Goal: Task Accomplishment & Management: Use online tool/utility

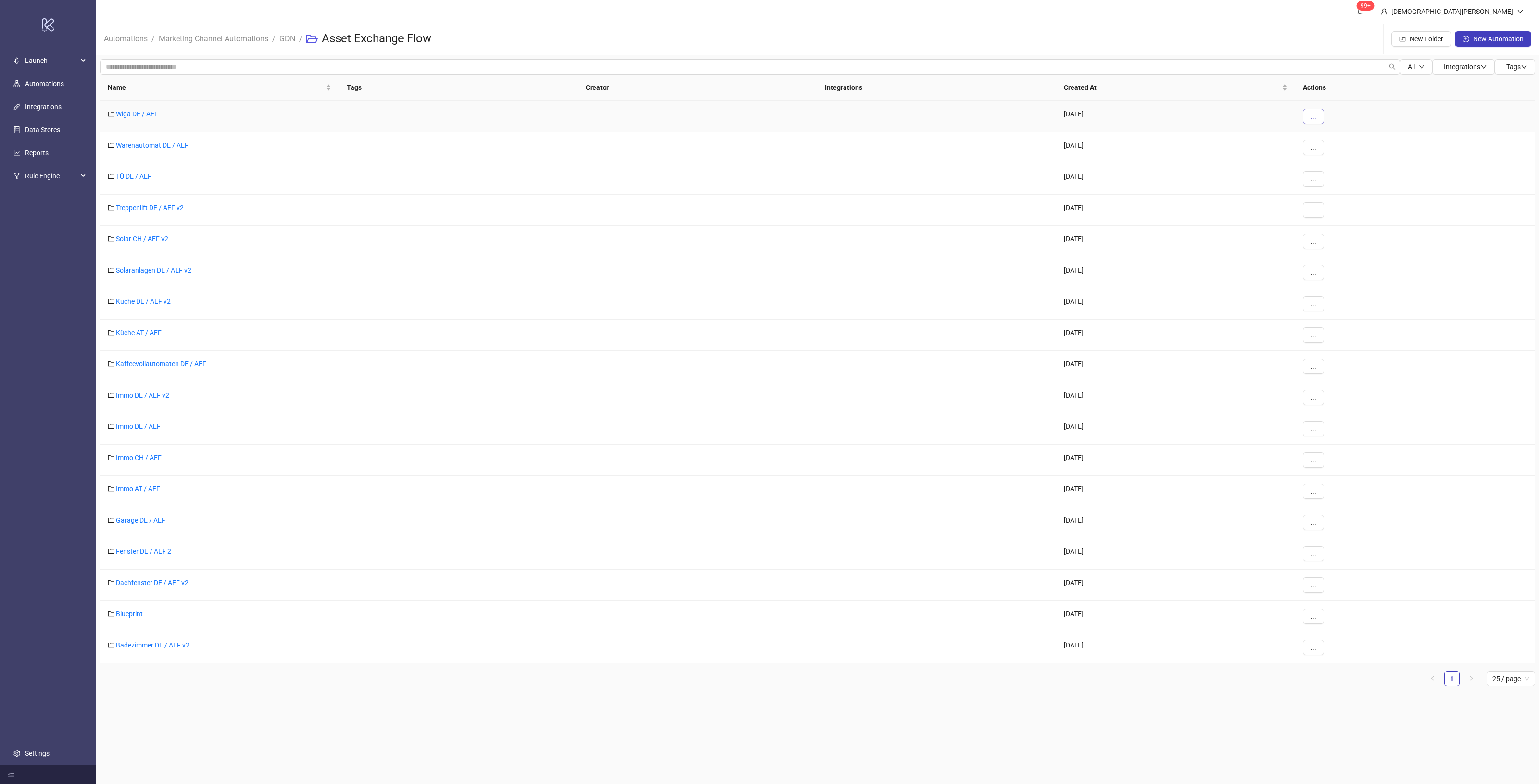
click at [1309, 114] on button "..." at bounding box center [1313, 116] width 22 height 15
click at [1344, 145] on li "Move" at bounding box center [1329, 151] width 50 height 15
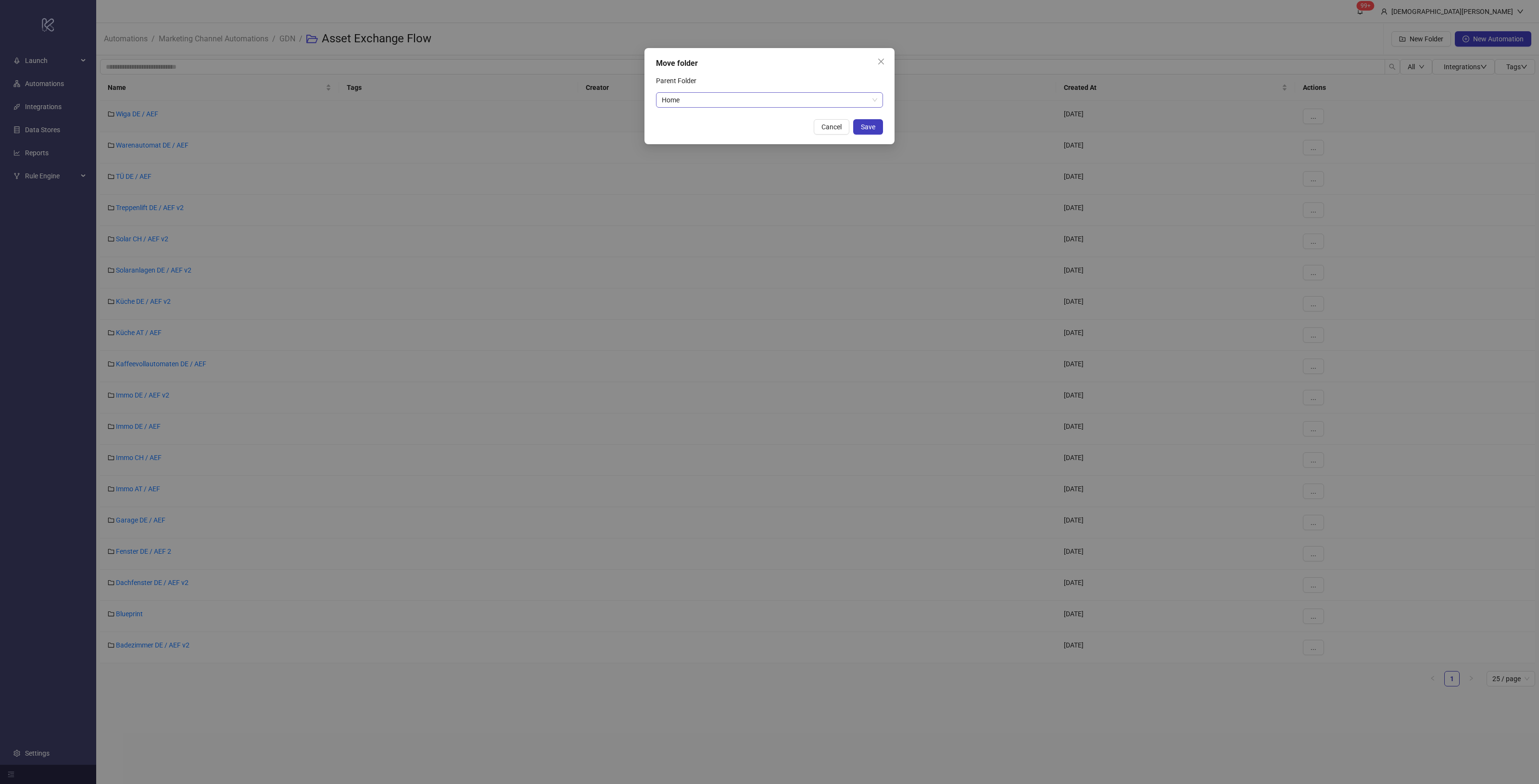
click at [791, 101] on span "Home" at bounding box center [769, 100] width 215 height 14
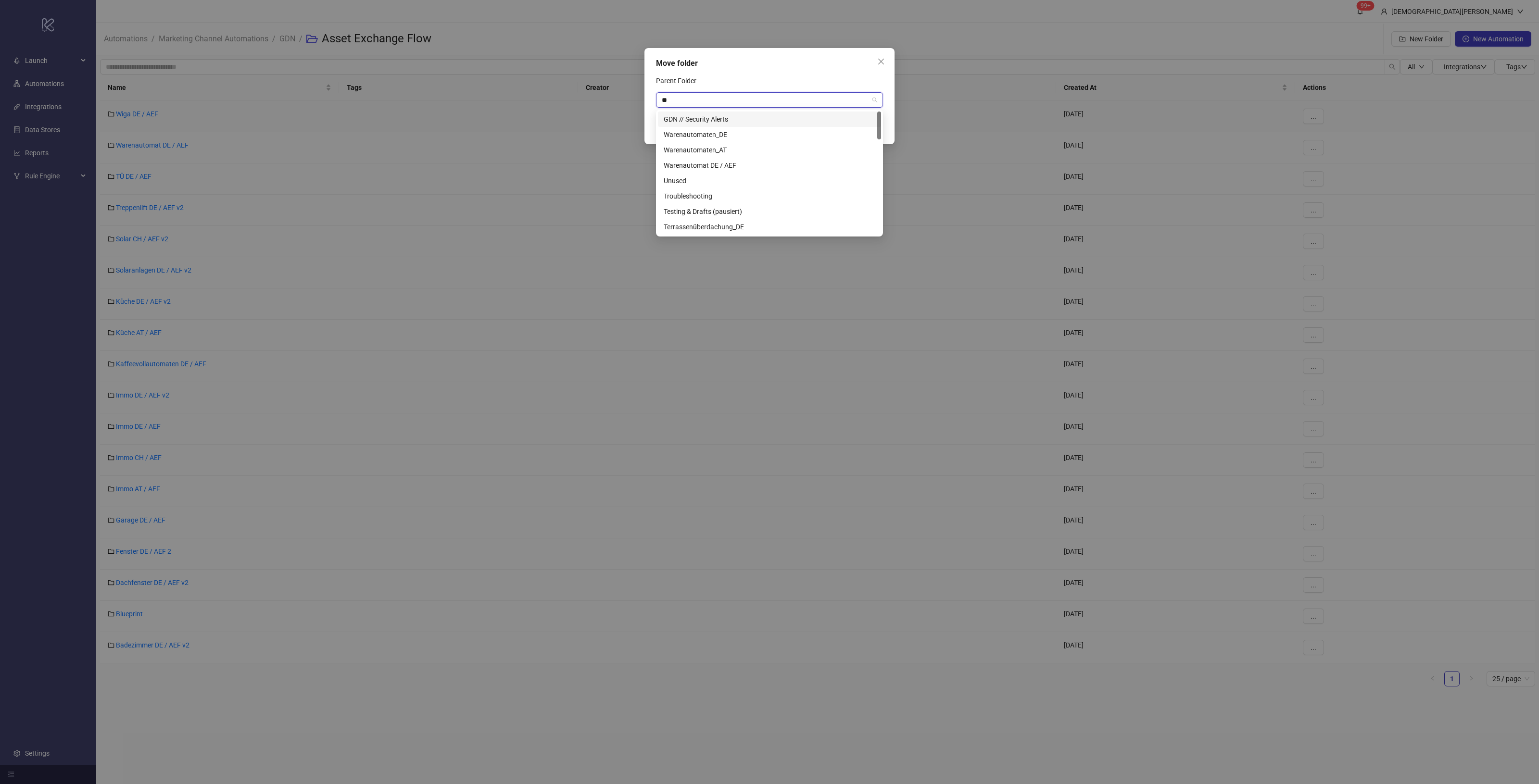
type input "***"
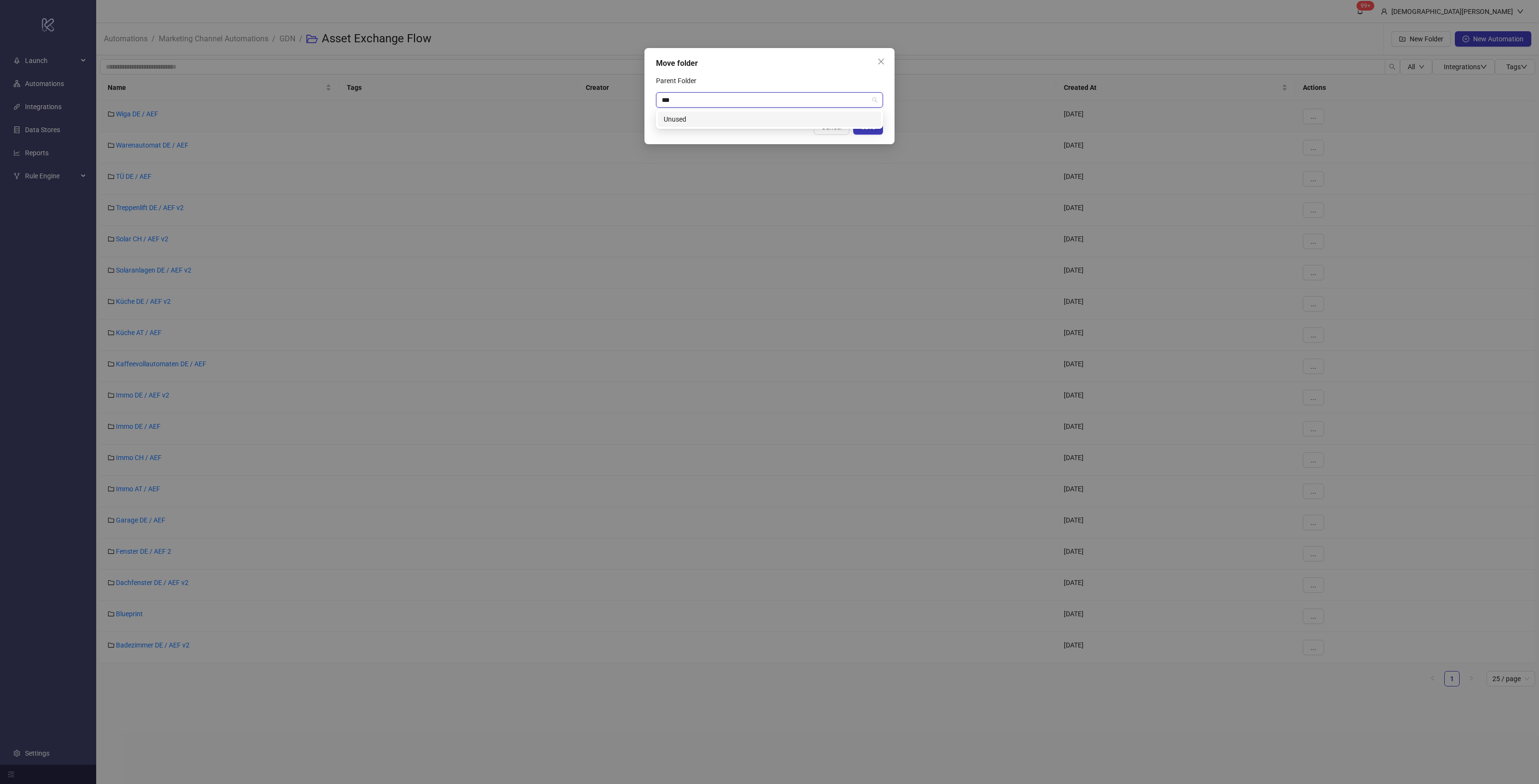
click at [720, 112] on div "Unused" at bounding box center [770, 119] width 223 height 15
click at [865, 127] on span "Save" at bounding box center [868, 127] width 14 height 8
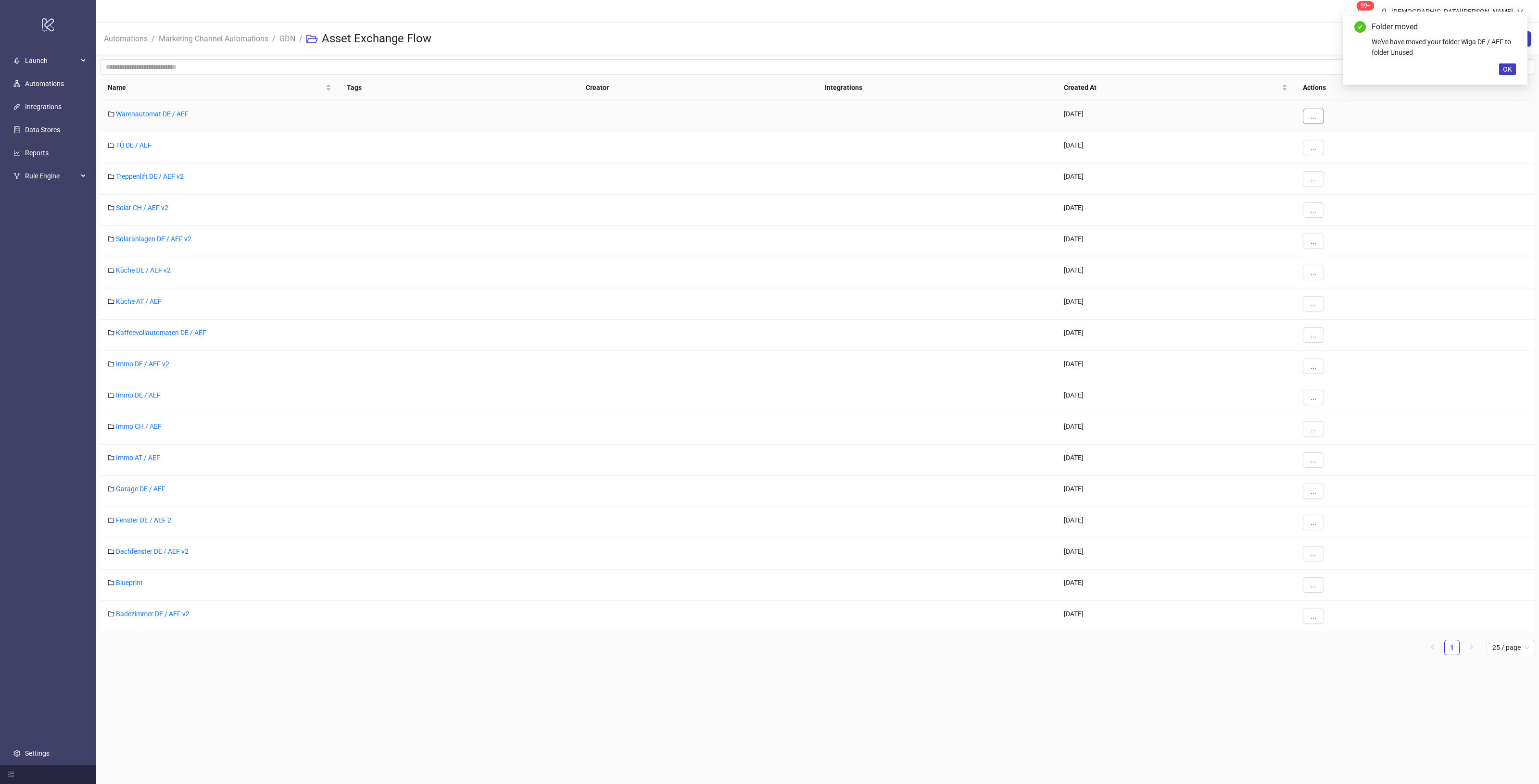
click at [1316, 116] on span "..." at bounding box center [1313, 116] width 6 height 8
click at [1342, 148] on span "Move" at bounding box center [1335, 151] width 28 height 10
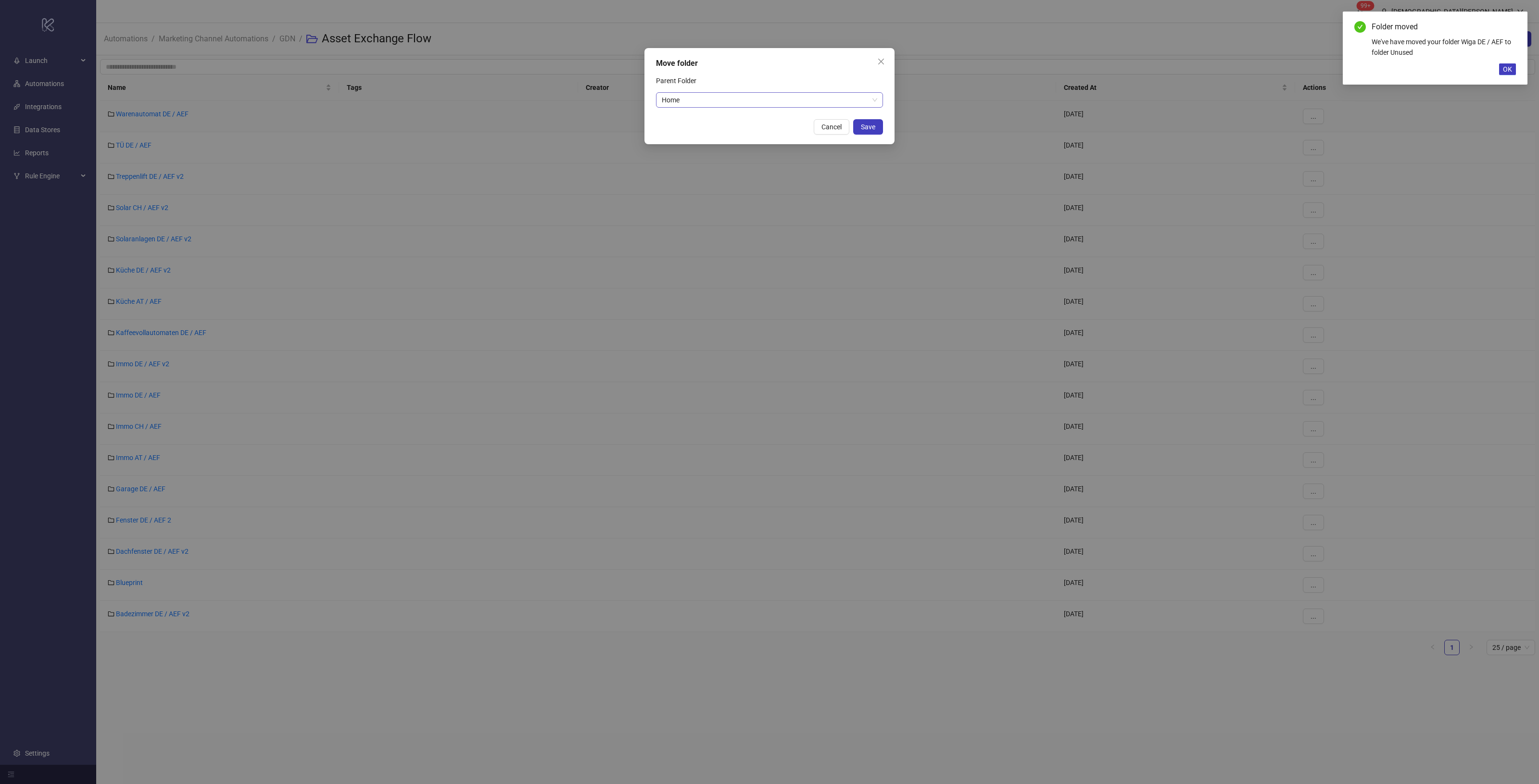
click at [787, 106] on span "Home" at bounding box center [769, 100] width 215 height 14
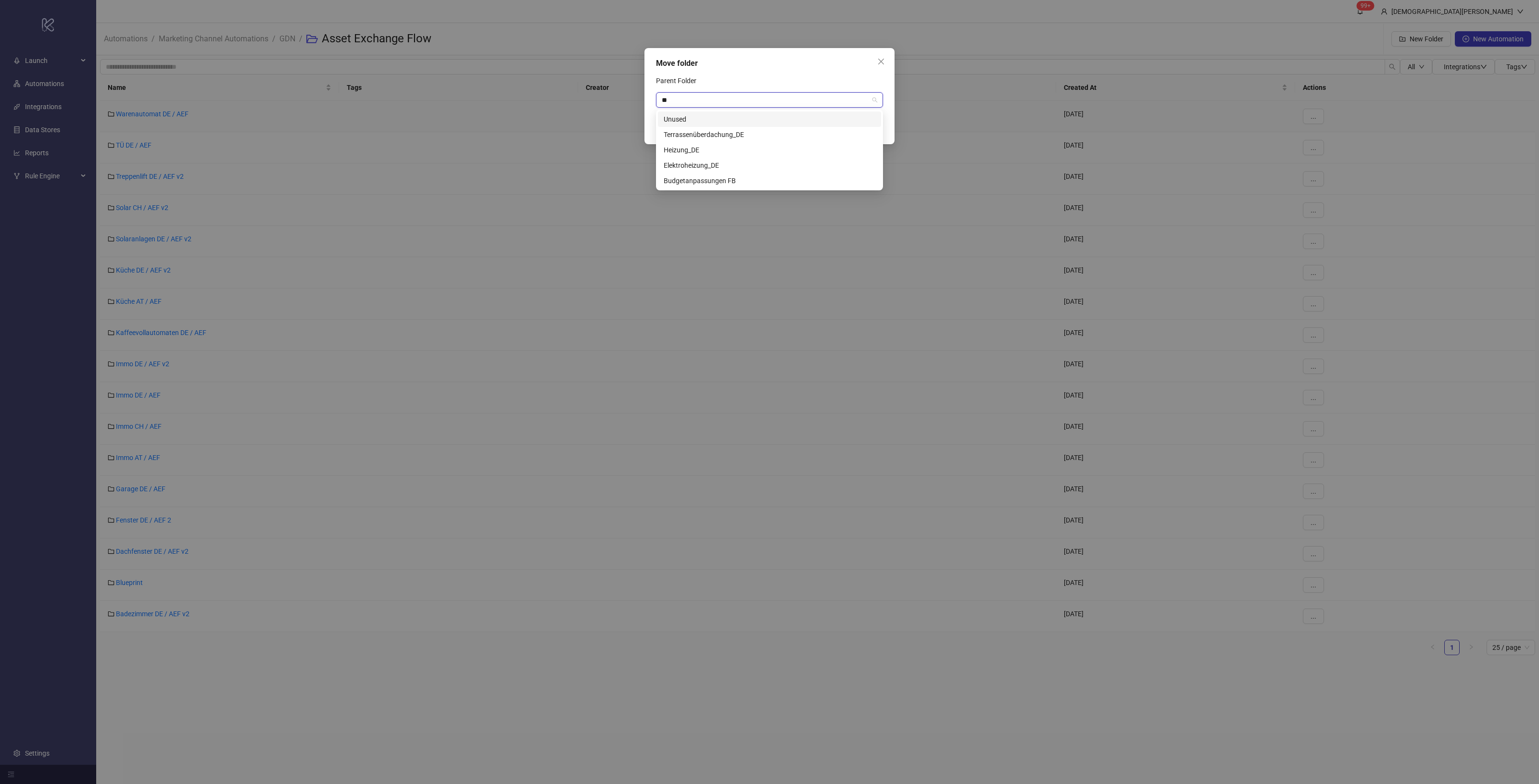
type input "***"
click at [747, 116] on div "Unused" at bounding box center [769, 119] width 211 height 10
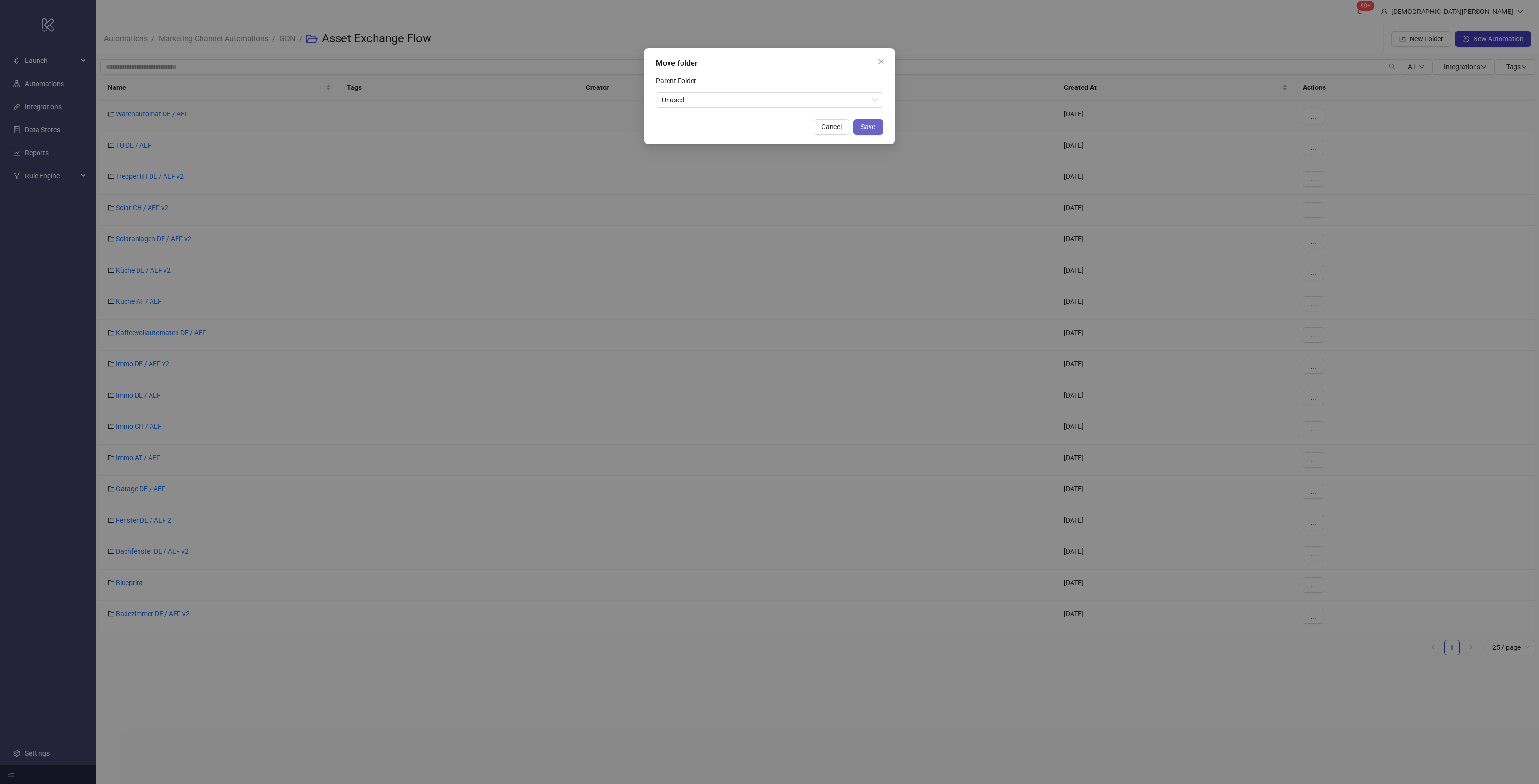
click at [868, 130] on span "Save" at bounding box center [868, 127] width 14 height 8
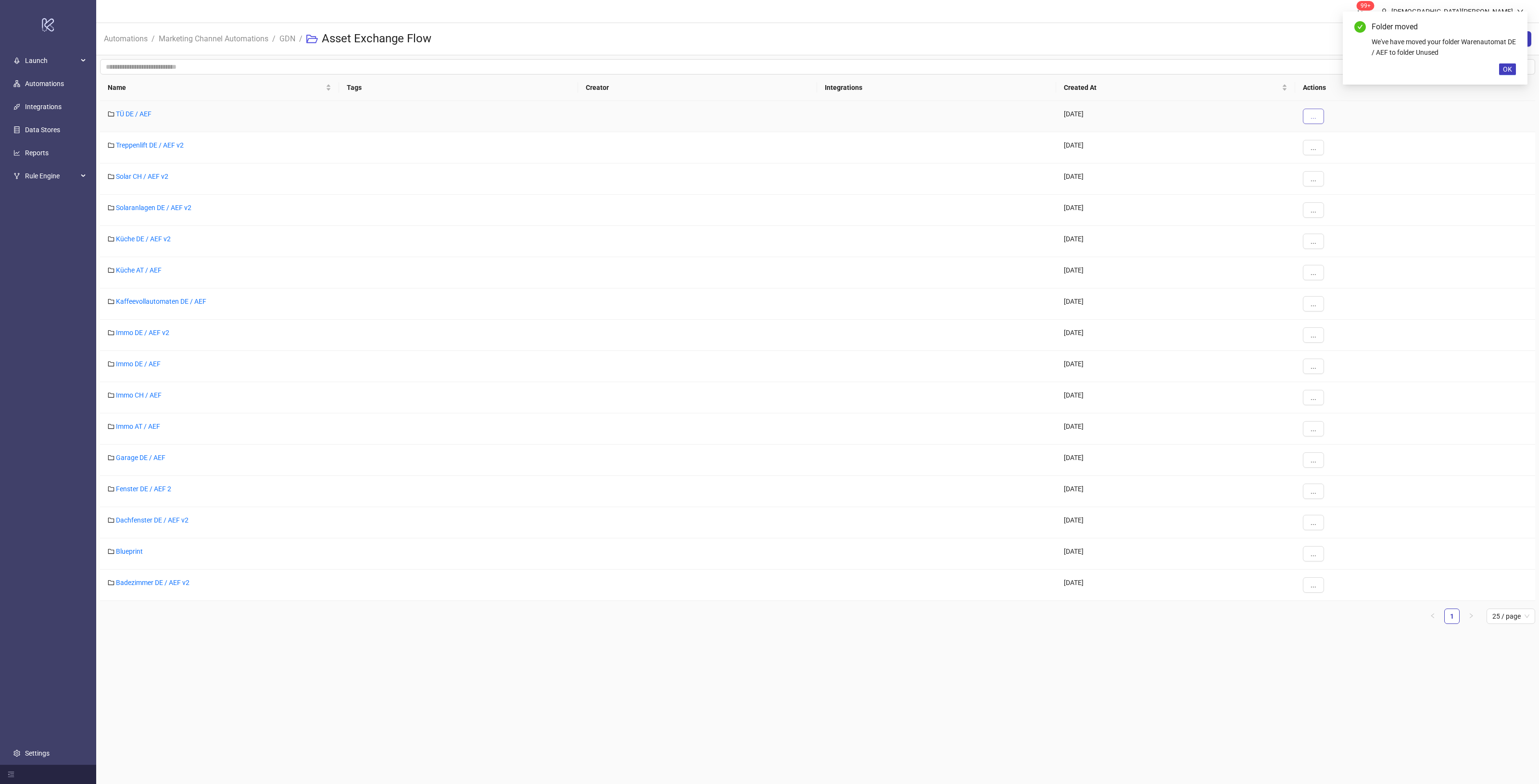
click at [1320, 120] on button "..." at bounding box center [1313, 116] width 22 height 15
click at [1330, 154] on span "Move" at bounding box center [1335, 151] width 28 height 10
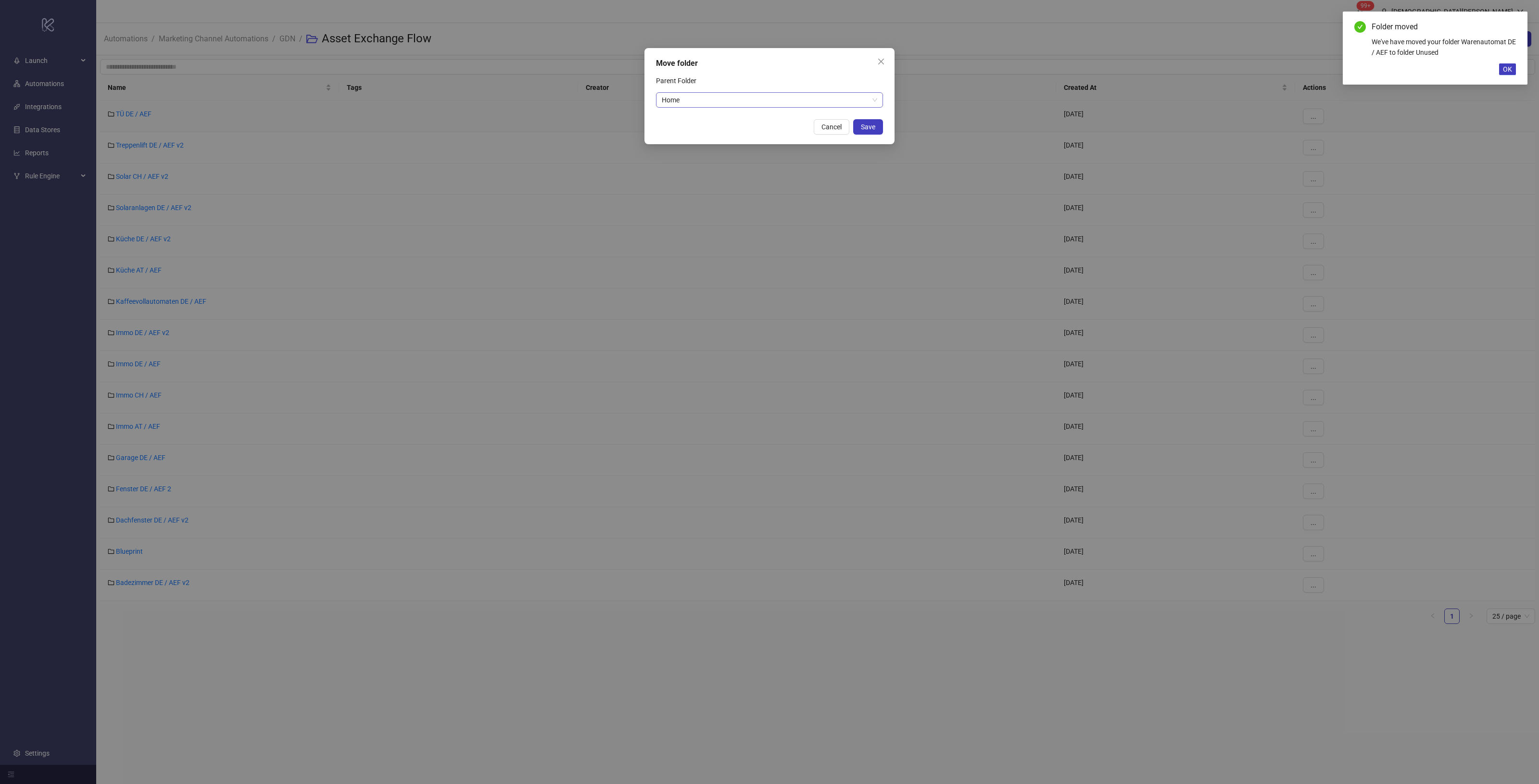
click at [704, 102] on span "Home" at bounding box center [769, 100] width 215 height 14
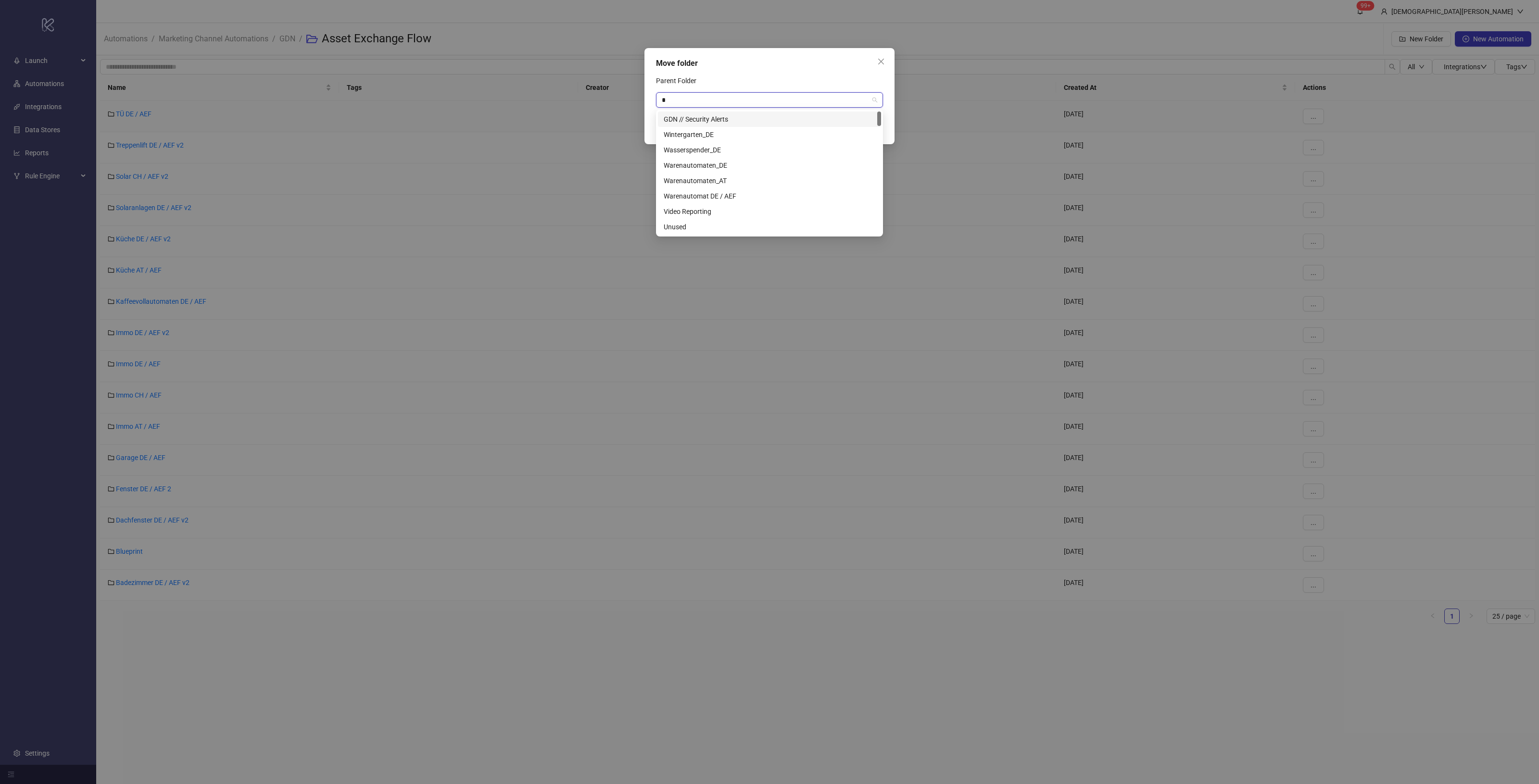
click at [597, 81] on div "Move folder Parent Folder * Home Cancel Save" at bounding box center [769, 392] width 1539 height 784
type input "**"
click at [684, 116] on div "Unused" at bounding box center [769, 119] width 211 height 10
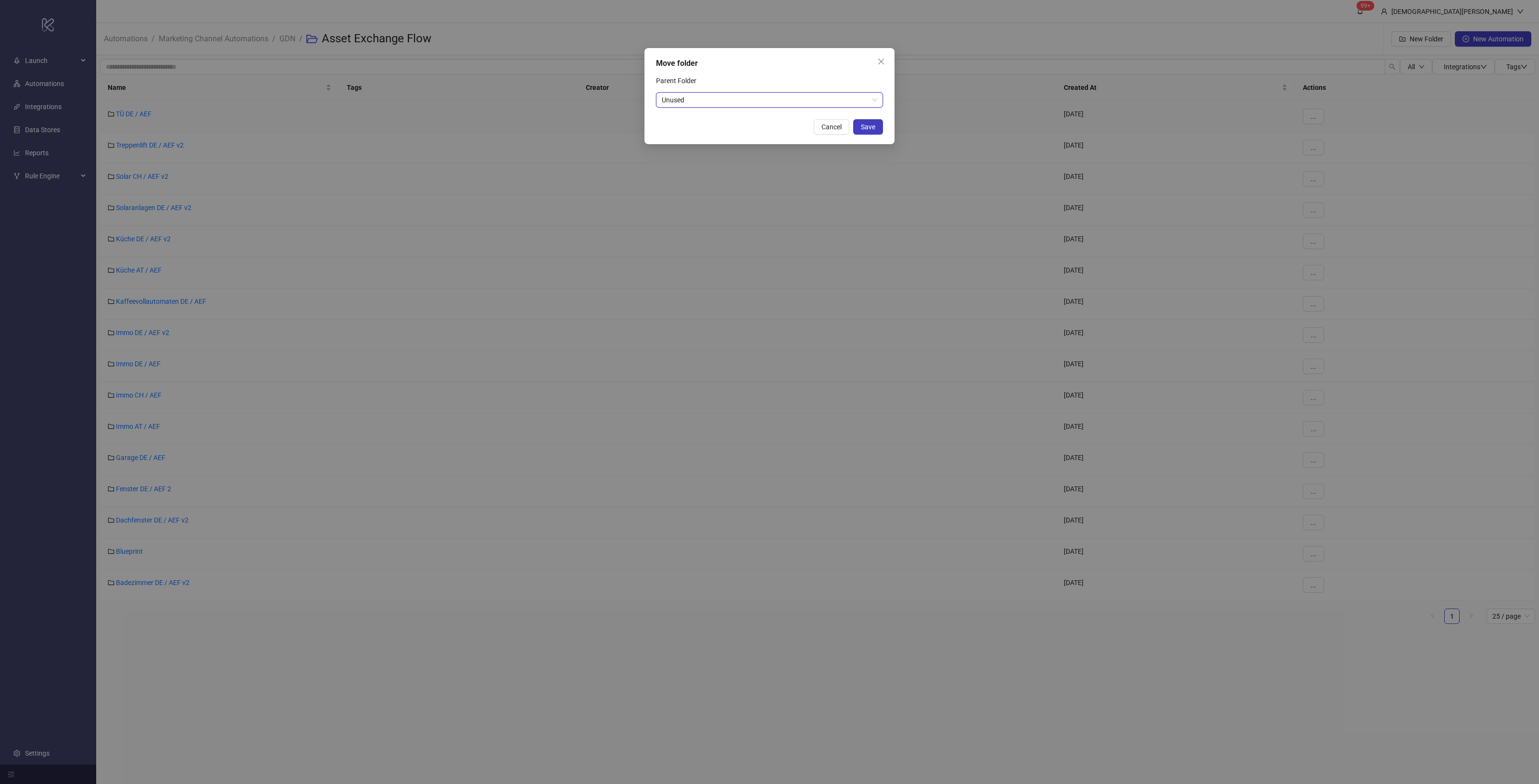
click at [883, 131] on div "Move folder Parent Folder Unused Unused Cancel Save" at bounding box center [769, 96] width 250 height 97
click at [870, 125] on span "Save" at bounding box center [868, 127] width 14 height 8
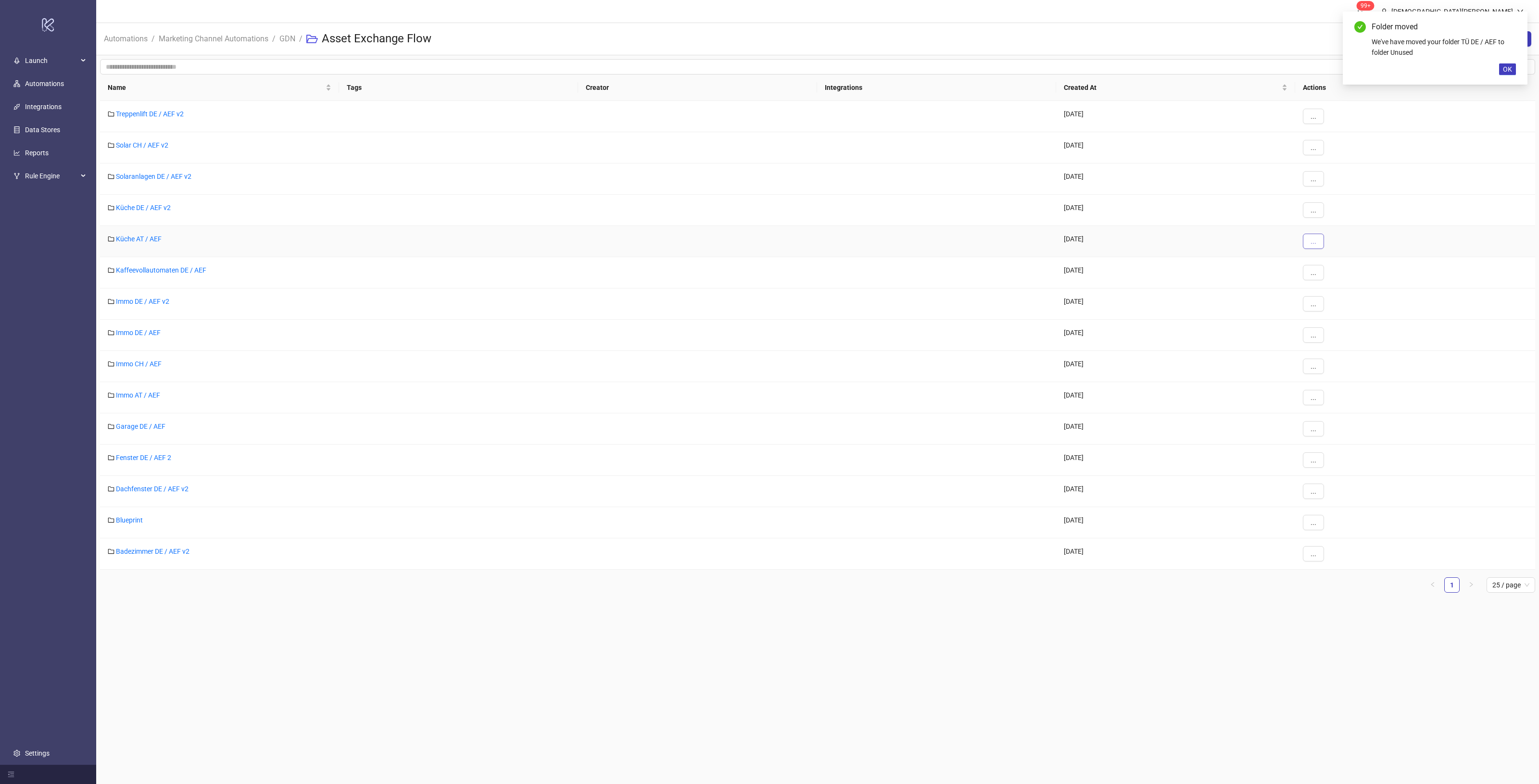
click at [1317, 235] on button "..." at bounding box center [1313, 241] width 22 height 15
click at [1336, 277] on span "Move" at bounding box center [1335, 277] width 28 height 10
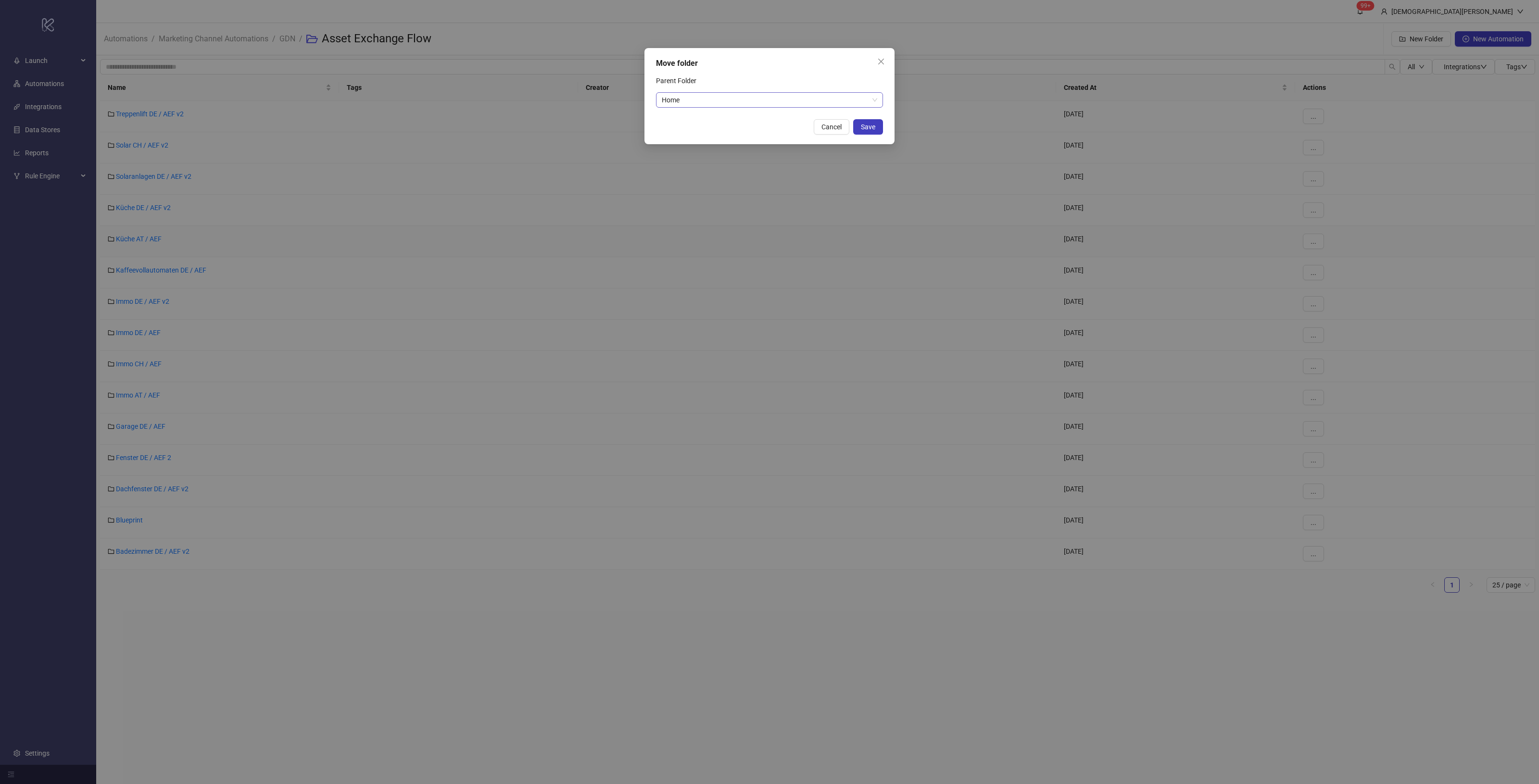
click at [712, 101] on span "Home" at bounding box center [769, 100] width 215 height 14
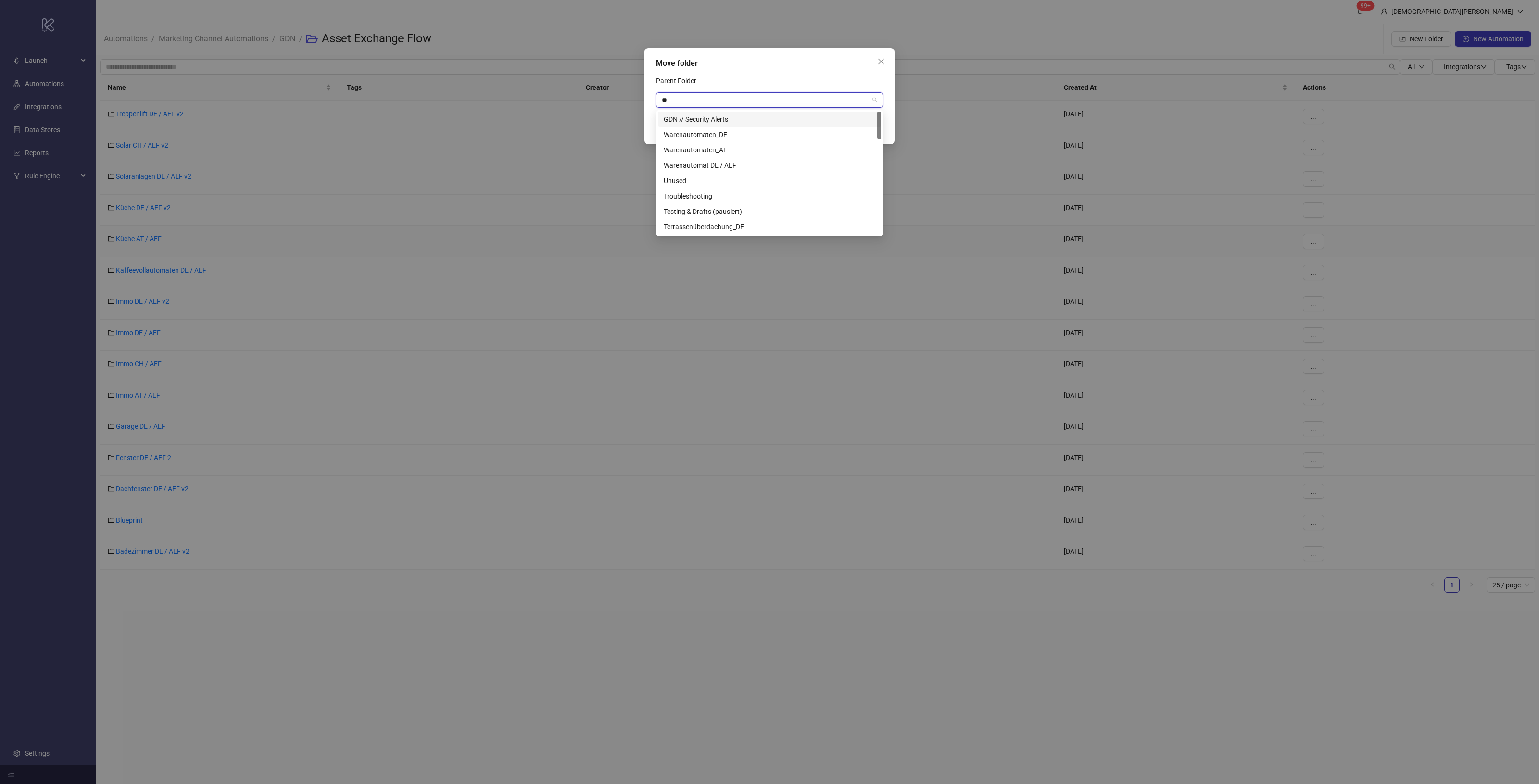
type input "***"
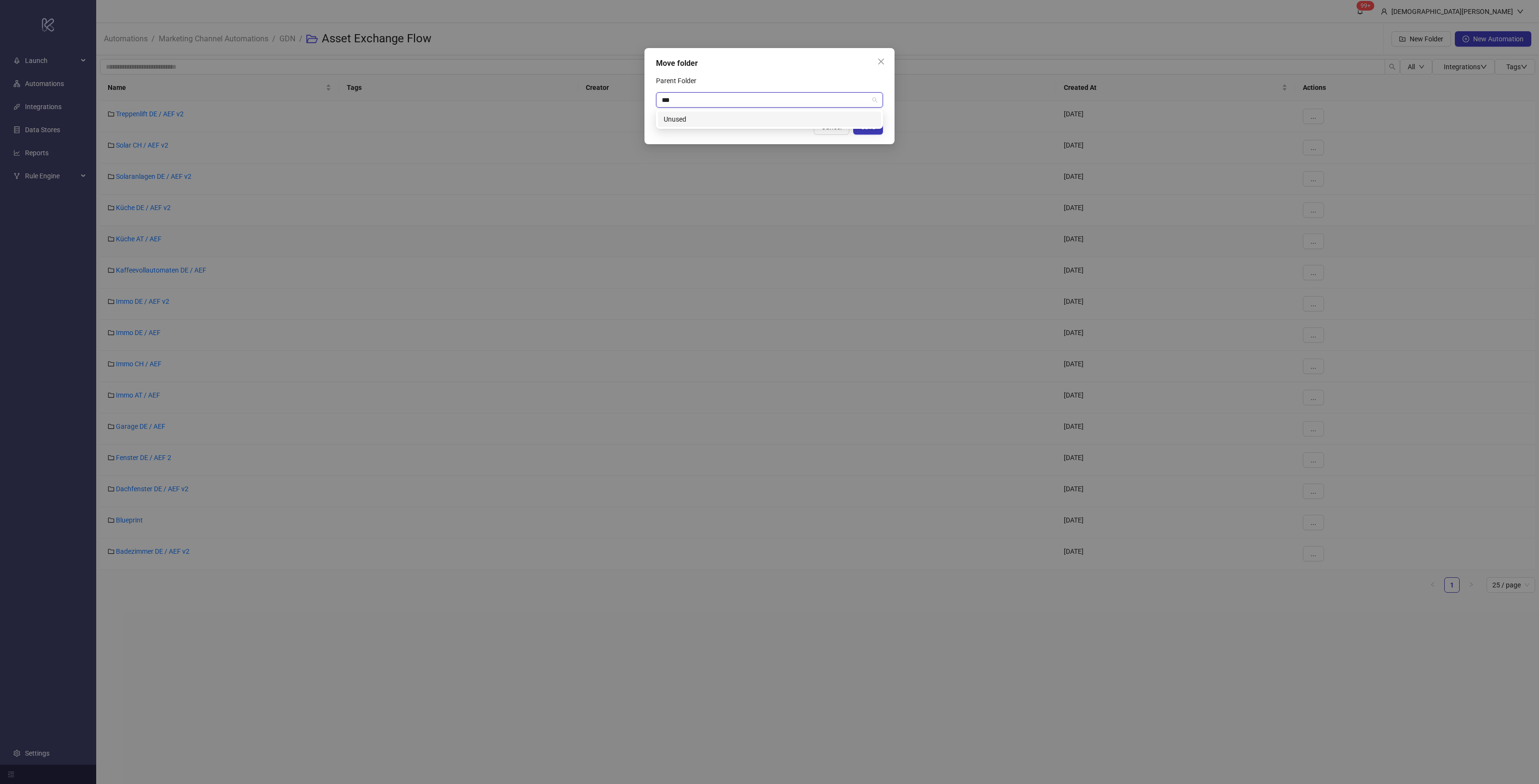
click at [690, 116] on div "Unused" at bounding box center [769, 119] width 211 height 10
click at [870, 128] on span "Save" at bounding box center [868, 127] width 14 height 8
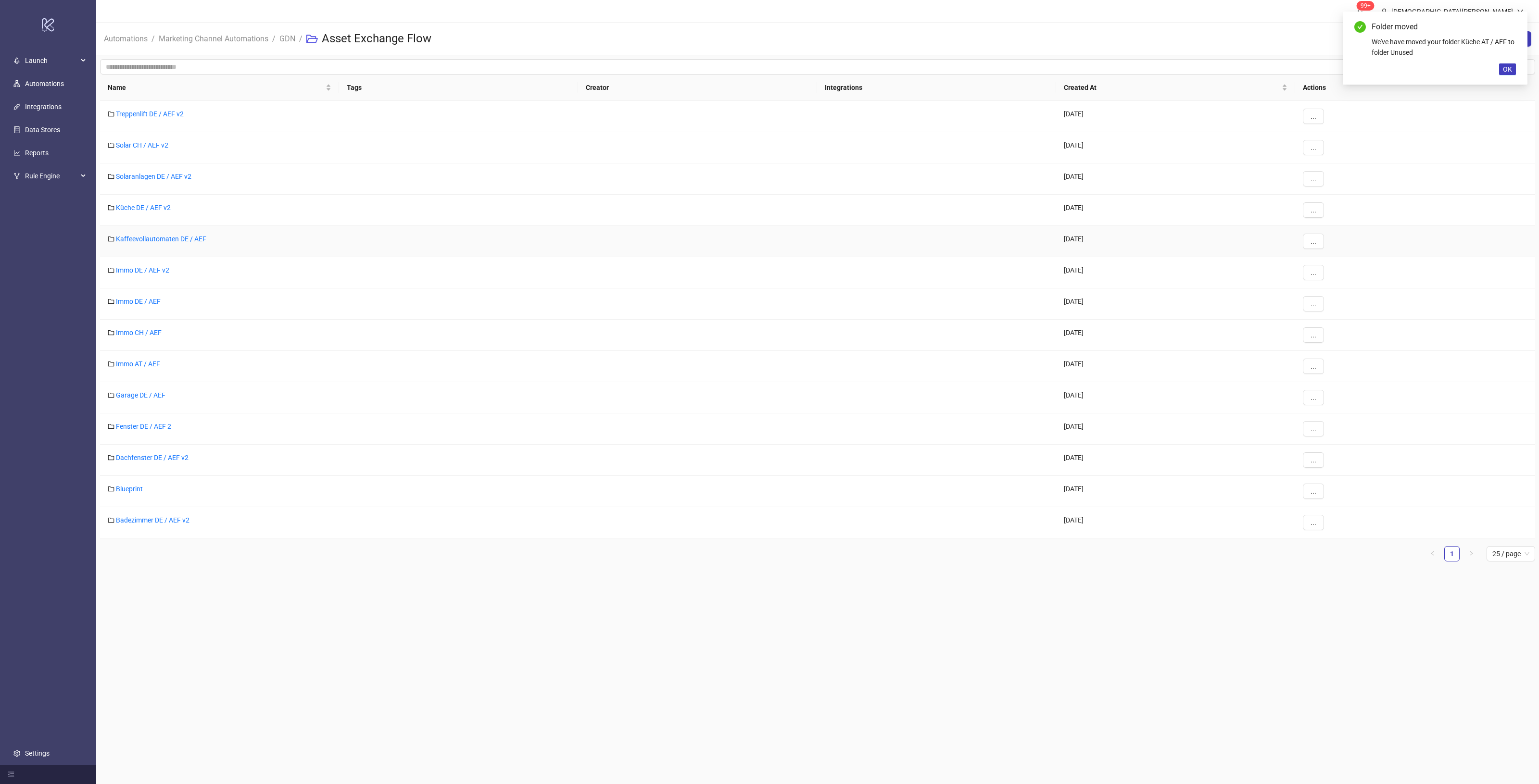
click at [1320, 245] on button "..." at bounding box center [1313, 241] width 22 height 15
click at [1339, 277] on span "Move" at bounding box center [1335, 277] width 28 height 10
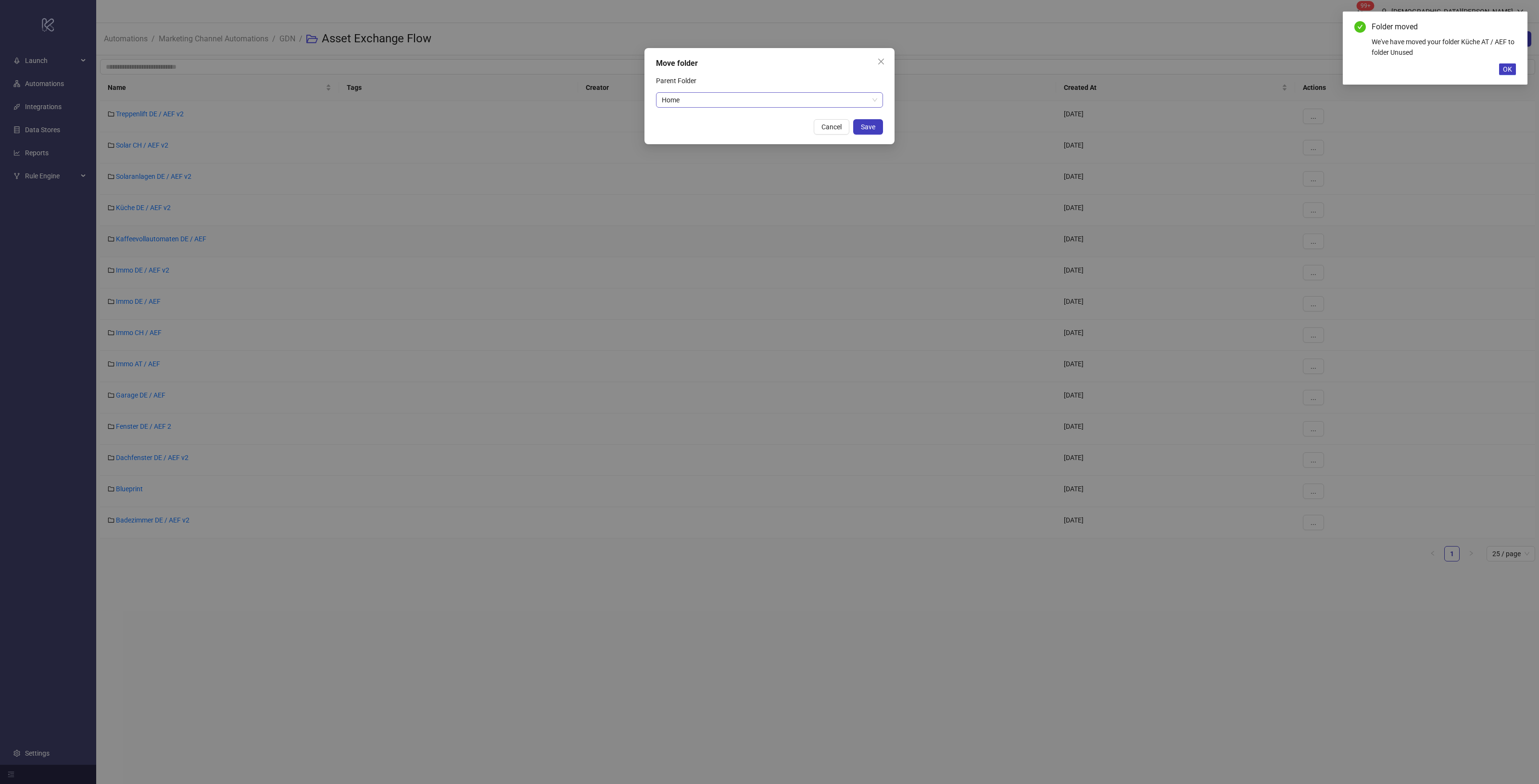
click at [772, 97] on span "Home" at bounding box center [769, 100] width 215 height 14
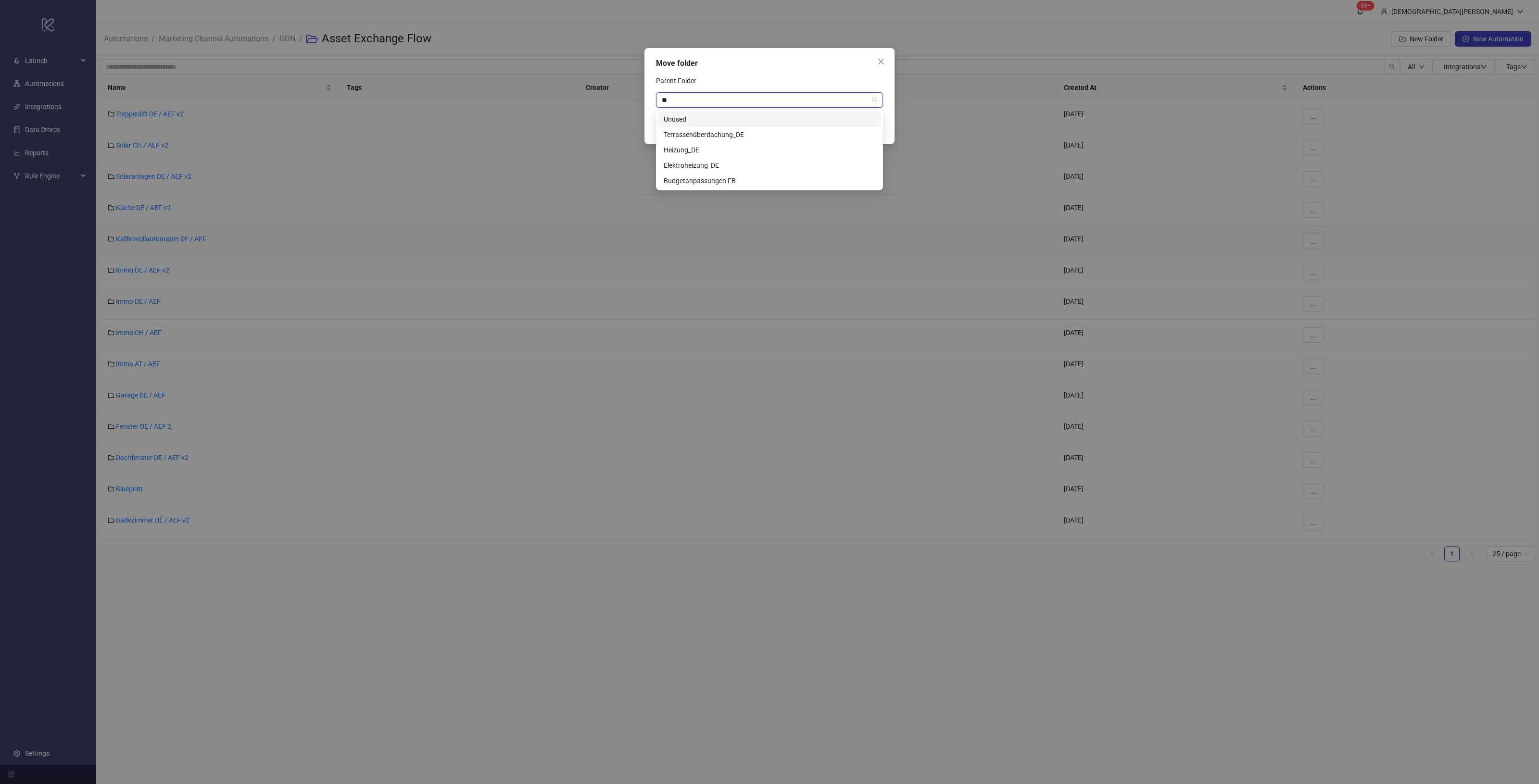
type input "***"
click at [732, 116] on div "Unused" at bounding box center [769, 119] width 211 height 10
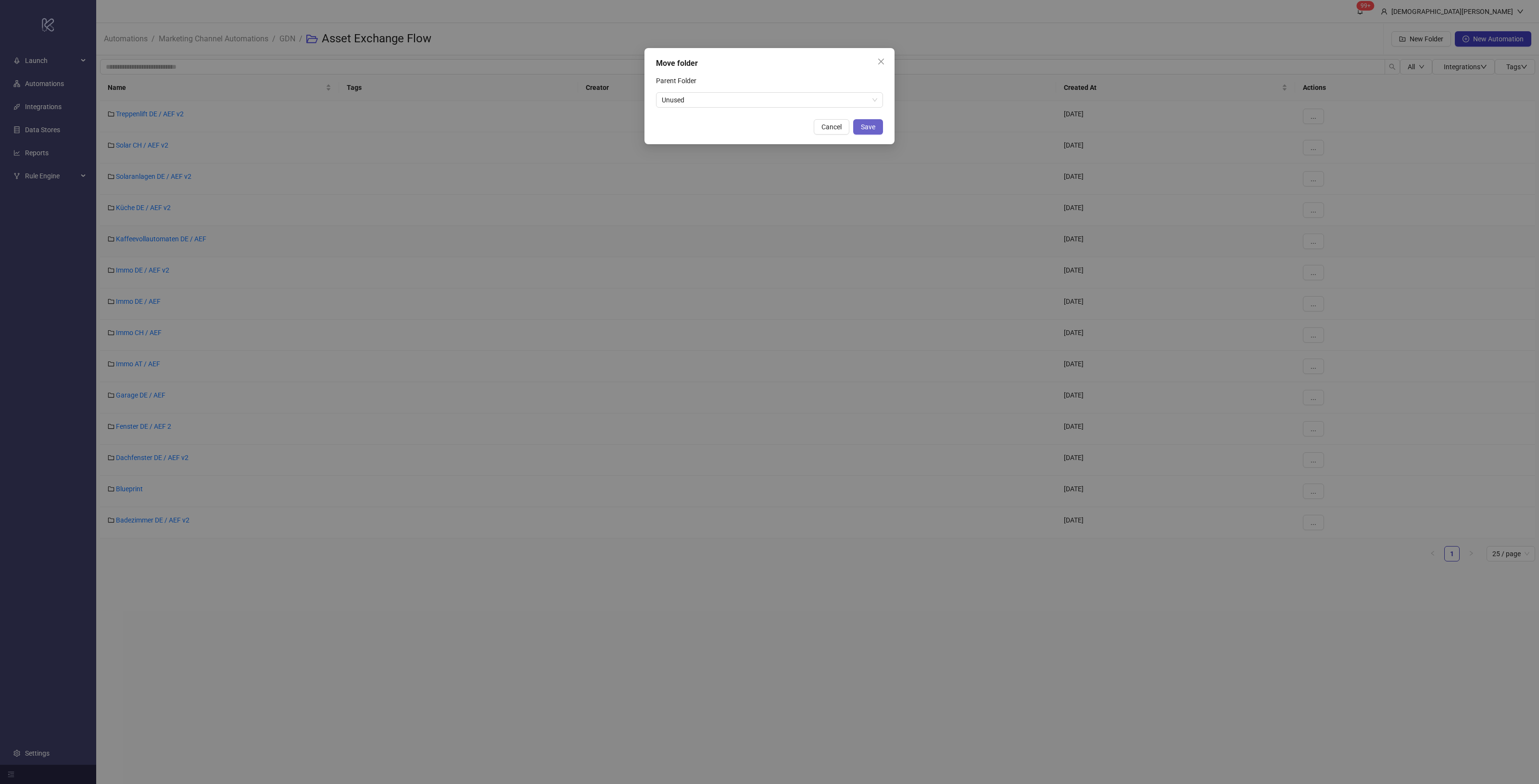
click at [870, 131] on button "Save" at bounding box center [867, 127] width 30 height 15
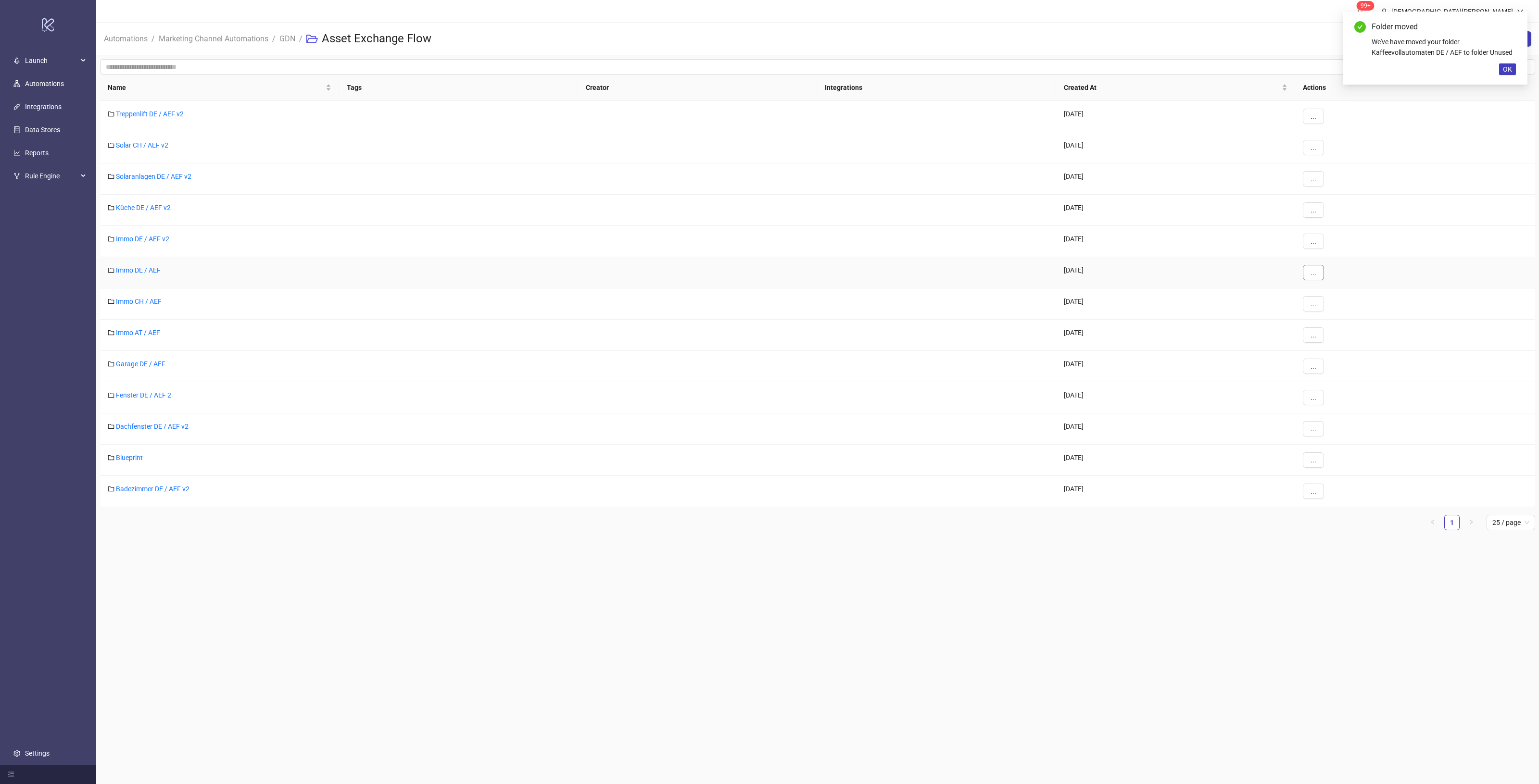
click at [1309, 274] on button "..." at bounding box center [1313, 272] width 22 height 15
click at [1332, 312] on span "Move" at bounding box center [1335, 308] width 28 height 10
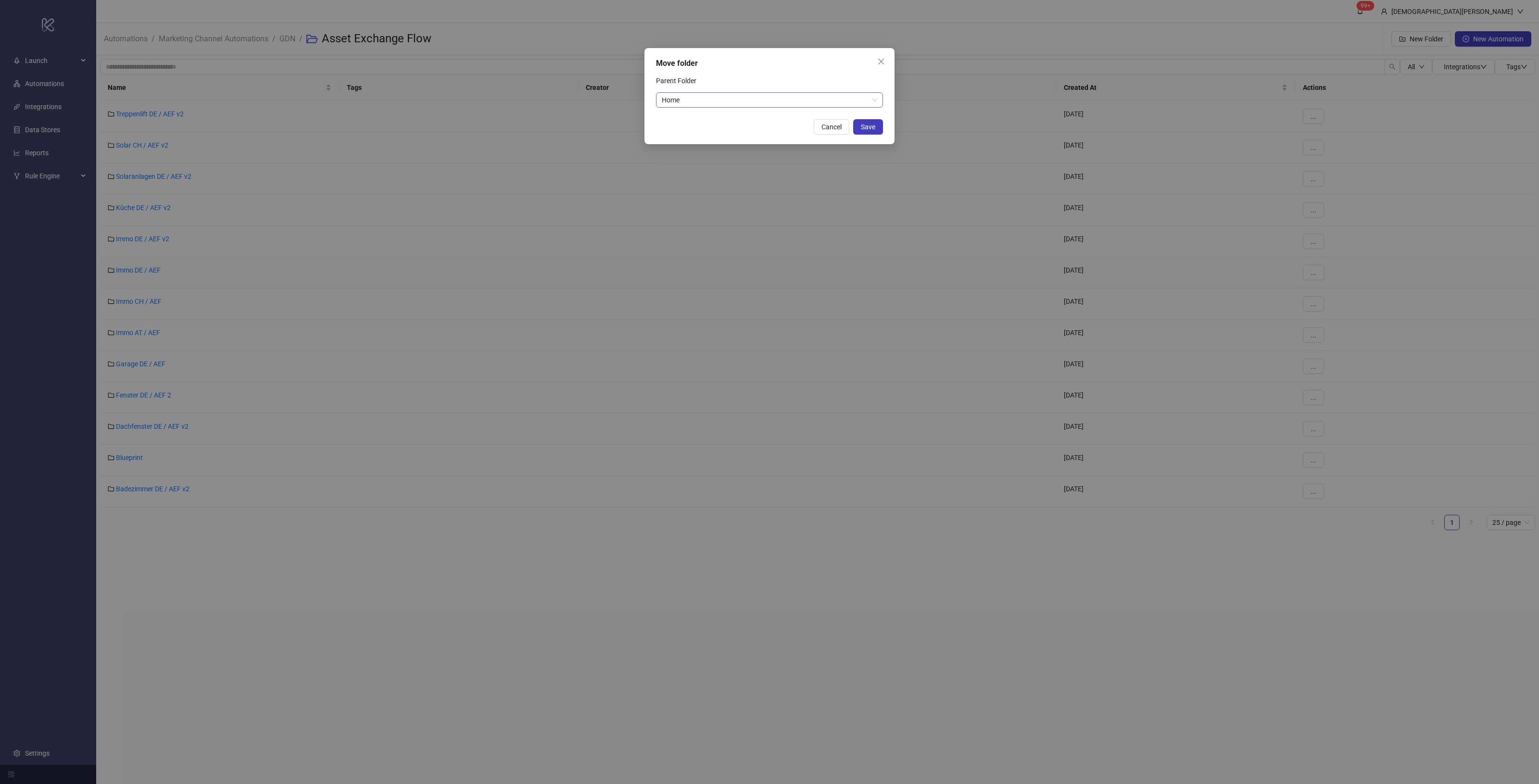
click at [740, 94] on span "Home" at bounding box center [769, 100] width 215 height 14
type input "***"
click at [691, 118] on div "Unused" at bounding box center [769, 119] width 211 height 10
click at [862, 128] on span "Save" at bounding box center [868, 127] width 14 height 8
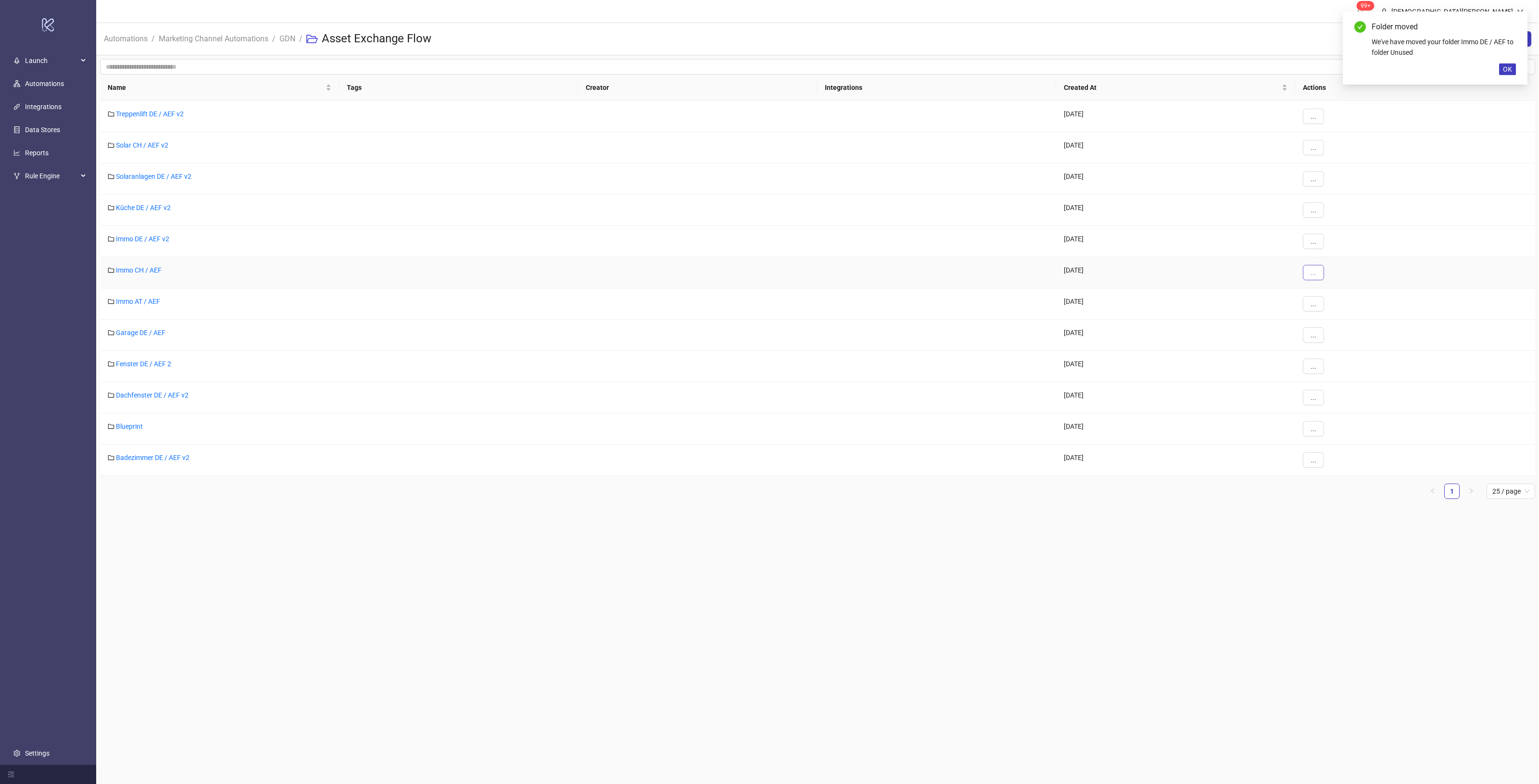
click at [1318, 266] on button "..." at bounding box center [1313, 272] width 22 height 15
drag, startPoint x: 1342, startPoint y: 322, endPoint x: 1342, endPoint y: 305, distance: 17.0
click at [1342, 305] on ul "Edit Move Duplicate Delete" at bounding box center [1330, 316] width 54 height 65
click at [1337, 289] on div at bounding box center [1337, 289] width 0 height 0
drag, startPoint x: 1393, startPoint y: 564, endPoint x: 1379, endPoint y: 498, distance: 67.5
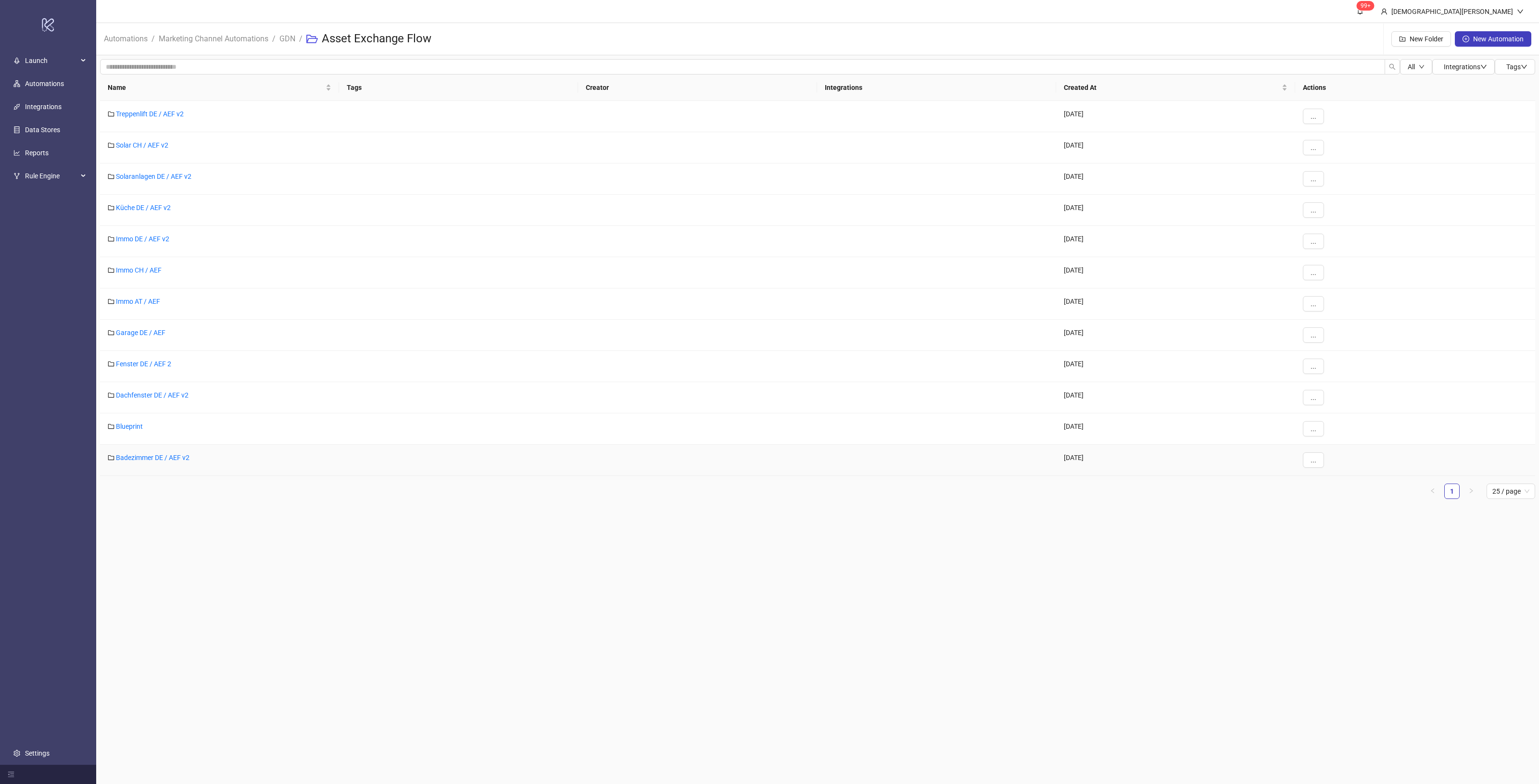
click at [1393, 561] on main "99+ Christian Weikamp Automations / Marketing Channel Automations / GDN / Asset…" at bounding box center [818, 392] width 1442 height 784
click at [1316, 308] on span "..." at bounding box center [1313, 304] width 6 height 8
click at [1326, 337] on span "Move" at bounding box center [1335, 339] width 28 height 10
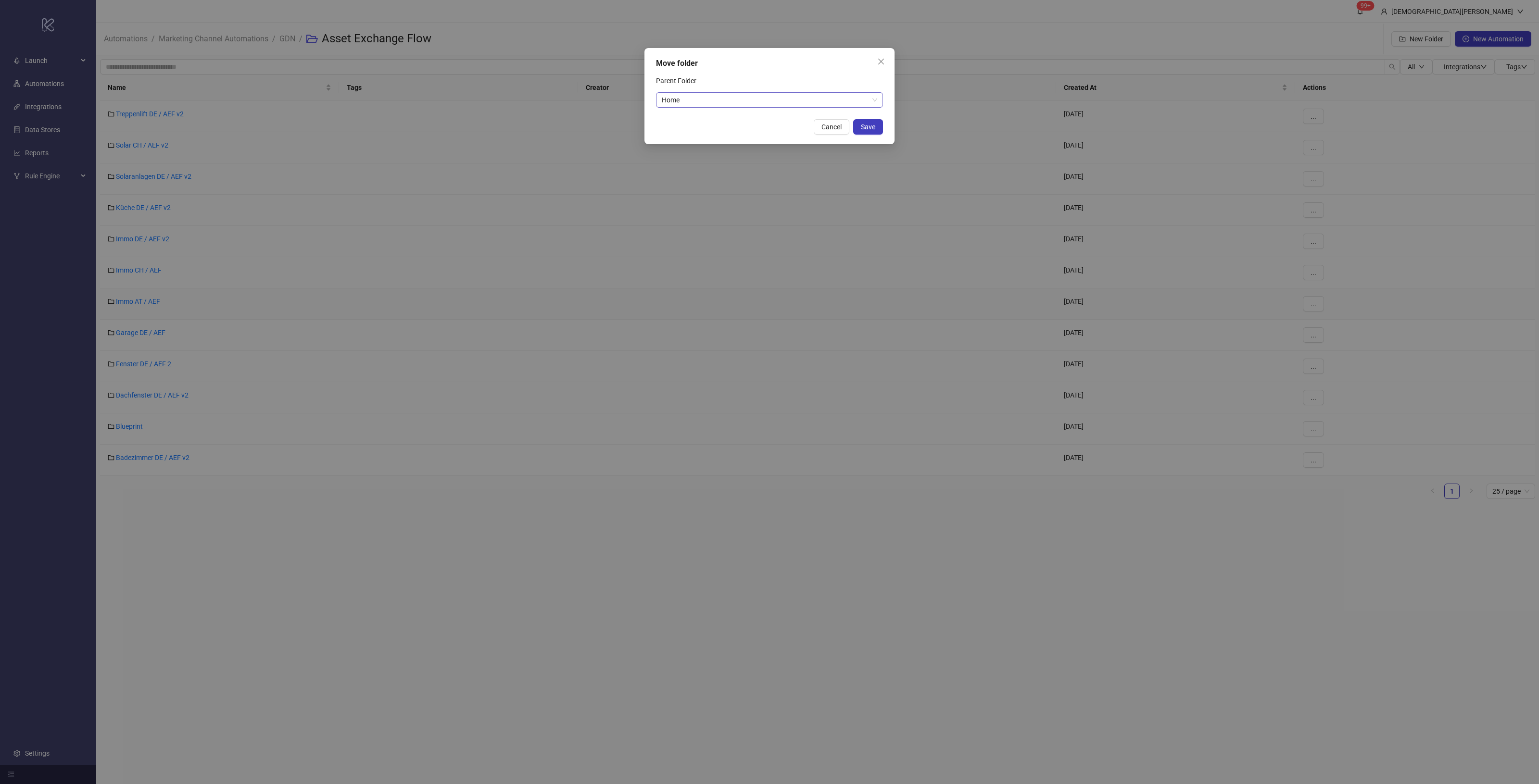
click at [724, 102] on span "Home" at bounding box center [769, 100] width 215 height 14
type input "**"
click at [695, 111] on div "2316c414-b79e-49e6-8be7-f3ddb6f471f2 a2582319-3805-470a-bedb-1e028c0c653d Unuse…" at bounding box center [769, 149] width 227 height 81
click at [766, 123] on div "Unused" at bounding box center [769, 119] width 211 height 10
click at [883, 128] on div "Move folder Parent Folder Unused Unused Cancel Save" at bounding box center [769, 96] width 250 height 97
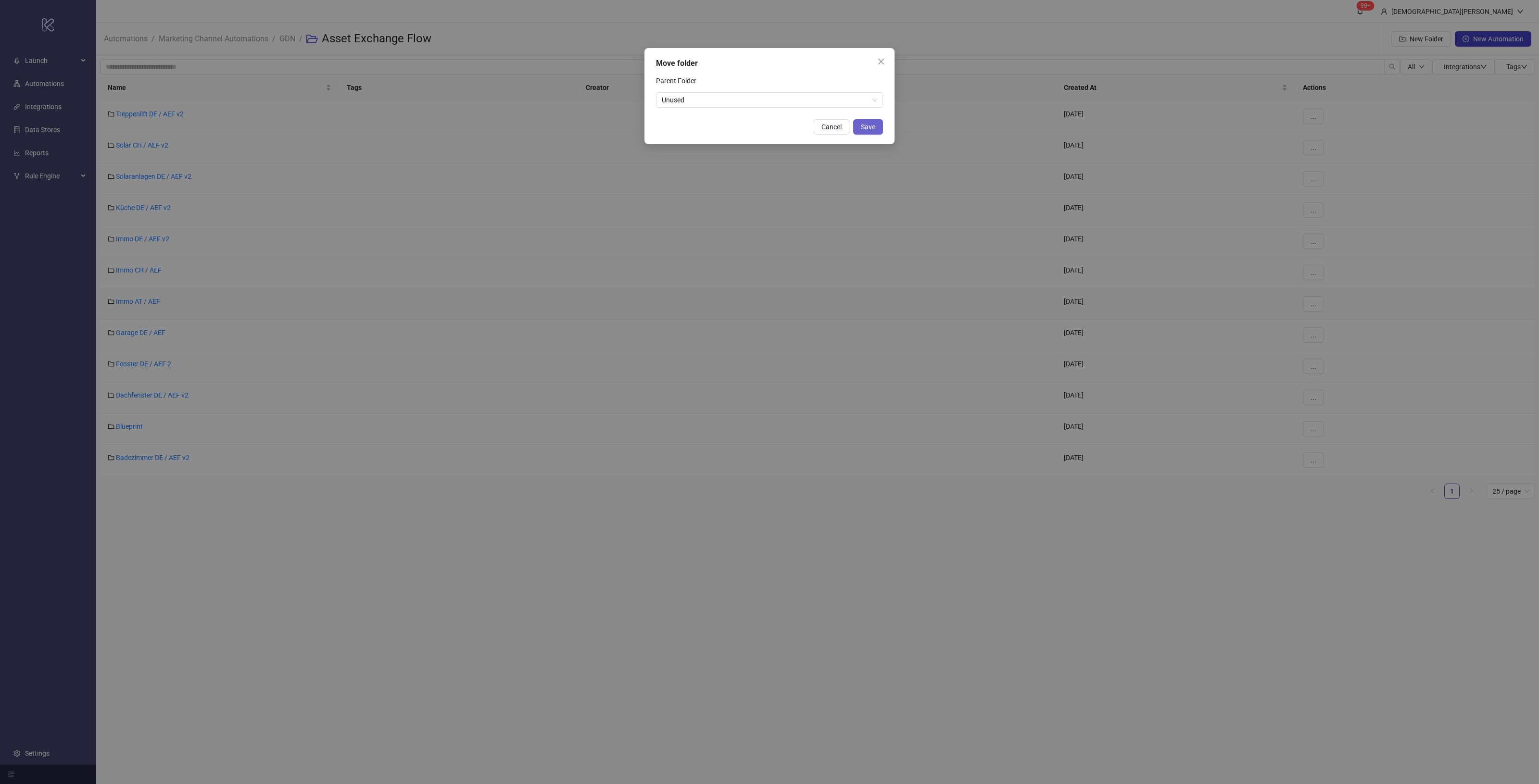
click at [866, 128] on span "Save" at bounding box center [868, 127] width 14 height 8
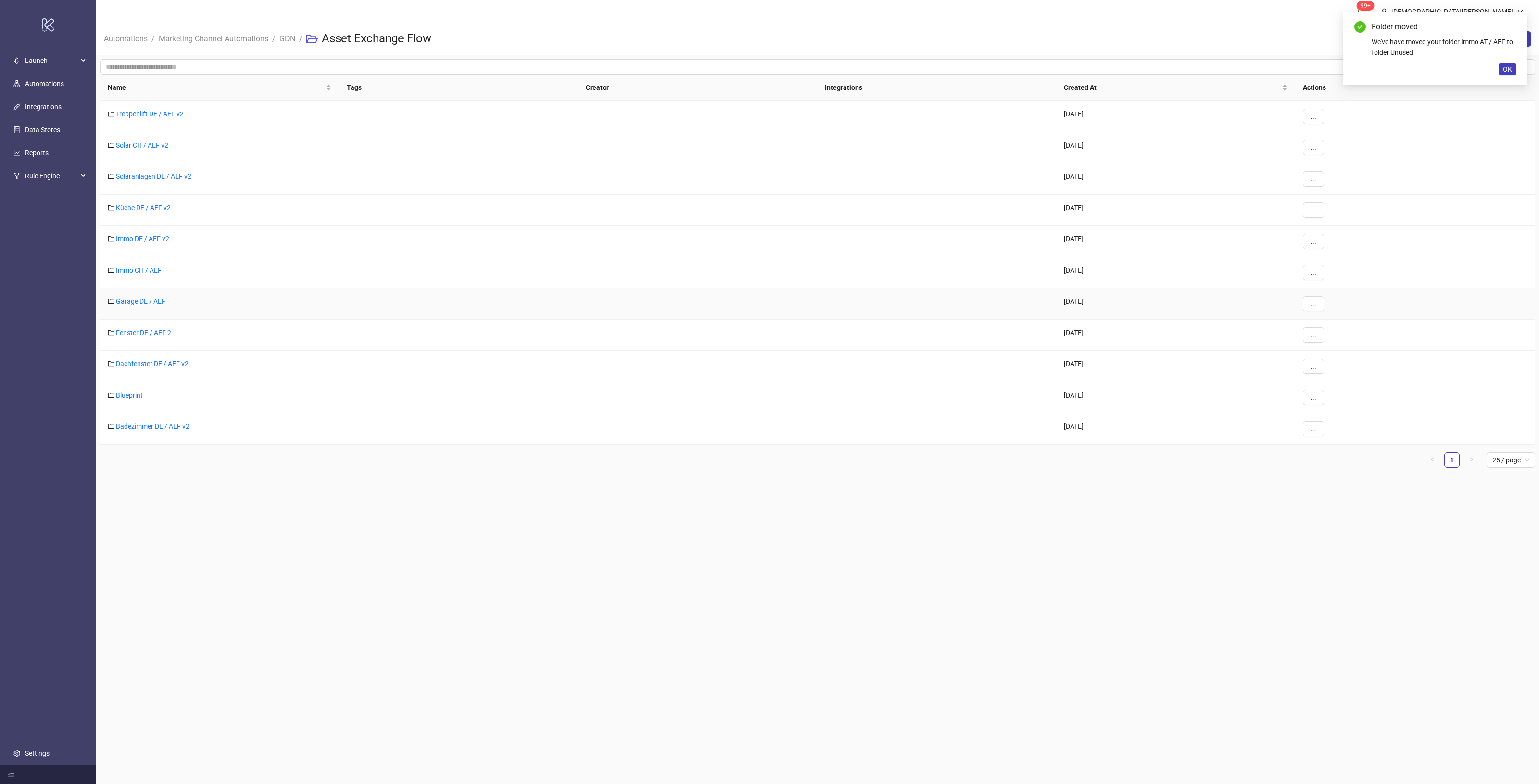
click at [214, 296] on div "Garage DE / AEF" at bounding box center [219, 304] width 239 height 31
click at [1314, 299] on button "..." at bounding box center [1313, 303] width 22 height 15
click at [1331, 339] on span "Move" at bounding box center [1335, 339] width 28 height 10
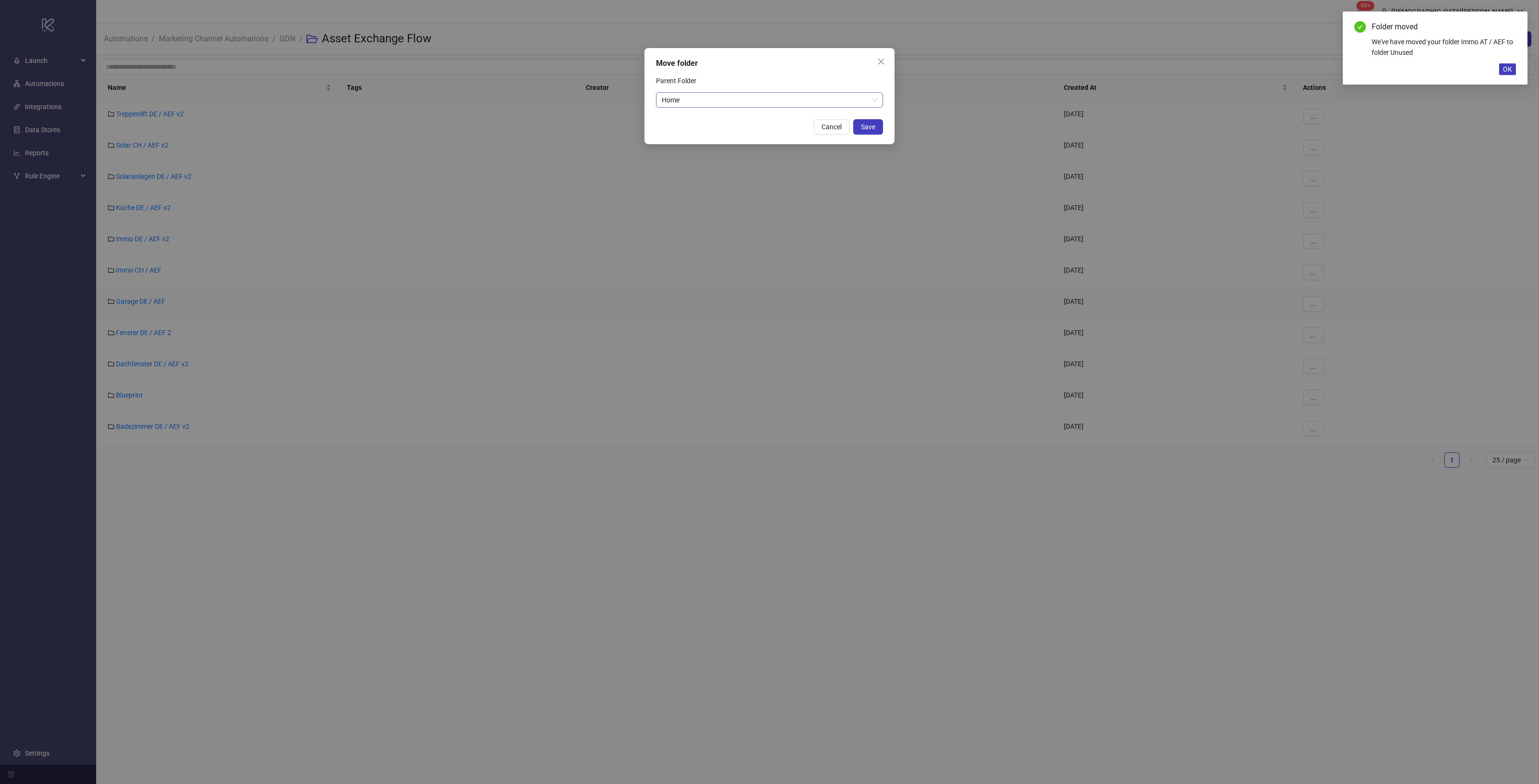
click at [825, 102] on span "Home" at bounding box center [769, 100] width 215 height 14
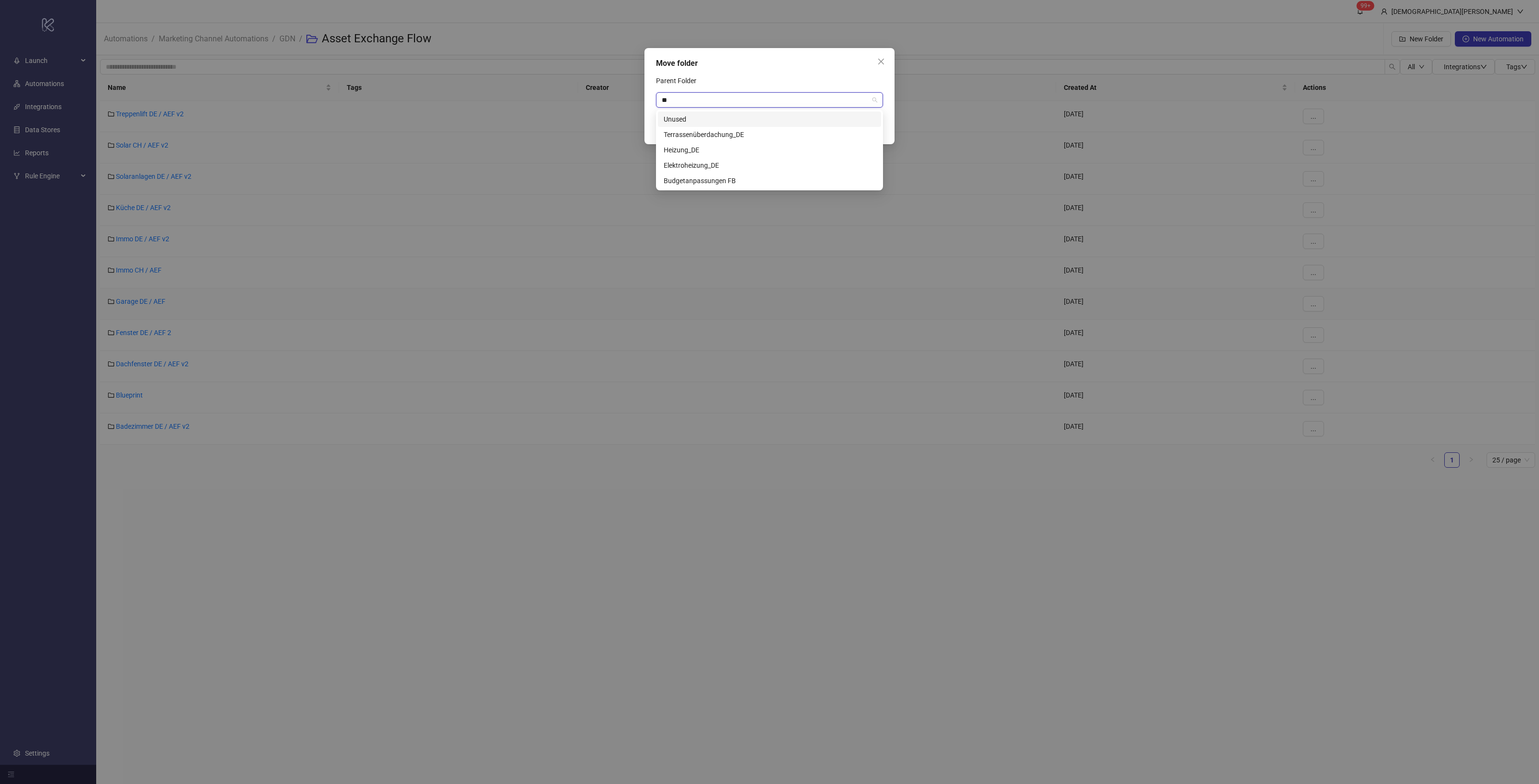
type input "***"
click at [768, 104] on input "***" at bounding box center [764, 100] width 207 height 14
click at [770, 116] on div "Unused" at bounding box center [769, 119] width 211 height 10
click at [873, 124] on span "Save" at bounding box center [868, 127] width 14 height 8
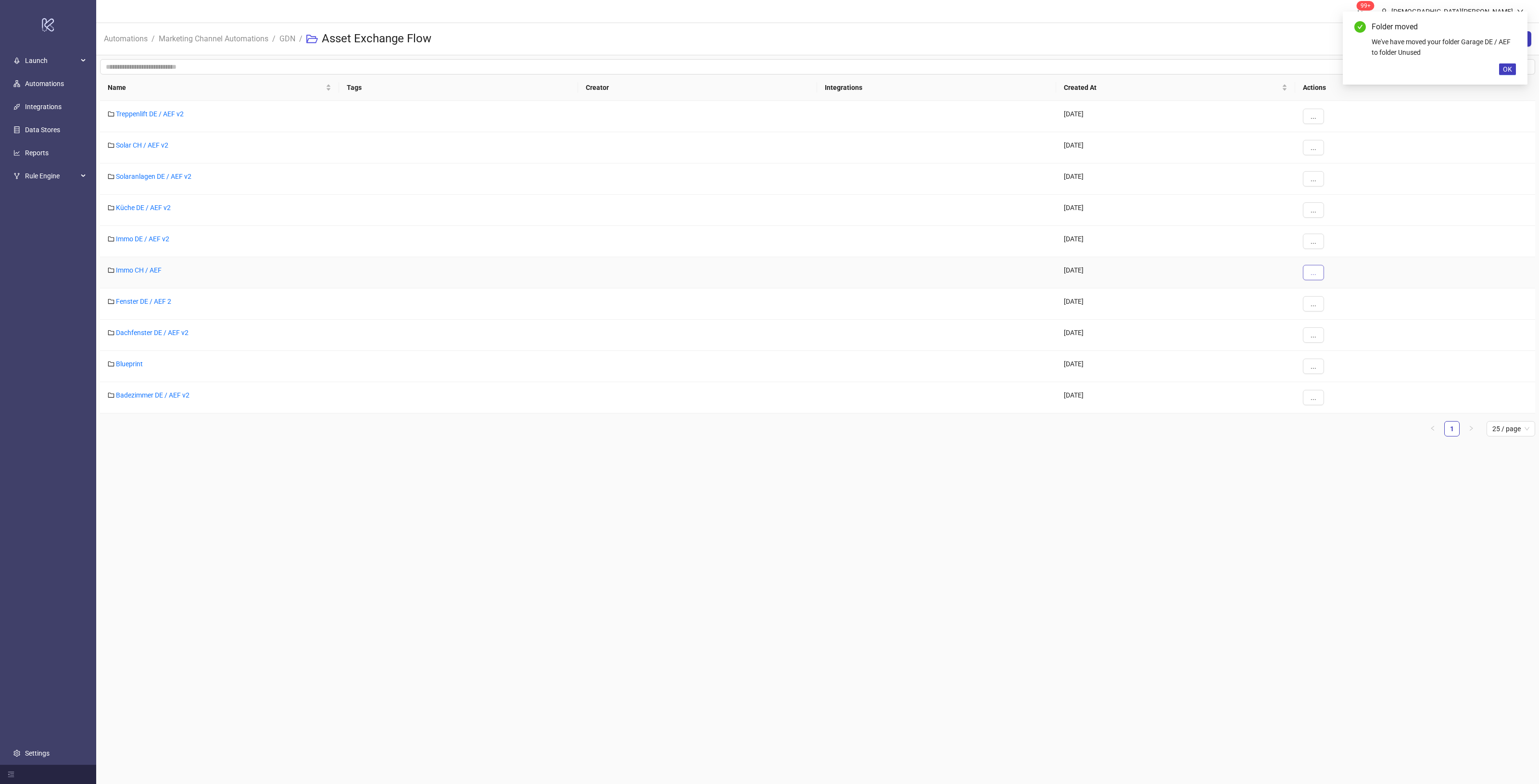
click at [1320, 277] on button "..." at bounding box center [1313, 272] width 22 height 15
click at [1335, 305] on span "Move" at bounding box center [1335, 308] width 28 height 10
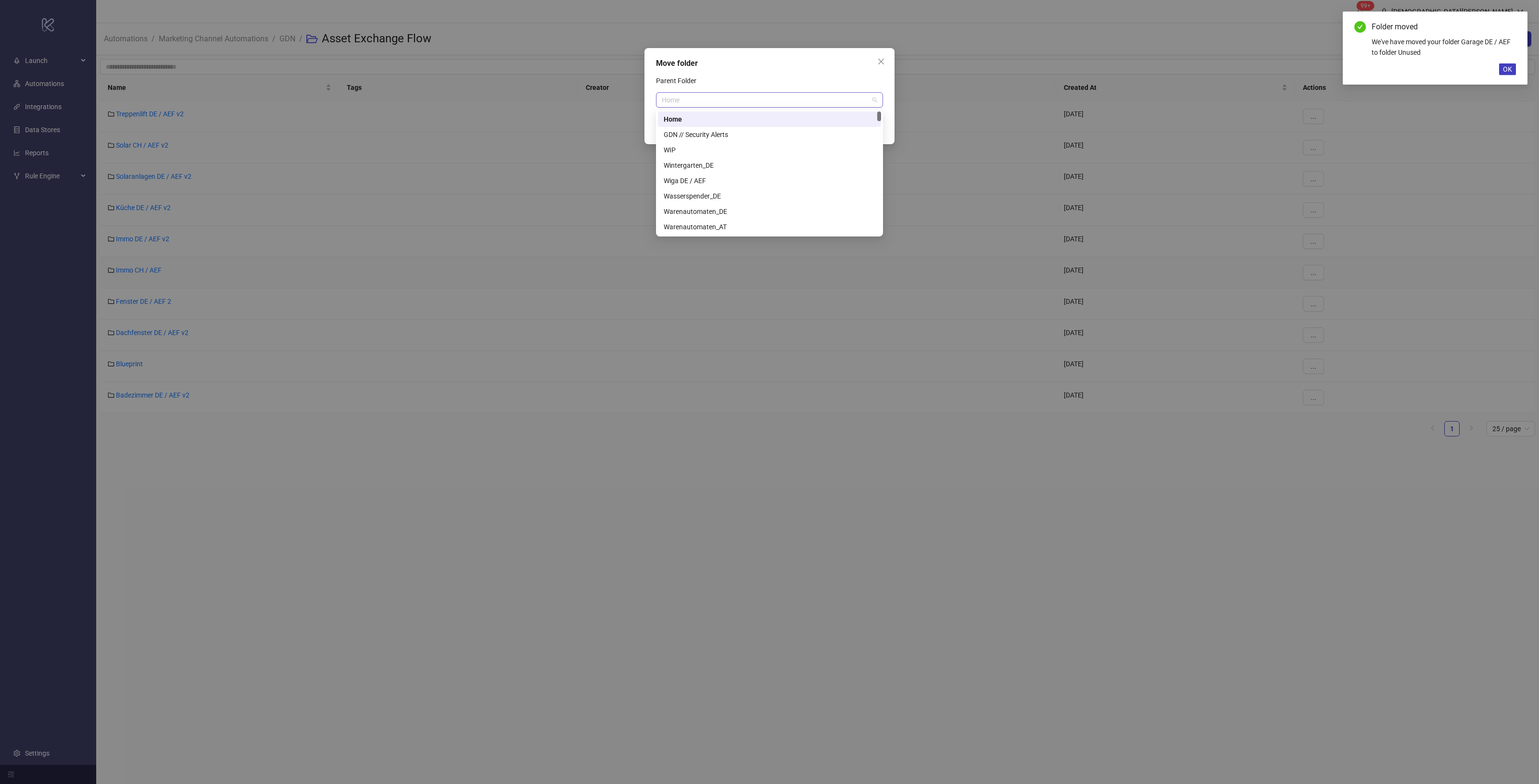
click at [722, 97] on span "Home" at bounding box center [769, 100] width 215 height 14
type input "**"
click at [680, 118] on div "Unused" at bounding box center [769, 119] width 211 height 10
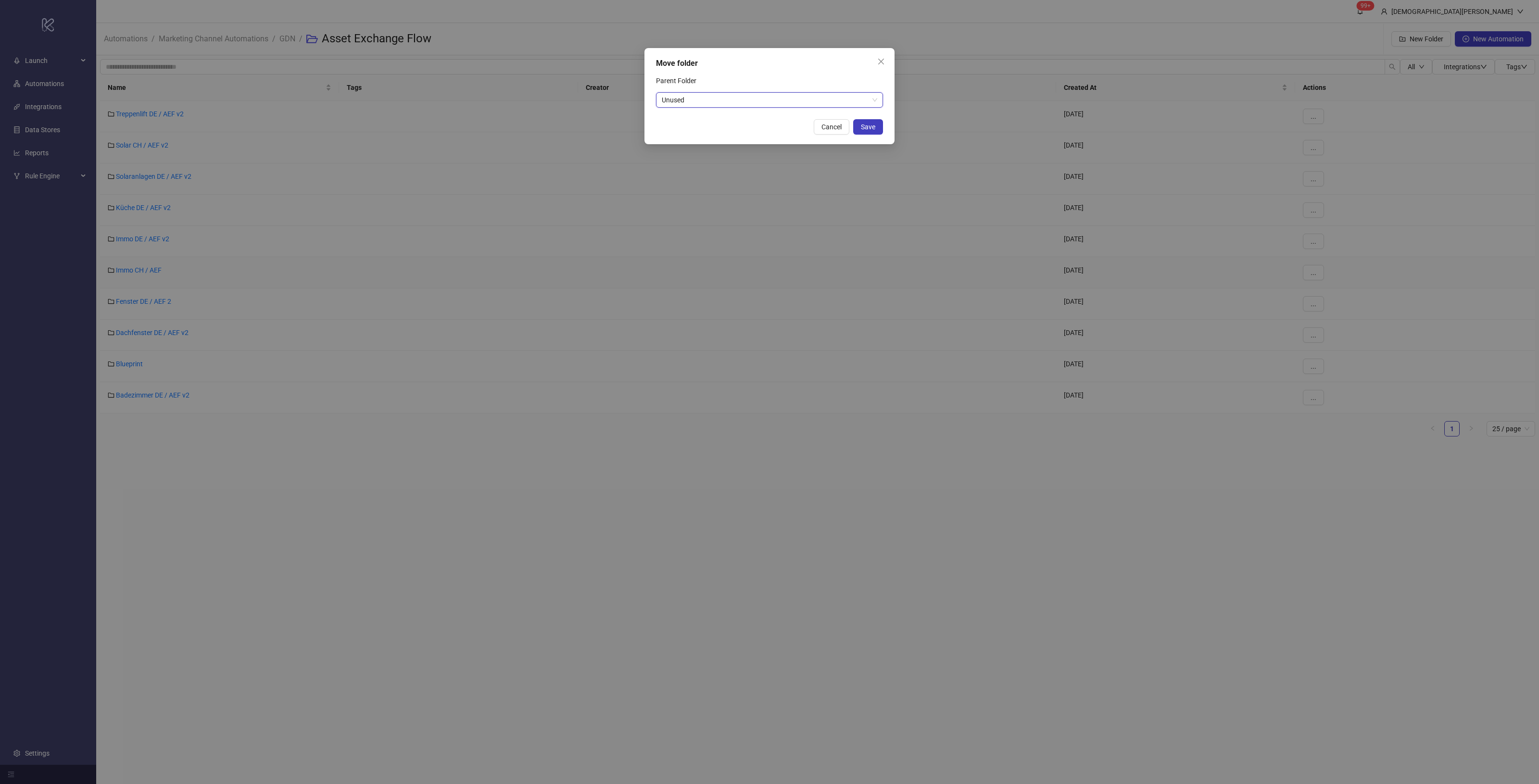
click at [862, 128] on span "Save" at bounding box center [868, 127] width 14 height 8
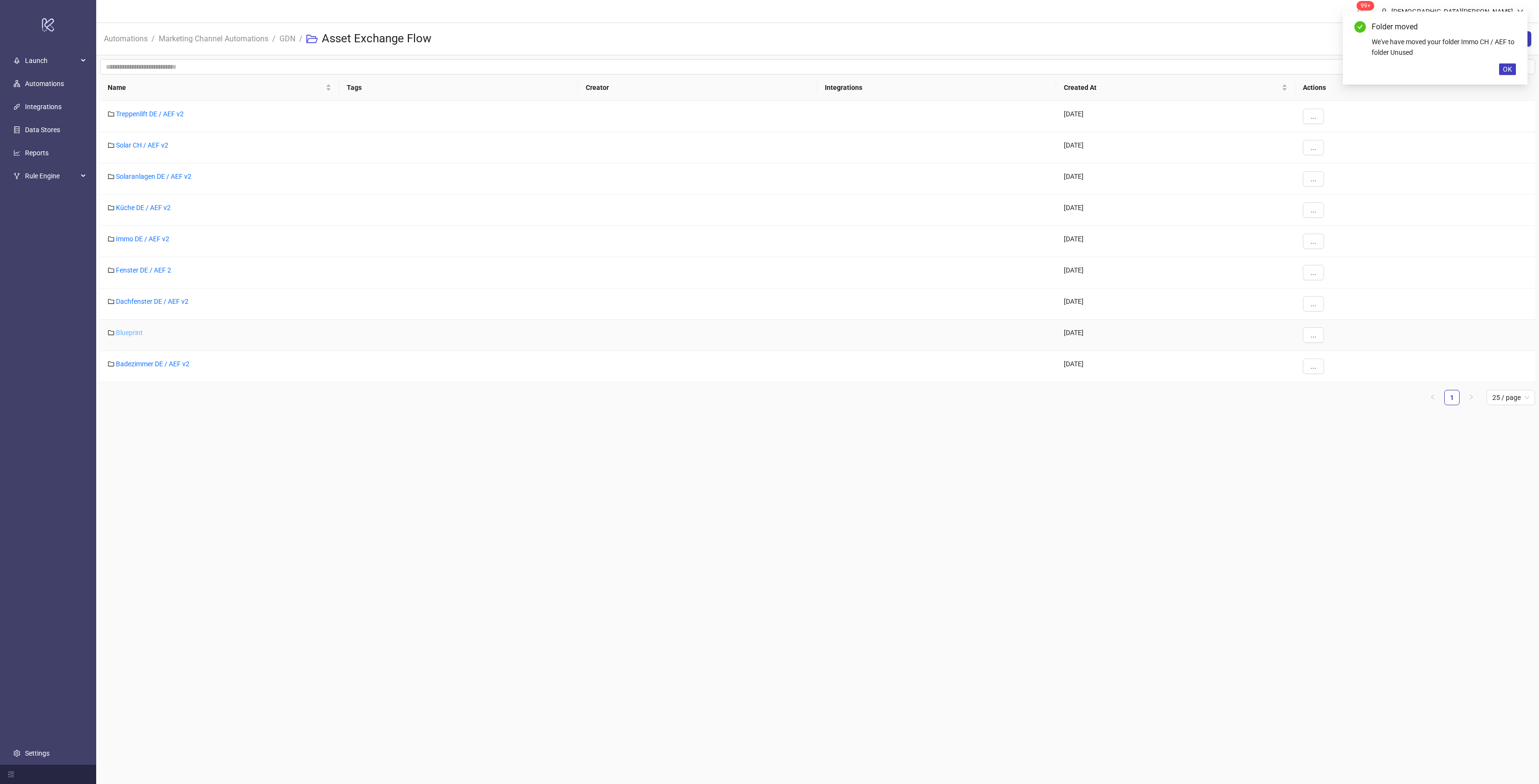
click at [133, 336] on link "Blueprint" at bounding box center [129, 333] width 27 height 8
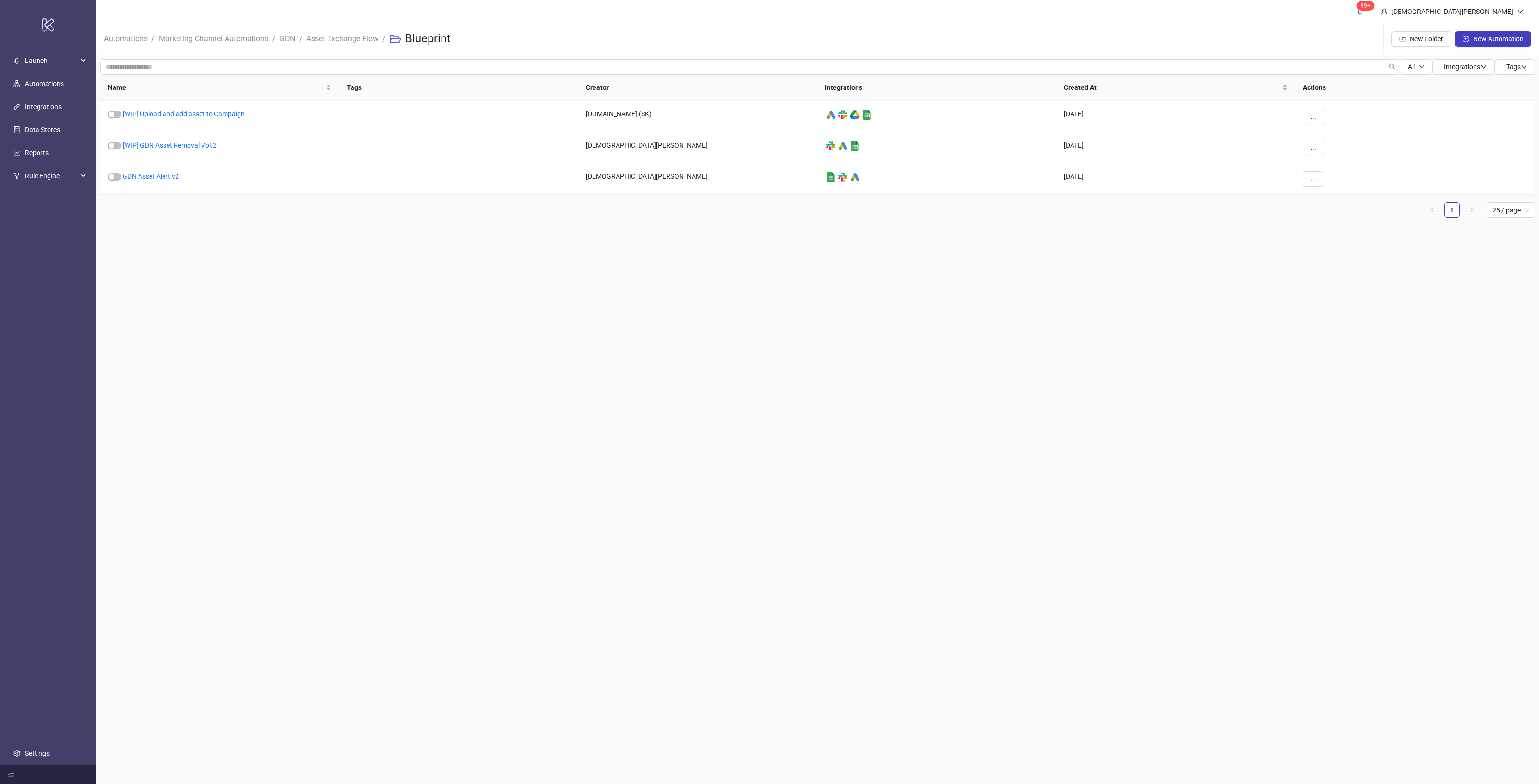
click at [554, 282] on main "99+ Christian Weikamp Automations / Marketing Channel Automations / GDN / Asset…" at bounding box center [818, 392] width 1442 height 784
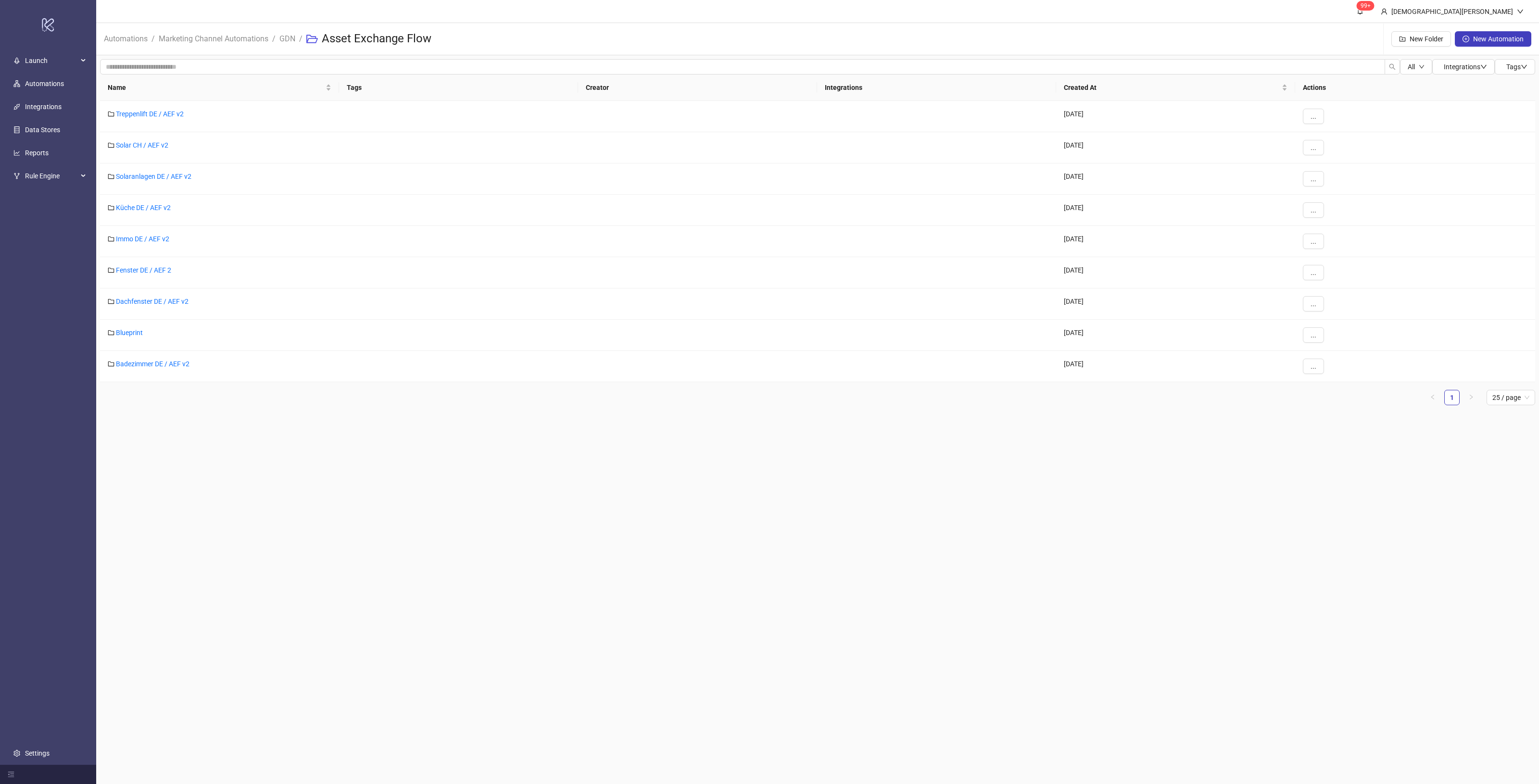
click at [397, 479] on main "99+ Christian Weikamp Automations / Marketing Channel Automations / GDN / Asset…" at bounding box center [818, 392] width 1442 height 784
click at [140, 101] on div "Treppenlift DE / AEF v2" at bounding box center [219, 116] width 239 height 31
click at [142, 108] on div "Treppenlift DE / AEF v2" at bounding box center [219, 116] width 239 height 31
click at [144, 116] on link "Treppenlift DE / AEF v2" at bounding box center [149, 114] width 68 height 8
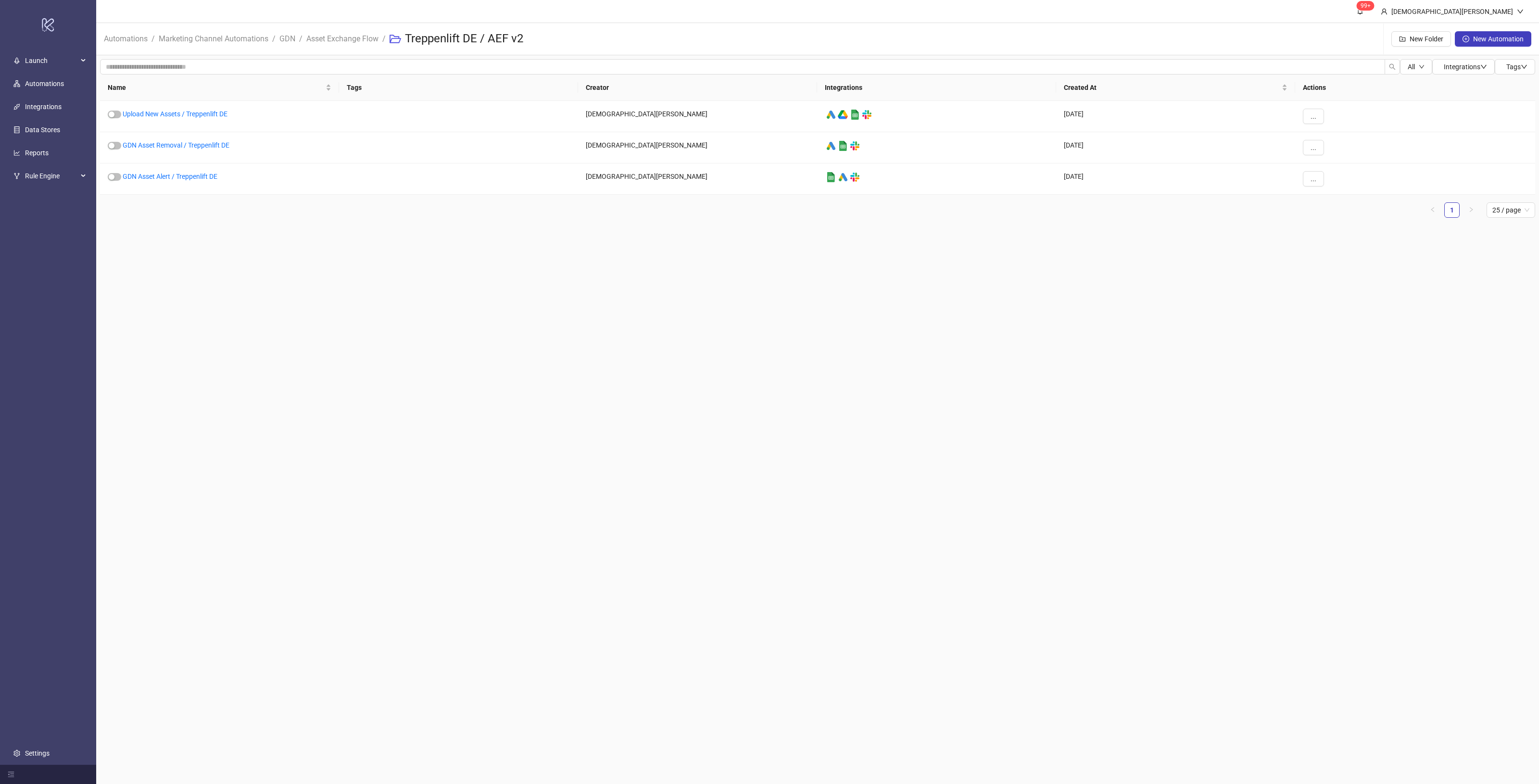
click at [508, 279] on main "99+ Christian Weikamp Automations / Marketing Channel Automations / GDN / Asset…" at bounding box center [818, 392] width 1442 height 784
click at [146, 144] on link "Solar CH / AEF v2" at bounding box center [142, 145] width 53 height 8
click at [328, 296] on main "99+ Christian Weikamp Automations / Marketing Channel Automations / GDN / Asset…" at bounding box center [818, 392] width 1442 height 784
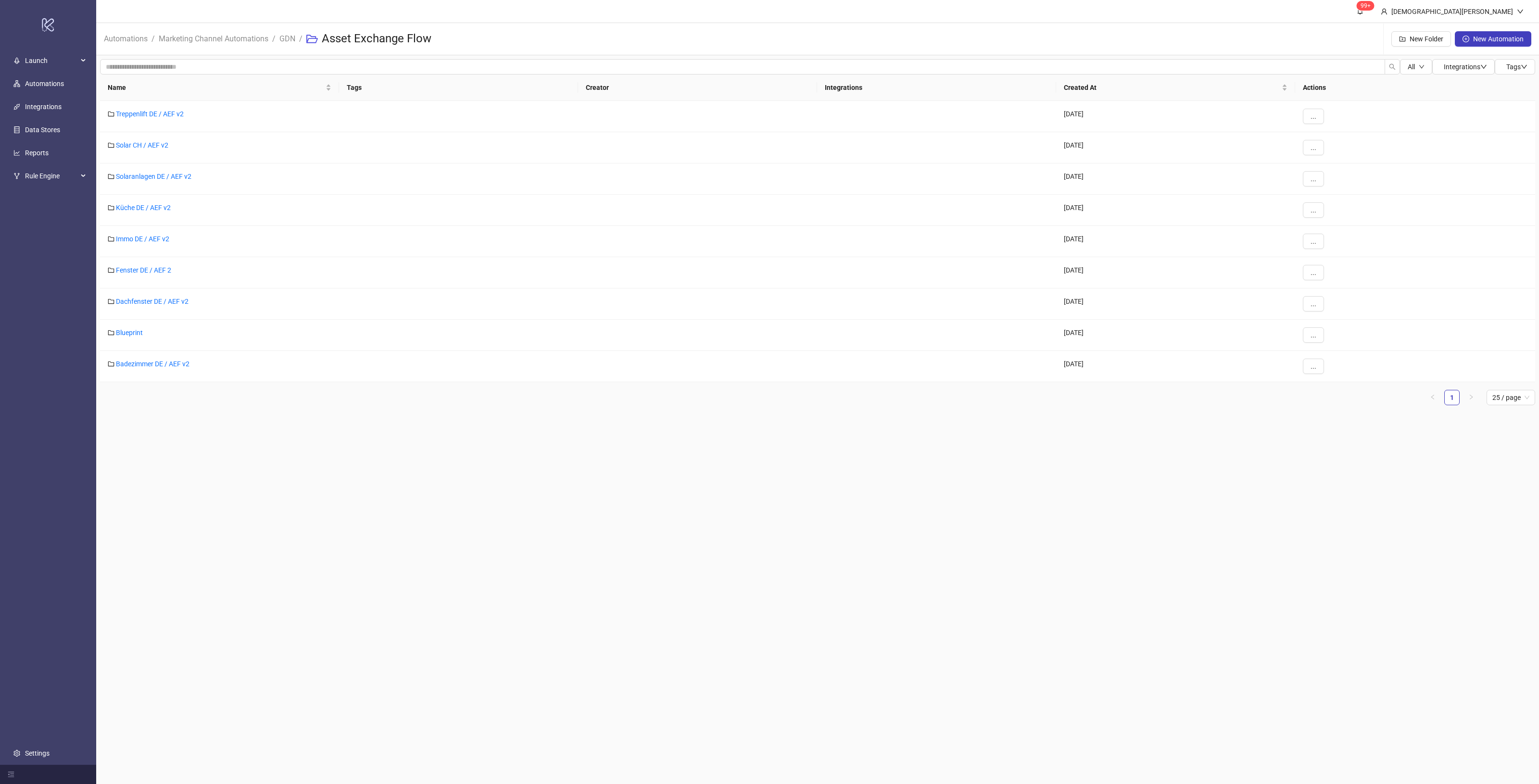
drag, startPoint x: 308, startPoint y: 475, endPoint x: 179, endPoint y: 194, distance: 309.2
click at [306, 475] on main "99+ Christian Weikamp Automations / Marketing Channel Automations / GDN / Asset…" at bounding box center [818, 392] width 1442 height 784
click at [140, 146] on link "Solar CH / AEF v2" at bounding box center [142, 145] width 53 height 8
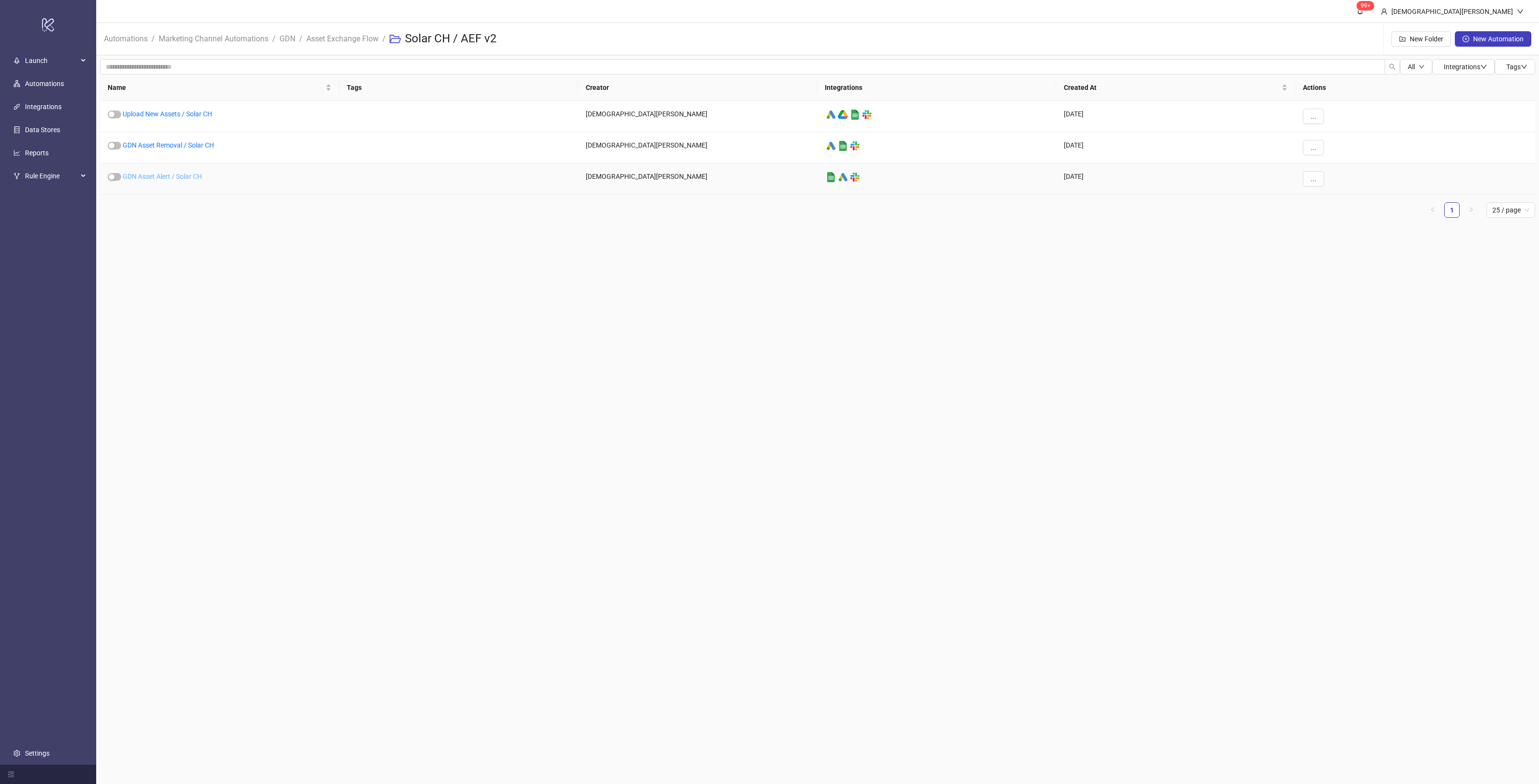
click at [172, 177] on link "GDN Asset Alert / Solar CH" at bounding box center [162, 176] width 79 height 8
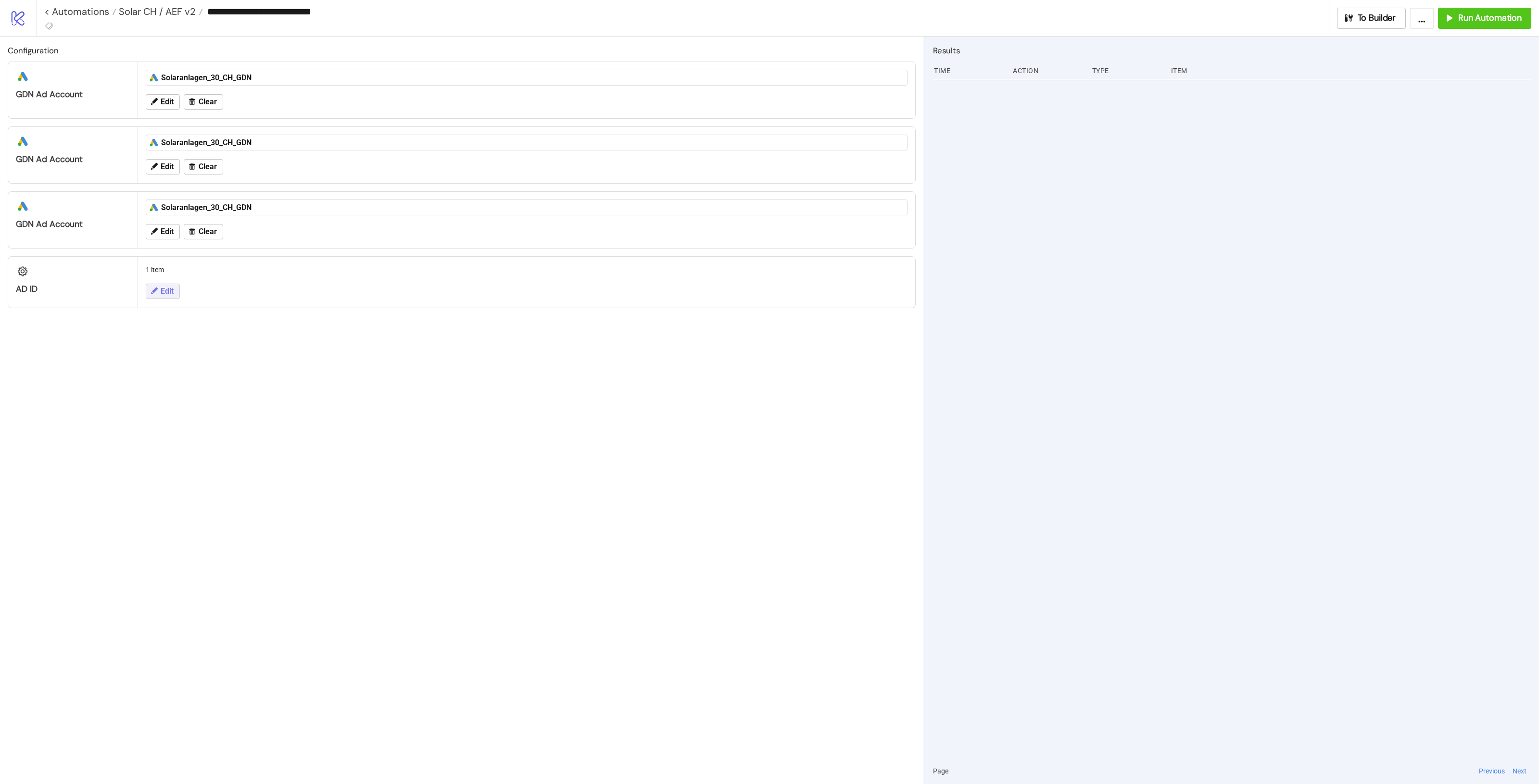
click at [172, 297] on button "Edit" at bounding box center [163, 291] width 34 height 15
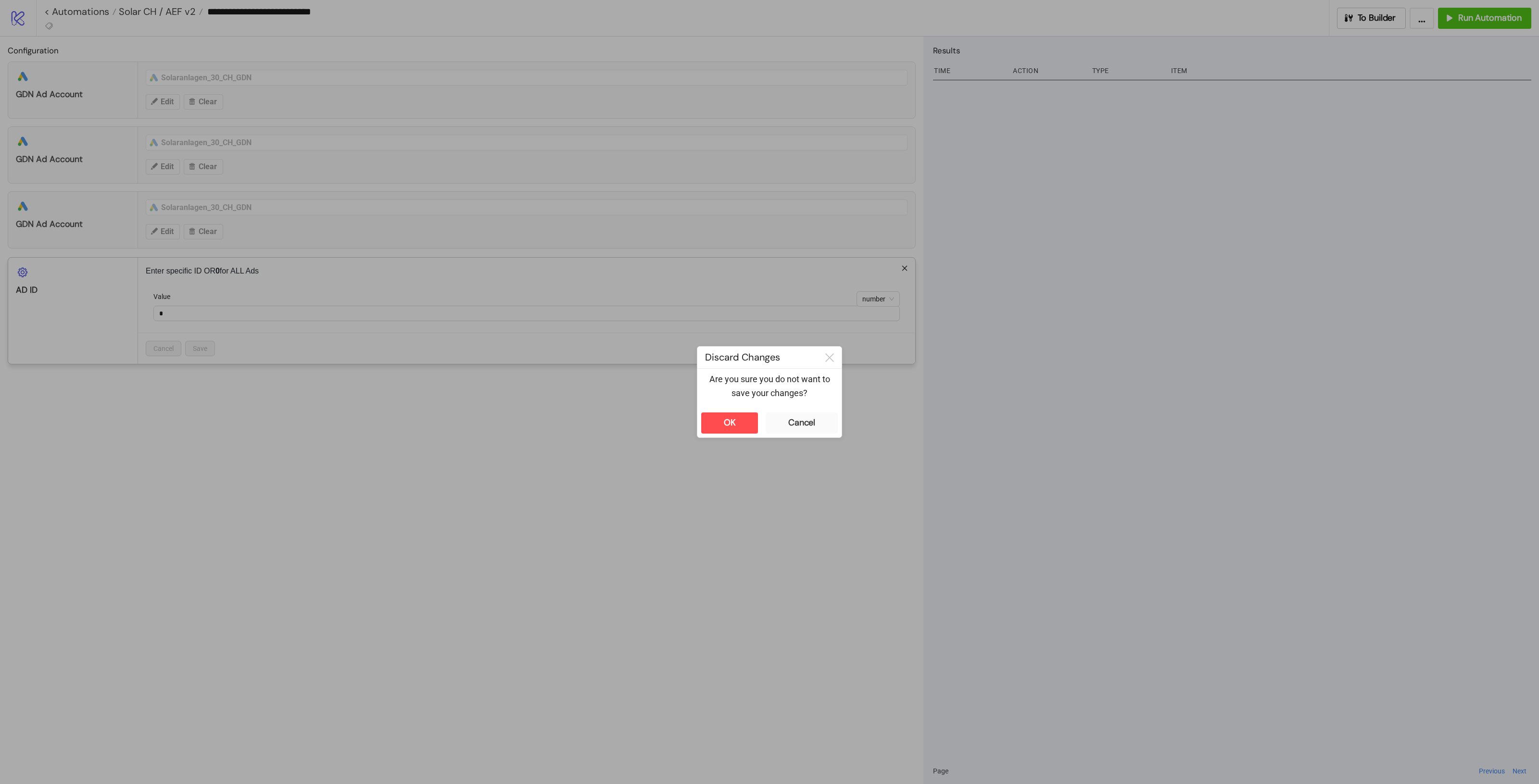
click at [586, 490] on div "**********" at bounding box center [769, 392] width 1539 height 784
click at [717, 421] on button "OK" at bounding box center [729, 423] width 57 height 22
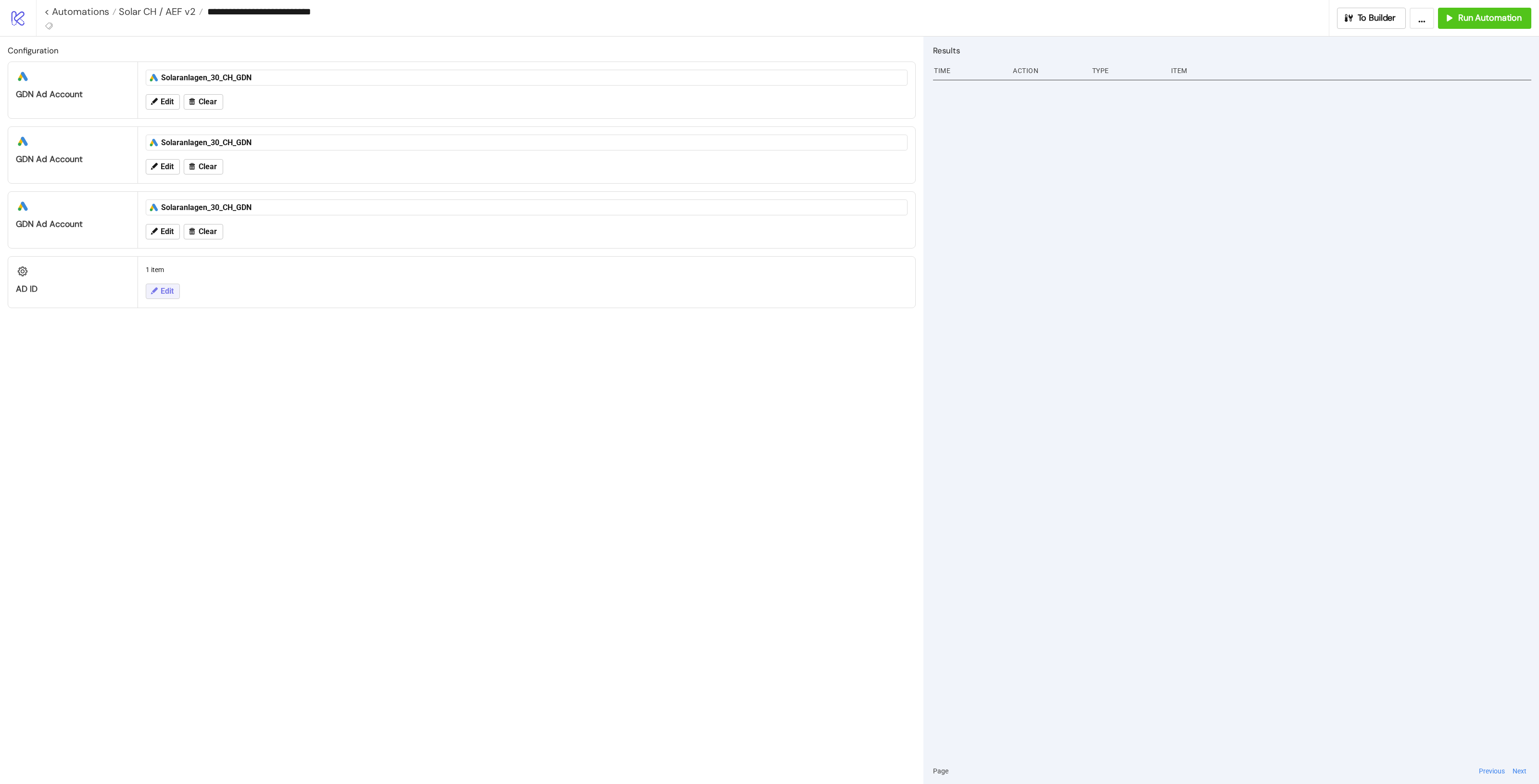
click at [168, 285] on button "Edit" at bounding box center [163, 291] width 34 height 15
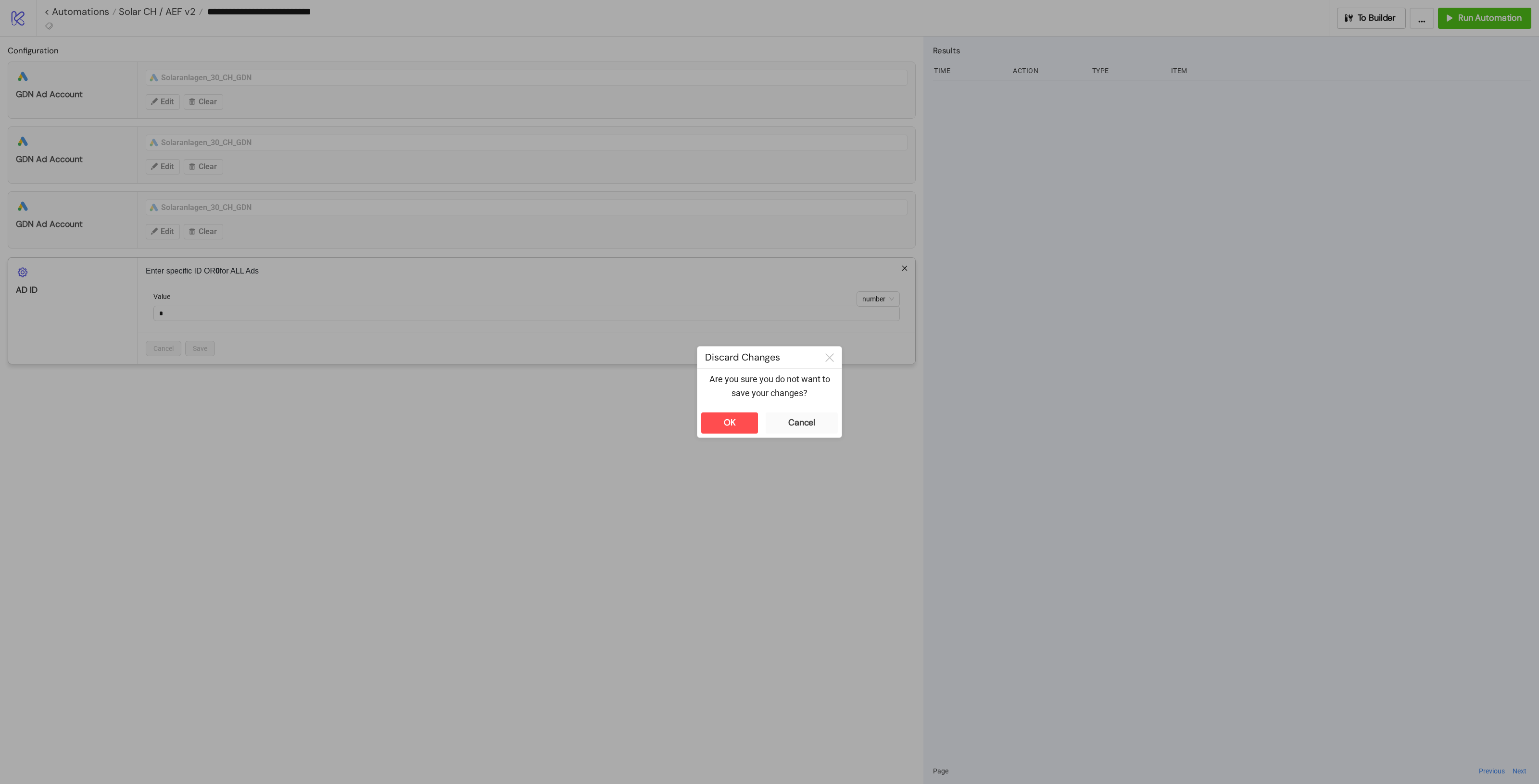
click at [277, 366] on div "**********" at bounding box center [769, 392] width 1539 height 784
click at [714, 420] on button "OK" at bounding box center [729, 423] width 57 height 22
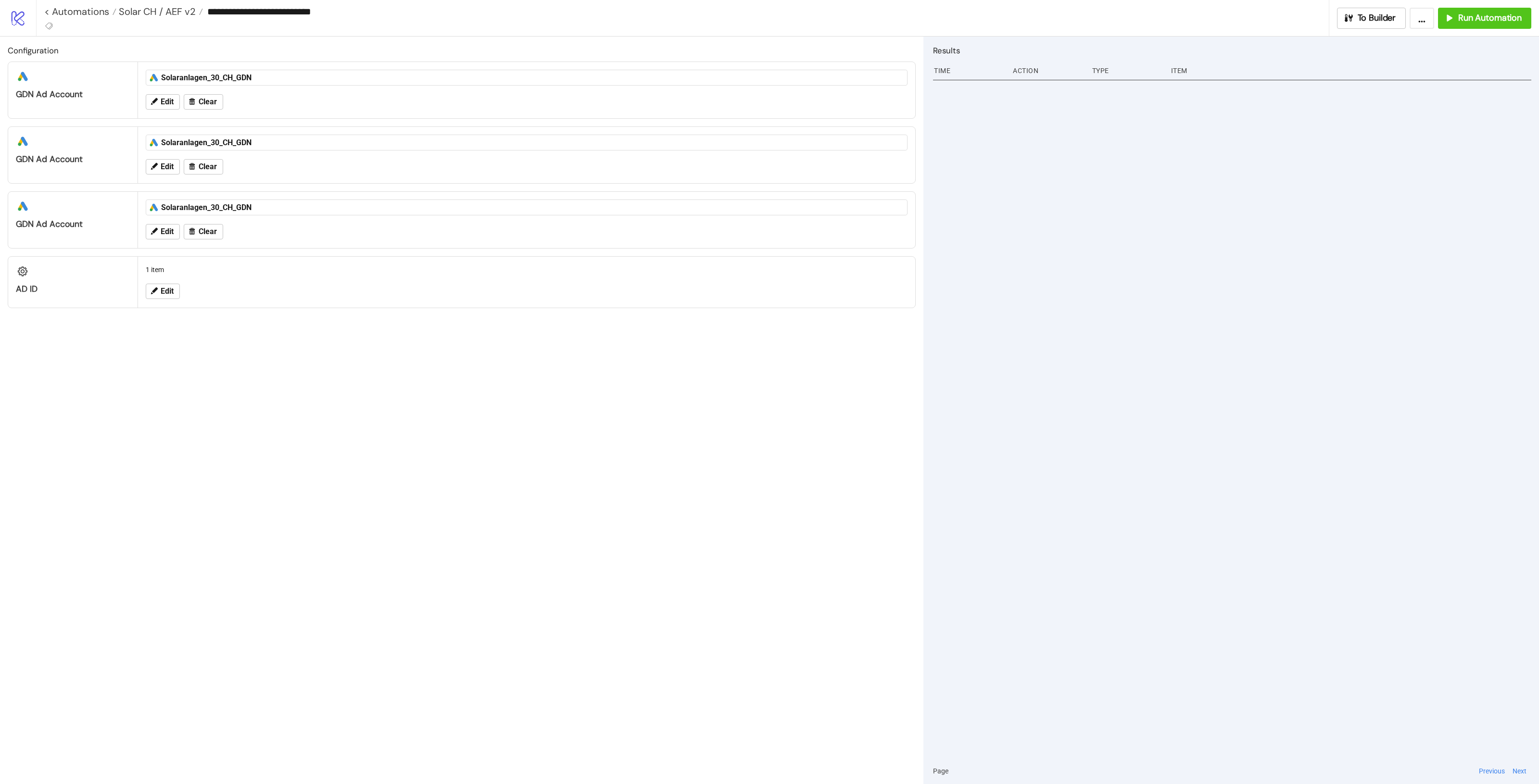
click at [41, 28] on div "**********" at bounding box center [682, 18] width 1293 height 36
click at [45, 25] on icon at bounding box center [49, 26] width 9 height 9
click at [87, 232] on button "+ Add New Tag" at bounding box center [101, 236] width 120 height 17
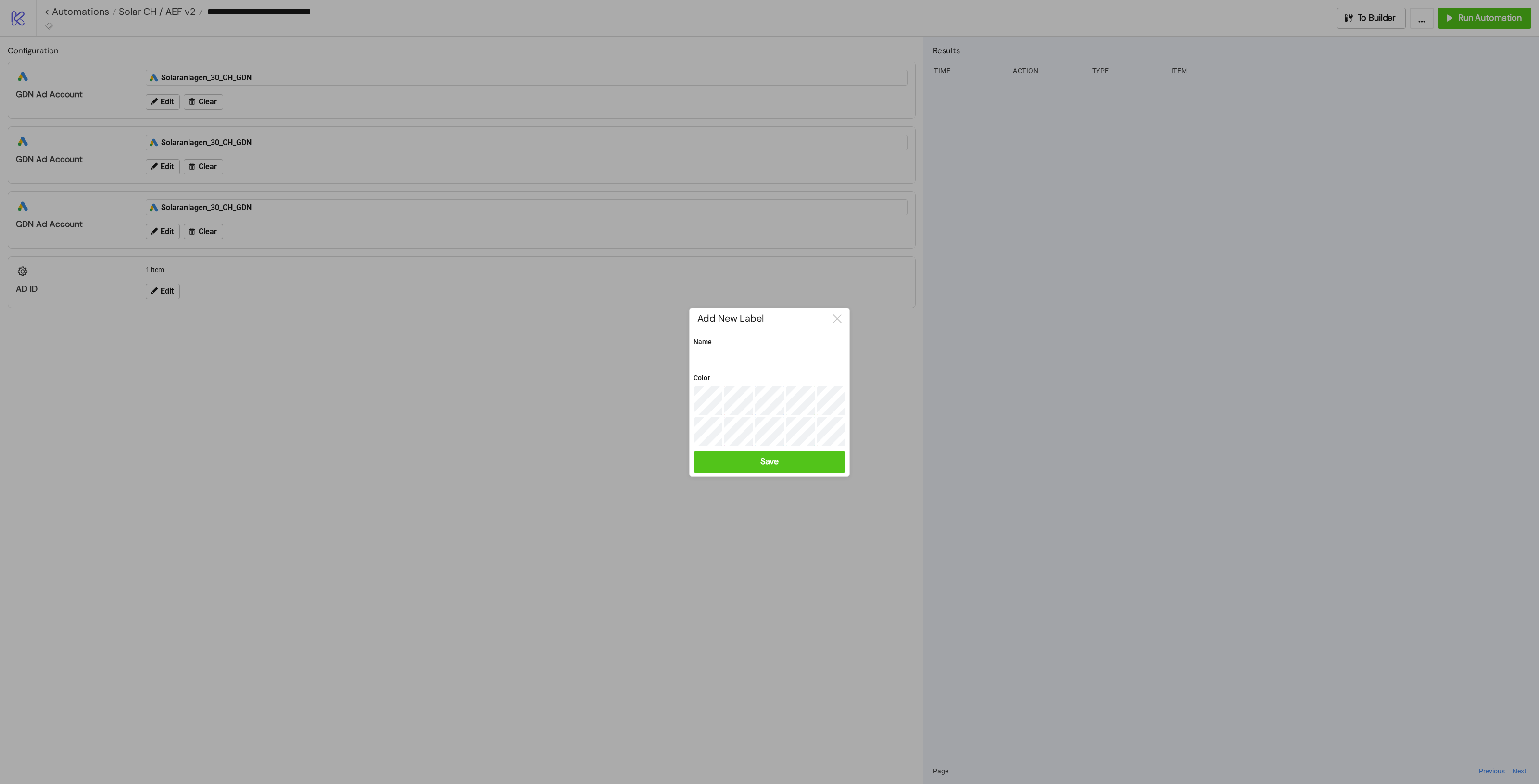
click at [775, 354] on input "Name" at bounding box center [769, 359] width 152 height 22
type input "**********"
click at [790, 461] on button "Save" at bounding box center [769, 462] width 152 height 22
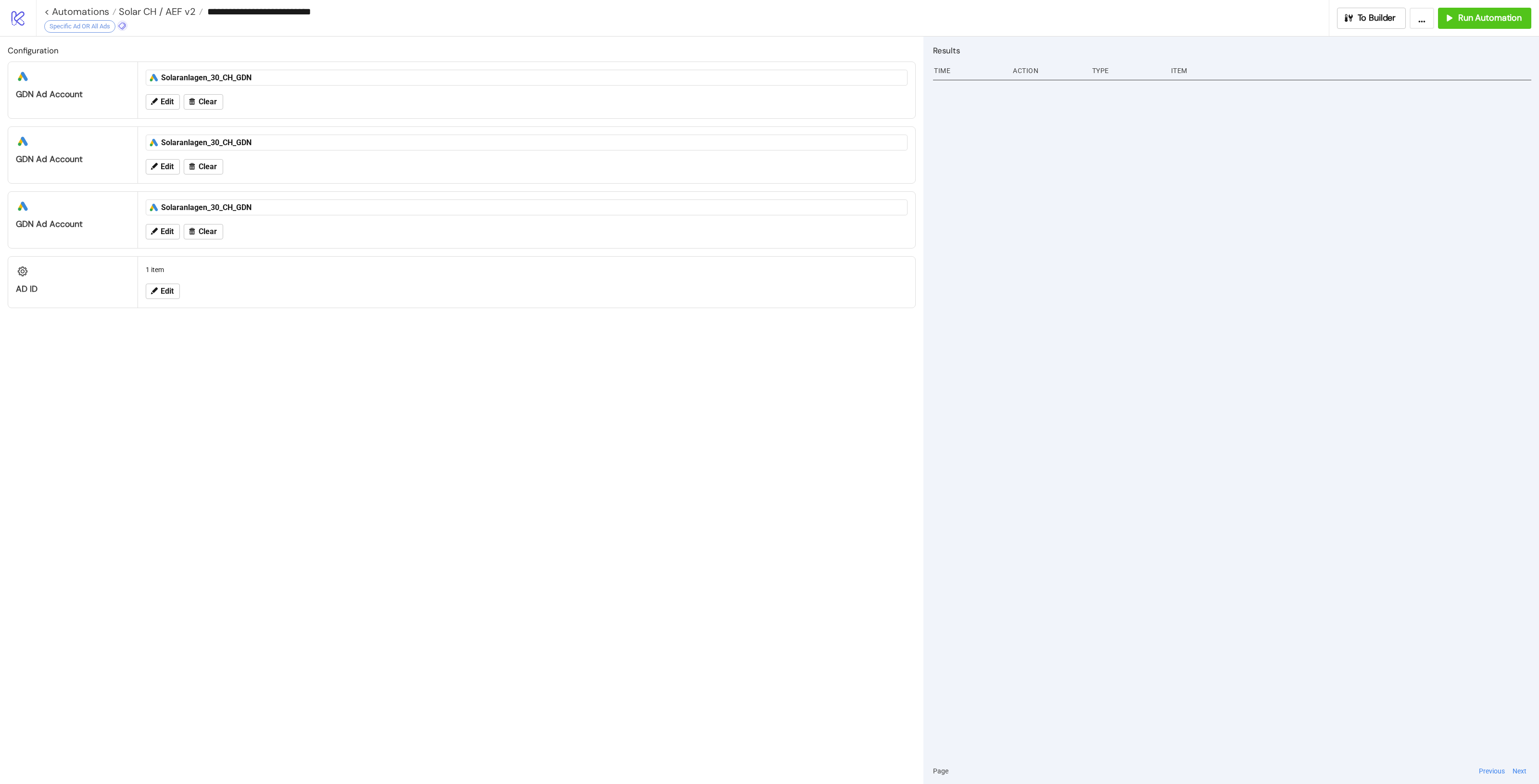
click at [123, 26] on icon at bounding box center [122, 26] width 9 height 9
click at [159, 234] on button "+ Add New Tag" at bounding box center [173, 236] width 120 height 17
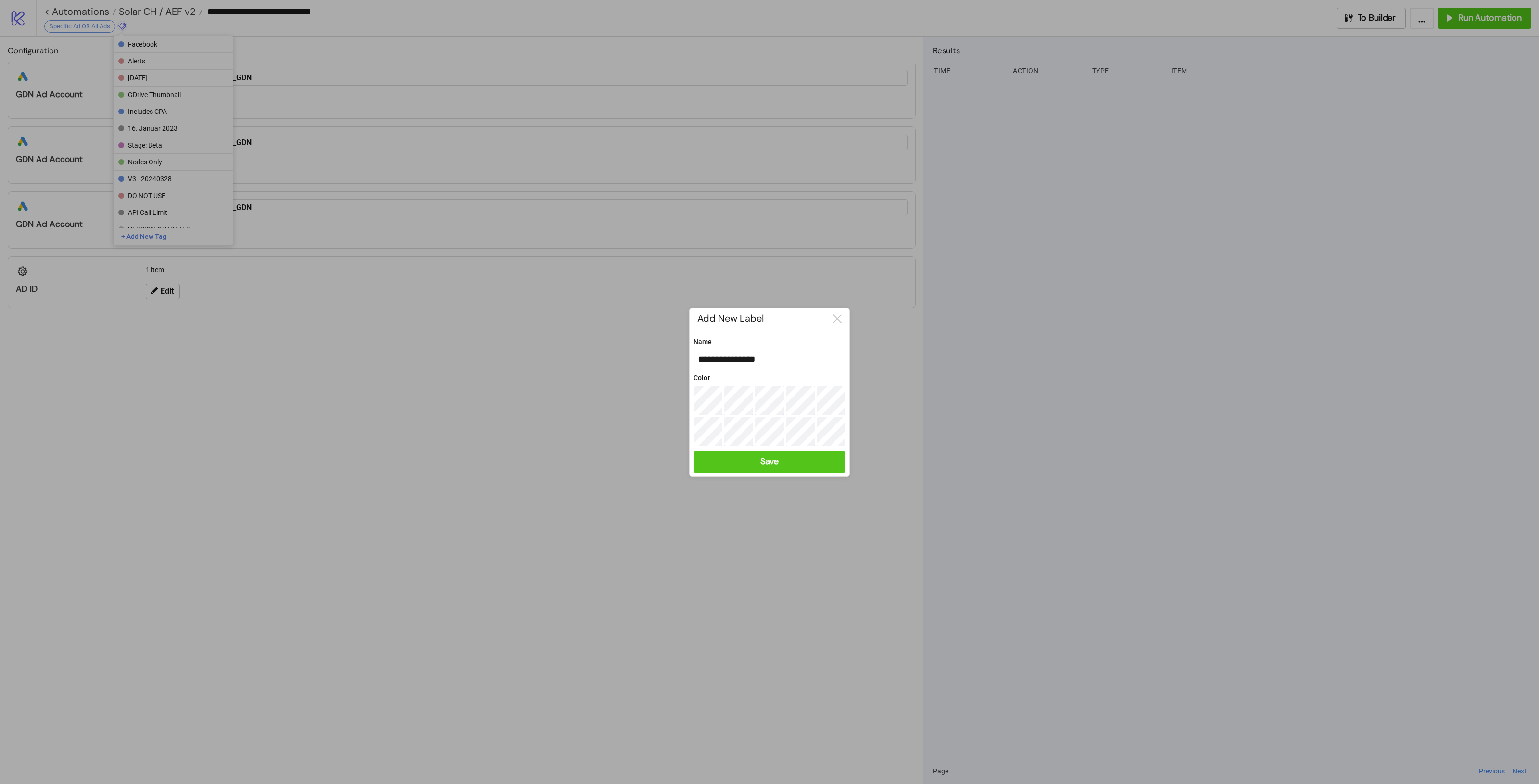
type input "**********"
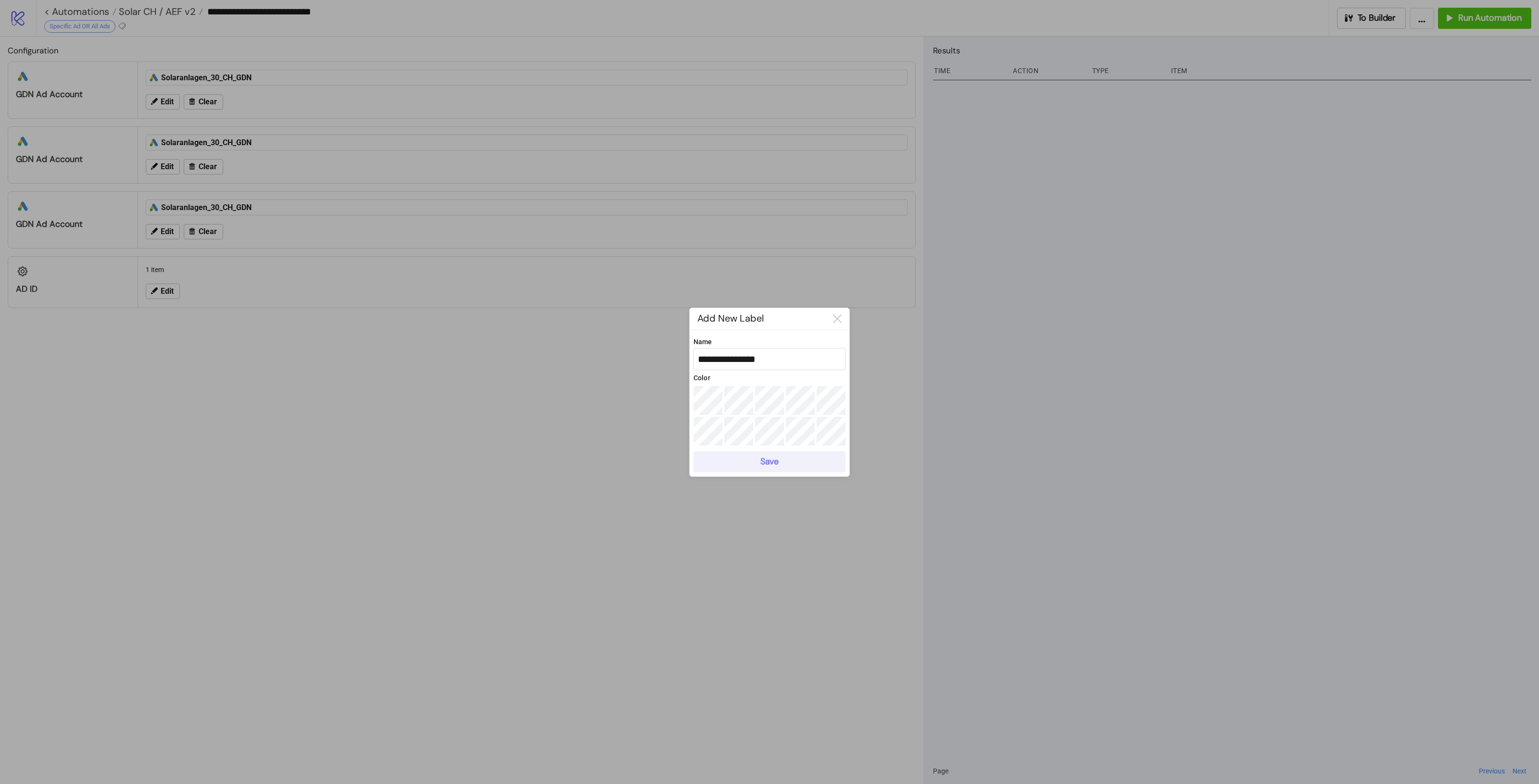
click at [741, 462] on button "Save" at bounding box center [769, 462] width 152 height 22
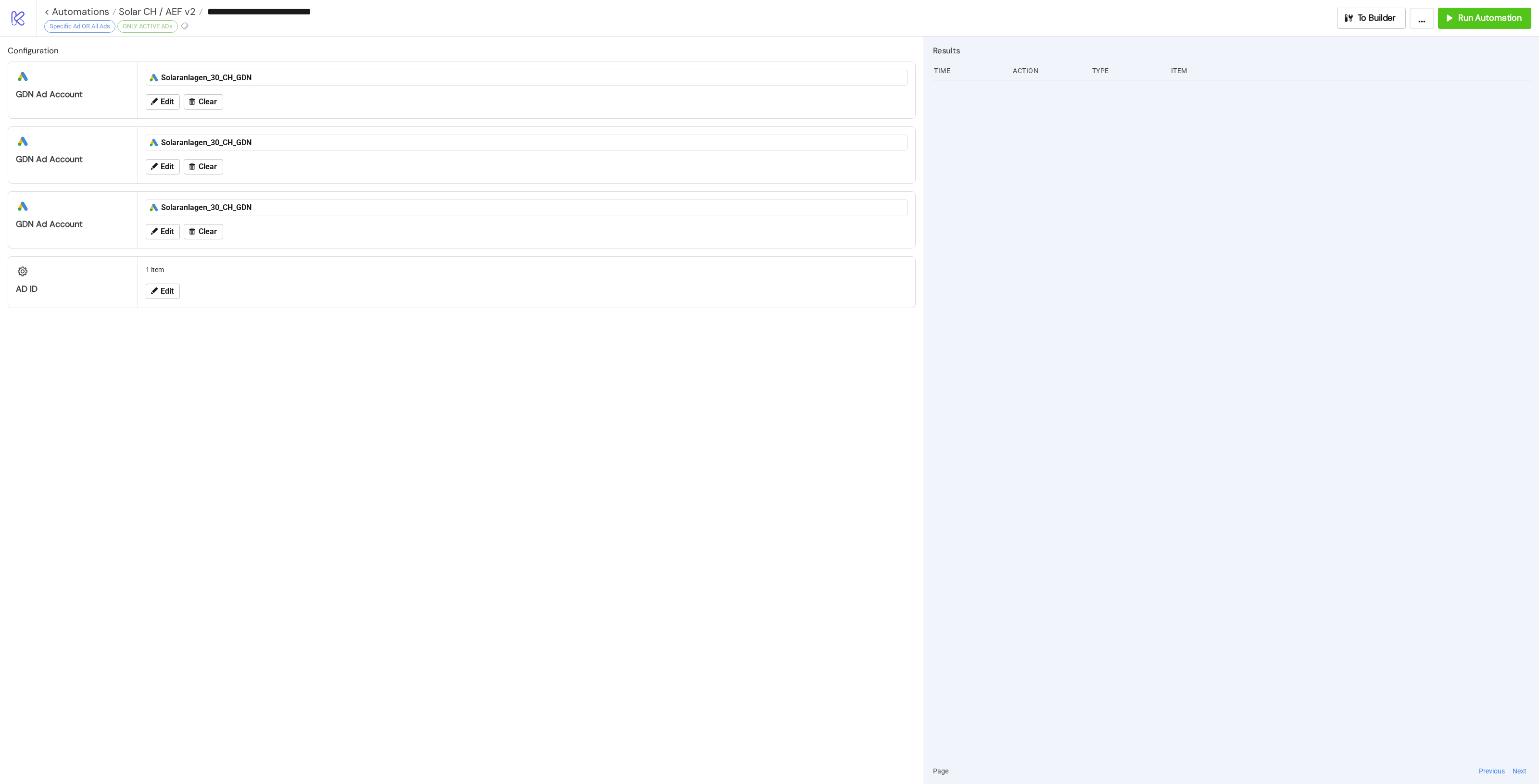
drag, startPoint x: 741, startPoint y: 462, endPoint x: 738, endPoint y: 455, distance: 7.6
click at [741, 459] on div "Configuration platform/google_ads GDN Ad Account platform/google_ads Solaranlag…" at bounding box center [461, 410] width 923 height 747
click at [160, 6] on span "Solar CH / AEF v2" at bounding box center [156, 12] width 79 height 13
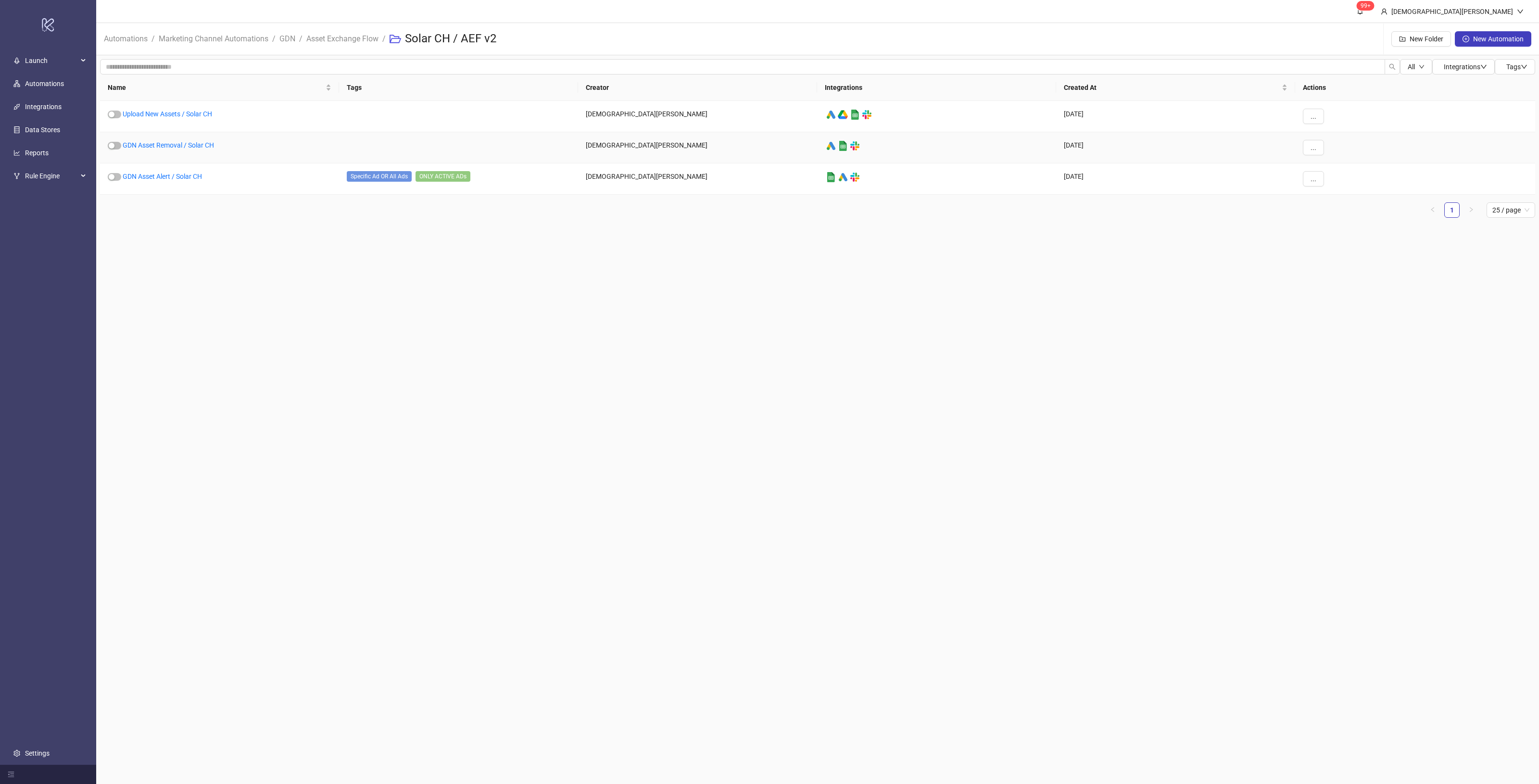
click at [187, 137] on div "GDN Asset Removal / Solar CH" at bounding box center [219, 148] width 239 height 31
click at [195, 152] on div "GDN Asset Removal / Solar CH" at bounding box center [219, 148] width 239 height 31
click at [200, 144] on link "GDN Asset Removal / Solar CH" at bounding box center [168, 145] width 92 height 8
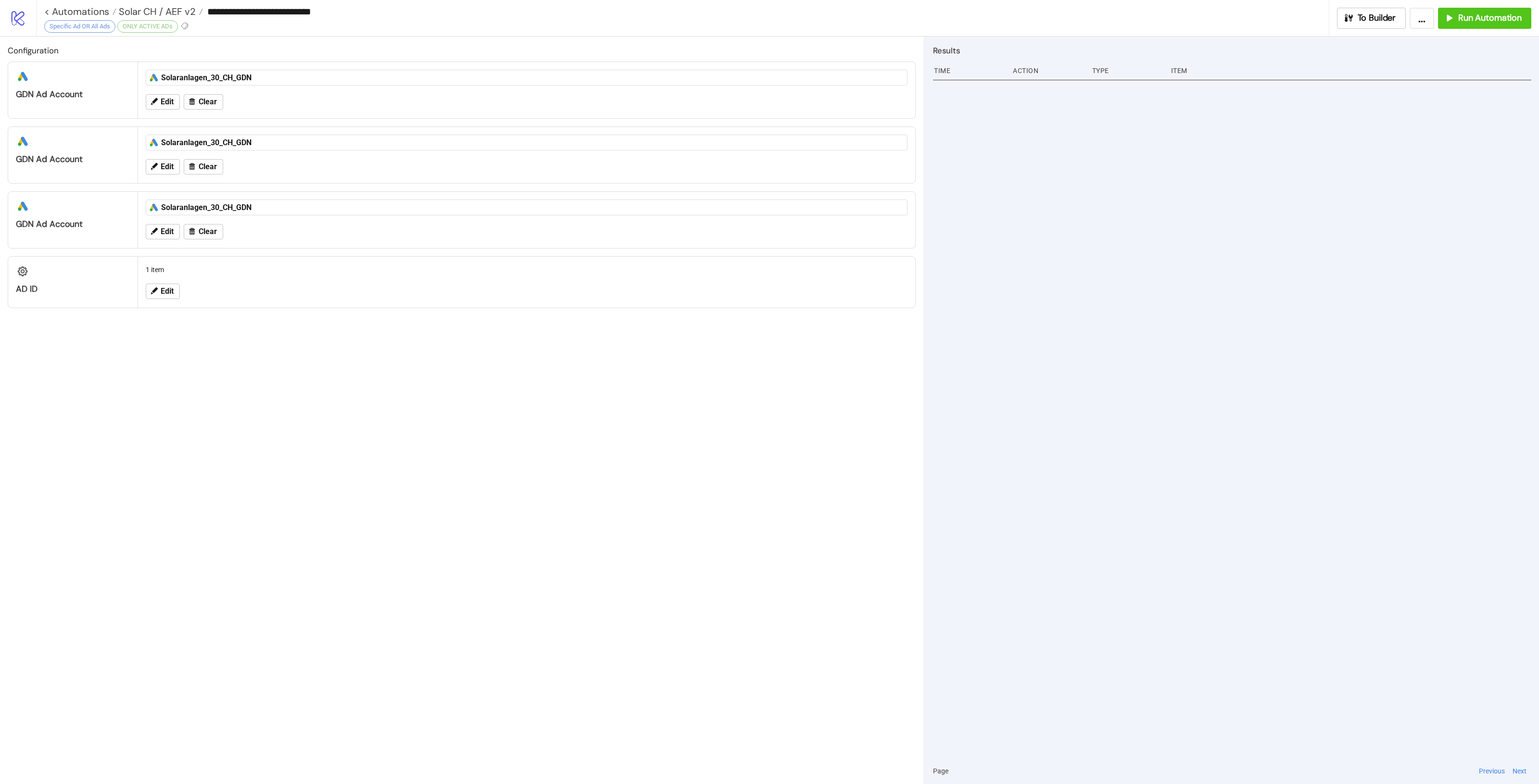
type input "**********"
click at [49, 21] on button at bounding box center [49, 26] width 10 height 10
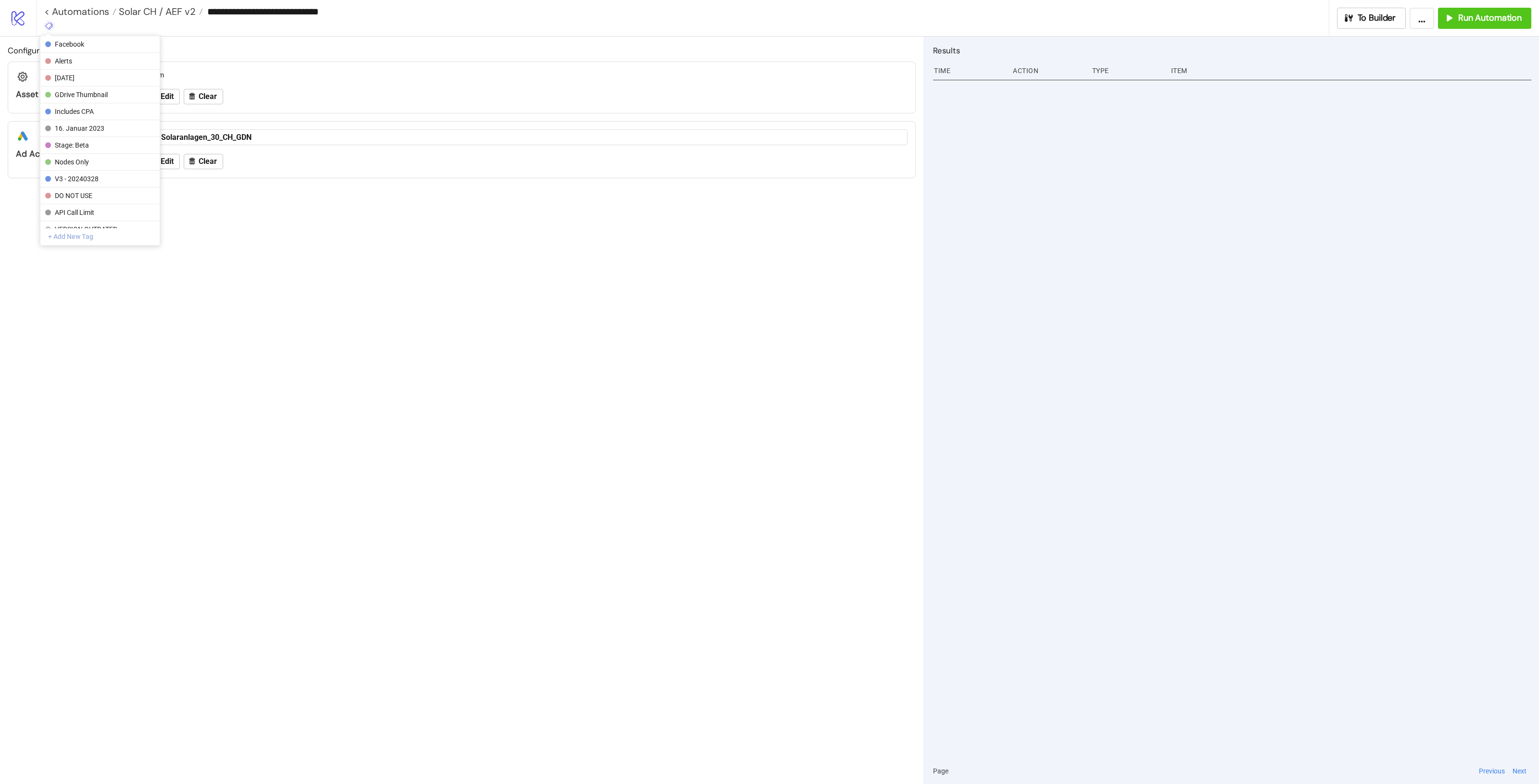
click at [73, 237] on button "+ Add New Tag" at bounding box center [101, 236] width 120 height 17
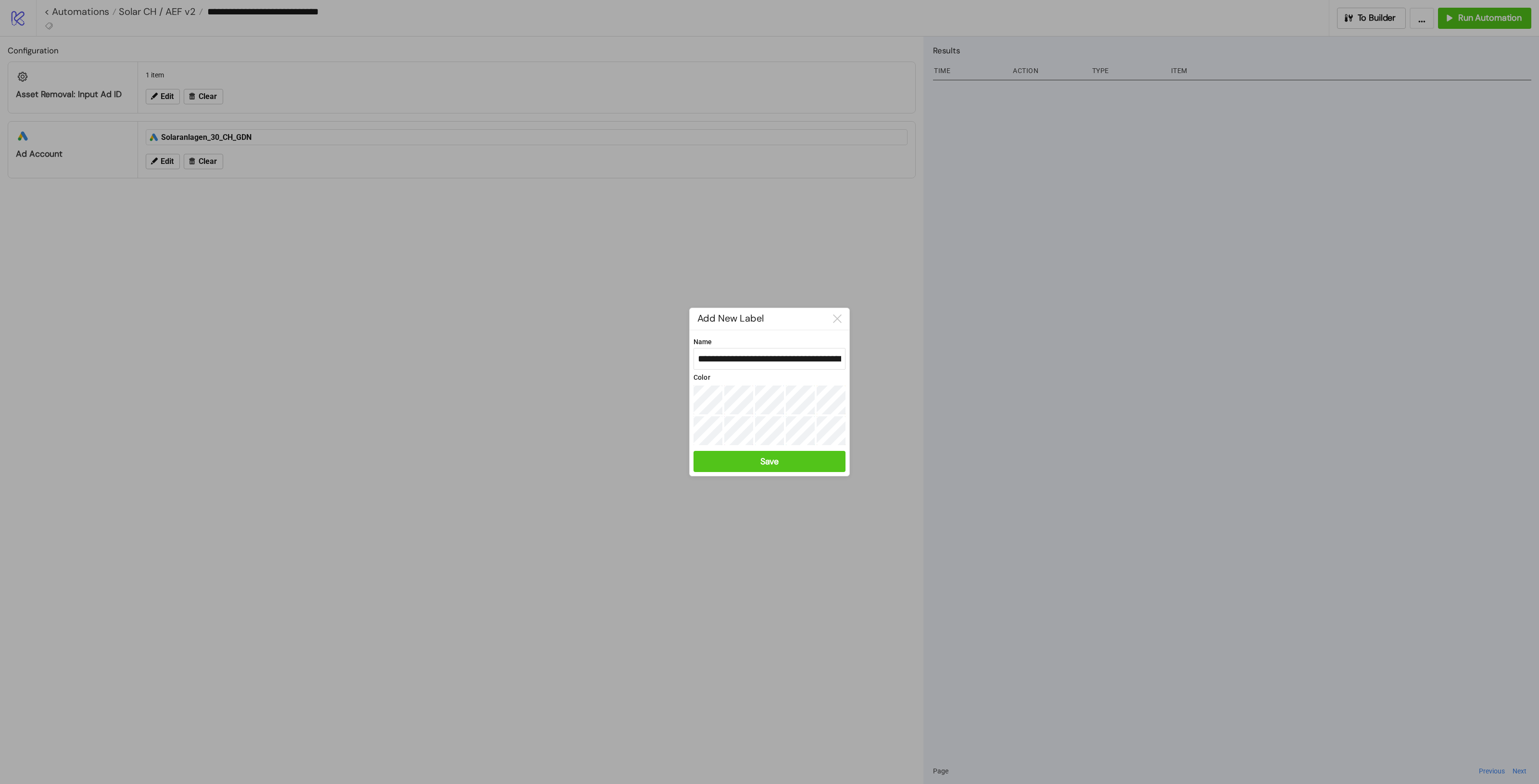
drag, startPoint x: 642, startPoint y: 359, endPoint x: 611, endPoint y: 357, distance: 31.1
click at [611, 357] on div "**********" at bounding box center [769, 392] width 1539 height 784
click at [753, 360] on input "**********" at bounding box center [769, 359] width 152 height 22
click at [761, 359] on input "**********" at bounding box center [769, 359] width 152 height 22
click at [765, 357] on input "**********" at bounding box center [769, 359] width 152 height 22
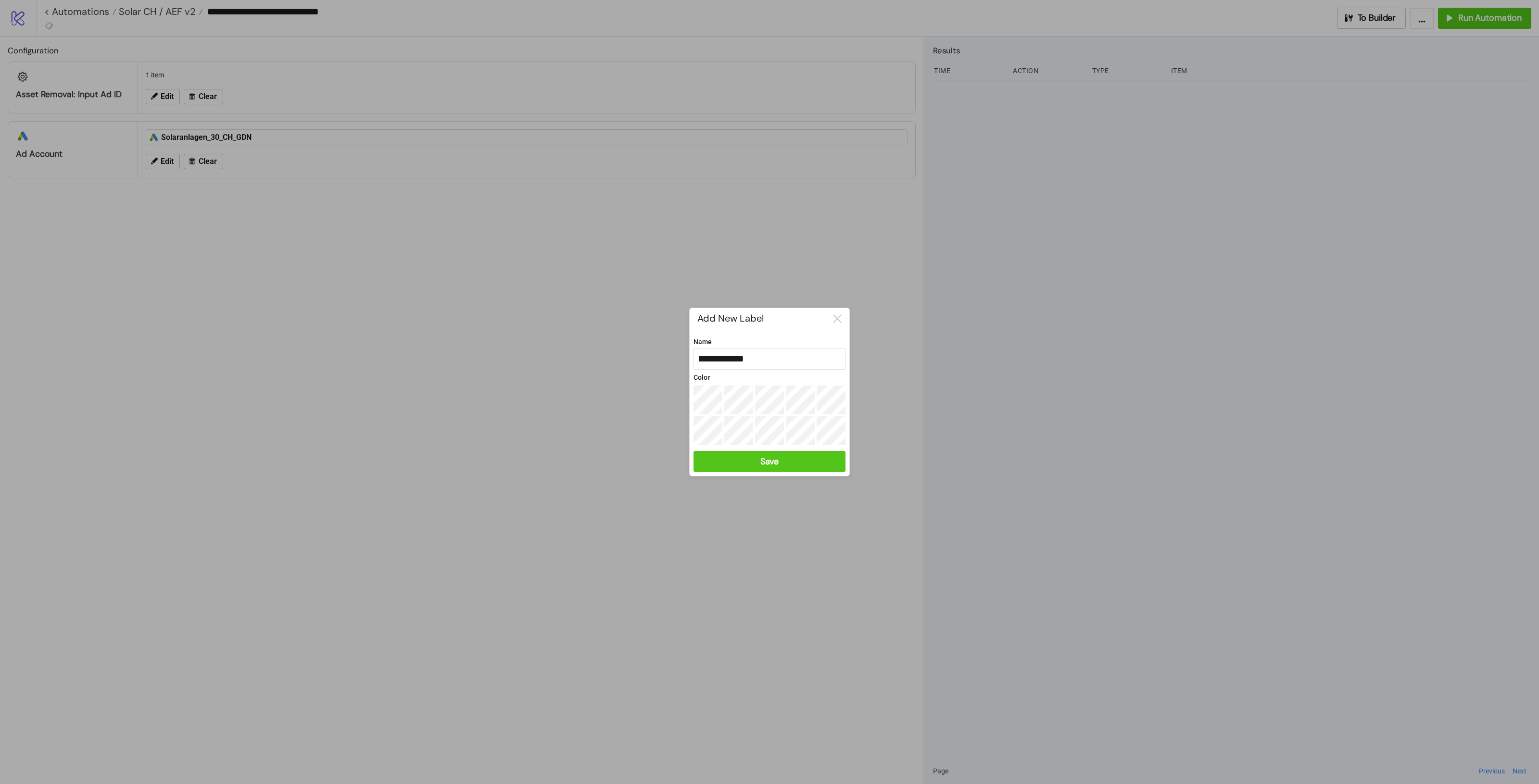
type input "**********"
click at [811, 455] on button "Save" at bounding box center [769, 461] width 152 height 22
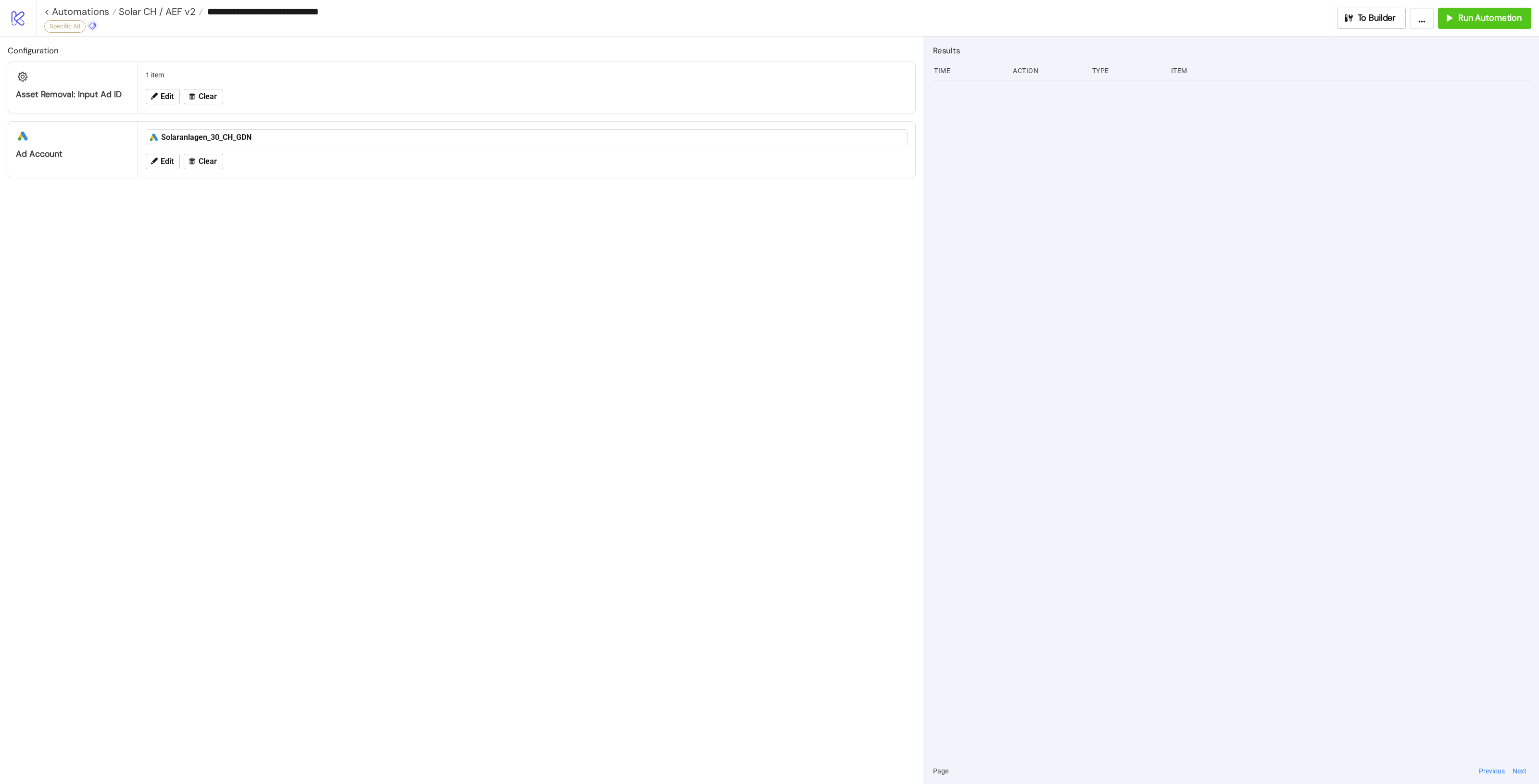
click at [96, 26] on icon at bounding box center [92, 26] width 7 height 7
click at [133, 237] on button "+ Add New Tag" at bounding box center [144, 236] width 120 height 17
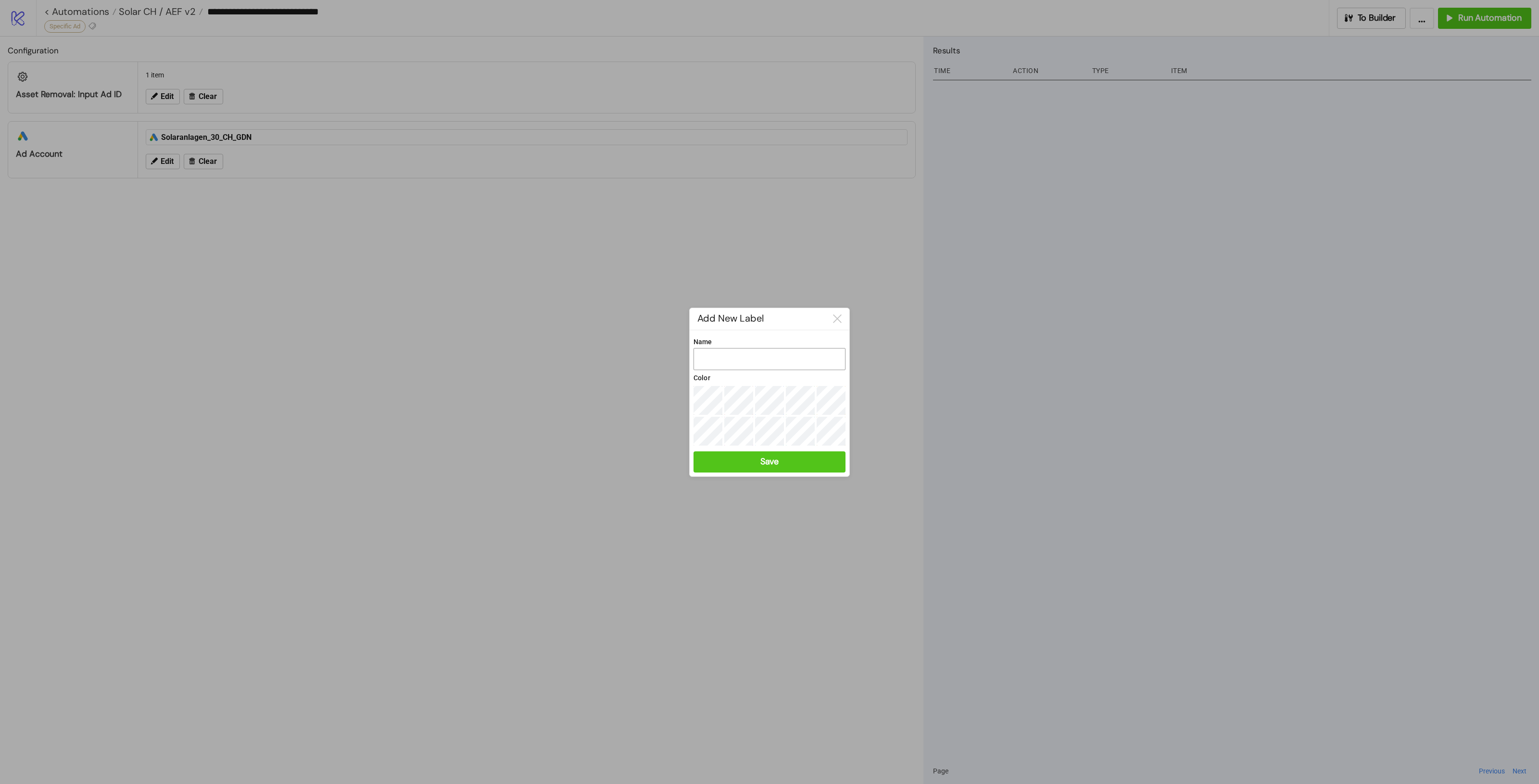
click at [744, 353] on input "Name" at bounding box center [769, 359] width 152 height 22
paste input "**********"
type input "**********"
click at [784, 462] on button "Save" at bounding box center [769, 462] width 152 height 22
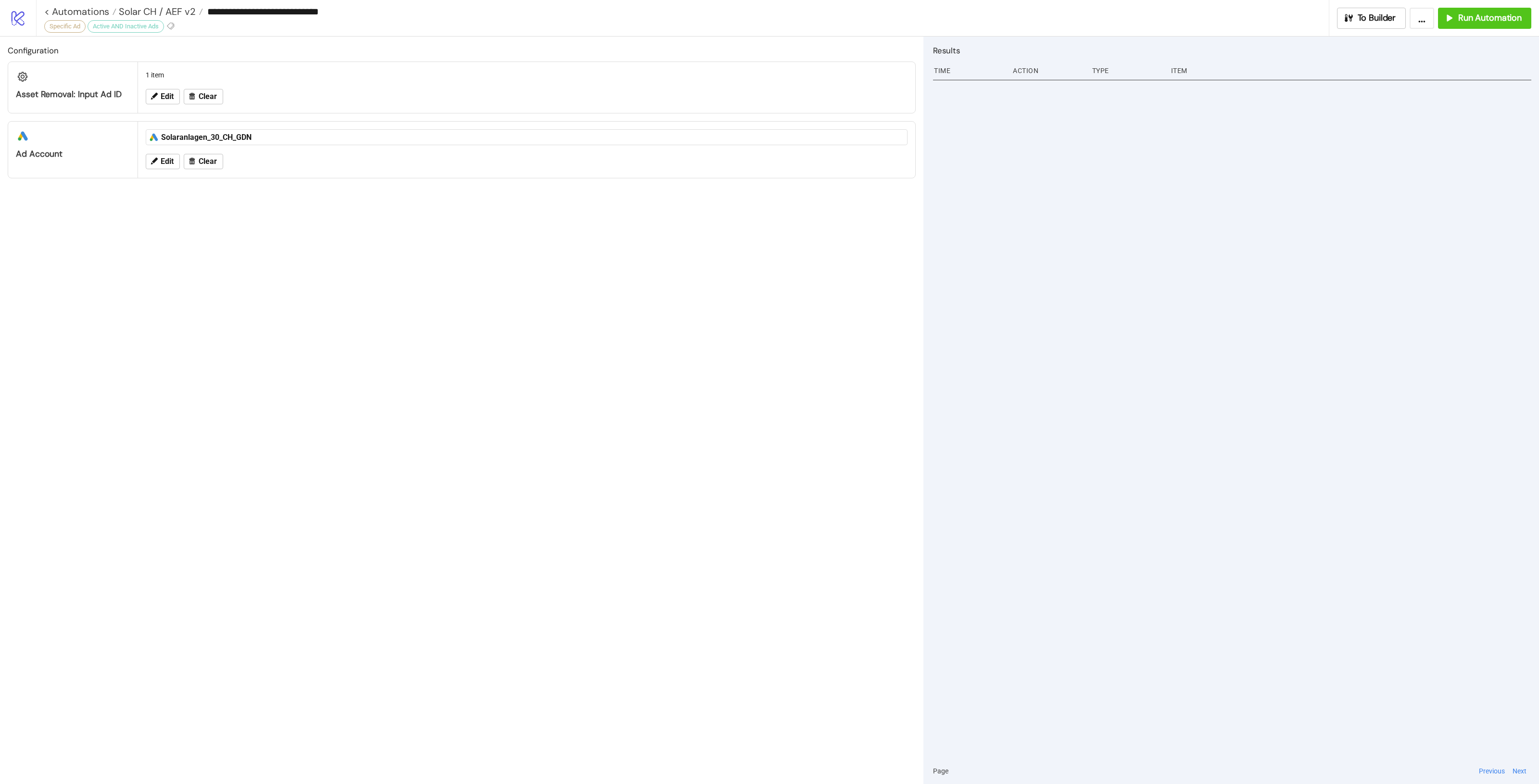
click at [764, 439] on div "Configuration Asset Removal: Input Ad ID 1 item Edit Clear platform/google_ads …" at bounding box center [461, 410] width 923 height 747
click at [172, 13] on span "Solar CH / AEF v2" at bounding box center [156, 12] width 79 height 13
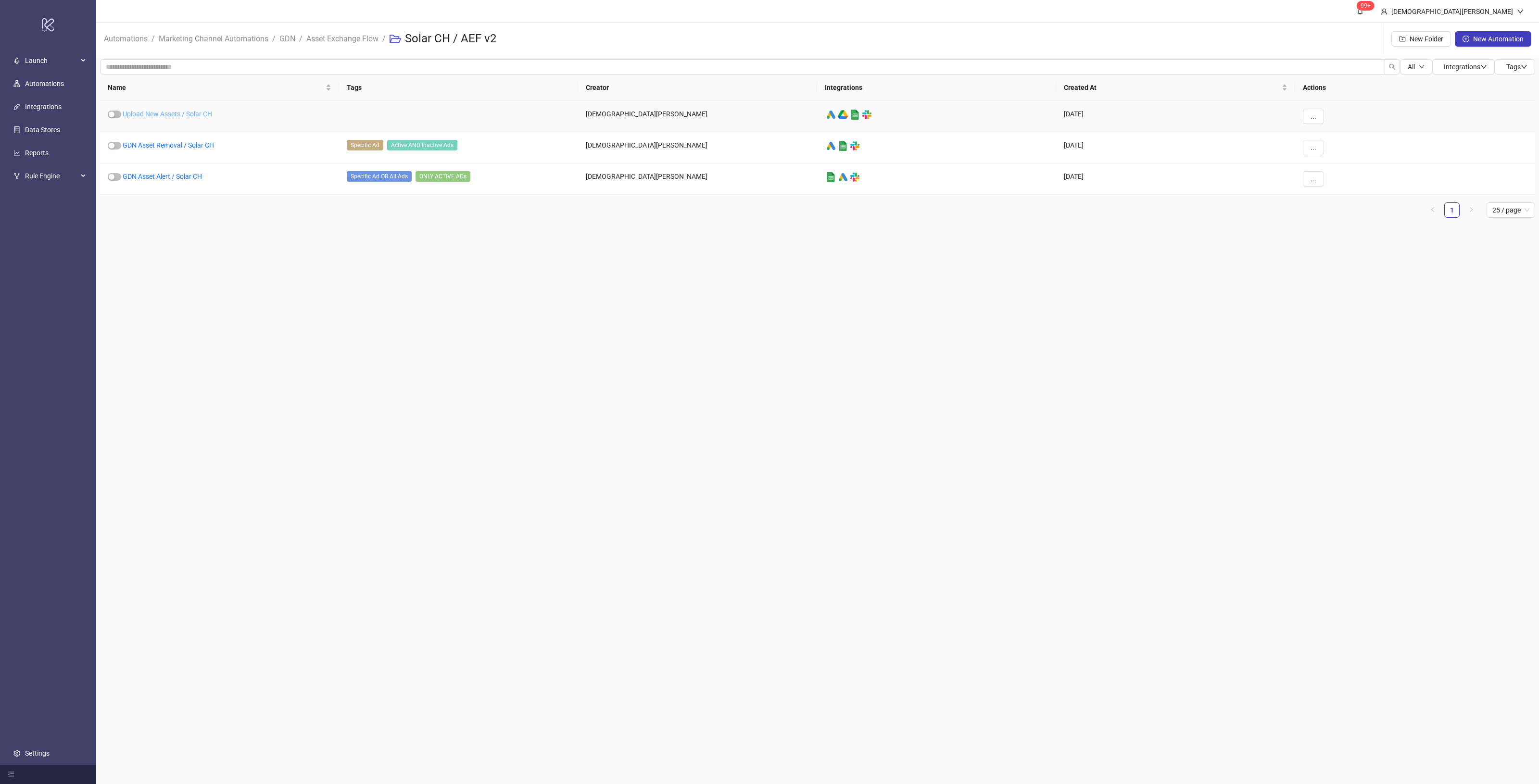
click at [184, 116] on link "Upload New Assets / Solar CH" at bounding box center [168, 114] width 89 height 8
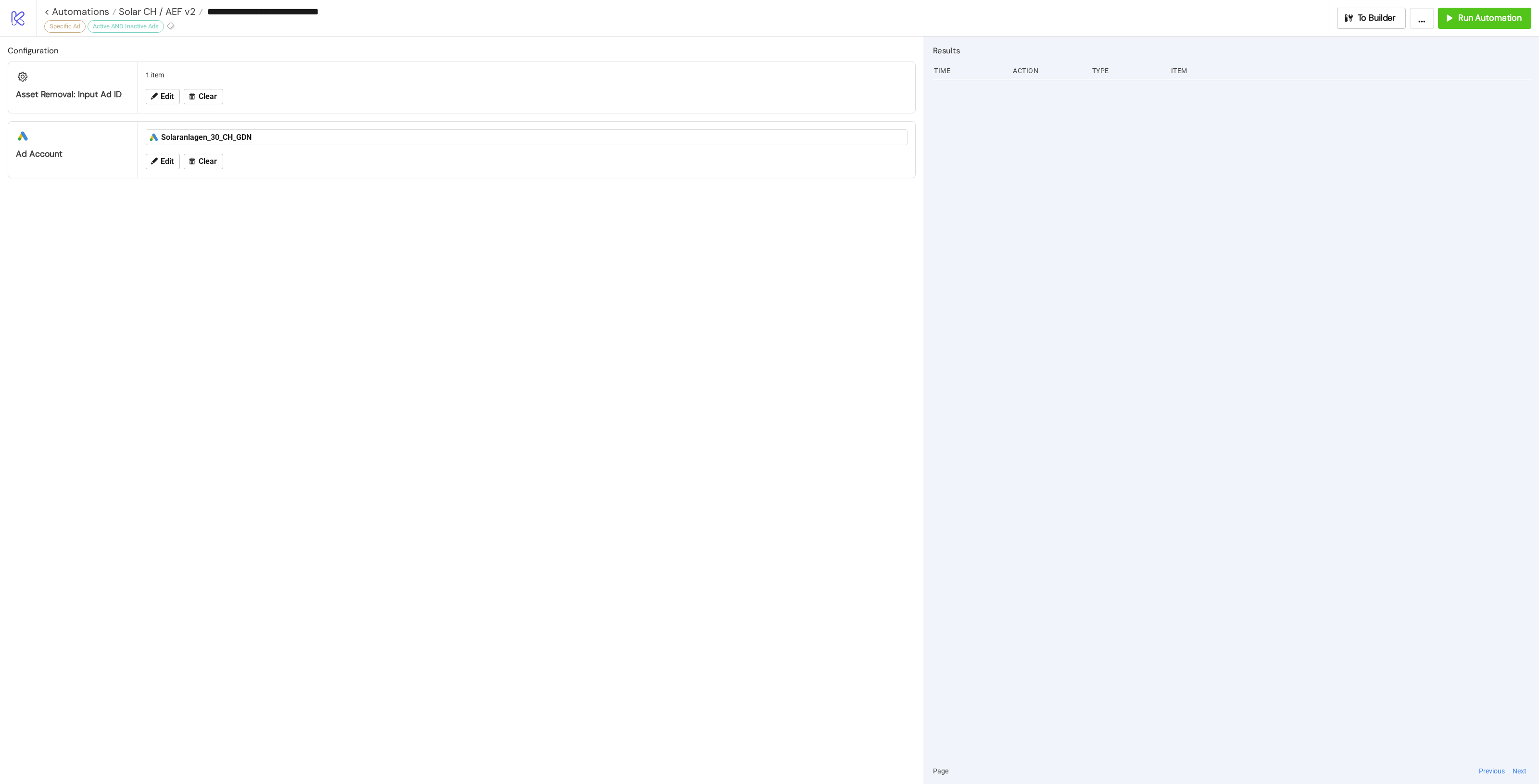
type input "**********"
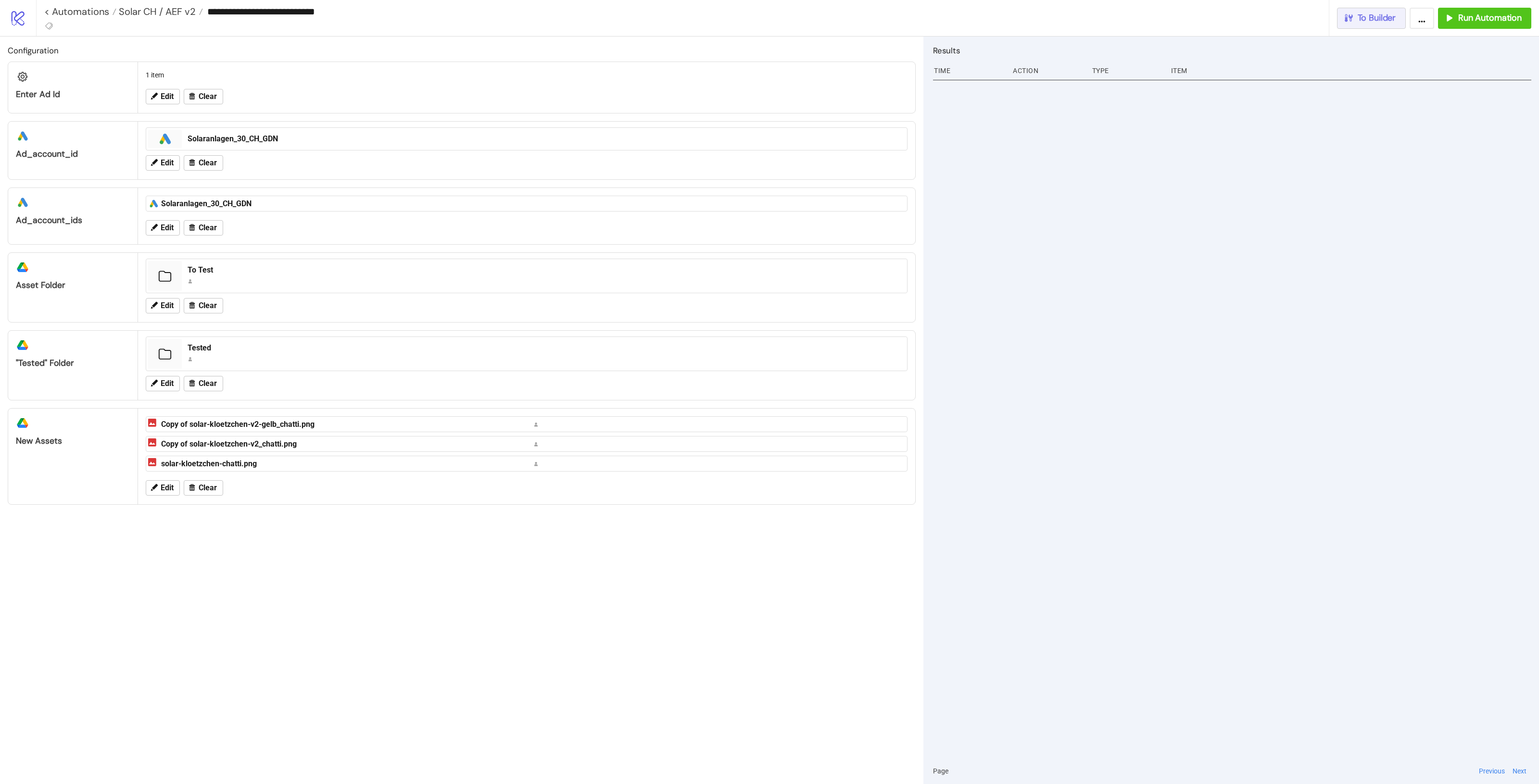
click at [1398, 15] on button "To Builder" at bounding box center [1371, 18] width 69 height 22
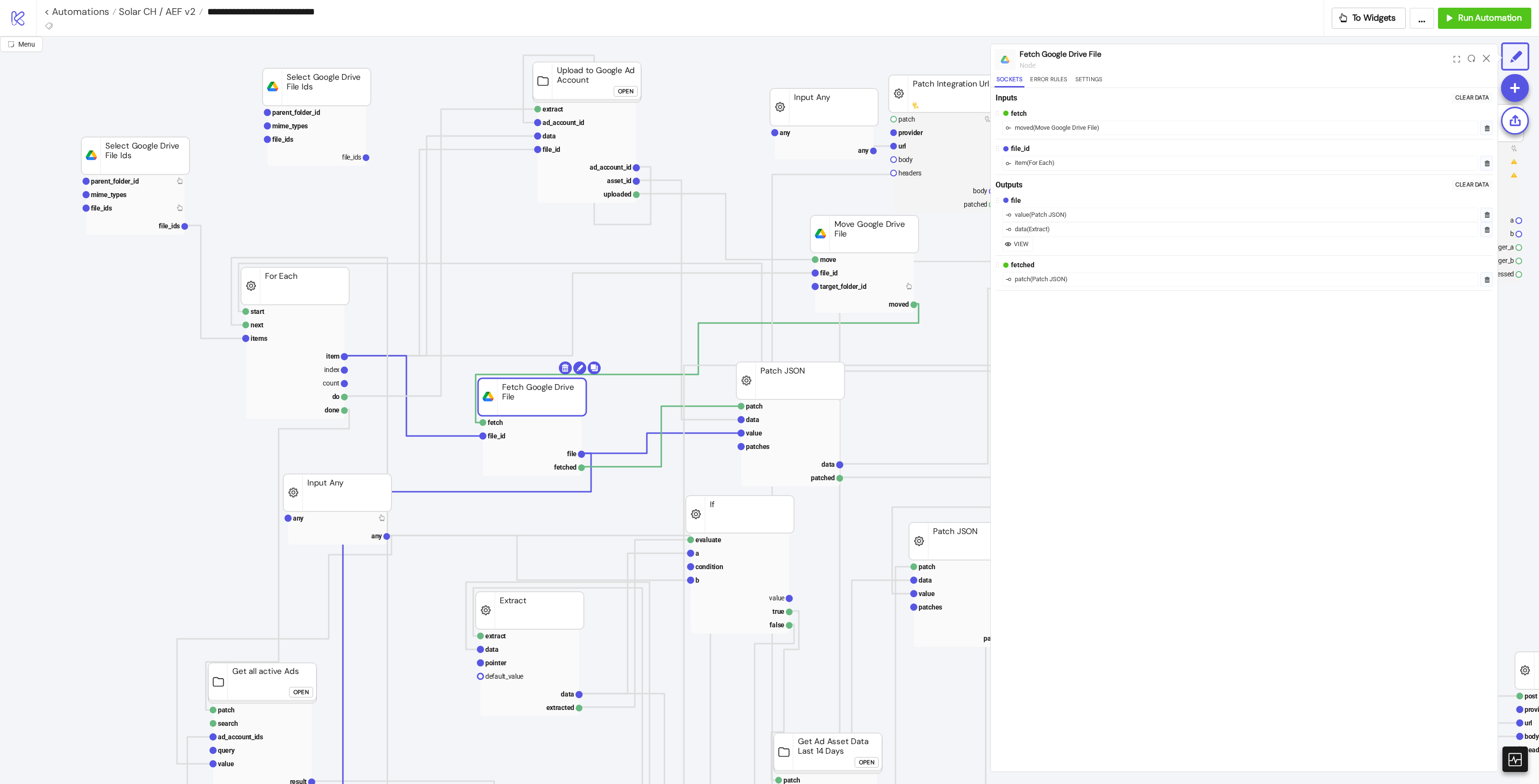
drag, startPoint x: 539, startPoint y: 394, endPoint x: 529, endPoint y: 396, distance: 10.2
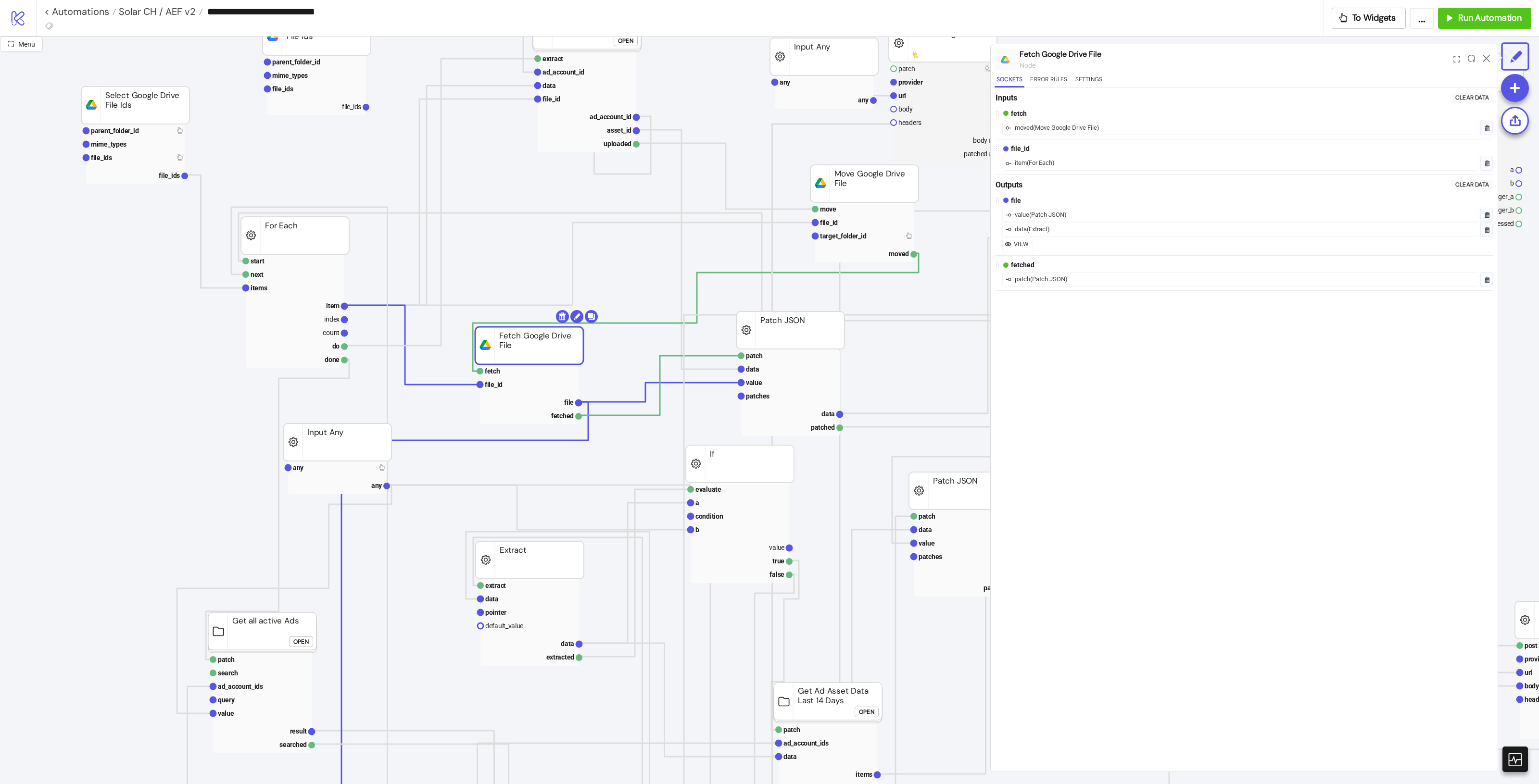
scroll to position [120, 0]
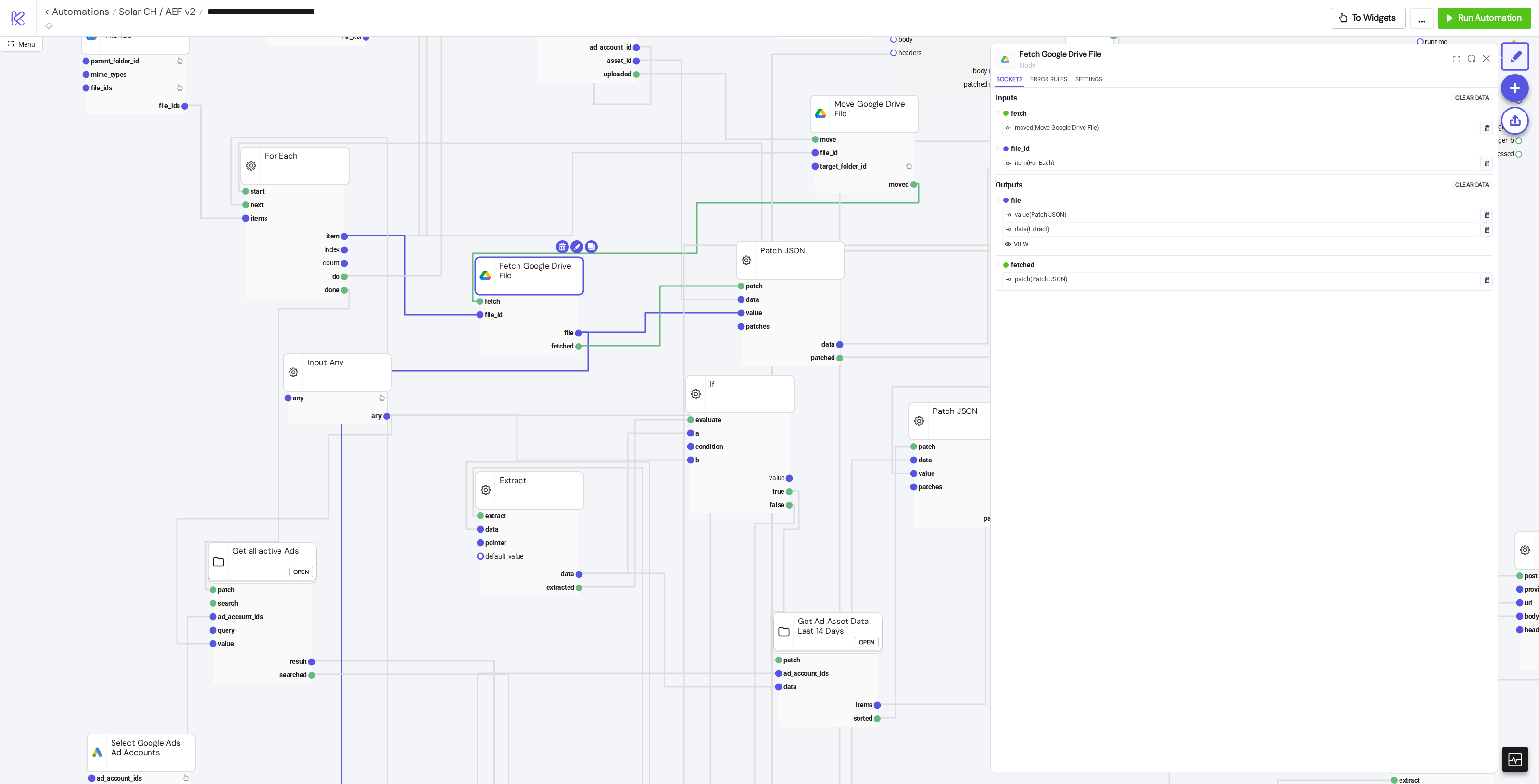
click at [302, 572] on div "Open" at bounding box center [301, 573] width 15 height 11
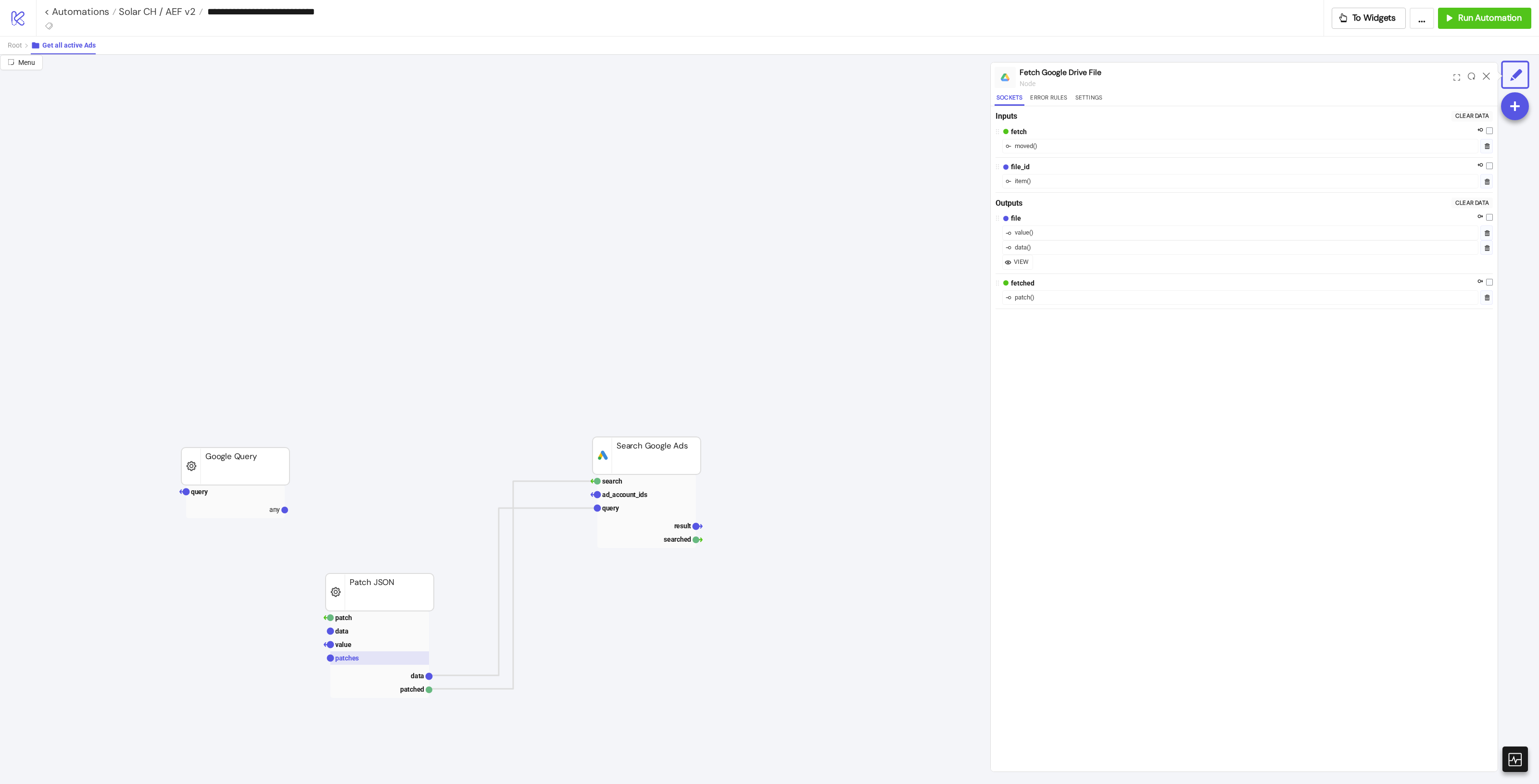
click at [380, 656] on rect at bounding box center [380, 658] width 99 height 14
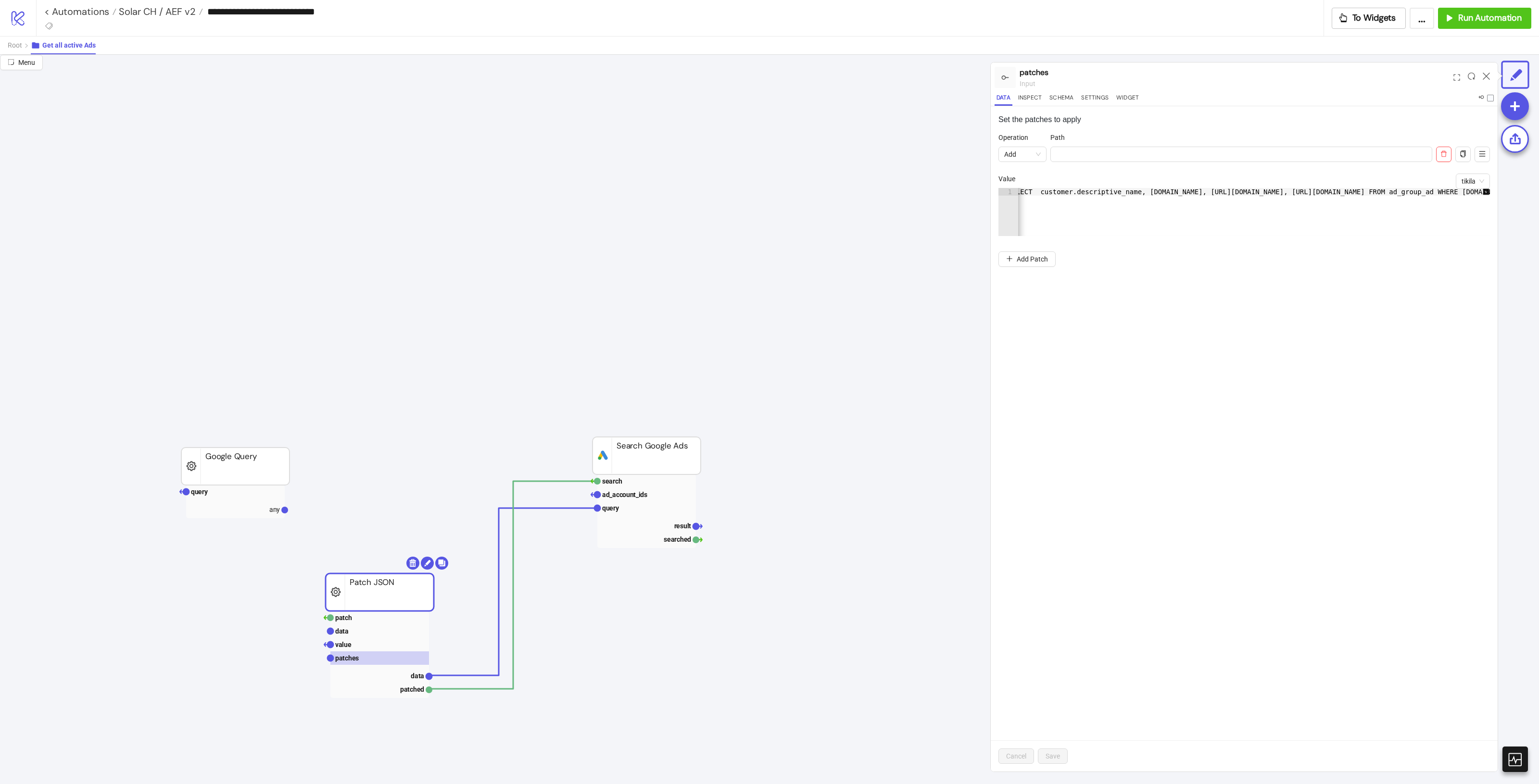
scroll to position [0, 409]
click at [14, 41] on span "Root" at bounding box center [15, 45] width 14 height 8
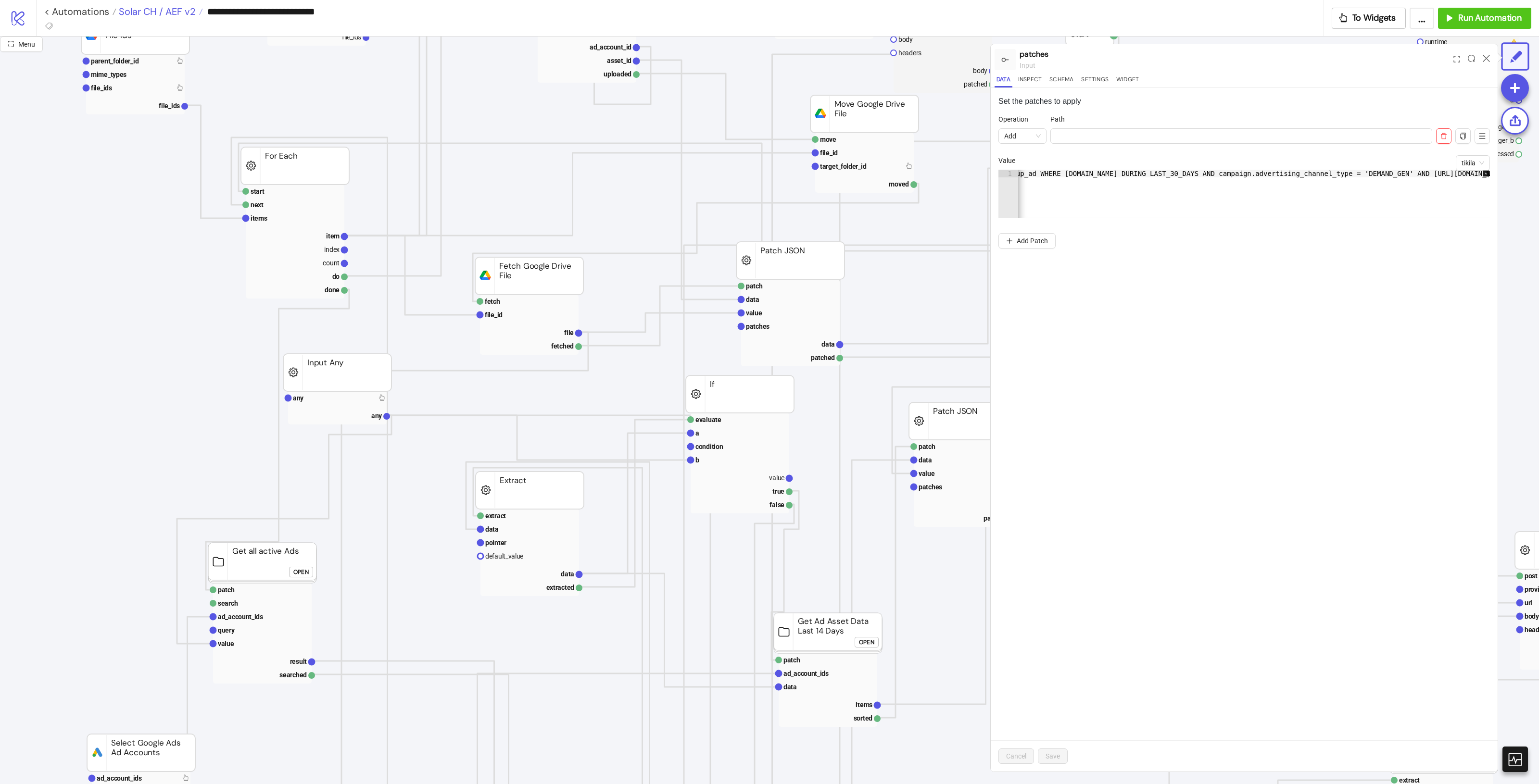
click at [180, 13] on span "Solar CH / AEF v2" at bounding box center [156, 12] width 79 height 13
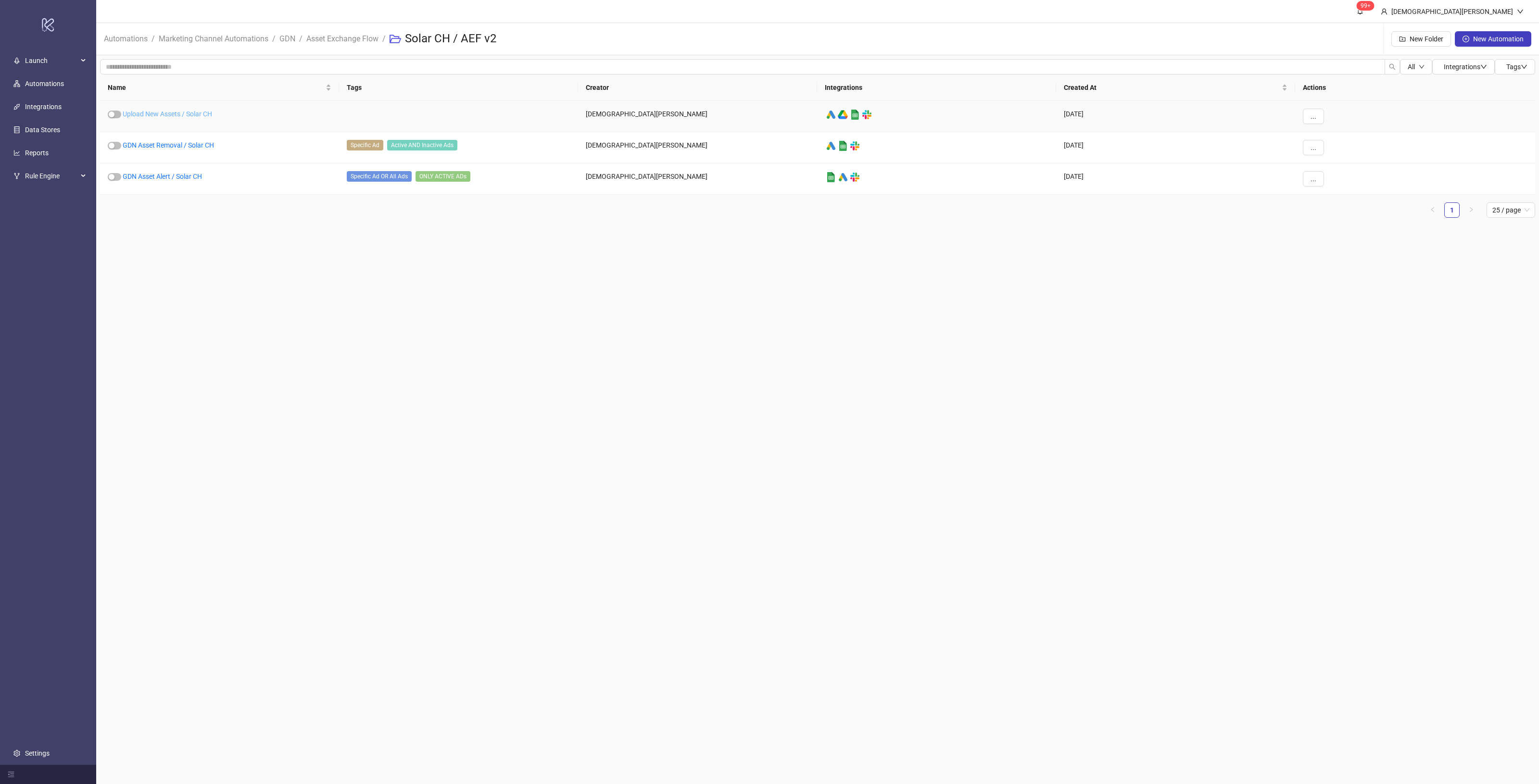
click at [181, 113] on link "Upload New Assets / Solar CH" at bounding box center [168, 114] width 89 height 8
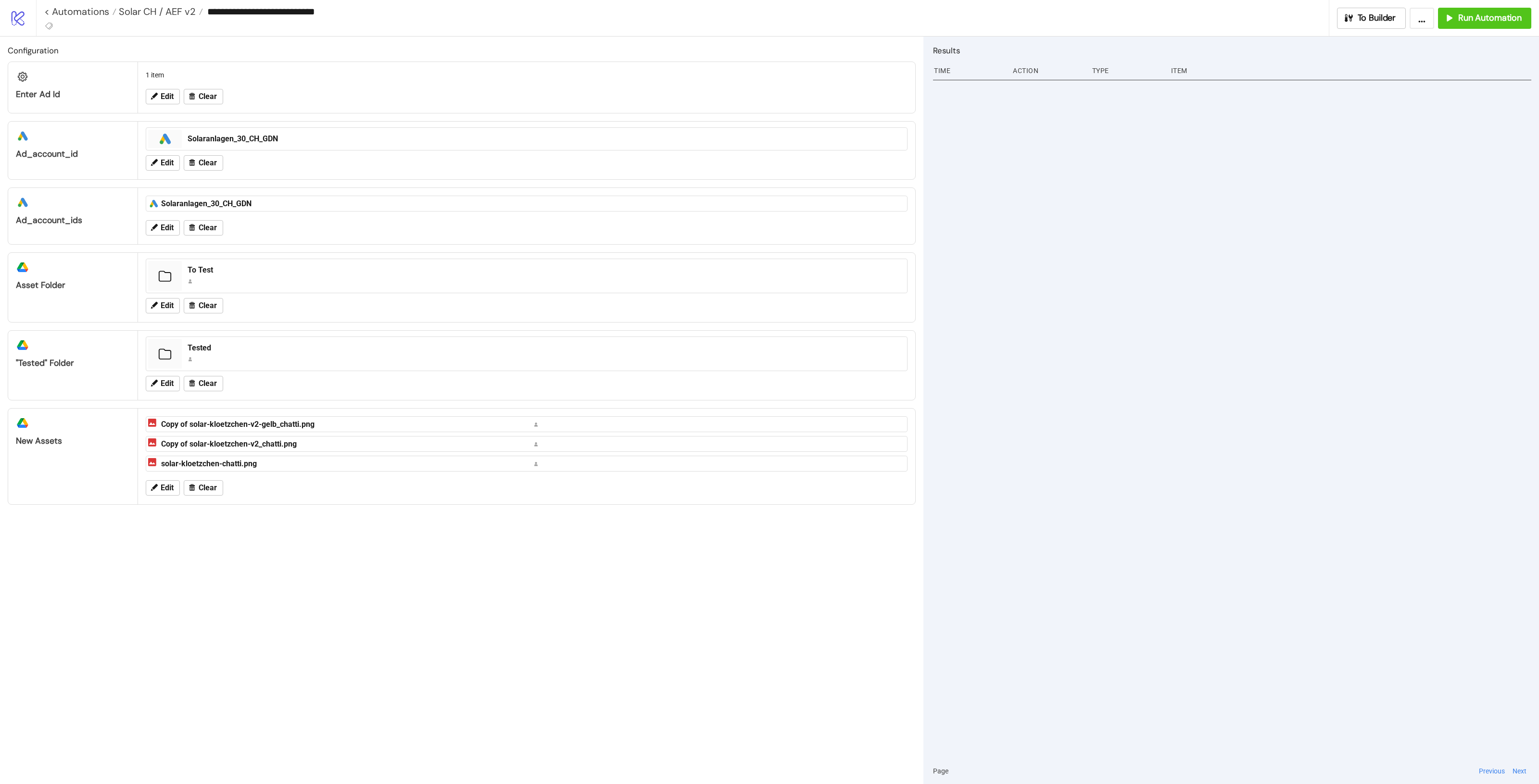
click at [43, 28] on div "**********" at bounding box center [682, 18] width 1293 height 36
click at [46, 24] on icon at bounding box center [49, 26] width 9 height 9
click at [82, 234] on button "+ Add New Tag" at bounding box center [101, 236] width 120 height 17
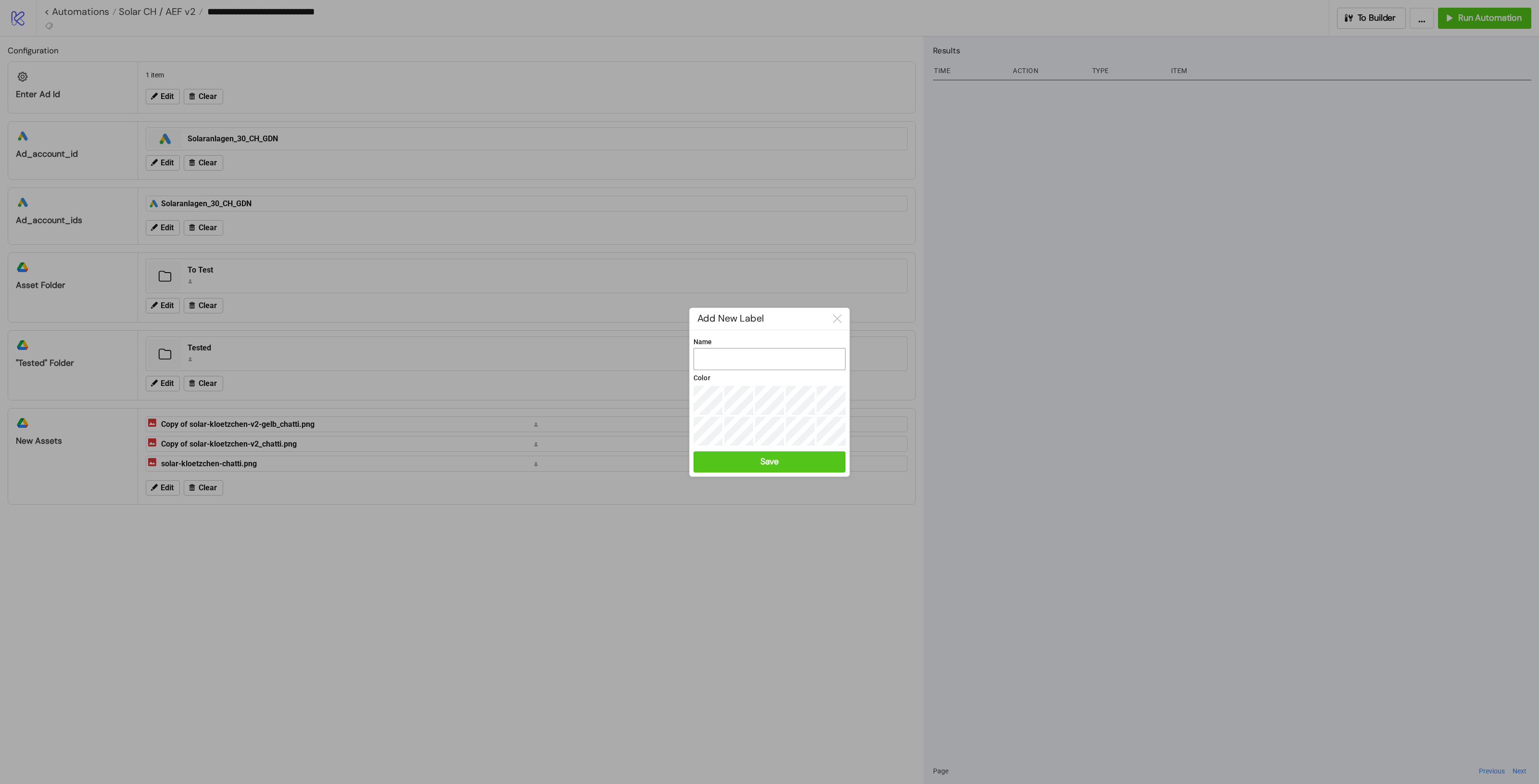
click at [727, 349] on input "Name" at bounding box center [769, 359] width 152 height 22
type input "**********"
click at [779, 464] on button "Save" at bounding box center [769, 462] width 152 height 22
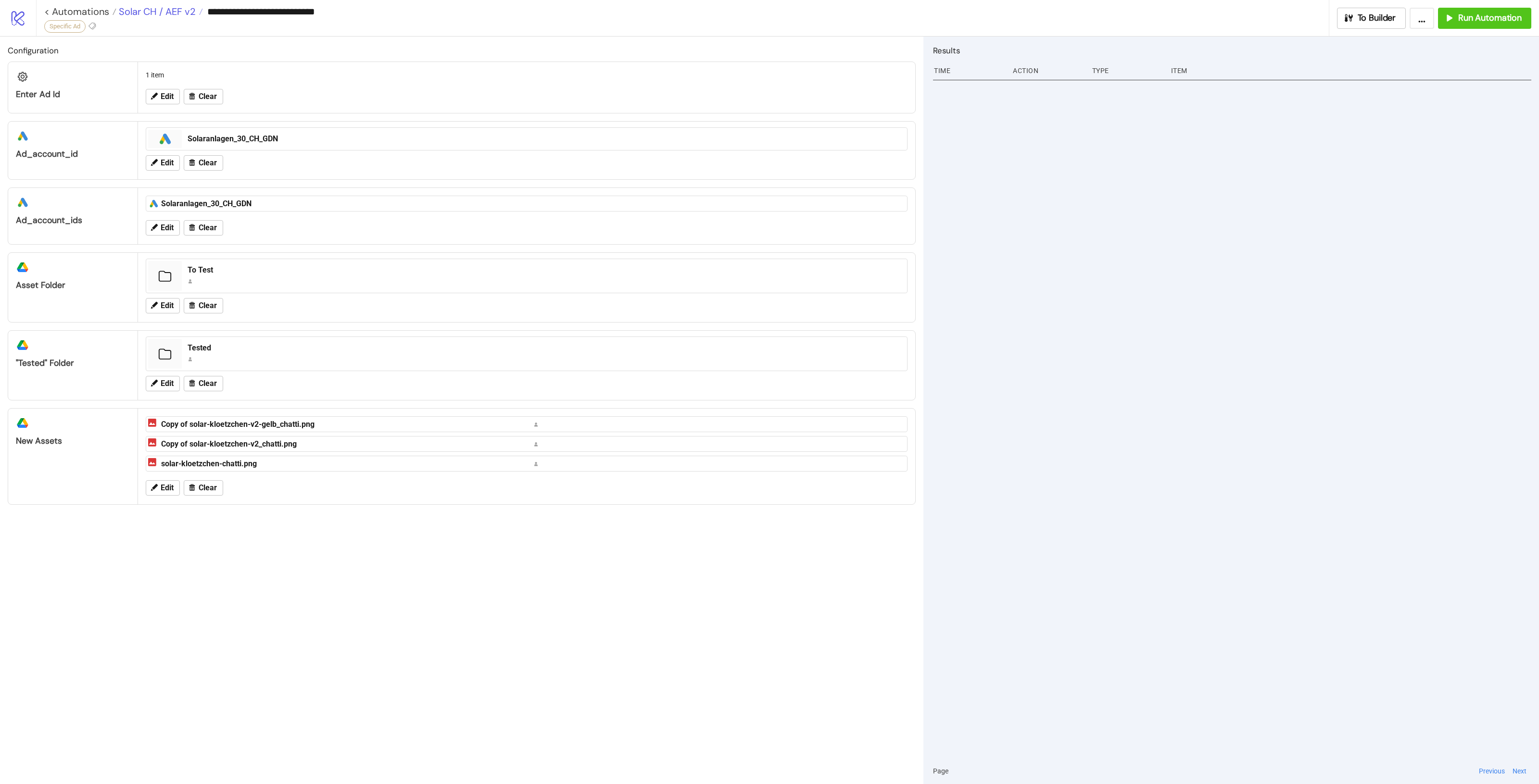
click at [183, 14] on span "Solar CH / AEF v2" at bounding box center [156, 12] width 79 height 13
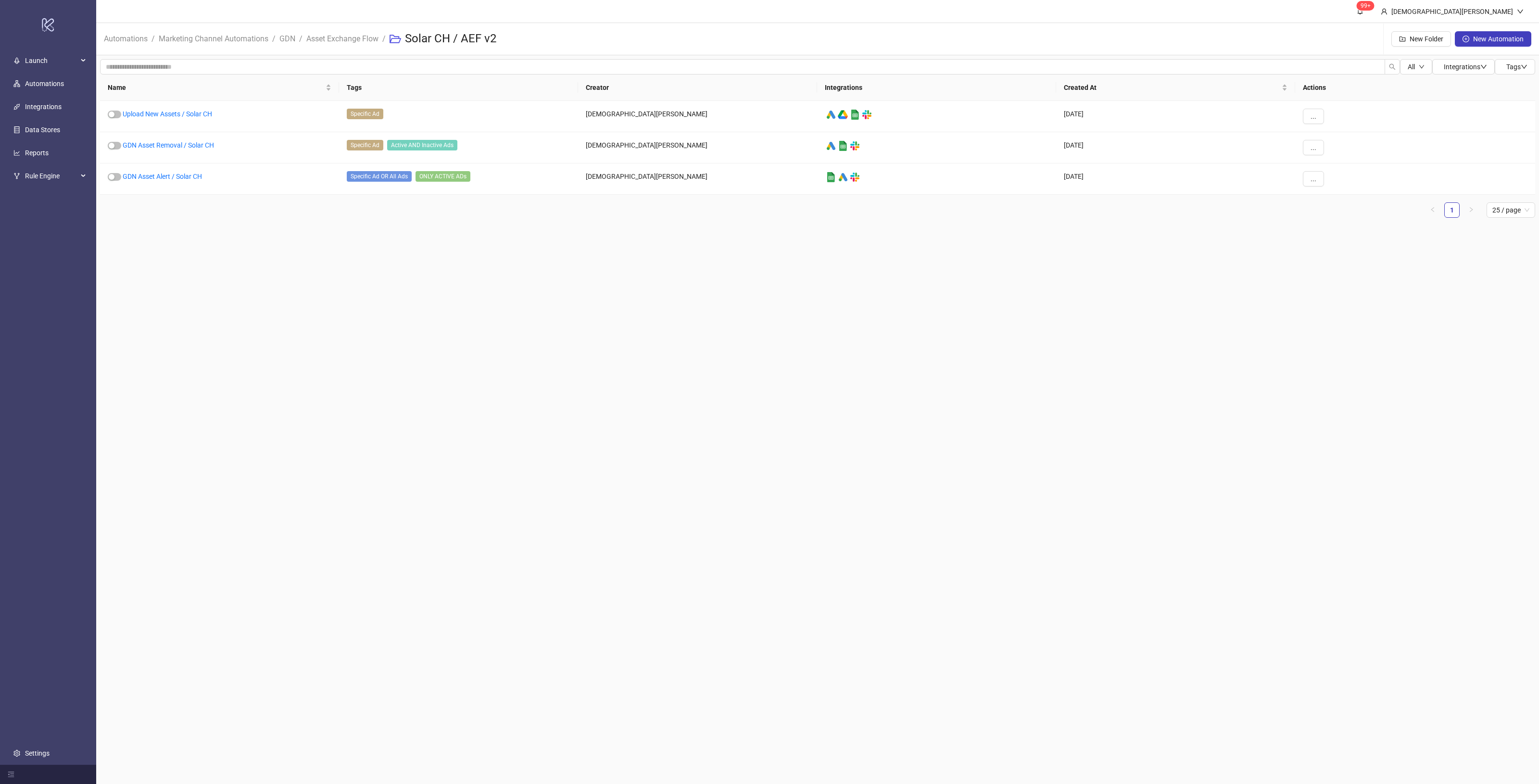
drag, startPoint x: 427, startPoint y: 280, endPoint x: 398, endPoint y: 238, distance: 51.0
click at [427, 280] on main "99+ Christian Weikamp Automations / Marketing Channel Automations / GDN / Asset…" at bounding box center [818, 392] width 1442 height 784
click at [169, 112] on link "Upload New Assets / Solar CH" at bounding box center [168, 114] width 89 height 8
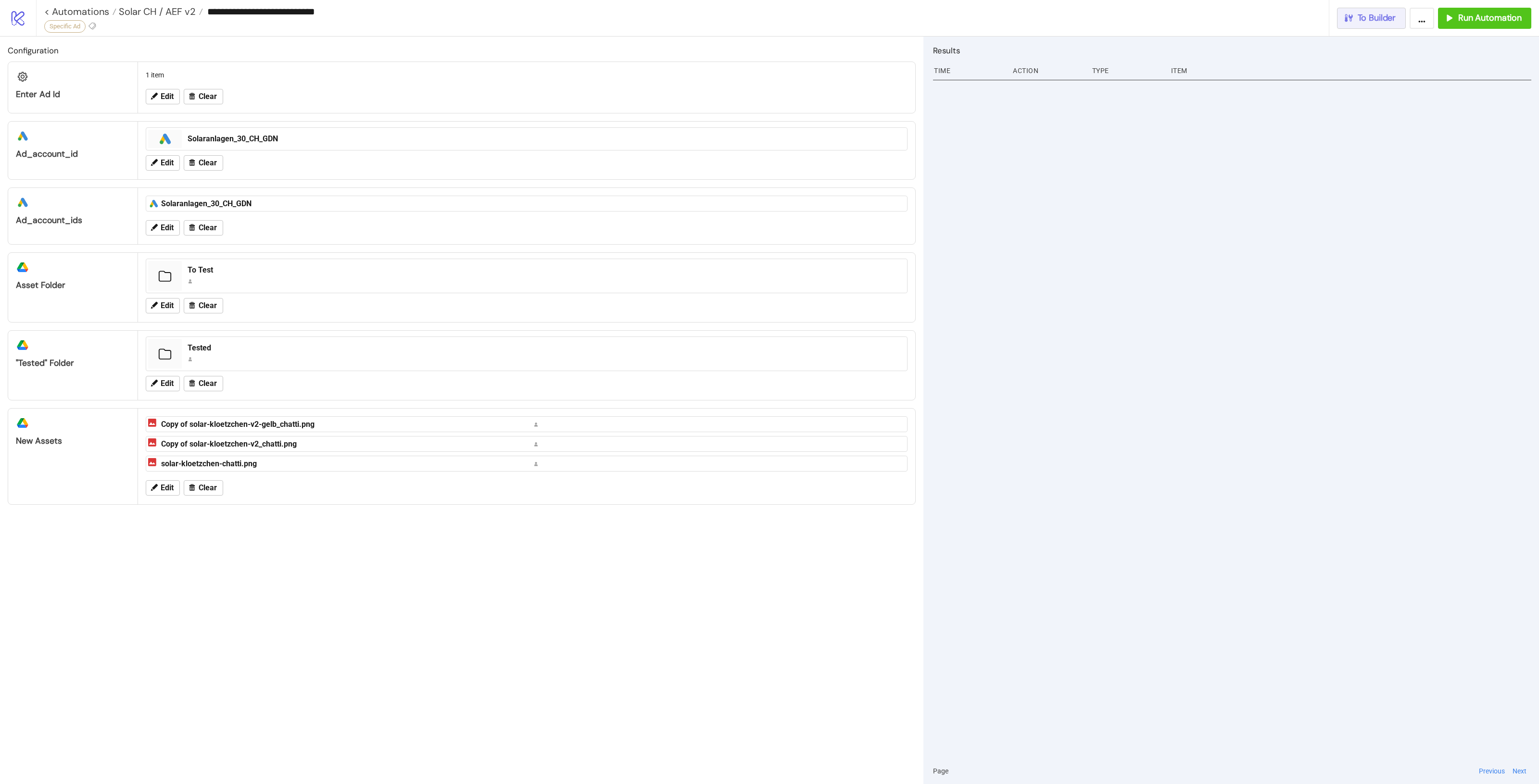
click at [1373, 8] on button "To Builder" at bounding box center [1371, 18] width 69 height 22
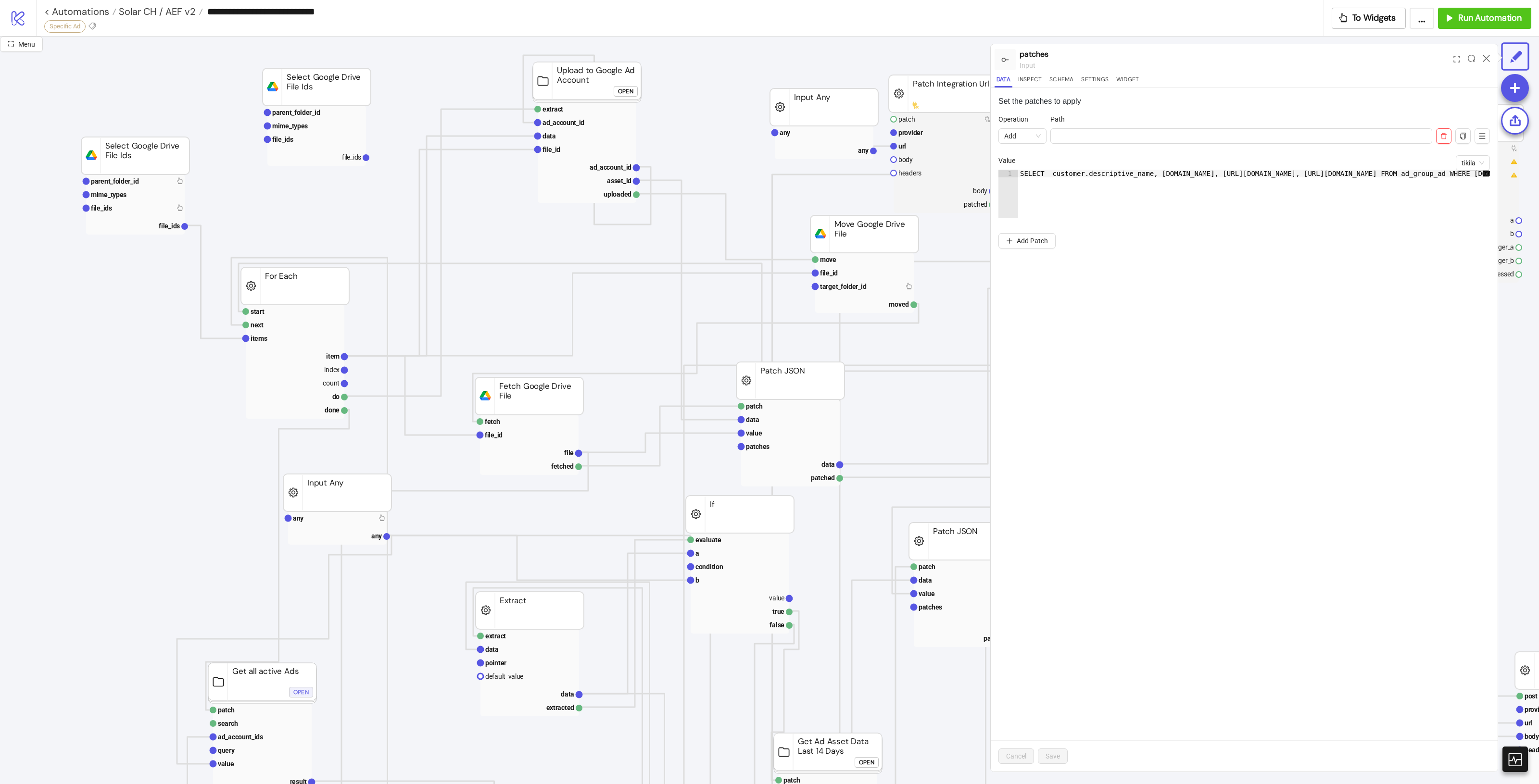
click at [297, 690] on div "Open" at bounding box center [301, 692] width 15 height 11
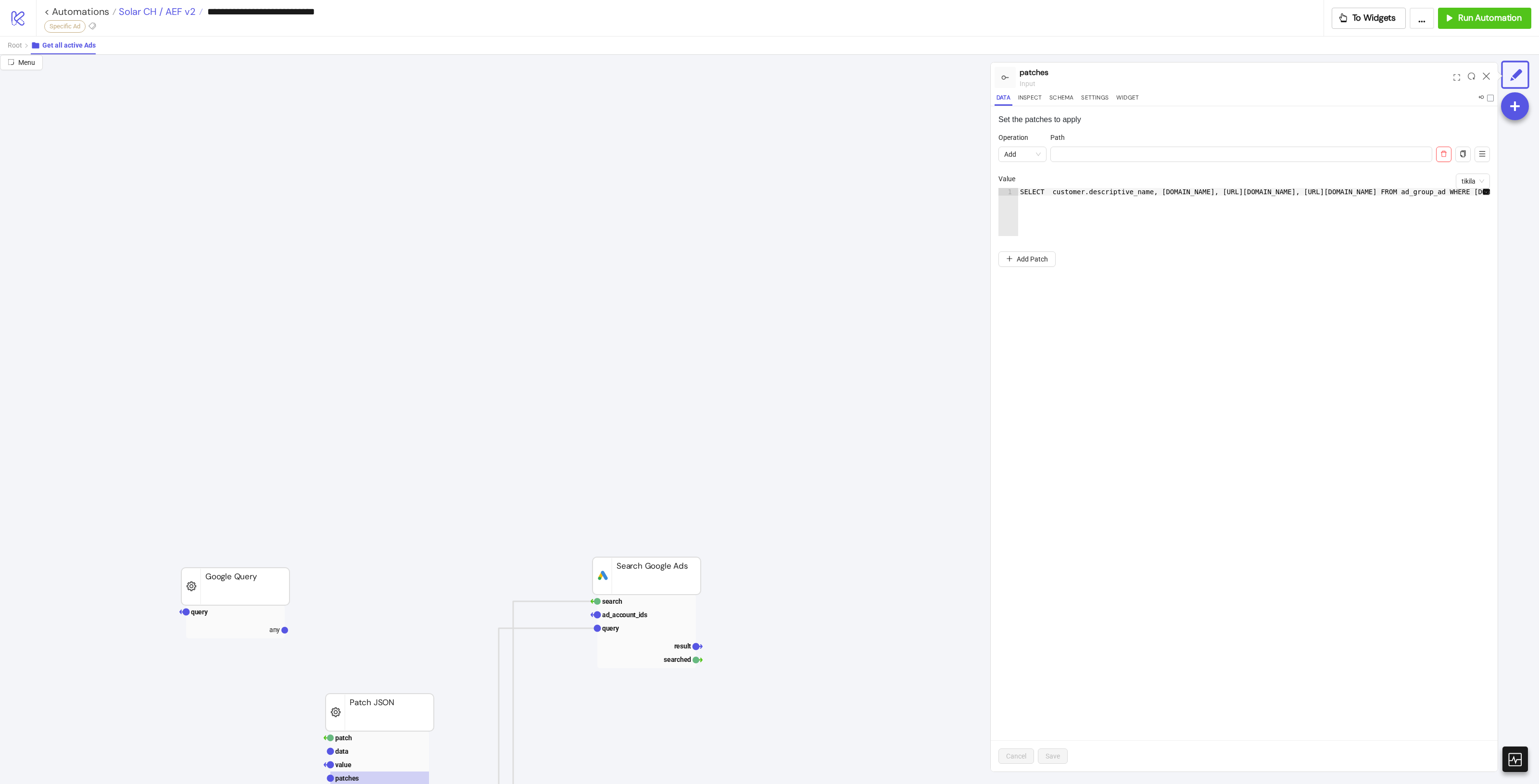
click at [171, 15] on span "Solar CH / AEF v2" at bounding box center [156, 12] width 79 height 13
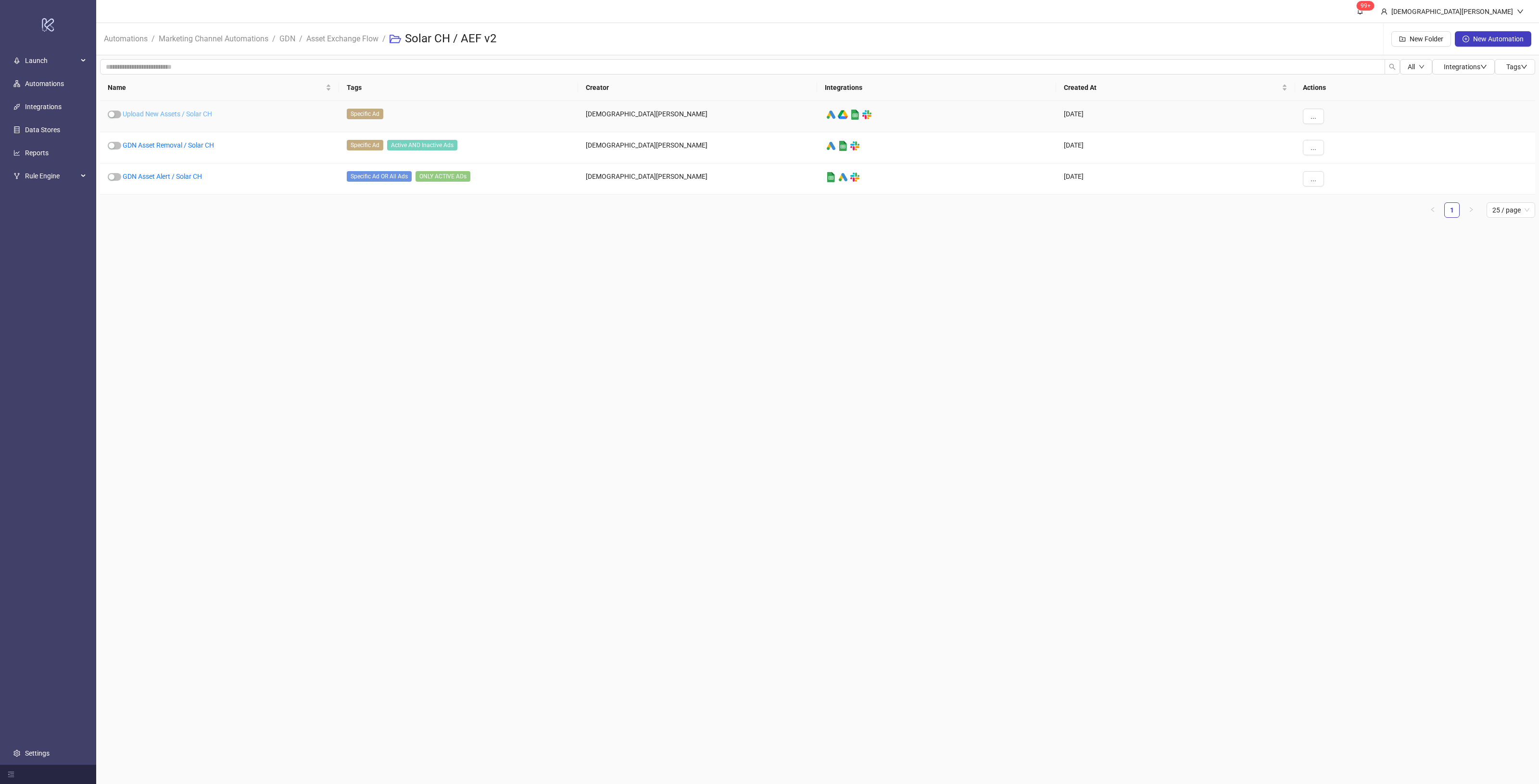
click at [195, 113] on link "Upload New Assets / Solar CH" at bounding box center [168, 114] width 89 height 8
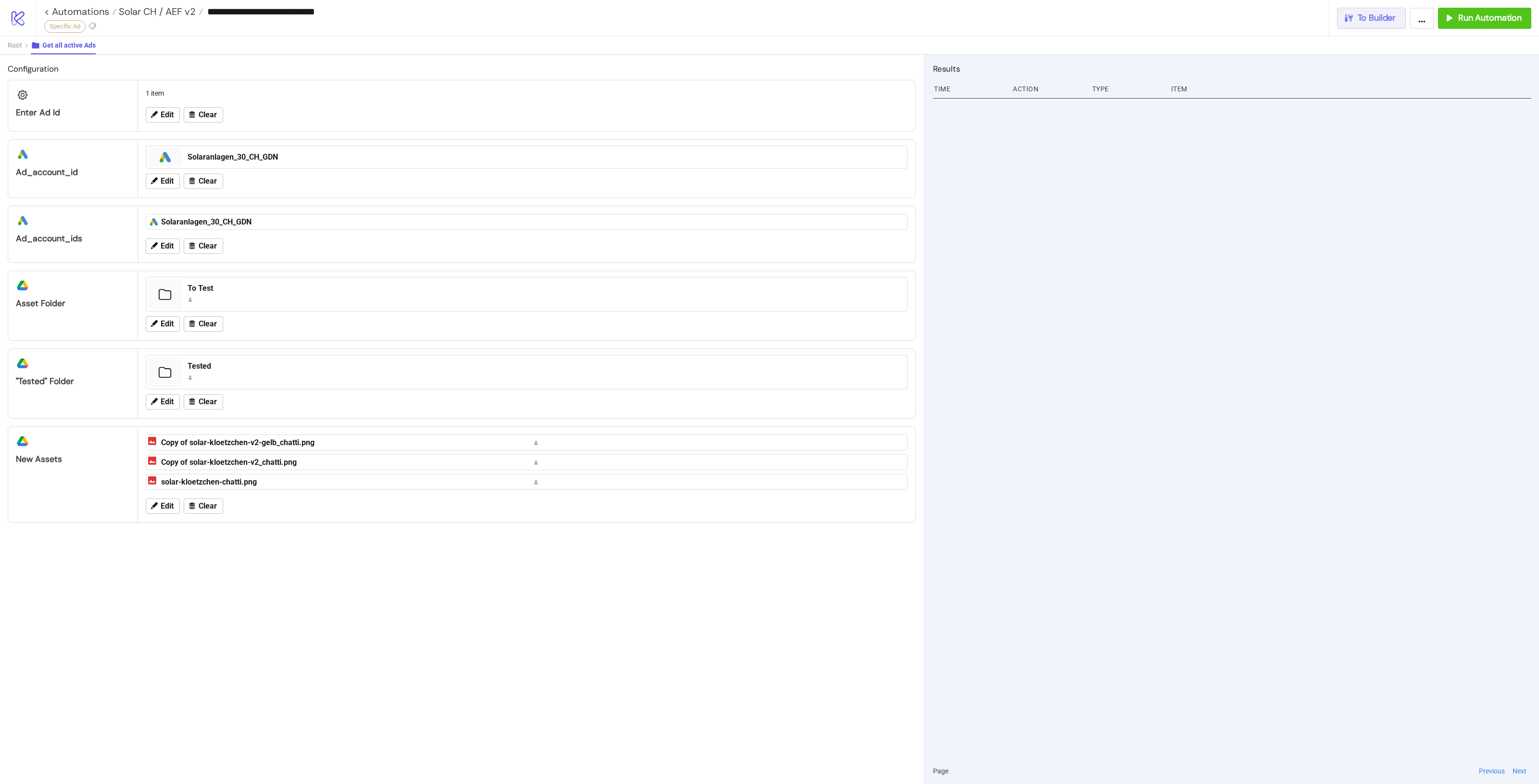
click at [1360, 24] on button "To Builder" at bounding box center [1371, 18] width 69 height 22
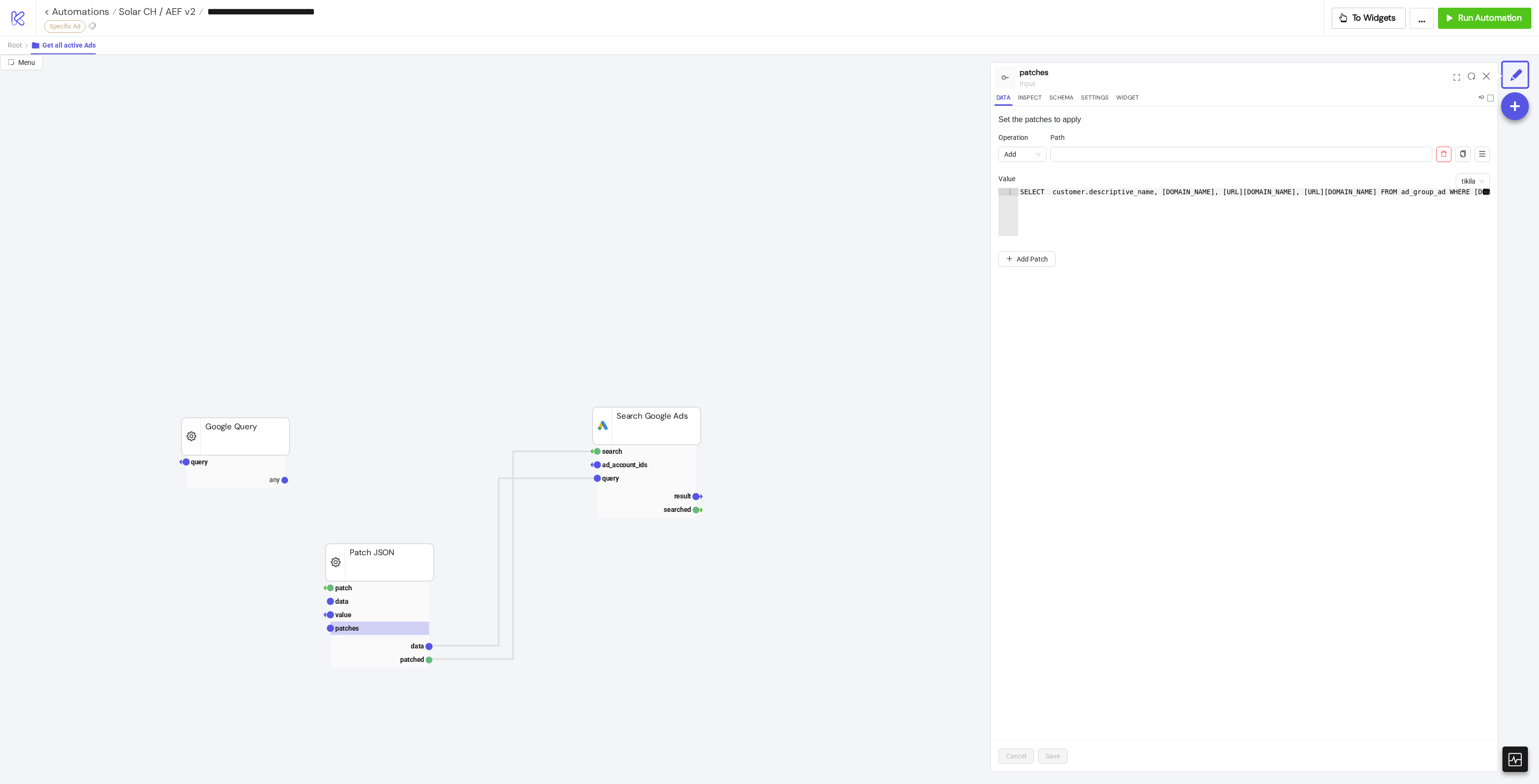
scroll to position [240, 0]
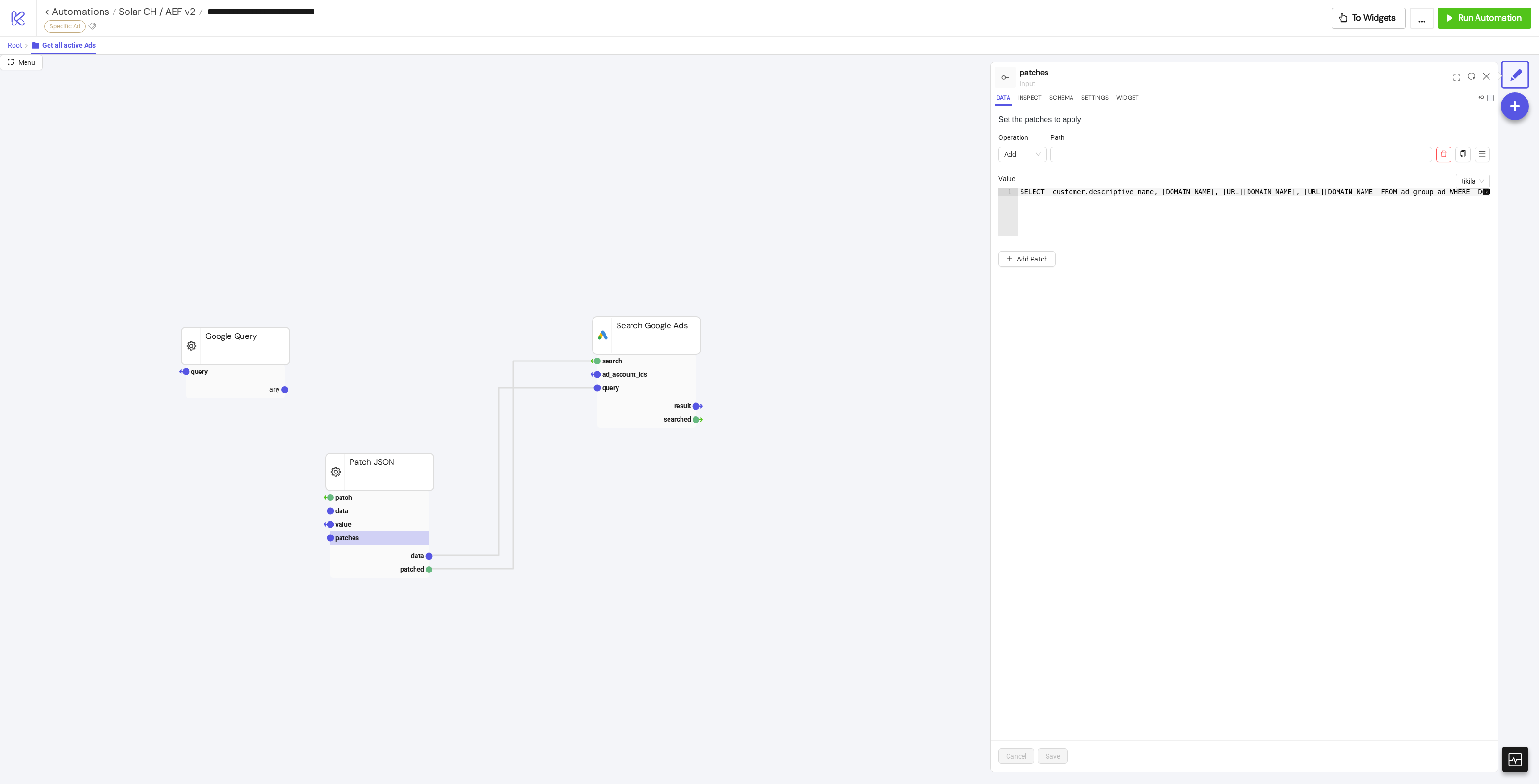
click at [15, 48] on span "Root" at bounding box center [15, 45] width 14 height 8
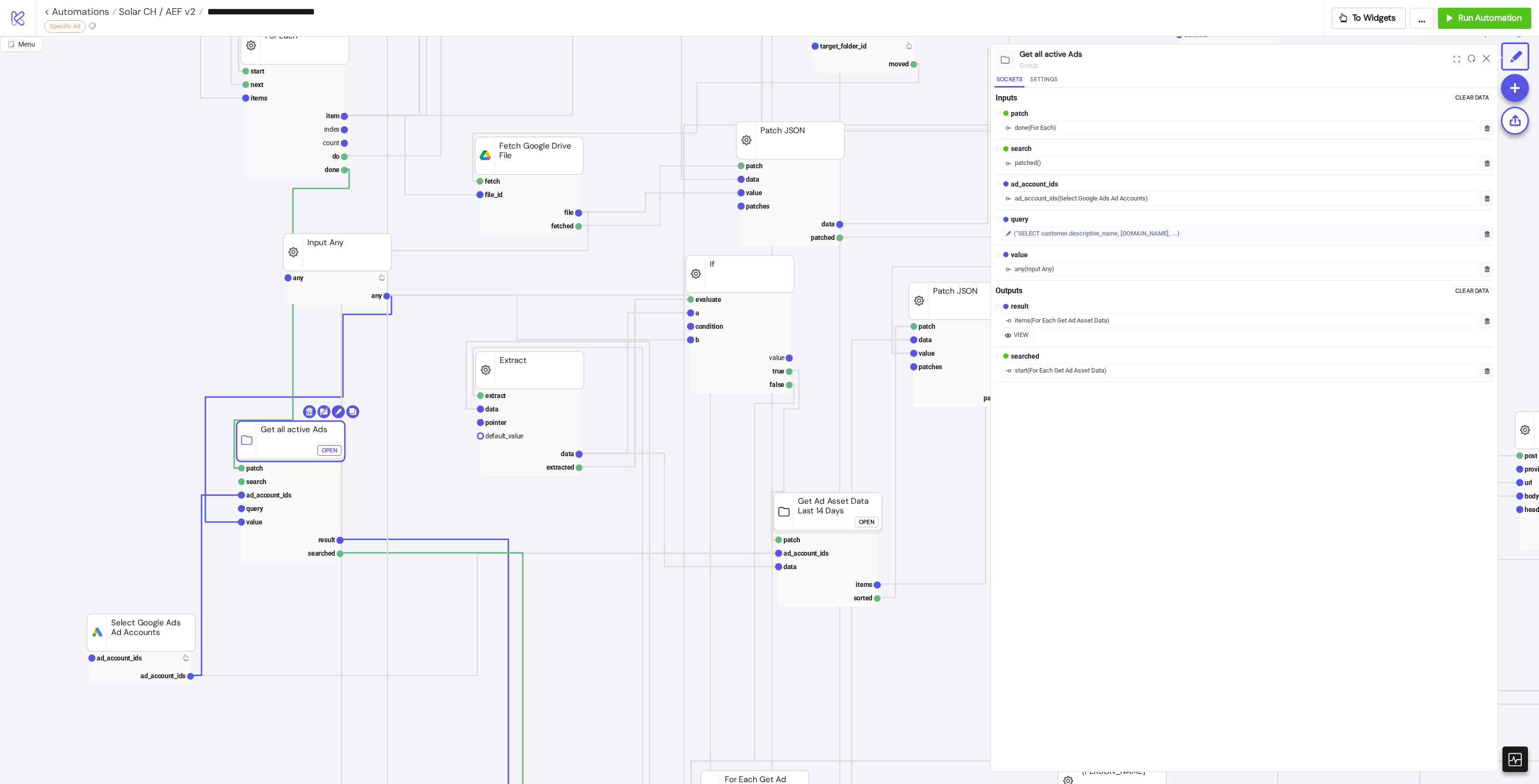
drag, startPoint x: 268, startPoint y: 443, endPoint x: 297, endPoint y: 443, distance: 29.0
click at [157, 15] on span "Solar CH / AEF v2" at bounding box center [156, 12] width 79 height 13
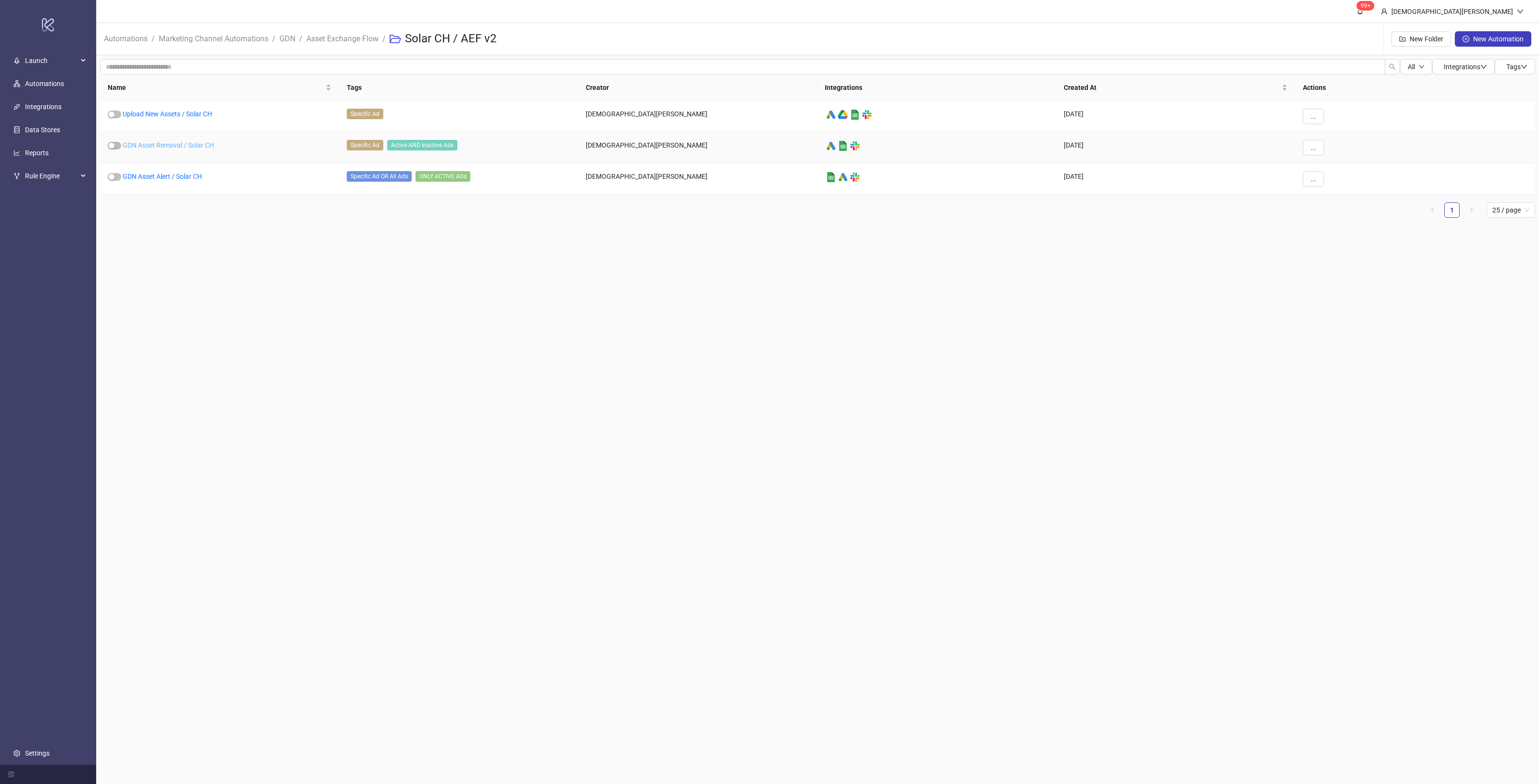
click at [162, 144] on link "GDN Asset Removal / Solar CH" at bounding box center [168, 145] width 92 height 8
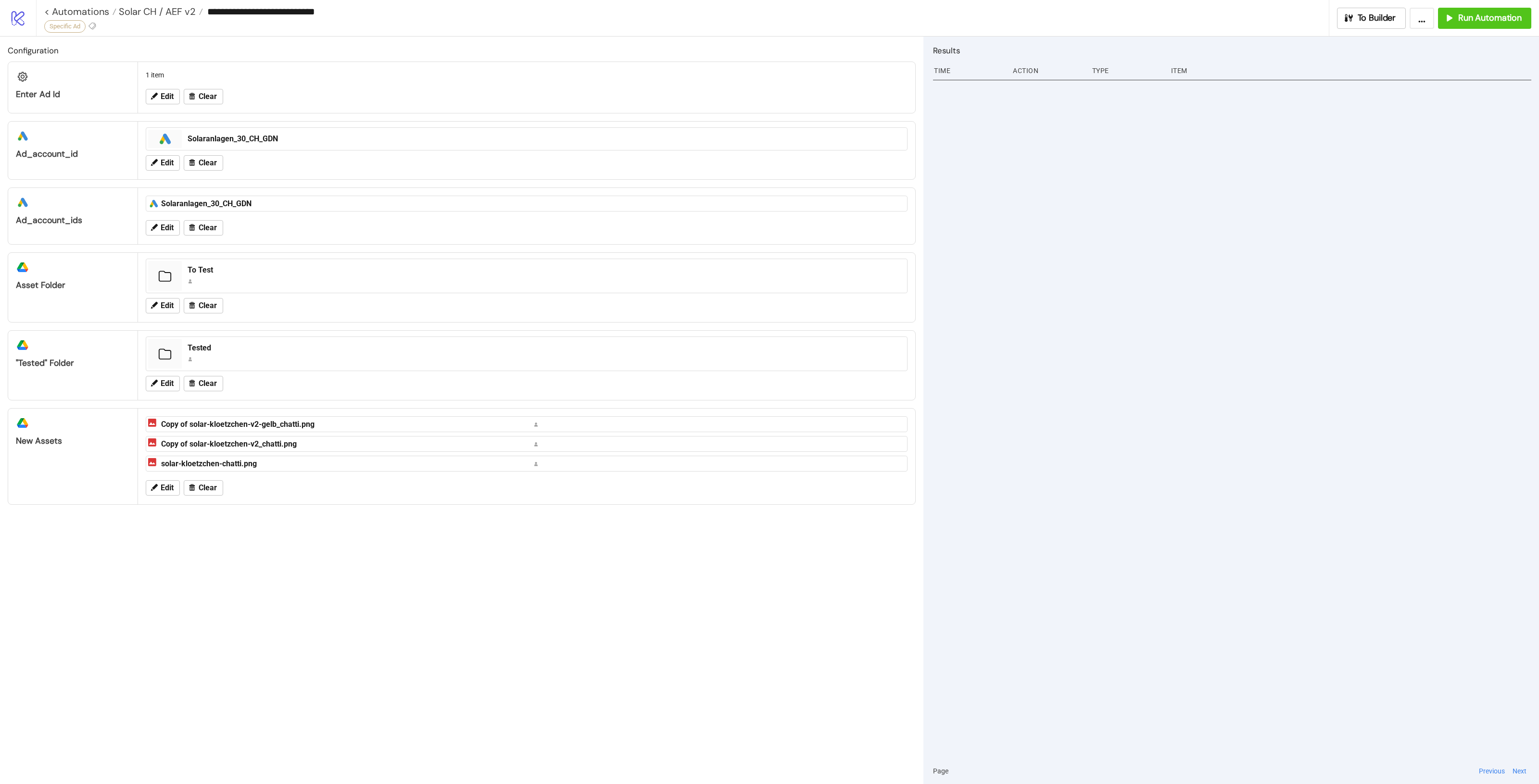
type input "**********"
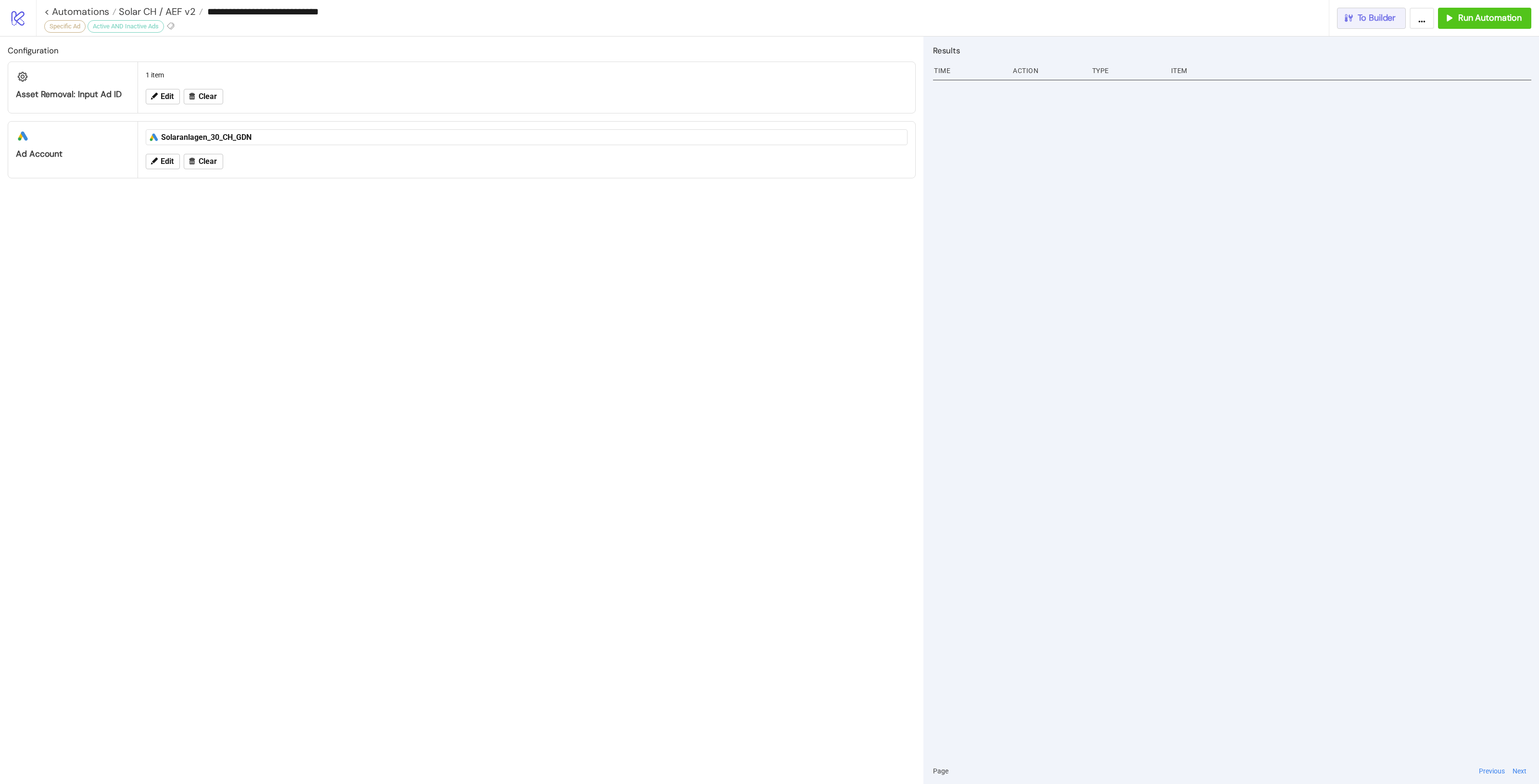
click at [1378, 13] on span "To Builder" at bounding box center [1377, 18] width 38 height 11
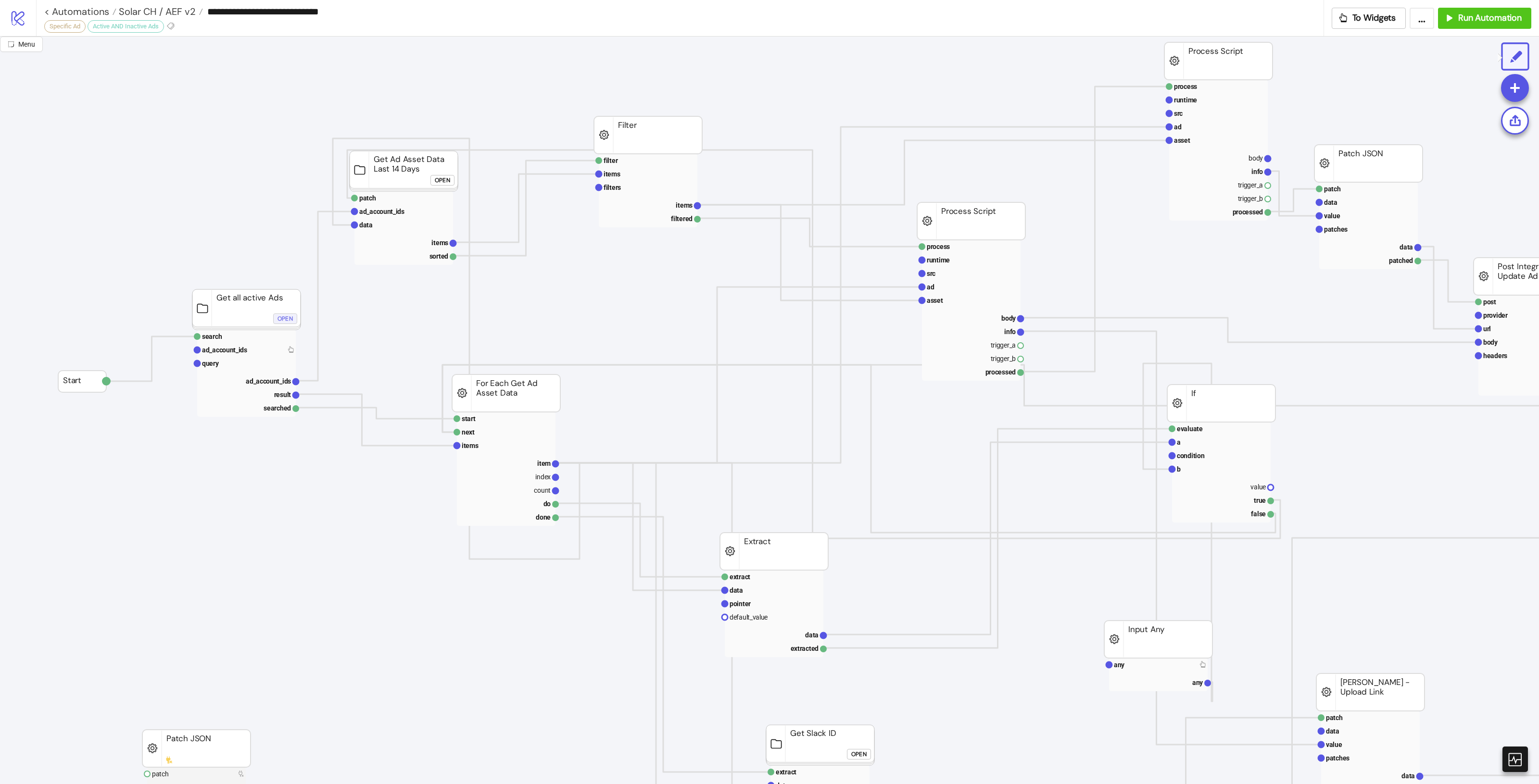
click at [282, 320] on div "Open" at bounding box center [285, 319] width 15 height 11
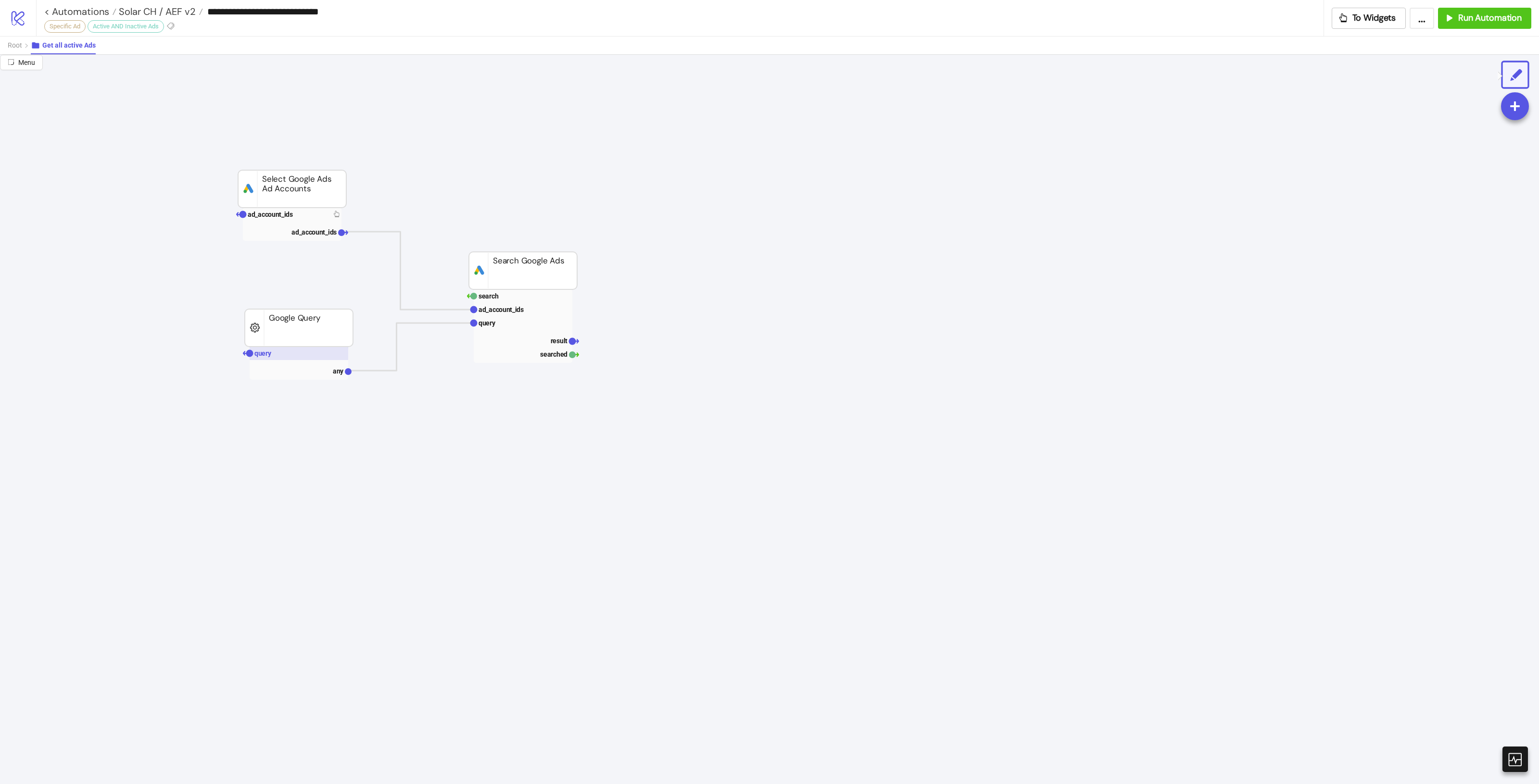
click at [321, 355] on rect at bounding box center [299, 353] width 99 height 14
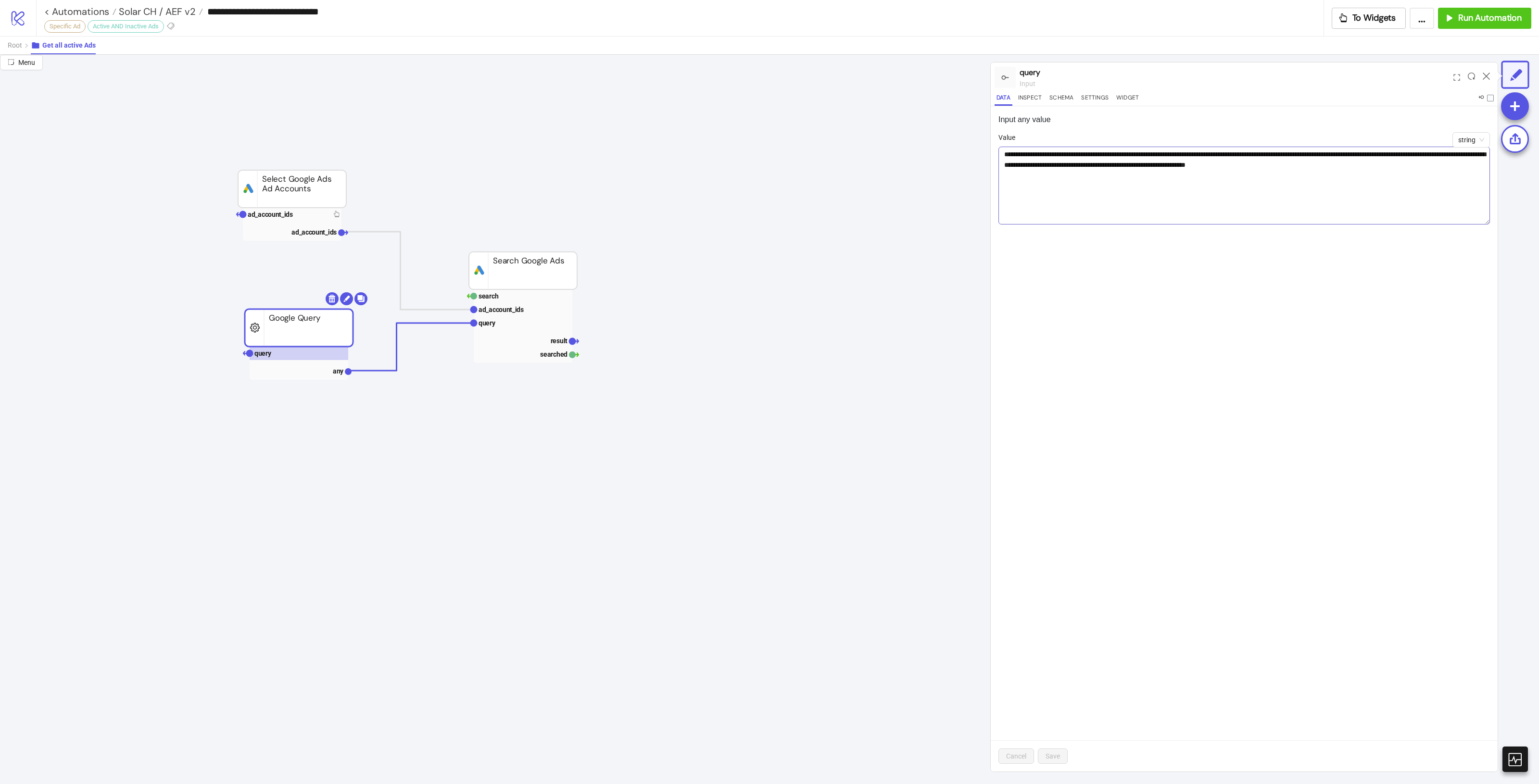
drag, startPoint x: 1482, startPoint y: 171, endPoint x: 1486, endPoint y: 223, distance: 52.2
click at [1486, 223] on textarea "**********" at bounding box center [1244, 186] width 491 height 78
click at [1486, 74] on icon at bounding box center [1486, 76] width 7 height 7
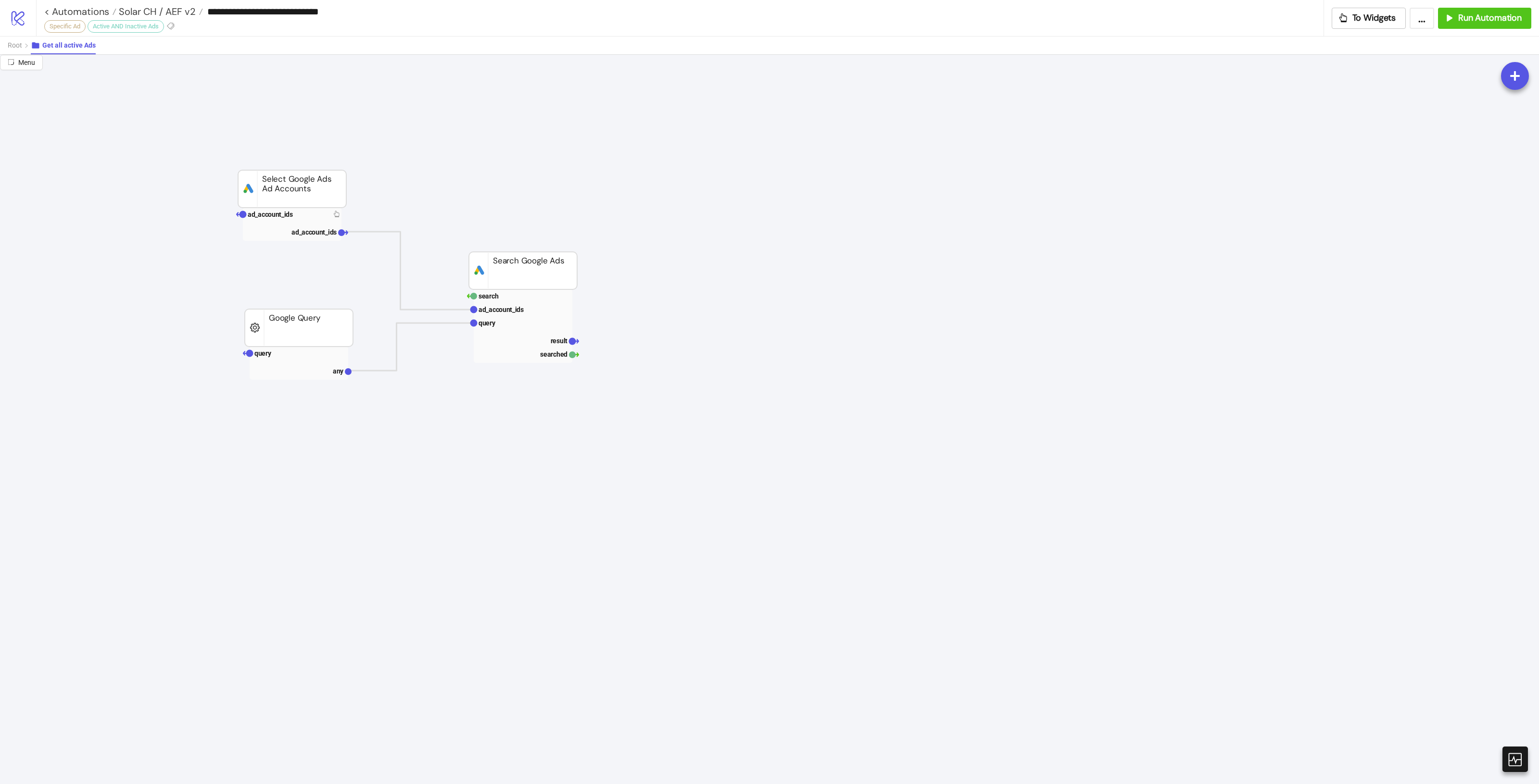
click at [6, 40] on div "Root Get all active Ads" at bounding box center [769, 45] width 1539 height 18
click at [10, 41] on span "Root" at bounding box center [15, 45] width 14 height 8
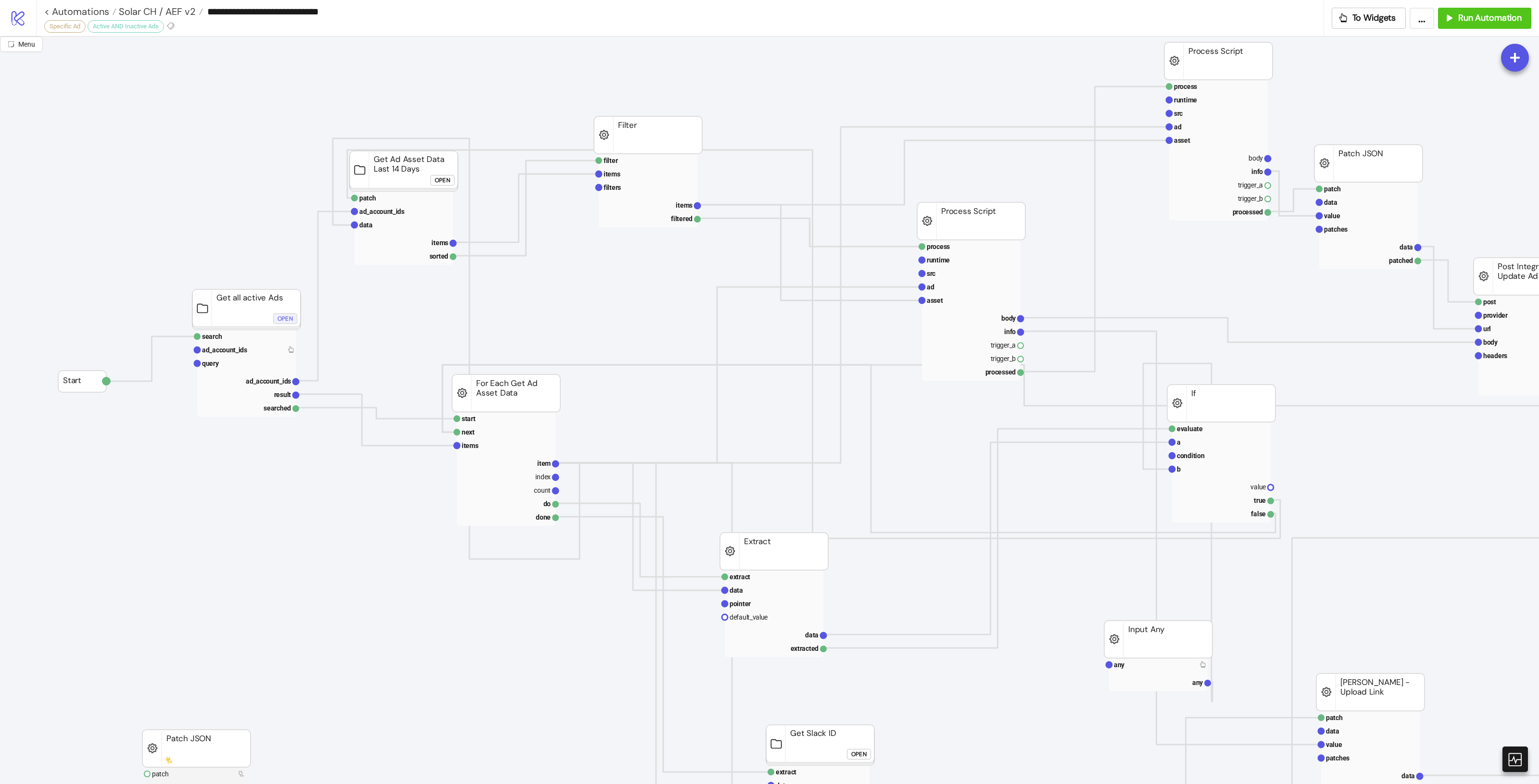
click at [286, 315] on div "Open" at bounding box center [285, 319] width 15 height 11
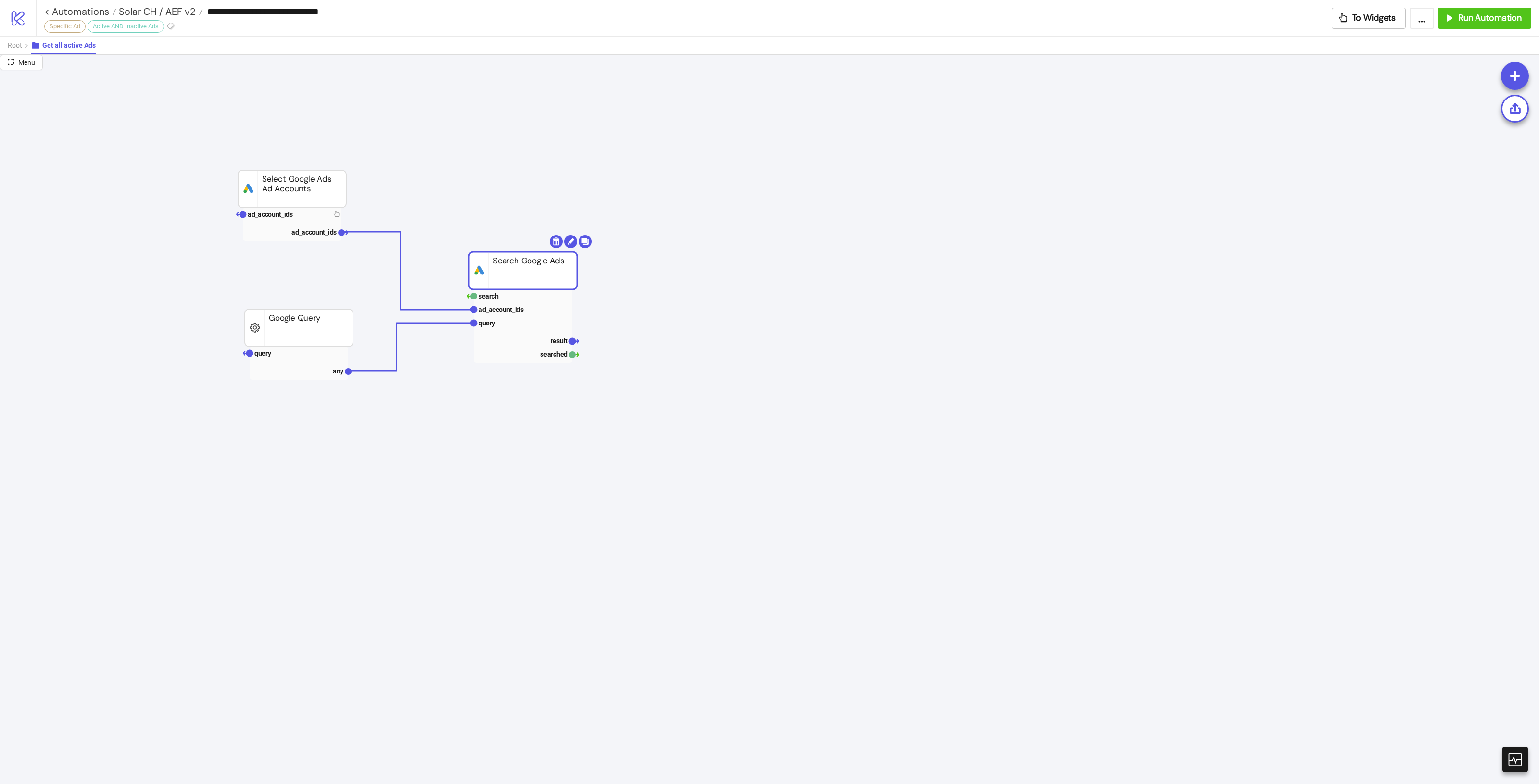
drag, startPoint x: 523, startPoint y: 278, endPoint x: 558, endPoint y: 272, distance: 35.5
click at [558, 272] on rect at bounding box center [523, 270] width 109 height 37
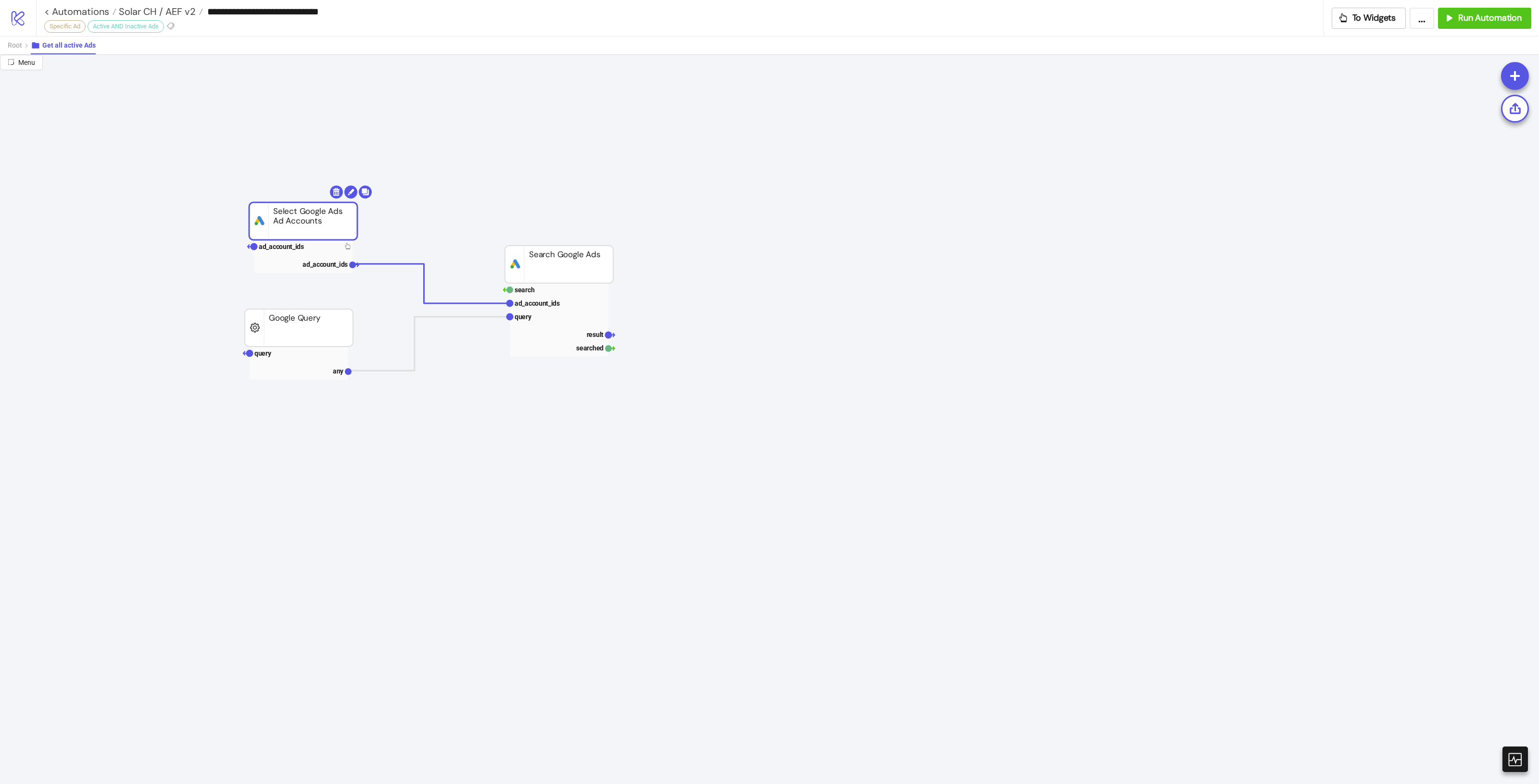
drag, startPoint x: 298, startPoint y: 198, endPoint x: 308, endPoint y: 230, distance: 33.5
click at [296, 349] on rect at bounding box center [299, 353] width 99 height 14
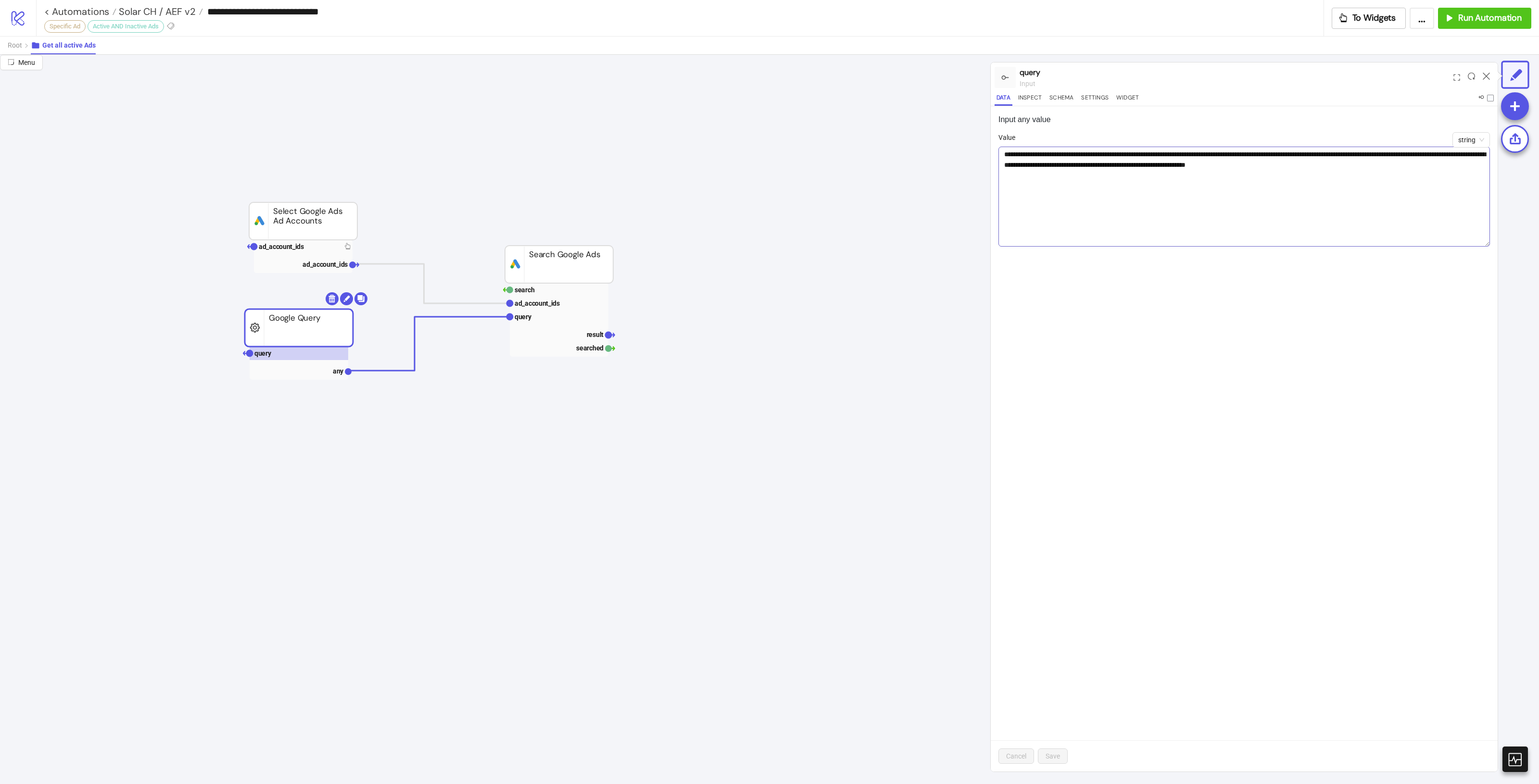
drag, startPoint x: 1488, startPoint y: 170, endPoint x: 1484, endPoint y: 244, distance: 74.1
click at [1484, 244] on textarea "**********" at bounding box center [1244, 196] width 491 height 100
click at [1229, 183] on textarea "**********" at bounding box center [1244, 196] width 491 height 100
click at [1372, 171] on textarea "**********" at bounding box center [1244, 196] width 491 height 100
click at [1434, 196] on textarea "**********" at bounding box center [1244, 196] width 491 height 100
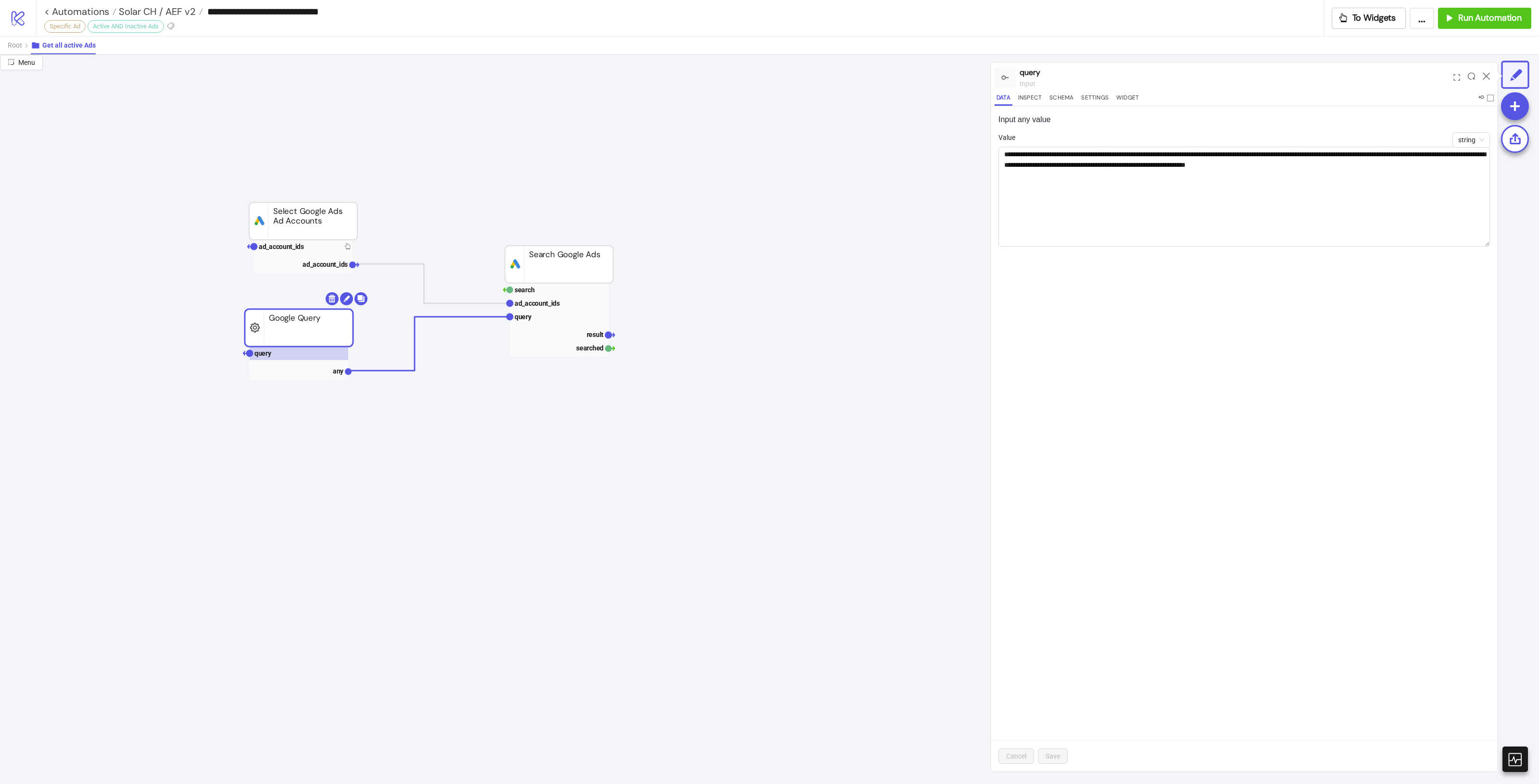
click at [1253, 355] on div "**********" at bounding box center [1244, 439] width 507 height 665
click at [1302, 150] on textarea "**********" at bounding box center [1244, 196] width 491 height 100
click at [1479, 77] on div at bounding box center [1486, 77] width 15 height 26
click at [1485, 78] on icon at bounding box center [1486, 76] width 7 height 7
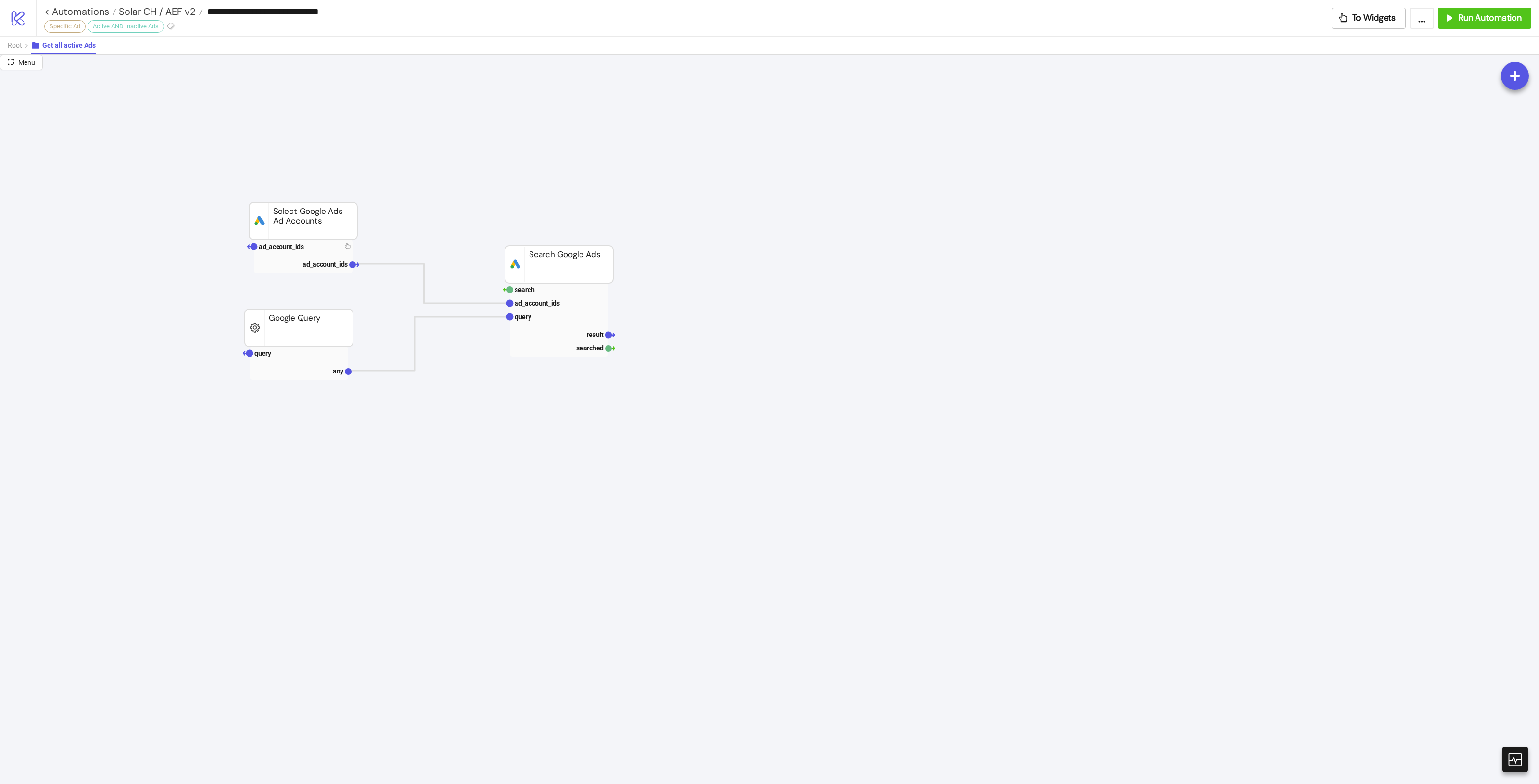
click at [176, 9] on span "Solar CH / AEF v2" at bounding box center [156, 12] width 79 height 13
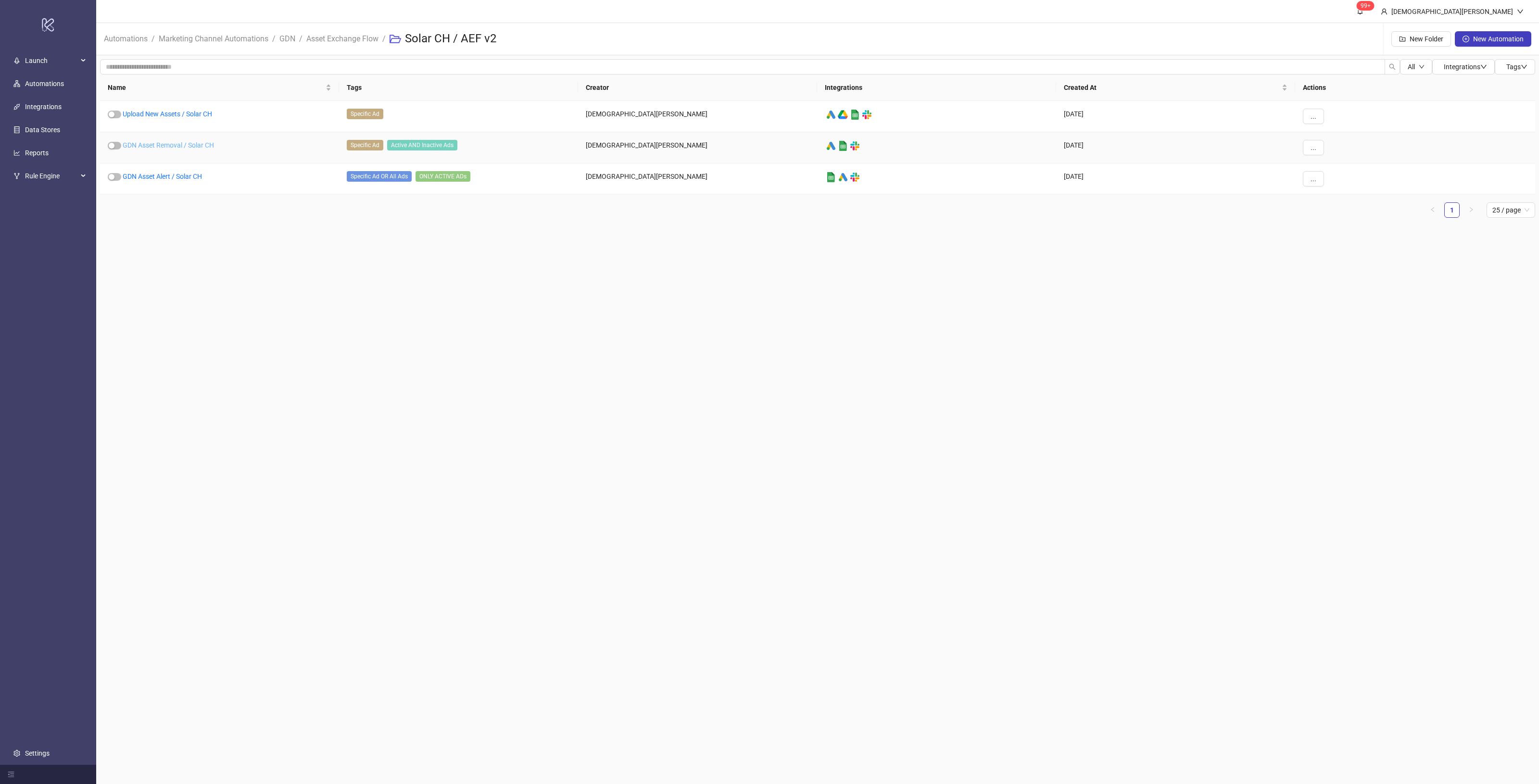
click at [188, 144] on link "GDN Asset Removal / Solar CH" at bounding box center [168, 145] width 92 height 8
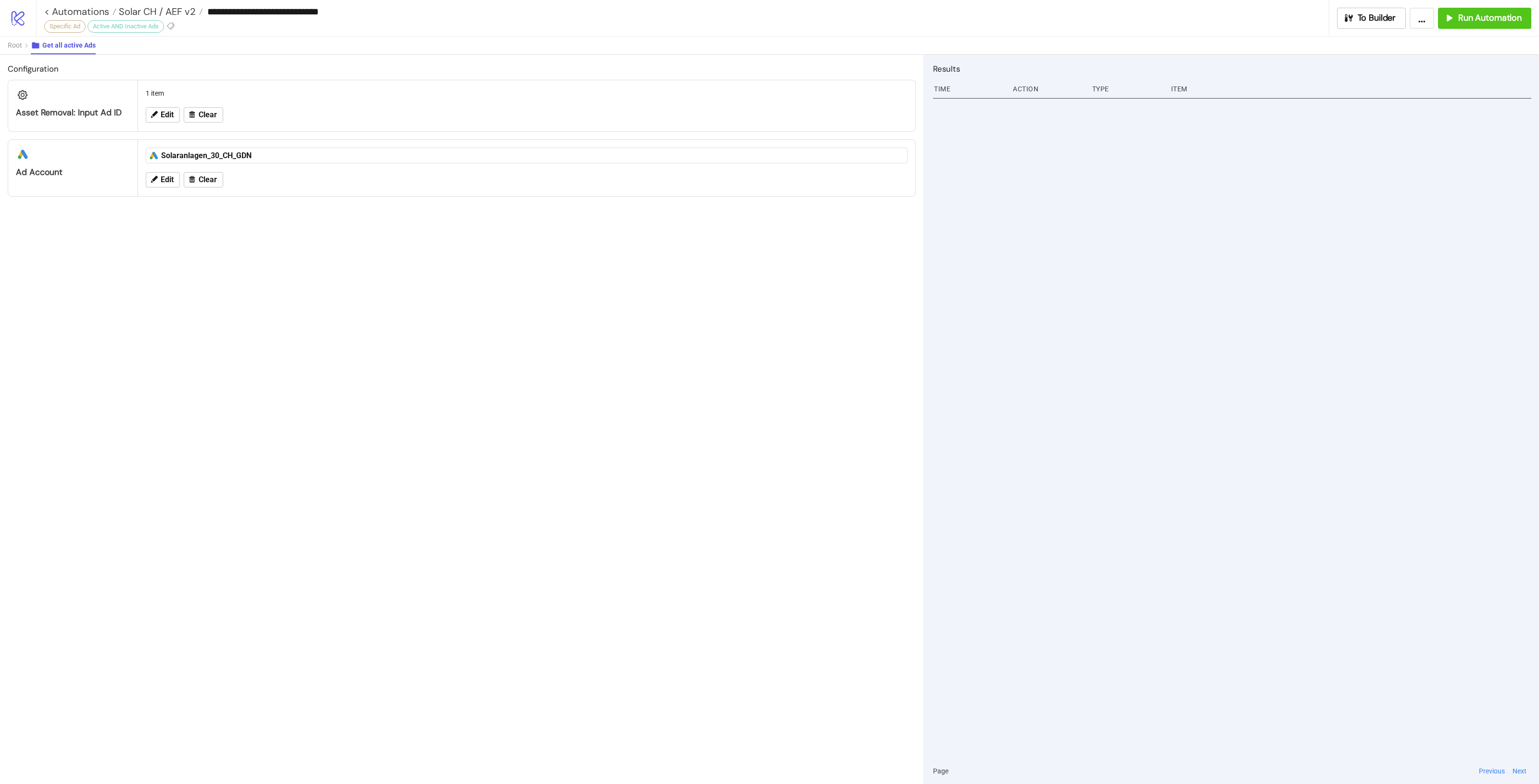
click at [140, 29] on div "Active AND Inactive Ads" at bounding box center [126, 26] width 77 height 13
click at [137, 28] on div "Active AND Inactive Ads" at bounding box center [126, 26] width 77 height 13
click at [136, 26] on div "Active AND Inactive Ads" at bounding box center [126, 26] width 77 height 13
click at [135, 26] on div "Active AND Inactive Ads" at bounding box center [126, 26] width 77 height 13
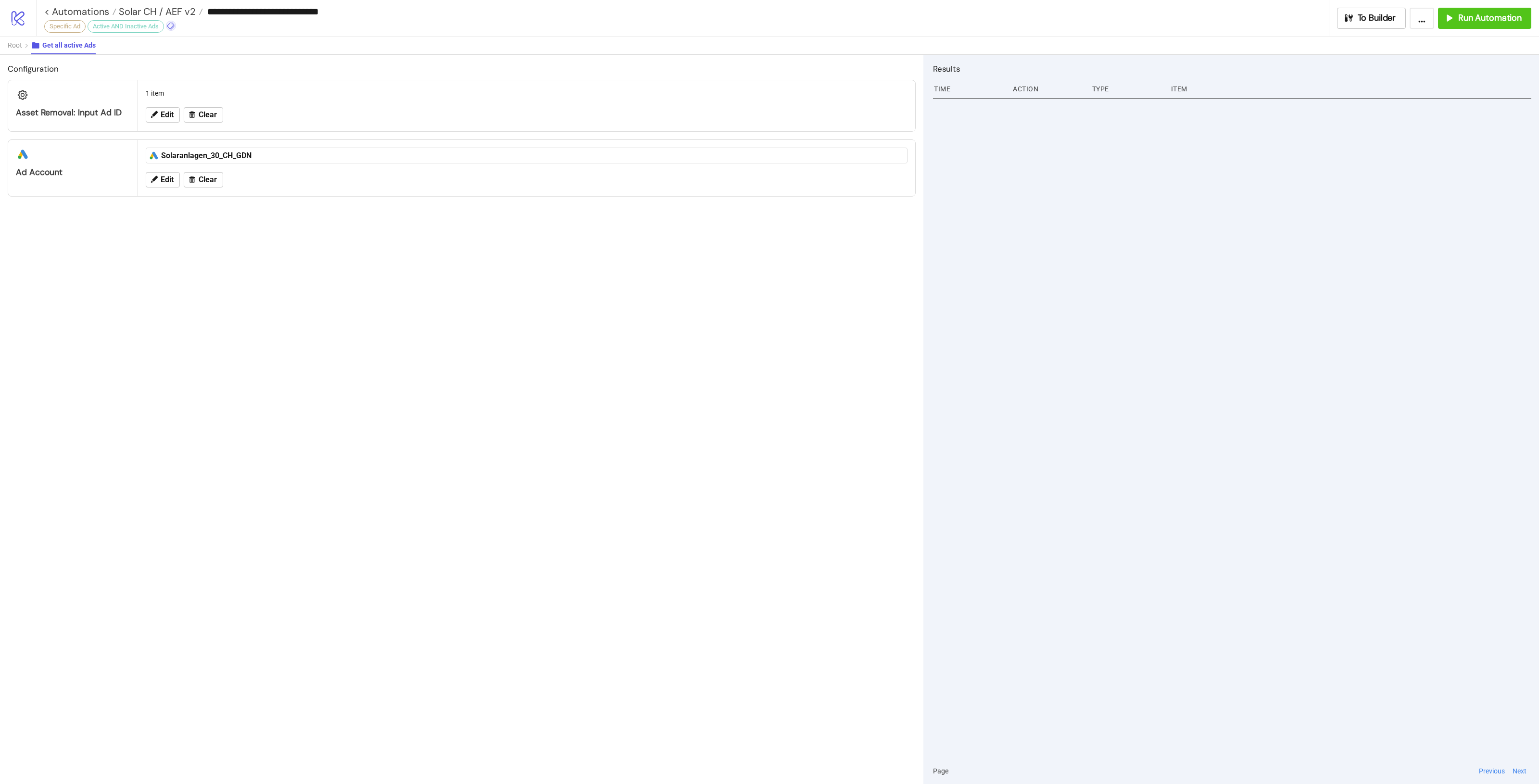
click at [175, 24] on icon at bounding box center [171, 26] width 9 height 9
click at [215, 194] on span "DO NOT USE" at bounding box center [221, 196] width 89 height 8
click at [189, 28] on div "DO NOT USE" at bounding box center [188, 26] width 45 height 13
click at [267, 197] on span "DO NOT USE" at bounding box center [269, 196] width 89 height 8
click at [582, 258] on div "Configuration Asset Removal: Input Ad ID 1 item Edit Clear platform/google_ads …" at bounding box center [461, 420] width 923 height 729
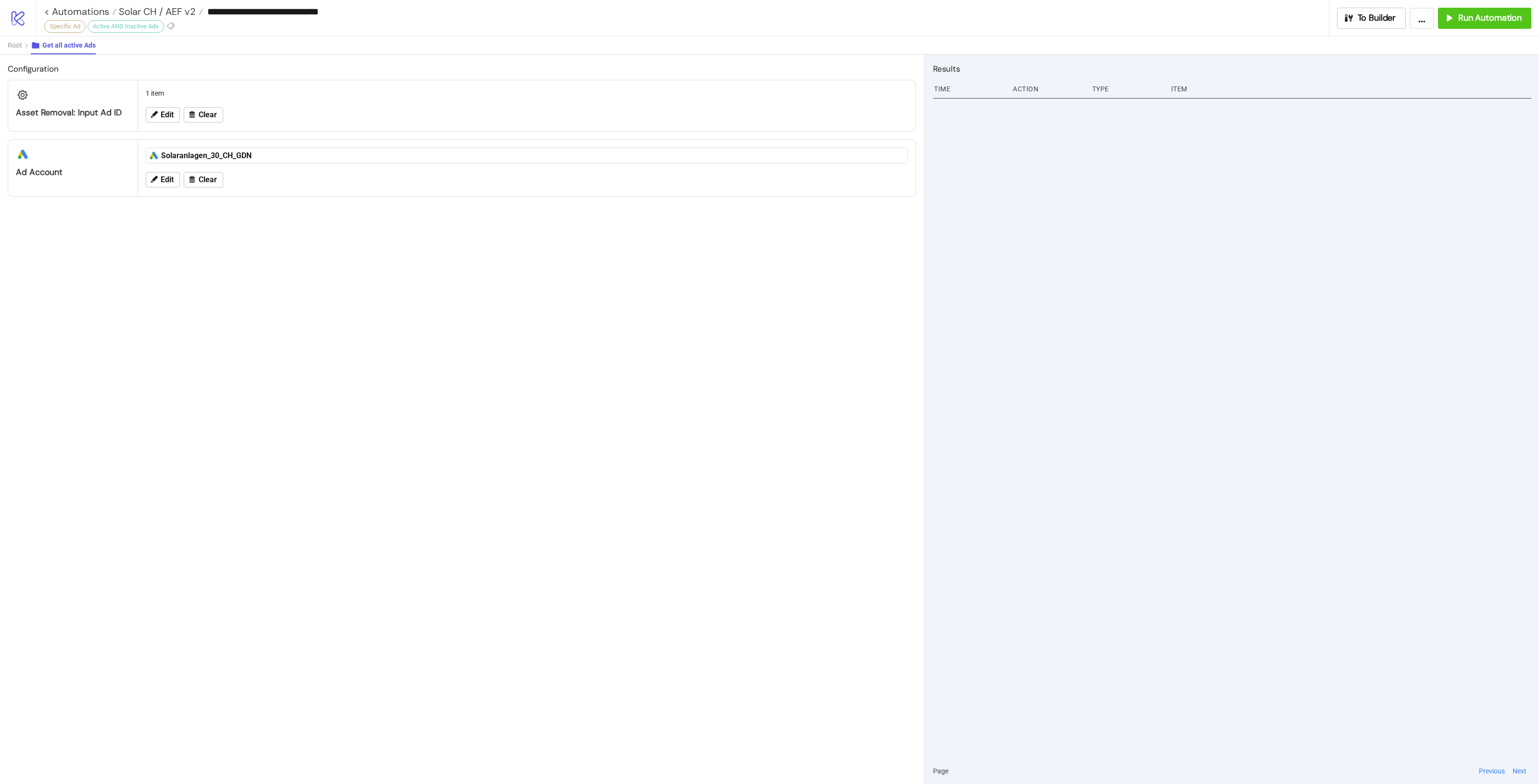
click at [140, 26] on div "Active AND Inactive Ads" at bounding box center [126, 26] width 77 height 13
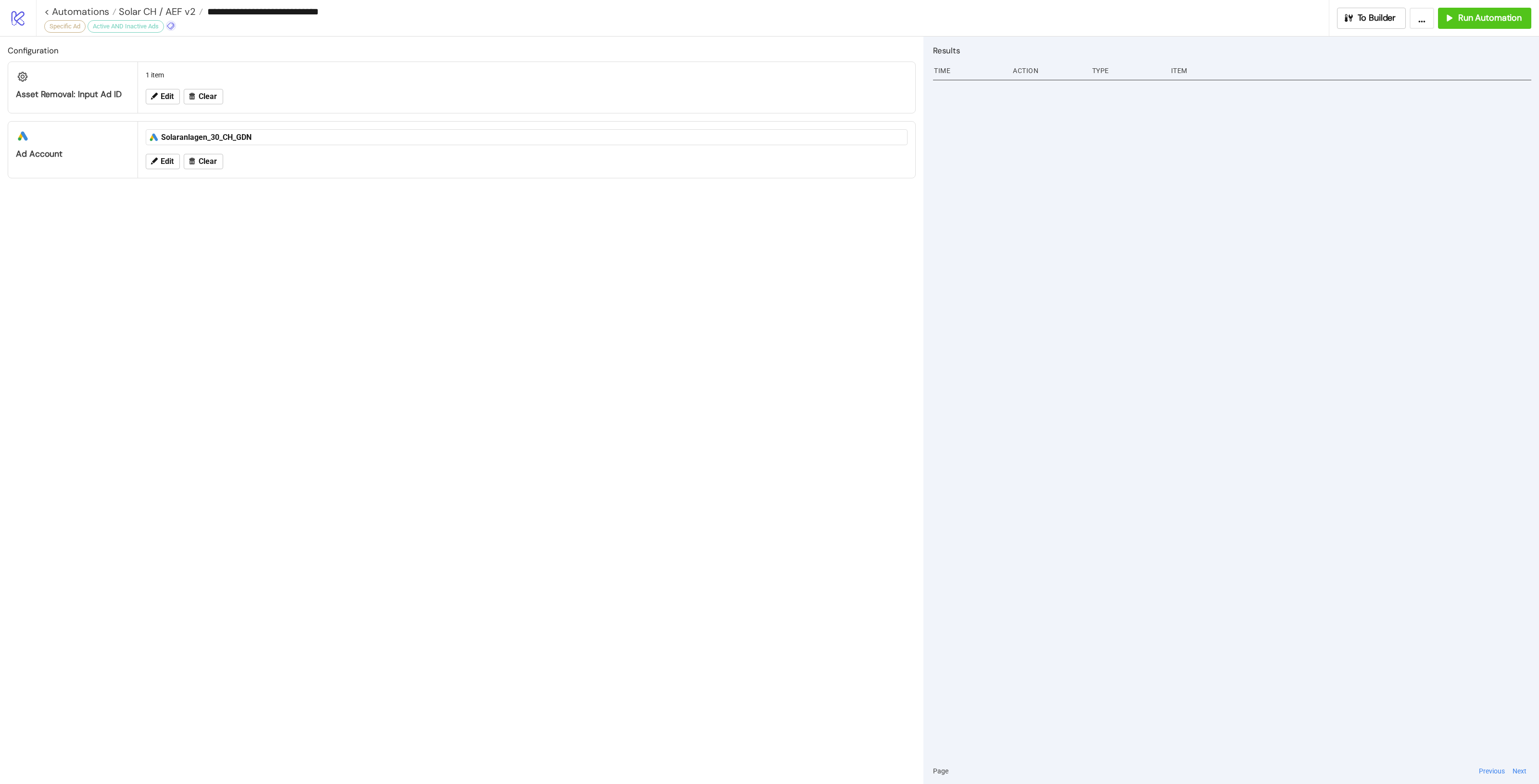
click at [170, 22] on icon at bounding box center [171, 26] width 9 height 9
click at [217, 63] on span "Active AND Inactive Ads" at bounding box center [221, 61] width 89 height 8
click at [446, 260] on div "Configuration Asset Removal: Input Ad ID 1 item Edit Clear platform/google_ads …" at bounding box center [461, 410] width 923 height 747
click at [144, 12] on span "Solar CH / AEF v2" at bounding box center [156, 12] width 79 height 13
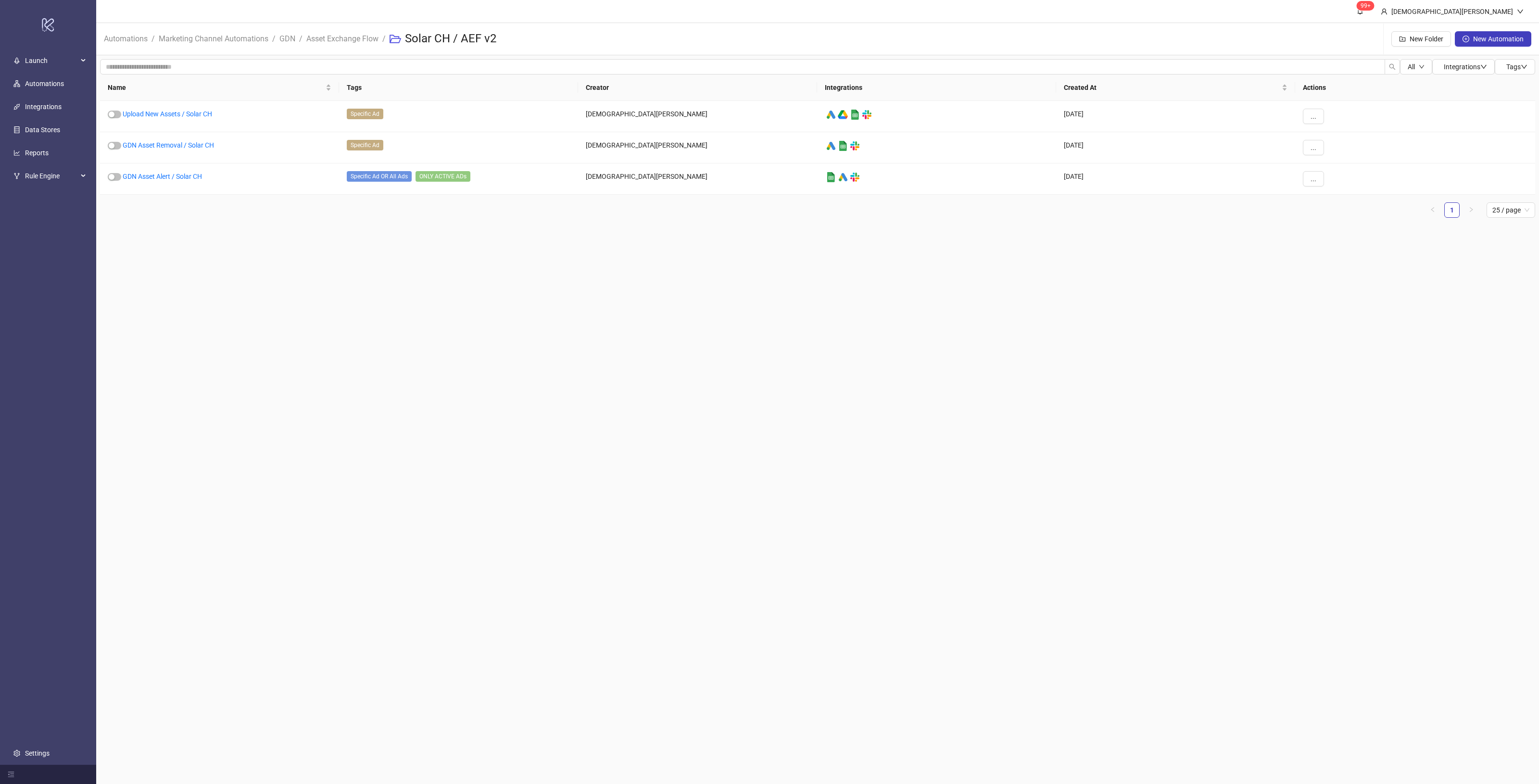
click at [893, 352] on main "99+ [PERSON_NAME] Automations / Marketing Channel Automations / GDN / Asset Exc…" at bounding box center [818, 392] width 1442 height 784
click at [493, 304] on main "99+ [PERSON_NAME] Automations / Marketing Channel Automations / GDN / Asset Exc…" at bounding box center [818, 392] width 1442 height 784
click at [167, 175] on link "GDN Asset Alert / Solar CH" at bounding box center [162, 176] width 79 height 8
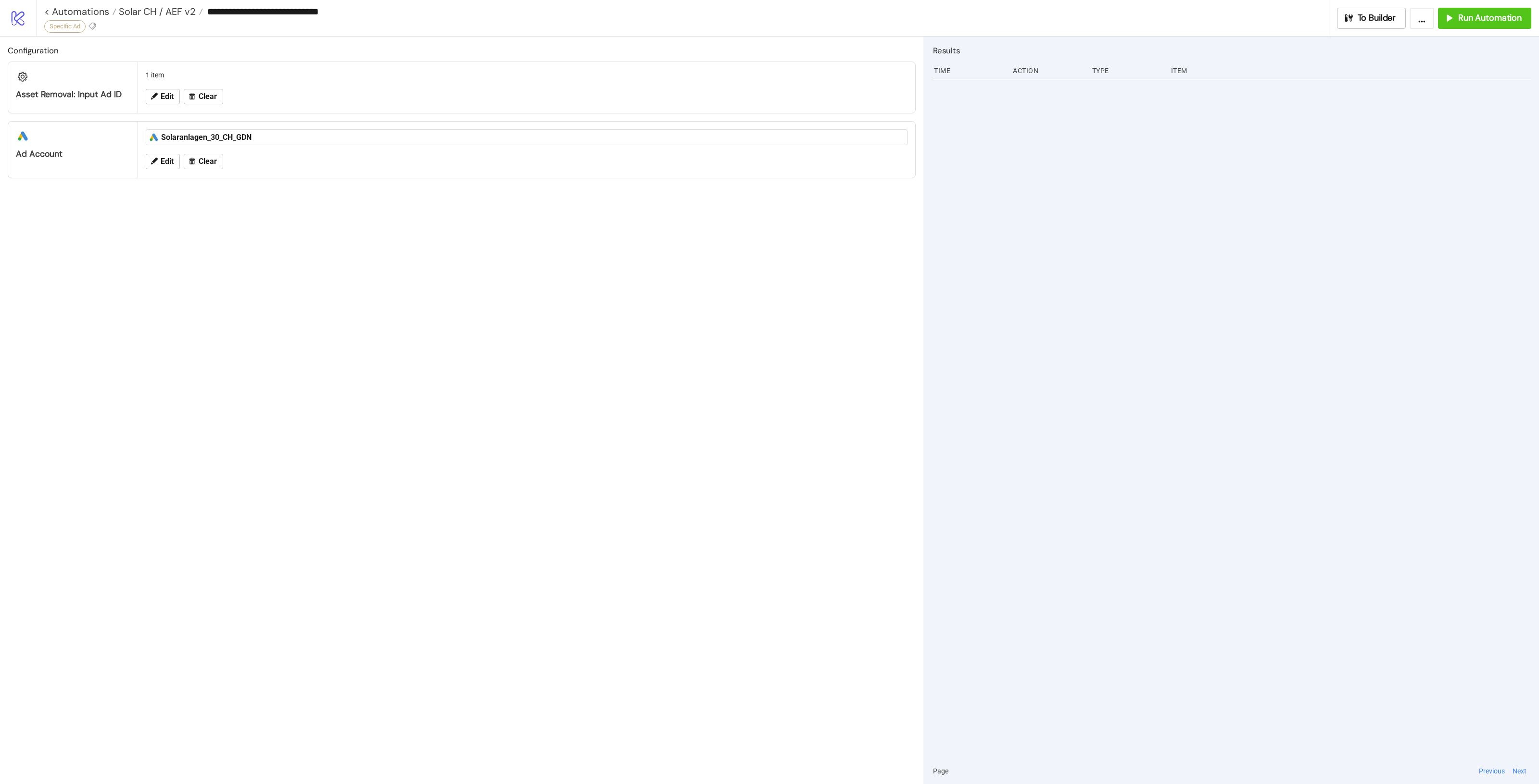
type input "**********"
click at [1352, 16] on icon "button" at bounding box center [1348, 18] width 8 height 8
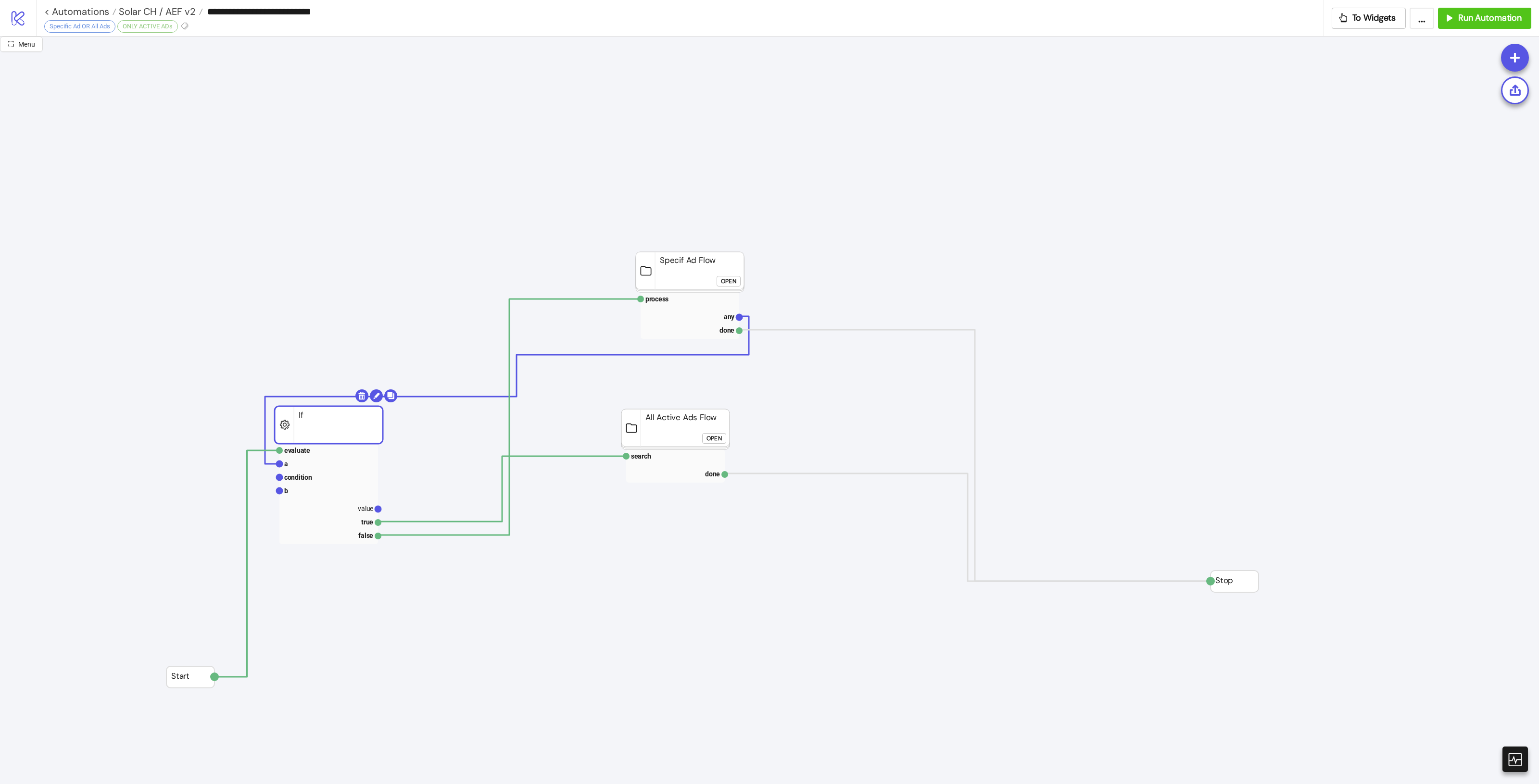
drag, startPoint x: 366, startPoint y: 425, endPoint x: 403, endPoint y: 421, distance: 37.2
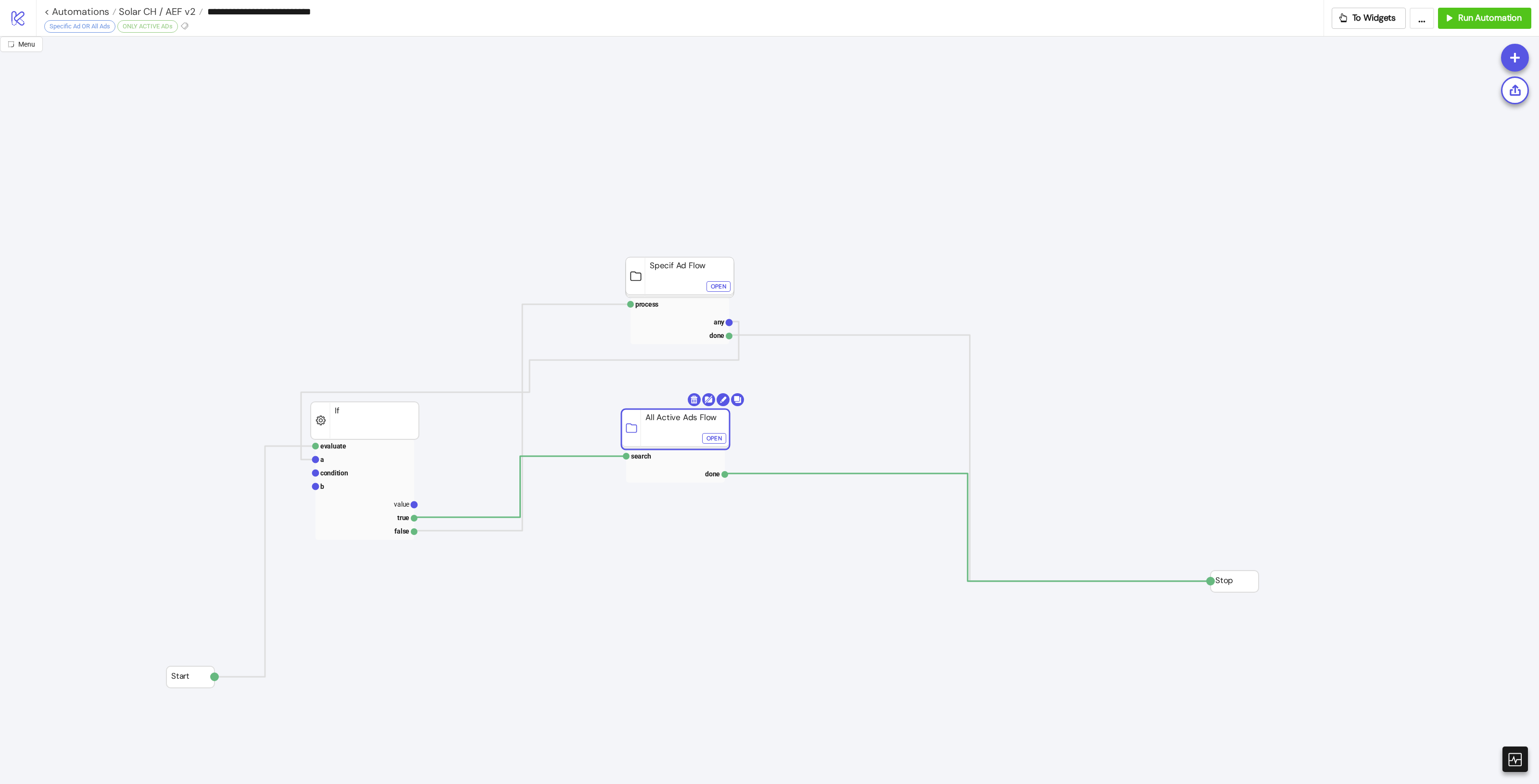
drag, startPoint x: 674, startPoint y: 434, endPoint x: 669, endPoint y: 434, distance: 5.0
drag, startPoint x: 672, startPoint y: 438, endPoint x: 678, endPoint y: 433, distance: 7.8
click at [678, 433] on rect at bounding box center [676, 425] width 109 height 41
click at [684, 431] on rect at bounding box center [680, 423] width 109 height 41
click at [720, 438] on div "Open" at bounding box center [717, 432] width 15 height 11
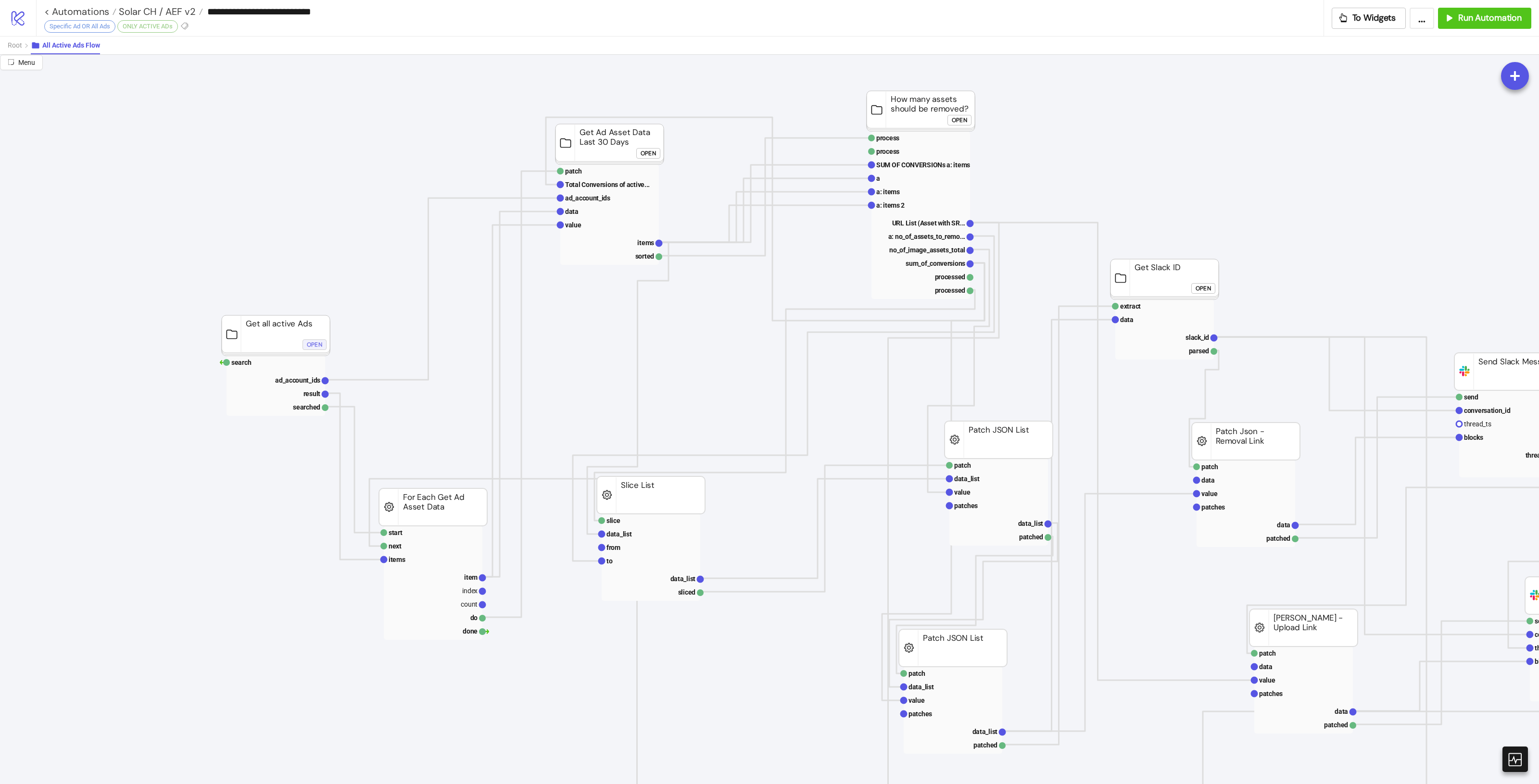
click at [321, 347] on div "Open" at bounding box center [314, 345] width 15 height 11
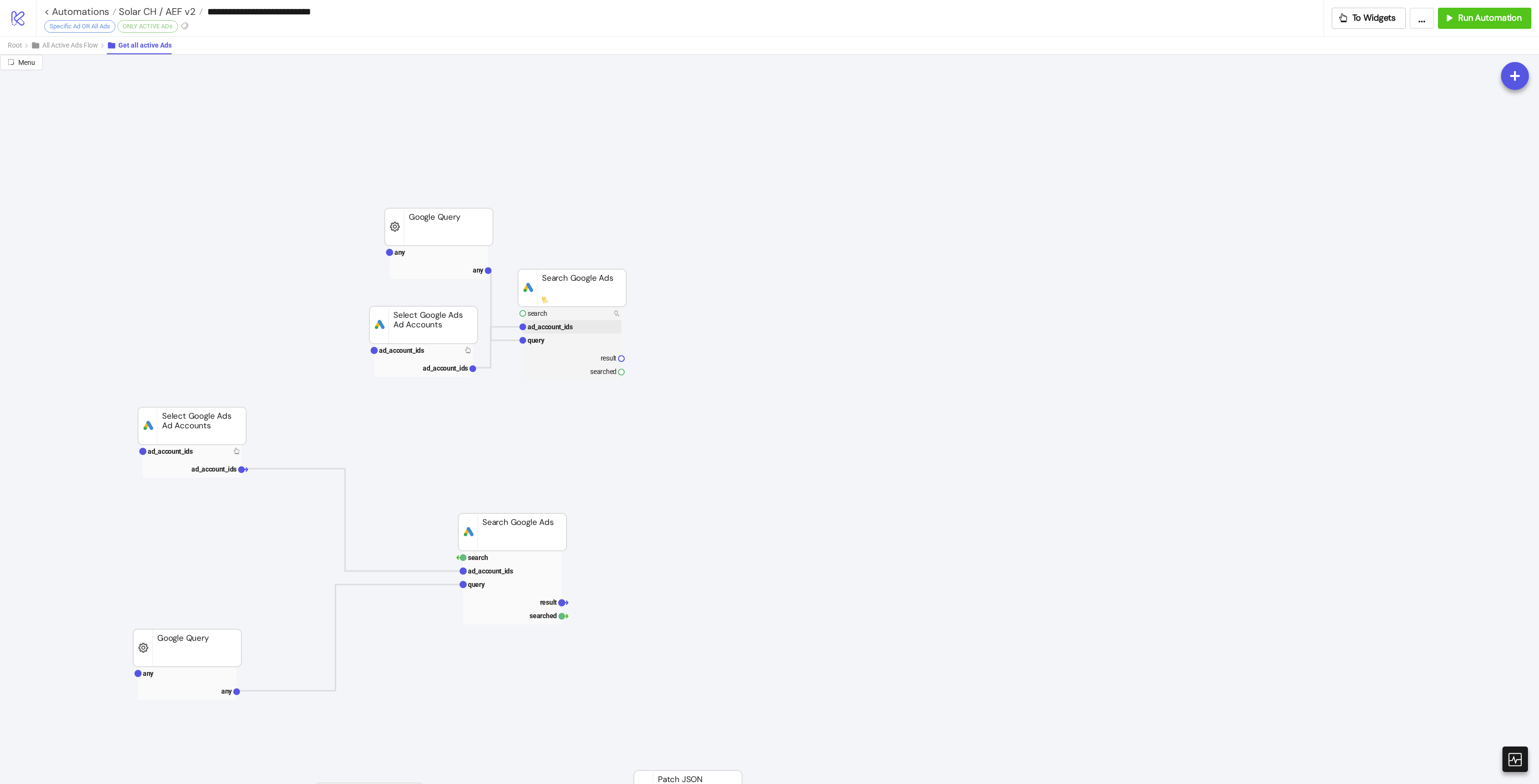
drag, startPoint x: 570, startPoint y: 285, endPoint x: 575, endPoint y: 285, distance: 5.0
drag, startPoint x: 590, startPoint y: 286, endPoint x: 708, endPoint y: 284, distance: 118.0
click at [637, 284] on rect at bounding box center [583, 288] width 109 height 37
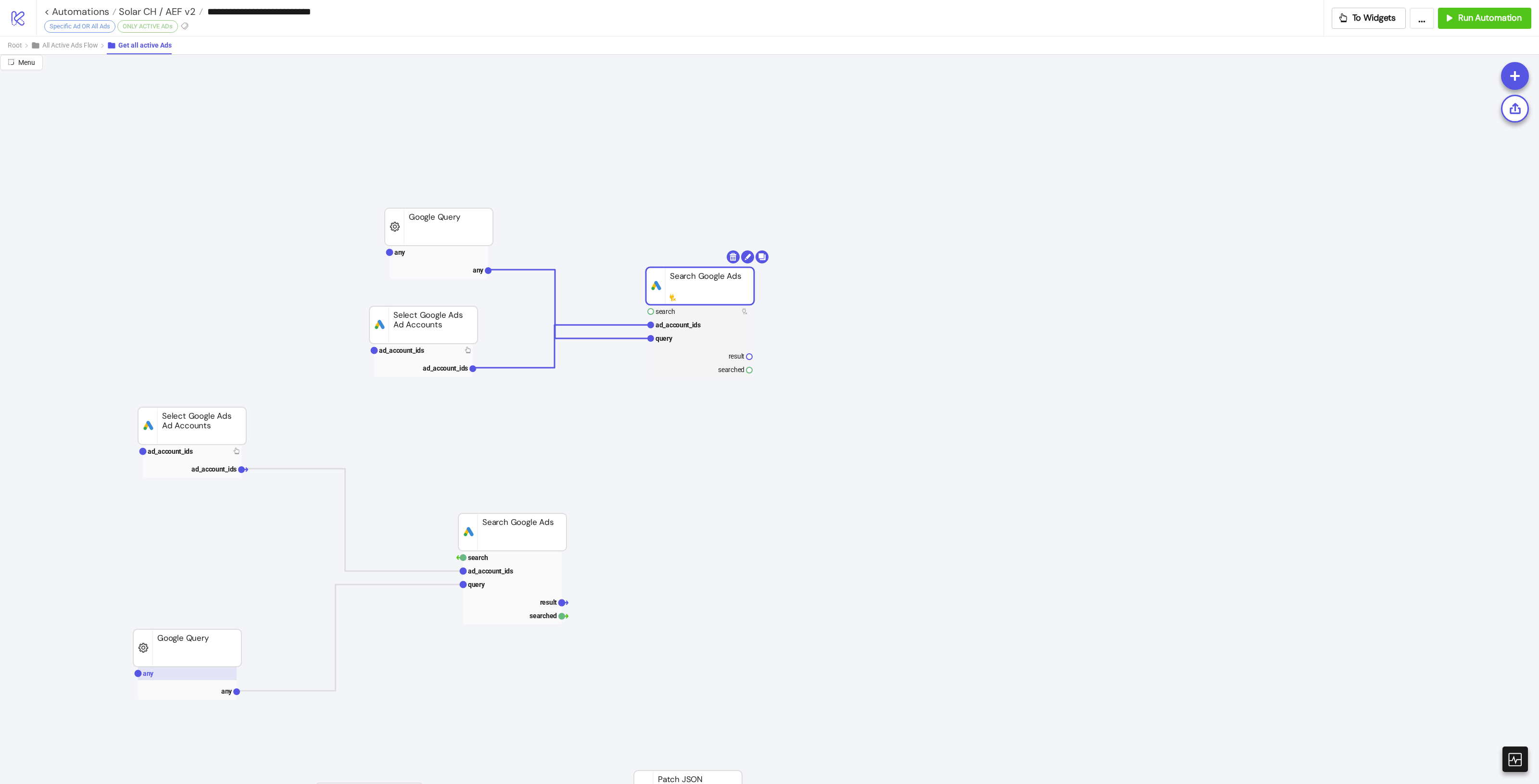
click at [174, 676] on rect at bounding box center [187, 673] width 99 height 14
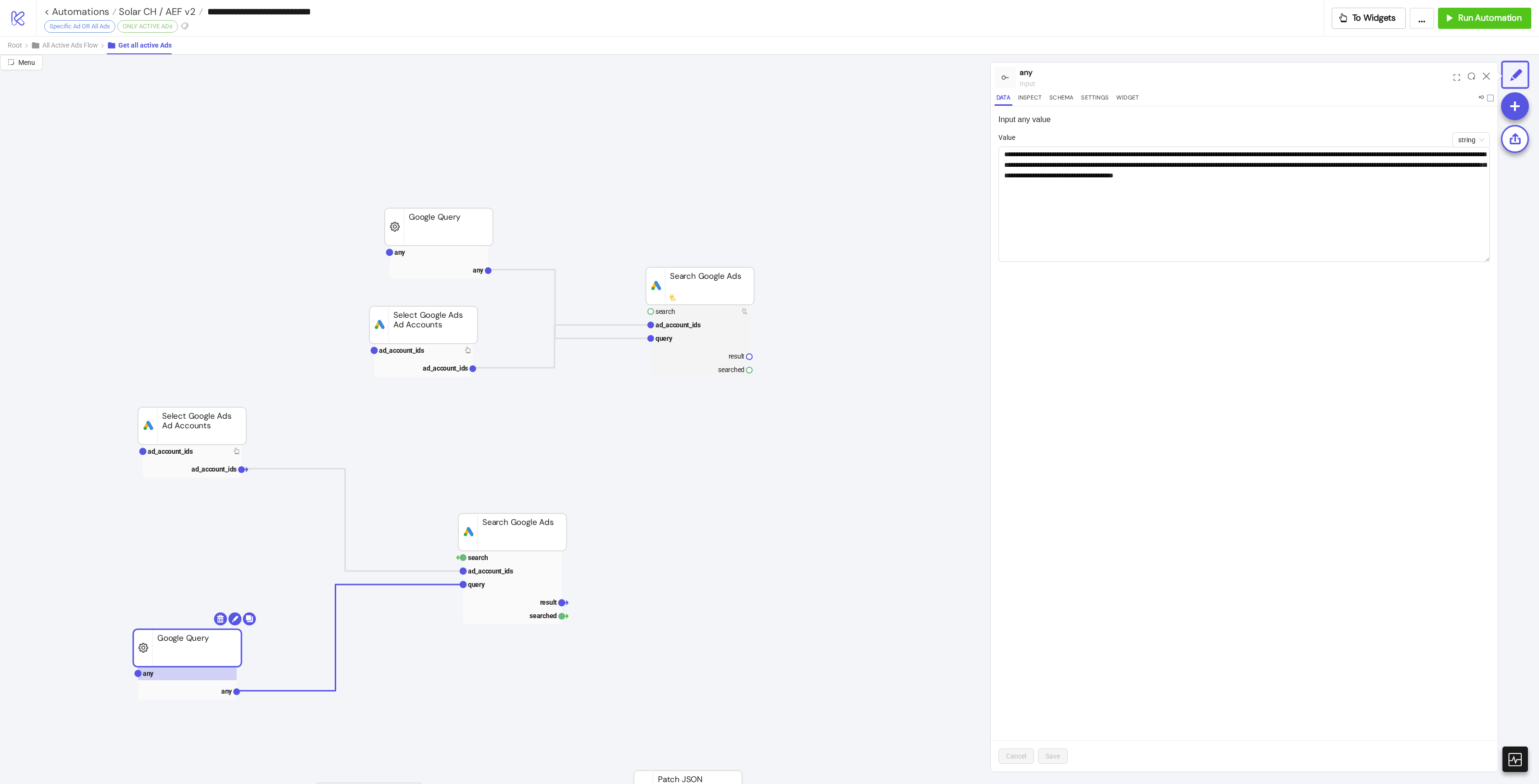
drag, startPoint x: 1486, startPoint y: 171, endPoint x: 1493, endPoint y: 260, distance: 89.3
click at [1493, 260] on div "**********" at bounding box center [1244, 439] width 507 height 665
drag, startPoint x: 1198, startPoint y: 173, endPoint x: 1311, endPoint y: 177, distance: 113.1
click at [1311, 177] on textarea "**********" at bounding box center [1244, 204] width 491 height 116
click at [1306, 330] on div "**********" at bounding box center [1244, 439] width 507 height 665
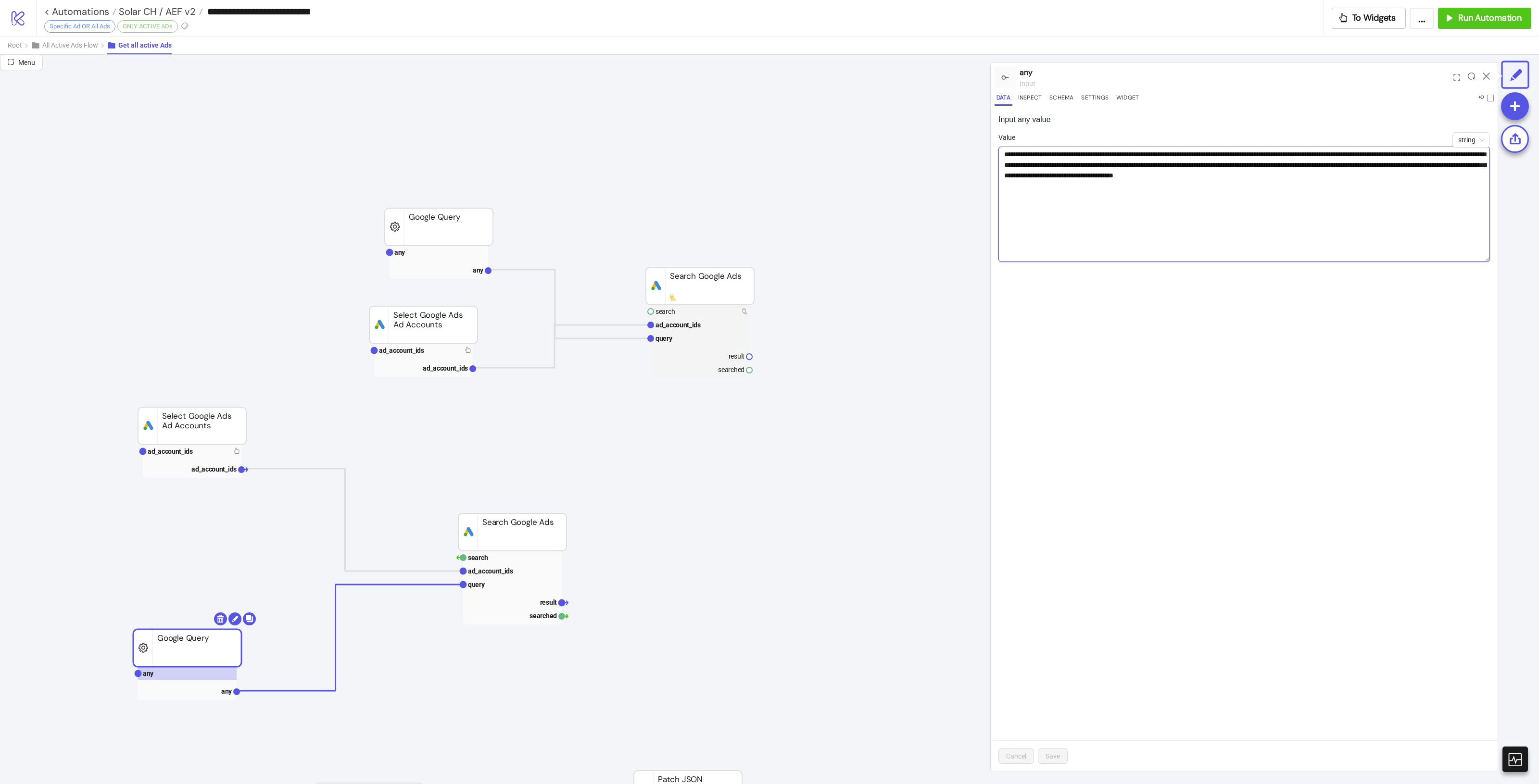
click at [1191, 187] on textarea "**********" at bounding box center [1244, 204] width 491 height 116
click at [1284, 181] on textarea "**********" at bounding box center [1244, 204] width 491 height 116
drag, startPoint x: 1198, startPoint y: 176, endPoint x: 1312, endPoint y: 179, distance: 114.0
click at [1312, 179] on textarea "**********" at bounding box center [1244, 204] width 491 height 116
click at [1235, 302] on div "**********" at bounding box center [1244, 439] width 507 height 665
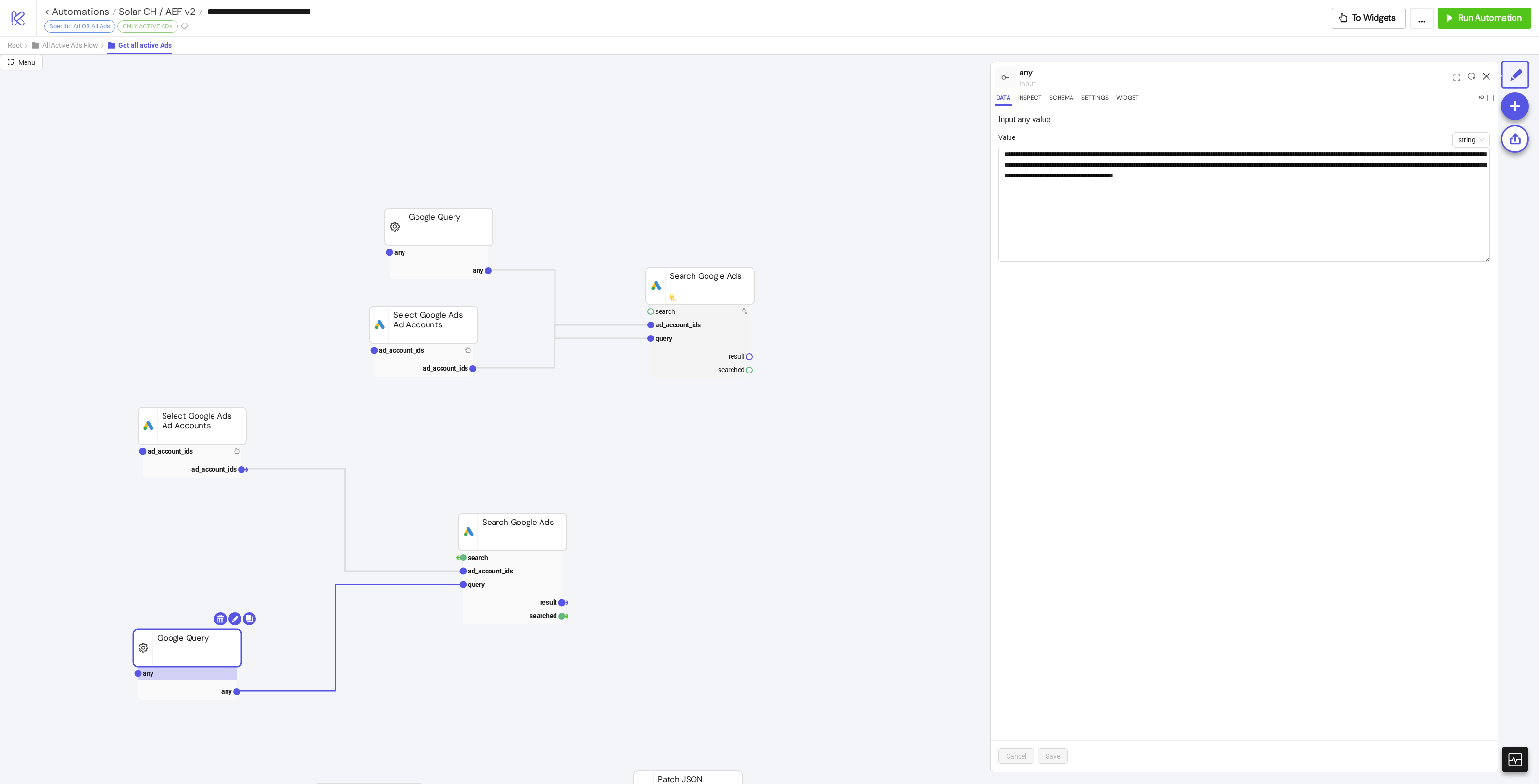
click at [1486, 73] on icon at bounding box center [1486, 76] width 7 height 7
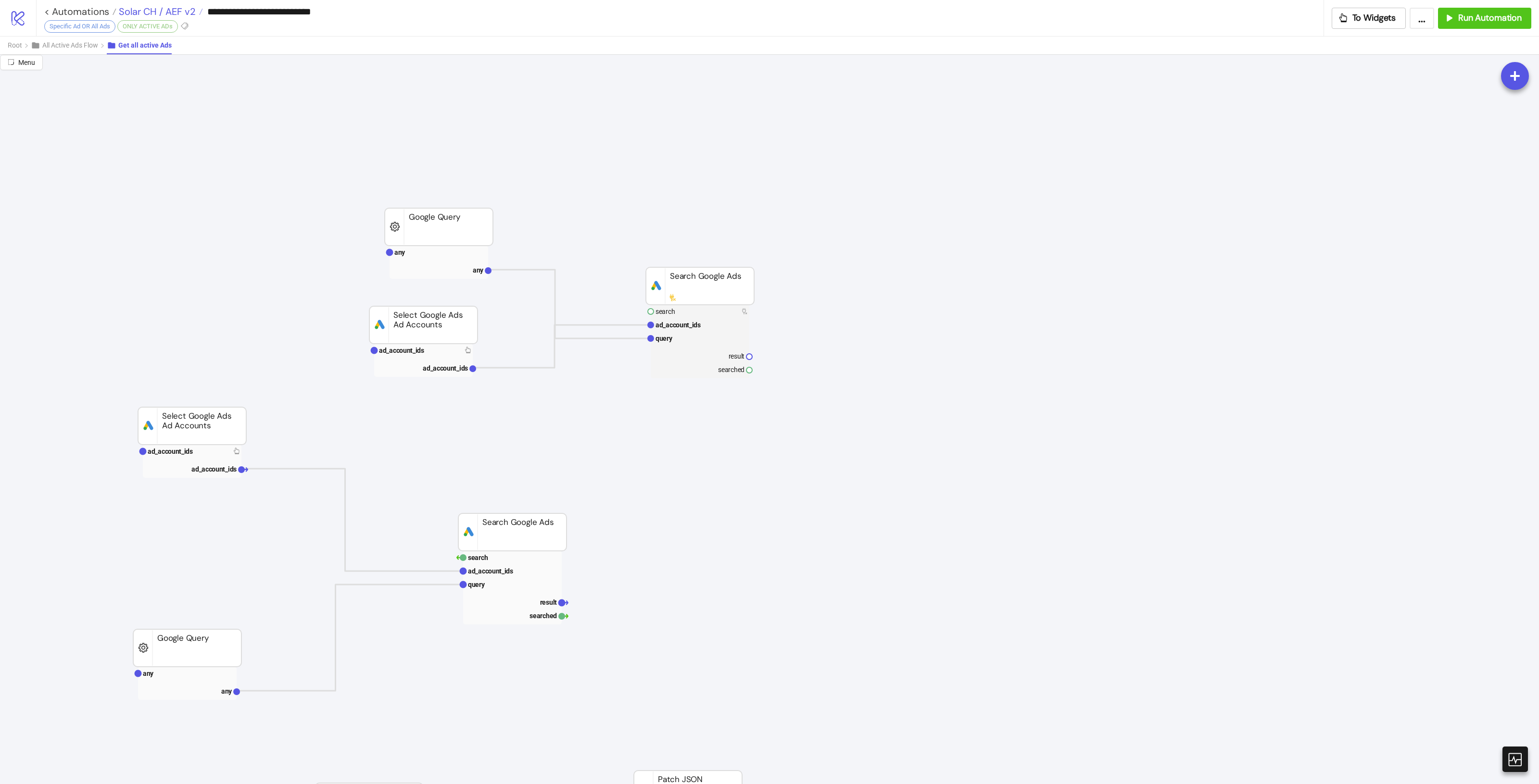
click at [175, 13] on span "Solar CH / AEF v2" at bounding box center [156, 12] width 79 height 13
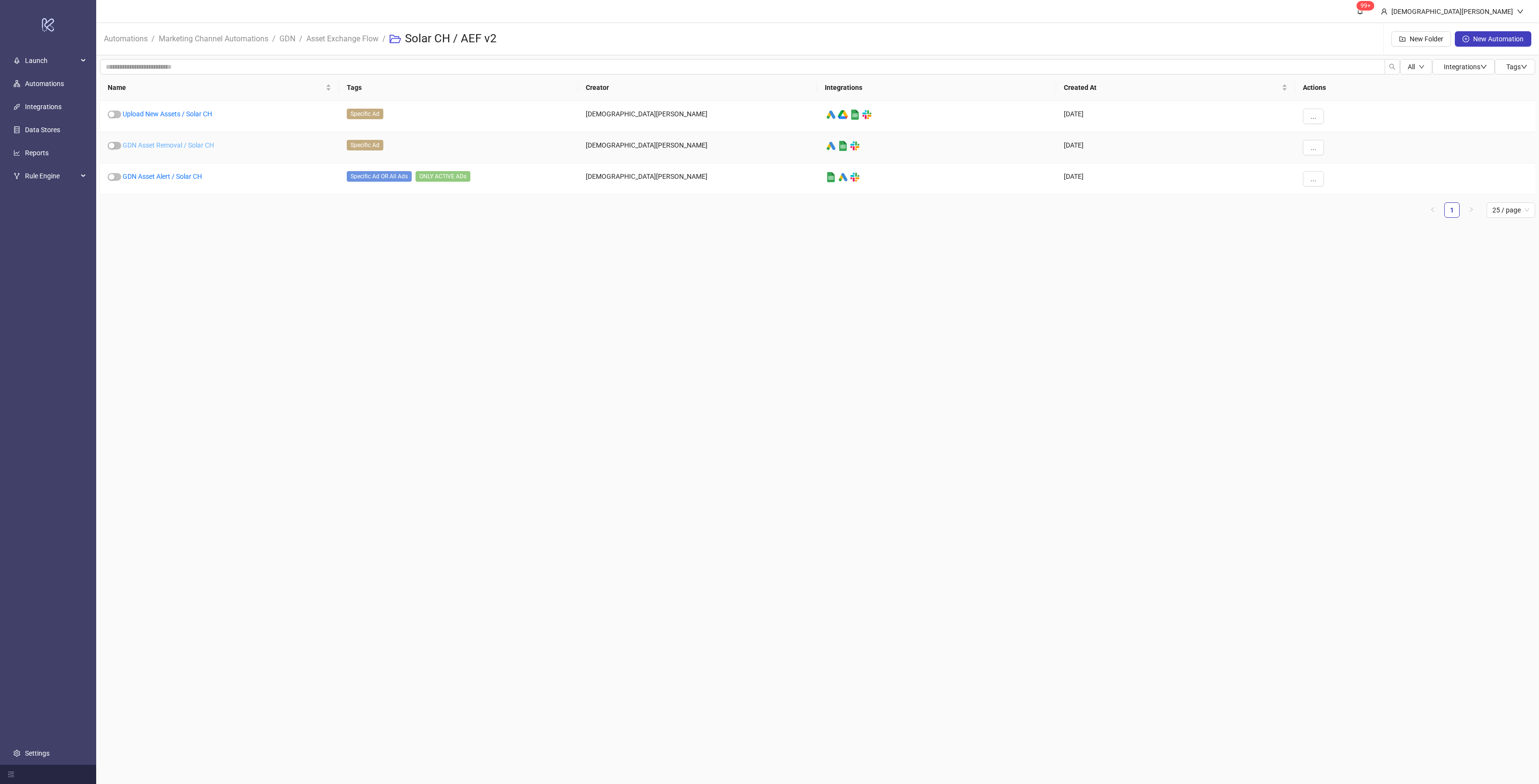
click at [177, 142] on link "GDN Asset Removal / Solar CH" at bounding box center [168, 145] width 92 height 8
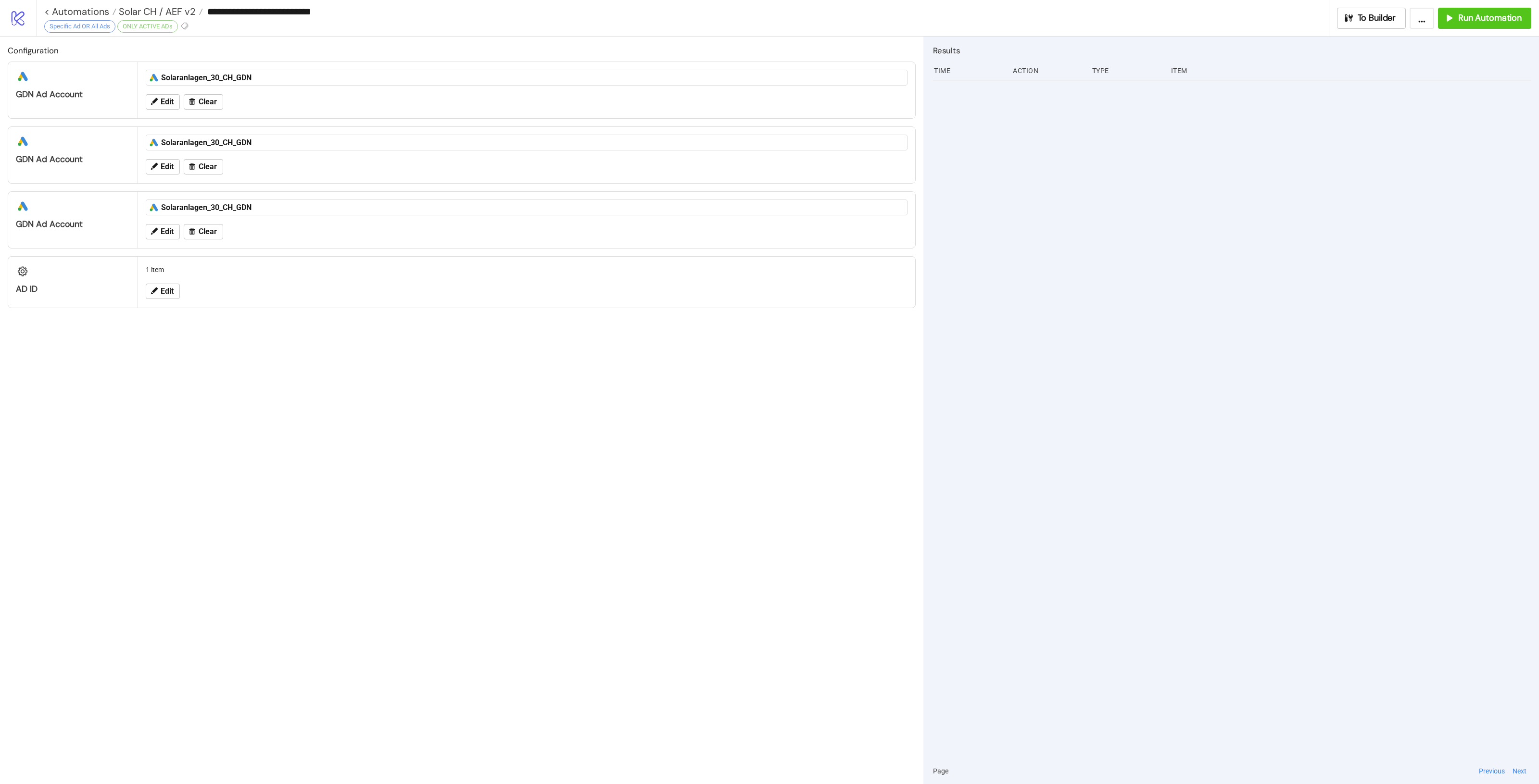
type input "**********"
click at [1352, 13] on icon "button" at bounding box center [1348, 18] width 10 height 10
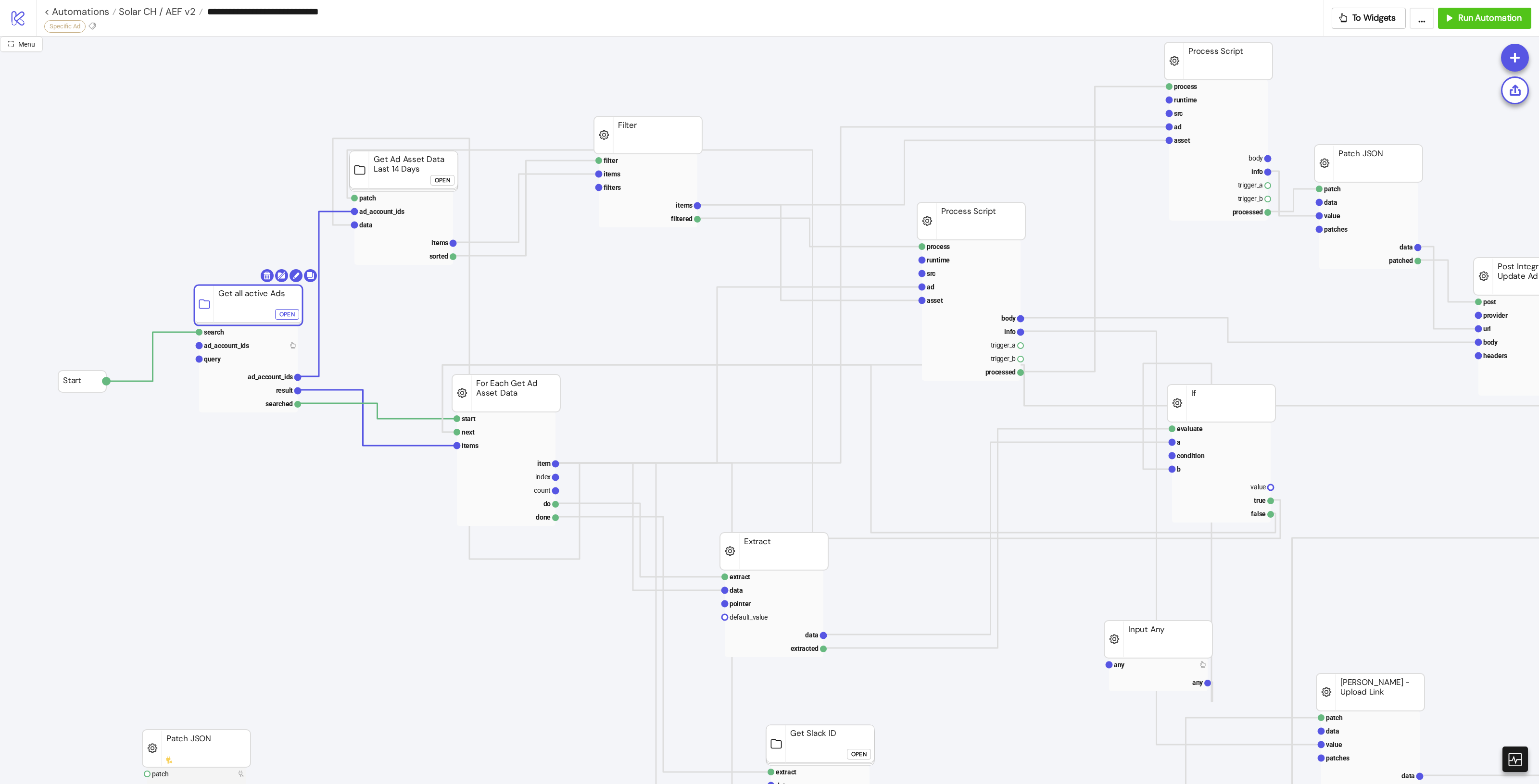
click at [282, 315] on div "Open" at bounding box center [286, 315] width 15 height 11
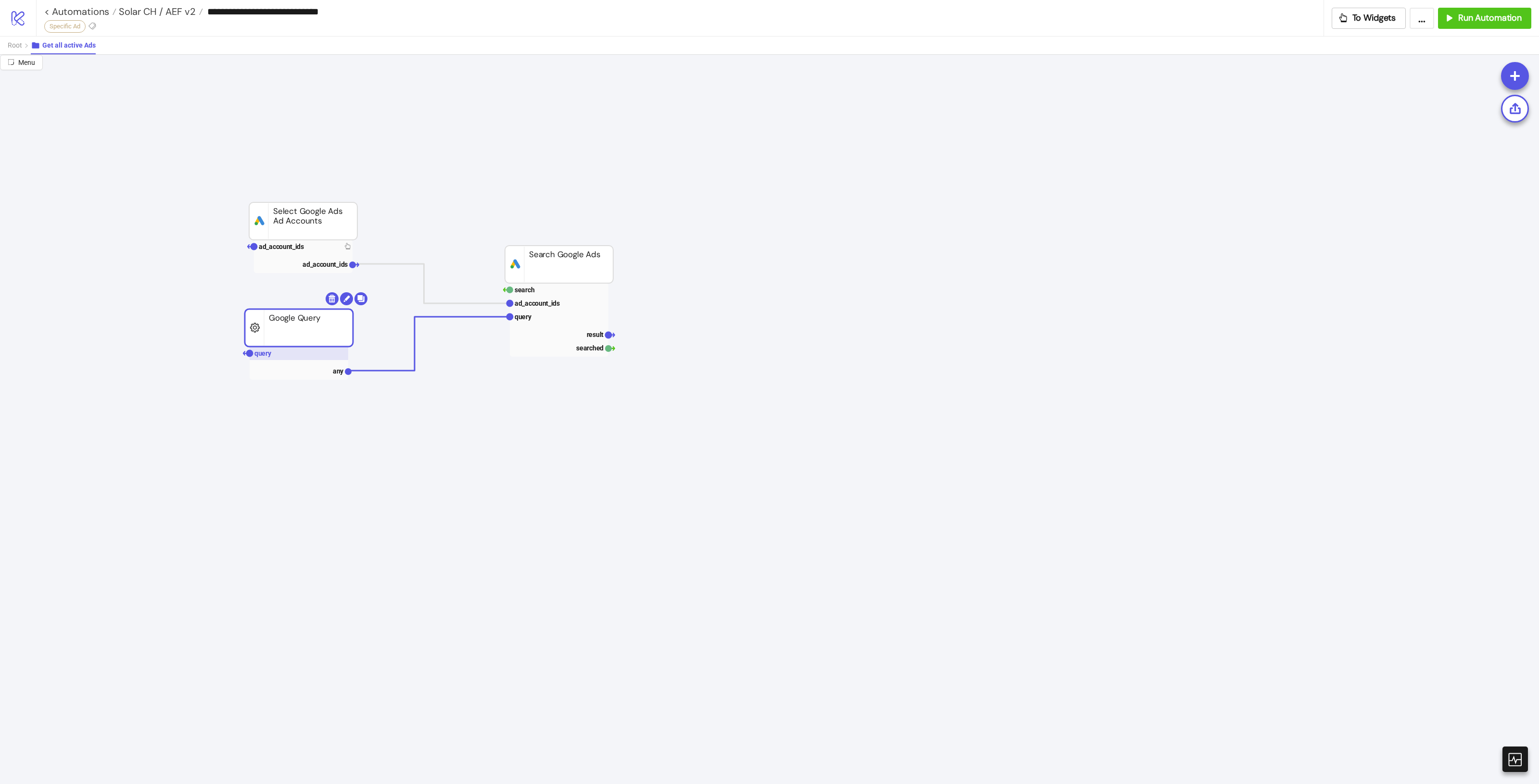
click at [287, 349] on rect at bounding box center [299, 353] width 99 height 14
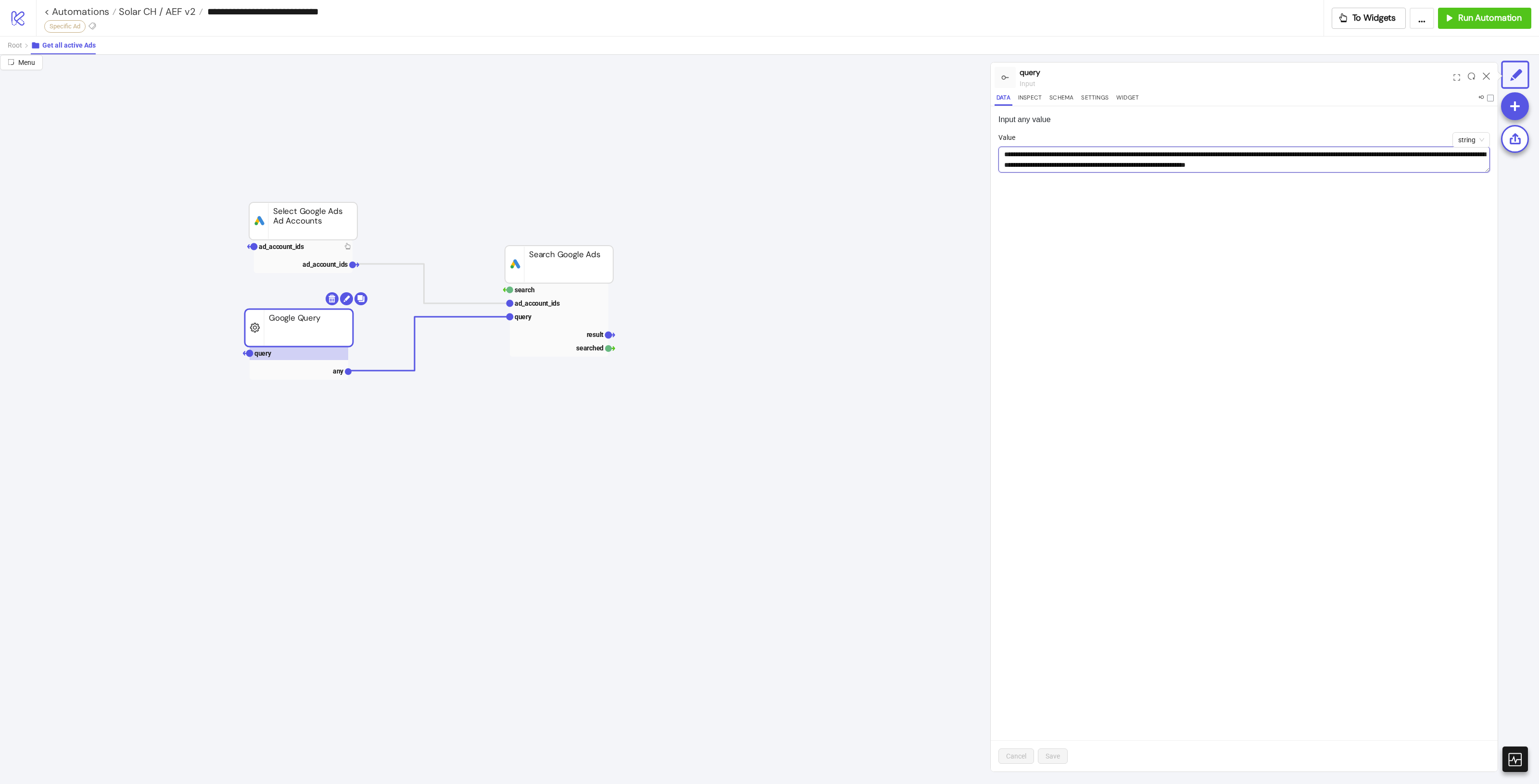
click at [1460, 167] on textarea "**********" at bounding box center [1244, 160] width 491 height 26
click at [1350, 167] on textarea "**********" at bounding box center [1244, 160] width 491 height 26
drag, startPoint x: 1442, startPoint y: 171, endPoint x: 1494, endPoint y: 176, distance: 52.2
click at [1494, 176] on div "**********" at bounding box center [1244, 439] width 507 height 665
paste textarea "**********"
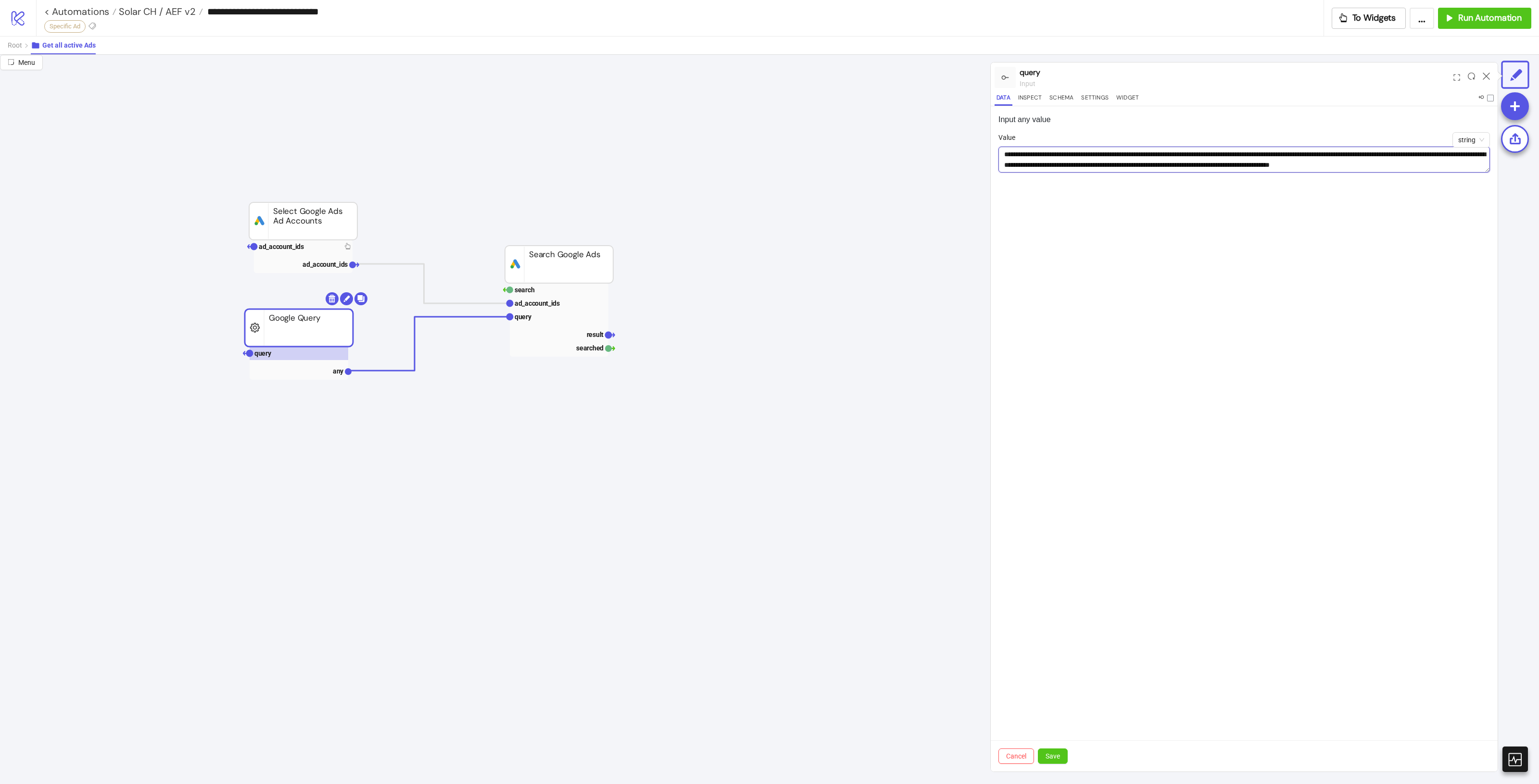
scroll to position [10, 0]
type textarea "**********"
click at [1049, 756] on span "Save" at bounding box center [1053, 756] width 14 height 8
click at [1486, 73] on icon at bounding box center [1486, 76] width 7 height 7
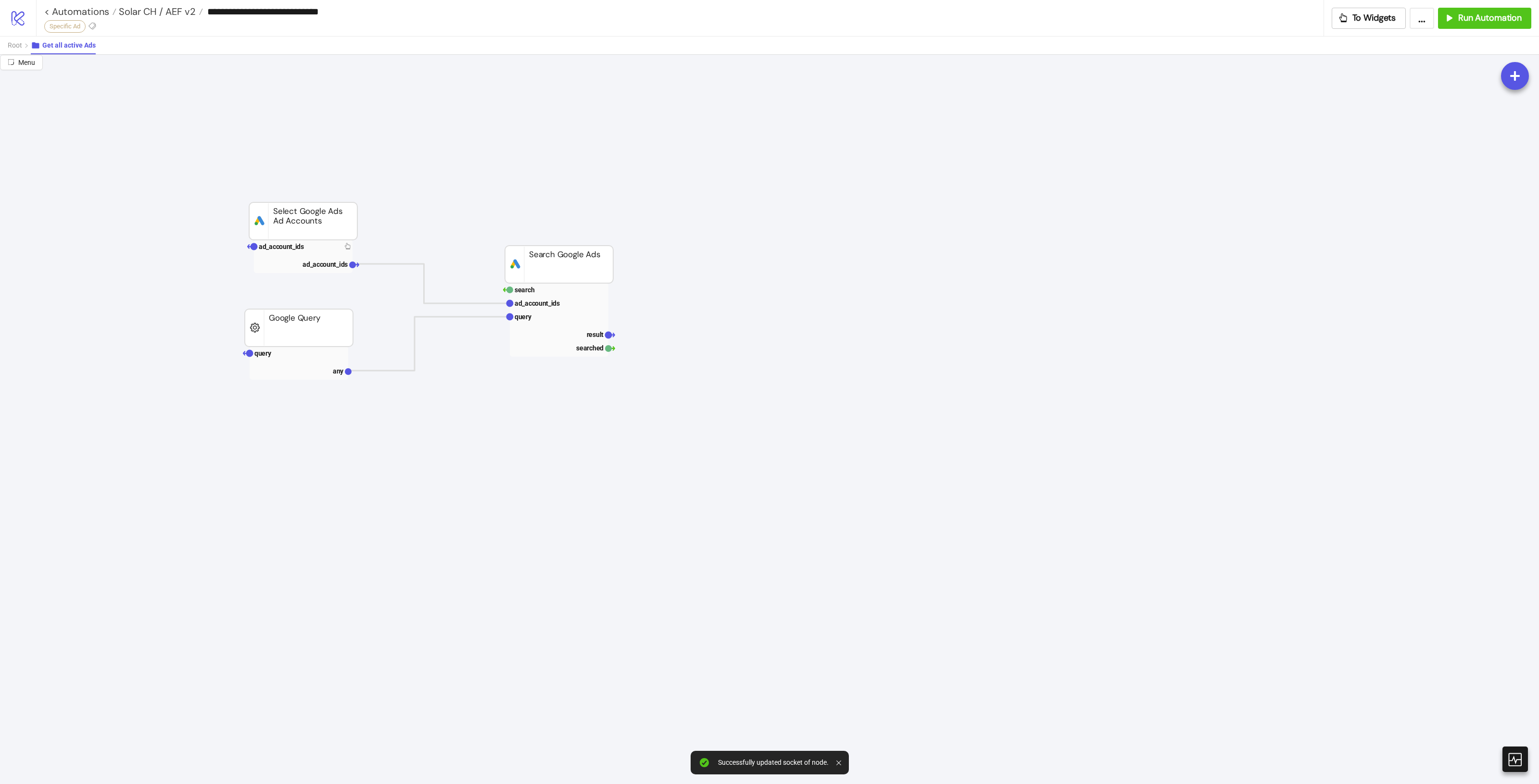
click at [20, 42] on span "Root" at bounding box center [15, 45] width 14 height 8
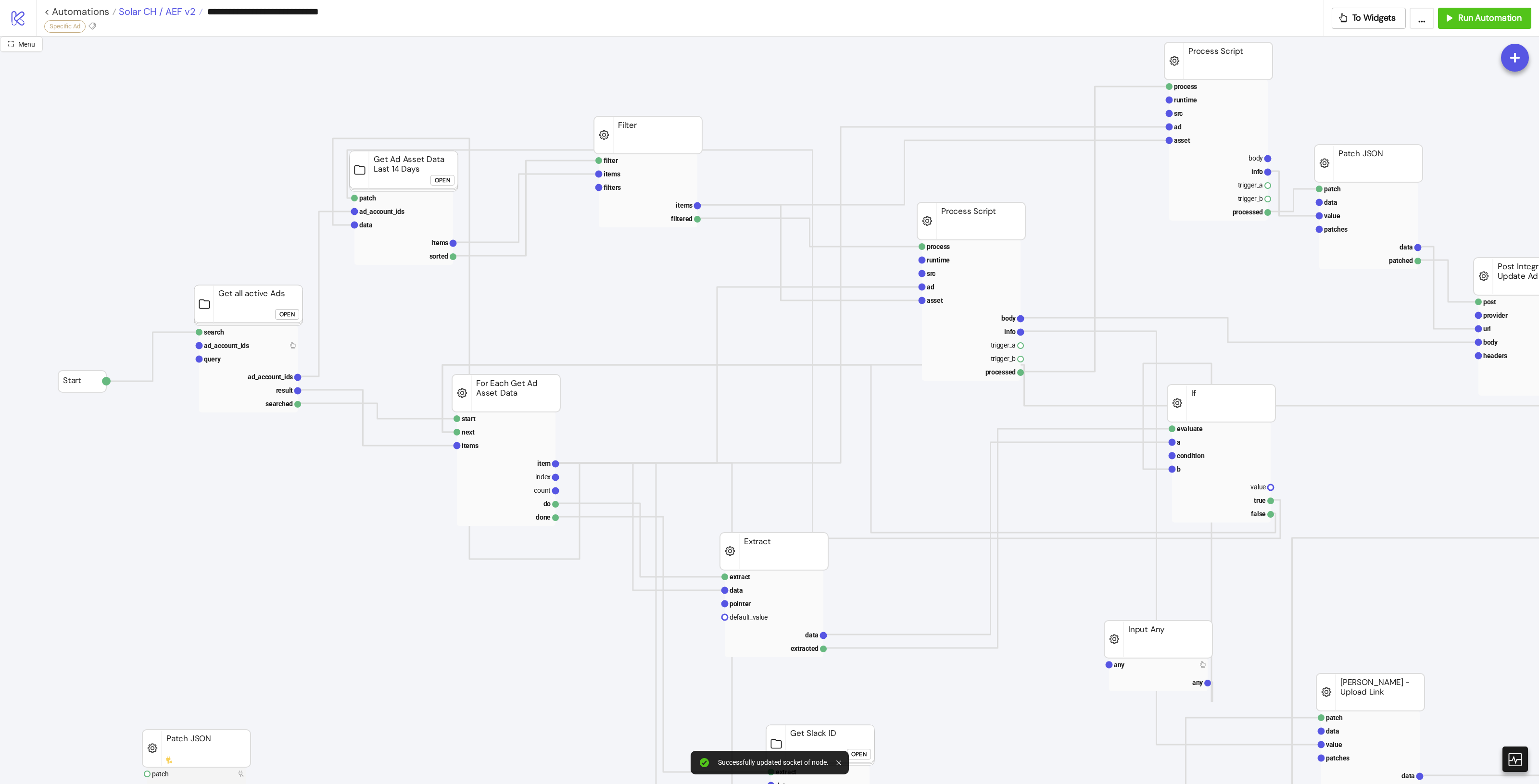
click at [174, 16] on span "Solar CH / AEF v2" at bounding box center [156, 12] width 79 height 13
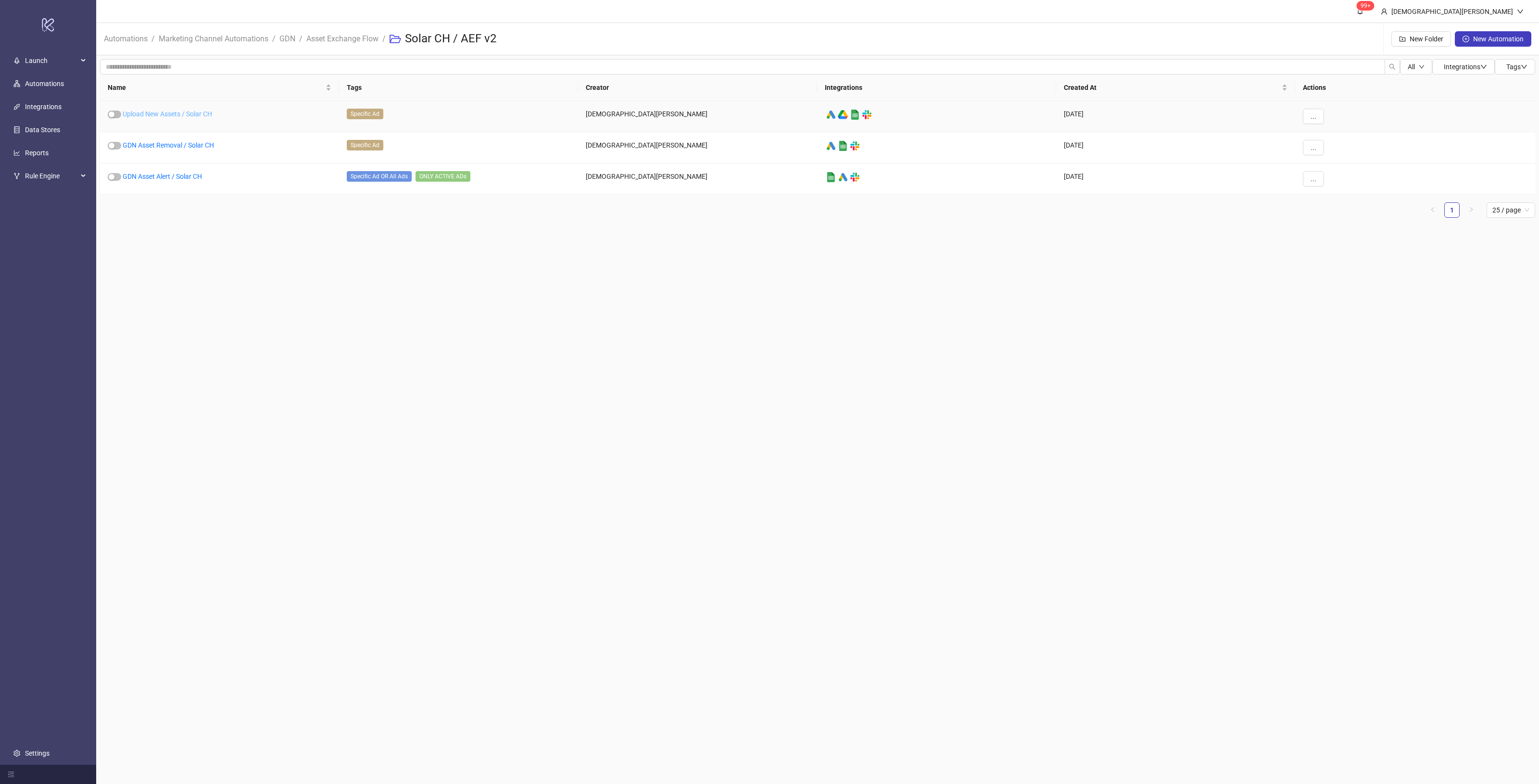
click at [180, 116] on link "Upload New Assets / Solar CH" at bounding box center [168, 114] width 89 height 8
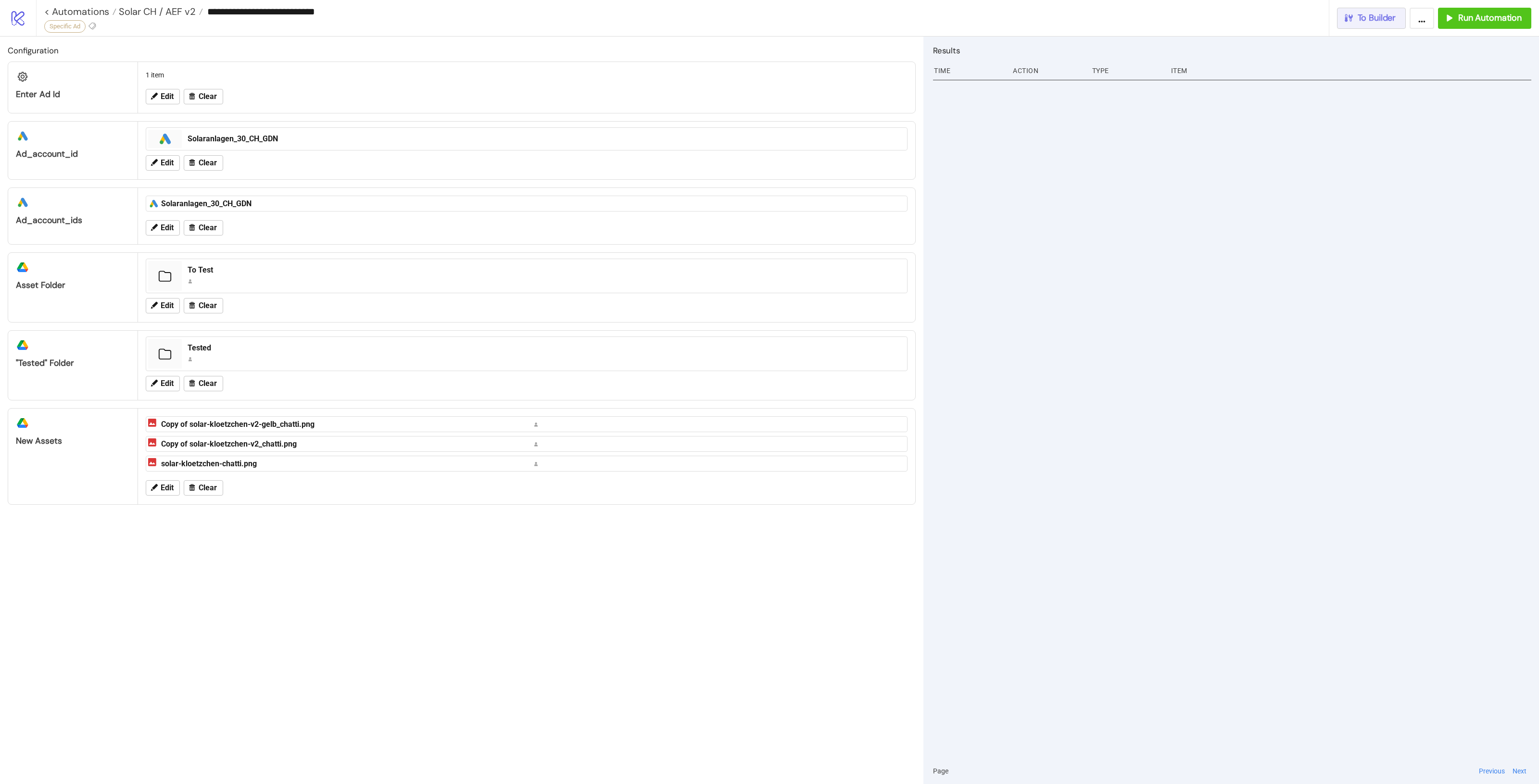
click at [1376, 19] on span "To Builder" at bounding box center [1377, 18] width 38 height 11
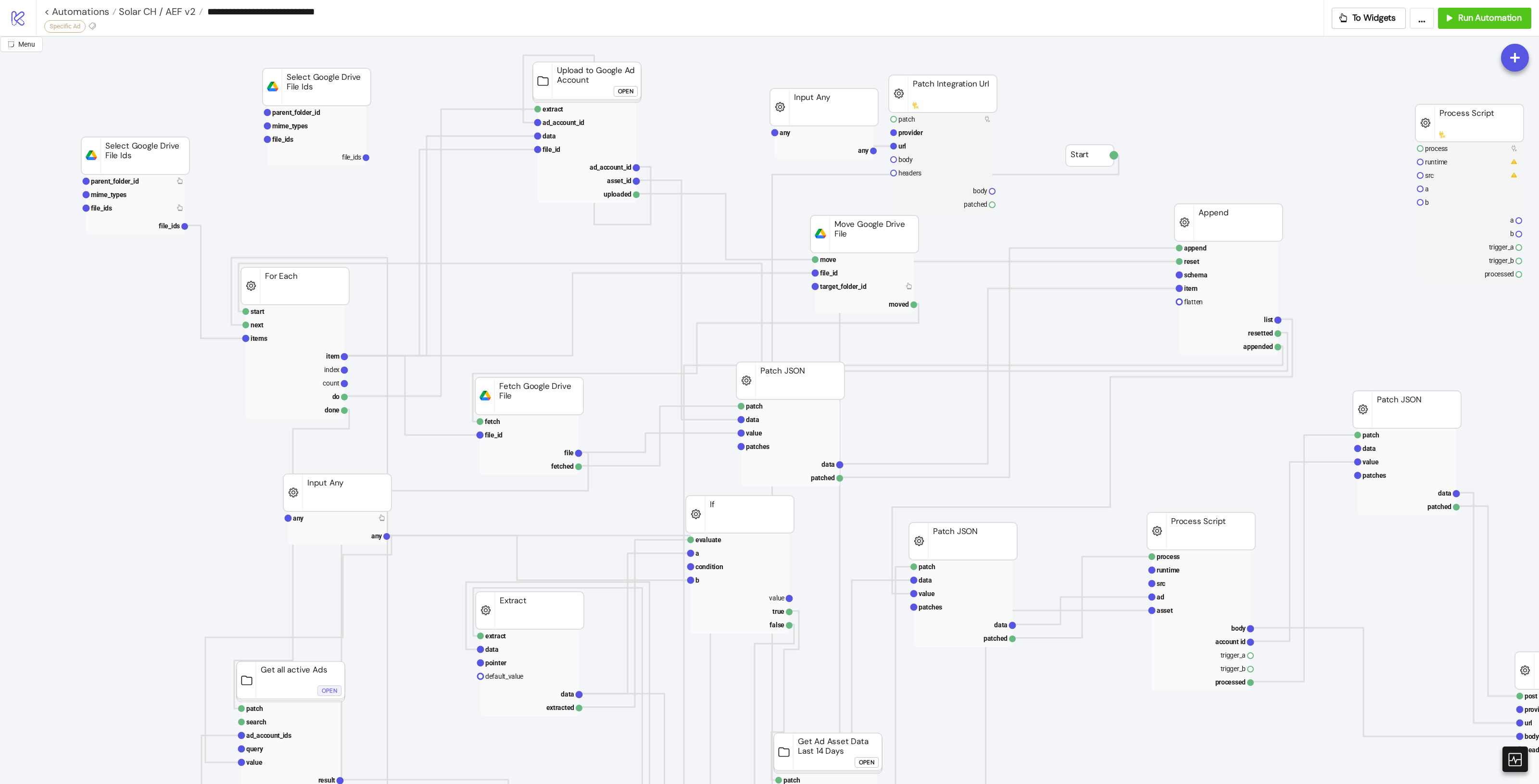
click at [334, 689] on div "Open" at bounding box center [329, 691] width 15 height 11
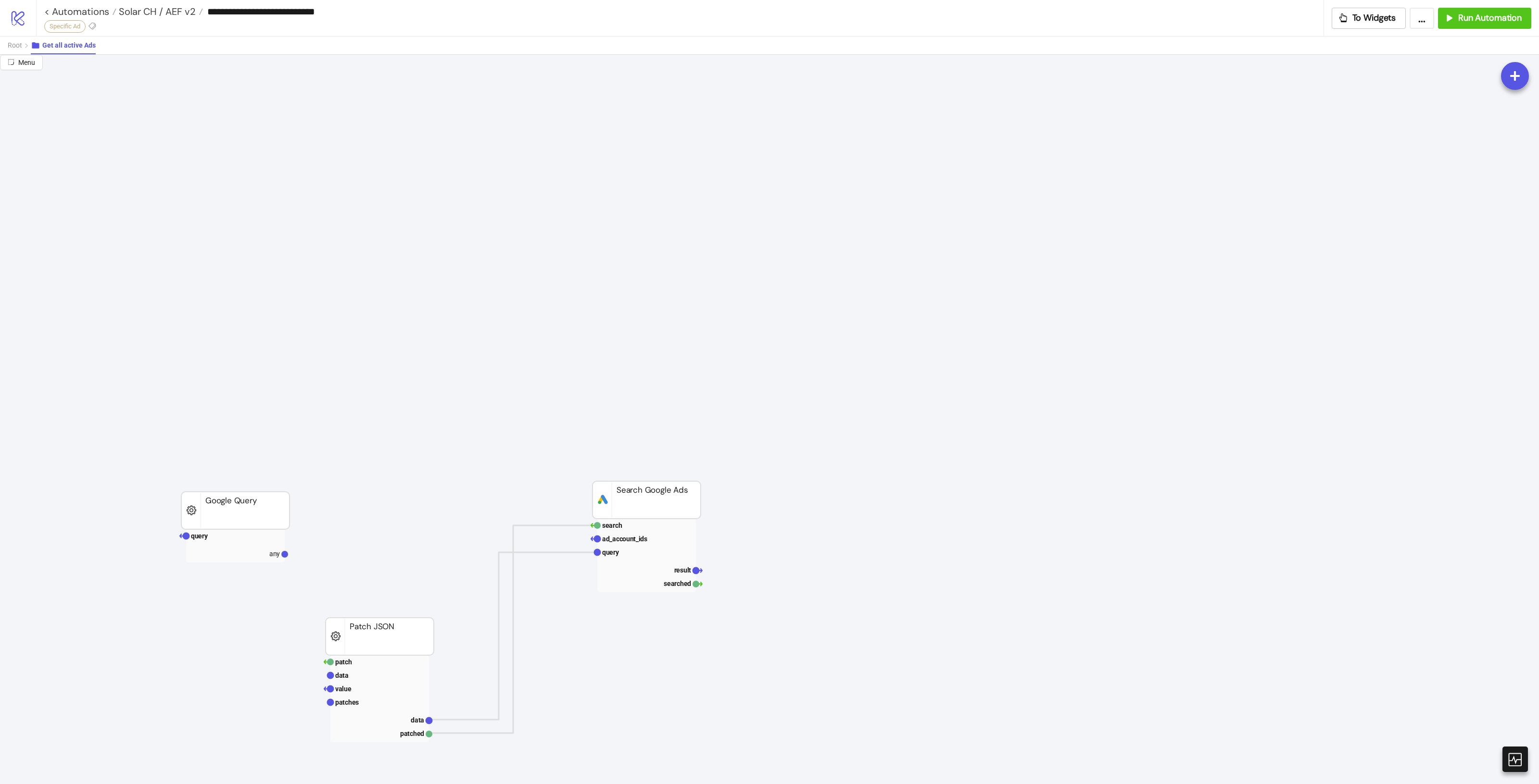
scroll to position [180, 0]
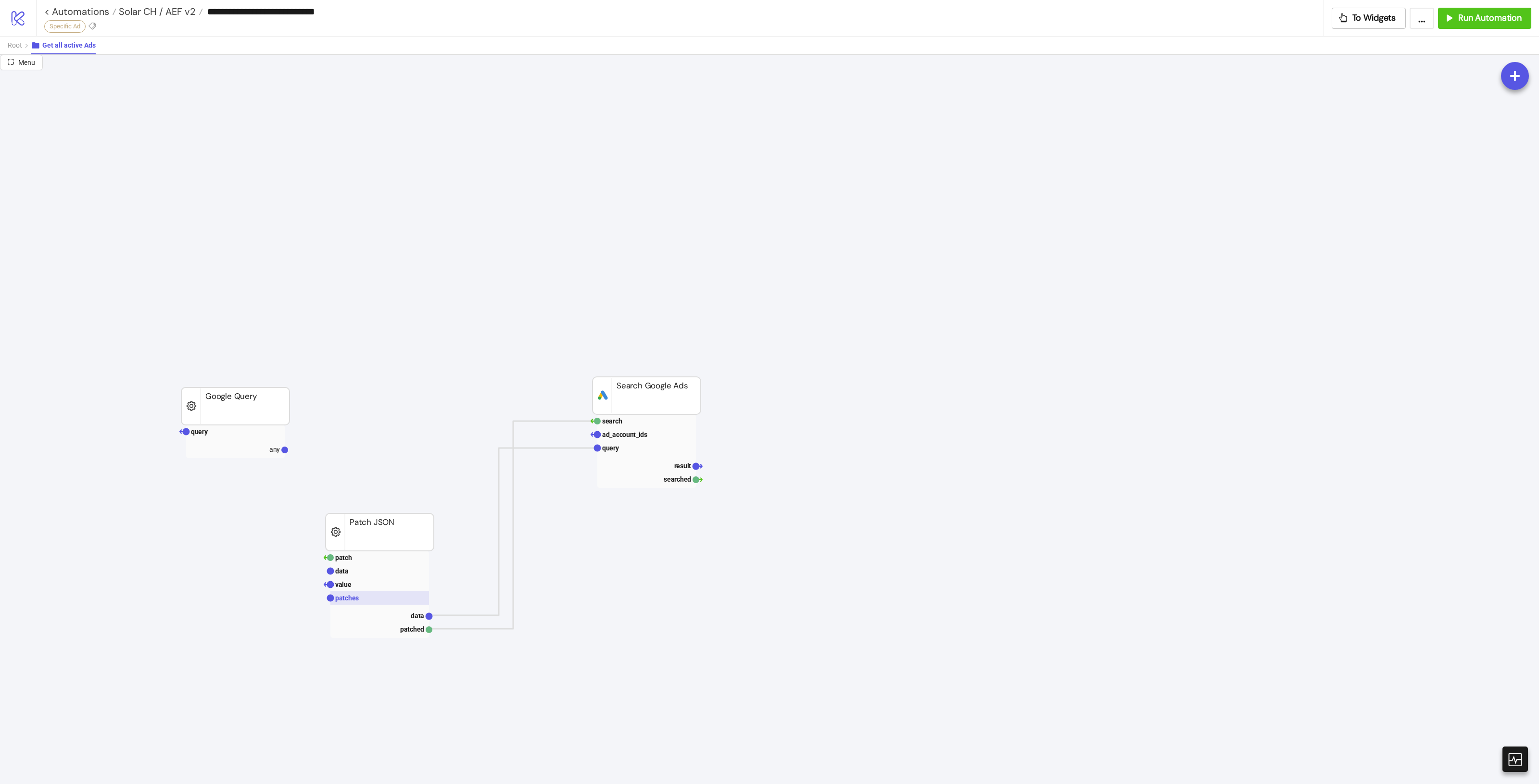
click at [378, 597] on rect at bounding box center [380, 597] width 99 height 14
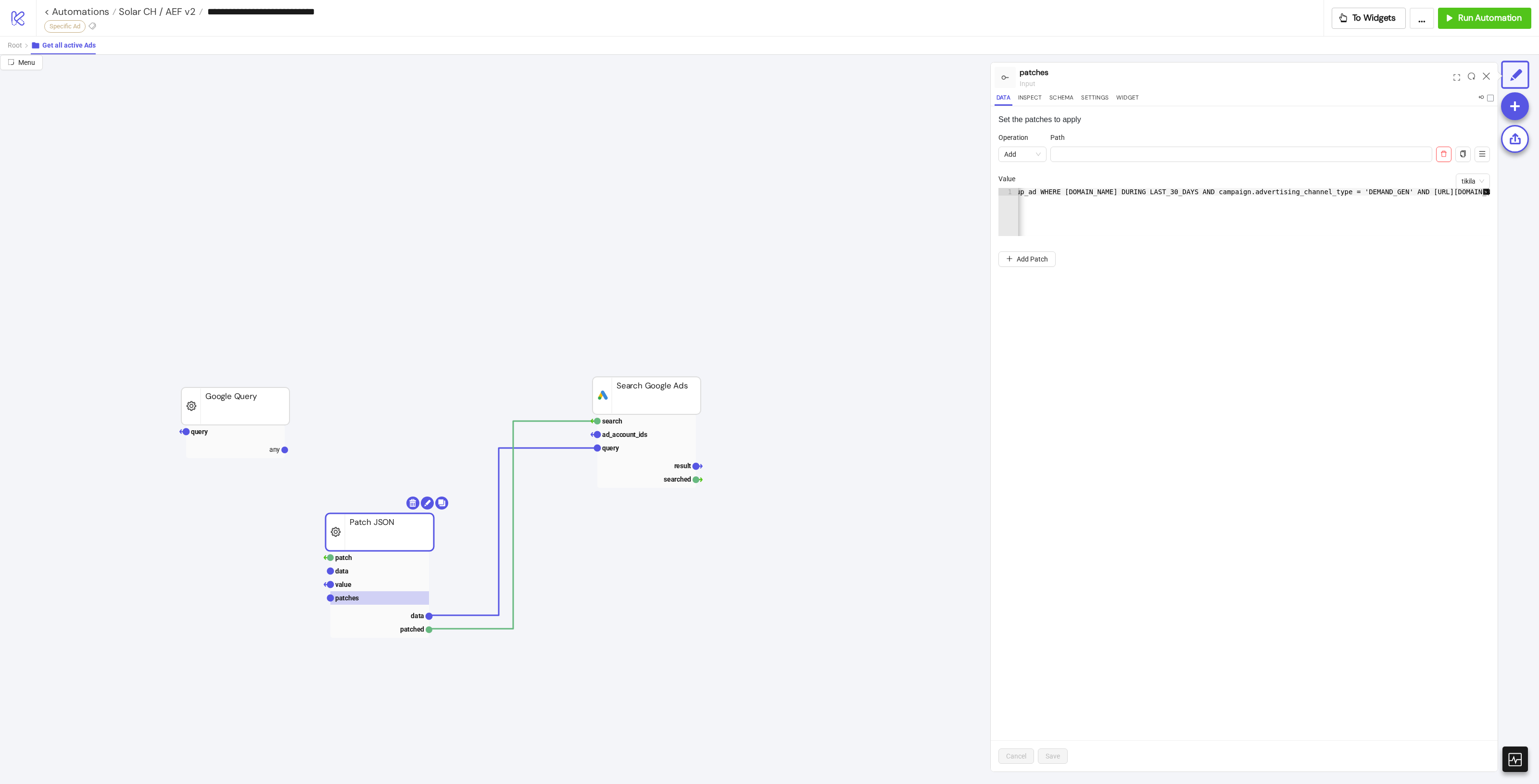
scroll to position [0, 409]
click at [1338, 194] on div "SELECT customer.descriptive_name, campaign.name, ad_group.name, ad_group_ad.ad.…" at bounding box center [1049, 215] width 881 height 54
paste textarea "**********"
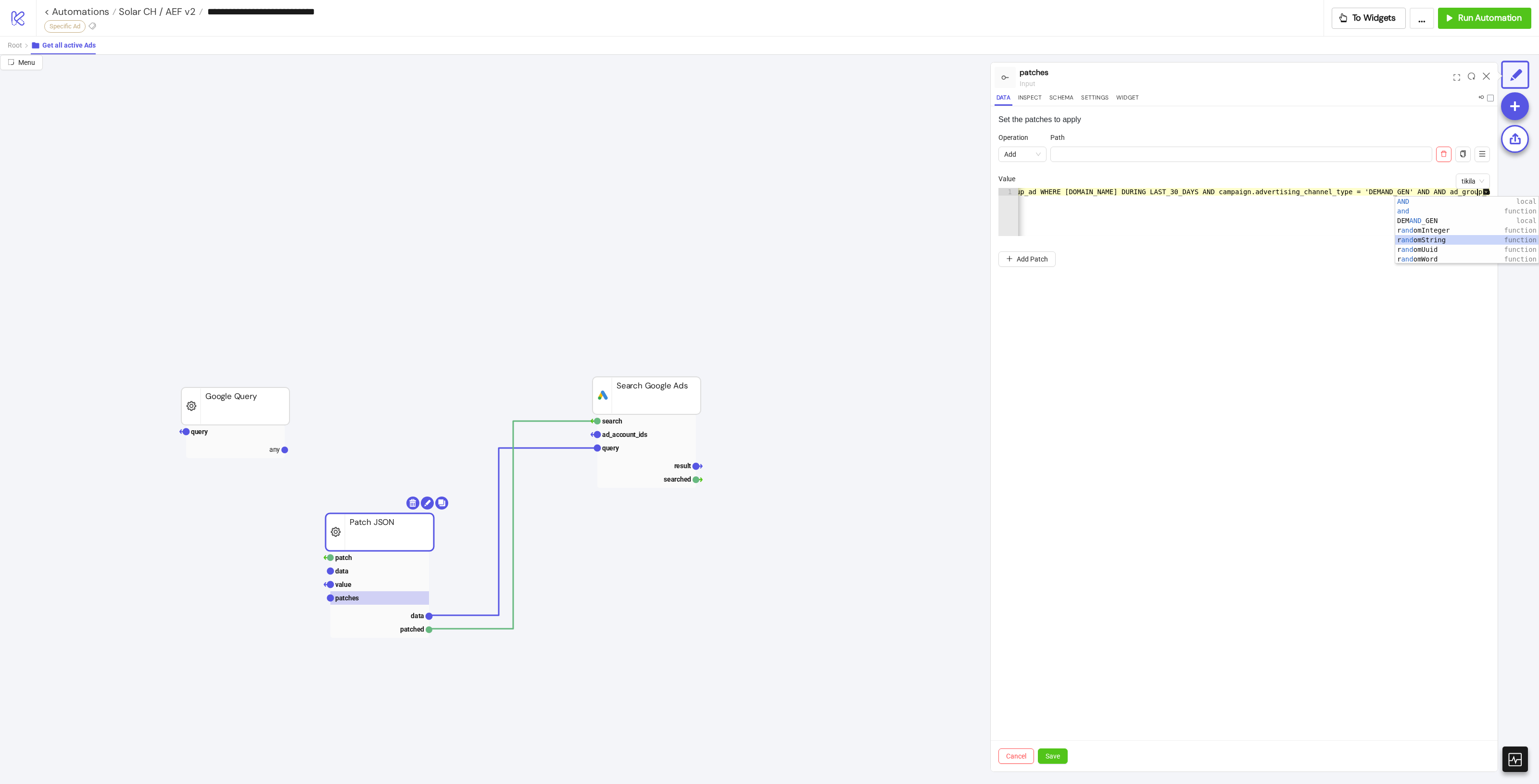
click at [1307, 280] on div "**********" at bounding box center [1244, 439] width 507 height 665
click at [1338, 191] on div "SELECT customer.descriptive_name, campaign.name, ad_group.name, ad_group_ad.ad.…" at bounding box center [1119, 215] width 1022 height 54
type textarea "**********"
click at [1060, 758] on span "Save" at bounding box center [1053, 756] width 14 height 8
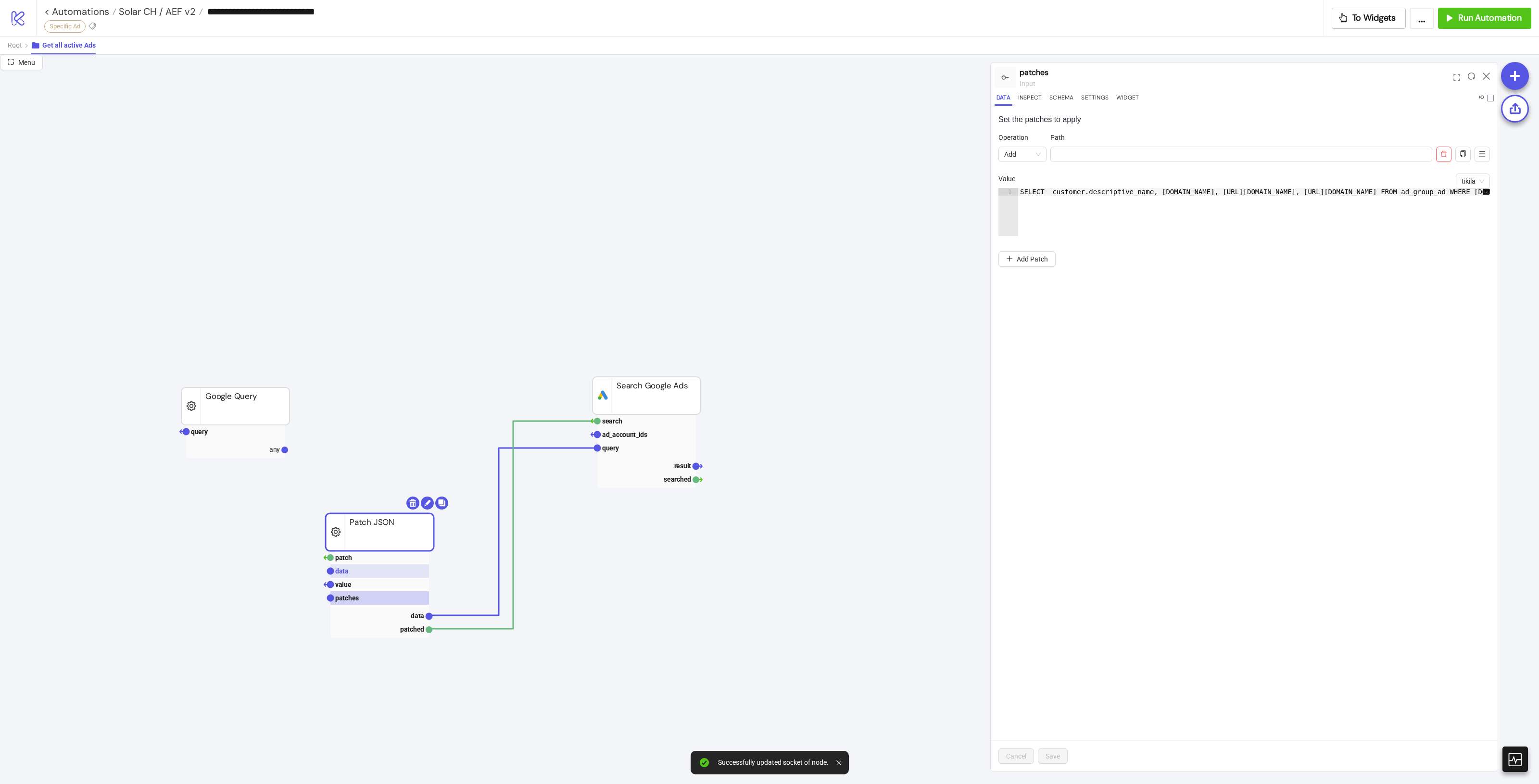
click at [387, 572] on rect at bounding box center [380, 571] width 99 height 14
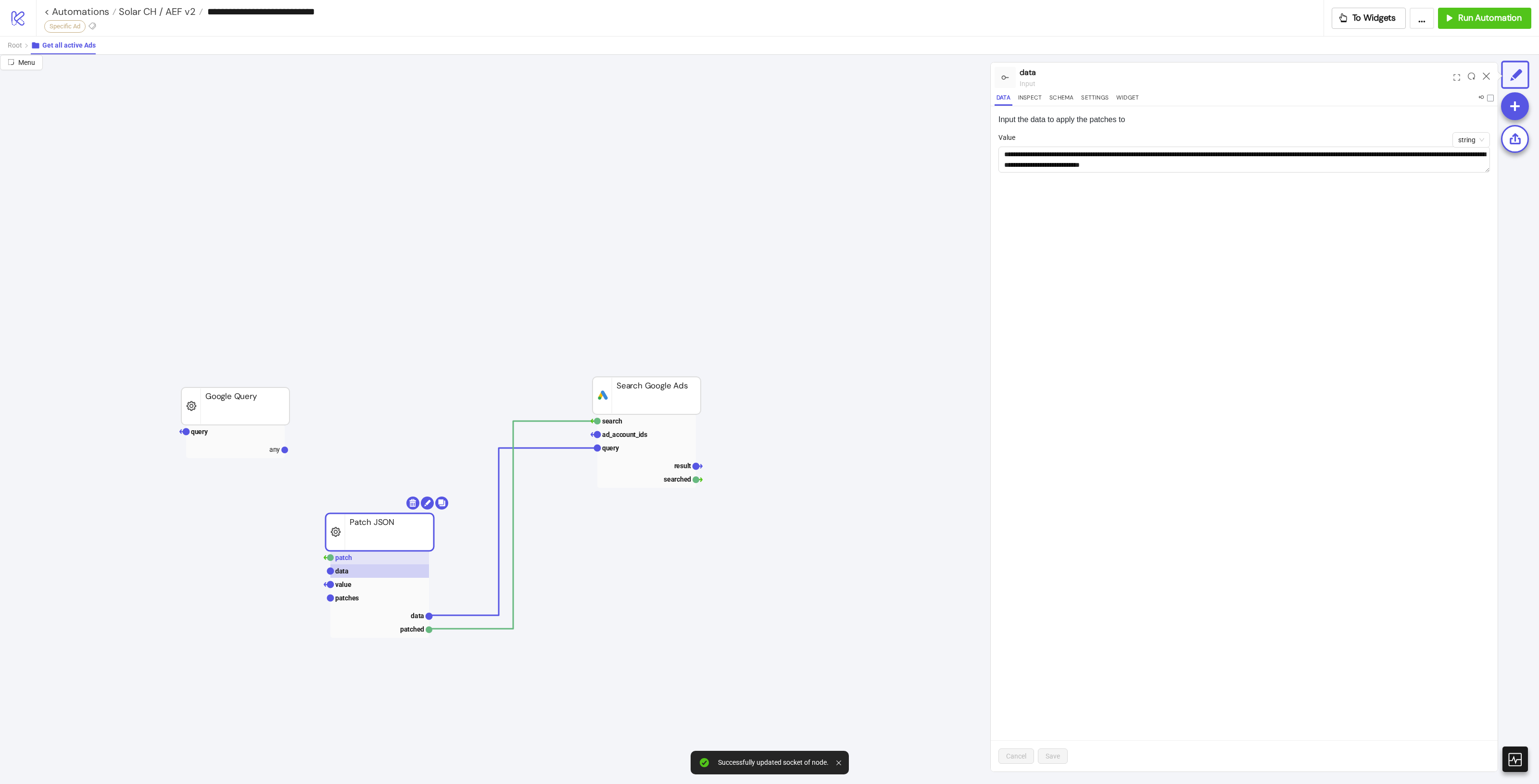
click at [388, 558] on rect at bounding box center [380, 557] width 99 height 14
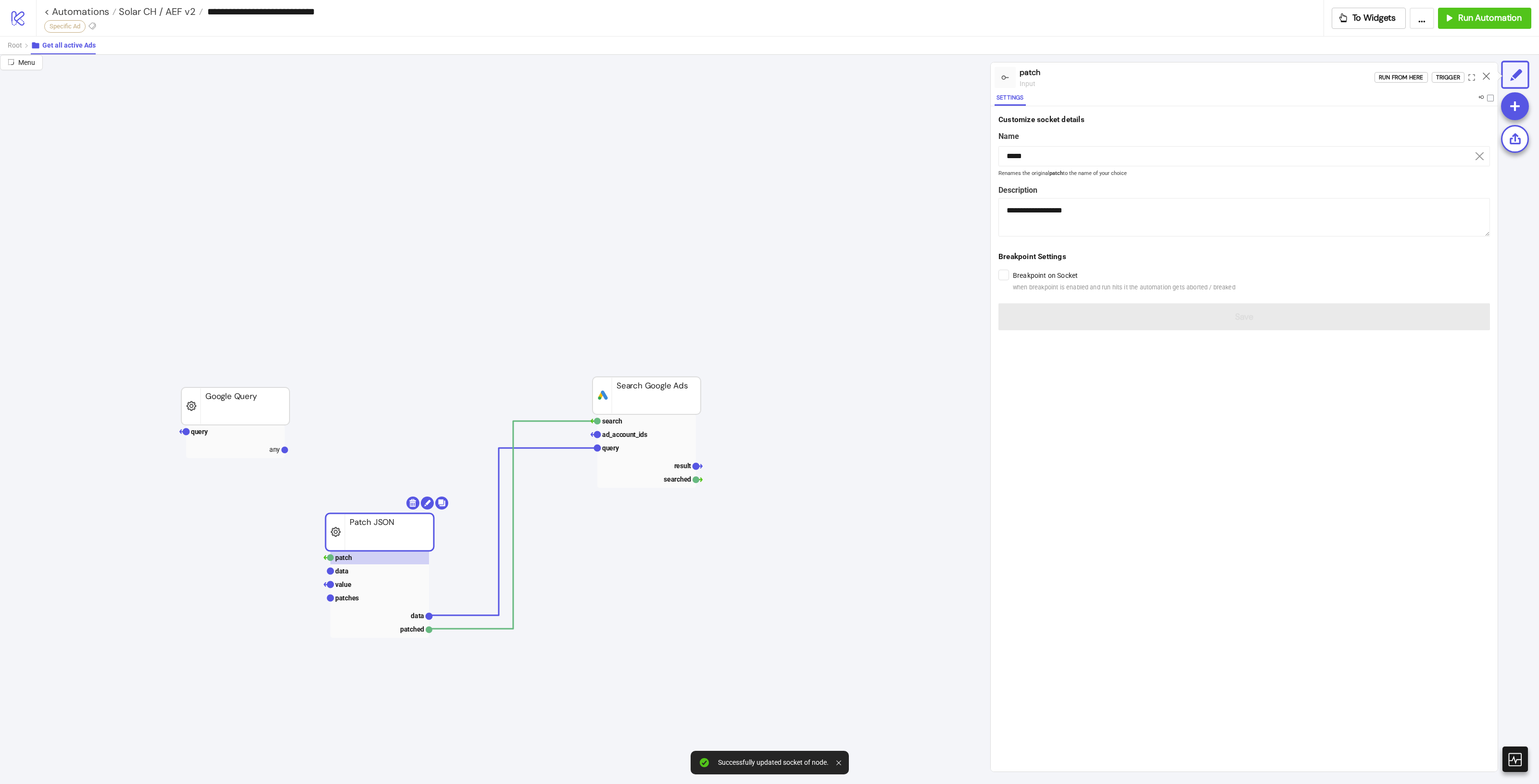
click at [410, 607] on rect at bounding box center [380, 594] width 99 height 87
click at [412, 613] on text "data" at bounding box center [417, 616] width 14 height 8
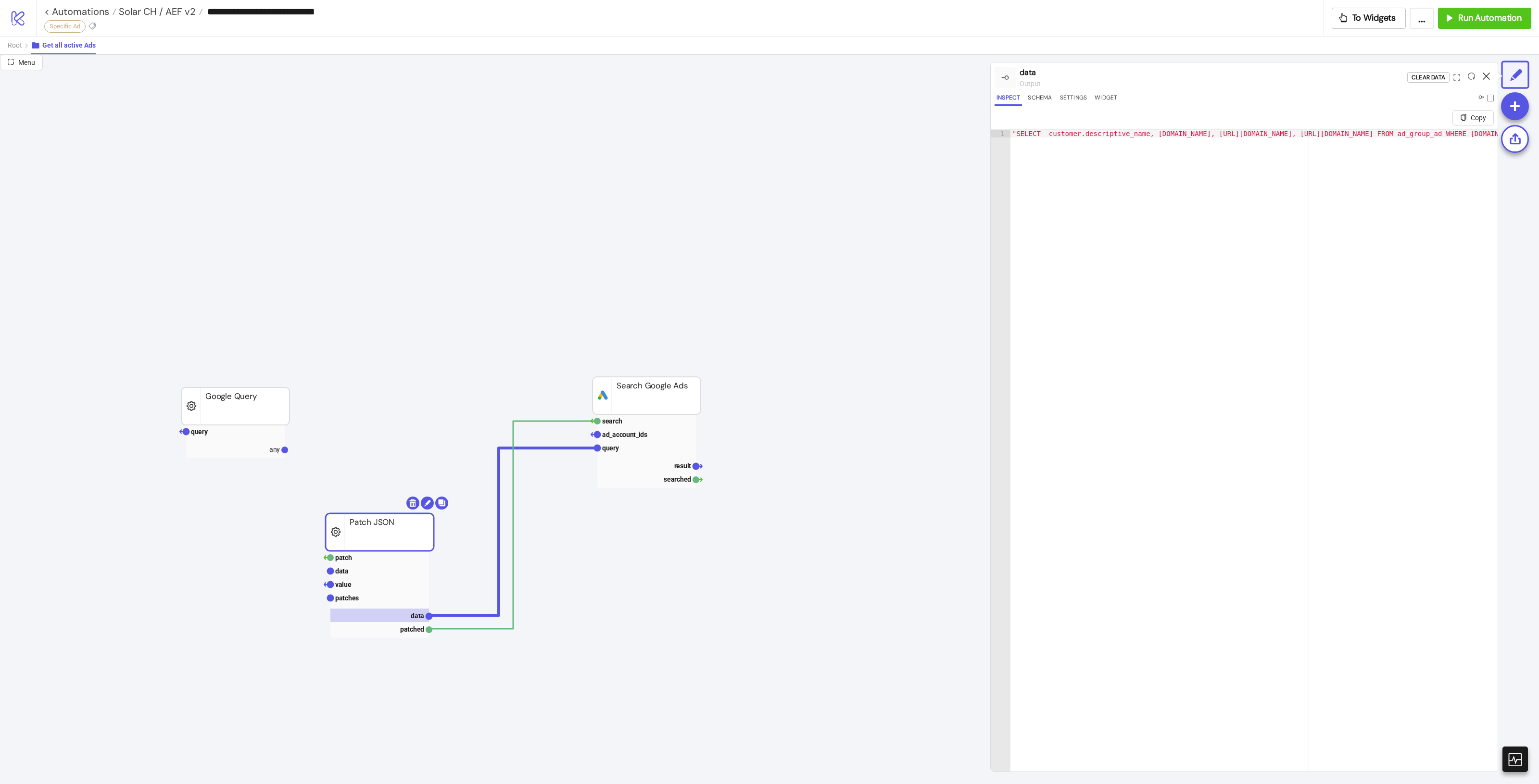
click at [1486, 78] on icon at bounding box center [1486, 76] width 7 height 7
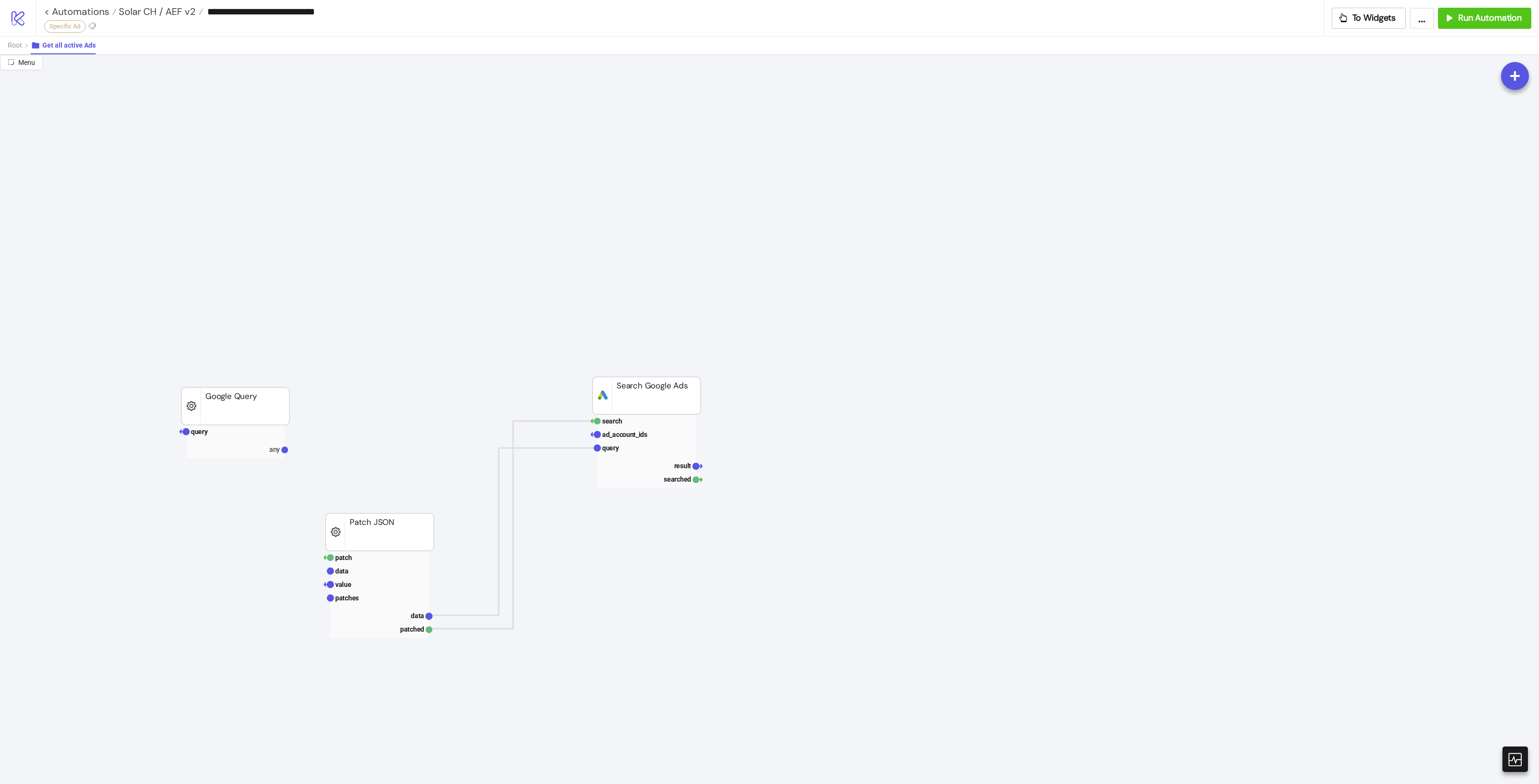
click at [1, 43] on div "Root Get all active Ads" at bounding box center [769, 45] width 1539 height 18
click at [10, 43] on span "Root" at bounding box center [15, 45] width 14 height 8
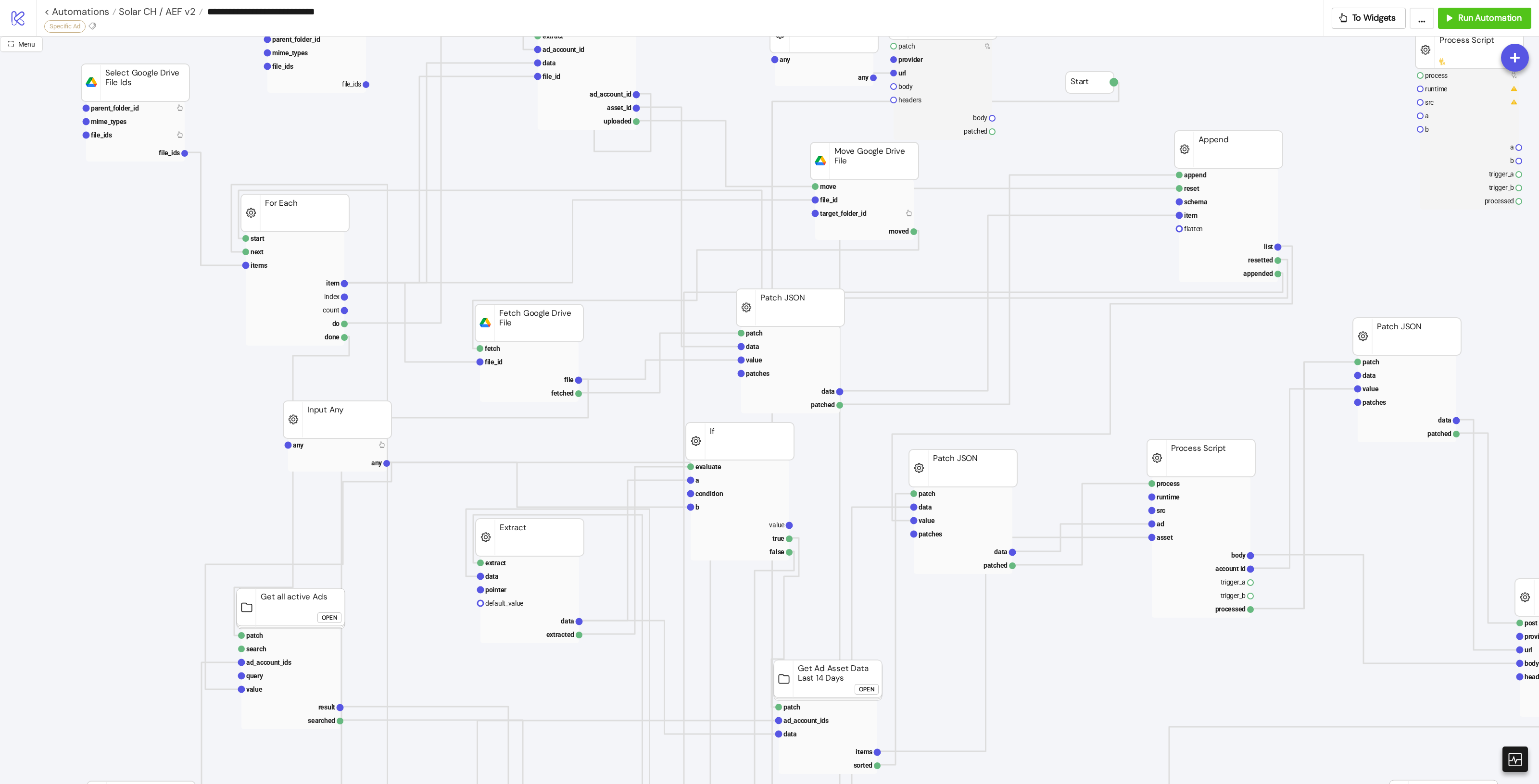
scroll to position [0, 0]
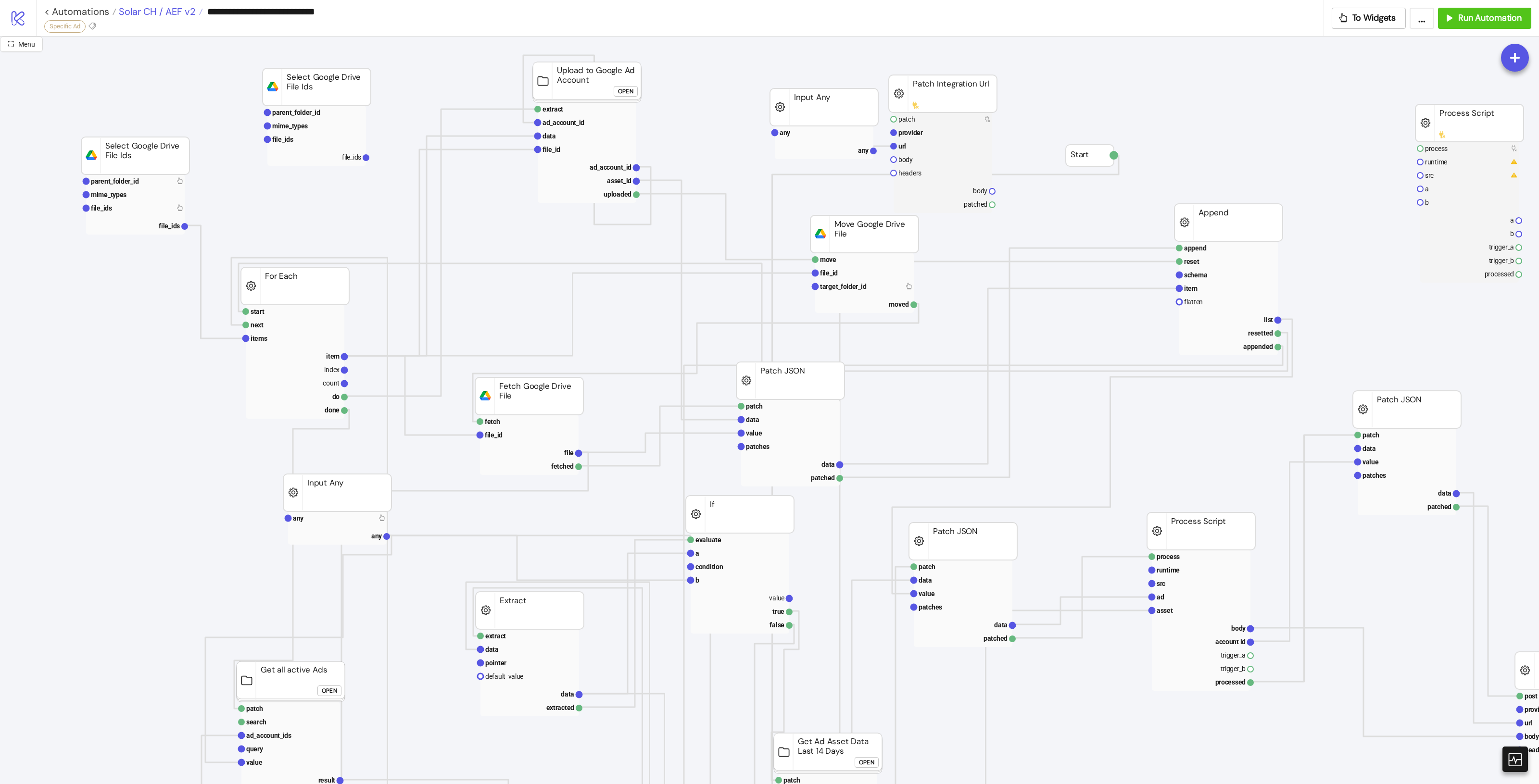
click at [155, 11] on span "Solar CH / AEF v2" at bounding box center [156, 12] width 79 height 13
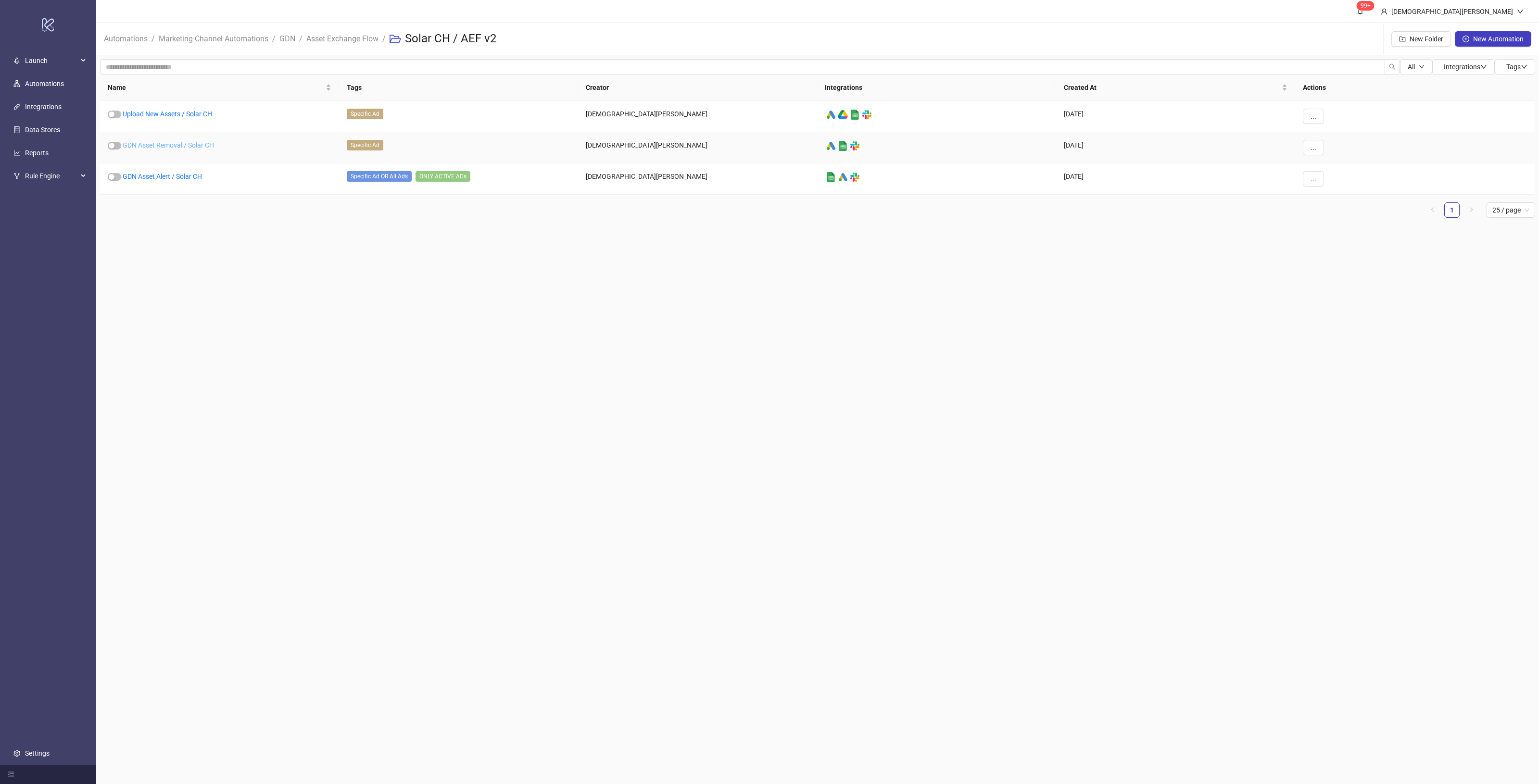
click at [152, 144] on link "GDN Asset Removal / Solar CH" at bounding box center [168, 145] width 92 height 8
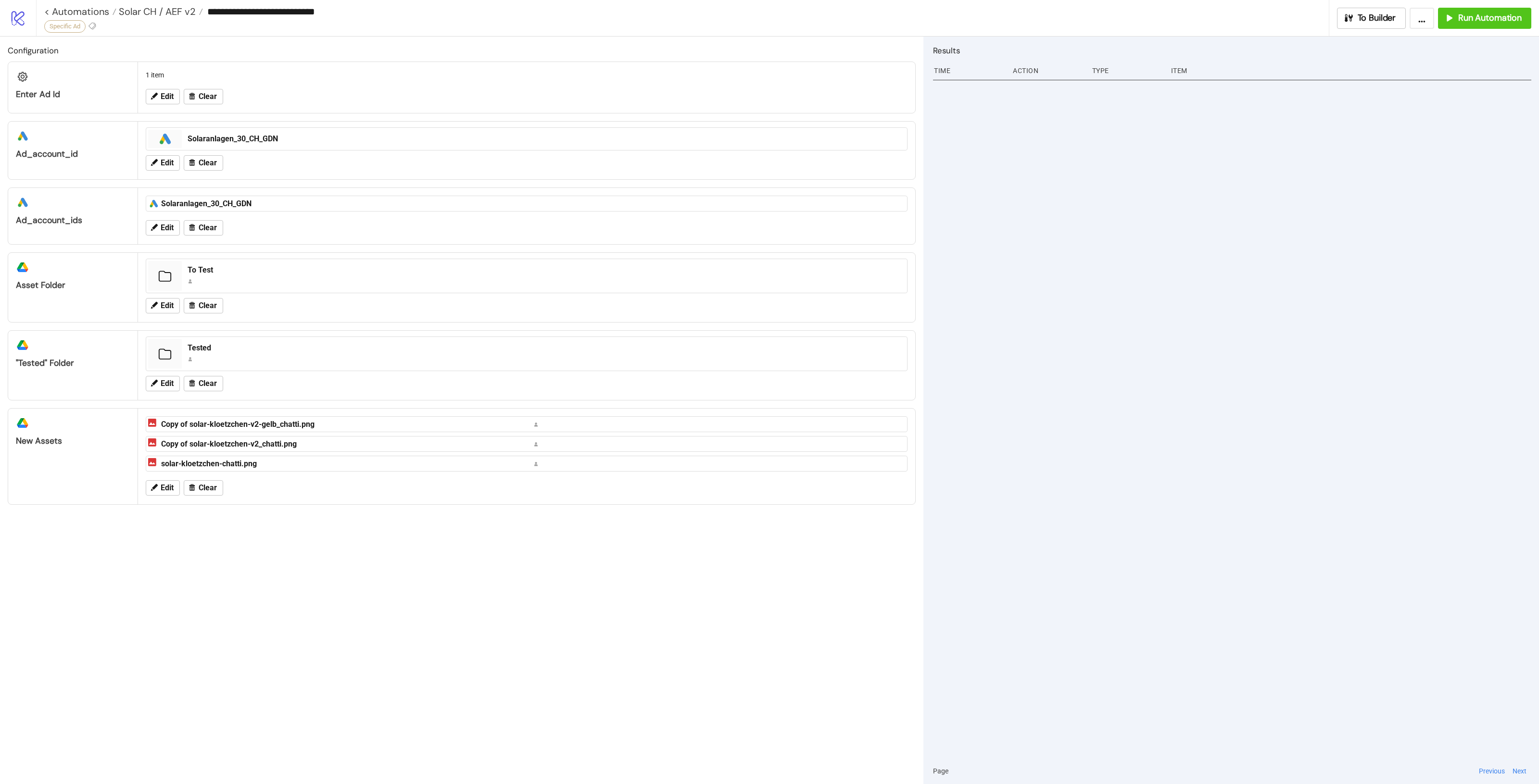
type input "**********"
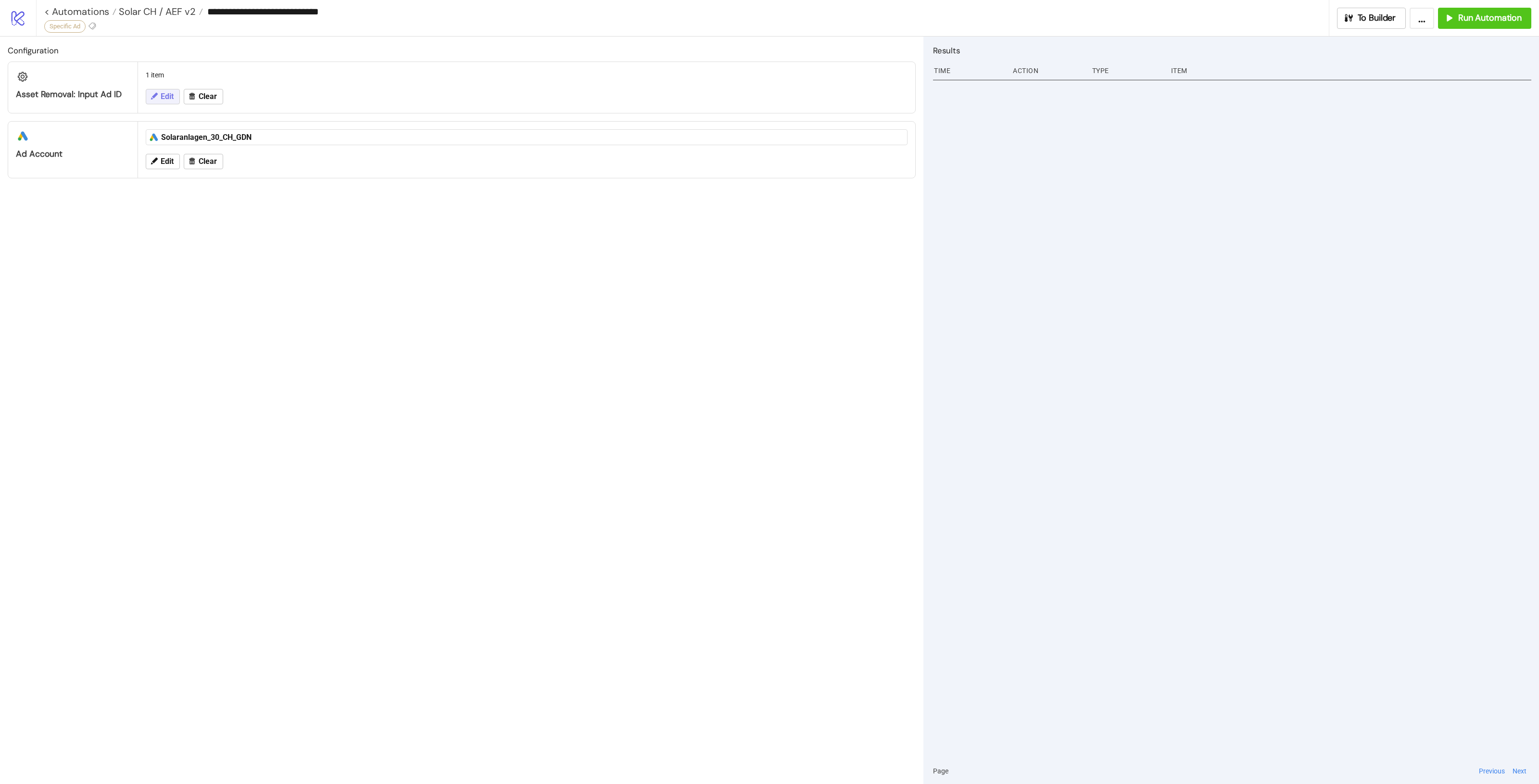
click at [154, 100] on icon at bounding box center [153, 96] width 9 height 9
drag, startPoint x: 223, startPoint y: 120, endPoint x: 34, endPoint y: 101, distance: 190.0
click at [89, 100] on div "**********" at bounding box center [462, 121] width 908 height 118
click at [452, 63] on div "**********" at bounding box center [527, 121] width 777 height 116
click at [665, 291] on div "**********" at bounding box center [769, 392] width 1539 height 784
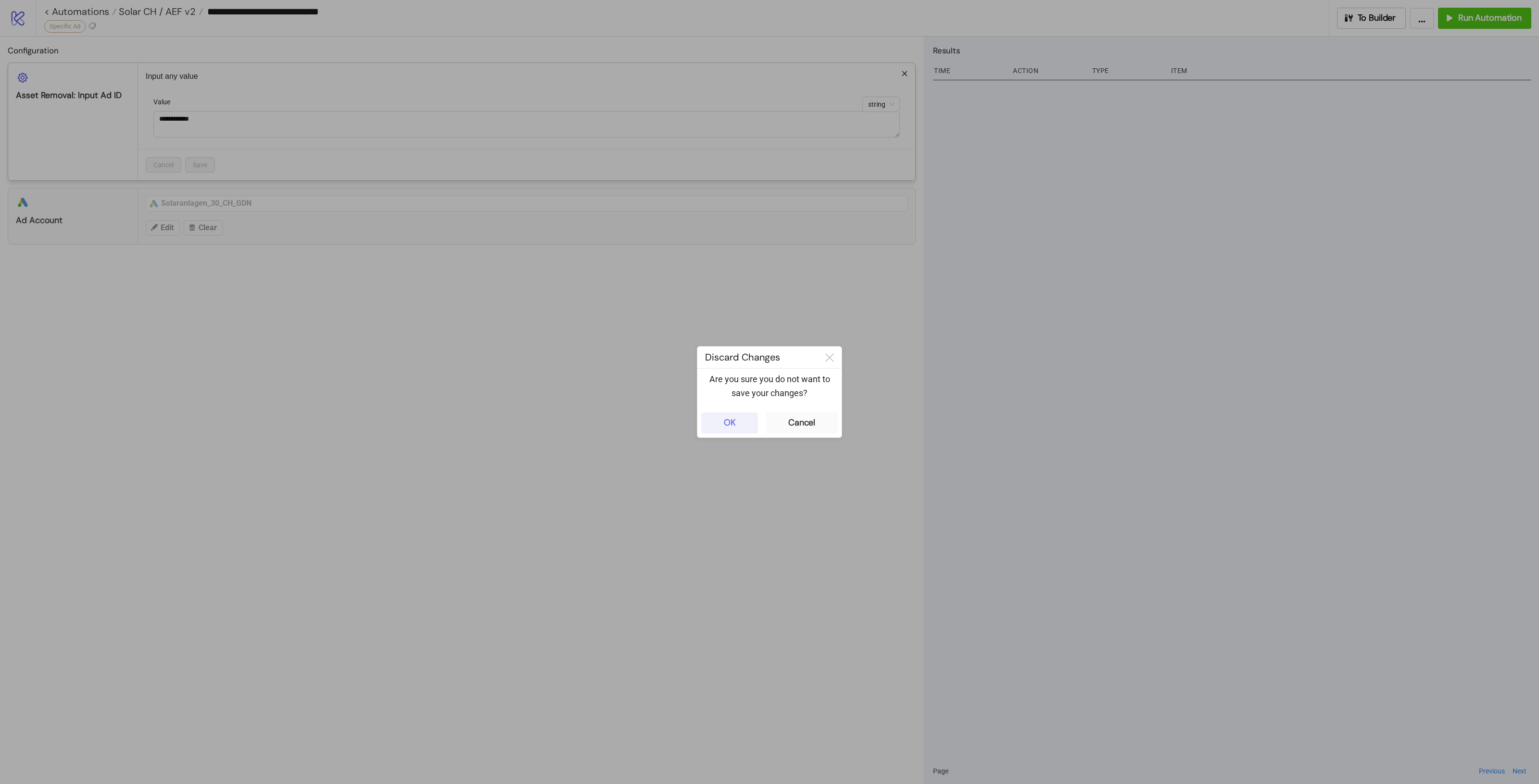
click at [727, 424] on div "OK" at bounding box center [729, 423] width 12 height 11
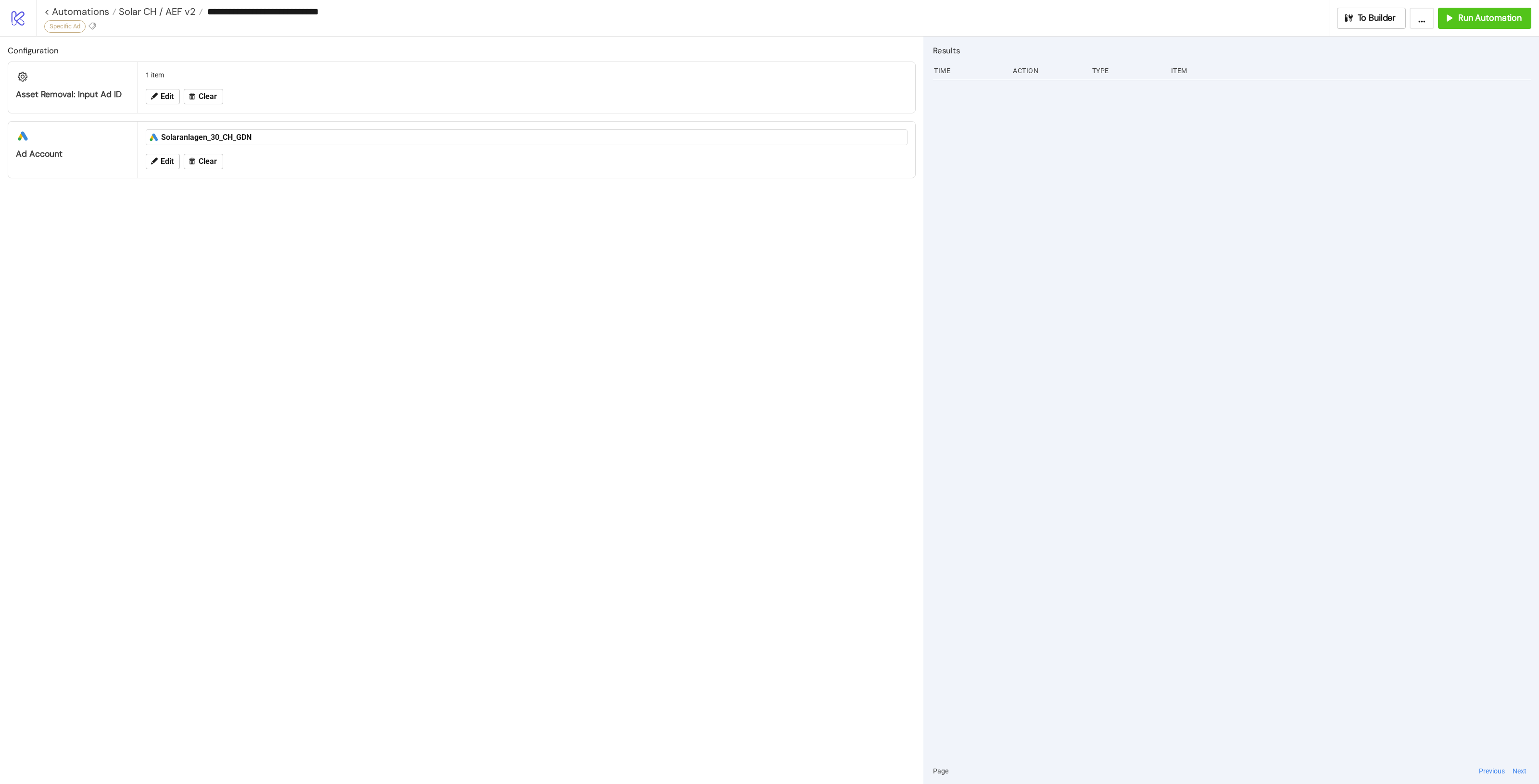
click at [732, 415] on div "Configuration Asset Removal: Input Ad ID 1 item Edit Clear platform/google_ads …" at bounding box center [461, 410] width 923 height 747
click at [247, 252] on div "Configuration Asset Removal: Input Ad ID 1 item Edit Clear platform/google_ads …" at bounding box center [461, 410] width 923 height 747
click at [175, 97] on button "Edit" at bounding box center [163, 97] width 34 height 15
click at [223, 123] on textarea "**********" at bounding box center [527, 124] width 747 height 26
paste textarea
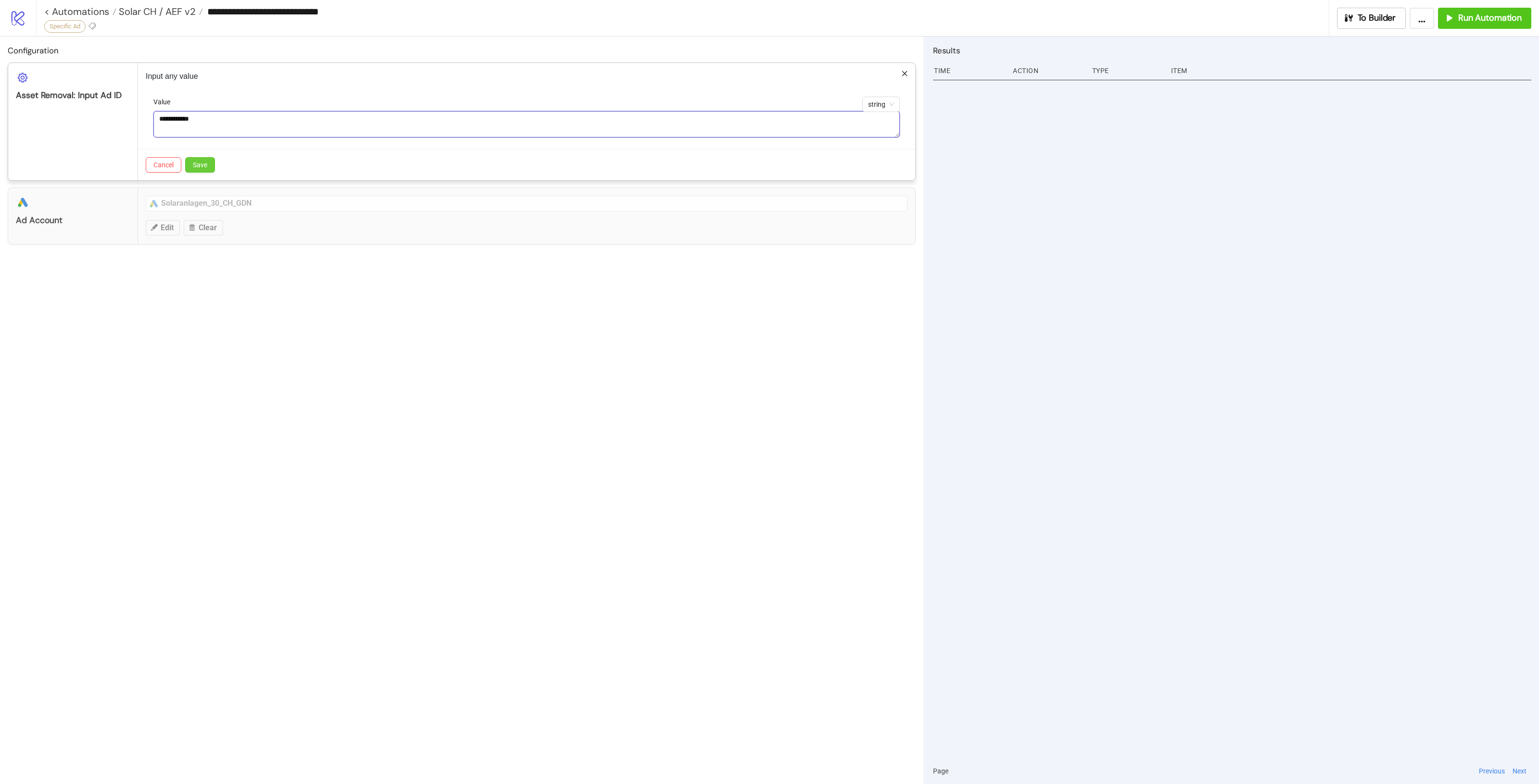
type textarea "**********"
click at [207, 162] on button "Save" at bounding box center [199, 164] width 30 height 15
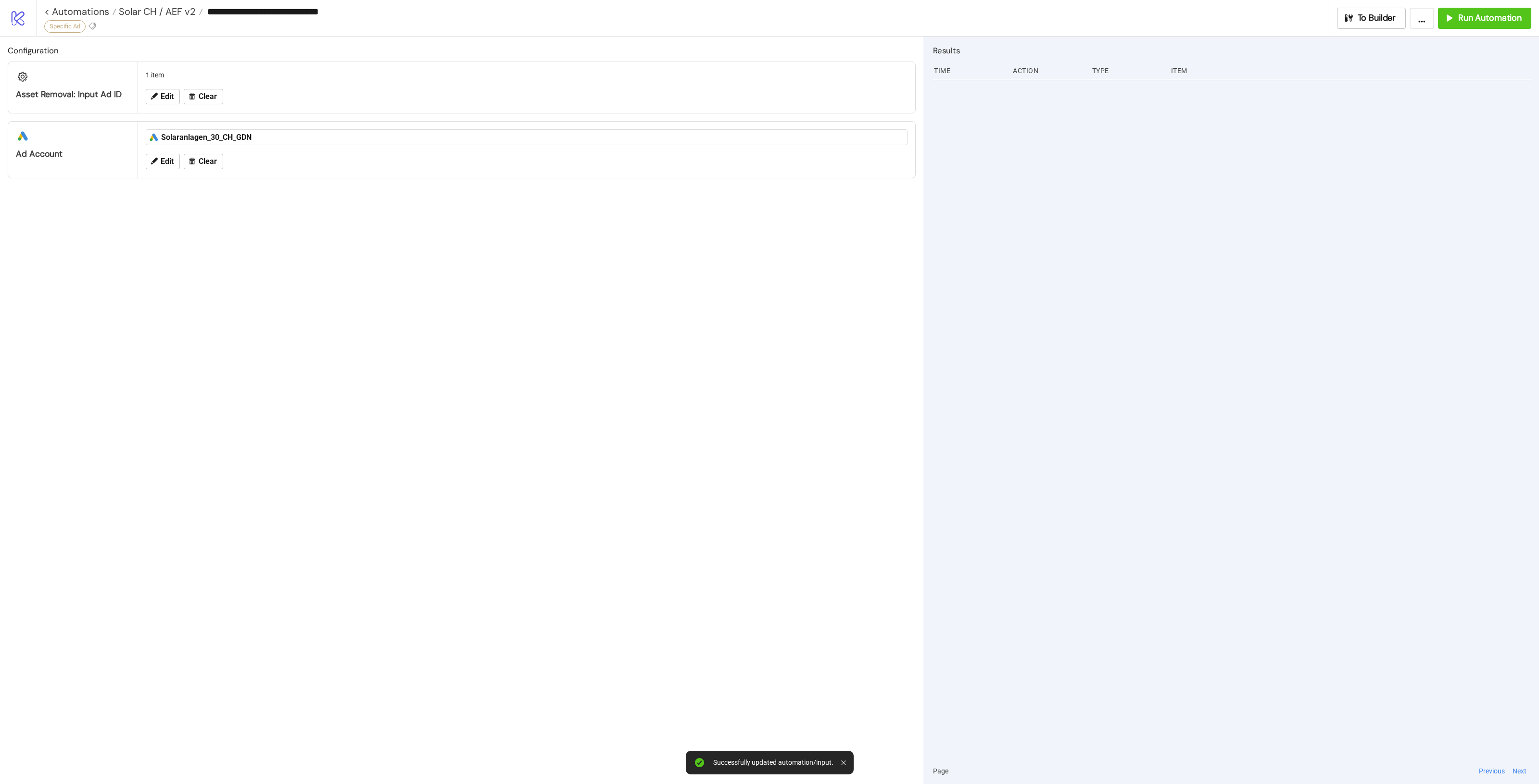
click at [463, 330] on div "Configuration Asset Removal: Input Ad ID 1 item Edit Clear platform/google_ads …" at bounding box center [461, 410] width 923 height 747
click at [1352, 20] on icon "button" at bounding box center [1348, 18] width 10 height 10
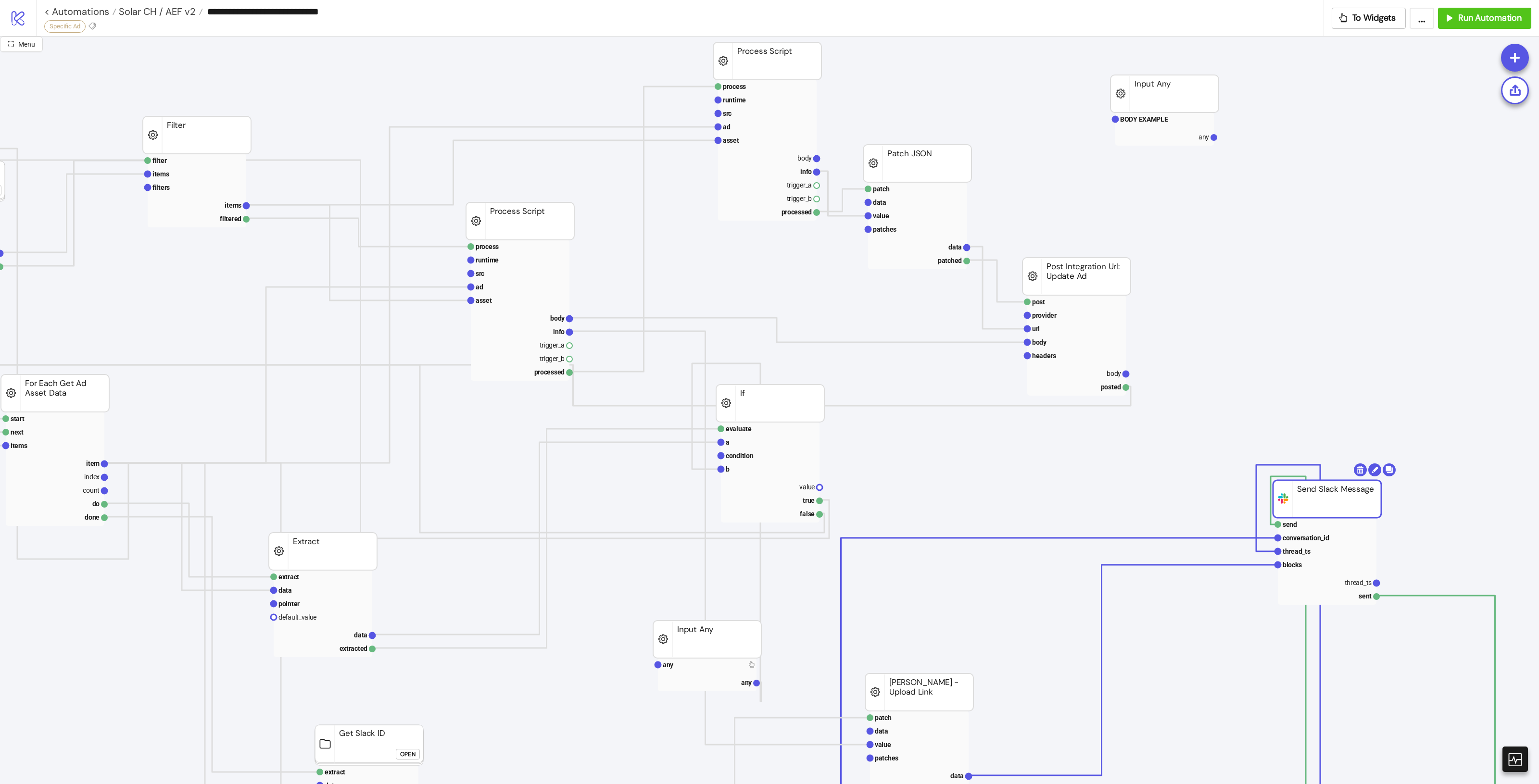
scroll to position [240, 451]
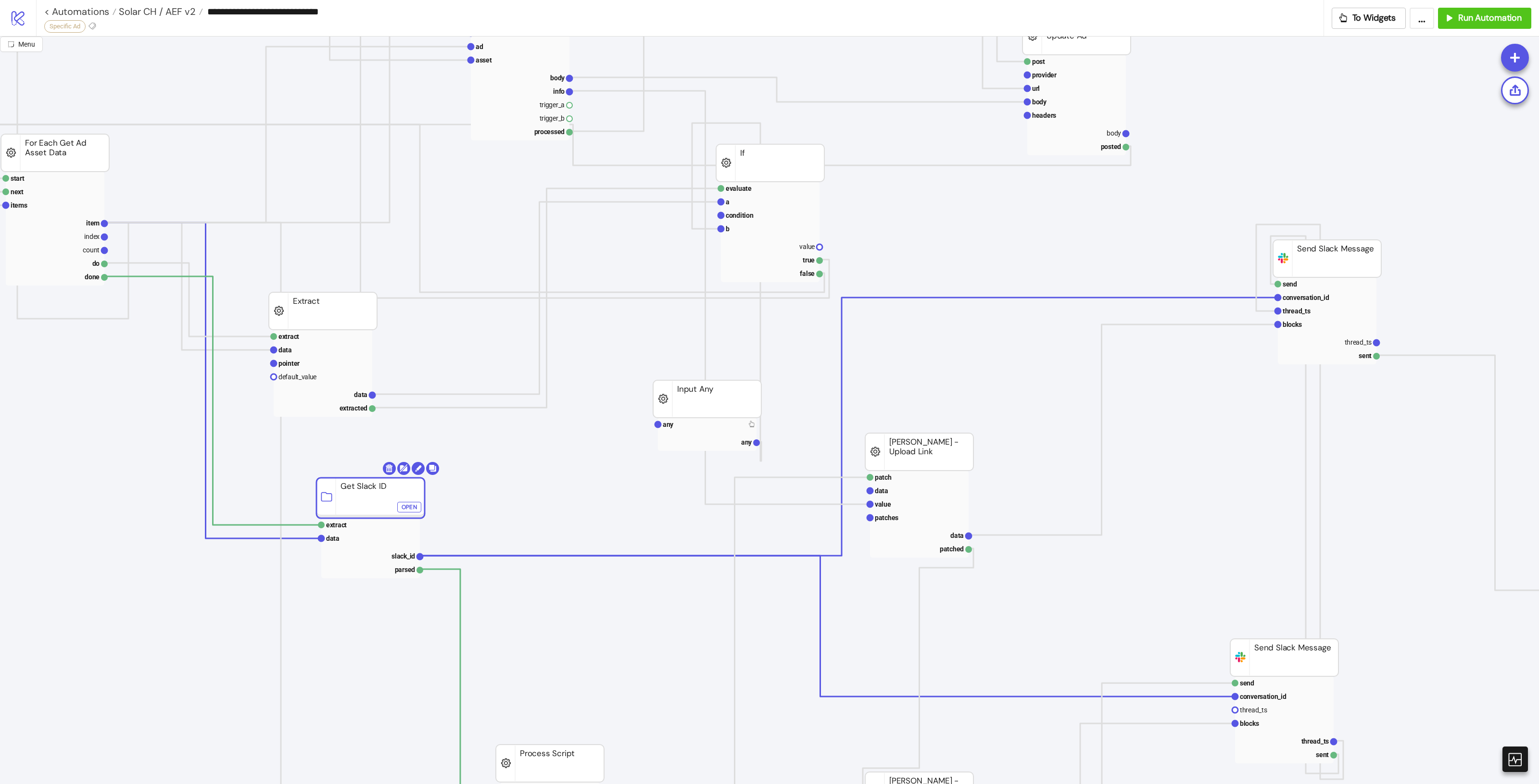
drag, startPoint x: 361, startPoint y: 506, endPoint x: 363, endPoint y: 498, distance: 8.2
click at [338, 537] on rect at bounding box center [371, 538] width 99 height 14
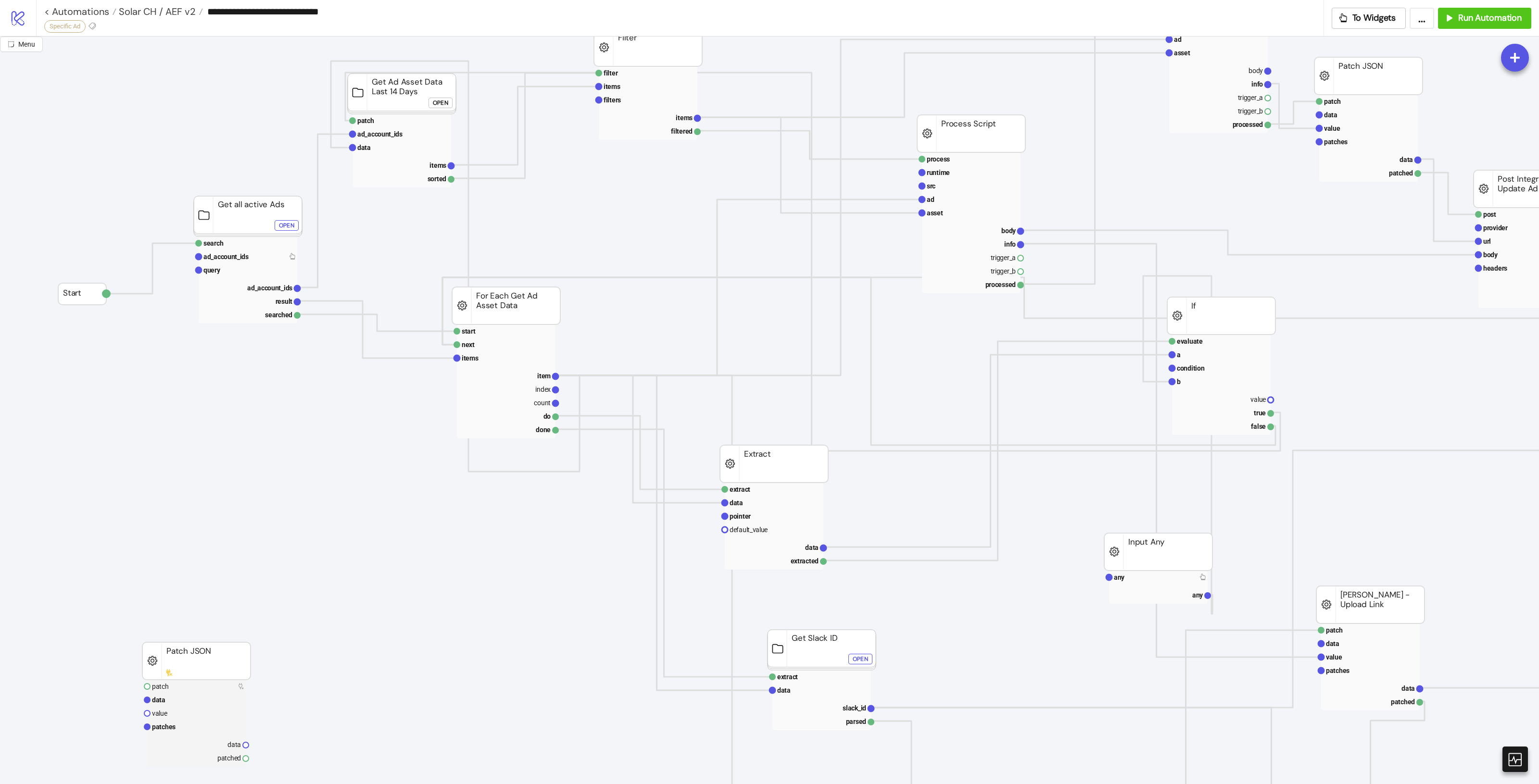
scroll to position [0, 0]
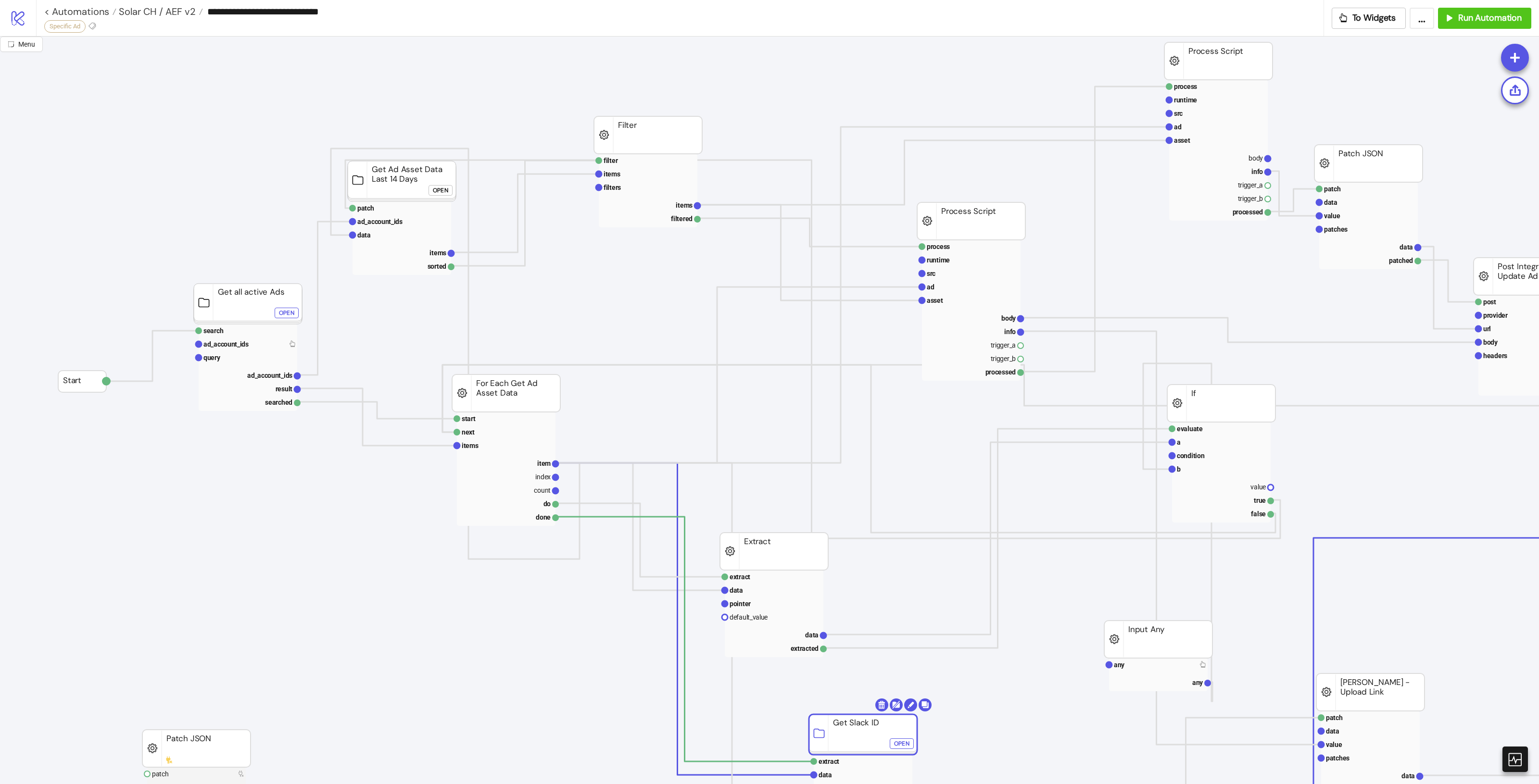
drag, startPoint x: 823, startPoint y: 732, endPoint x: 787, endPoint y: 709, distance: 42.7
click at [809, 719] on rect at bounding box center [863, 735] width 109 height 41
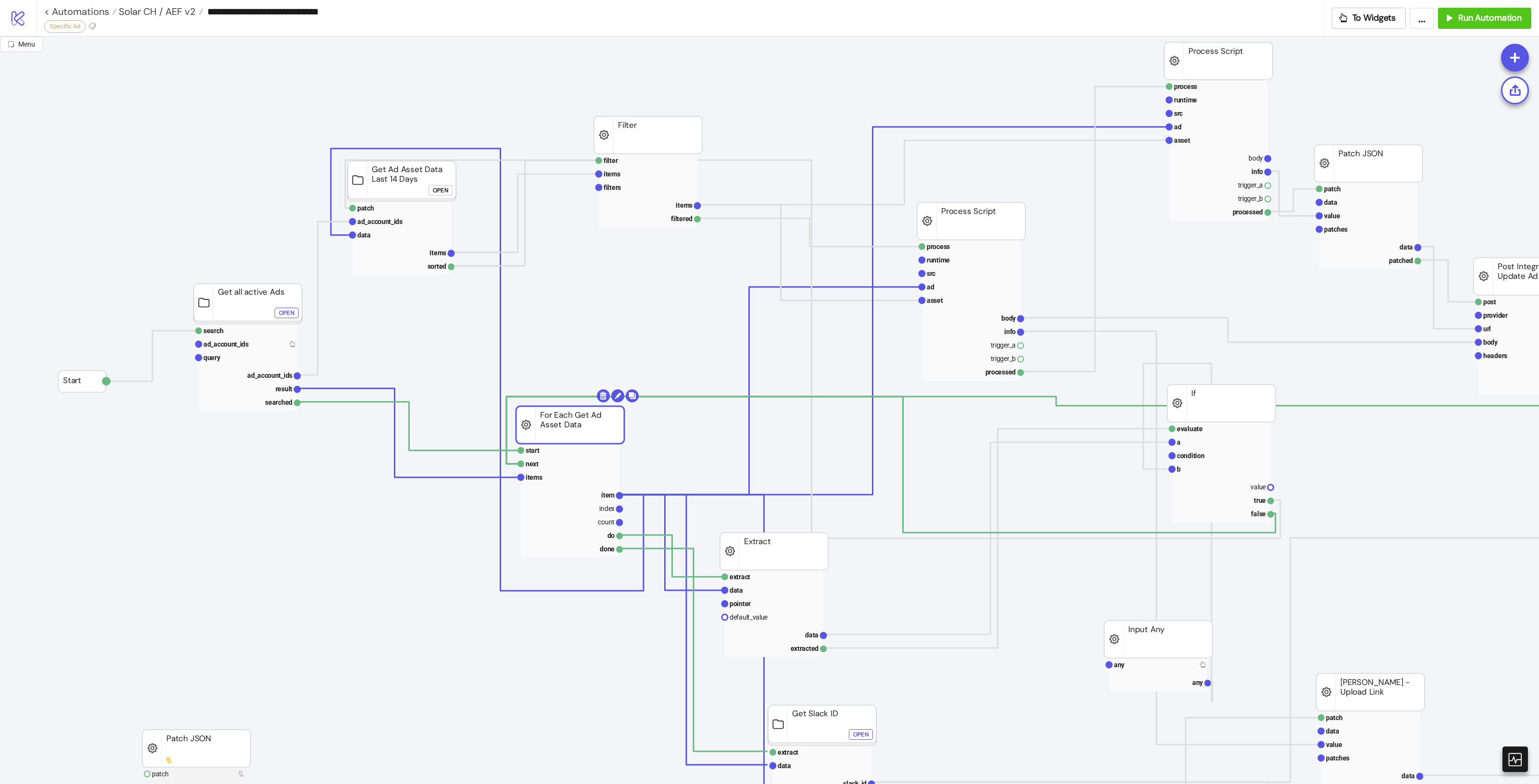
drag, startPoint x: 510, startPoint y: 390, endPoint x: 574, endPoint y: 422, distance: 71.6
click at [547, 482] on rect at bounding box center [570, 477] width 99 height 14
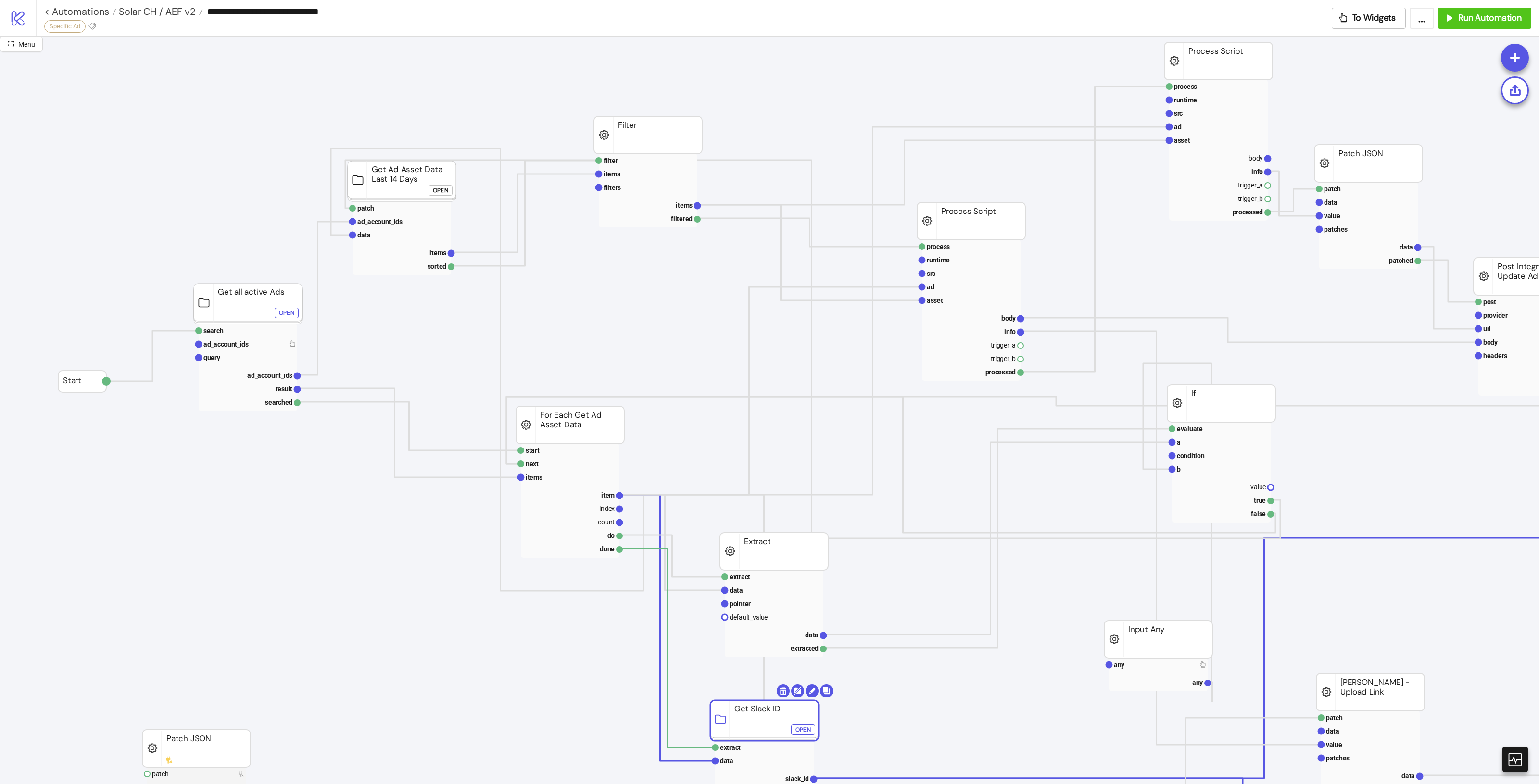
drag, startPoint x: 801, startPoint y: 735, endPoint x: 761, endPoint y: 722, distance: 42.1
click at [593, 482] on rect at bounding box center [570, 477] width 99 height 14
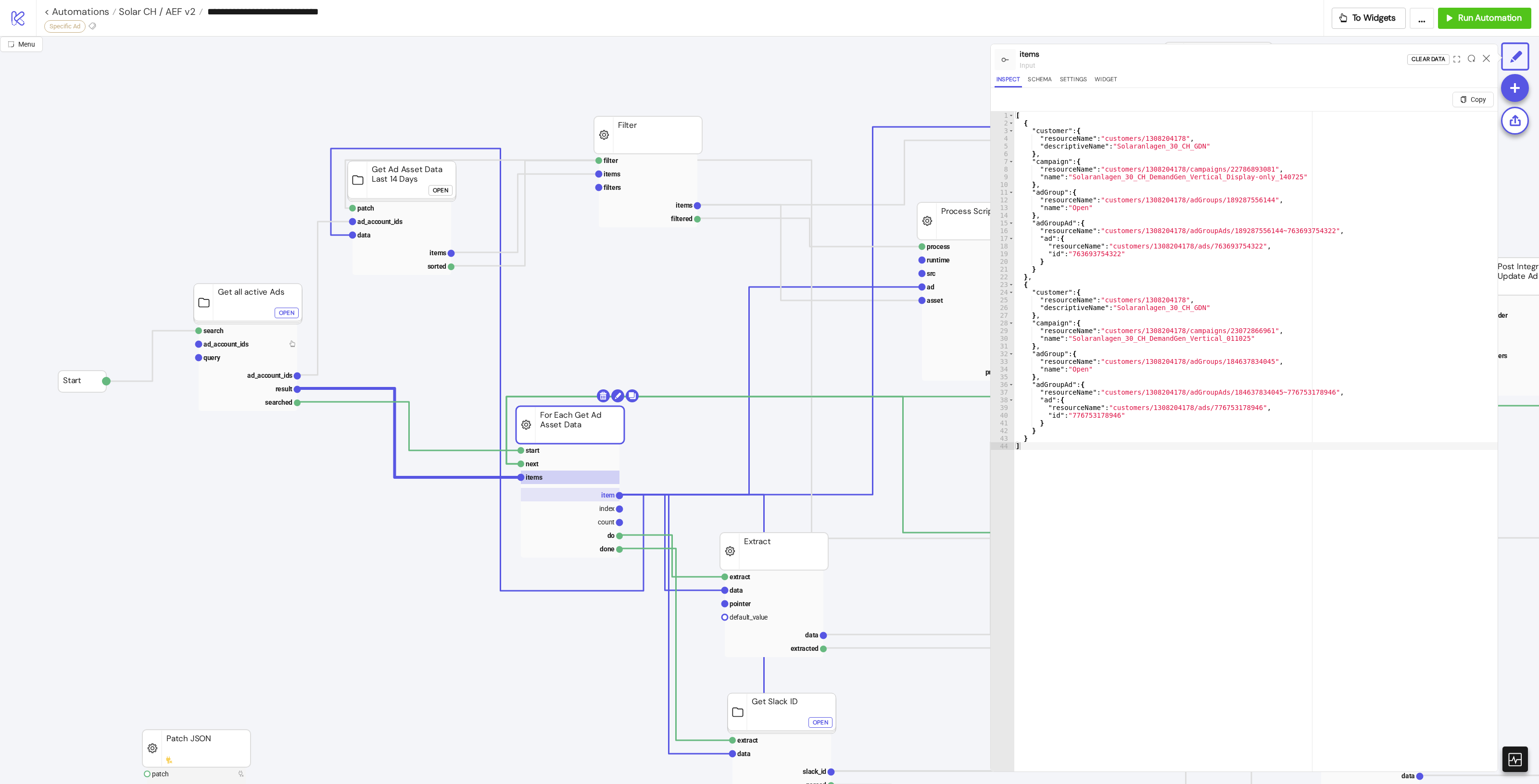
click at [598, 493] on rect at bounding box center [570, 494] width 99 height 14
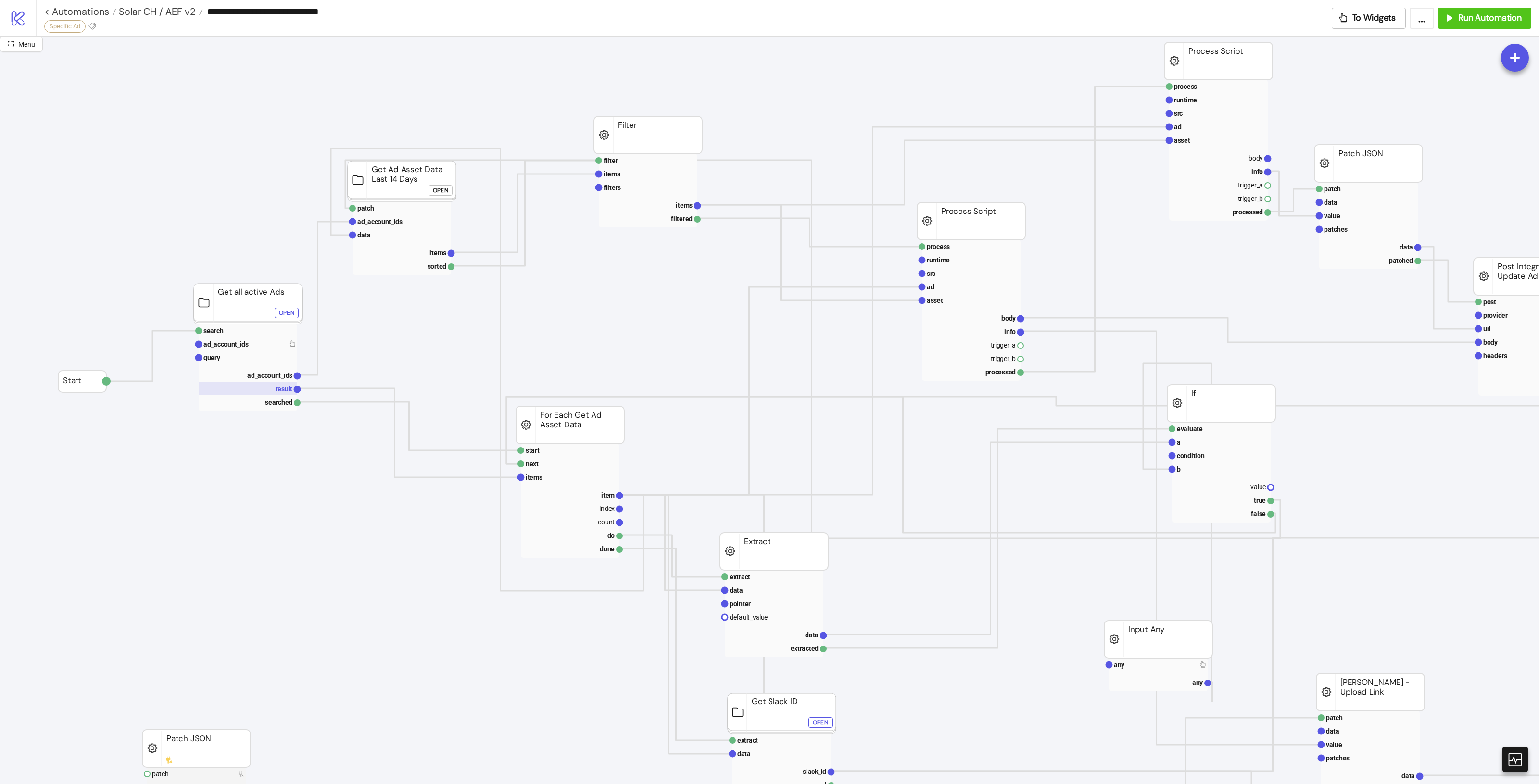
click at [282, 385] on text "result" at bounding box center [284, 389] width 18 height 8
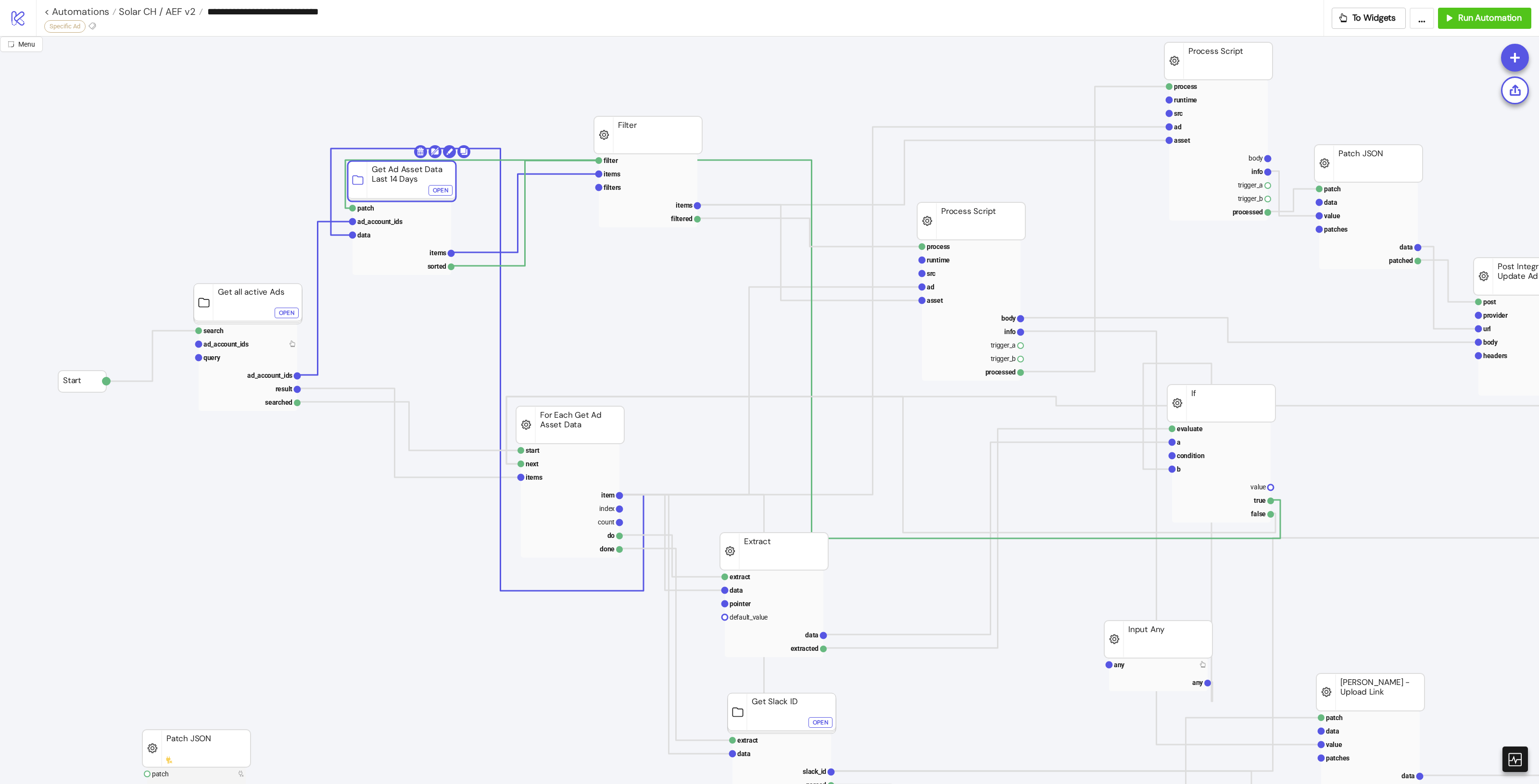
click div "Open"
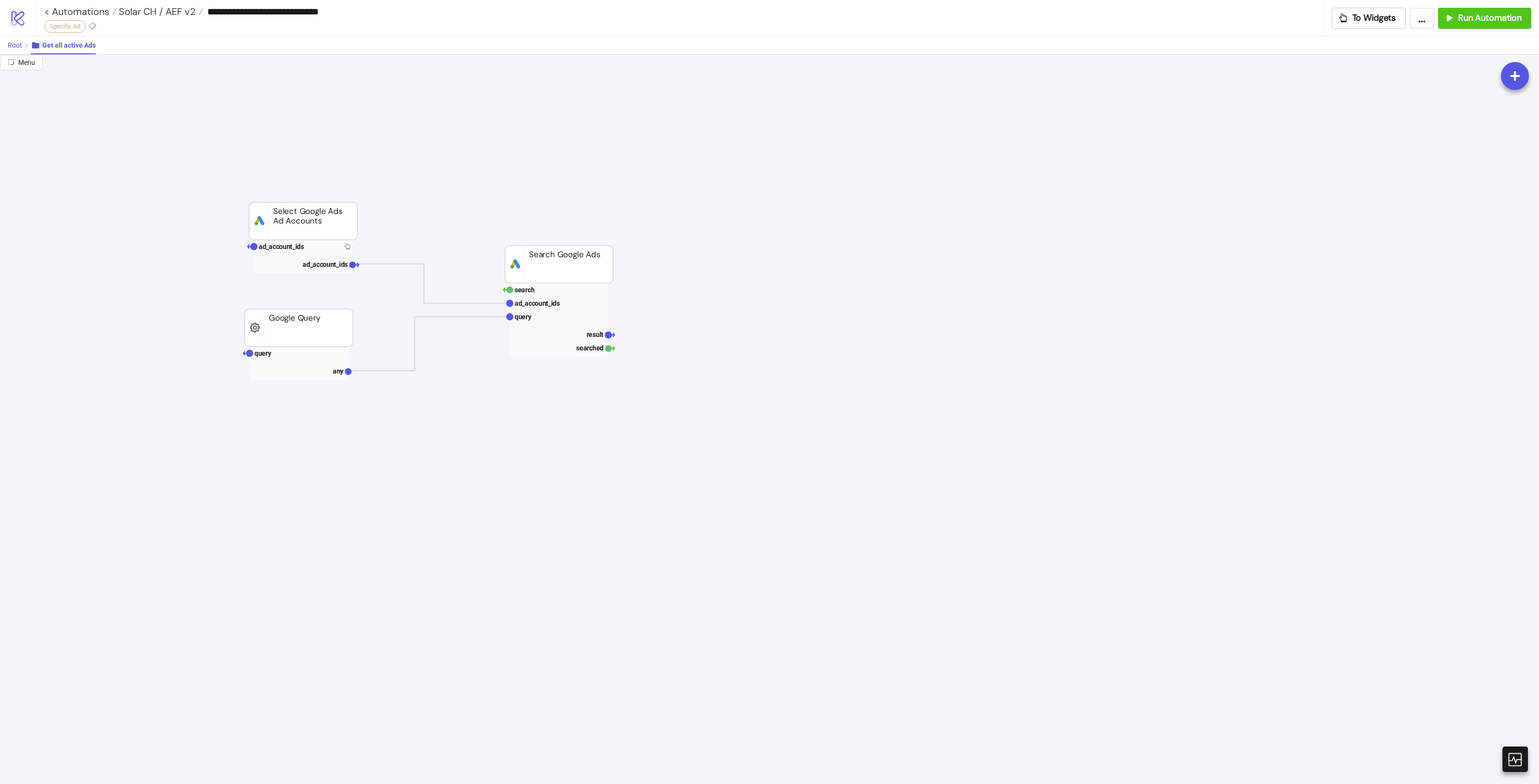
click at [14, 42] on span "Root" at bounding box center [15, 45] width 14 height 8
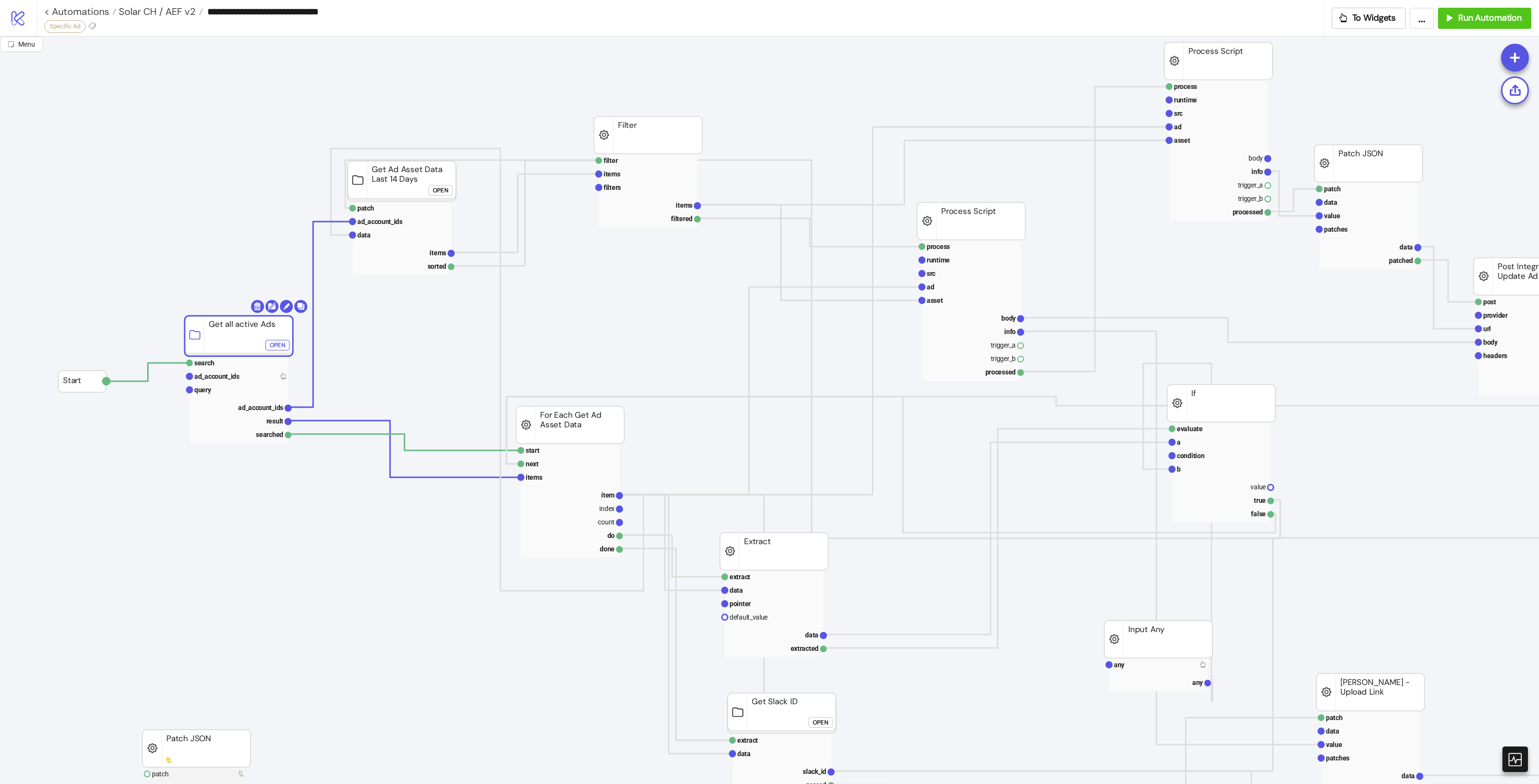
drag, startPoint x: 247, startPoint y: 305, endPoint x: 237, endPoint y: 337, distance: 33.5
click at [237, 337] on rect at bounding box center [239, 336] width 109 height 41
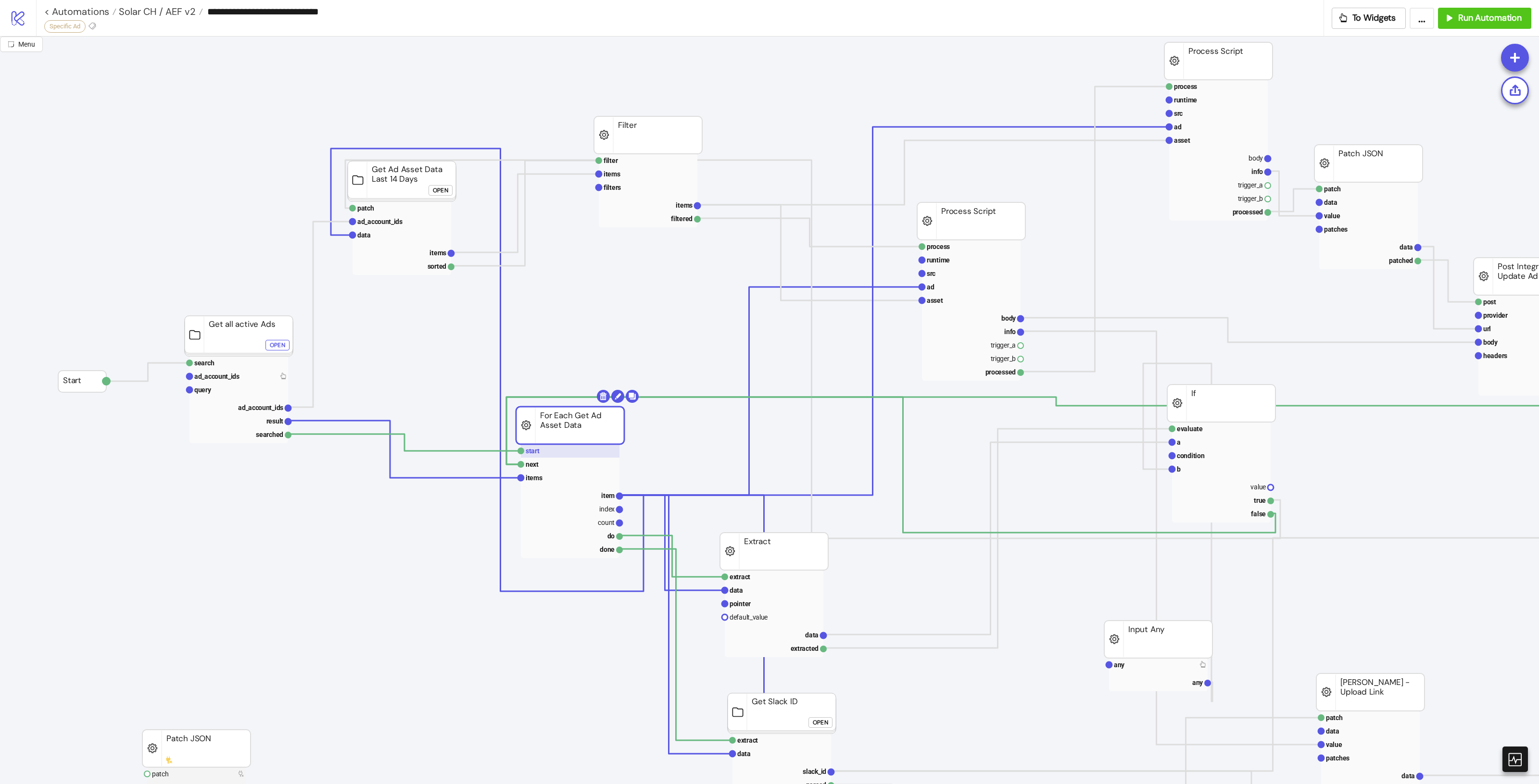
click at [559, 451] on rect at bounding box center [570, 451] width 99 height 14
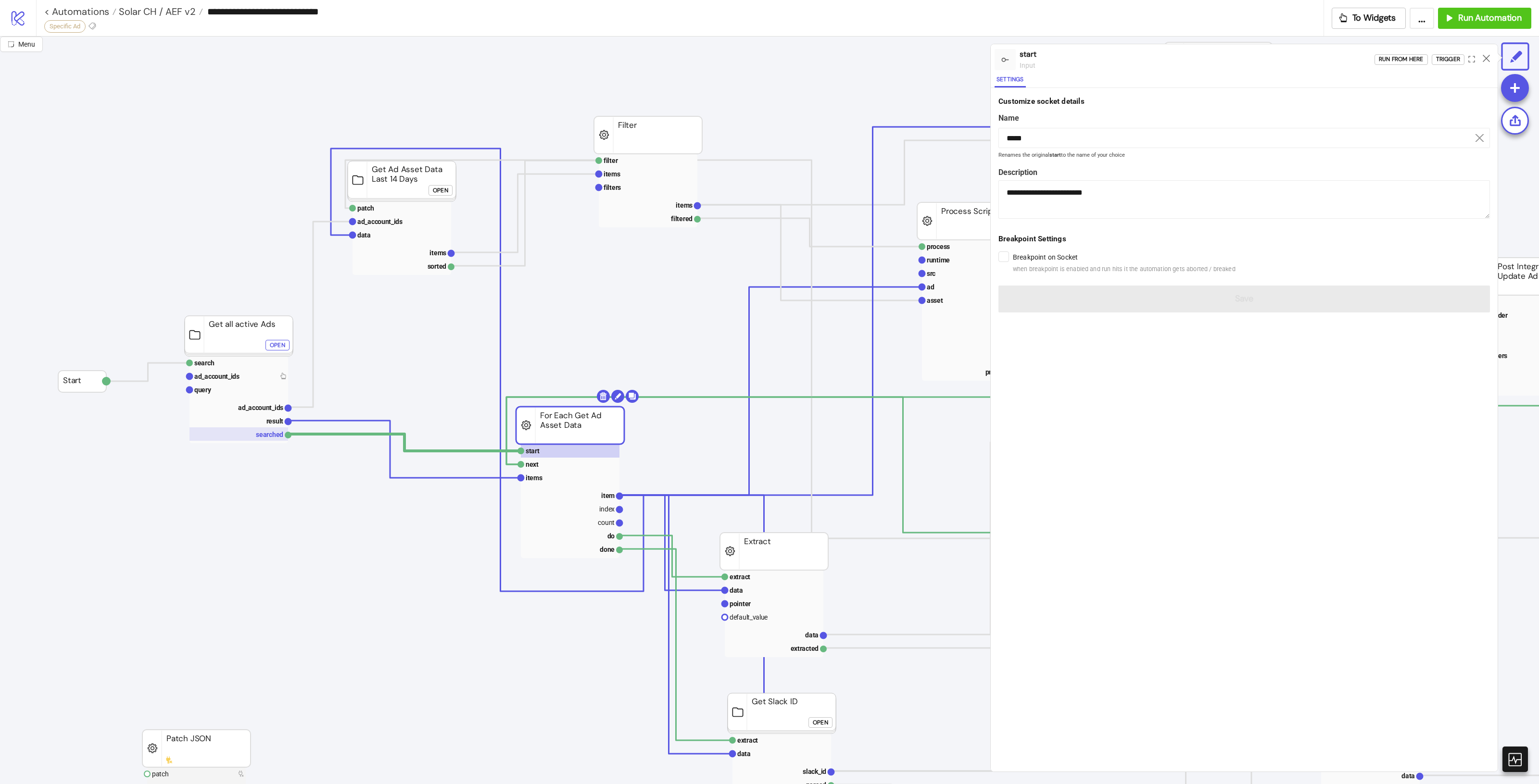
click at [262, 431] on rect at bounding box center [239, 434] width 99 height 14
type input "********"
type textarea "**********"
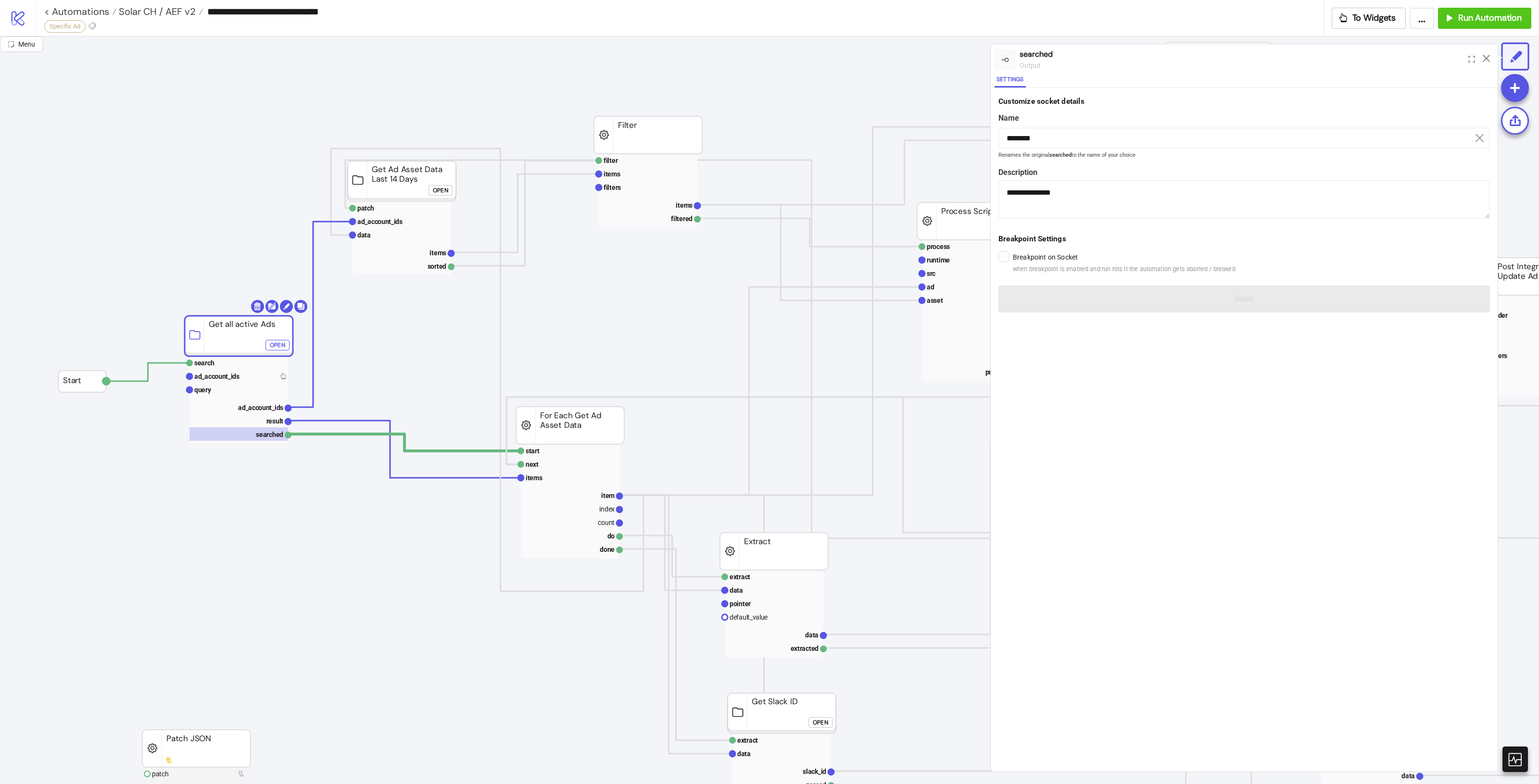
click at [1038, 266] on span "when breakpoint is enabled and run hits it the automation gets aborted / breaked" at bounding box center [1124, 270] width 223 height 10
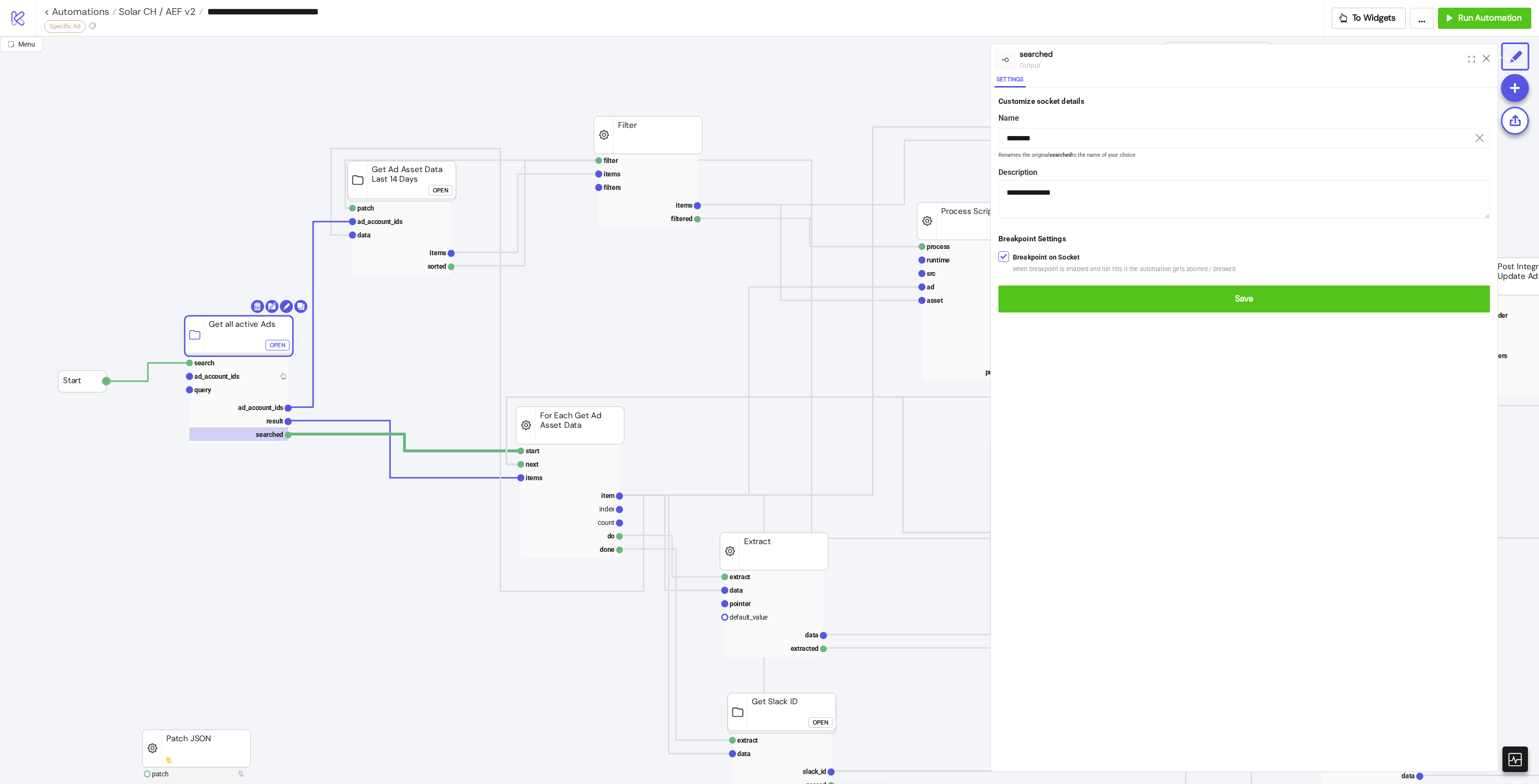
click at [1037, 258] on label "Breakpoint on Socket when breakpoint is enabled and run hits it the automation …" at bounding box center [1124, 263] width 223 height 22
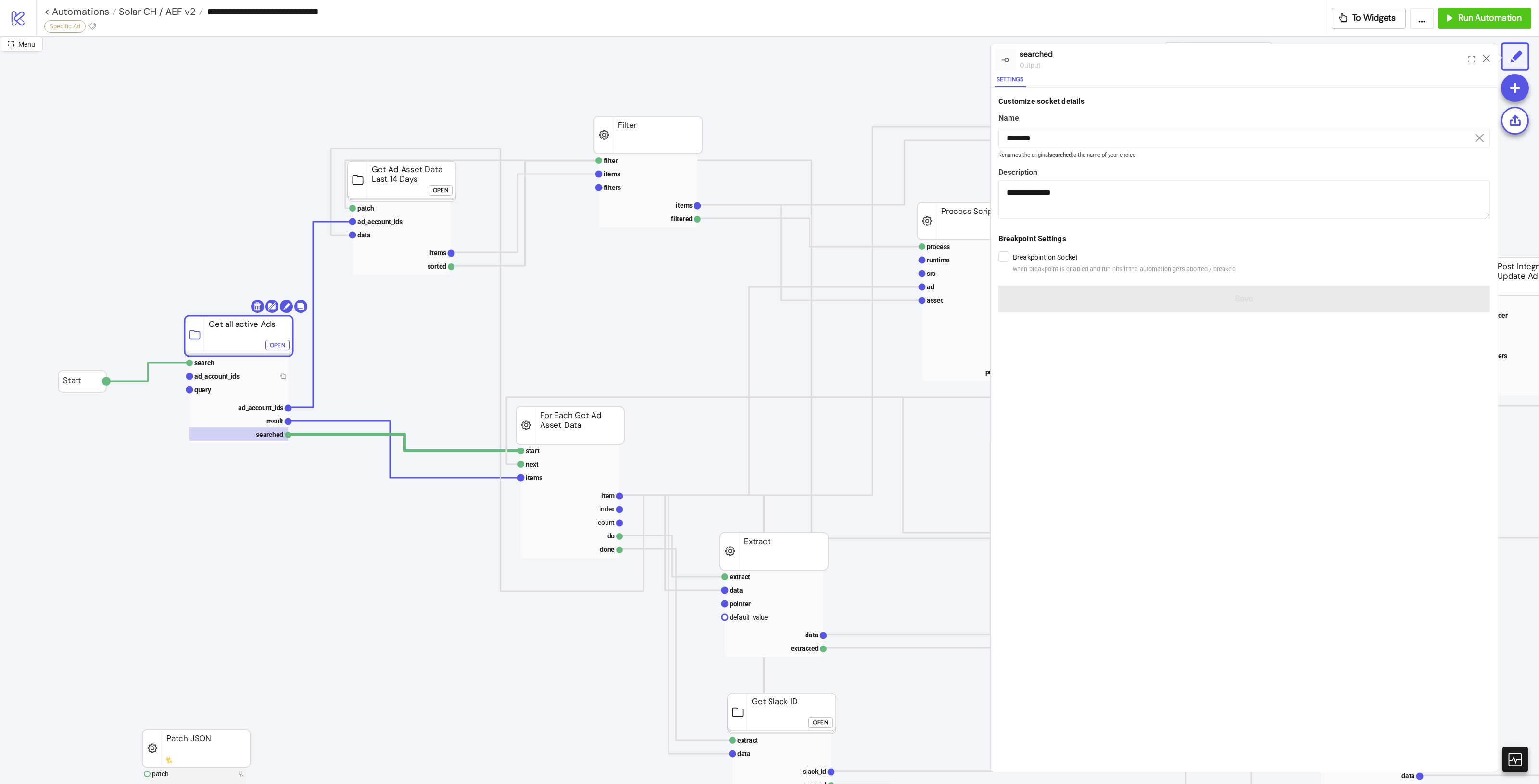
click at [1036, 258] on label "Breakpoint on Socket when breakpoint is enabled and run hits it the automation …" at bounding box center [1124, 263] width 223 height 22
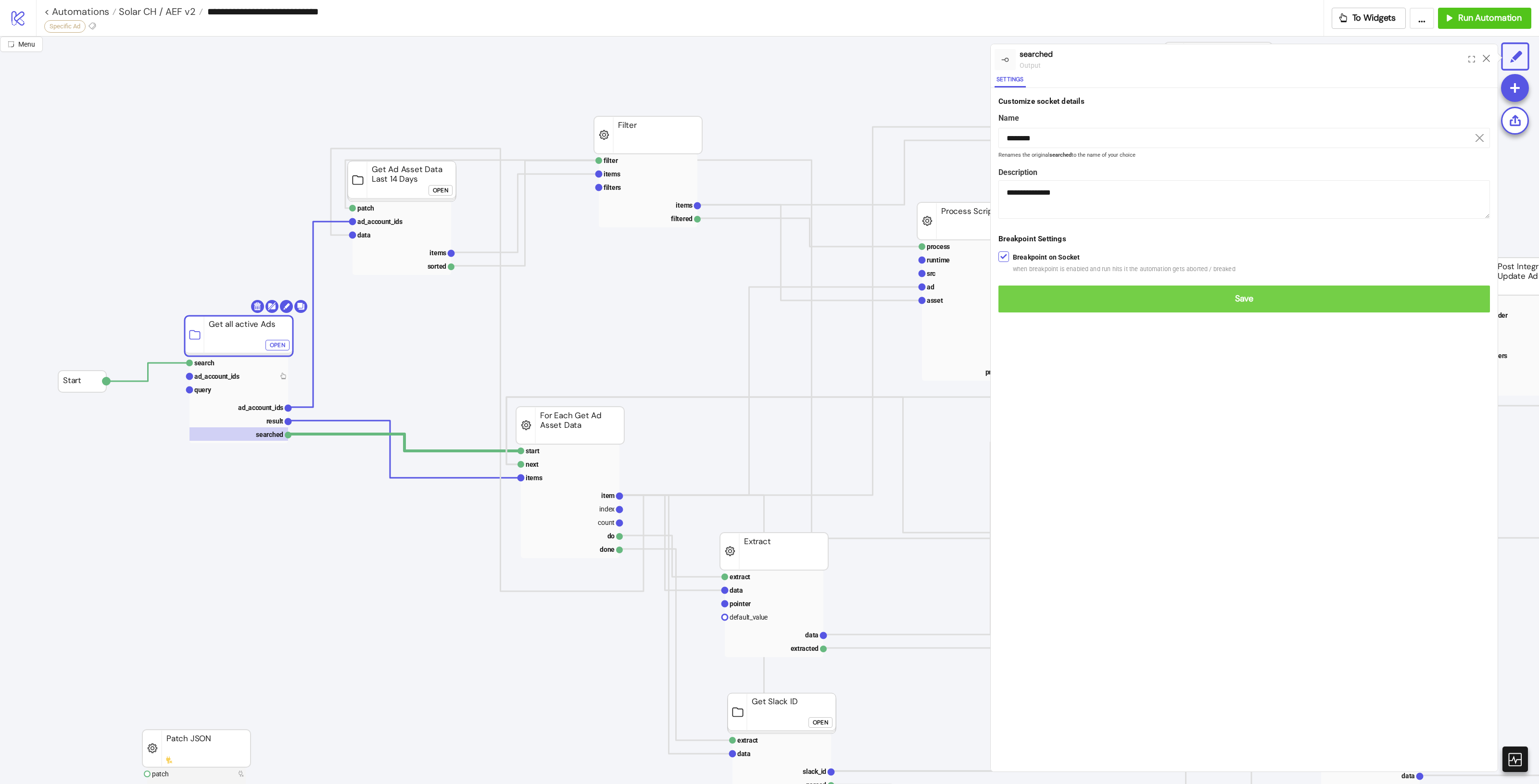
click at [1065, 286] on button "Save" at bounding box center [1244, 299] width 491 height 27
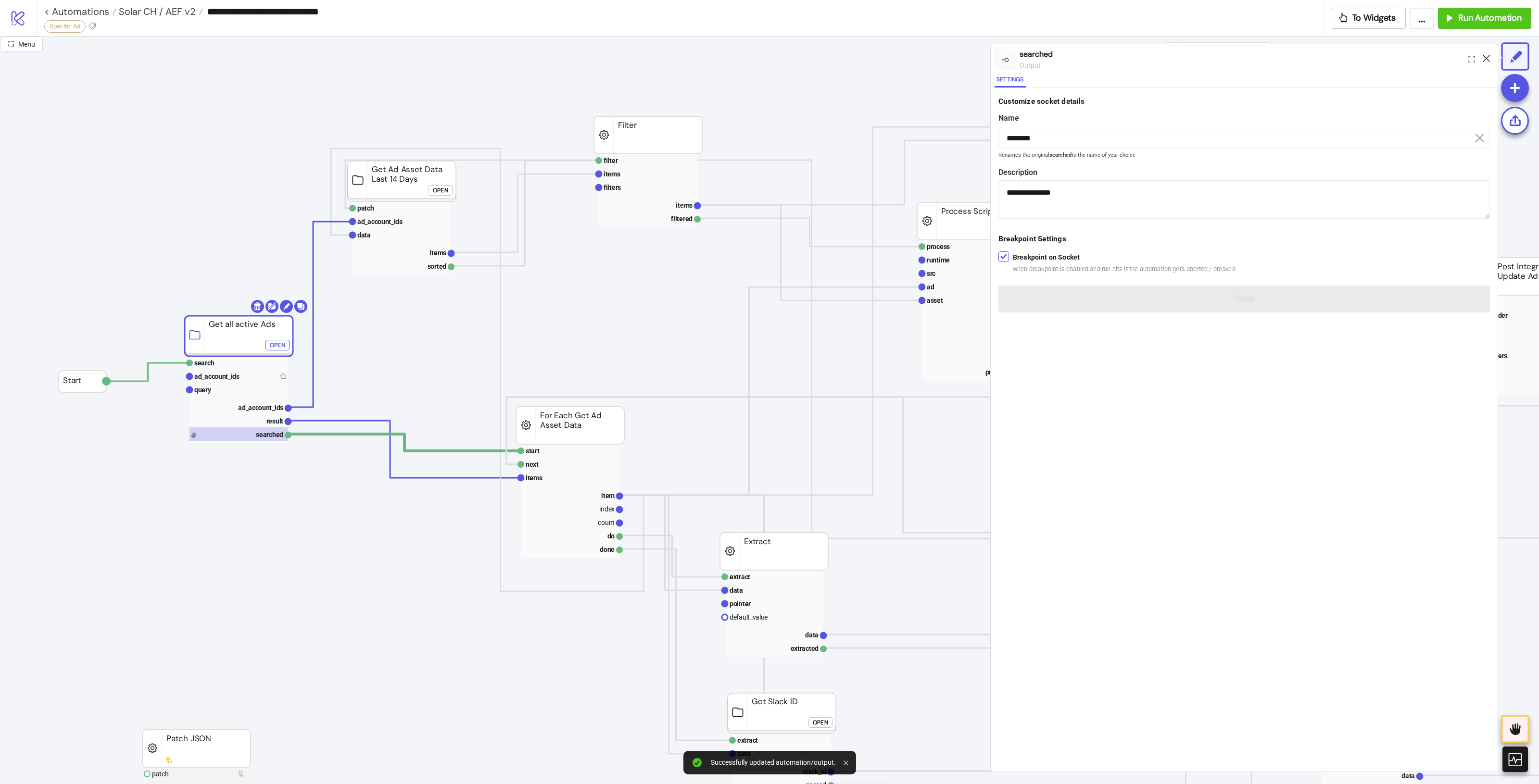
click at [1483, 58] on icon at bounding box center [1486, 58] width 7 height 7
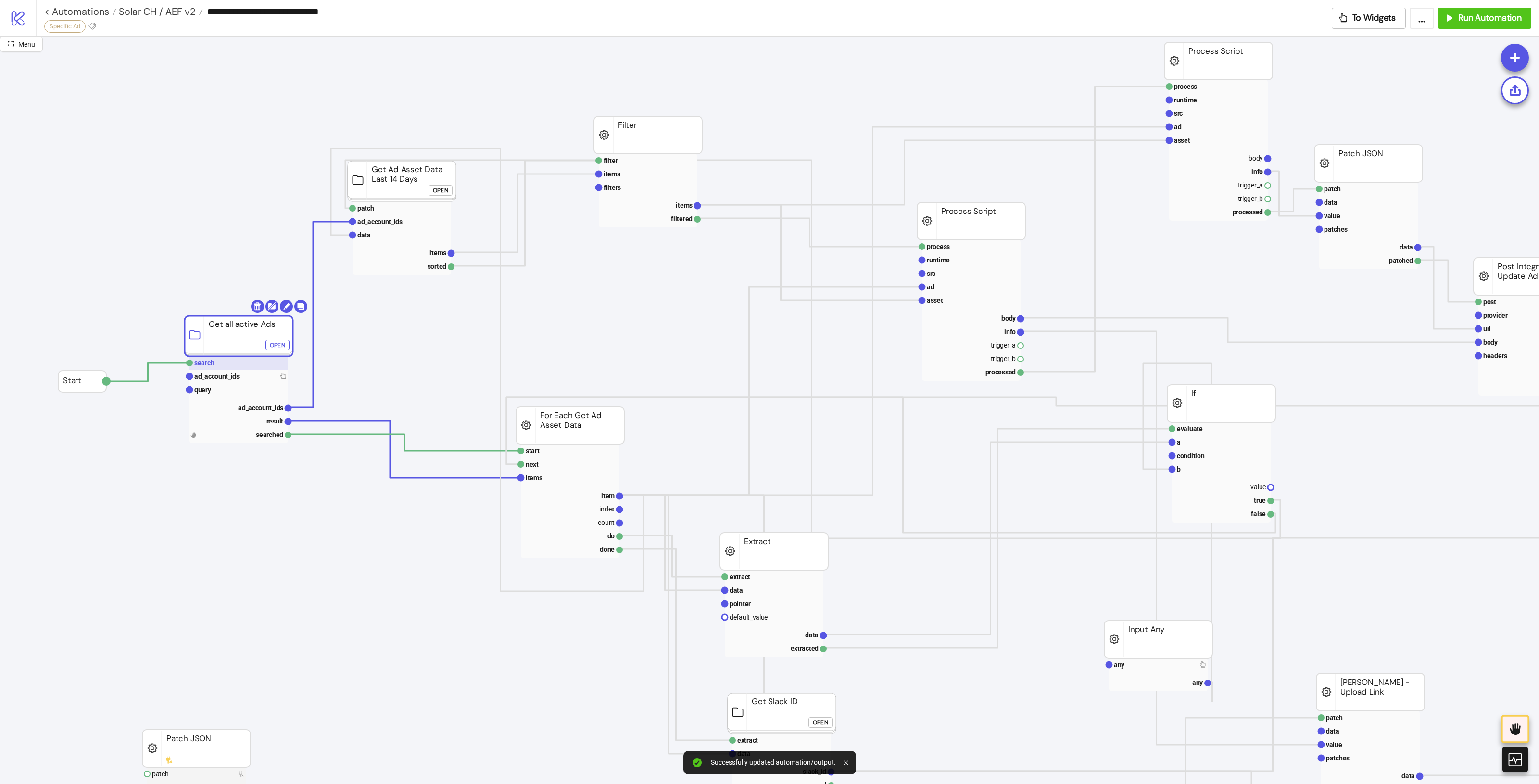
drag, startPoint x: 258, startPoint y: 354, endPoint x: 239, endPoint y: 366, distance: 22.5
click at [235, 370] on rect at bounding box center [237, 363] width 99 height 14
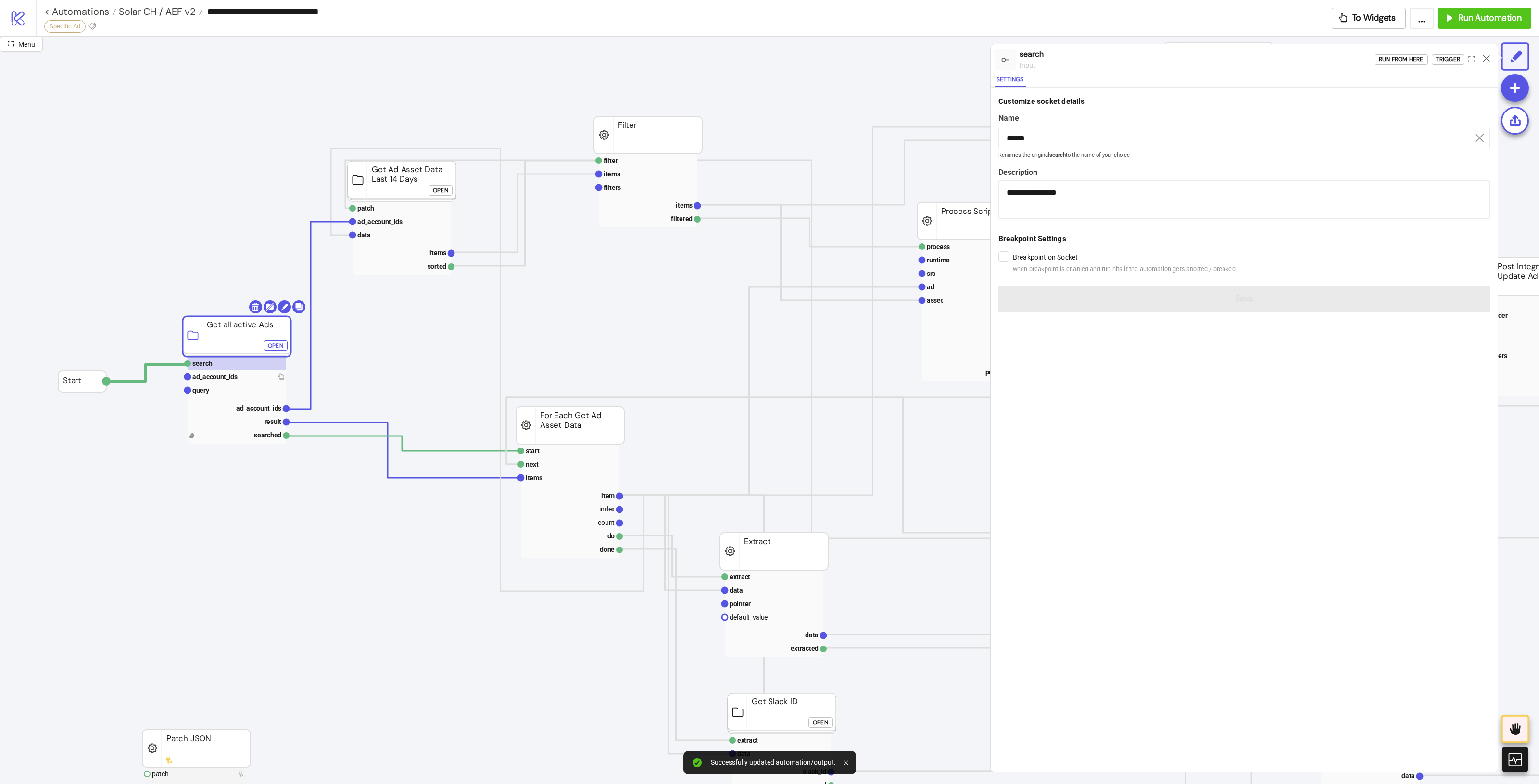
click at [277, 342] on div "Open" at bounding box center [275, 346] width 15 height 11
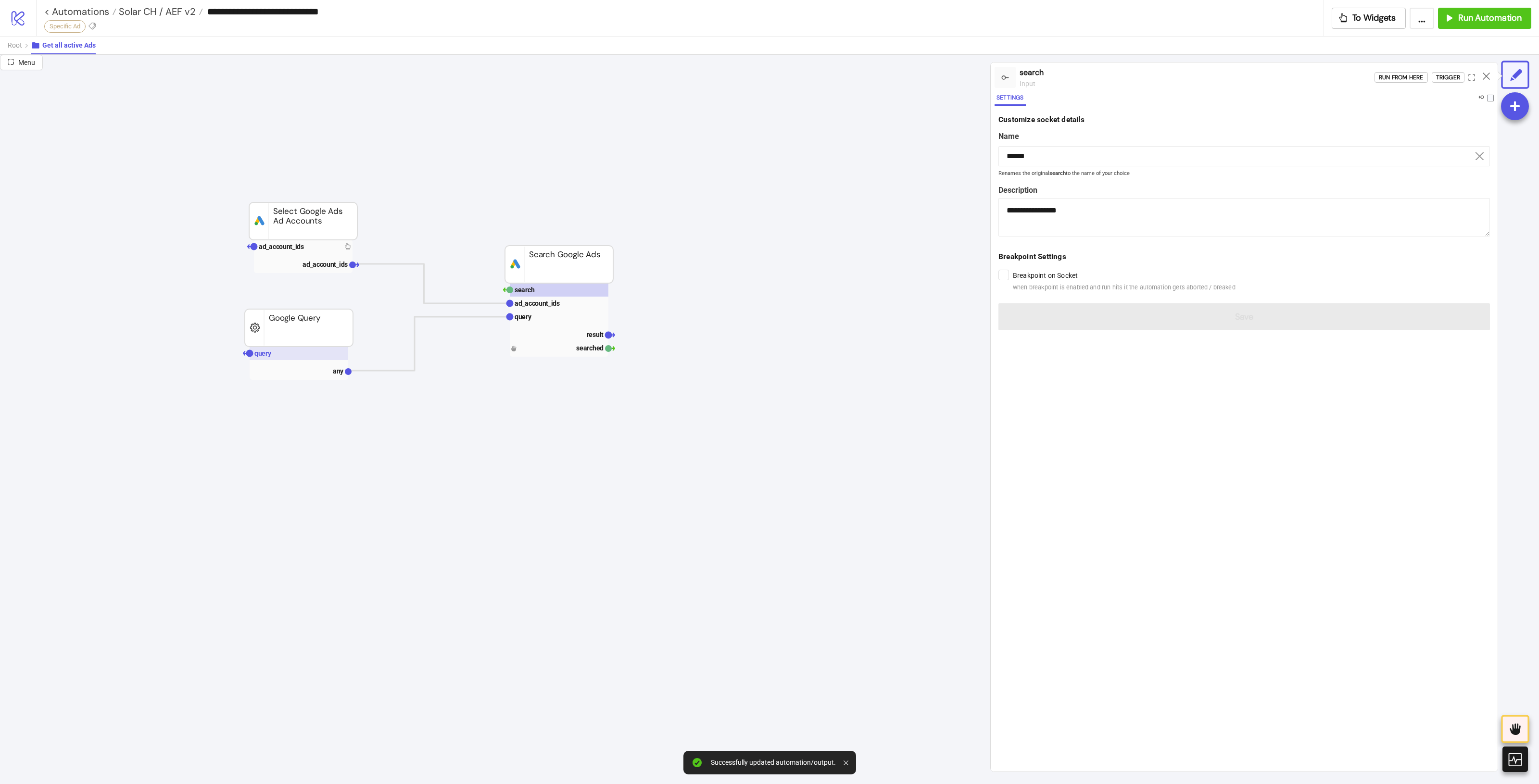
click at [298, 351] on rect at bounding box center [299, 353] width 99 height 14
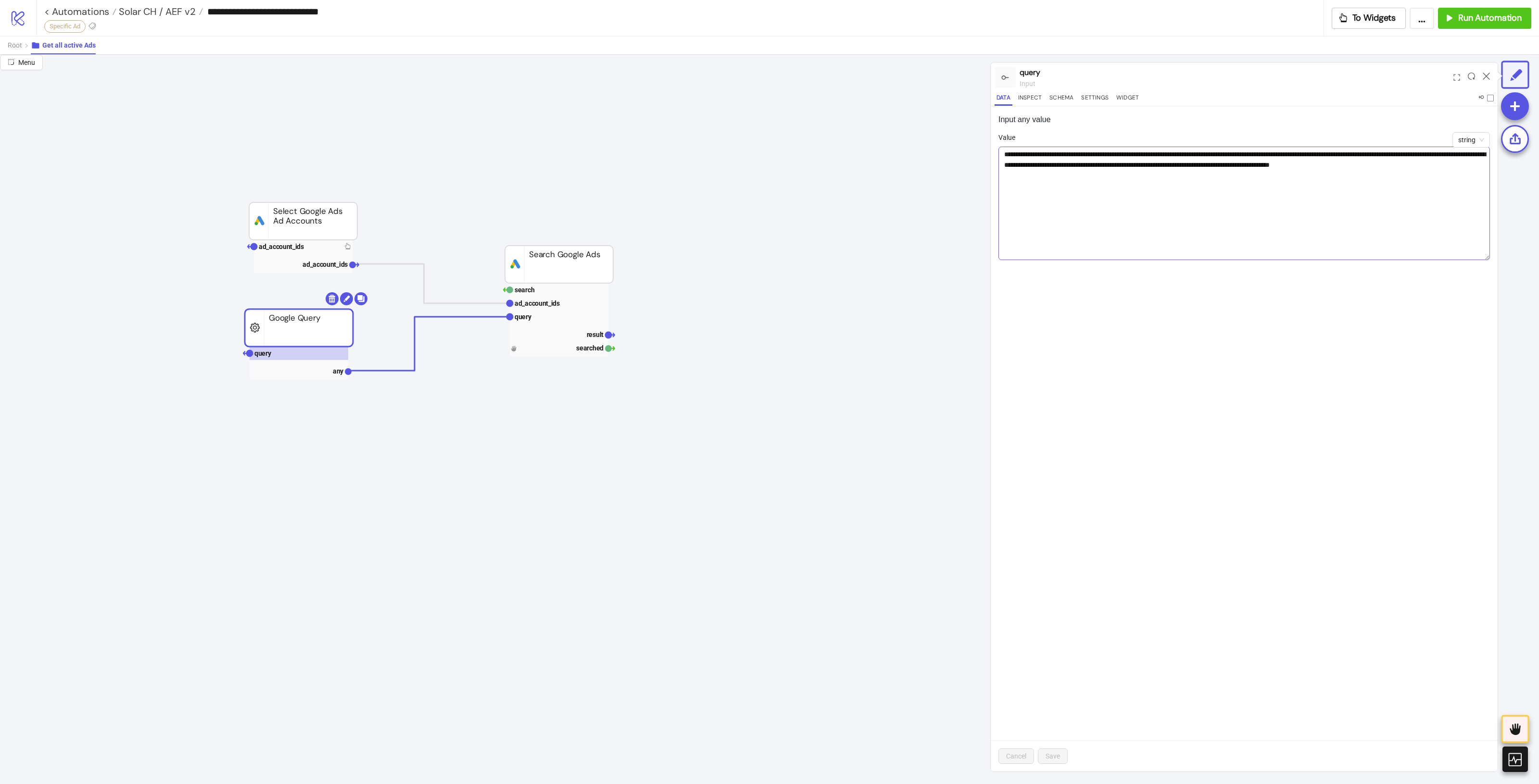
drag, startPoint x: 1487, startPoint y: 171, endPoint x: 1480, endPoint y: 258, distance: 87.3
click at [1480, 258] on textarea "**********" at bounding box center [1244, 203] width 491 height 113
click at [10, 42] on span "Root" at bounding box center [15, 45] width 14 height 8
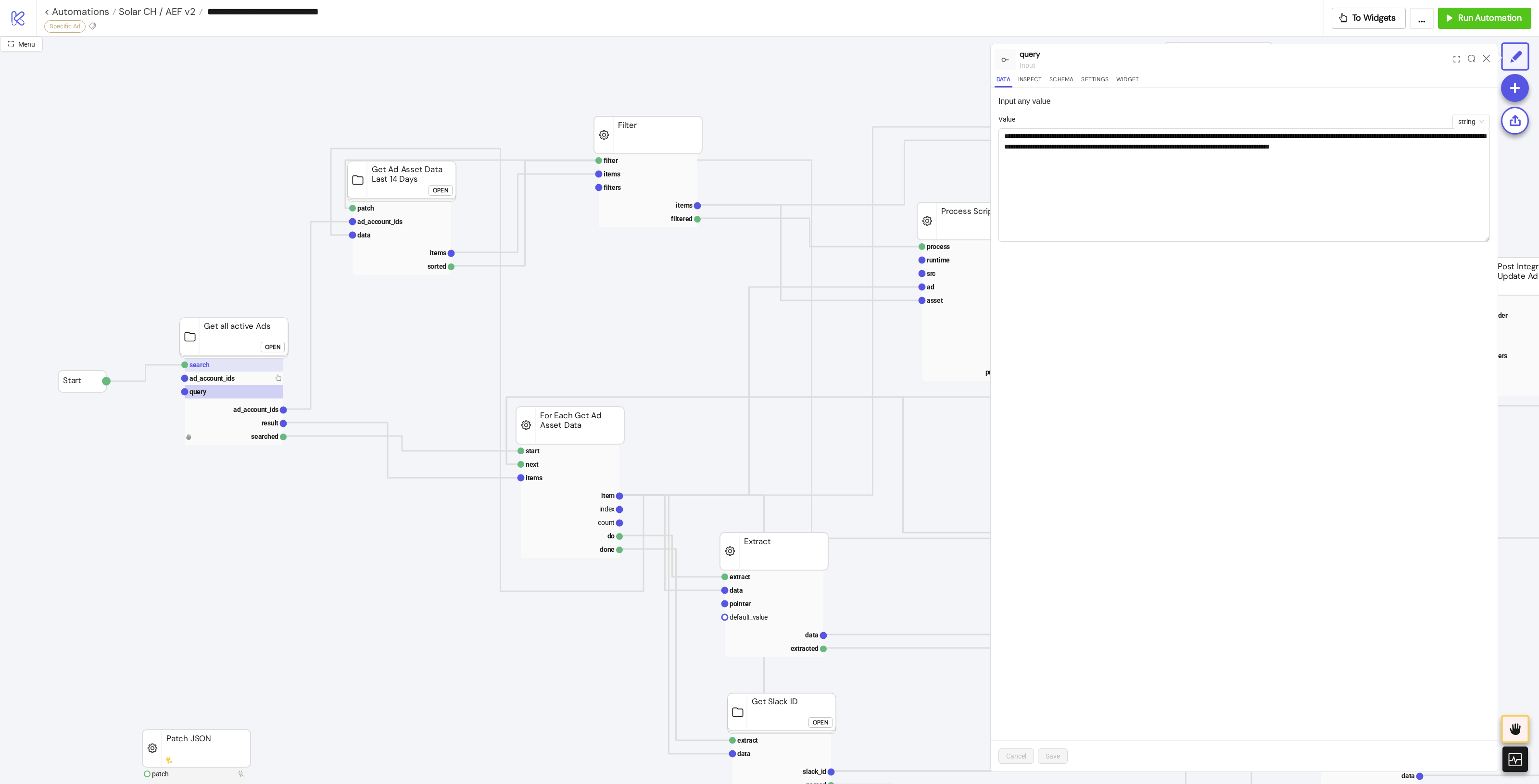
click at [219, 362] on rect at bounding box center [234, 364] width 99 height 14
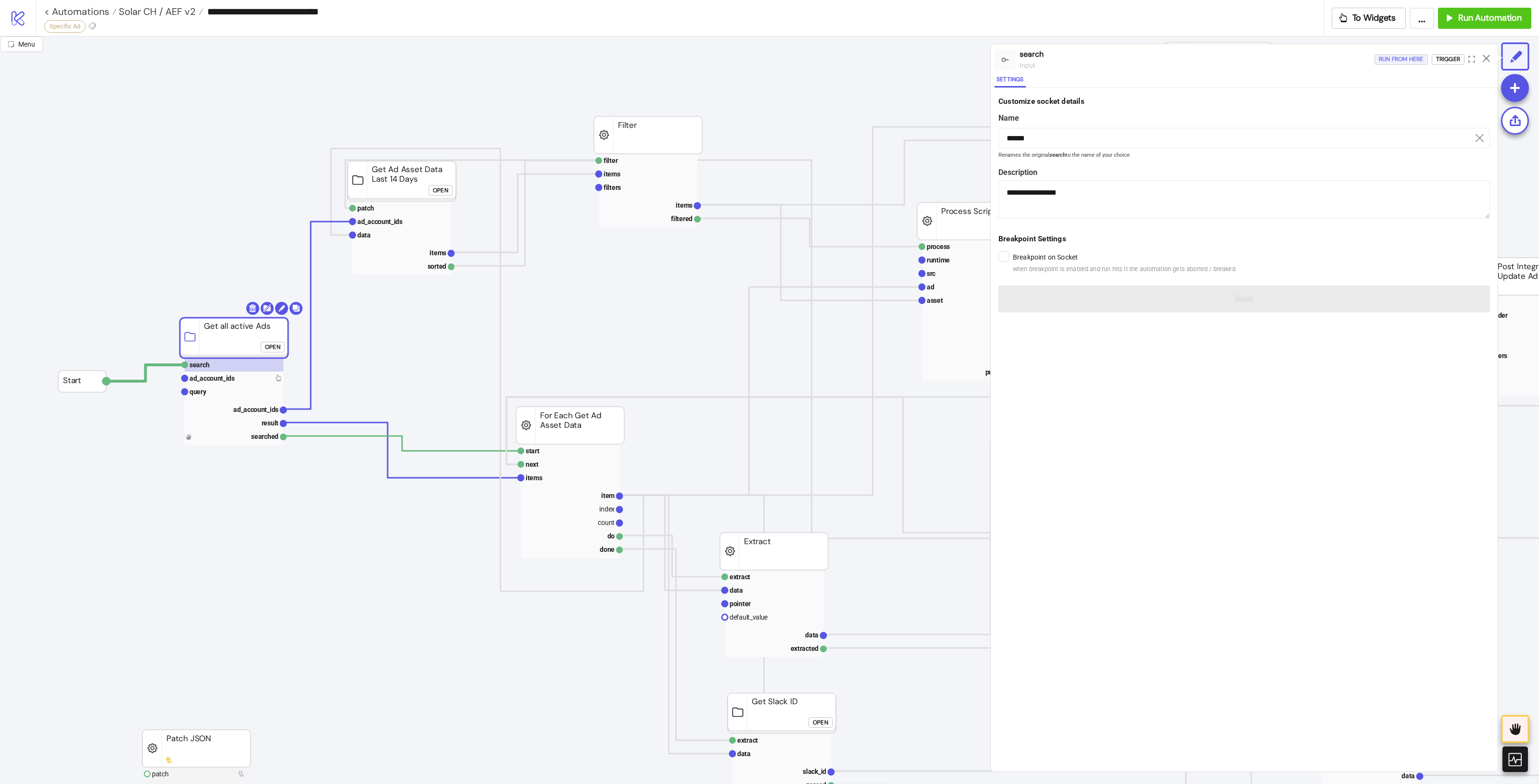
click at [1399, 57] on div "Run from here" at bounding box center [1401, 60] width 45 height 11
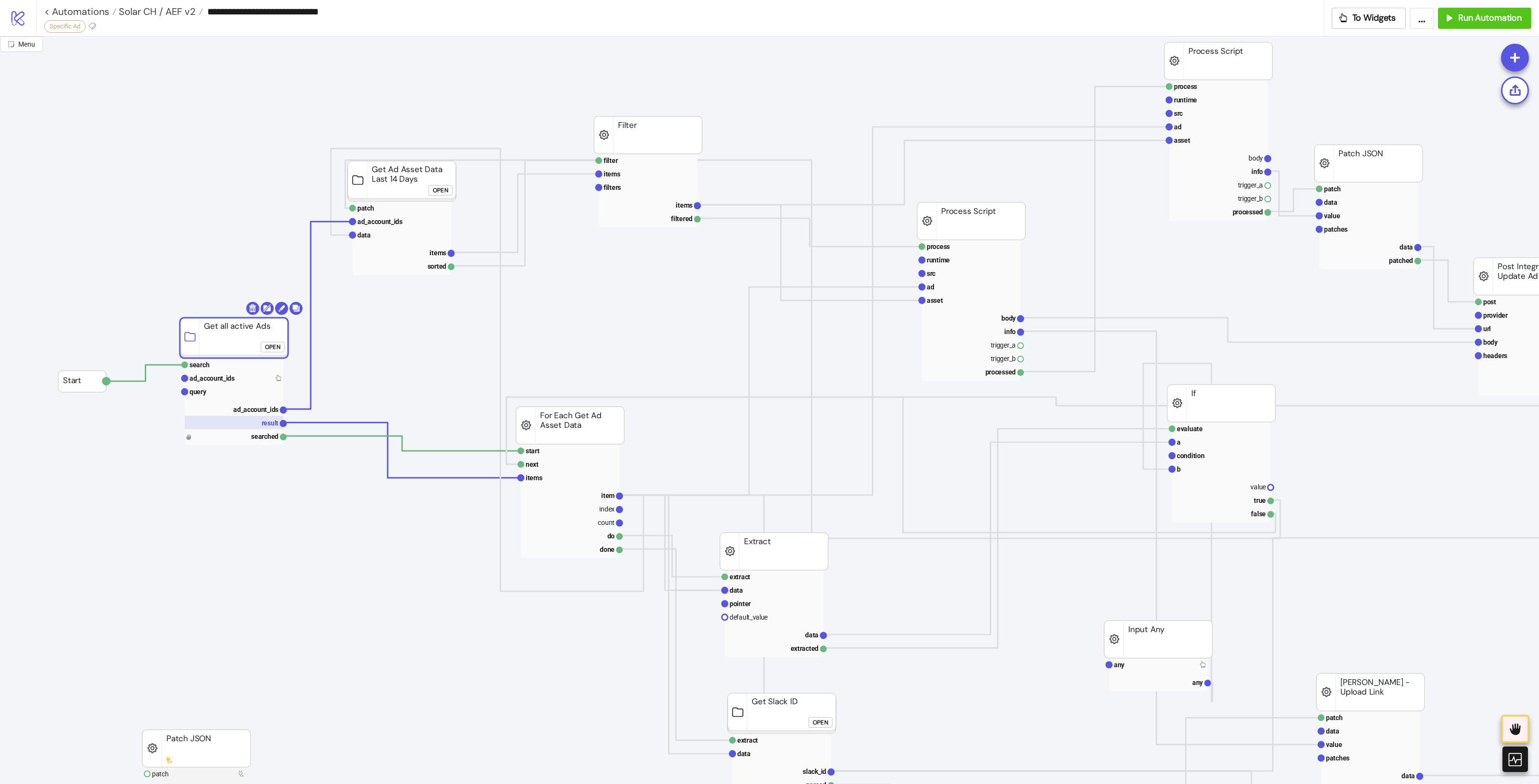
click at [268, 420] on text "result" at bounding box center [270, 424] width 18 height 8
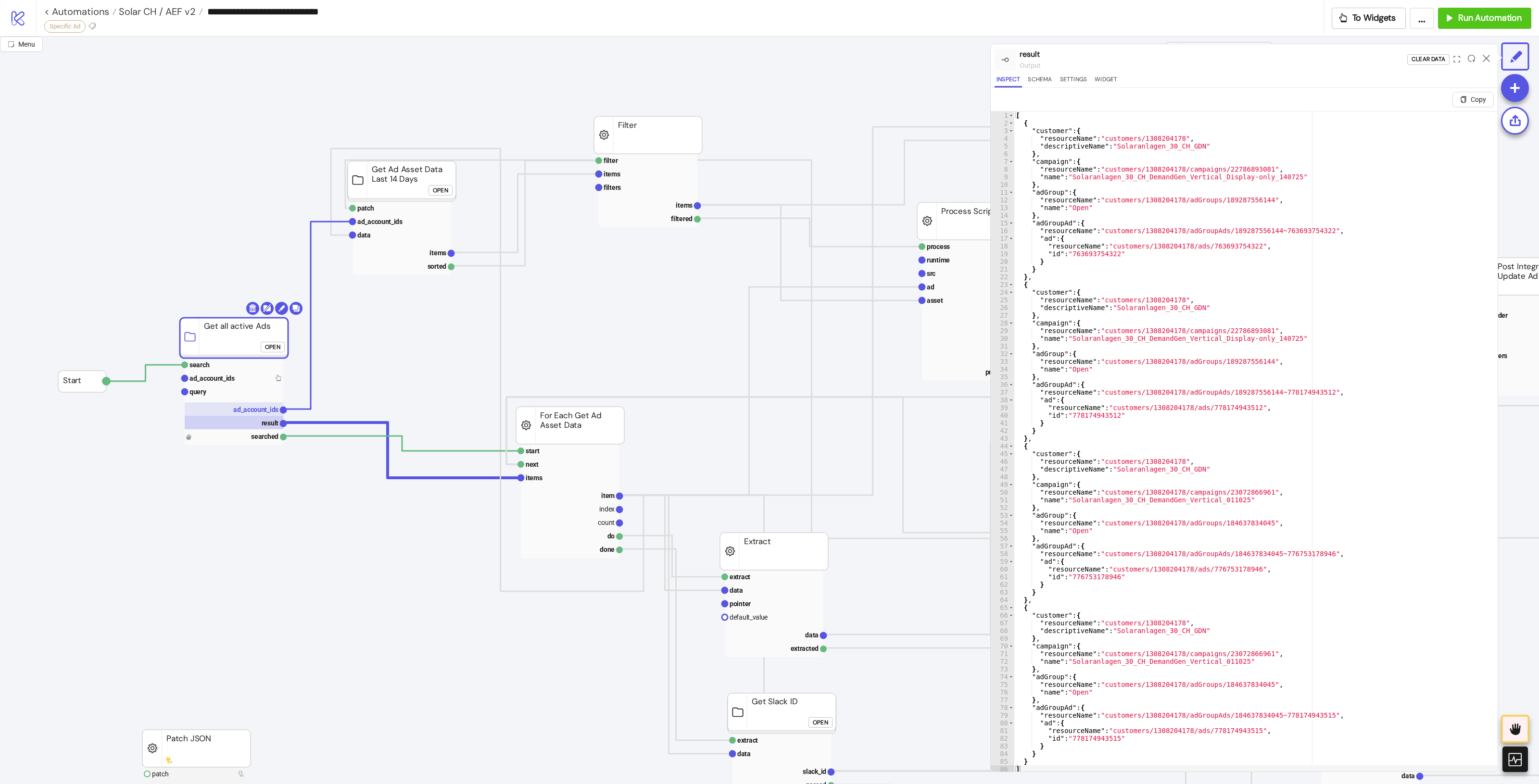
click at [267, 412] on text "ad_account_ids" at bounding box center [255, 410] width 45 height 8
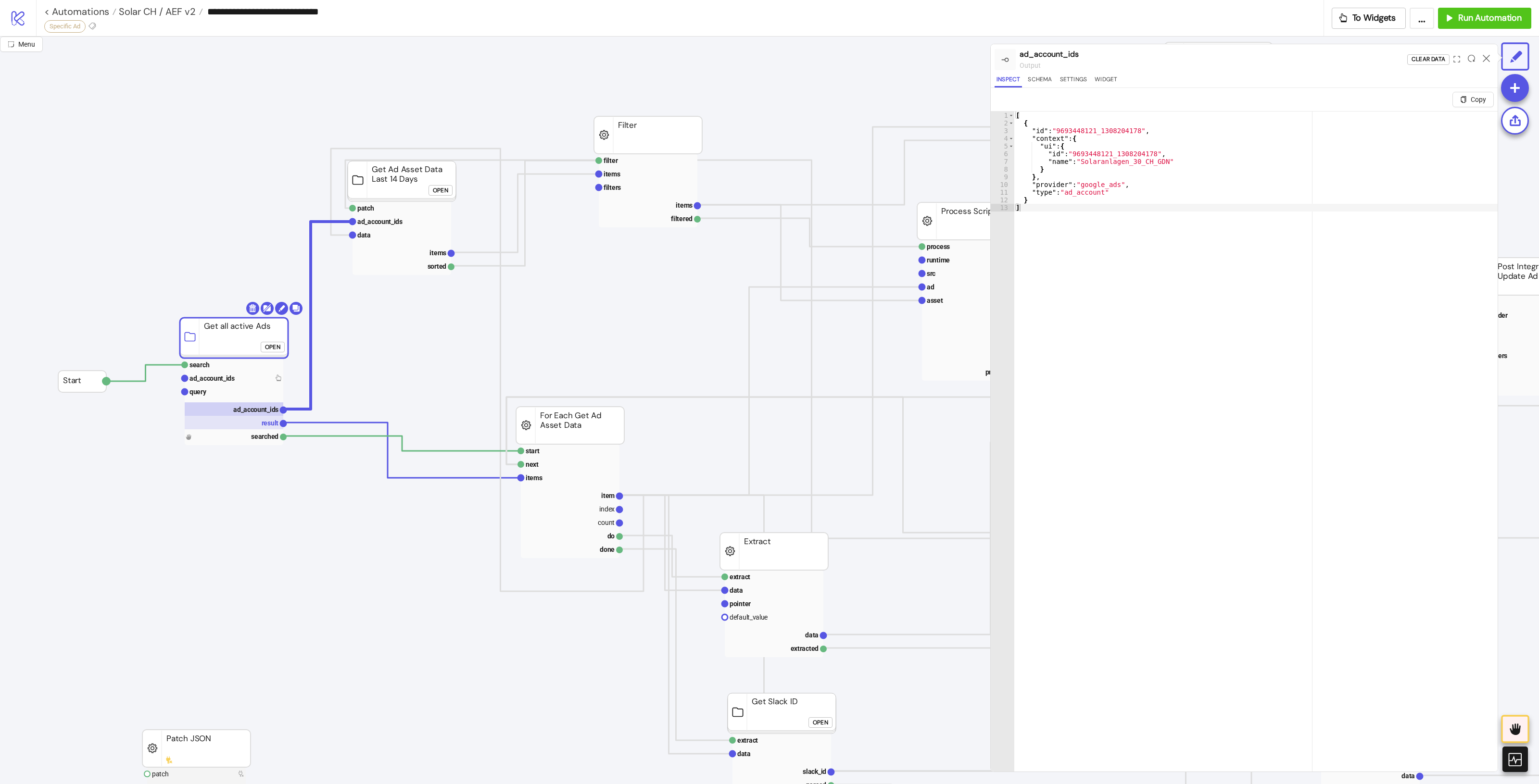
click at [273, 427] on text "result" at bounding box center [270, 424] width 18 height 8
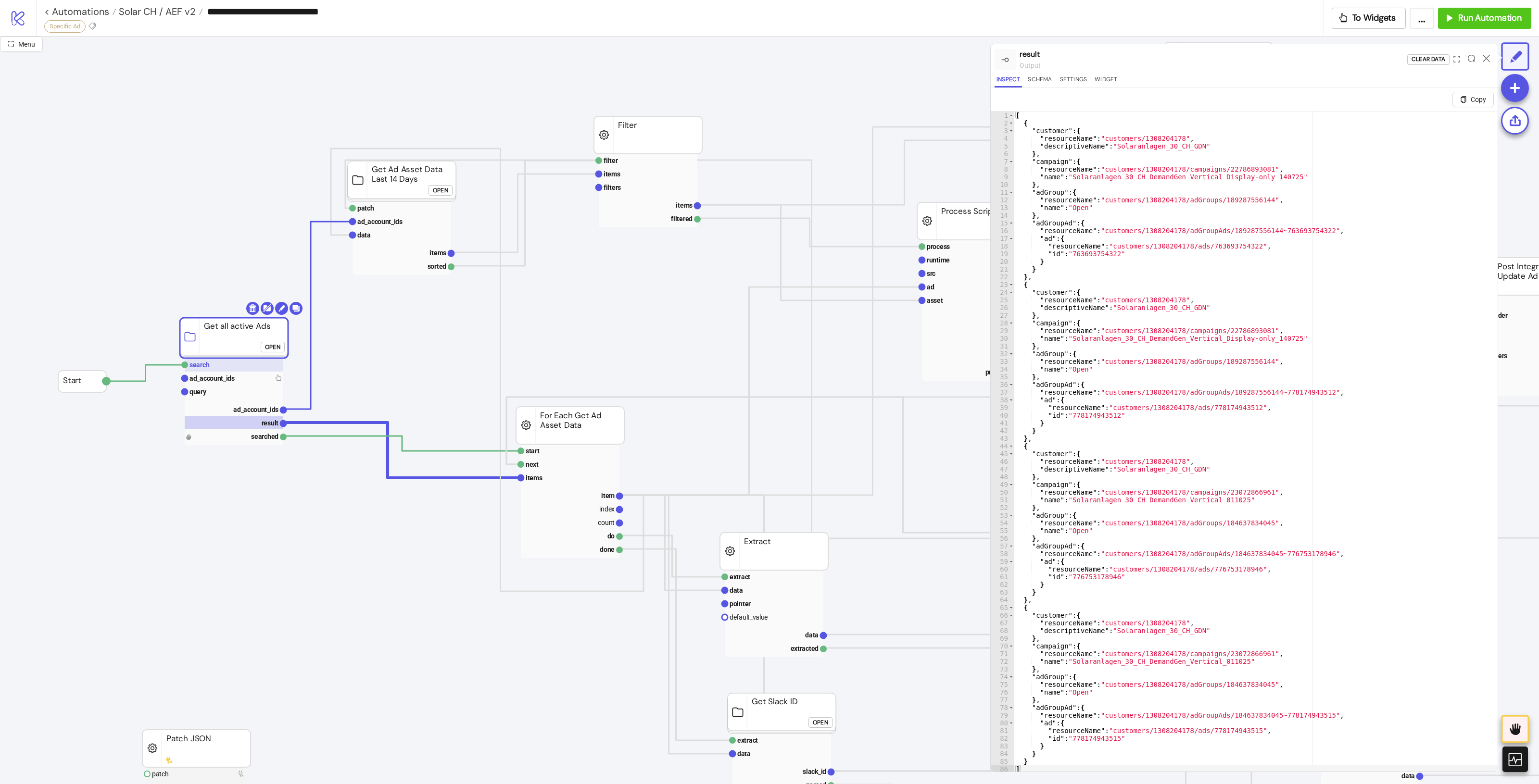
click at [262, 366] on rect at bounding box center [234, 364] width 99 height 14
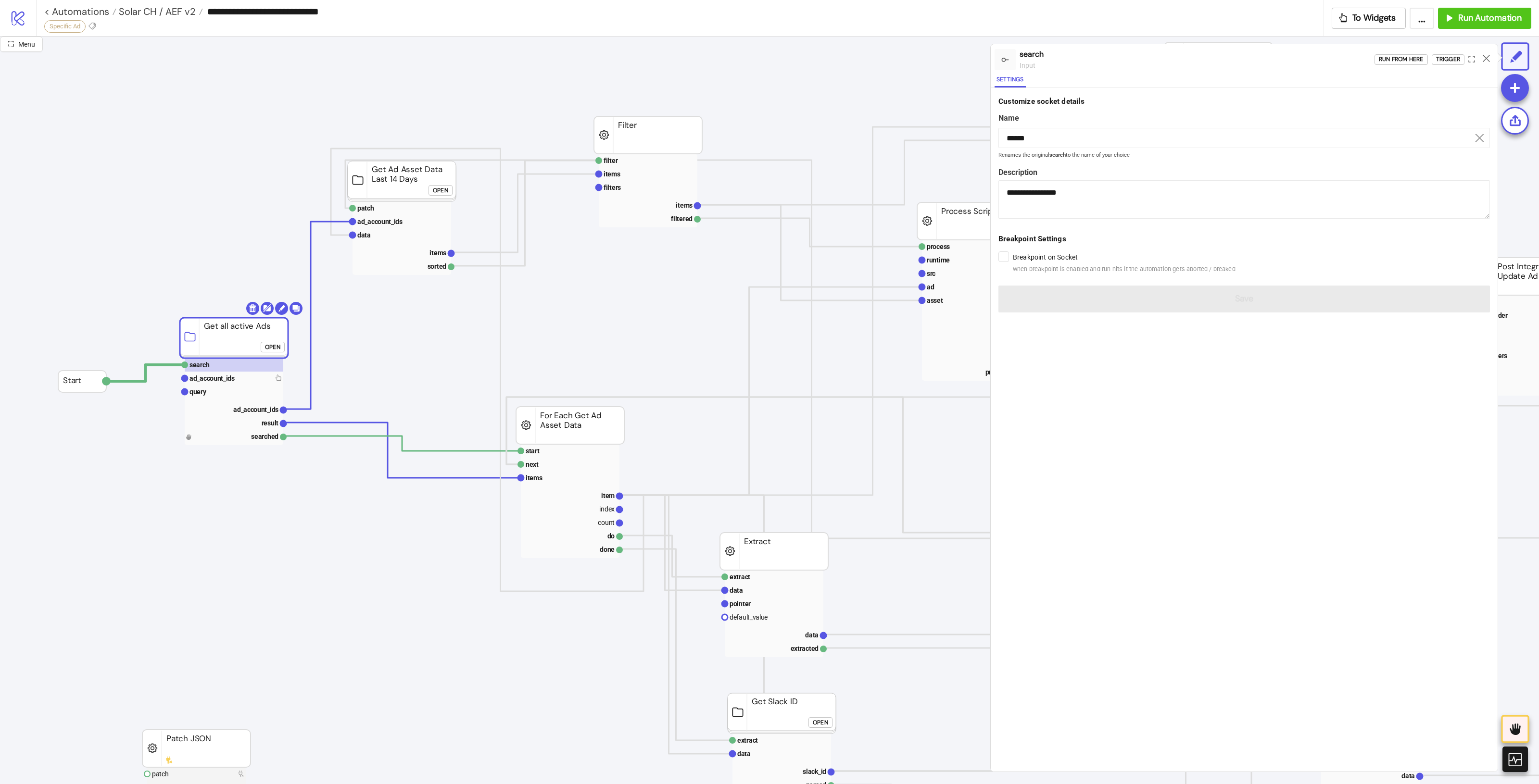
click div "Open"
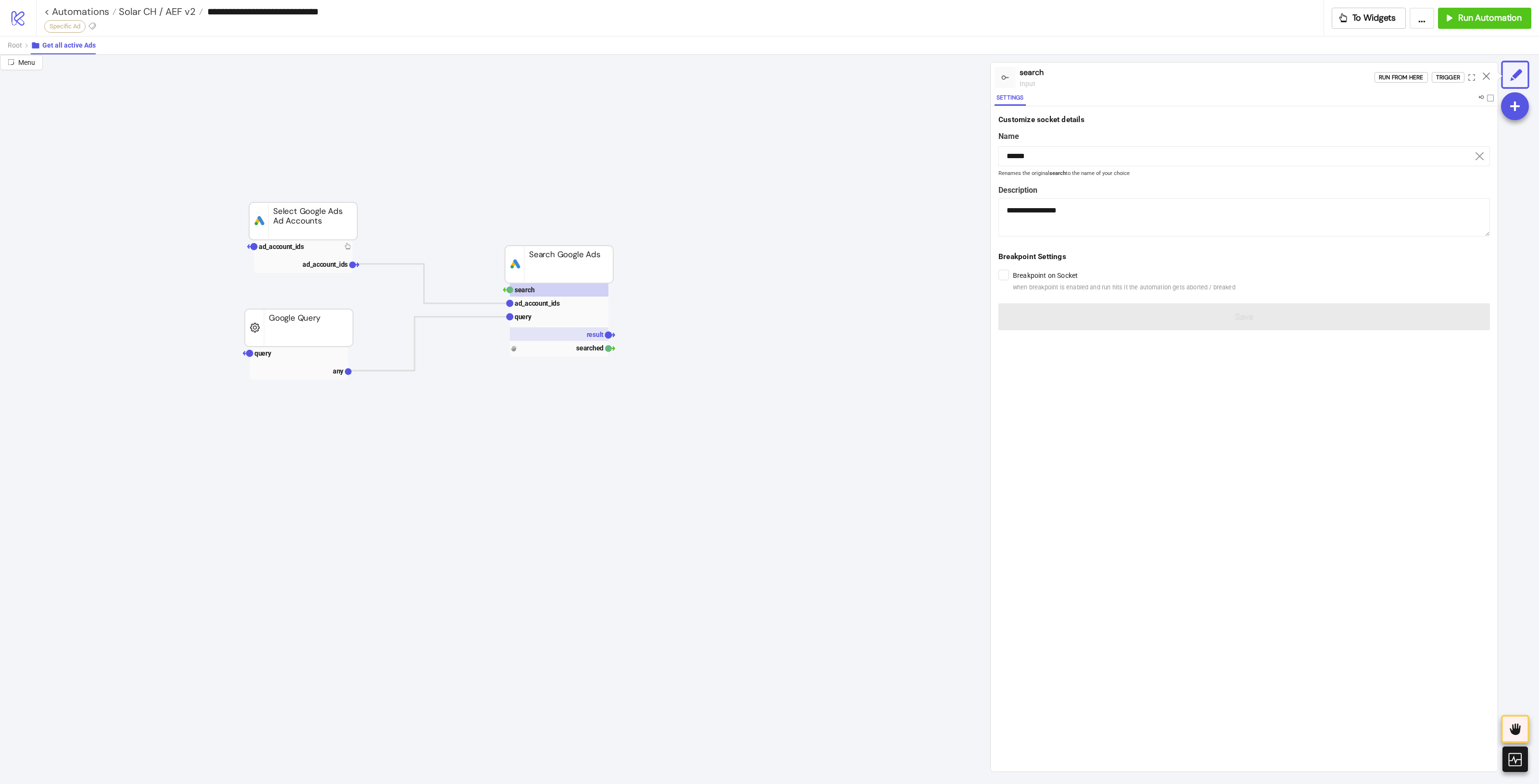
click at [593, 334] on text "result" at bounding box center [595, 335] width 18 height 8
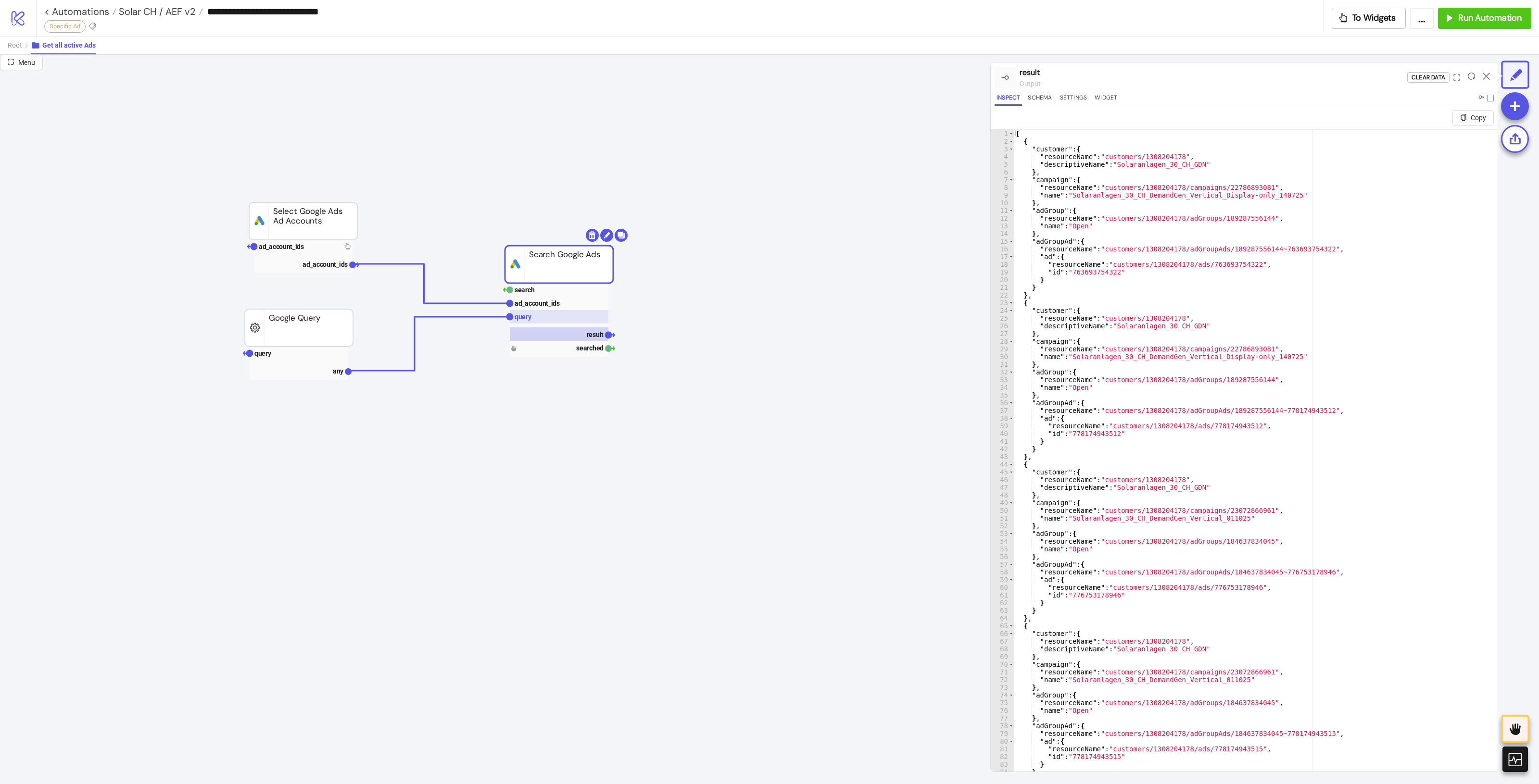
click at [564, 318] on rect at bounding box center [559, 317] width 99 height 14
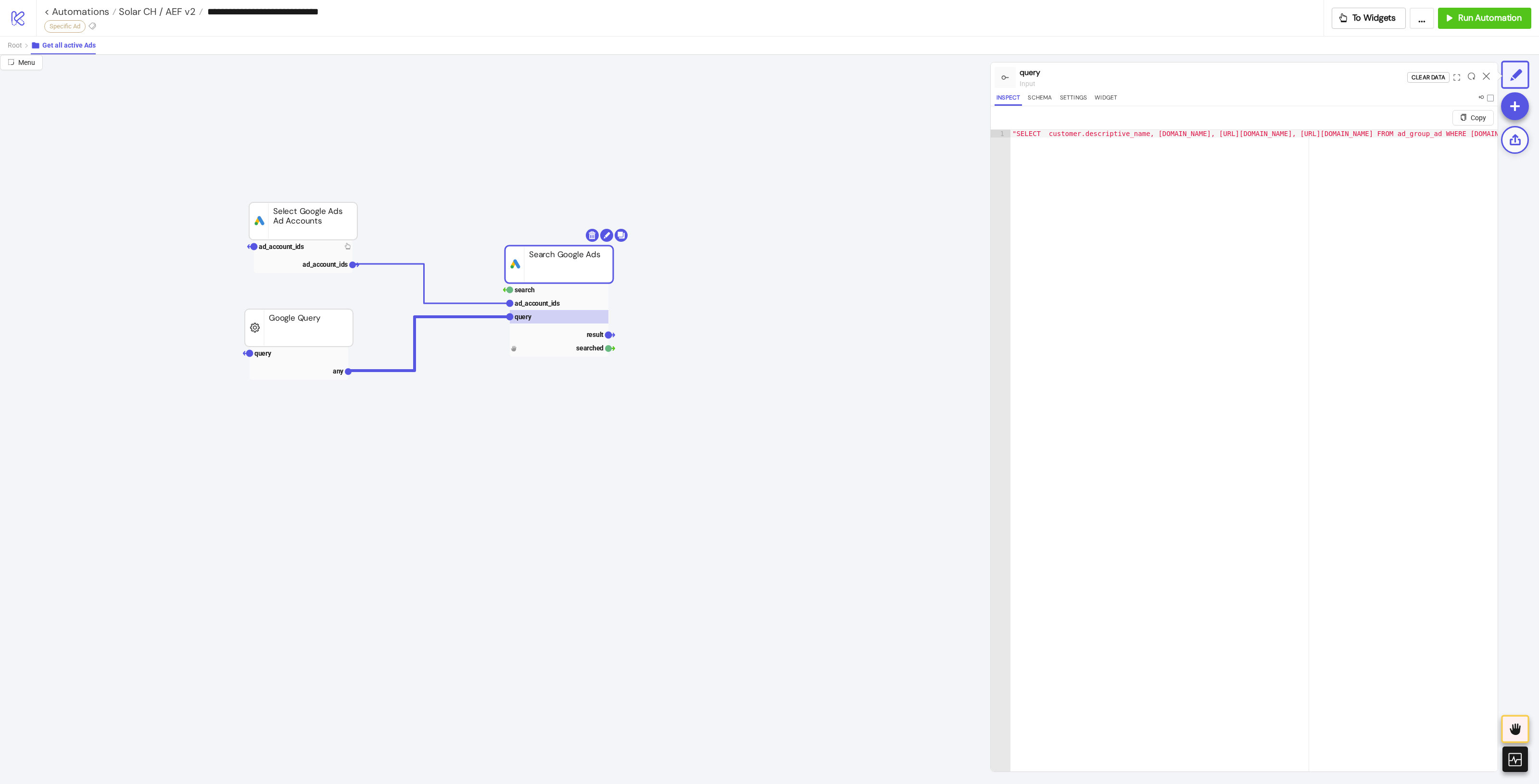
drag, startPoint x: 1330, startPoint y: 128, endPoint x: 1520, endPoint y: 139, distance: 190.3
click at [1520, 139] on div "Menu query input Clear Data Inspect Schema Settings Widget Copy 1 "SELECT custo…" at bounding box center [769, 420] width 1539 height 729
type textarea "**********"
drag, startPoint x: 1337, startPoint y: 132, endPoint x: 1446, endPoint y: 143, distance: 109.6
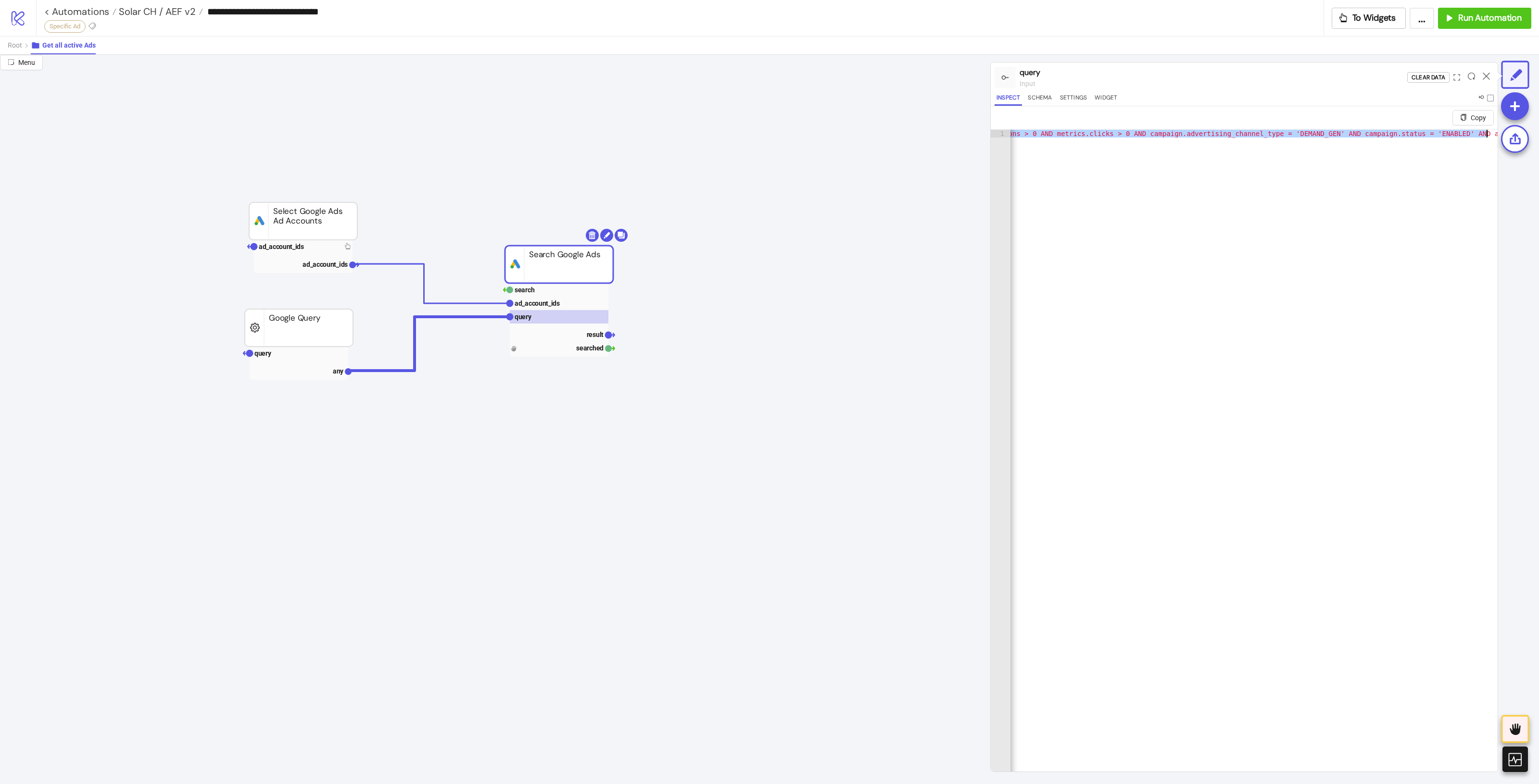
click at [1455, 143] on div ""SELECT customer.descriptive_name, campaign.name, ad_group.name, ad_group_ad.ad…" at bounding box center [909, 466] width 1159 height 672
click at [1446, 143] on div ""SELECT customer.descriptive_name, campaign.name, ad_group.name, ad_group_ad.ad…" at bounding box center [1246, 458] width 484 height 656
click at [585, 333] on rect at bounding box center [559, 334] width 99 height 14
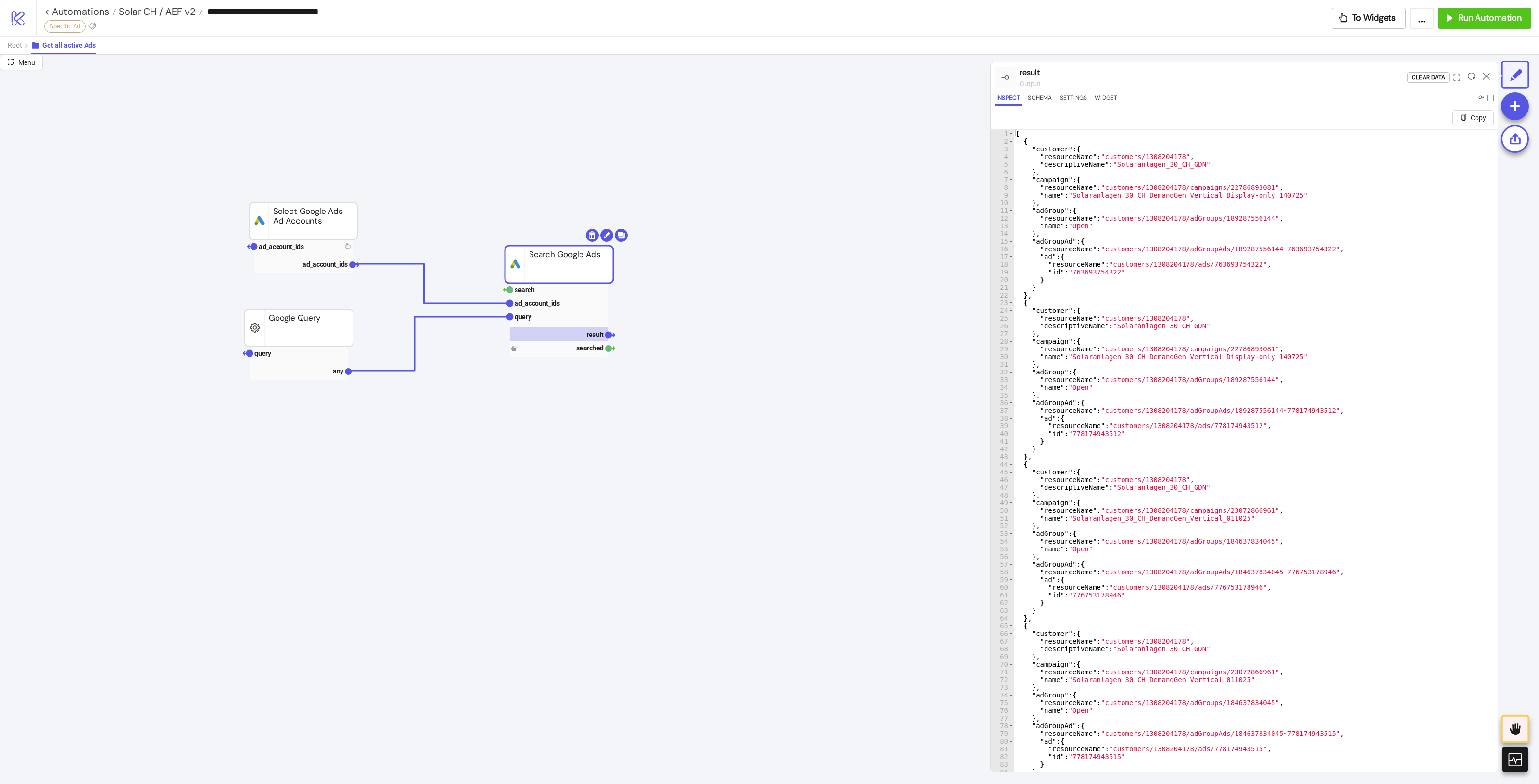
click at [1490, 81] on div at bounding box center [1486, 77] width 15 height 26
click at [1486, 76] on icon at bounding box center [1486, 76] width 7 height 7
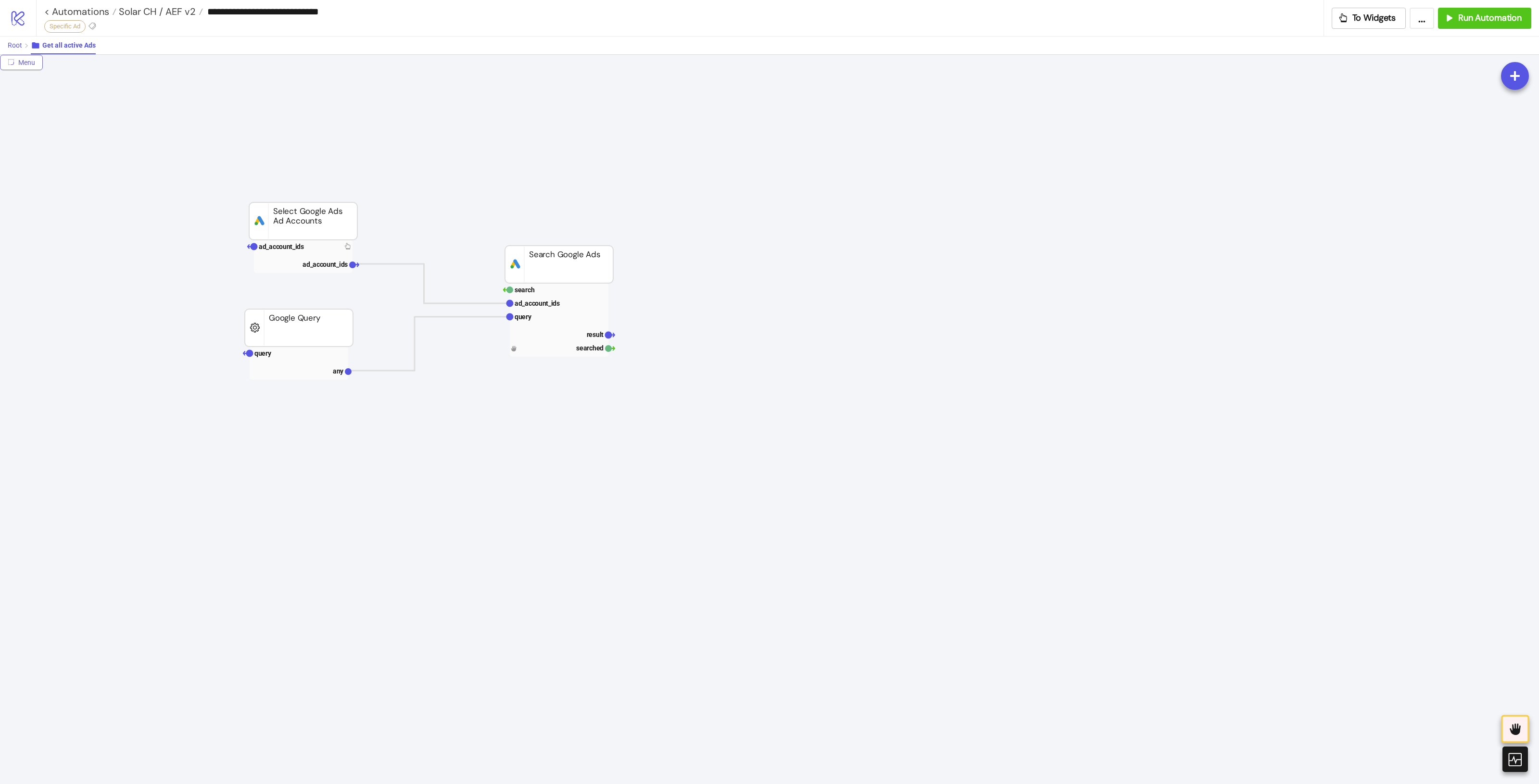
click at [20, 49] on span "Root" at bounding box center [15, 45] width 14 height 8
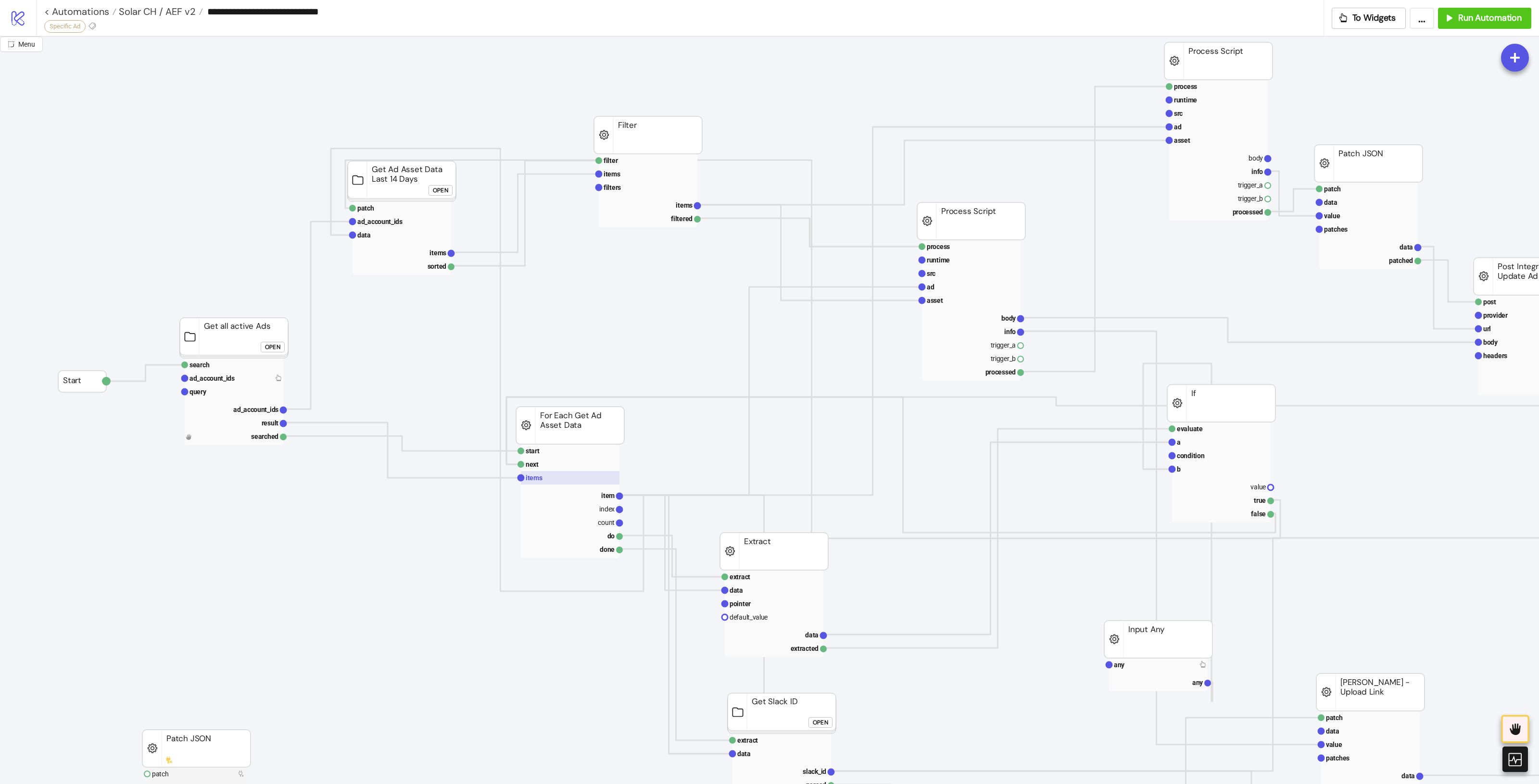
click at [531, 475] on text "items" at bounding box center [534, 478] width 17 height 8
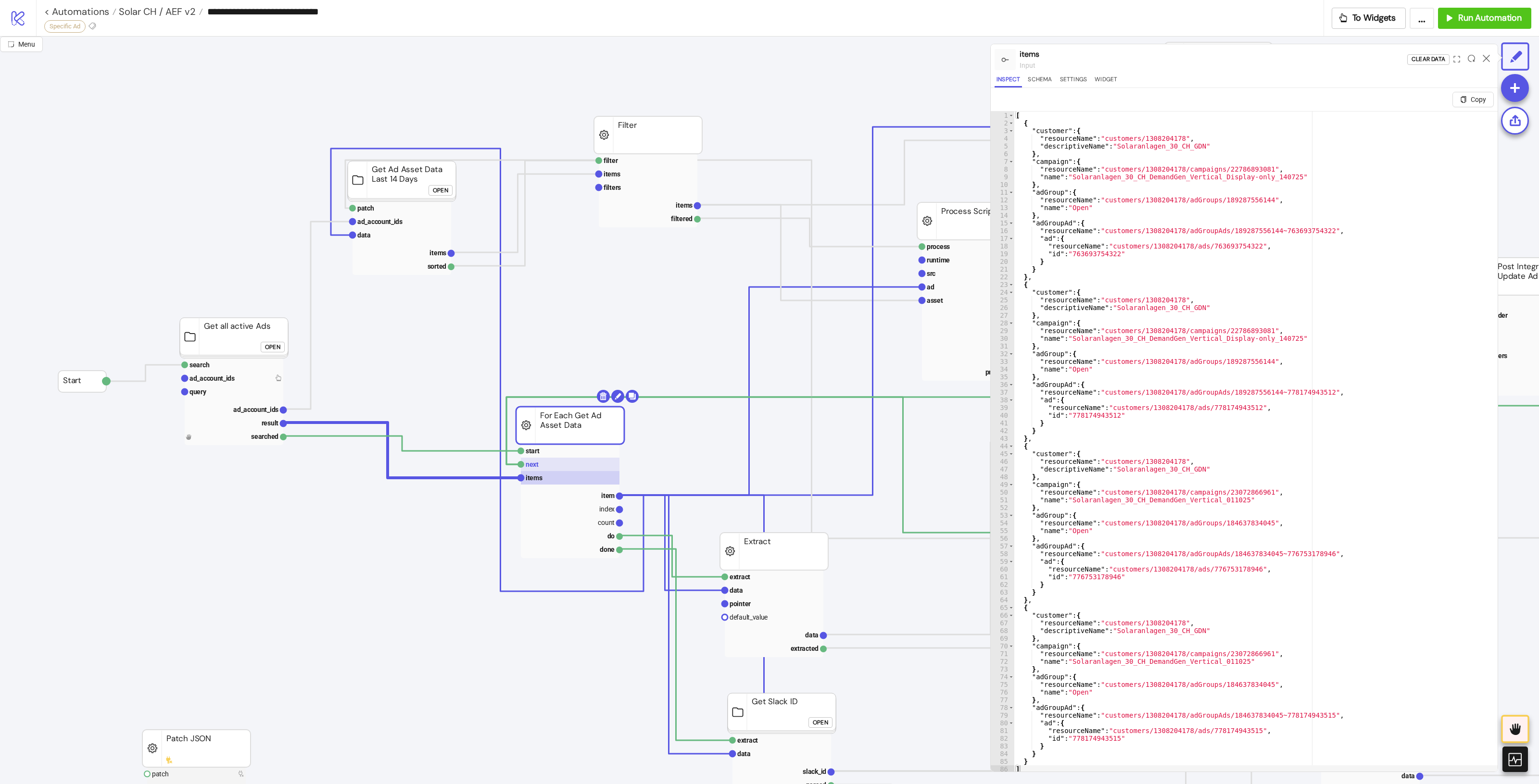
click at [532, 471] on rect at bounding box center [570, 464] width 99 height 14
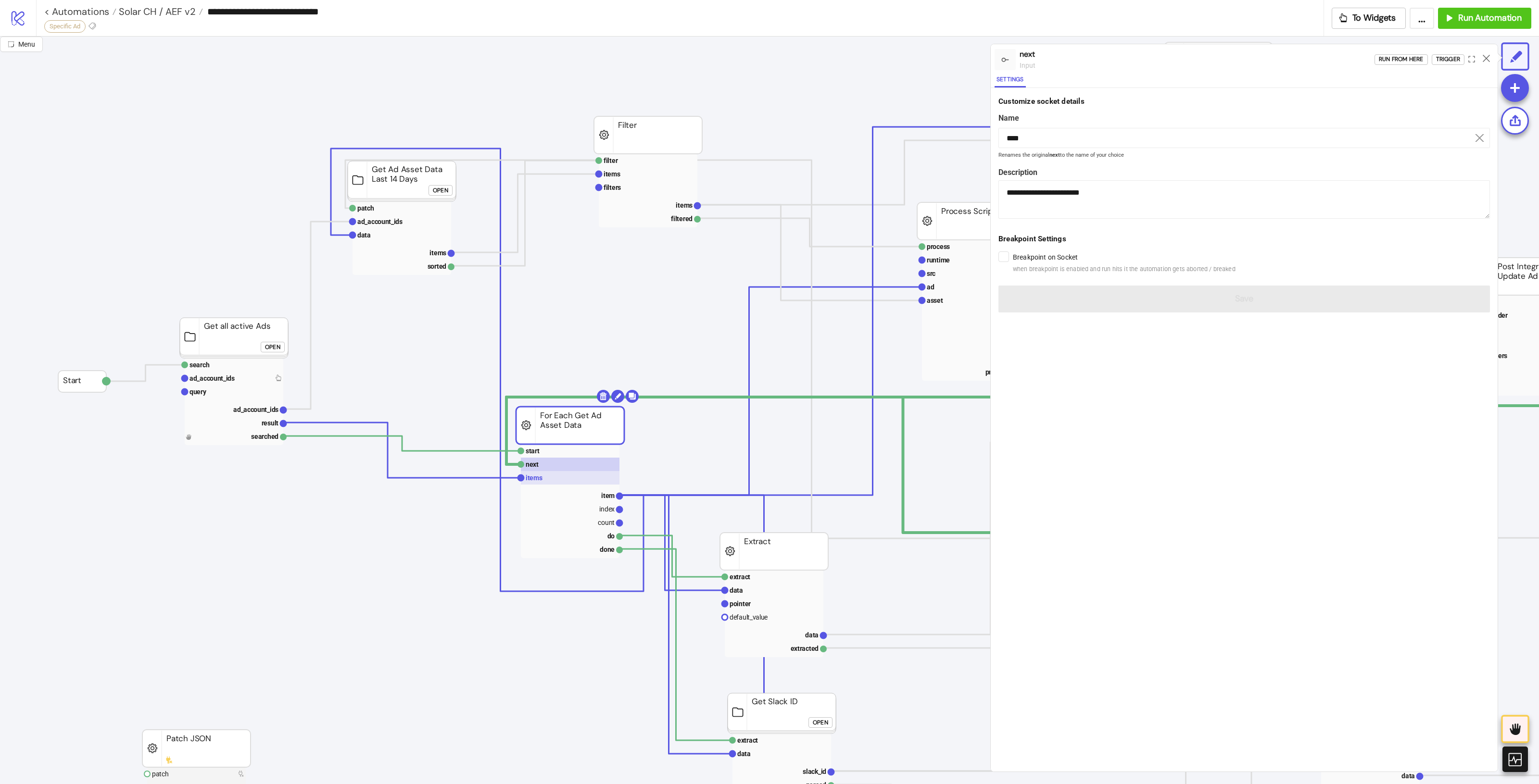
click at [538, 473] on rect at bounding box center [570, 478] width 99 height 14
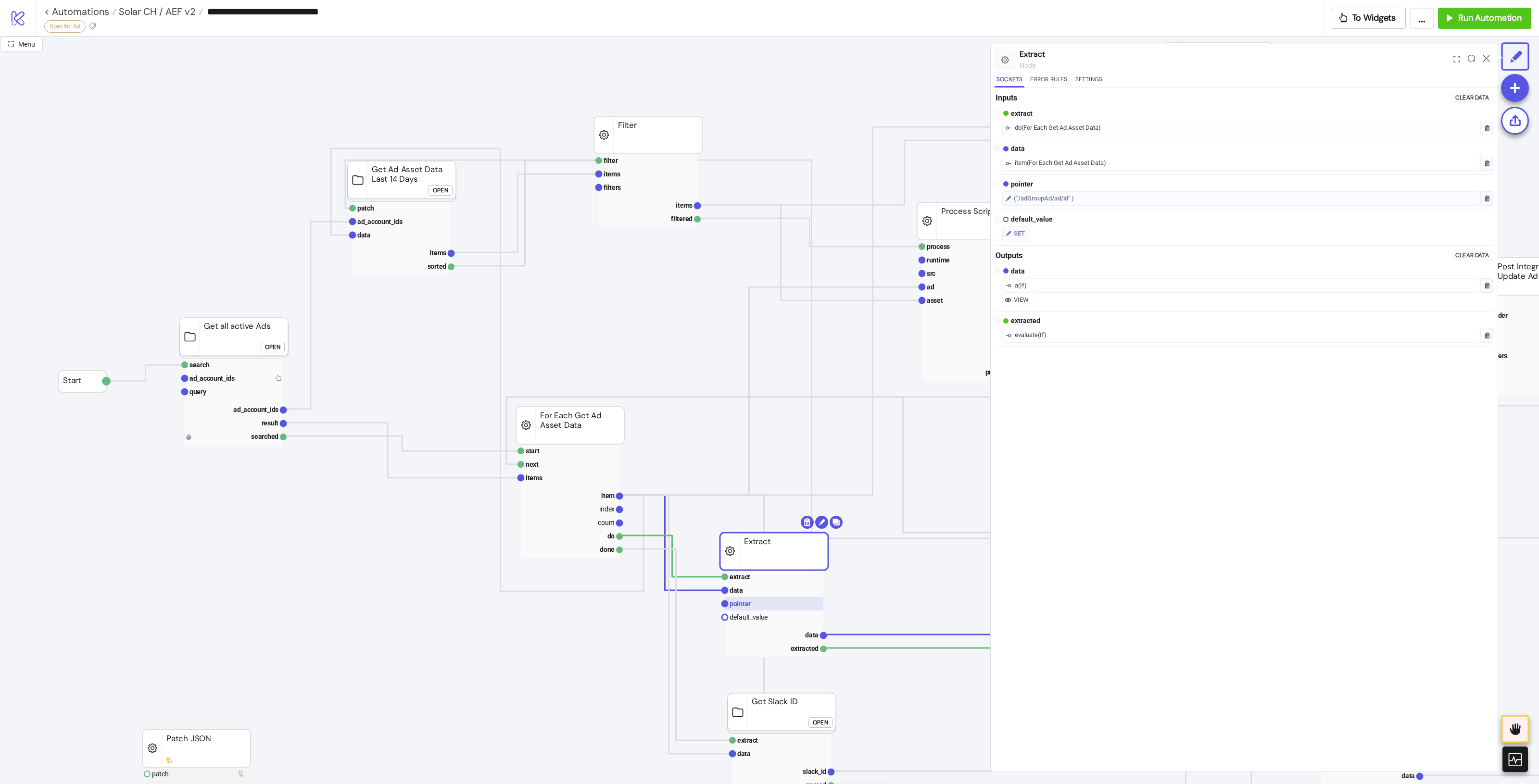
click at [780, 604] on rect at bounding box center [774, 604] width 99 height 14
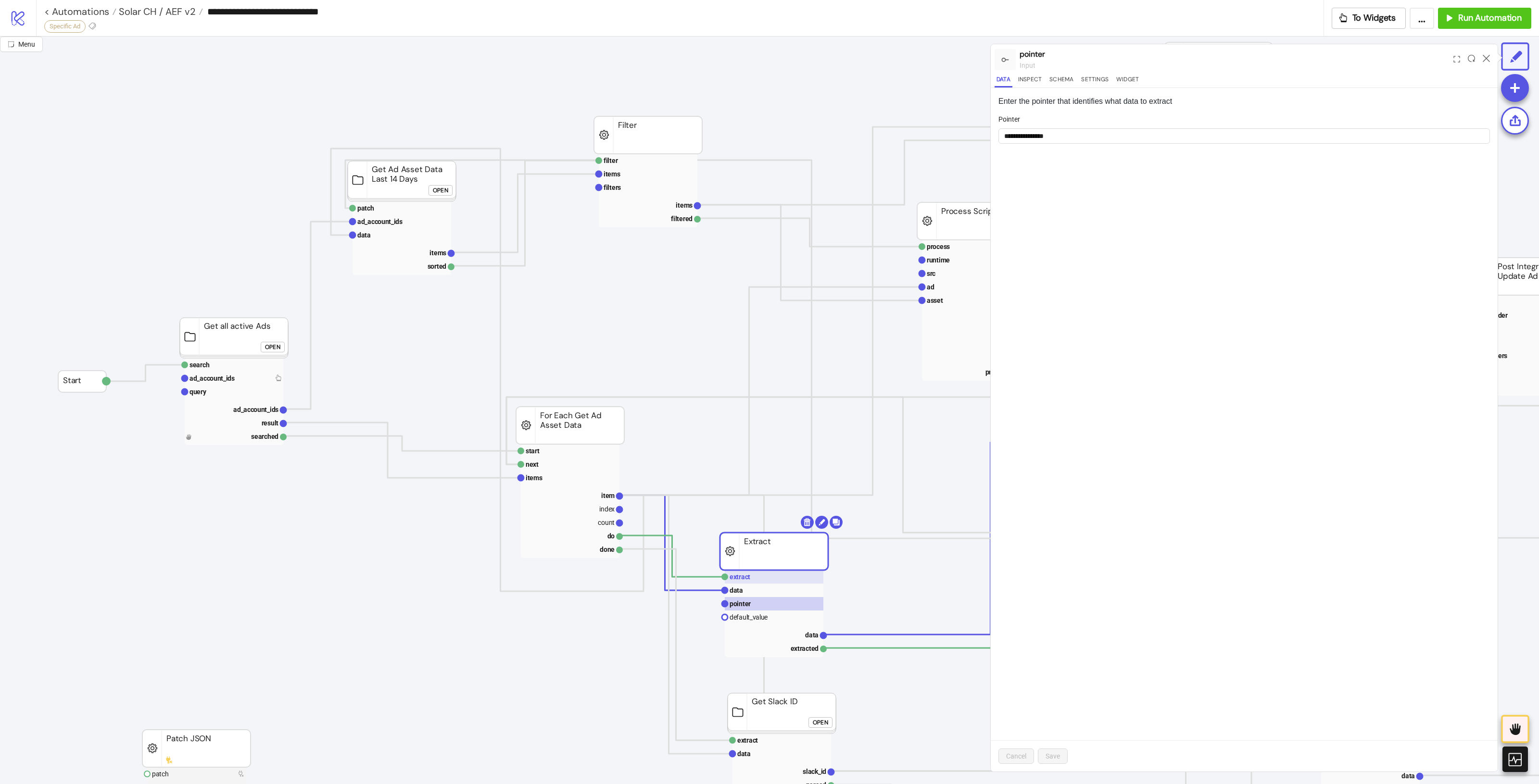
click at [792, 581] on rect at bounding box center [774, 577] width 99 height 14
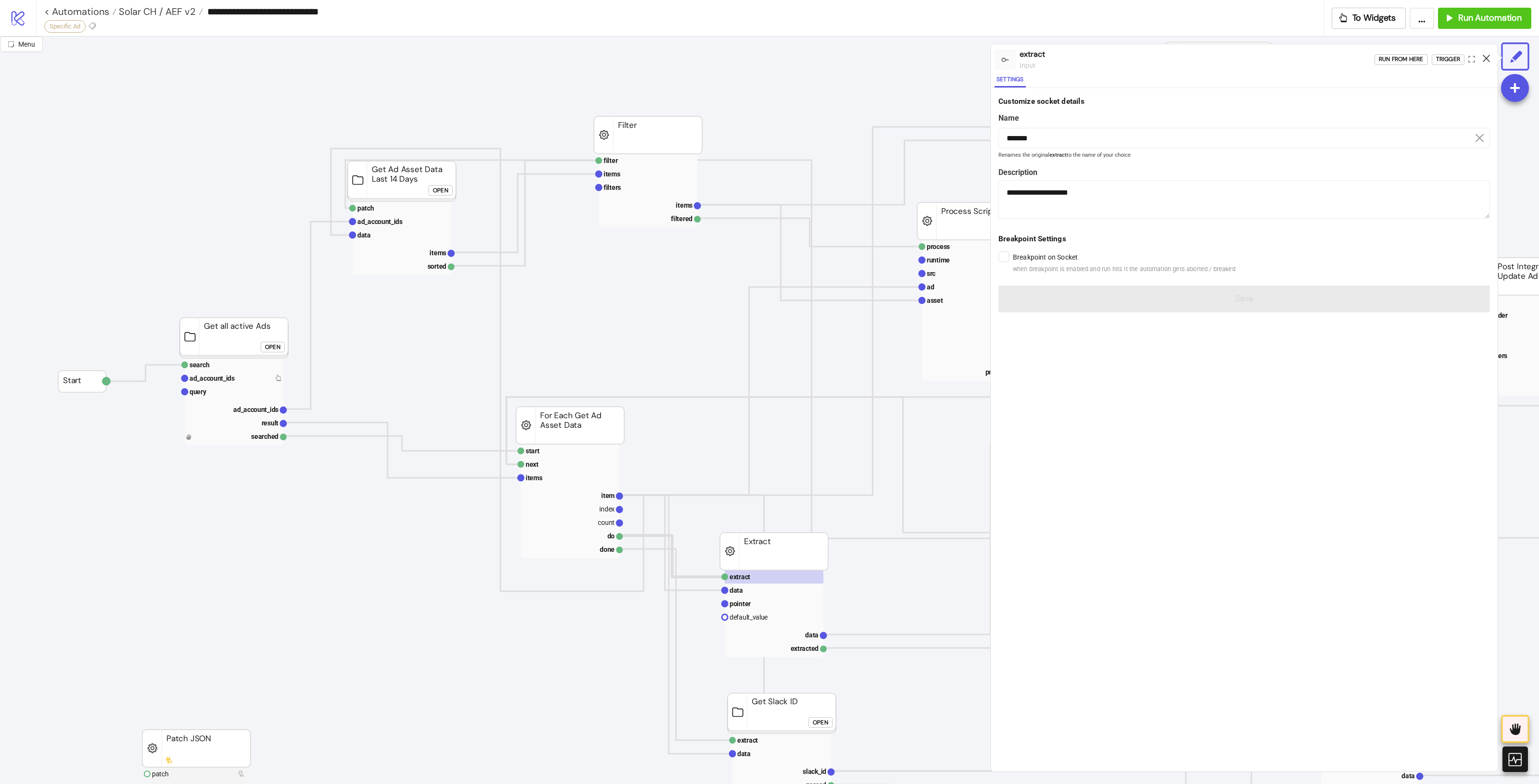
click at [1483, 59] on icon at bounding box center [1486, 58] width 7 height 7
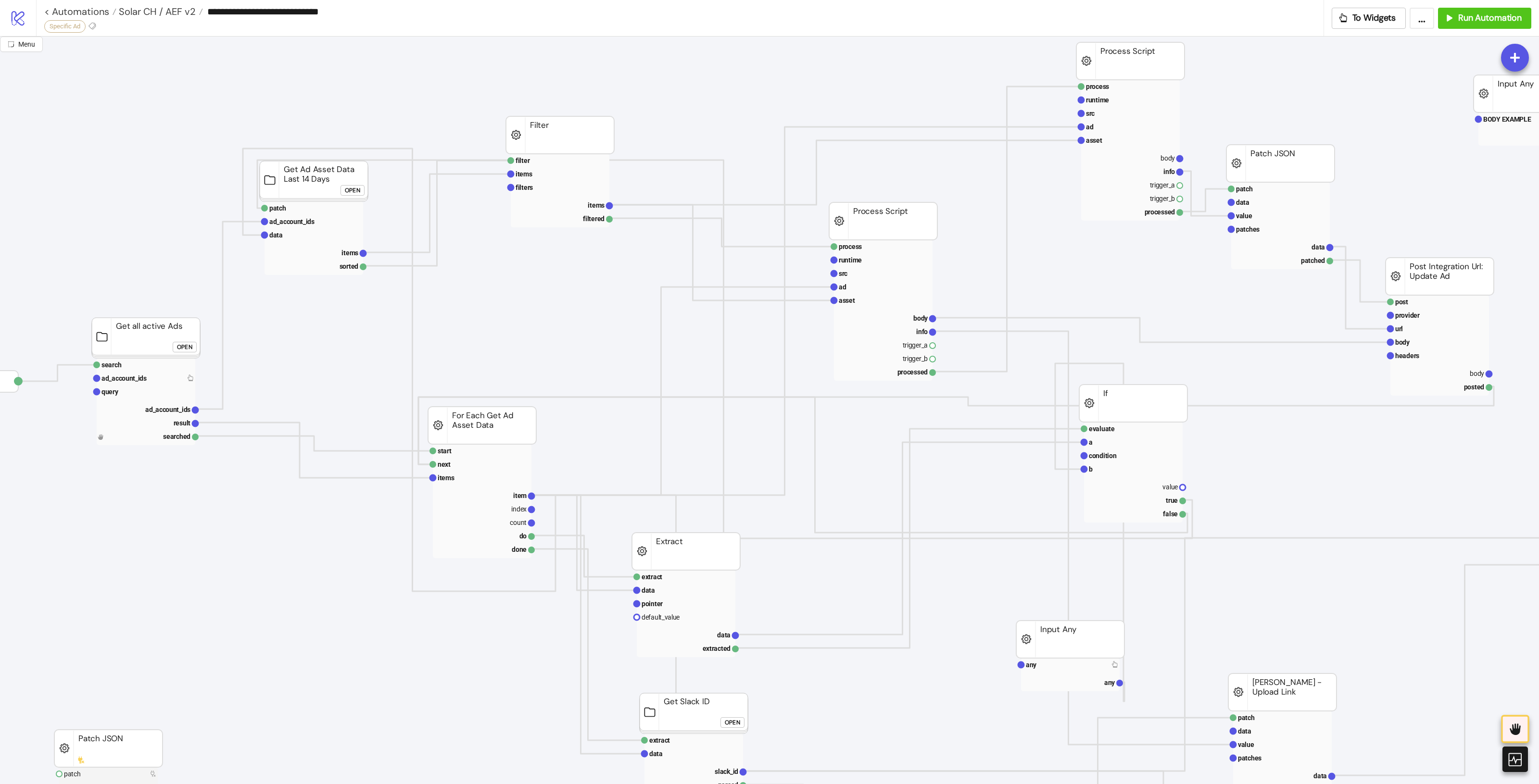
scroll to position [0, 90]
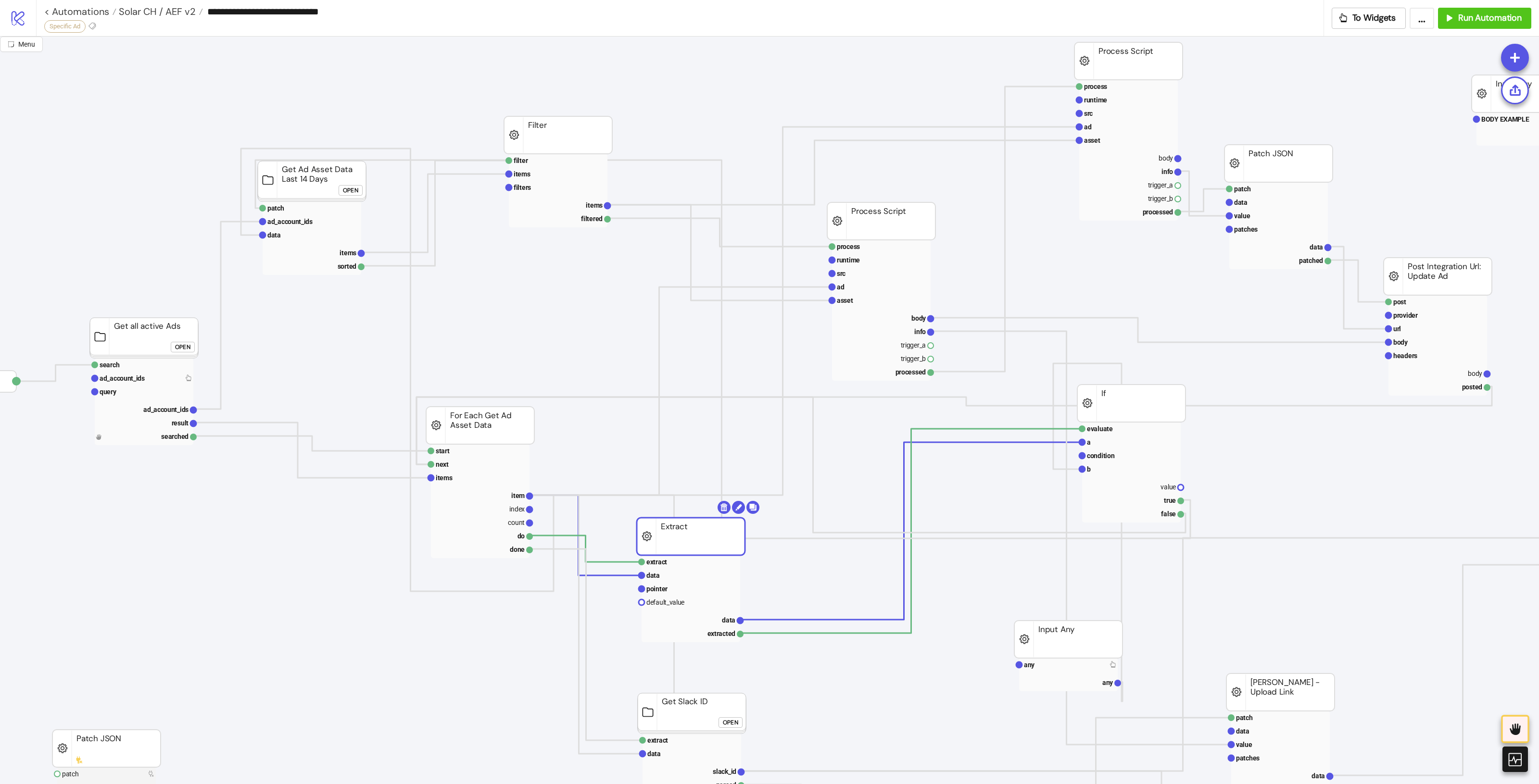
drag, startPoint x: 672, startPoint y: 544, endPoint x: 679, endPoint y: 529, distance: 16.6
click at [679, 529] on rect at bounding box center [691, 536] width 109 height 37
click at [465, 448] on rect at bounding box center [480, 451] width 99 height 14
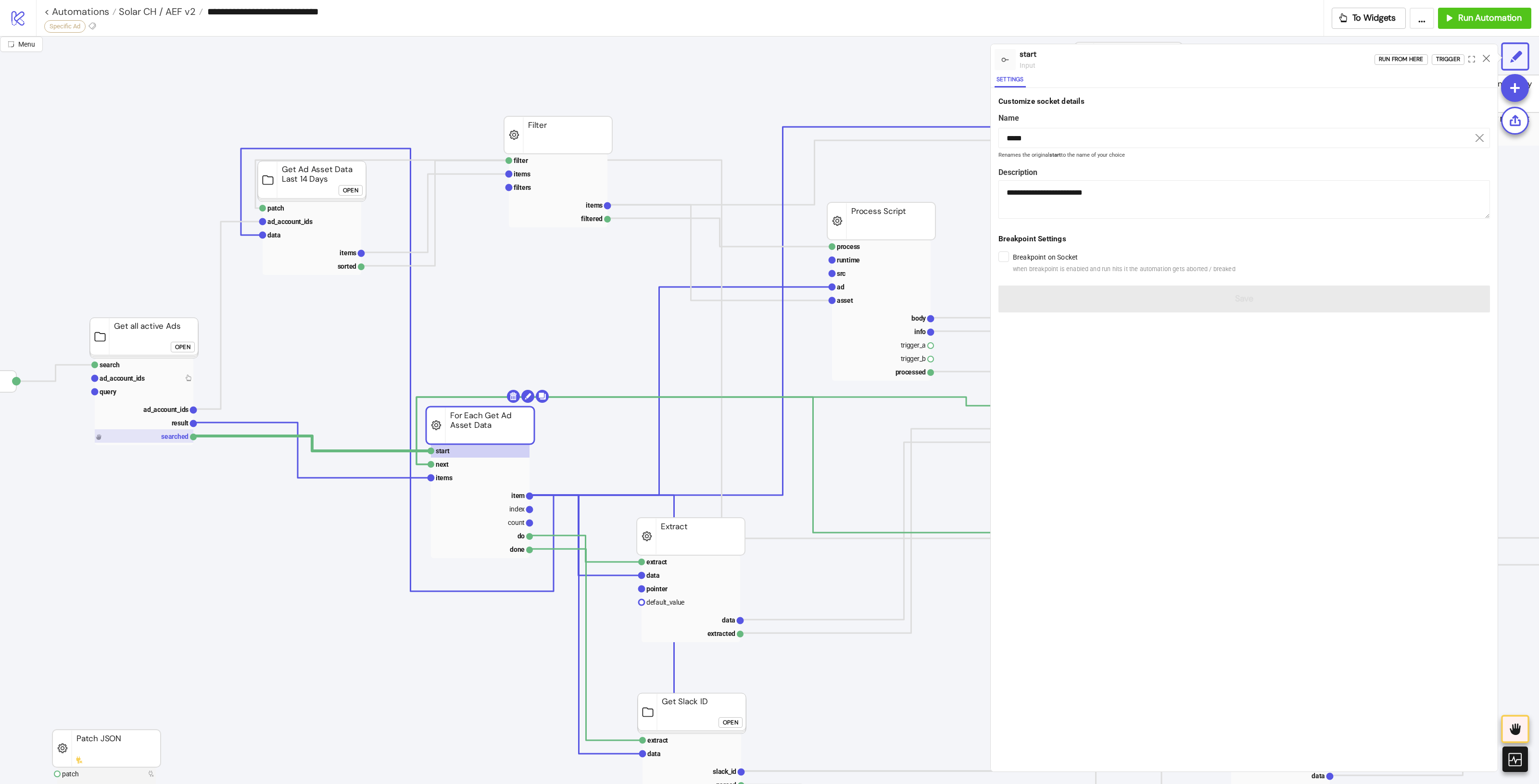
click at [127, 434] on rect at bounding box center [144, 435] width 99 height 14
type input "********"
type textarea "**********"
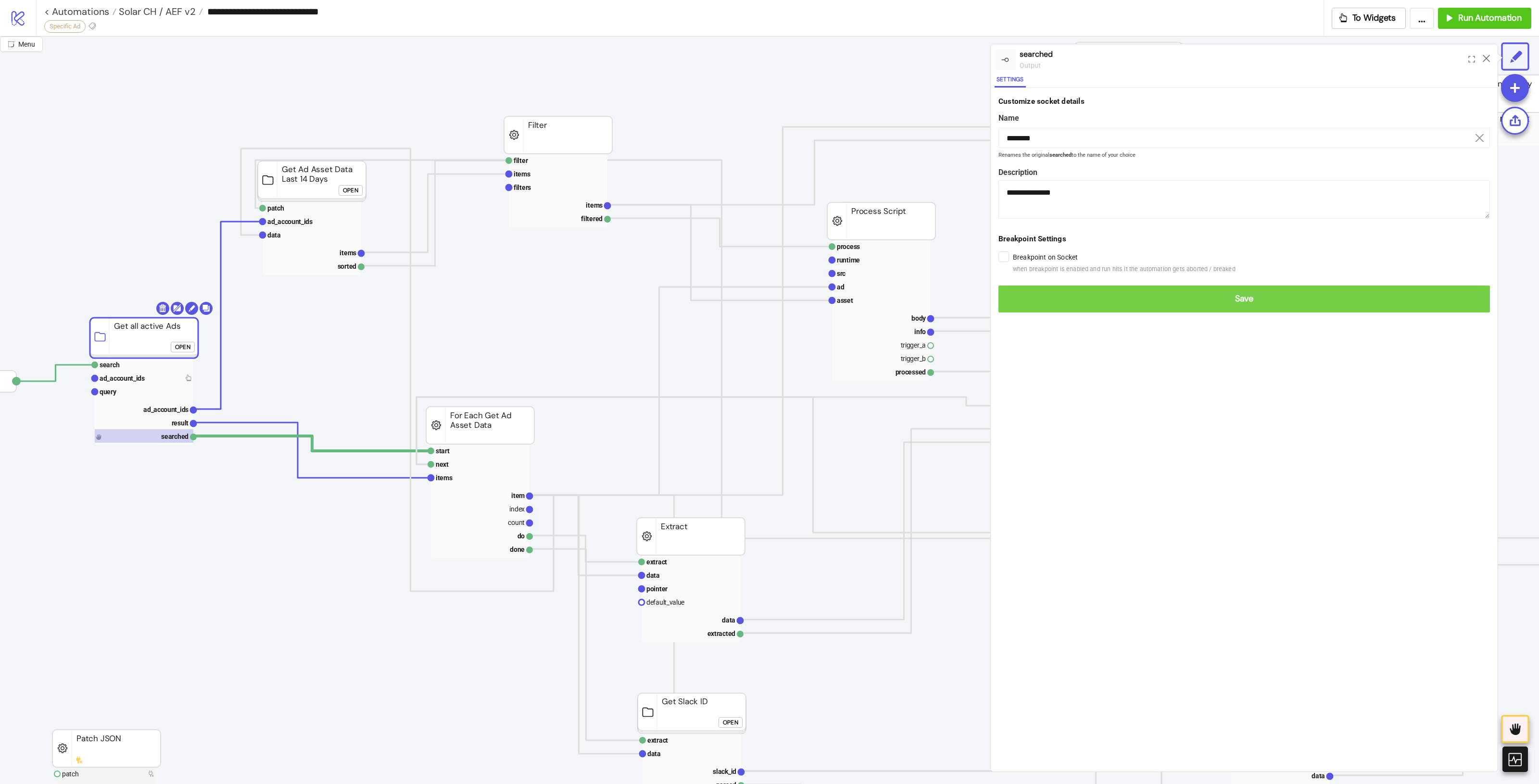
click at [1134, 301] on span "Save" at bounding box center [1244, 299] width 476 height 11
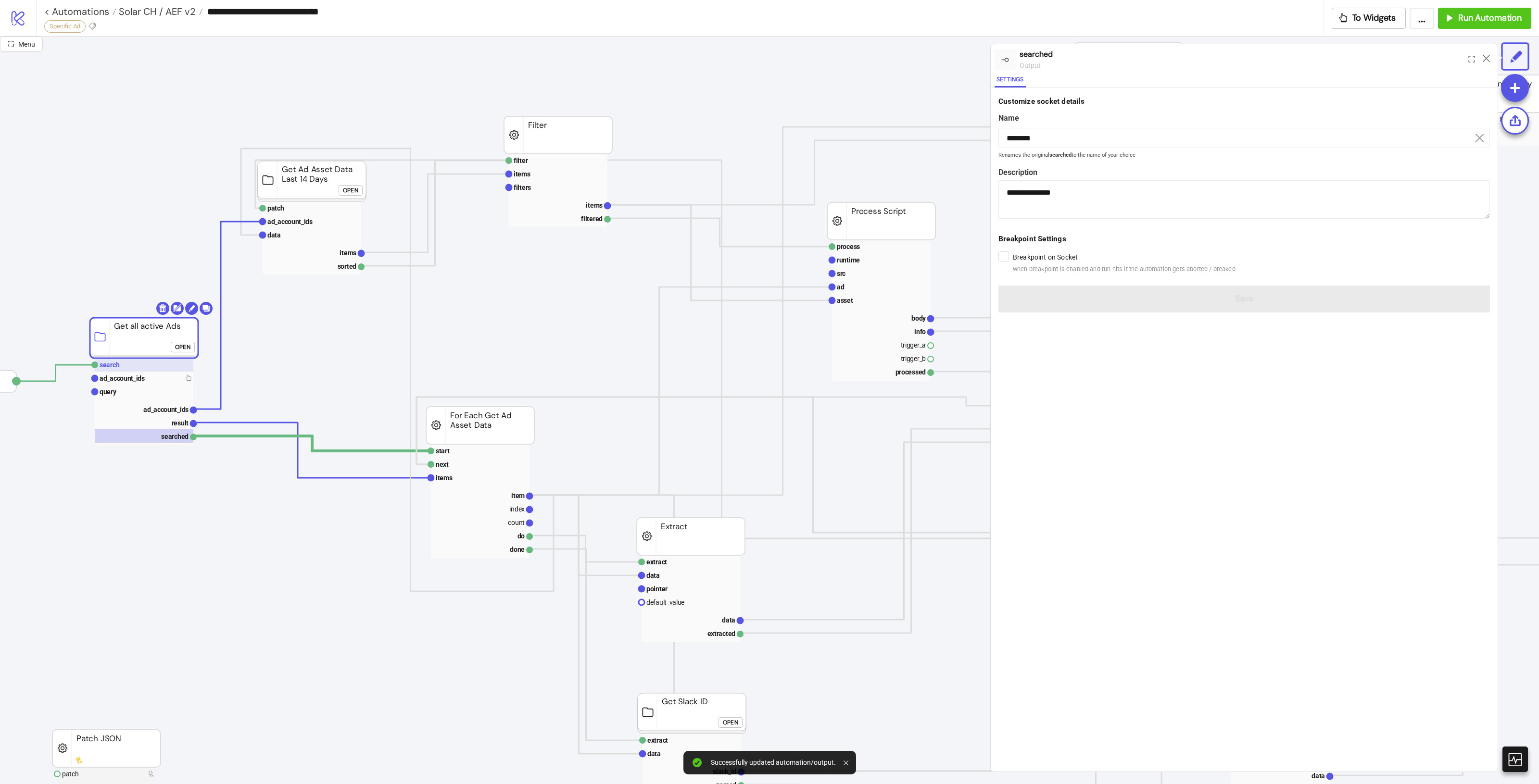
click at [142, 368] on rect at bounding box center [144, 364] width 99 height 14
type input "******"
type textarea "**********"
click at [483, 452] on rect at bounding box center [480, 451] width 99 height 14
type input "*****"
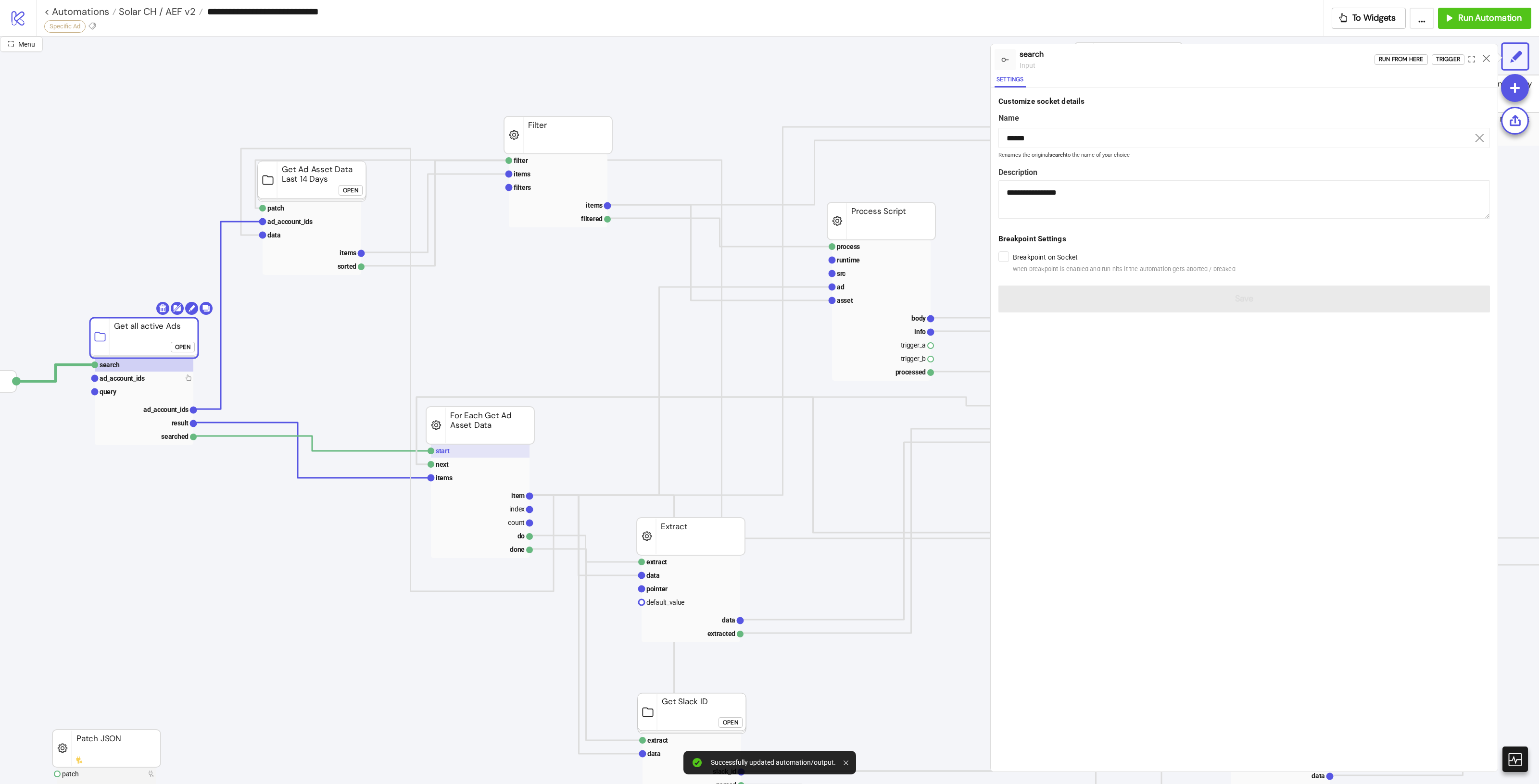
type textarea "**********"
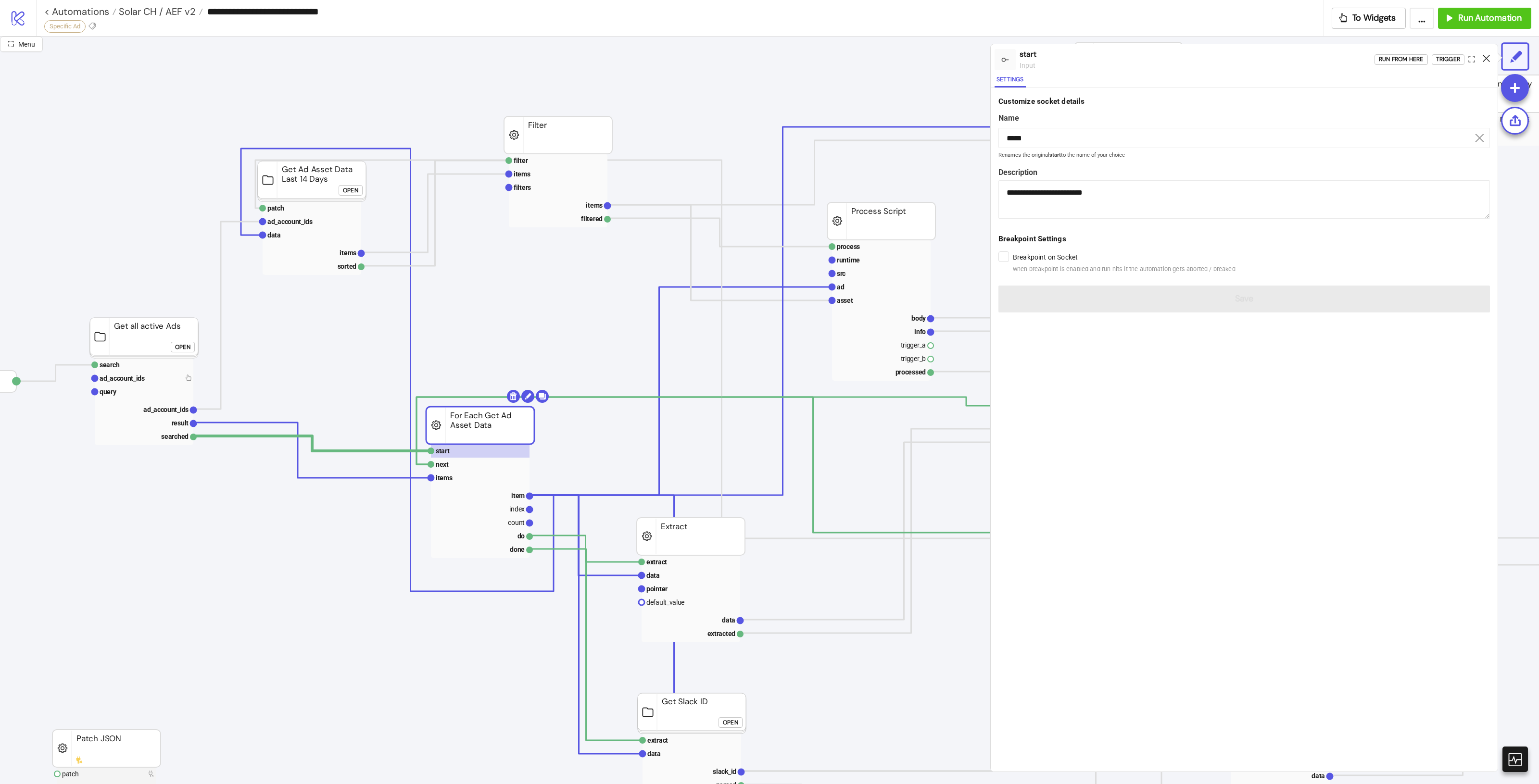
click at [1485, 55] on icon at bounding box center [1486, 58] width 7 height 7
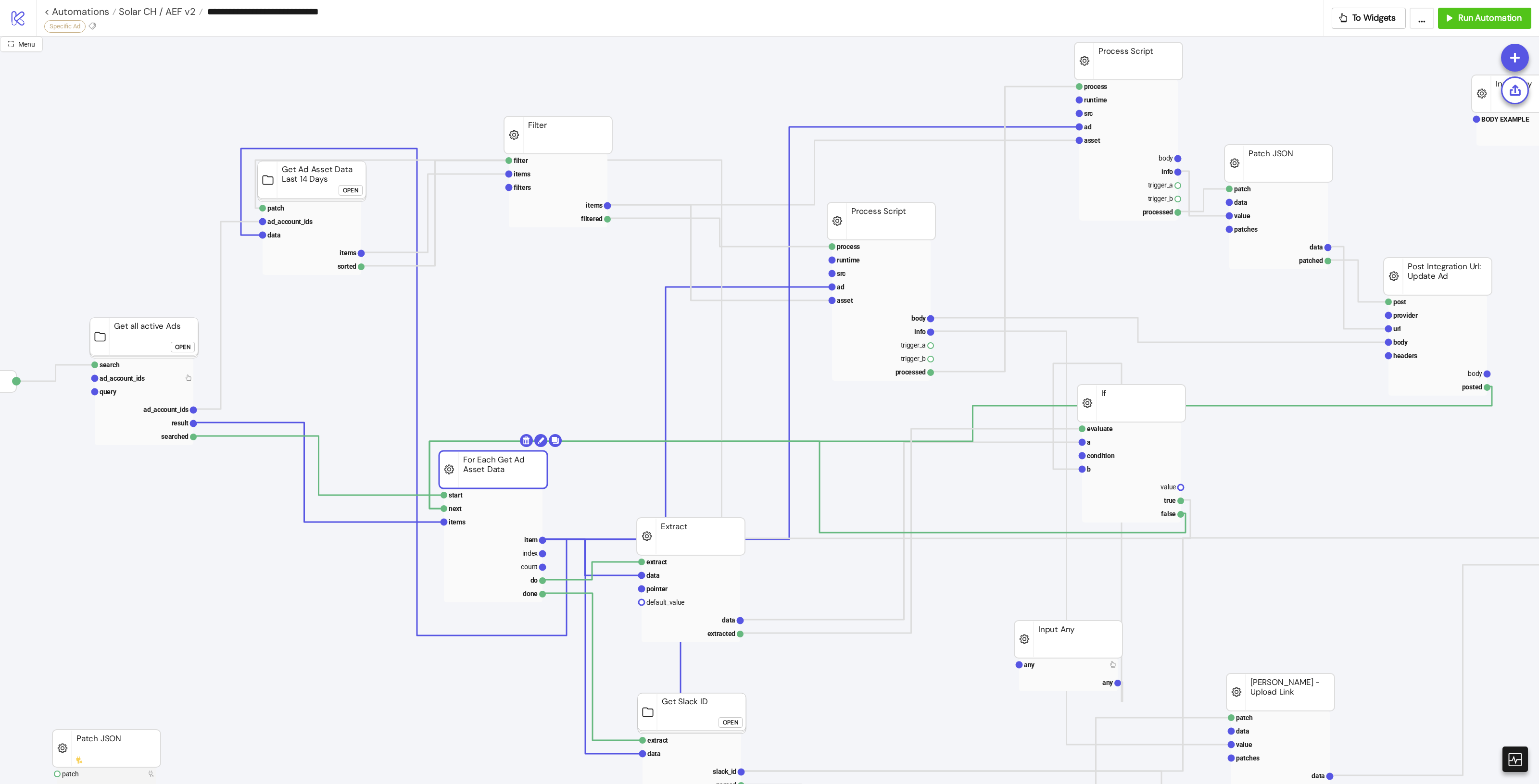
drag, startPoint x: 457, startPoint y: 425, endPoint x: 528, endPoint y: 439, distance: 72.4
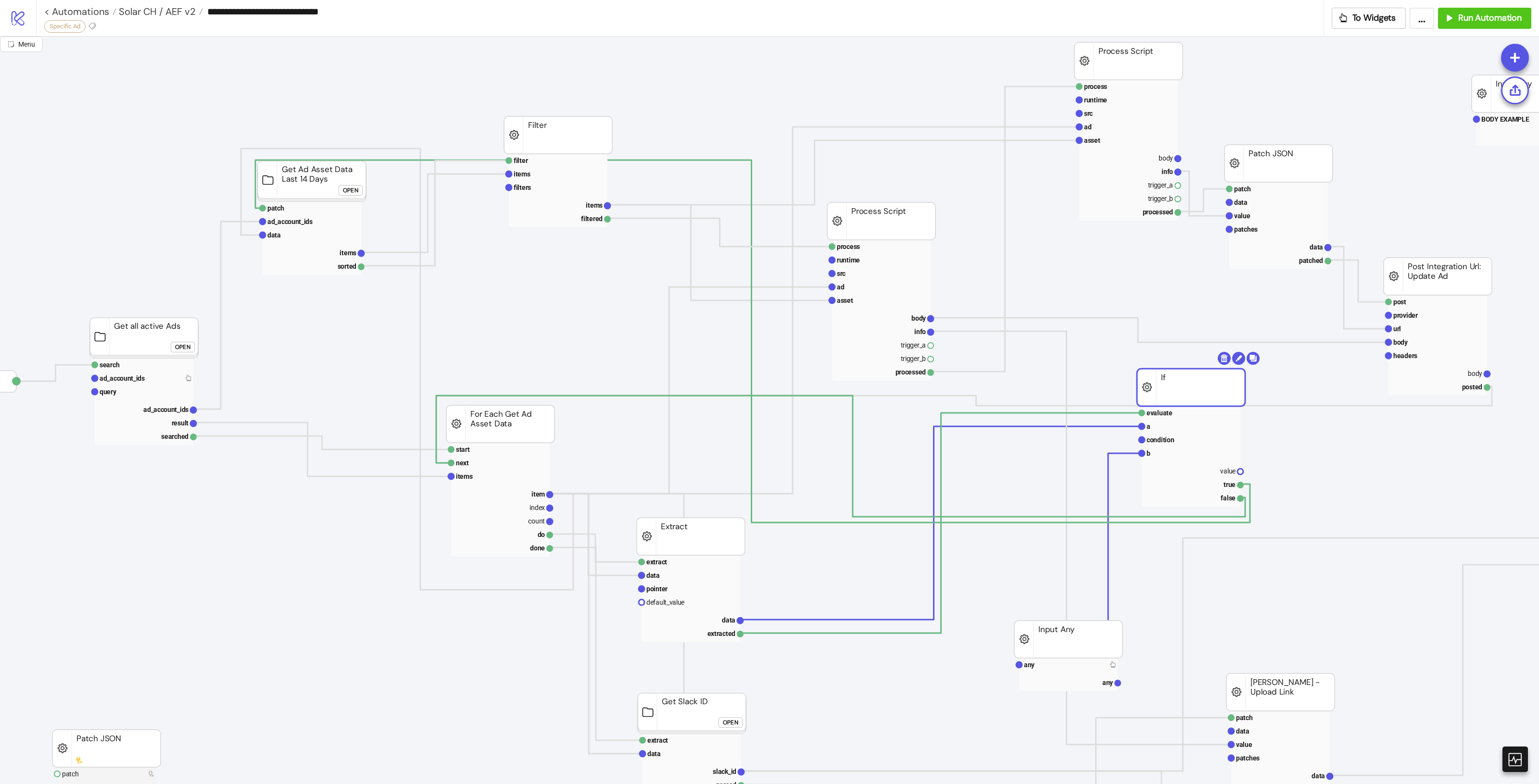
drag, startPoint x: 1136, startPoint y: 409, endPoint x: 1196, endPoint y: 393, distance: 62.1
drag, startPoint x: 1195, startPoint y: 399, endPoint x: 1200, endPoint y: 400, distance: 5.1
click at [1200, 400] on rect at bounding box center [1194, 387] width 109 height 37
click at [1189, 415] on rect at bounding box center [1196, 414] width 99 height 14
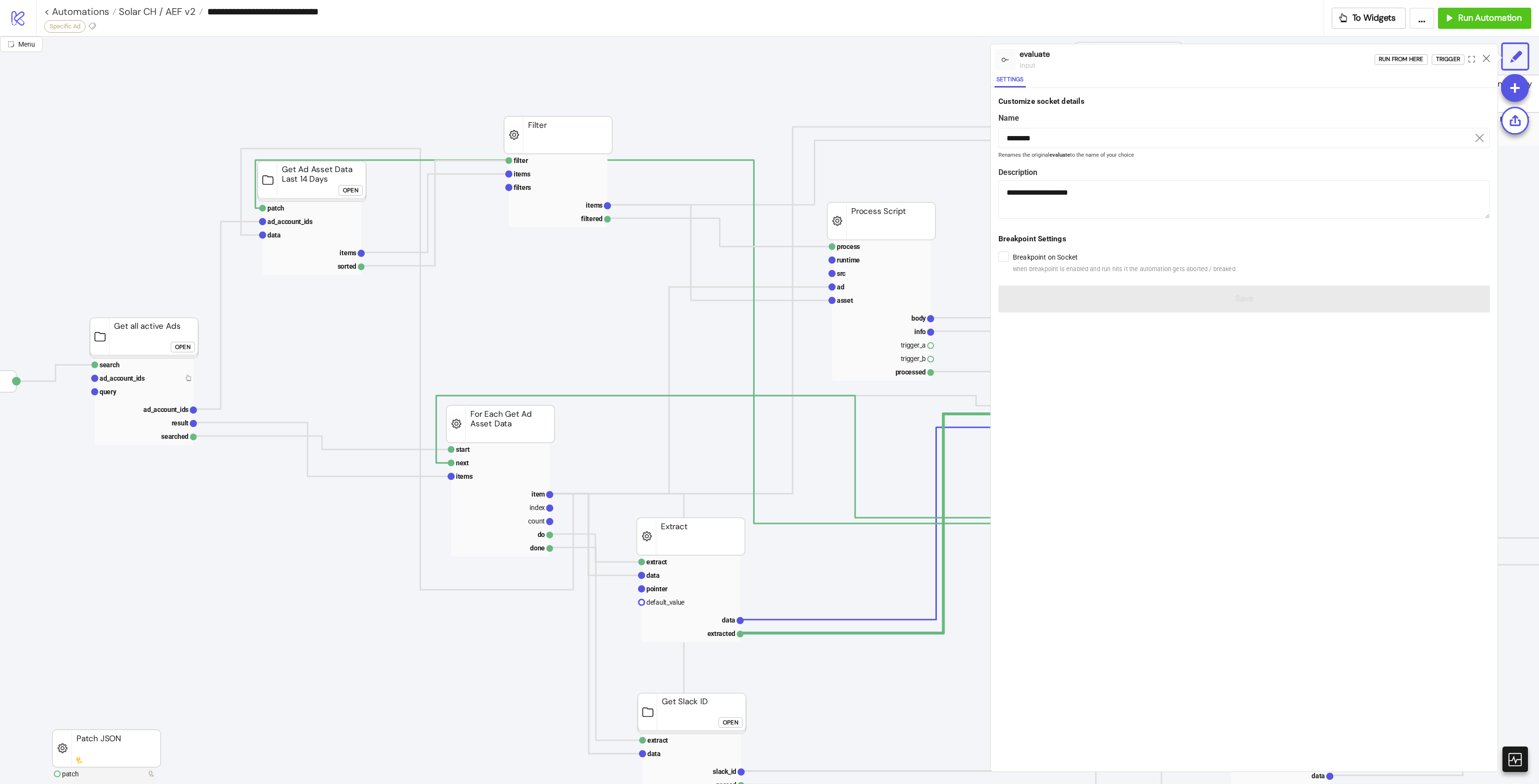
drag, startPoint x: 1487, startPoint y: 57, endPoint x: 1482, endPoint y: 61, distance: 6.4
click at [1486, 57] on icon at bounding box center [1486, 58] width 7 height 7
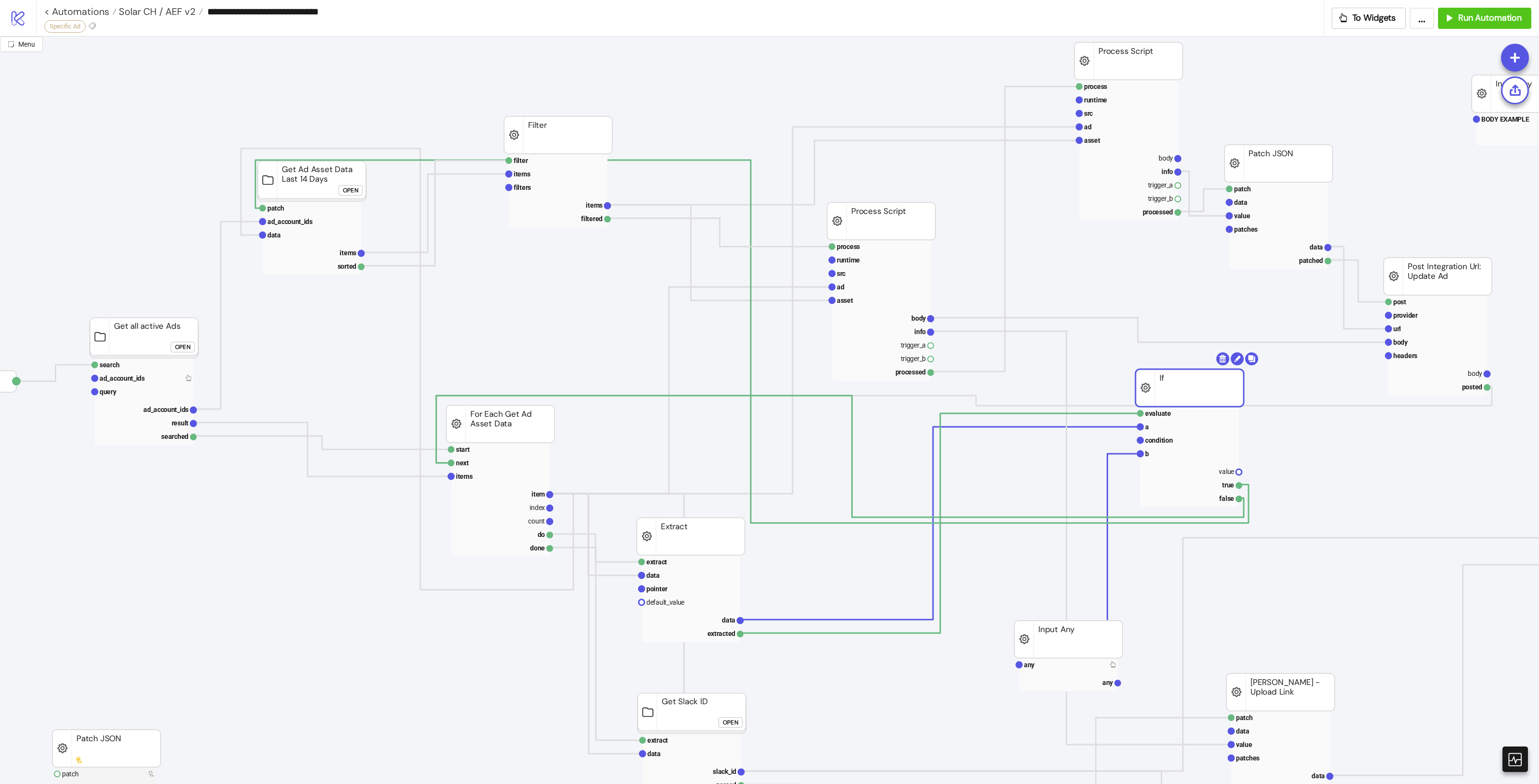
drag, startPoint x: 1200, startPoint y: 384, endPoint x: 1211, endPoint y: 378, distance: 12.5
click at [1211, 378] on rect at bounding box center [1190, 388] width 109 height 37
click at [275, 207] on text "patch" at bounding box center [275, 208] width 17 height 8
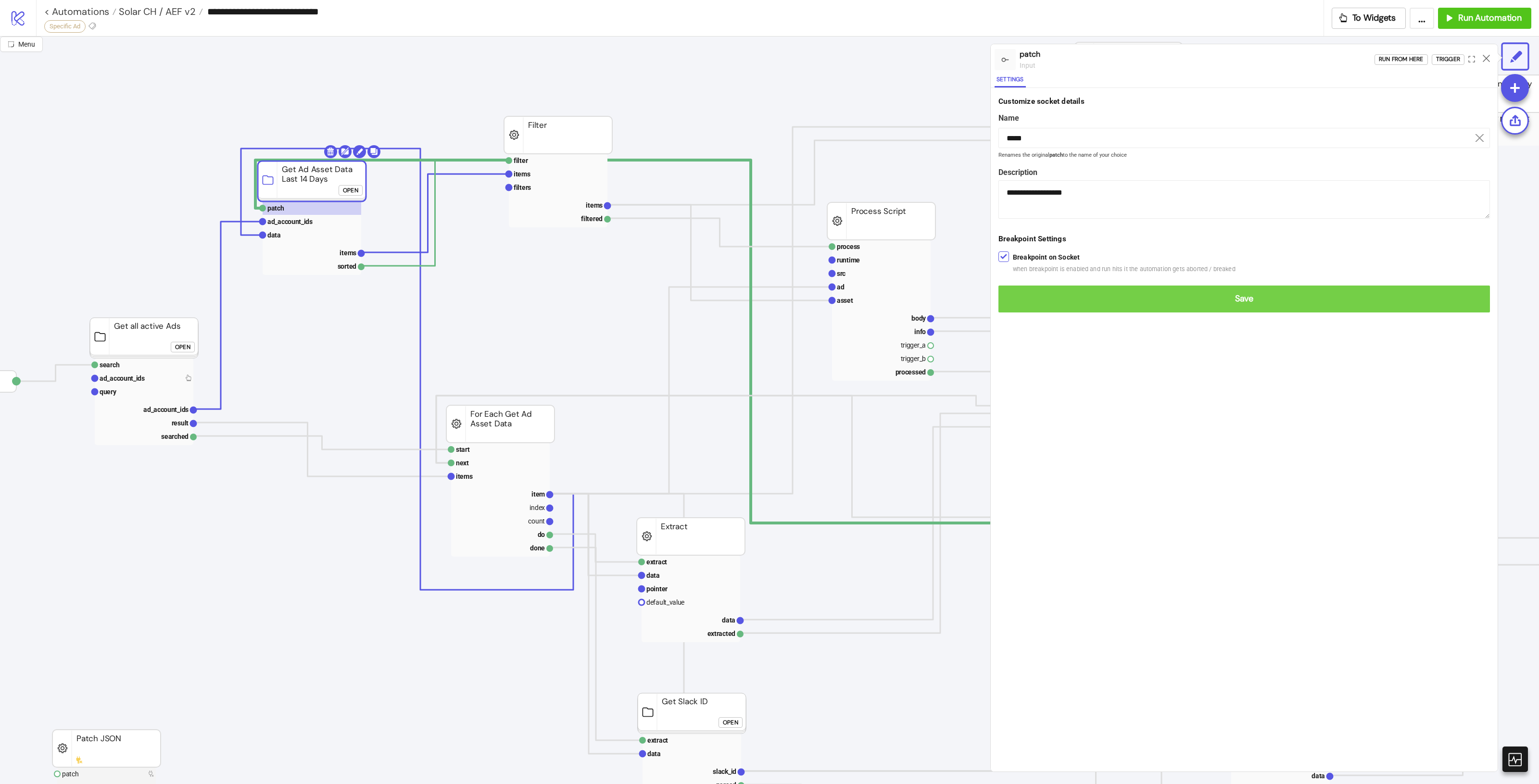
click at [1052, 290] on button "Save" at bounding box center [1244, 299] width 491 height 27
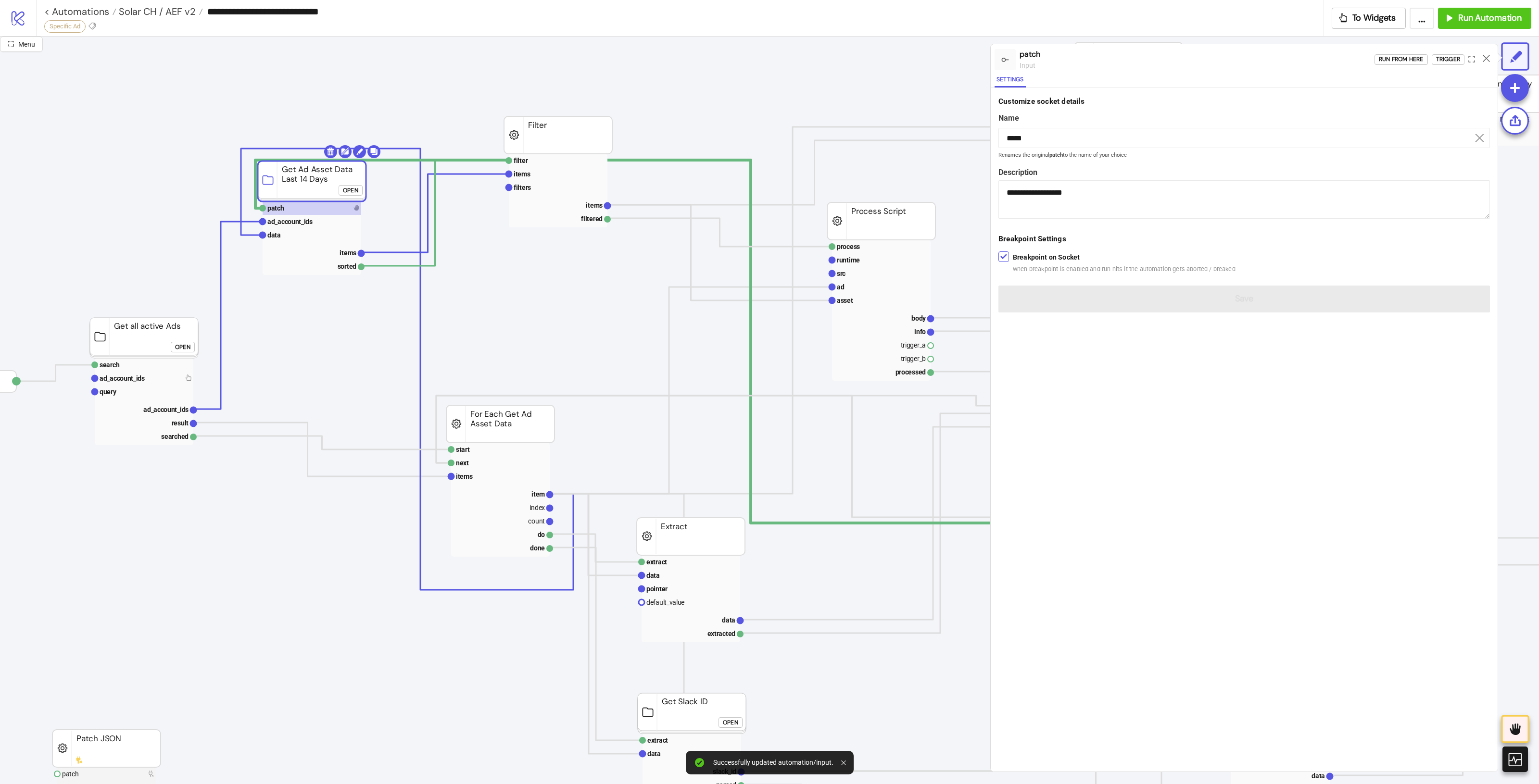
click at [1483, 58] on icon at bounding box center [1486, 58] width 7 height 7
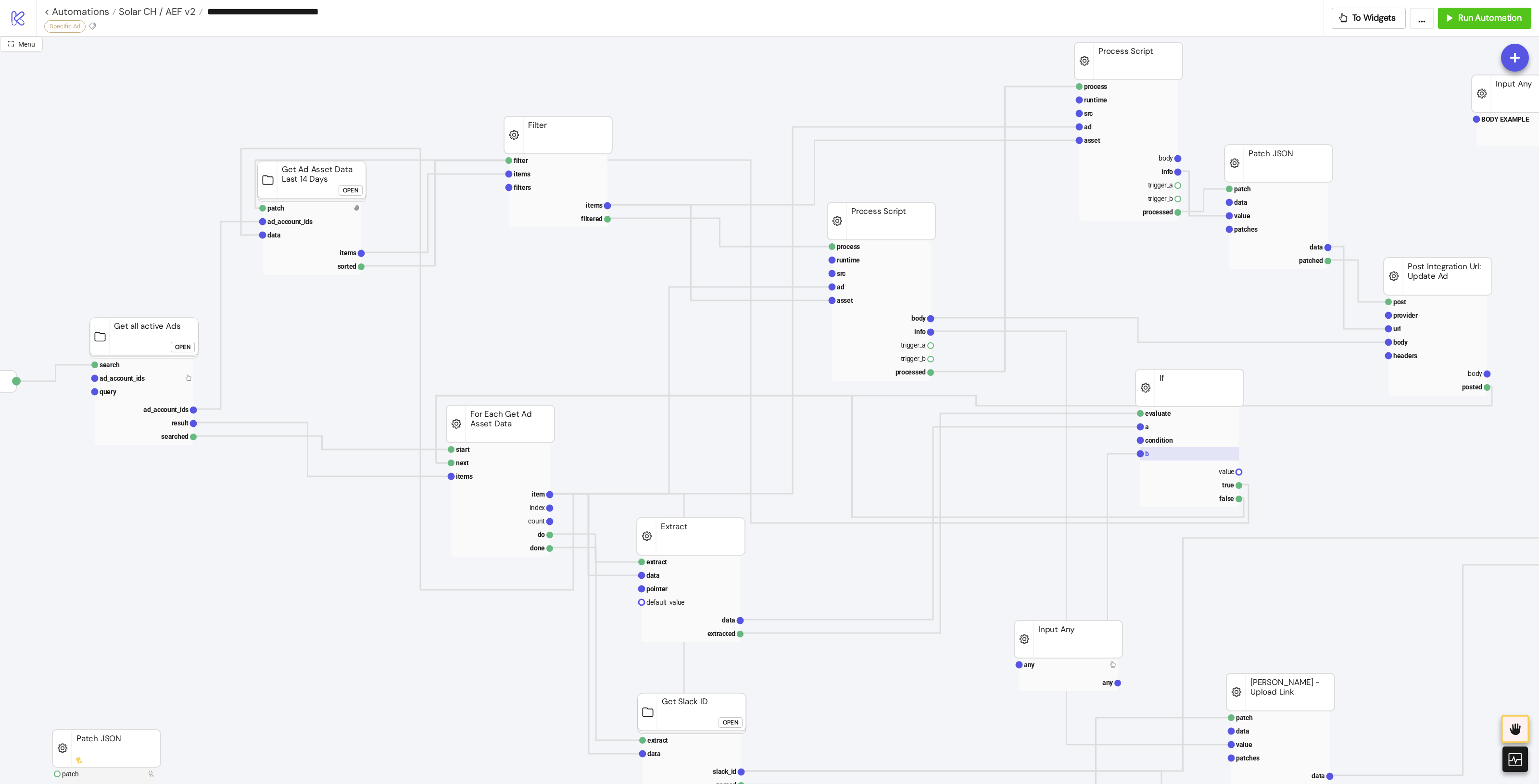
click at [1194, 455] on rect at bounding box center [1190, 454] width 99 height 14
click at [1169, 436] on text "condition" at bounding box center [1158, 440] width 28 height 8
click at [1170, 425] on rect at bounding box center [1190, 427] width 99 height 14
click at [297, 205] on rect at bounding box center [312, 208] width 99 height 14
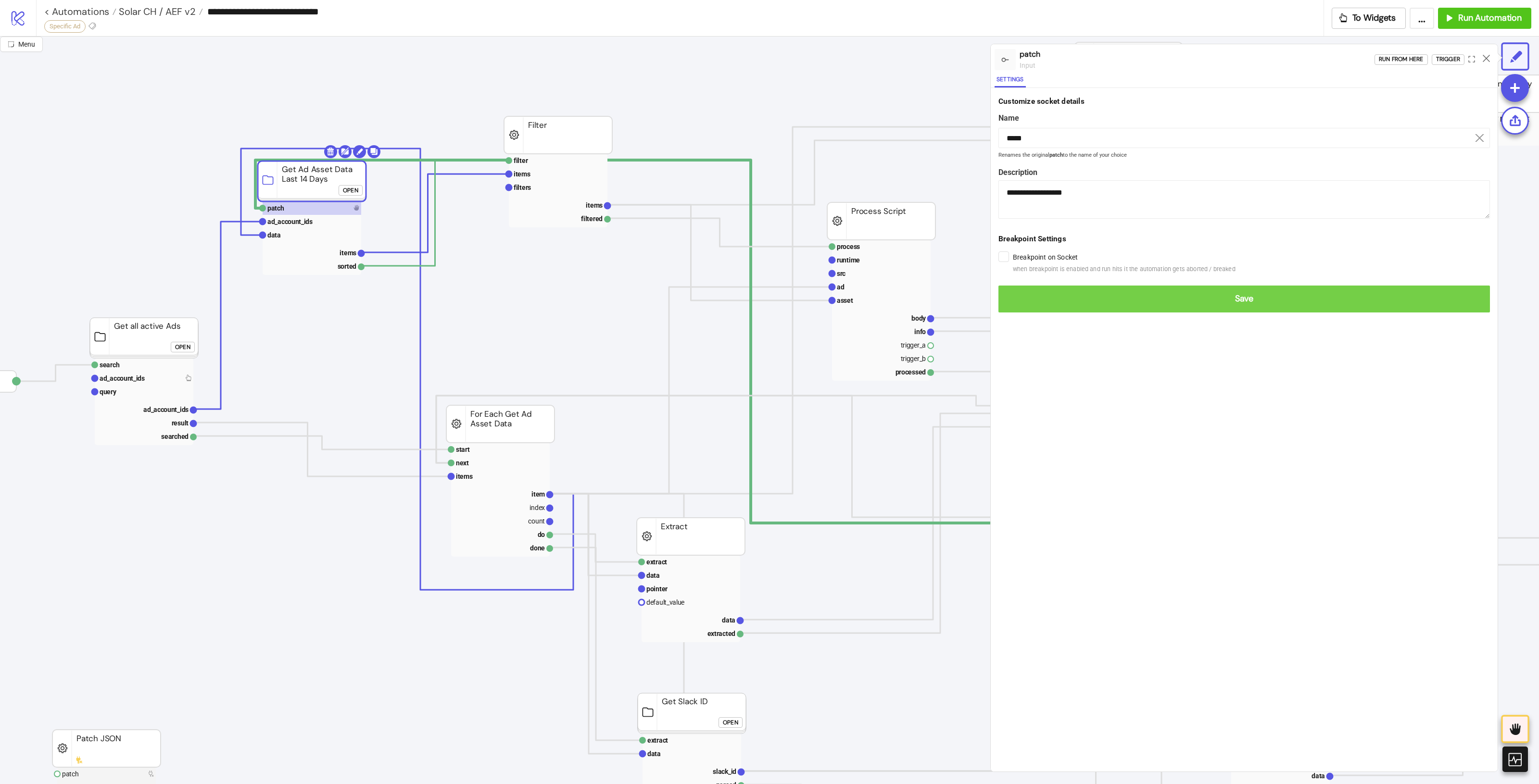
click at [1076, 303] on span "Save" at bounding box center [1244, 299] width 476 height 11
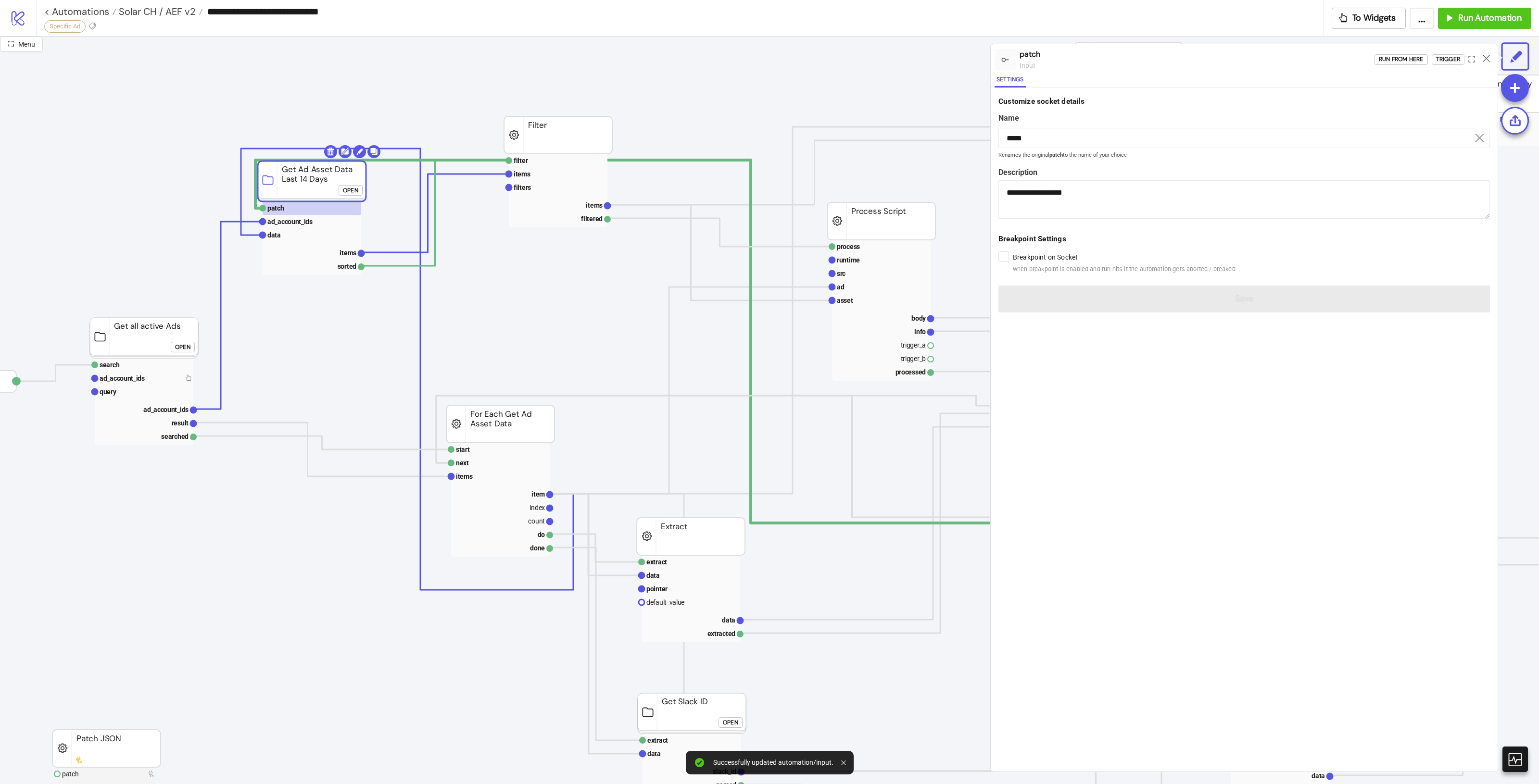
click at [1485, 59] on icon at bounding box center [1486, 58] width 7 height 7
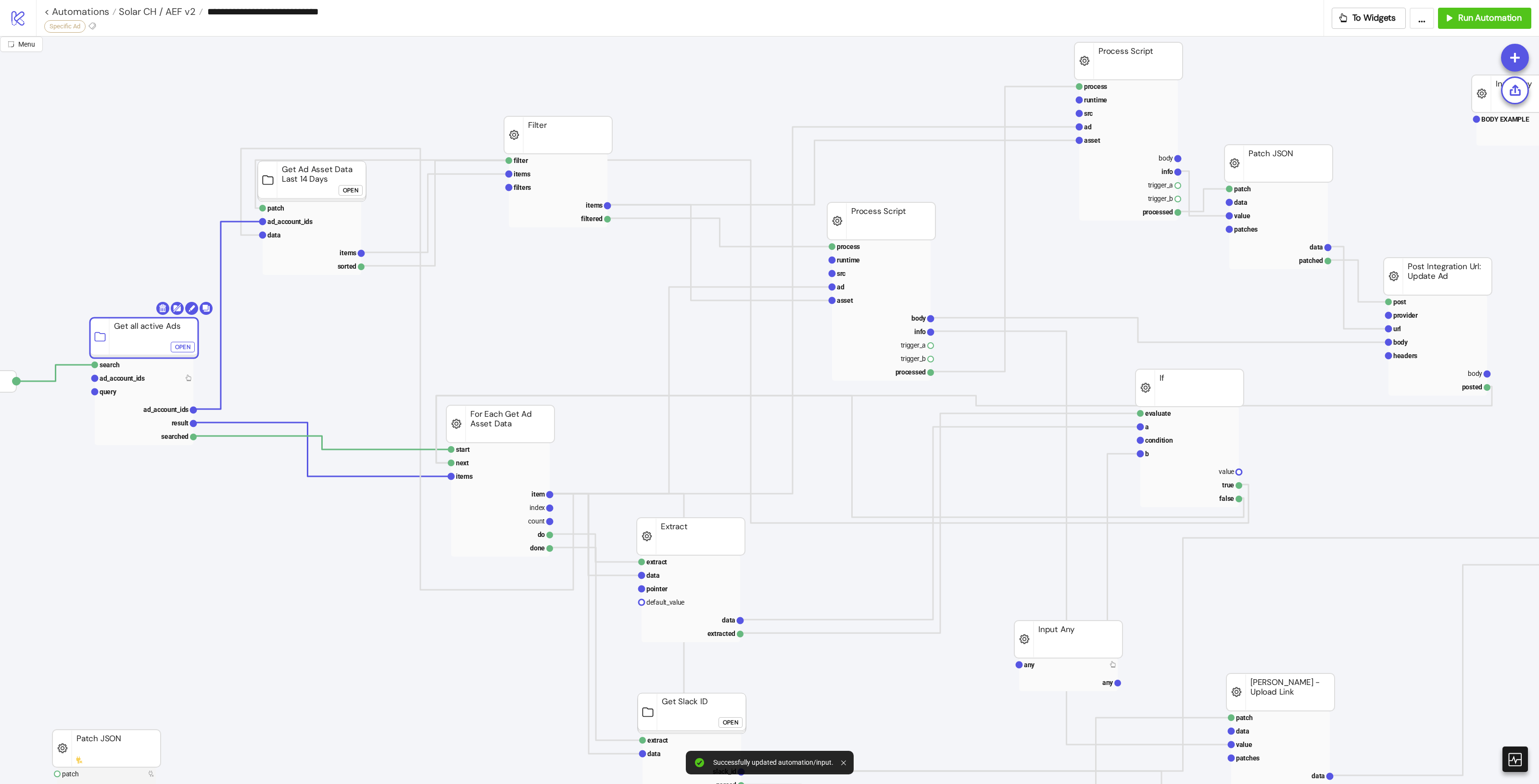
drag, startPoint x: 136, startPoint y: 328, endPoint x: 142, endPoint y: 329, distance: 6.1
click at [187, 367] on rect at bounding box center [151, 366] width 99 height 14
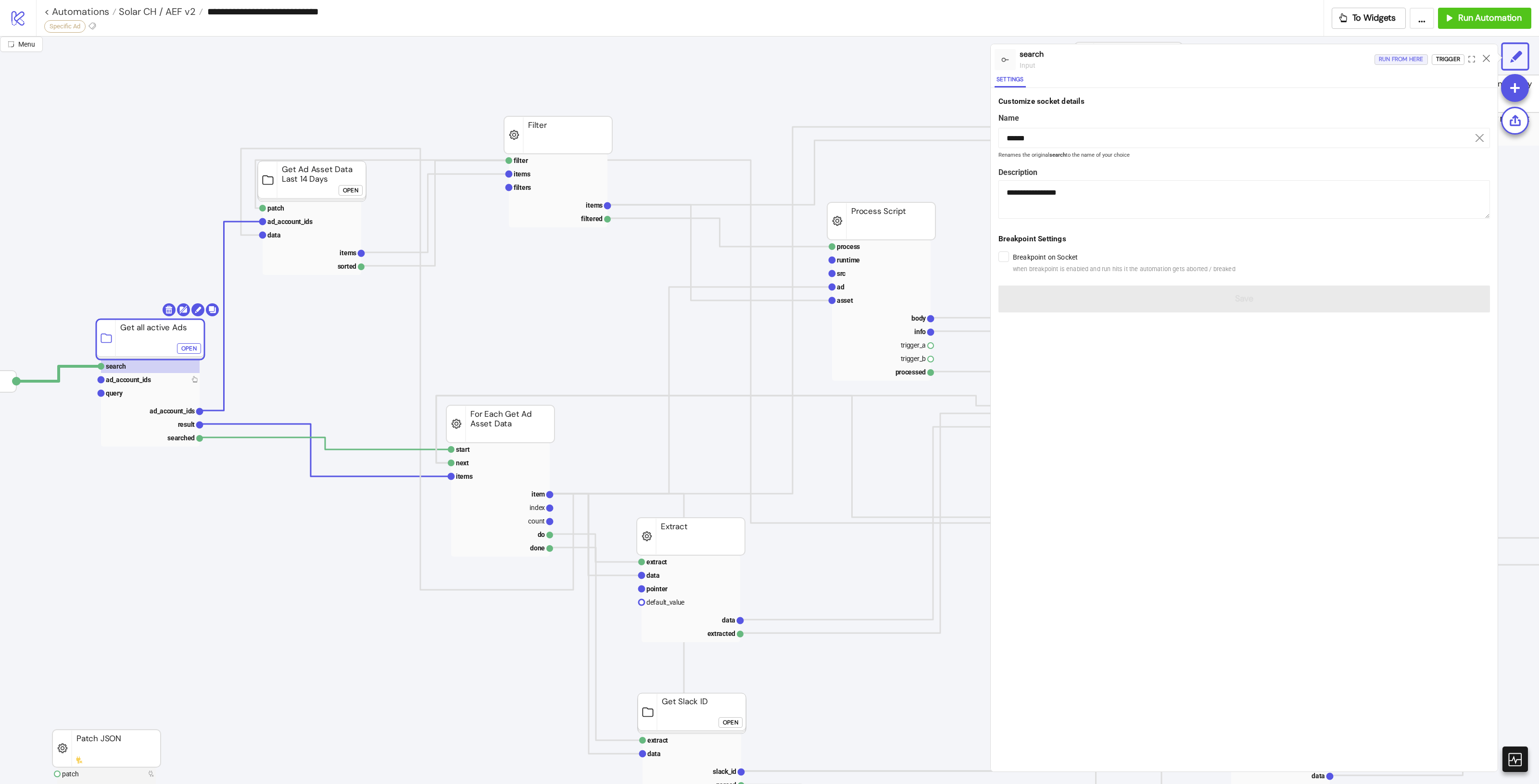
click at [1403, 59] on div "Run from here" at bounding box center [1401, 60] width 45 height 11
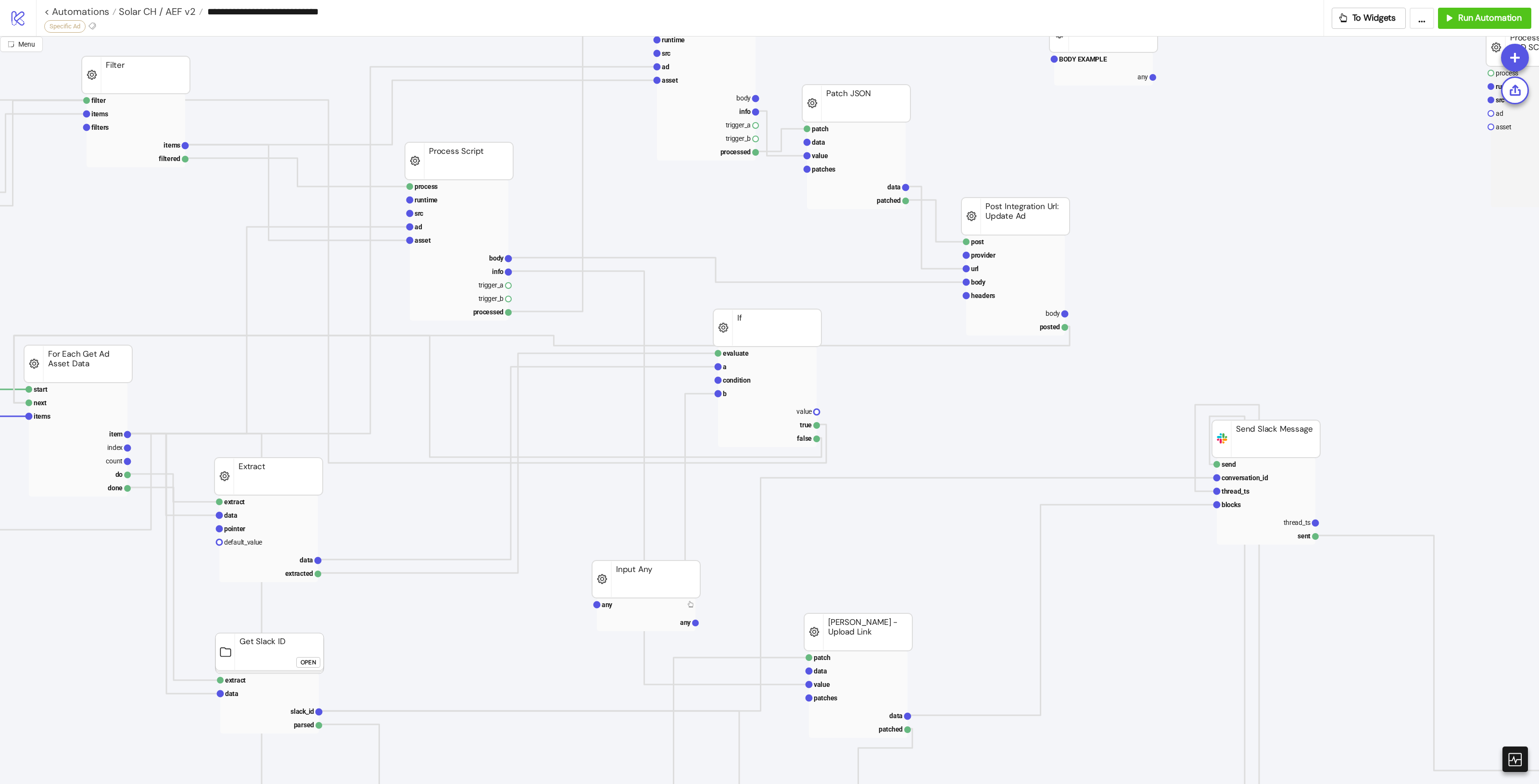
scroll to position [60, 538]
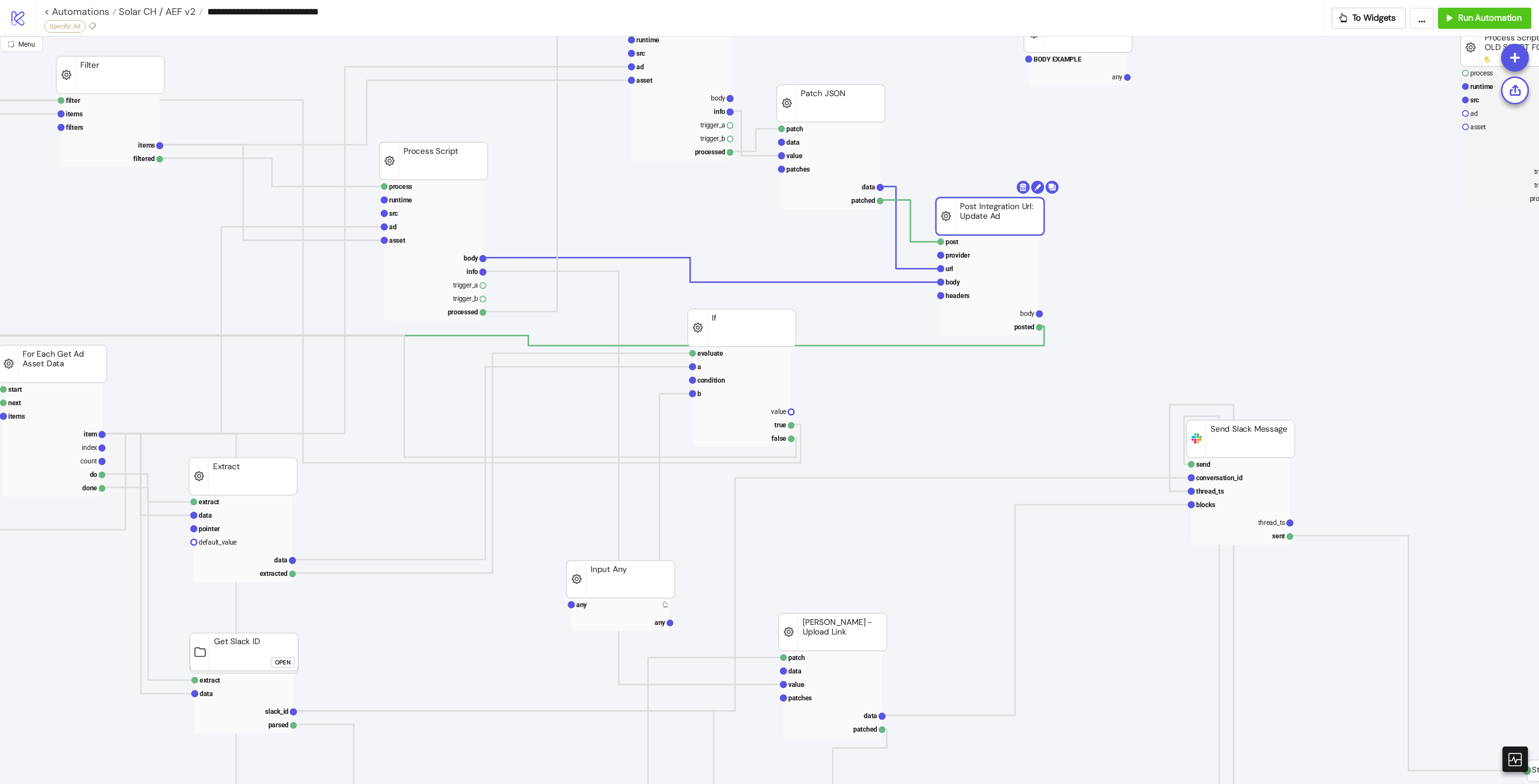
drag, startPoint x: 1017, startPoint y: 210, endPoint x: 1040, endPoint y: 239, distance: 37.0
click at [1042, 321] on text "body" at bounding box center [1044, 321] width 14 height 8
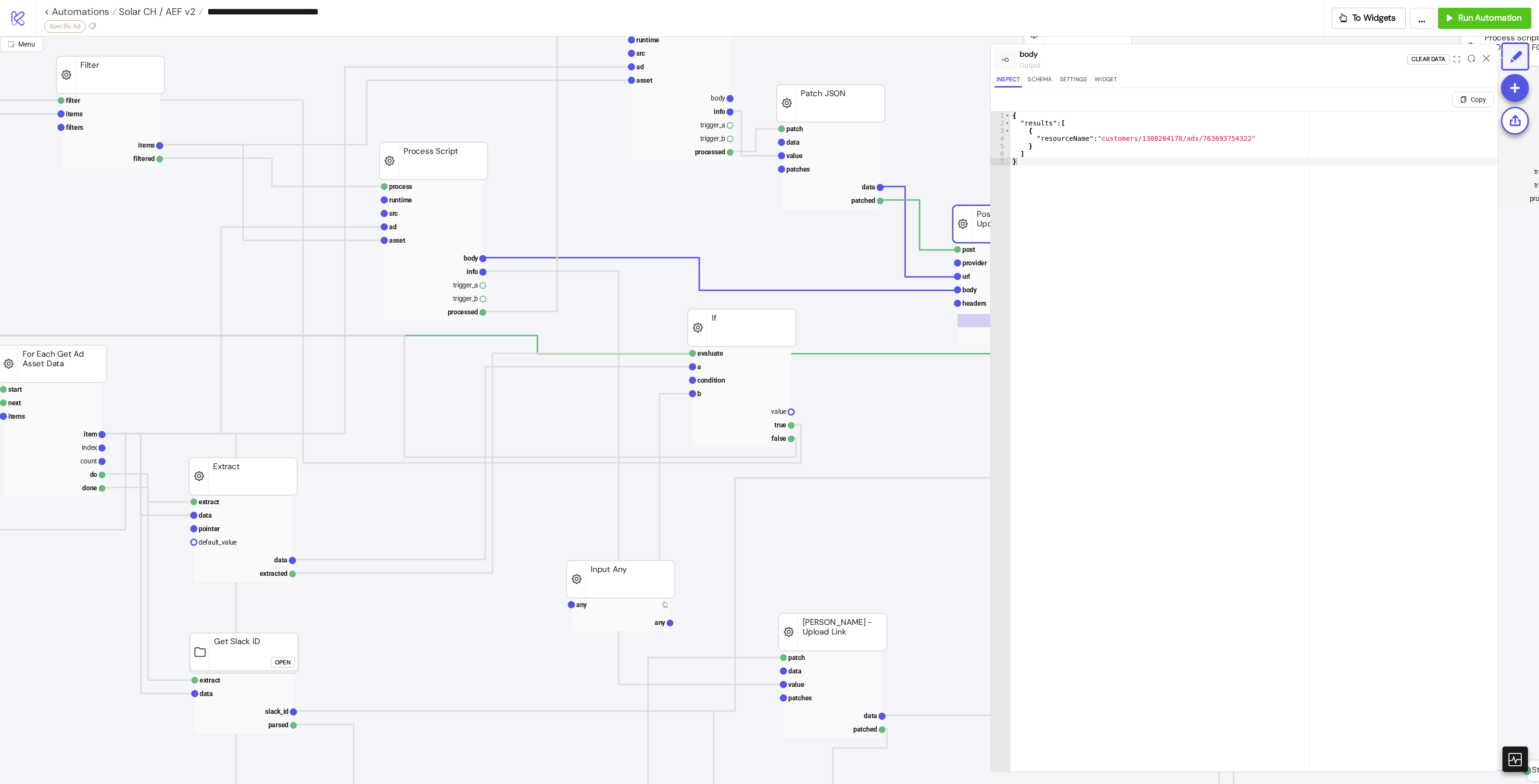
click at [1249, 222] on div "{ "results" : [ { "resourceName" : "customers/1308204178/ads/763693754322" } ] }" at bounding box center [1254, 461] width 487 height 699
click at [1213, 140] on div "{ "results" : [ { "resourceName" : "customers/1308204178/ads/763693754322" } ] }" at bounding box center [1254, 461] width 487 height 699
click at [1304, 275] on div "{ "results" : [ { "resourceName" : "customers/1308204178/ads/763693754322" } ] }" at bounding box center [1254, 461] width 487 height 699
type textarea "*"
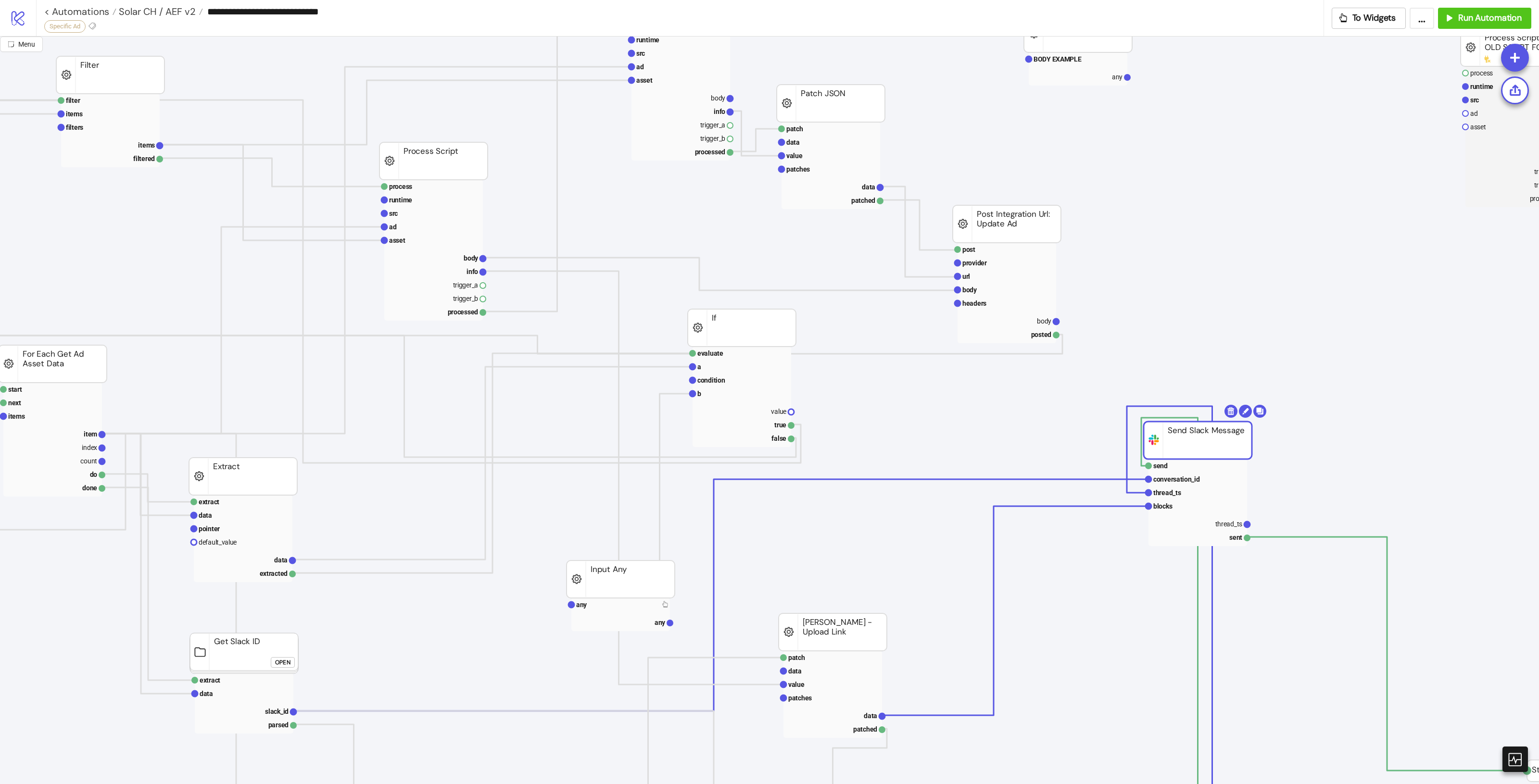
drag, startPoint x: 1273, startPoint y: 452, endPoint x: 1230, endPoint y: 453, distance: 43.0
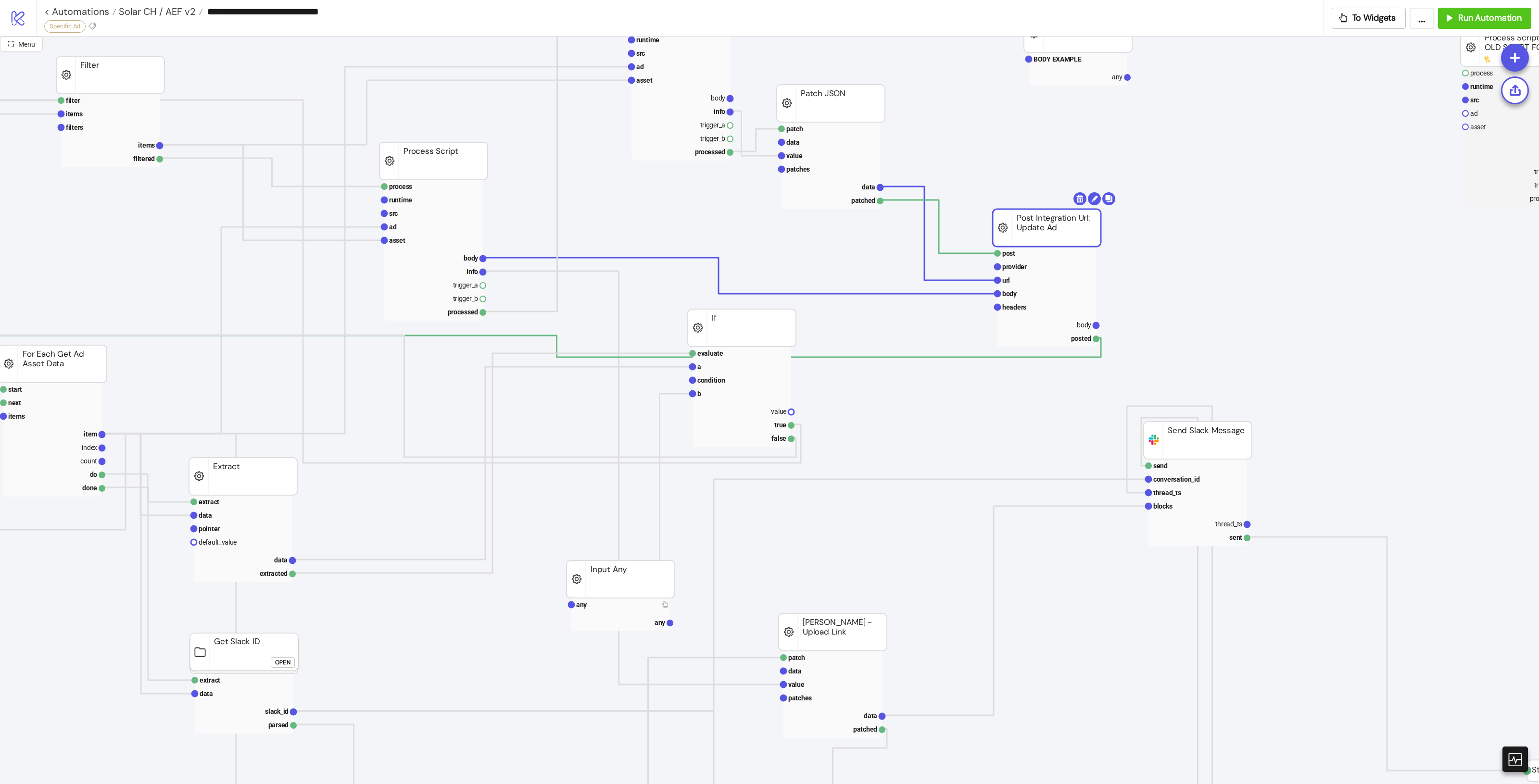
drag, startPoint x: 1016, startPoint y: 234, endPoint x: 1056, endPoint y: 238, distance: 40.2
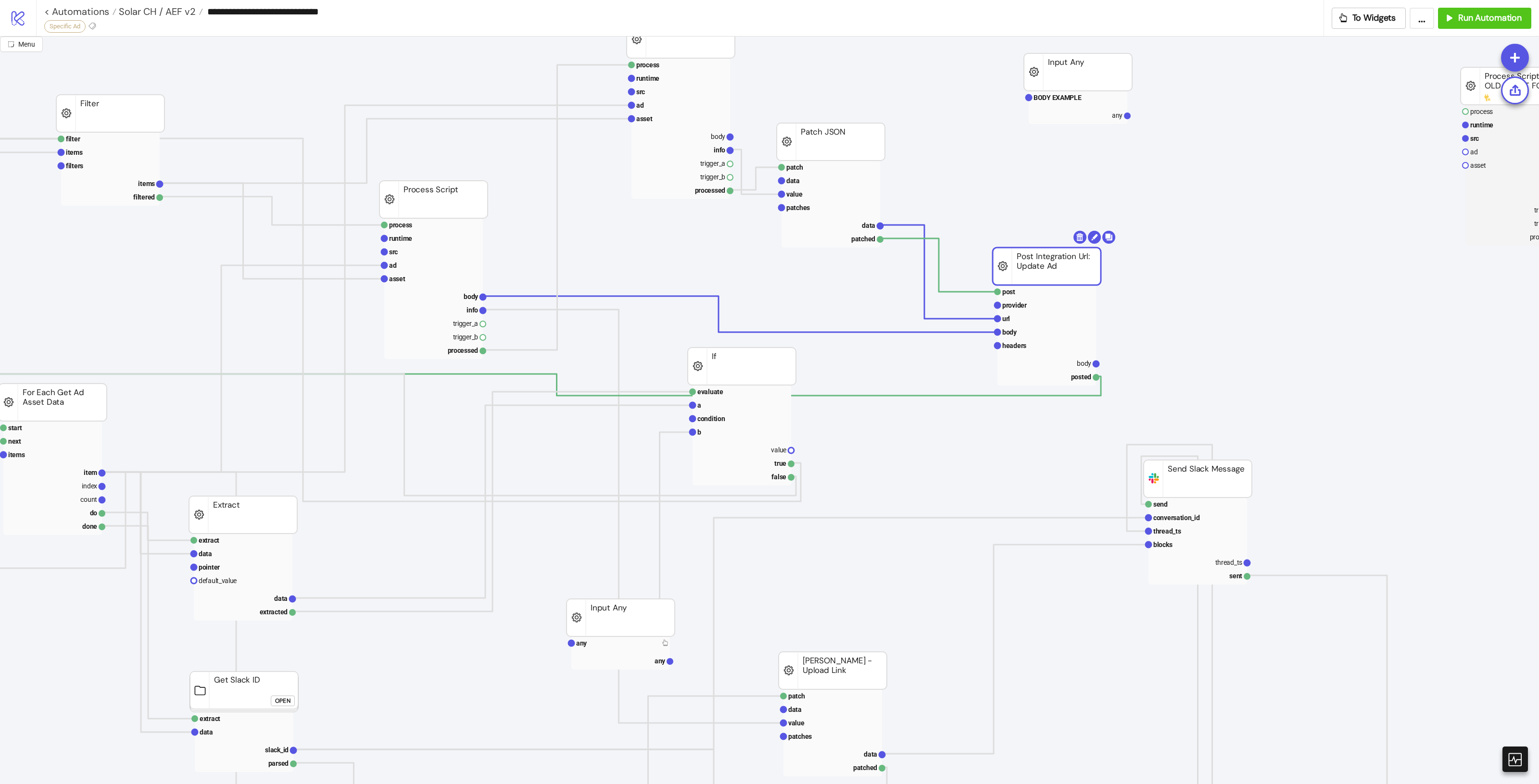
scroll to position [0, 538]
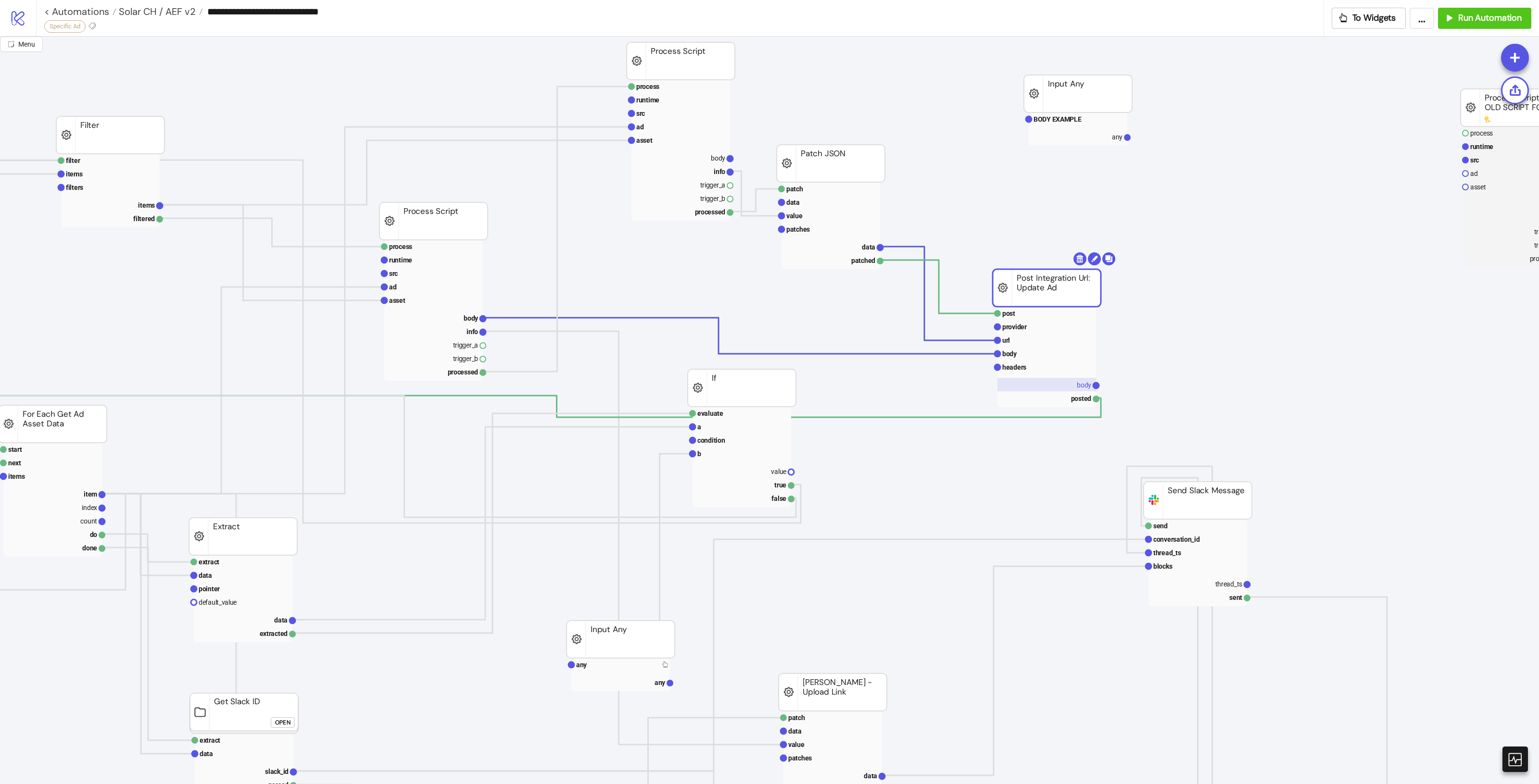
click at [1063, 378] on rect at bounding box center [1047, 384] width 99 height 14
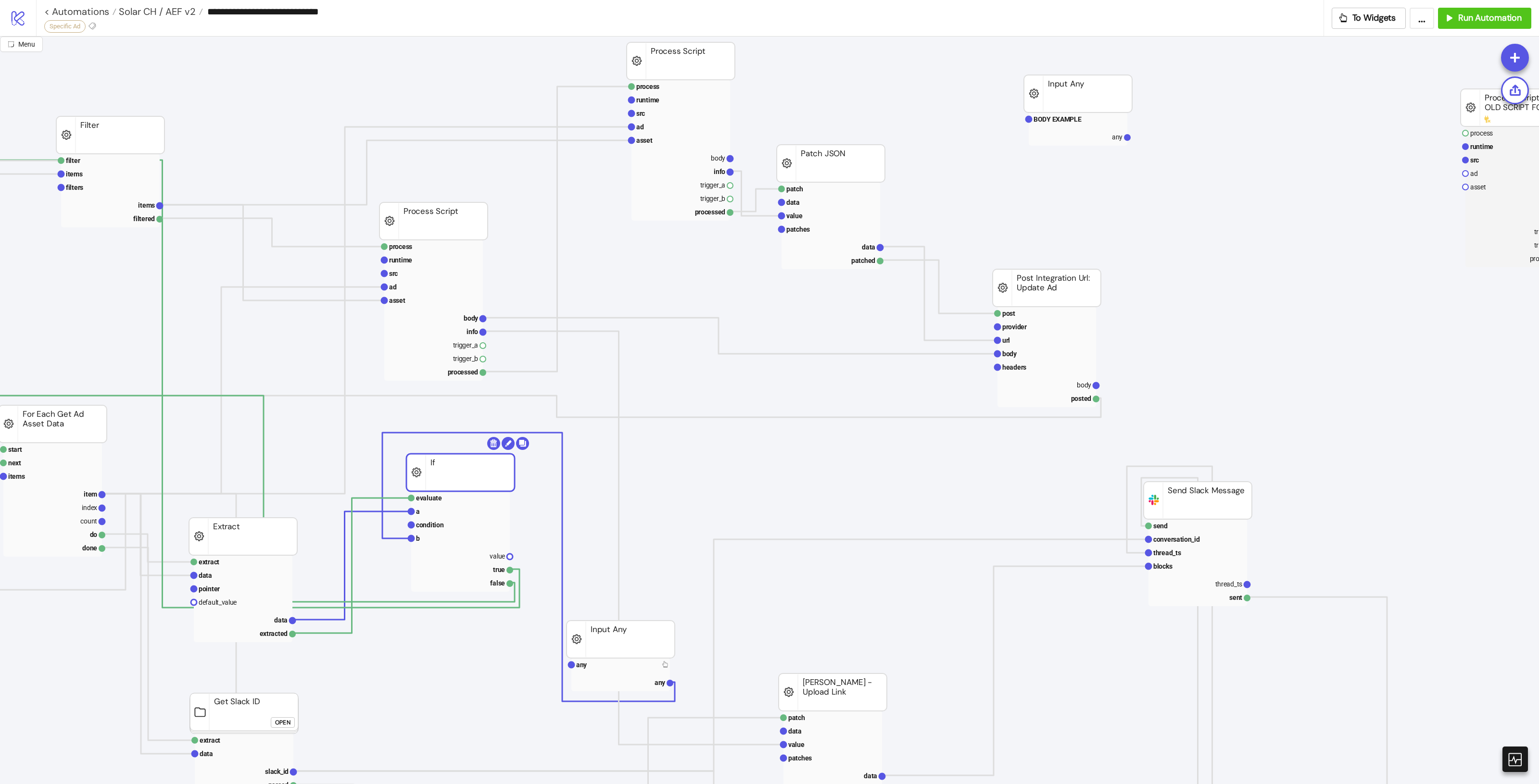
drag, startPoint x: 733, startPoint y: 405, endPoint x: 453, endPoint y: 489, distance: 292.3
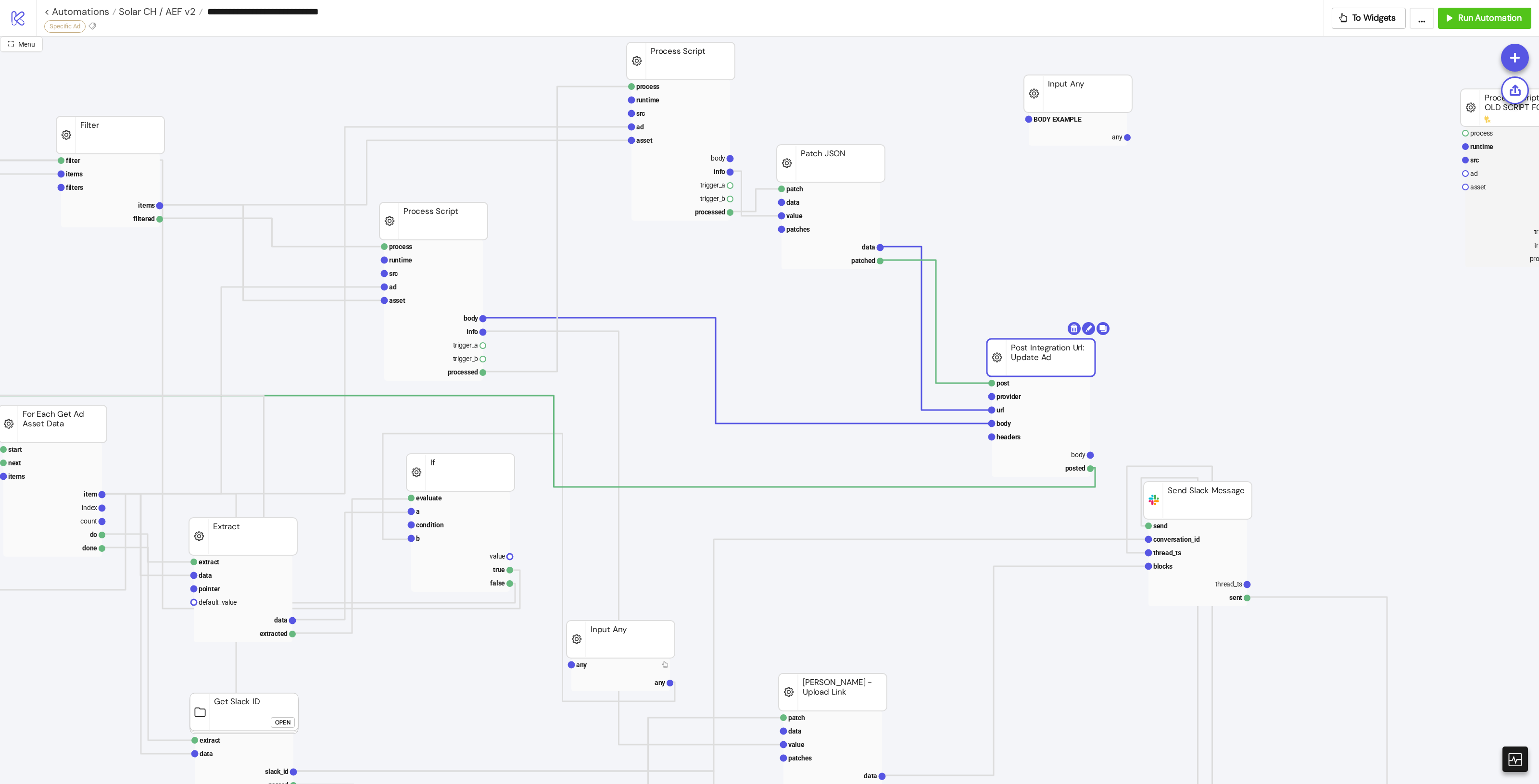
drag, startPoint x: 1048, startPoint y: 295, endPoint x: 1043, endPoint y: 351, distance: 56.2
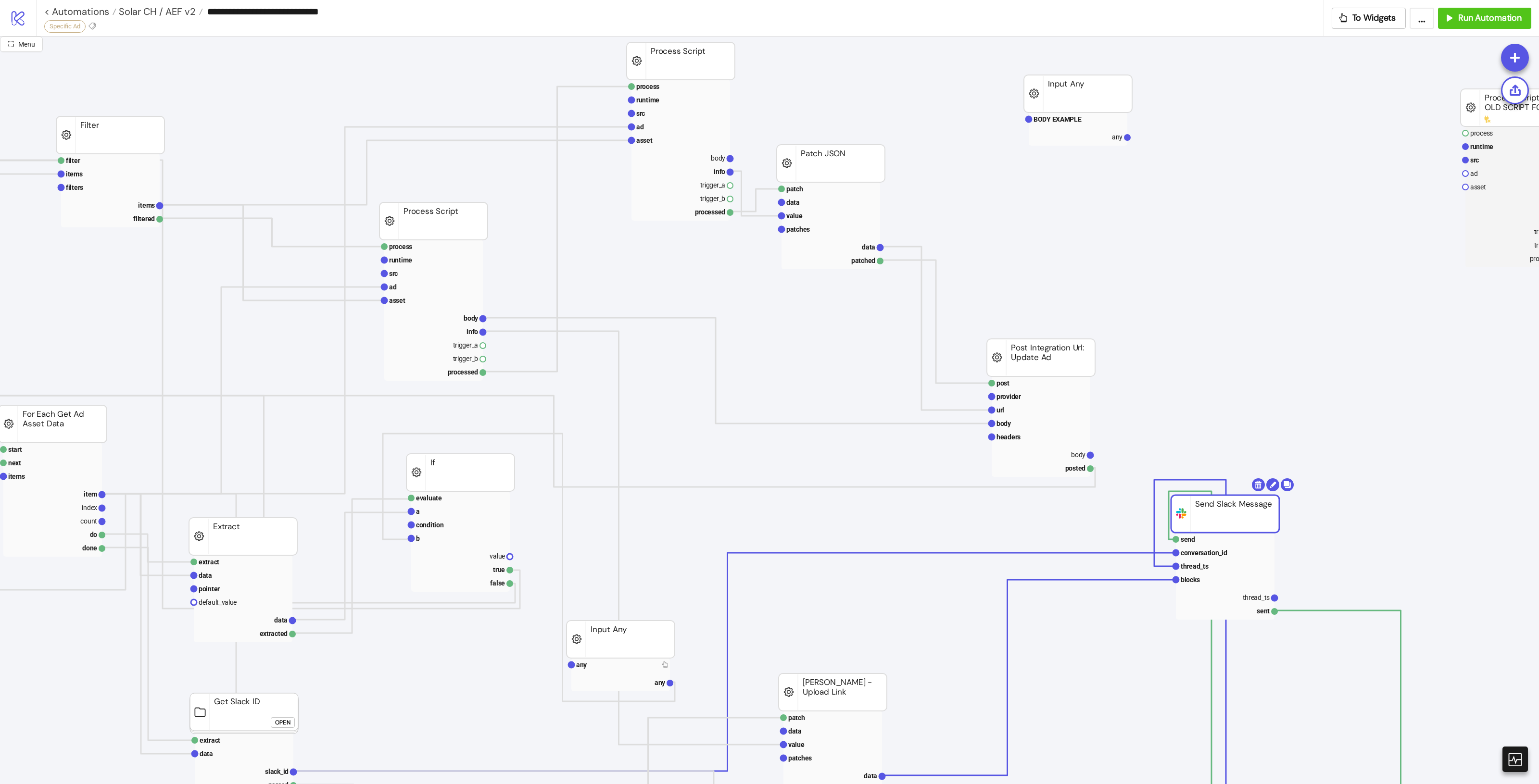
drag, startPoint x: 1217, startPoint y: 507, endPoint x: 1245, endPoint y: 507, distance: 28.0
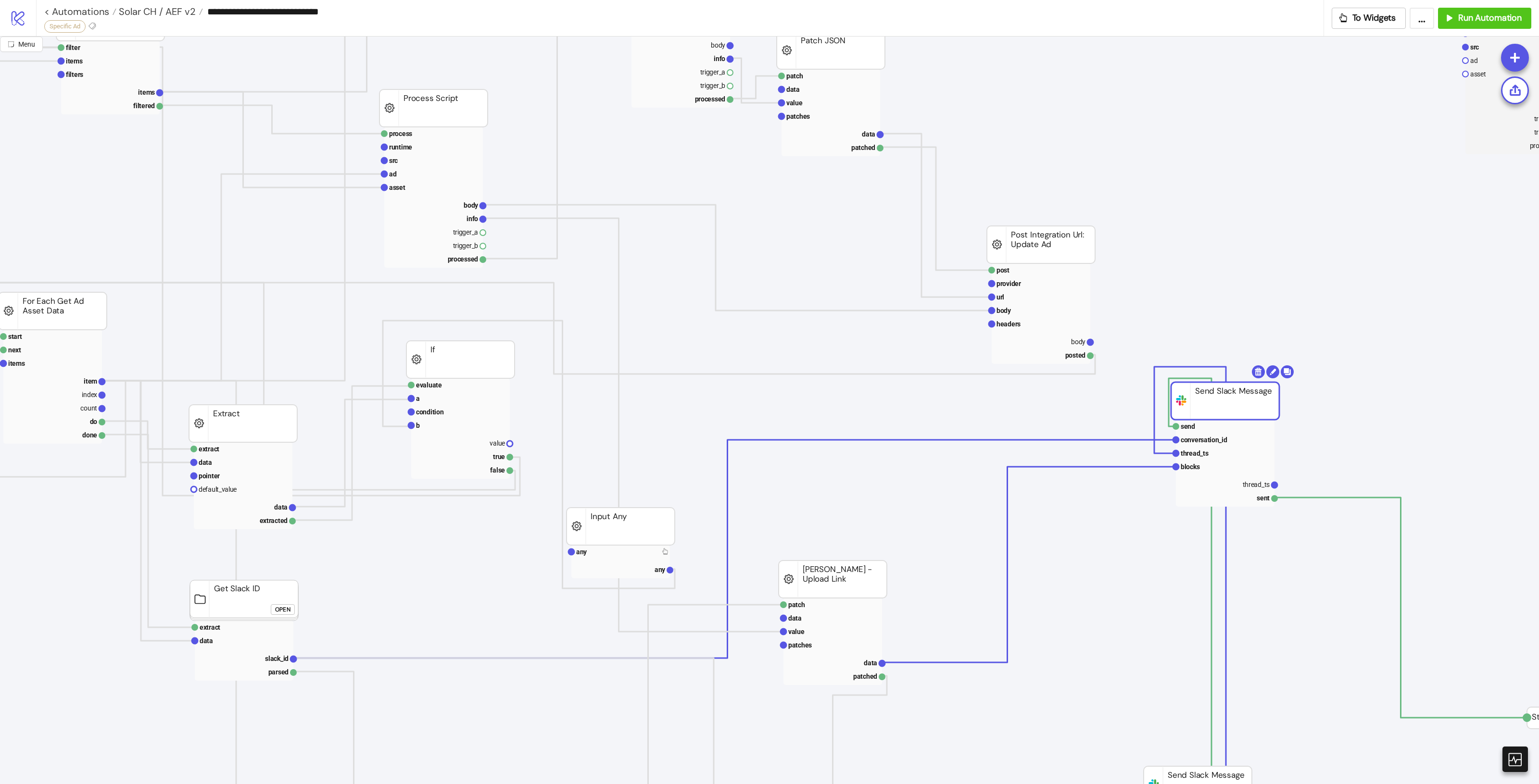
scroll to position [180, 538]
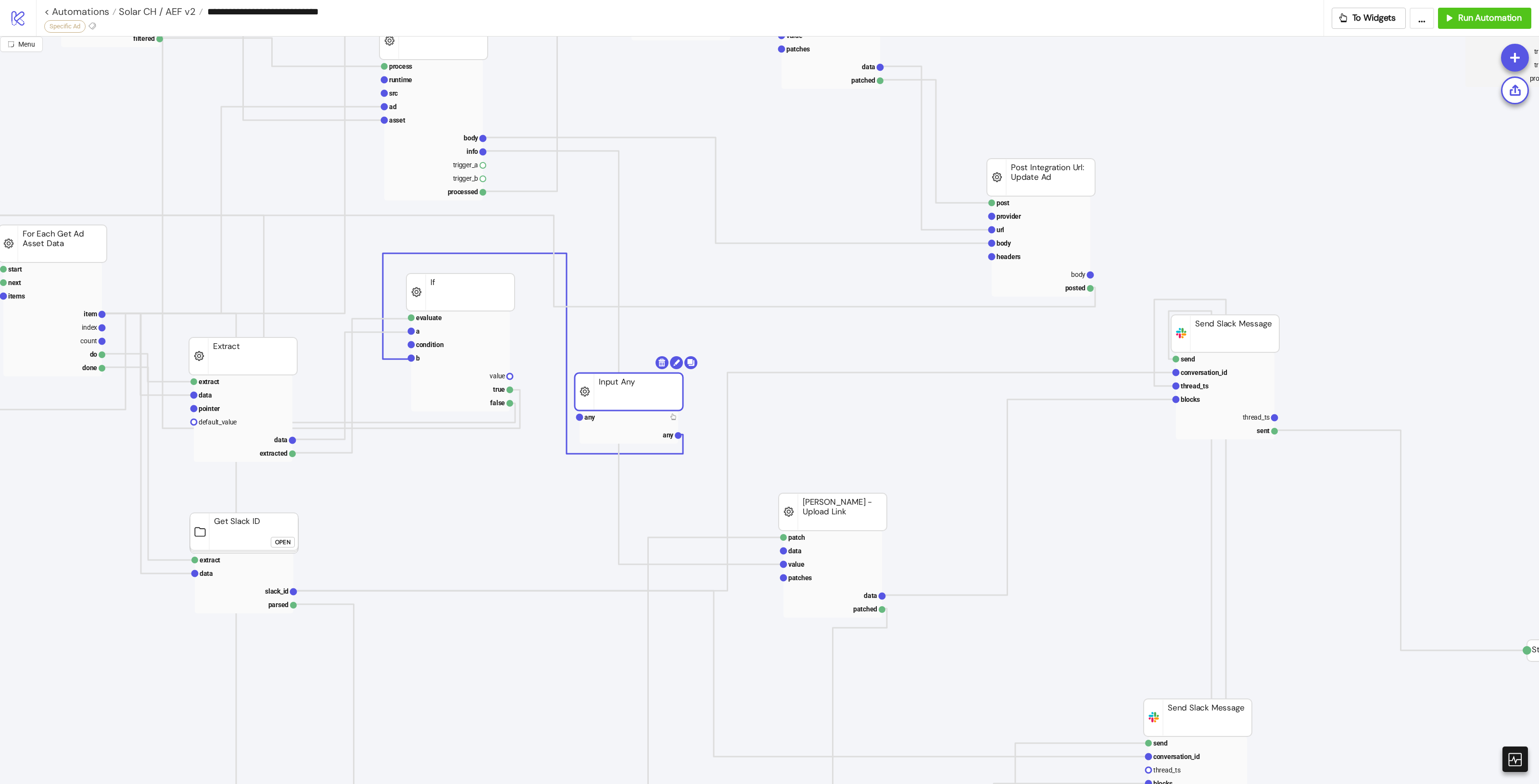
drag, startPoint x: 605, startPoint y: 457, endPoint x: 621, endPoint y: 382, distance: 76.7
drag, startPoint x: 619, startPoint y: 379, endPoint x: 614, endPoint y: 379, distance: 5.0
click at [614, 379] on rect at bounding box center [636, 384] width 109 height 37
click at [172, 10] on span "Solar CH / AEF v2" at bounding box center [156, 12] width 79 height 13
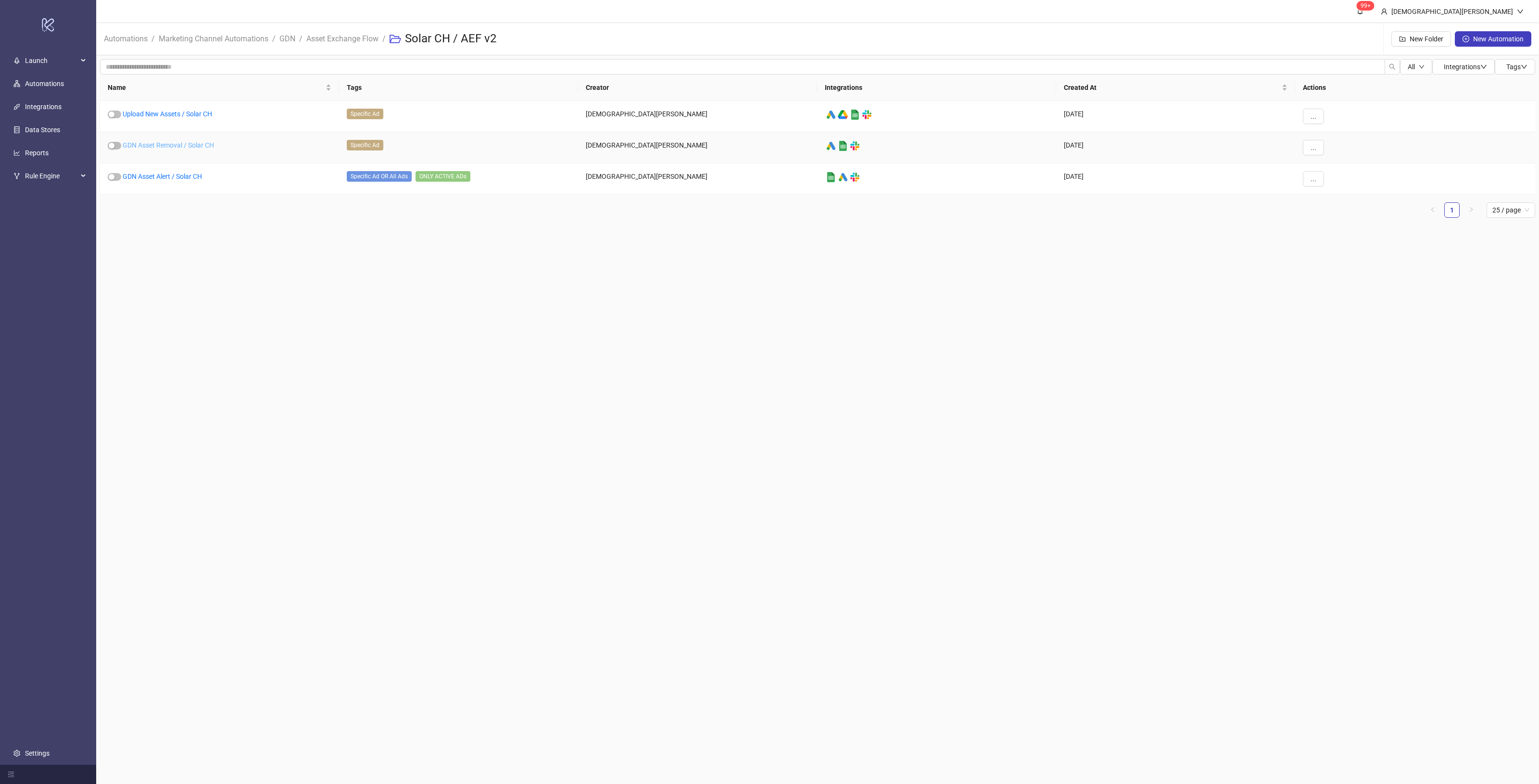
click at [203, 145] on link "GDN Asset Removal / Solar CH" at bounding box center [168, 145] width 92 height 8
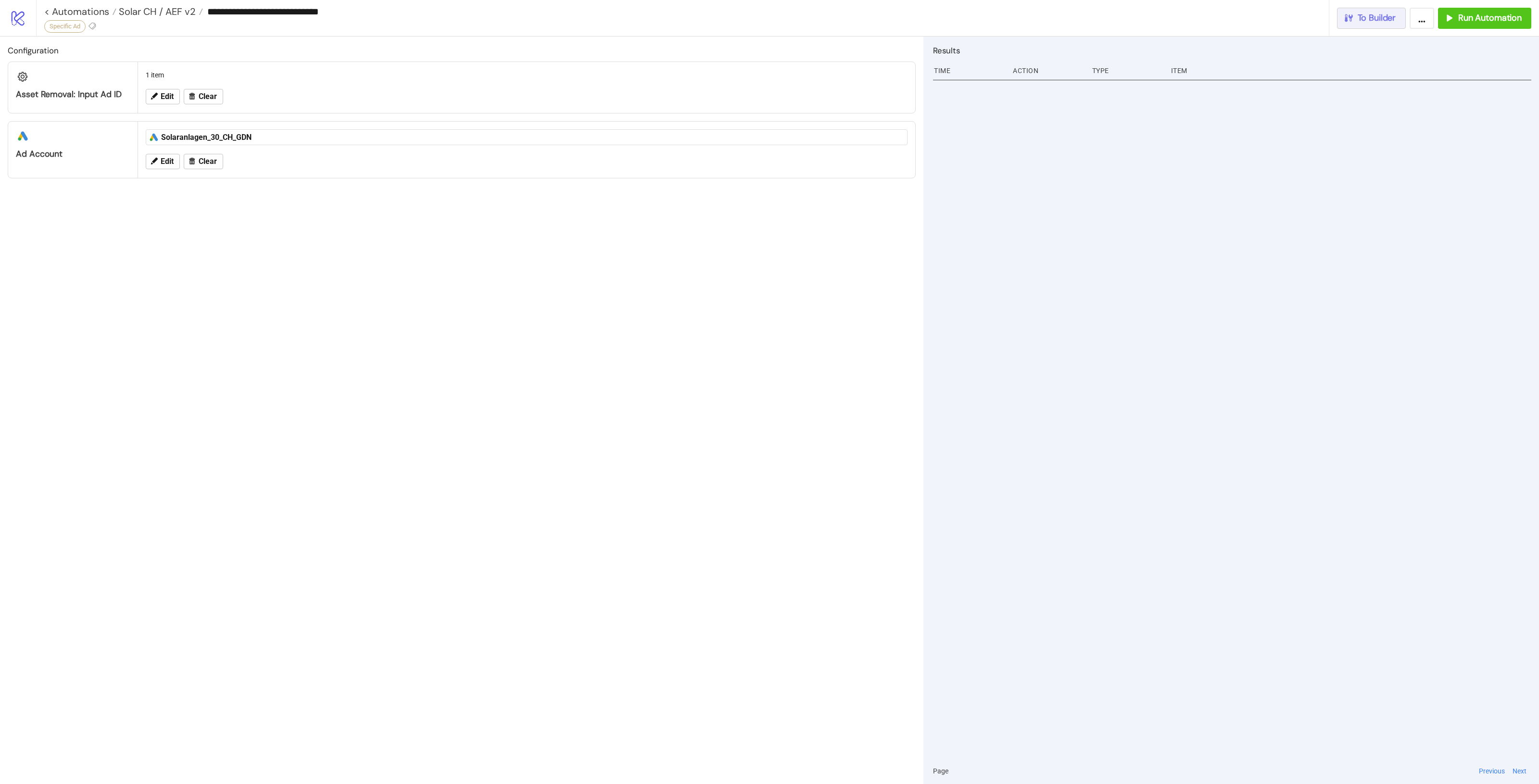
click at [1368, 23] on span "To Builder" at bounding box center [1377, 18] width 38 height 11
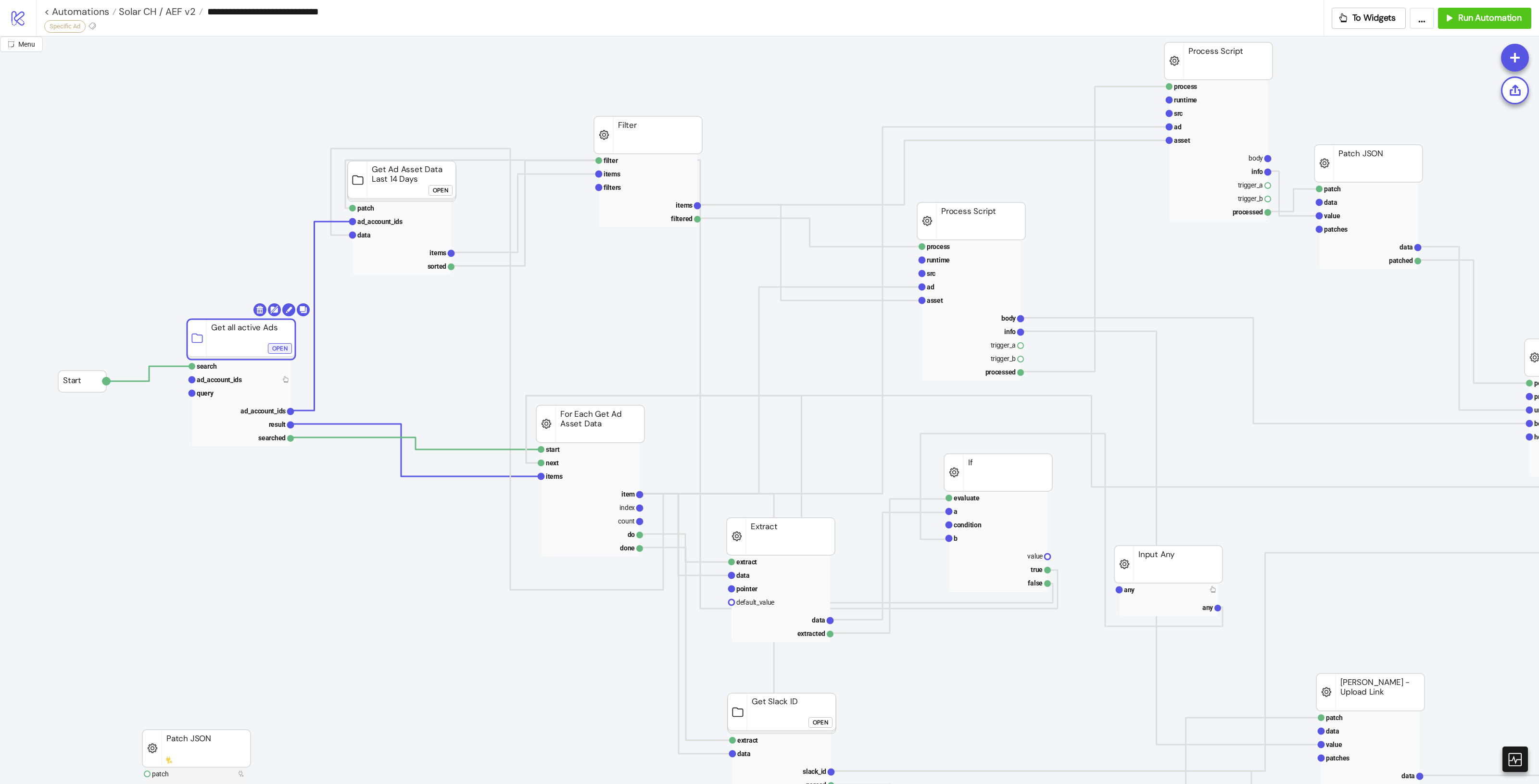
click at [273, 347] on button "Open" at bounding box center [280, 348] width 24 height 10
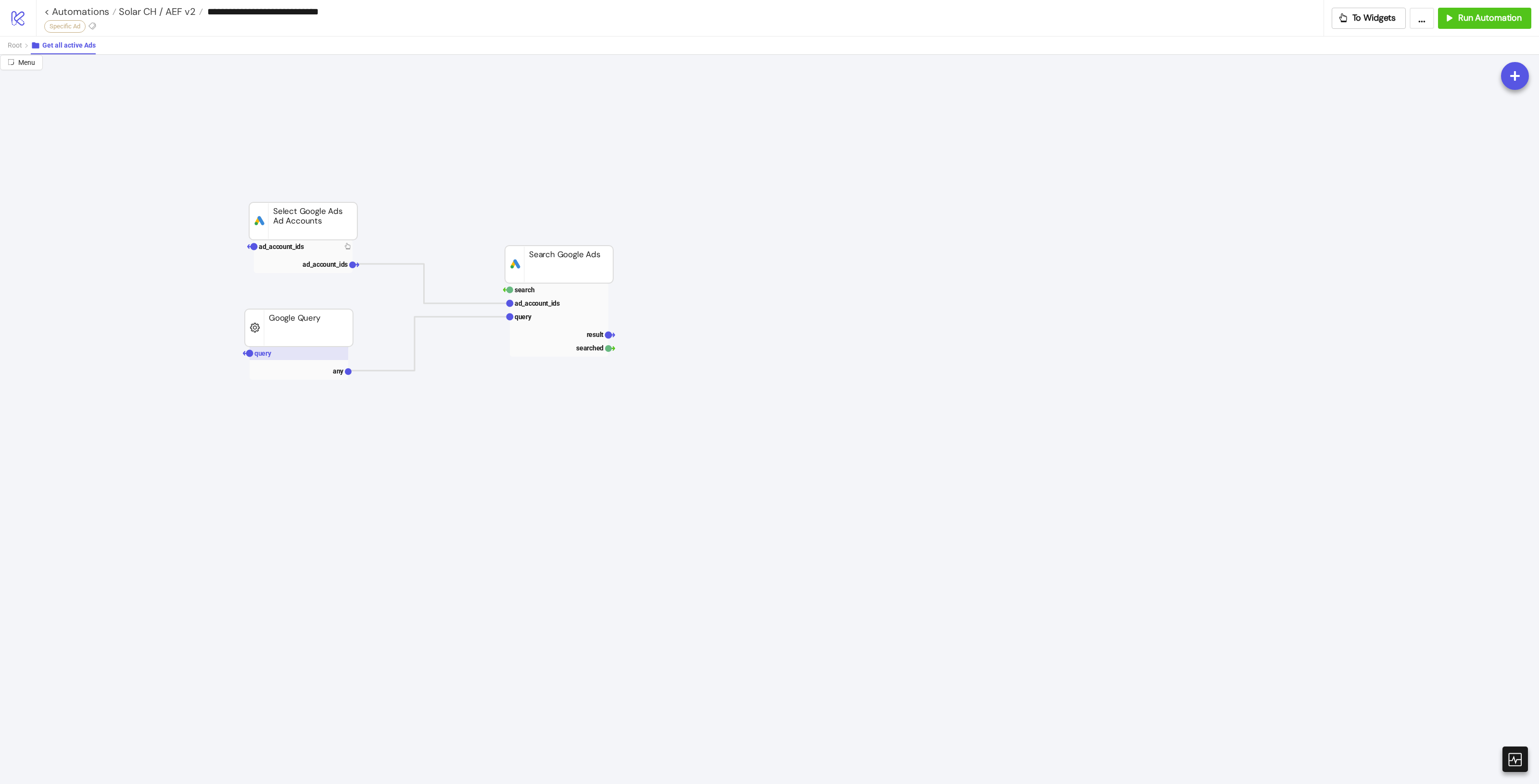
click at [275, 354] on rect at bounding box center [299, 353] width 99 height 14
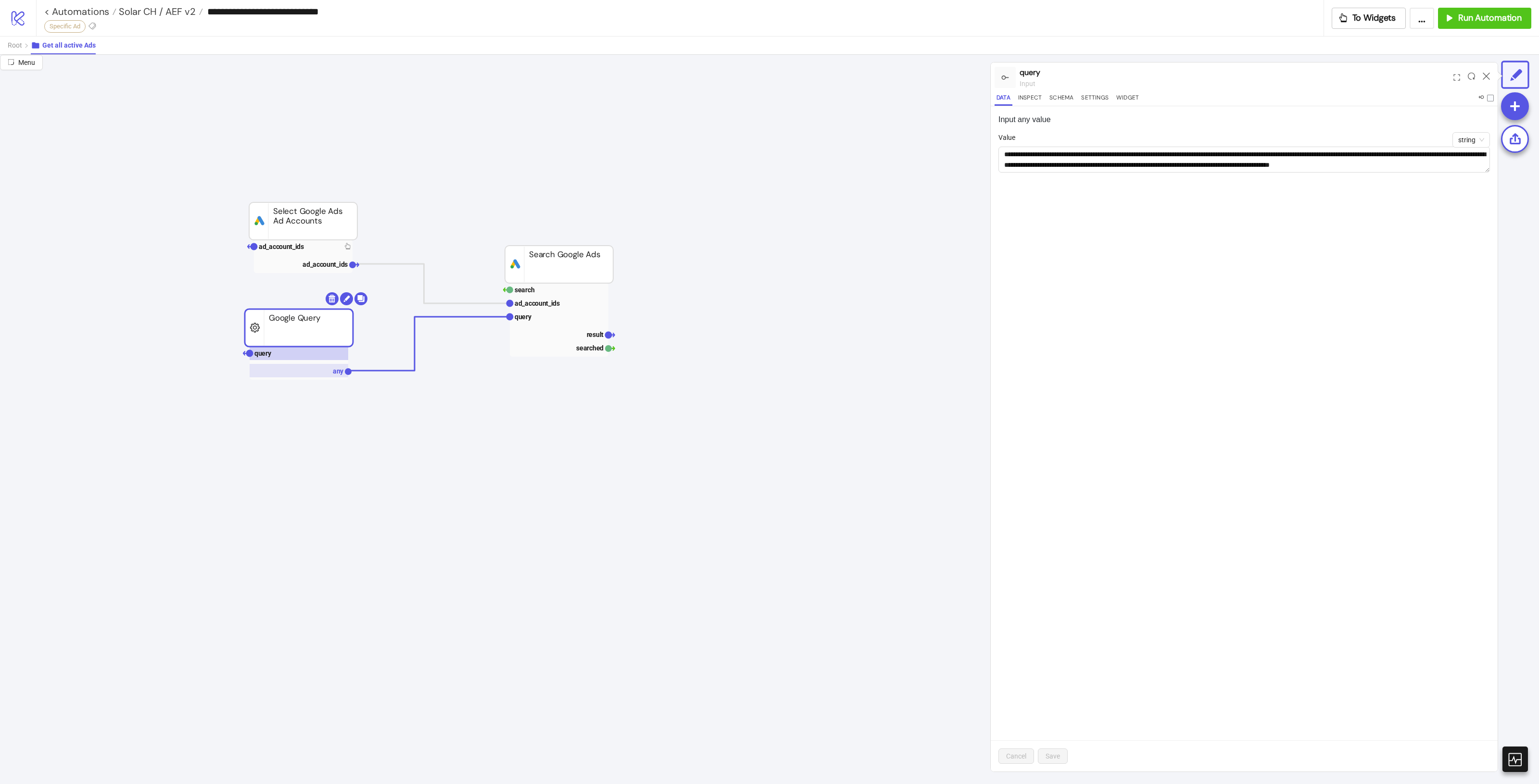
click at [318, 368] on rect at bounding box center [299, 370] width 99 height 14
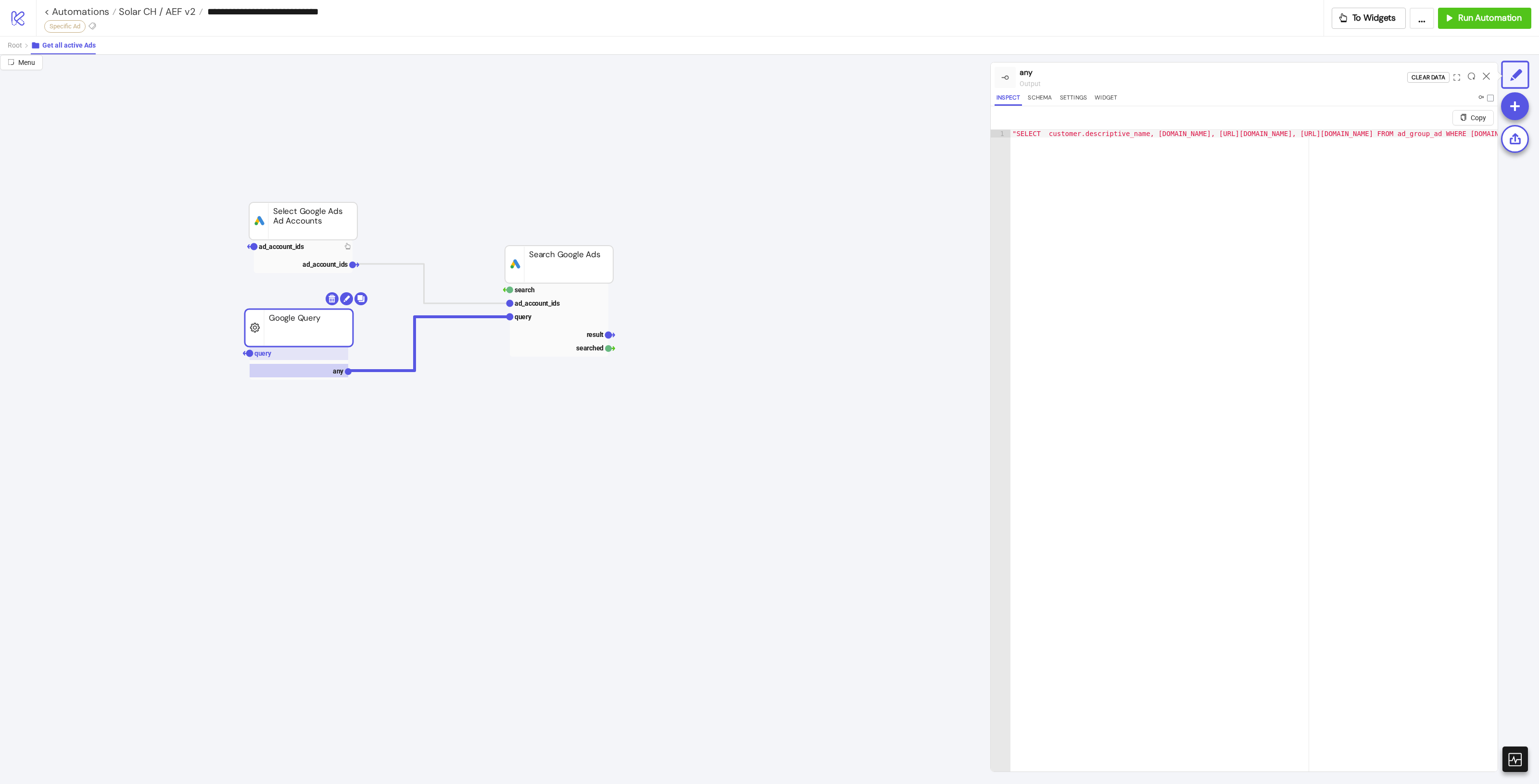
click at [310, 355] on rect at bounding box center [299, 353] width 99 height 14
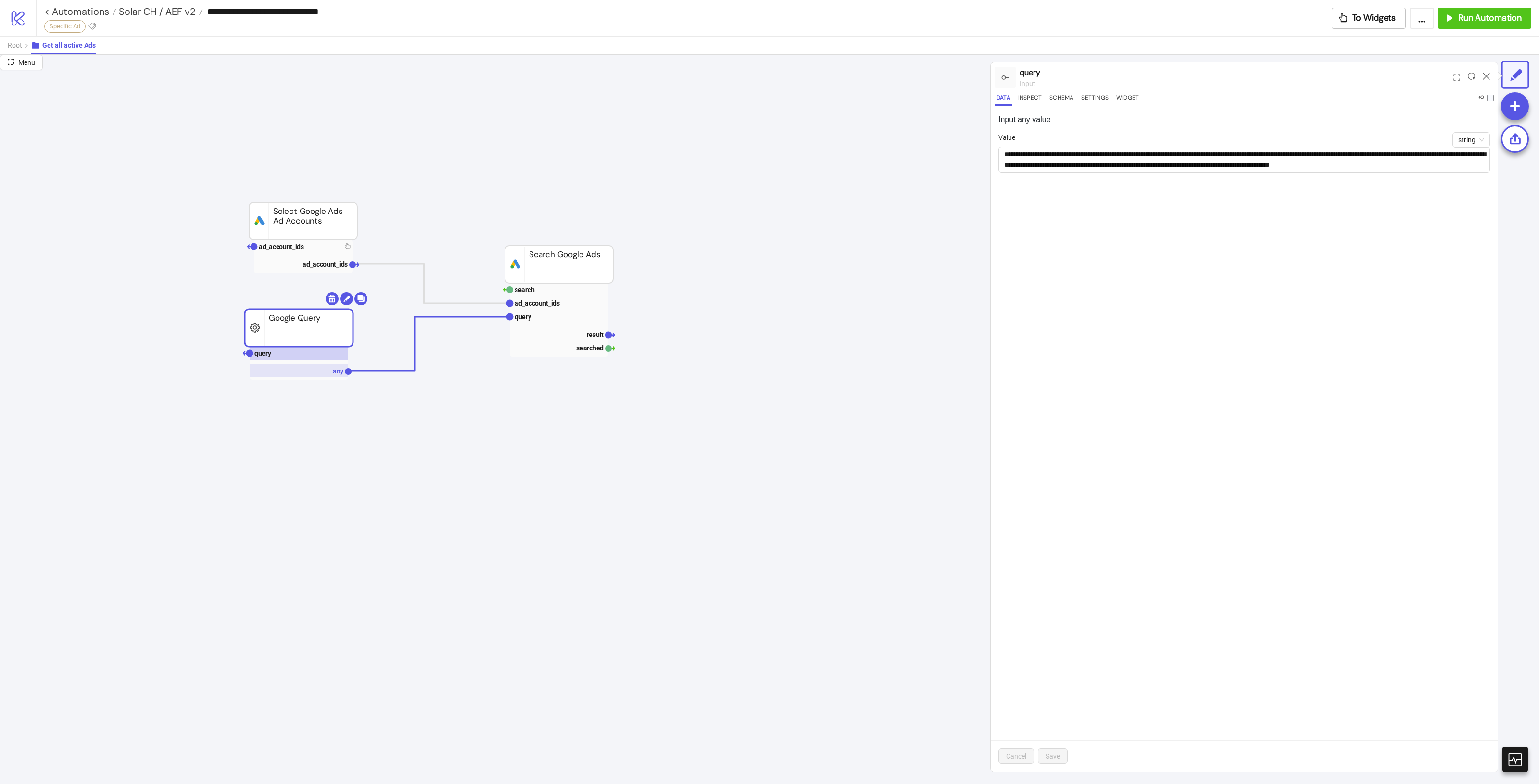
click at [332, 368] on rect at bounding box center [299, 370] width 99 height 14
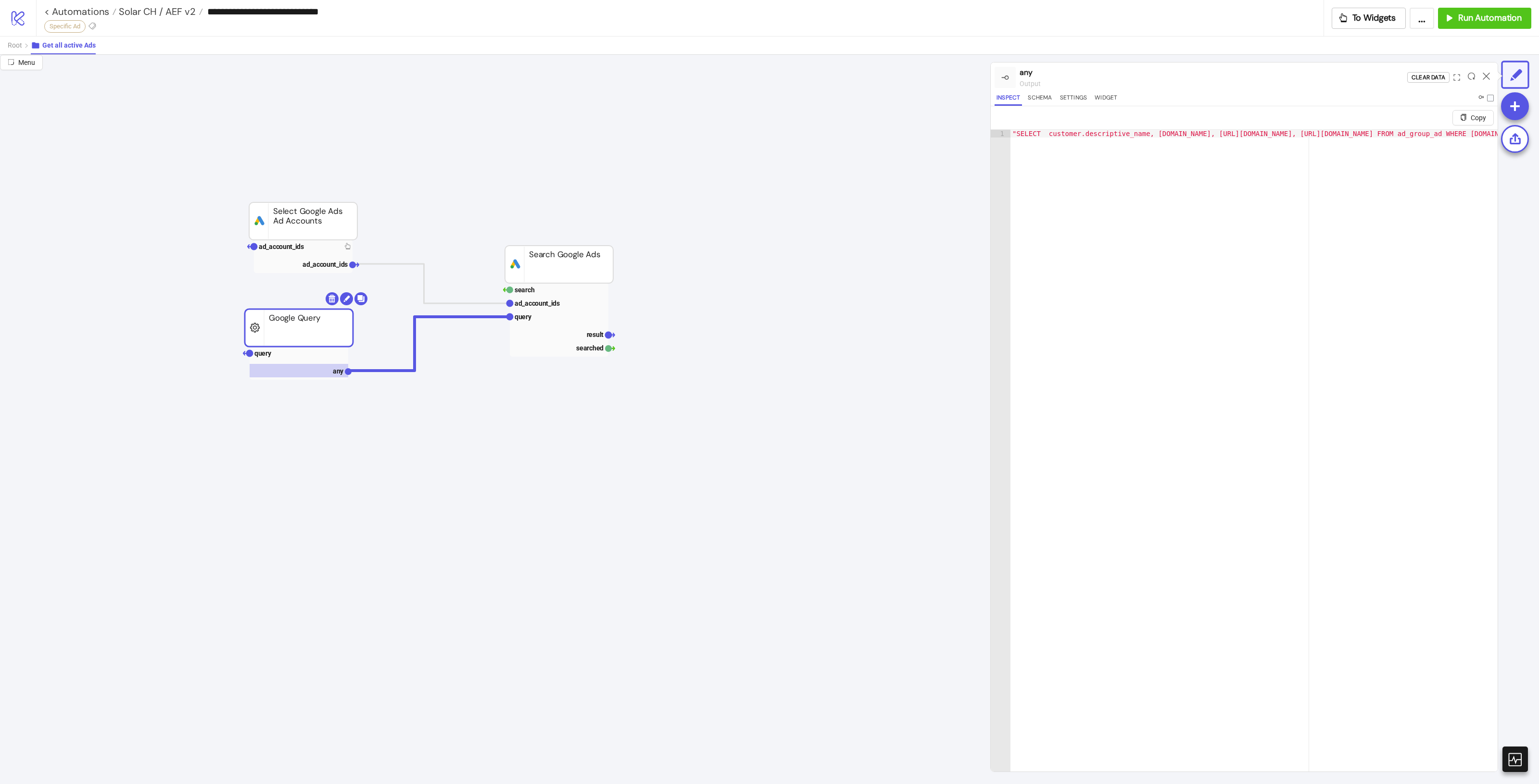
click at [277, 347] on rect at bounding box center [299, 328] width 109 height 37
click at [277, 349] on rect at bounding box center [299, 353] width 99 height 14
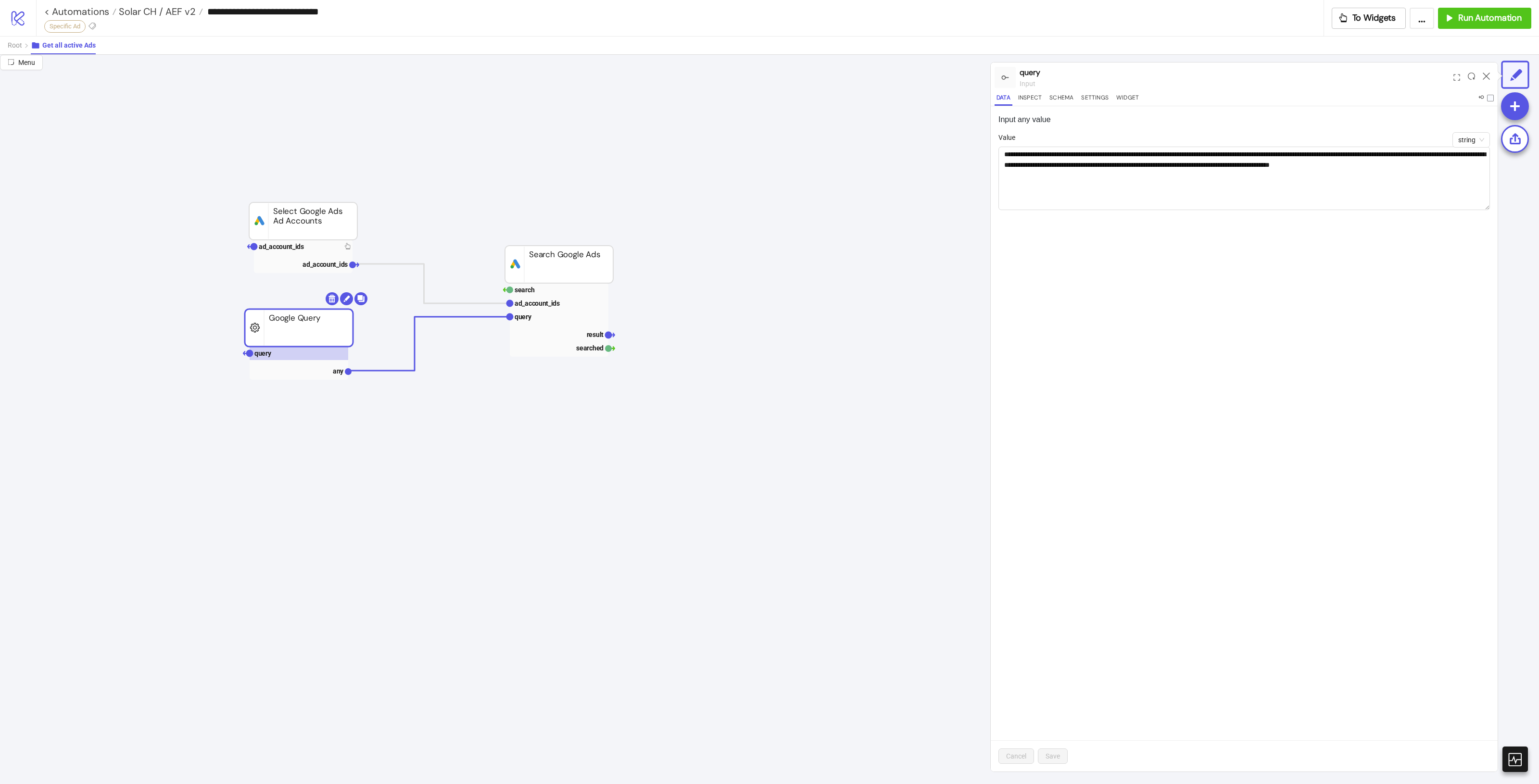
drag, startPoint x: 1488, startPoint y: 169, endPoint x: 1492, endPoint y: 207, distance: 38.2
click at [1492, 207] on div "**********" at bounding box center [1244, 439] width 507 height 665
click at [1281, 185] on textarea "**********" at bounding box center [1244, 179] width 491 height 64
drag, startPoint x: 1001, startPoint y: 174, endPoint x: 1103, endPoint y: 175, distance: 102.0
click at [1103, 175] on textarea "**********" at bounding box center [1244, 179] width 491 height 64
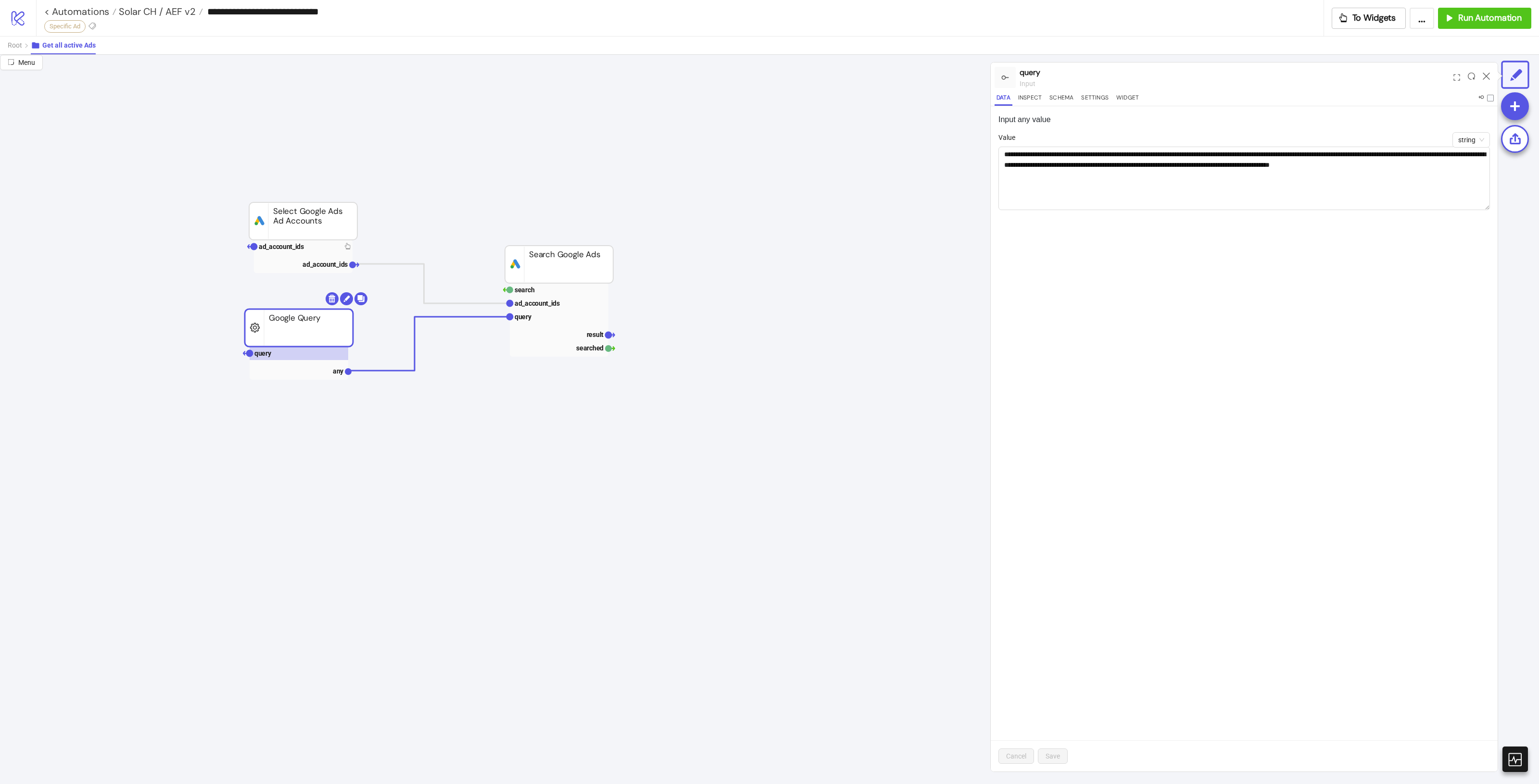
click at [1225, 291] on div "**********" at bounding box center [1244, 439] width 507 height 665
click at [1486, 75] on icon at bounding box center [1486, 76] width 7 height 7
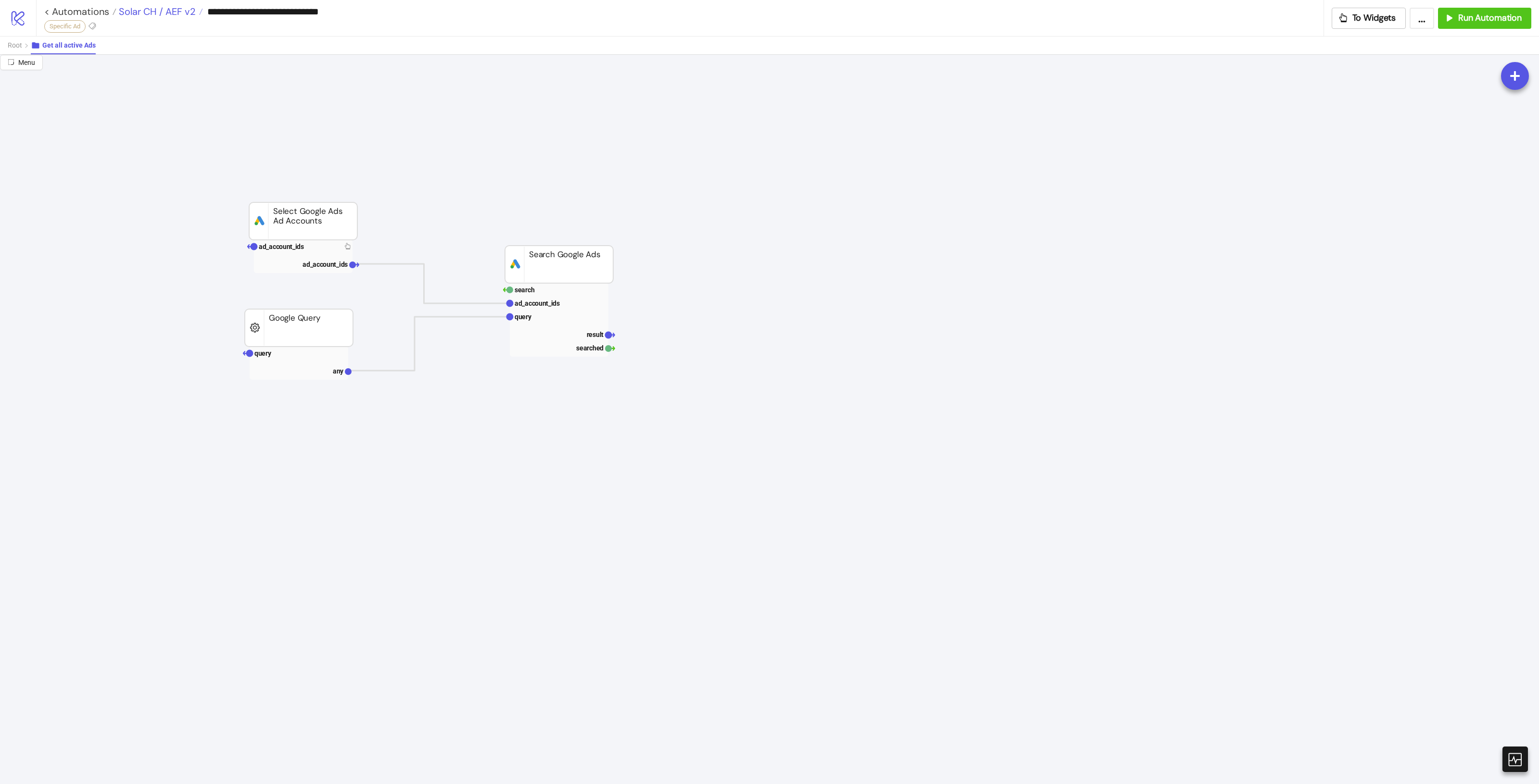
click at [187, 9] on span "Solar CH / AEF v2" at bounding box center [156, 12] width 79 height 13
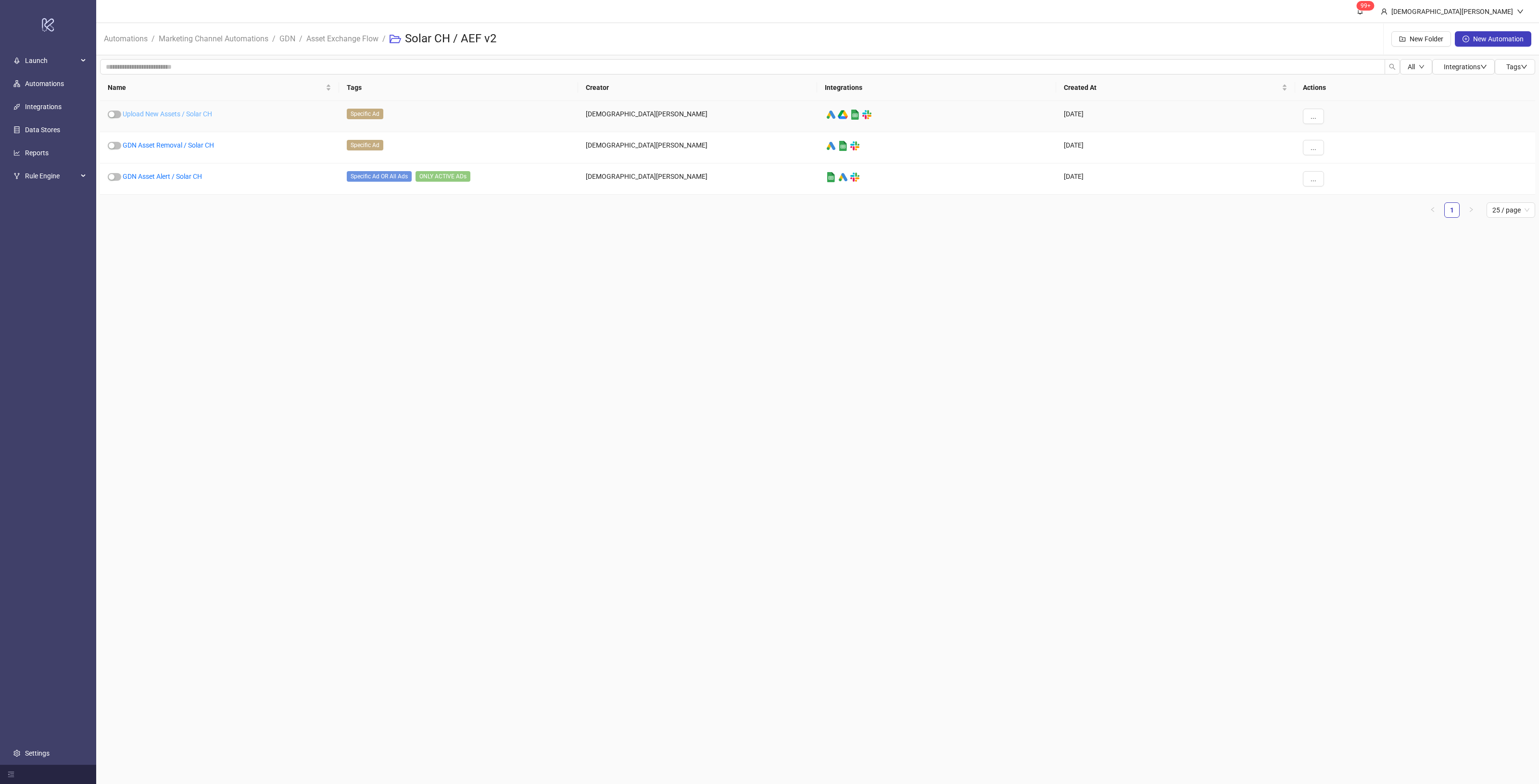
click at [184, 113] on link "Upload New Assets / Solar CH" at bounding box center [168, 114] width 89 height 8
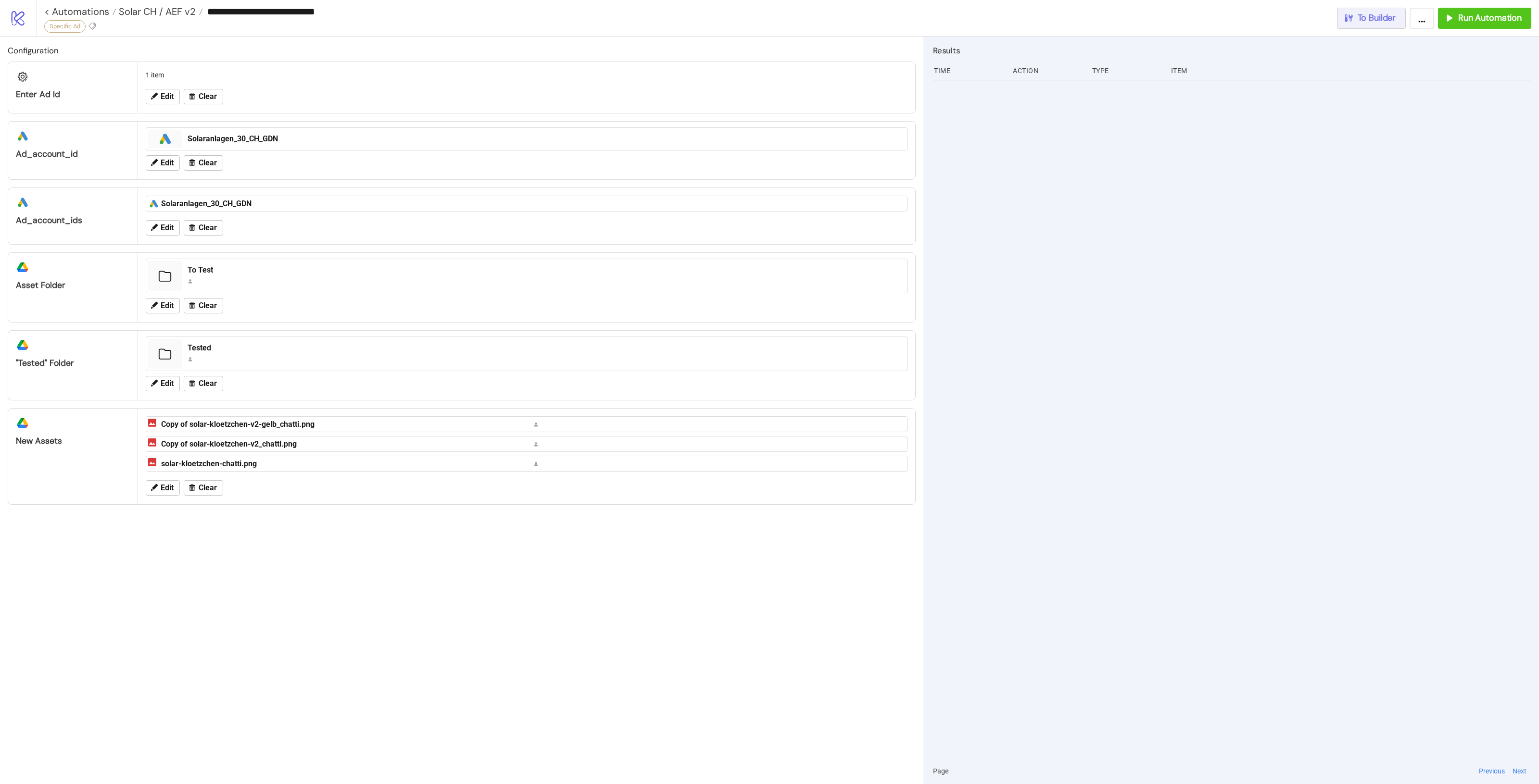
click at [1379, 22] on span "To Builder" at bounding box center [1377, 18] width 38 height 11
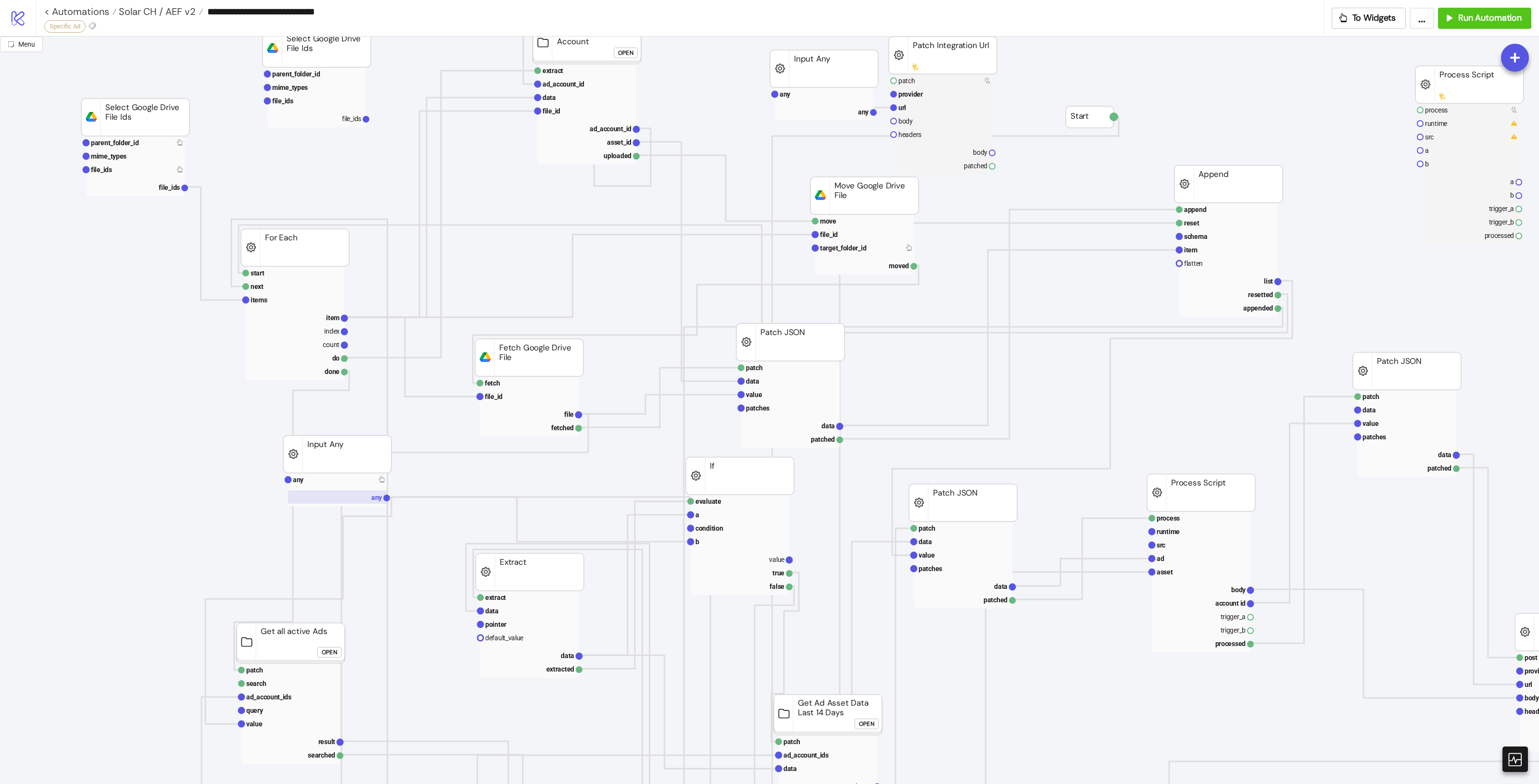
scroll to position [60, 0]
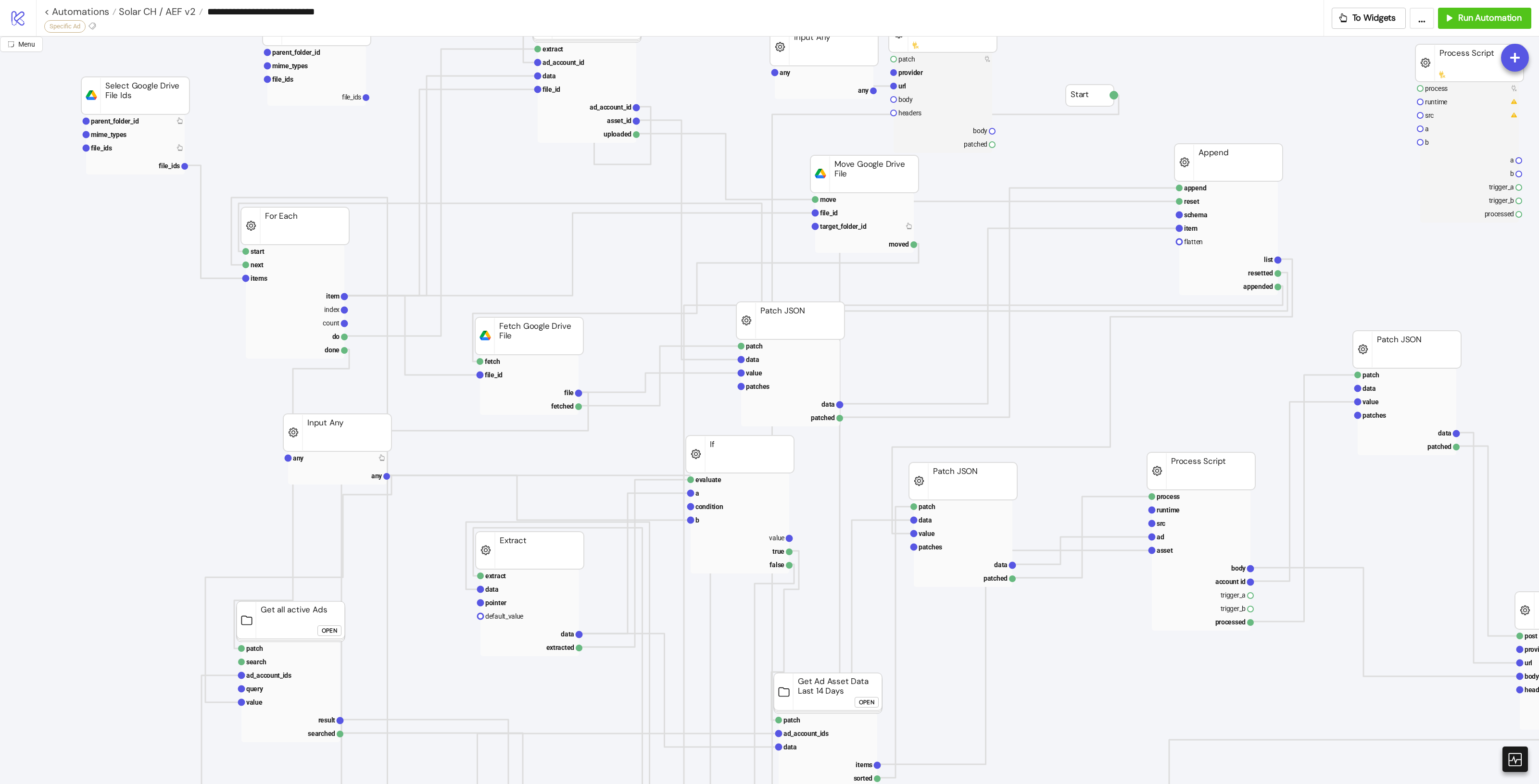
click at [322, 631] on div "Open" at bounding box center [329, 631] width 15 height 11
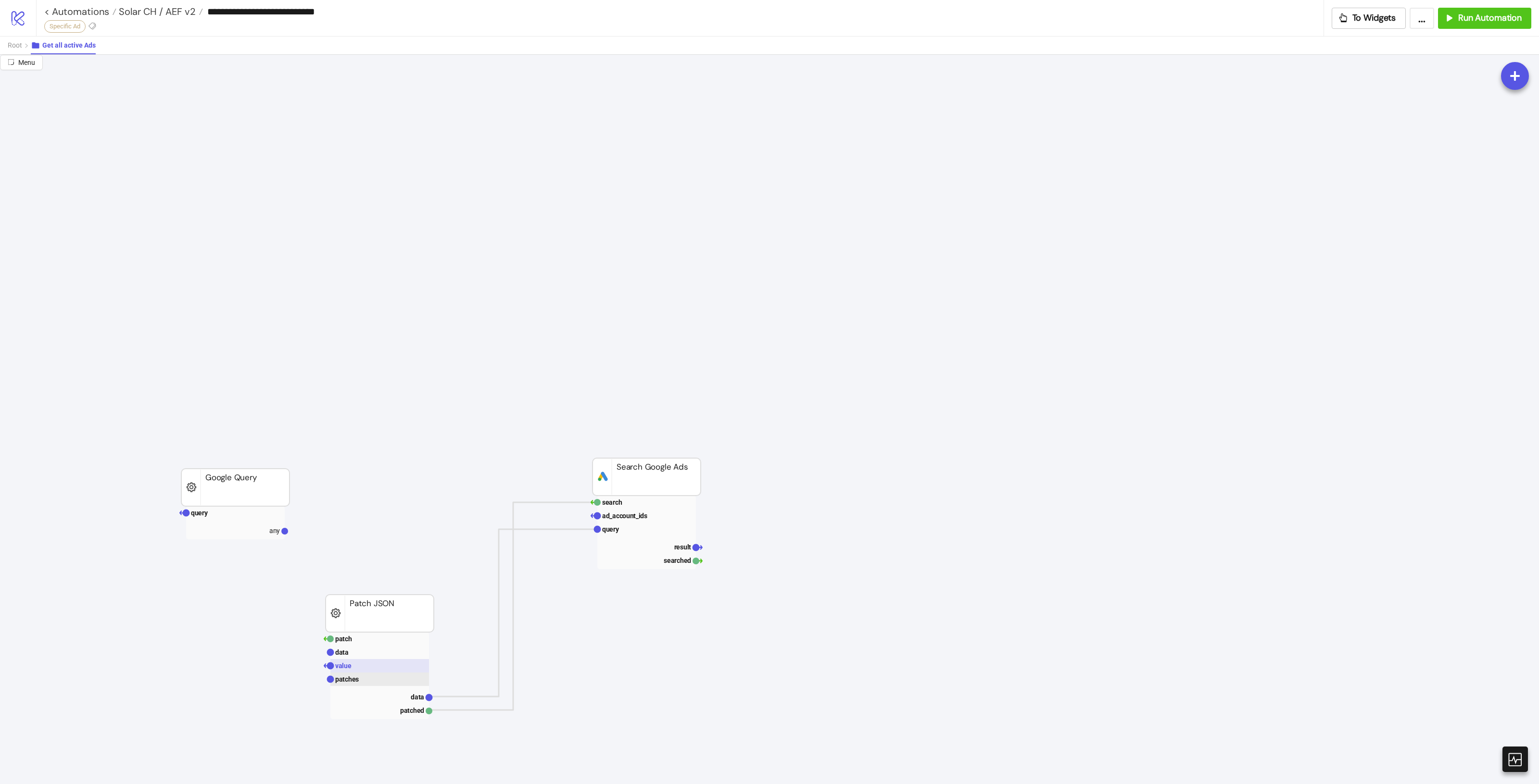
scroll to position [120, 0]
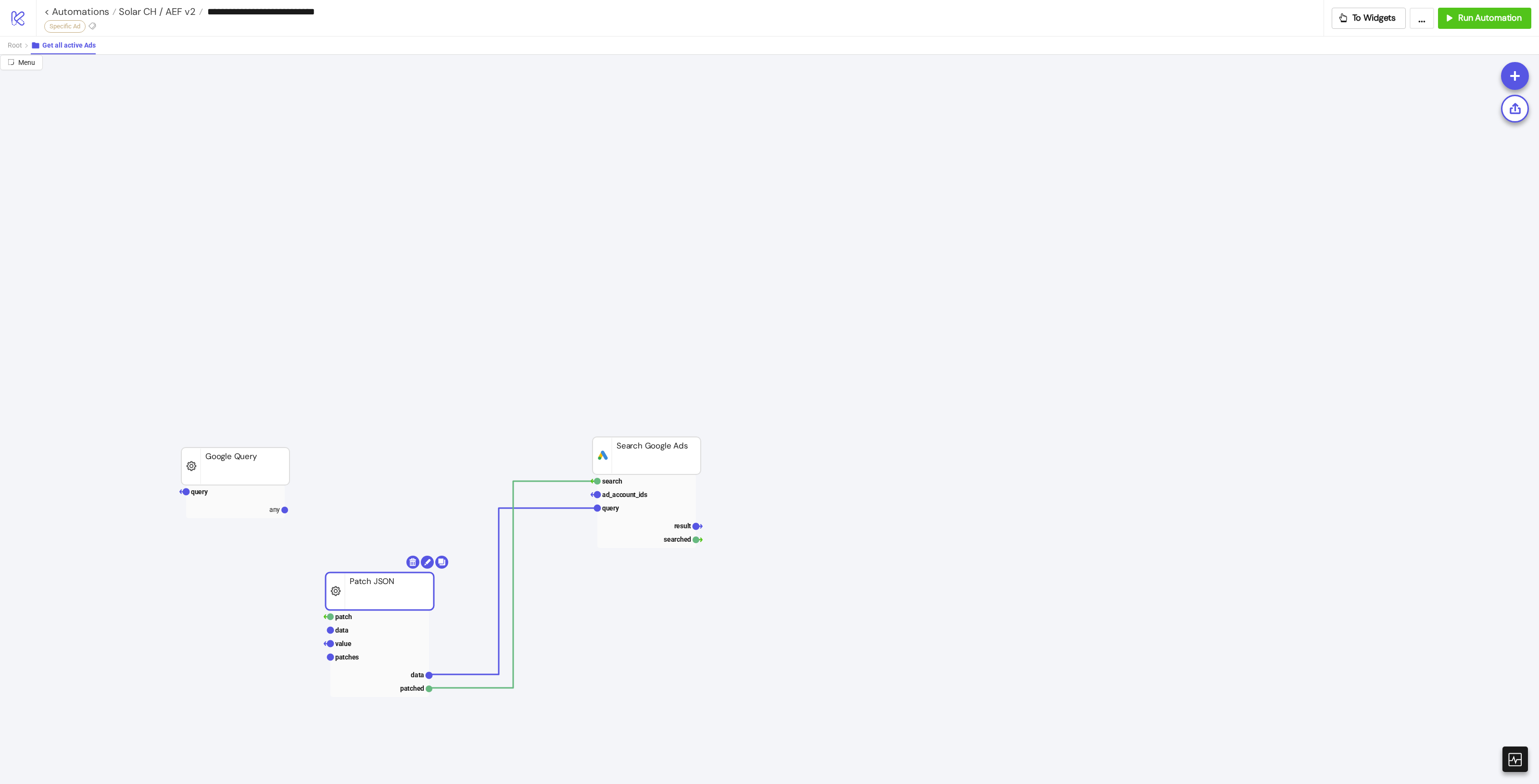
drag, startPoint x: 393, startPoint y: 600, endPoint x: 325, endPoint y: 590, distance: 68.7
drag, startPoint x: 234, startPoint y: 443, endPoint x: 246, endPoint y: 417, distance: 28.6
drag, startPoint x: 369, startPoint y: 585, endPoint x: 370, endPoint y: 573, distance: 12.0
click at [370, 573] on rect at bounding box center [369, 565] width 109 height 37
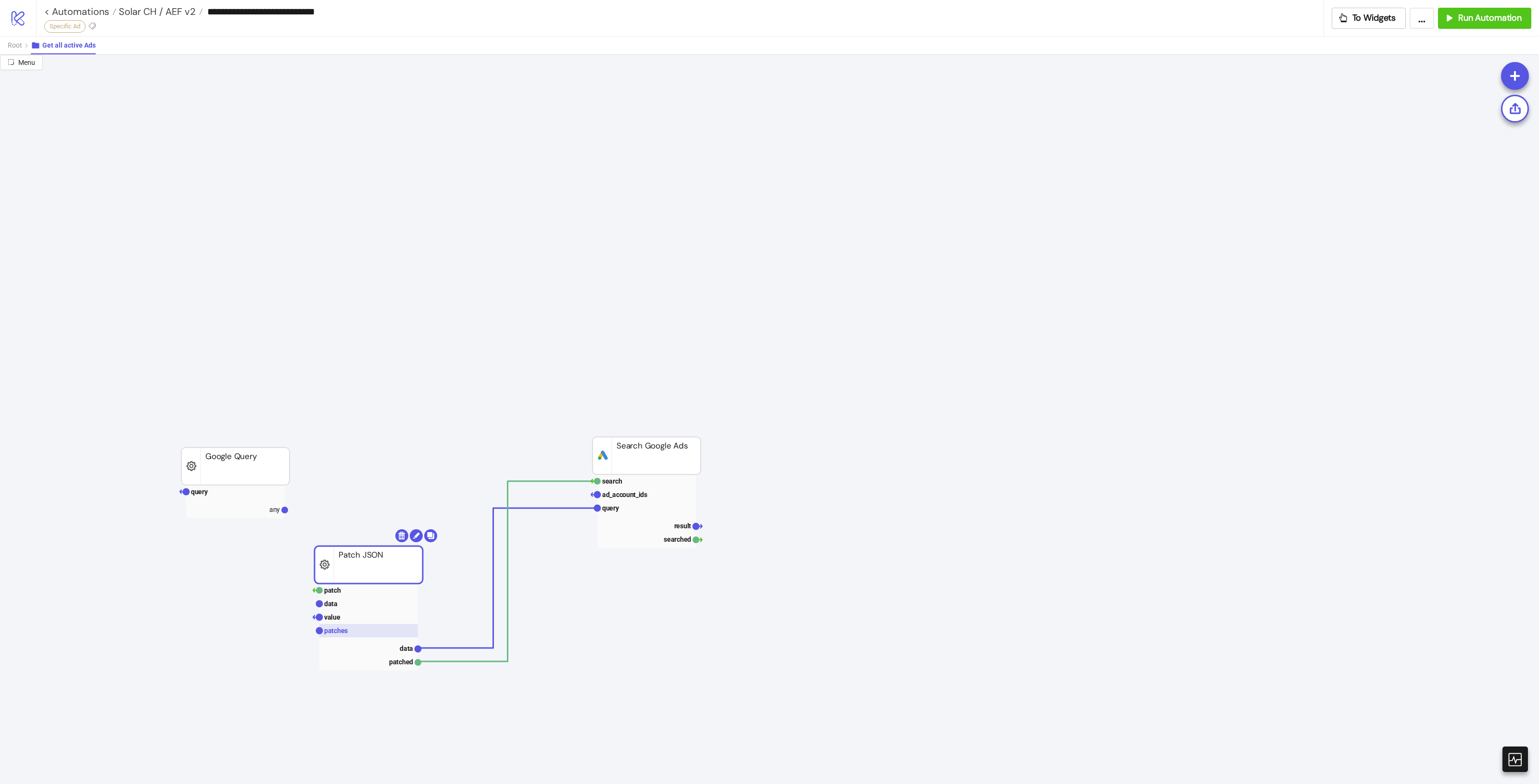
click at [347, 632] on rect at bounding box center [369, 630] width 99 height 14
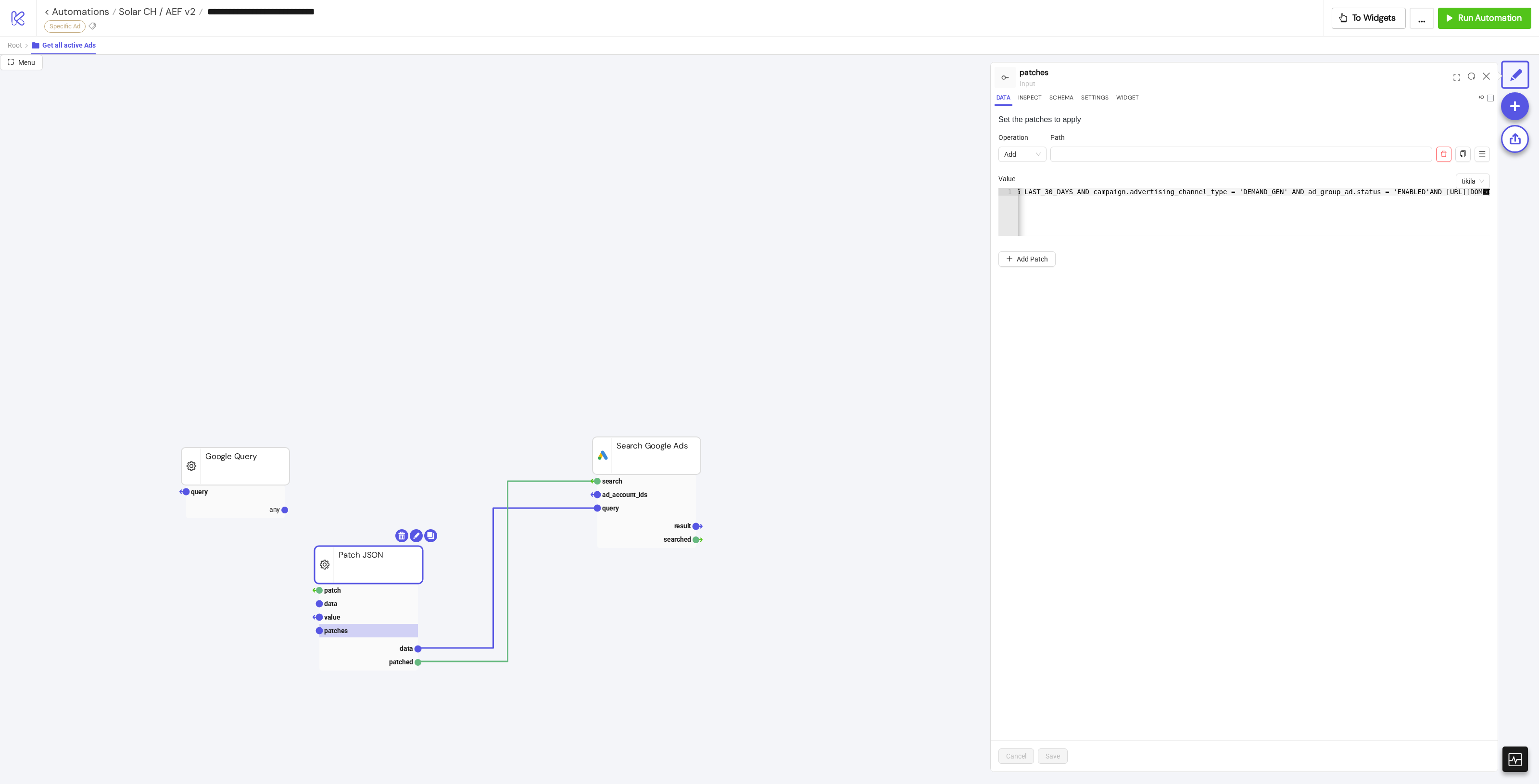
scroll to position [0, 535]
click at [1486, 75] on icon at bounding box center [1486, 76] width 7 height 7
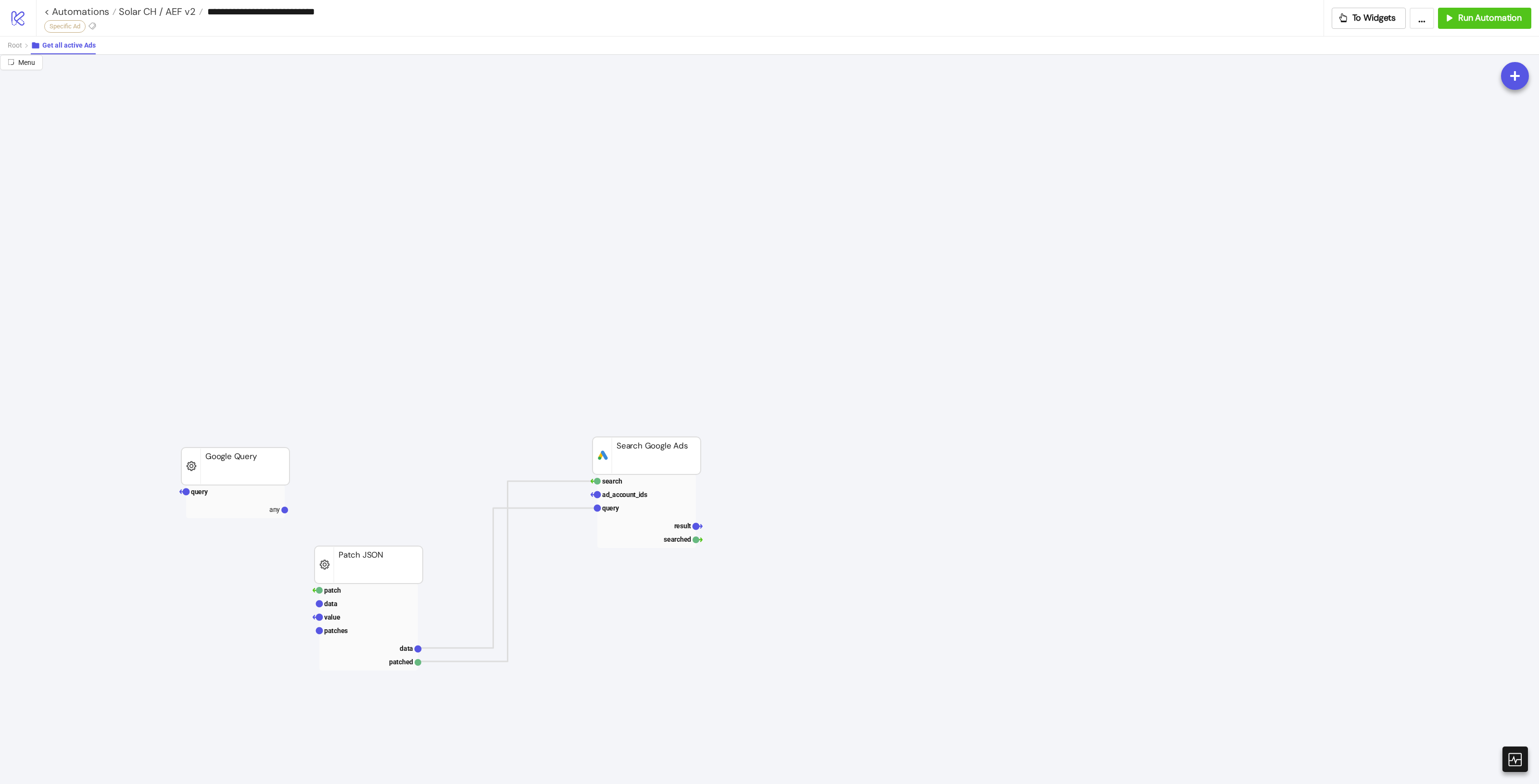
click at [35, 45] on icon at bounding box center [35, 45] width 7 height 6
click at [26, 45] on button "Root" at bounding box center [19, 45] width 23 height 18
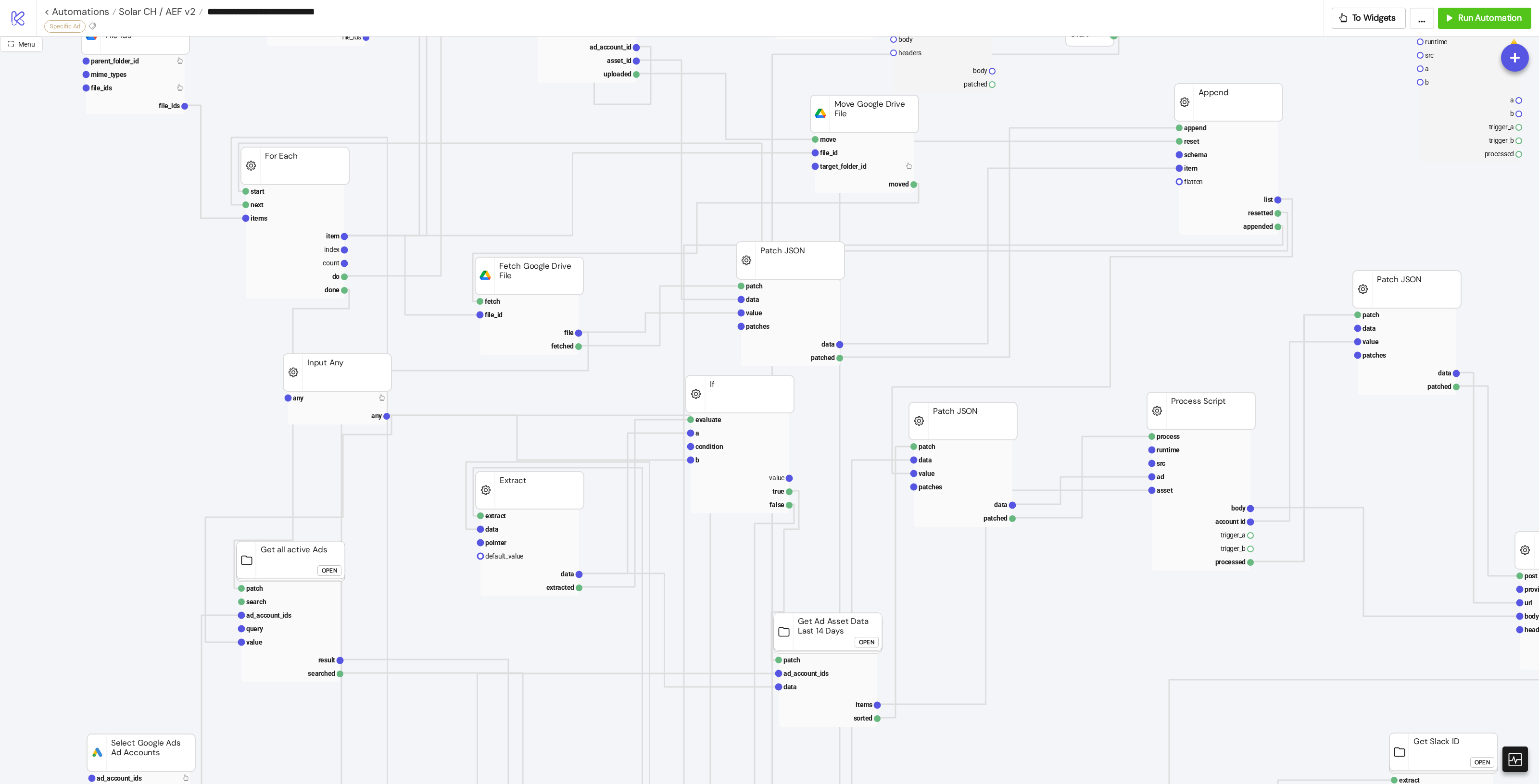
click at [157, 2] on div "**********" at bounding box center [684, 11] width 1280 height 23
click at [156, 6] on span "Solar CH / AEF v2" at bounding box center [156, 12] width 79 height 13
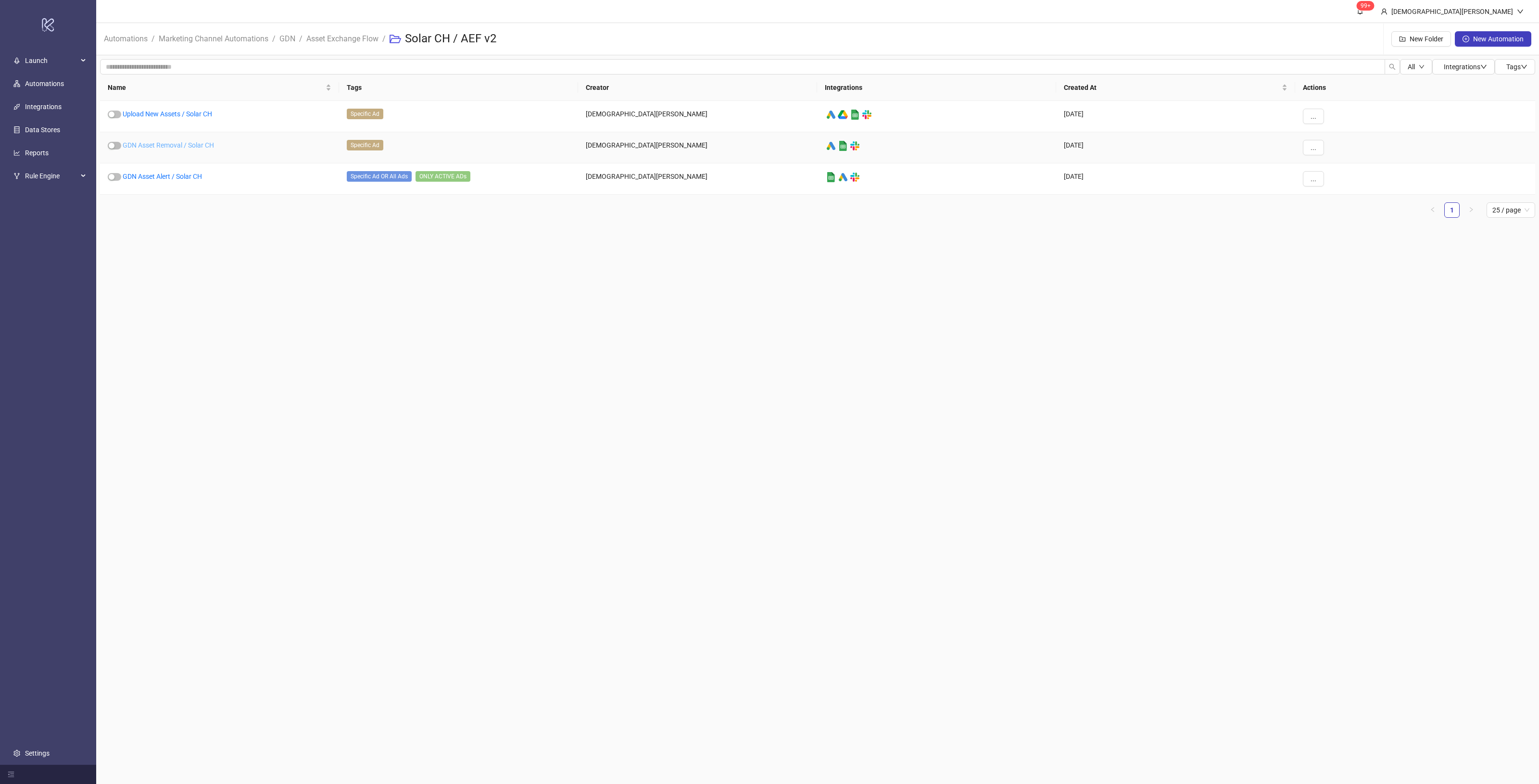
click at [188, 148] on link "GDN Asset Removal / Solar CH" at bounding box center [168, 145] width 92 height 8
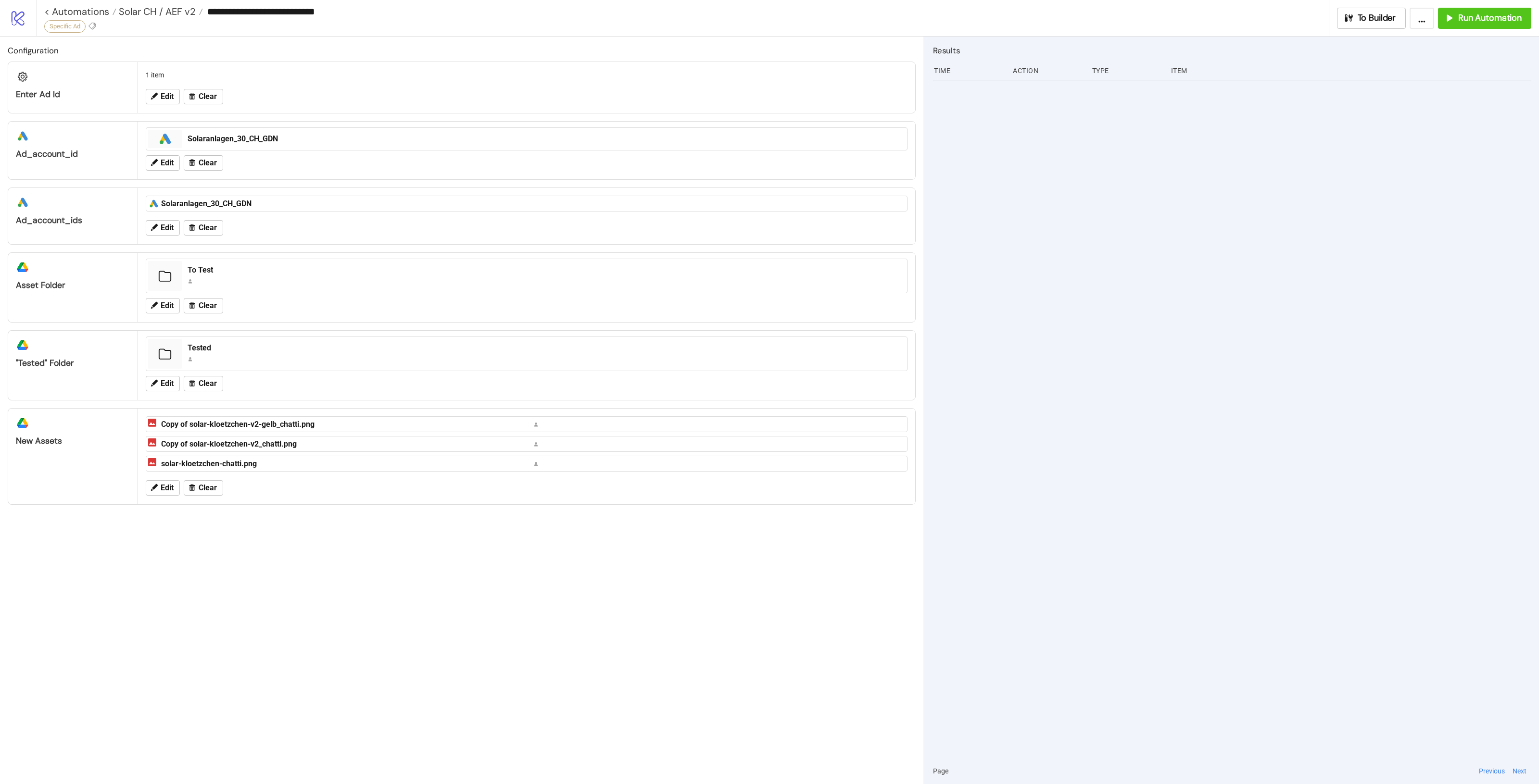
type input "**********"
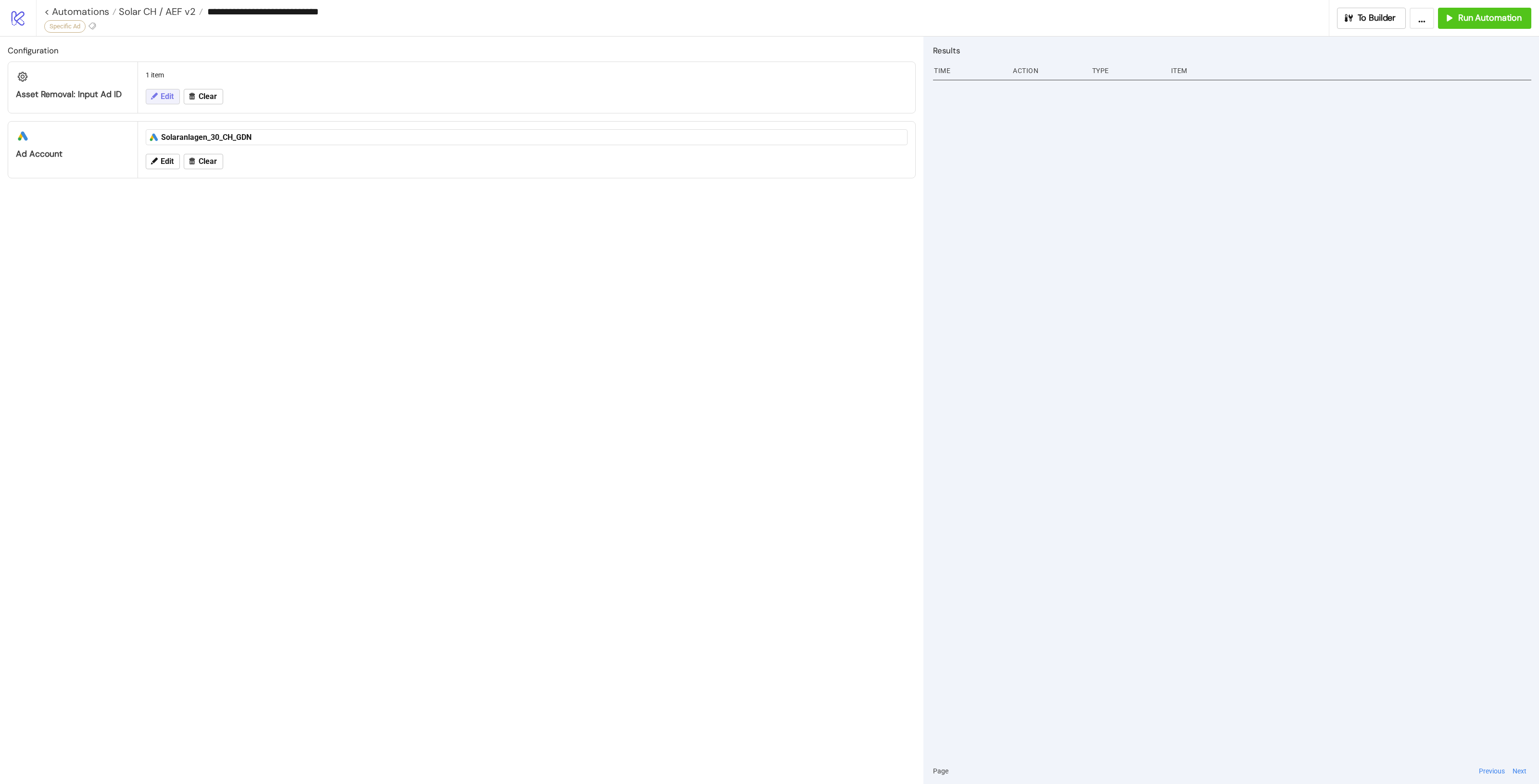
click at [162, 93] on span "Edit" at bounding box center [167, 97] width 13 height 9
click at [210, 113] on textarea "**********" at bounding box center [527, 124] width 747 height 26
paste textarea
type textarea "**********"
click at [202, 167] on span "Save" at bounding box center [200, 165] width 14 height 8
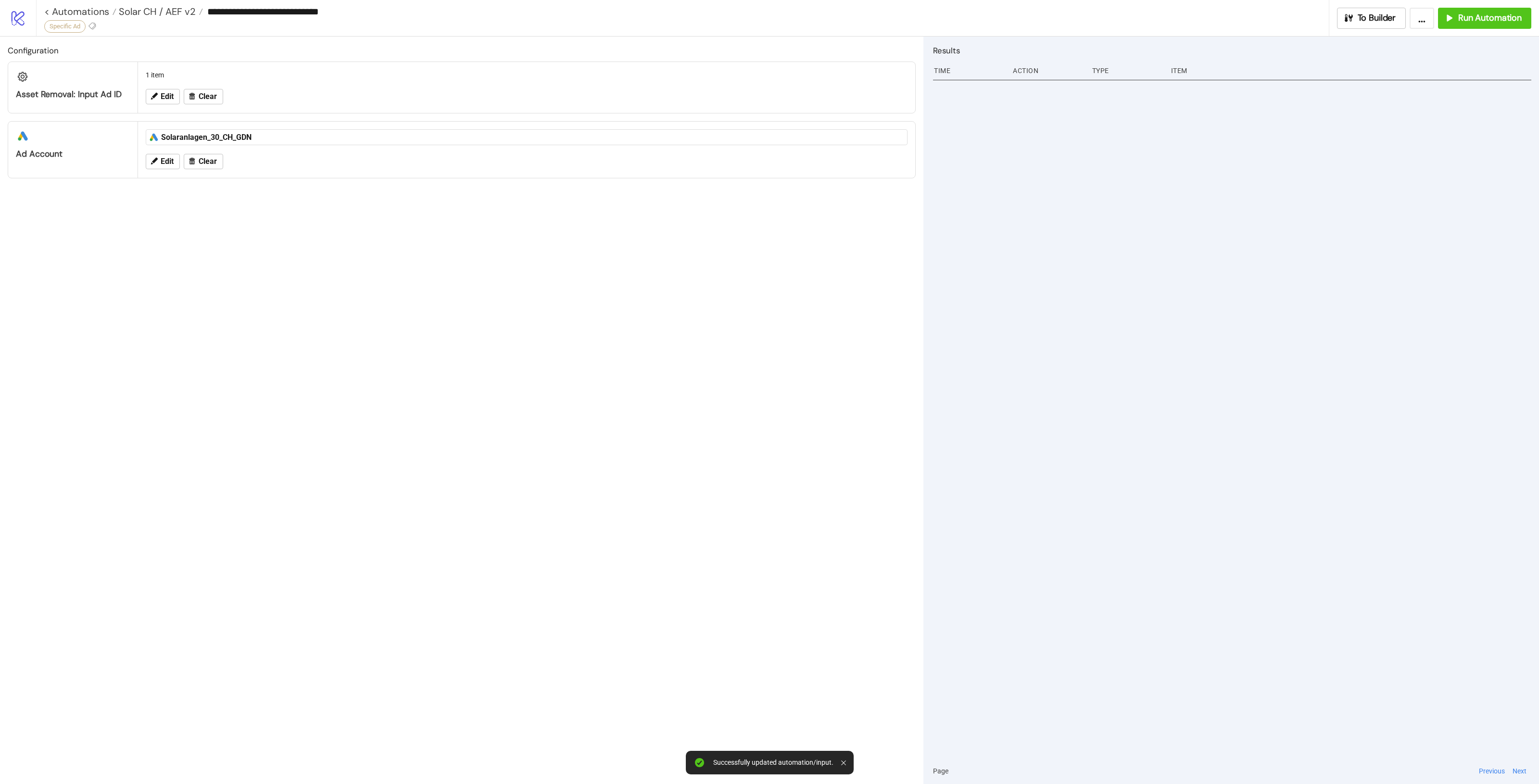
click at [382, 277] on div "Configuration Asset Removal: Input Ad ID 1 item Edit Clear platform/google_ads …" at bounding box center [461, 410] width 923 height 747
click at [169, 97] on span "Edit" at bounding box center [167, 97] width 13 height 9
click at [200, 132] on textarea "**********" at bounding box center [527, 124] width 747 height 26
type textarea "**********"
click at [205, 164] on span "Save" at bounding box center [200, 165] width 14 height 8
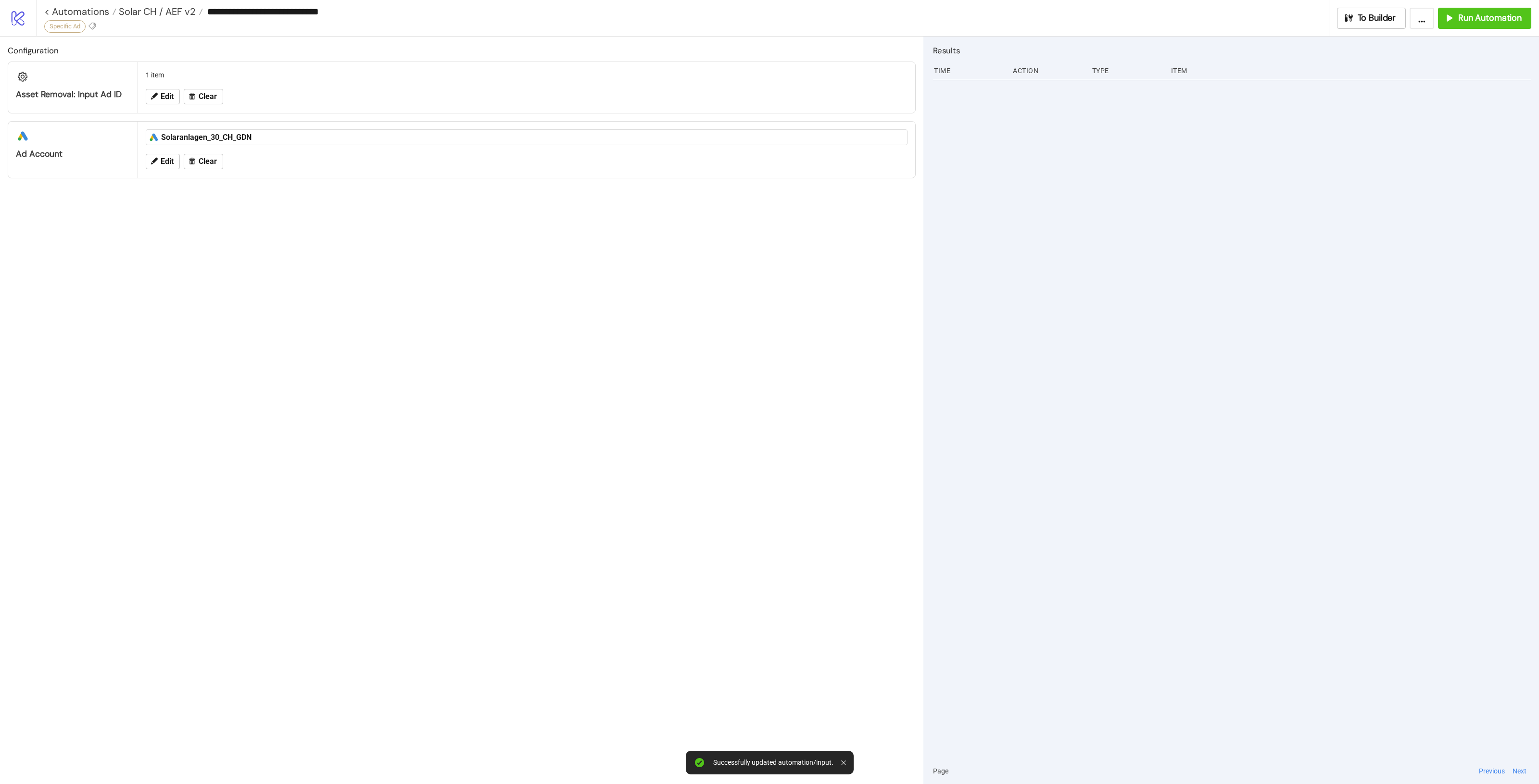
click at [515, 295] on div "Configuration Asset Removal: Input Ad ID 1 item Edit Clear platform/google_ads …" at bounding box center [461, 410] width 923 height 747
click at [1443, 19] on button "Run Automation" at bounding box center [1484, 18] width 93 height 22
click at [1510, 66] on span "OK" at bounding box center [1507, 69] width 9 height 8
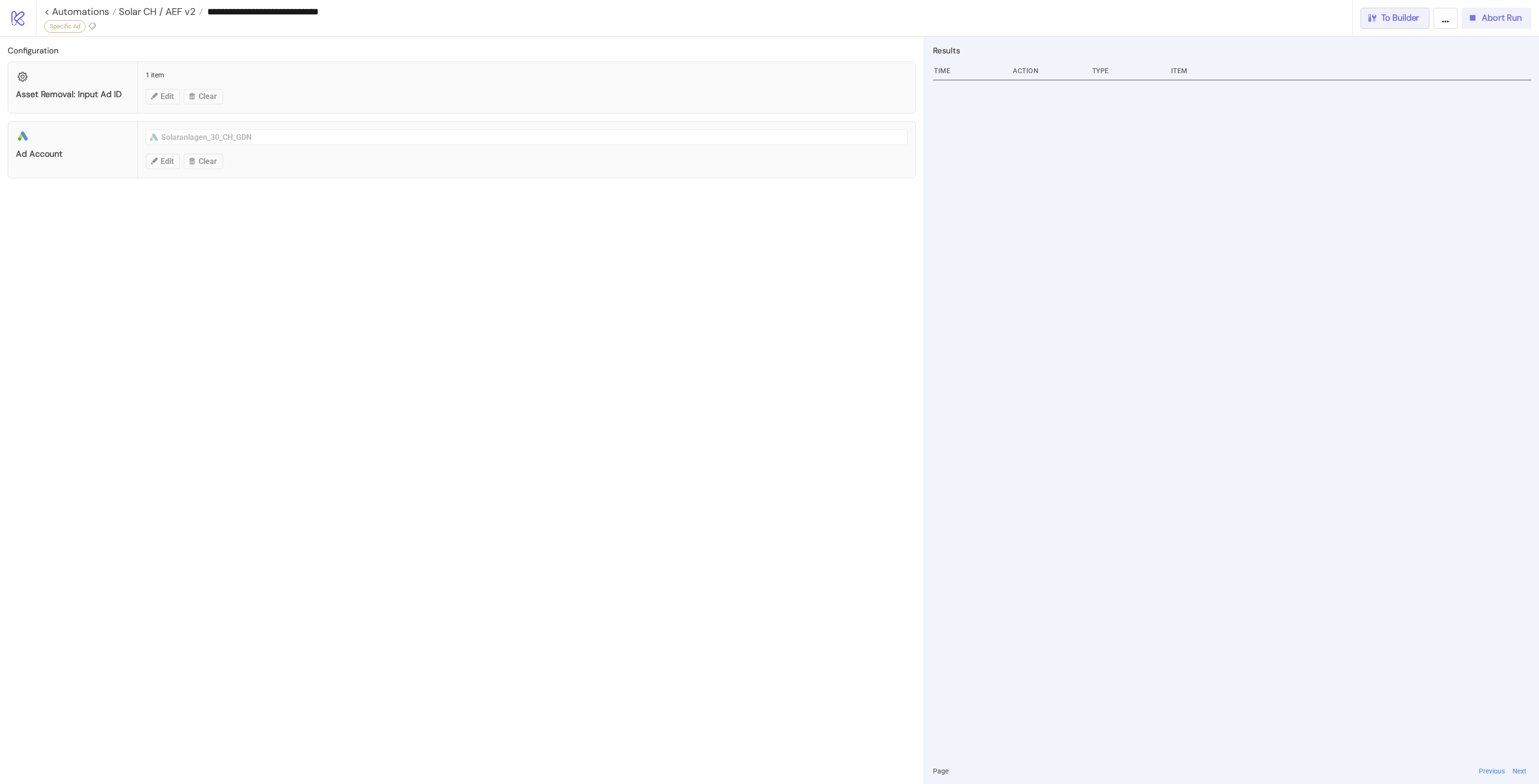
click at [1395, 10] on button "To Builder" at bounding box center [1395, 18] width 69 height 22
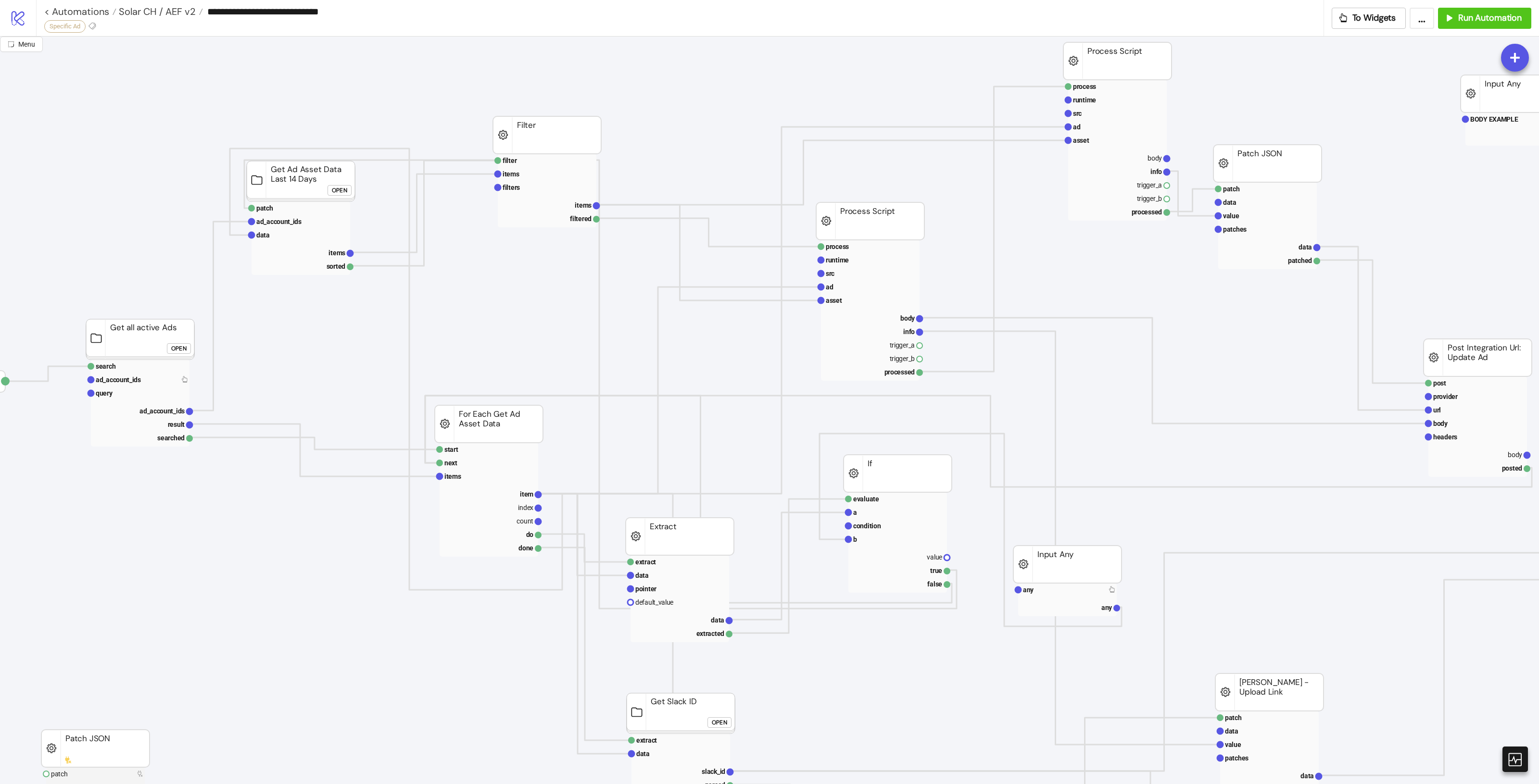
scroll to position [0, 25]
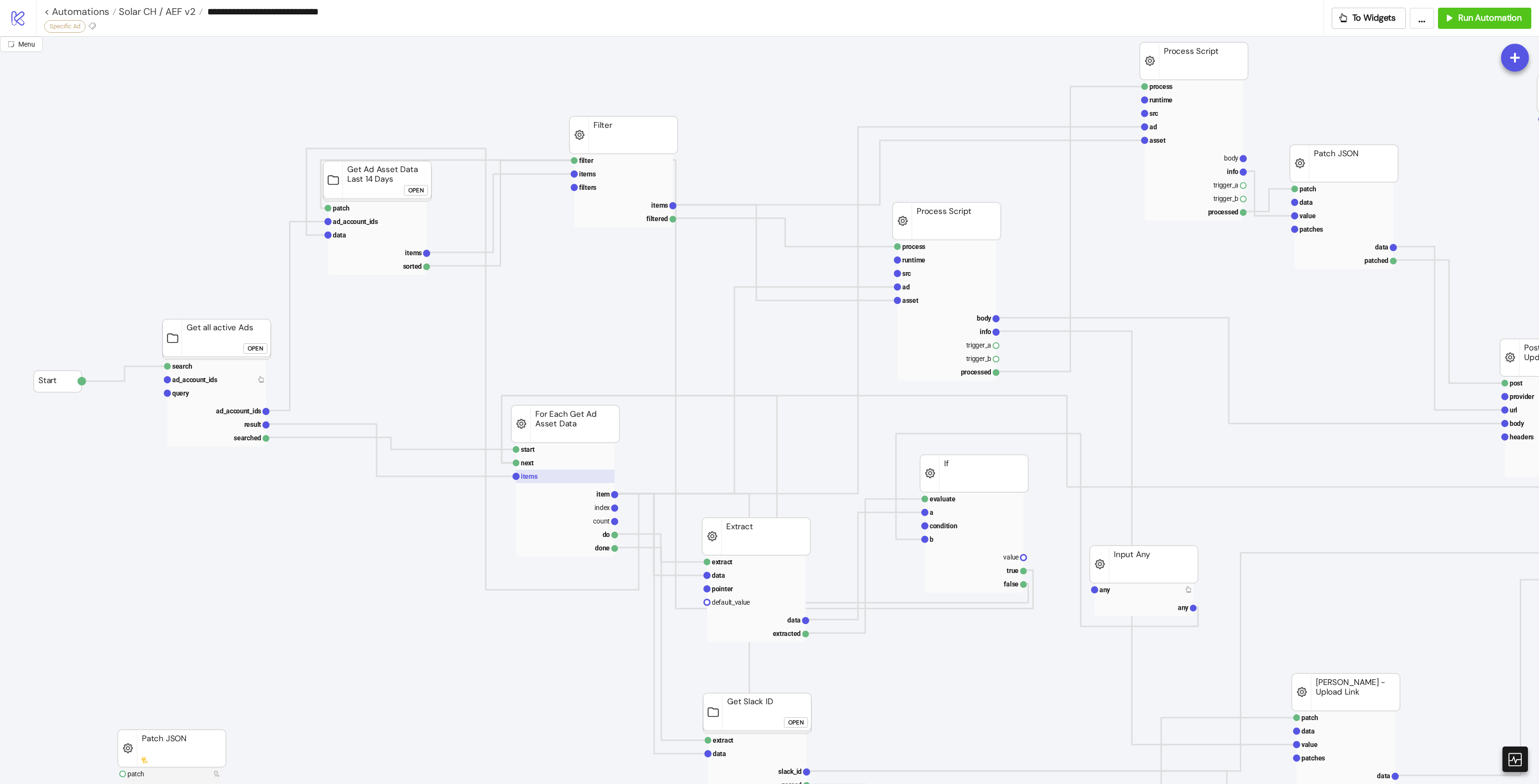
click at [550, 480] on rect at bounding box center [566, 476] width 99 height 14
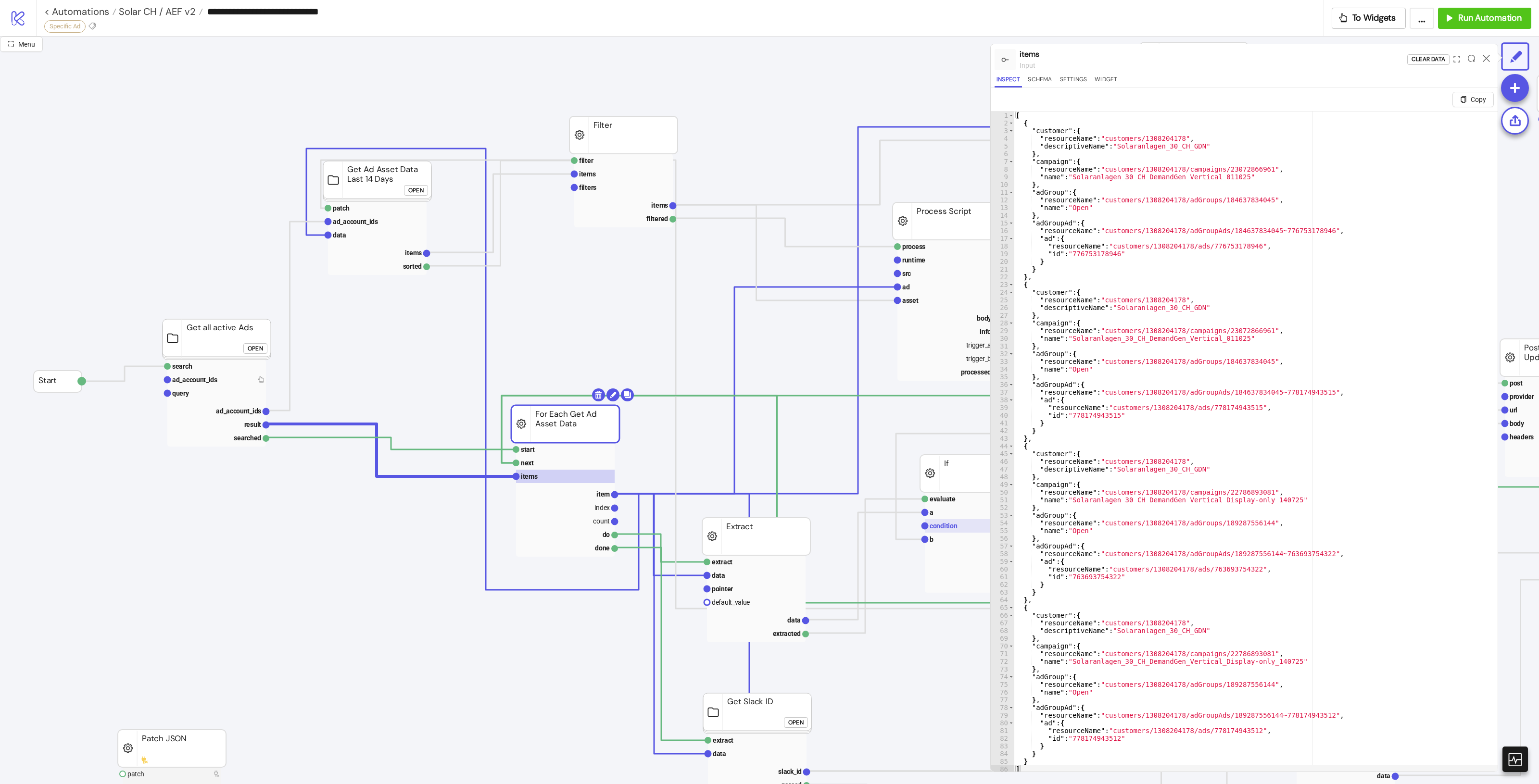
click at [960, 522] on rect at bounding box center [974, 526] width 99 height 14
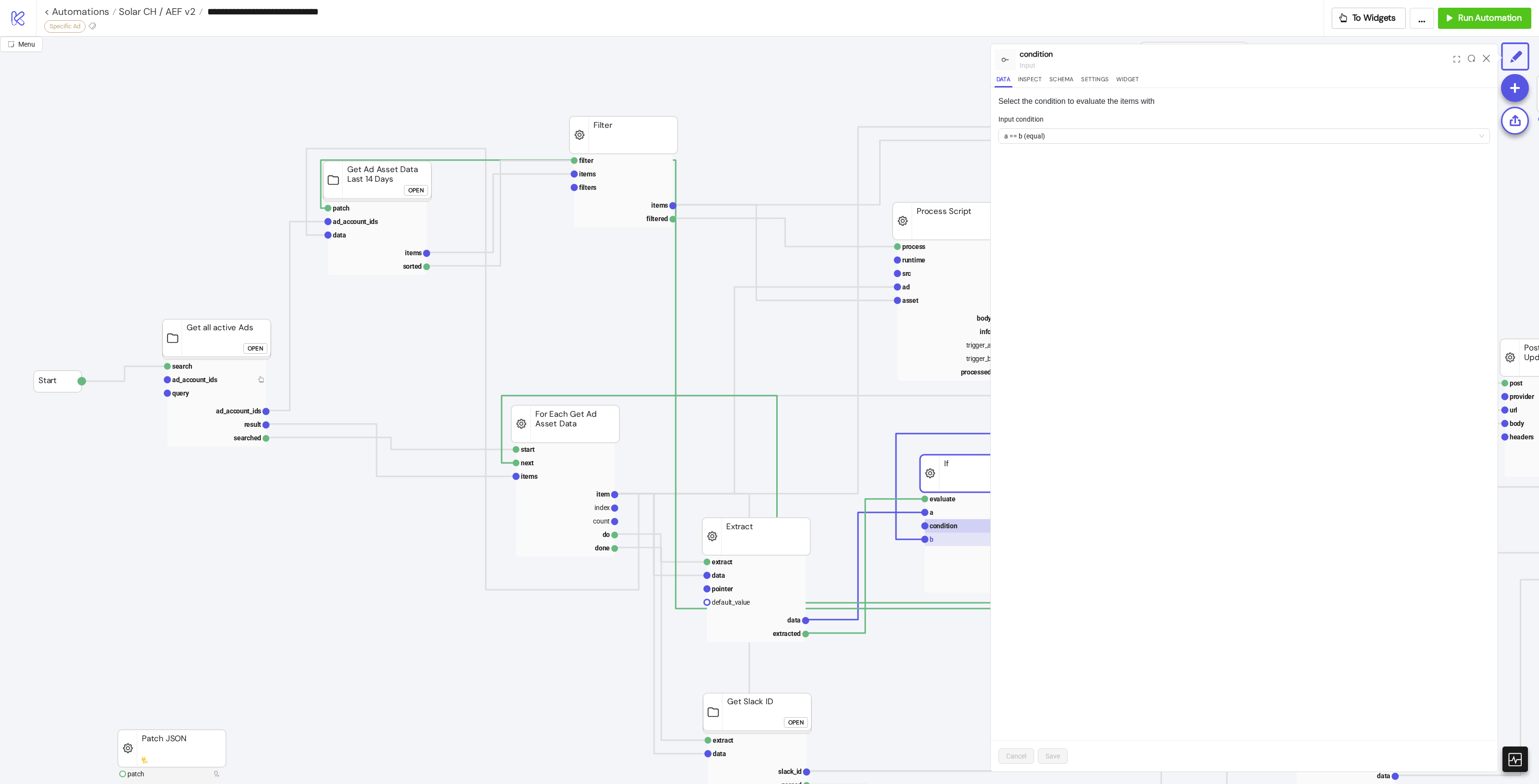
click at [946, 538] on rect at bounding box center [974, 539] width 99 height 14
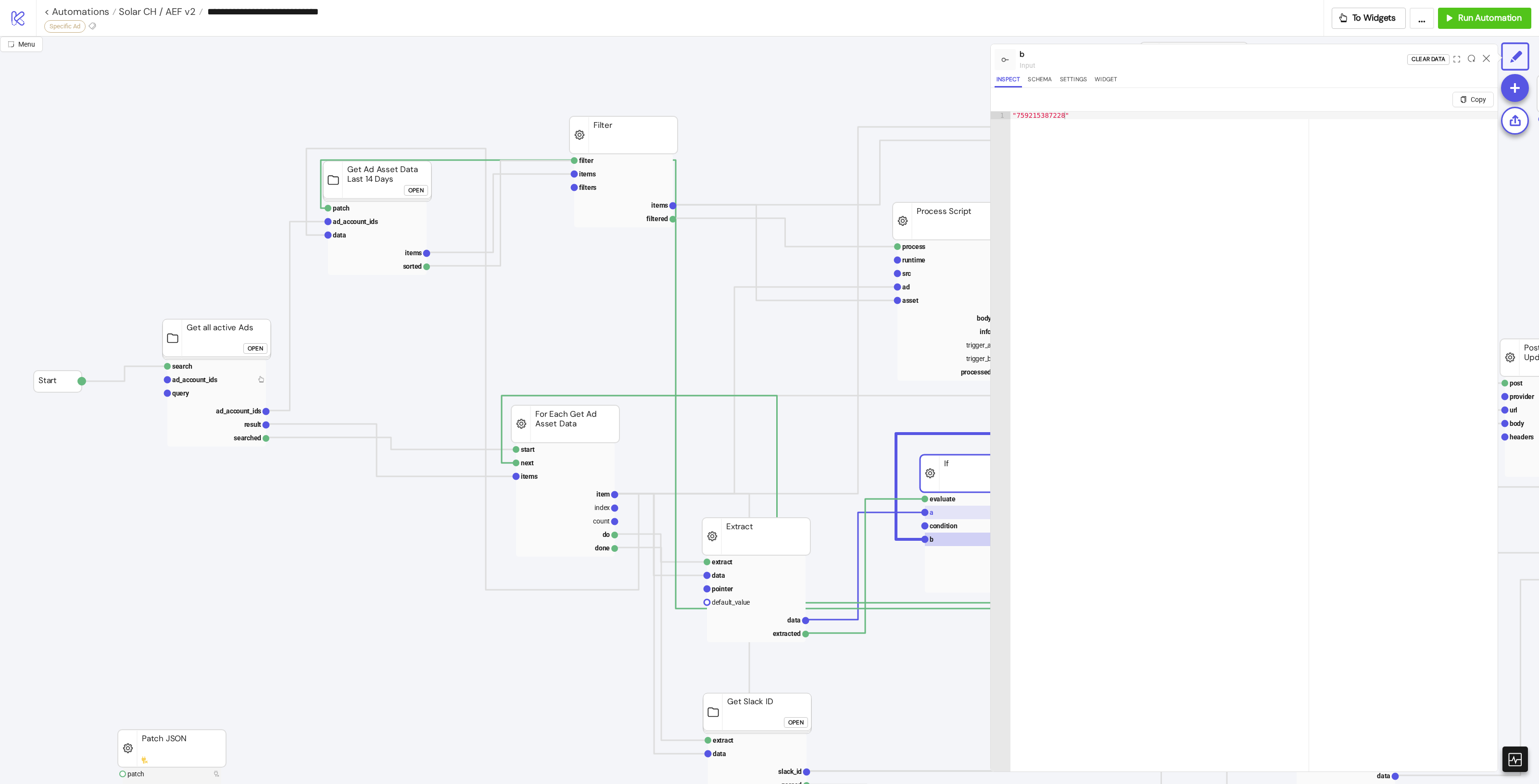
click at [956, 517] on rect at bounding box center [974, 512] width 99 height 14
click at [953, 544] on rect at bounding box center [974, 539] width 99 height 14
click at [945, 510] on rect at bounding box center [974, 512] width 99 height 14
click at [949, 538] on rect at bounding box center [974, 539] width 99 height 14
click at [1485, 52] on div at bounding box center [1486, 59] width 15 height 26
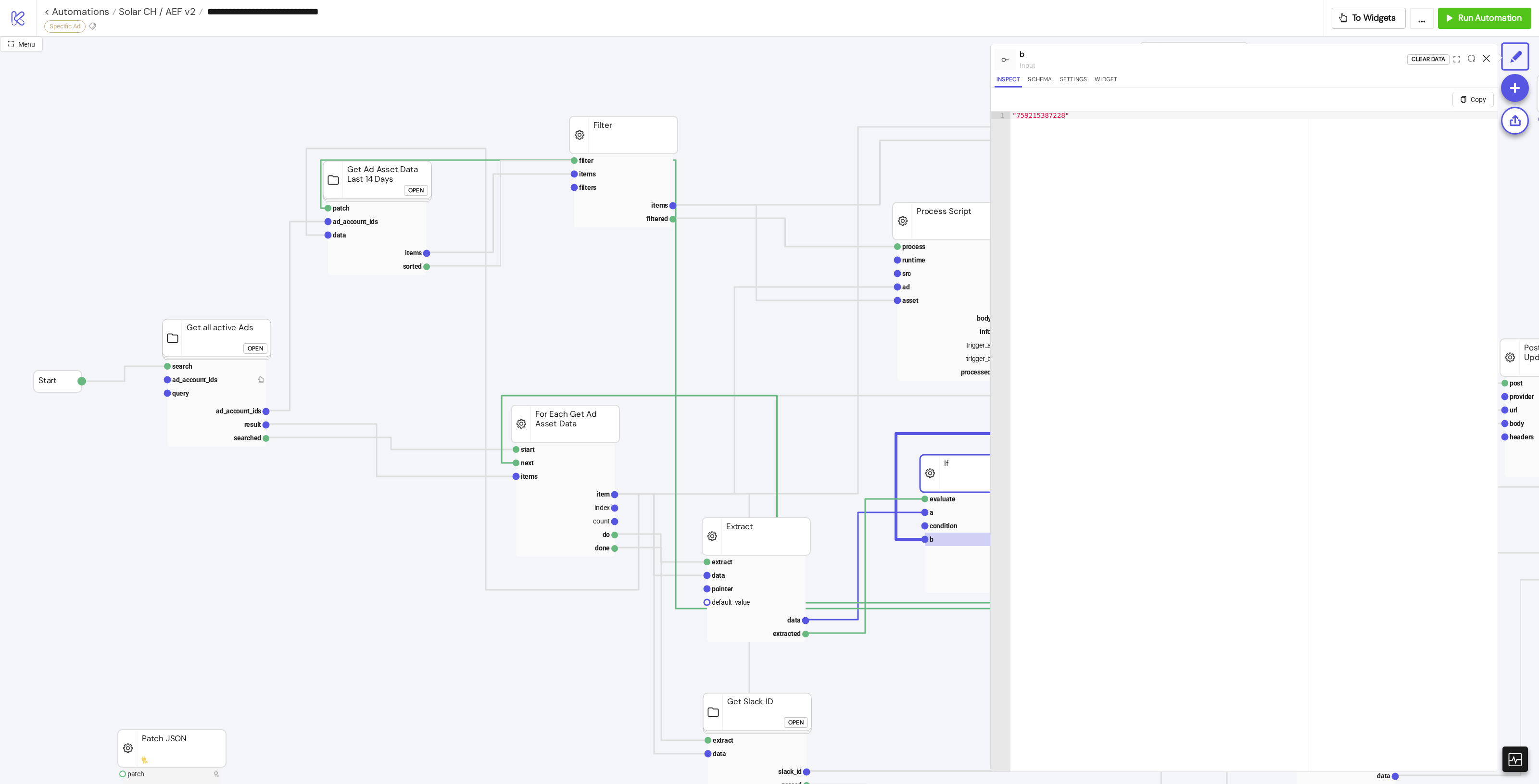
click at [1485, 55] on icon at bounding box center [1486, 58] width 7 height 7
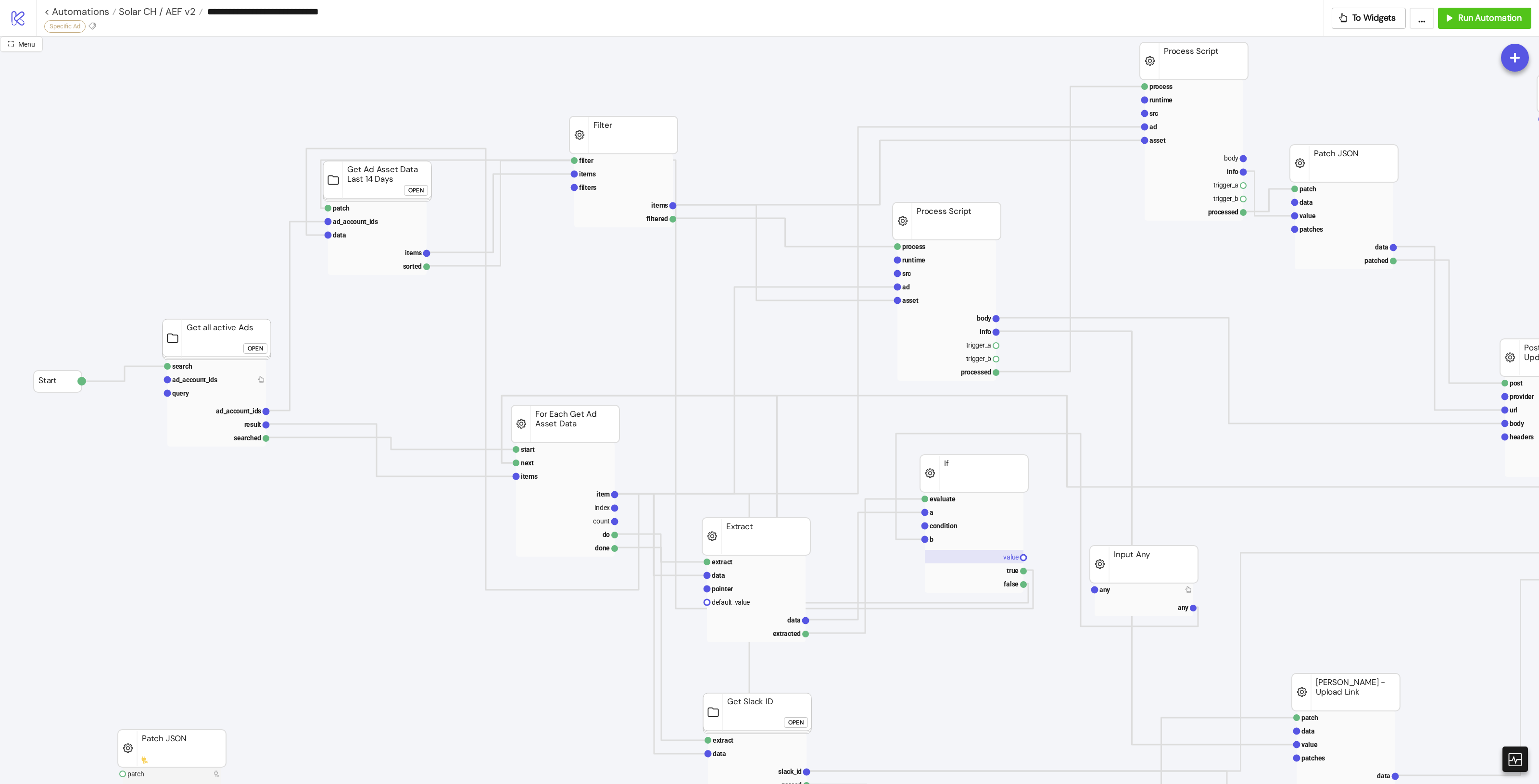
click at [1016, 558] on text "value" at bounding box center [1010, 557] width 15 height 8
click at [1008, 589] on rect at bounding box center [974, 583] width 99 height 14
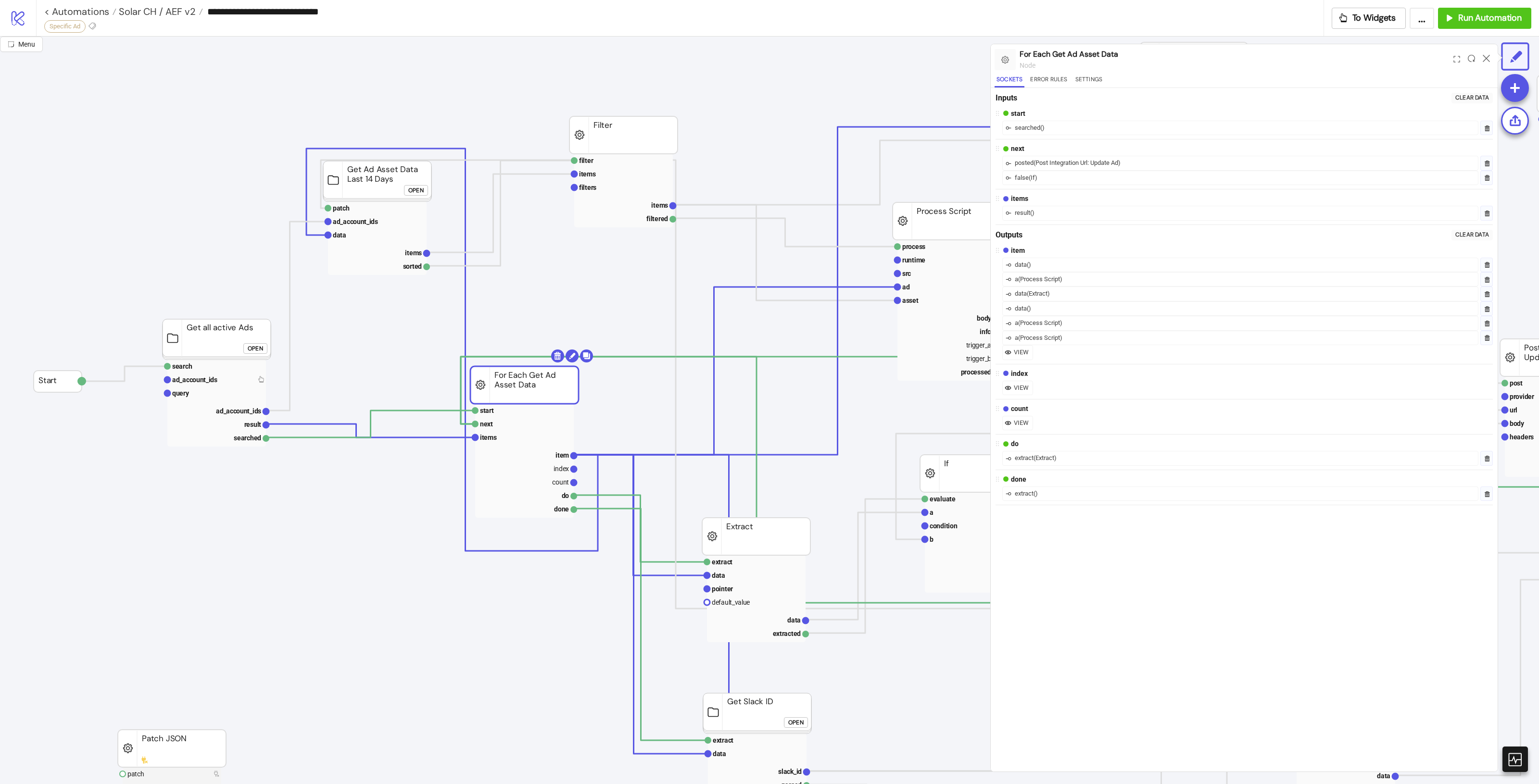
drag, startPoint x: 575, startPoint y: 428, endPoint x: 535, endPoint y: 389, distance: 55.9
click at [564, 494] on rect at bounding box center [525, 494] width 99 height 14
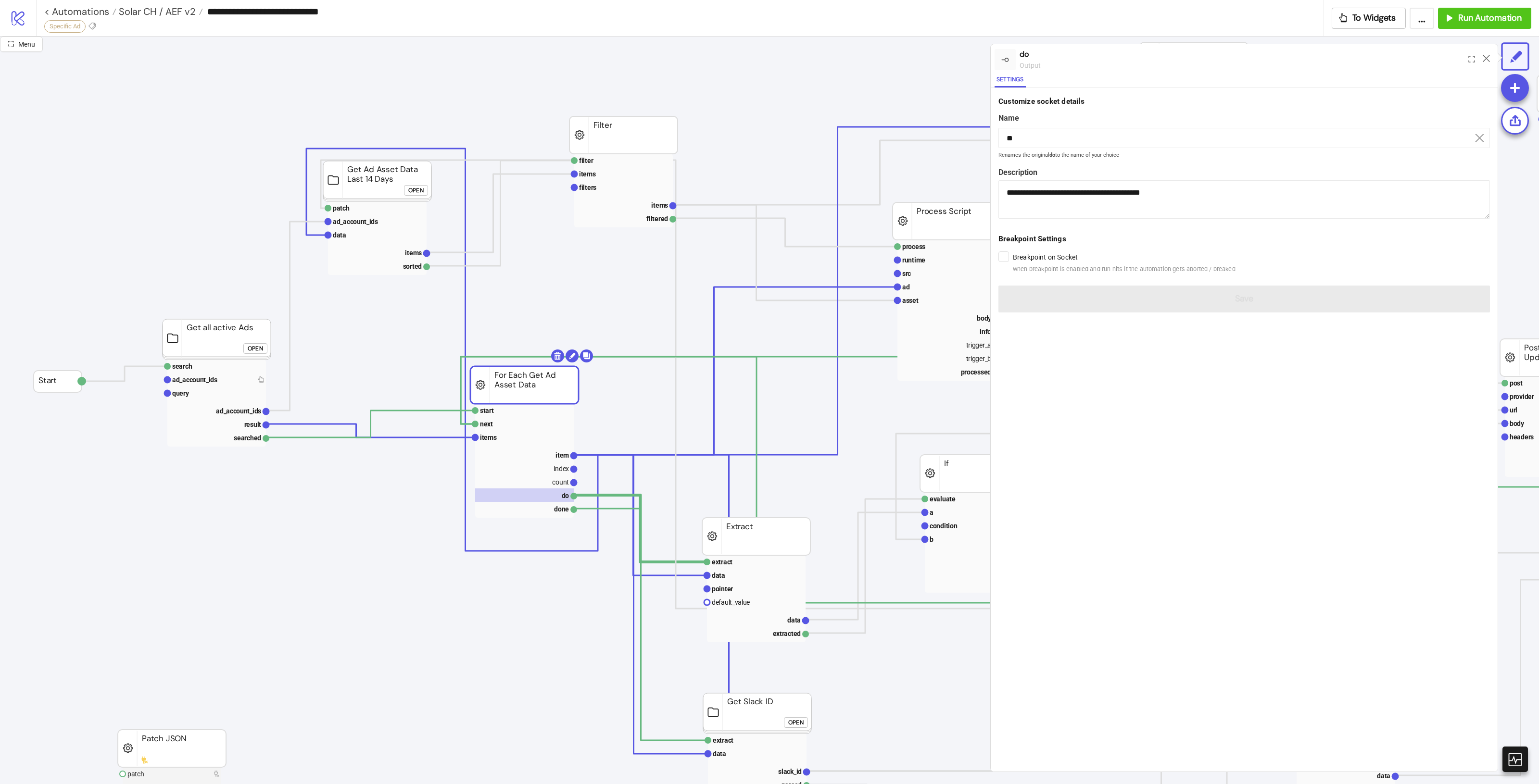
click at [1490, 59] on div at bounding box center [1486, 59] width 15 height 26
click at [1486, 60] on icon at bounding box center [1486, 58] width 7 height 7
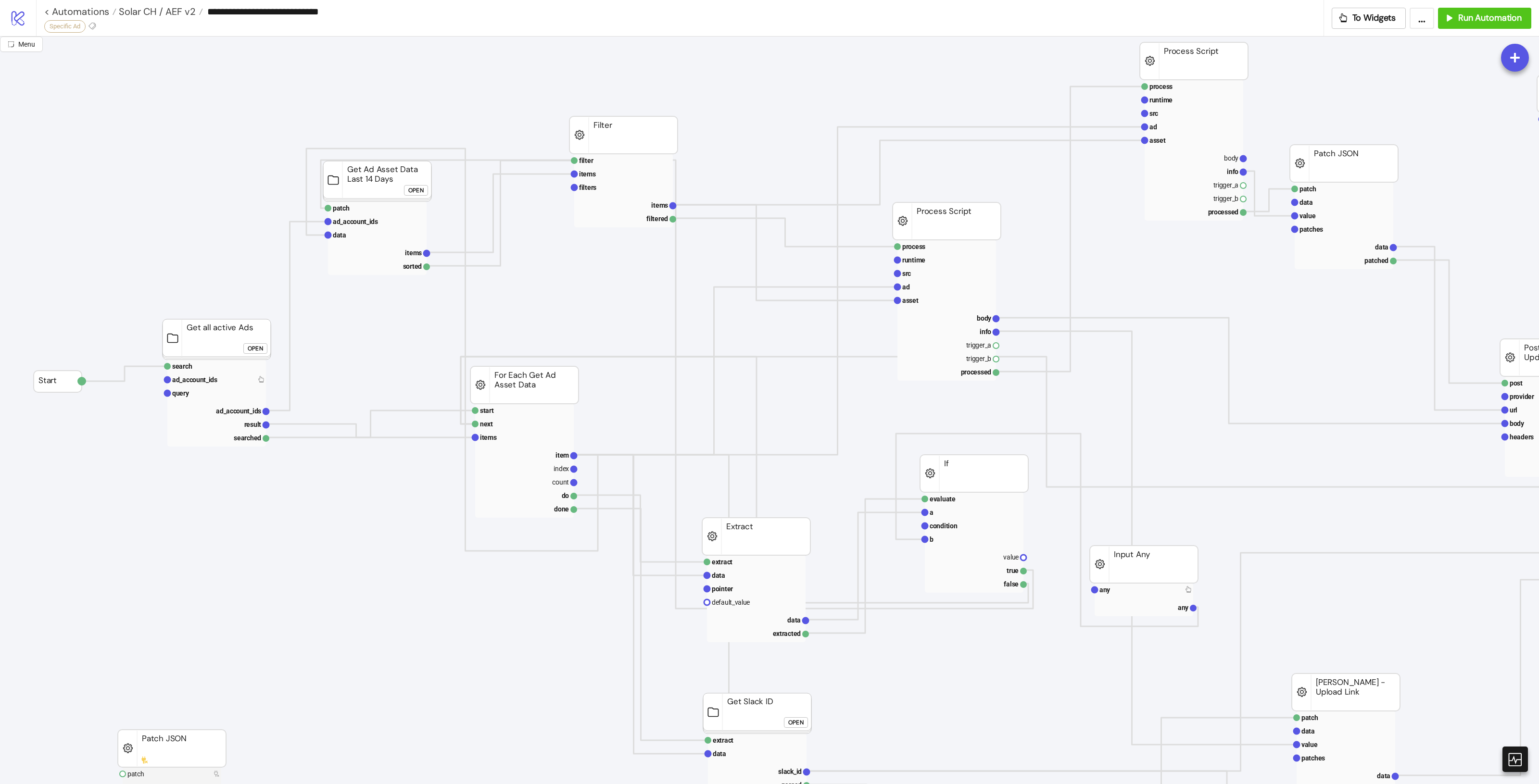
click at [574, 376] on rect at bounding box center [525, 384] width 109 height 37
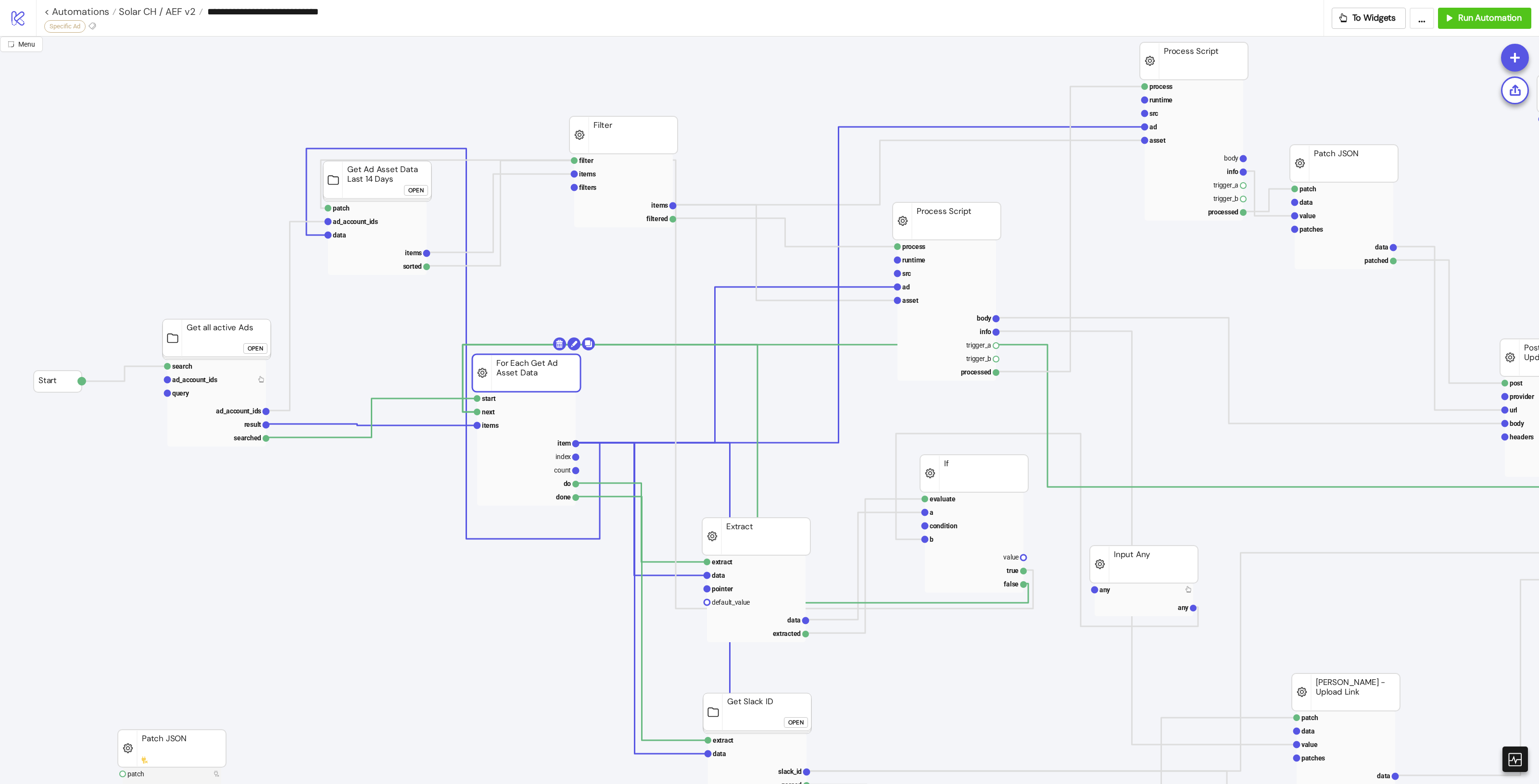
drag, startPoint x: 551, startPoint y: 390, endPoint x: 553, endPoint y: 378, distance: 12.2
click at [553, 378] on rect at bounding box center [527, 372] width 109 height 37
click at [554, 496] on rect at bounding box center [527, 496] width 99 height 14
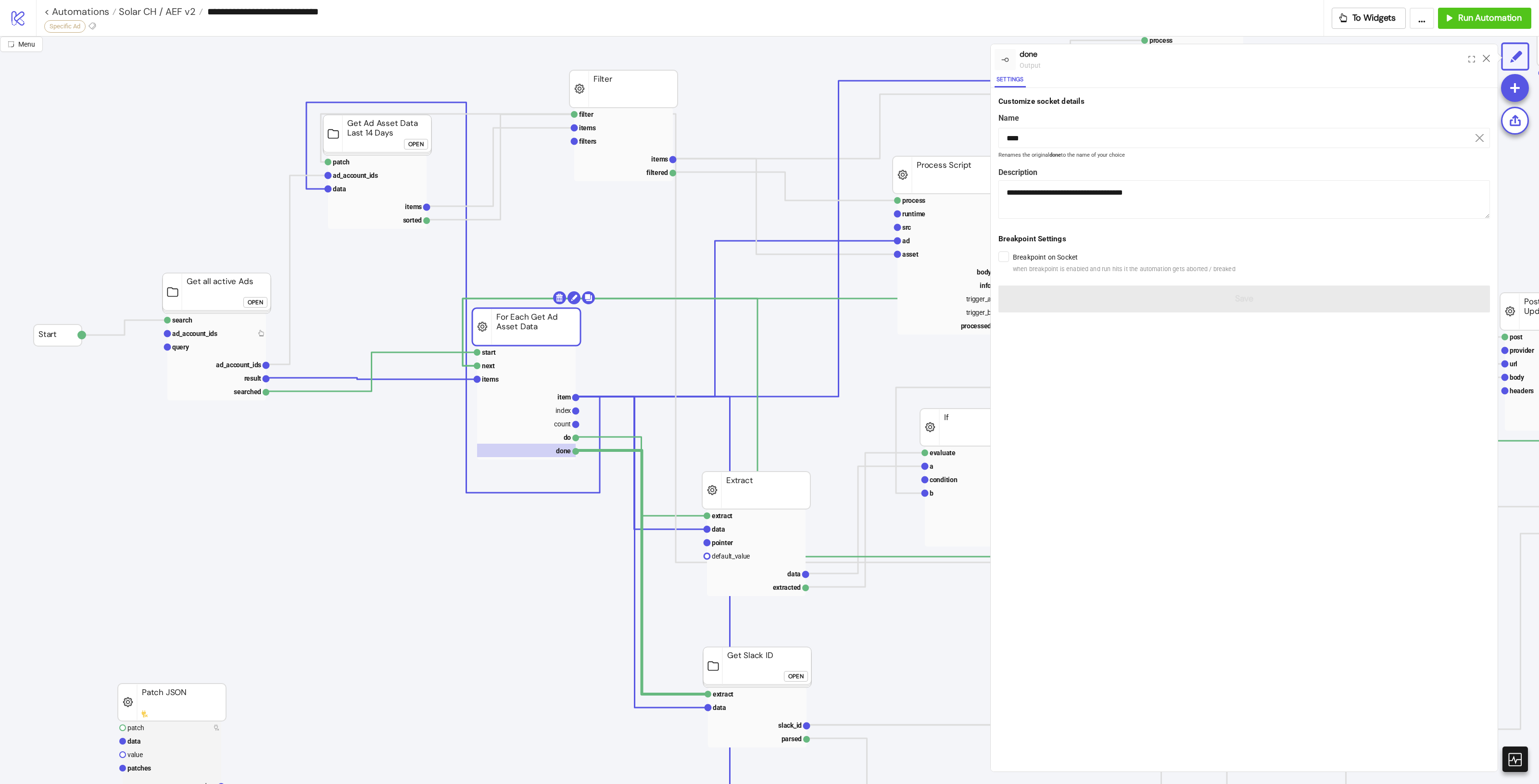
scroll to position [60, 25]
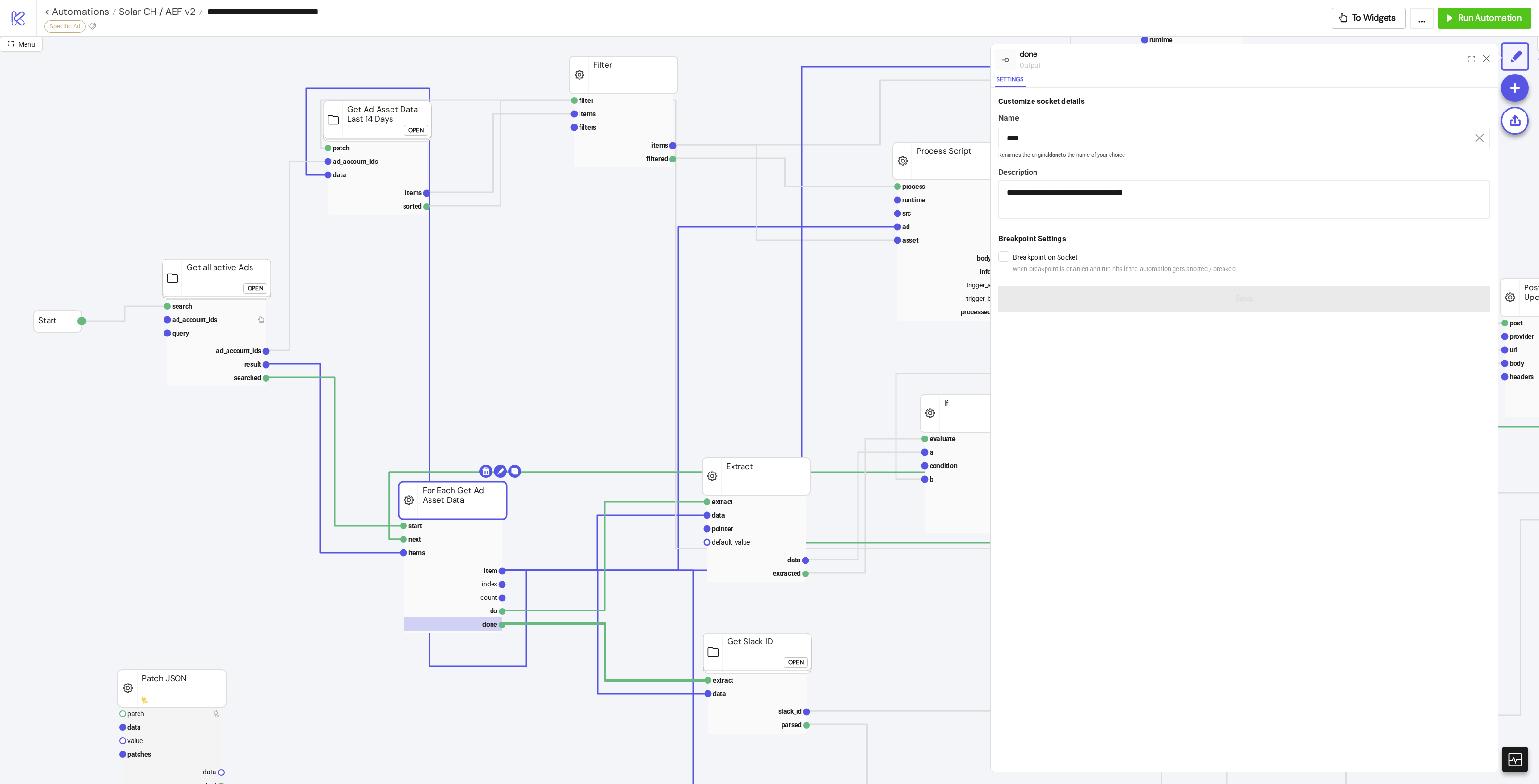
drag, startPoint x: 507, startPoint y: 310, endPoint x: 440, endPoint y: 488, distance: 190.2
click at [440, 488] on rect at bounding box center [453, 500] width 109 height 37
click at [1488, 57] on icon at bounding box center [1486, 58] width 7 height 7
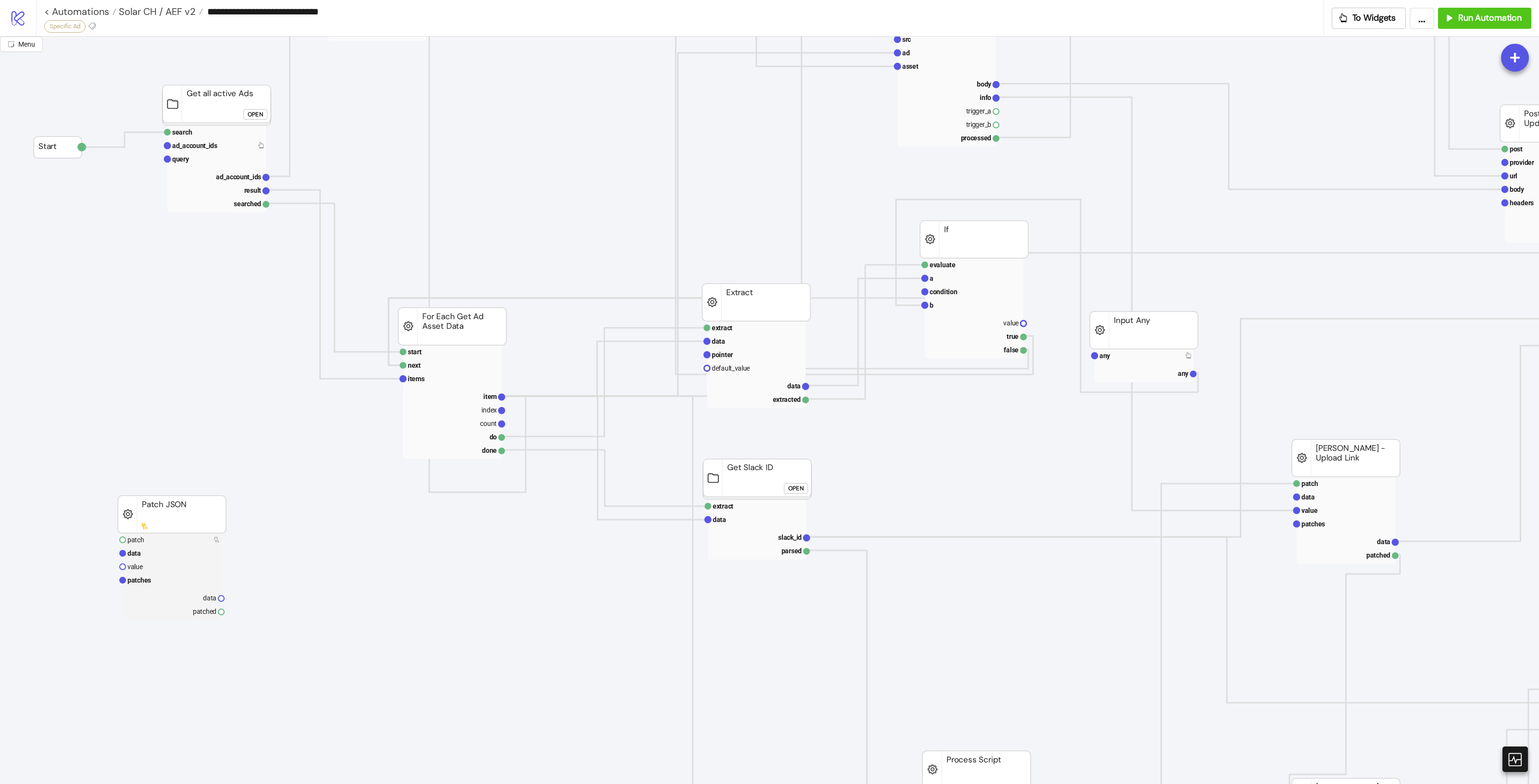
scroll to position [240, 25]
click at [464, 310] on rect at bounding box center [452, 320] width 109 height 37
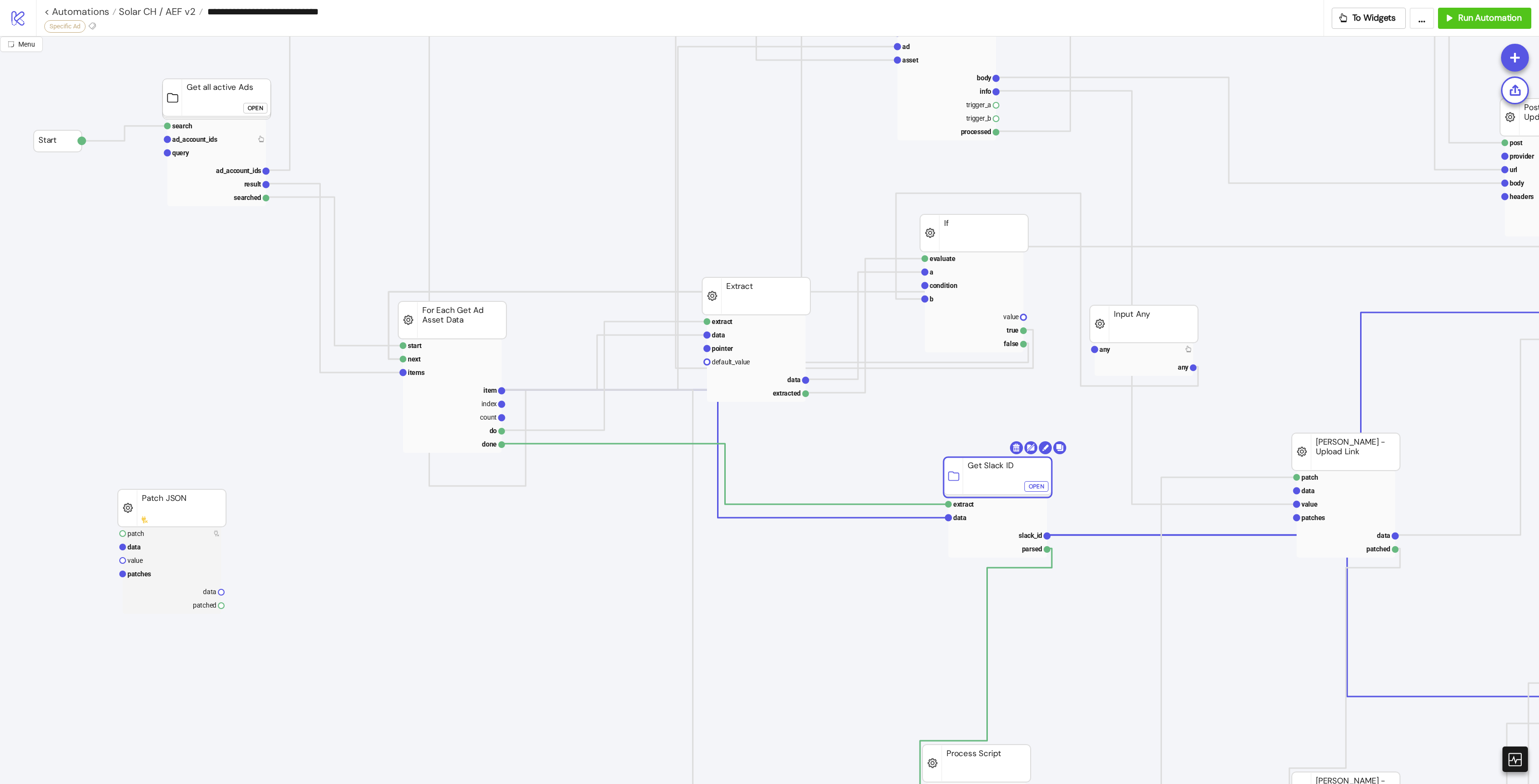
drag, startPoint x: 746, startPoint y: 477, endPoint x: 984, endPoint y: 471, distance: 238.1
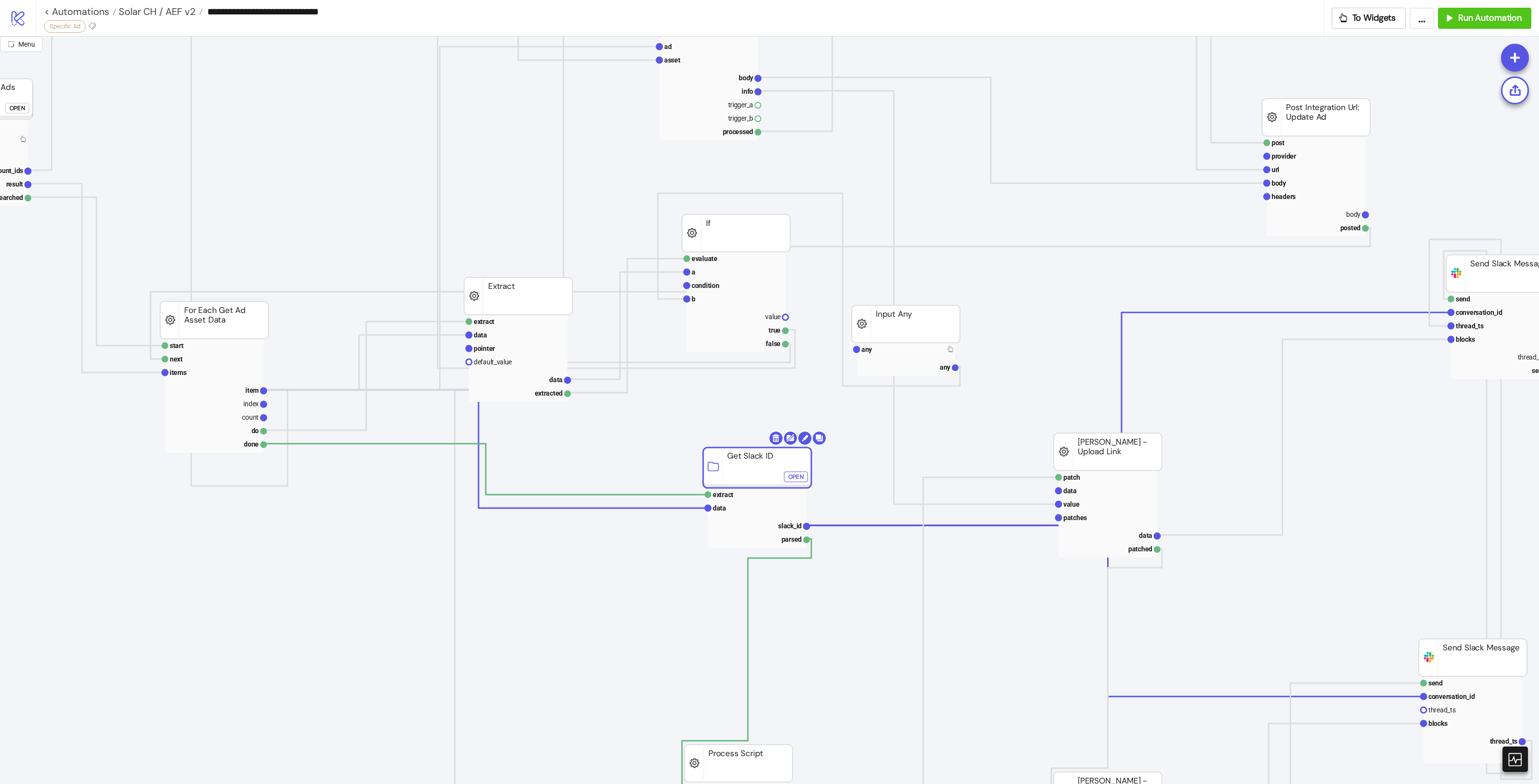
scroll to position [240, 458]
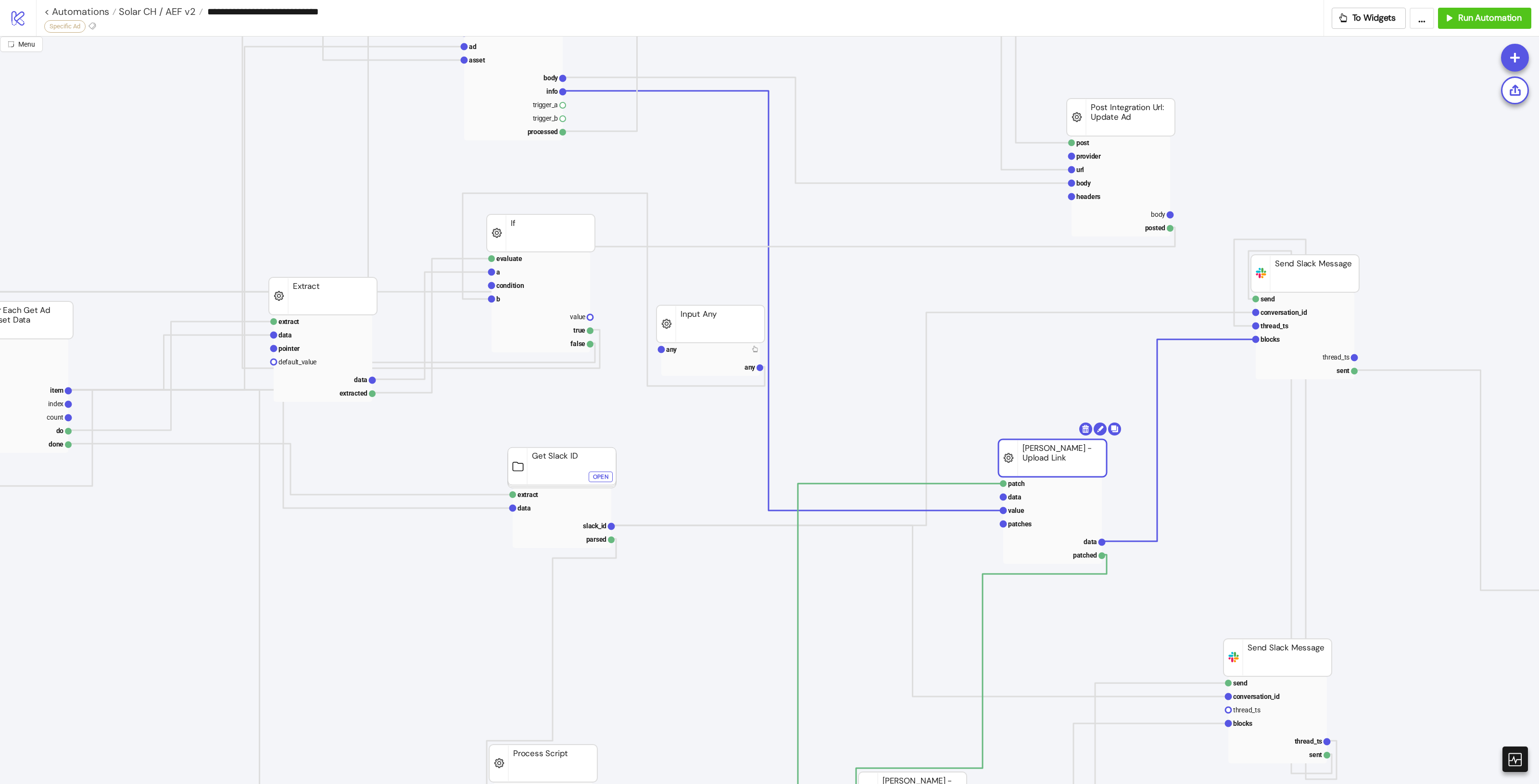
drag, startPoint x: 941, startPoint y: 463, endPoint x: 1012, endPoint y: 518, distance: 89.8
click at [1018, 510] on text "value" at bounding box center [1016, 510] width 16 height 8
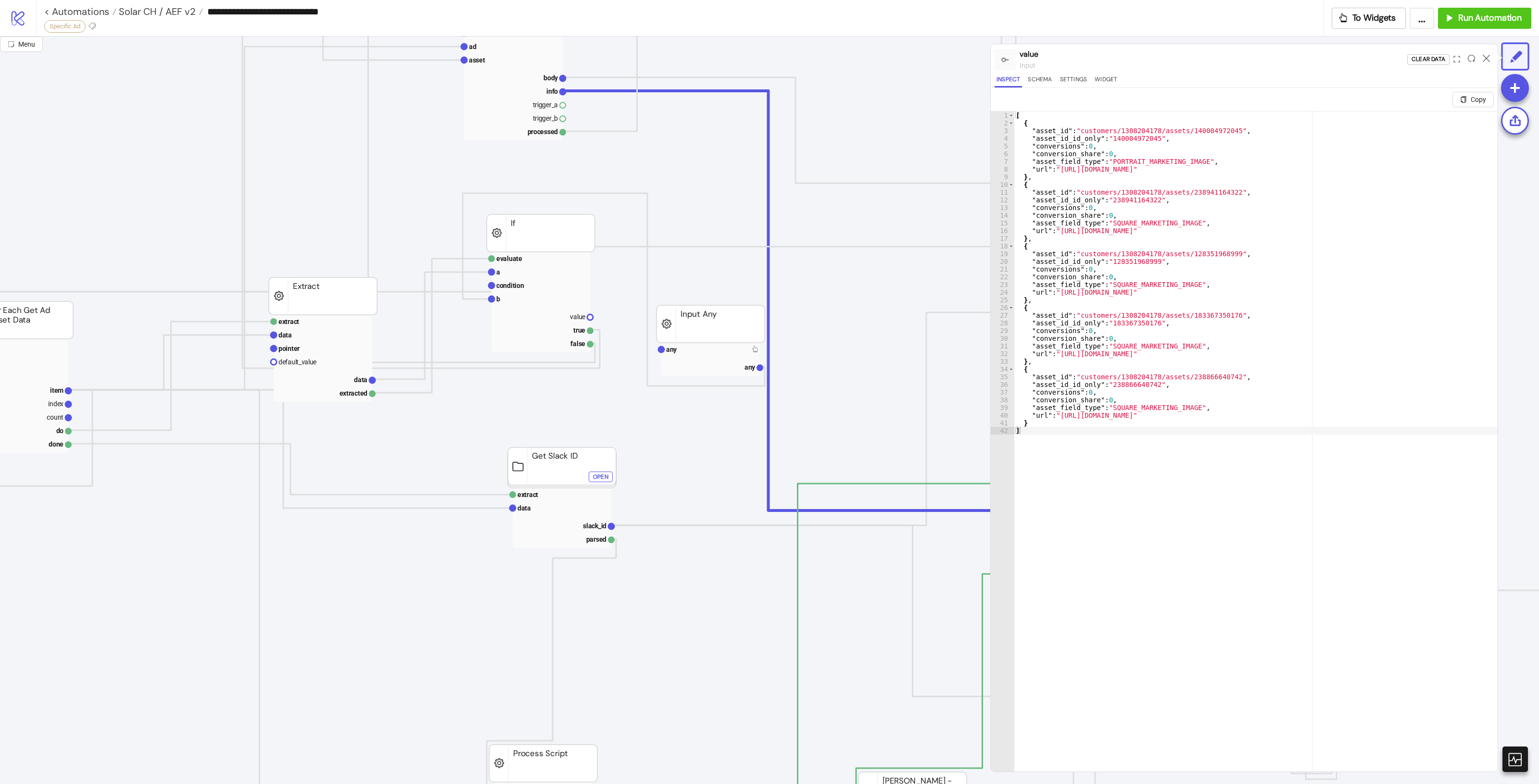
click at [1482, 54] on div at bounding box center [1486, 59] width 15 height 26
click at [1484, 57] on icon at bounding box center [1486, 58] width 7 height 7
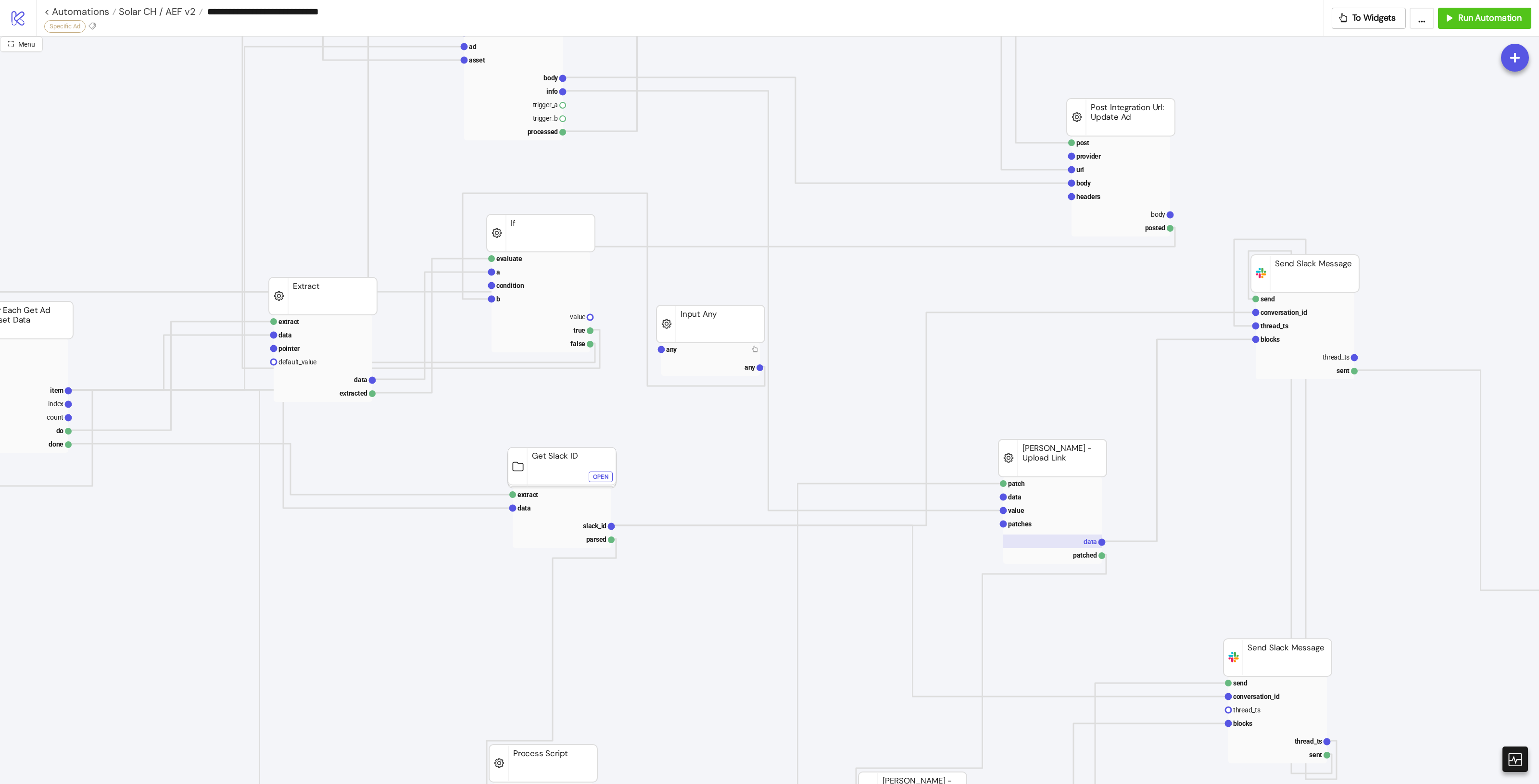
click at [1087, 542] on text "data" at bounding box center [1090, 542] width 14 height 8
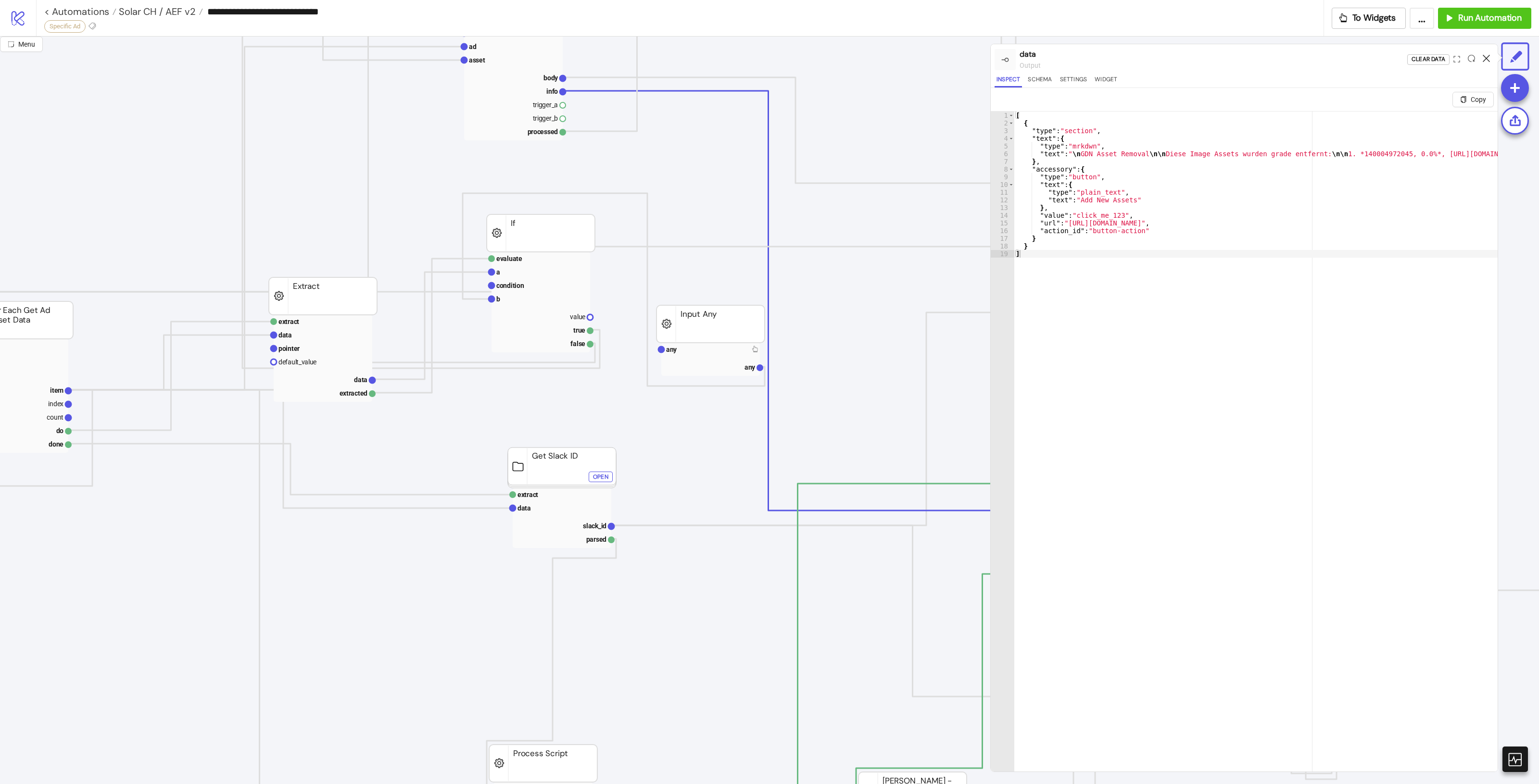
click at [1486, 57] on icon at bounding box center [1486, 58] width 7 height 7
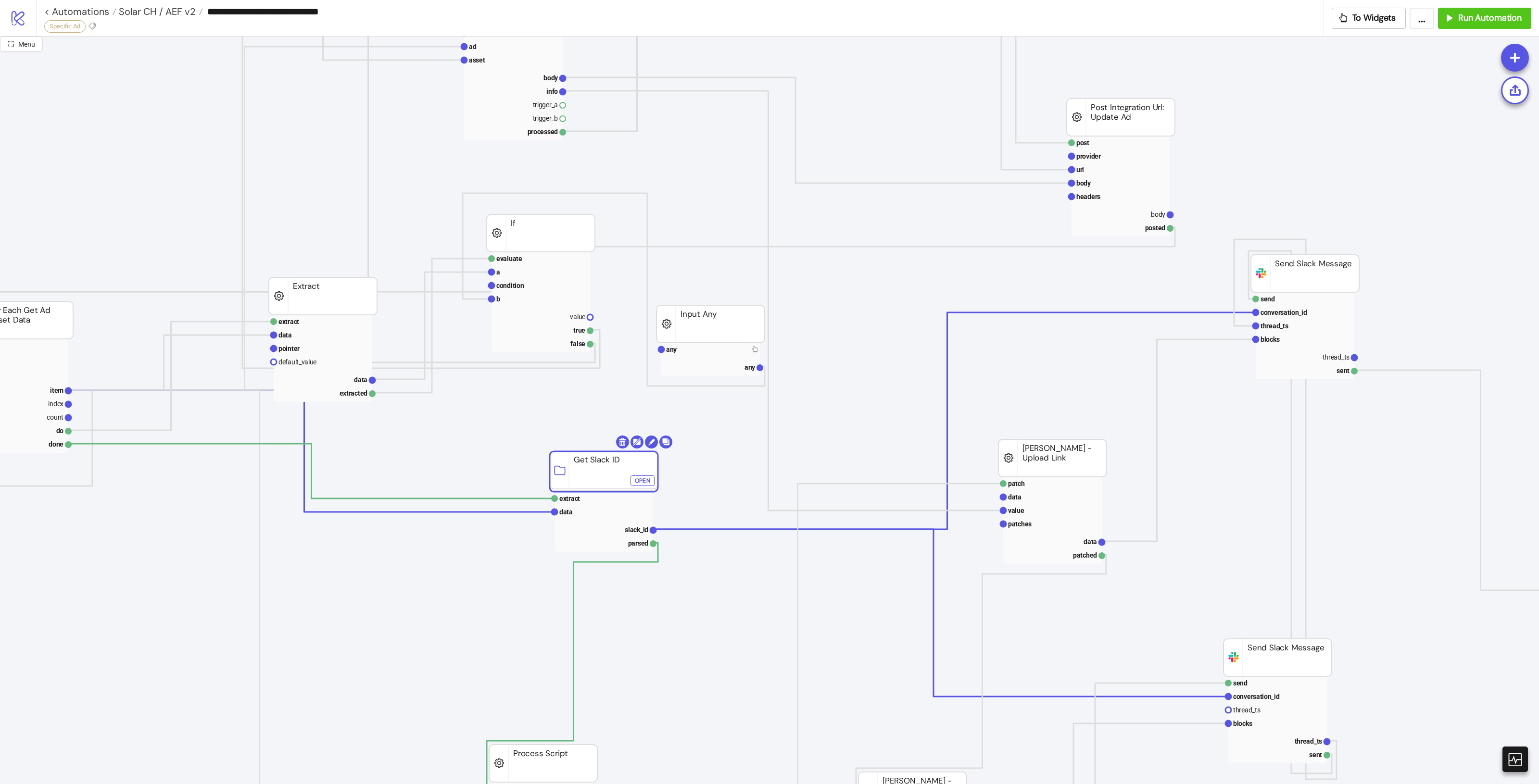
drag, startPoint x: 578, startPoint y: 481, endPoint x: 629, endPoint y: 473, distance: 51.6
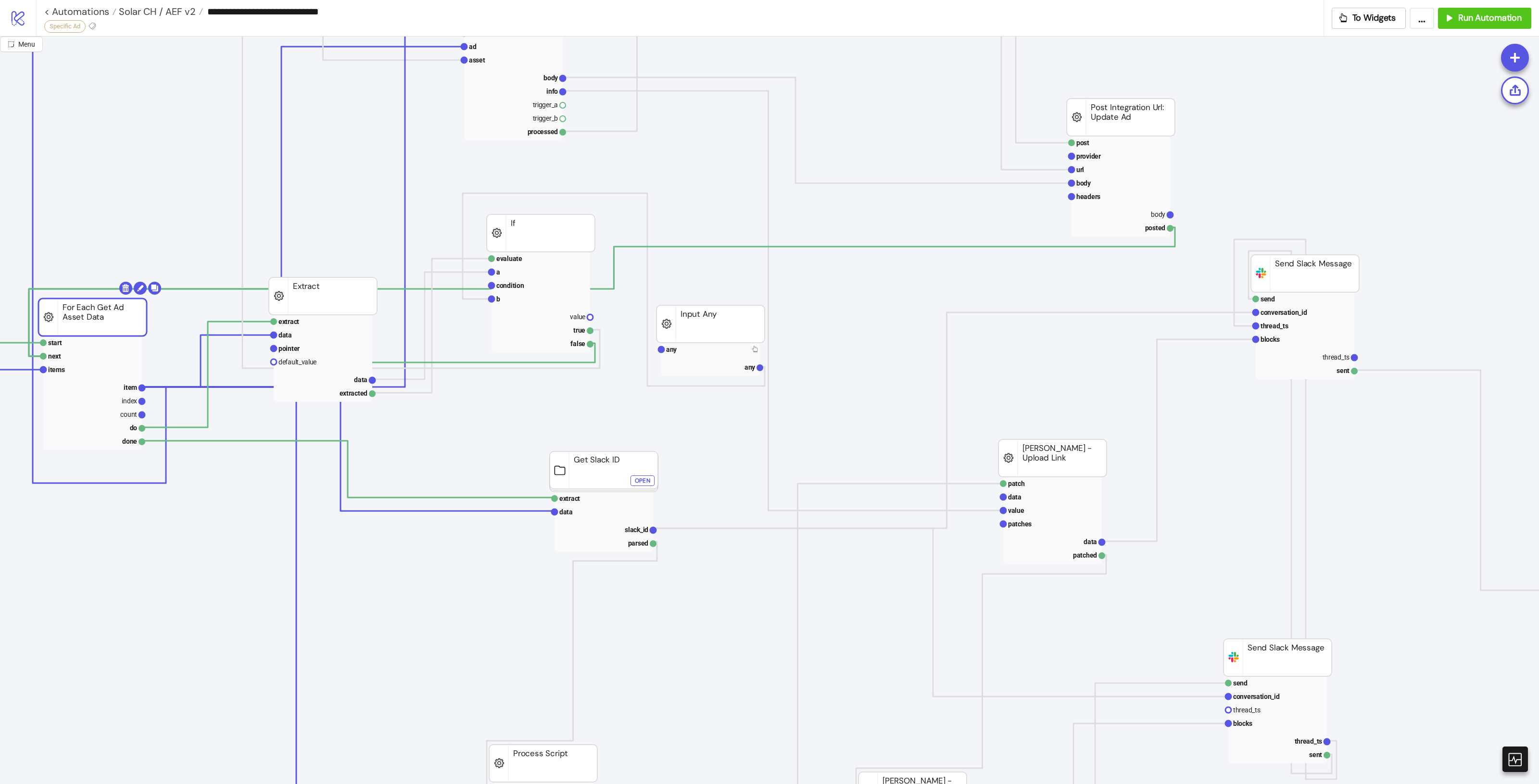
drag, startPoint x: 49, startPoint y: 324, endPoint x: 143, endPoint y: 462, distance: 167.0
click at [126, 433] on rect at bounding box center [93, 427] width 99 height 14
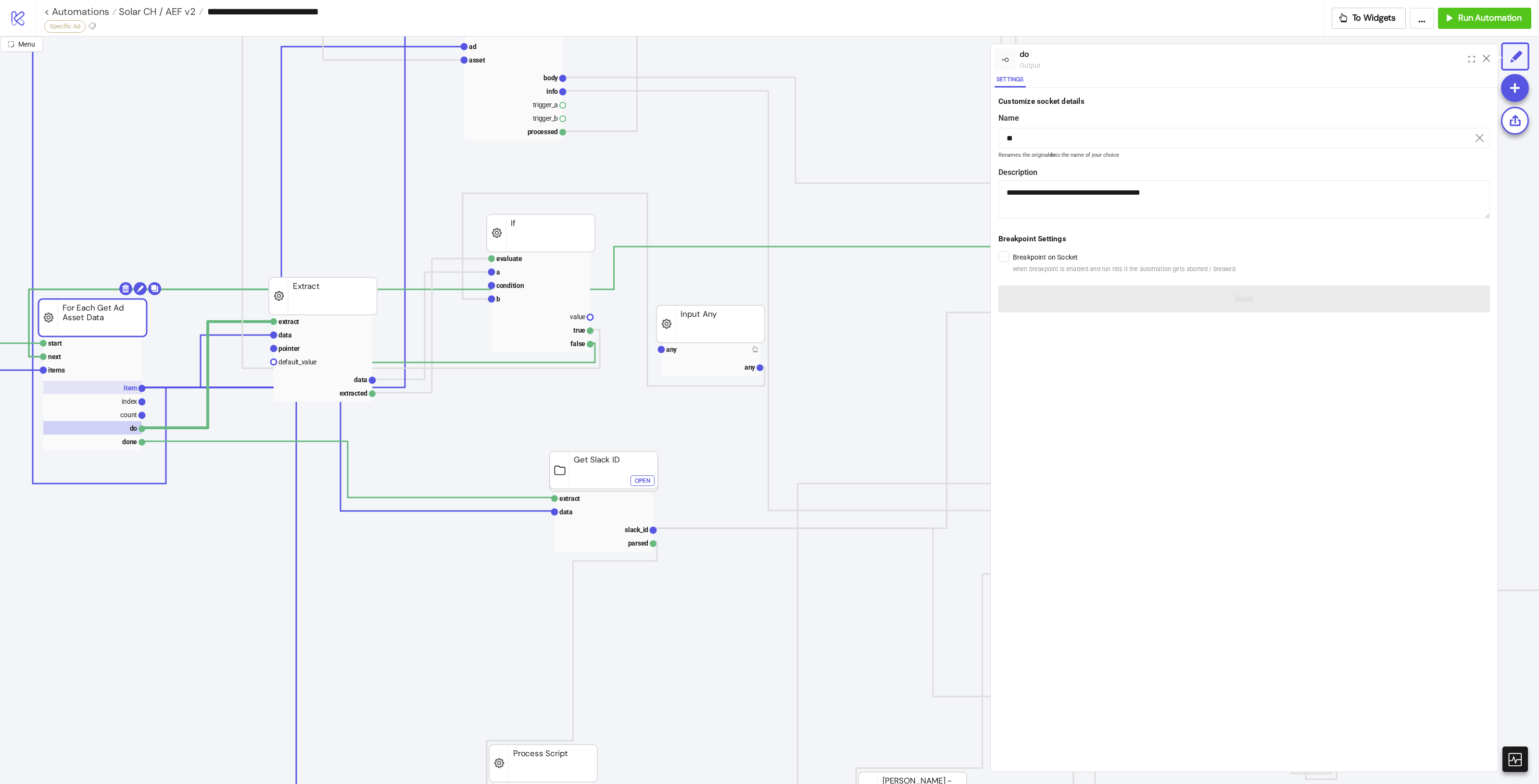
click at [127, 388] on text "item" at bounding box center [130, 388] width 14 height 8
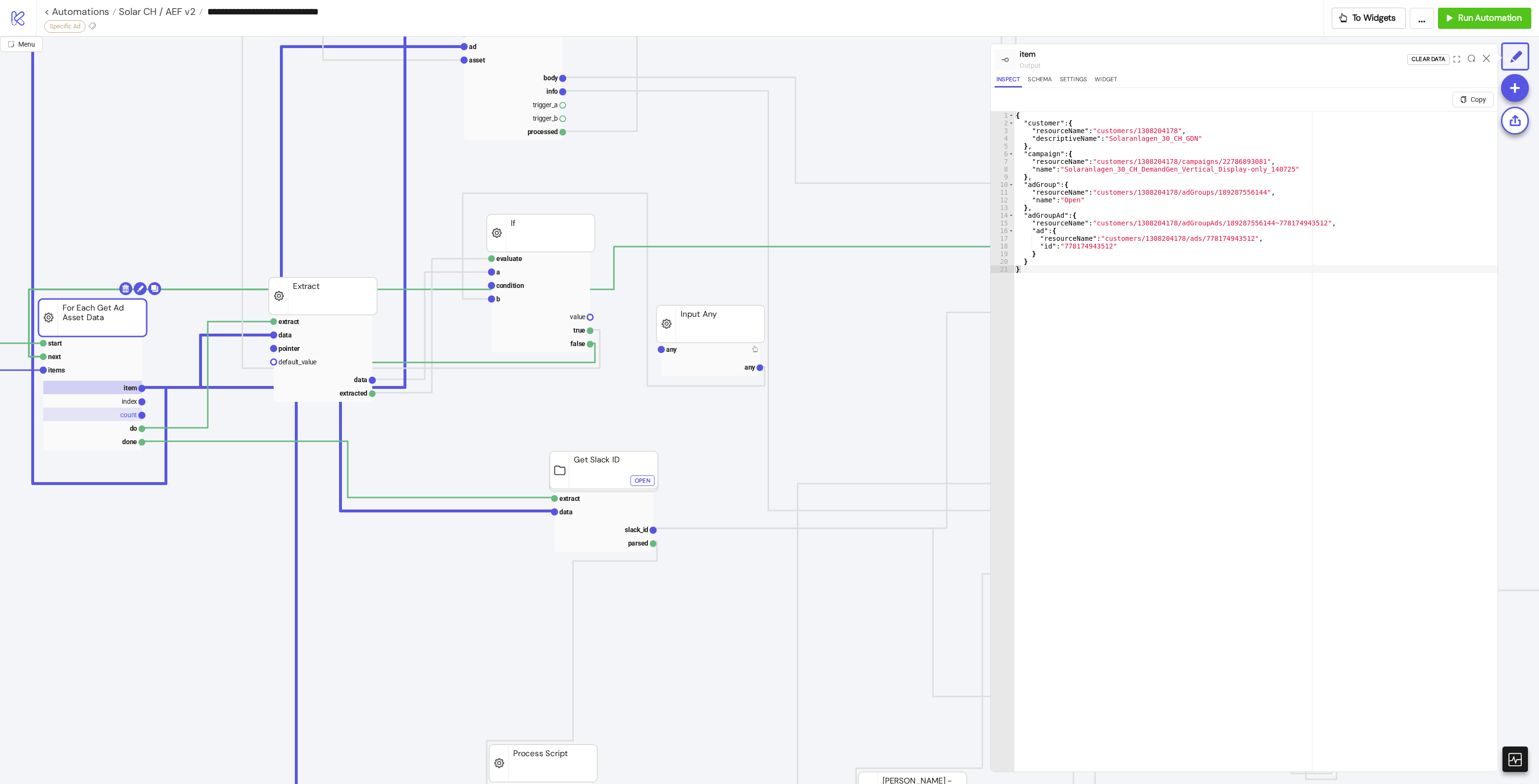
click at [134, 412] on text "count" at bounding box center [128, 415] width 17 height 8
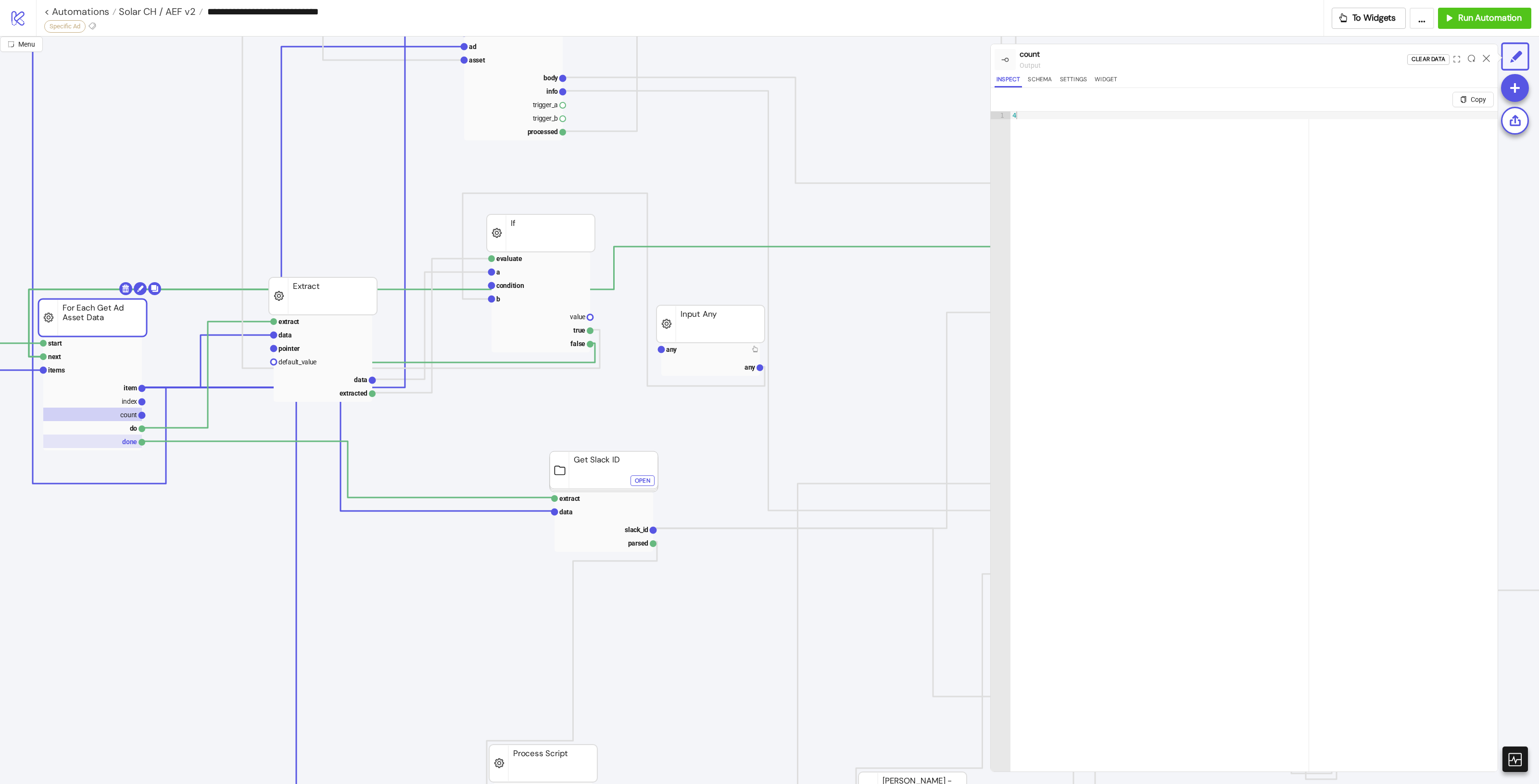
click at [119, 441] on rect at bounding box center [93, 441] width 99 height 14
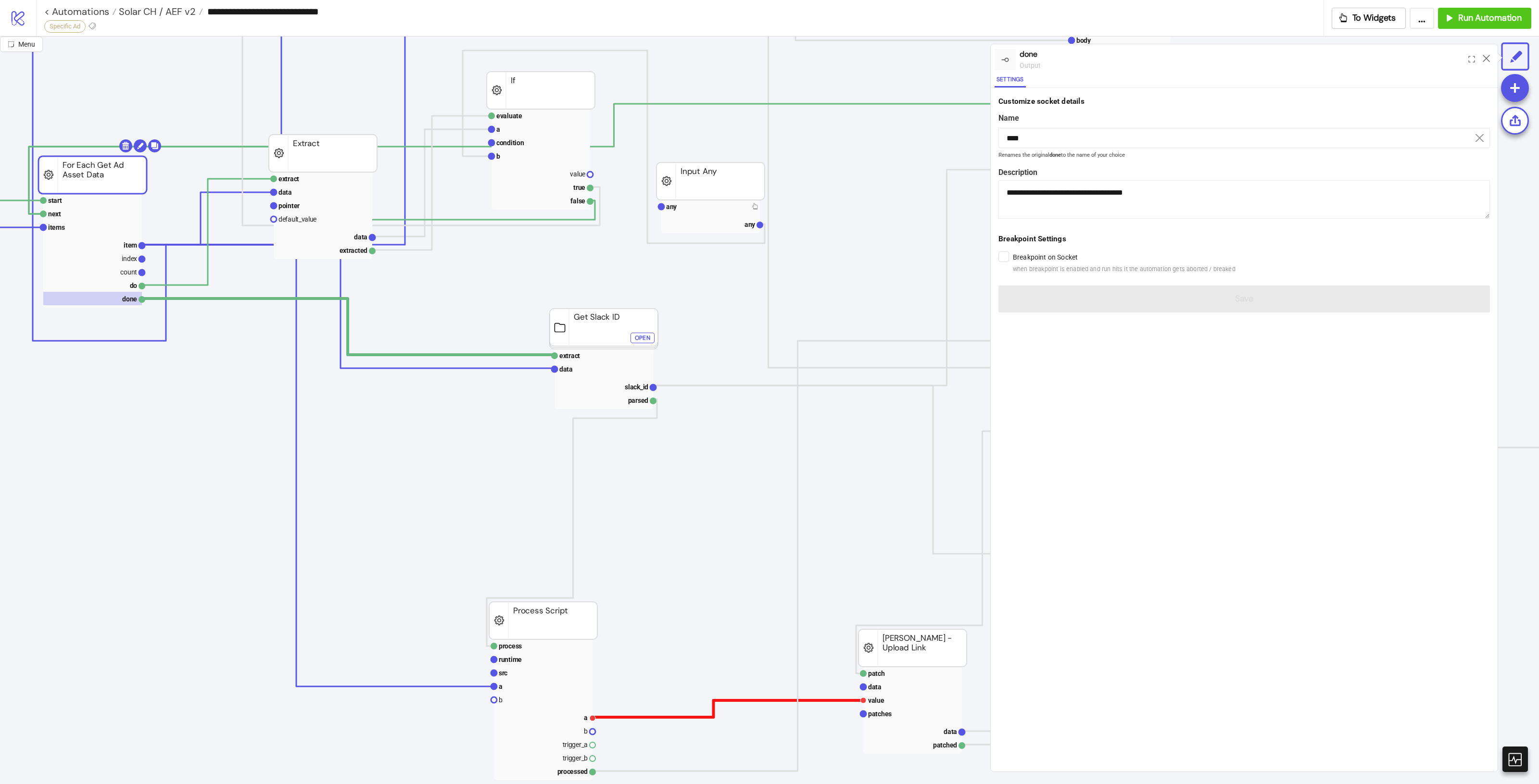
scroll to position [541, 458]
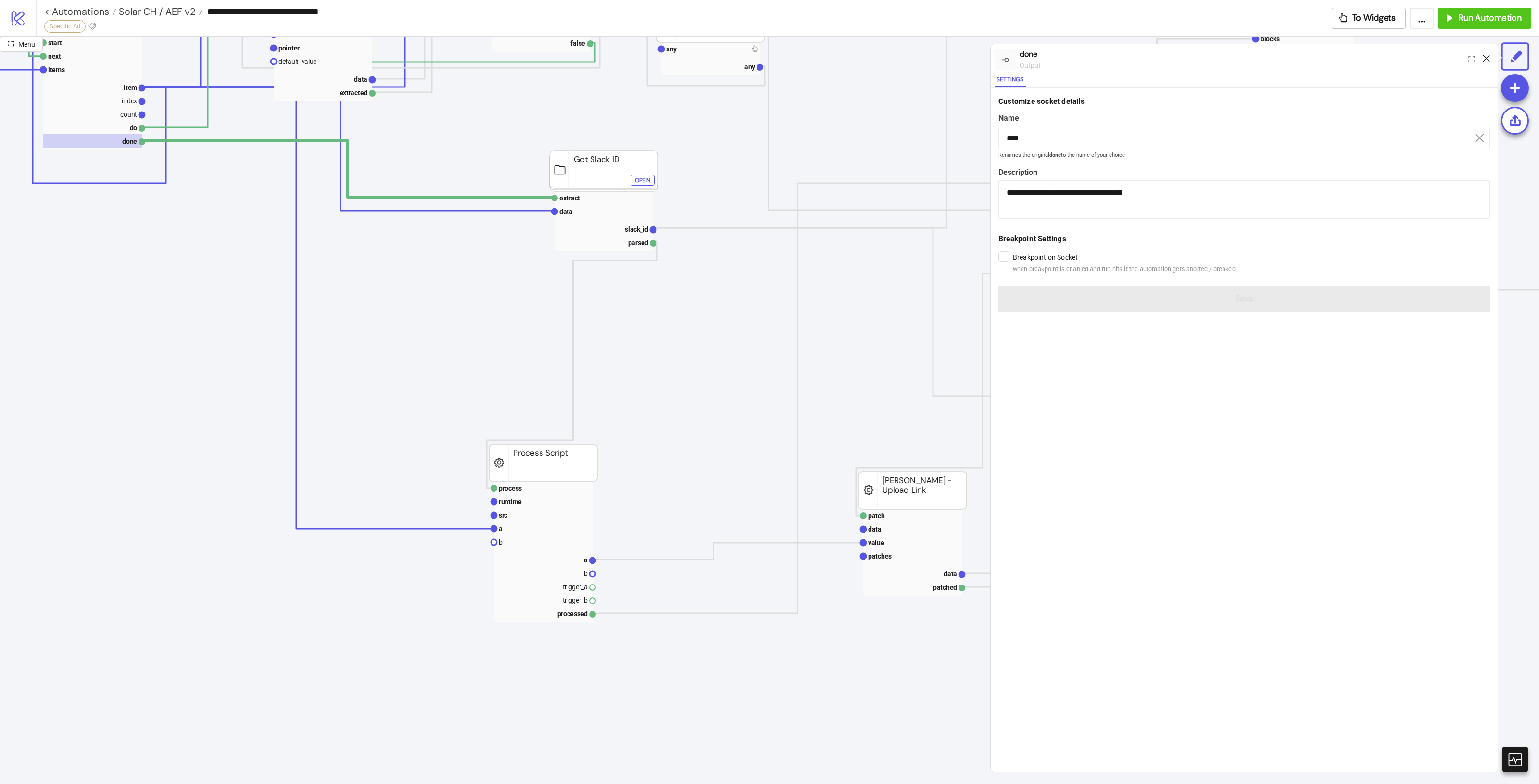
click at [1490, 57] on icon at bounding box center [1486, 58] width 7 height 7
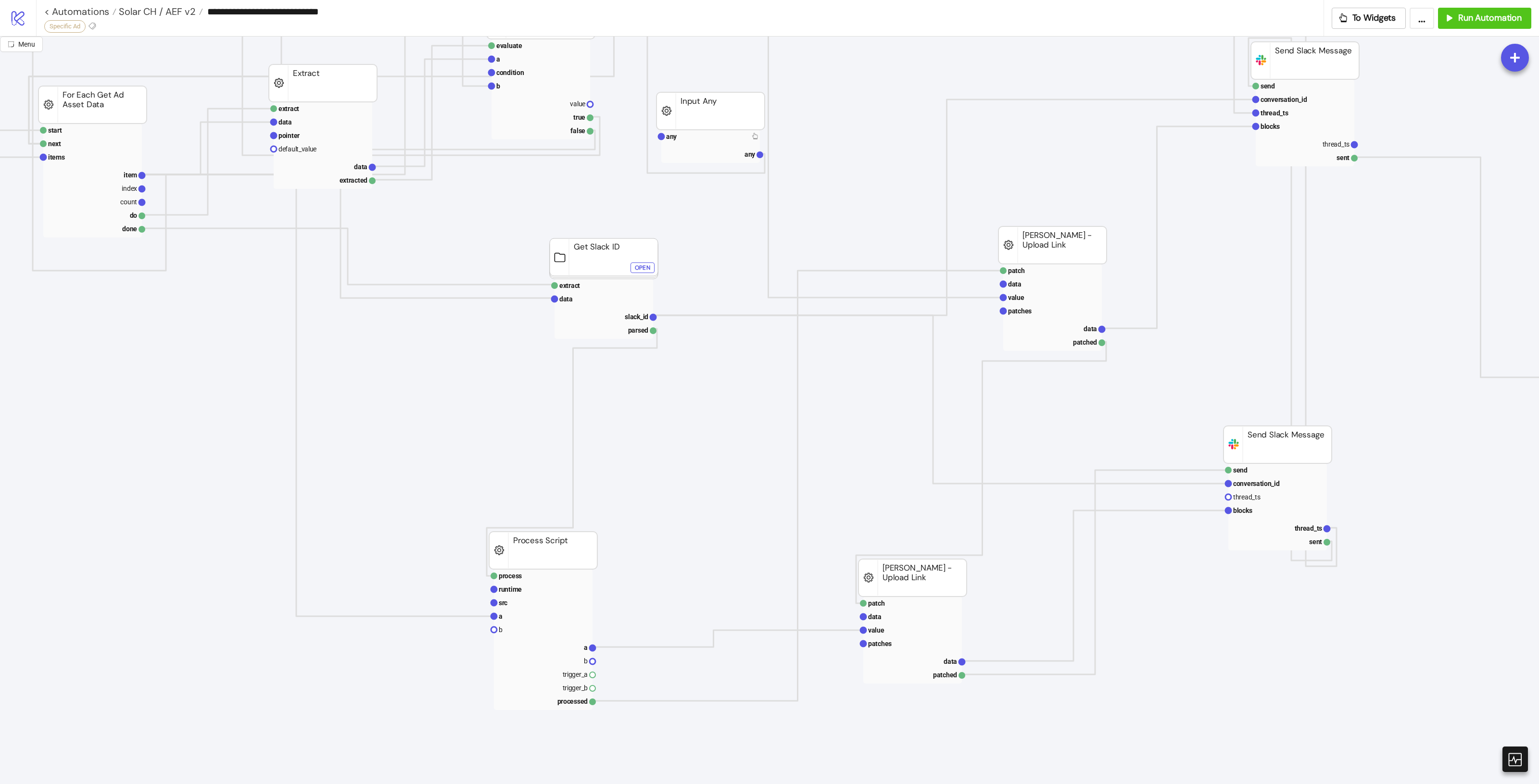
scroll to position [360, 458]
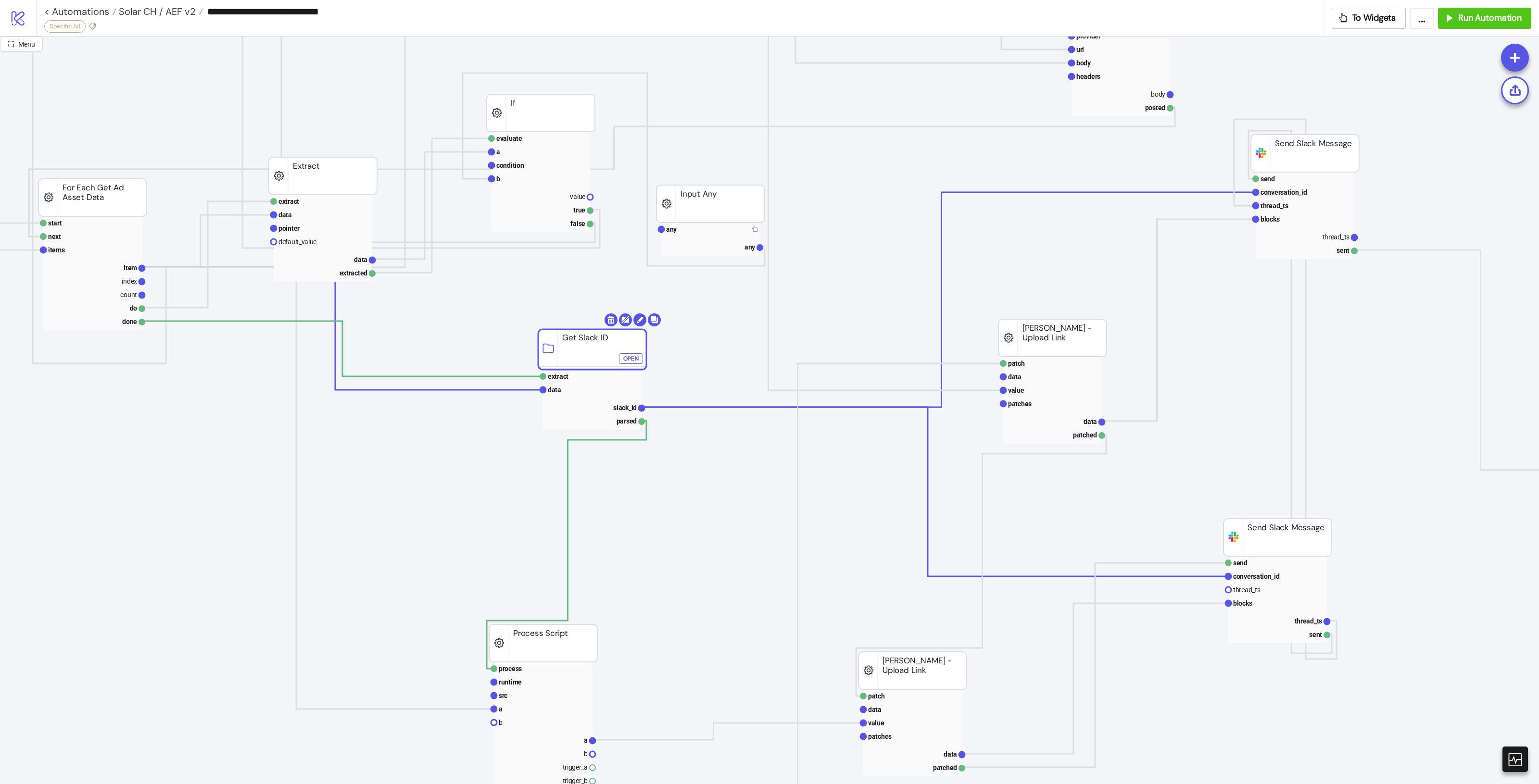
drag, startPoint x: 619, startPoint y: 354, endPoint x: 609, endPoint y: 352, distance: 10.2
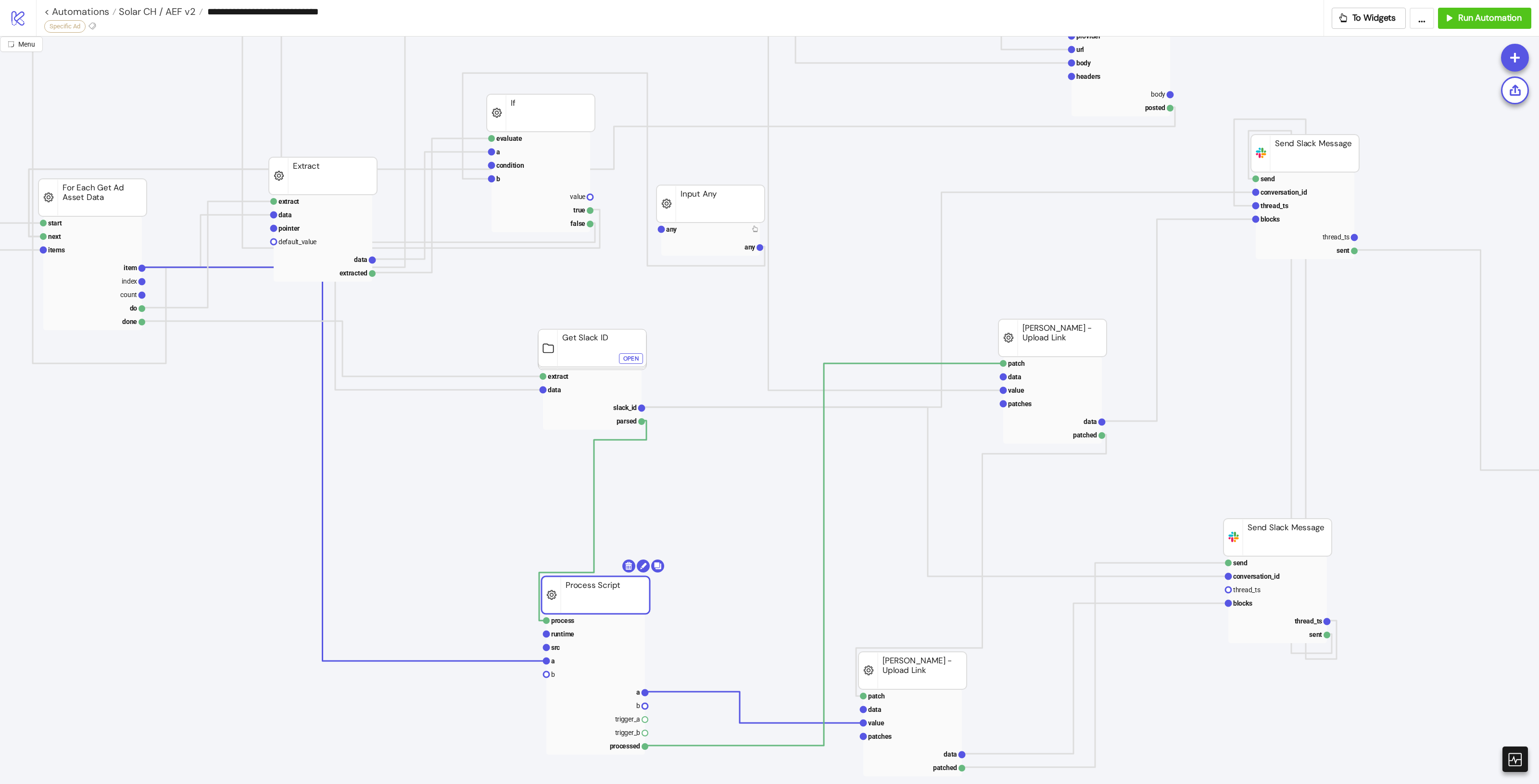
drag, startPoint x: 616, startPoint y: 602, endPoint x: 618, endPoint y: 573, distance: 29.1
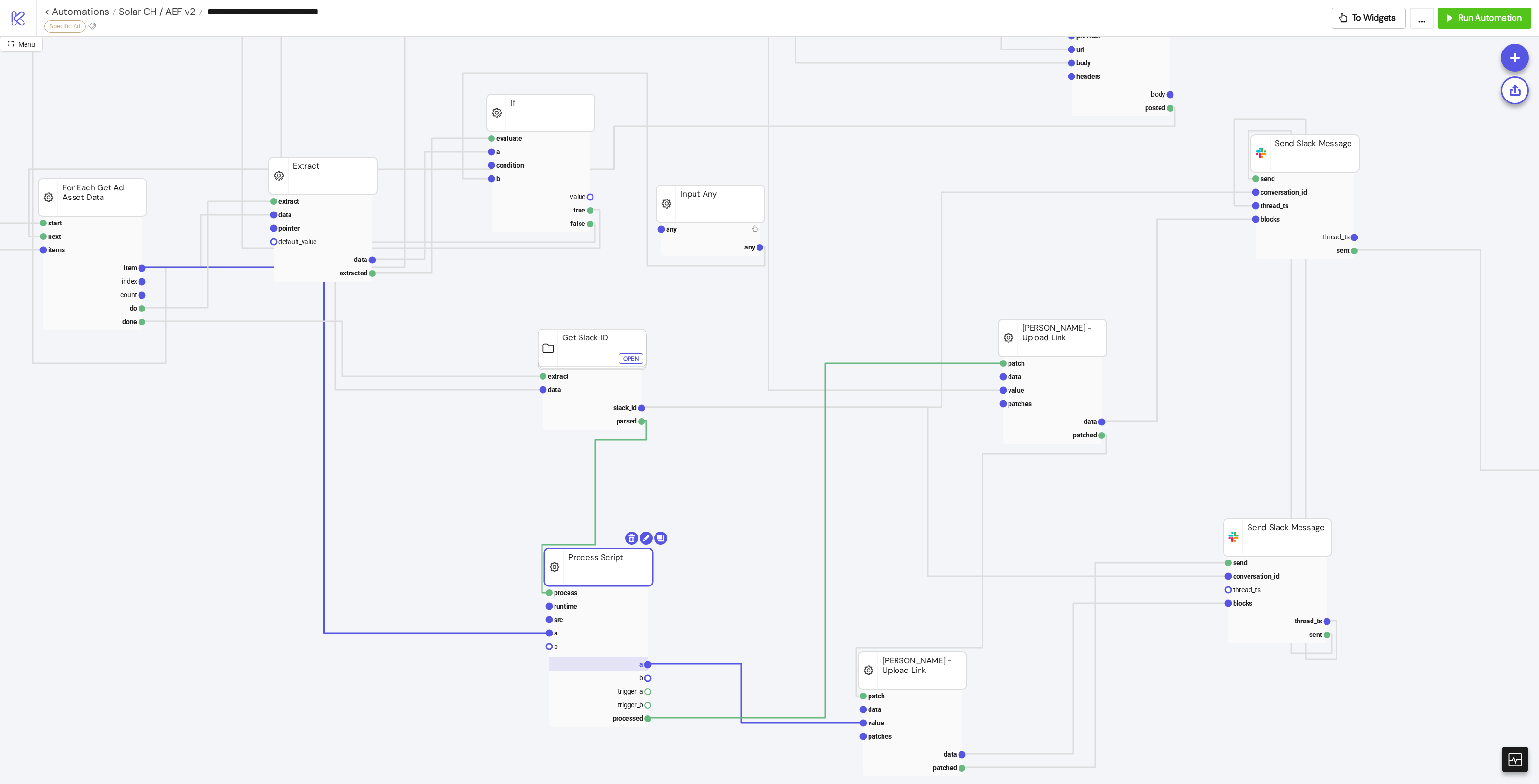
click at [634, 667] on rect at bounding box center [598, 664] width 99 height 14
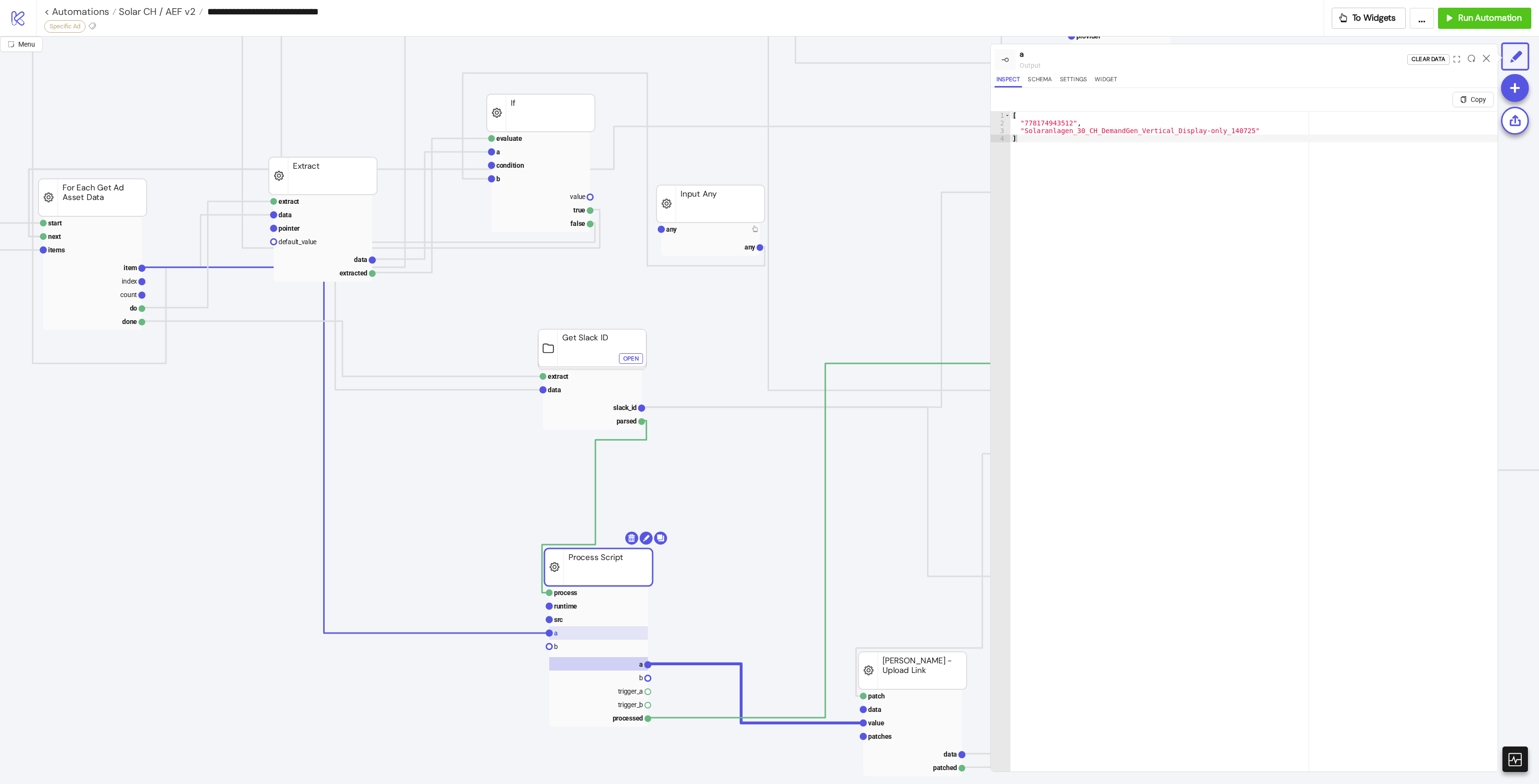
click at [589, 635] on rect at bounding box center [598, 632] width 99 height 14
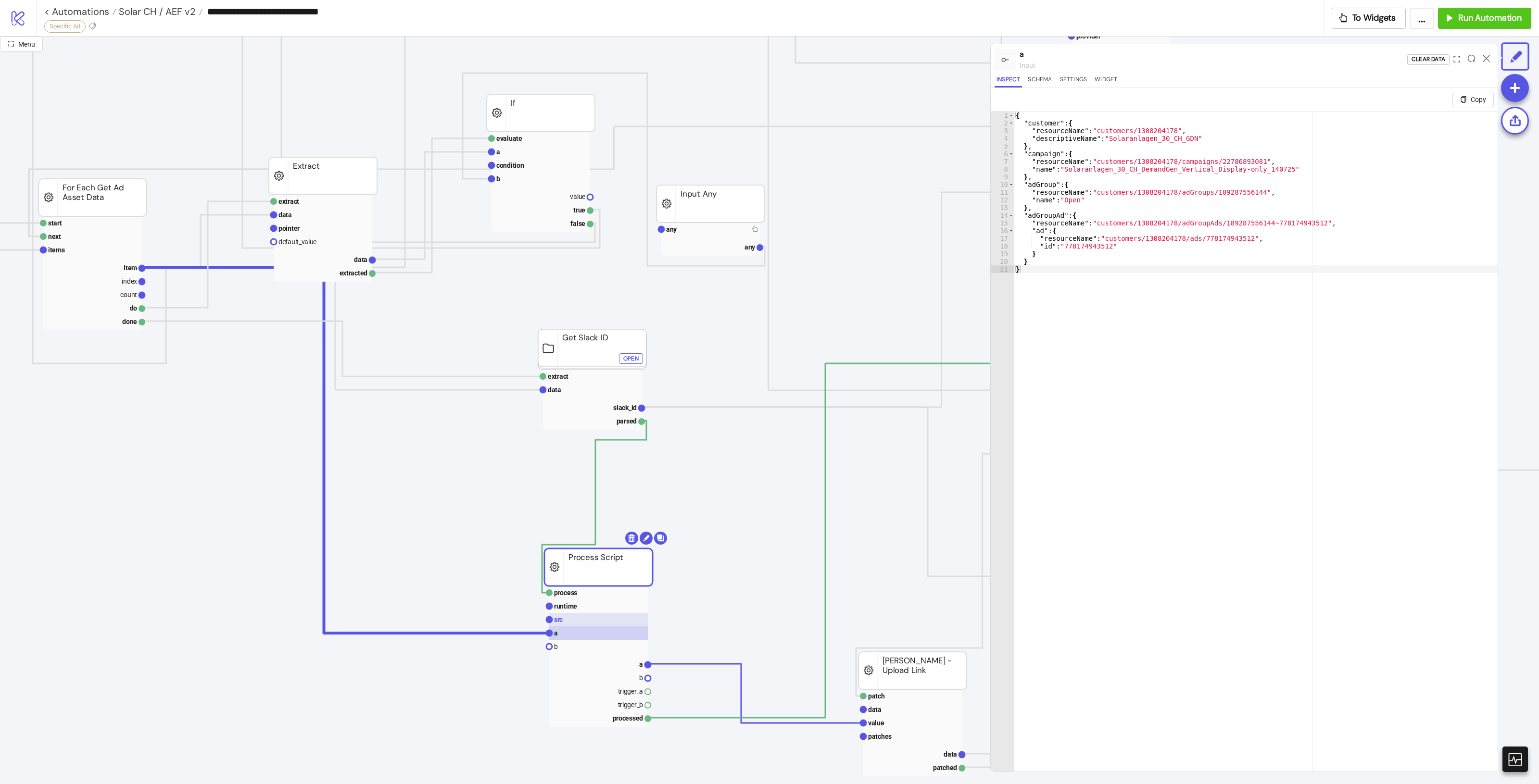
click at [590, 624] on rect at bounding box center [598, 620] width 99 height 14
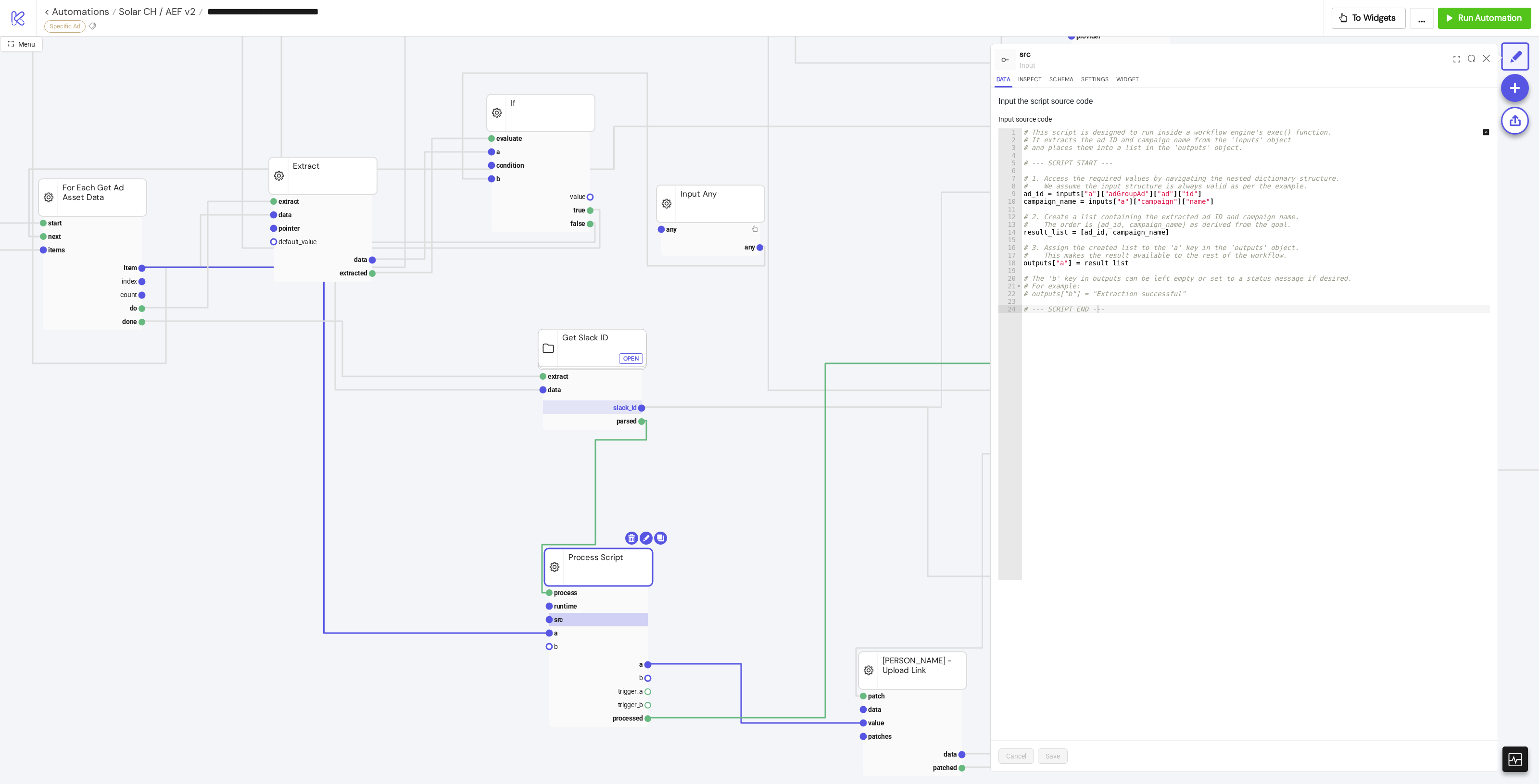
click at [618, 405] on text "slack_id" at bounding box center [625, 408] width 24 height 8
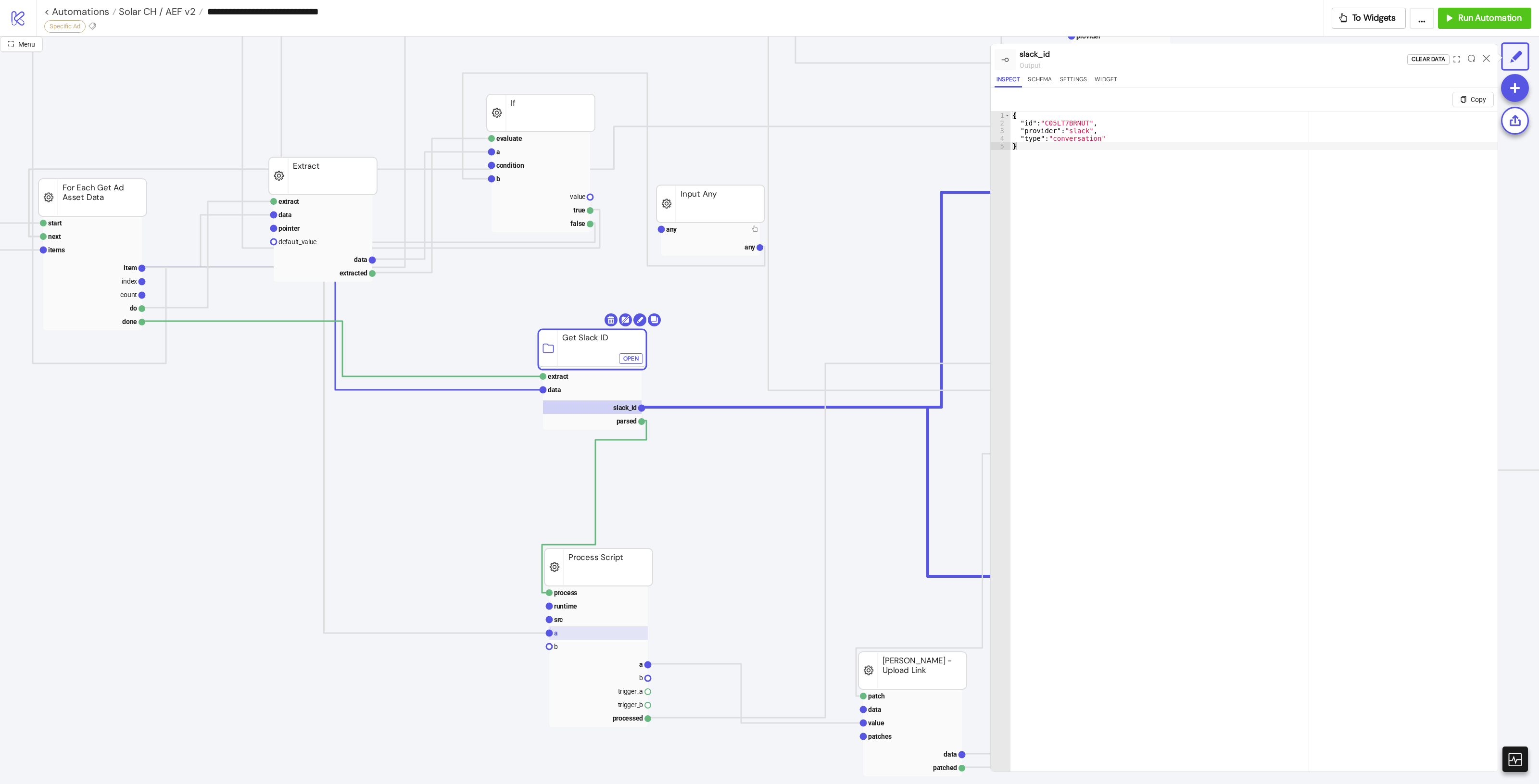
click at [600, 632] on rect at bounding box center [598, 632] width 99 height 14
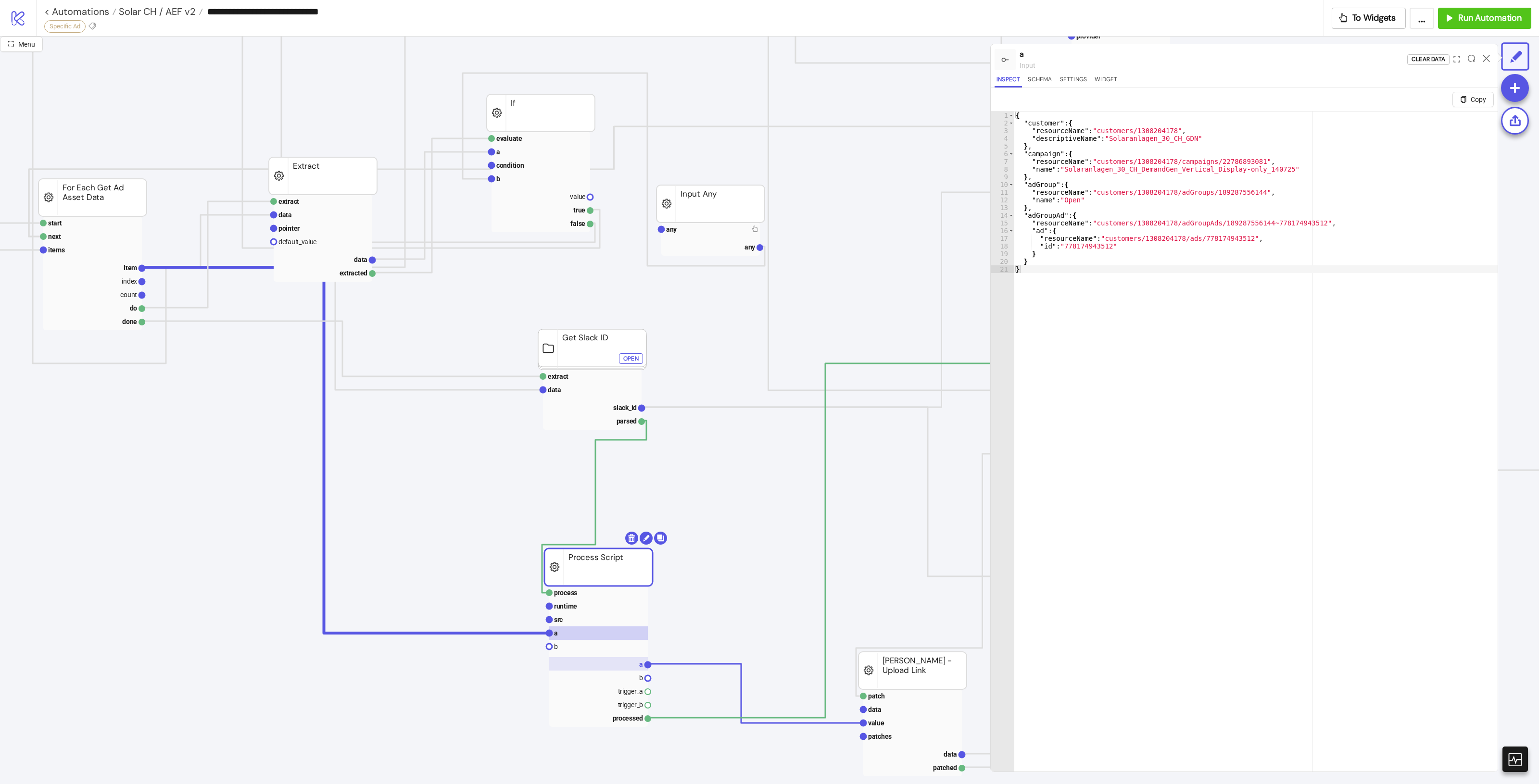
click at [629, 671] on rect at bounding box center [598, 664] width 99 height 14
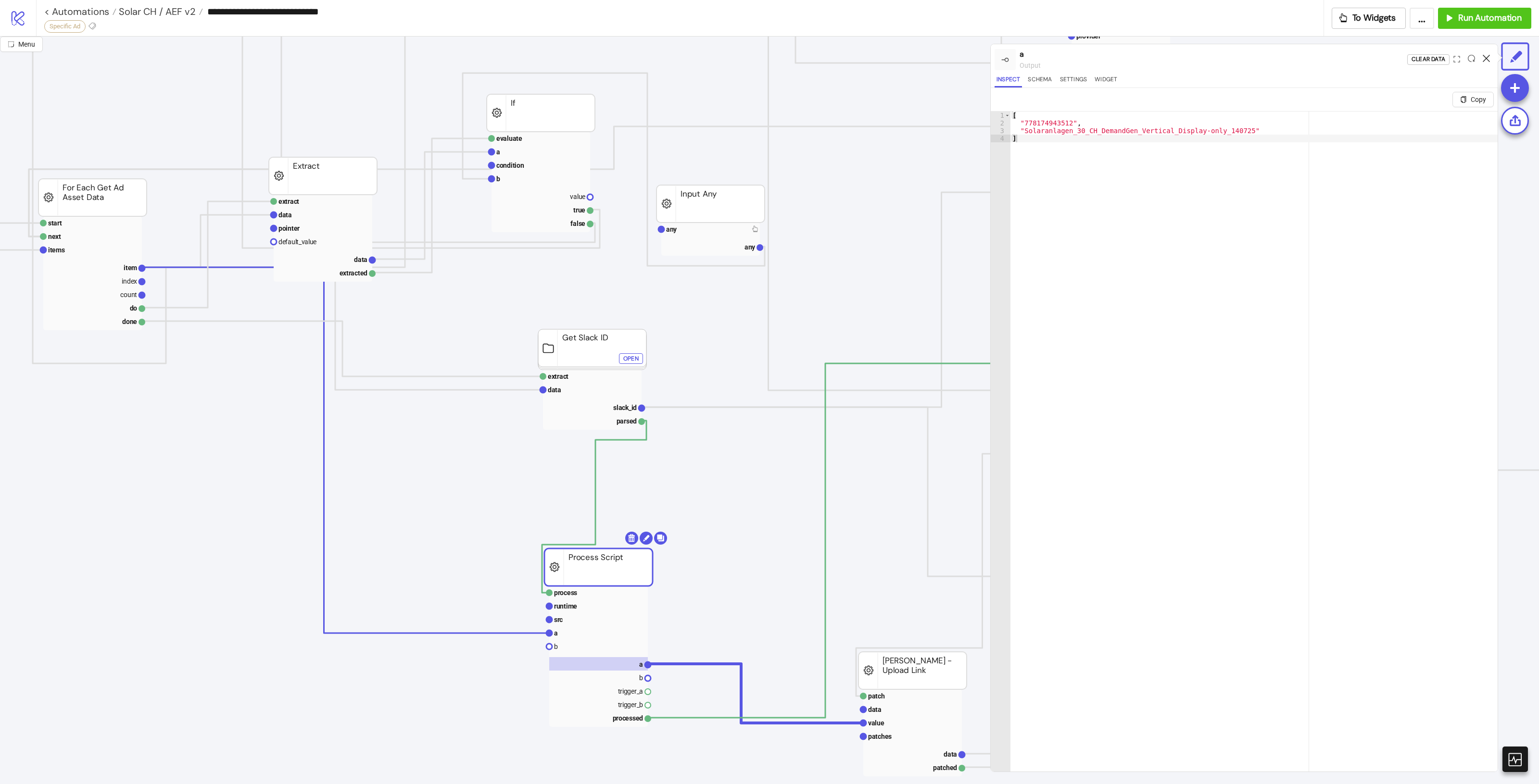
click at [1484, 58] on icon at bounding box center [1486, 58] width 7 height 7
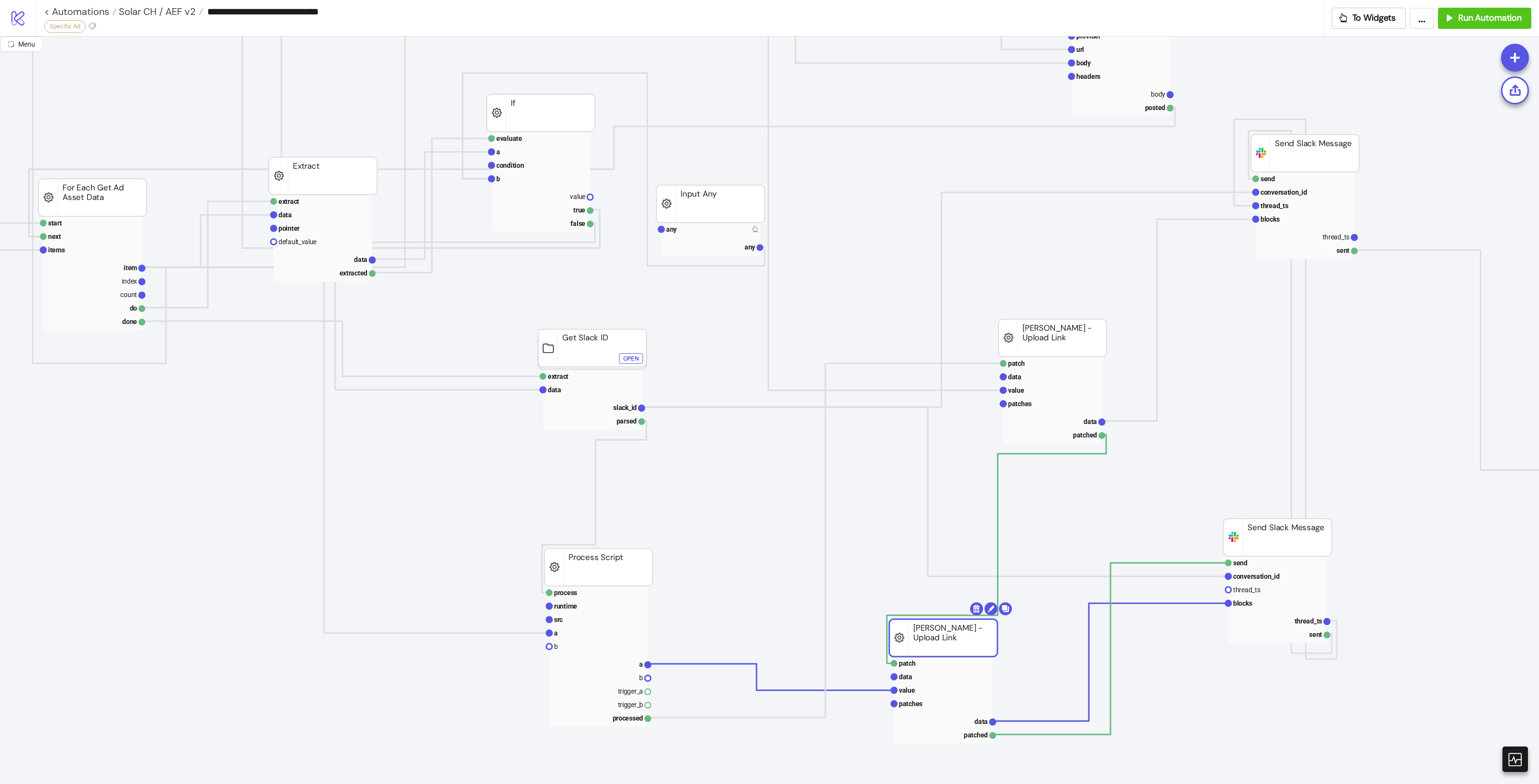
drag, startPoint x: 938, startPoint y: 663, endPoint x: 965, endPoint y: 632, distance: 41.1
click at [920, 705] on text "patches" at bounding box center [911, 702] width 24 height 8
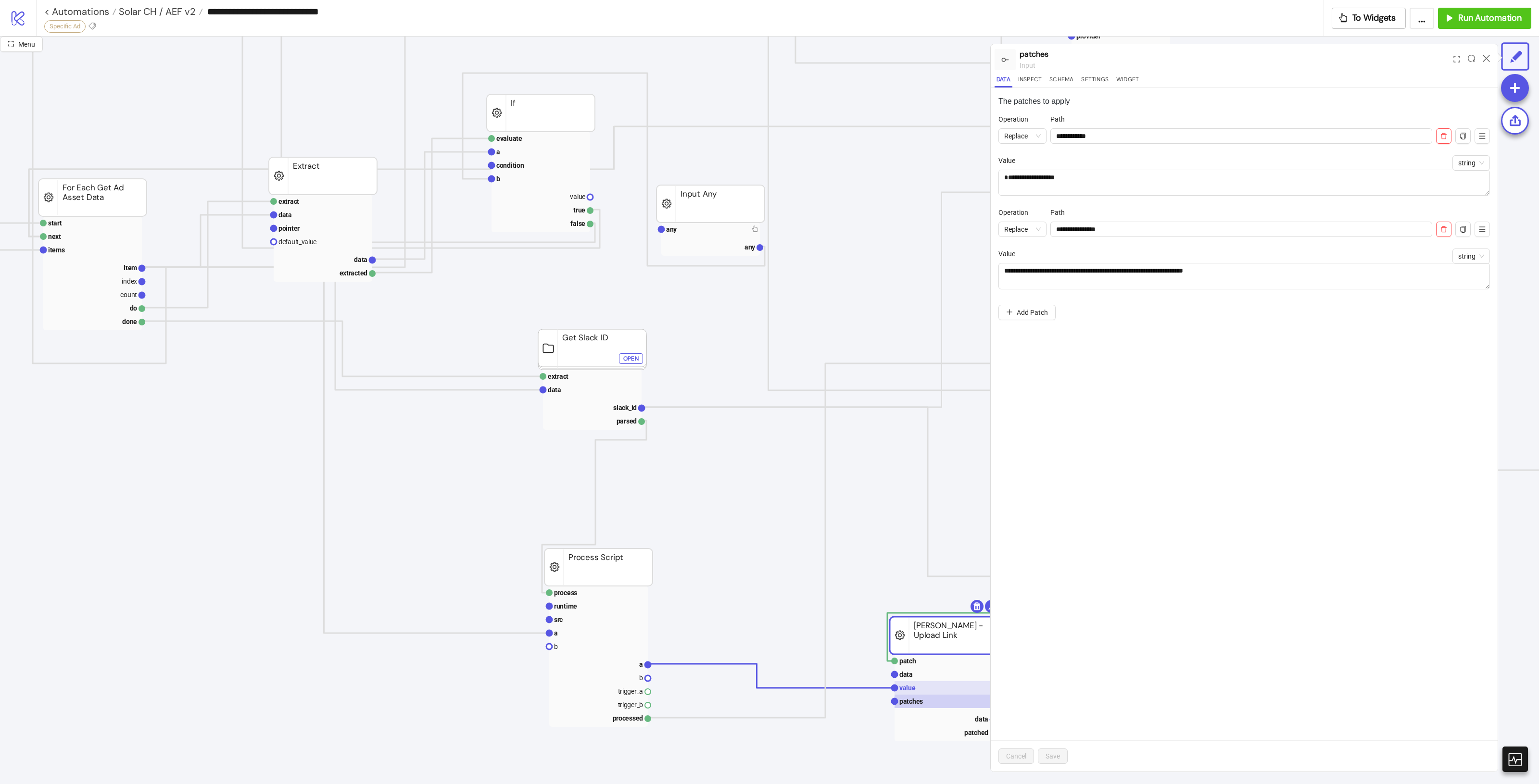
click at [917, 693] on rect at bounding box center [944, 687] width 99 height 14
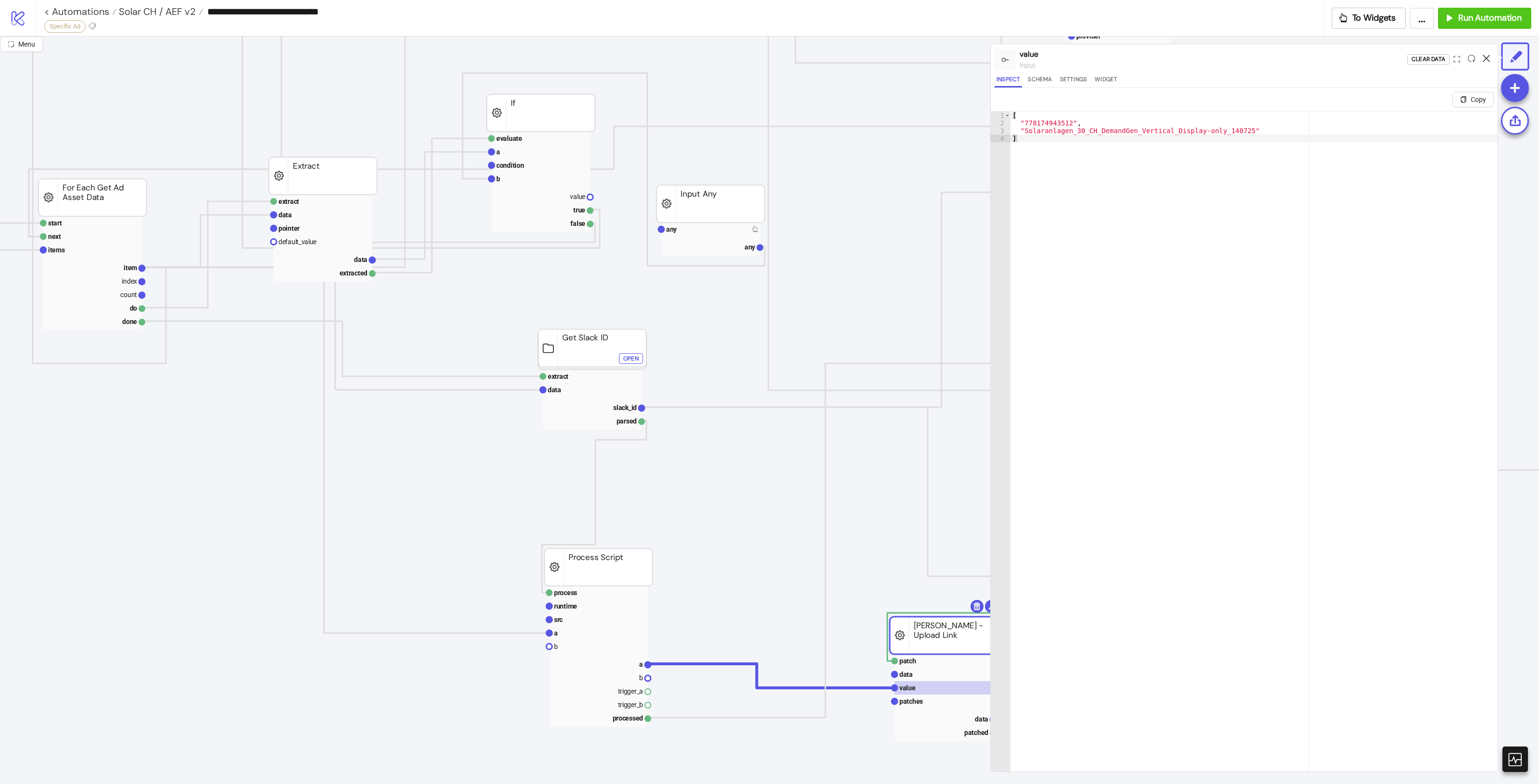
click at [1483, 57] on icon at bounding box center [1486, 58] width 7 height 7
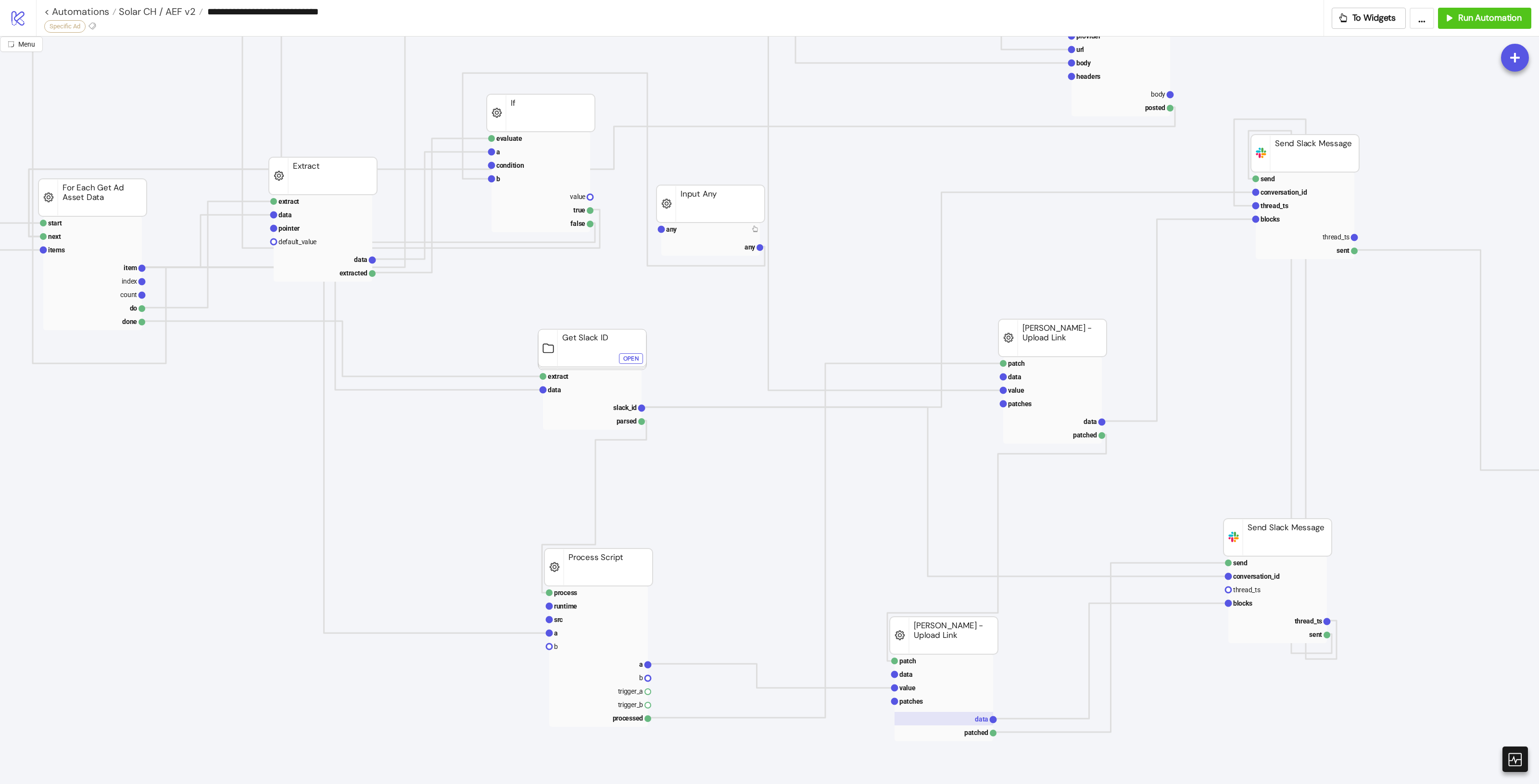
click at [958, 717] on rect at bounding box center [944, 719] width 99 height 14
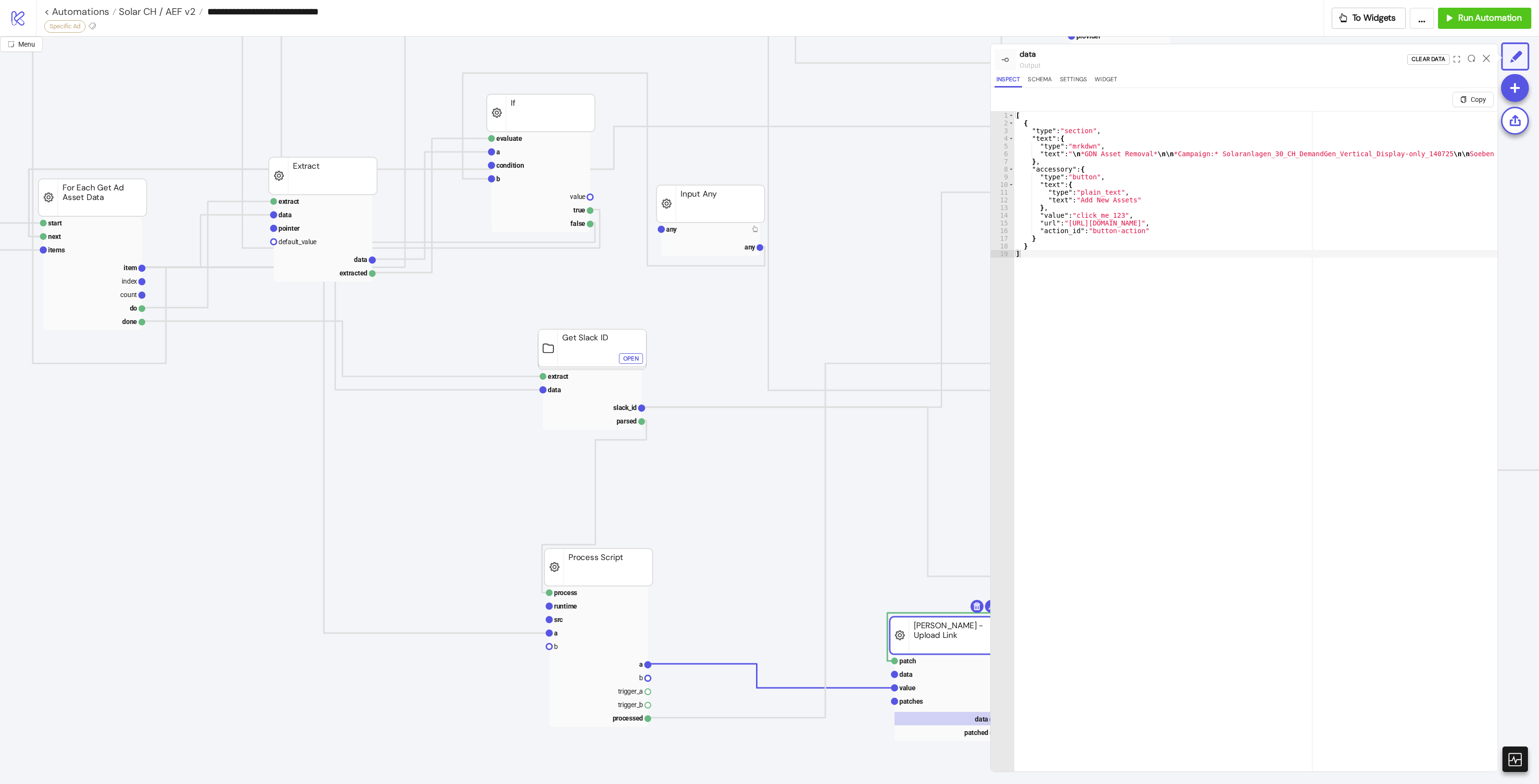
click at [1491, 57] on div at bounding box center [1486, 59] width 15 height 26
click at [1486, 57] on icon at bounding box center [1486, 58] width 7 height 7
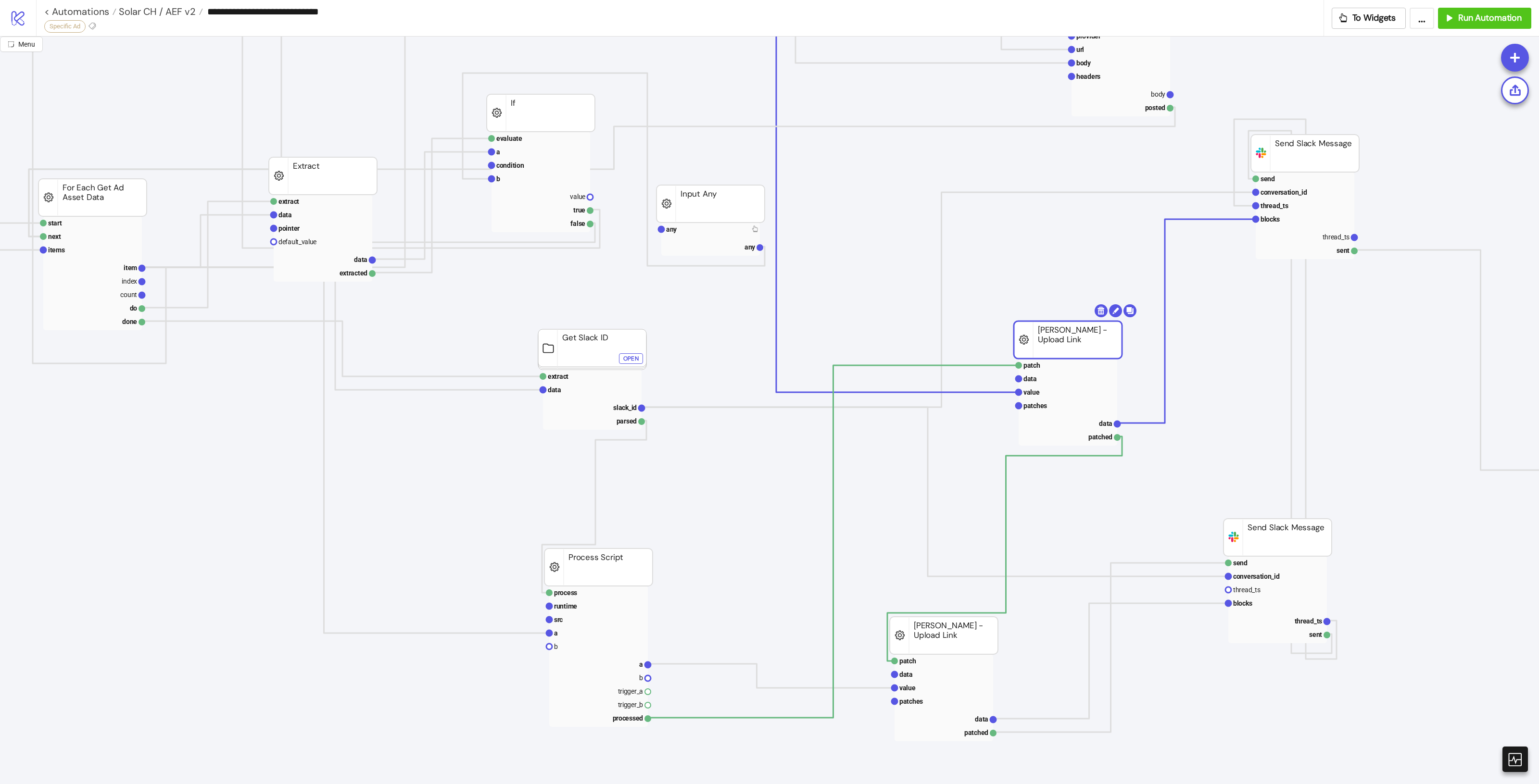
drag, startPoint x: 1062, startPoint y: 335, endPoint x: 1083, endPoint y: 337, distance: 21.1
click at [1053, 388] on rect at bounding box center [1075, 392] width 99 height 14
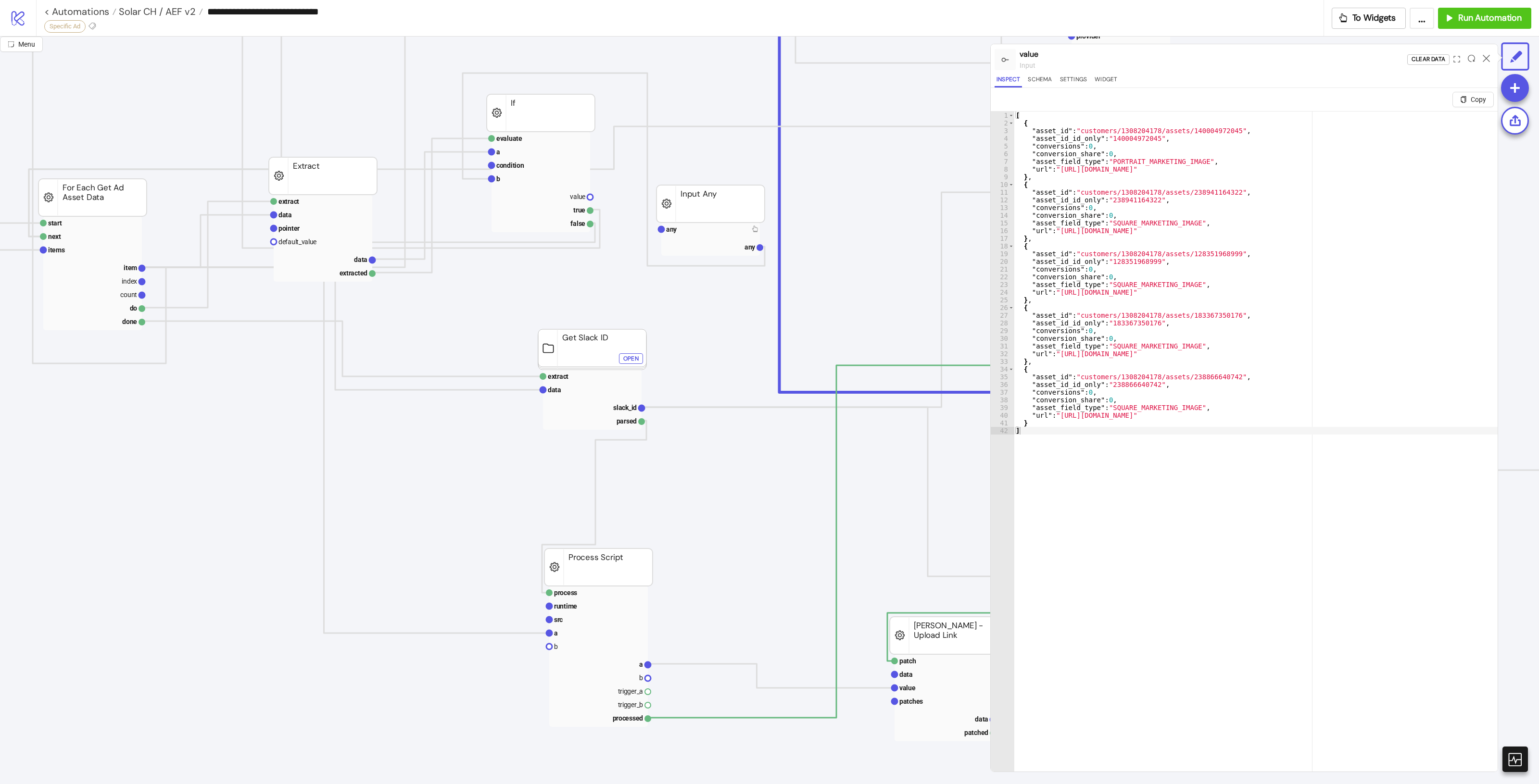
click at [1479, 61] on div at bounding box center [1486, 59] width 15 height 26
click at [1486, 58] on icon at bounding box center [1486, 58] width 7 height 7
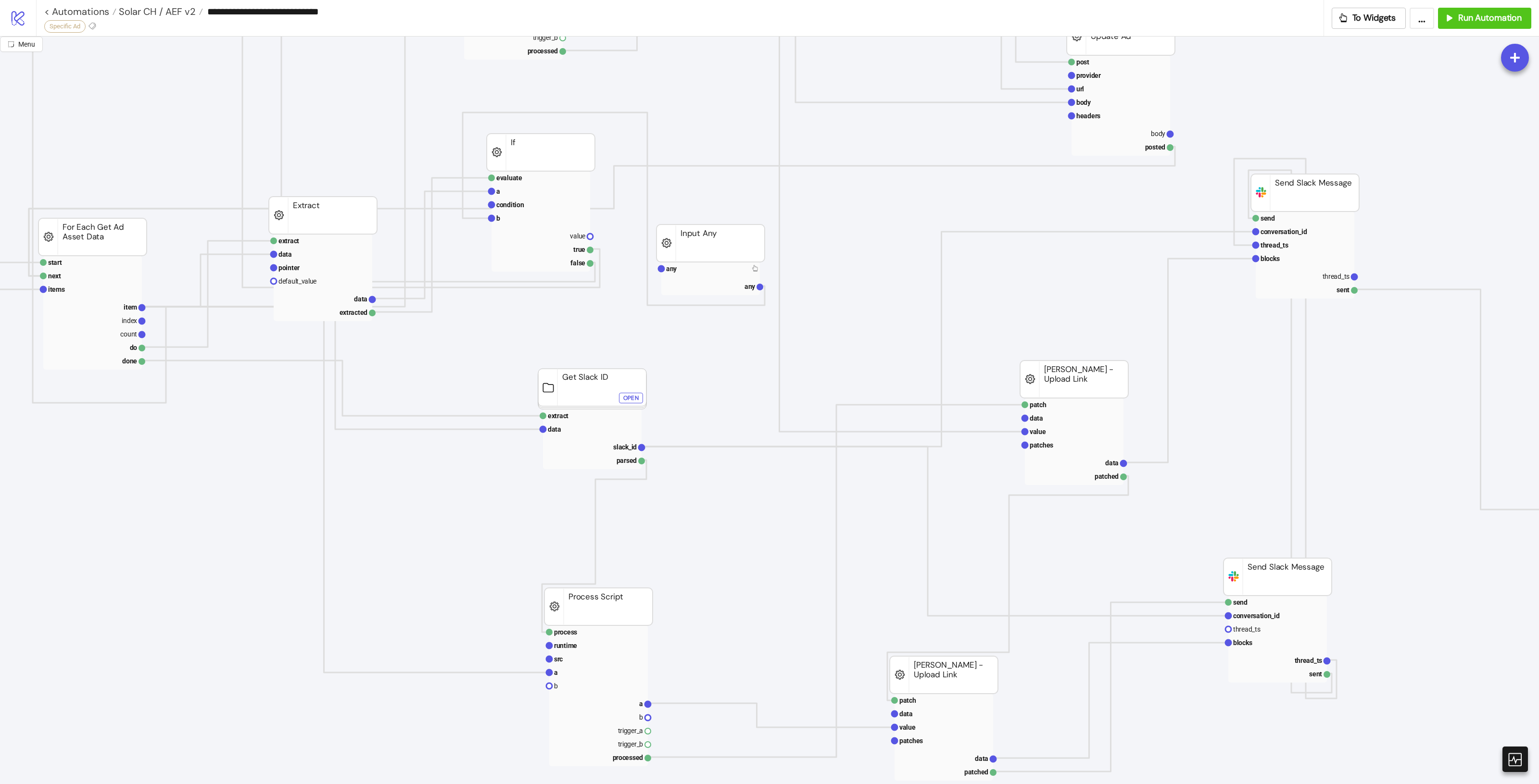
scroll to position [301, 458]
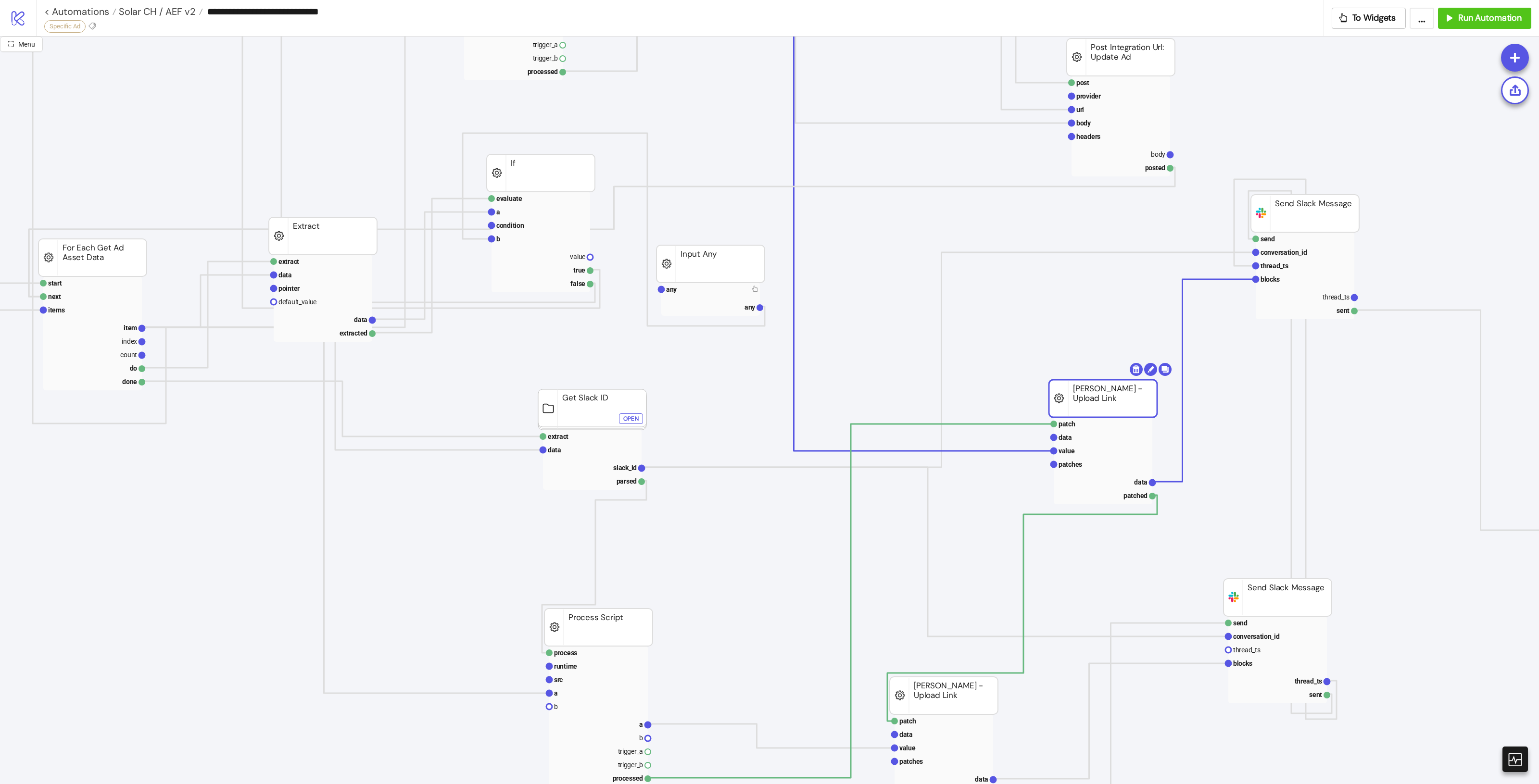
drag, startPoint x: 1067, startPoint y: 387, endPoint x: 1096, endPoint y: 385, distance: 29.1
click at [1096, 385] on rect at bounding box center [1103, 398] width 109 height 37
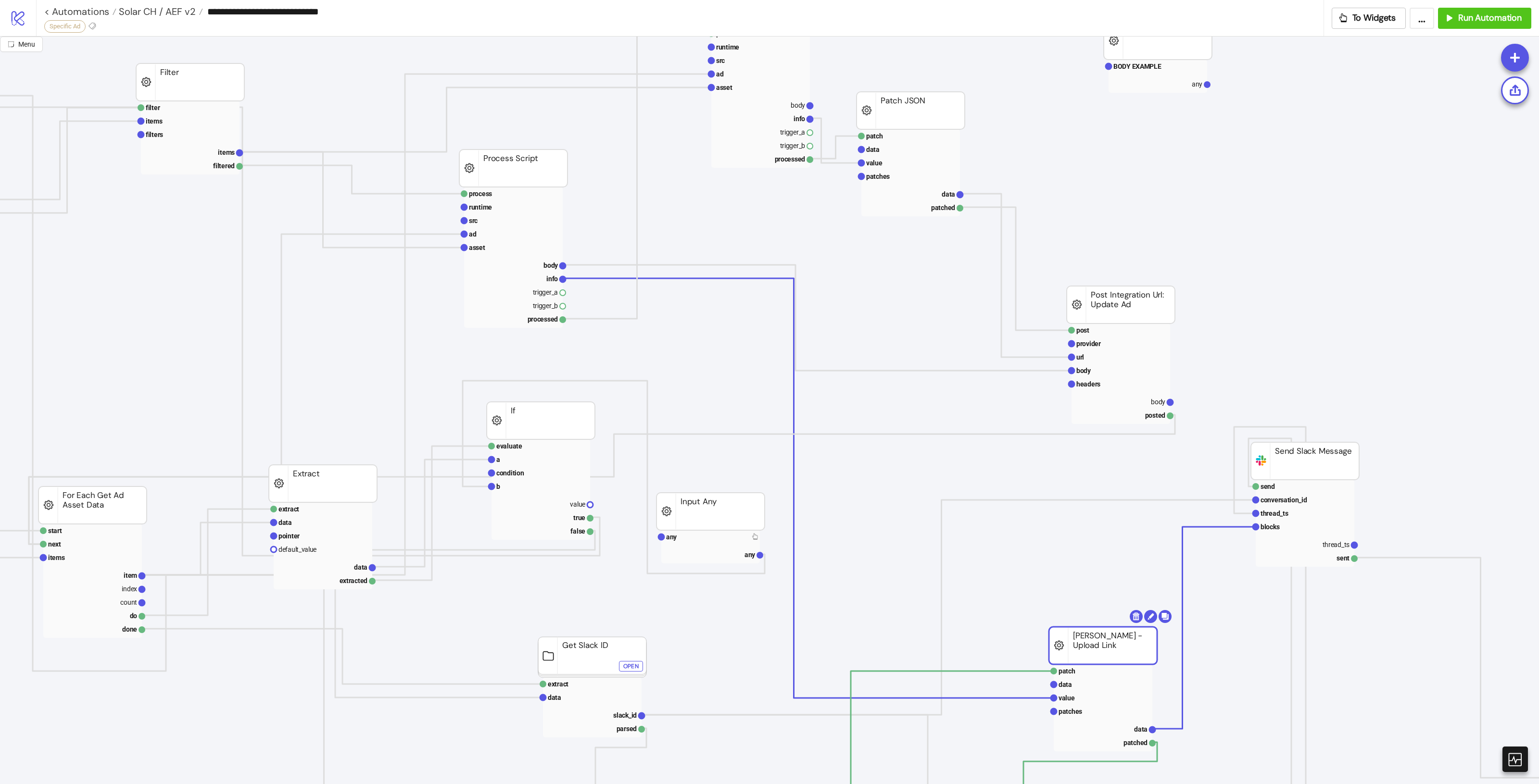
scroll to position [120, 458]
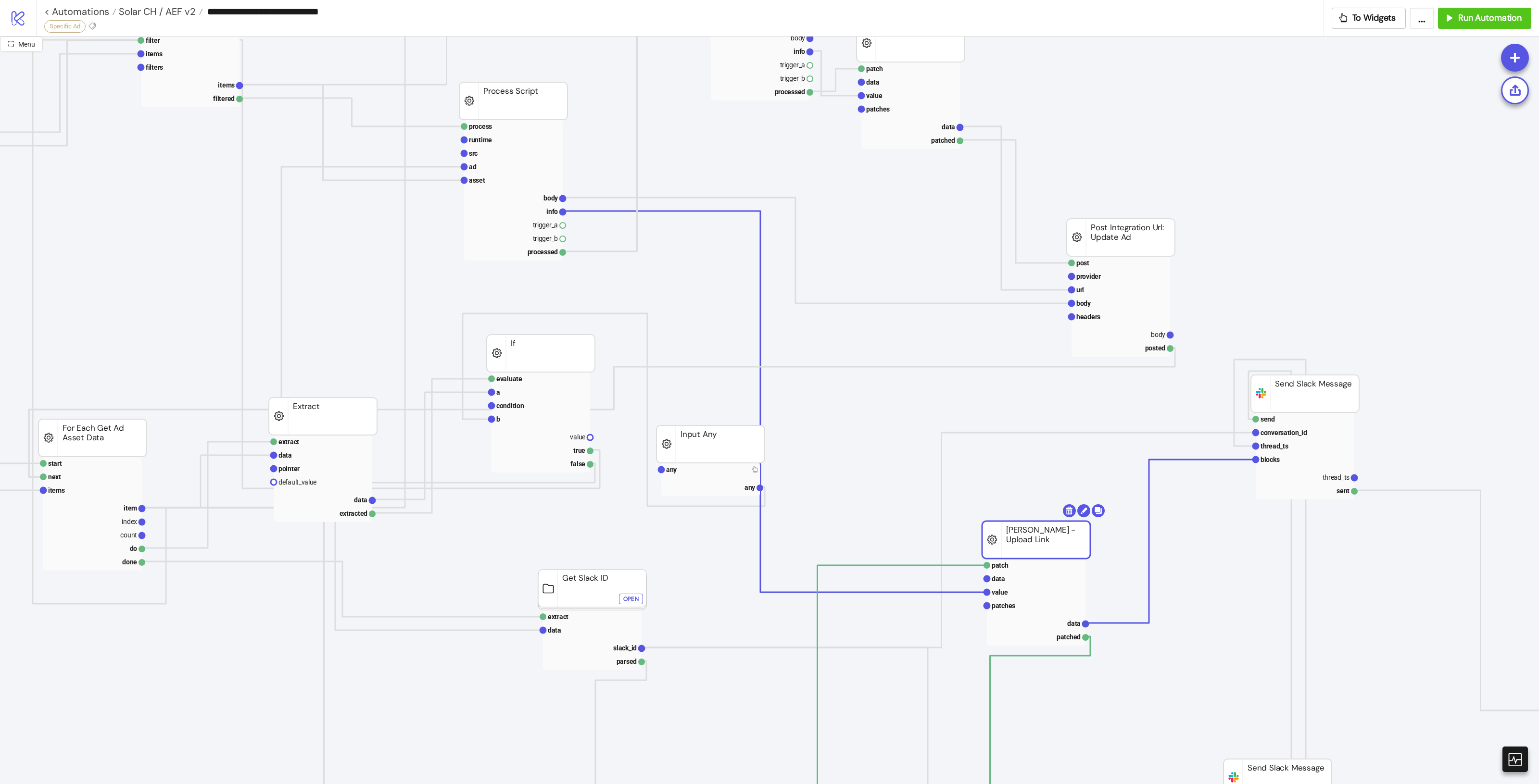
drag, startPoint x: 1109, startPoint y: 573, endPoint x: 1042, endPoint y: 535, distance: 77.0
click at [1042, 535] on rect at bounding box center [1036, 539] width 109 height 37
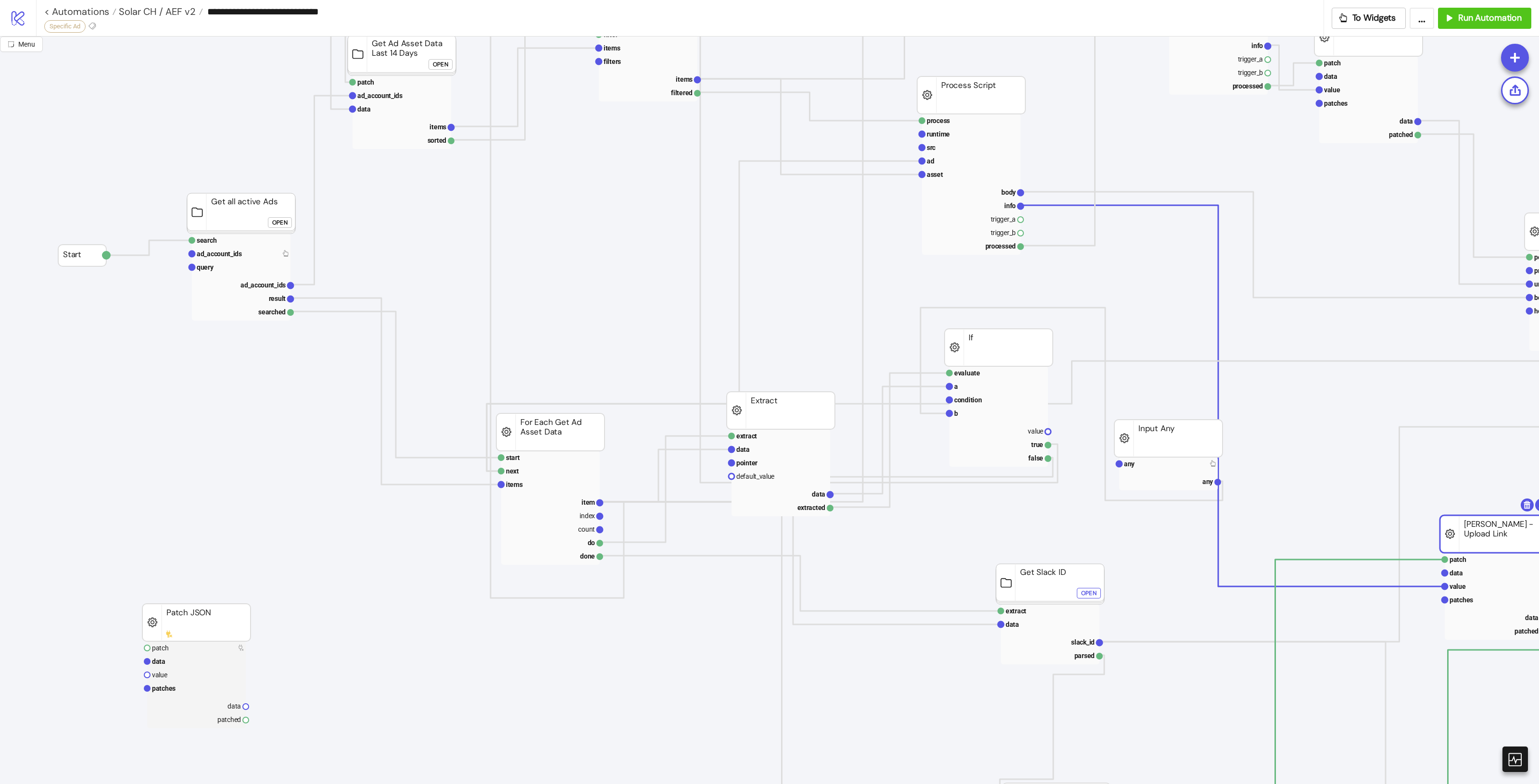
scroll to position [120, 0]
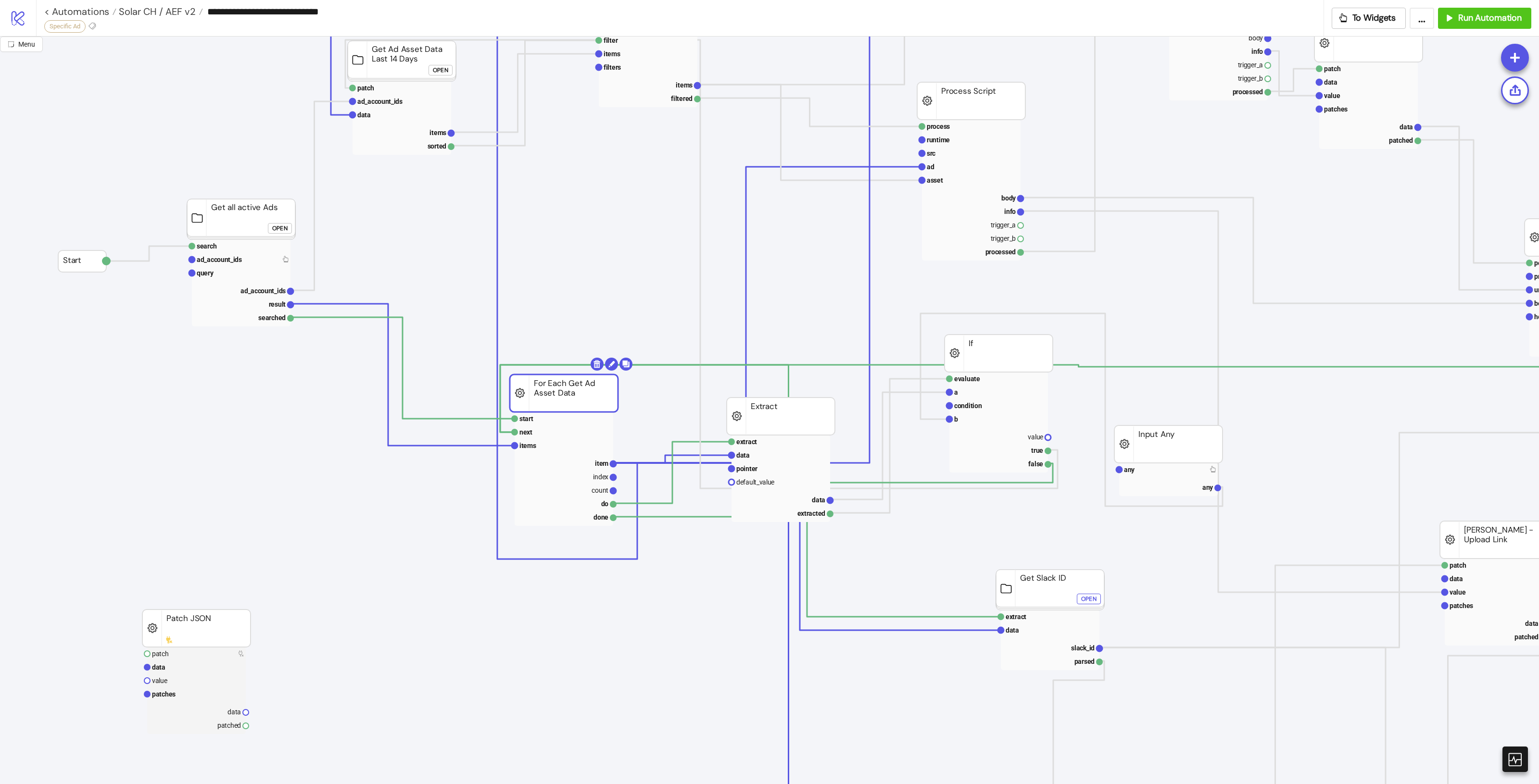
drag, startPoint x: 566, startPoint y: 443, endPoint x: 578, endPoint y: 398, distance: 46.6
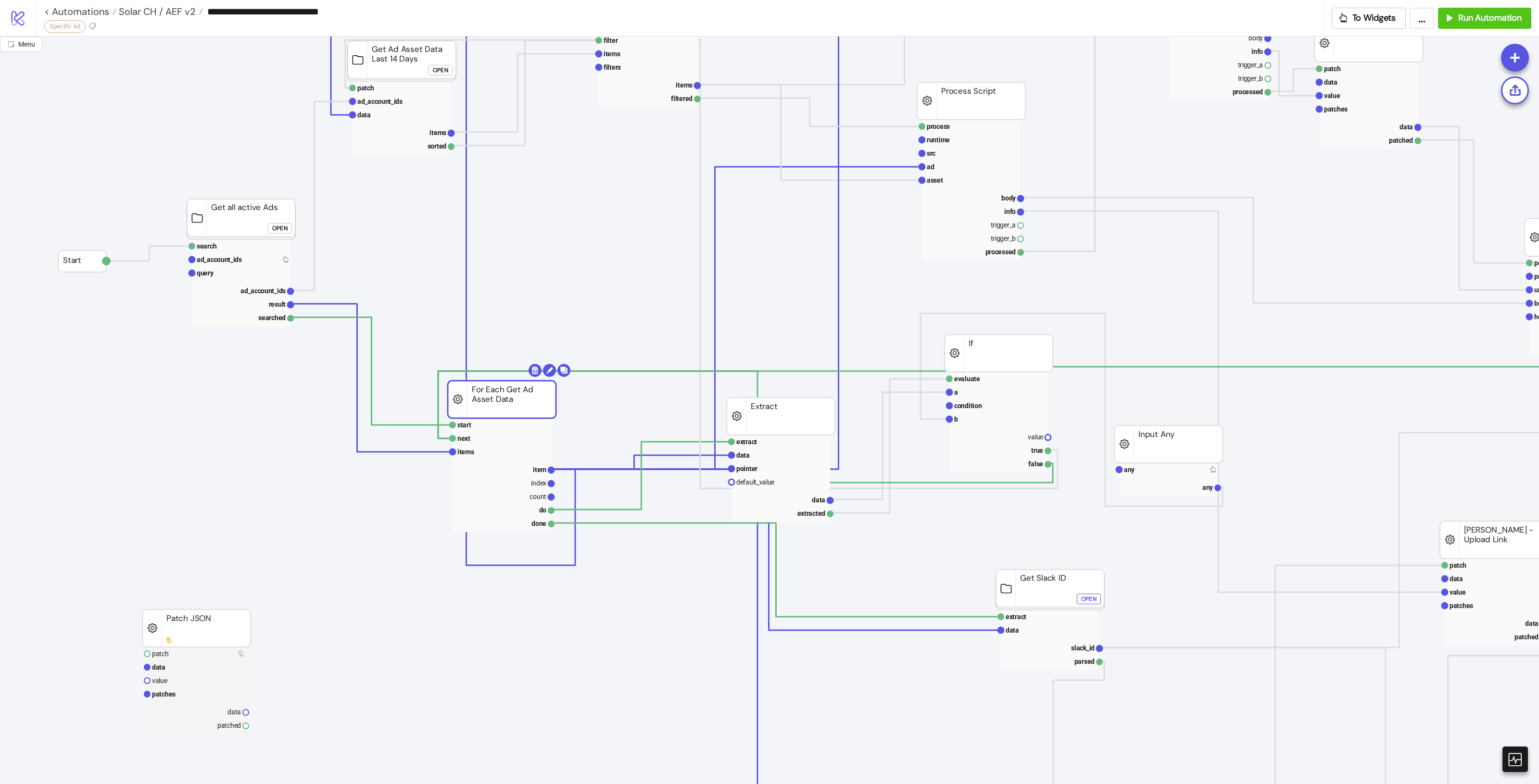
drag, startPoint x: 574, startPoint y: 399, endPoint x: 519, endPoint y: 424, distance: 60.4
click at [524, 405] on rect at bounding box center [502, 399] width 109 height 37
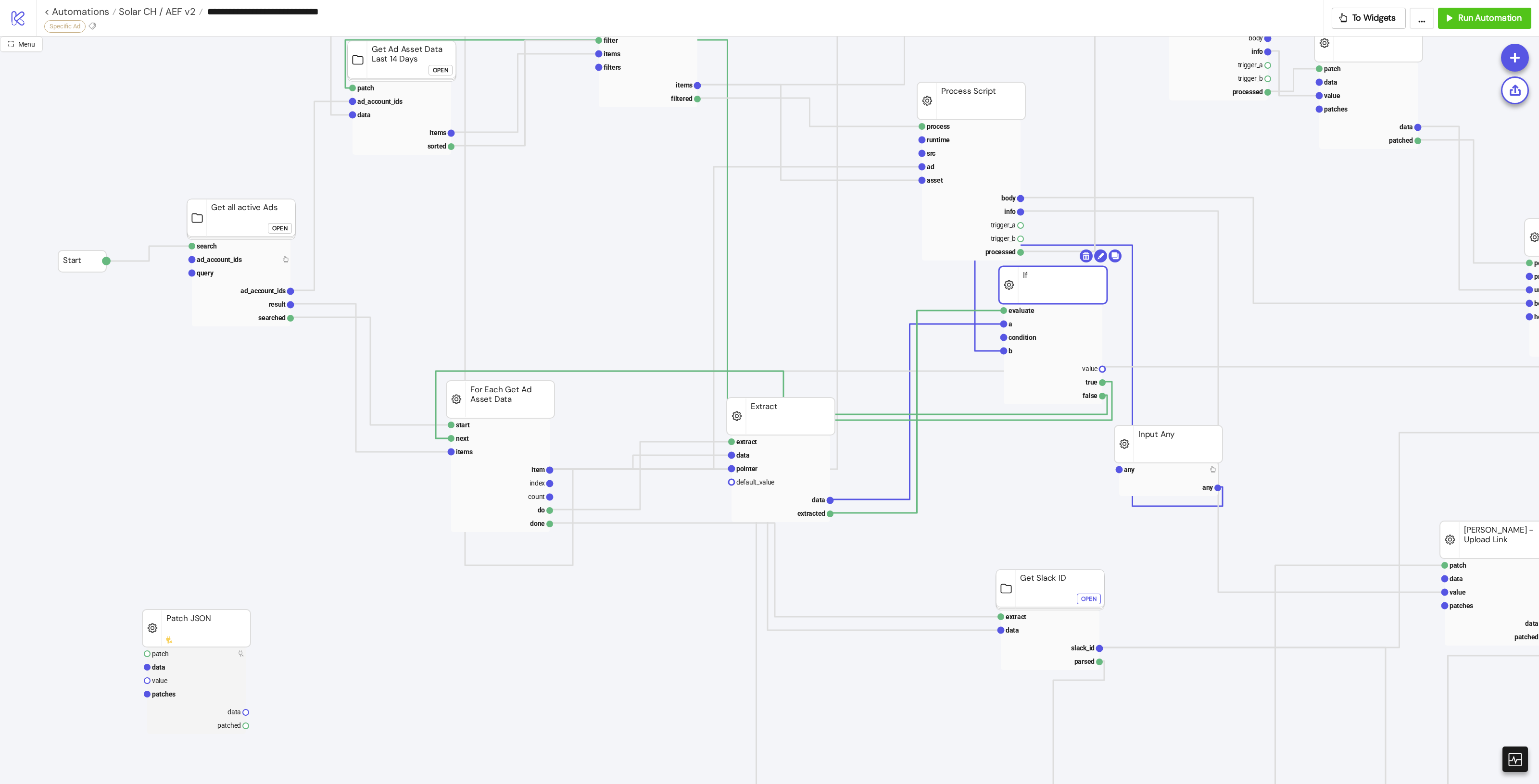
drag, startPoint x: 1021, startPoint y: 361, endPoint x: 1070, endPoint y: 295, distance: 82.2
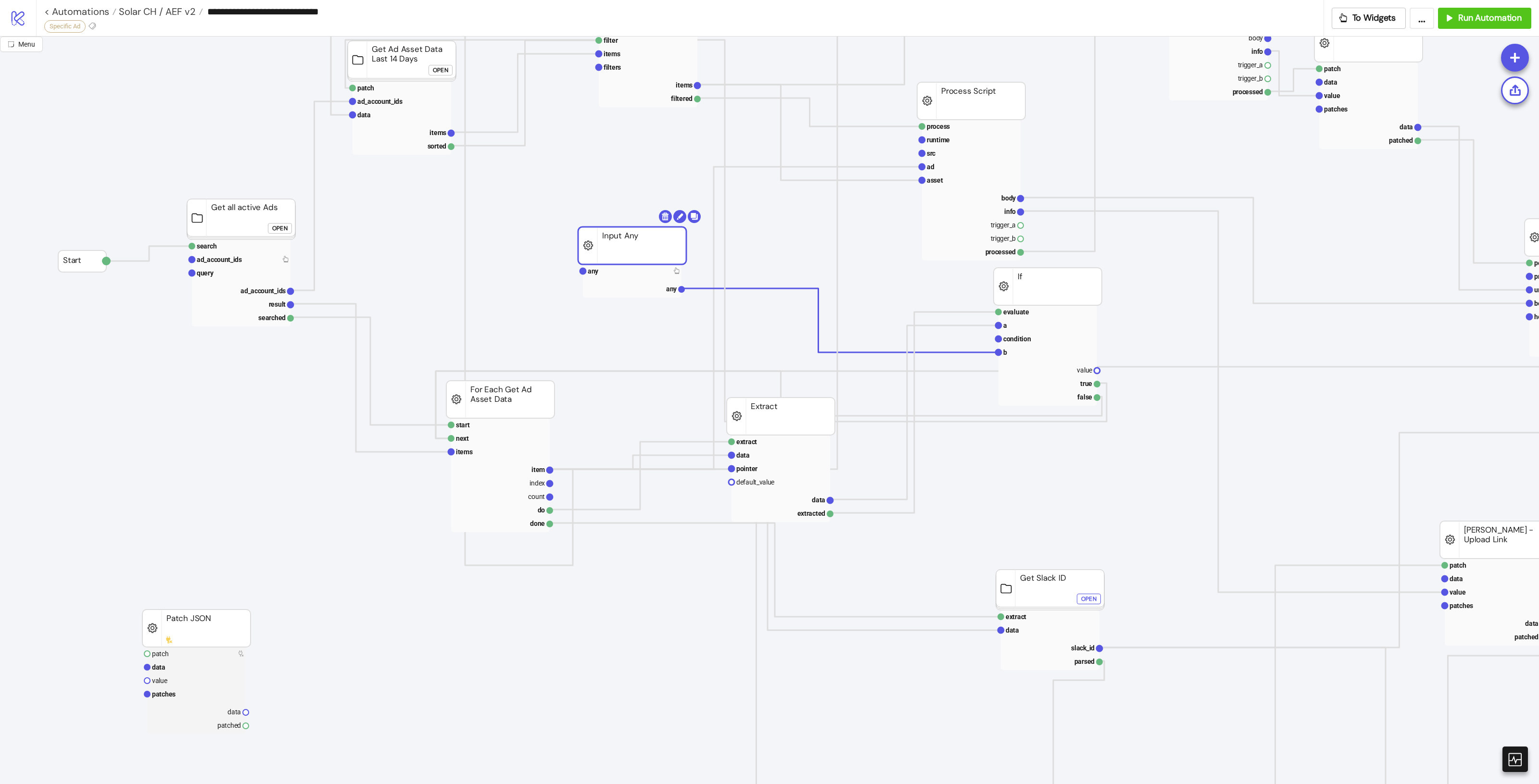
drag, startPoint x: 1189, startPoint y: 428, endPoint x: 625, endPoint y: 227, distance: 598.7
click at [1028, 356] on rect at bounding box center [1048, 352] width 99 height 14
click at [1019, 328] on rect at bounding box center [1048, 325] width 99 height 14
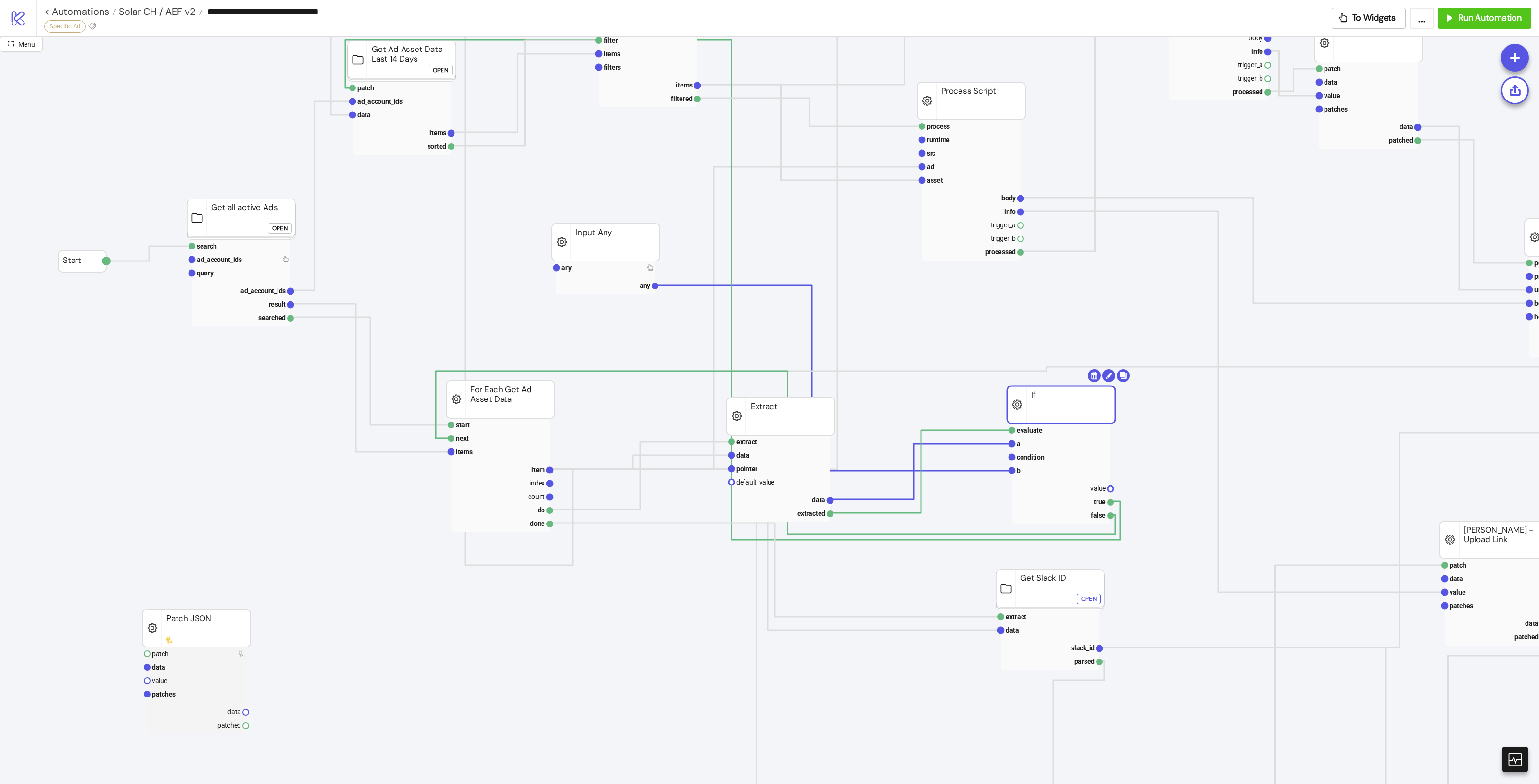
drag, startPoint x: 1044, startPoint y: 302, endPoint x: 1052, endPoint y: 415, distance: 113.3
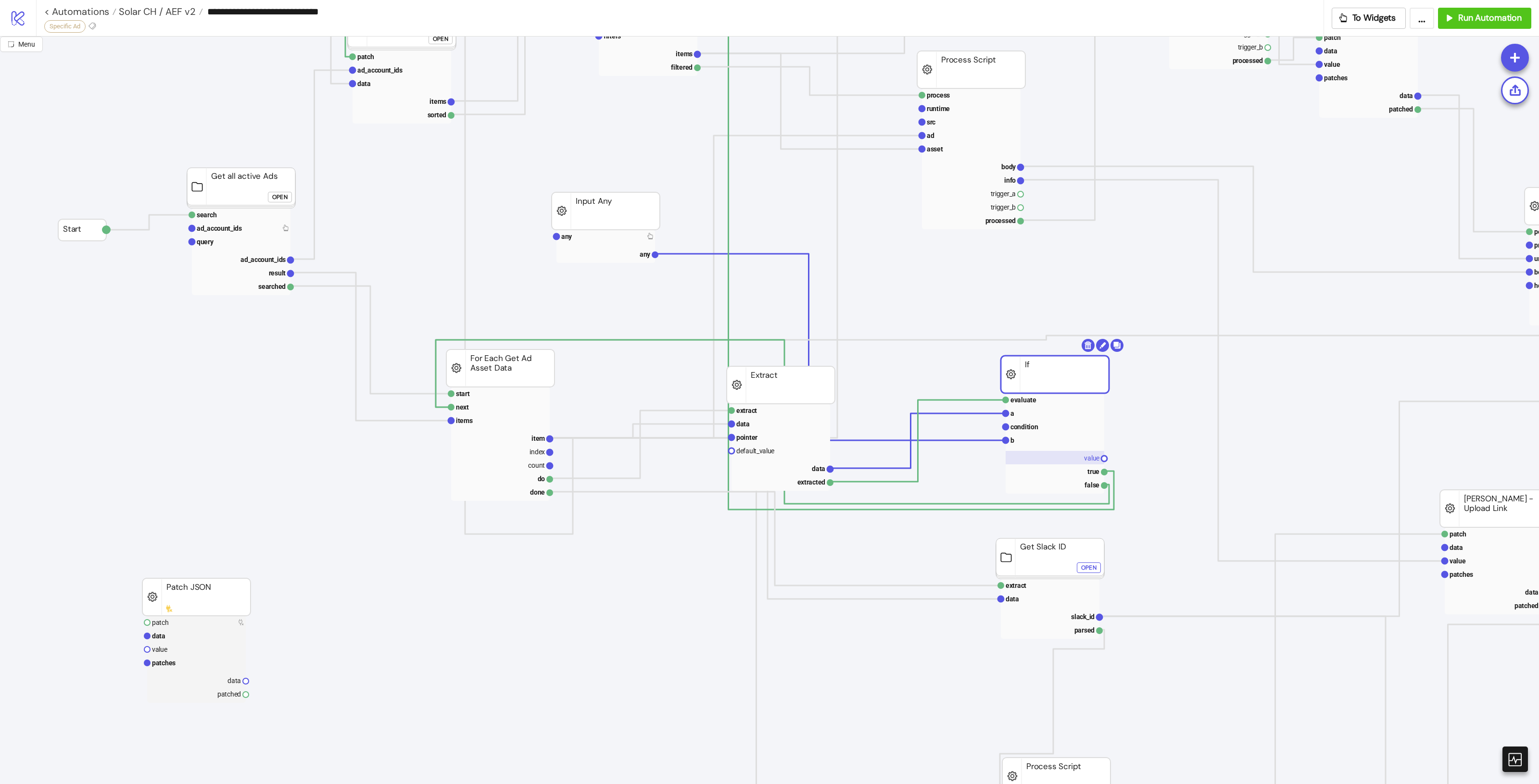
scroll to position [180, 0]
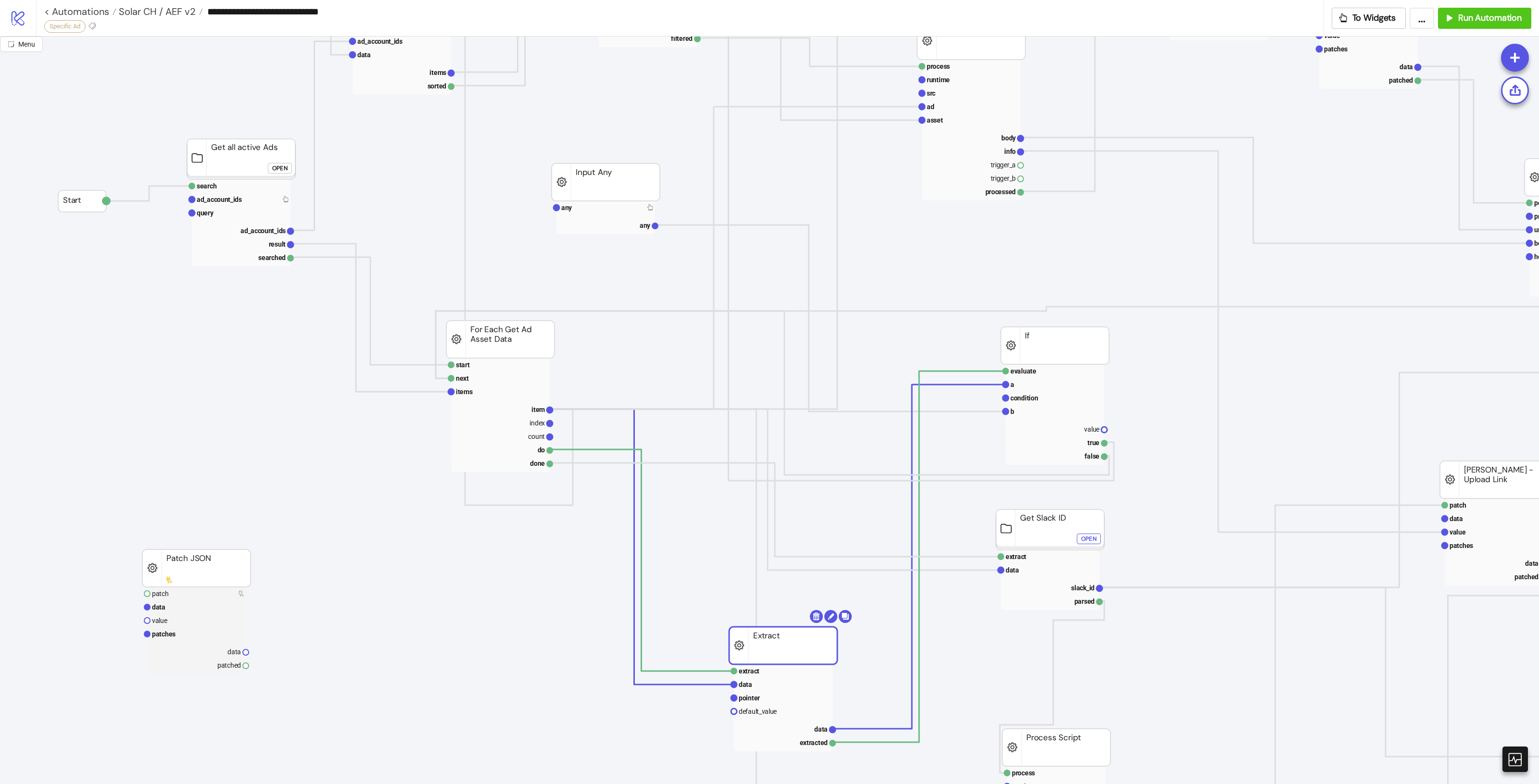
drag, startPoint x: 831, startPoint y: 396, endPoint x: 818, endPoint y: 654, distance: 258.3
click at [1096, 446] on rect at bounding box center [1056, 442] width 99 height 14
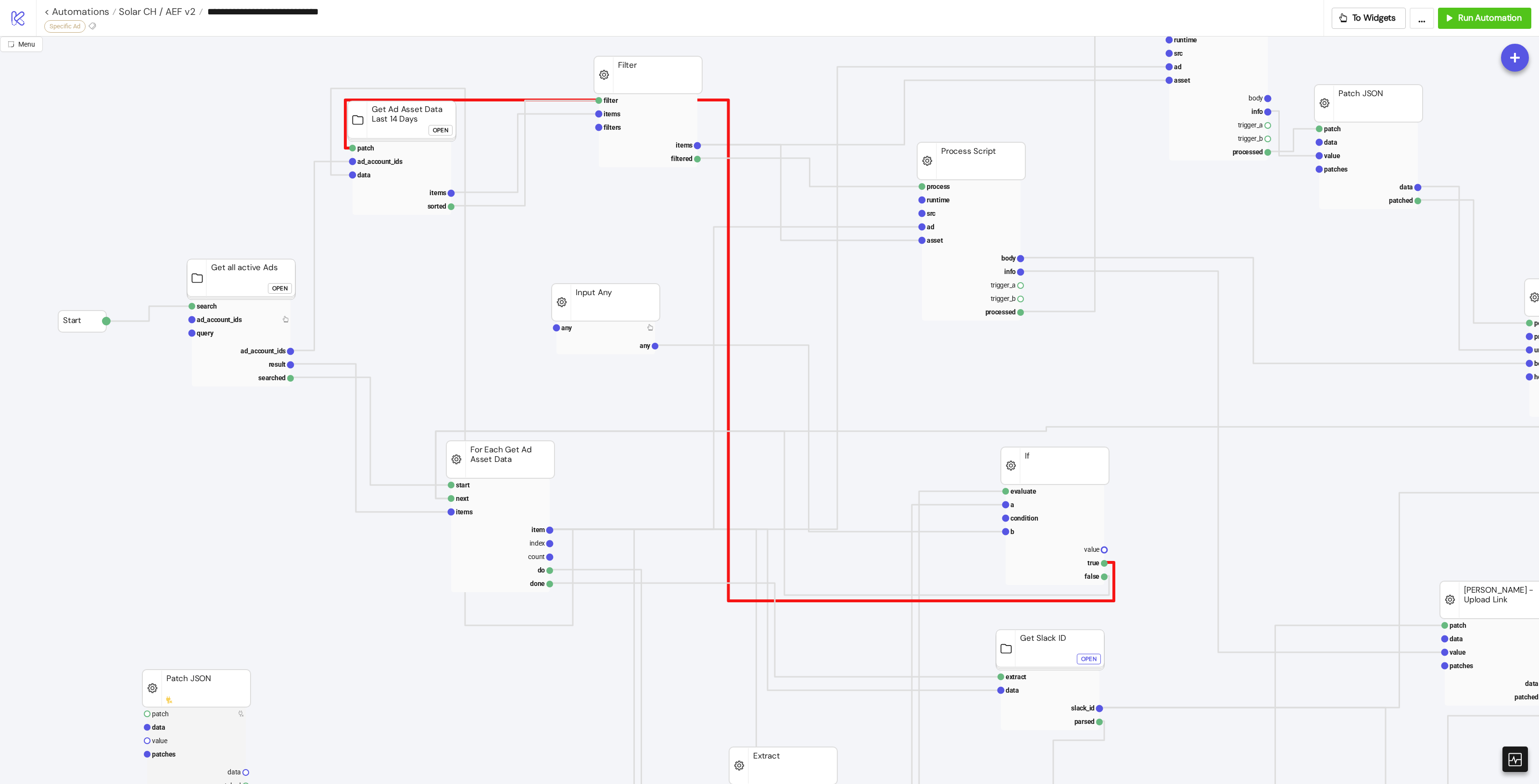
scroll to position [120, 0]
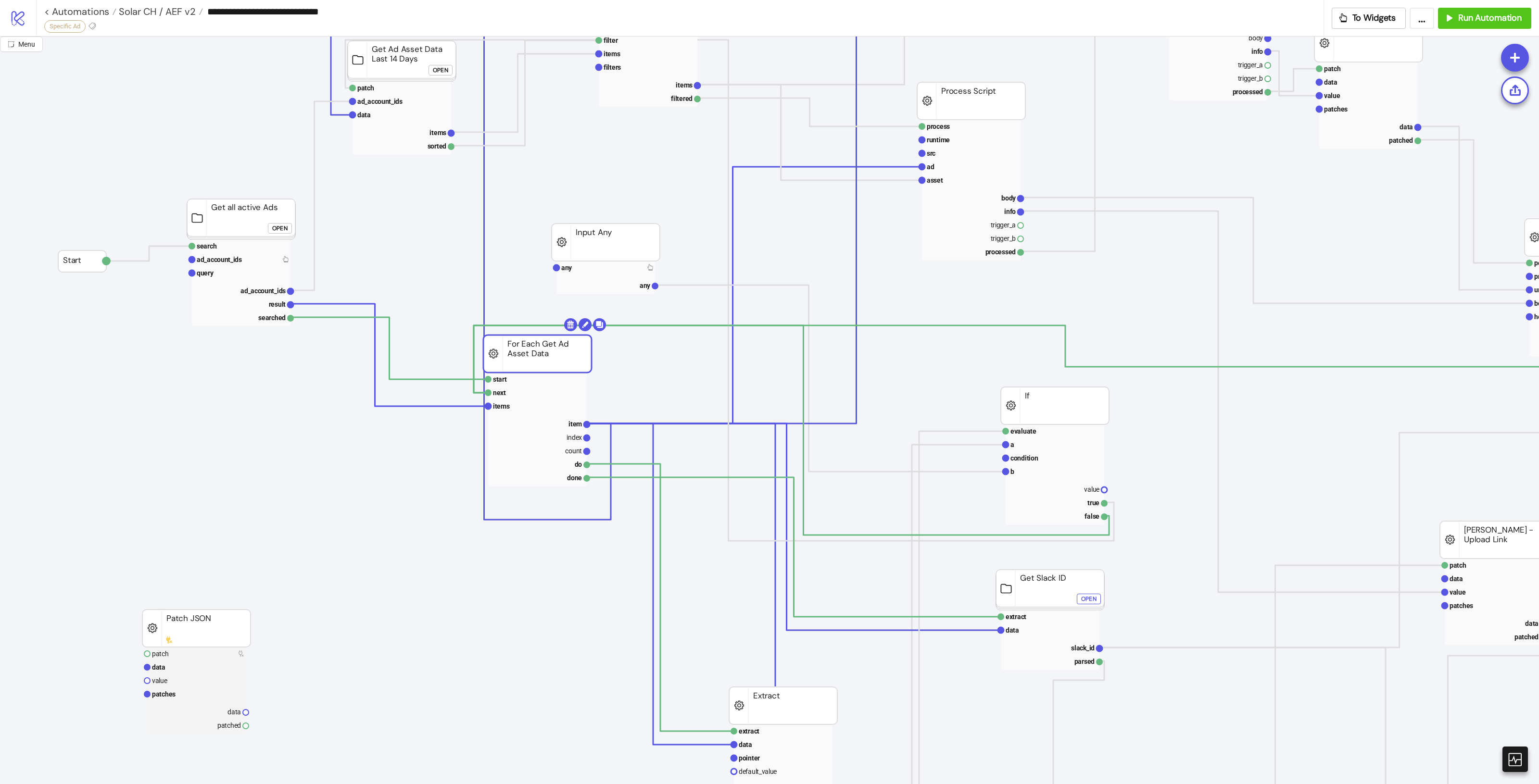
drag, startPoint x: 489, startPoint y: 400, endPoint x: 523, endPoint y: 357, distance: 54.8
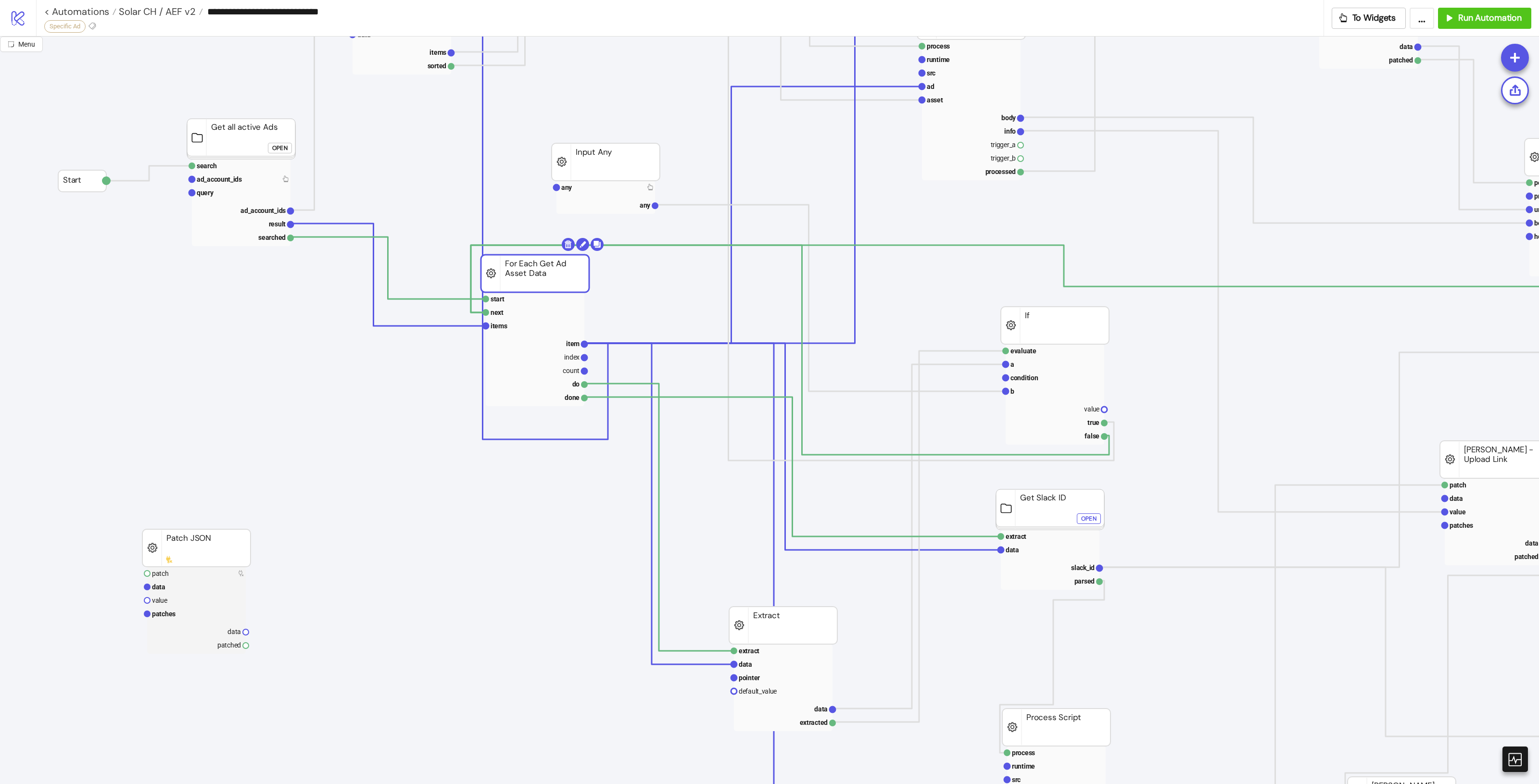
scroll to position [180, 0]
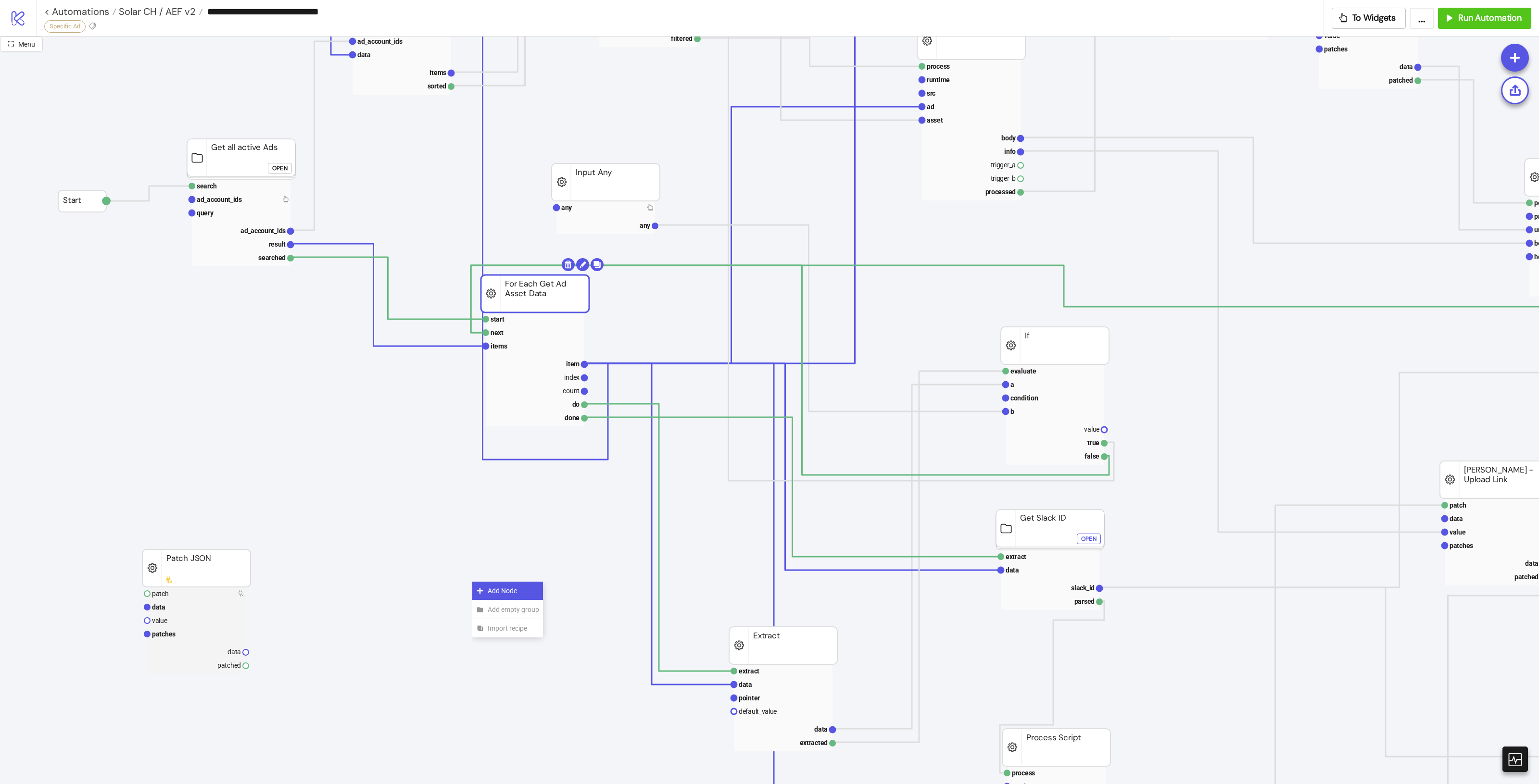
click at [508, 597] on div "Add Node" at bounding box center [507, 591] width 71 height 19
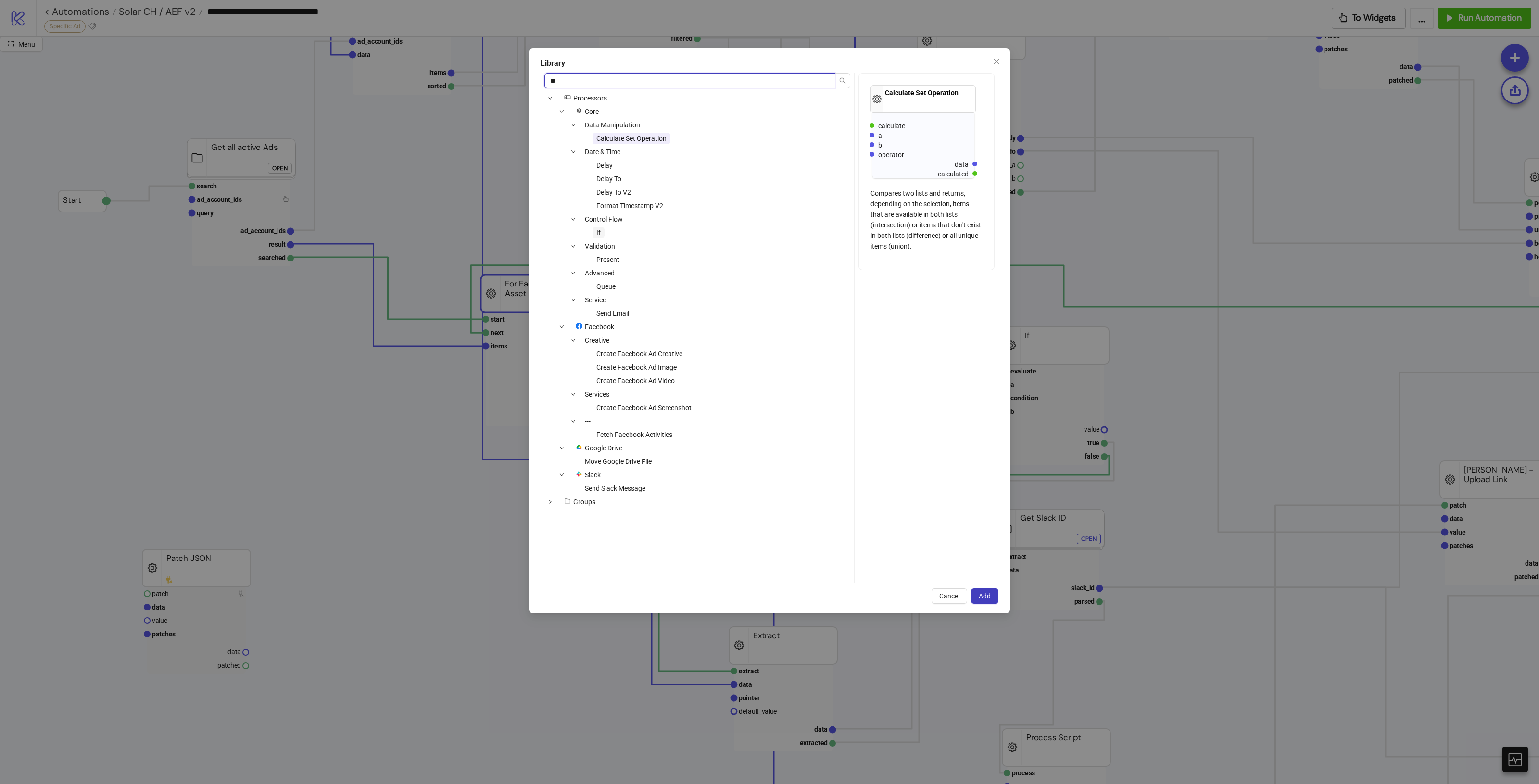
type input "**"
click at [597, 231] on span "If" at bounding box center [598, 233] width 4 height 8
click at [998, 590] on div "Library ** icons/node Processors Core Data Manipulation Calculate Set Operation…" at bounding box center [769, 330] width 481 height 565
click at [991, 594] on button "Add" at bounding box center [985, 596] width 27 height 15
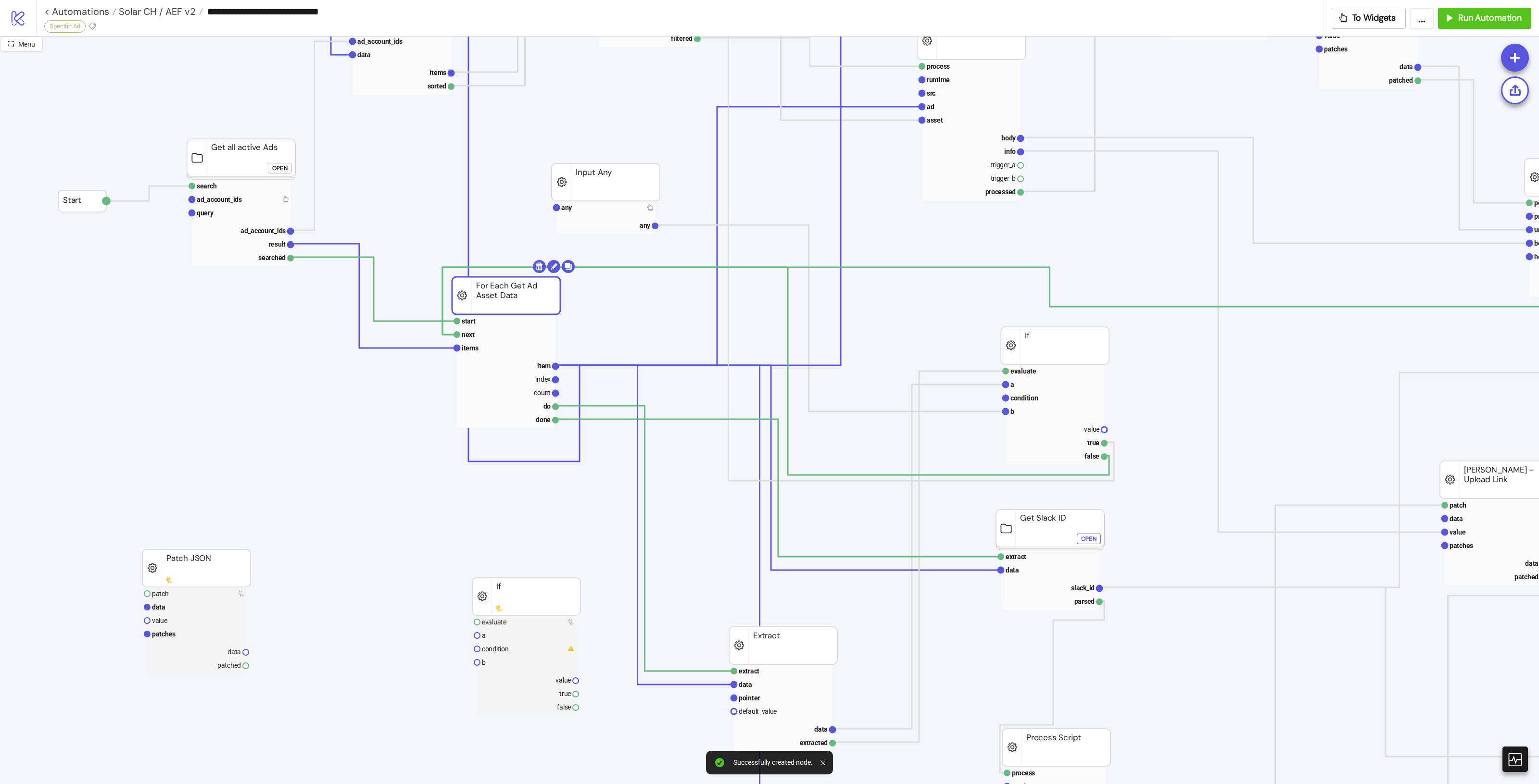
drag, startPoint x: 527, startPoint y: 295, endPoint x: 462, endPoint y: 294, distance: 65.0
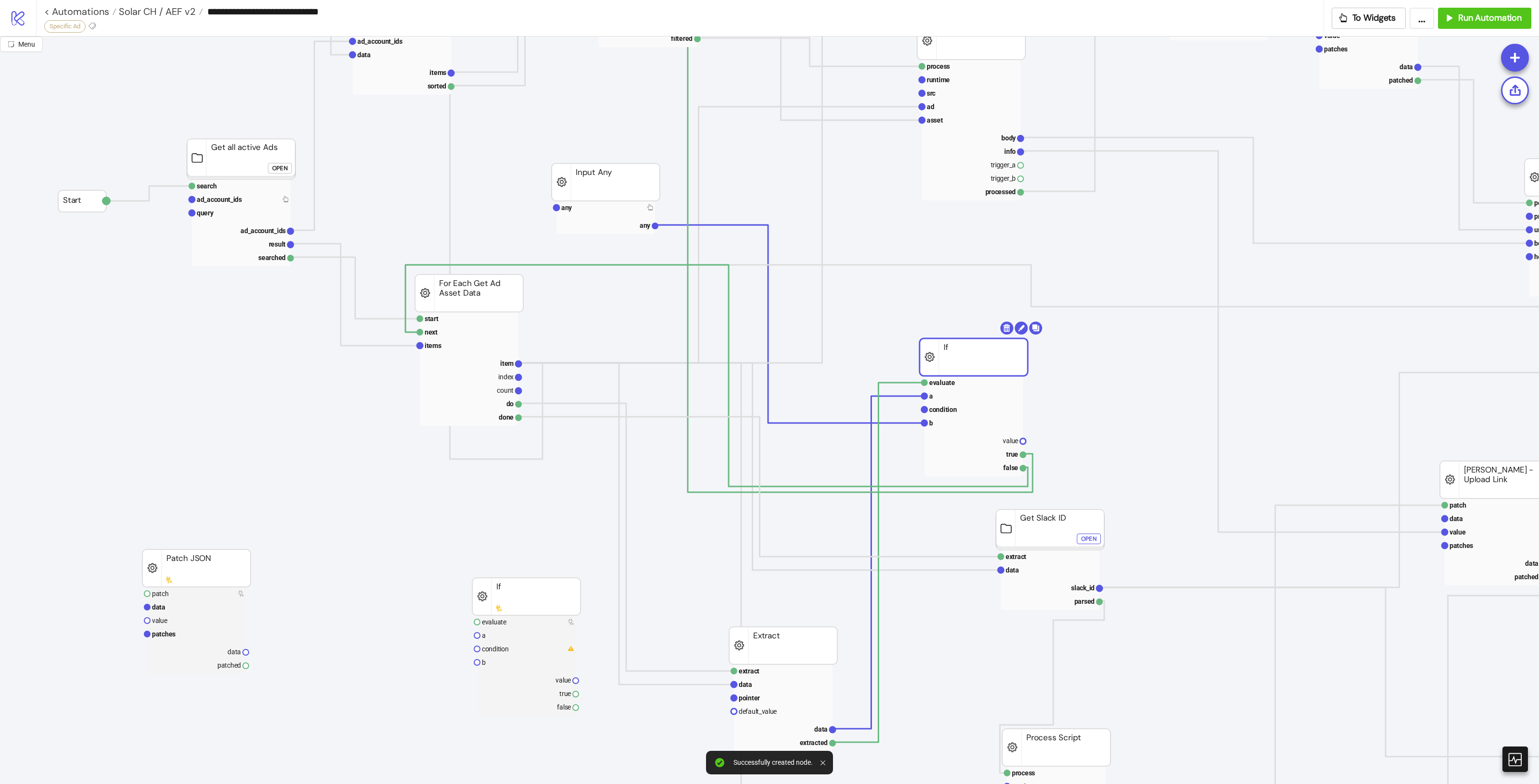
drag, startPoint x: 1032, startPoint y: 352, endPoint x: 951, endPoint y: 364, distance: 81.9
click at [493, 366] on rect at bounding box center [469, 363] width 99 height 14
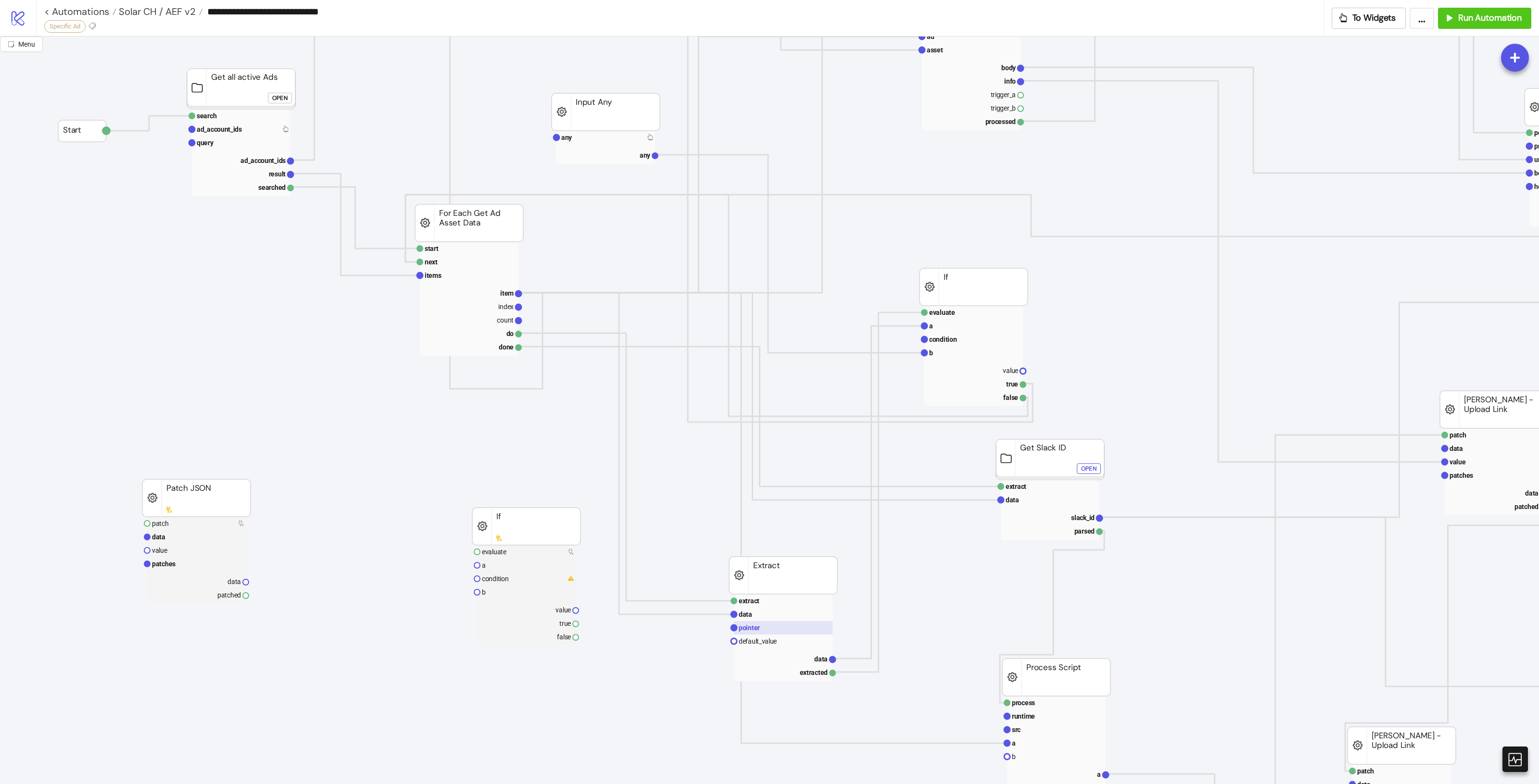
scroll to position [301, 0]
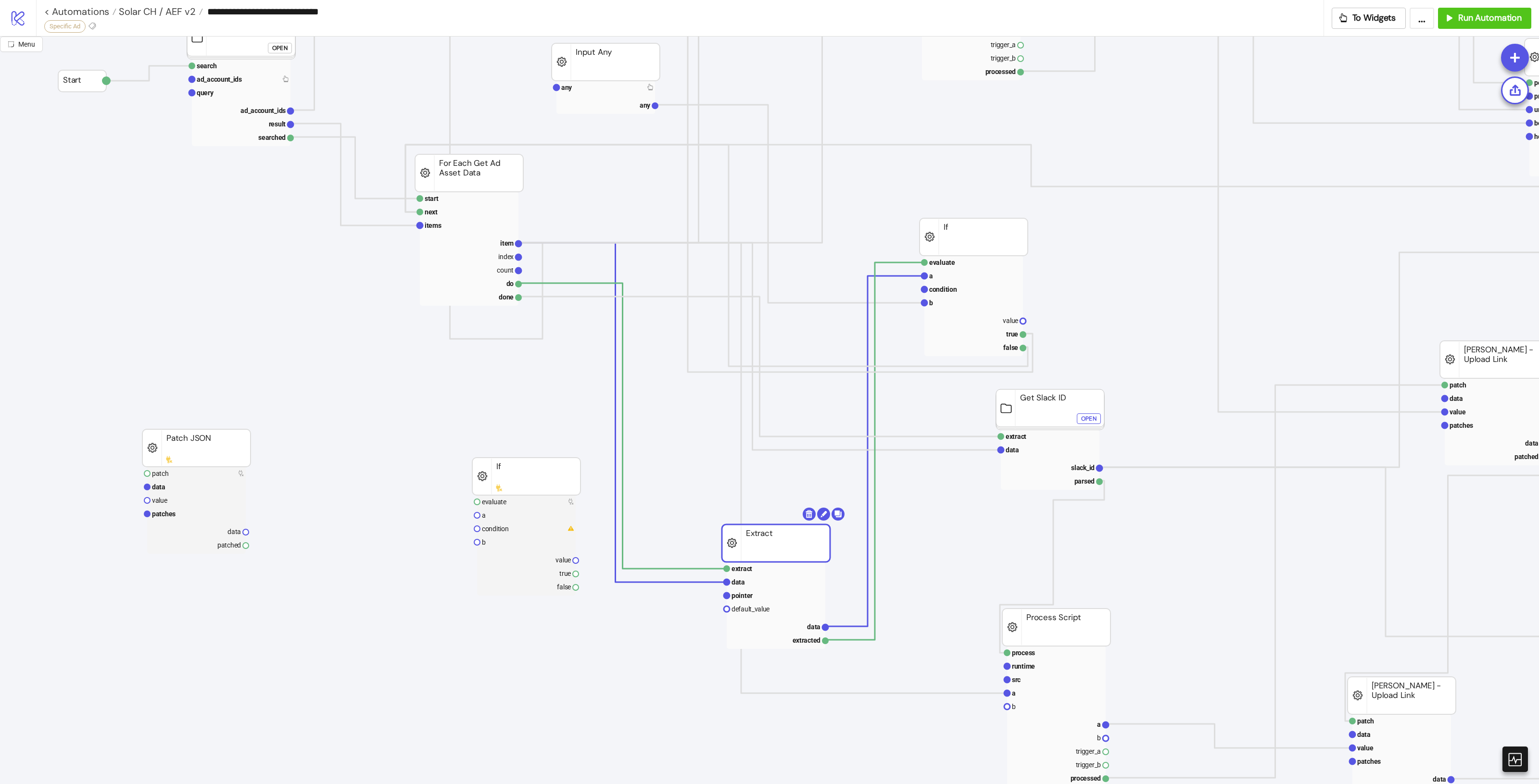
drag, startPoint x: 778, startPoint y: 530, endPoint x: 796, endPoint y: 545, distance: 23.4
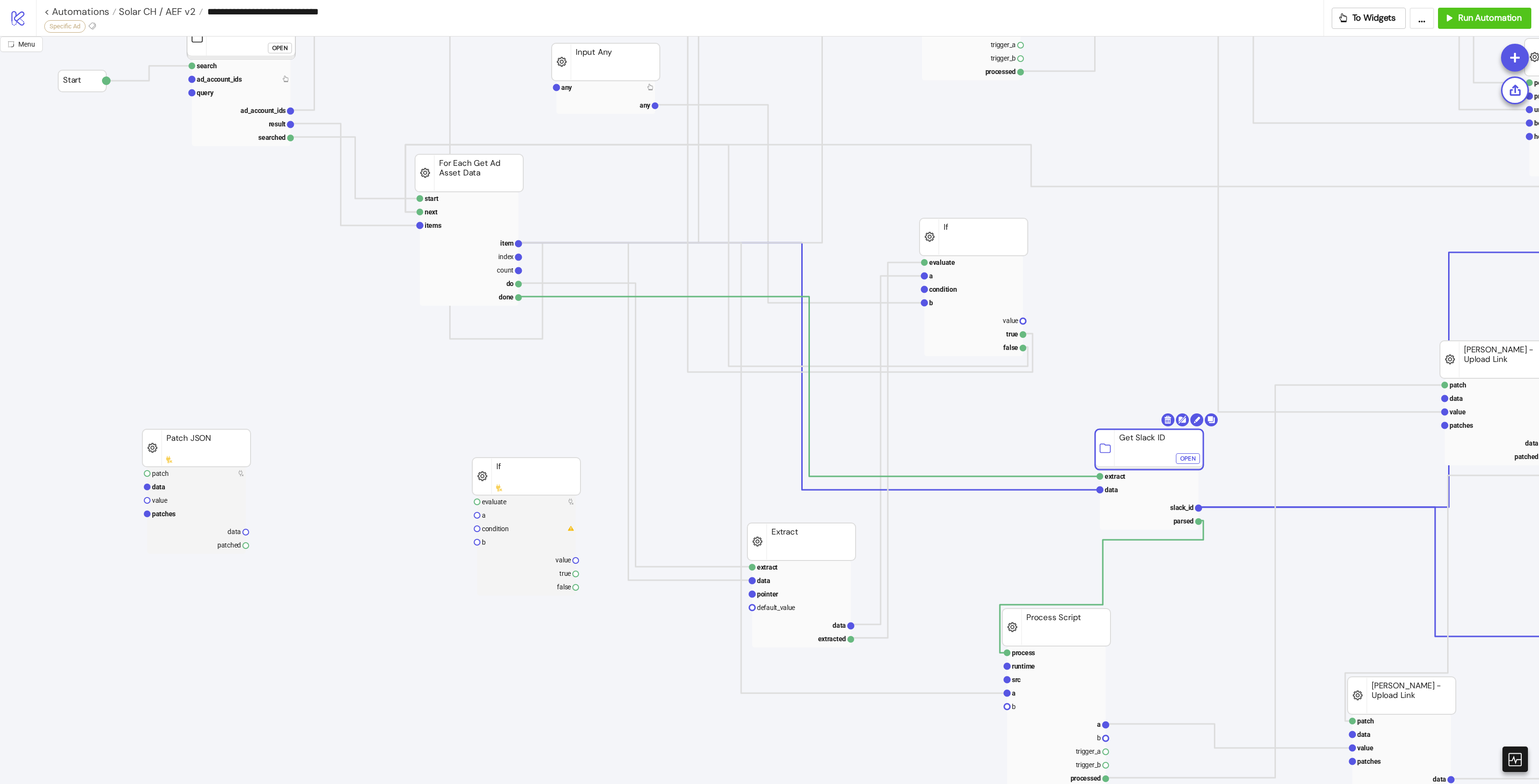
drag, startPoint x: 1023, startPoint y: 412, endPoint x: 1133, endPoint y: 457, distance: 118.8
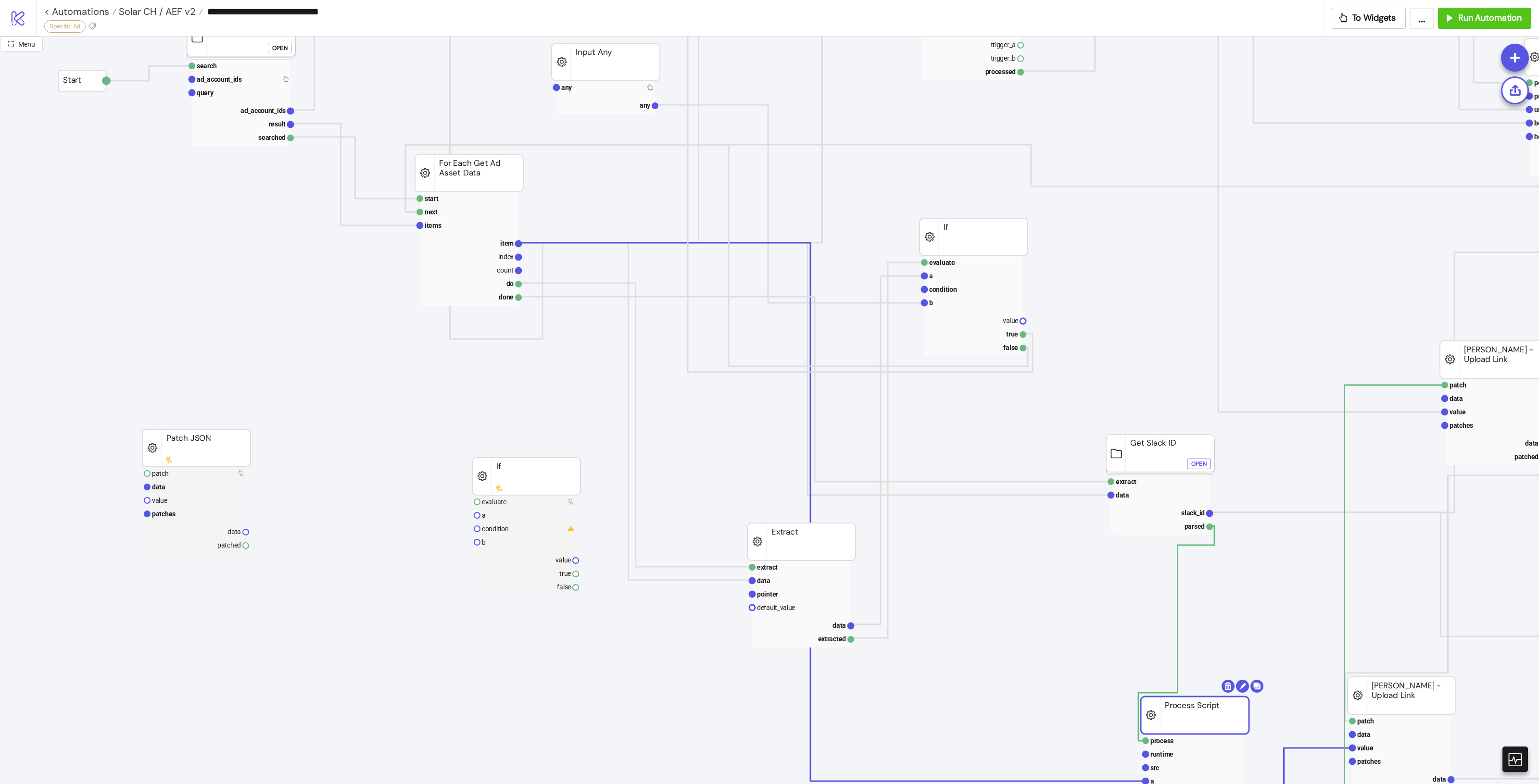
drag, startPoint x: 1081, startPoint y: 623, endPoint x: 1133, endPoint y: 655, distance: 61.1
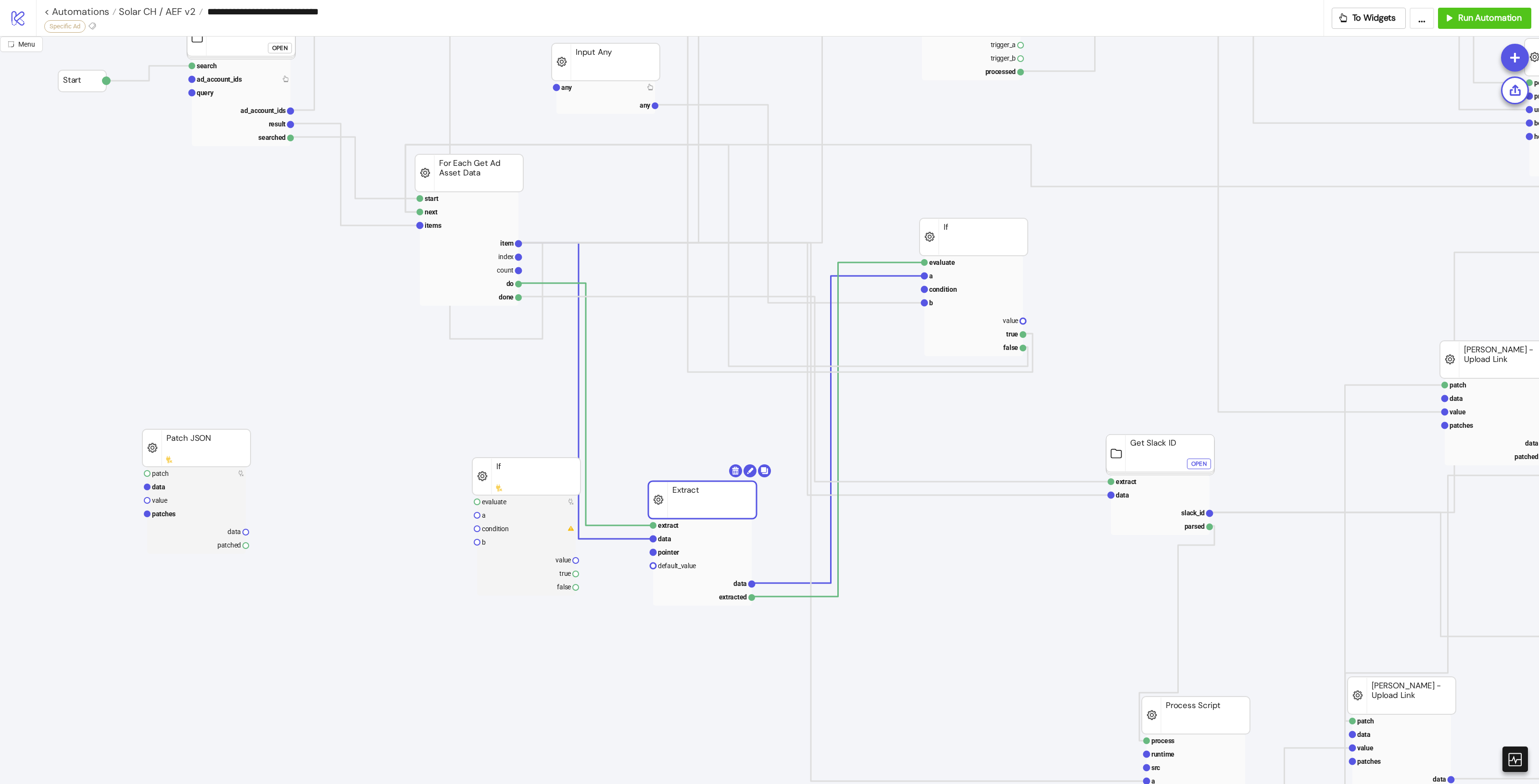
drag, startPoint x: 851, startPoint y: 572, endPoint x: 719, endPoint y: 517, distance: 143.0
drag, startPoint x: 999, startPoint y: 217, endPoint x: 957, endPoint y: 203, distance: 44.3
drag, startPoint x: 703, startPoint y: 496, endPoint x: 688, endPoint y: 396, distance: 101.1
click at [692, 481] on rect at bounding box center [703, 499] width 109 height 37
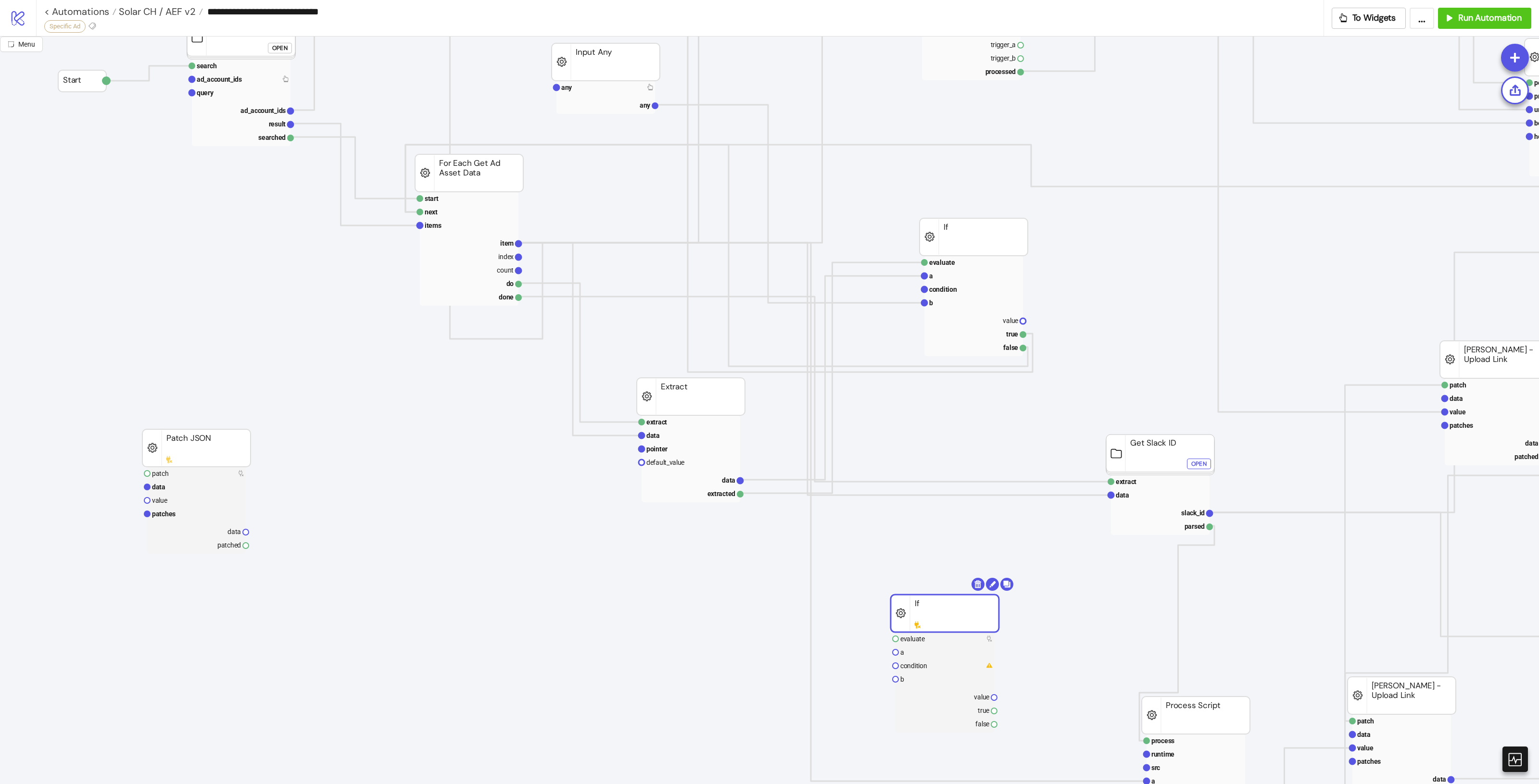
drag, startPoint x: 635, startPoint y: 633, endPoint x: 1063, endPoint y: 501, distance: 447.9
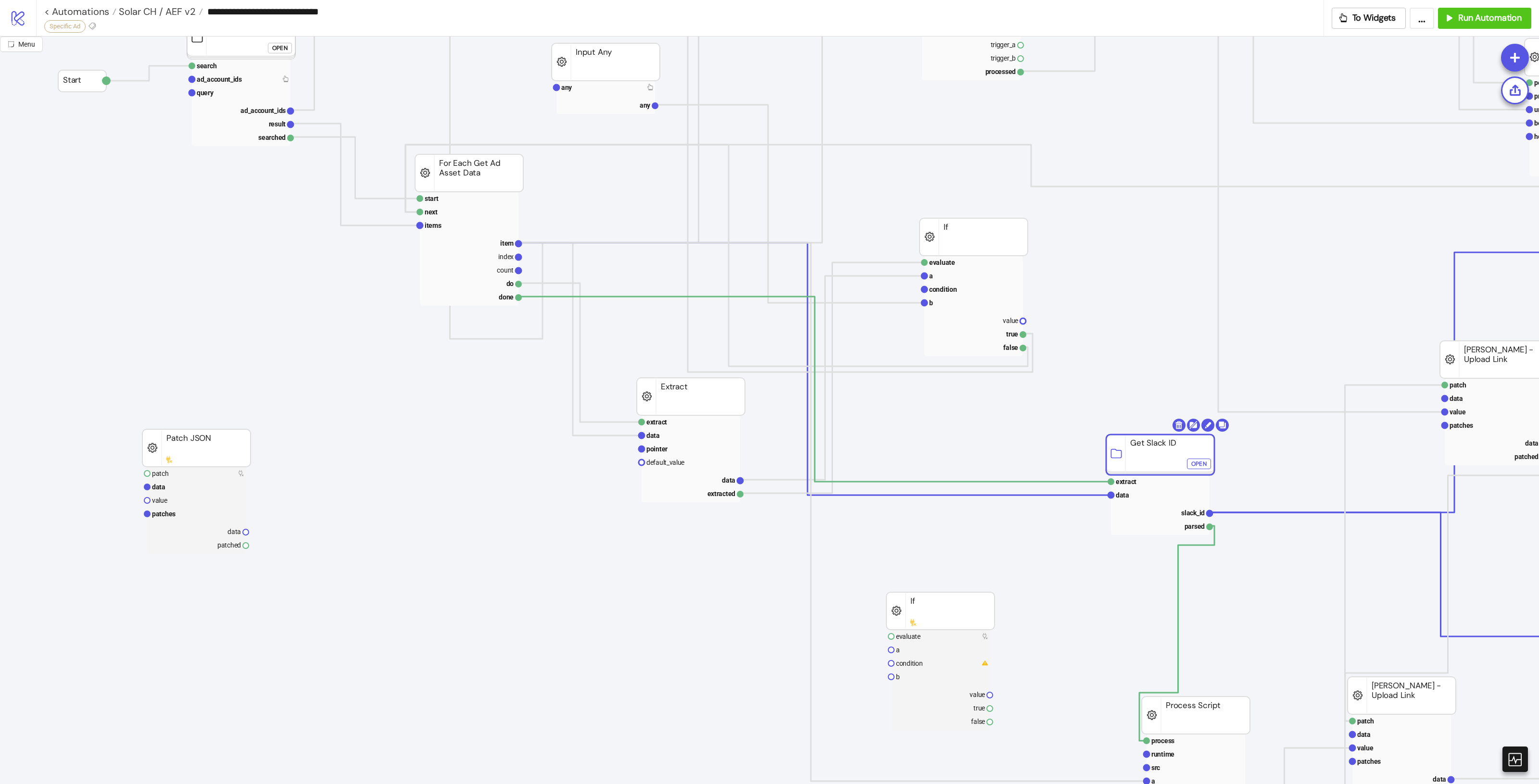
drag, startPoint x: 1129, startPoint y: 452, endPoint x: 1103, endPoint y: 455, distance: 26.2
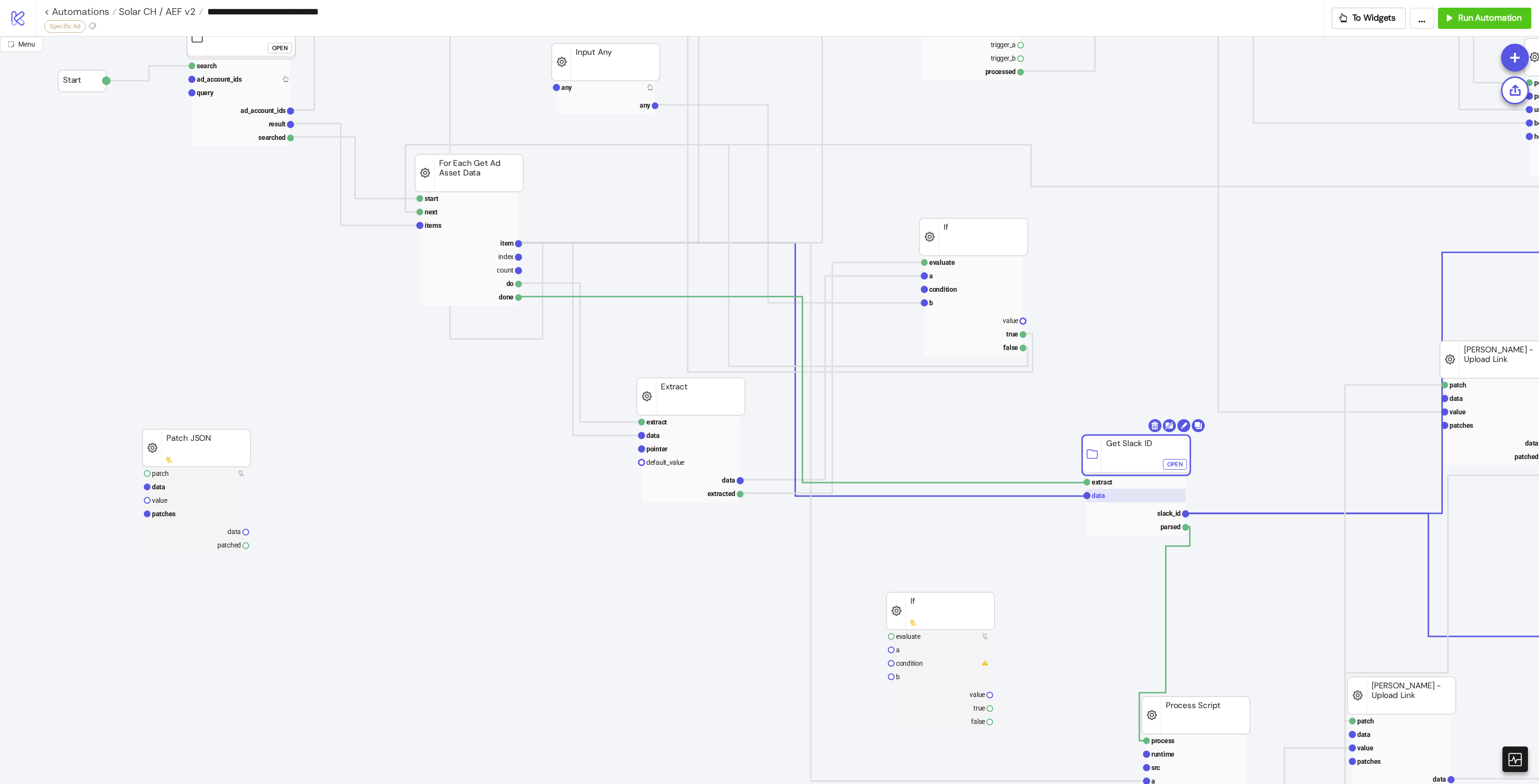
click at [1109, 498] on rect at bounding box center [1136, 495] width 99 height 14
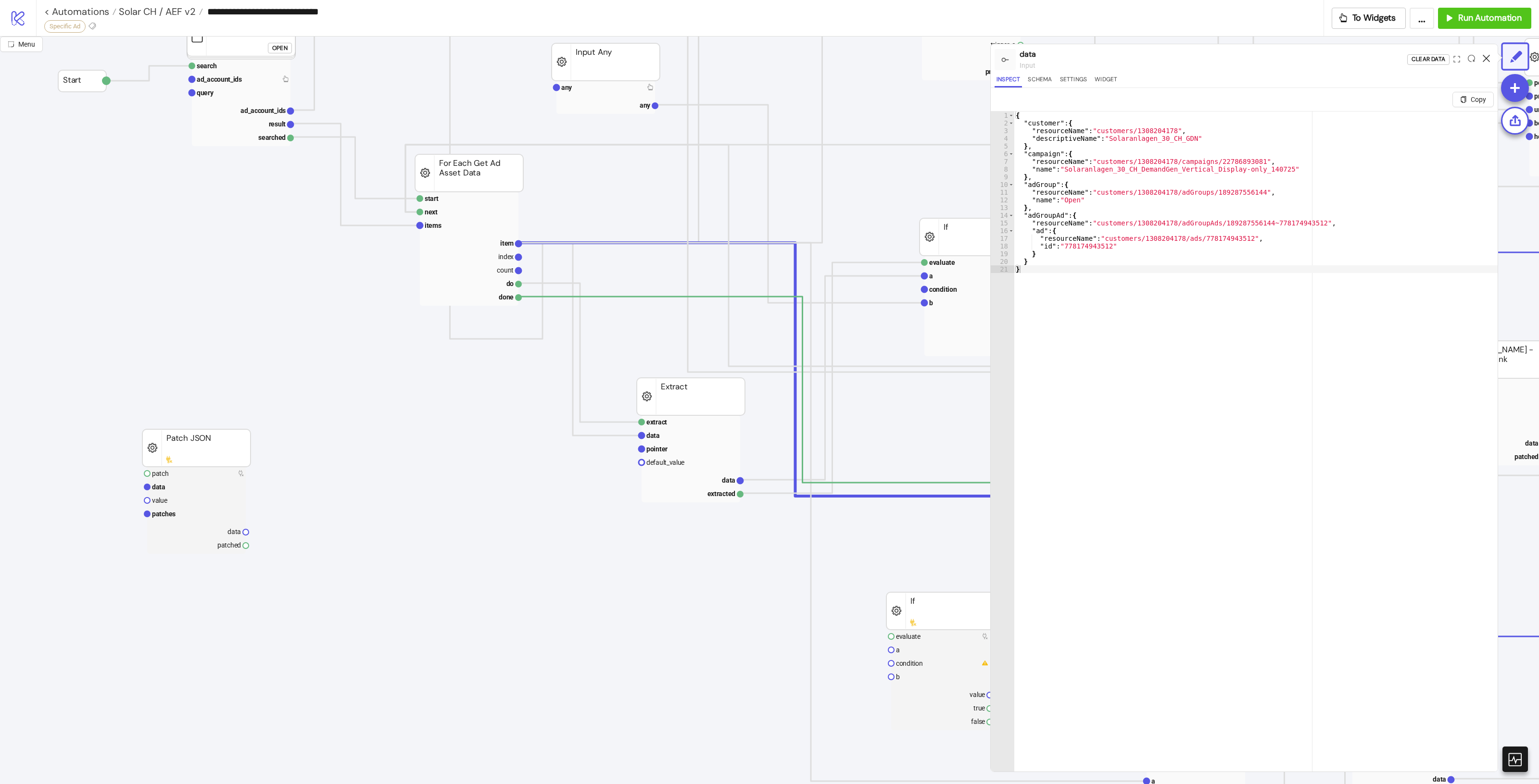
click at [1486, 57] on icon at bounding box center [1486, 58] width 7 height 7
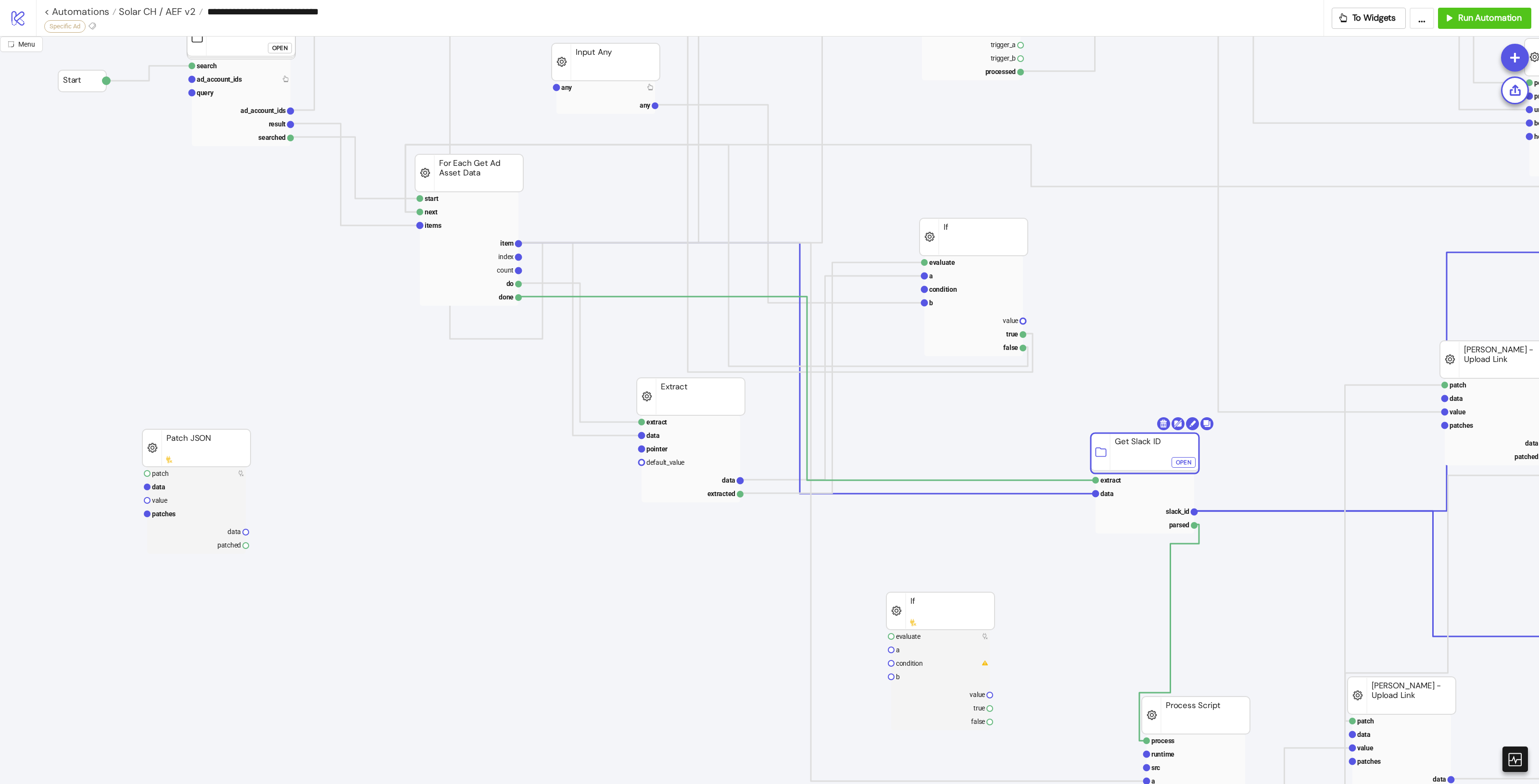
drag, startPoint x: 1138, startPoint y: 467, endPoint x: 1147, endPoint y: 465, distance: 9.2
click at [1147, 465] on rect at bounding box center [1145, 453] width 109 height 41
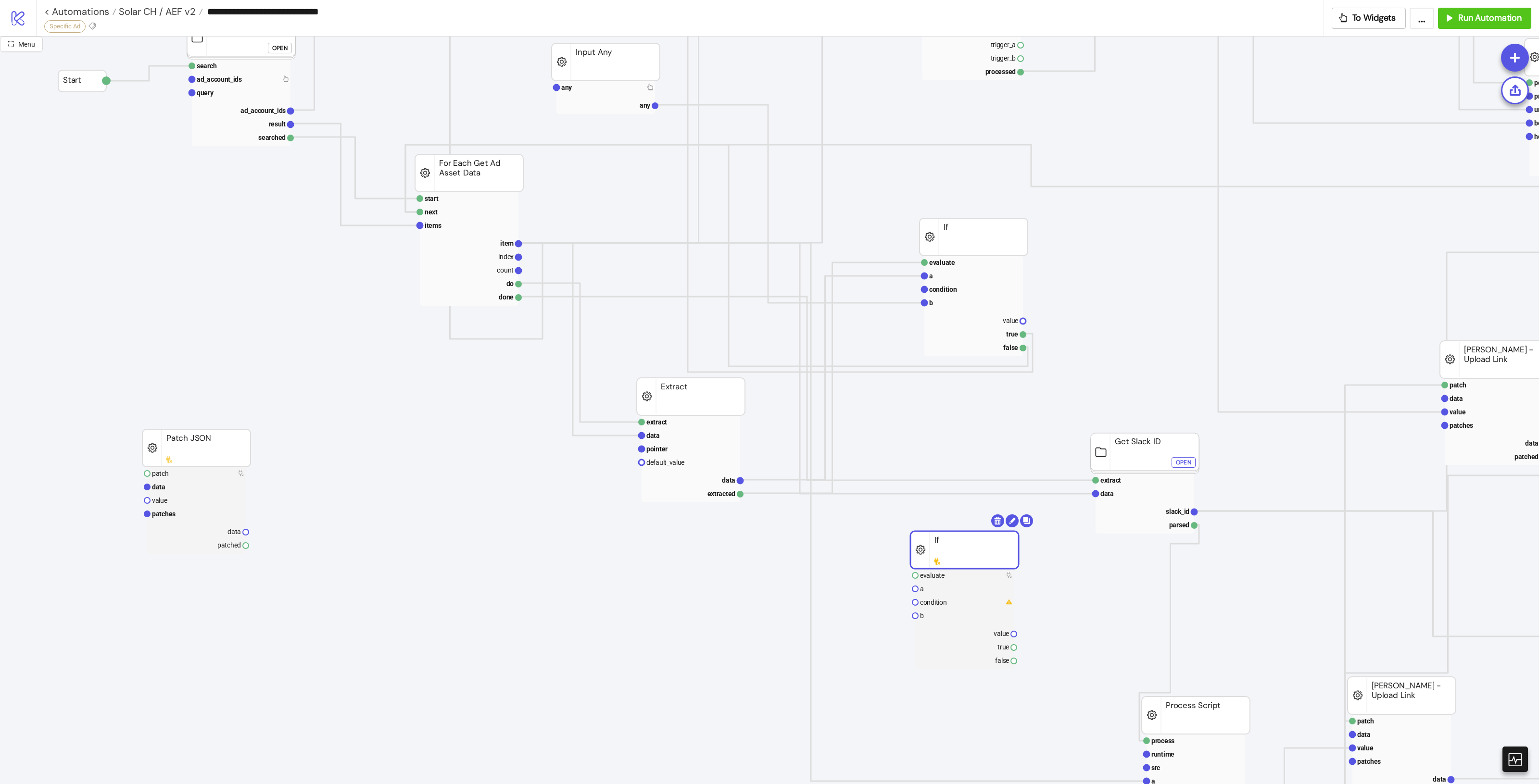
drag, startPoint x: 953, startPoint y: 614, endPoint x: 975, endPoint y: 549, distance: 68.6
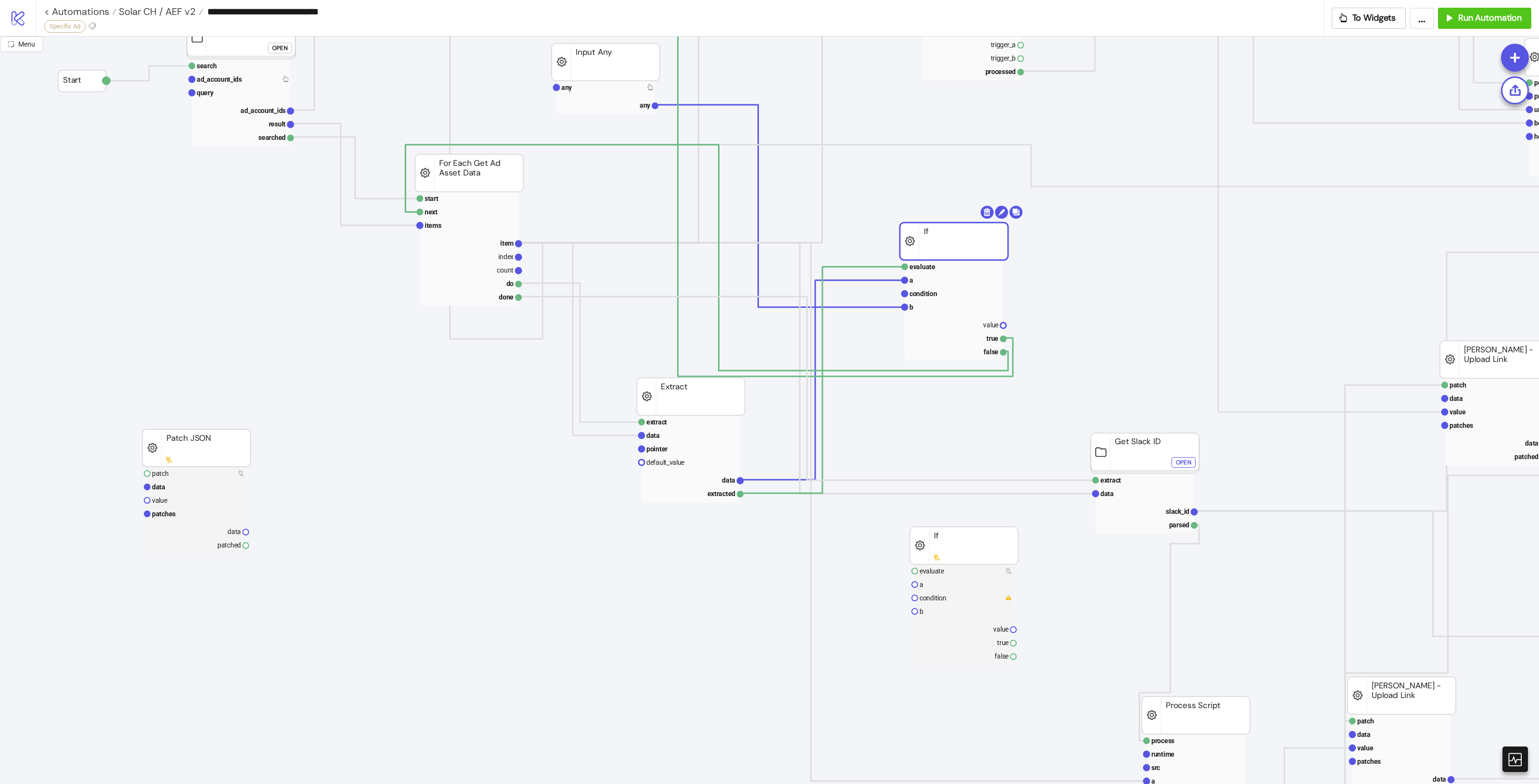
drag, startPoint x: 951, startPoint y: 237, endPoint x: 932, endPoint y: 241, distance: 19.4
click at [929, 282] on rect at bounding box center [954, 280] width 99 height 14
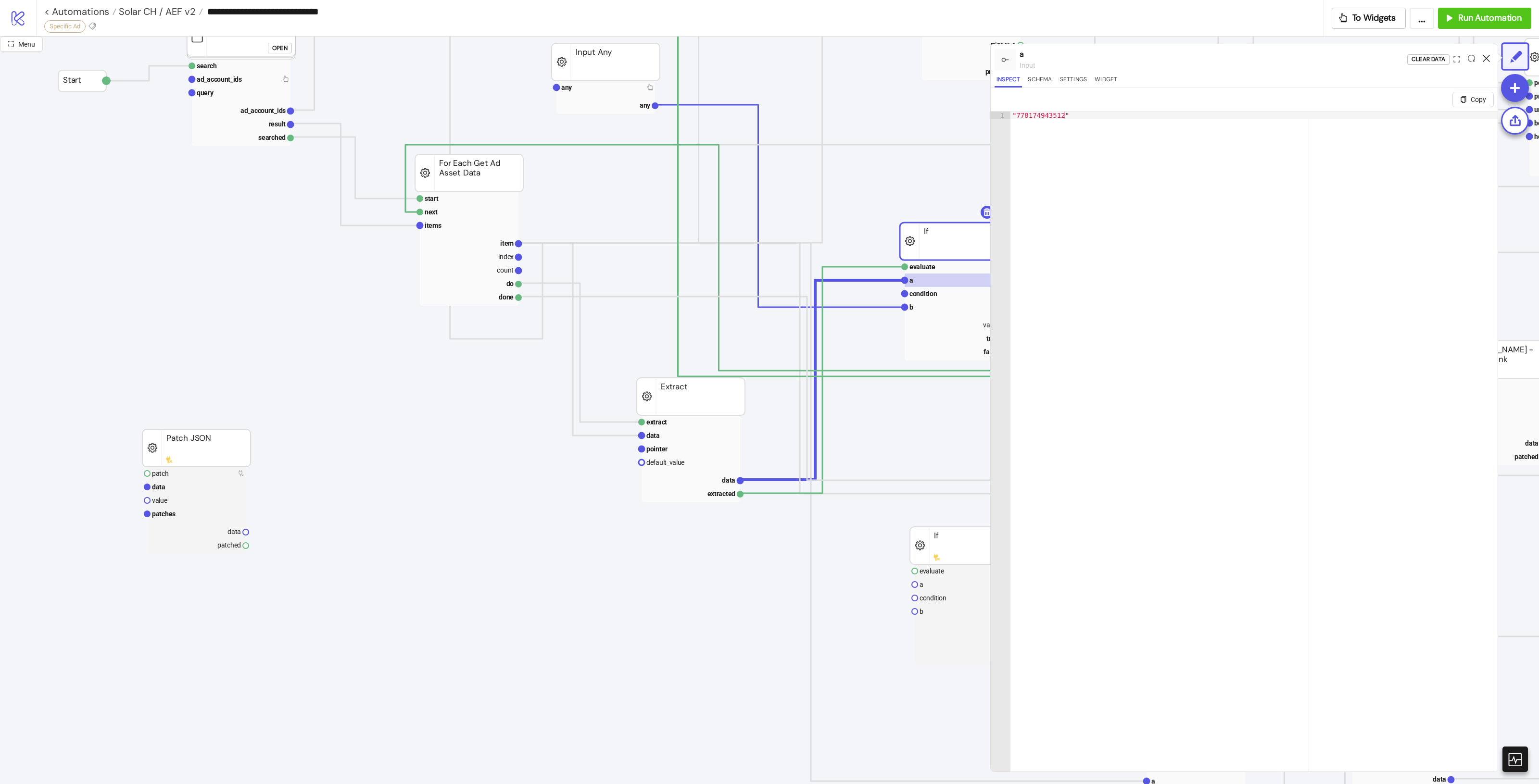
click at [1488, 61] on icon at bounding box center [1486, 58] width 7 height 7
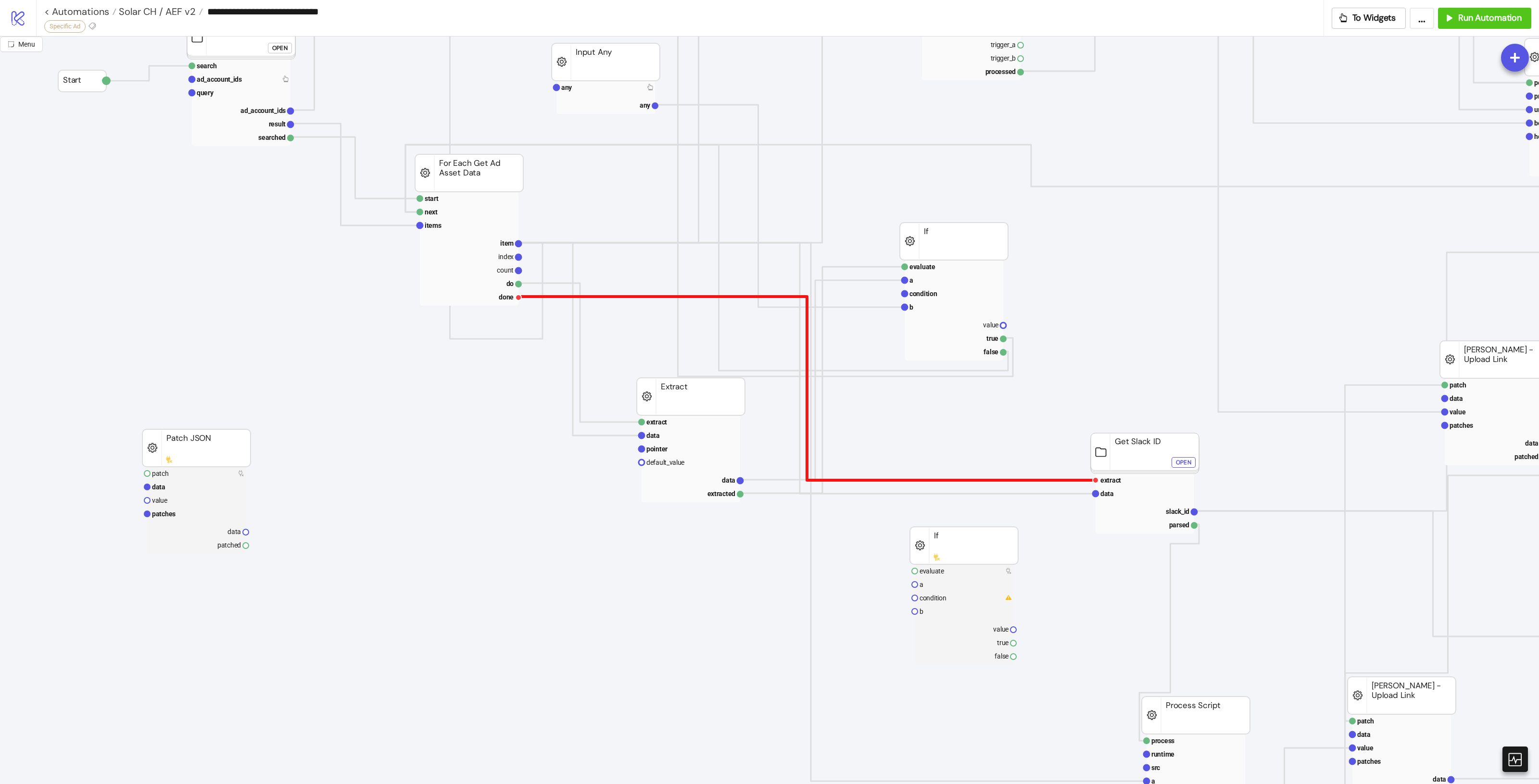
click at [733, 297] on polyline at bounding box center [807, 388] width 577 height 183
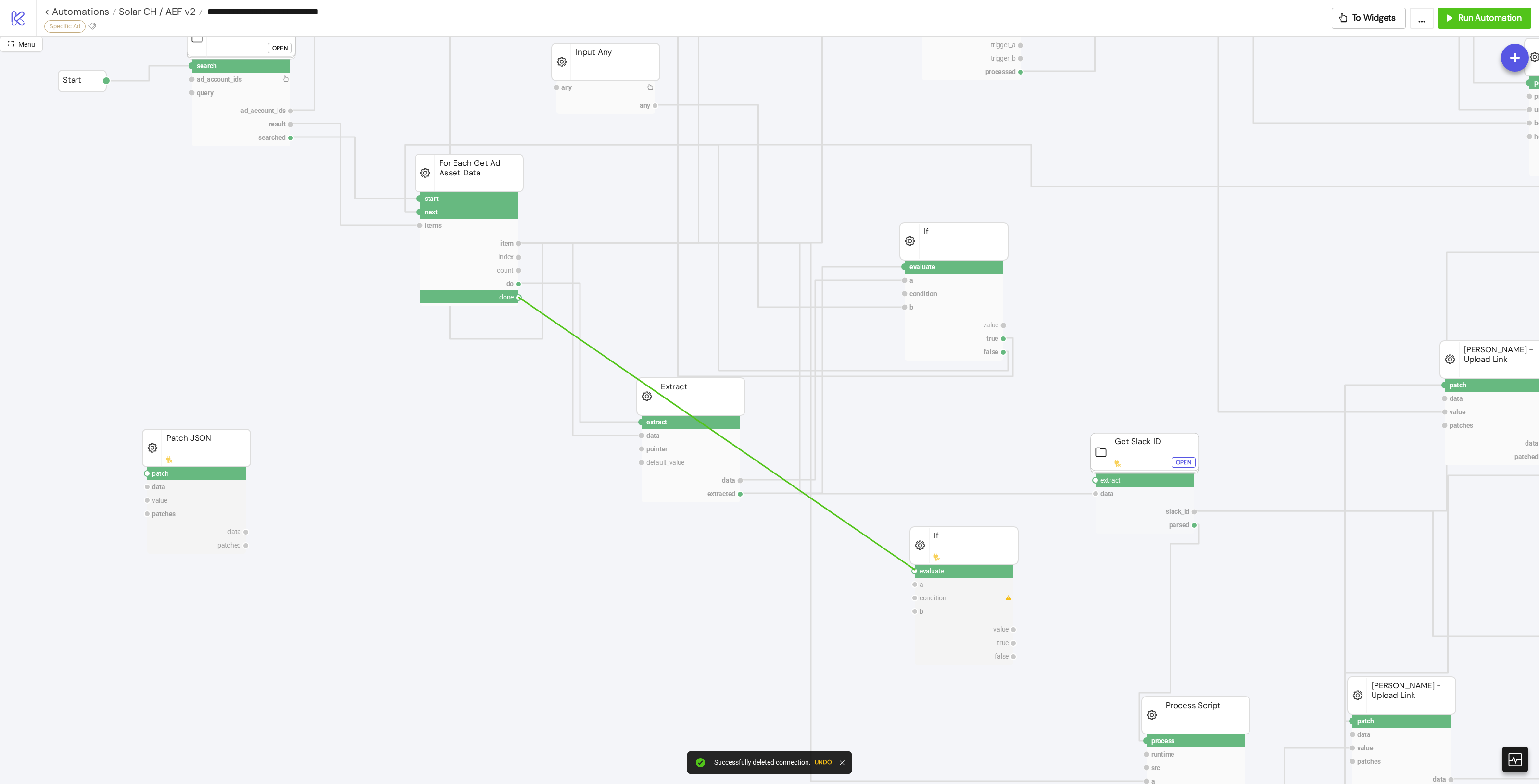
drag, startPoint x: 520, startPoint y: 297, endPoint x: 915, endPoint y: 571, distance: 480.7
click at [915, 571] on icon "process runtime src ad asset body info trigger_a trigger_b processed Process Sc…" at bounding box center [1152, 697] width 2305 height 1923
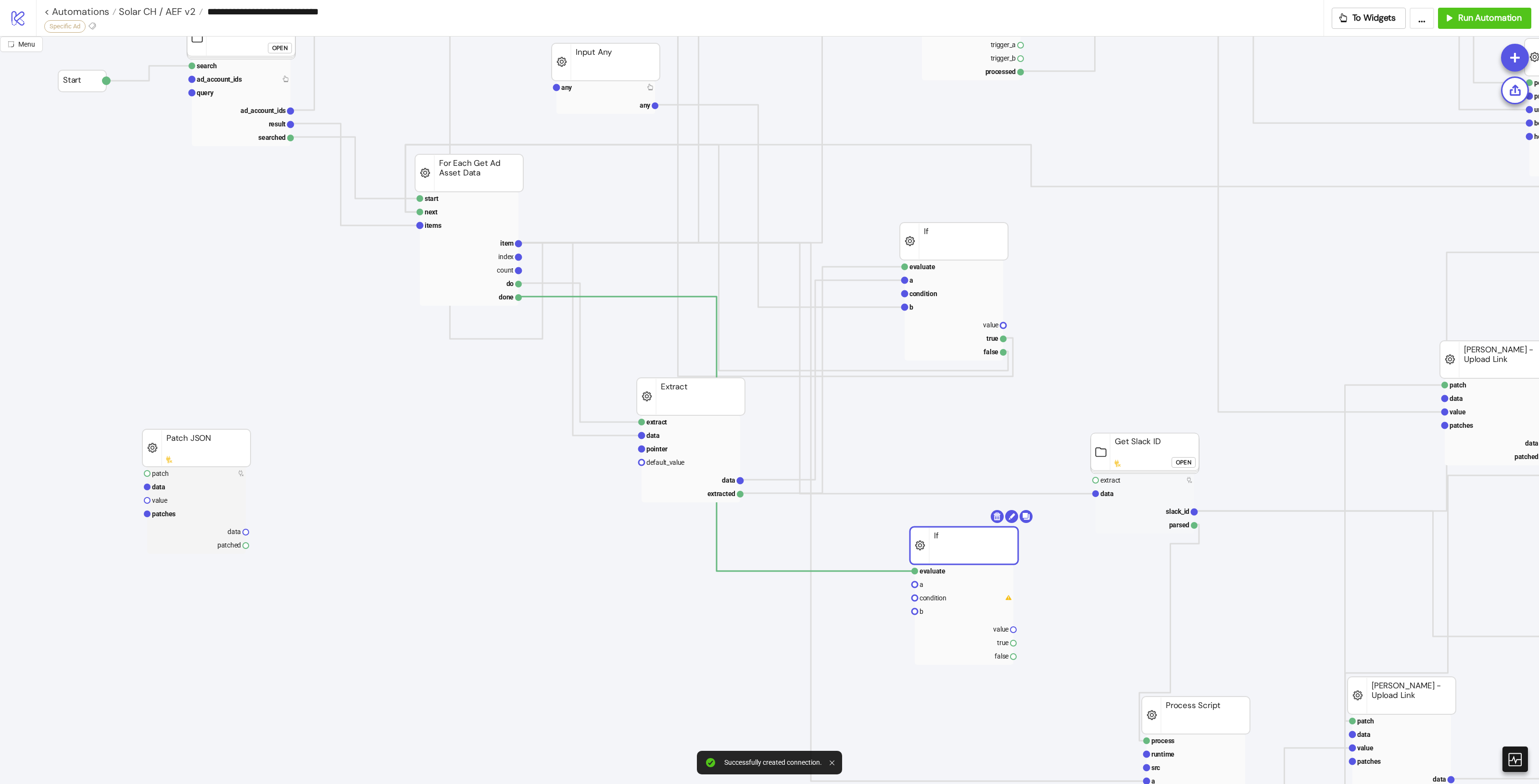
drag, startPoint x: 989, startPoint y: 549, endPoint x: 985, endPoint y: 542, distance: 8.1
click at [953, 284] on rect at bounding box center [954, 280] width 99 height 14
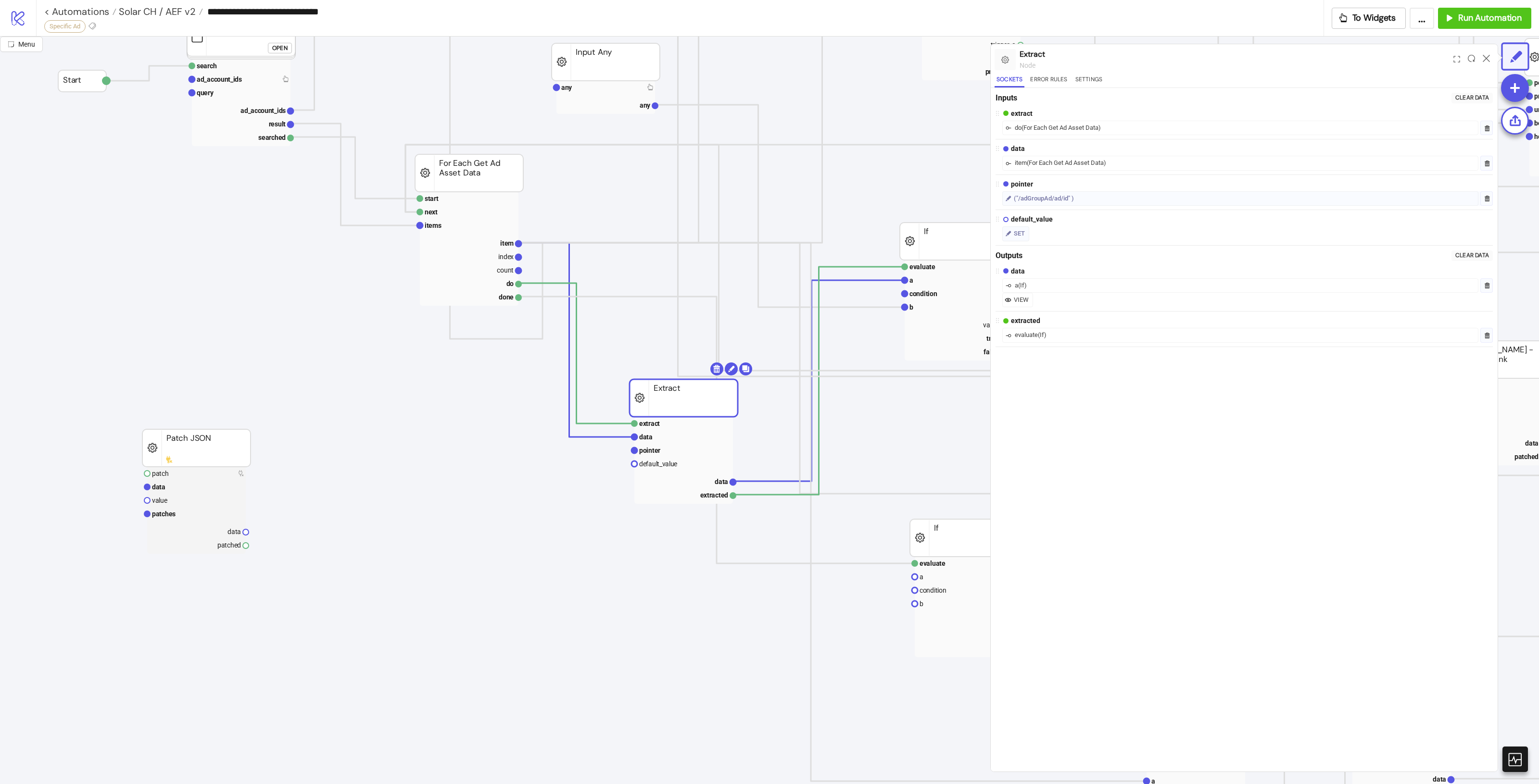
drag, startPoint x: 720, startPoint y: 408, endPoint x: 687, endPoint y: 408, distance: 33.0
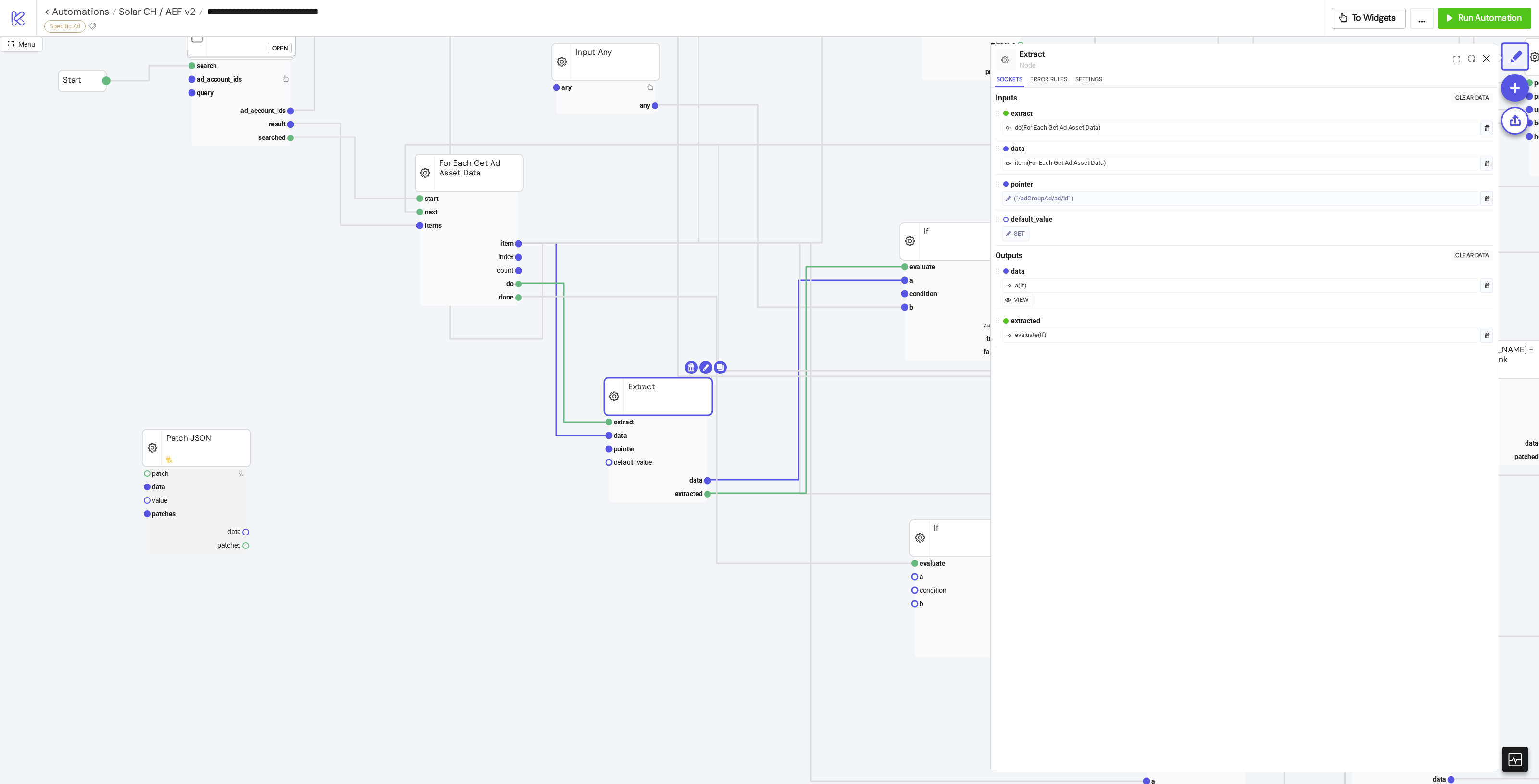
click at [1487, 55] on icon at bounding box center [1486, 58] width 7 height 7
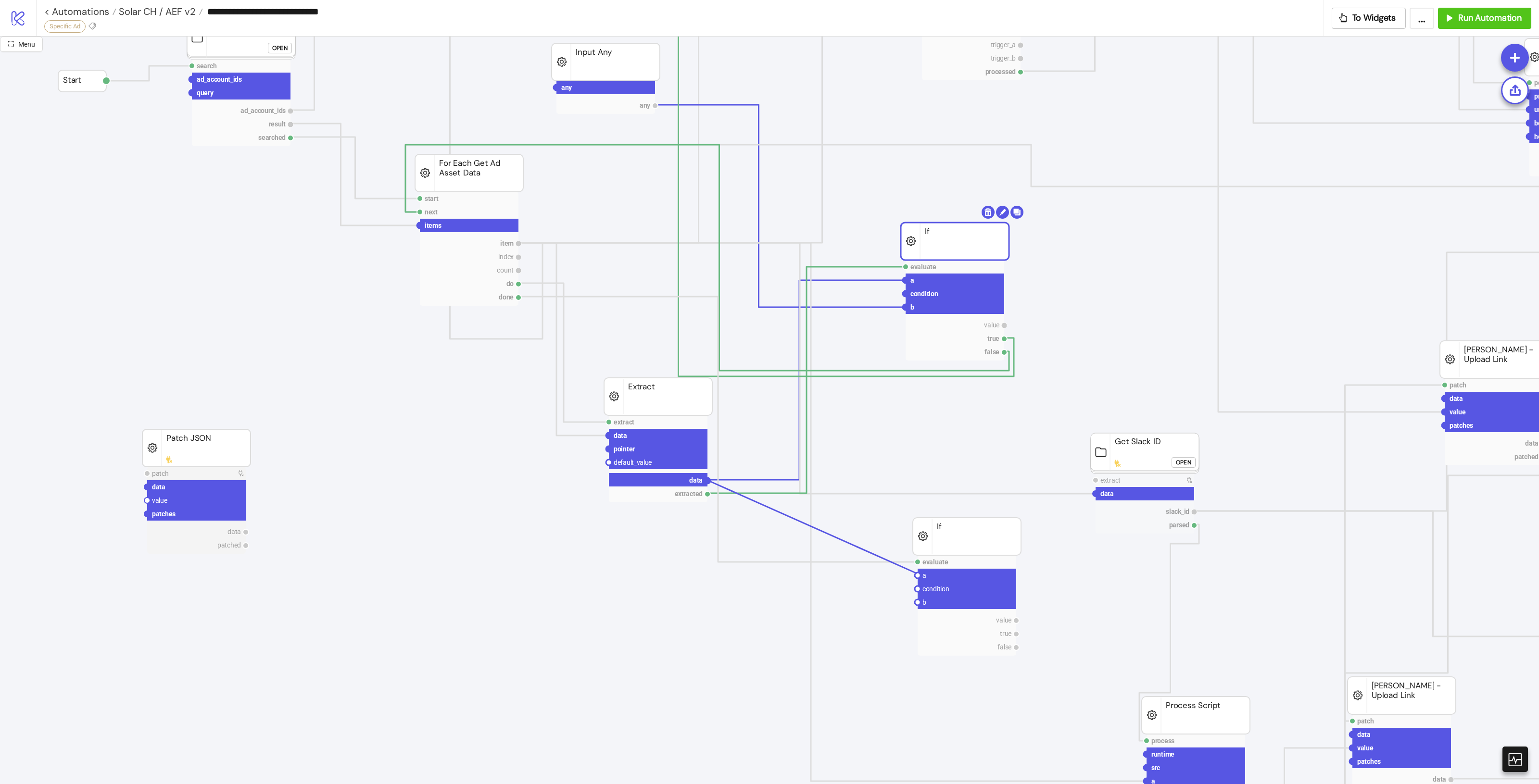
drag, startPoint x: 708, startPoint y: 481, endPoint x: 917, endPoint y: 573, distance: 228.4
click at [917, 573] on icon "process runtime src ad asset body info trigger_a trigger_b processed Process Sc…" at bounding box center [1152, 697] width 2305 height 1923
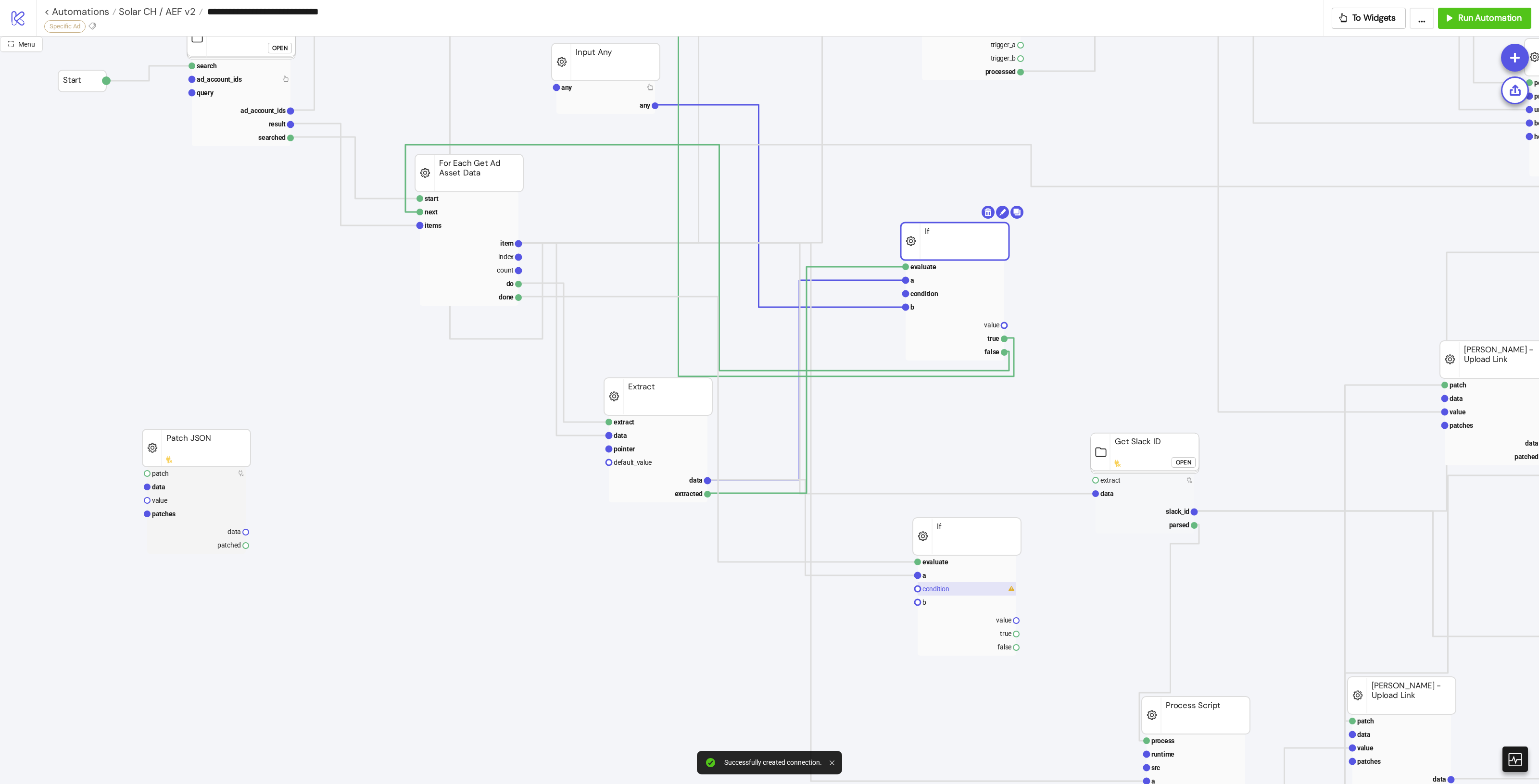
click at [930, 595] on rect at bounding box center [967, 589] width 99 height 14
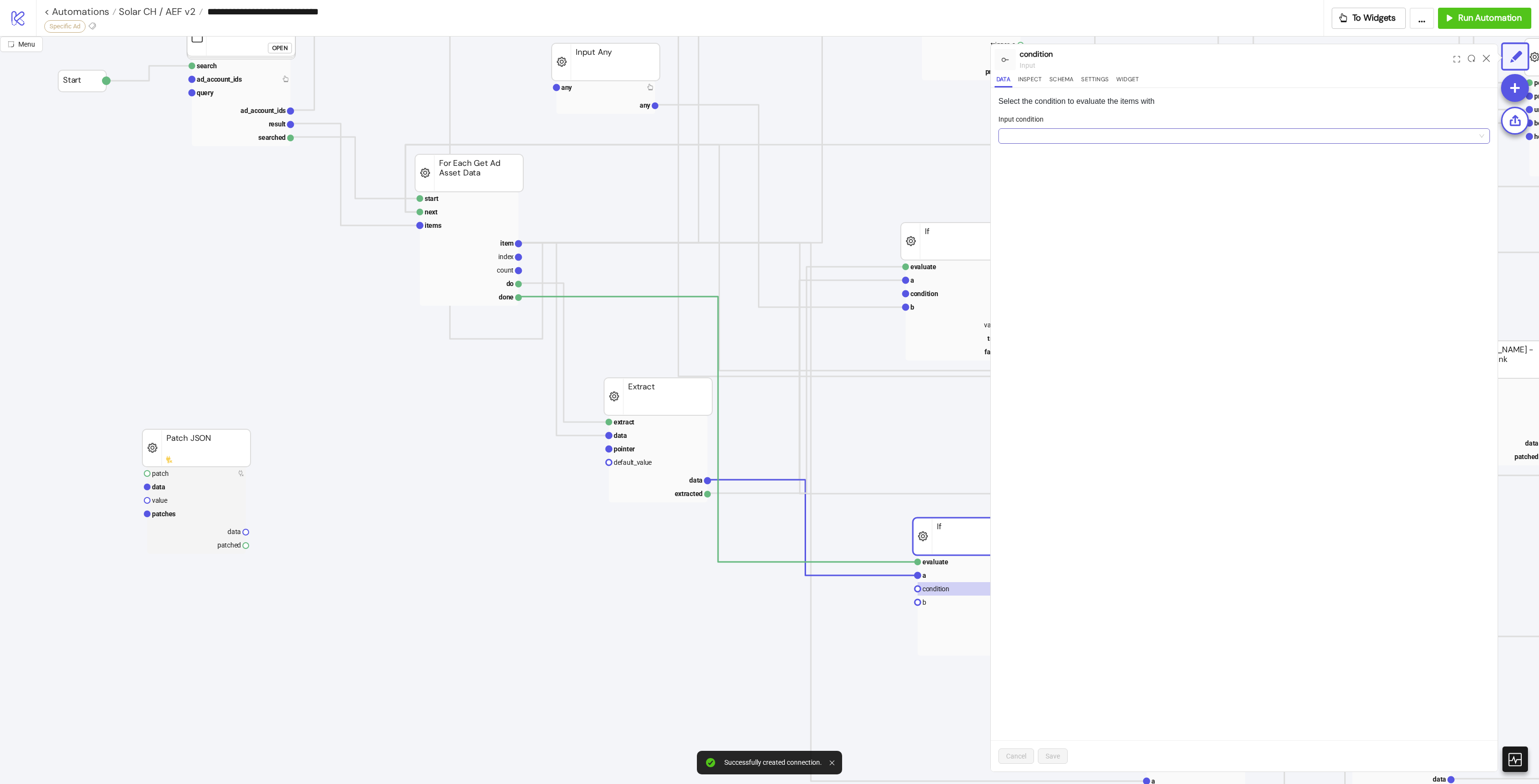
click at [1103, 134] on input "Input condition" at bounding box center [1240, 136] width 472 height 14
click at [1071, 181] on div "a == b (equal)" at bounding box center [1244, 186] width 476 height 10
click at [1058, 756] on span "Save" at bounding box center [1053, 756] width 14 height 8
click at [1486, 57] on icon at bounding box center [1486, 58] width 7 height 7
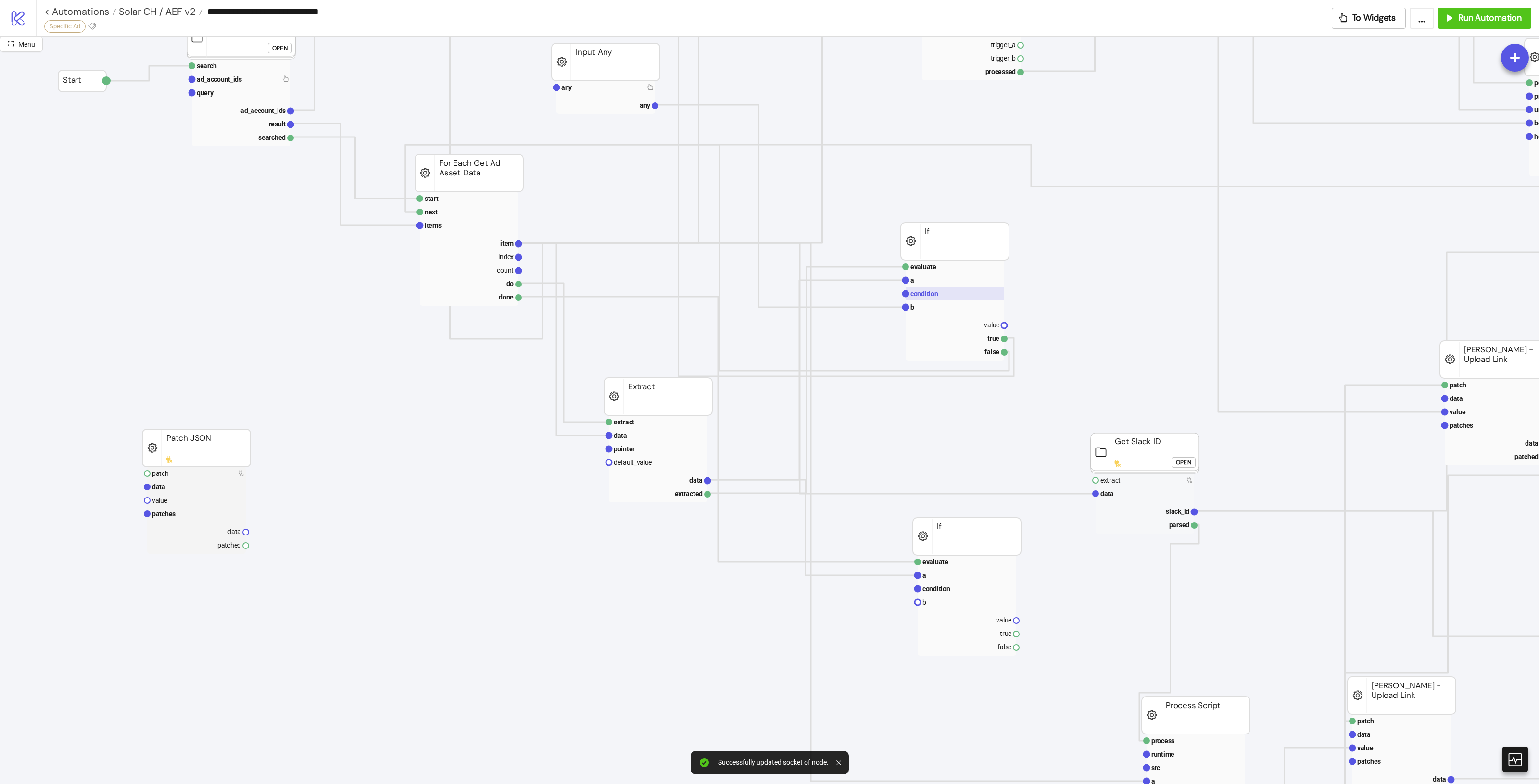
click at [941, 294] on rect at bounding box center [955, 294] width 99 height 14
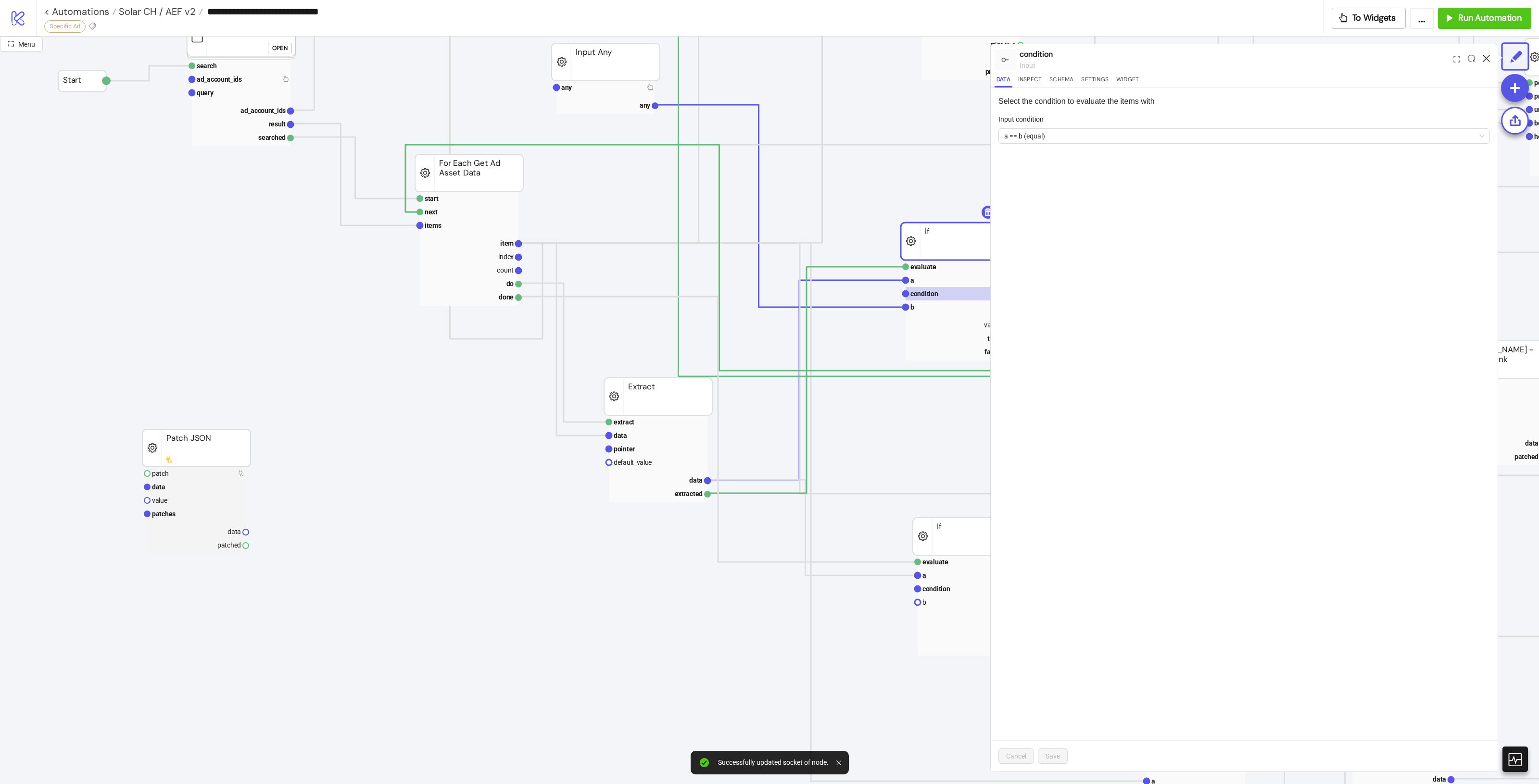
click at [1486, 61] on icon at bounding box center [1486, 58] width 7 height 7
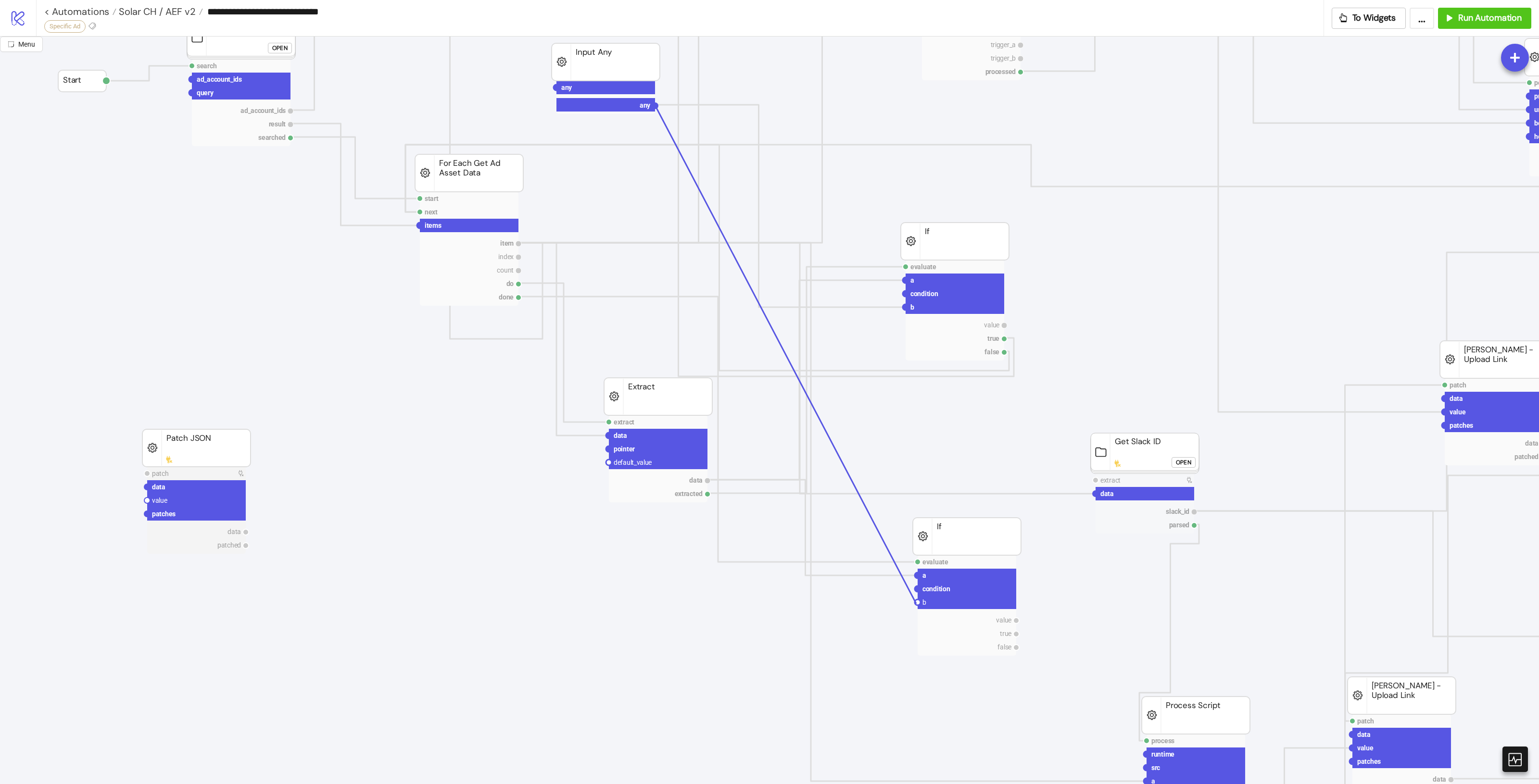
drag, startPoint x: 656, startPoint y: 107, endPoint x: 917, endPoint y: 604, distance: 561.4
click at [917, 604] on icon "process runtime src ad asset body info trigger_a trigger_b processed Process Sc…" at bounding box center [1152, 697] width 2305 height 1923
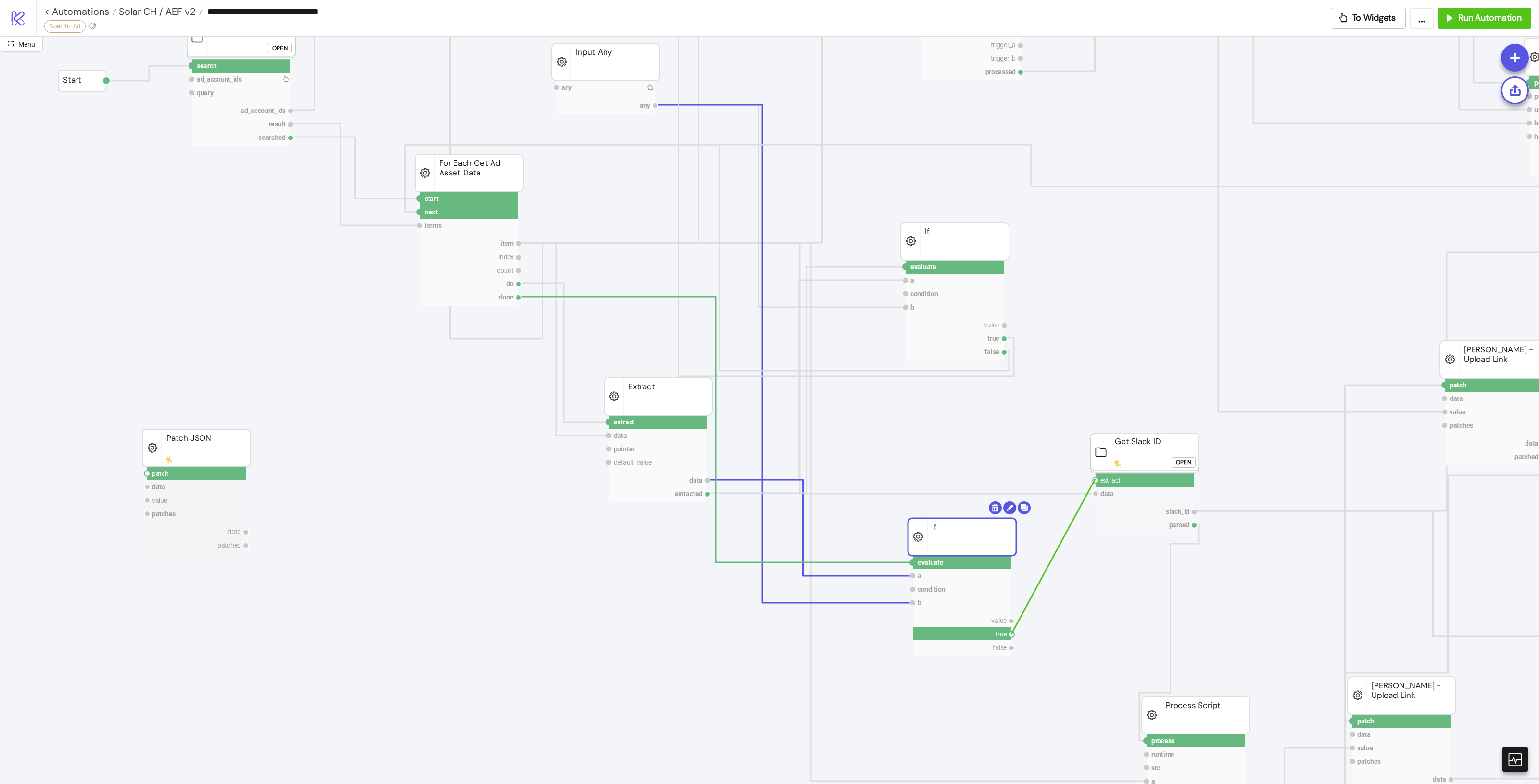
drag, startPoint x: 1053, startPoint y: 578, endPoint x: 1095, endPoint y: 479, distance: 107.5
click at [1095, 479] on icon "process runtime src ad asset body info trigger_a trigger_b processed Process Sc…" at bounding box center [1152, 697] width 2305 height 1923
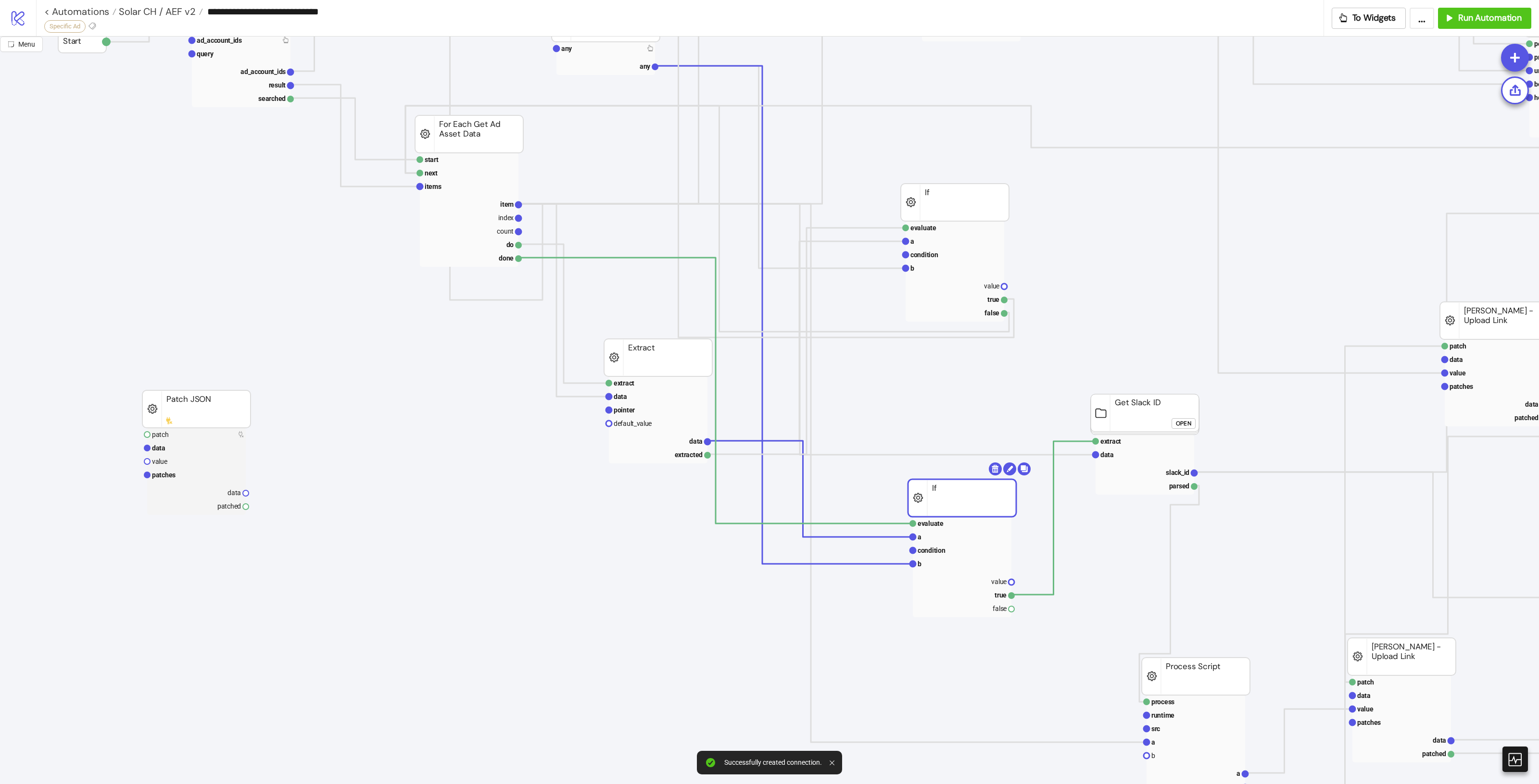
scroll to position [360, 0]
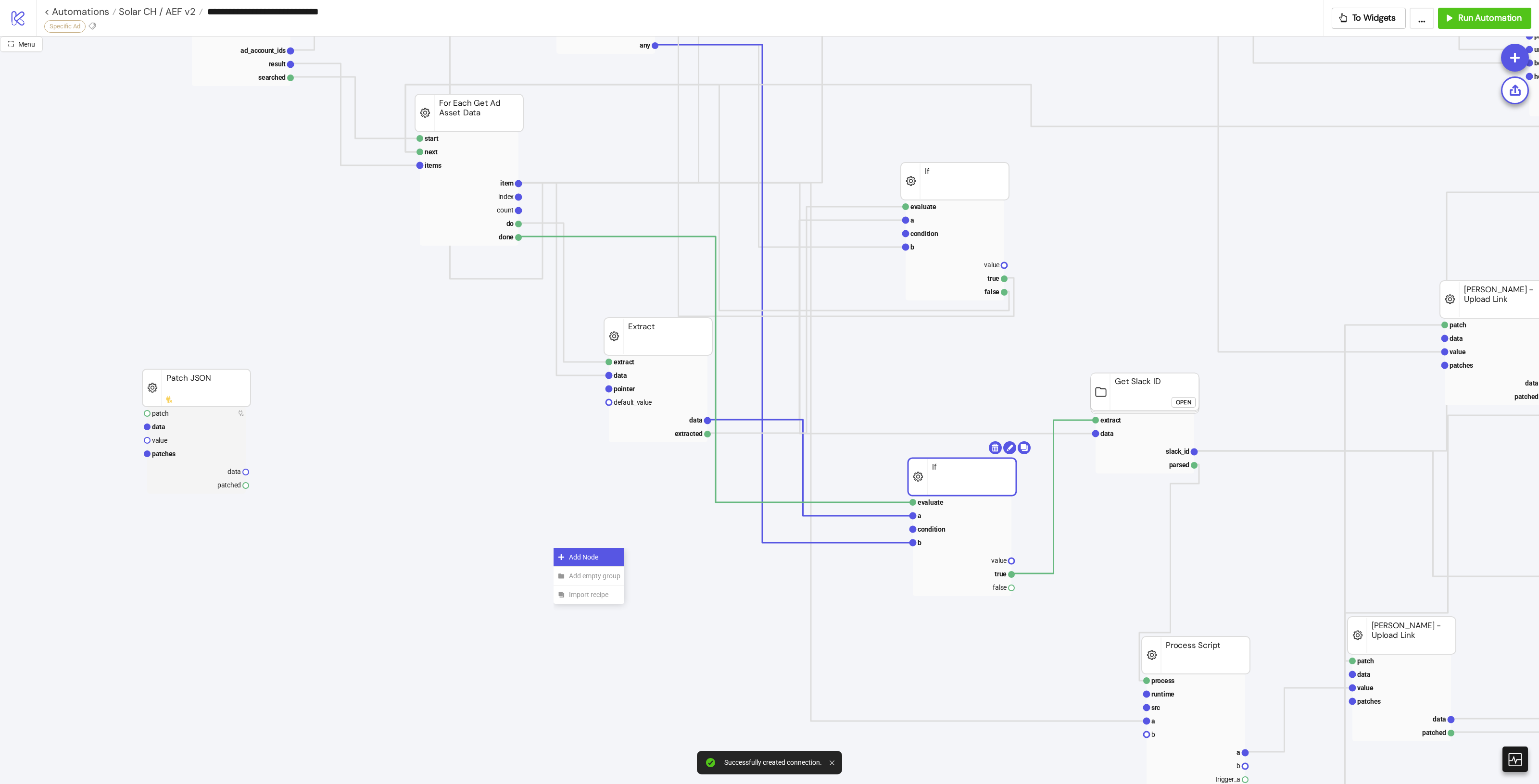
click at [584, 550] on div "Add Node" at bounding box center [589, 557] width 71 height 19
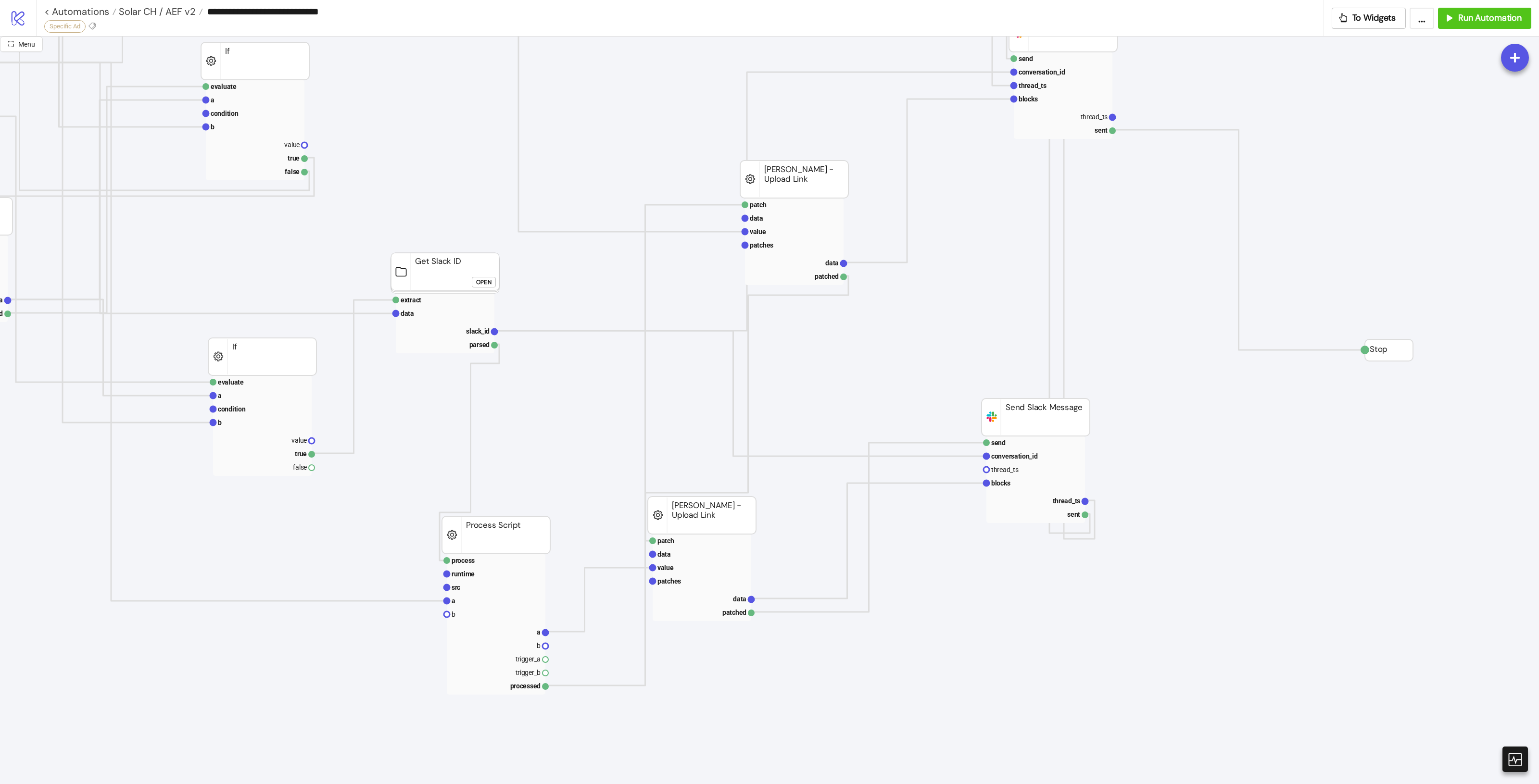
scroll to position [481, 614]
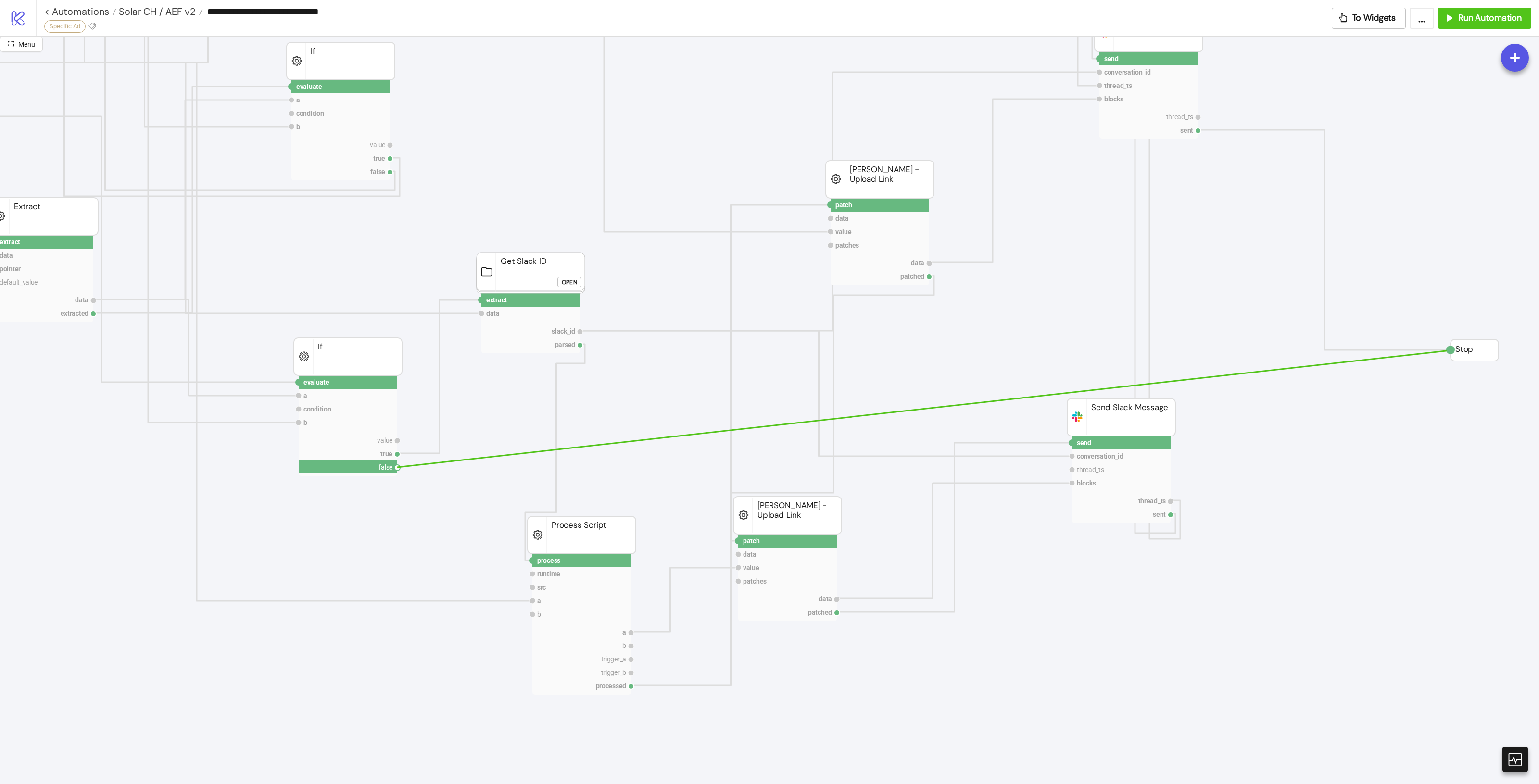
drag, startPoint x: 398, startPoint y: 470, endPoint x: 1449, endPoint y: 351, distance: 1057.7
click at [1449, 351] on icon "process runtime src ad asset body info trigger_a trigger_b processed Process Sc…" at bounding box center [538, 517] width 2305 height 1923
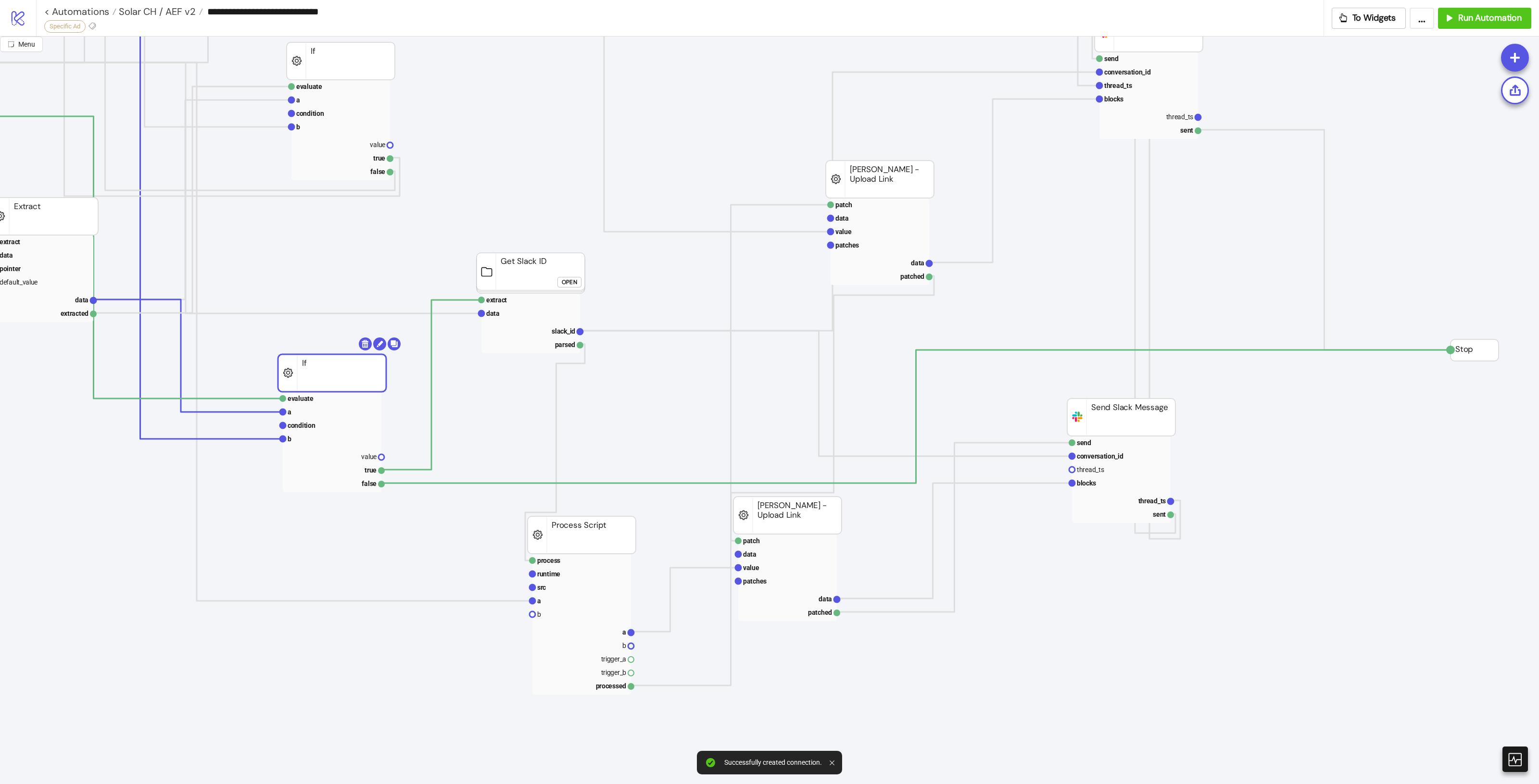
drag, startPoint x: 380, startPoint y: 369, endPoint x: 364, endPoint y: 385, distance: 22.6
click at [364, 385] on rect at bounding box center [332, 372] width 109 height 37
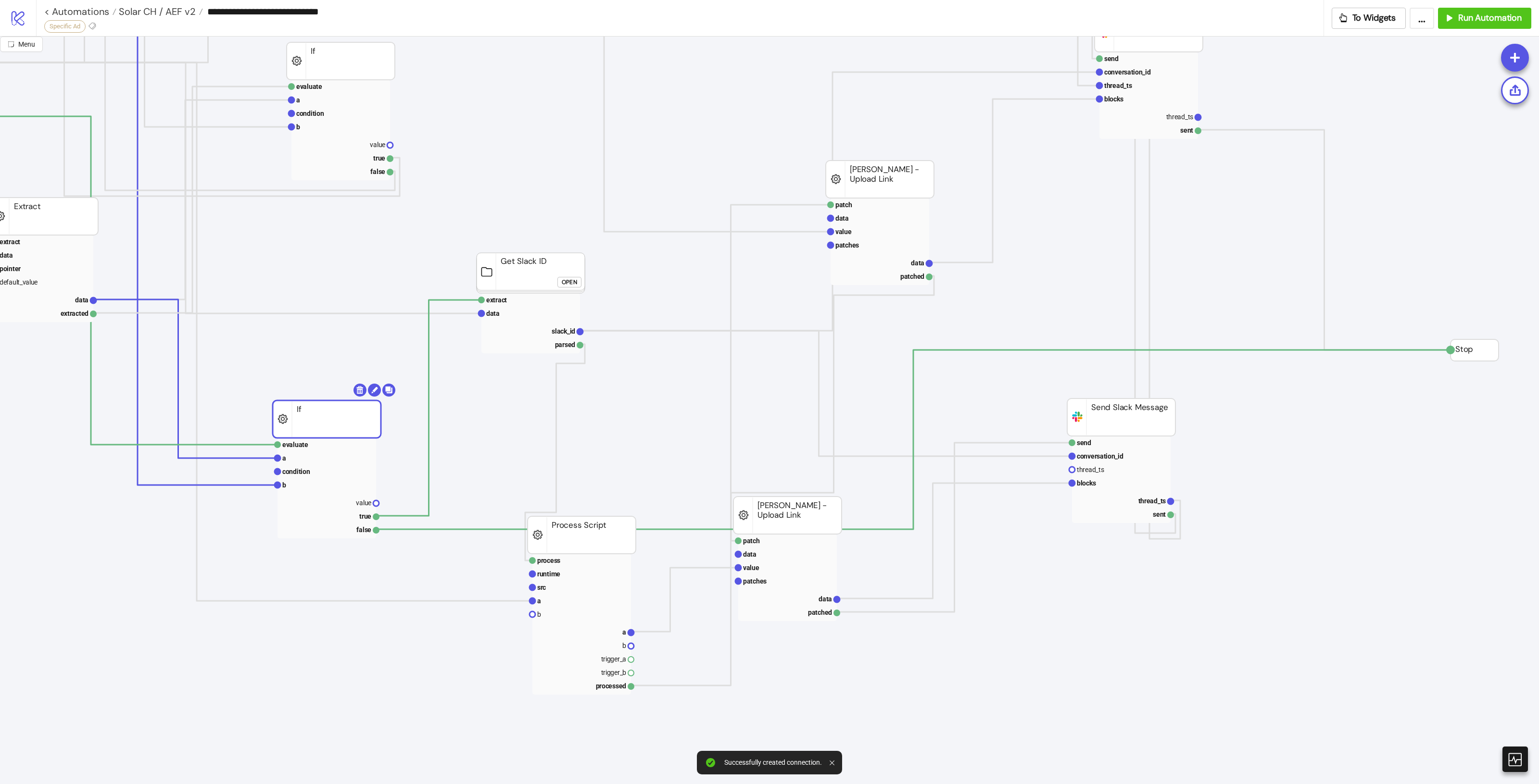
drag, startPoint x: 312, startPoint y: 390, endPoint x: 312, endPoint y: 375, distance: 15.0
click at [315, 400] on rect at bounding box center [327, 419] width 109 height 37
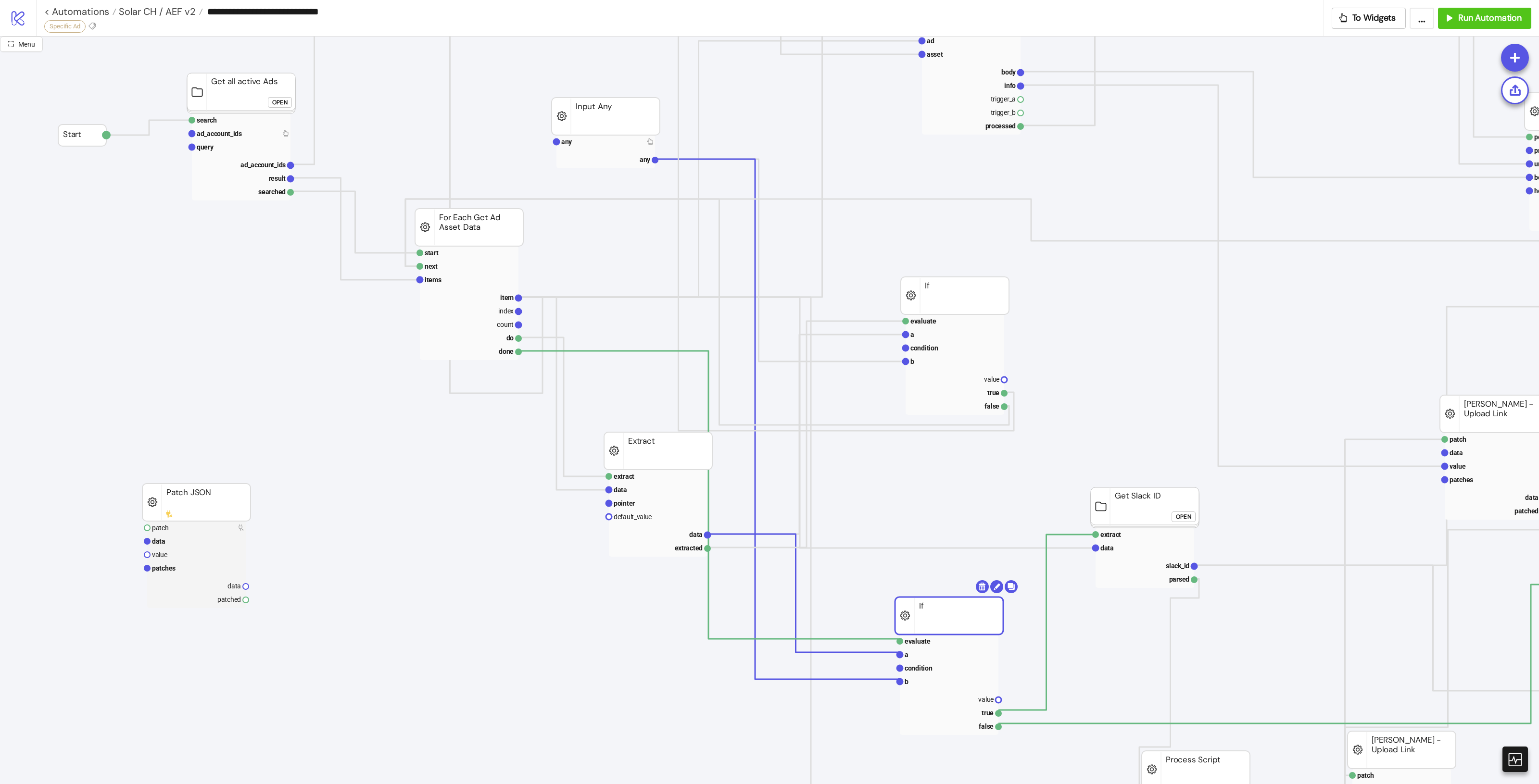
scroll to position [240, 0]
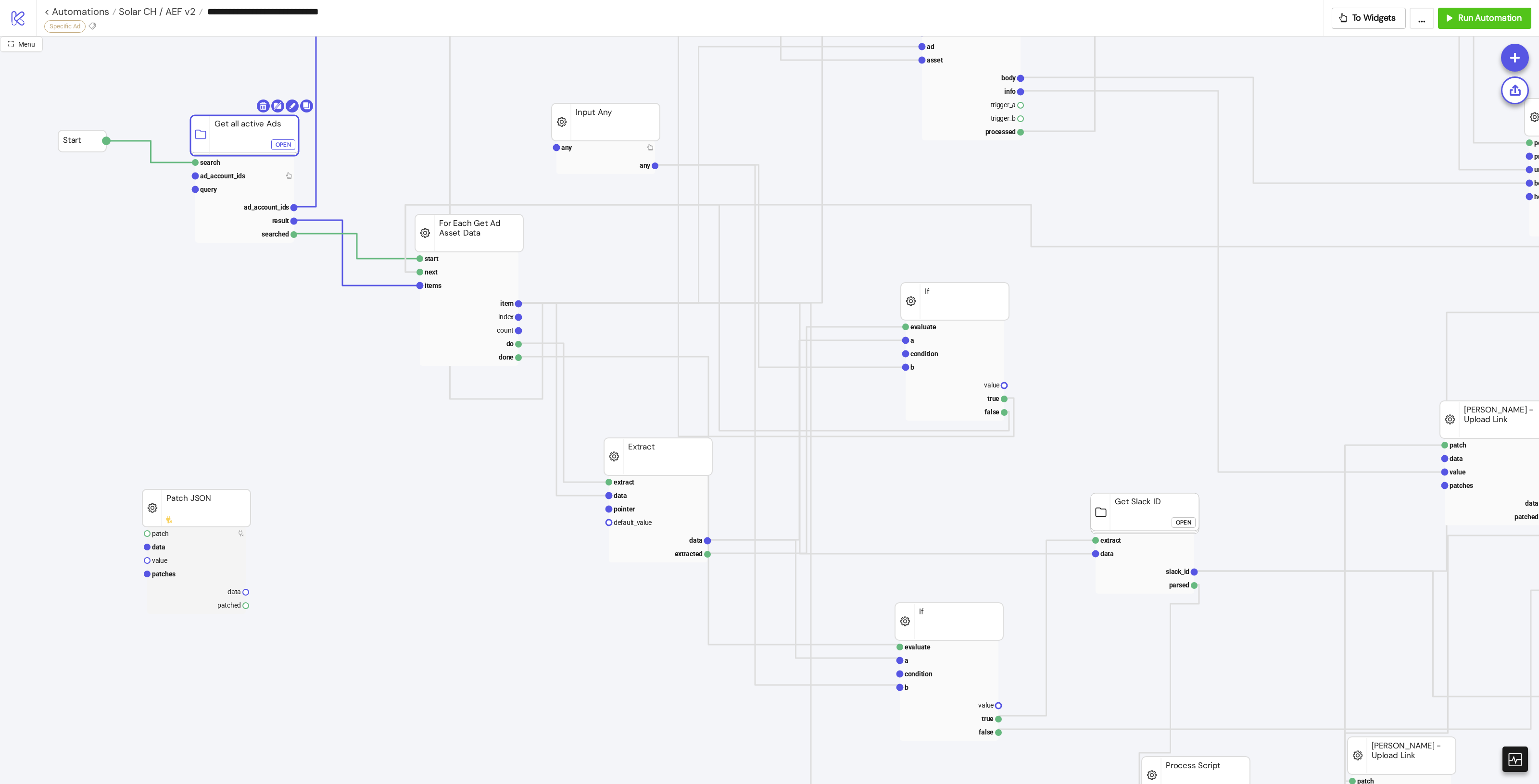
drag, startPoint x: 207, startPoint y: 97, endPoint x: 197, endPoint y: 135, distance: 39.3
drag, startPoint x: 260, startPoint y: 142, endPoint x: 237, endPoint y: 150, distance: 24.4
click at [239, 150] on rect at bounding box center [227, 140] width 109 height 41
click at [193, 174] on rect at bounding box center [217, 171] width 99 height 14
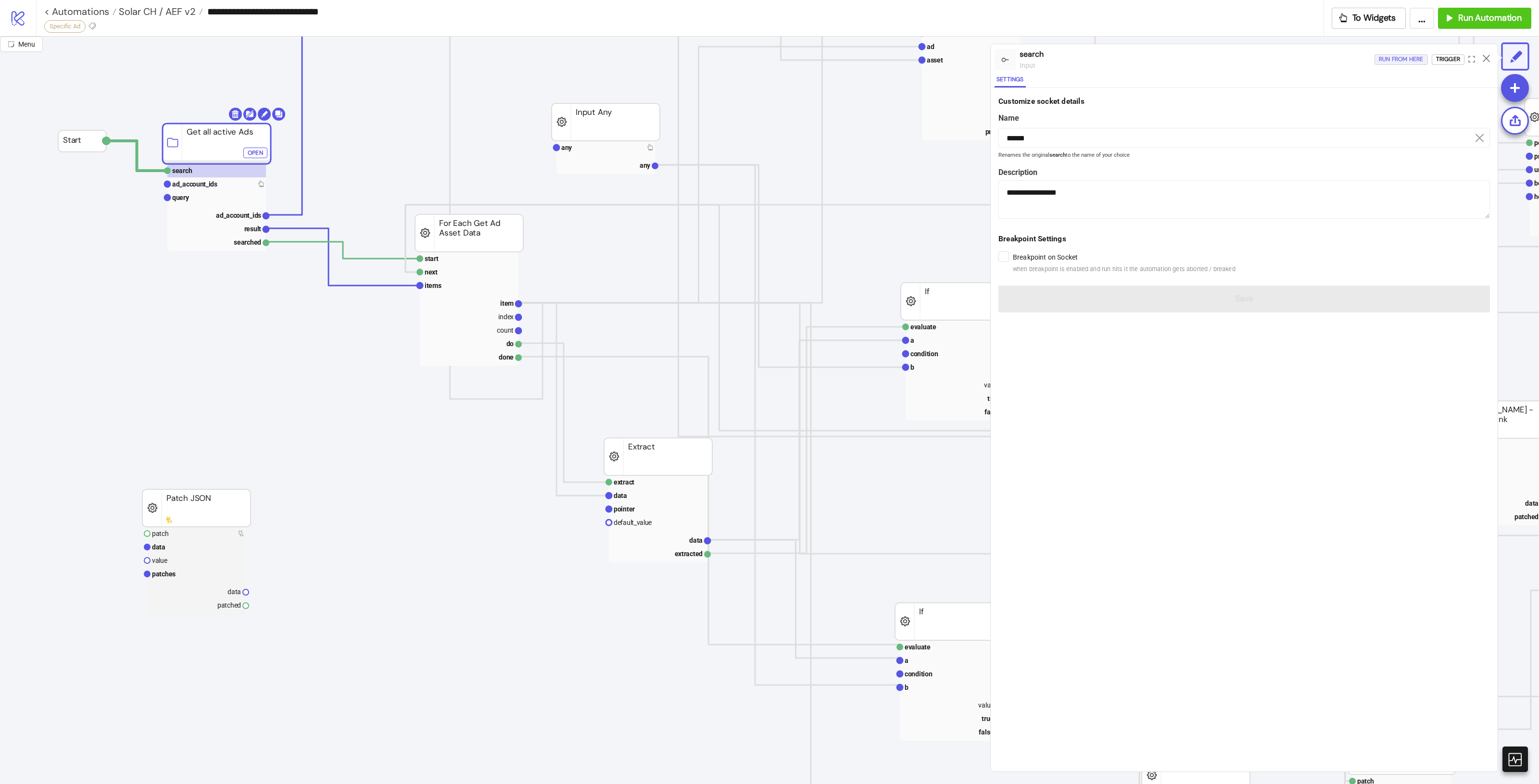
click at [1384, 61] on div "Run from here" at bounding box center [1401, 60] width 45 height 11
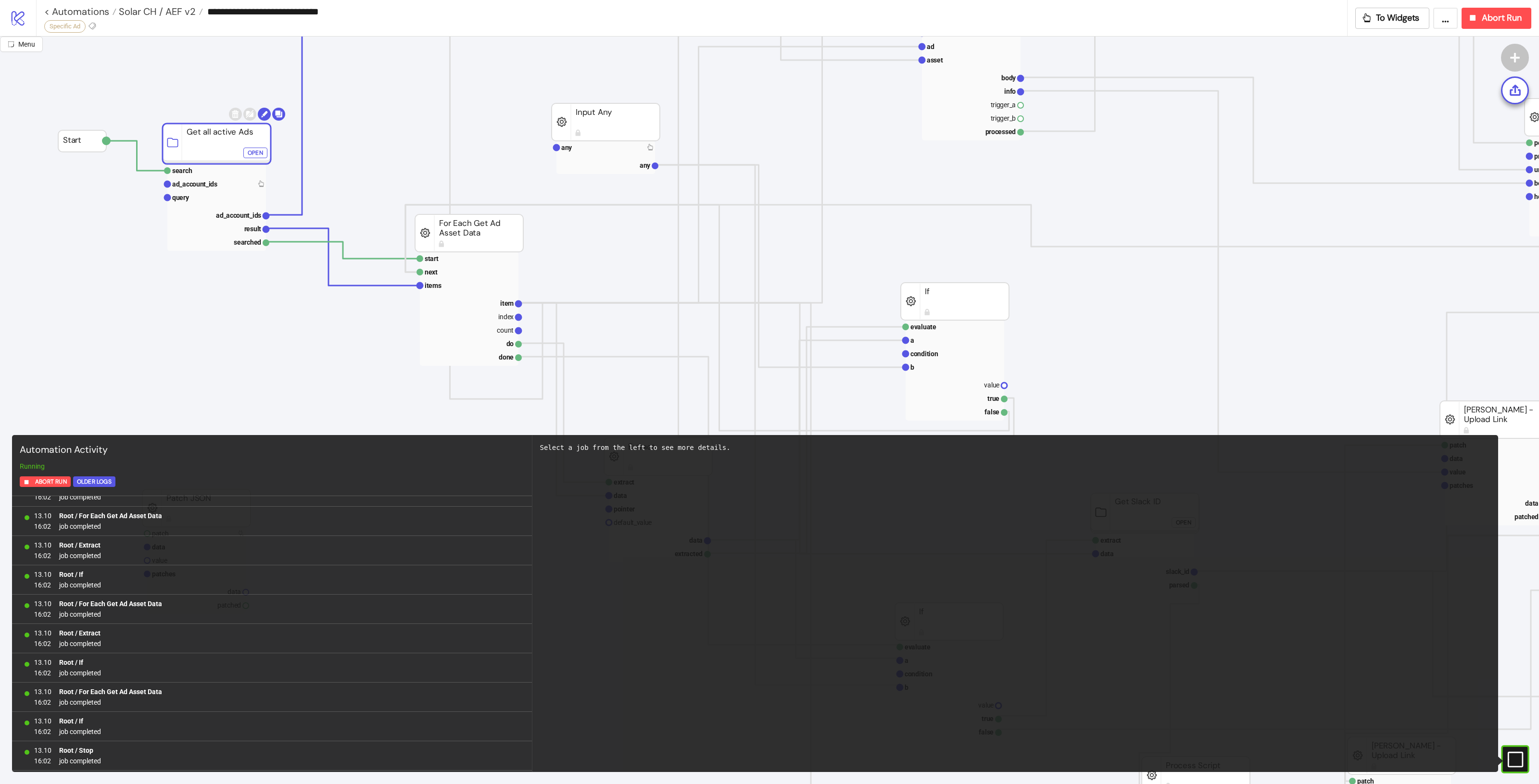
scroll to position [0, 0]
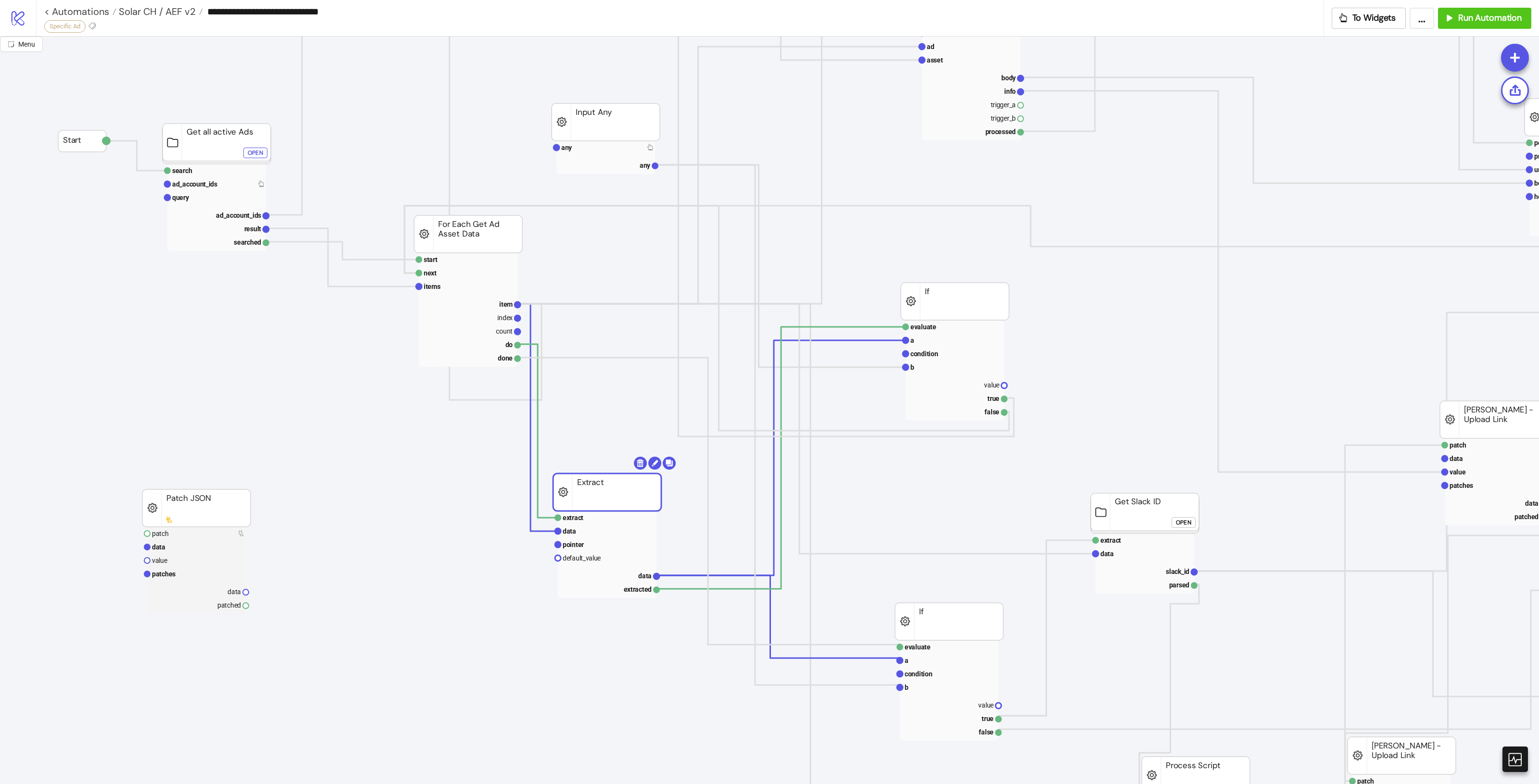
drag, startPoint x: 681, startPoint y: 463, endPoint x: 630, endPoint y: 498, distance: 61.9
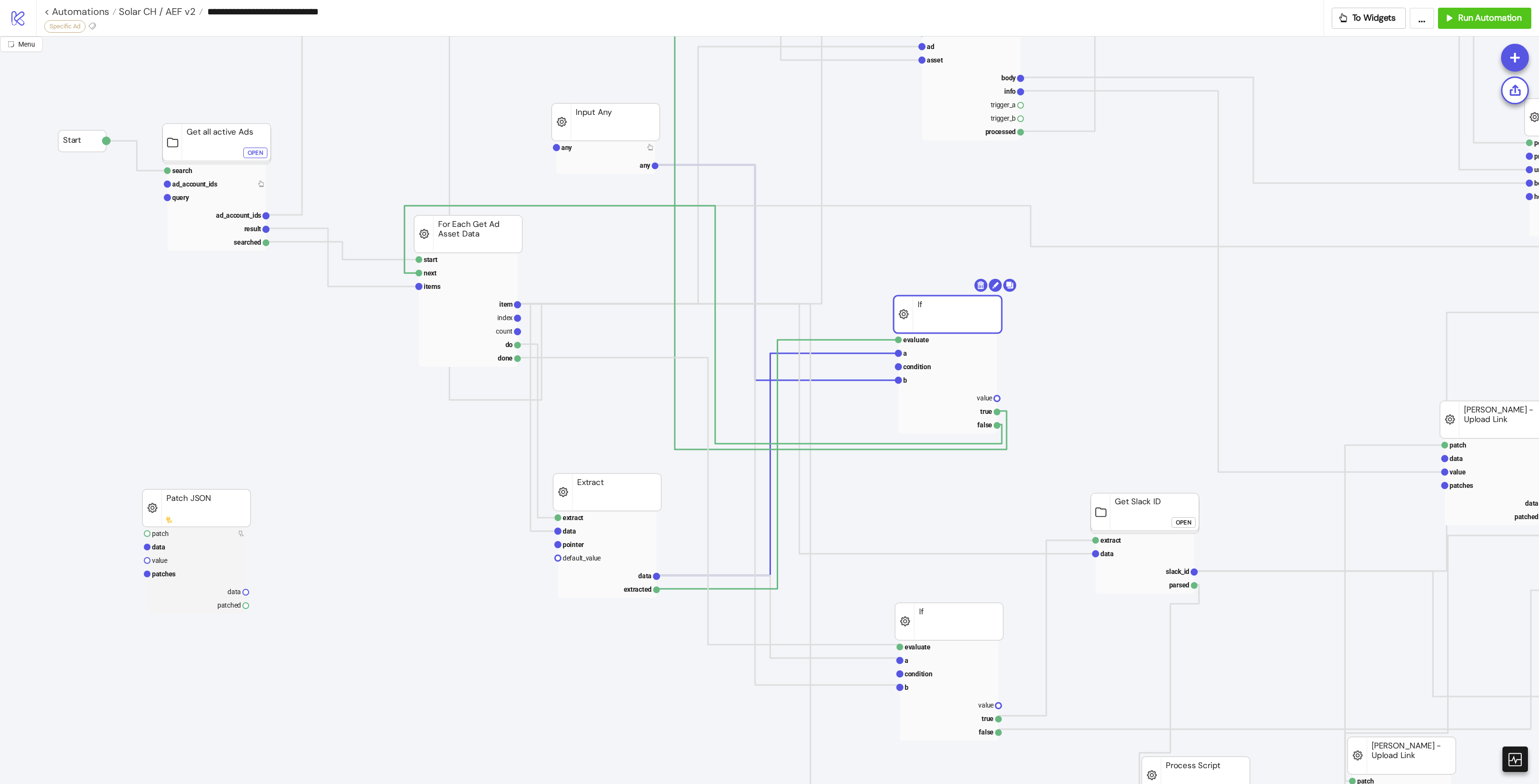
drag, startPoint x: 944, startPoint y: 295, endPoint x: 948, endPoint y: 304, distance: 9.8
click at [173, 15] on span "Solar CH / AEF v2" at bounding box center [156, 12] width 79 height 13
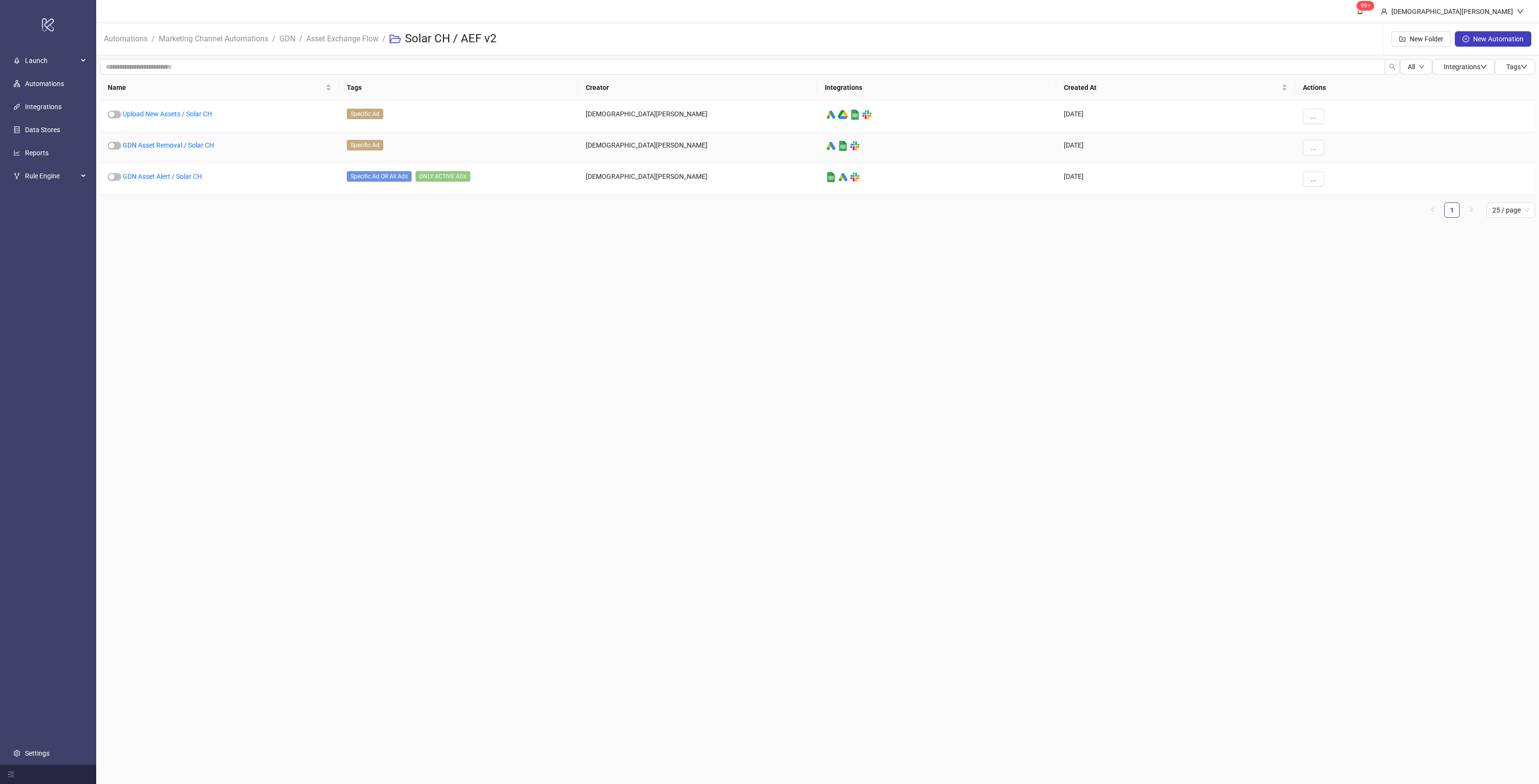
click at [176, 153] on div "GDN Asset Removal / Solar CH" at bounding box center [219, 148] width 239 height 31
click at [179, 147] on link "GDN Asset Removal / Solar CH" at bounding box center [168, 145] width 92 height 8
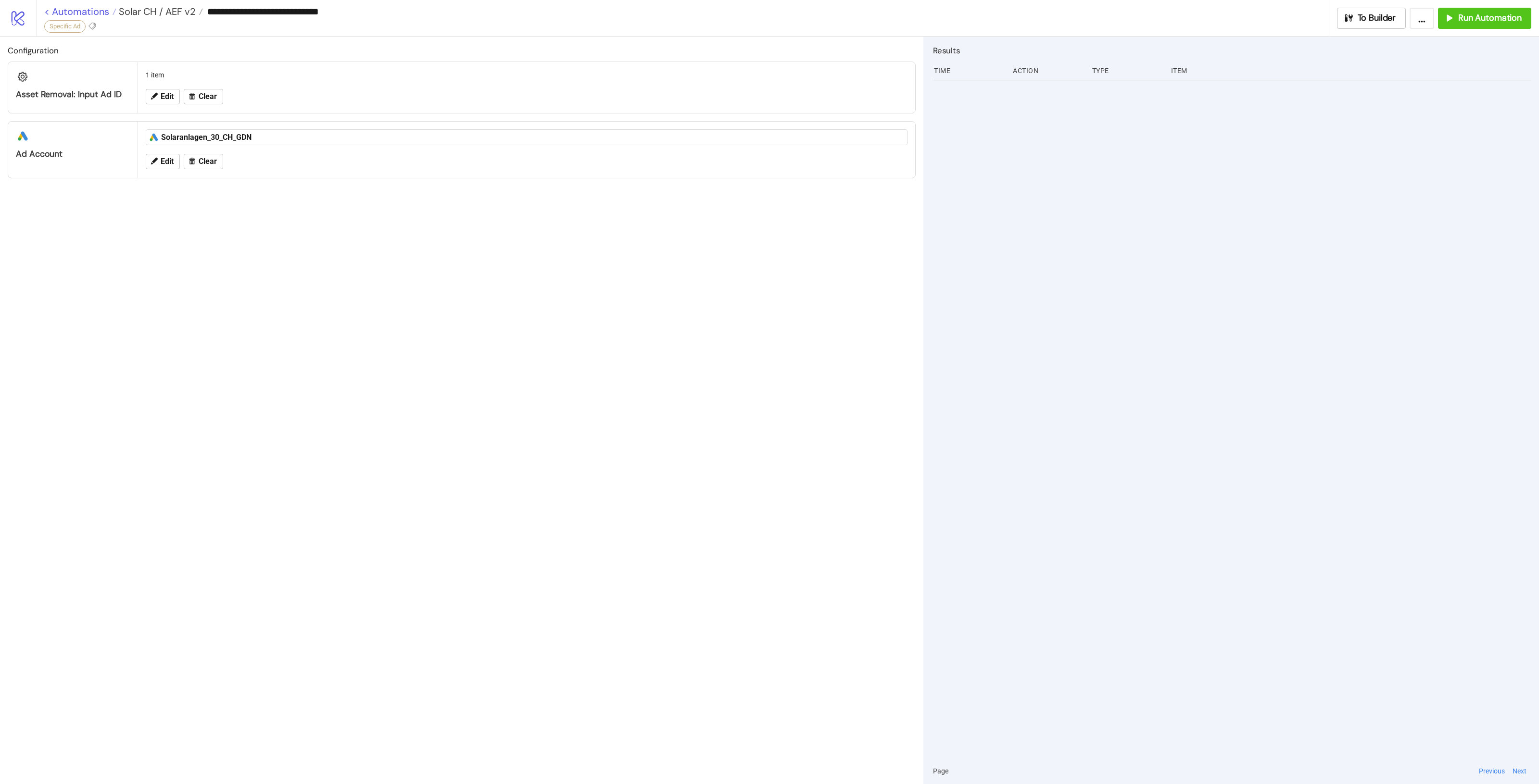
click at [95, 12] on link "< Automations" at bounding box center [80, 11] width 72 height 10
click at [169, 97] on span "Edit" at bounding box center [167, 97] width 13 height 9
click at [284, 126] on textarea "**********" at bounding box center [527, 124] width 747 height 26
click at [718, 400] on div "**********" at bounding box center [461, 410] width 923 height 747
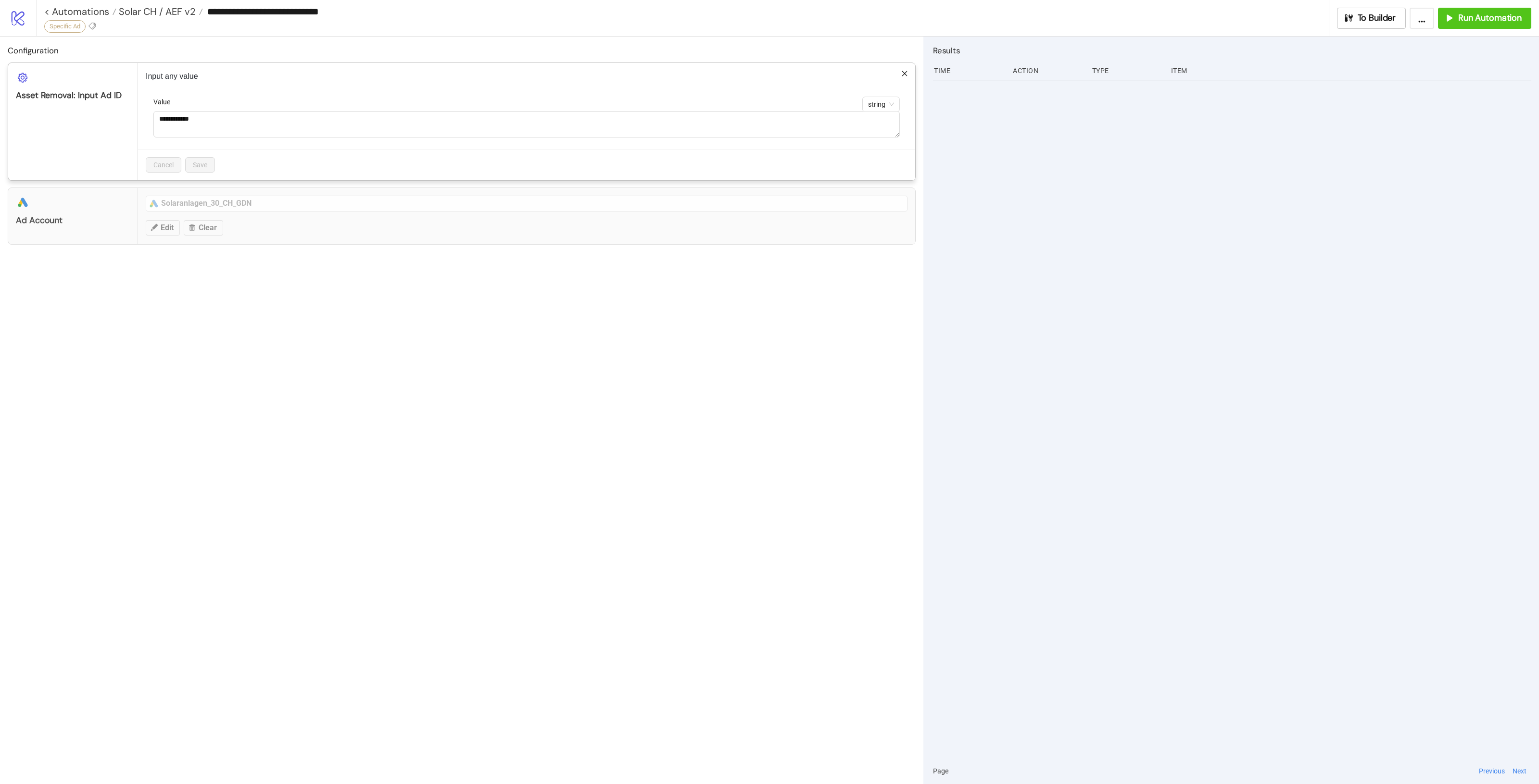
click at [333, 313] on div "**********" at bounding box center [769, 392] width 1539 height 784
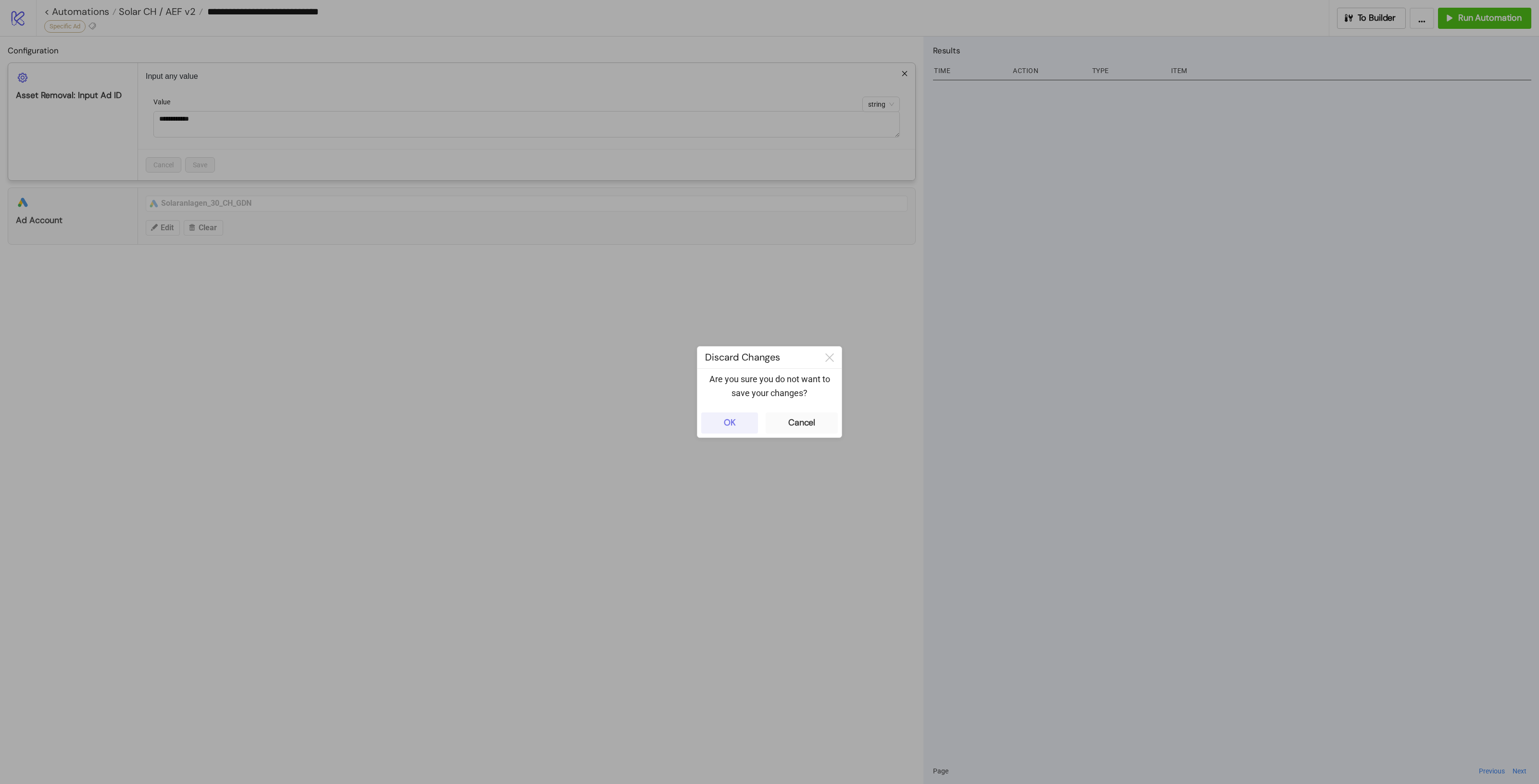
click at [710, 423] on button "OK" at bounding box center [729, 423] width 57 height 22
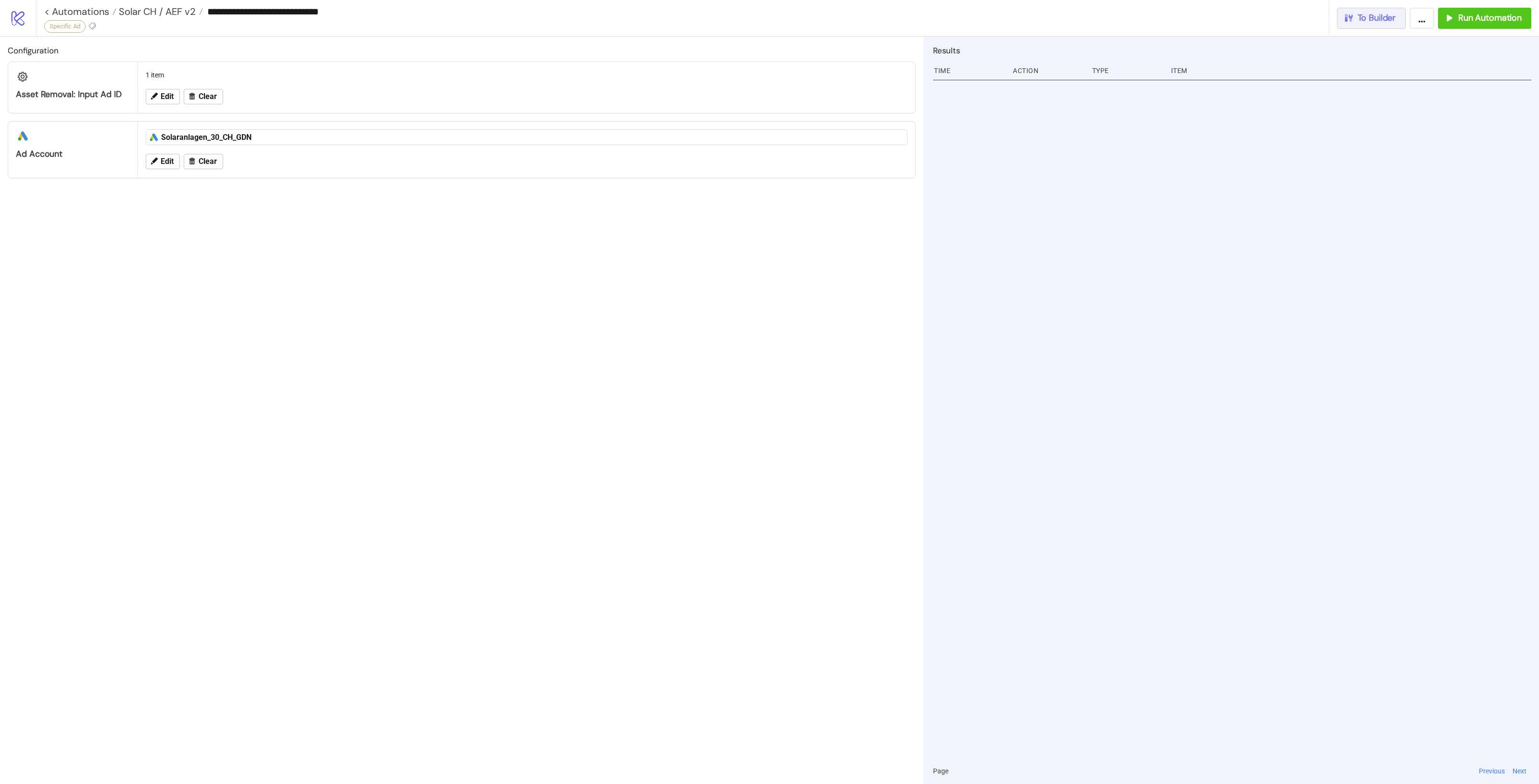
click at [1393, 23] on span "To Builder" at bounding box center [1377, 18] width 38 height 11
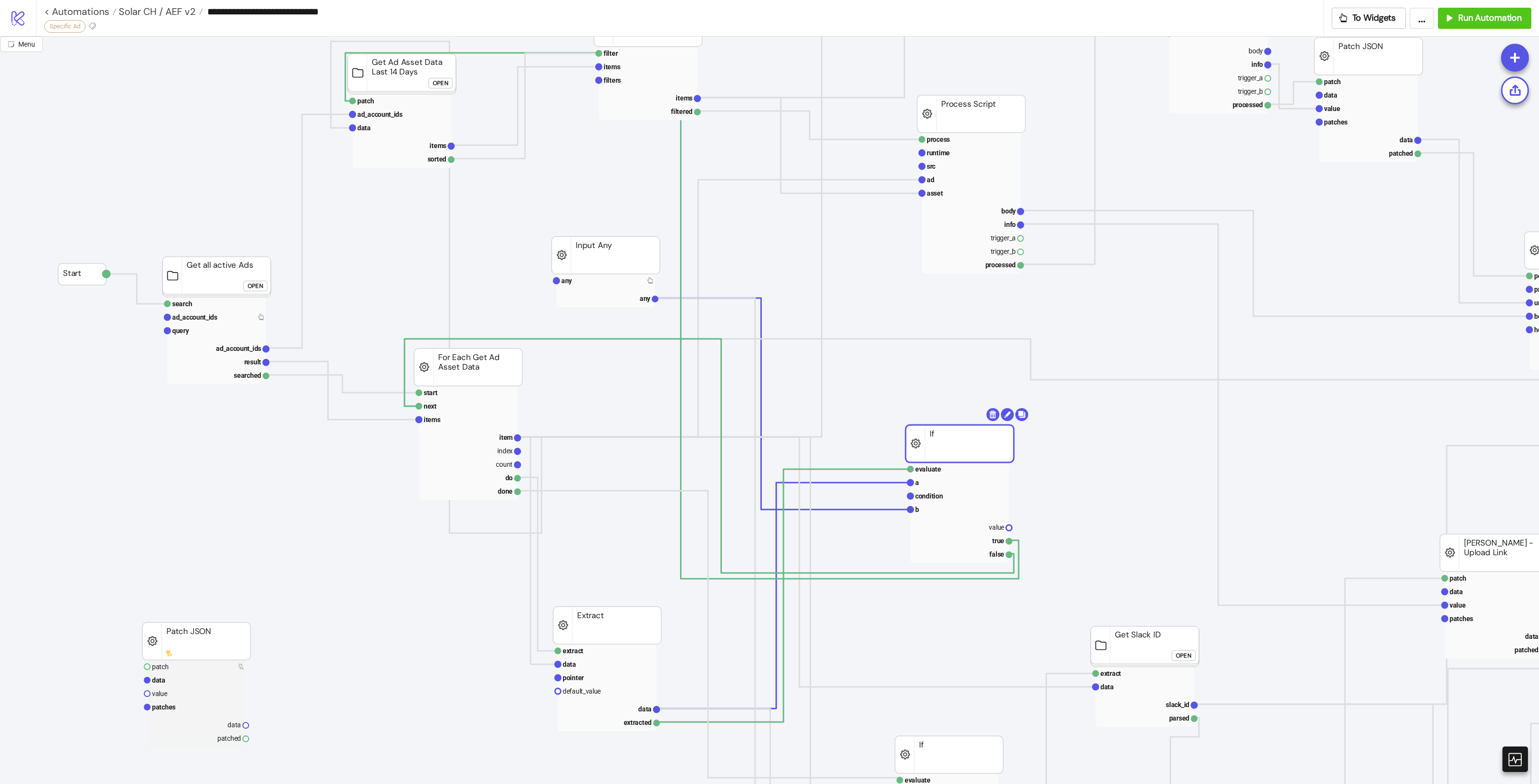
scroll to position [60, 0]
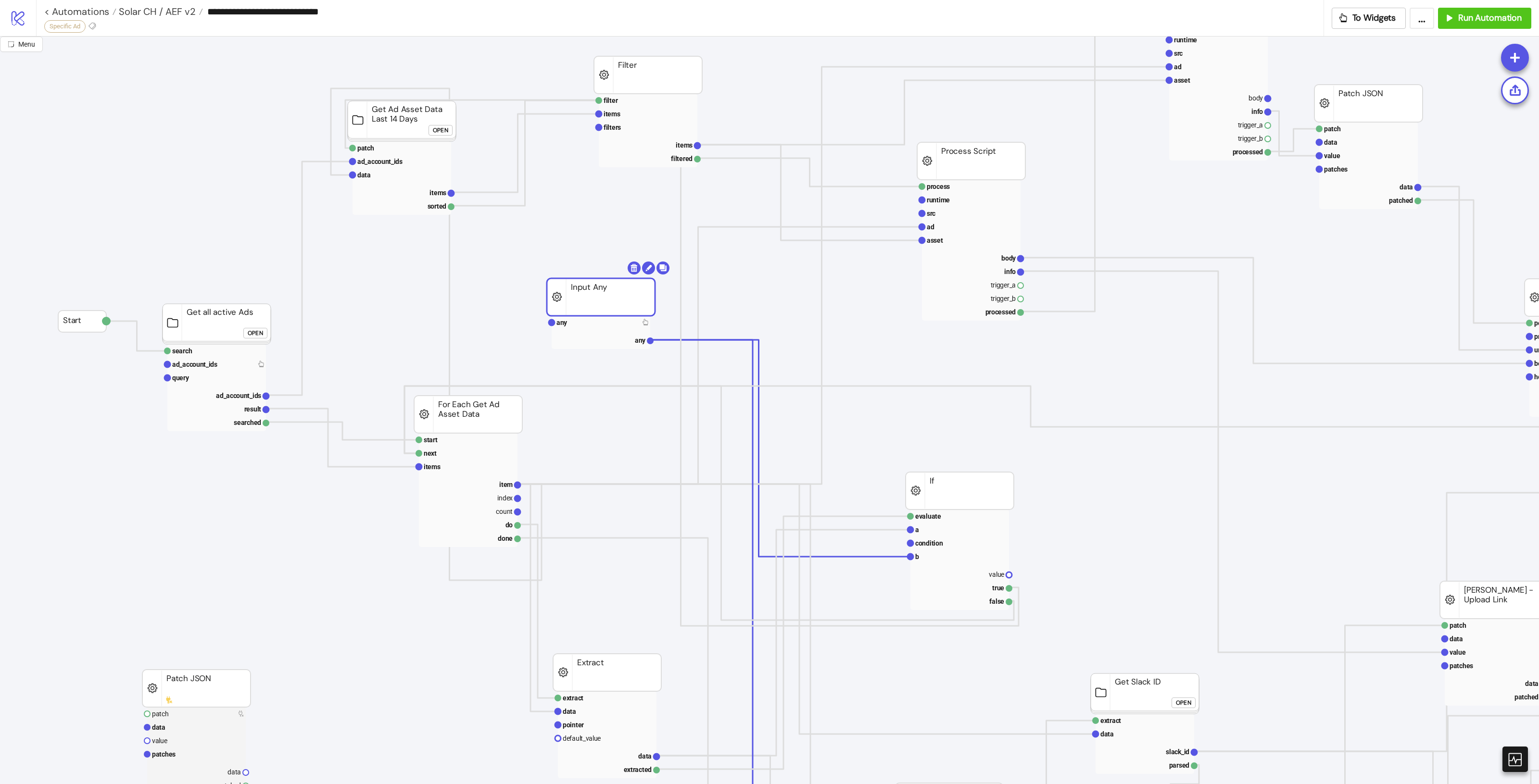
drag, startPoint x: 630, startPoint y: 317, endPoint x: 605, endPoint y: 293, distance: 34.7
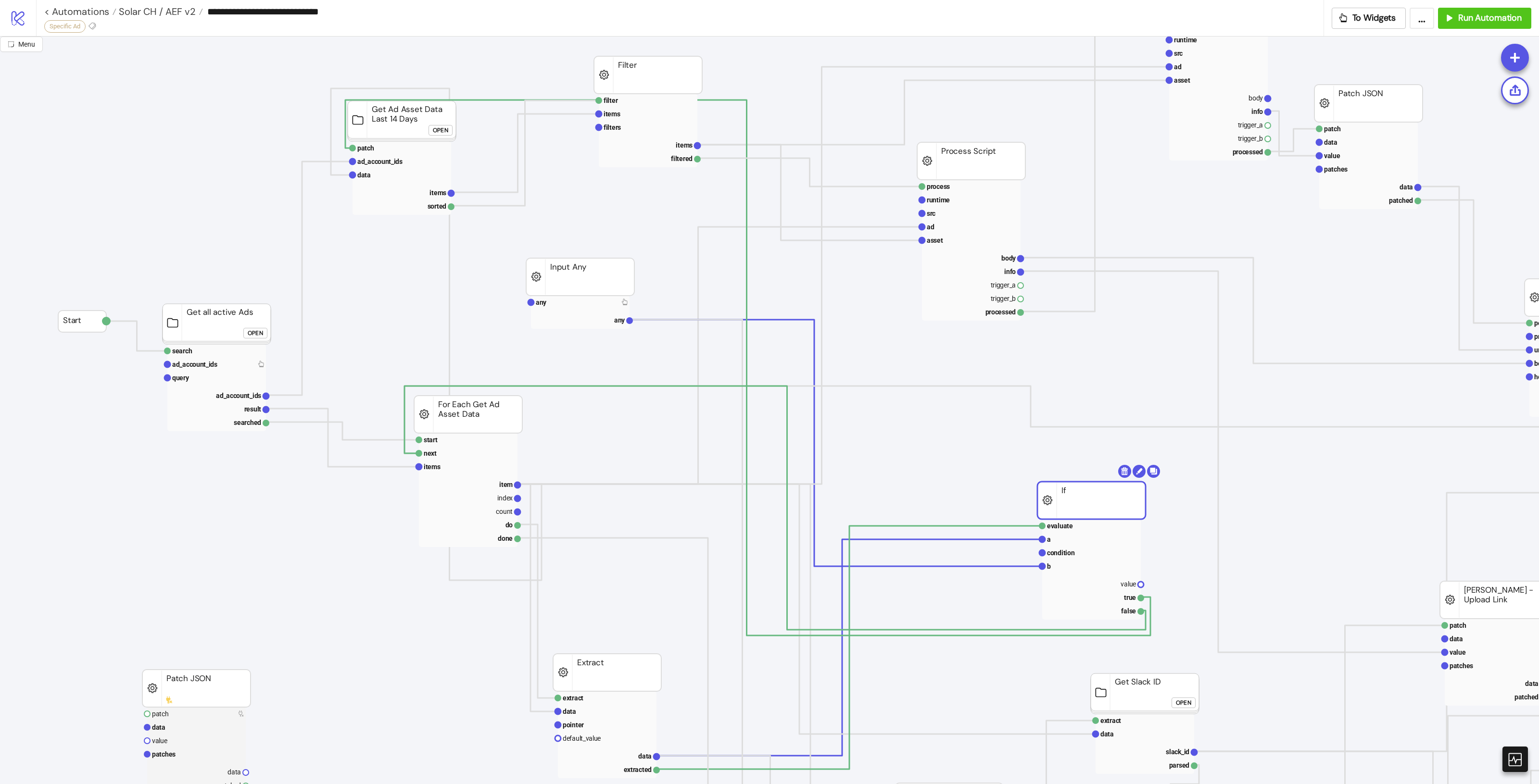
drag, startPoint x: 984, startPoint y: 500, endPoint x: 1107, endPoint y: 508, distance: 123.3
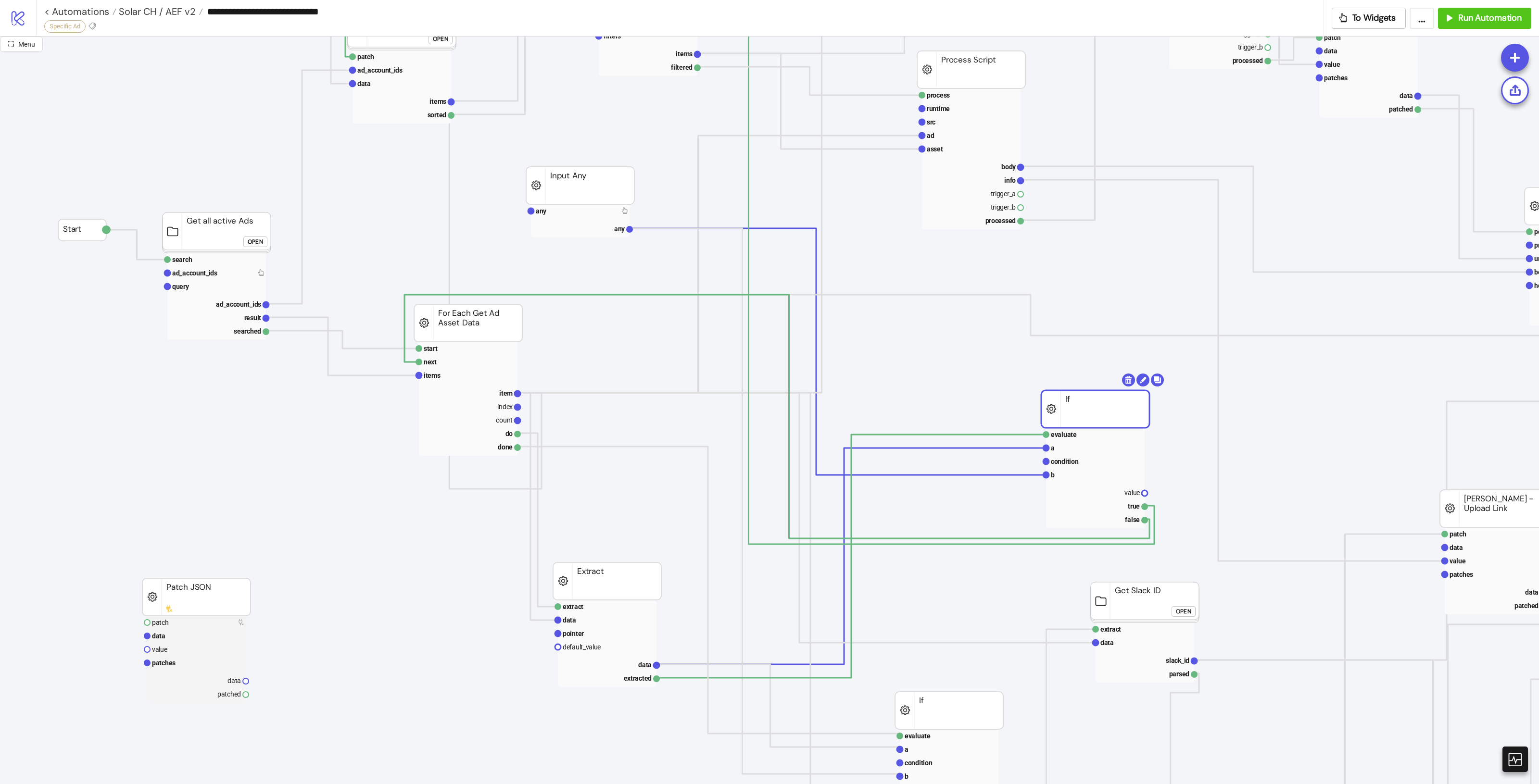
scroll to position [180, 0]
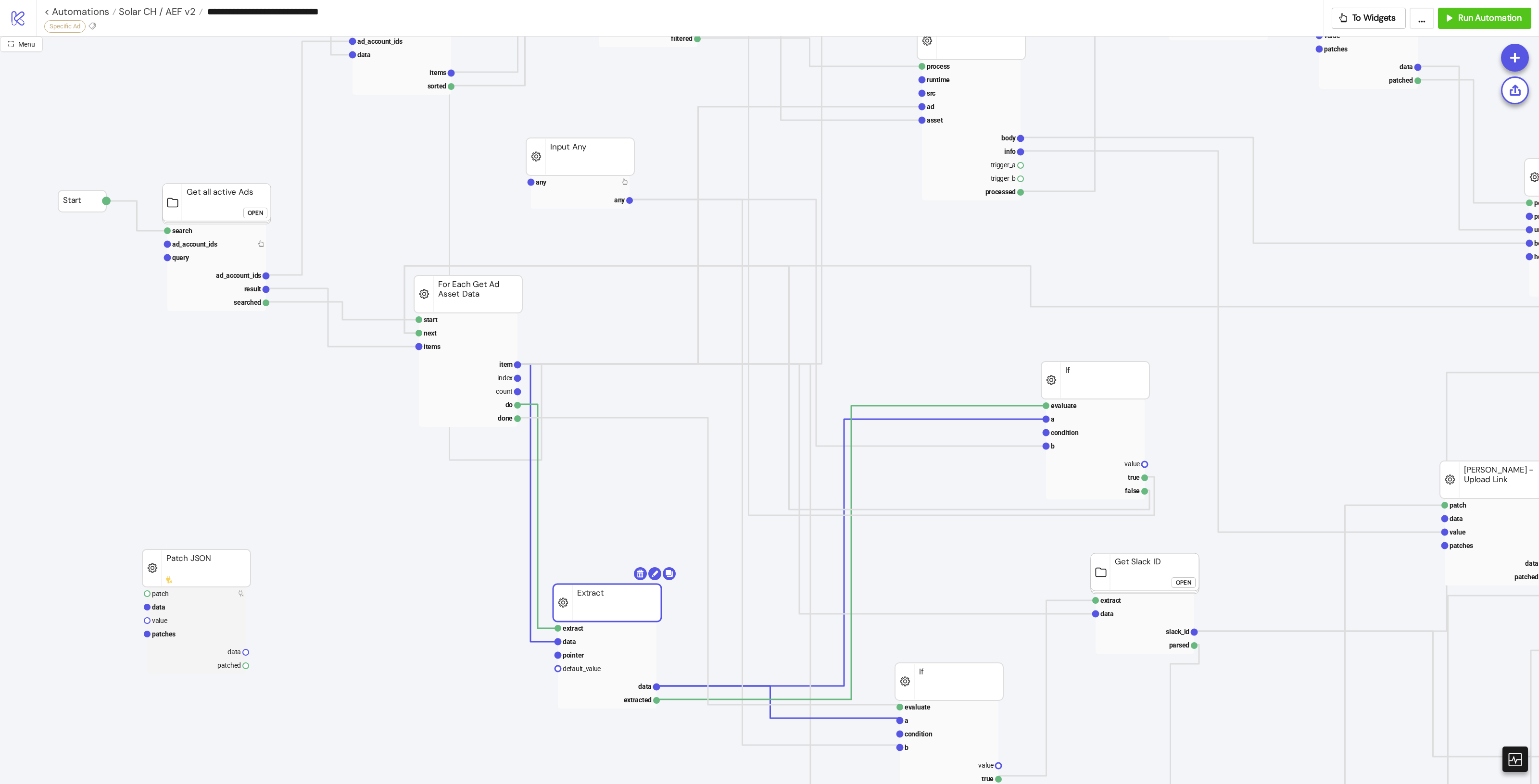
drag, startPoint x: 634, startPoint y: 573, endPoint x: 626, endPoint y: 609, distance: 36.9
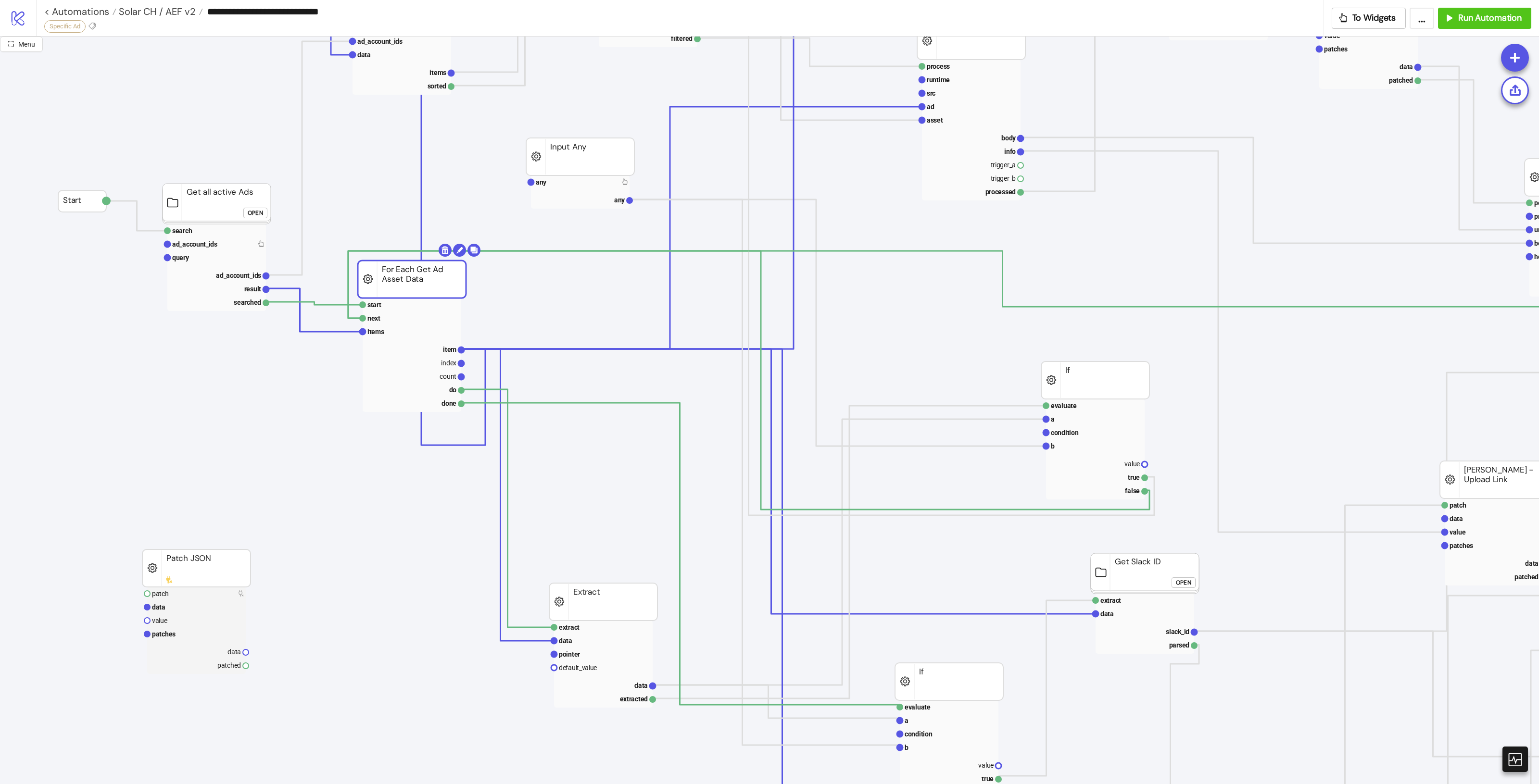
drag, startPoint x: 448, startPoint y: 318, endPoint x: 412, endPoint y: 273, distance: 57.6
drag, startPoint x: 545, startPoint y: 153, endPoint x: 541, endPoint y: 158, distance: 6.4
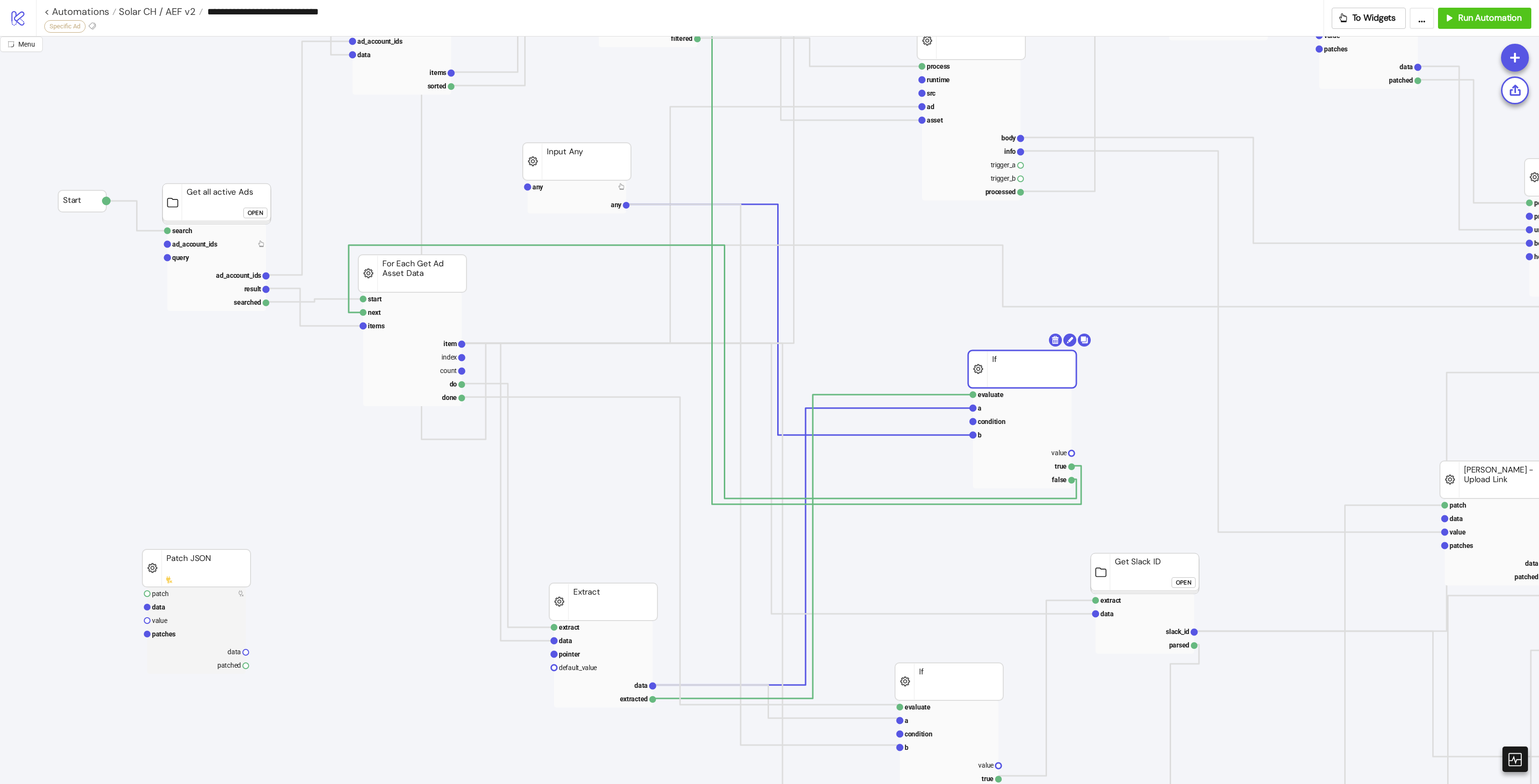
drag, startPoint x: 1075, startPoint y: 383, endPoint x: 1002, endPoint y: 372, distance: 73.8
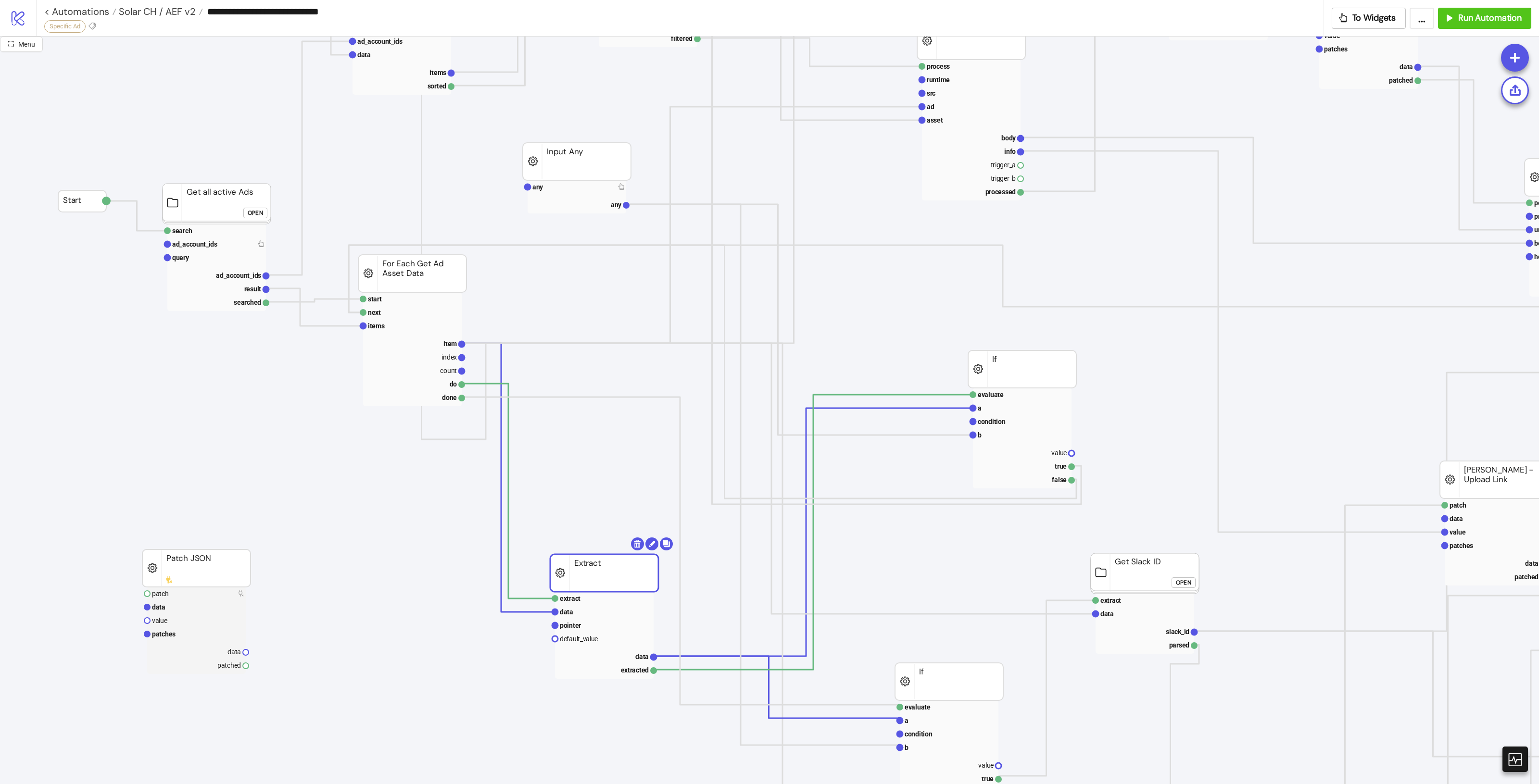
drag, startPoint x: 630, startPoint y: 617, endPoint x: 632, endPoint y: 588, distance: 29.1
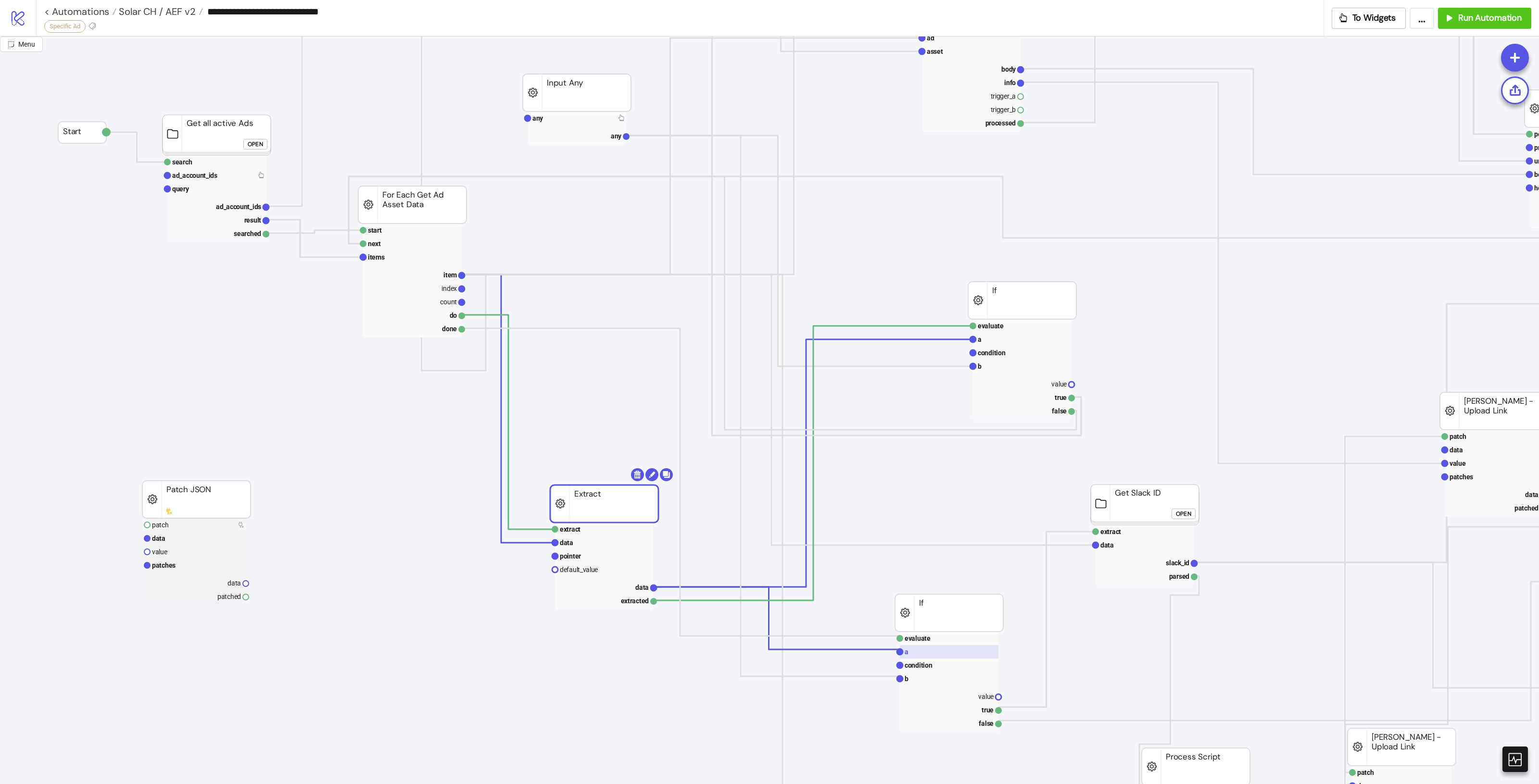
scroll to position [360, 0]
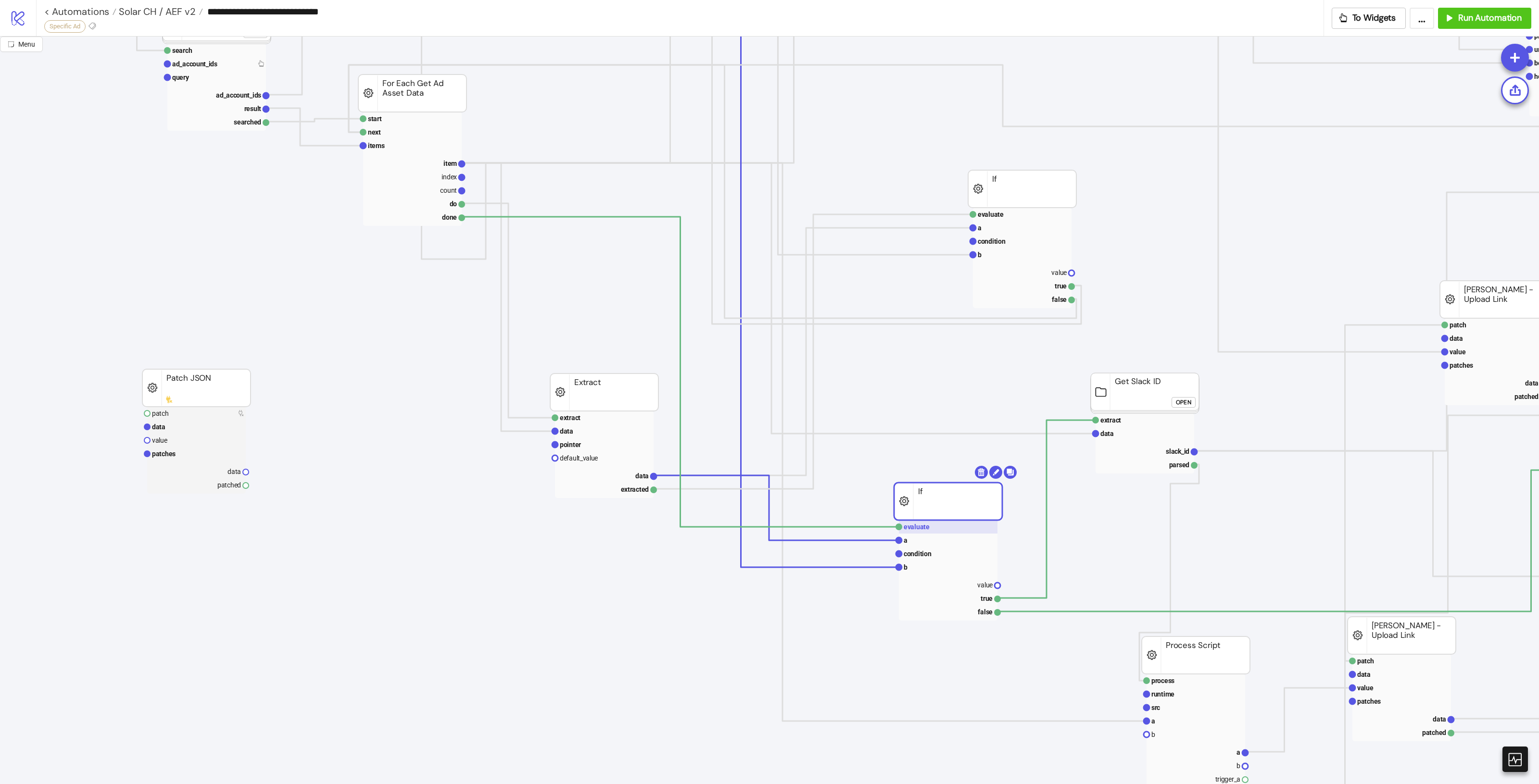
drag, startPoint x: 963, startPoint y: 514, endPoint x: 967, endPoint y: 528, distance: 14.6
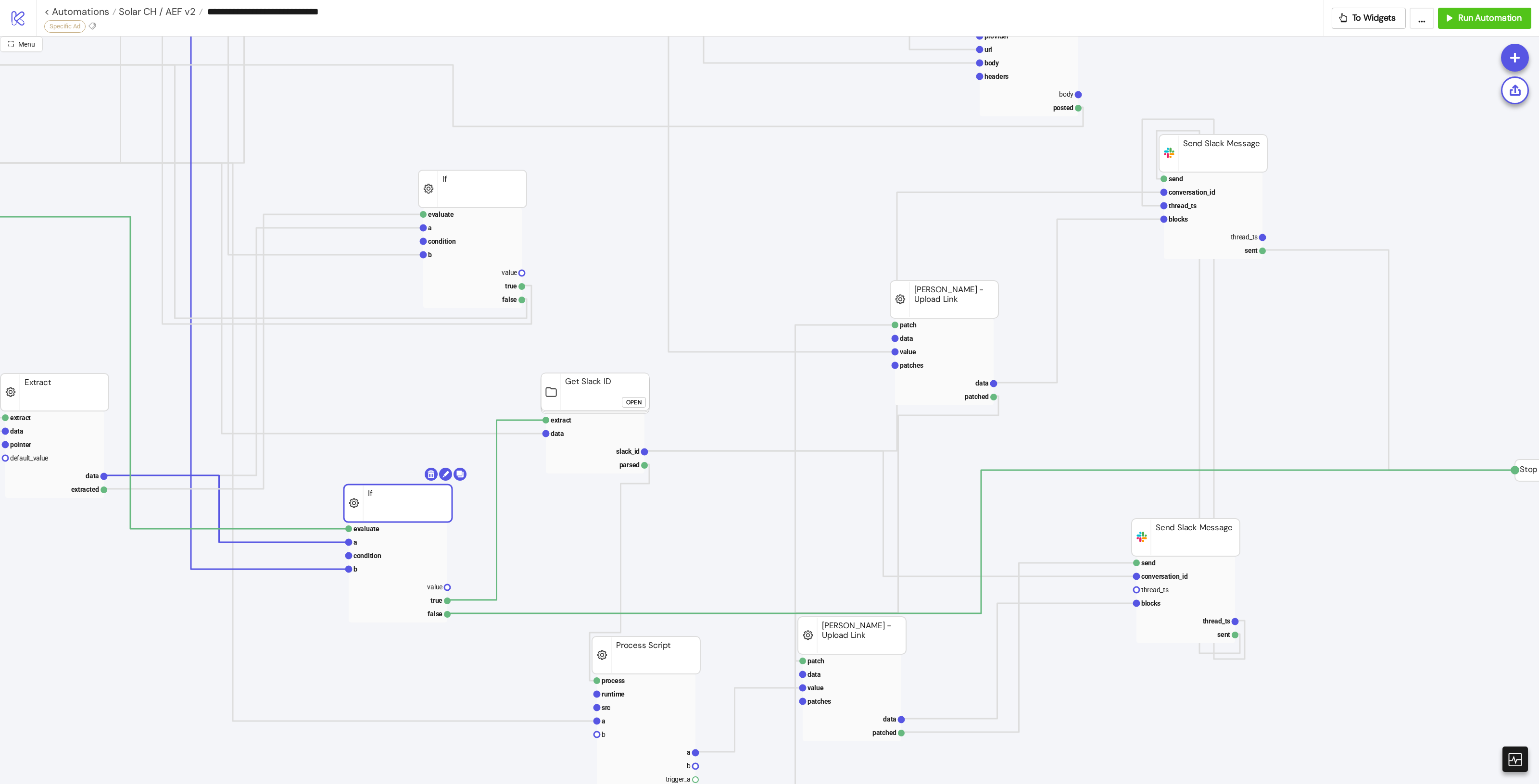
scroll to position [360, 676]
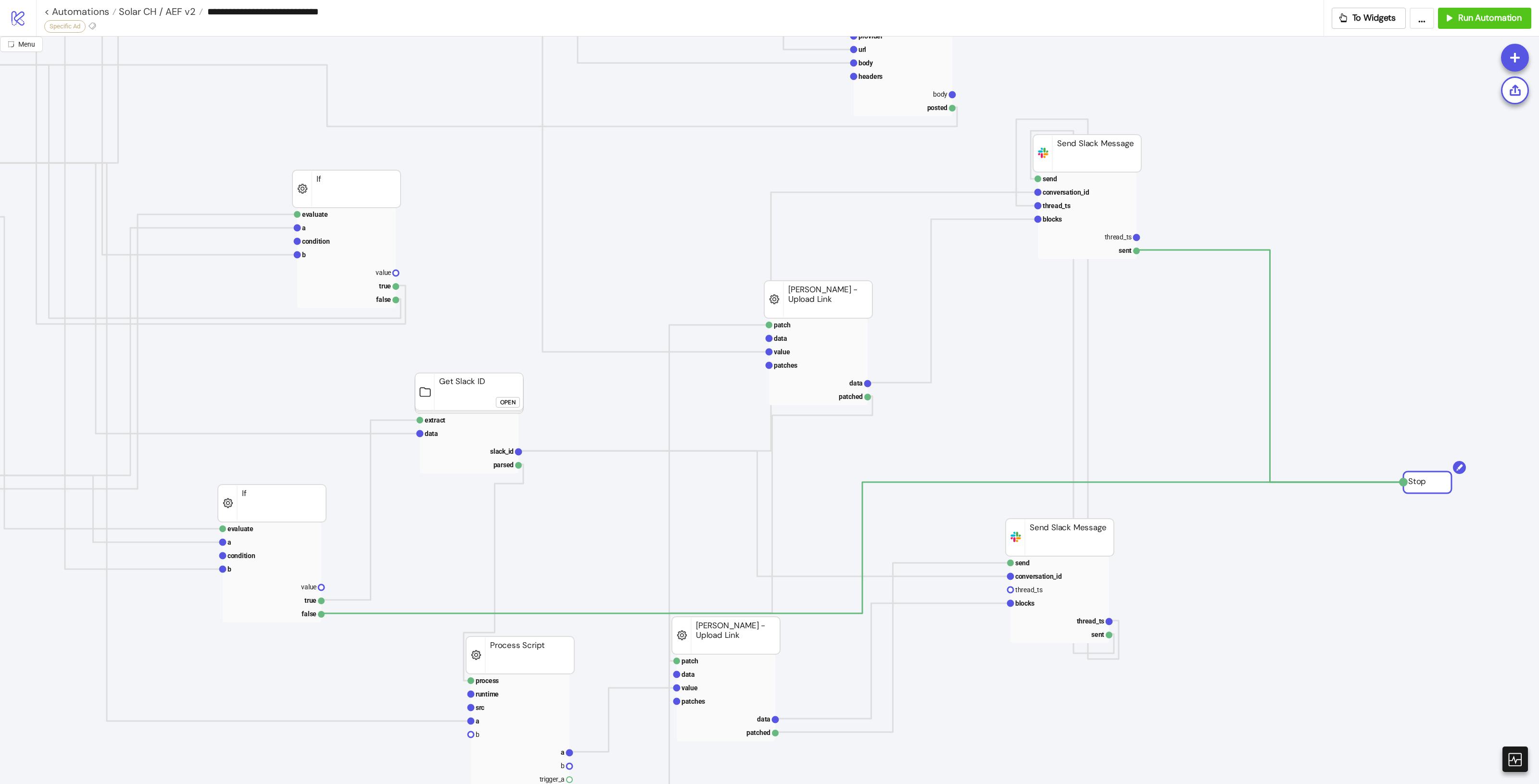
drag, startPoint x: 1398, startPoint y: 471, endPoint x: 1409, endPoint y: 431, distance: 41.5
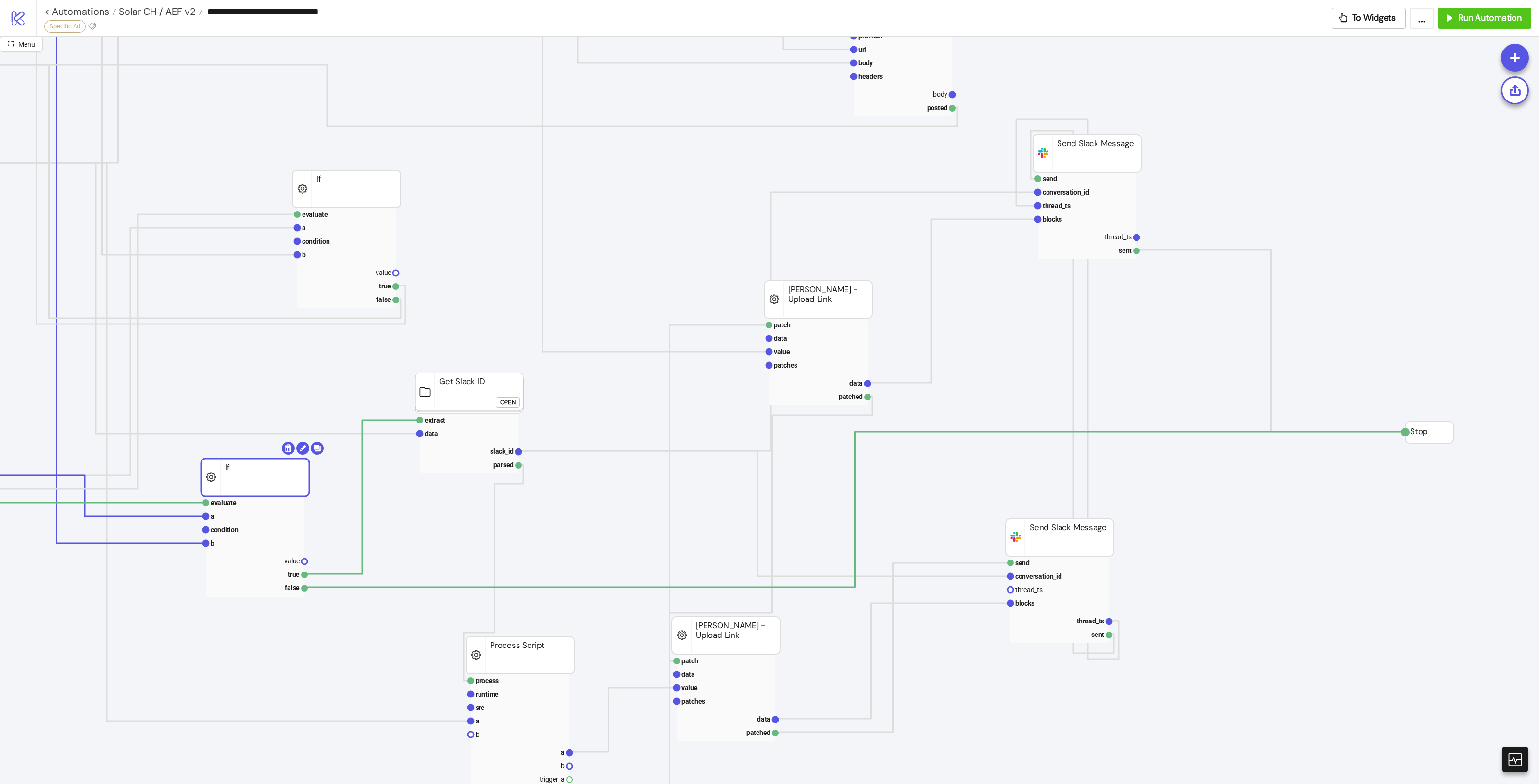
drag, startPoint x: 274, startPoint y: 493, endPoint x: 258, endPoint y: 467, distance: 30.5
drag, startPoint x: 1269, startPoint y: 534, endPoint x: 1296, endPoint y: 540, distance: 27.7
click at [1270, 535] on icon "process runtime src ad asset body info trigger_a trigger_b processed Process Sc…" at bounding box center [485, 637] width 2322 height 1923
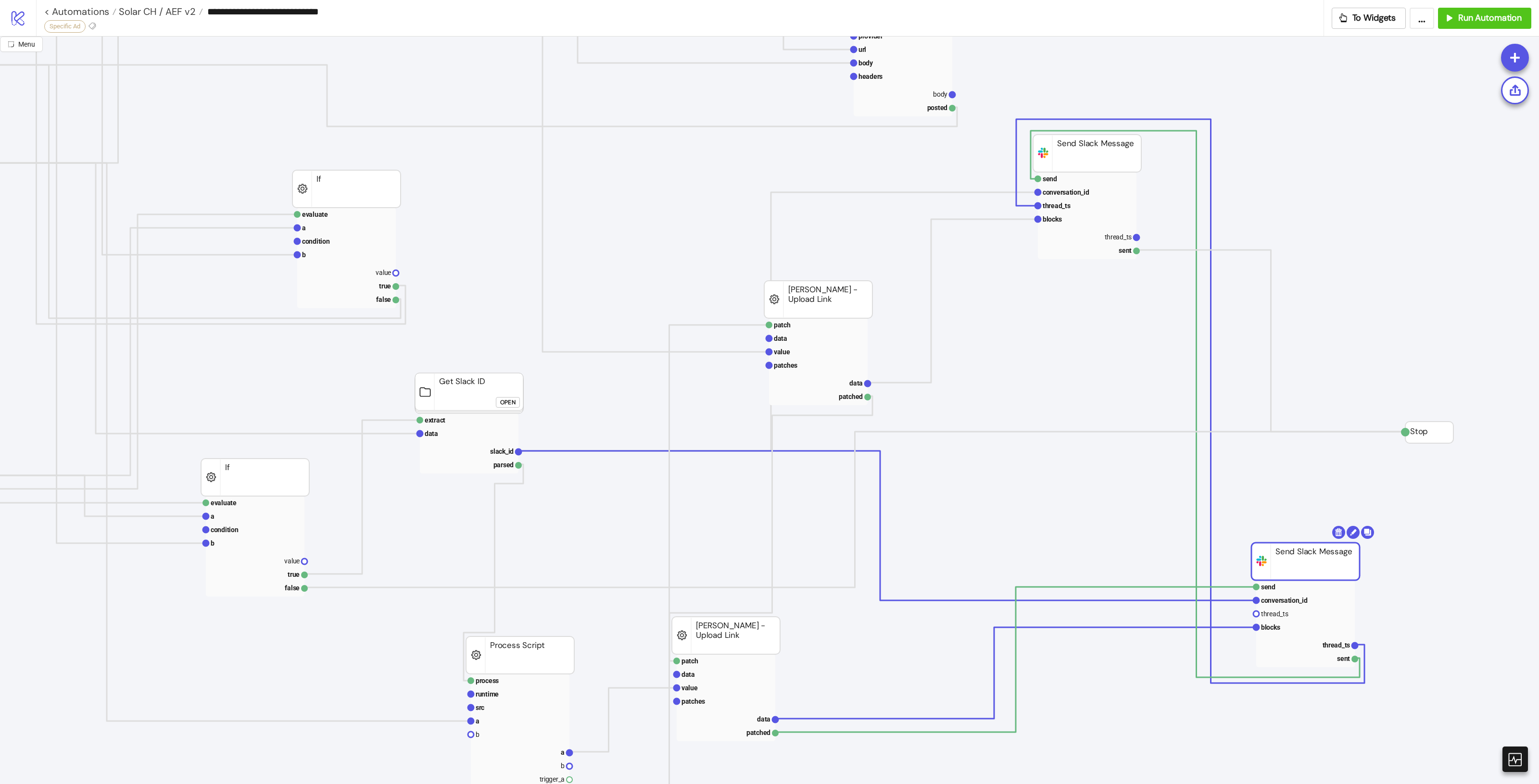
drag, startPoint x: 1089, startPoint y: 546, endPoint x: 1330, endPoint y: 571, distance: 242.3
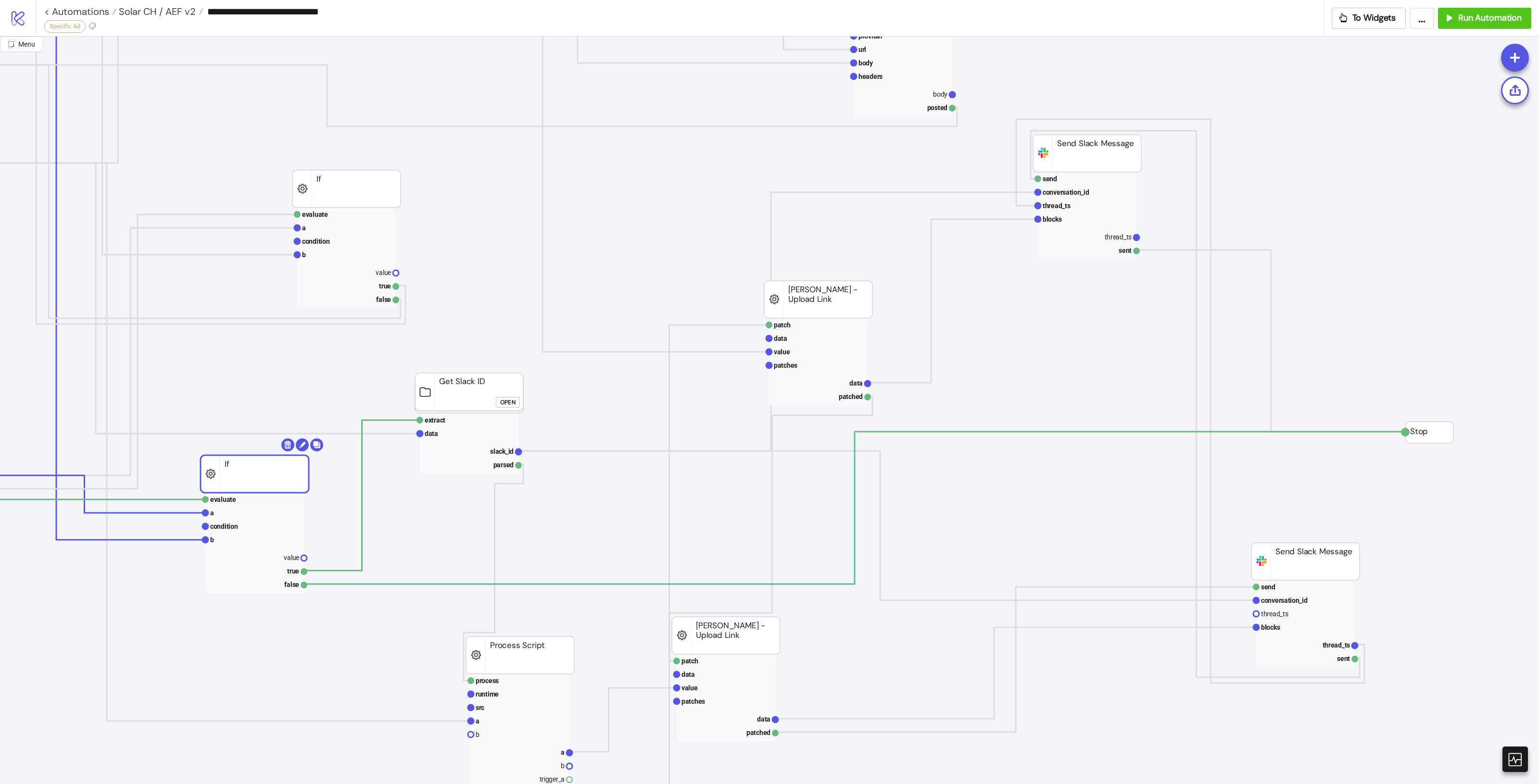
drag, startPoint x: 280, startPoint y: 490, endPoint x: 333, endPoint y: 494, distance: 53.2
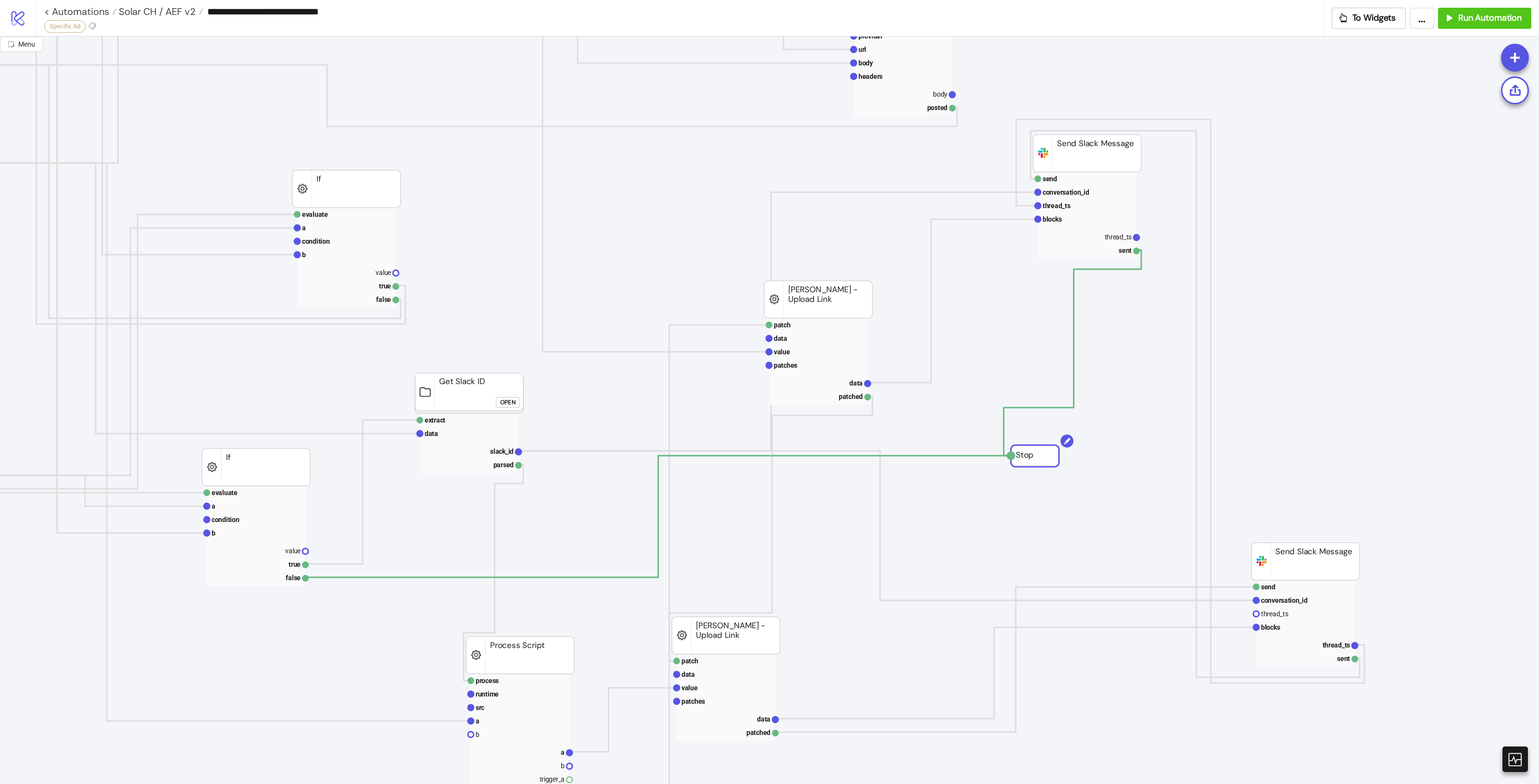
drag, startPoint x: 1417, startPoint y: 441, endPoint x: 1023, endPoint y: 464, distance: 394.7
click at [490, 467] on rect at bounding box center [469, 464] width 99 height 14
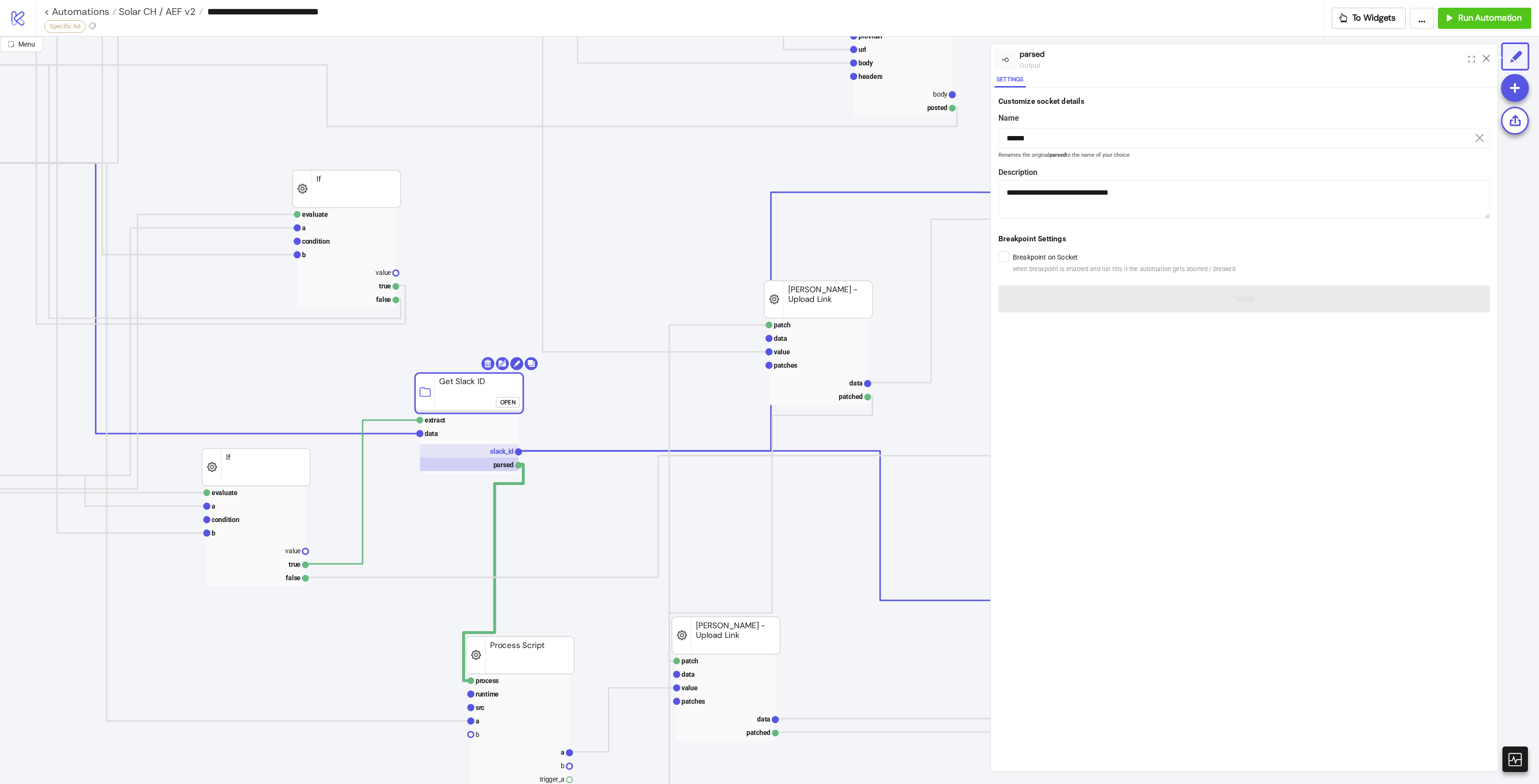
click at [493, 451] on text "slack_id" at bounding box center [502, 451] width 24 height 8
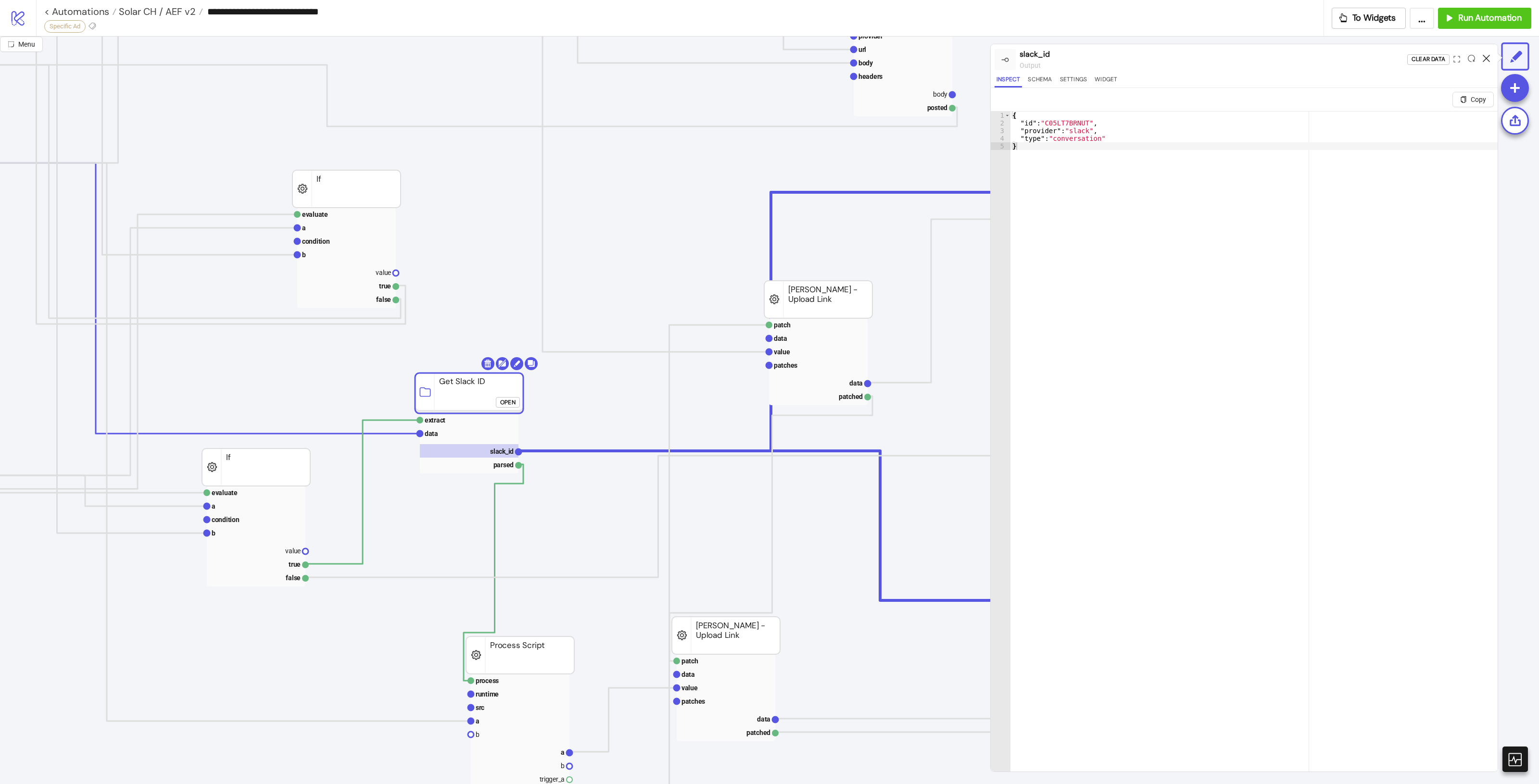
click at [1484, 58] on icon at bounding box center [1486, 58] width 7 height 7
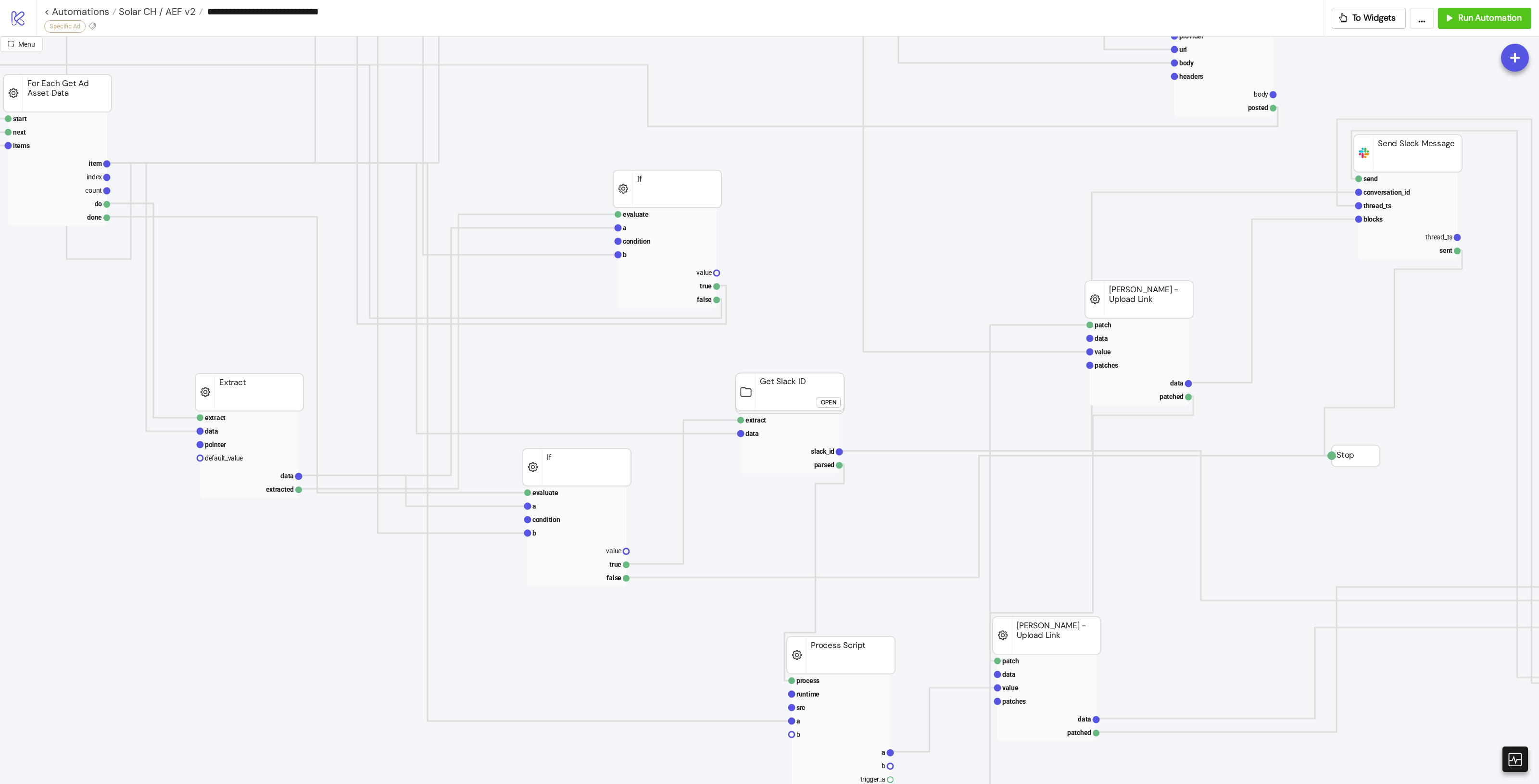
scroll to position [360, 287]
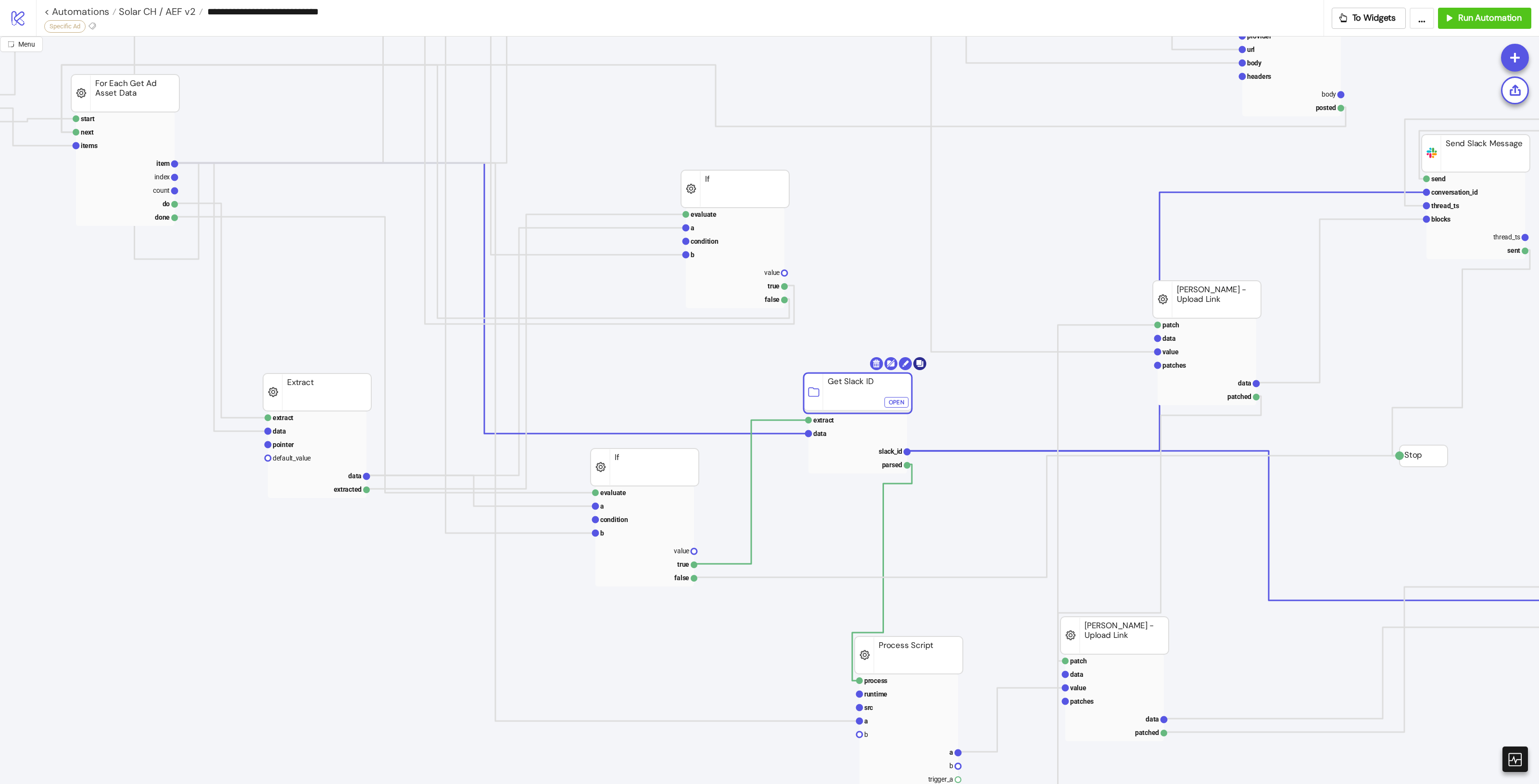
click at [924, 363] on body "**********" at bounding box center [769, 392] width 1539 height 784
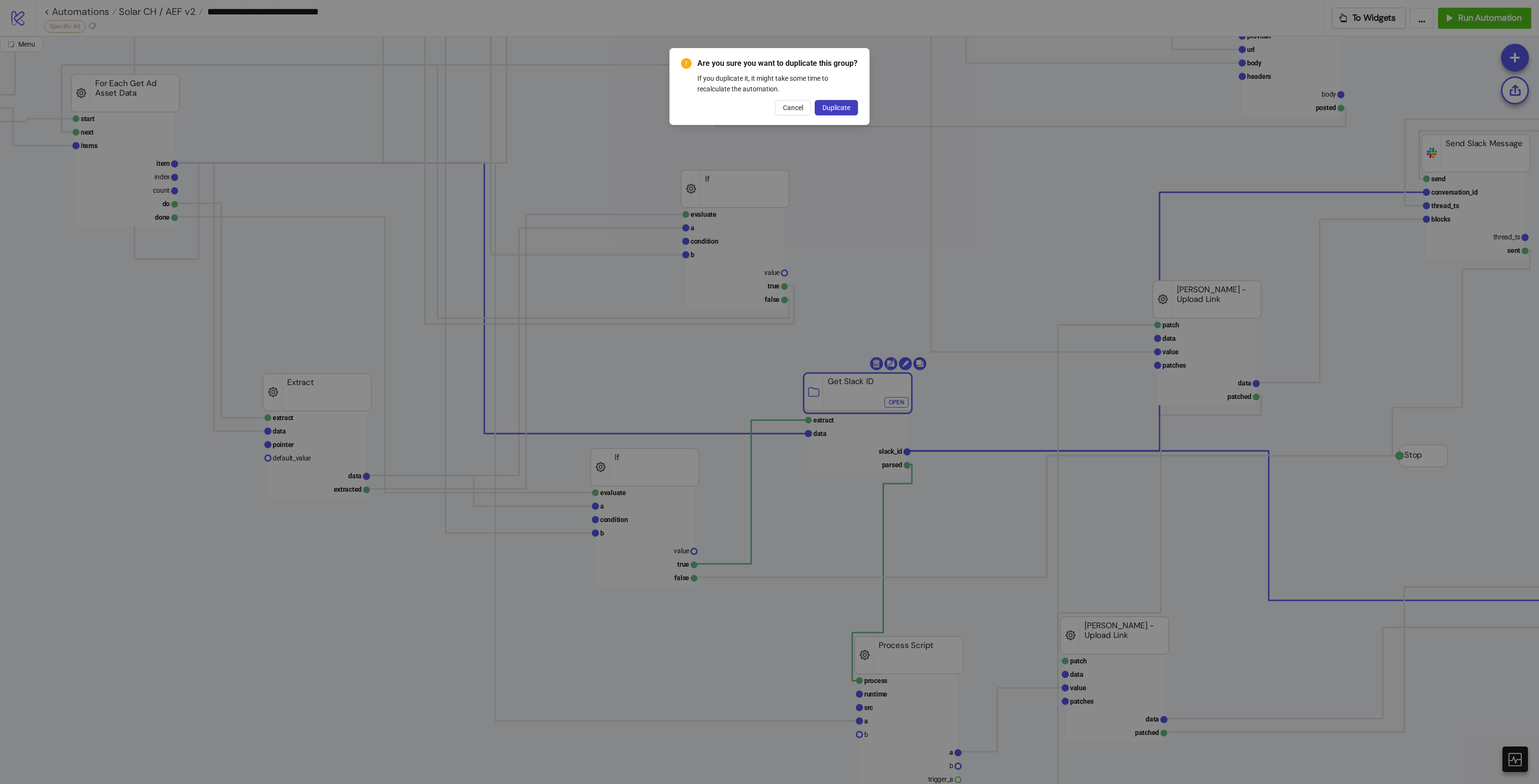
click at [827, 99] on div "Are you sure you want to duplicate this group? If you duplicate it, it might ta…" at bounding box center [770, 86] width 177 height 57
click at [843, 109] on span "Duplicate" at bounding box center [836, 108] width 28 height 8
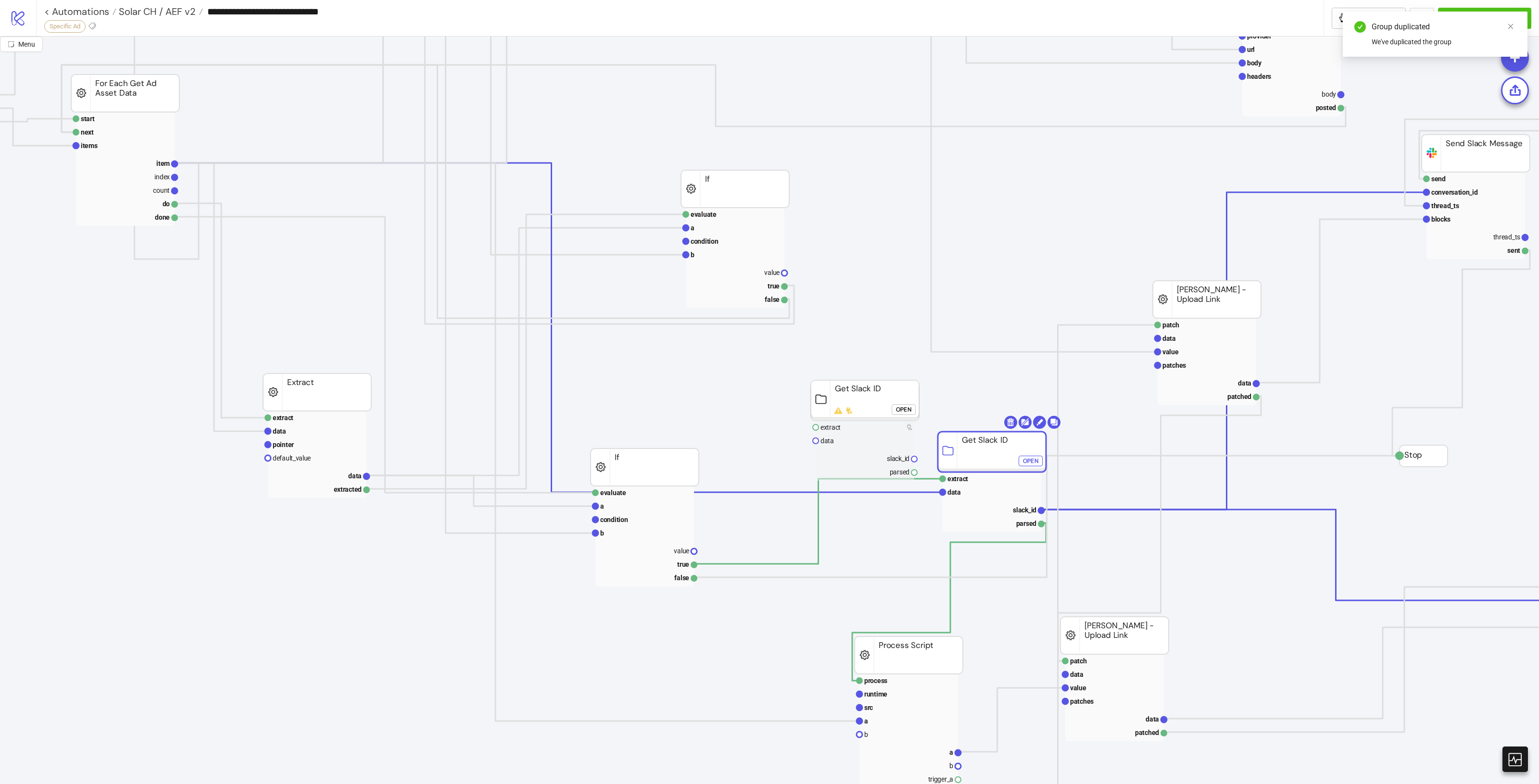
drag, startPoint x: 863, startPoint y: 398, endPoint x: 1052, endPoint y: 411, distance: 189.4
click at [1046, 431] on rect at bounding box center [992, 451] width 109 height 41
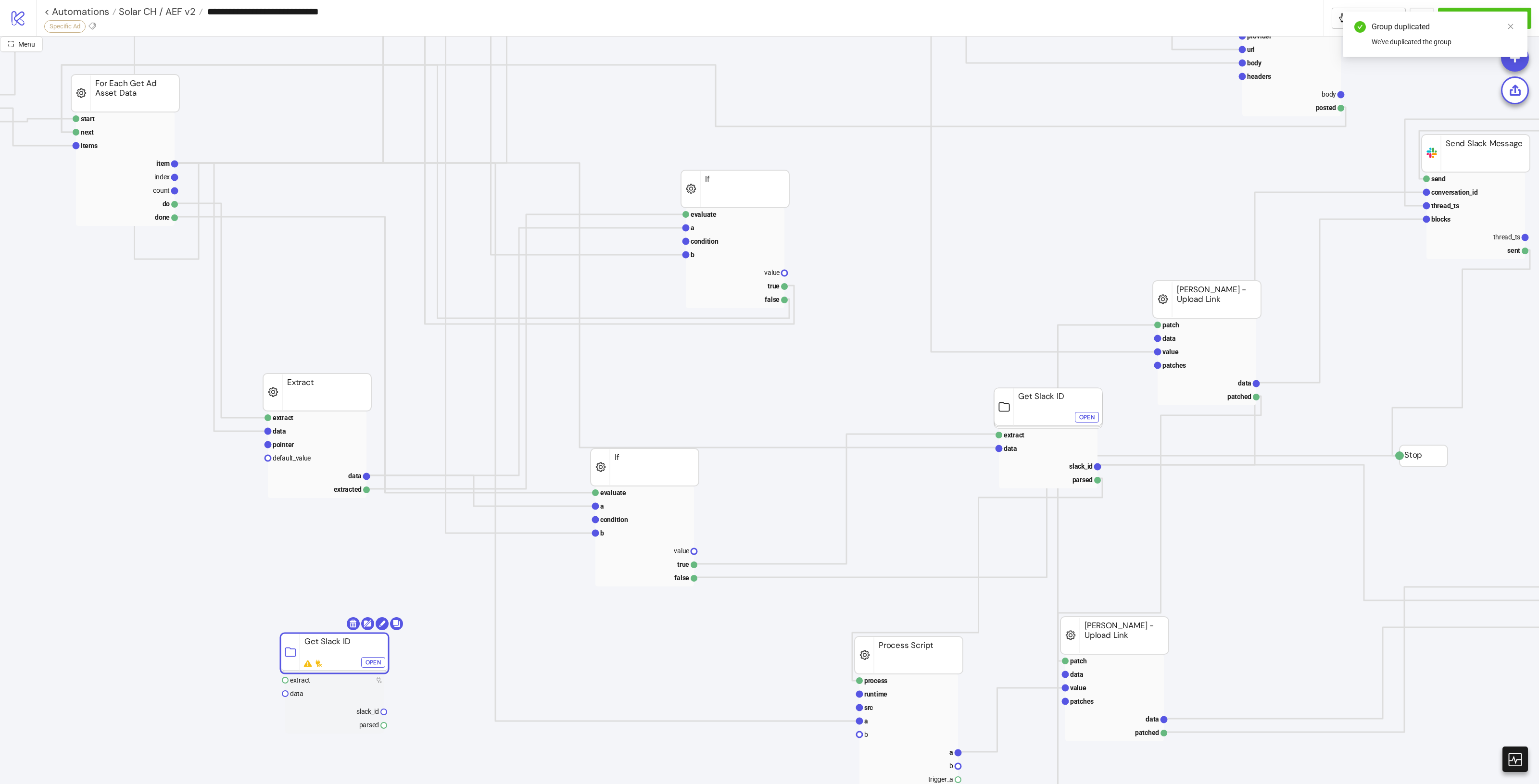
drag, startPoint x: 723, startPoint y: 597, endPoint x: 333, endPoint y: 646, distance: 393.1
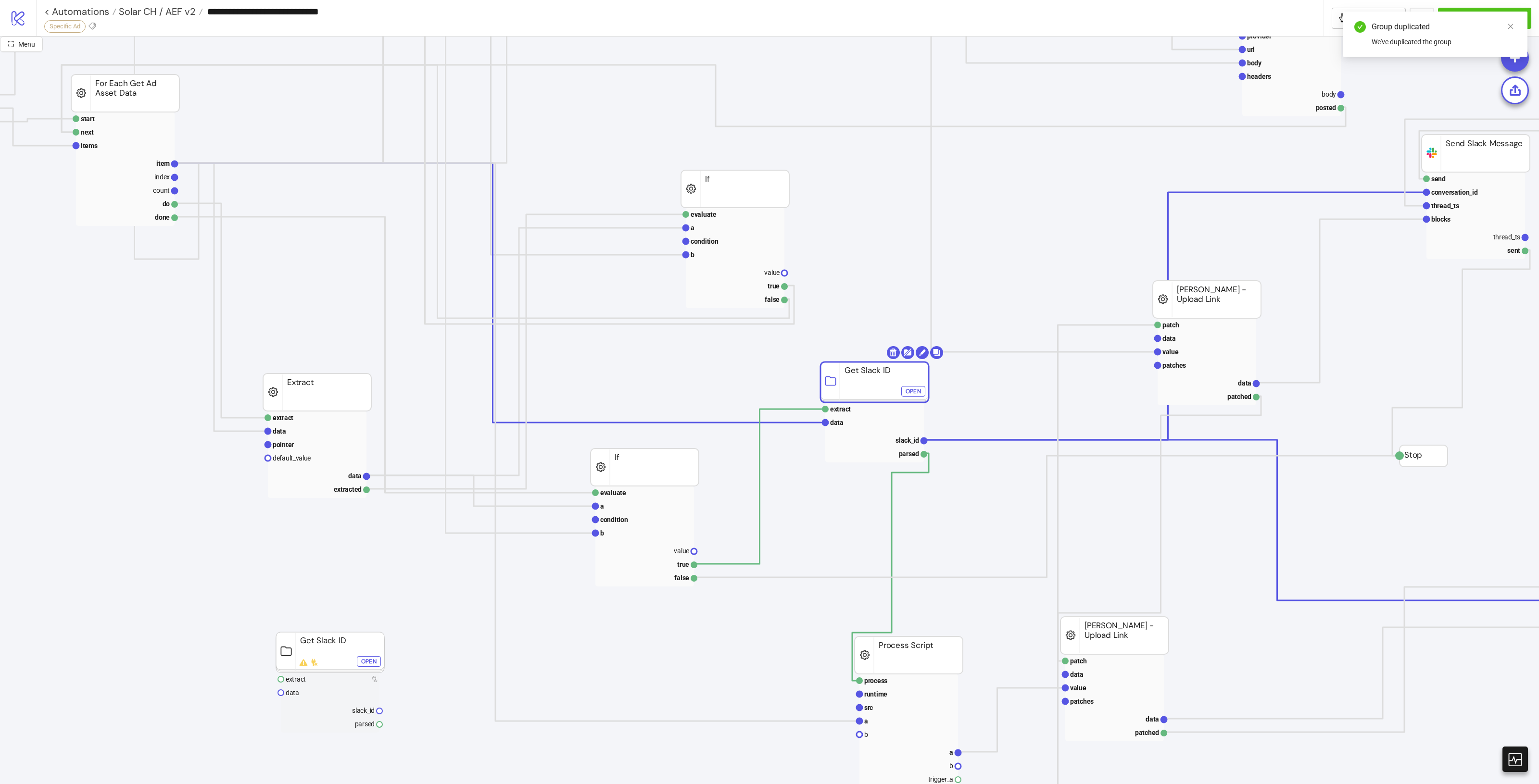
drag, startPoint x: 1035, startPoint y: 408, endPoint x: 861, endPoint y: 383, distance: 175.8
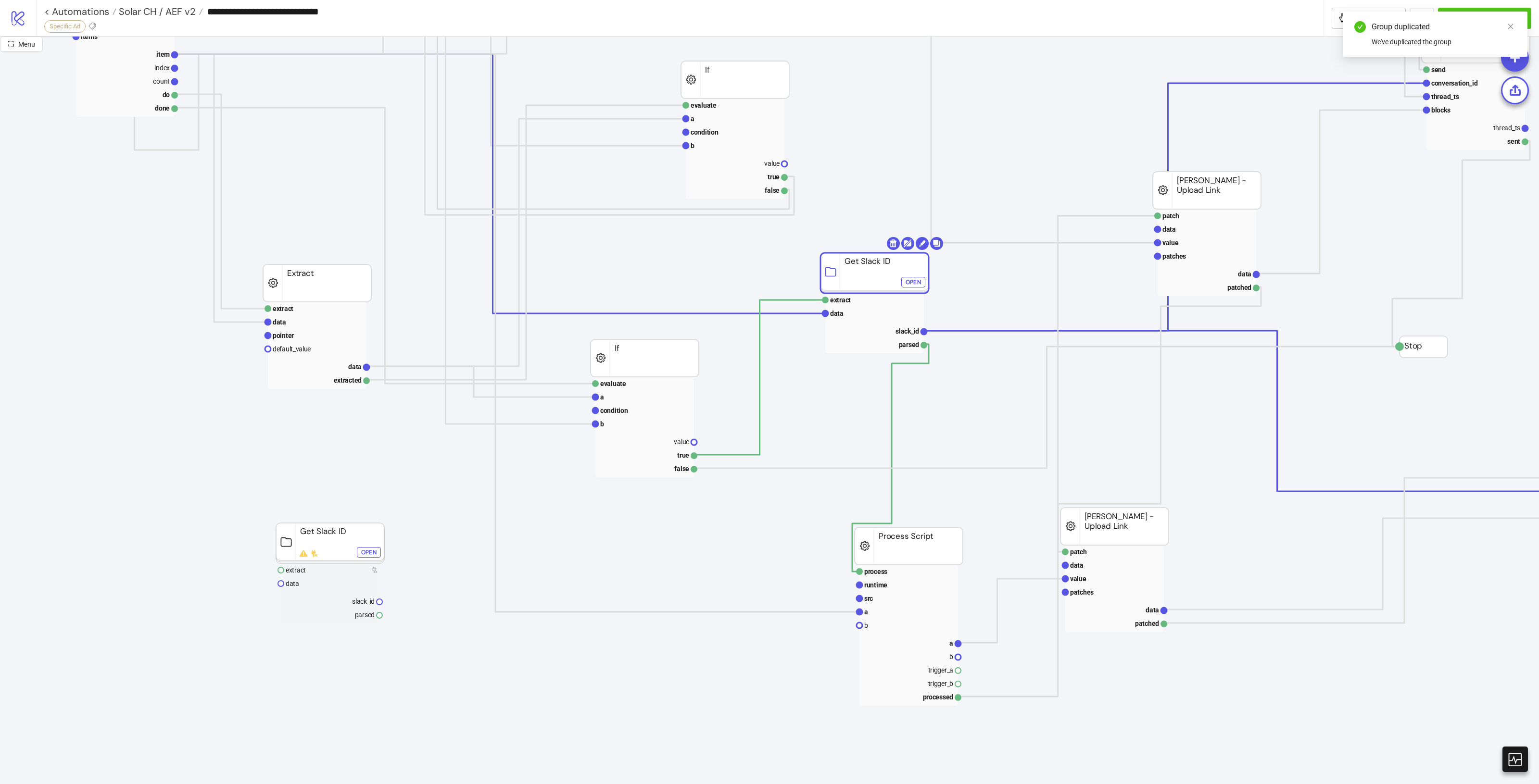
scroll to position [481, 287]
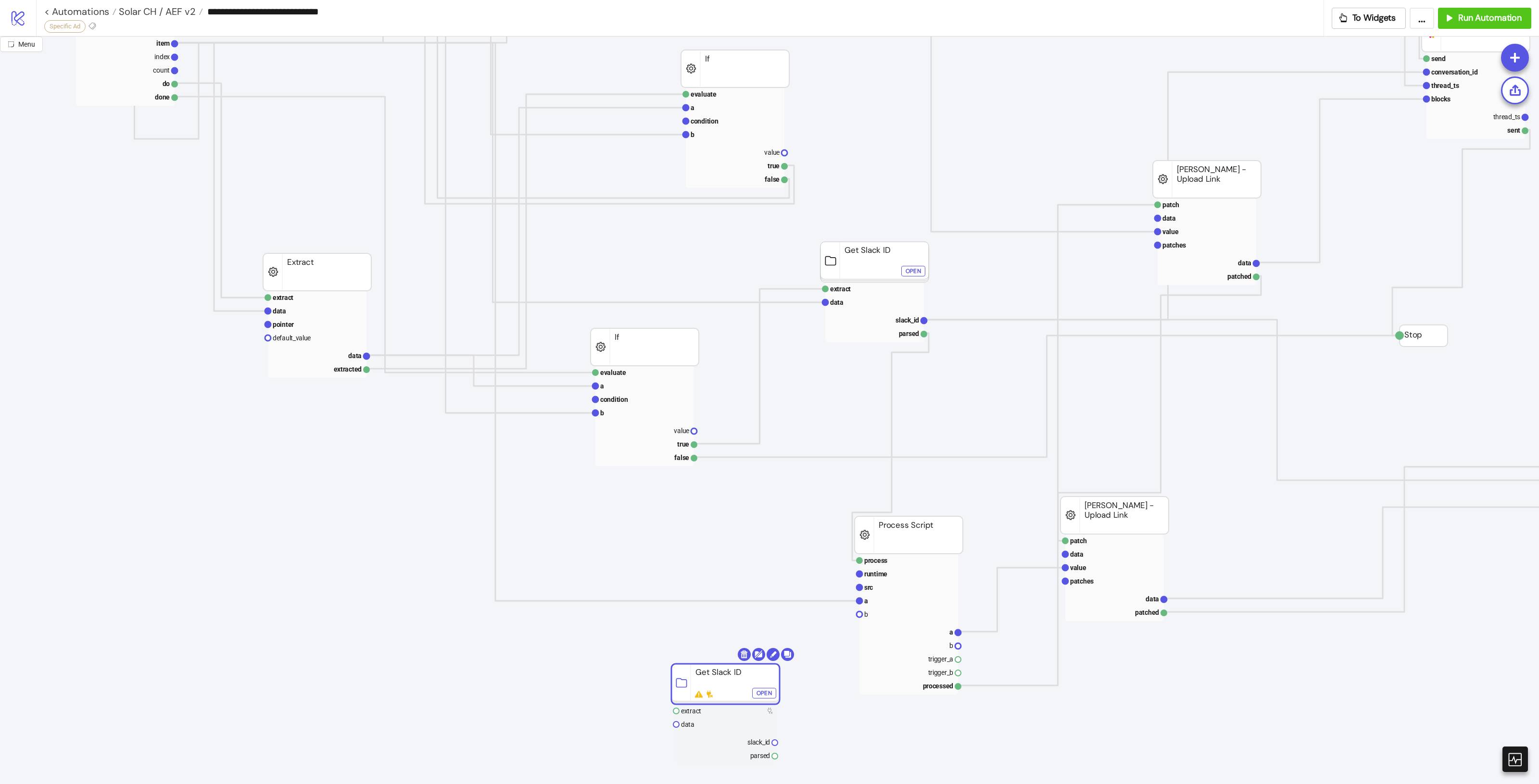
drag, startPoint x: 397, startPoint y: 569, endPoint x: 737, endPoint y: 696, distance: 362.9
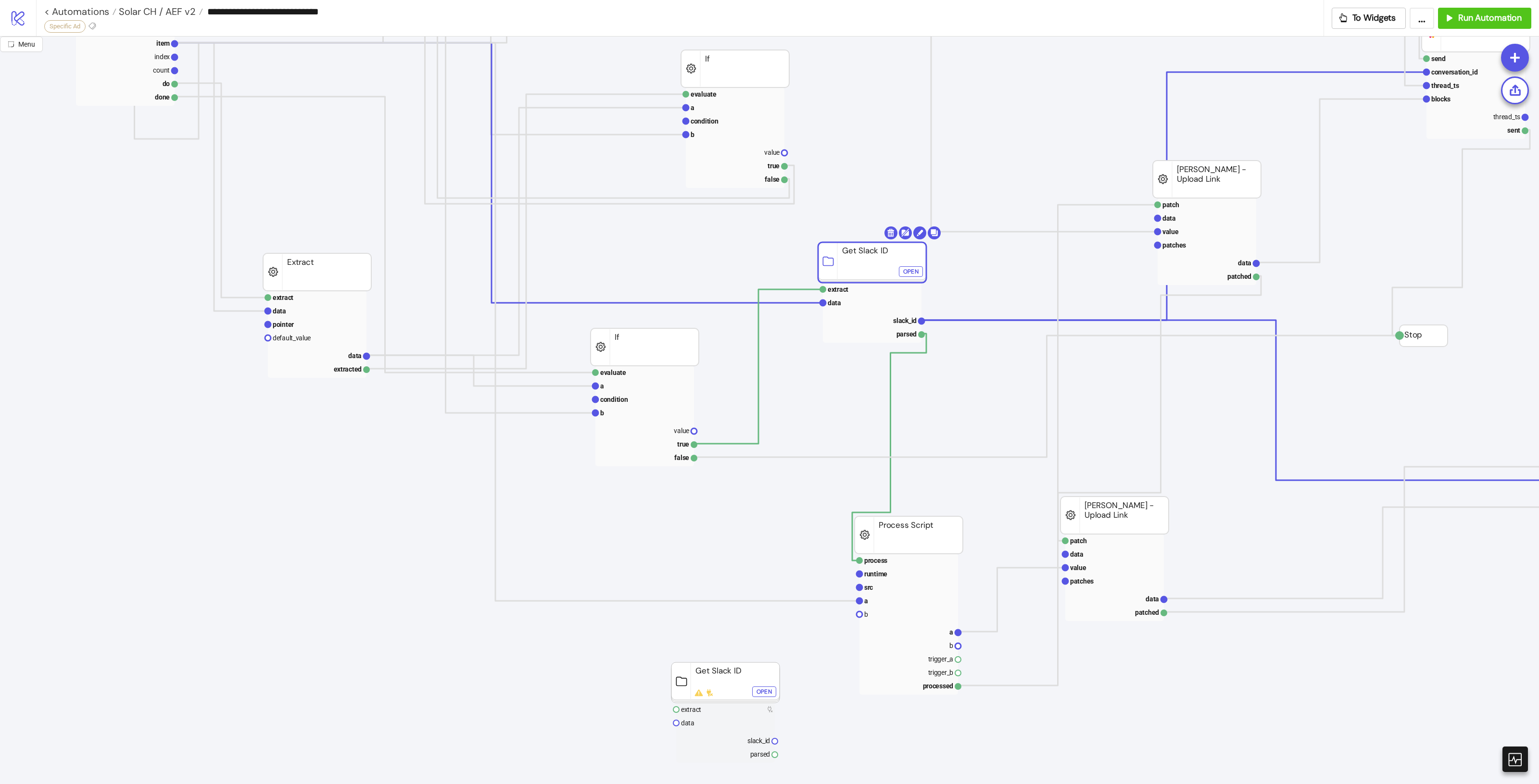
drag, startPoint x: 882, startPoint y: 267, endPoint x: 831, endPoint y: 267, distance: 51.0
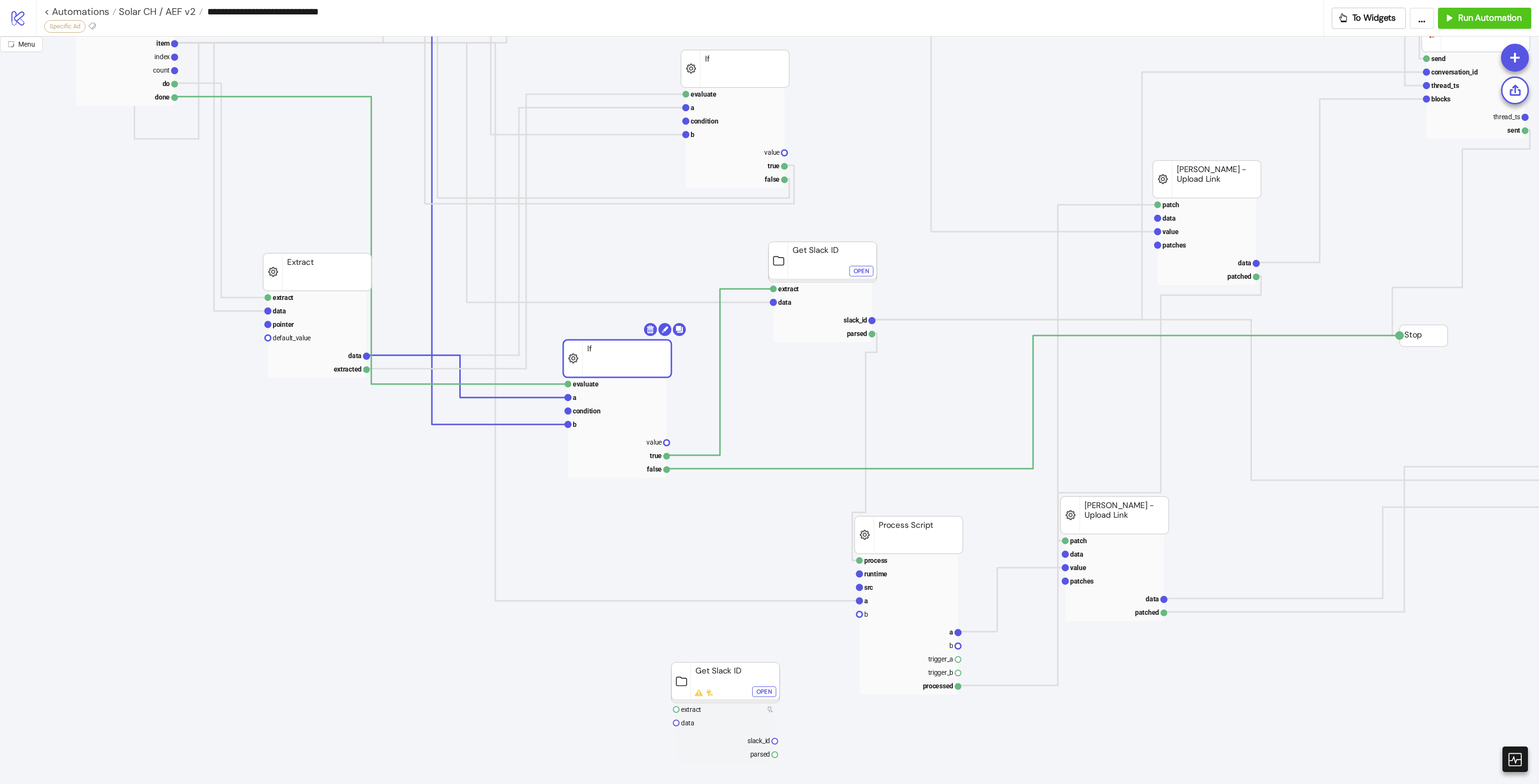
drag, startPoint x: 633, startPoint y: 347, endPoint x: 611, endPoint y: 357, distance: 24.2
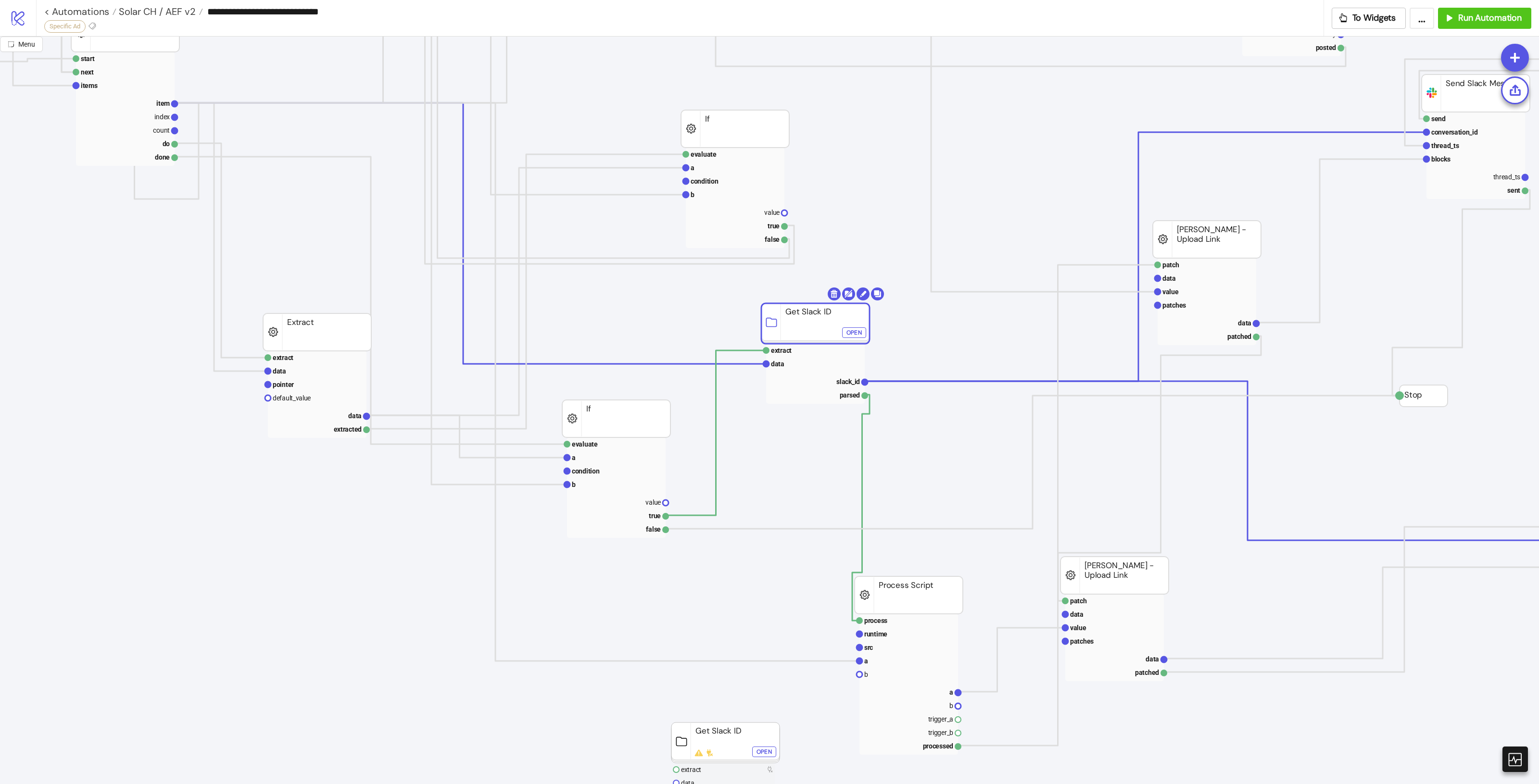
drag, startPoint x: 820, startPoint y: 329, endPoint x: 813, endPoint y: 330, distance: 7.1
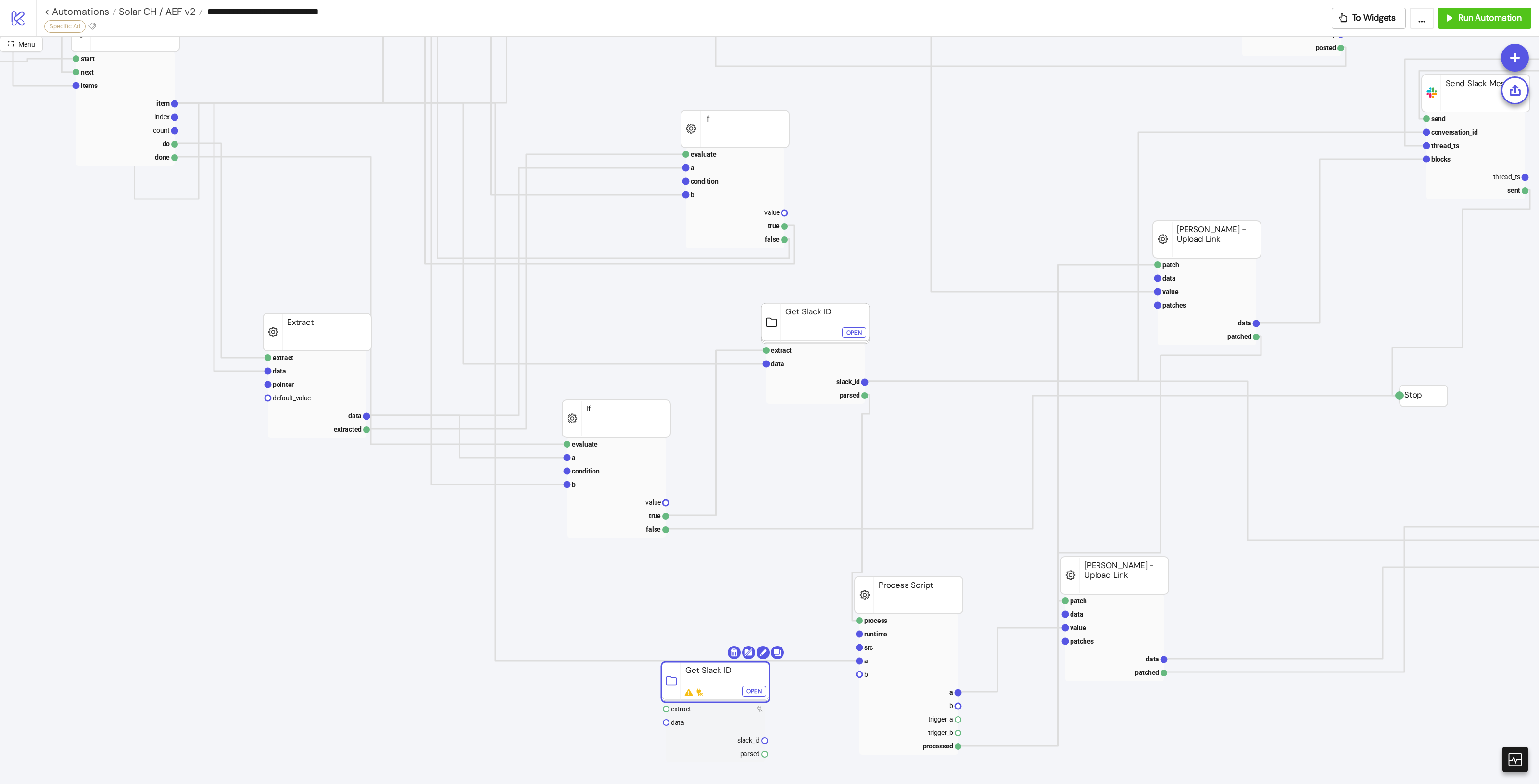
drag, startPoint x: 720, startPoint y: 727, endPoint x: 709, endPoint y: 683, distance: 45.4
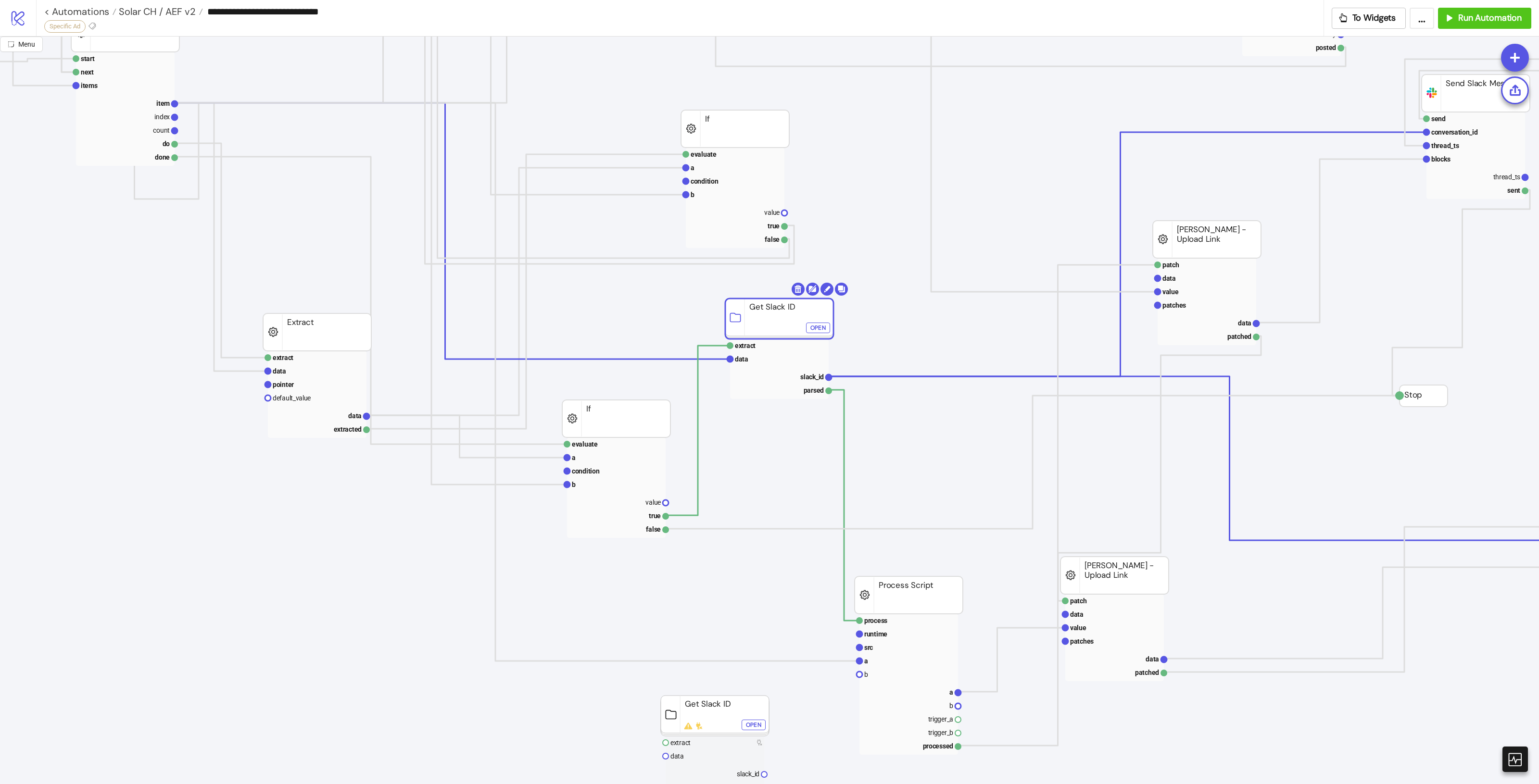
drag, startPoint x: 796, startPoint y: 333, endPoint x: 762, endPoint y: 335, distance: 34.1
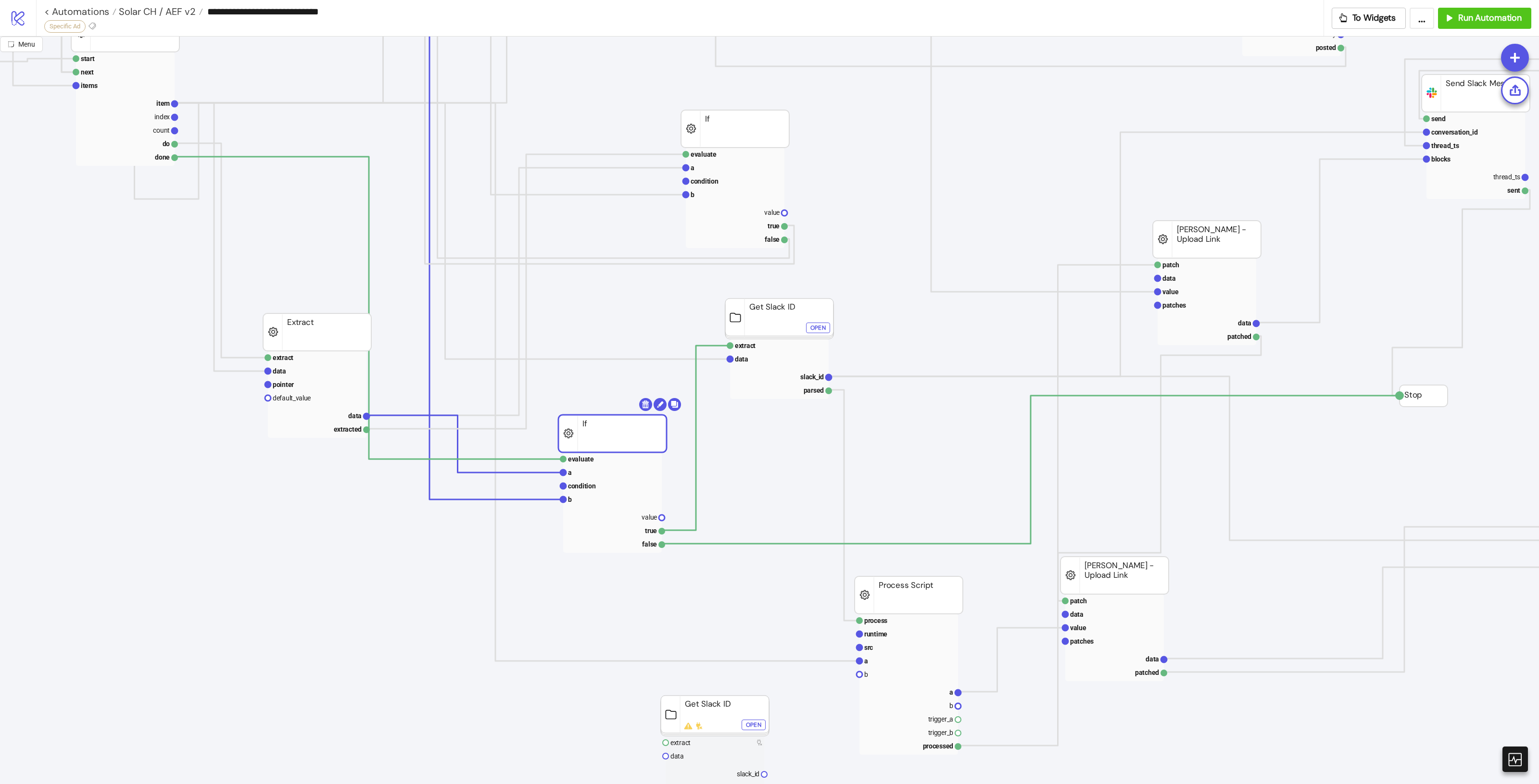
drag, startPoint x: 641, startPoint y: 420, endPoint x: 637, endPoint y: 434, distance: 14.6
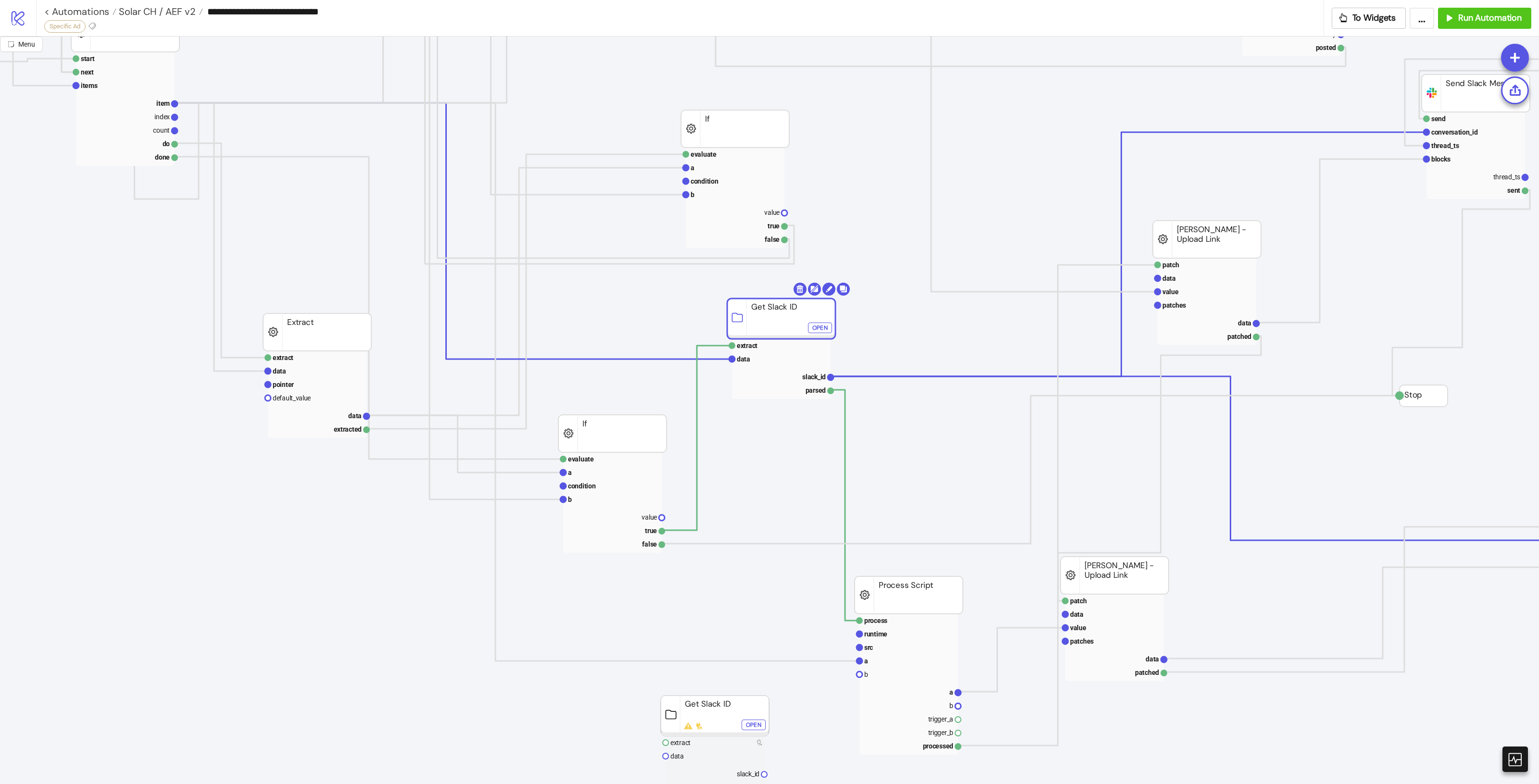
drag, startPoint x: 772, startPoint y: 317, endPoint x: 785, endPoint y: 319, distance: 13.2
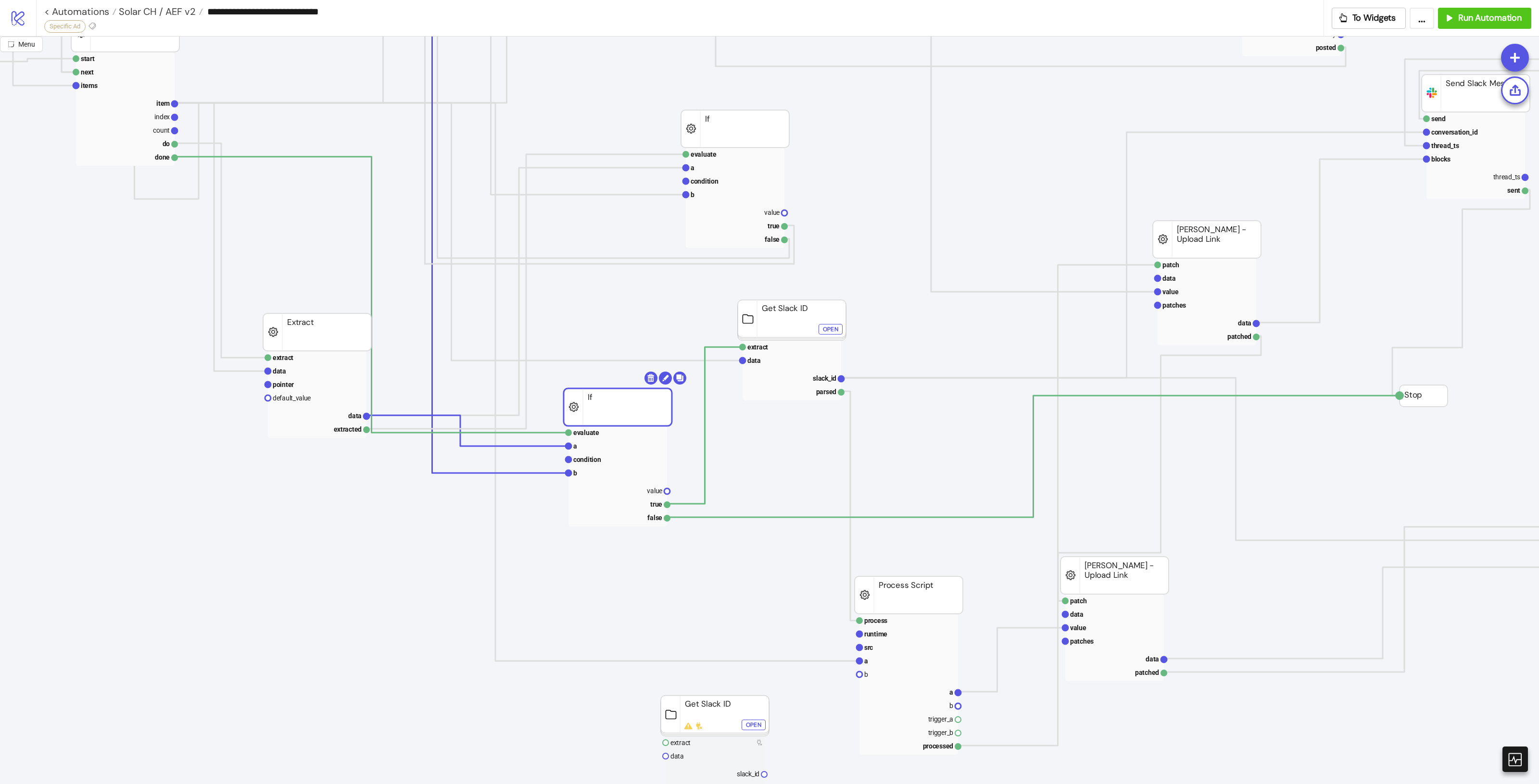
drag, startPoint x: 659, startPoint y: 427, endPoint x: 665, endPoint y: 400, distance: 27.7
click at [796, 341] on rect at bounding box center [792, 347] width 99 height 14
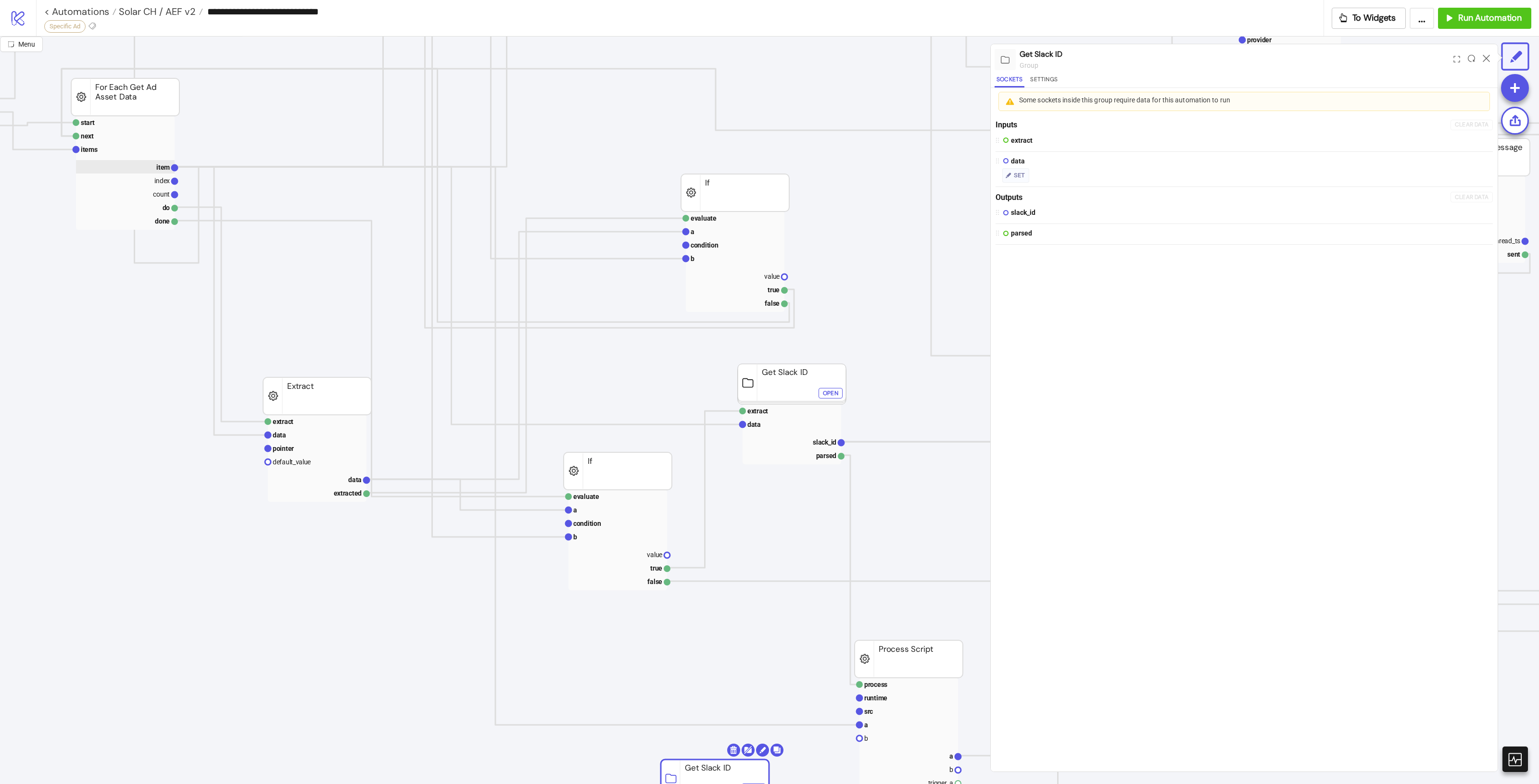
scroll to position [301, 287]
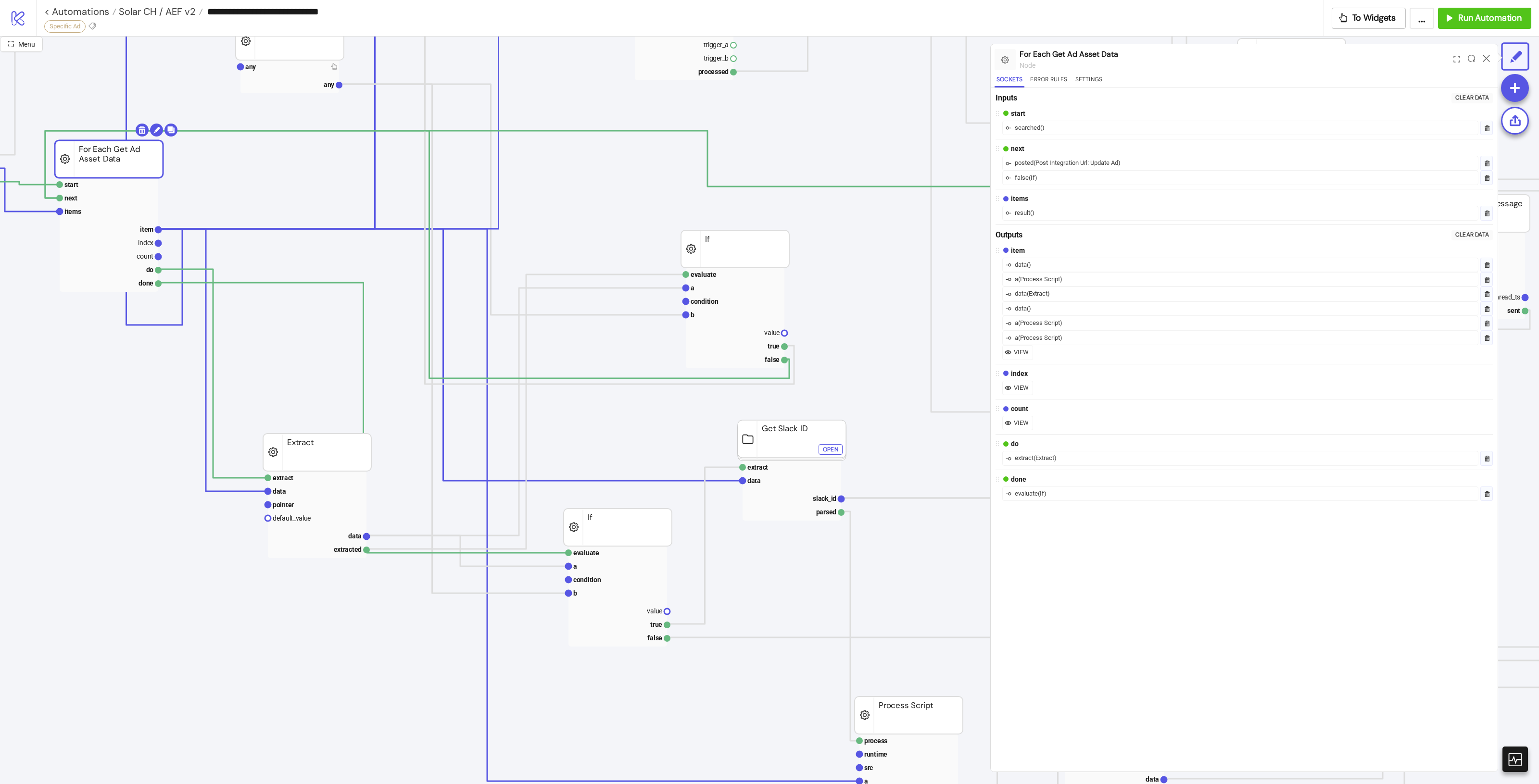
drag, startPoint x: 132, startPoint y: 170, endPoint x: 116, endPoint y: 176, distance: 17.1
click at [141, 229] on text "item" at bounding box center [146, 230] width 14 height 8
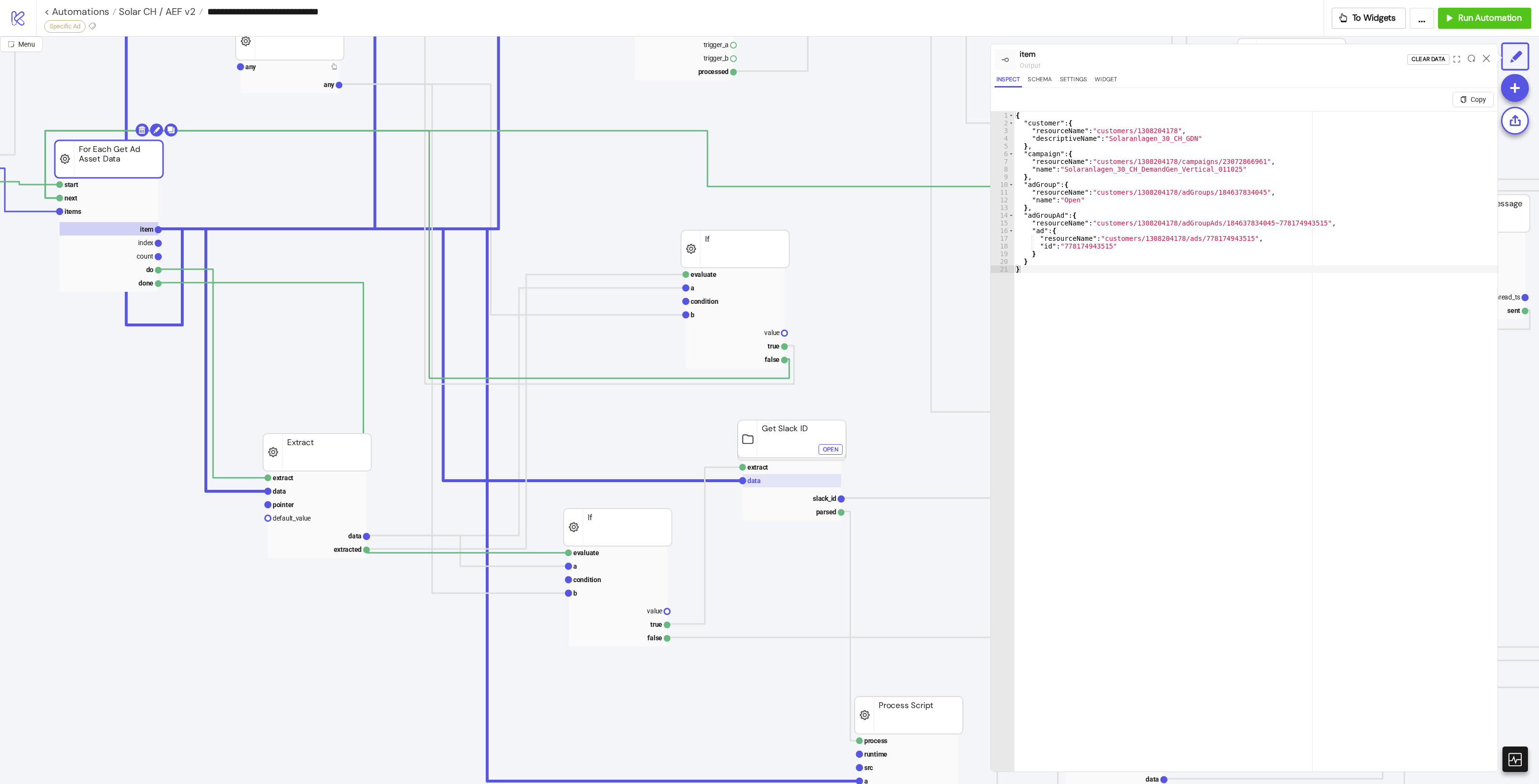
click at [758, 478] on text "data" at bounding box center [754, 481] width 14 height 8
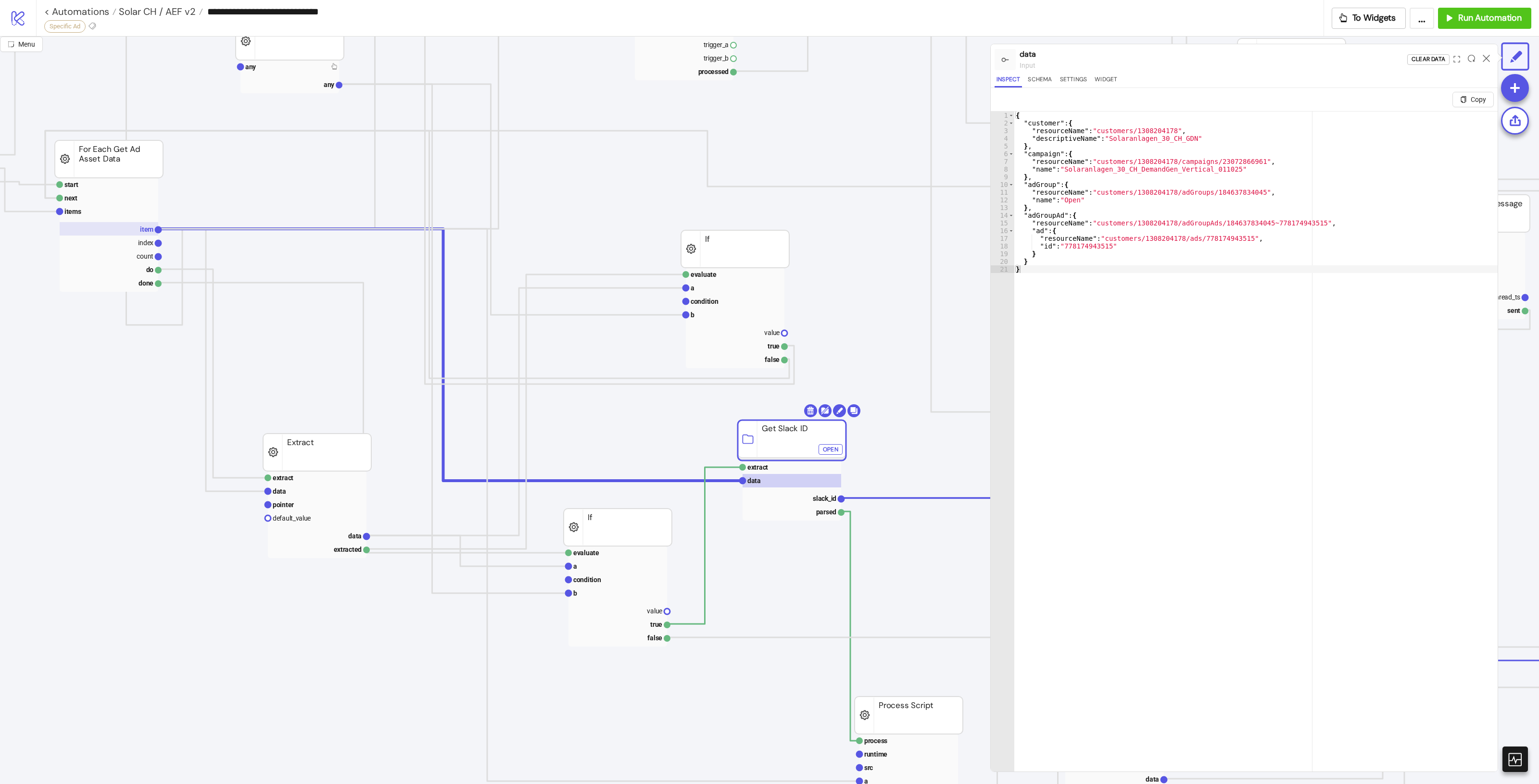
click at [147, 229] on text "item" at bounding box center [146, 230] width 14 height 8
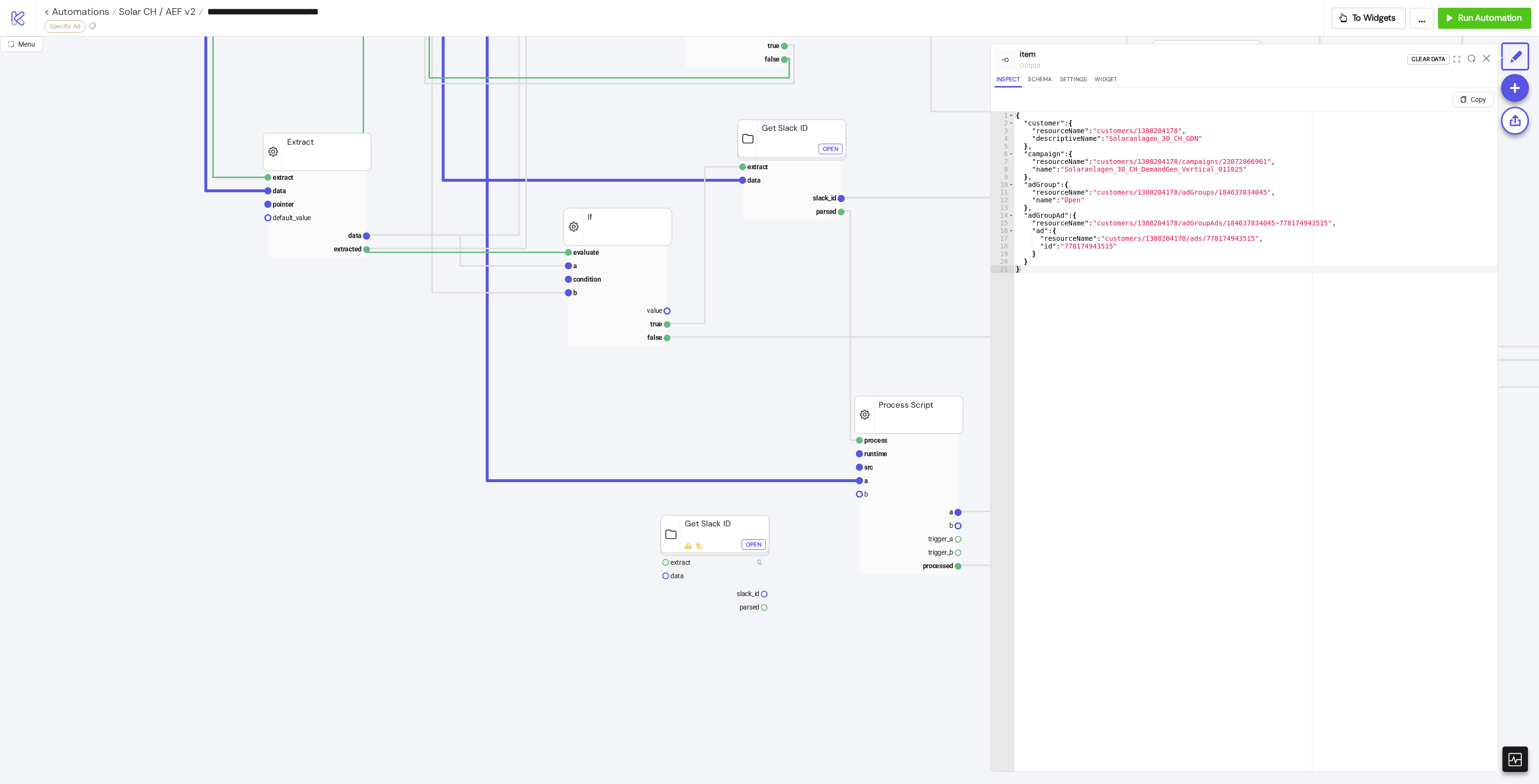
scroll to position [481, 287]
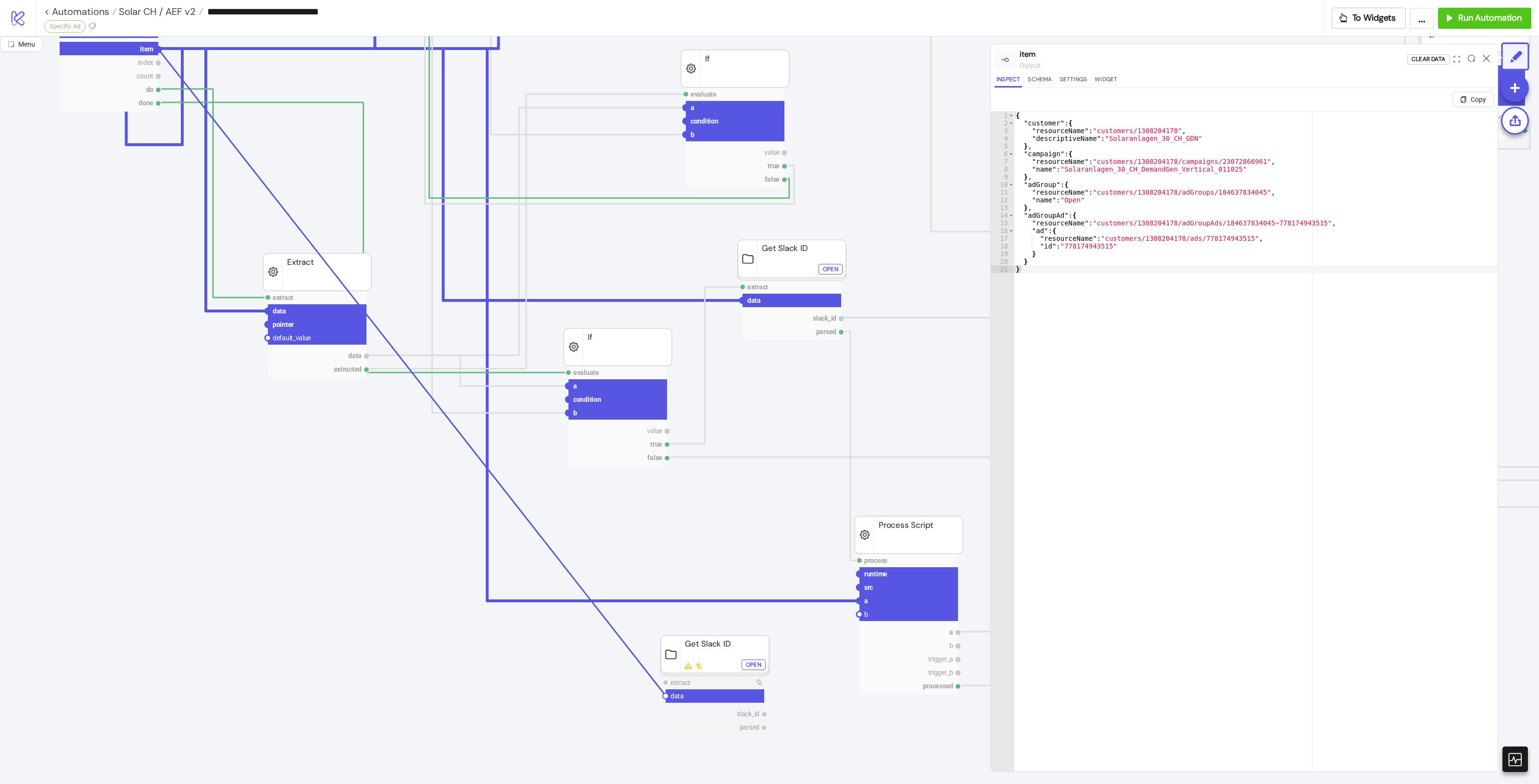
drag, startPoint x: 158, startPoint y: 49, endPoint x: 664, endPoint y: 695, distance: 820.6
click at [664, 695] on icon "process runtime src ad asset body info trigger_a trigger_b processed Process Sc…" at bounding box center [832, 517] width 2239 height 1923
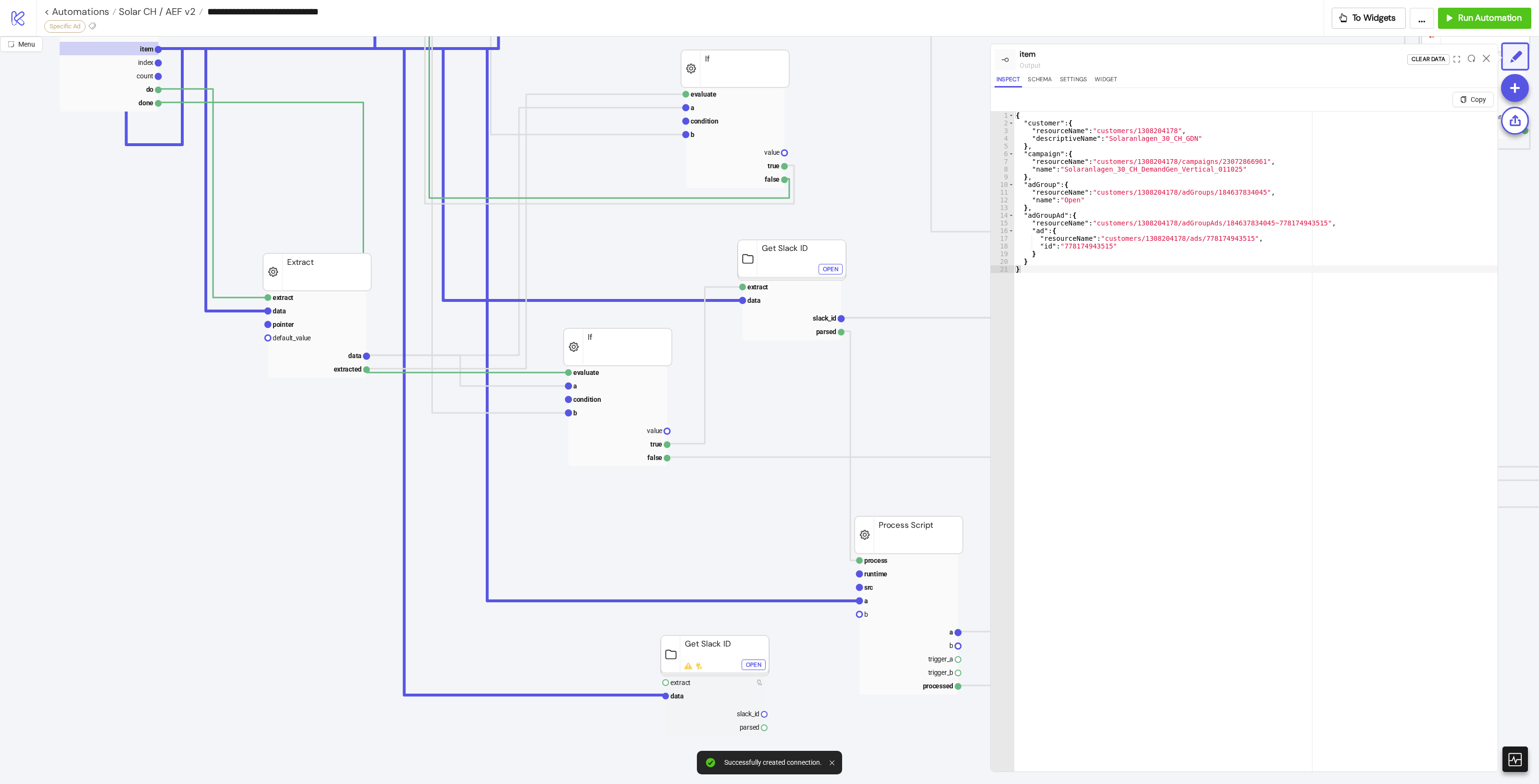
click div "Open"
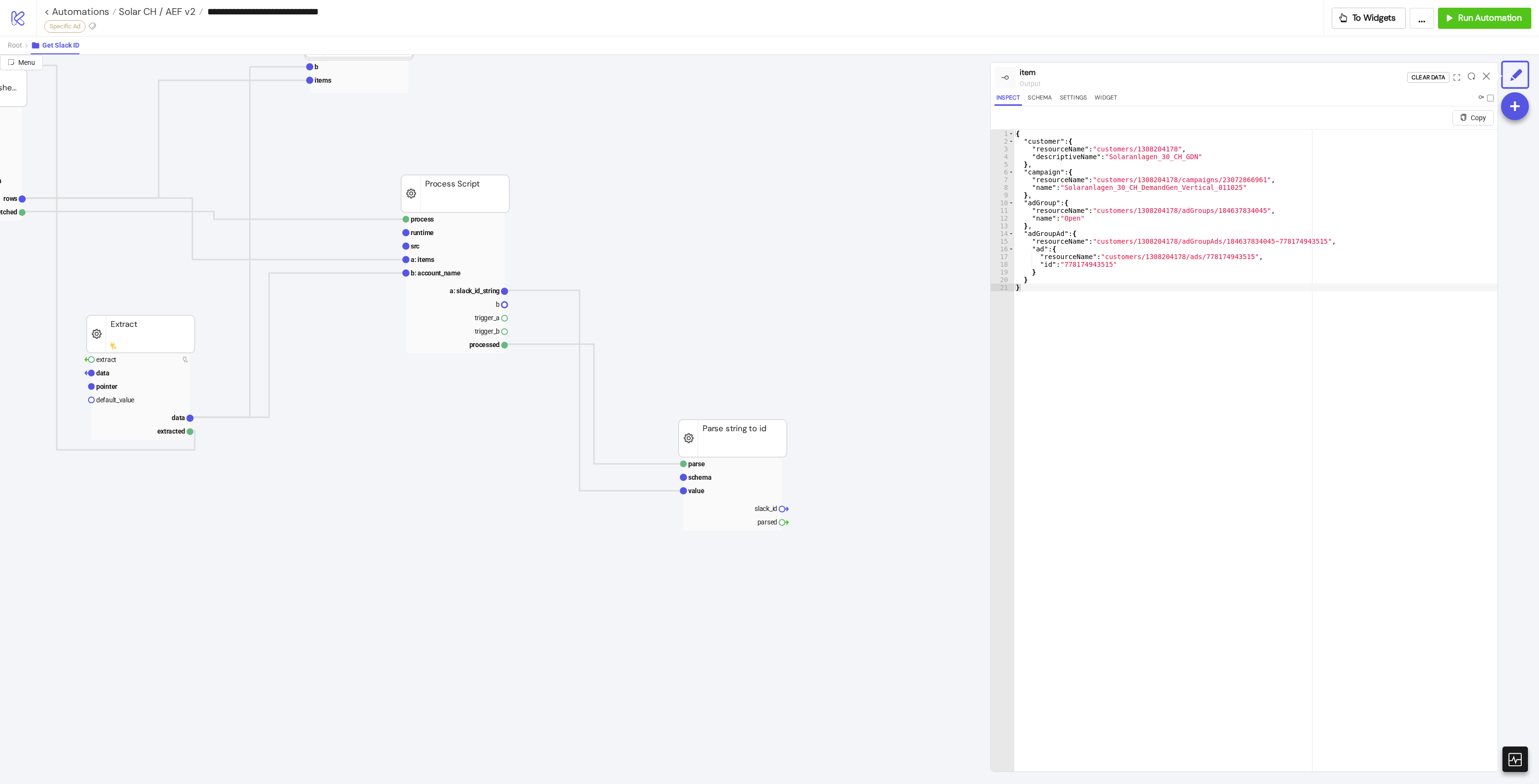
click at [1480, 76] on div at bounding box center [1486, 77] width 15 height 26
click at [1482, 77] on div at bounding box center [1486, 77] width 15 height 26
click at [1485, 73] on icon at bounding box center [1486, 76] width 7 height 7
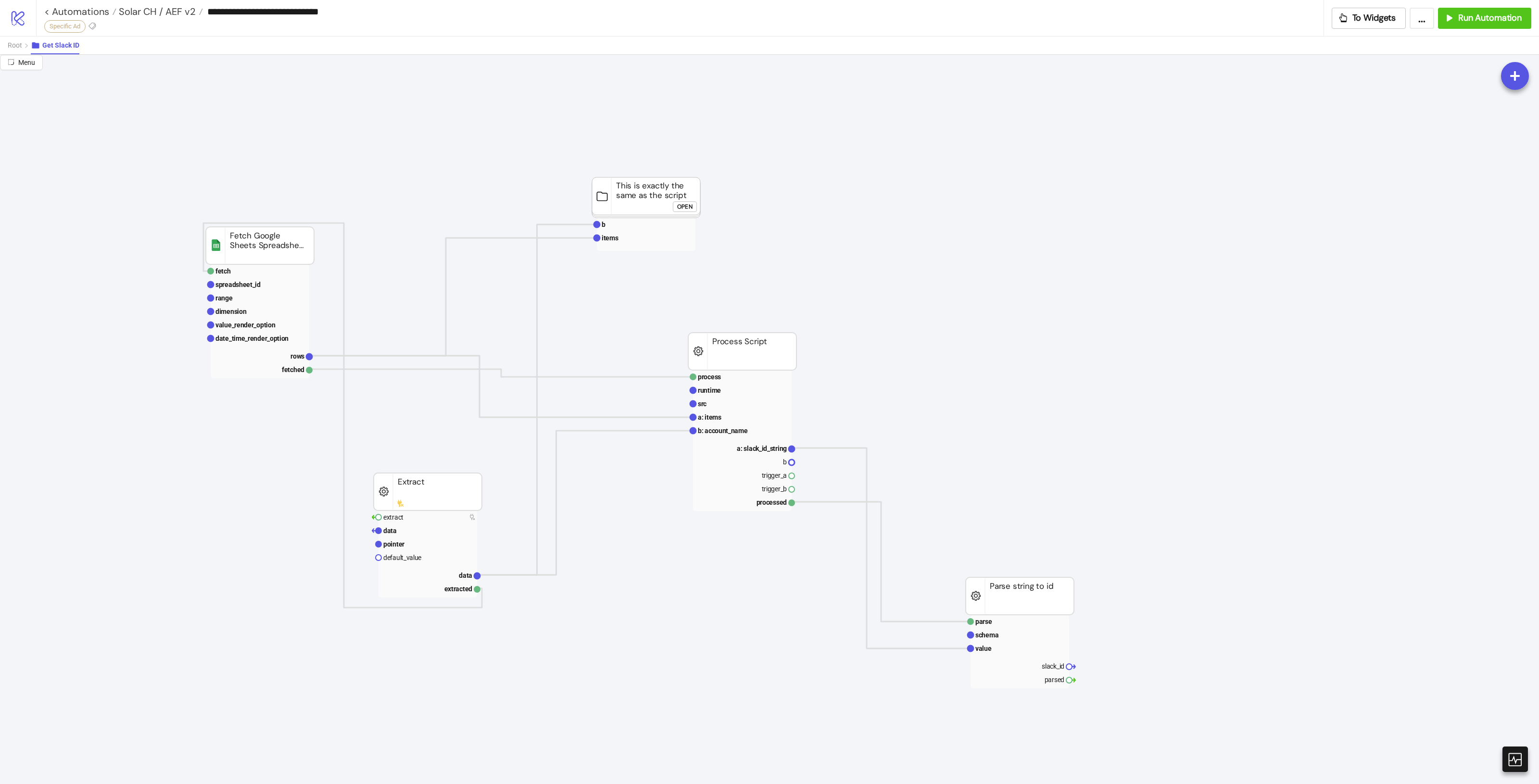
scroll to position [240, 0]
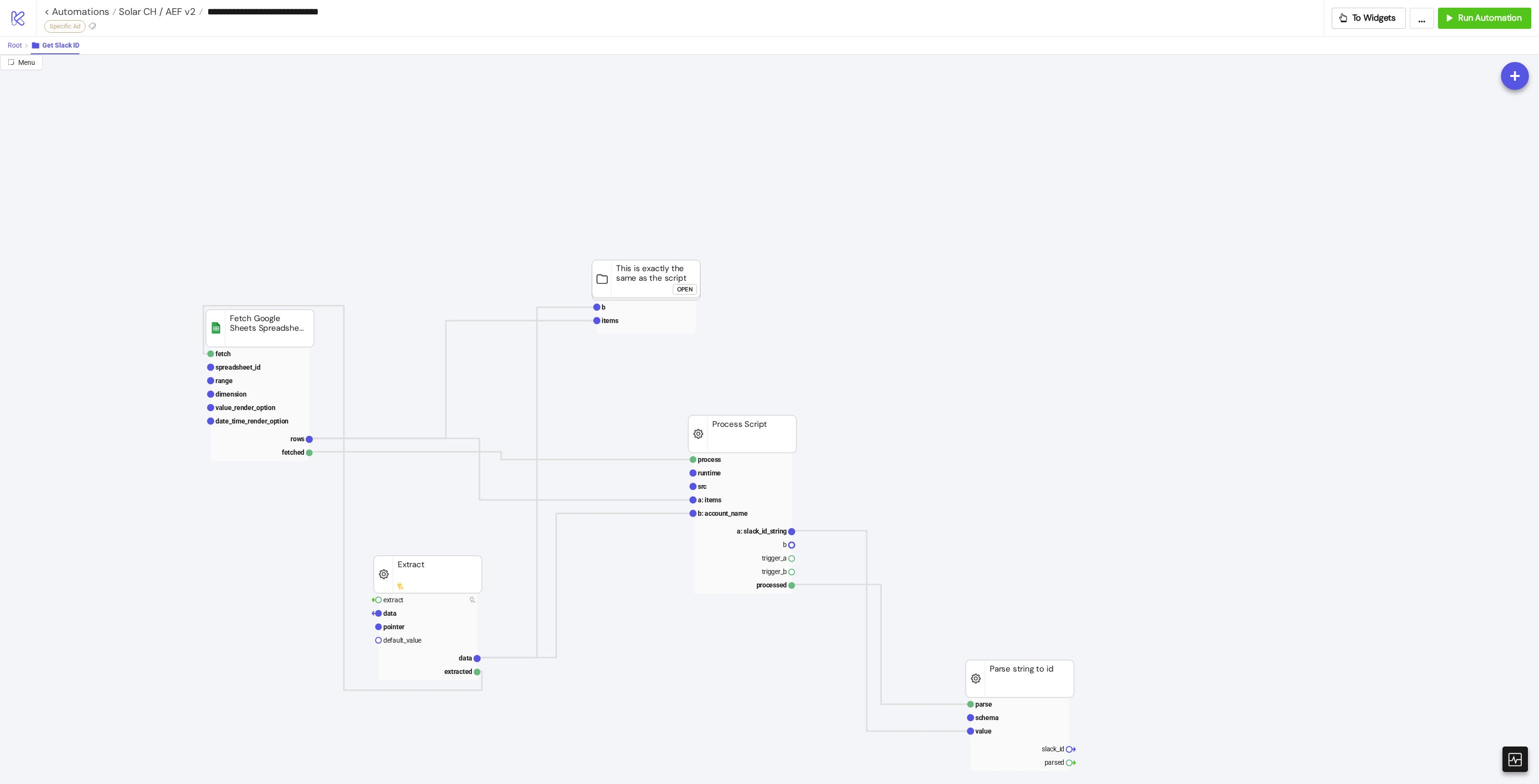
click at [29, 44] on button "Root" at bounding box center [19, 45] width 23 height 18
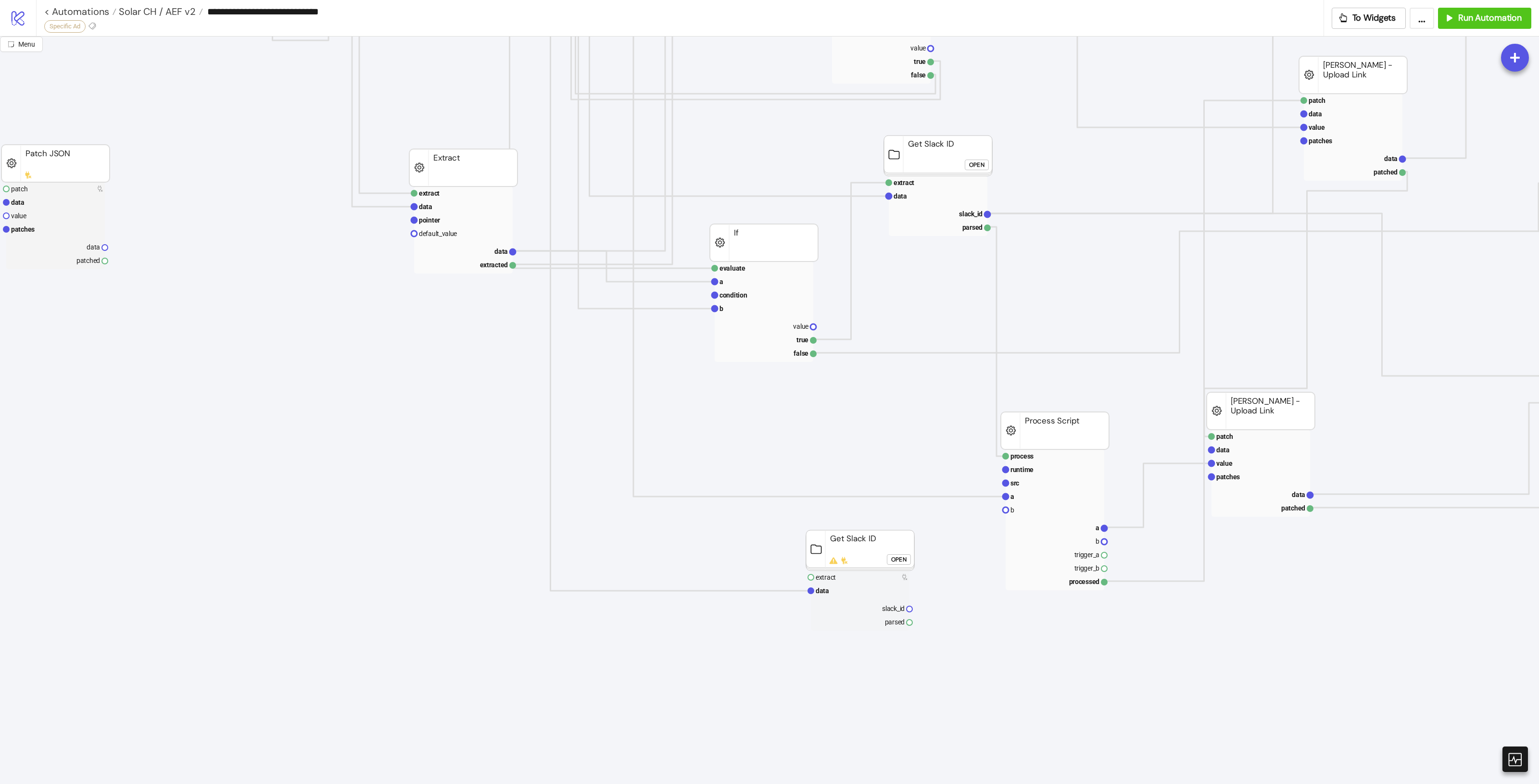
scroll to position [661, 141]
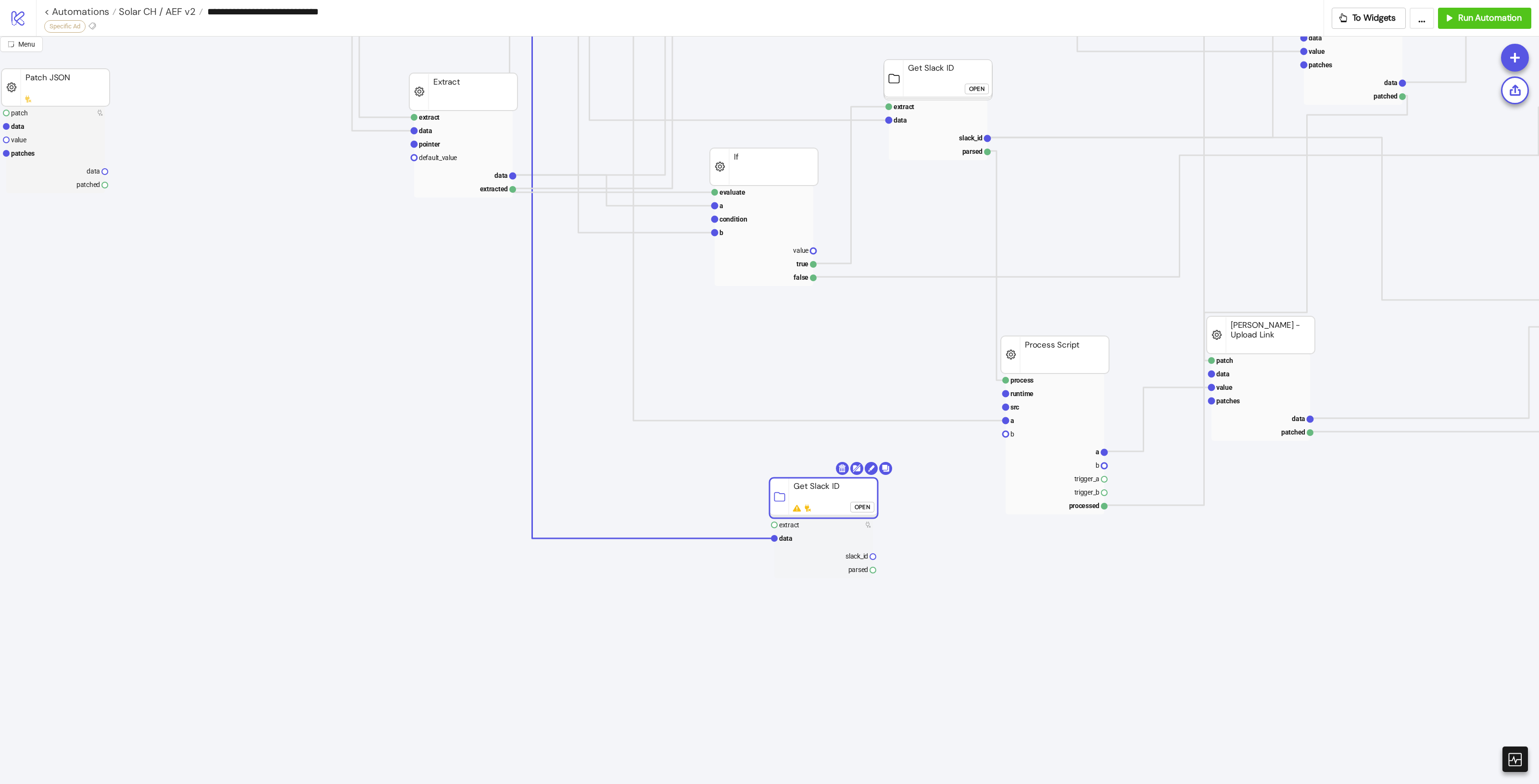
drag, startPoint x: 859, startPoint y: 471, endPoint x: 823, endPoint y: 495, distance: 43.3
click at [823, 495] on rect at bounding box center [824, 498] width 109 height 41
click div "Open"
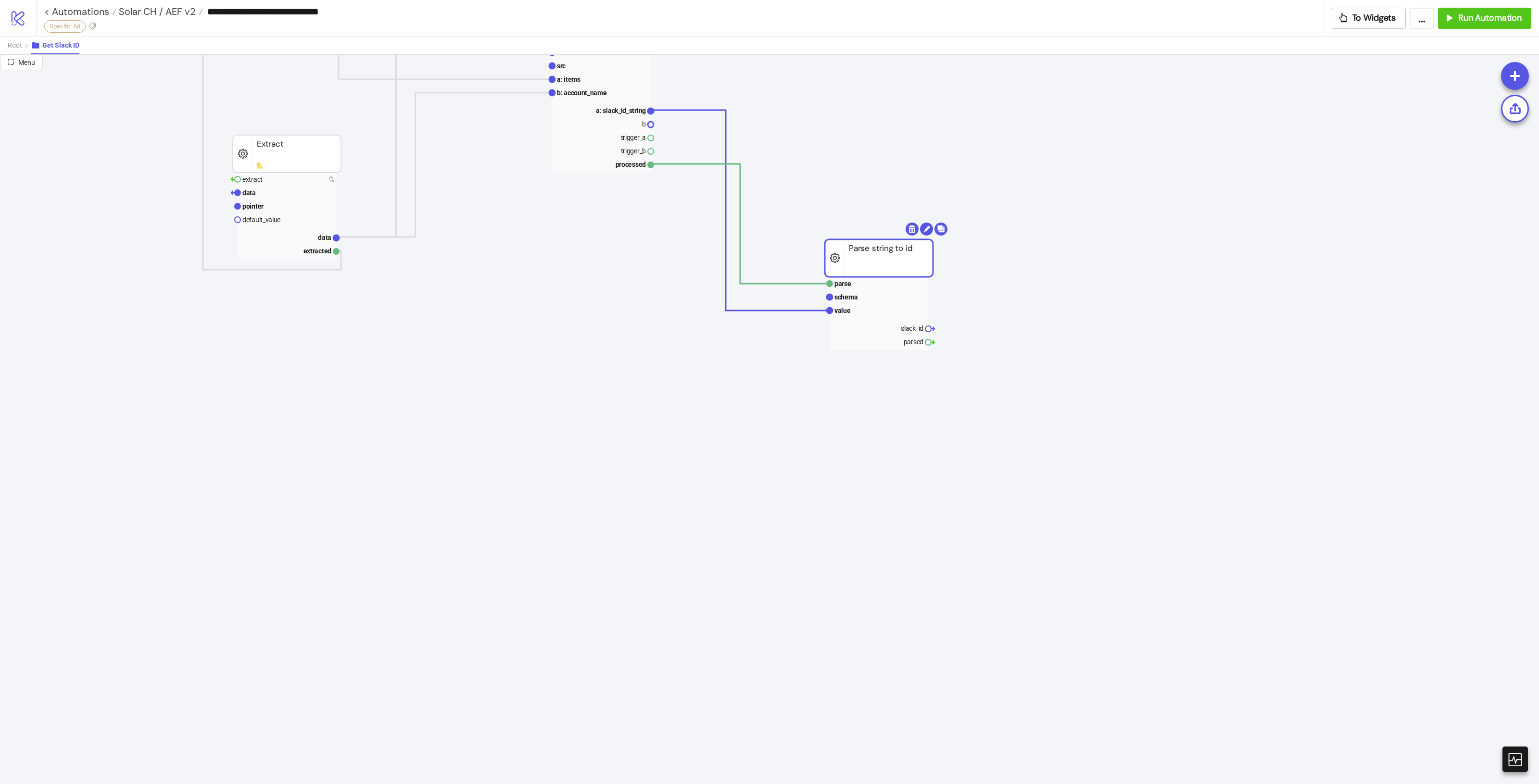
click at [862, 318] on rect at bounding box center [879, 313] width 99 height 73
click at [11, 49] on span "Root" at bounding box center [15, 45] width 14 height 8
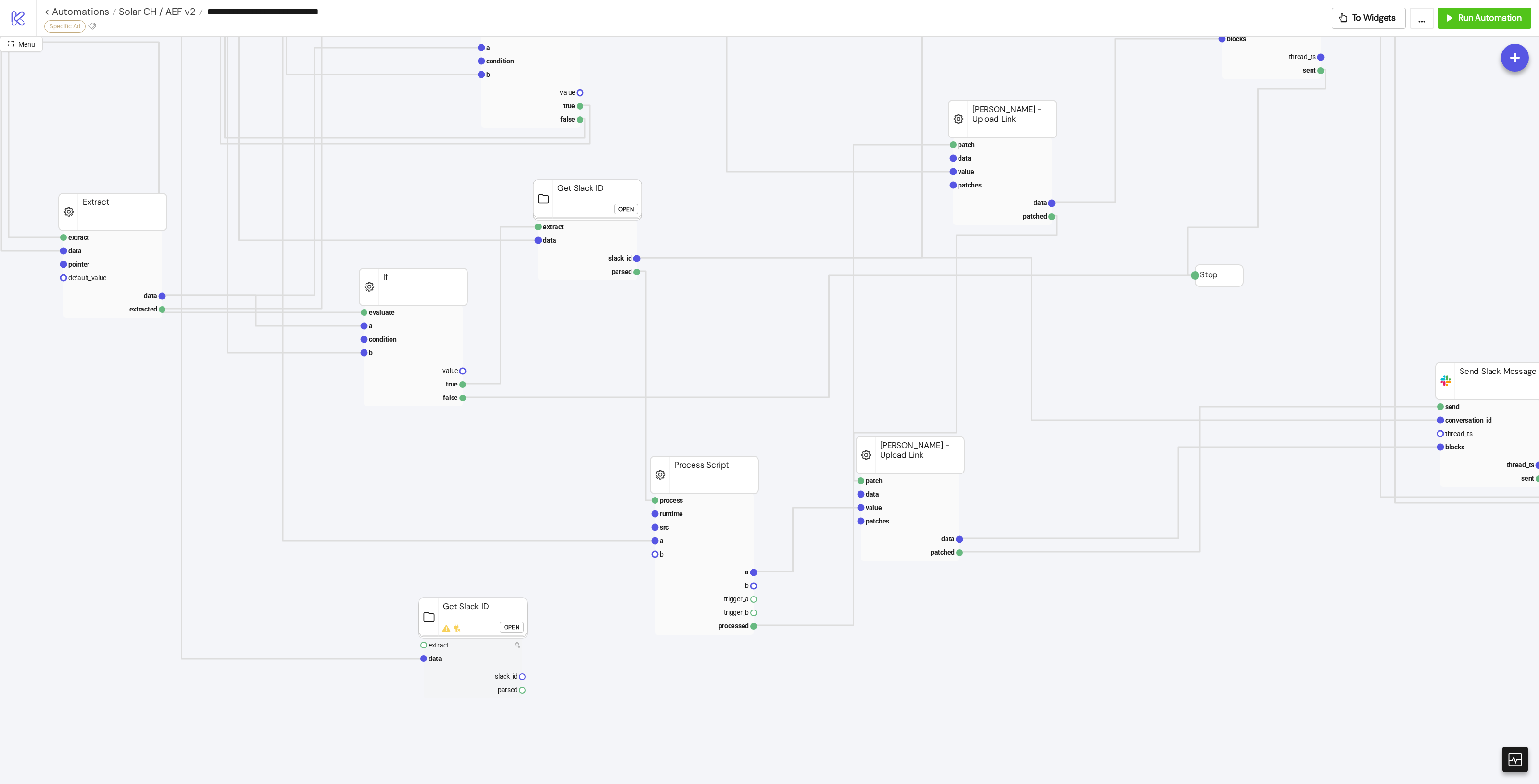
scroll to position [541, 683]
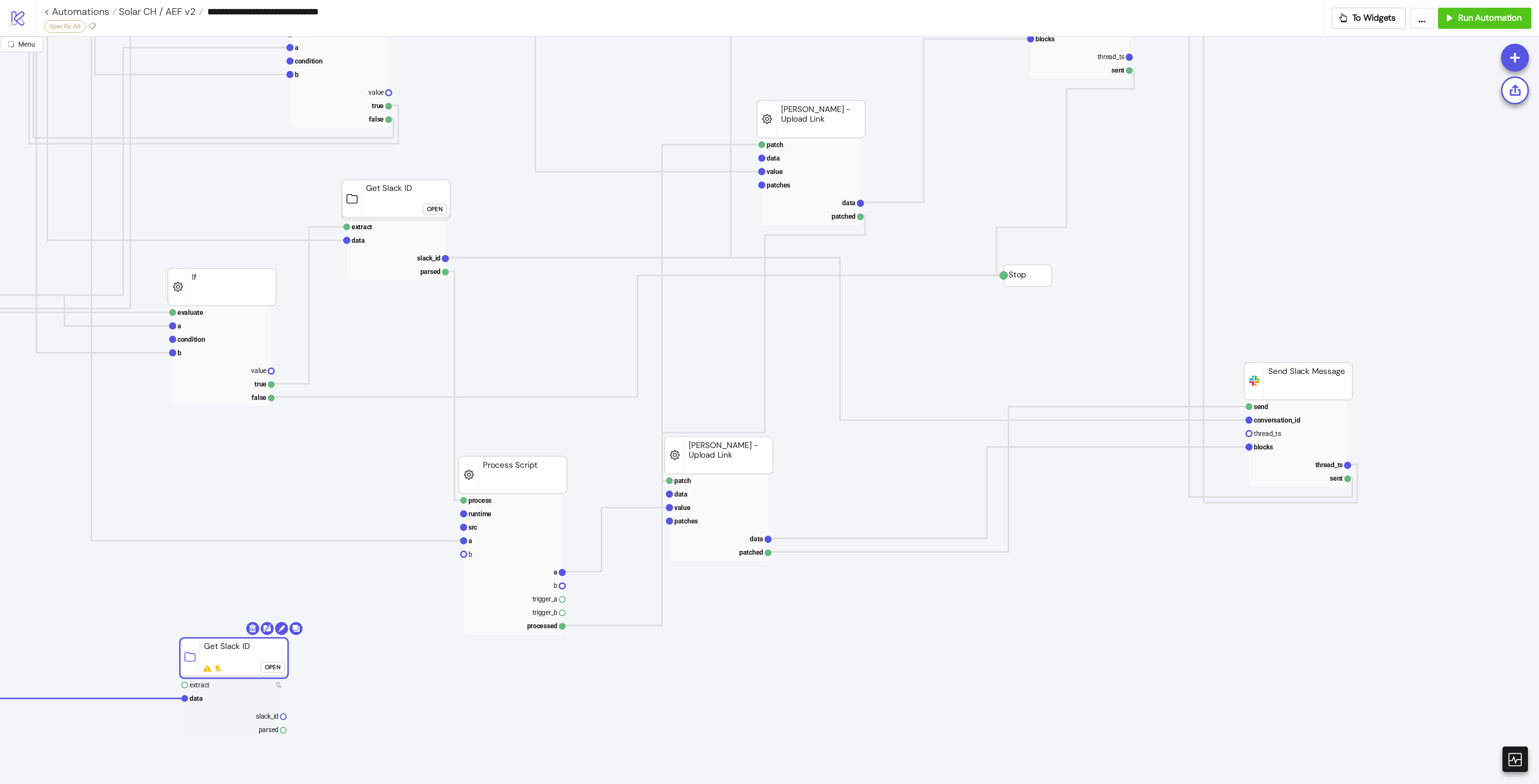
drag, startPoint x: 251, startPoint y: 621, endPoint x: 174, endPoint y: 641, distance: 79.6
click at [180, 647] on rect at bounding box center [234, 658] width 109 height 41
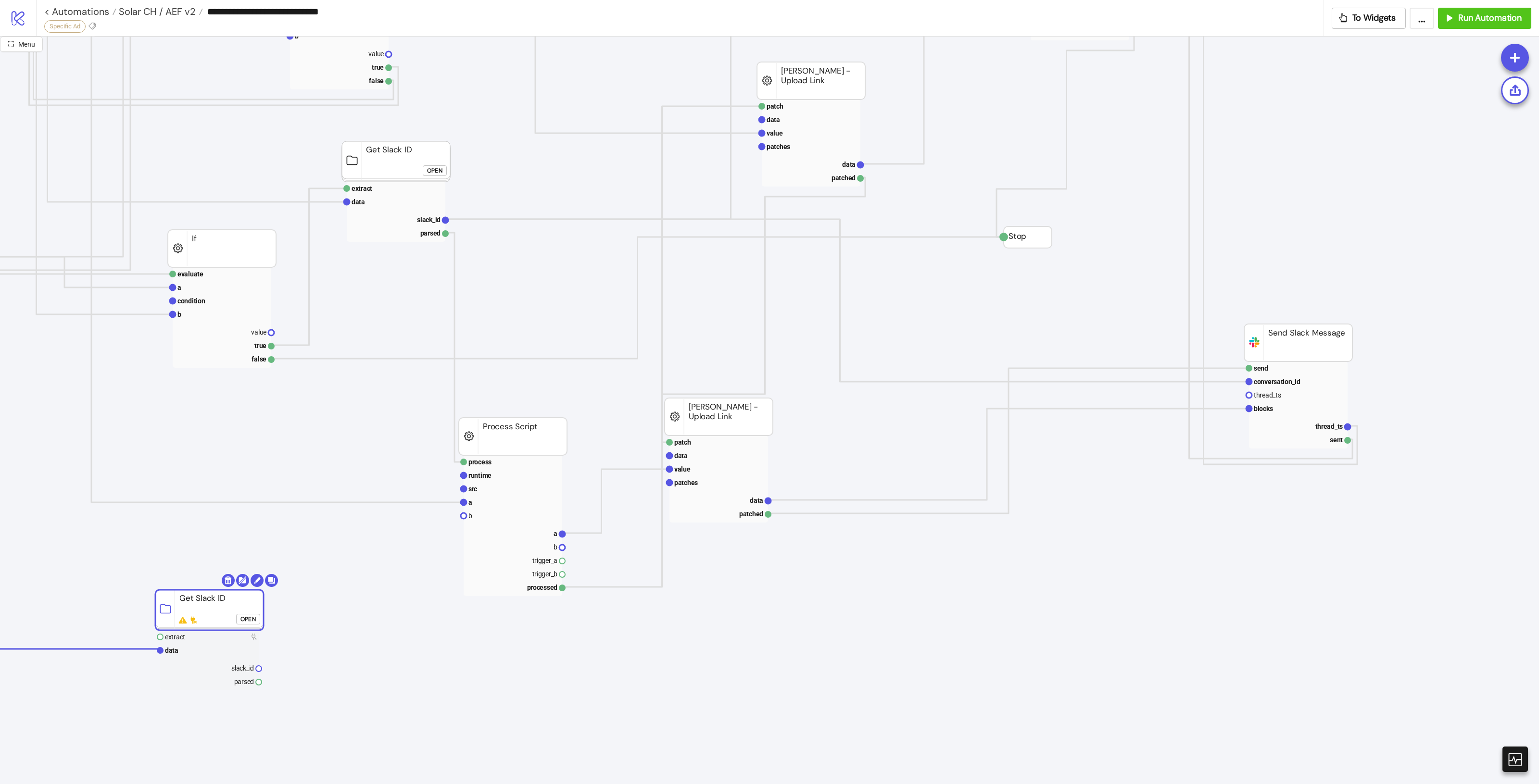
scroll to position [601, 683]
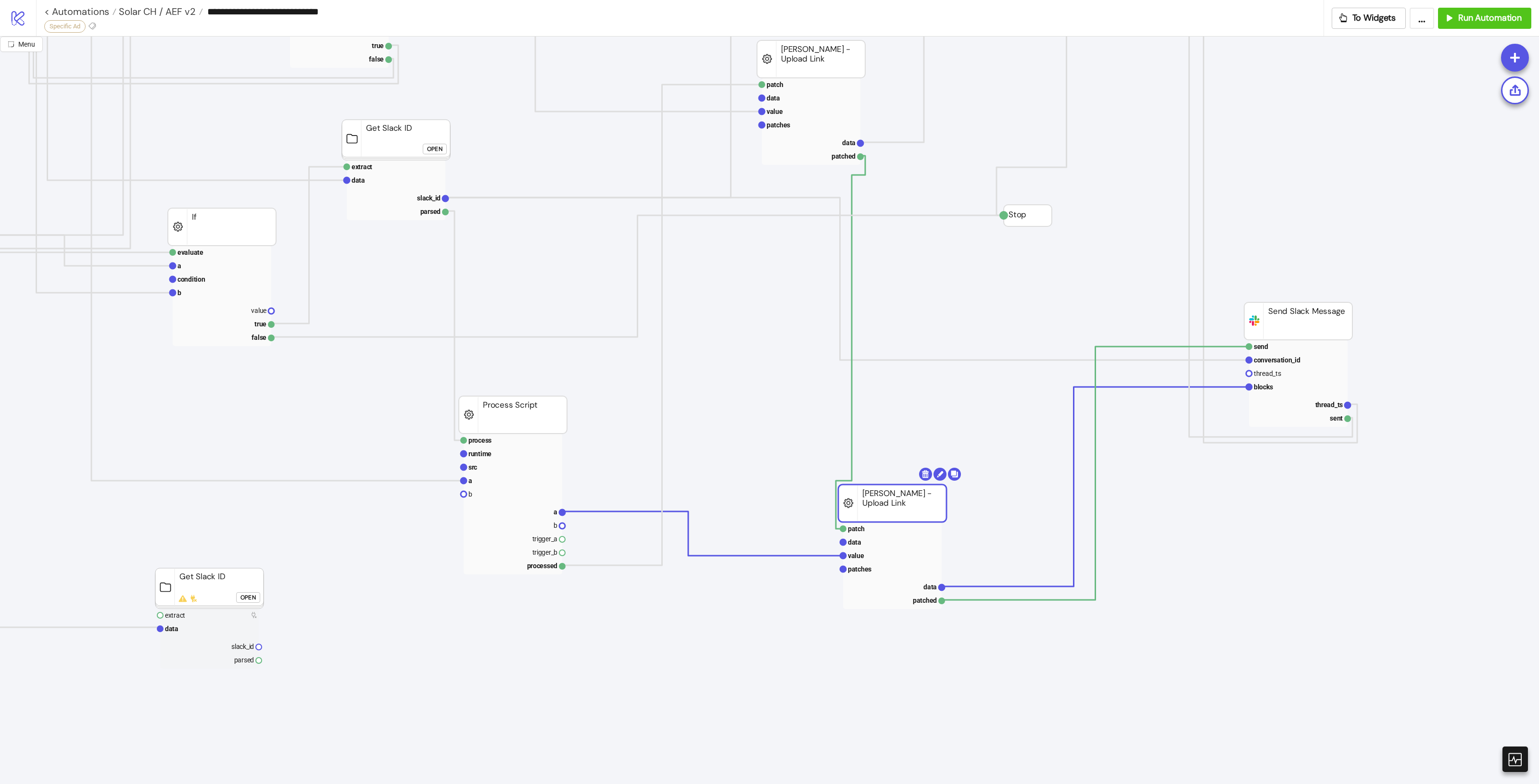
drag, startPoint x: 726, startPoint y: 405, endPoint x: 886, endPoint y: 502, distance: 187.1
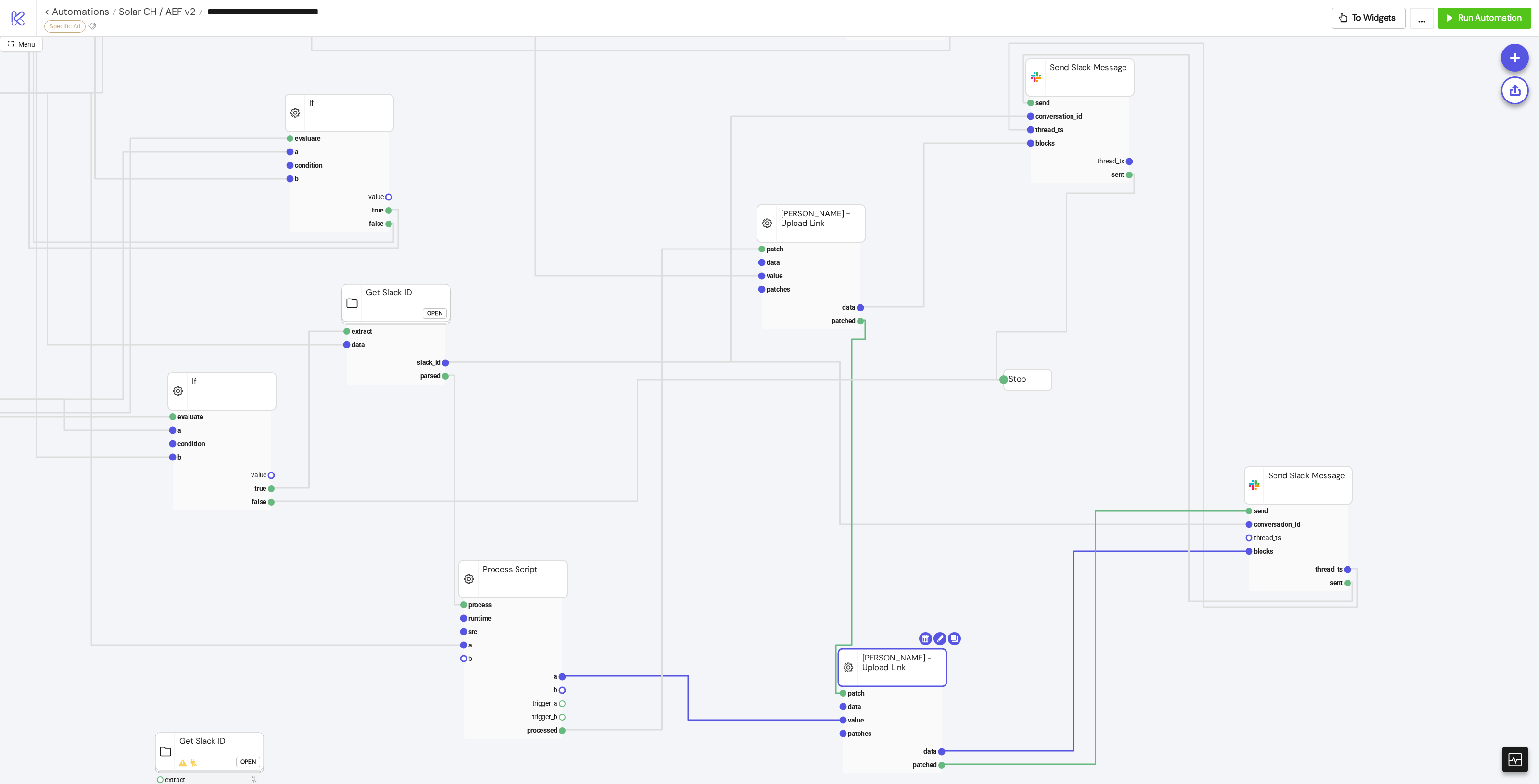
scroll to position [541, 683]
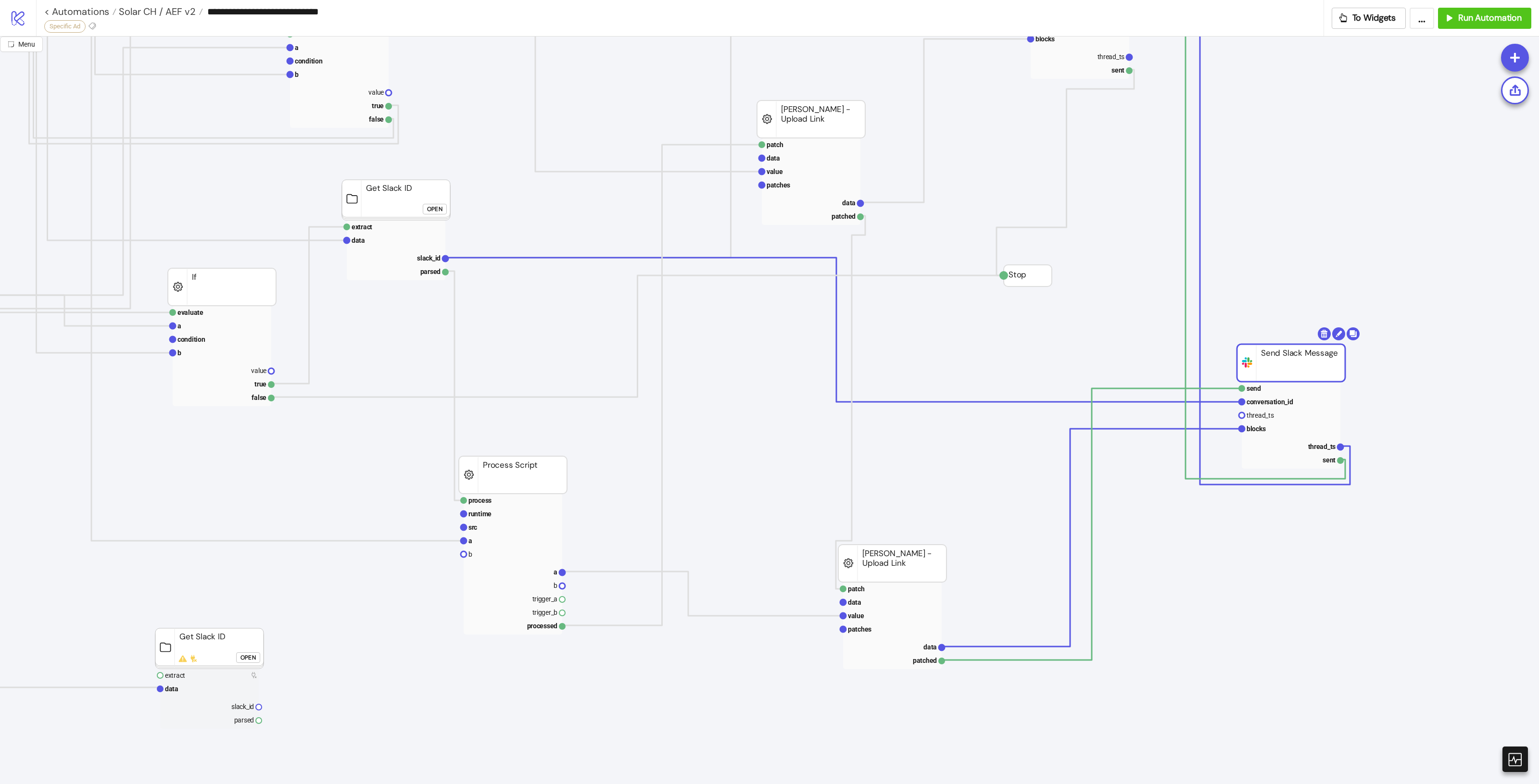
drag, startPoint x: 1302, startPoint y: 380, endPoint x: 1295, endPoint y: 362, distance: 19.3
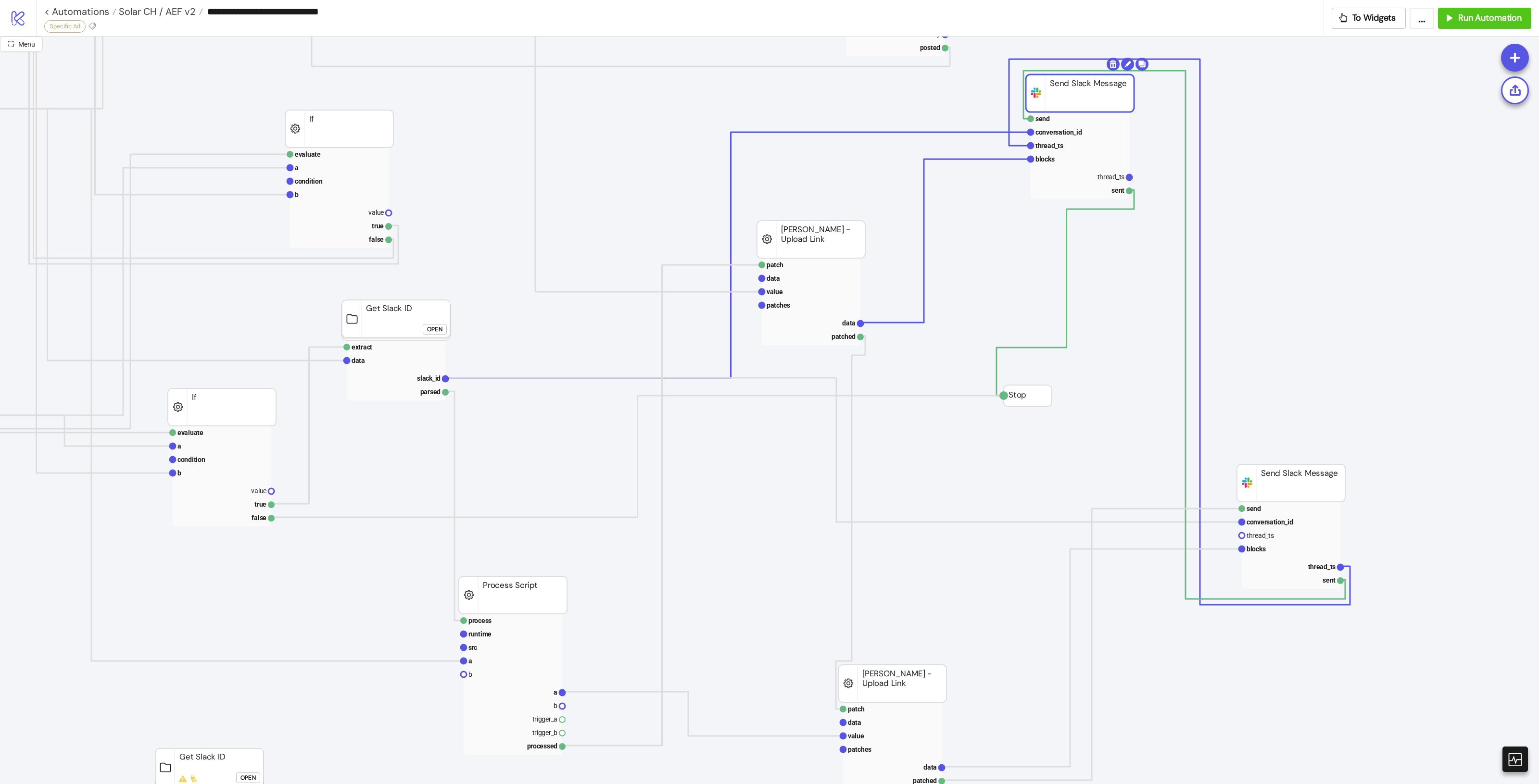
scroll to position [601, 683]
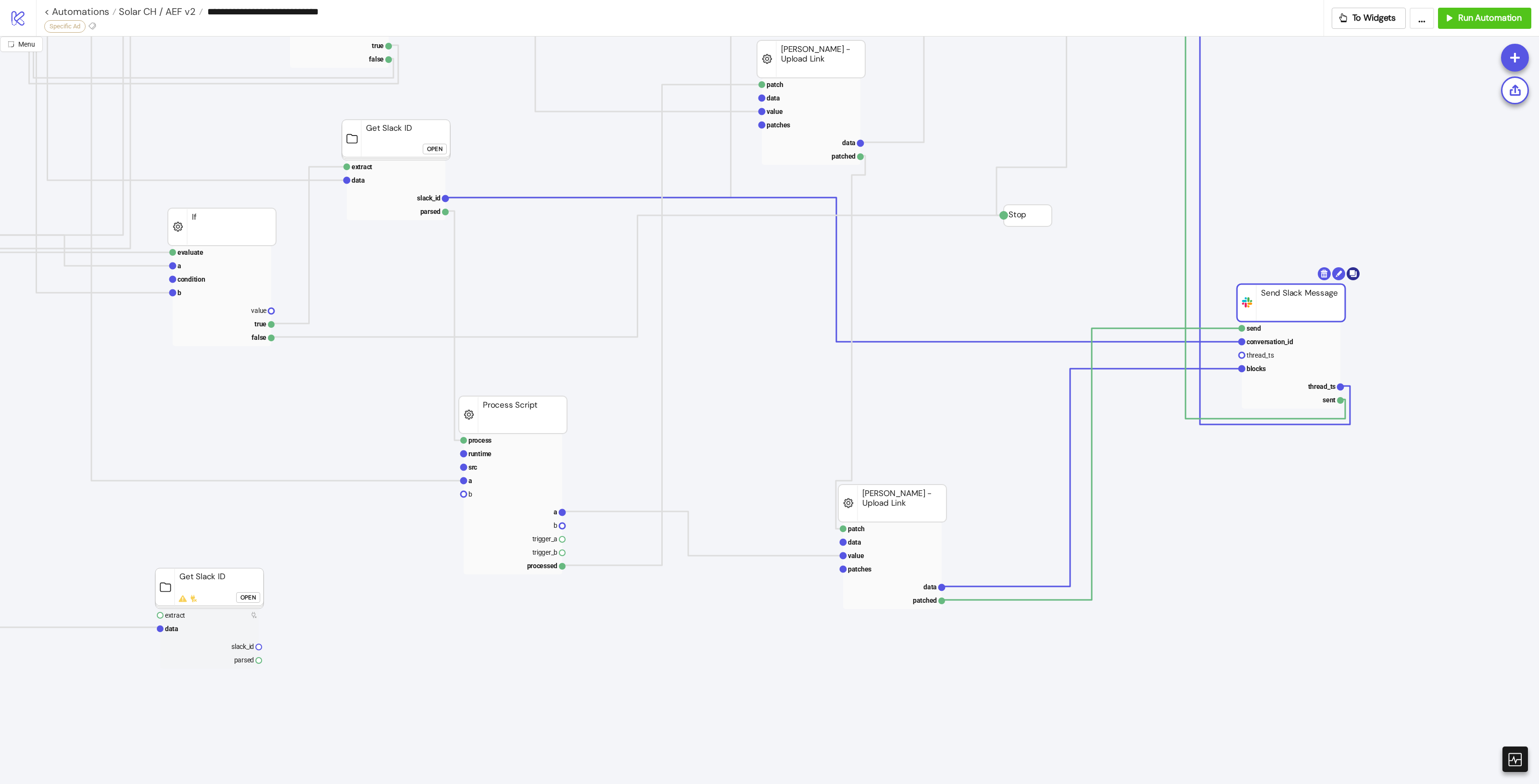
click at [1356, 275] on body "**********" at bounding box center [769, 392] width 1539 height 784
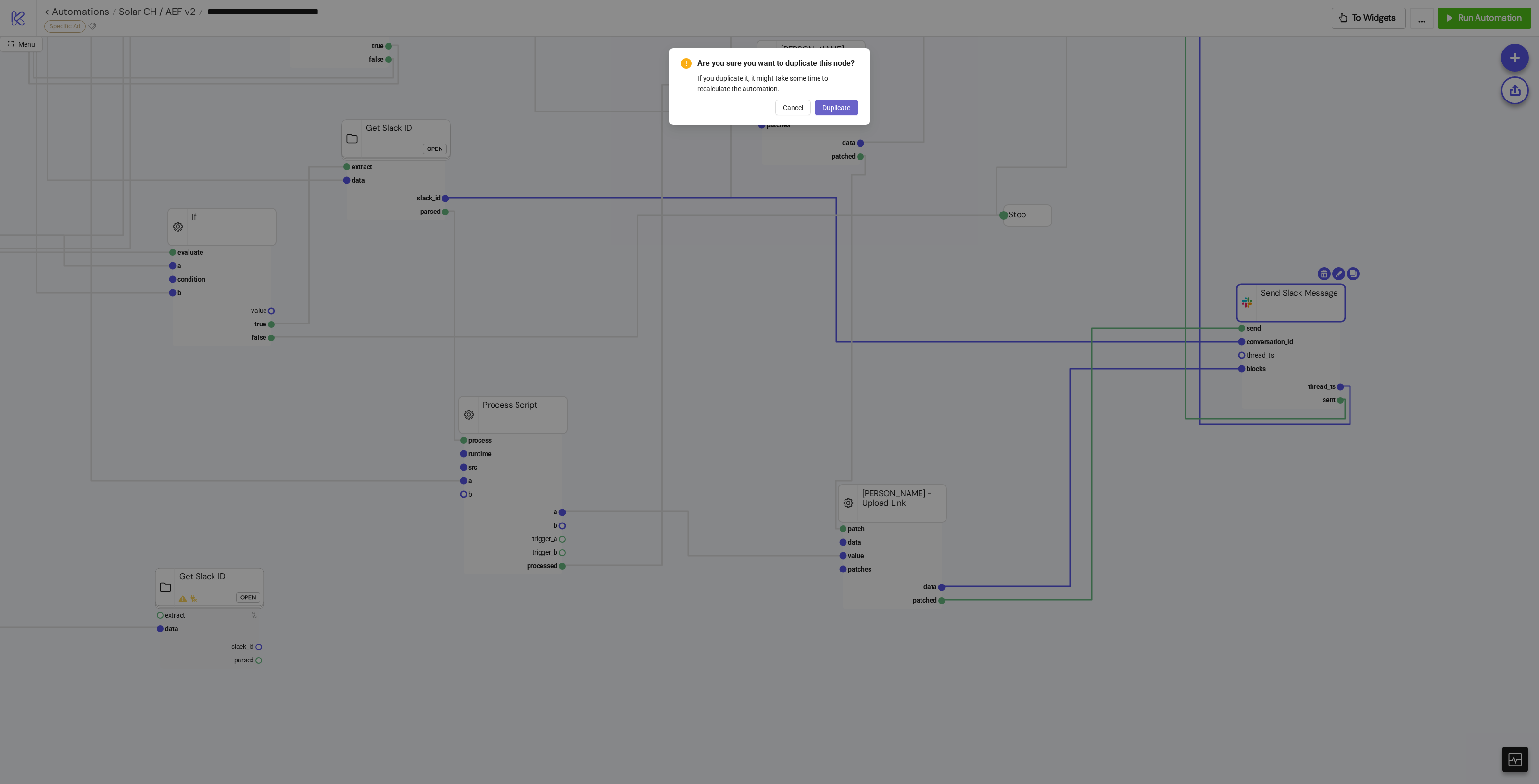
click at [834, 109] on span "Duplicate" at bounding box center [836, 108] width 28 height 8
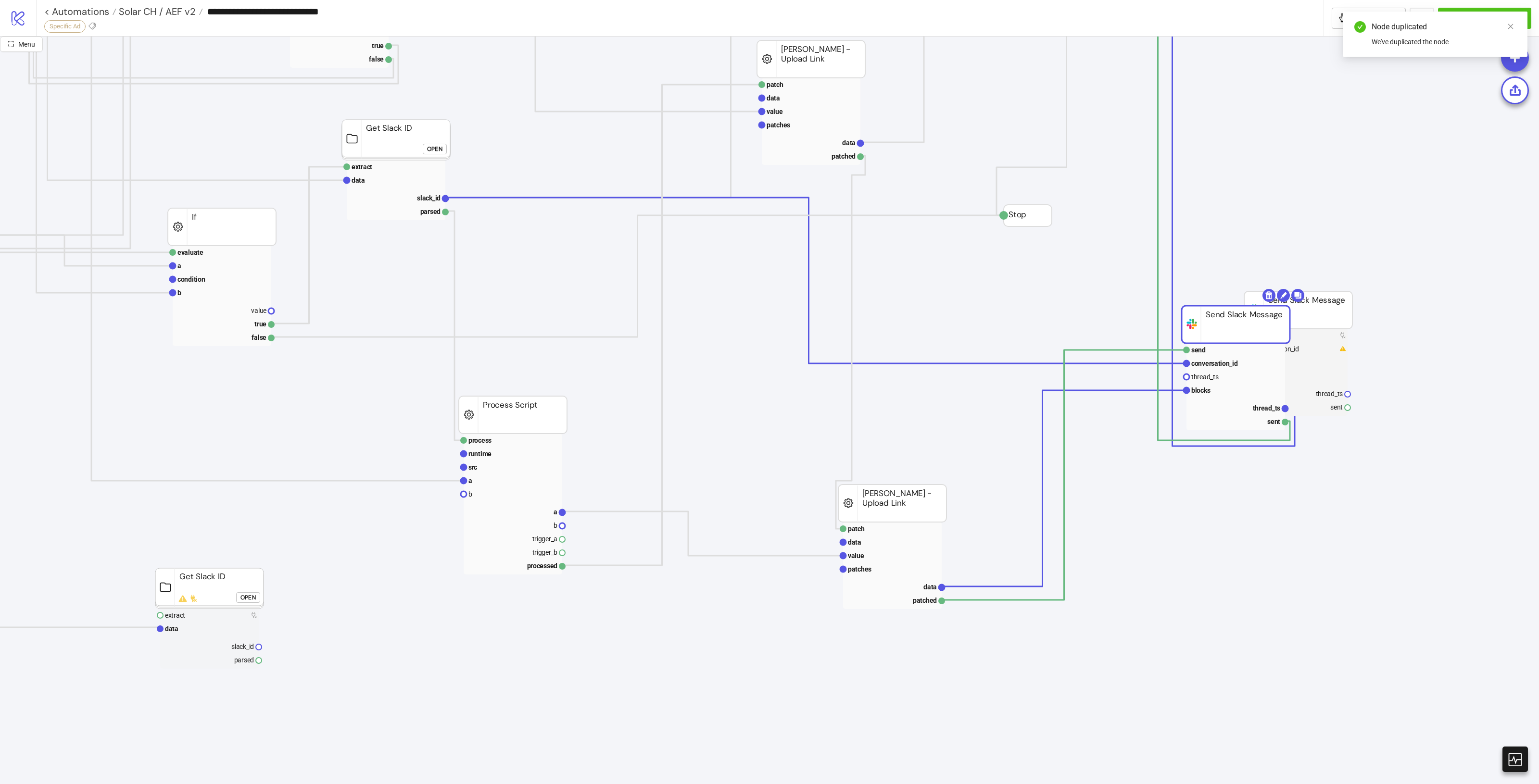
drag, startPoint x: 1256, startPoint y: 310, endPoint x: 1200, endPoint y: 329, distance: 59.1
click at [1200, 329] on rect at bounding box center [1236, 324] width 109 height 37
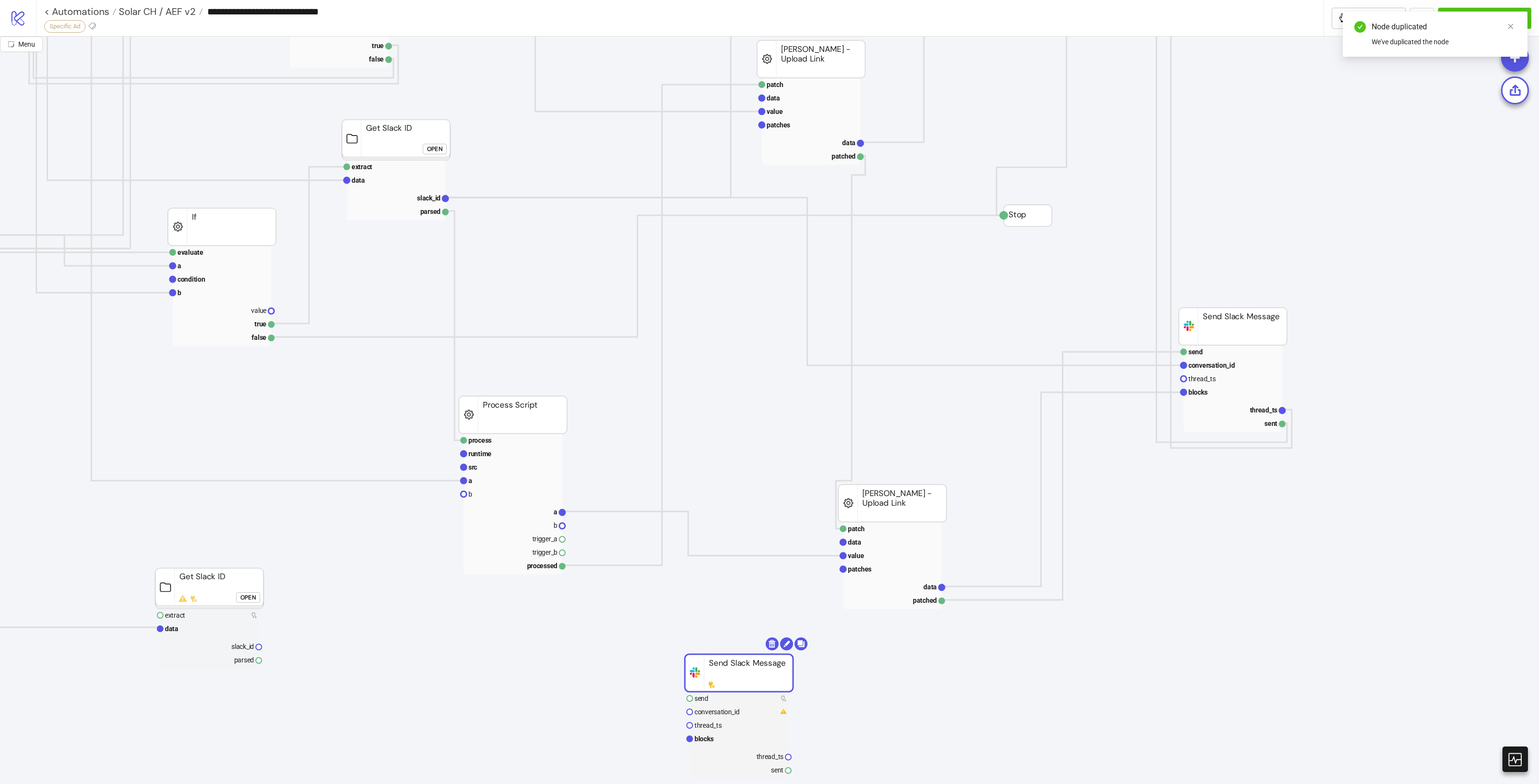
drag, startPoint x: 1320, startPoint y: 305, endPoint x: 758, endPoint y: 649, distance: 658.9
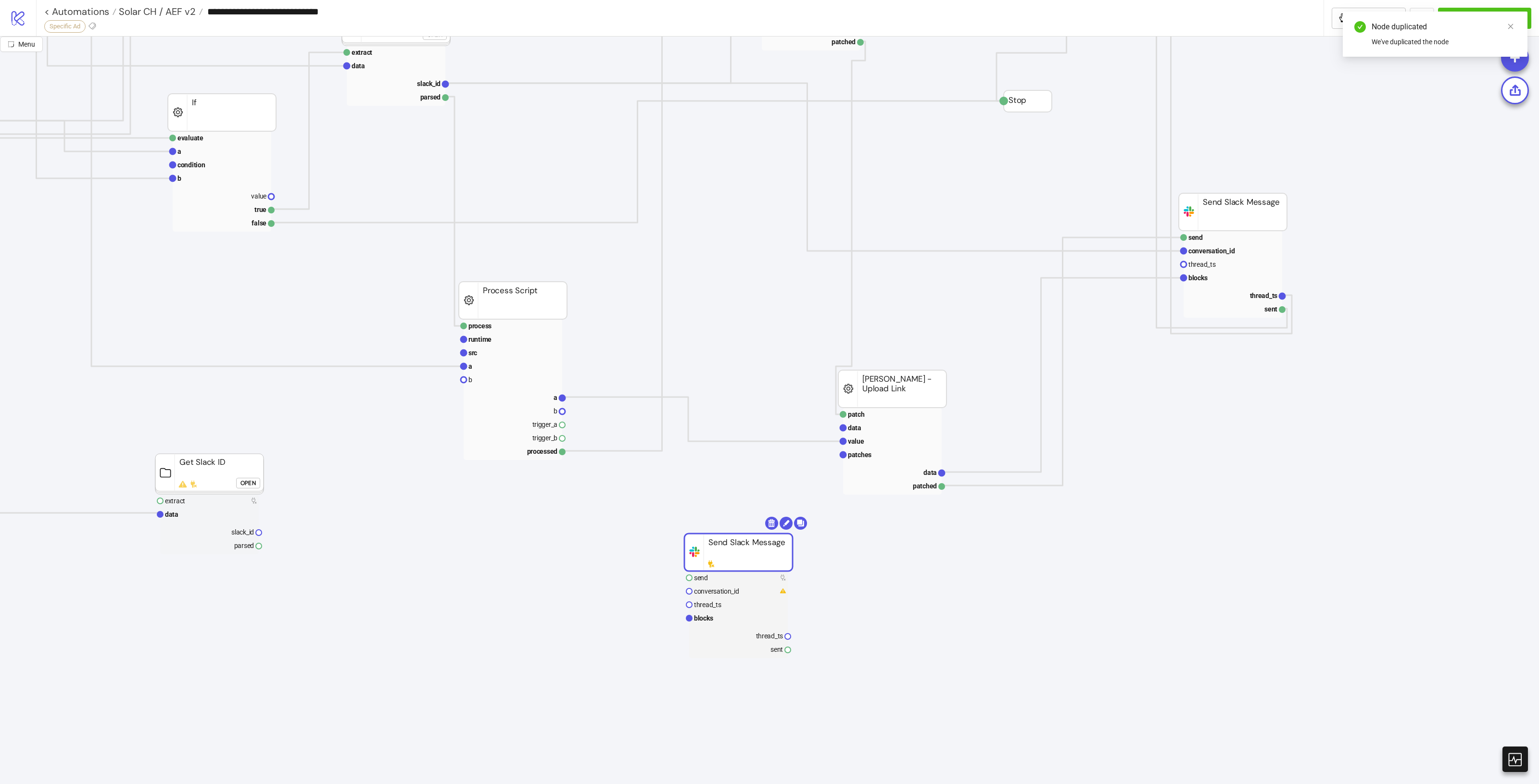
scroll to position [721, 683]
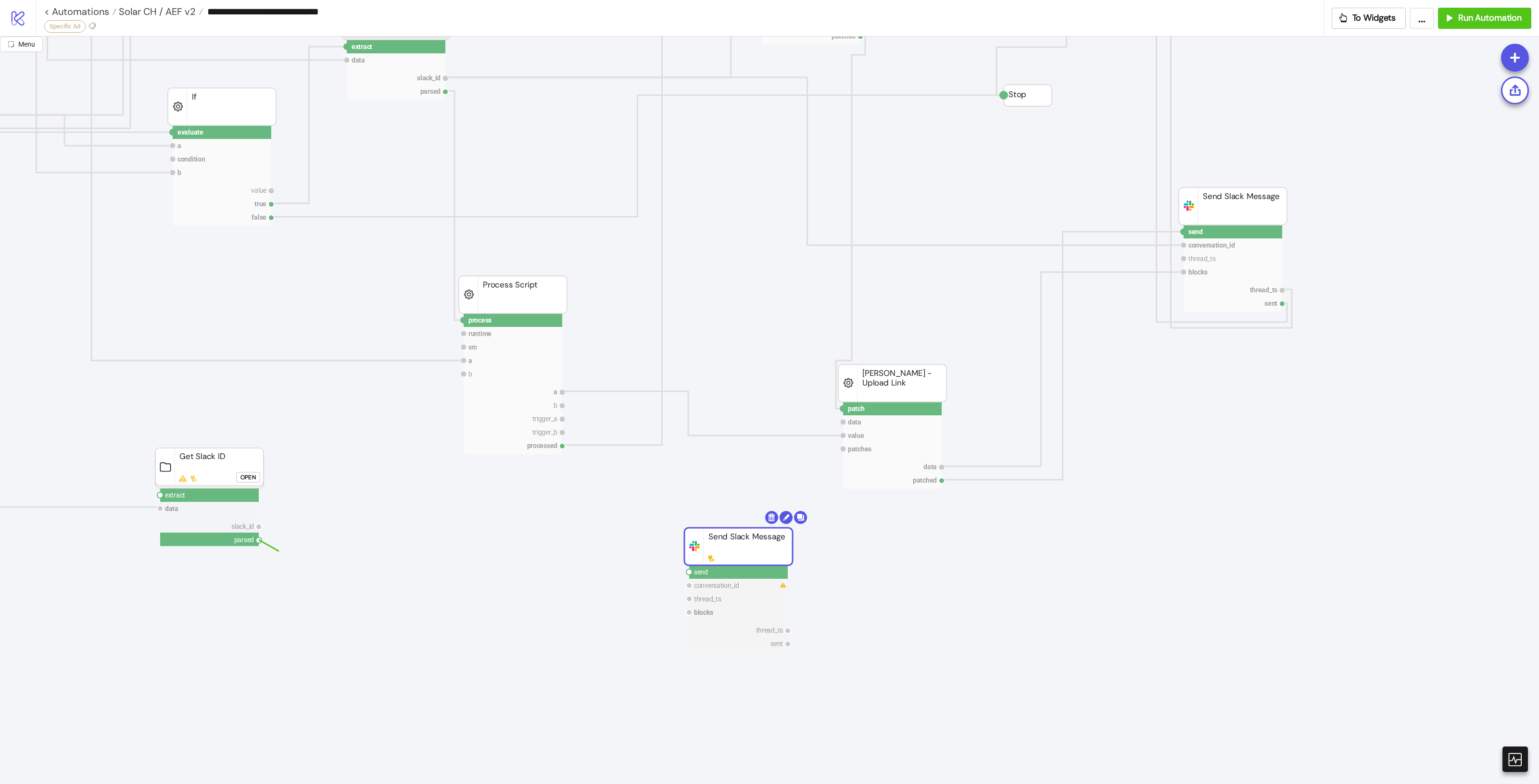
drag, startPoint x: 260, startPoint y: 542, endPoint x: 277, endPoint y: 550, distance: 18.8
click at [275, 550] on icon "process runtime src ad asset body info trigger_a trigger_b processed Process Sc…" at bounding box center [436, 277] width 2239 height 1923
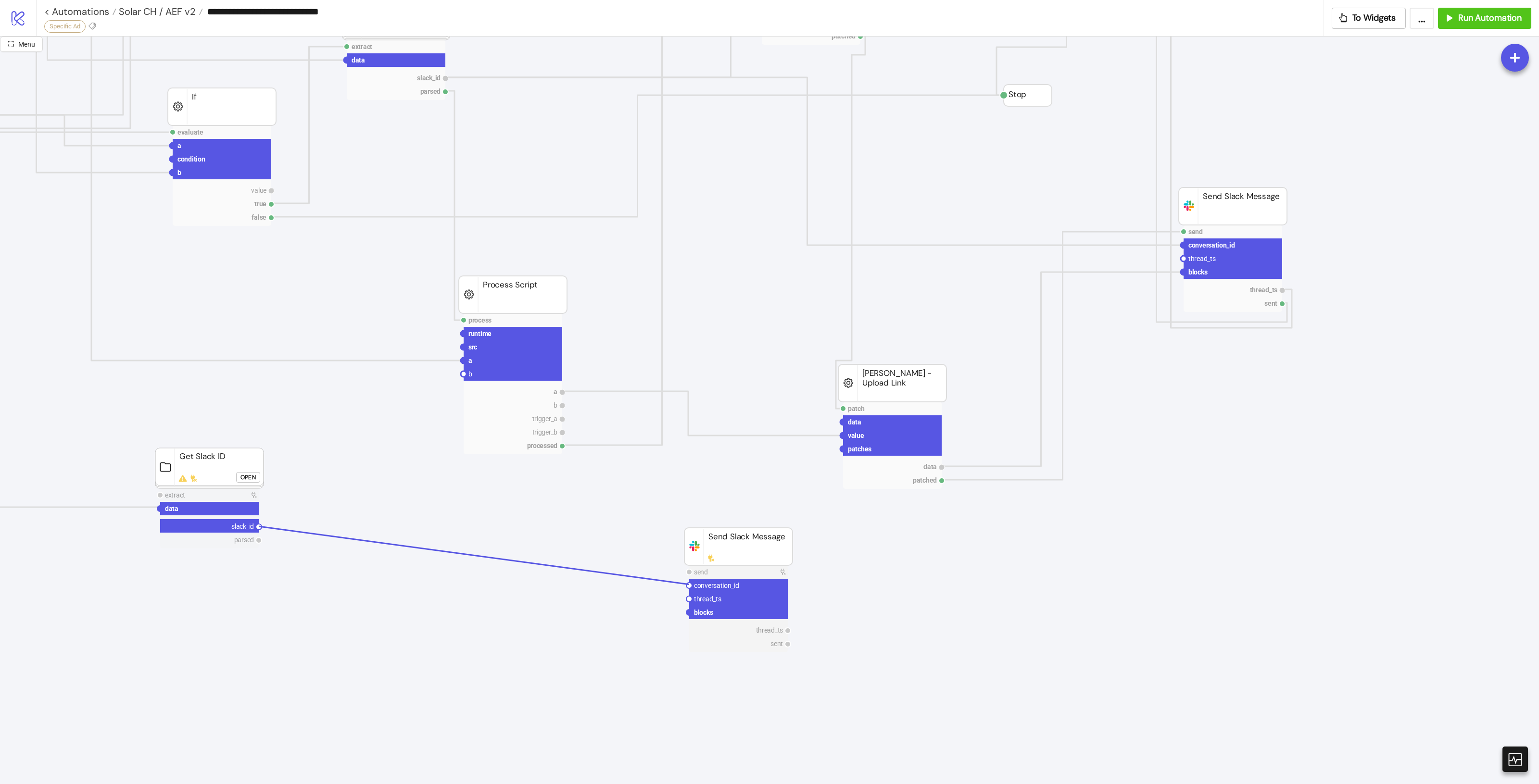
drag, startPoint x: 260, startPoint y: 526, endPoint x: 689, endPoint y: 585, distance: 433.0
click at [689, 585] on icon "process runtime src ad asset body info trigger_a trigger_b processed Process Sc…" at bounding box center [436, 277] width 2239 height 1923
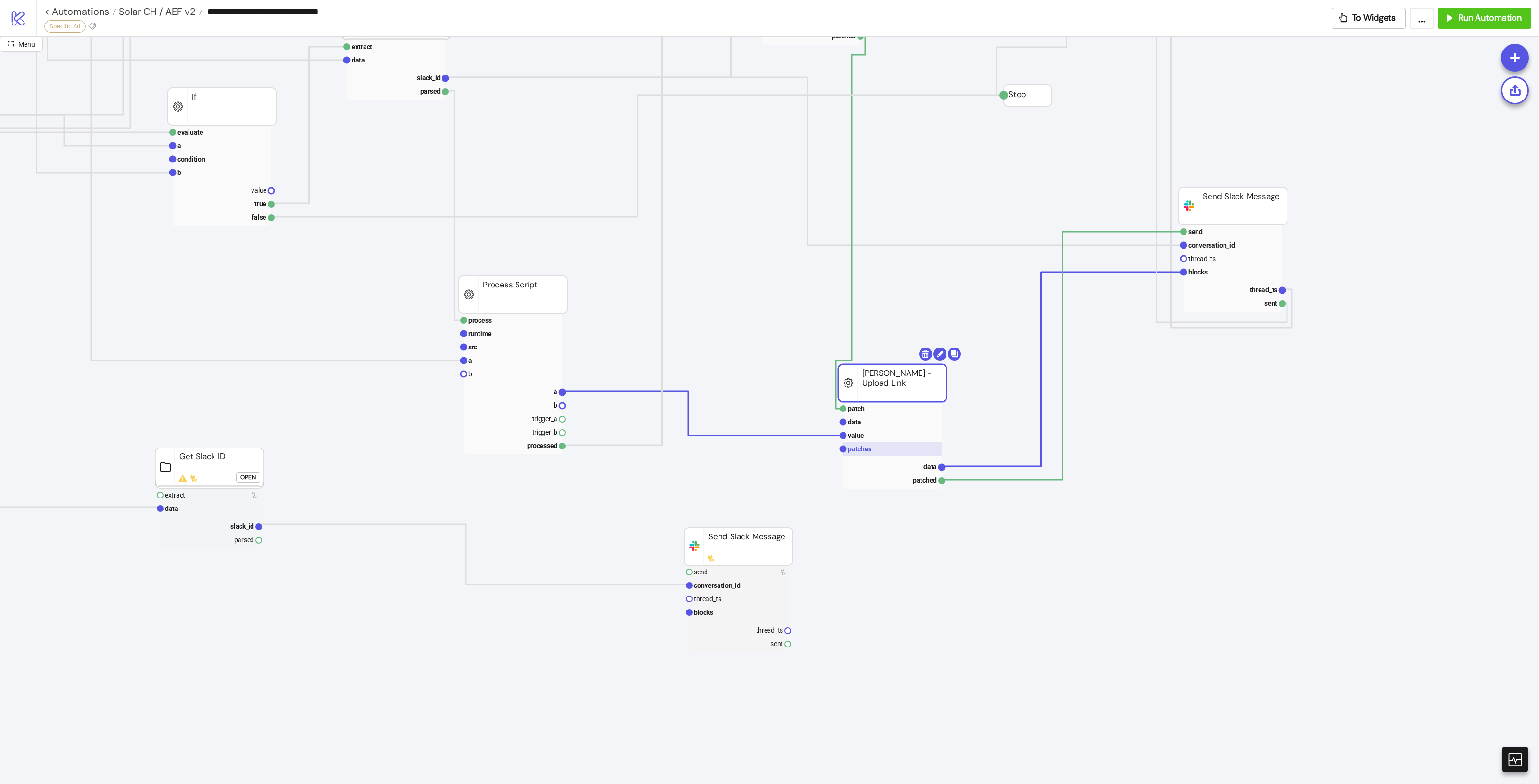
click at [874, 443] on rect at bounding box center [893, 449] width 99 height 14
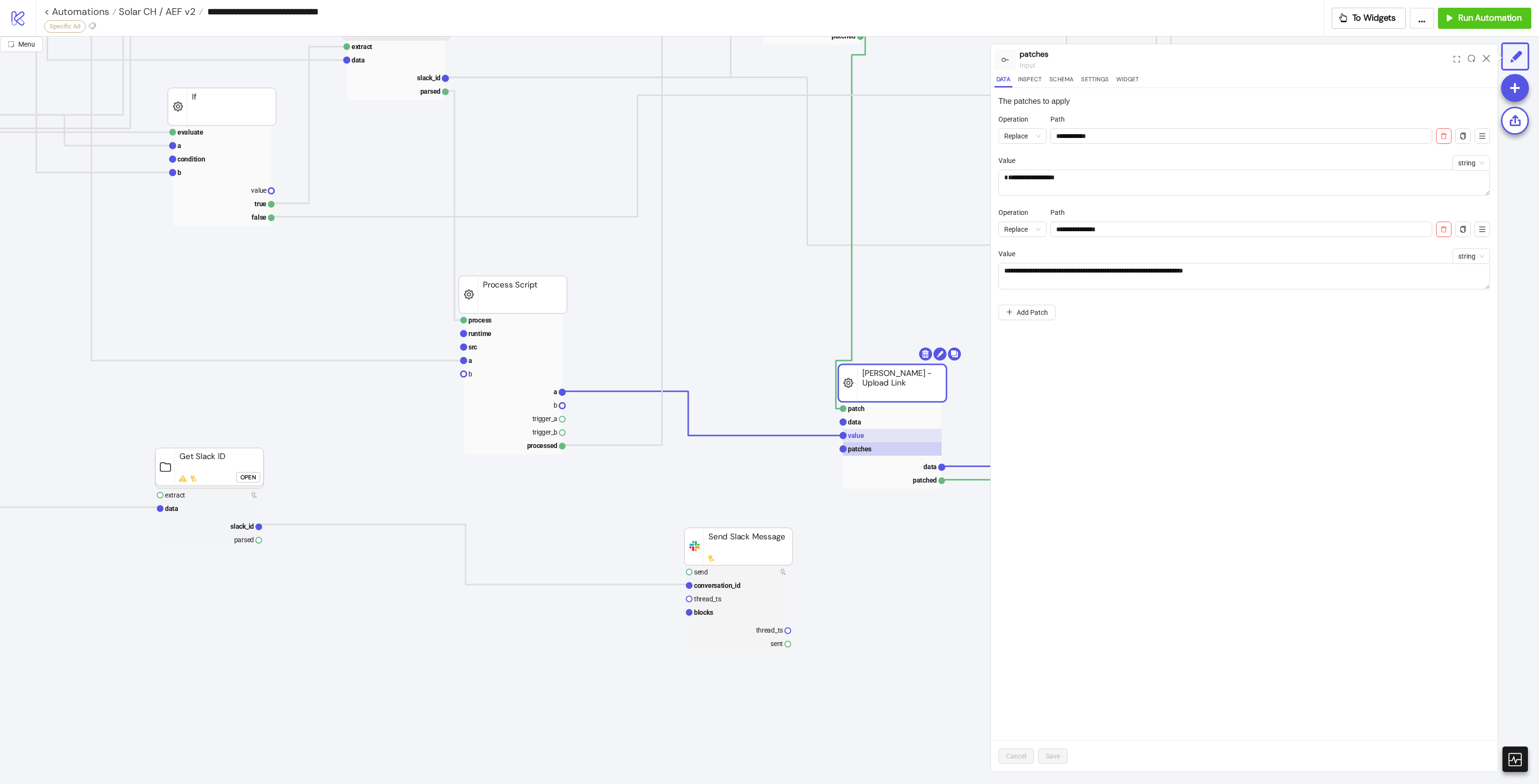
click at [904, 433] on rect at bounding box center [893, 435] width 99 height 14
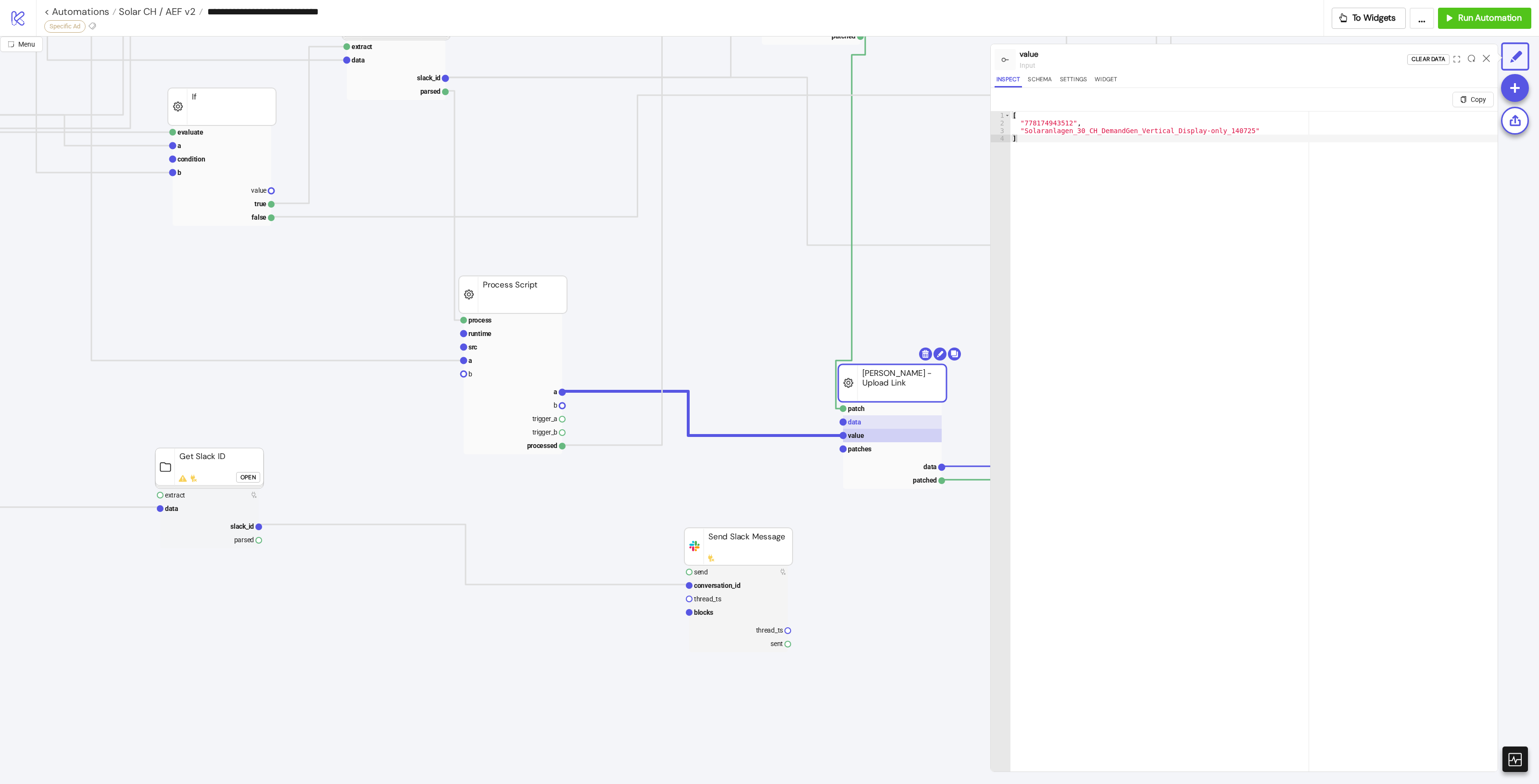
click at [906, 424] on rect at bounding box center [893, 422] width 99 height 14
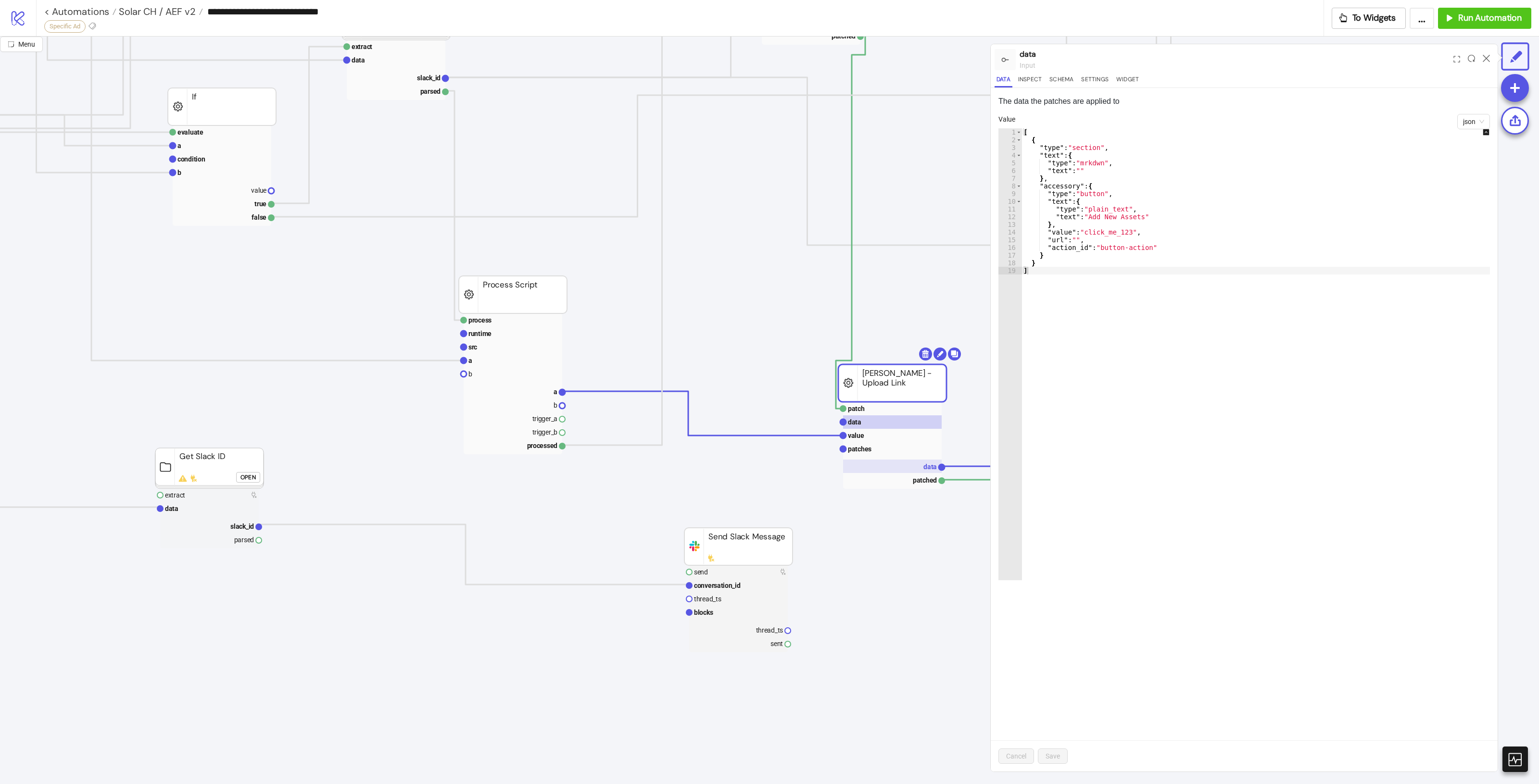
click at [910, 459] on rect at bounding box center [893, 466] width 99 height 14
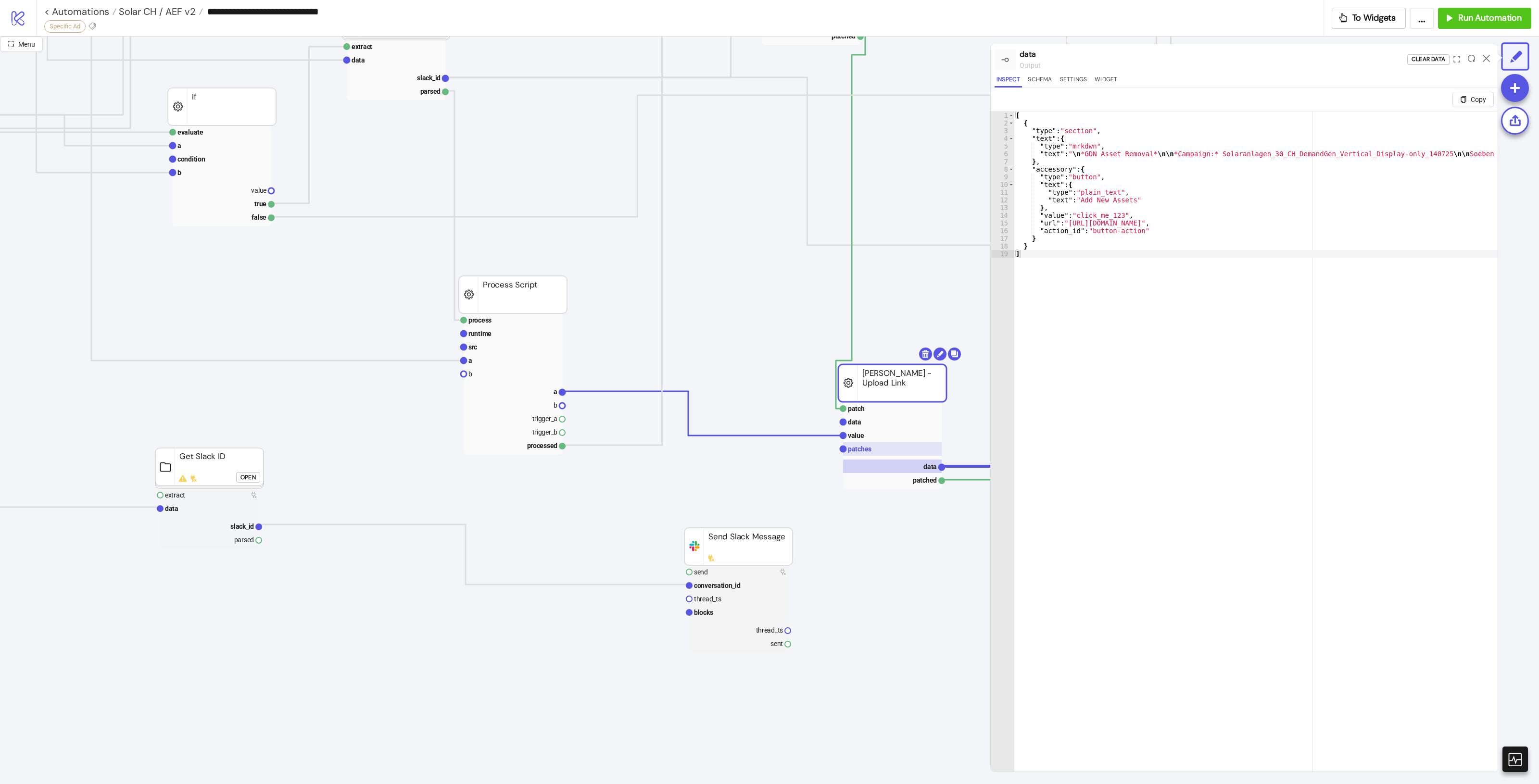
click at [906, 448] on rect at bounding box center [893, 449] width 99 height 14
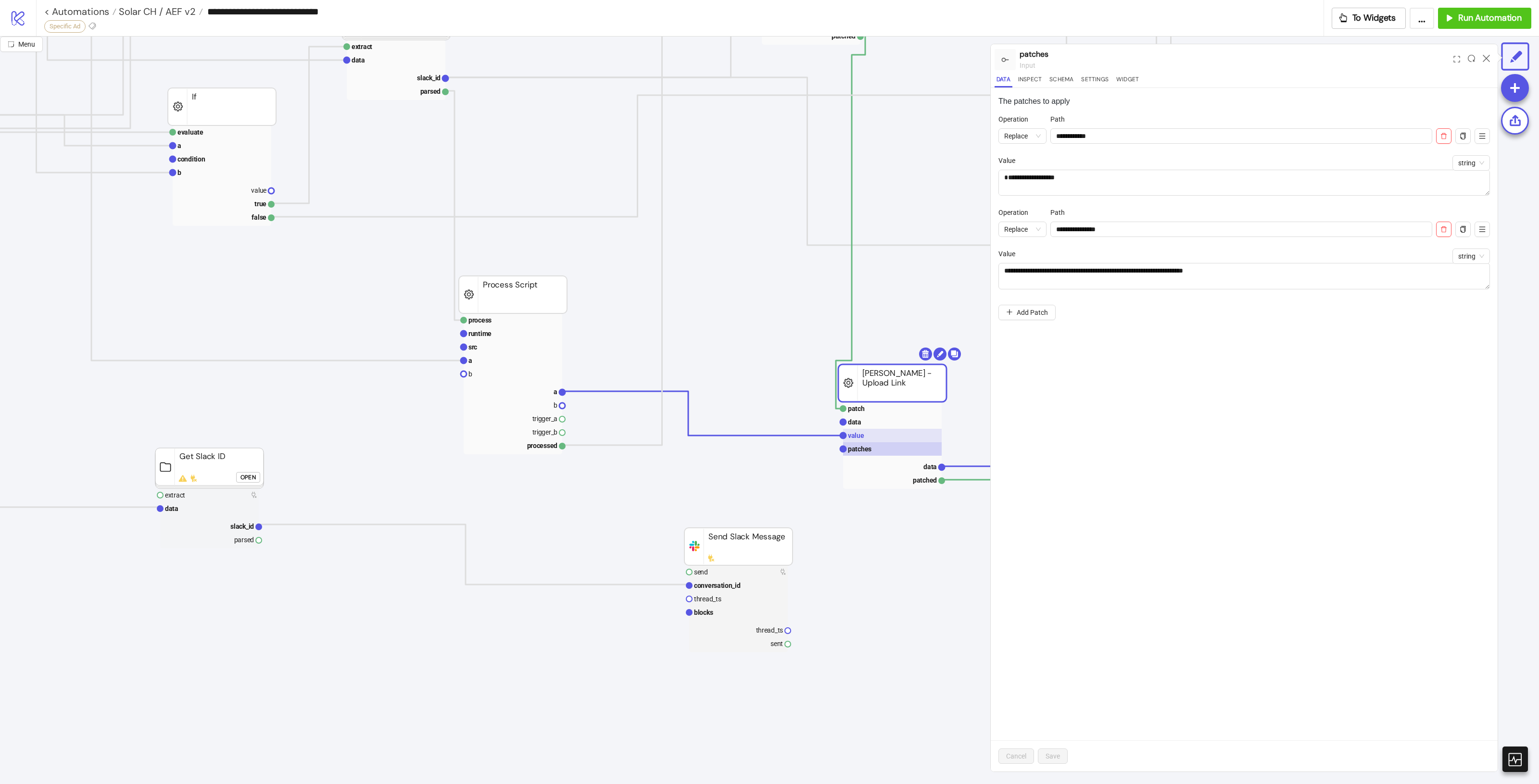
click at [910, 436] on rect at bounding box center [893, 435] width 99 height 14
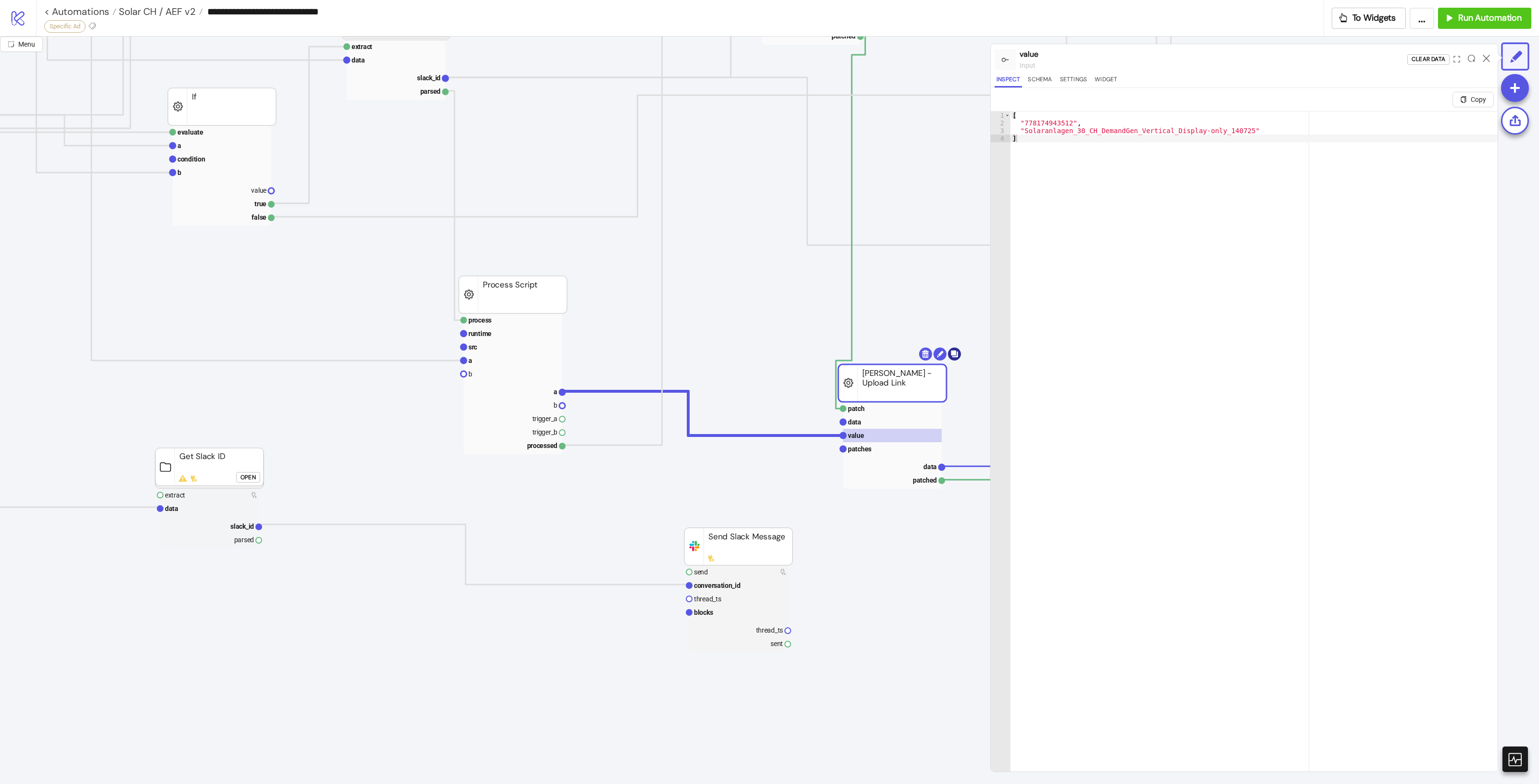
click at [955, 349] on body "**********" at bounding box center [769, 392] width 1539 height 784
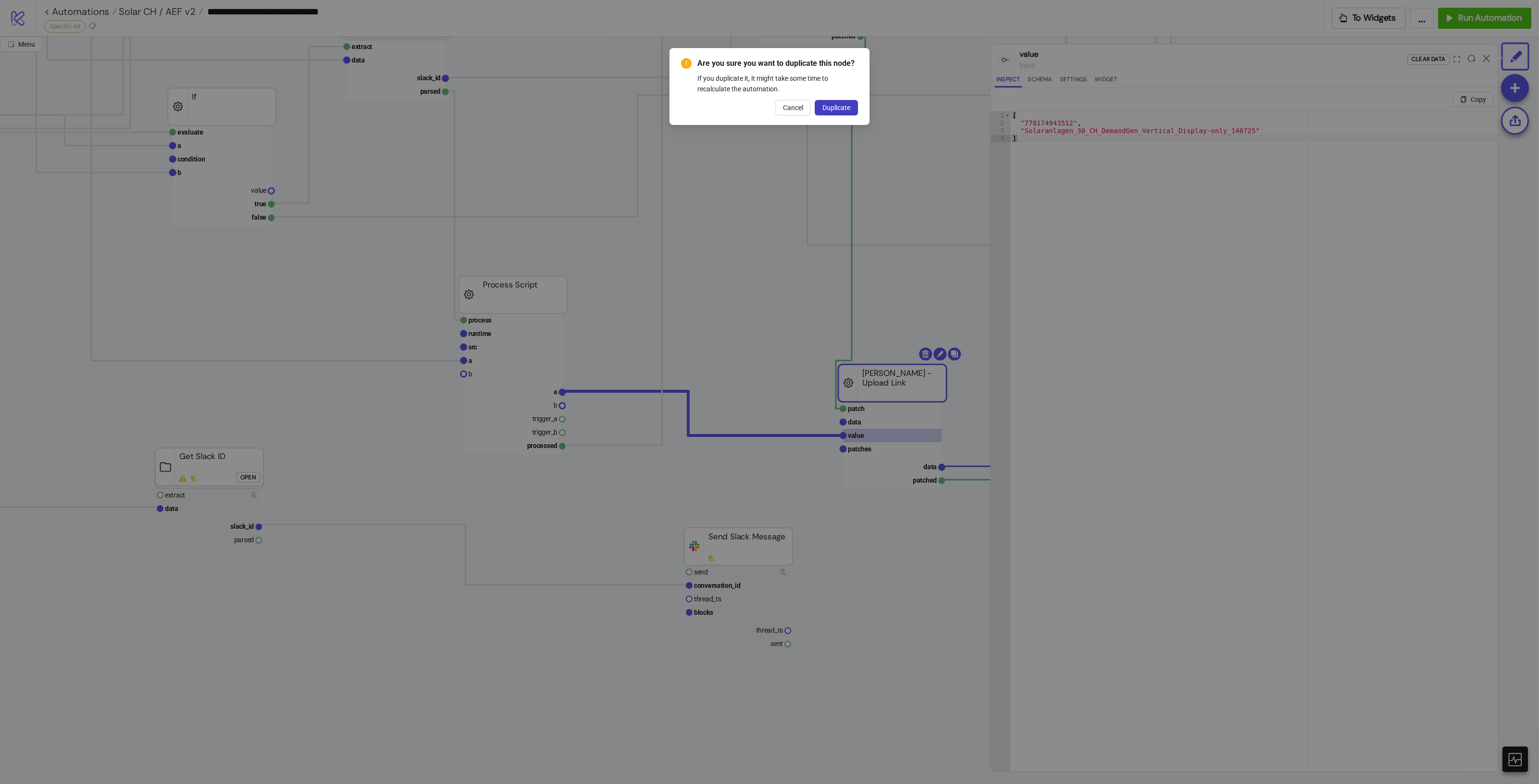
drag, startPoint x: 910, startPoint y: 191, endPoint x: 855, endPoint y: 35, distance: 165.4
drag, startPoint x: 855, startPoint y: 35, endPoint x: 838, endPoint y: 101, distance: 68.2
click at [838, 99] on div "Are you sure you want to duplicate this node? If you duplicate it, it might tak…" at bounding box center [770, 86] width 177 height 57
click at [838, 104] on span "Duplicate" at bounding box center [836, 108] width 28 height 8
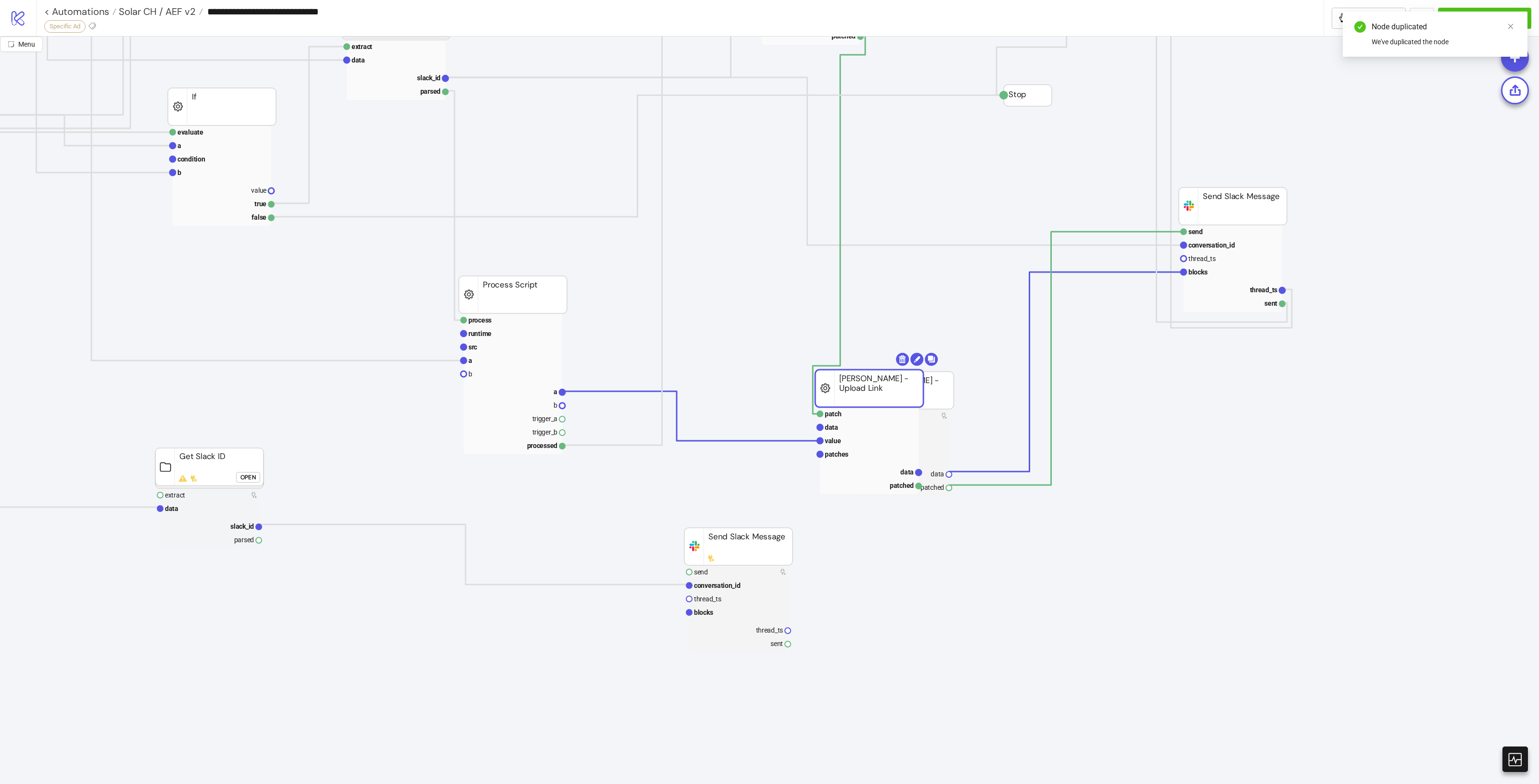
drag, startPoint x: 924, startPoint y: 388, endPoint x: 874, endPoint y: 398, distance: 51.0
click at [870, 400] on rect at bounding box center [870, 388] width 109 height 37
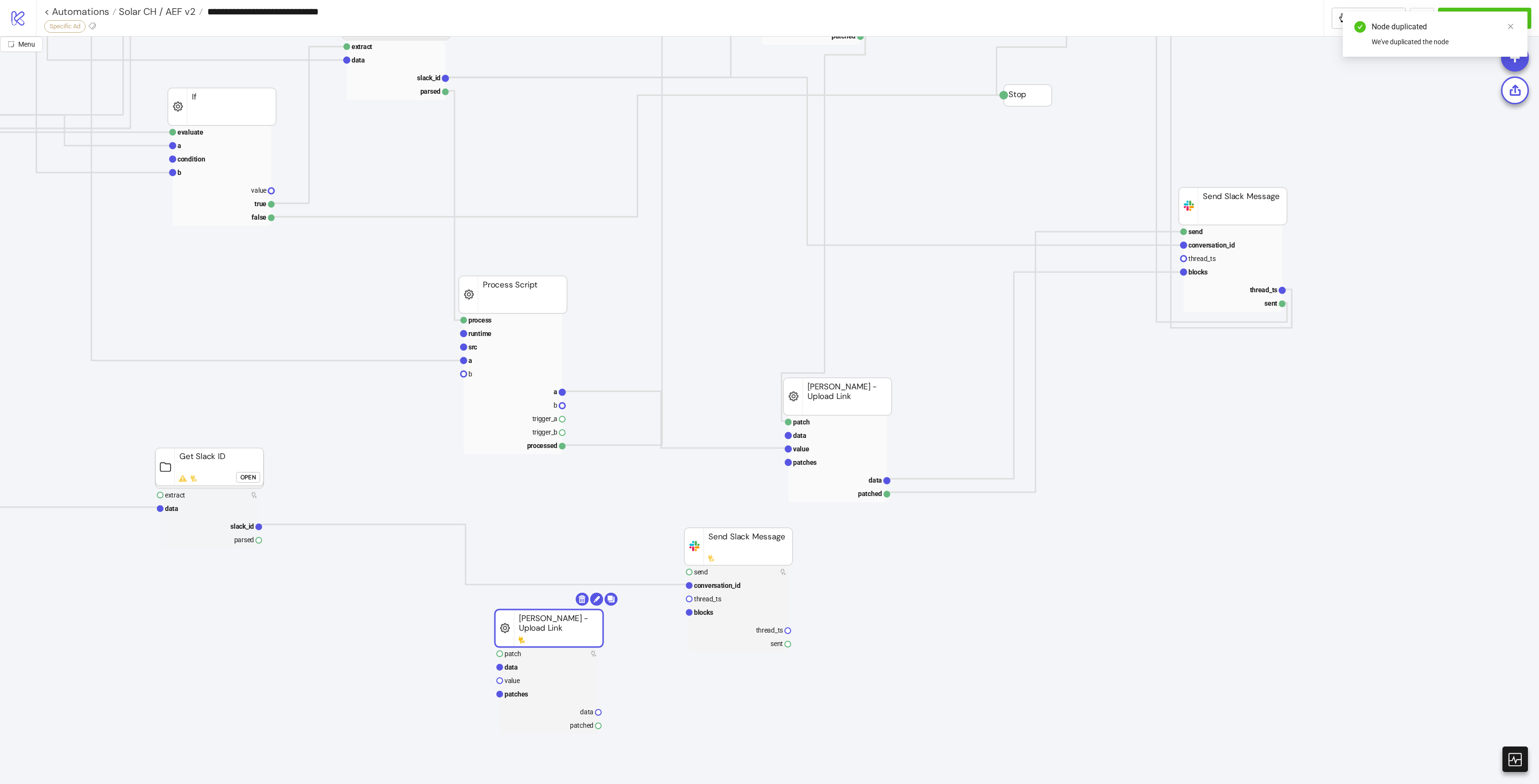
drag, startPoint x: 929, startPoint y: 397, endPoint x: 581, endPoint y: 635, distance: 421.6
click at [581, 635] on rect at bounding box center [549, 628] width 109 height 37
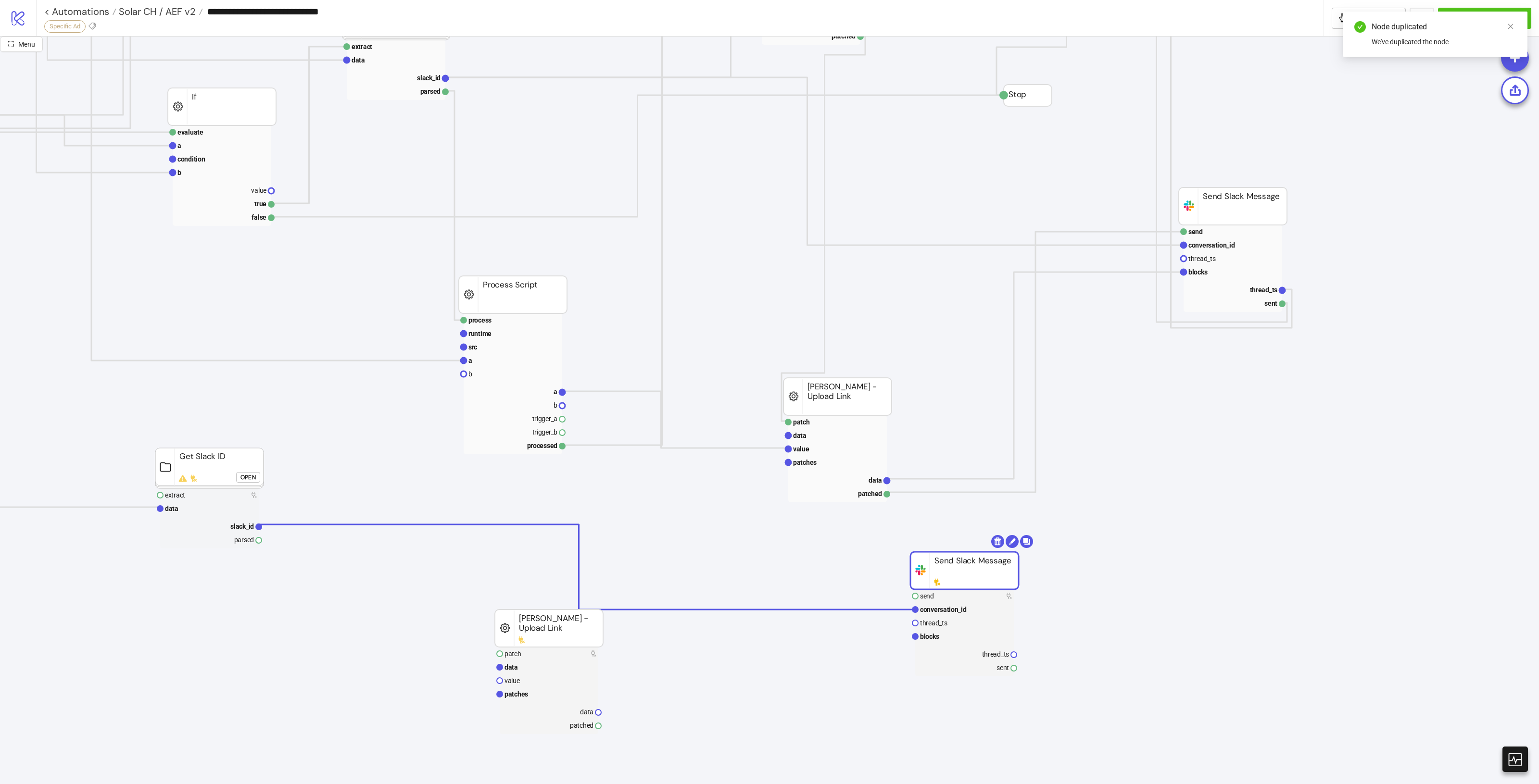
drag, startPoint x: 743, startPoint y: 550, endPoint x: 969, endPoint y: 575, distance: 227.4
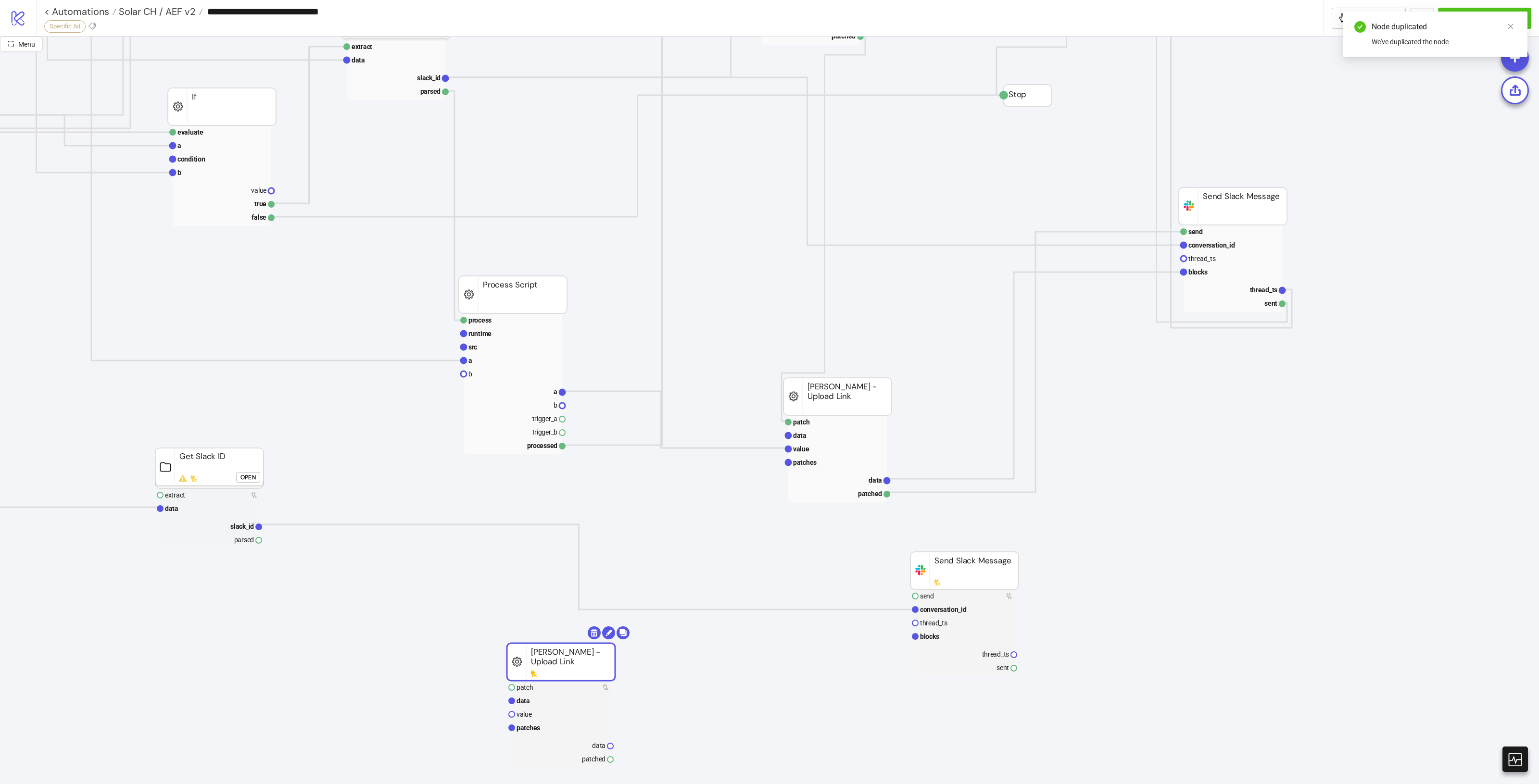
drag, startPoint x: 564, startPoint y: 630, endPoint x: 576, endPoint y: 664, distance: 36.1
click at [576, 664] on rect at bounding box center [561, 662] width 109 height 37
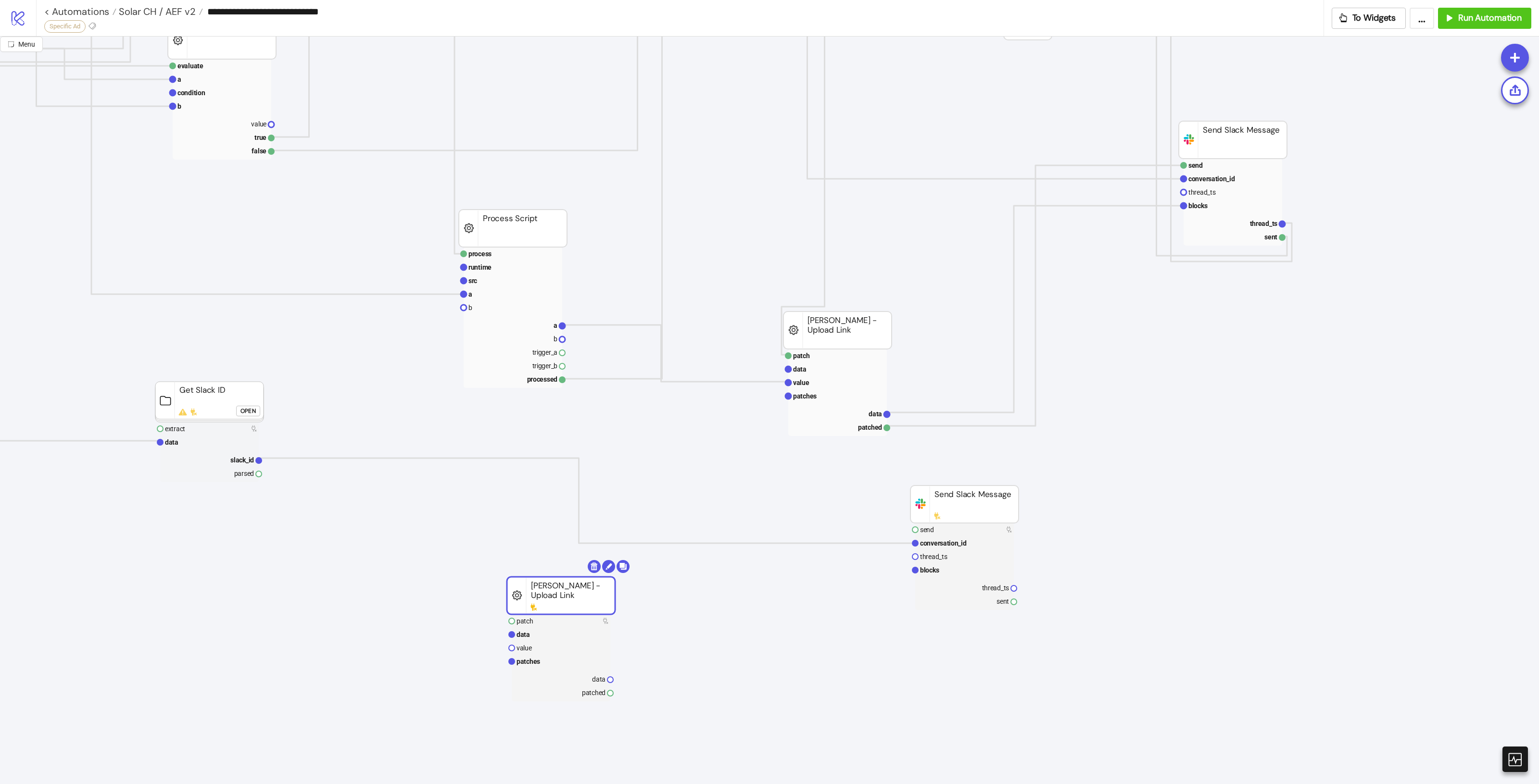
scroll to position [841, 683]
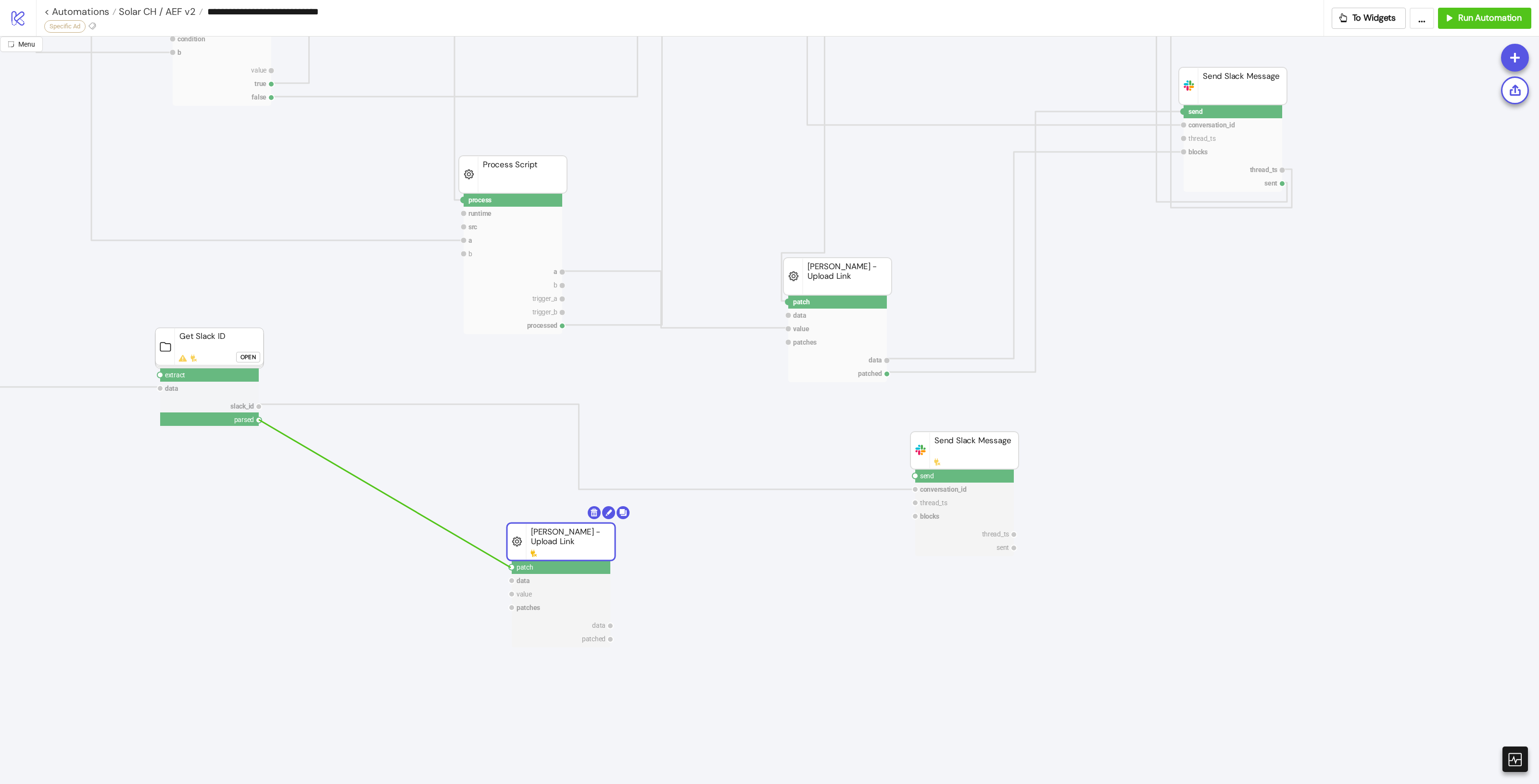
drag, startPoint x: 258, startPoint y: 420, endPoint x: 511, endPoint y: 568, distance: 293.1
click at [511, 568] on icon "process runtime src ad asset body info trigger_a trigger_b processed Process Sc…" at bounding box center [436, 156] width 2239 height 1923
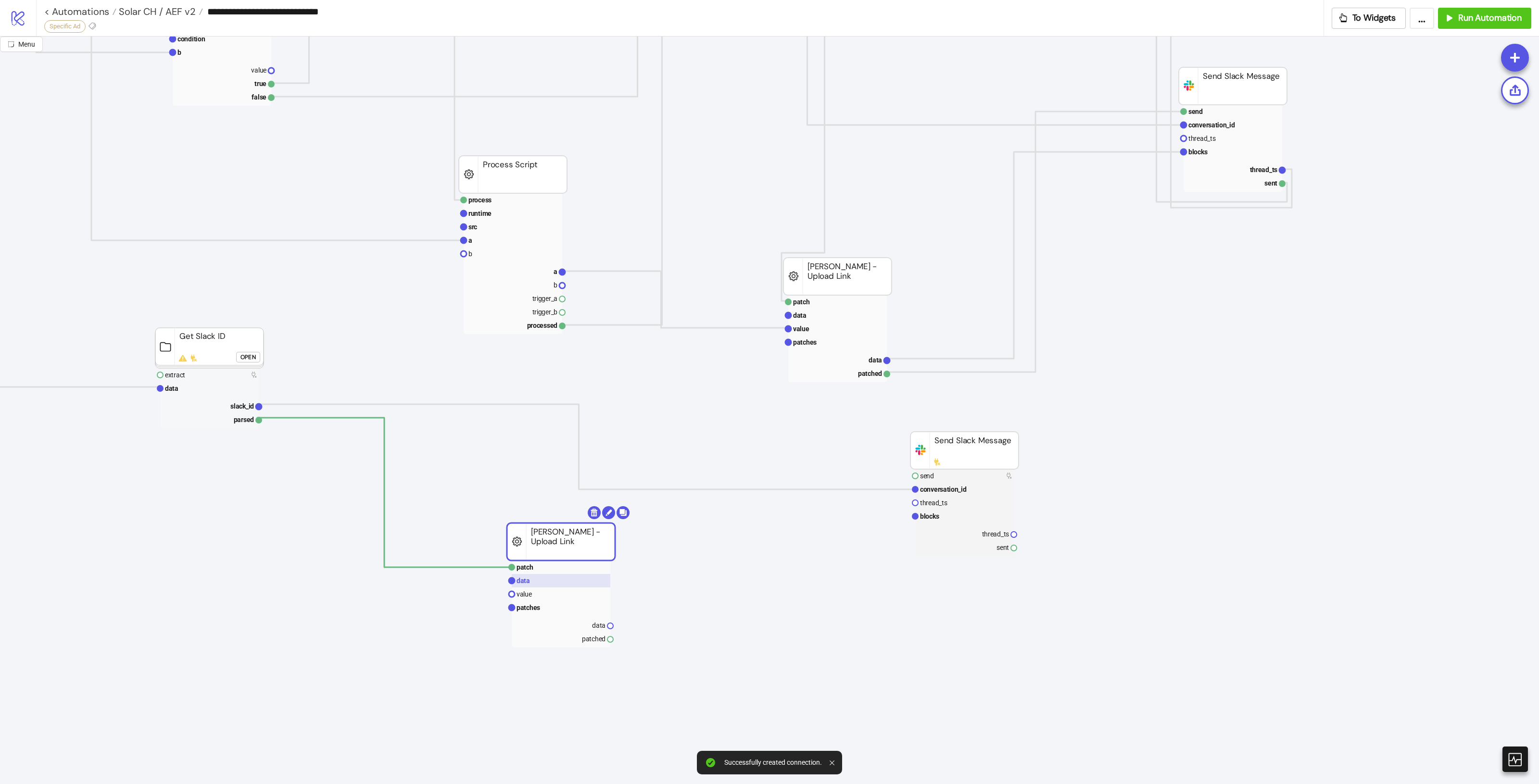
click at [554, 582] on rect at bounding box center [561, 581] width 99 height 14
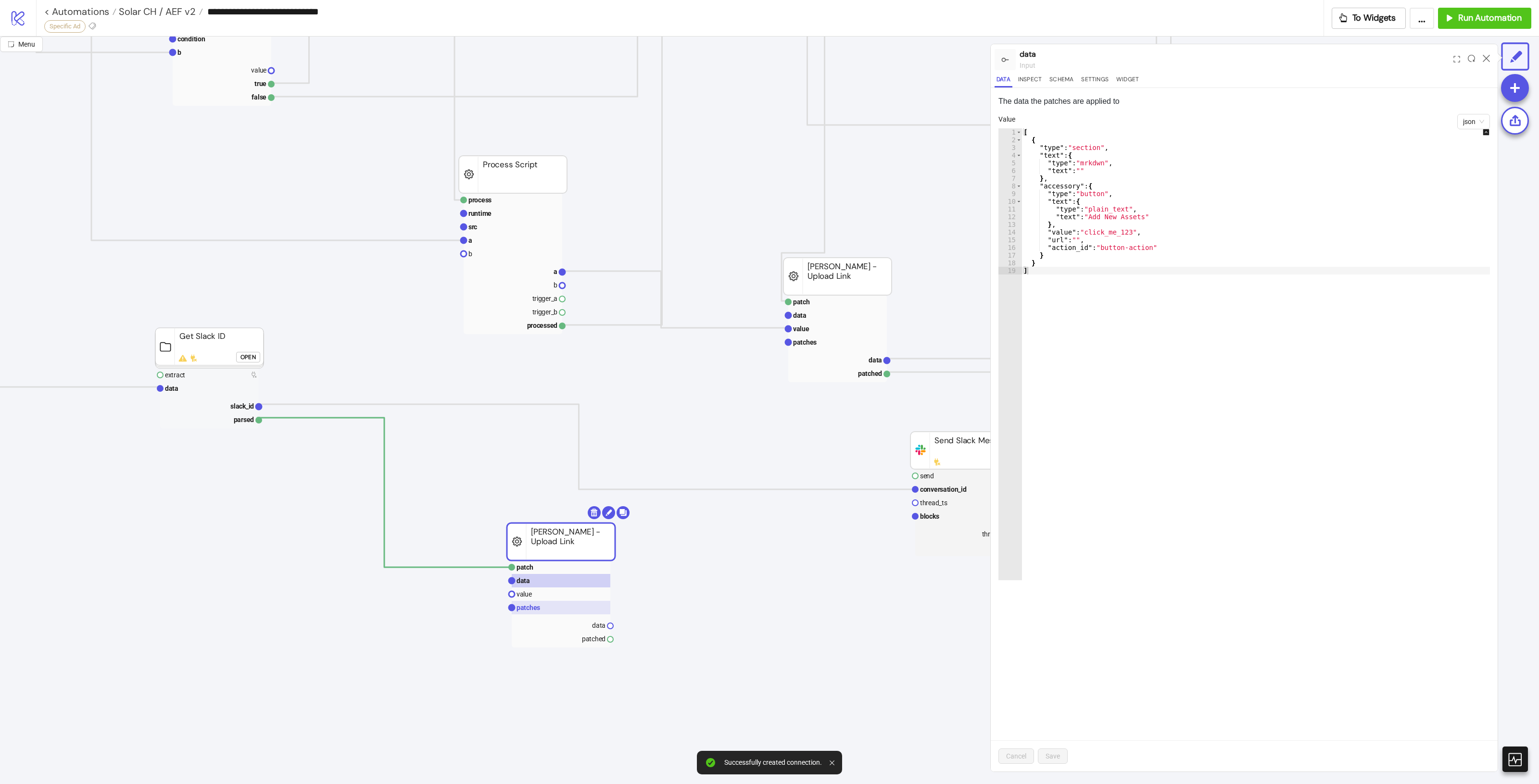
click at [552, 609] on rect at bounding box center [561, 608] width 99 height 14
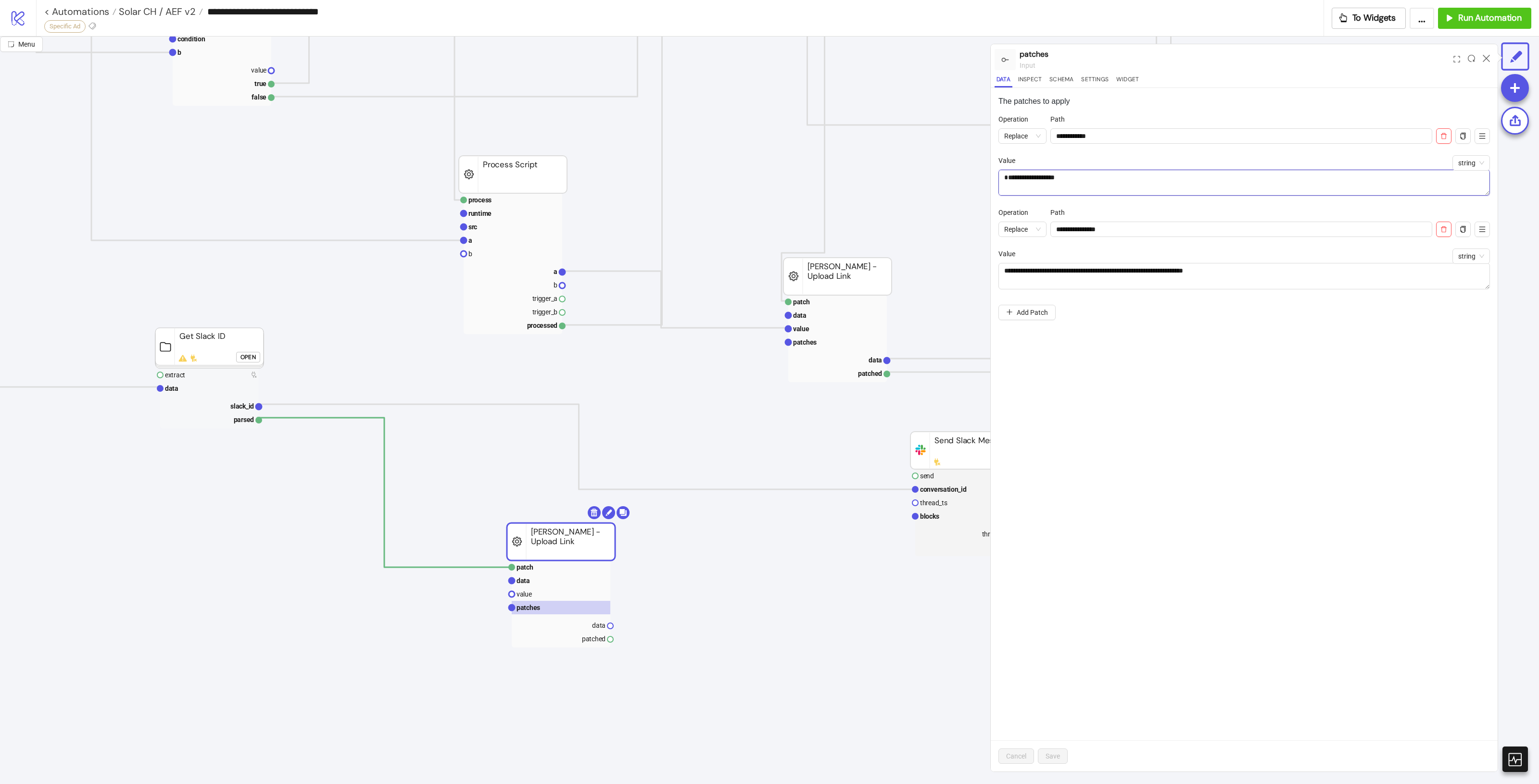
drag, startPoint x: 1174, startPoint y: 188, endPoint x: 1302, endPoint y: 204, distance: 129.0
click at [1177, 190] on textarea "**********" at bounding box center [1244, 183] width 491 height 26
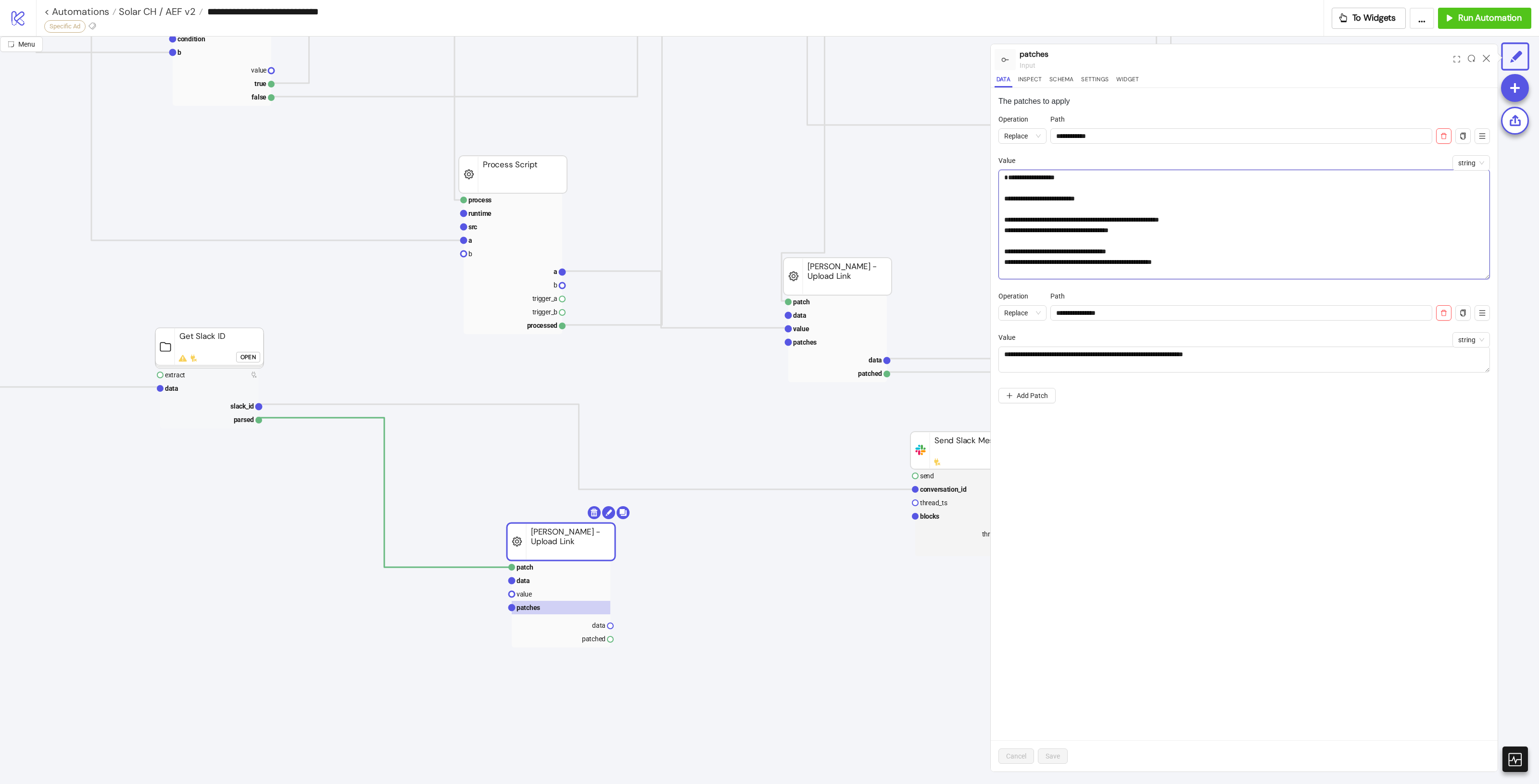
drag, startPoint x: 1487, startPoint y: 194, endPoint x: 1491, endPoint y: 278, distance: 84.1
click at [1491, 278] on div "**********" at bounding box center [1244, 429] width 507 height 684
click at [1275, 205] on textarea "**********" at bounding box center [1244, 224] width 491 height 109
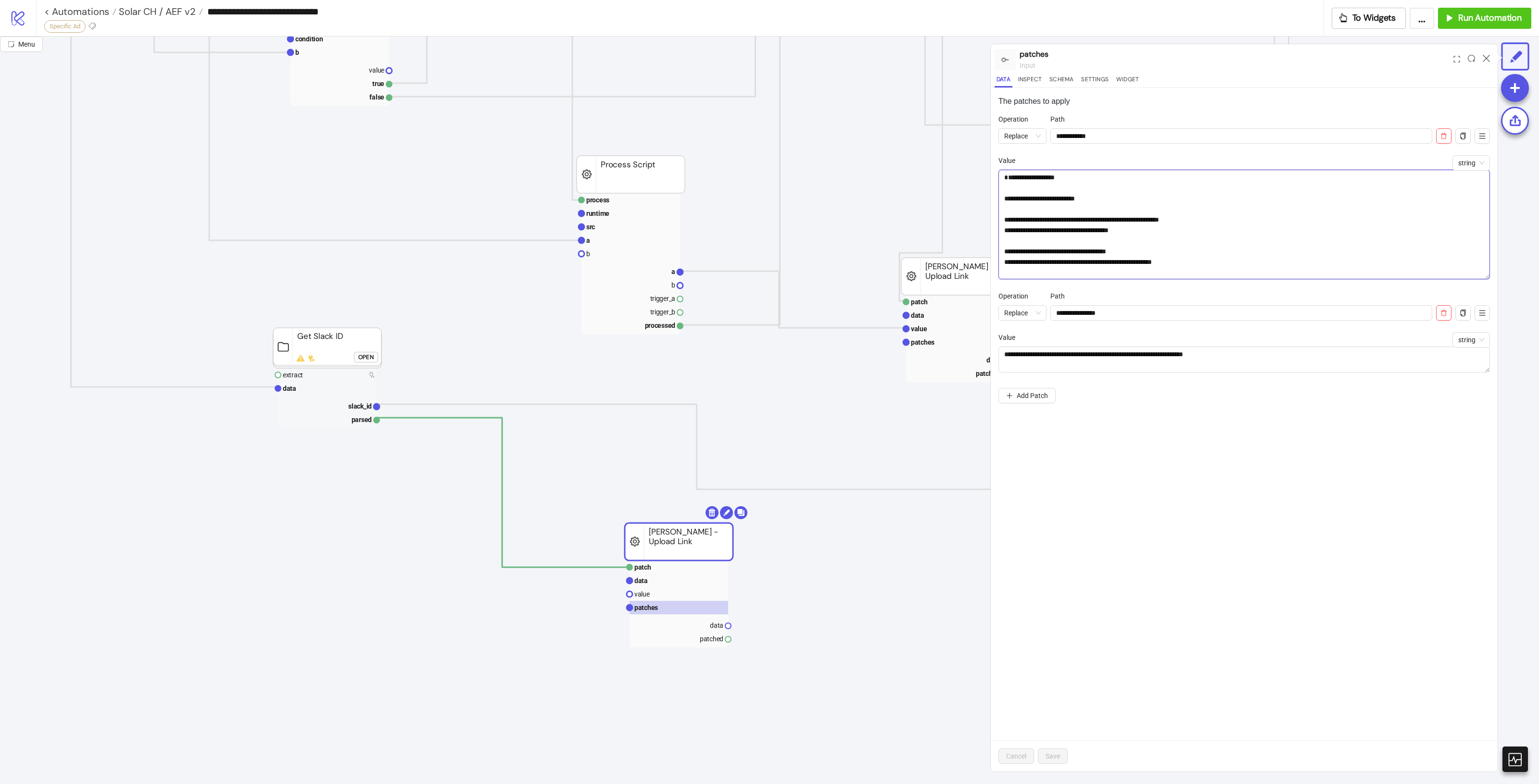
scroll to position [841, 564]
click at [658, 586] on rect at bounding box center [681, 581] width 99 height 14
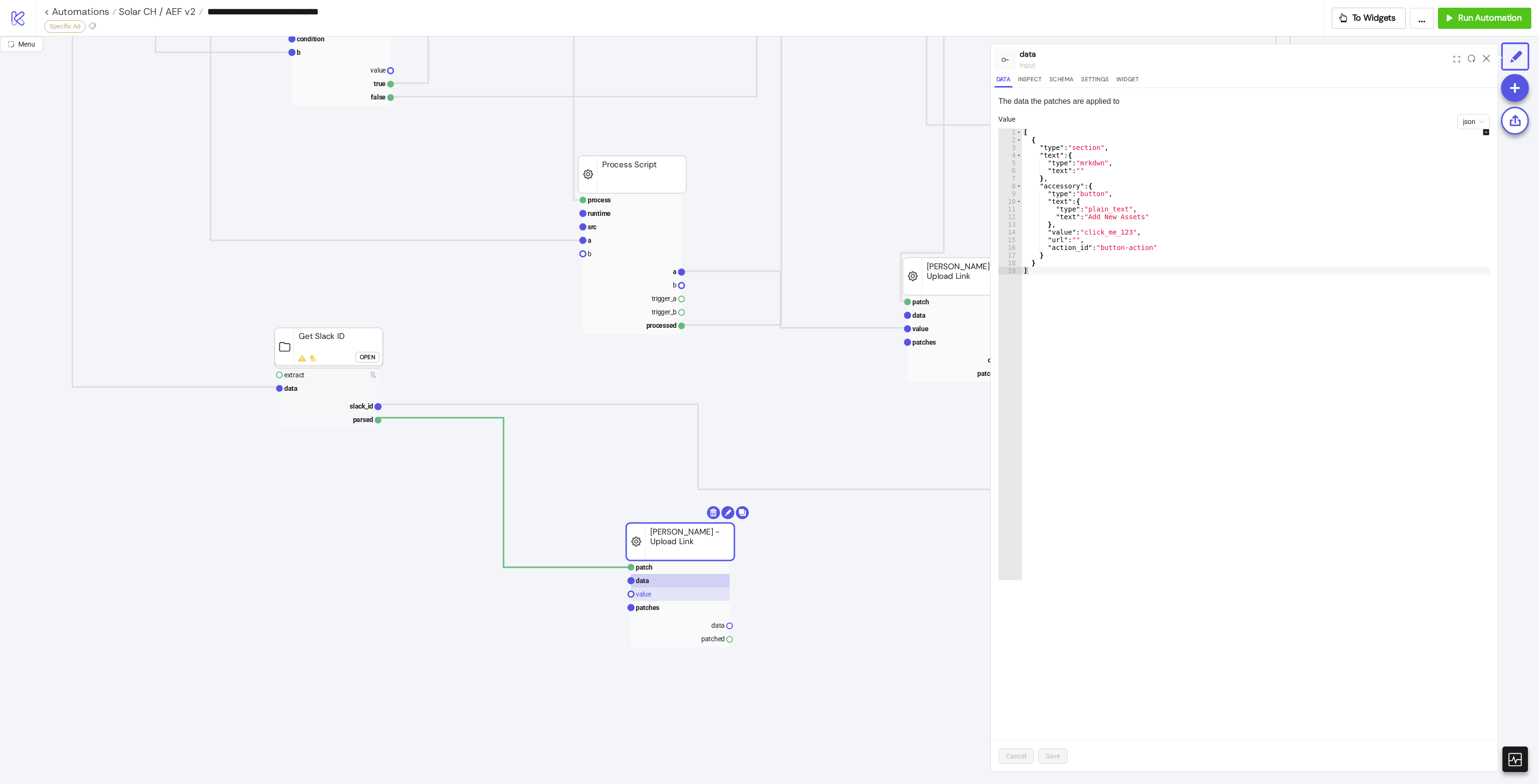
click at [656, 597] on rect at bounding box center [681, 594] width 99 height 14
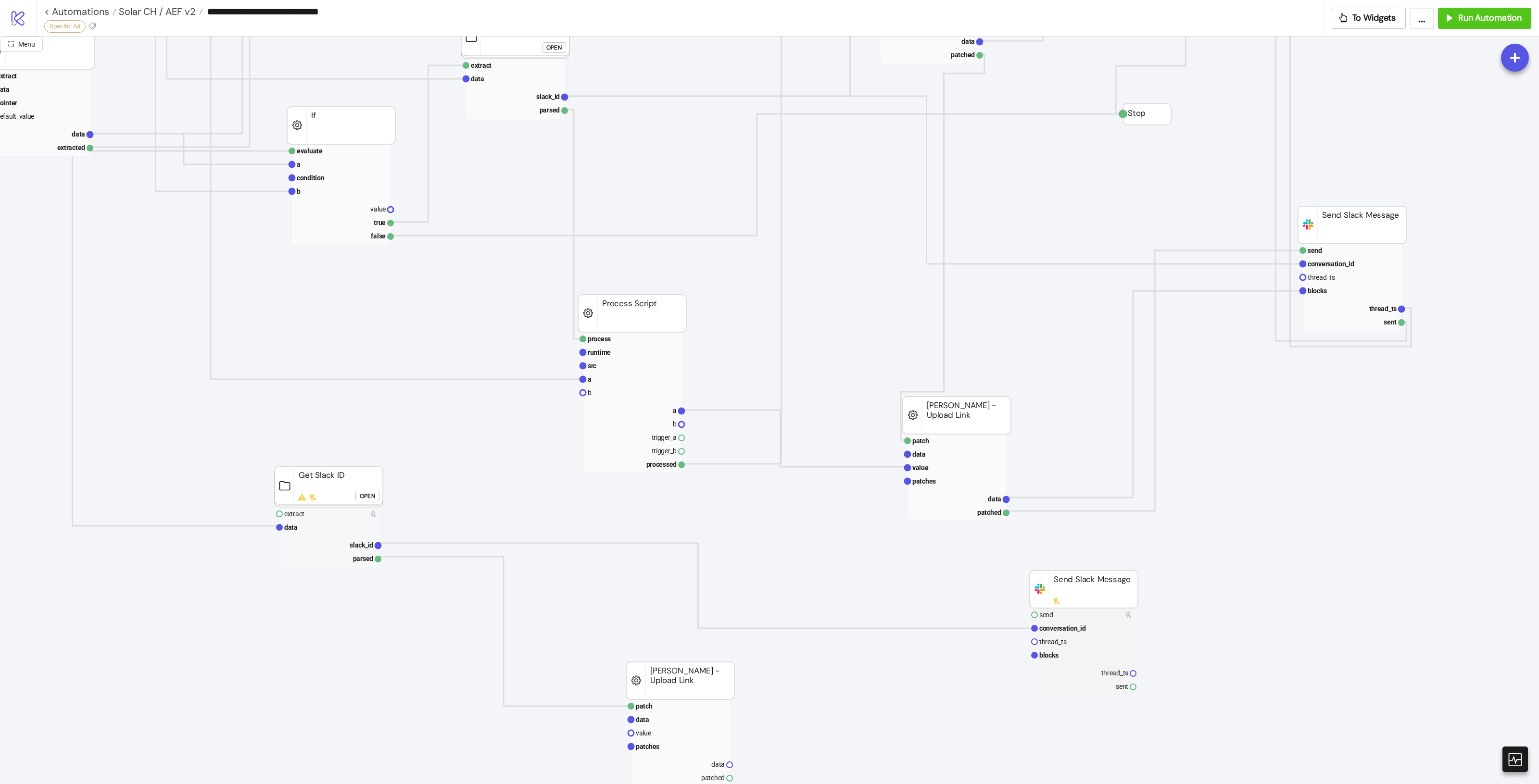
scroll to position [661, 564]
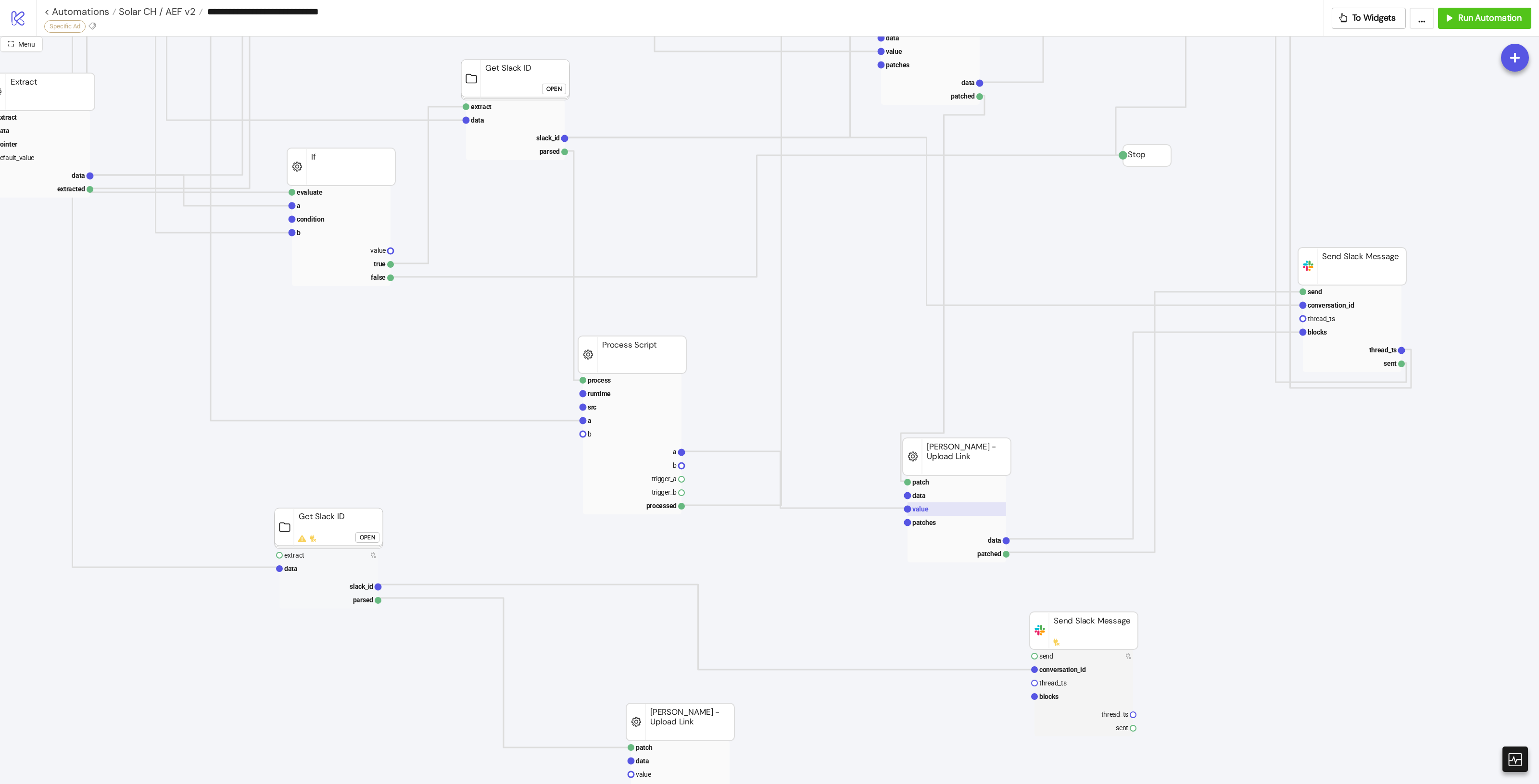
click at [934, 503] on rect at bounding box center [957, 509] width 99 height 14
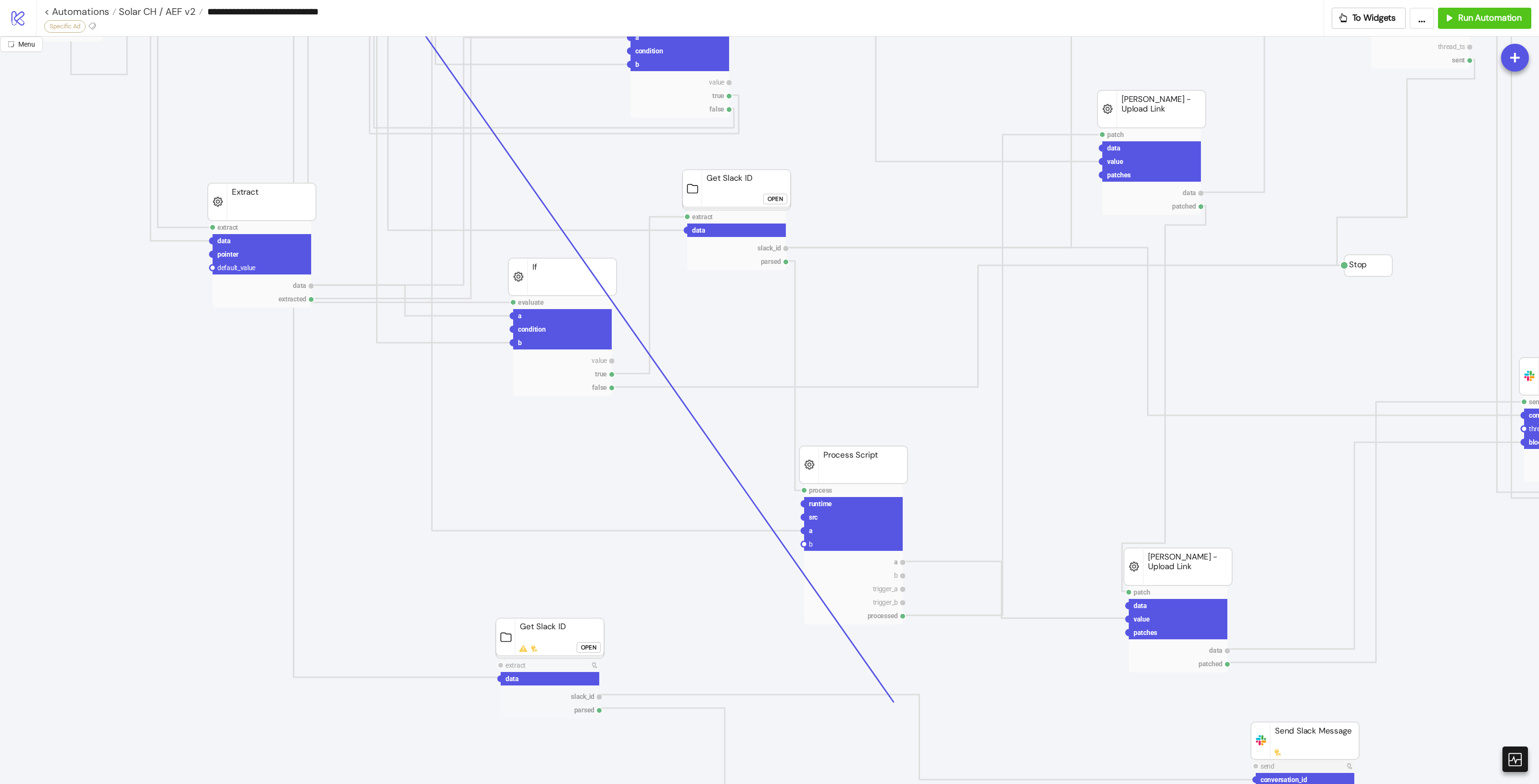
scroll to position [721, 342]
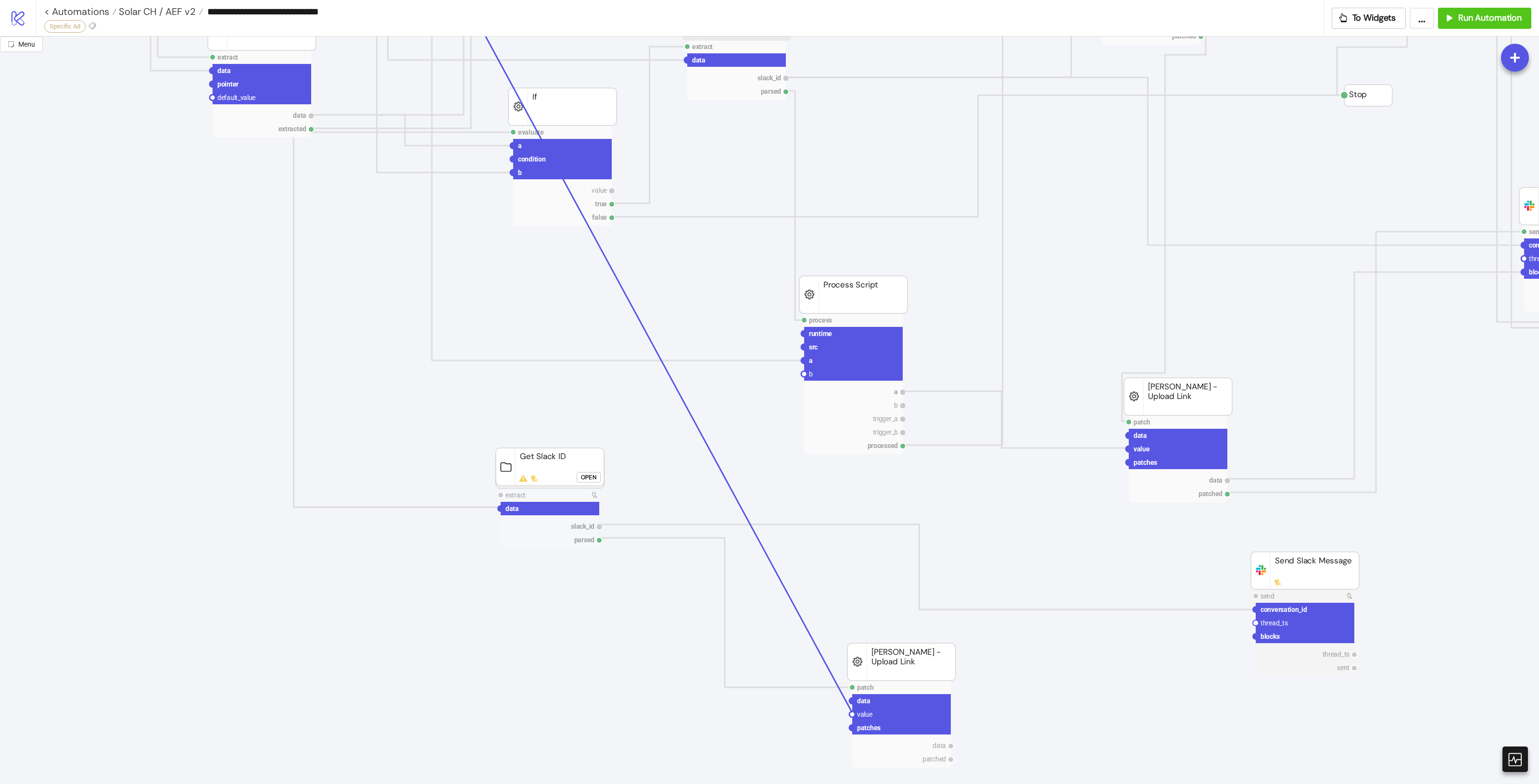
drag, startPoint x: 285, startPoint y: 83, endPoint x: 852, endPoint y: 712, distance: 846.8
click at [852, 712] on icon "process runtime src ad asset body info trigger_a trigger_b processed Process Sc…" at bounding box center [777, 277] width 2239 height 1923
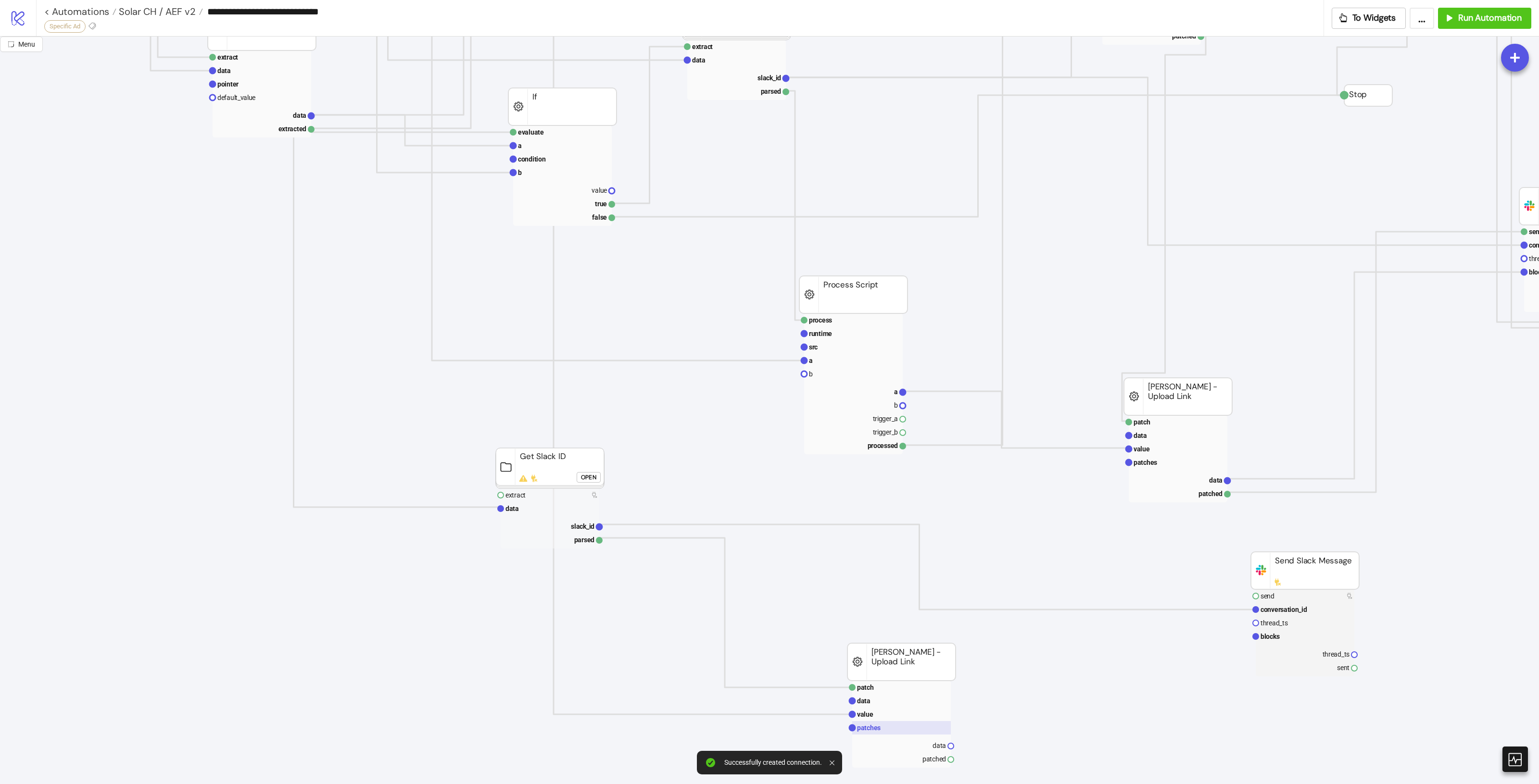
click at [878, 729] on text "patches" at bounding box center [869, 728] width 24 height 8
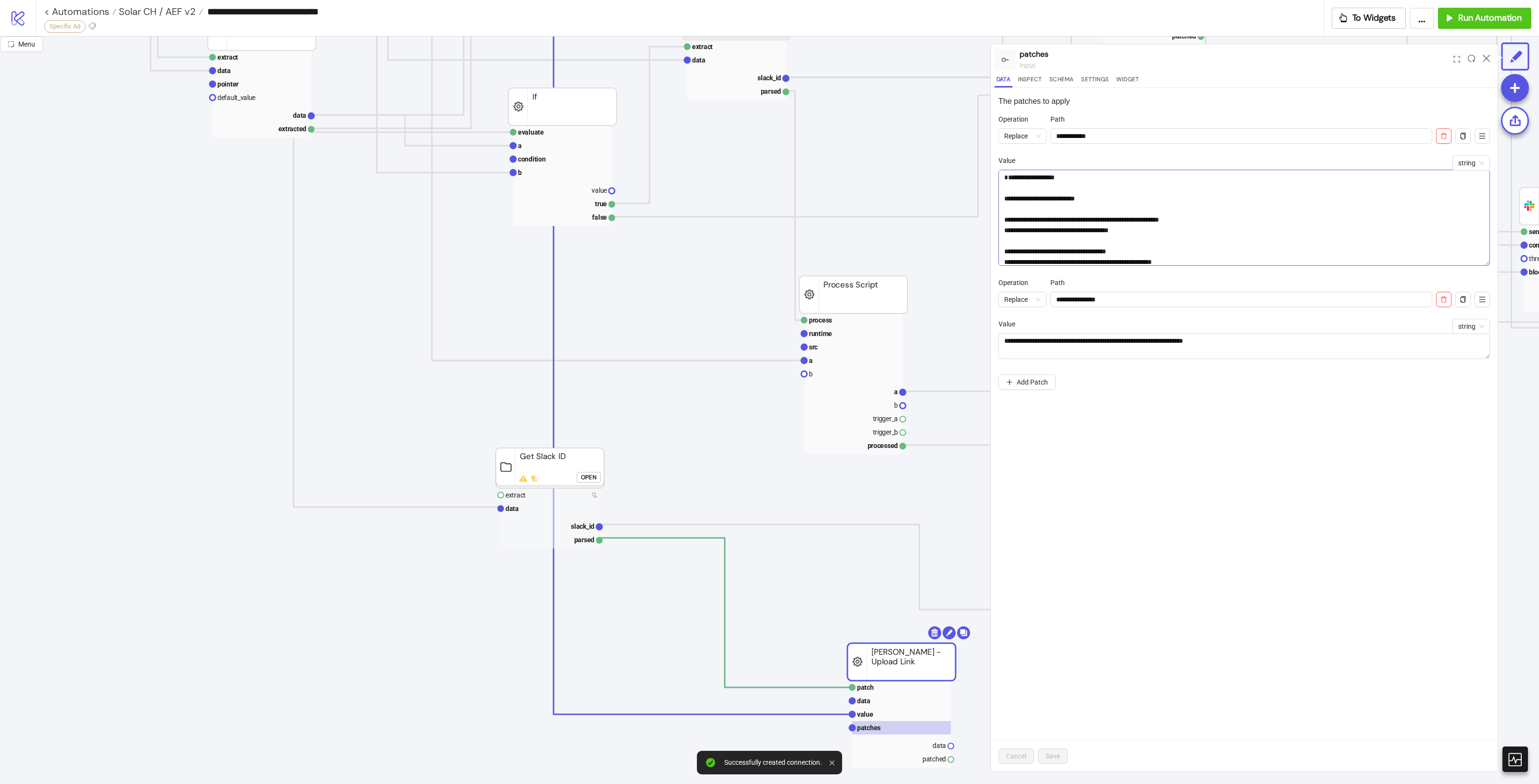
drag, startPoint x: 1488, startPoint y: 191, endPoint x: 1472, endPoint y: 261, distance: 71.8
click at [1472, 261] on textarea "**********" at bounding box center [1244, 218] width 491 height 97
click at [893, 712] on rect at bounding box center [902, 714] width 99 height 14
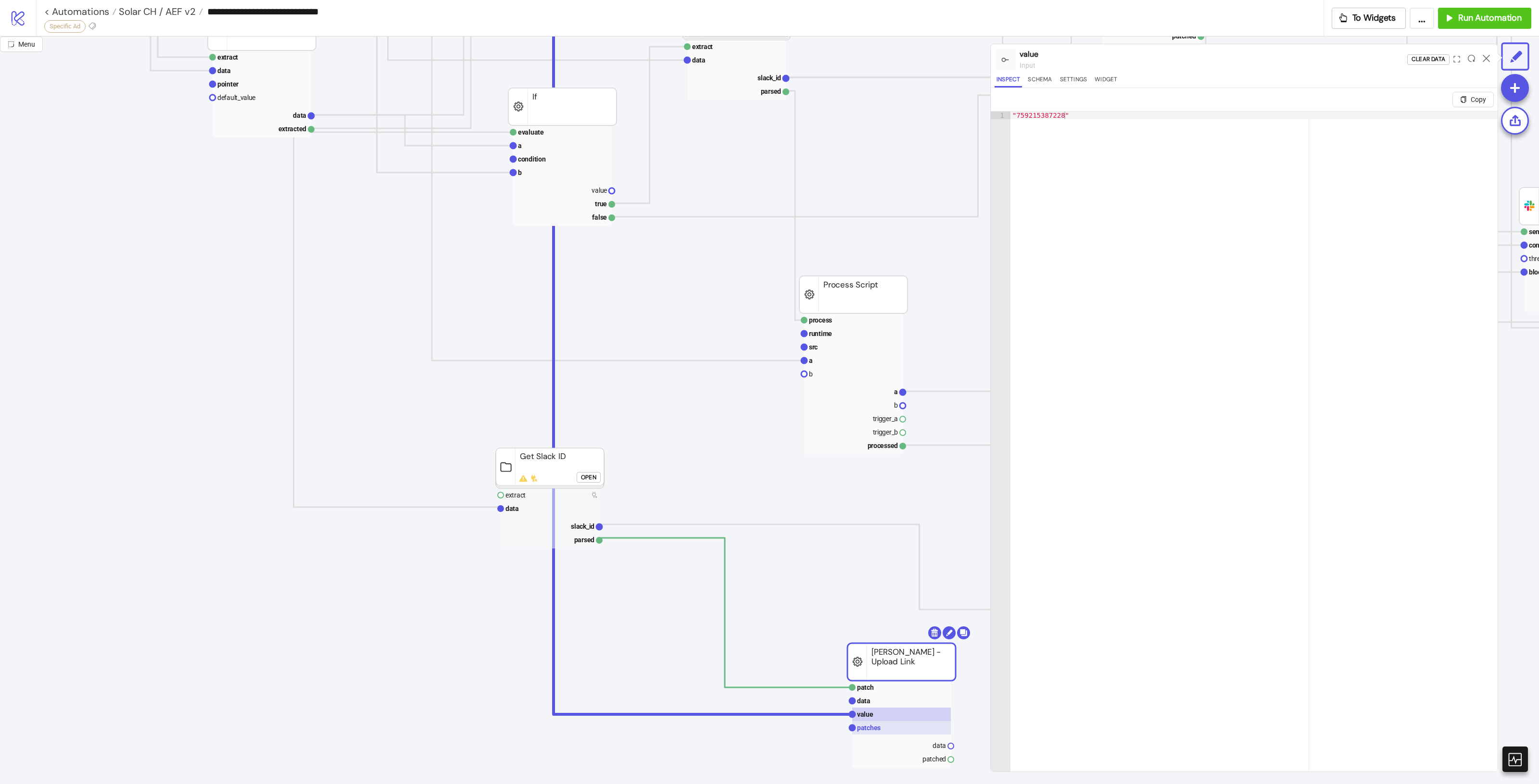
click at [887, 727] on rect at bounding box center [902, 727] width 99 height 14
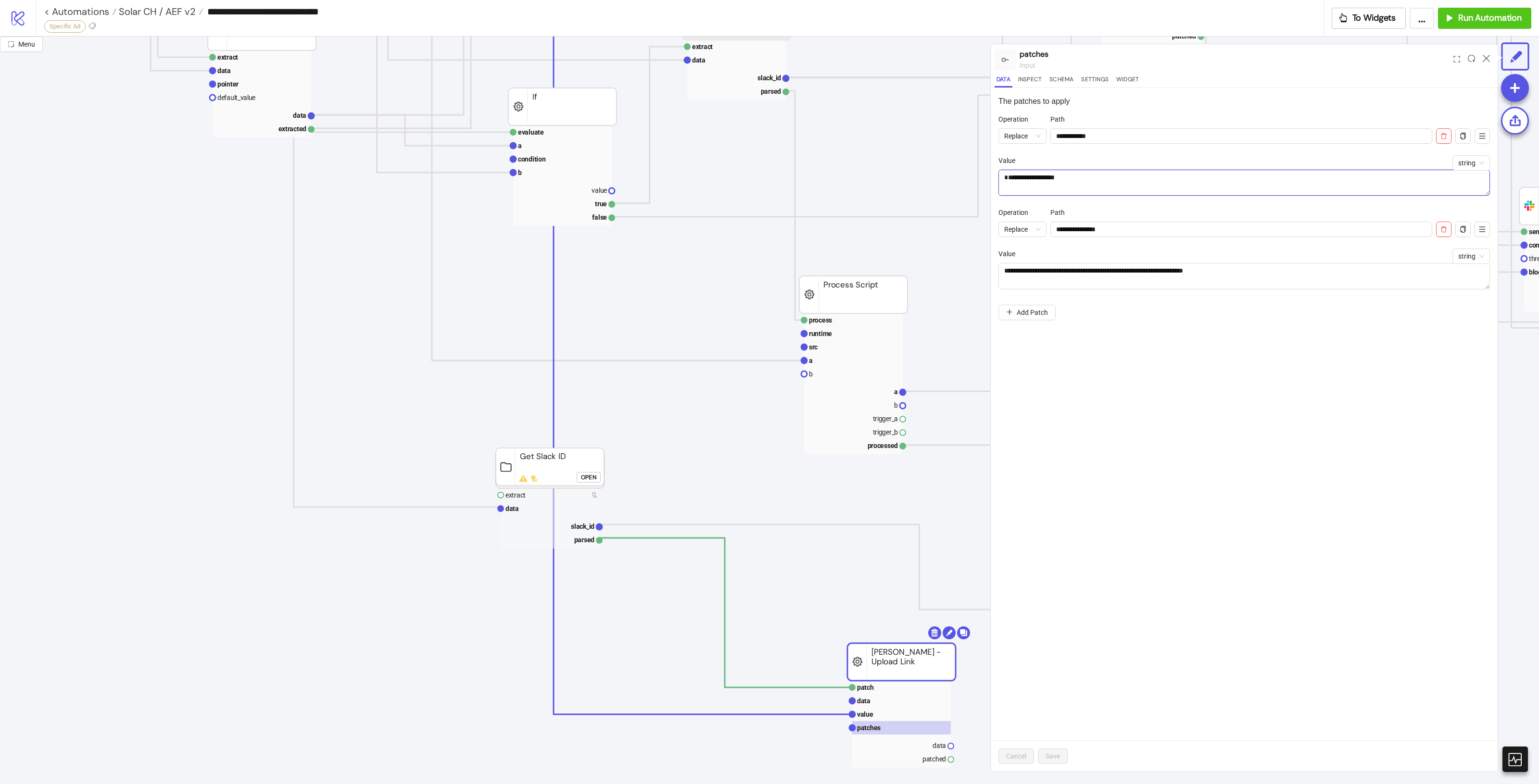
drag, startPoint x: 1489, startPoint y: 193, endPoint x: 1483, endPoint y: 197, distance: 7.2
click at [1483, 210] on ul "**********" at bounding box center [1244, 207] width 491 height 187
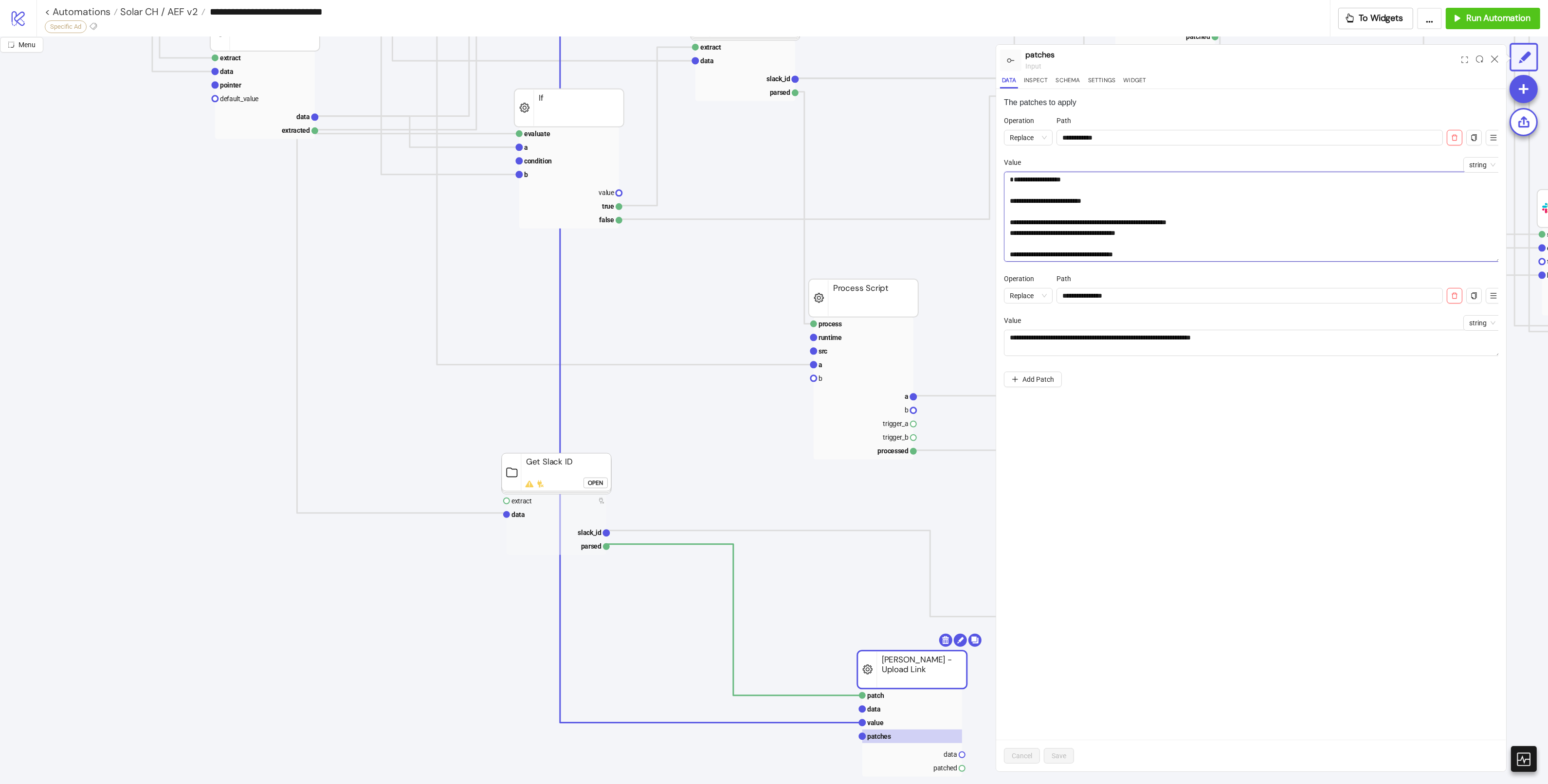
drag, startPoint x: 1504, startPoint y: 197, endPoint x: 1500, endPoint y: 302, distance: 105.1
click at [1500, 261] on textarea "**********" at bounding box center [1253, 217] width 497 height 90
click at [1249, 518] on div "**********" at bounding box center [1251, 430] width 510 height 682
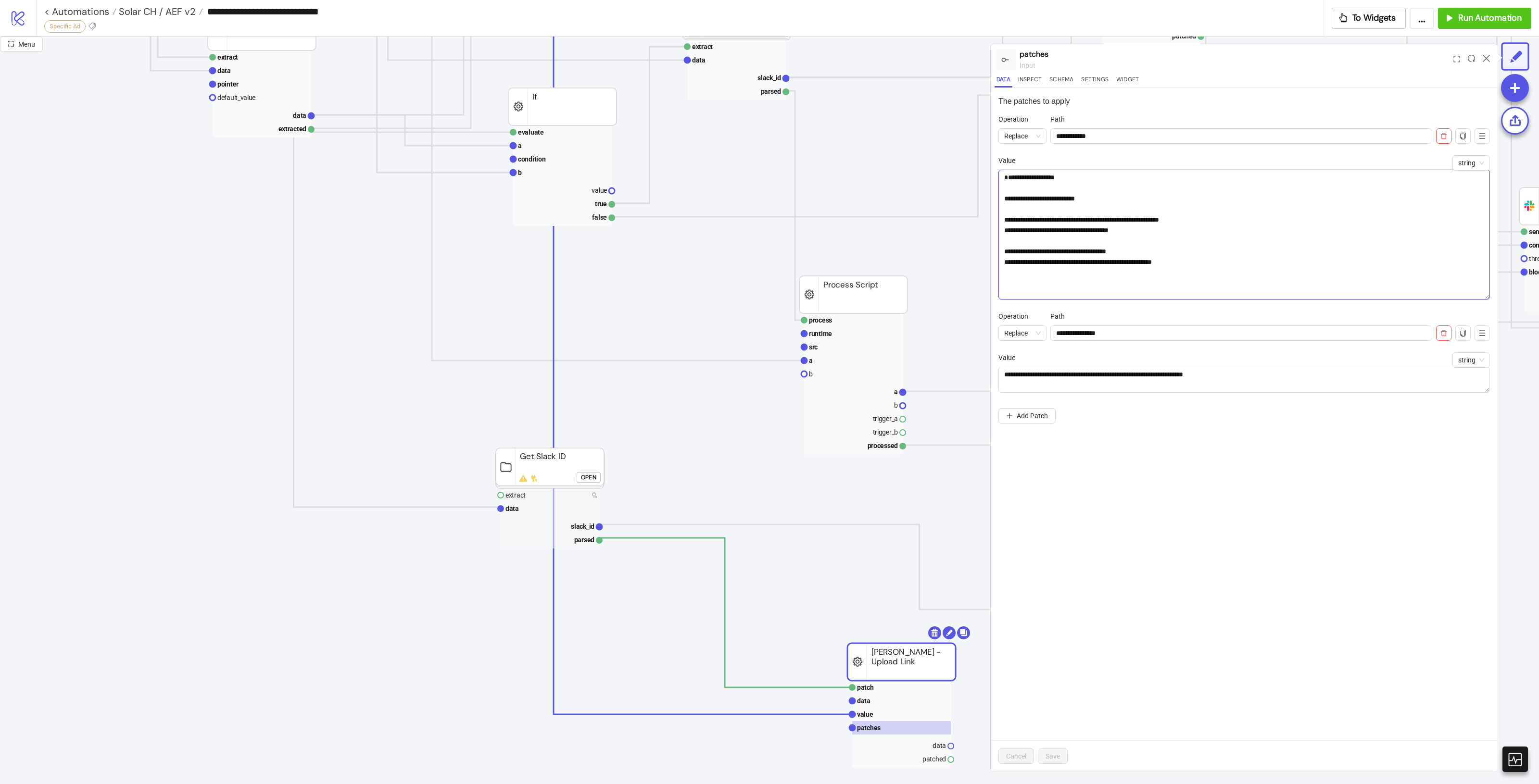
click at [1277, 230] on textarea "**********" at bounding box center [1244, 234] width 491 height 130
drag, startPoint x: 1090, startPoint y: 220, endPoint x: 1002, endPoint y: 206, distance: 89.1
click at [1002, 206] on textarea "**********" at bounding box center [1244, 234] width 491 height 130
drag, startPoint x: 1067, startPoint y: 187, endPoint x: 1079, endPoint y: 189, distance: 12.2
click at [1067, 186] on textarea "**********" at bounding box center [1244, 234] width 491 height 130
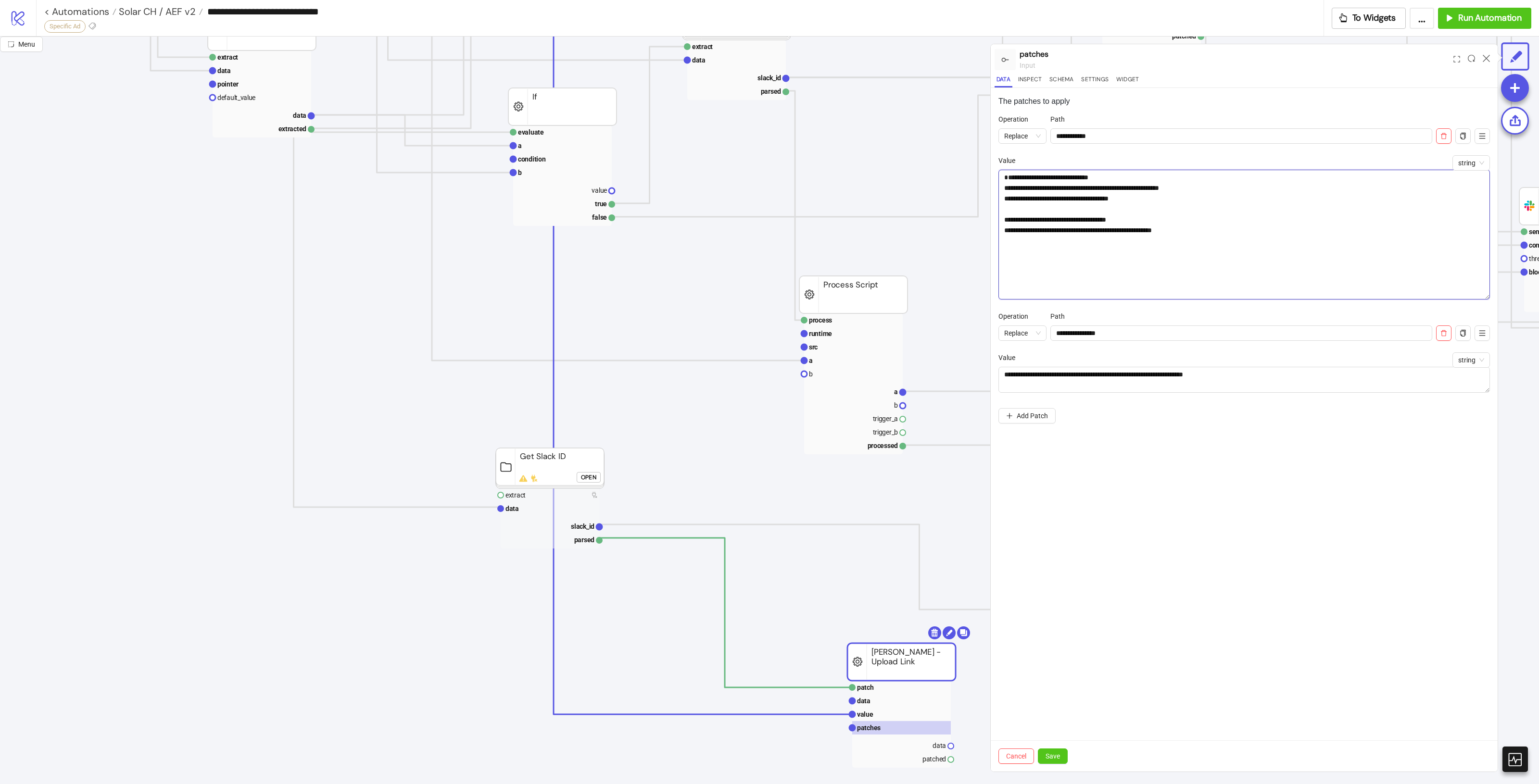
click at [1237, 215] on textarea "**********" at bounding box center [1244, 234] width 491 height 130
click at [1095, 198] on textarea "**********" at bounding box center [1244, 234] width 491 height 130
drag, startPoint x: 1098, startPoint y: 198, endPoint x: 996, endPoint y: 200, distance: 102.0
click at [996, 200] on div "**********" at bounding box center [1244, 429] width 507 height 684
drag, startPoint x: 1104, startPoint y: 198, endPoint x: 1078, endPoint y: 200, distance: 26.1
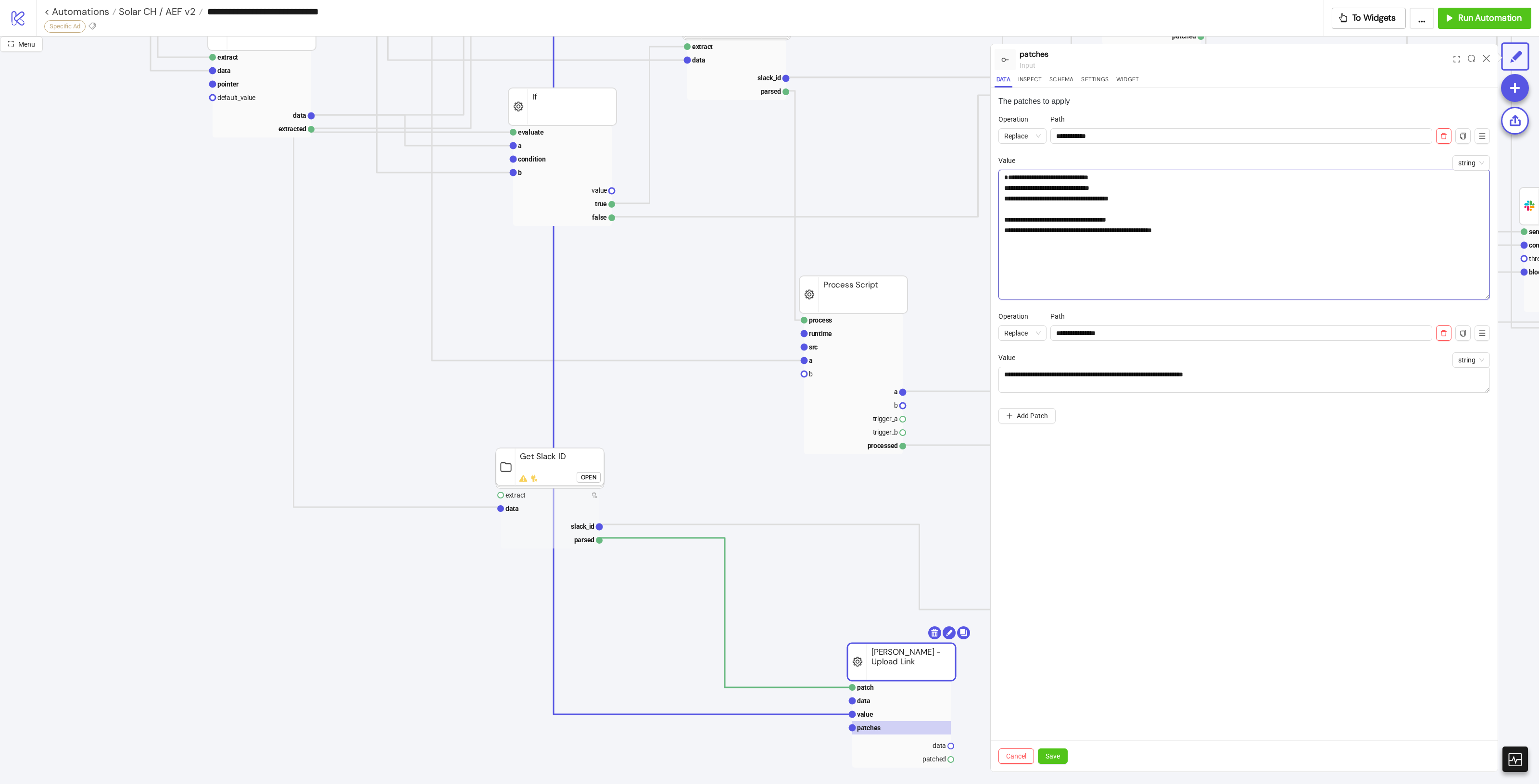
click at [1078, 200] on textarea "**********" at bounding box center [1244, 234] width 491 height 130
drag, startPoint x: 1206, startPoint y: 239, endPoint x: 995, endPoint y: 211, distance: 212.8
click at [995, 211] on div "**********" at bounding box center [1244, 429] width 507 height 684
drag, startPoint x: 1050, startPoint y: 289, endPoint x: 999, endPoint y: 237, distance: 72.8
click at [999, 237] on textarea "**********" at bounding box center [1244, 234] width 491 height 130
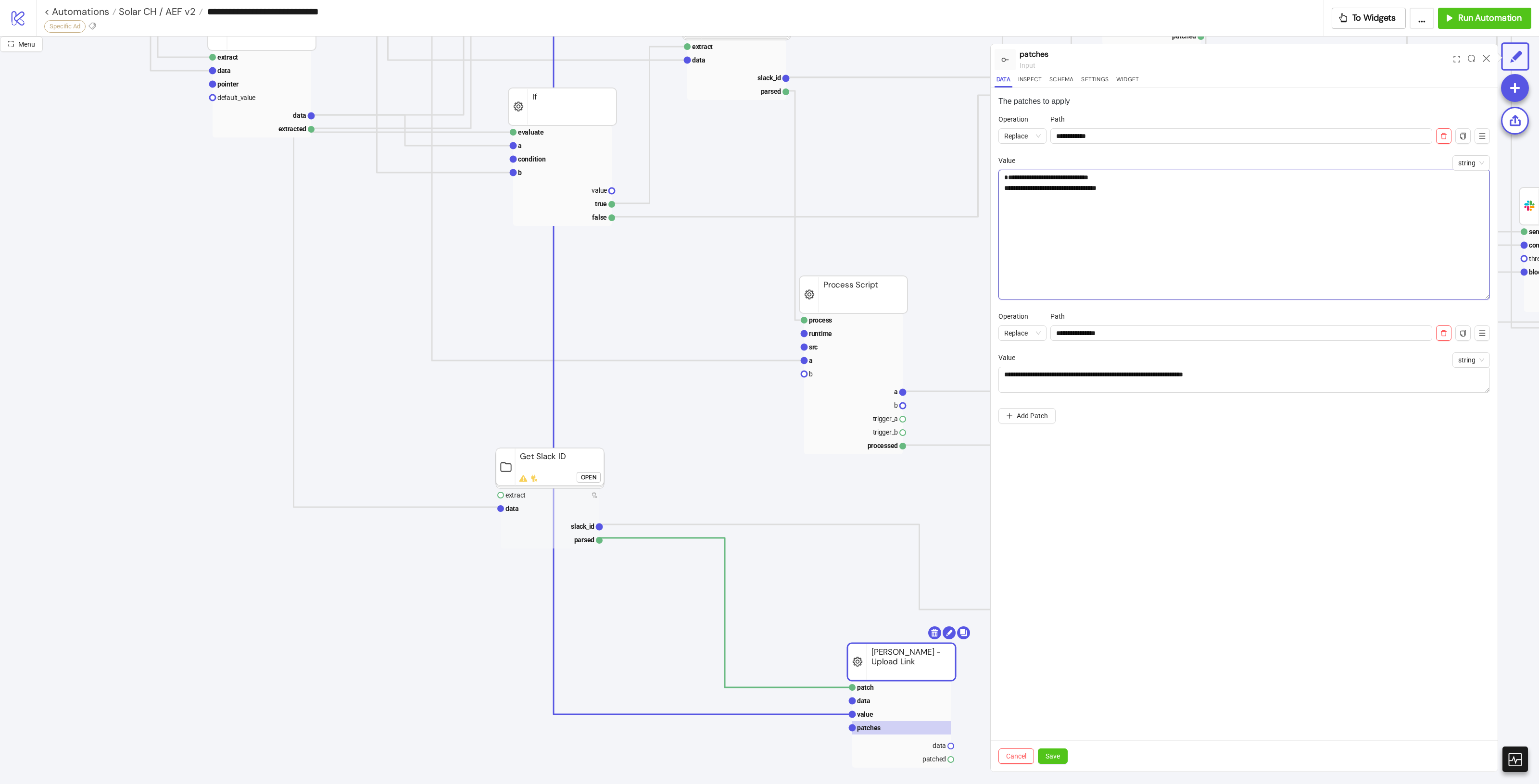
click at [1003, 245] on textarea "**********" at bounding box center [1244, 234] width 491 height 130
click at [1075, 272] on textarea "**********" at bounding box center [1244, 234] width 491 height 130
type textarea "**********"
click at [1063, 752] on button "Save" at bounding box center [1052, 756] width 30 height 15
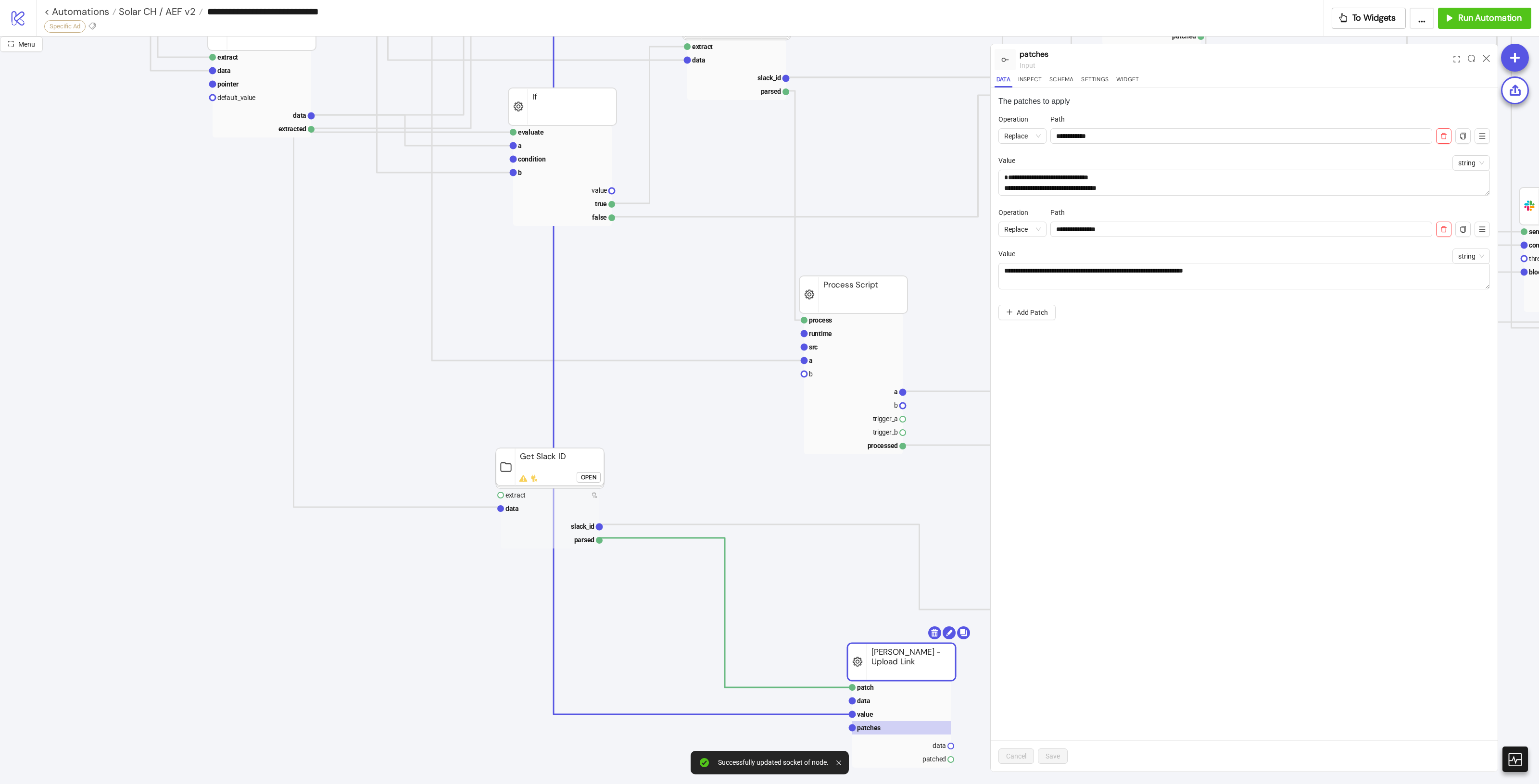
click at [1489, 53] on div at bounding box center [1486, 59] width 15 height 26
click at [1486, 59] on icon at bounding box center [1486, 58] width 7 height 7
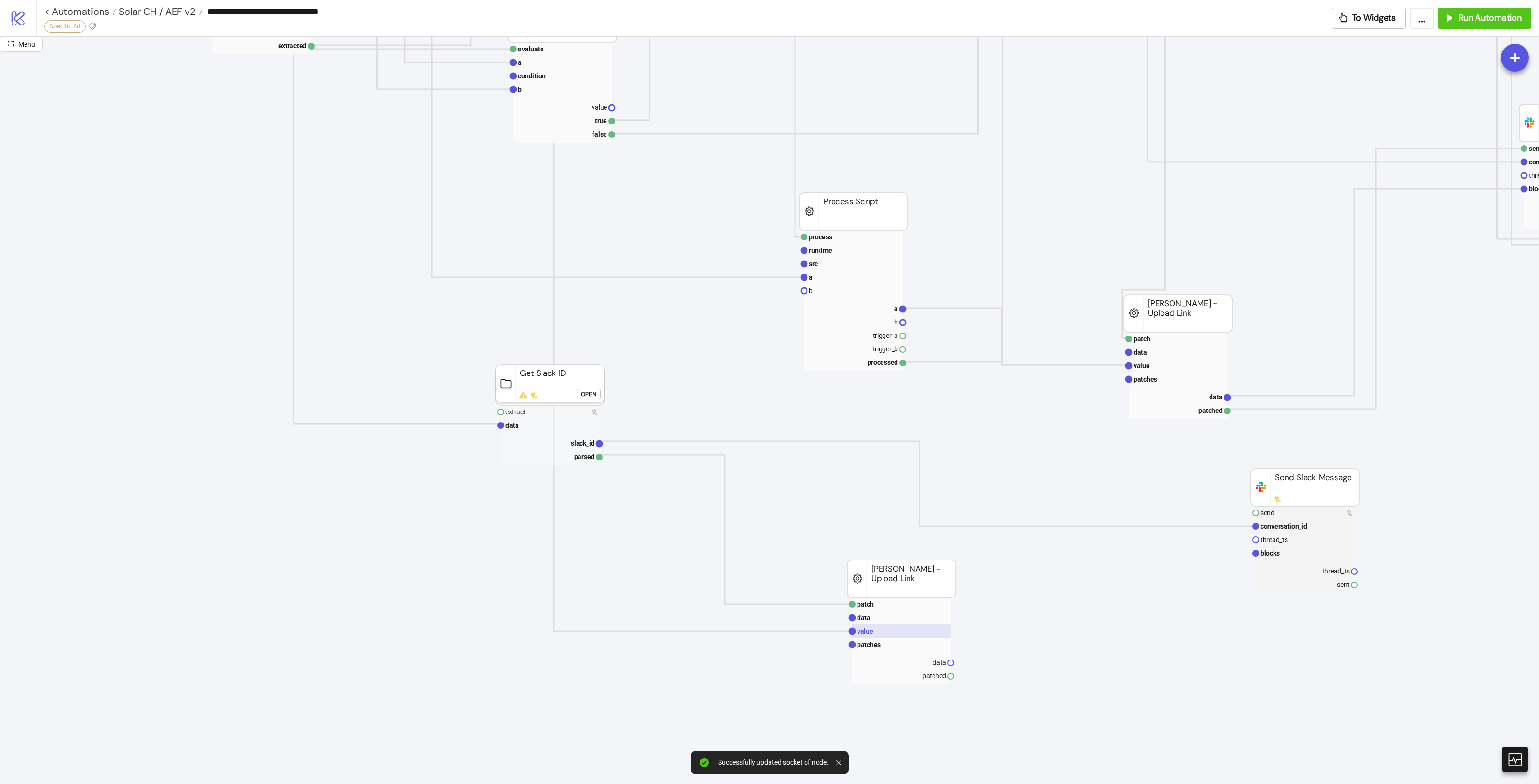
scroll to position [901, 342]
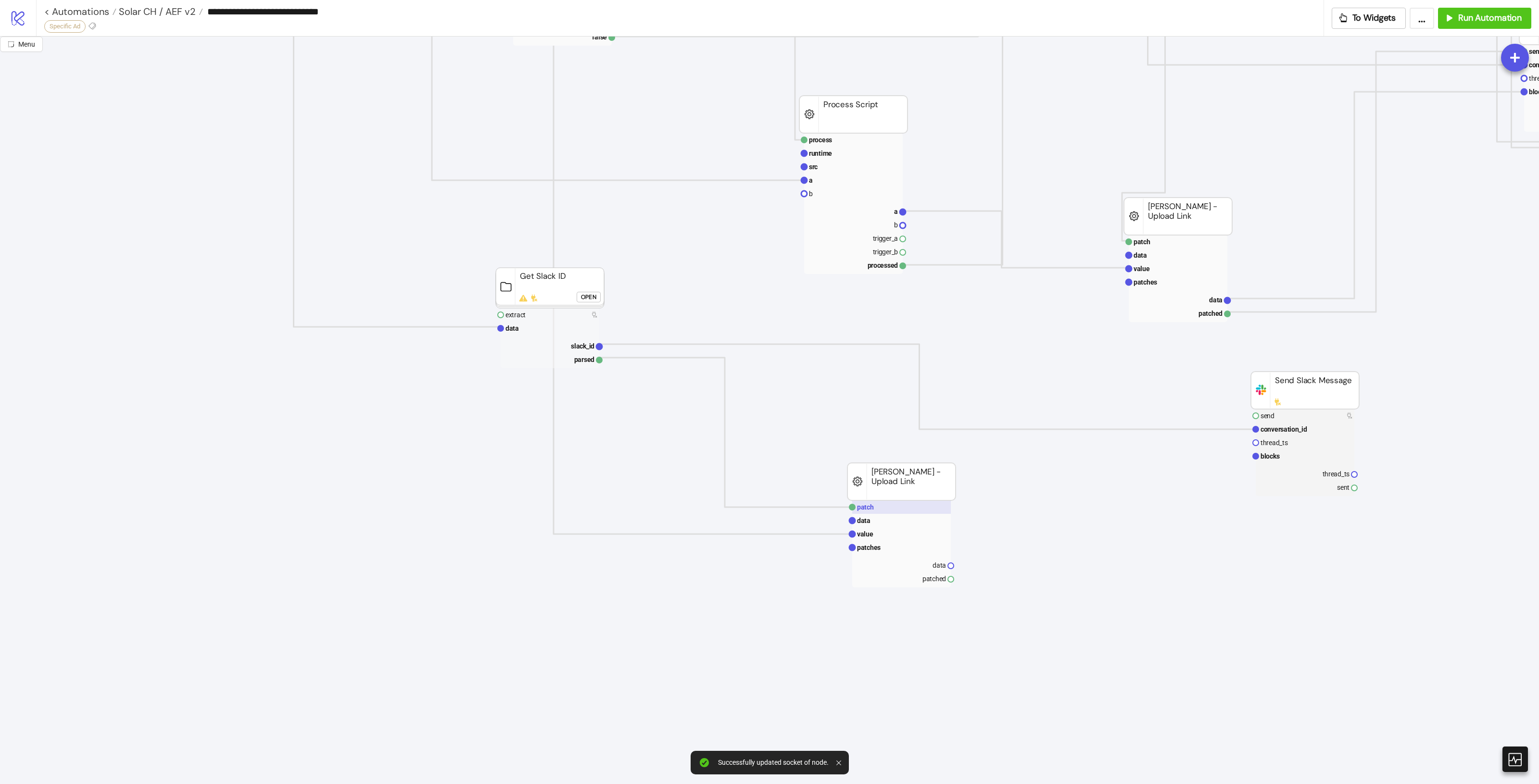
drag, startPoint x: 885, startPoint y: 509, endPoint x: 890, endPoint y: 510, distance: 5.1
click at [886, 509] on rect at bounding box center [902, 507] width 99 height 14
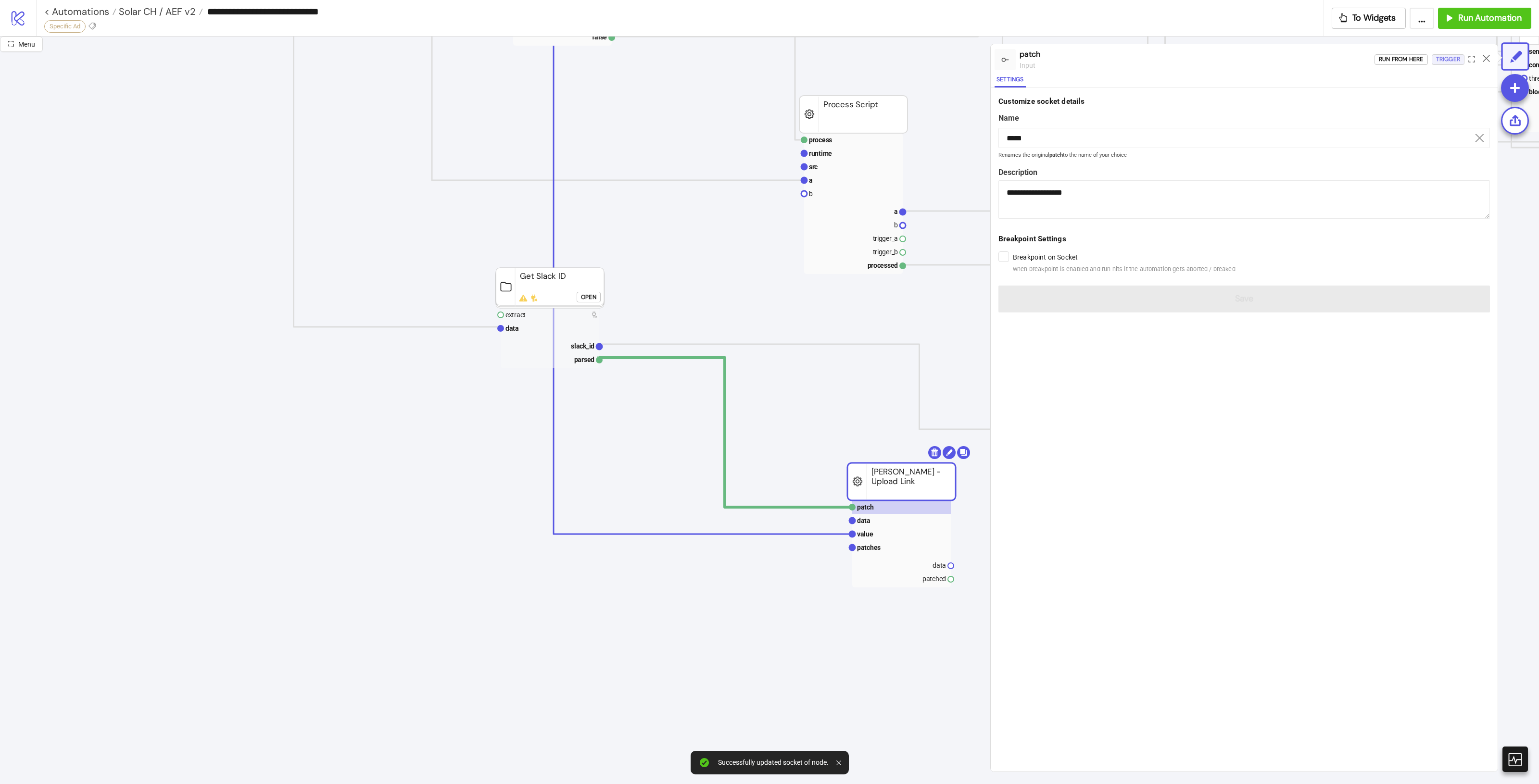
click at [1445, 60] on div "Trigger" at bounding box center [1448, 60] width 24 height 11
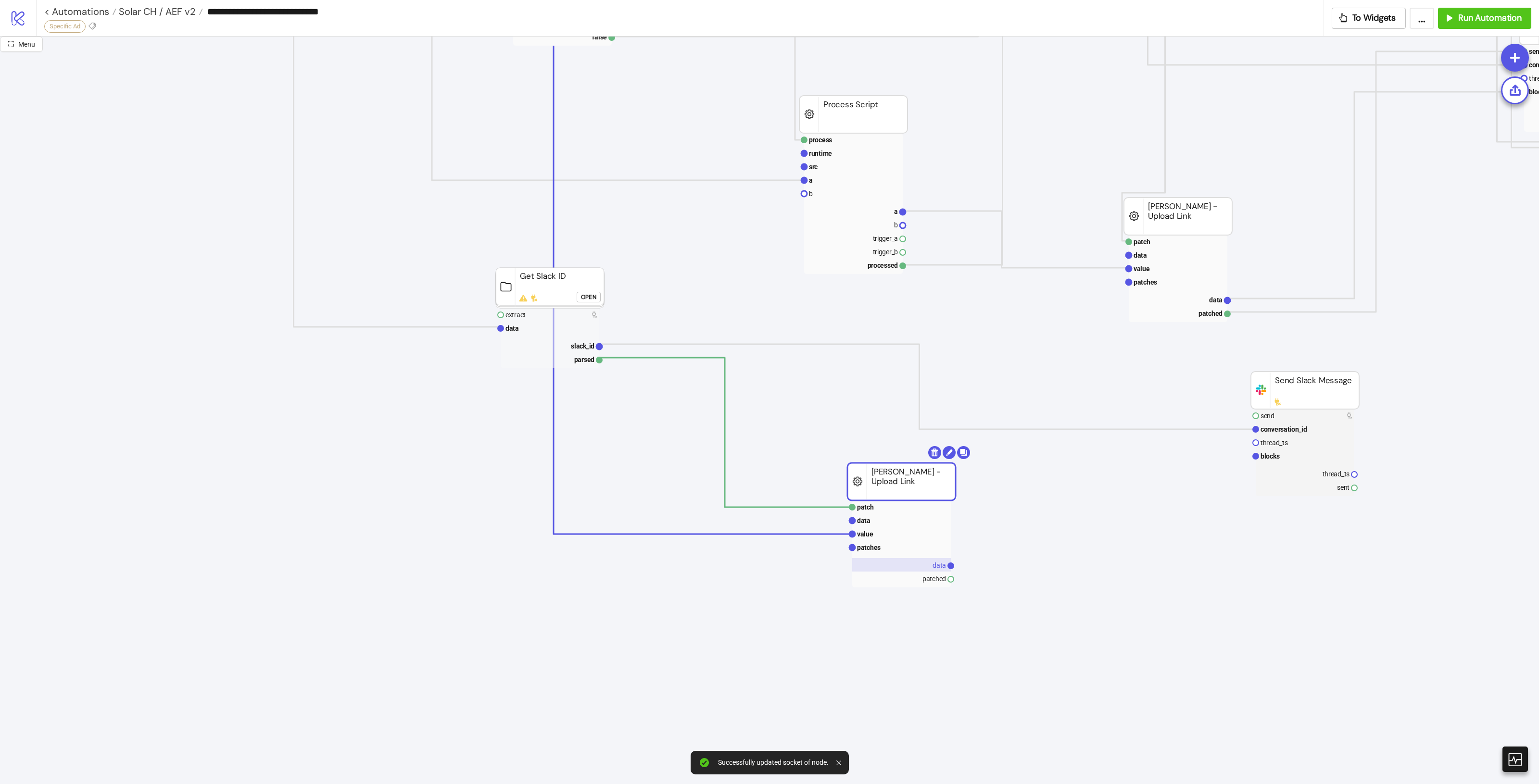
click at [930, 565] on rect at bounding box center [902, 565] width 99 height 14
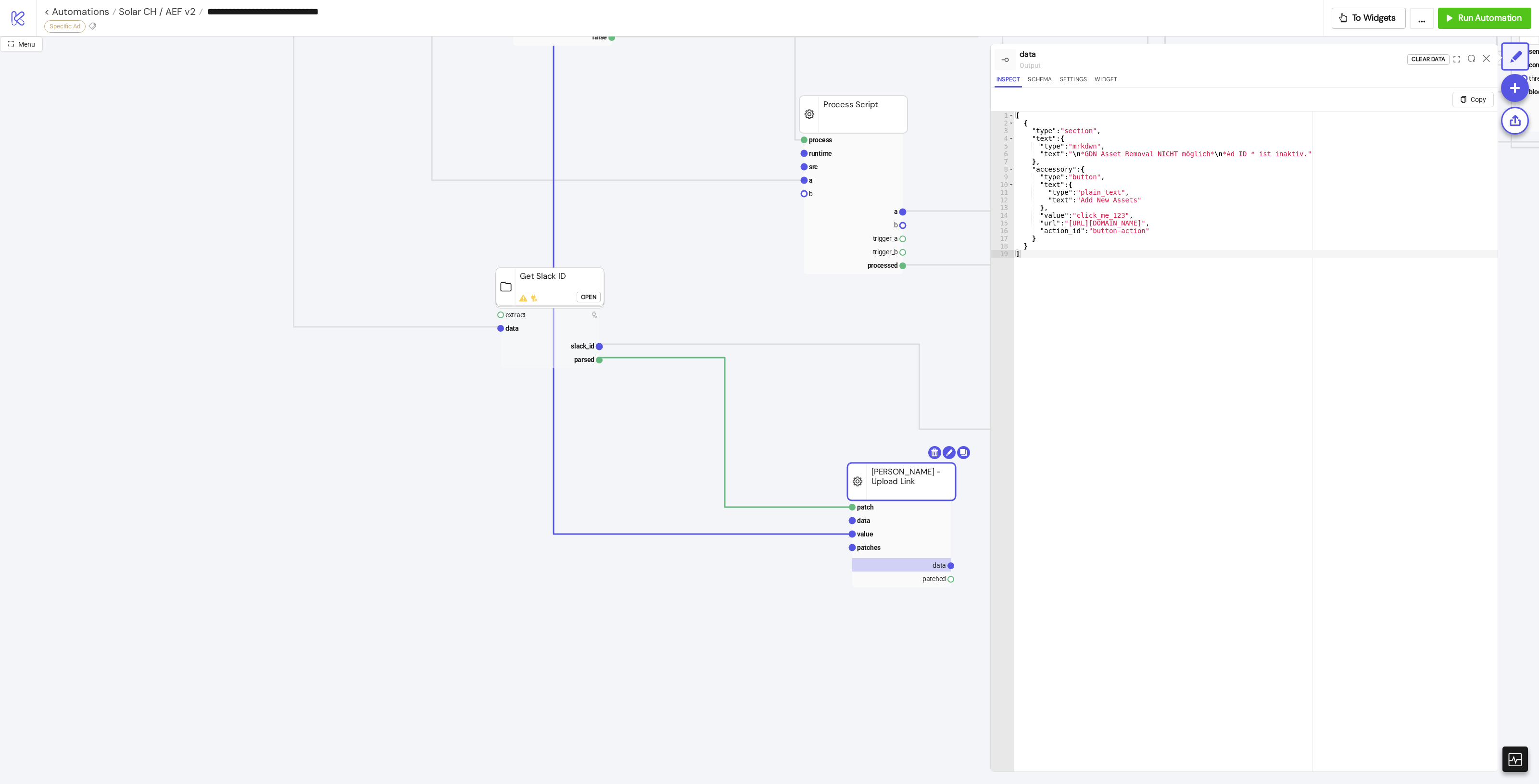
click at [881, 555] on rect at bounding box center [902, 544] width 99 height 87
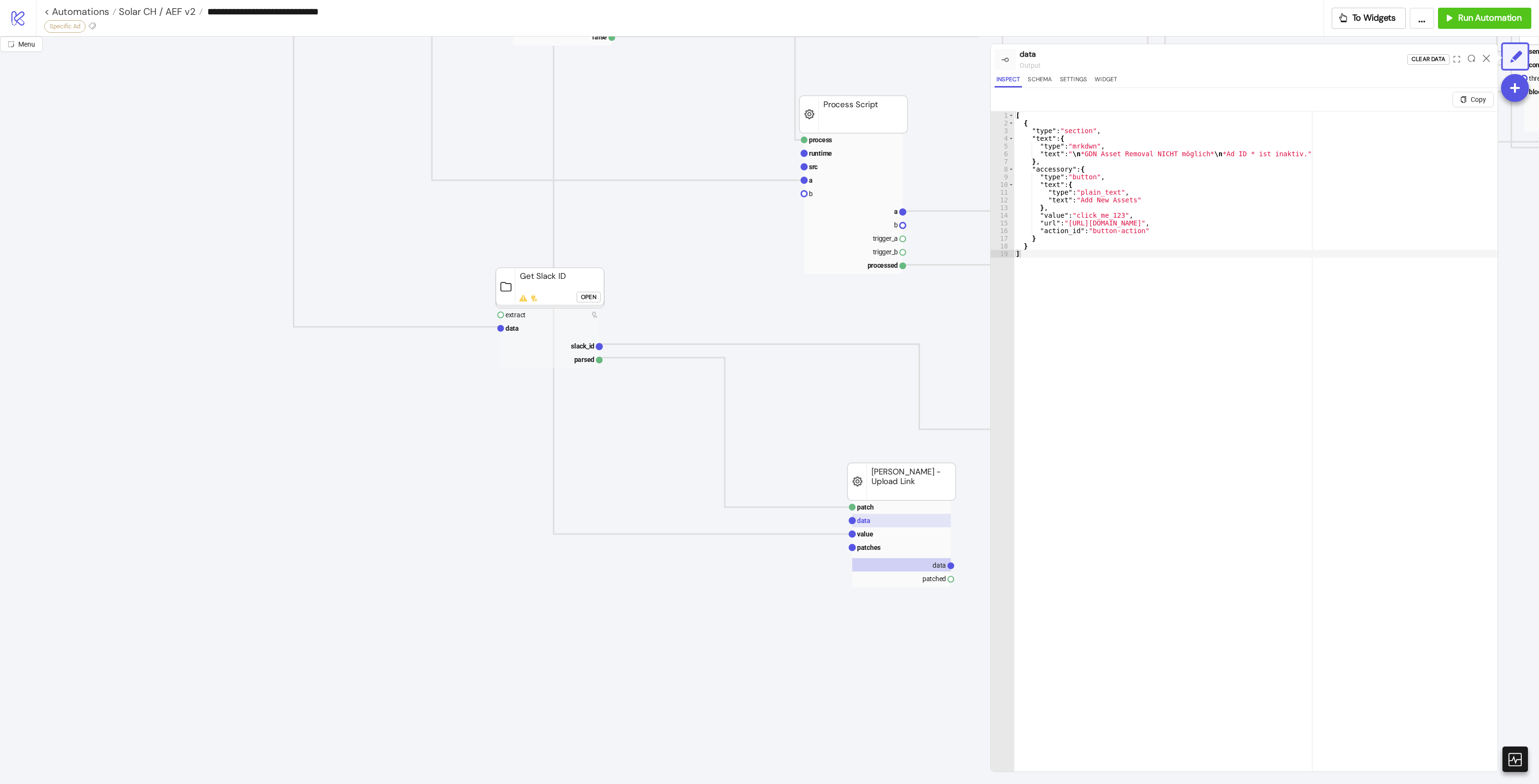
click at [885, 554] on rect at bounding box center [902, 547] width 99 height 14
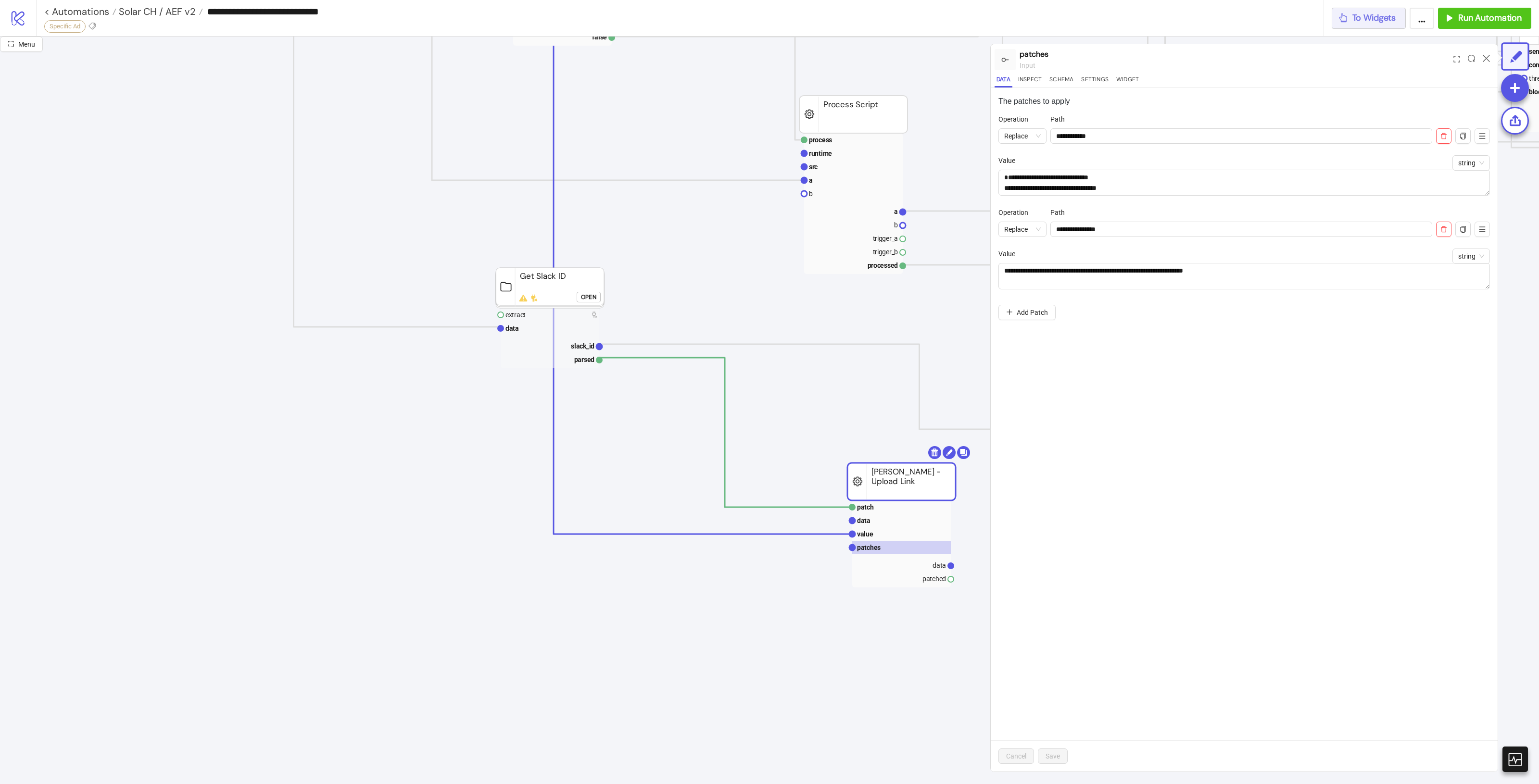
click at [1367, 14] on span "To Widgets" at bounding box center [1374, 18] width 44 height 11
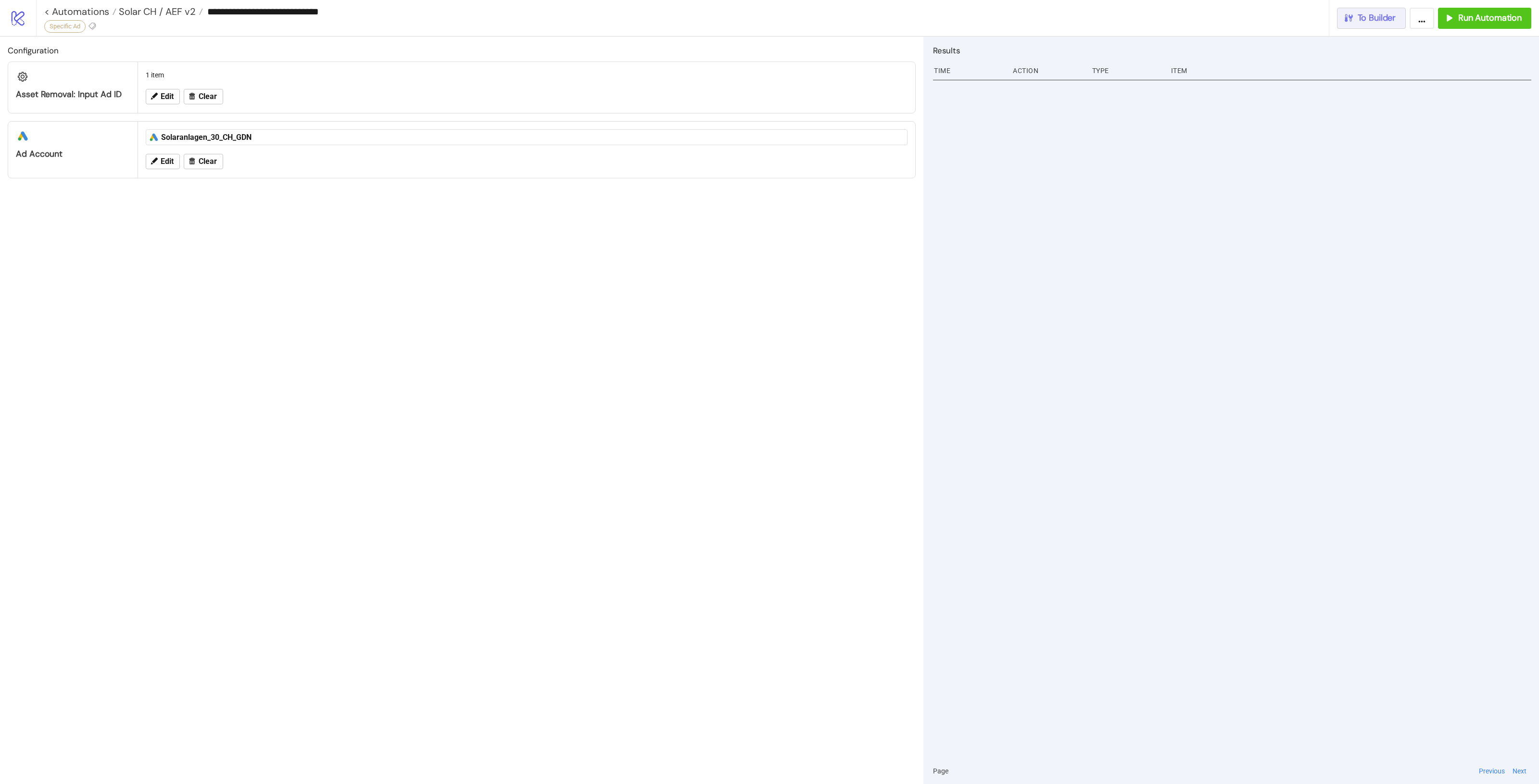
click at [1362, 28] on button "To Builder" at bounding box center [1371, 18] width 69 height 22
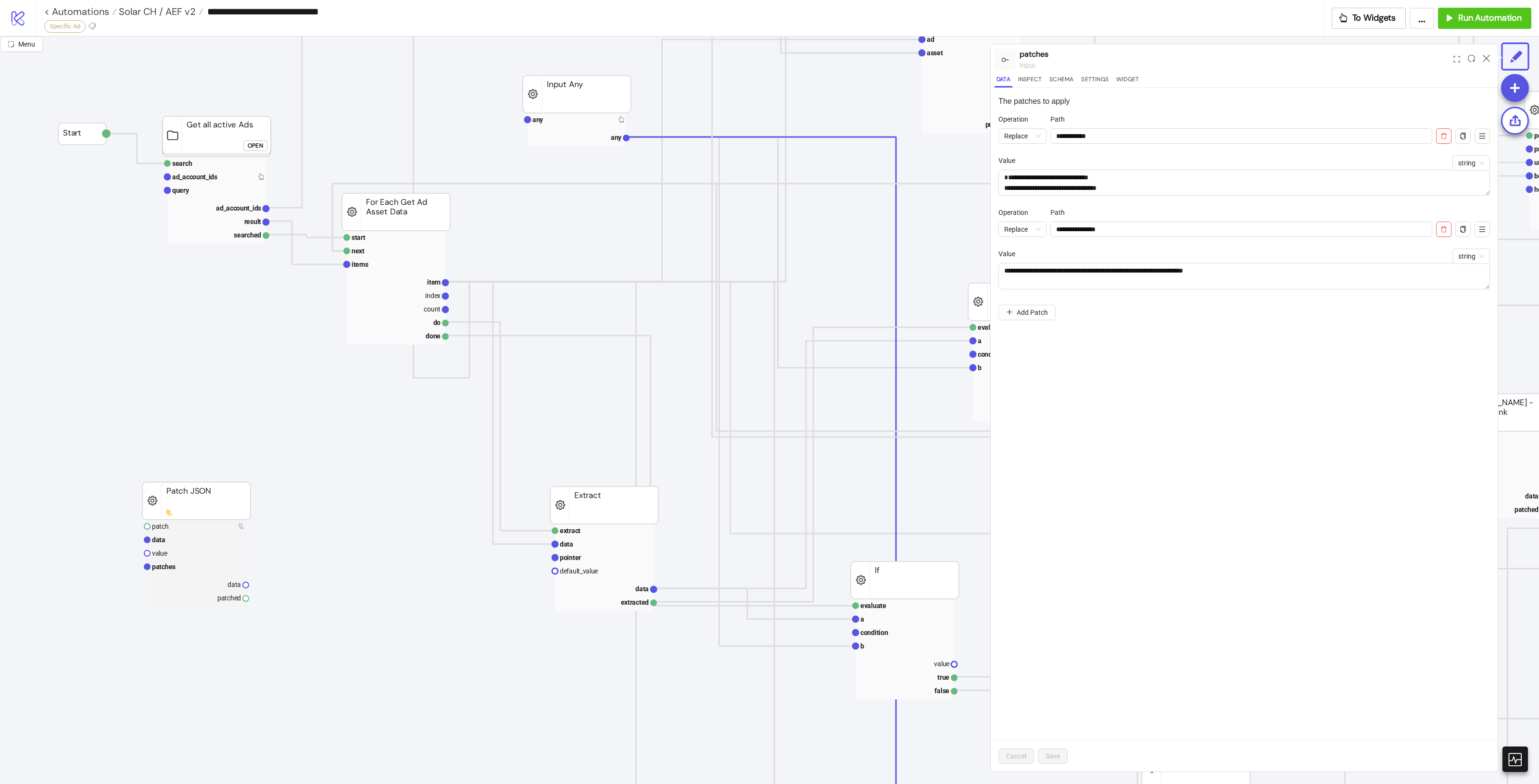
scroll to position [420, 0]
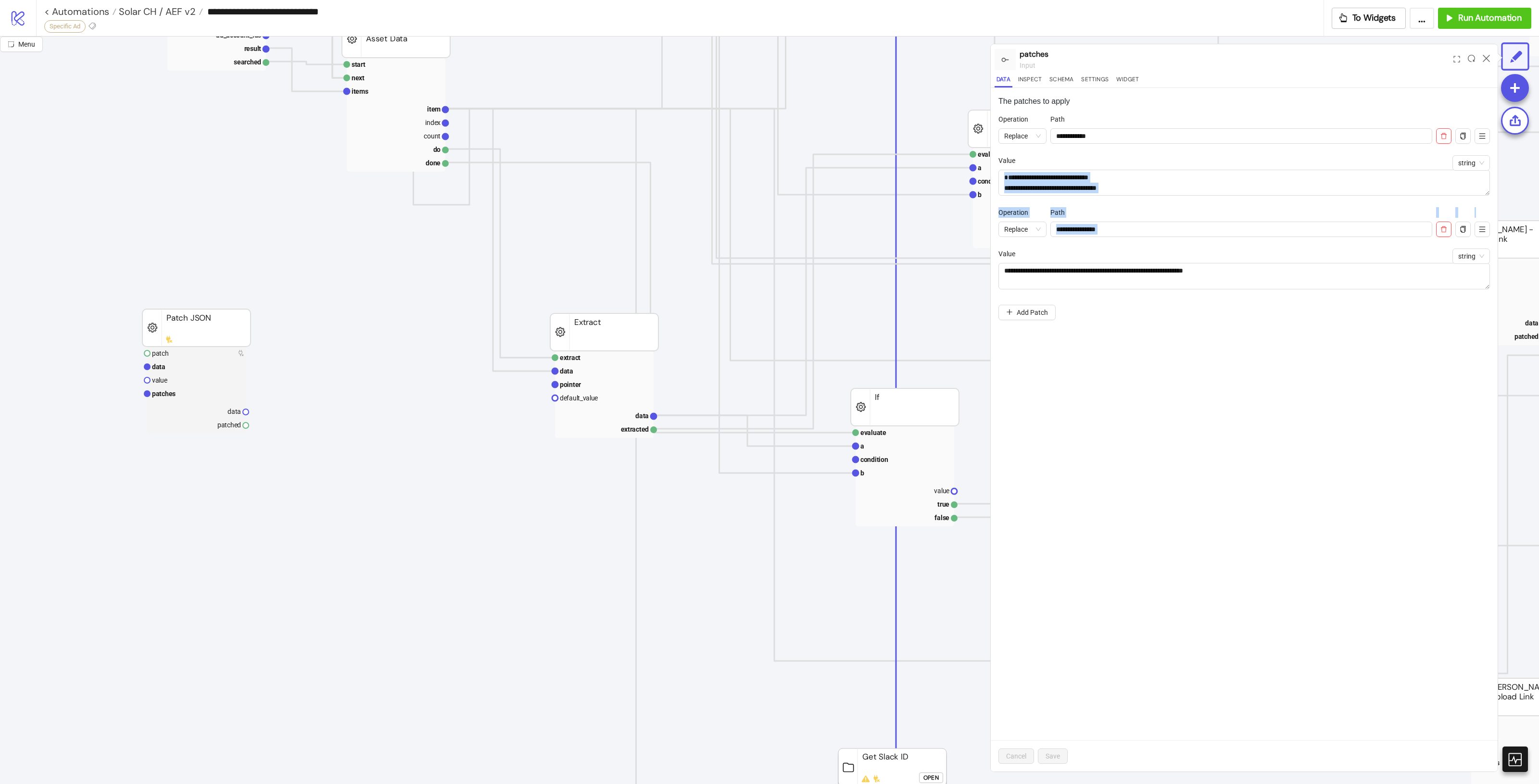
drag, startPoint x: 1490, startPoint y: 195, endPoint x: 1486, endPoint y: 208, distance: 13.6
click at [1486, 212] on ul "**********" at bounding box center [1244, 207] width 491 height 187
drag, startPoint x: 1487, startPoint y: 191, endPoint x: 1487, endPoint y: 223, distance: 32.0
click at [1487, 223] on textarea "**********" at bounding box center [1244, 199] width 491 height 59
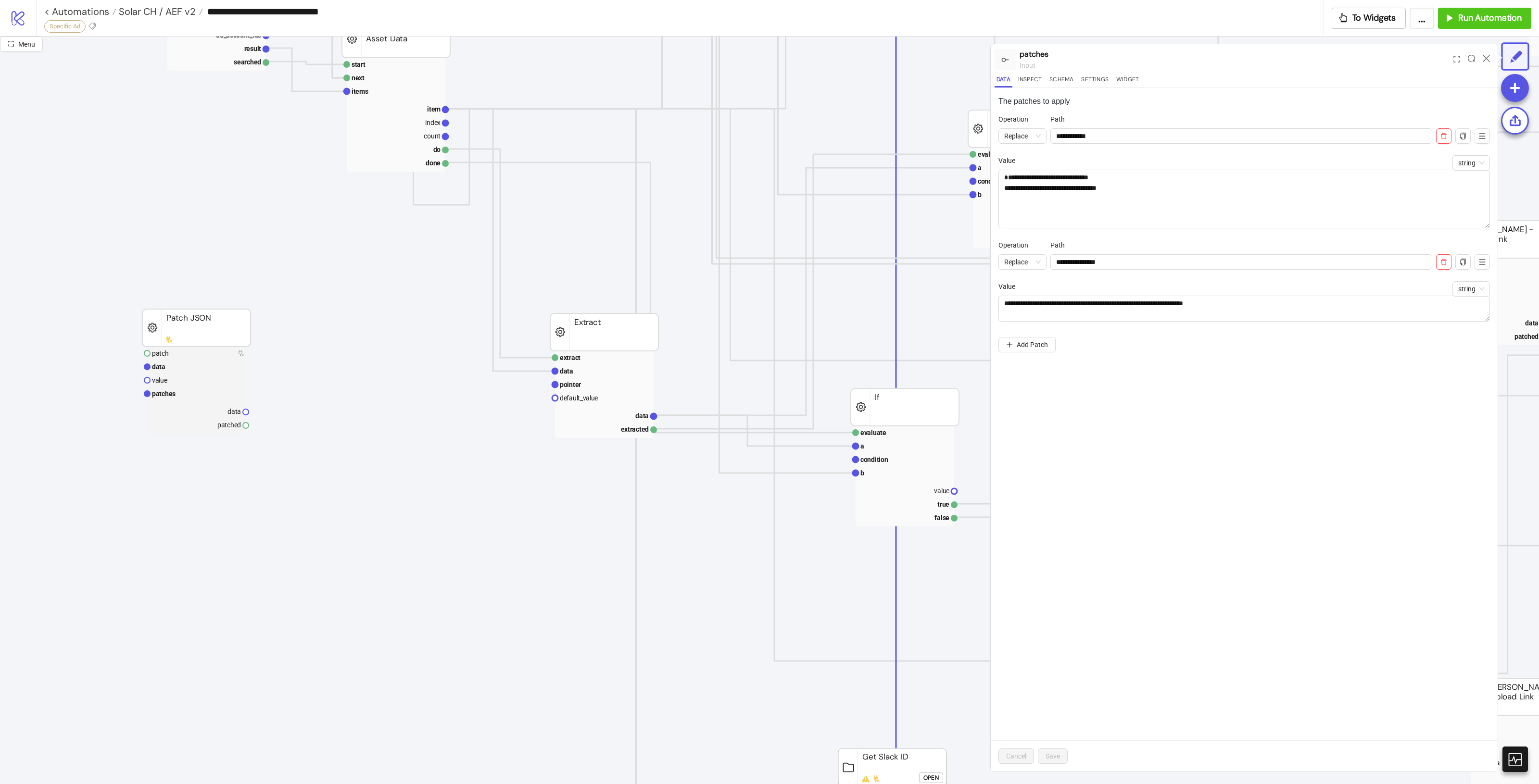
click at [1227, 358] on div "**********" at bounding box center [1244, 429] width 507 height 684
click at [1278, 313] on textarea "**********" at bounding box center [1244, 309] width 491 height 26
click at [1280, 298] on textarea "**********" at bounding box center [1244, 309] width 491 height 26
drag, startPoint x: 1268, startPoint y: 305, endPoint x: 985, endPoint y: 296, distance: 283.1
click at [985, 296] on div "**********" at bounding box center [769, 410] width 1539 height 747
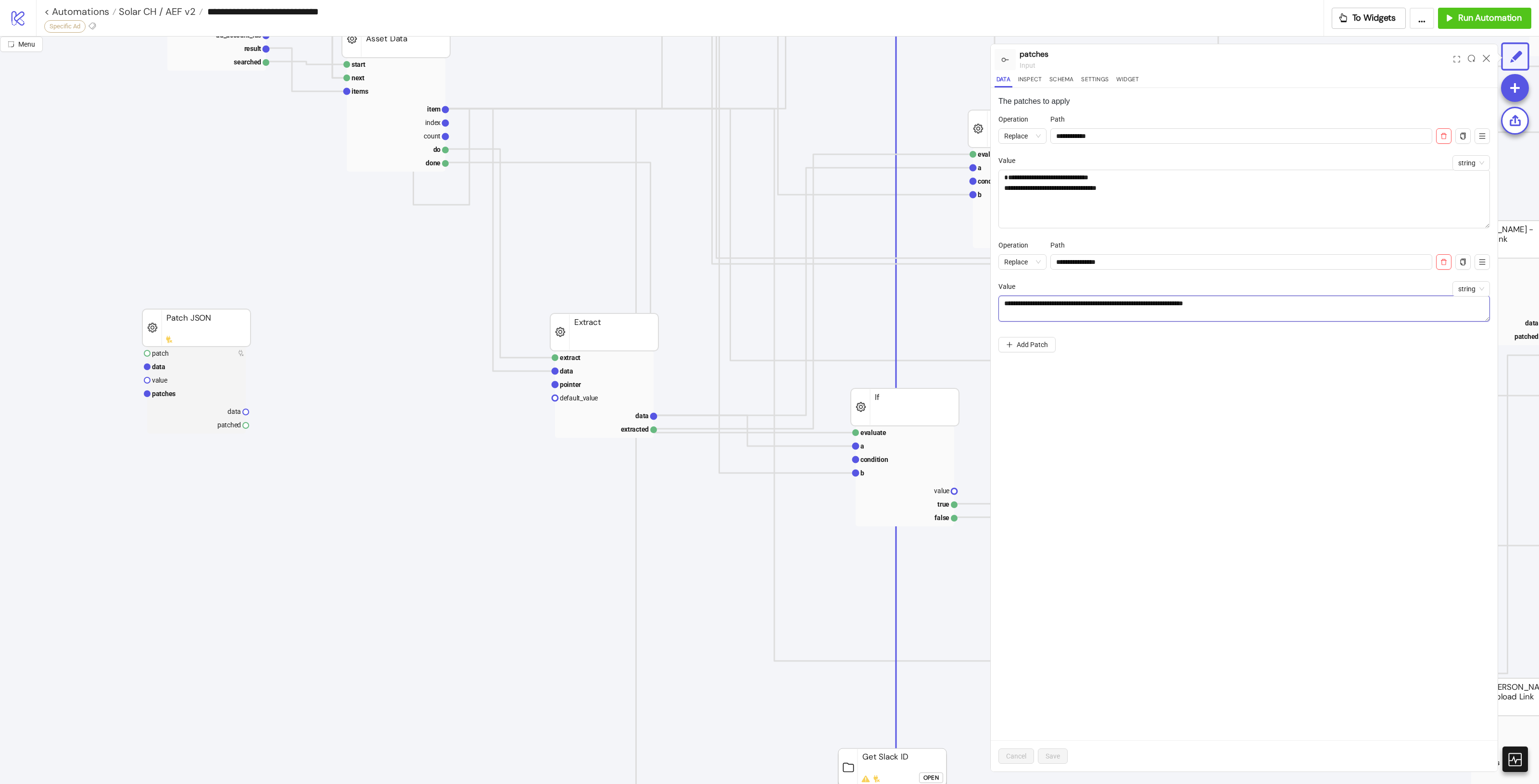
paste textarea
type textarea "**********"
click at [1065, 754] on button "Save" at bounding box center [1052, 756] width 30 height 15
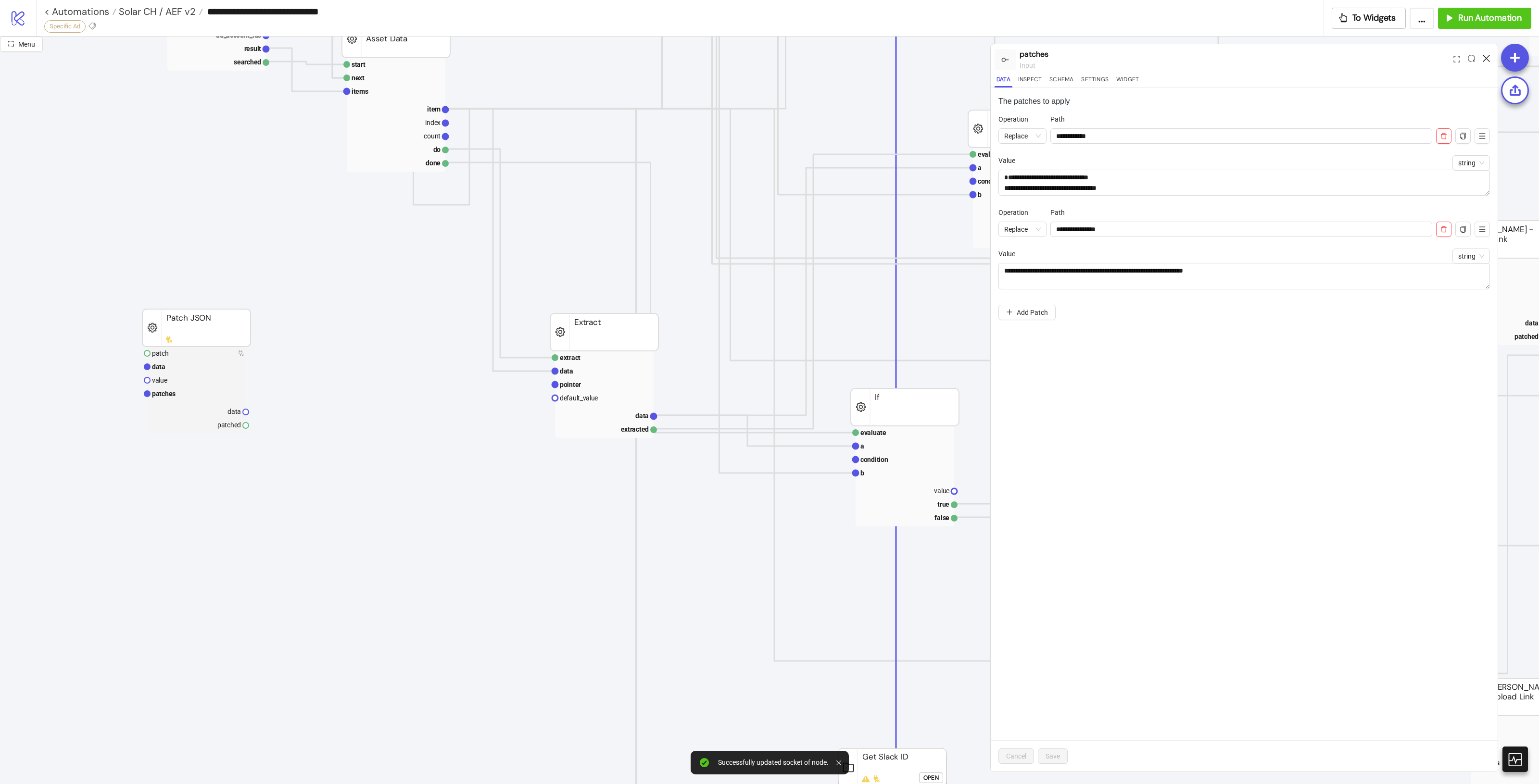
click at [1486, 57] on icon at bounding box center [1486, 58] width 7 height 7
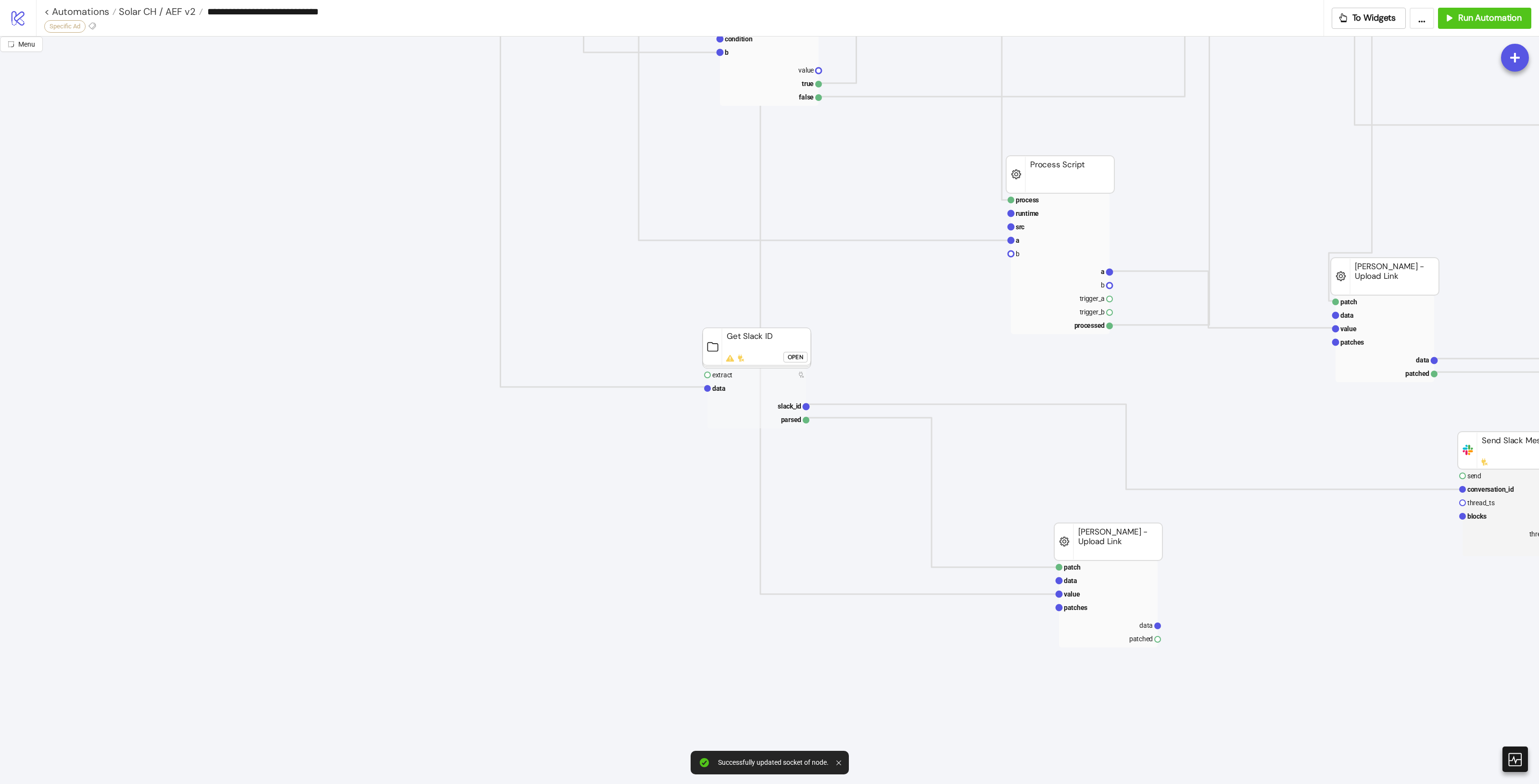
scroll to position [841, 424]
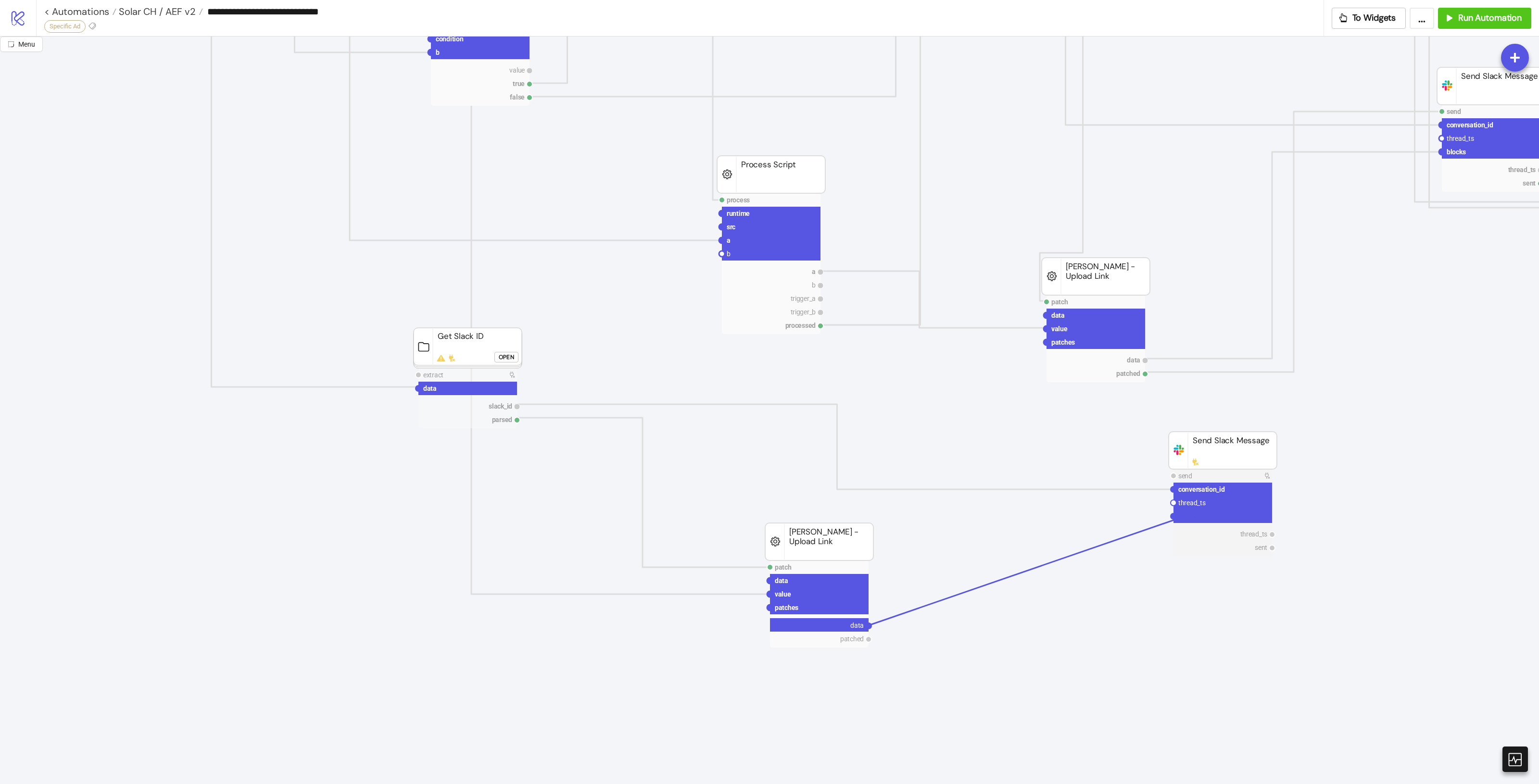
drag, startPoint x: 870, startPoint y: 626, endPoint x: 1177, endPoint y: 519, distance: 325.1
click at [1177, 519] on icon "process runtime src ad asset body info trigger_a trigger_b processed Process Sc…" at bounding box center [695, 156] width 2239 height 1923
click at [1174, 517] on circle at bounding box center [1173, 516] width 6 height 6
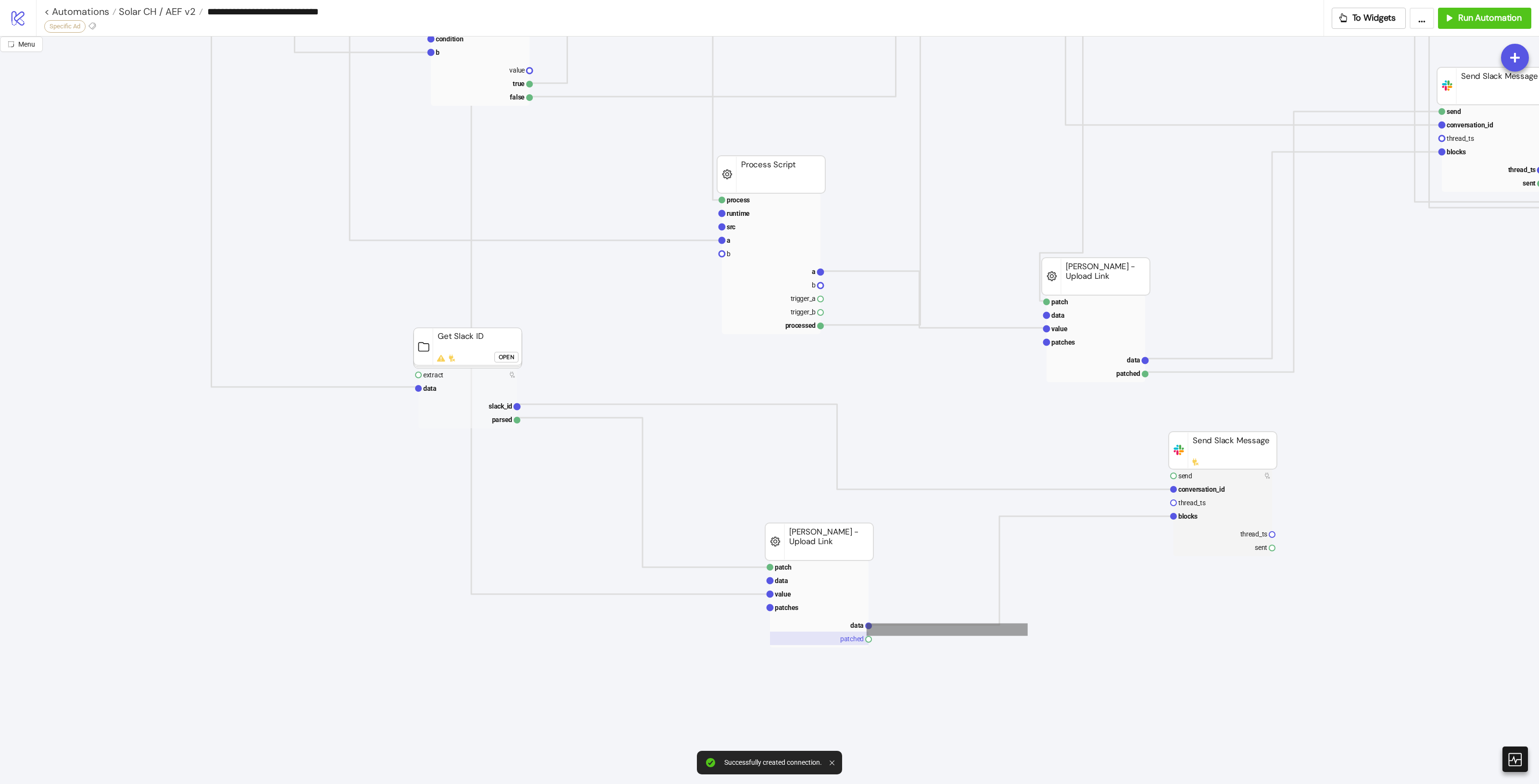
drag, startPoint x: 866, startPoint y: 636, endPoint x: 828, endPoint y: 635, distance: 38.0
click at [943, 628] on icon "process runtime src ad asset body info trigger_a trigger_b processed Process Sc…" at bounding box center [695, 156] width 2239 height 1923
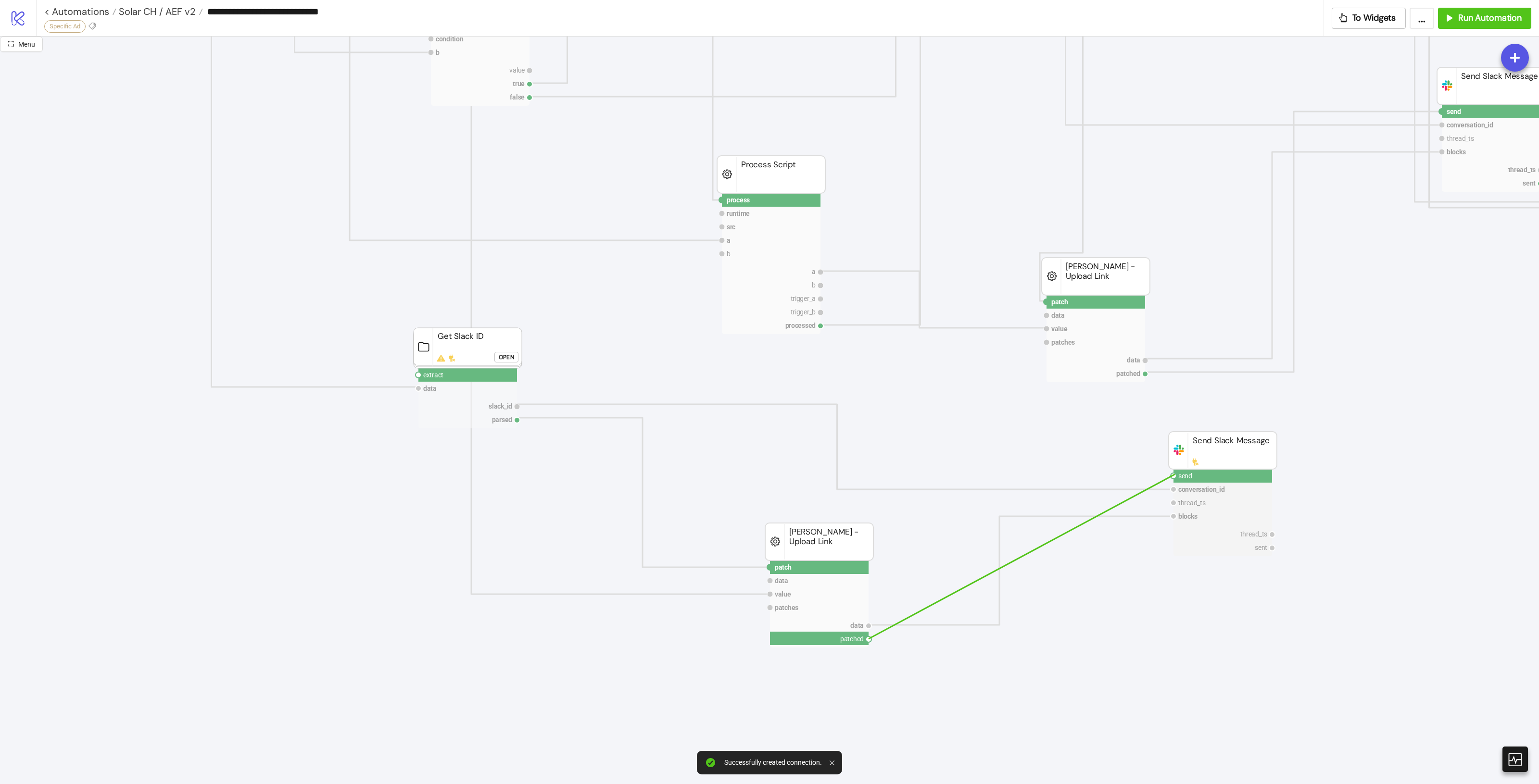
drag, startPoint x: 866, startPoint y: 640, endPoint x: 1176, endPoint y: 475, distance: 351.2
click at [1175, 475] on icon "process runtime src ad asset body info trigger_a trigger_b processed Process Sc…" at bounding box center [695, 156] width 2239 height 1923
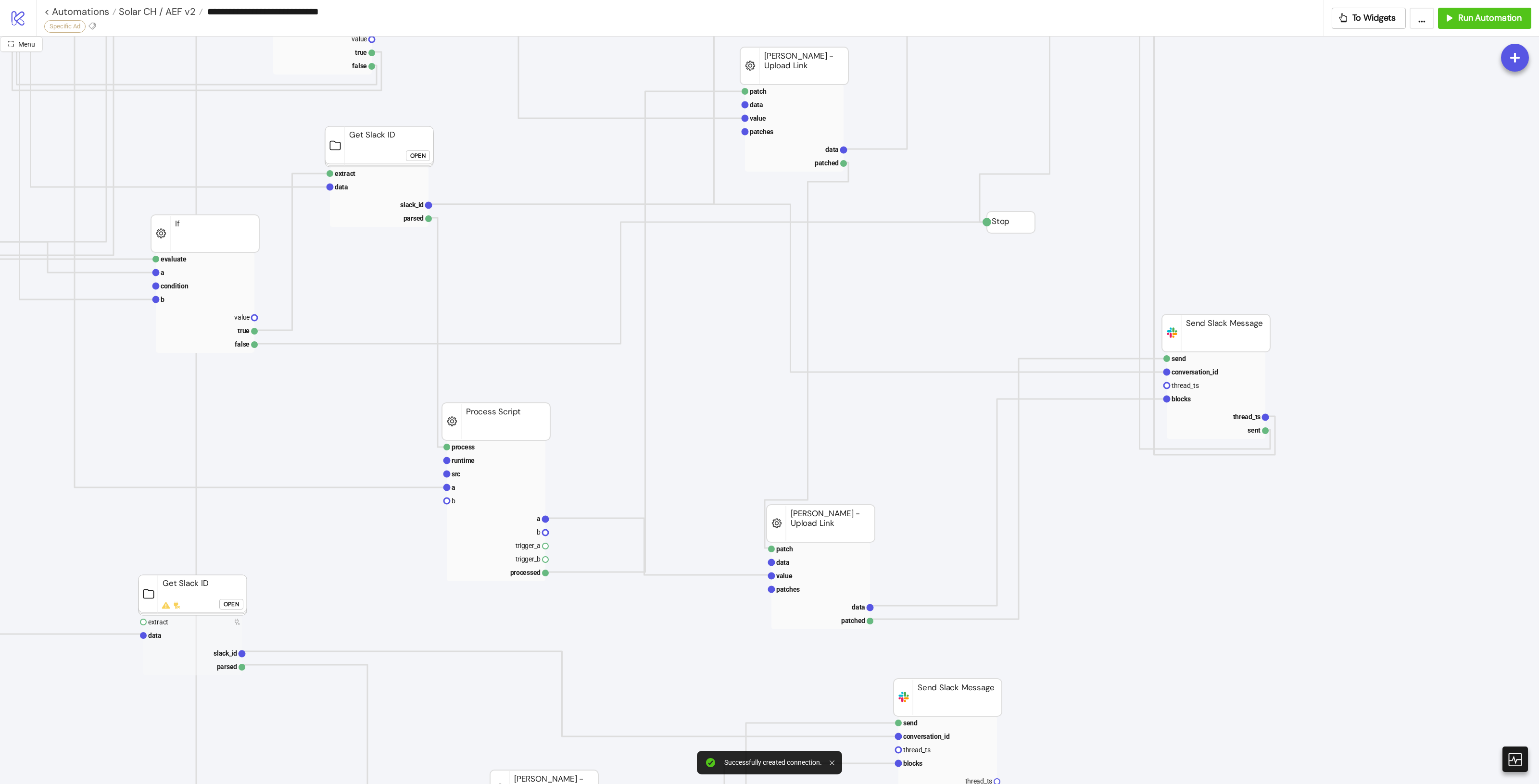
scroll to position [601, 708]
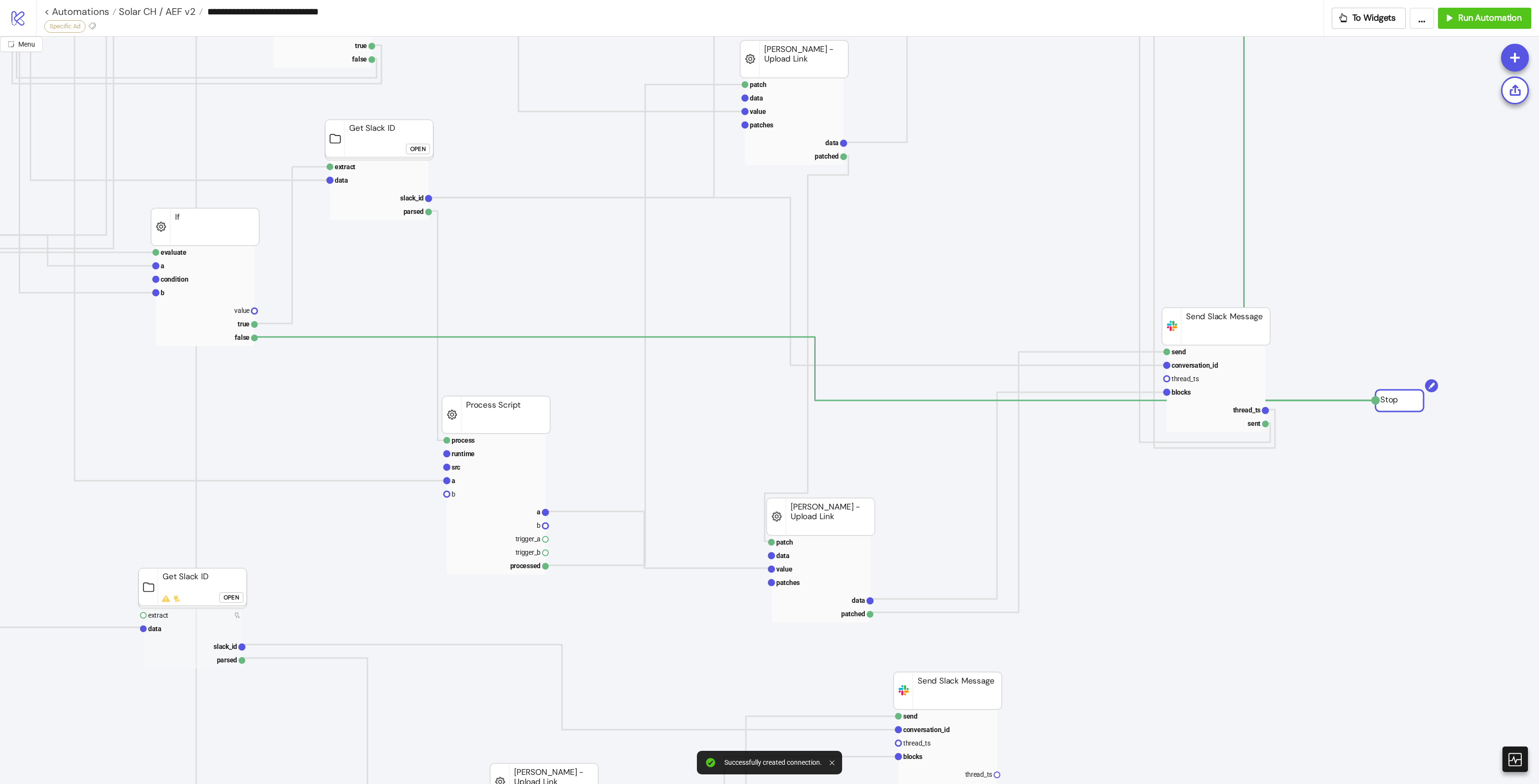
drag, startPoint x: 1011, startPoint y: 220, endPoint x: 1399, endPoint y: 405, distance: 429.8
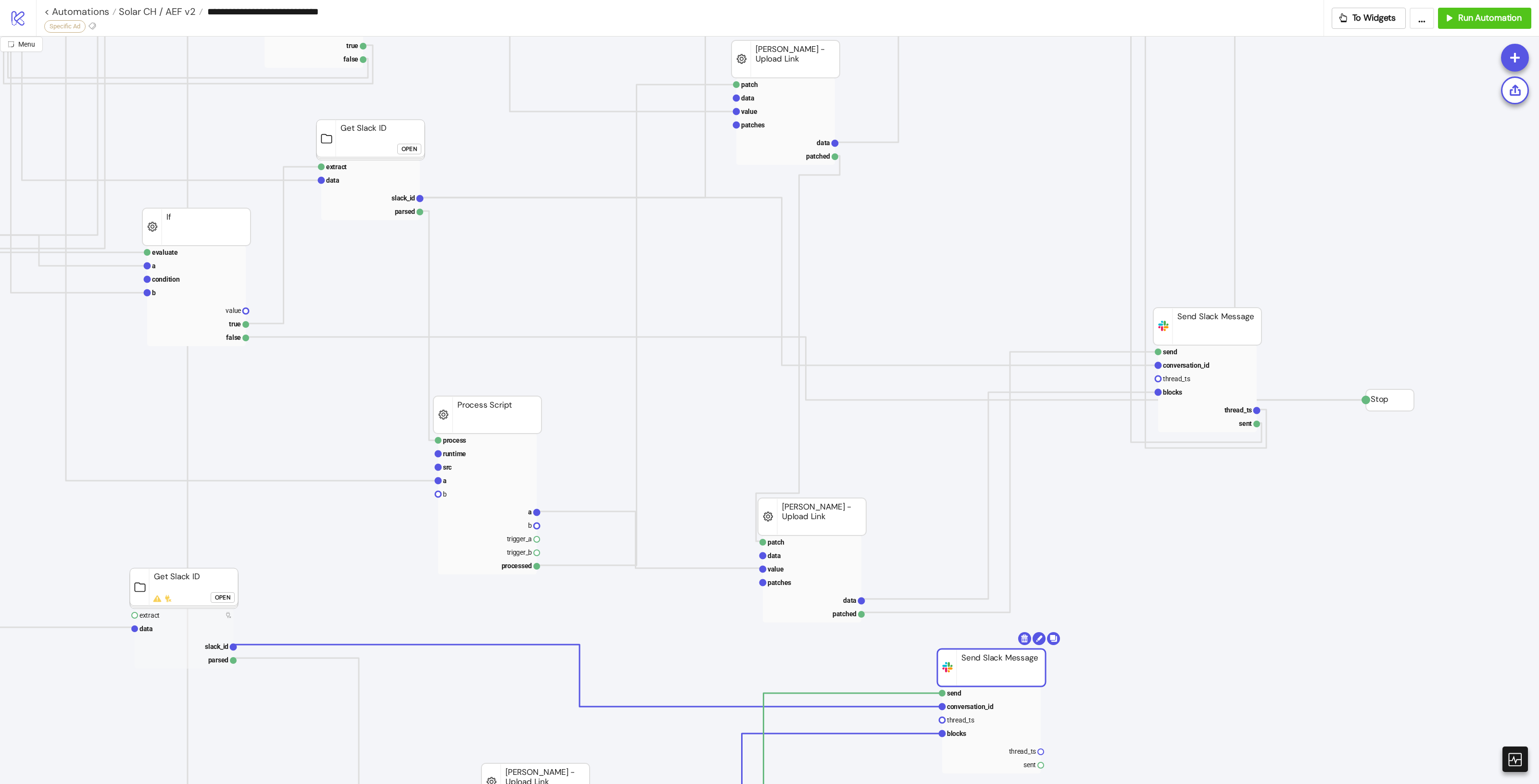
drag, startPoint x: 961, startPoint y: 687, endPoint x: 1014, endPoint y: 663, distance: 58.2
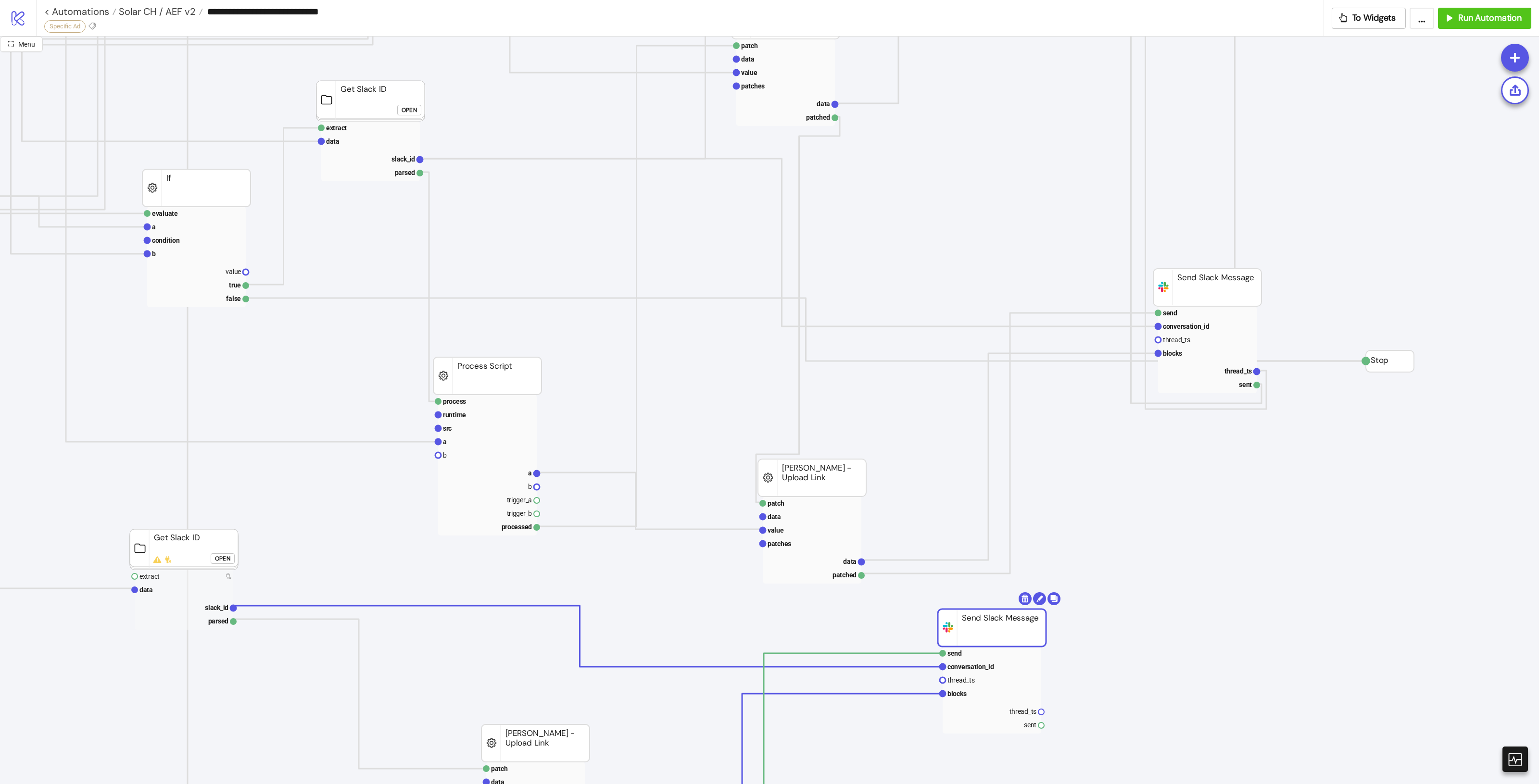
scroll to position [661, 708]
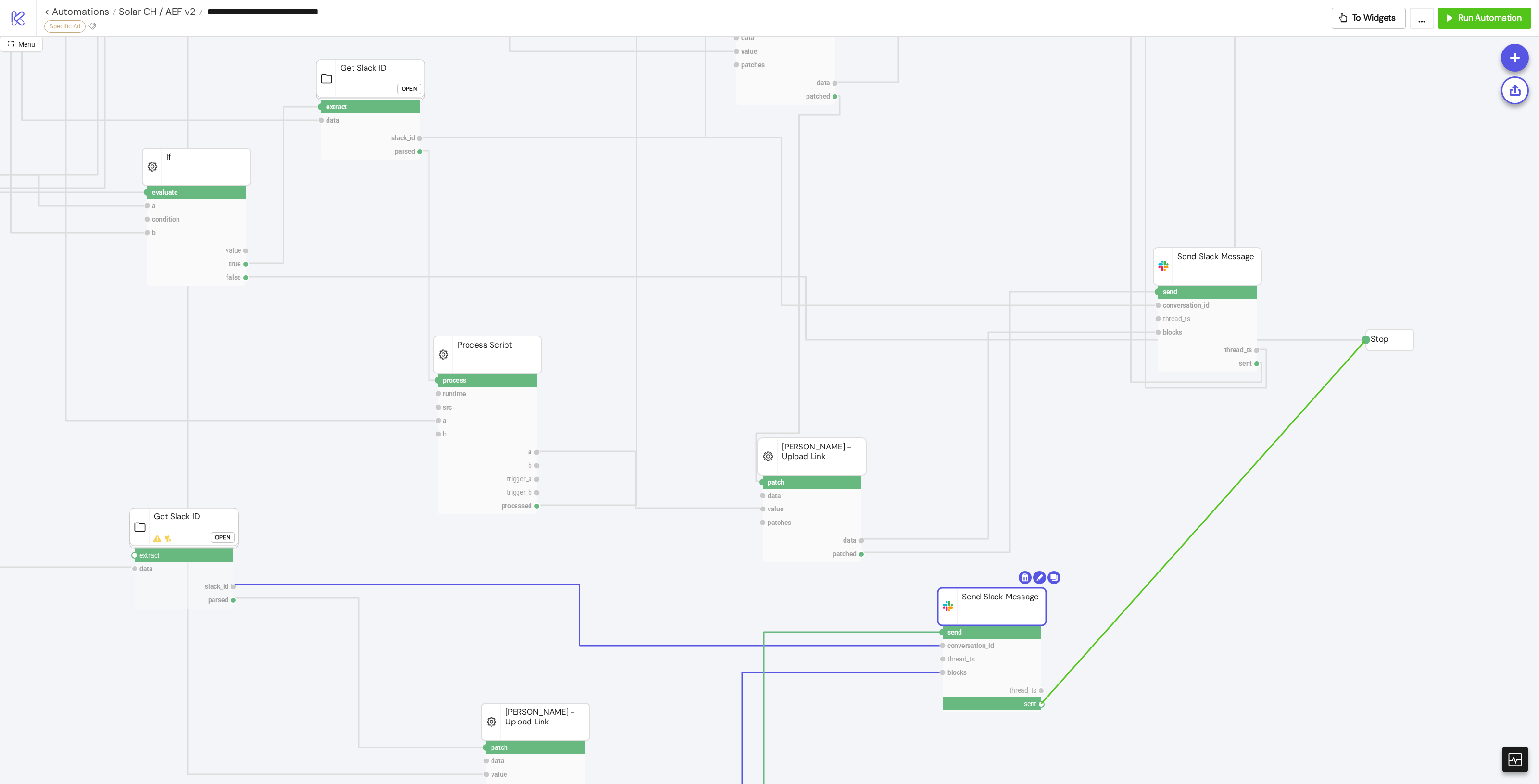
drag, startPoint x: 1040, startPoint y: 705, endPoint x: 1365, endPoint y: 341, distance: 488.0
click at [1365, 341] on icon "process runtime src ad asset body info trigger_a trigger_b processed Process Sc…" at bounding box center [448, 337] width 2314 height 1923
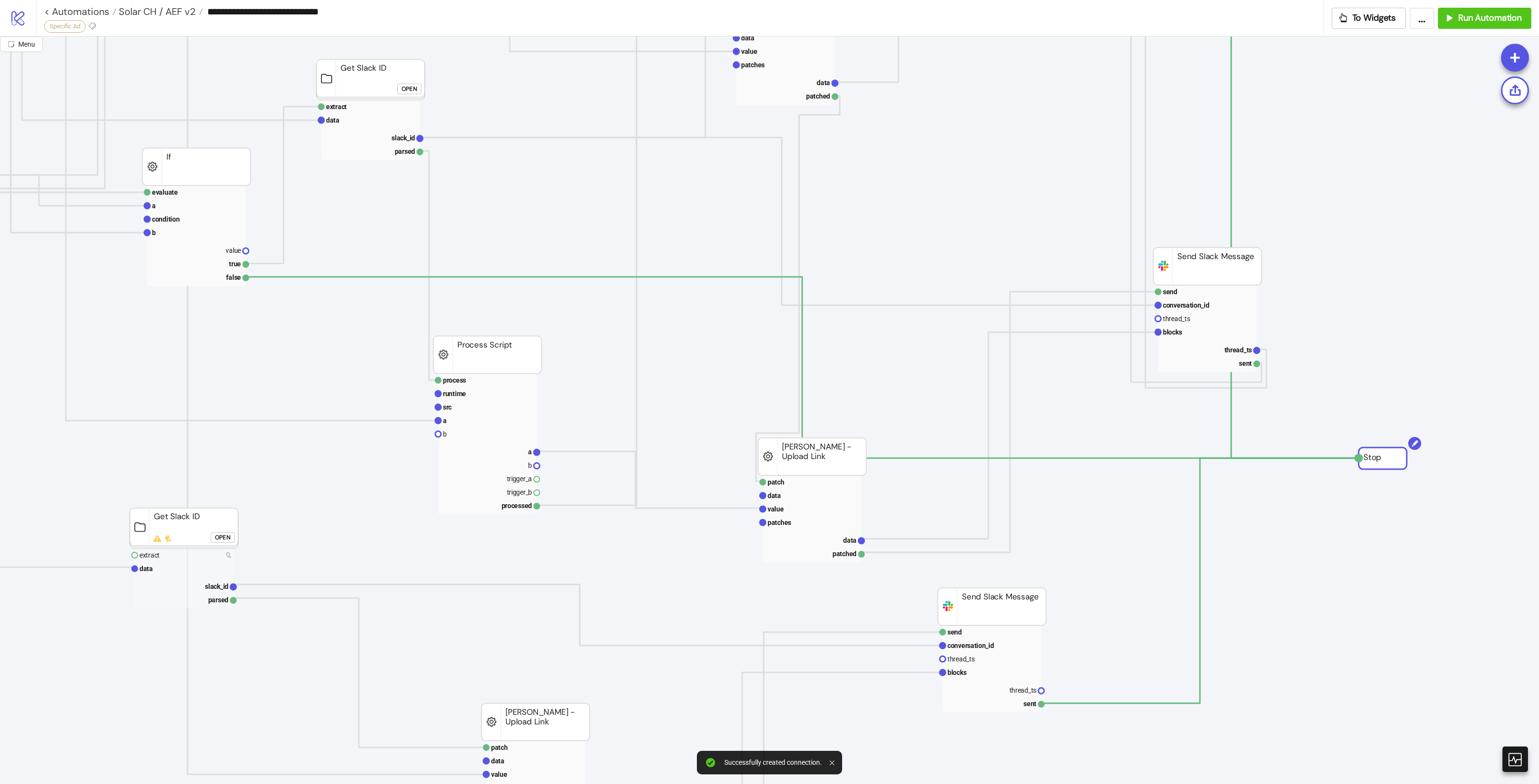
drag, startPoint x: 1374, startPoint y: 451, endPoint x: 1373, endPoint y: 459, distance: 8.1
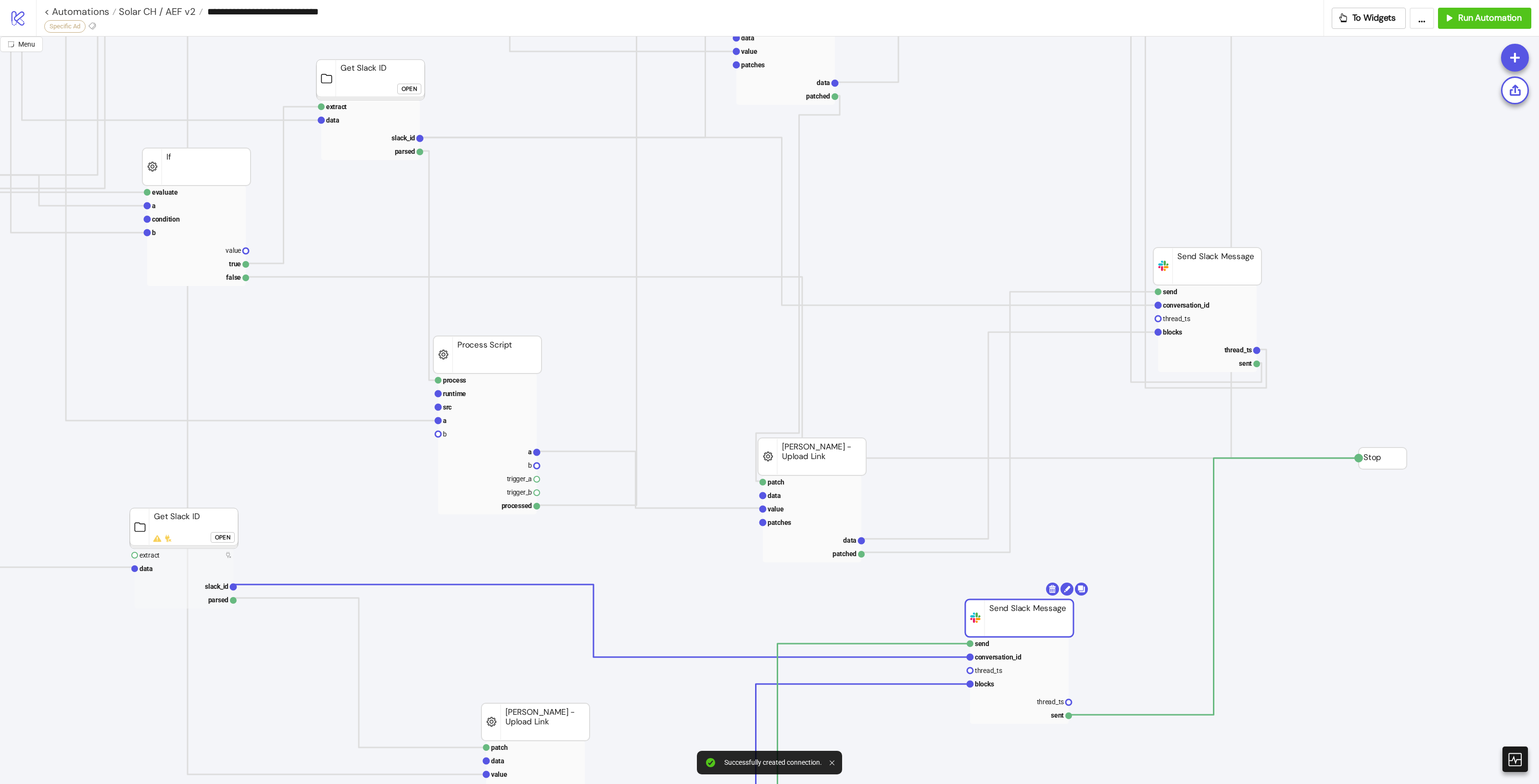
drag, startPoint x: 1011, startPoint y: 632, endPoint x: 1015, endPoint y: 628, distance: 5.7
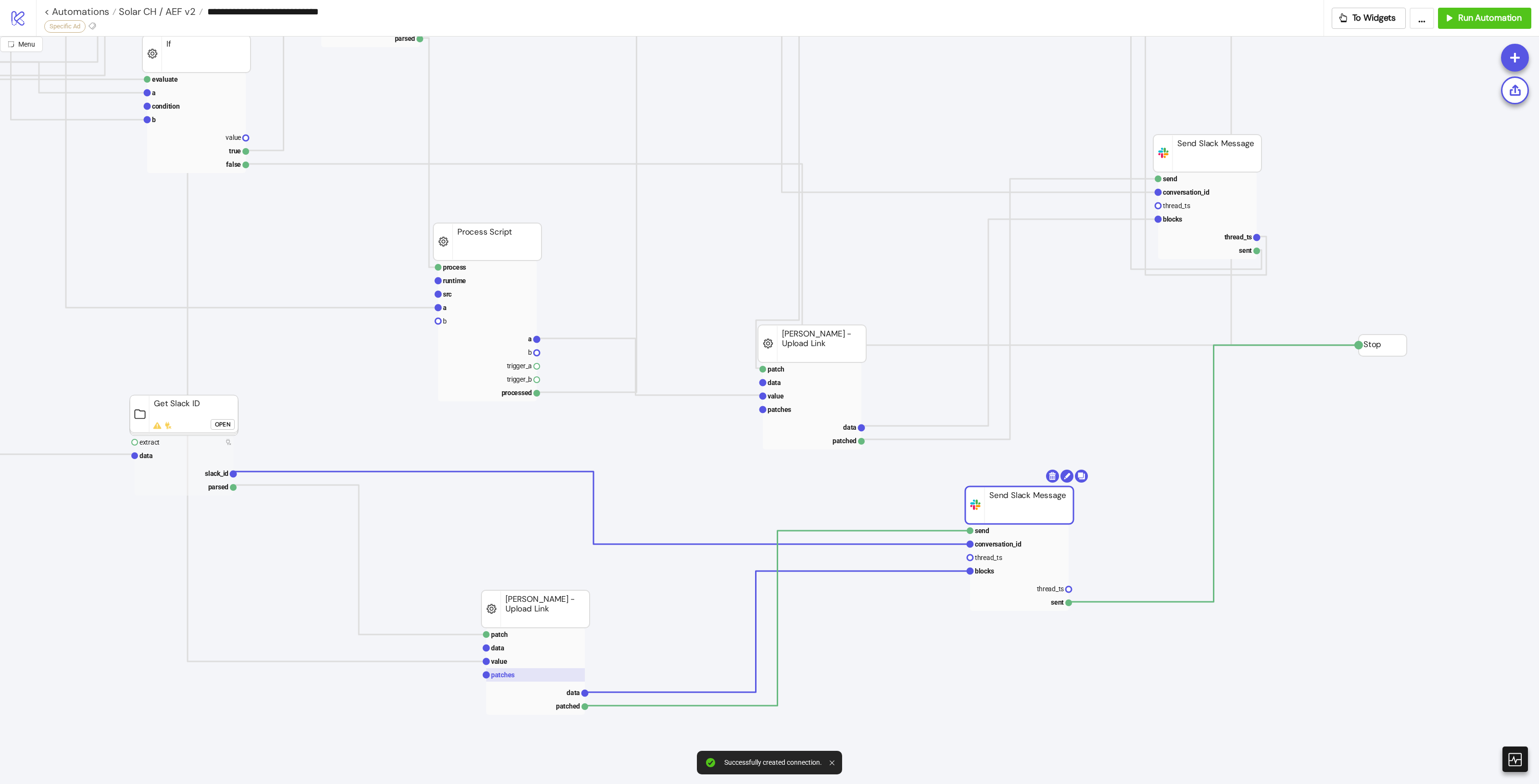
scroll to position [841, 708]
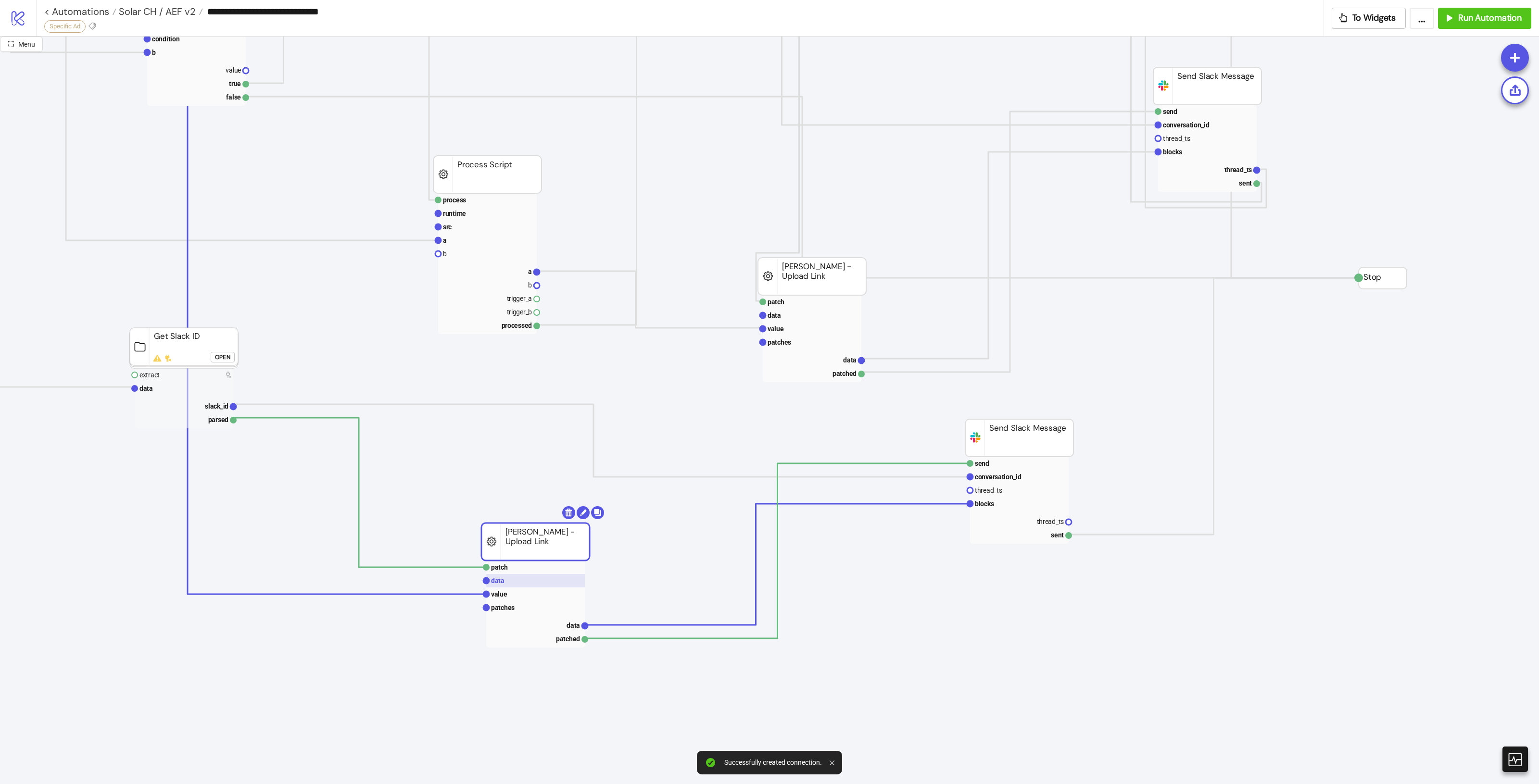
drag, startPoint x: 539, startPoint y: 573, endPoint x: 560, endPoint y: 578, distance: 21.6
click at [539, 574] on g "patch data value patches data patched" at bounding box center [535, 604] width 105 height 87
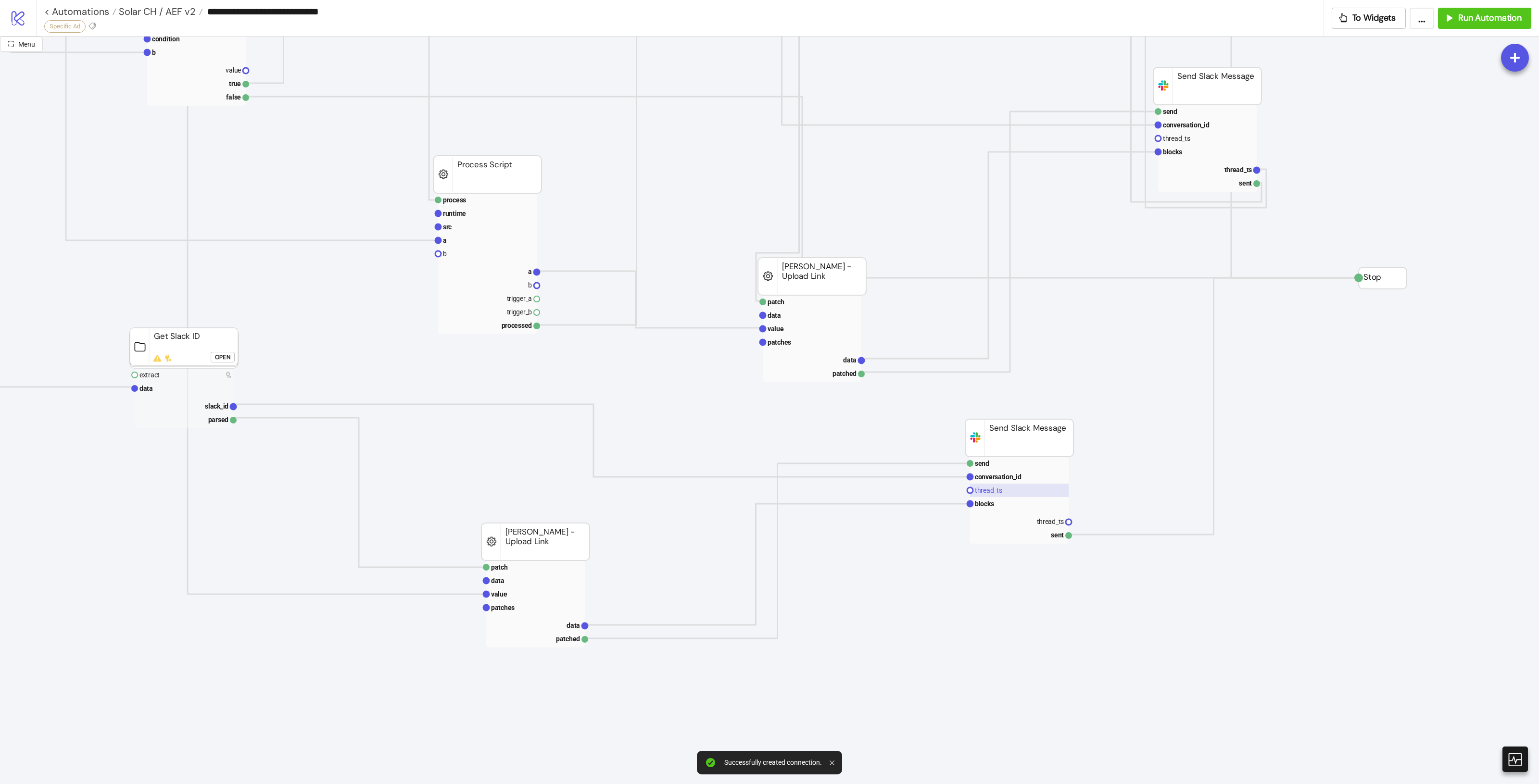
click at [1042, 497] on rect at bounding box center [1020, 490] width 99 height 14
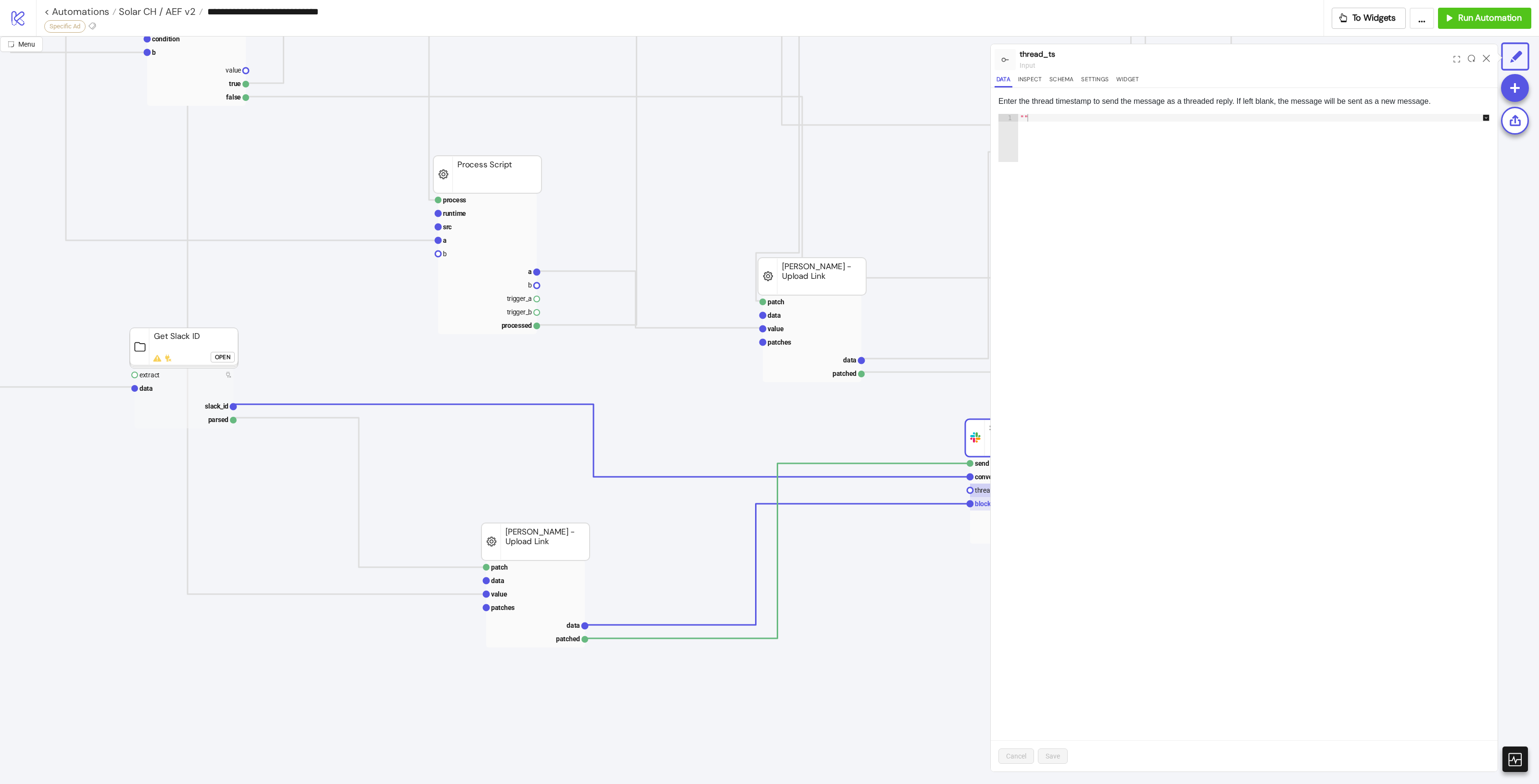
click at [986, 505] on text "blocks" at bounding box center [985, 504] width 19 height 8
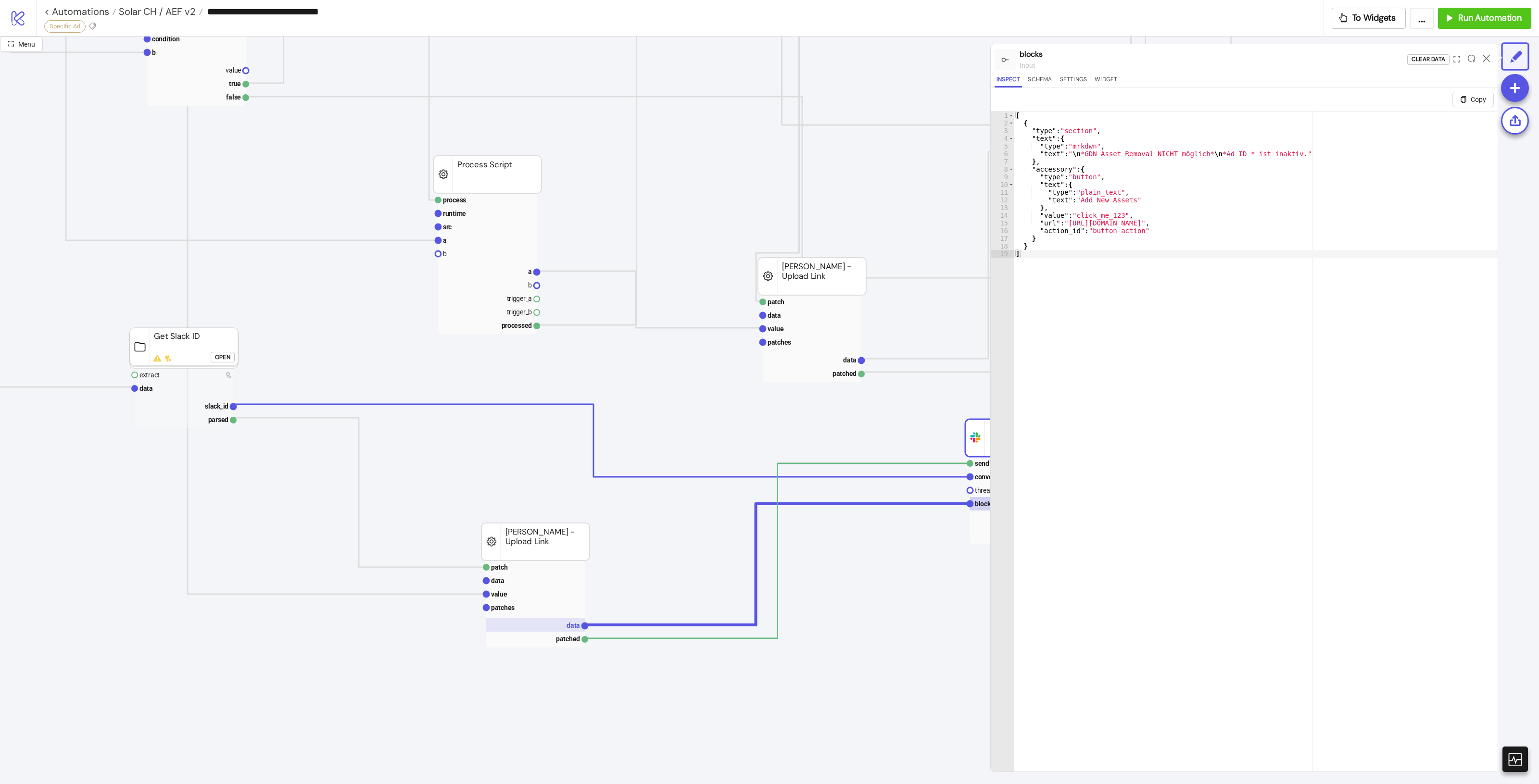
click at [572, 625] on text "data" at bounding box center [573, 625] width 14 height 8
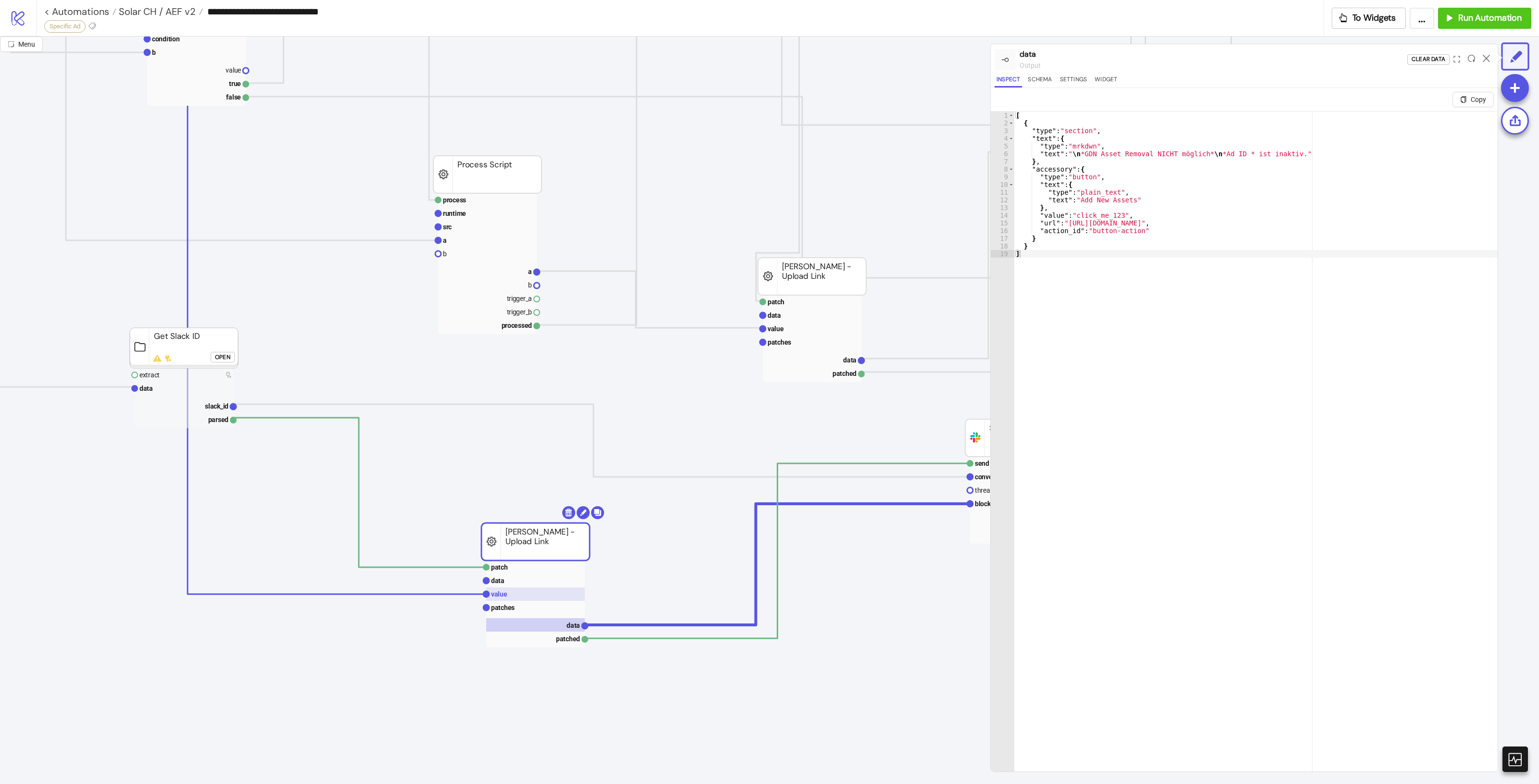
drag, startPoint x: 482, startPoint y: 586, endPoint x: 488, endPoint y: 589, distance: 6.7
click at [483, 586] on icon "process runtime src ad asset body info trigger_a trigger_b processed Process Sc…" at bounding box center [445, 156] width 2307 height 1923
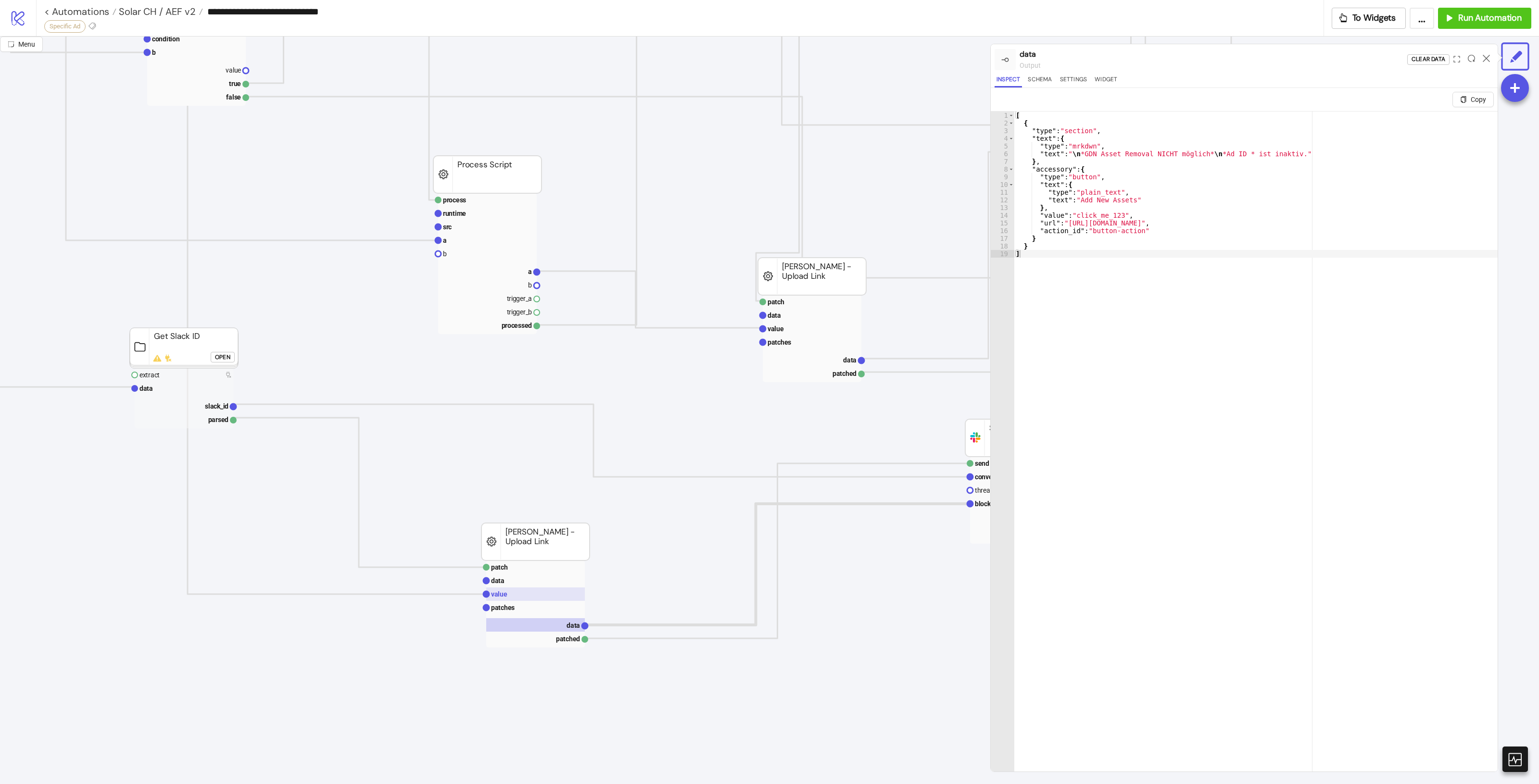
click at [506, 588] on rect at bounding box center [535, 594] width 99 height 14
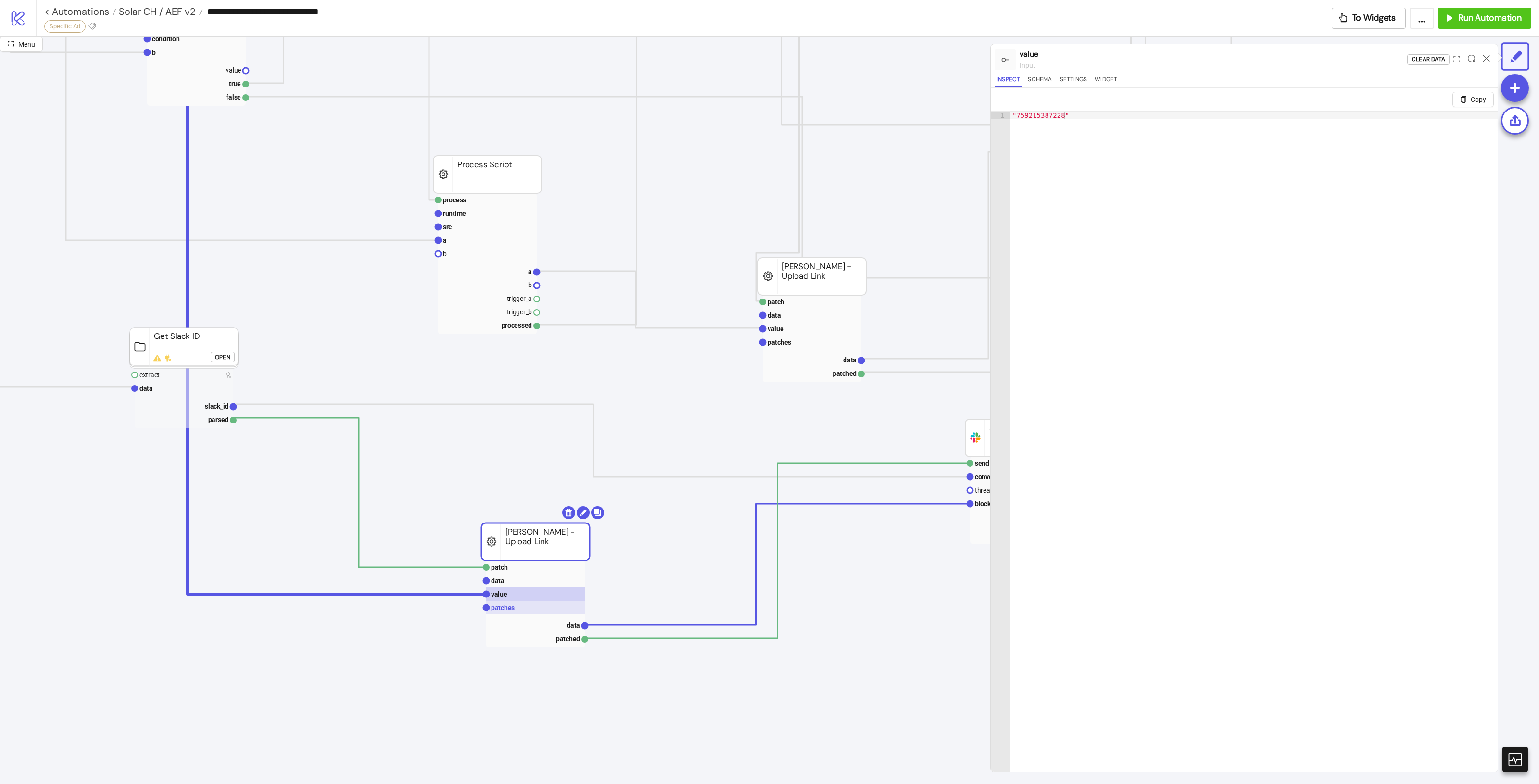
drag, startPoint x: 511, startPoint y: 604, endPoint x: 537, endPoint y: 617, distance: 29.1
click at [512, 604] on text "patches" at bounding box center [503, 608] width 24 height 8
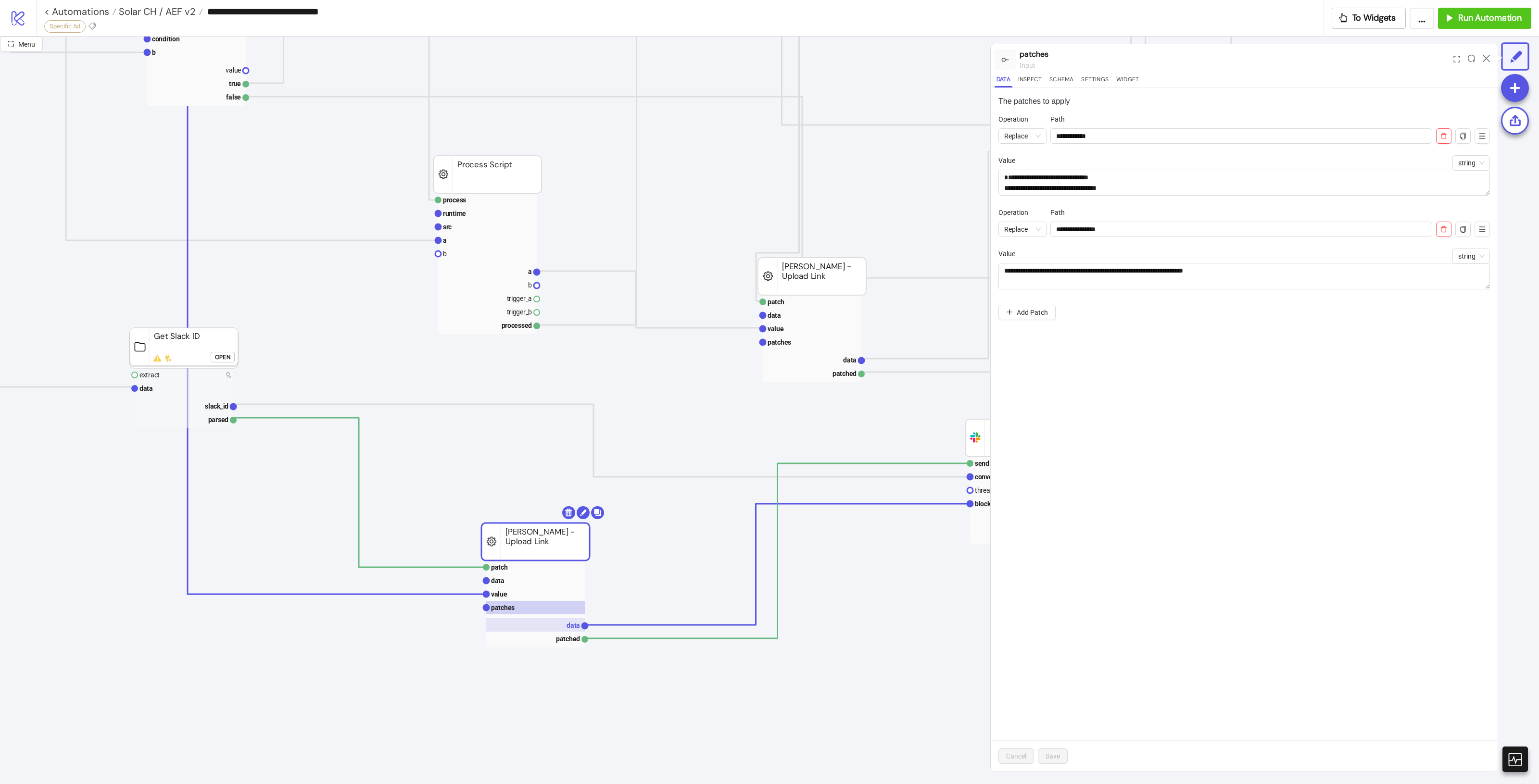
click at [564, 621] on rect at bounding box center [535, 624] width 99 height 14
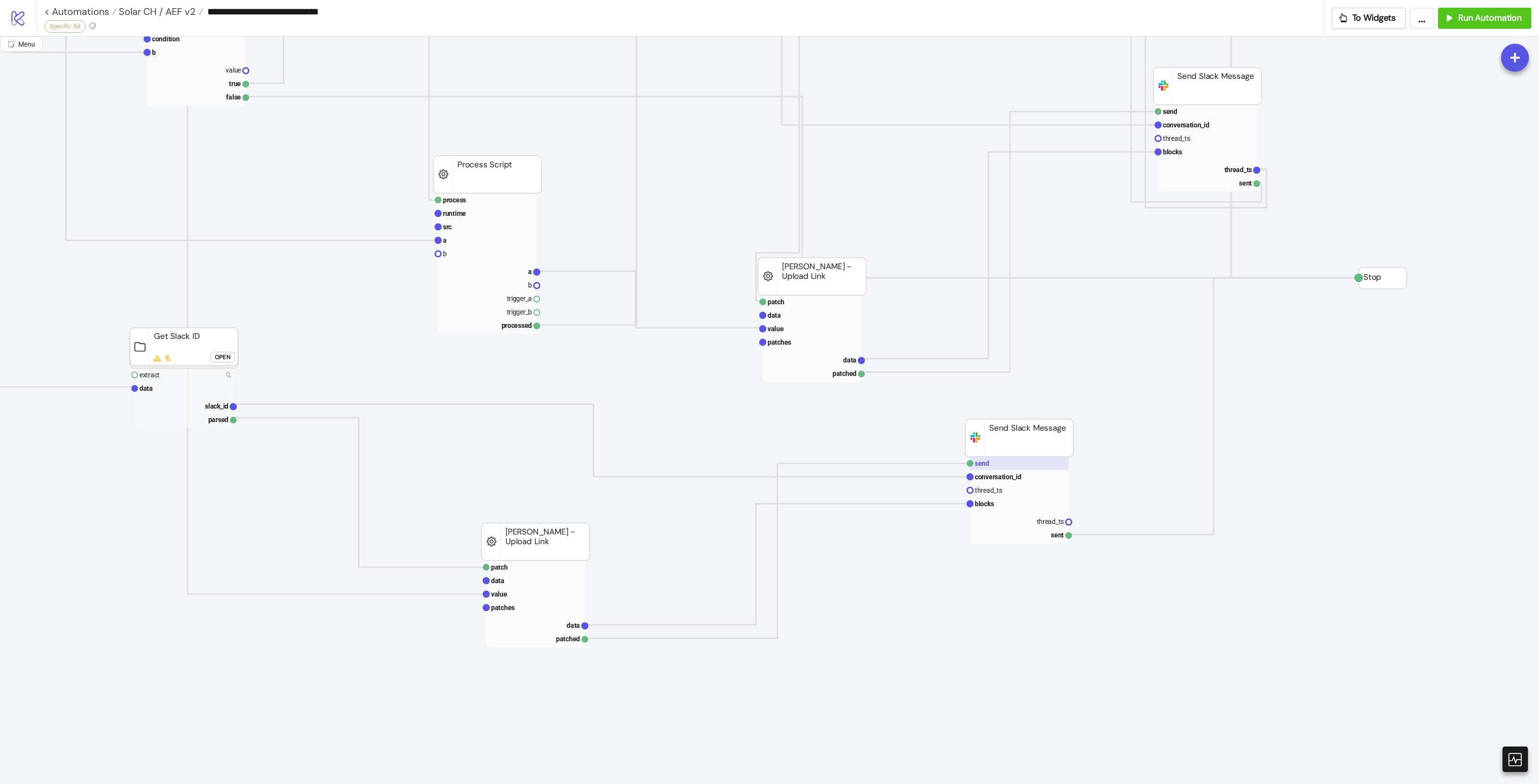
click at [997, 466] on rect at bounding box center [1020, 463] width 99 height 14
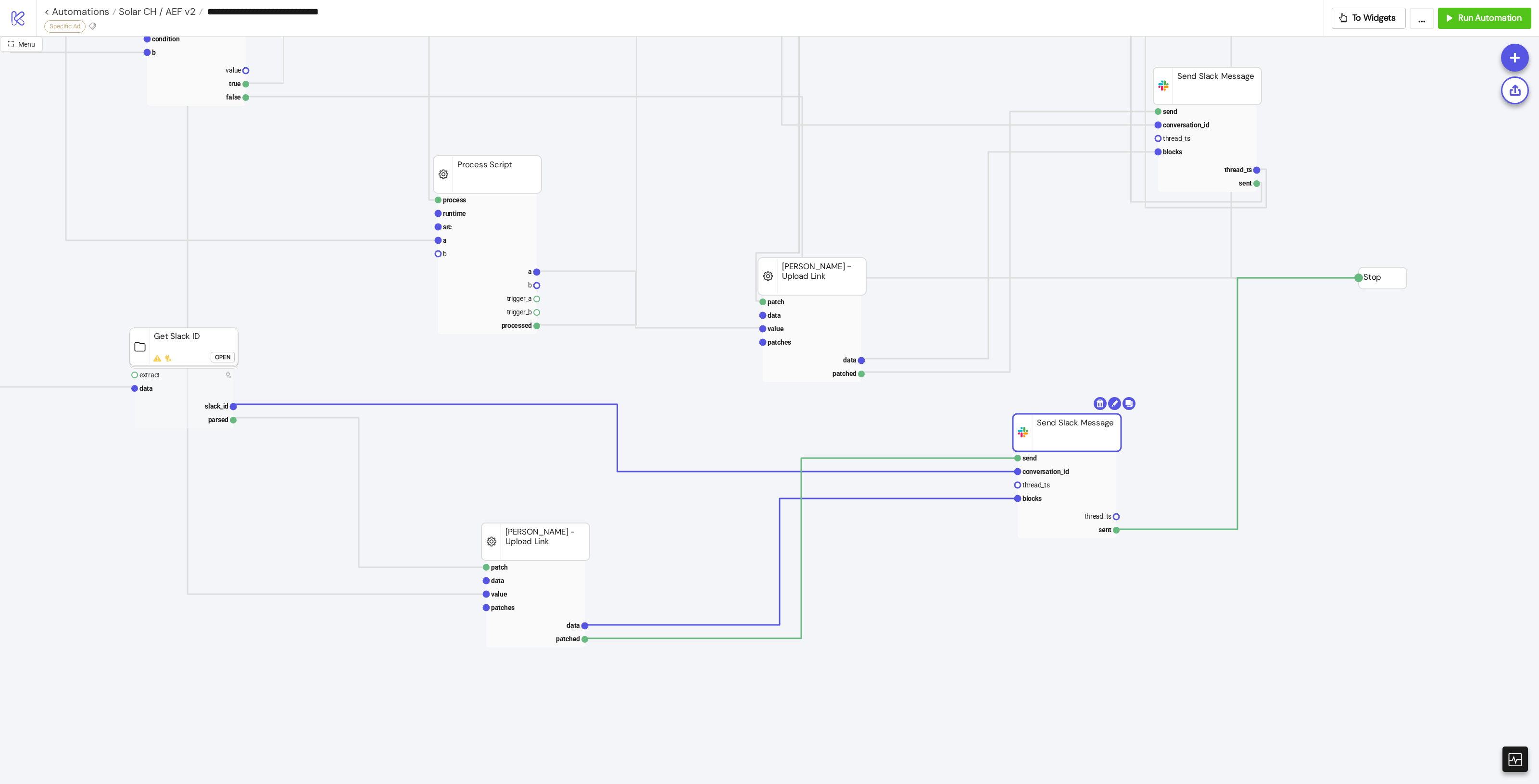
drag, startPoint x: 1056, startPoint y: 443, endPoint x: 1084, endPoint y: 443, distance: 28.0
click at [1056, 458] on rect at bounding box center [1069, 458] width 99 height 14
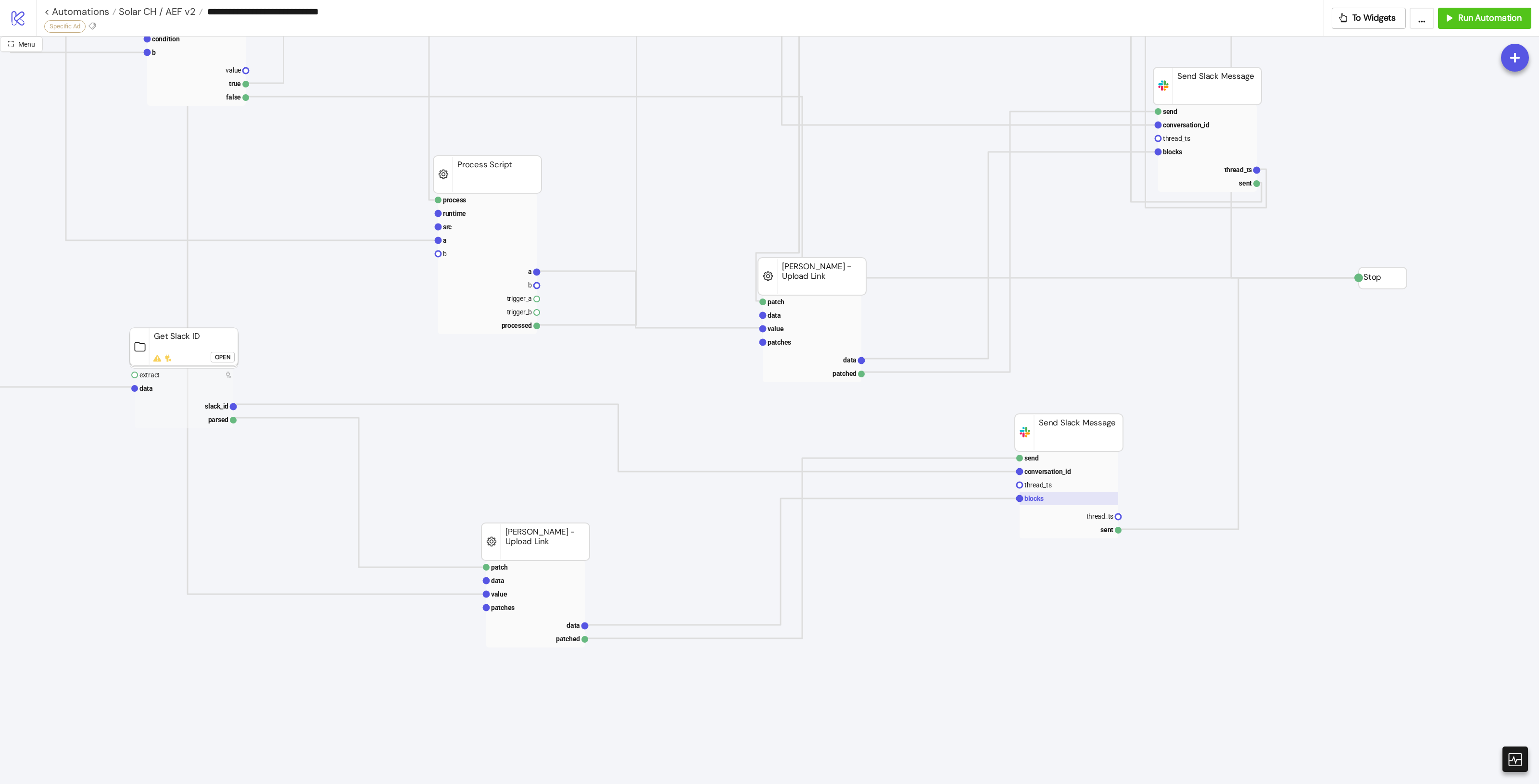
click at [1042, 496] on text "blocks" at bounding box center [1034, 498] width 19 height 8
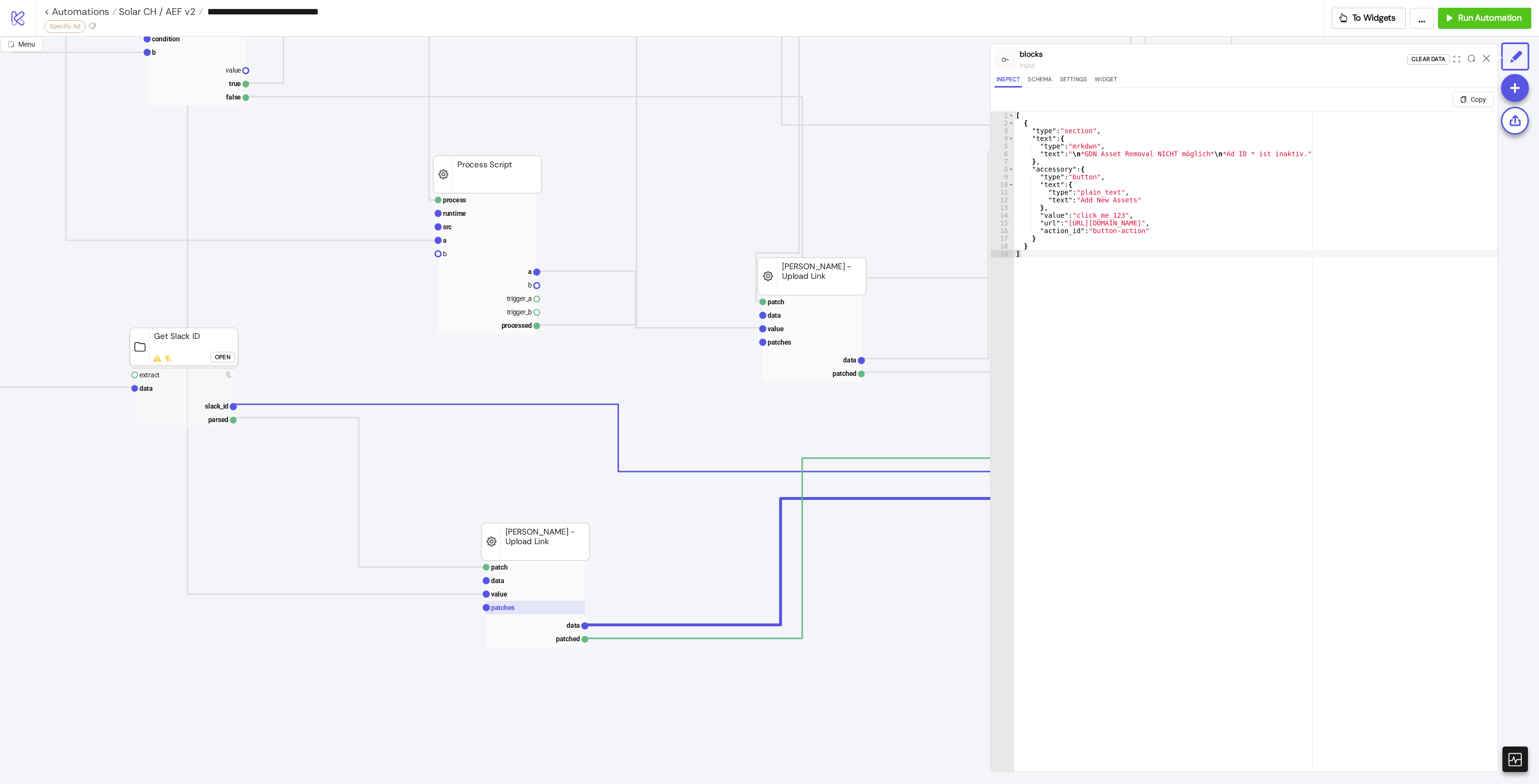
click at [554, 612] on rect at bounding box center [535, 608] width 99 height 14
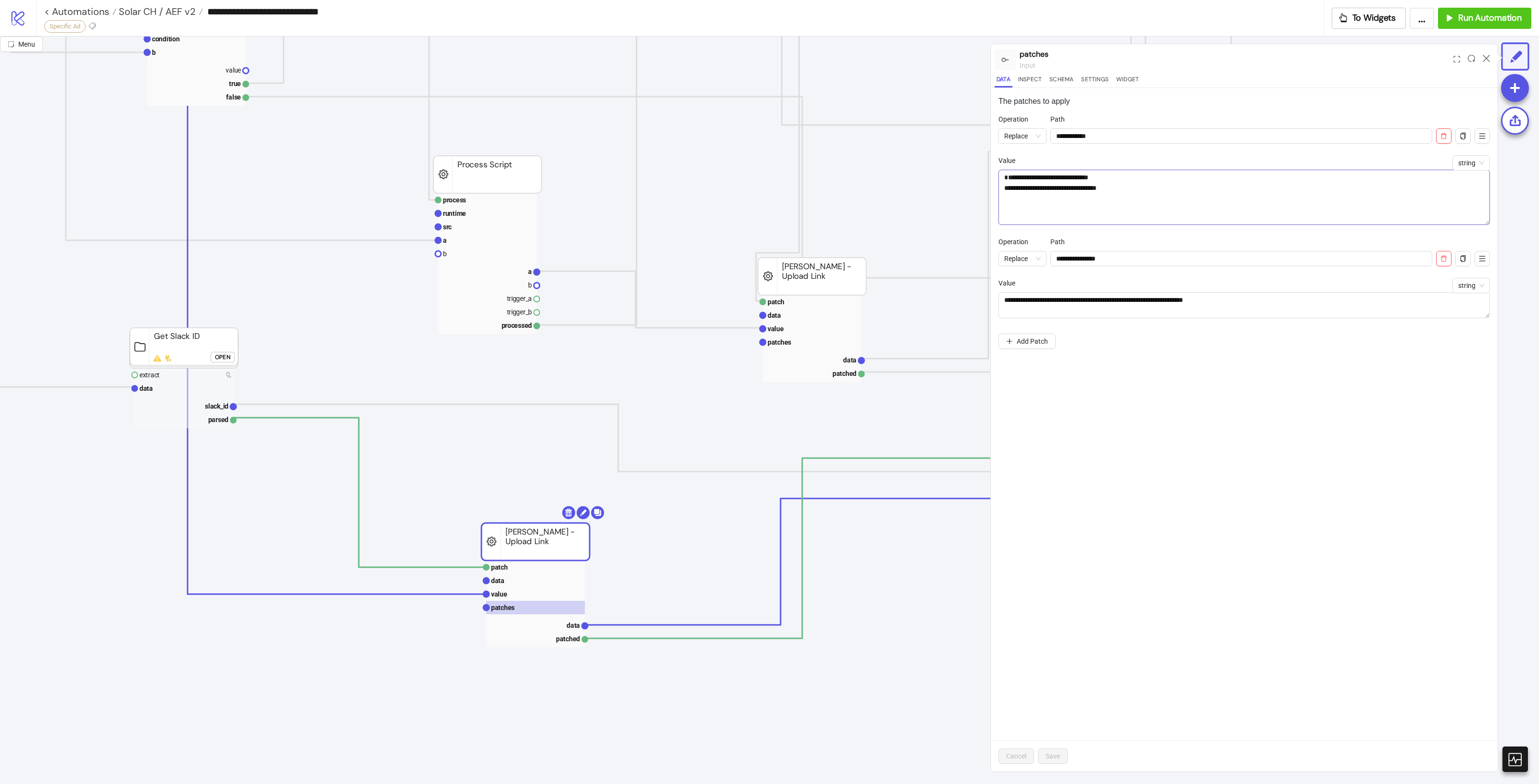
drag, startPoint x: 1486, startPoint y: 195, endPoint x: 1487, endPoint y: 203, distance: 8.1
click at [1487, 205] on textarea "**********" at bounding box center [1244, 197] width 491 height 55
drag, startPoint x: 1105, startPoint y: 125, endPoint x: 1127, endPoint y: 136, distance: 24.6
click at [1107, 127] on div "Path" at bounding box center [1241, 121] width 382 height 14
click at [1131, 135] on input "**********" at bounding box center [1241, 136] width 382 height 15
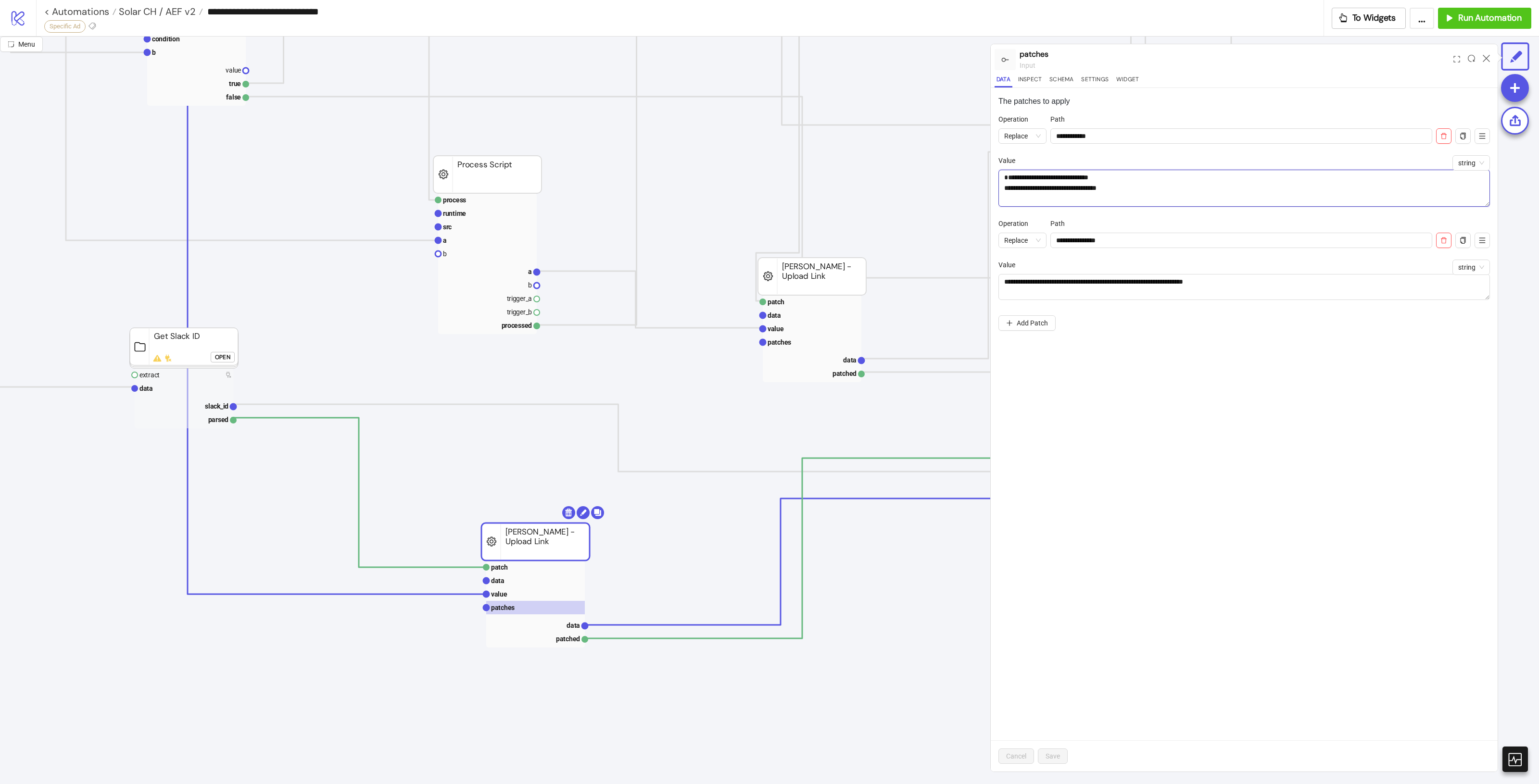
click at [1177, 206] on textarea "**********" at bounding box center [1244, 188] width 491 height 37
click at [1142, 244] on input "**********" at bounding box center [1241, 240] width 382 height 15
drag, startPoint x: 1483, startPoint y: 298, endPoint x: 1487, endPoint y: 282, distance: 16.5
click at [1487, 282] on textarea "**********" at bounding box center [1244, 282] width 491 height 15
click at [519, 582] on rect at bounding box center [535, 581] width 99 height 14
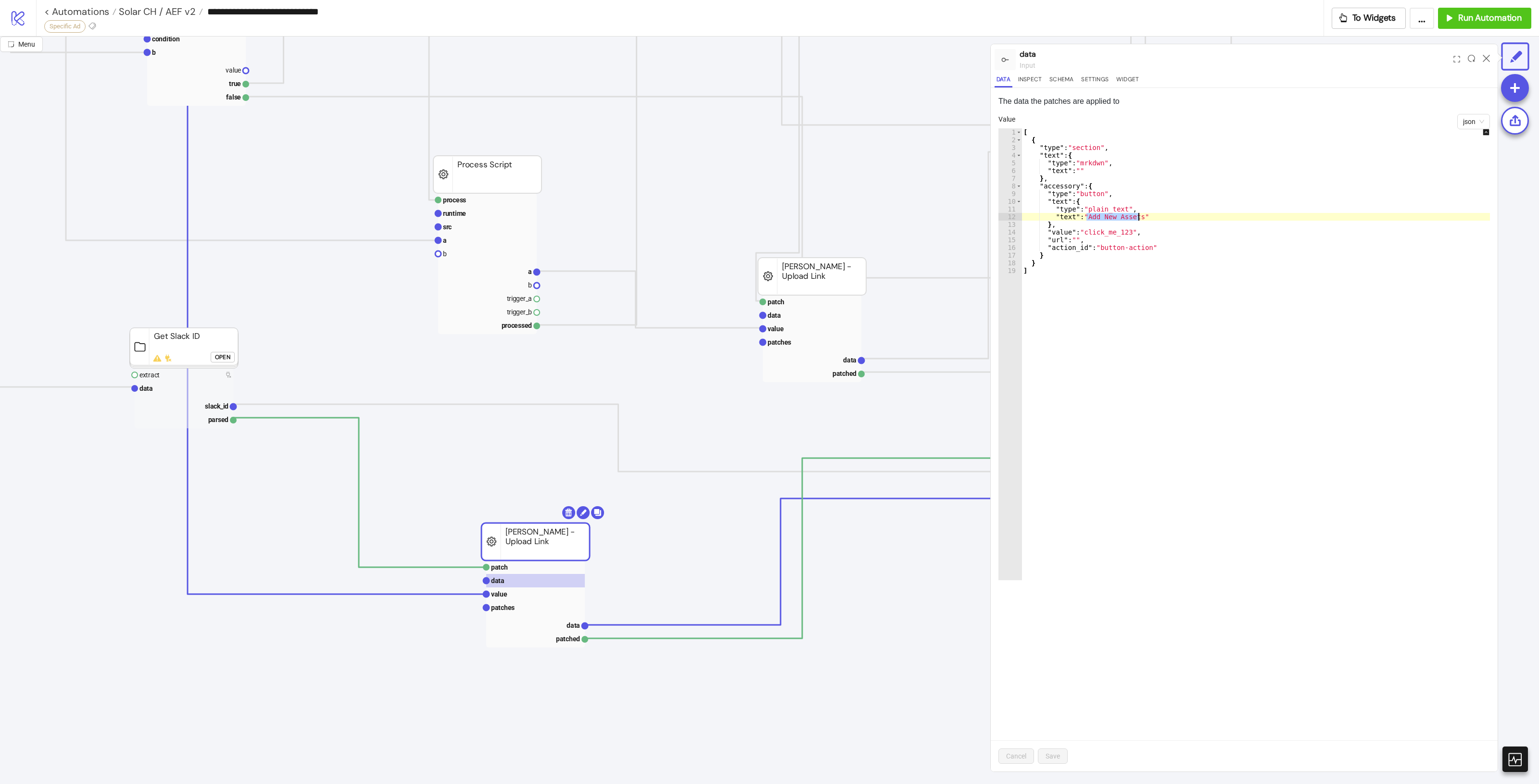
drag, startPoint x: 1087, startPoint y: 215, endPoint x: 1140, endPoint y: 215, distance: 53.0
click at [1140, 215] on div "[ { "type" : "section" , "text" : { "type" : "mrkdwn" , "text" : "" } , "access…" at bounding box center [1262, 362] width 482 height 467
click at [1299, 298] on div "[ { "type" : "section" , "text" : { "type" : "mrkdwn" , "text" : "" } , "access…" at bounding box center [1262, 362] width 482 height 467
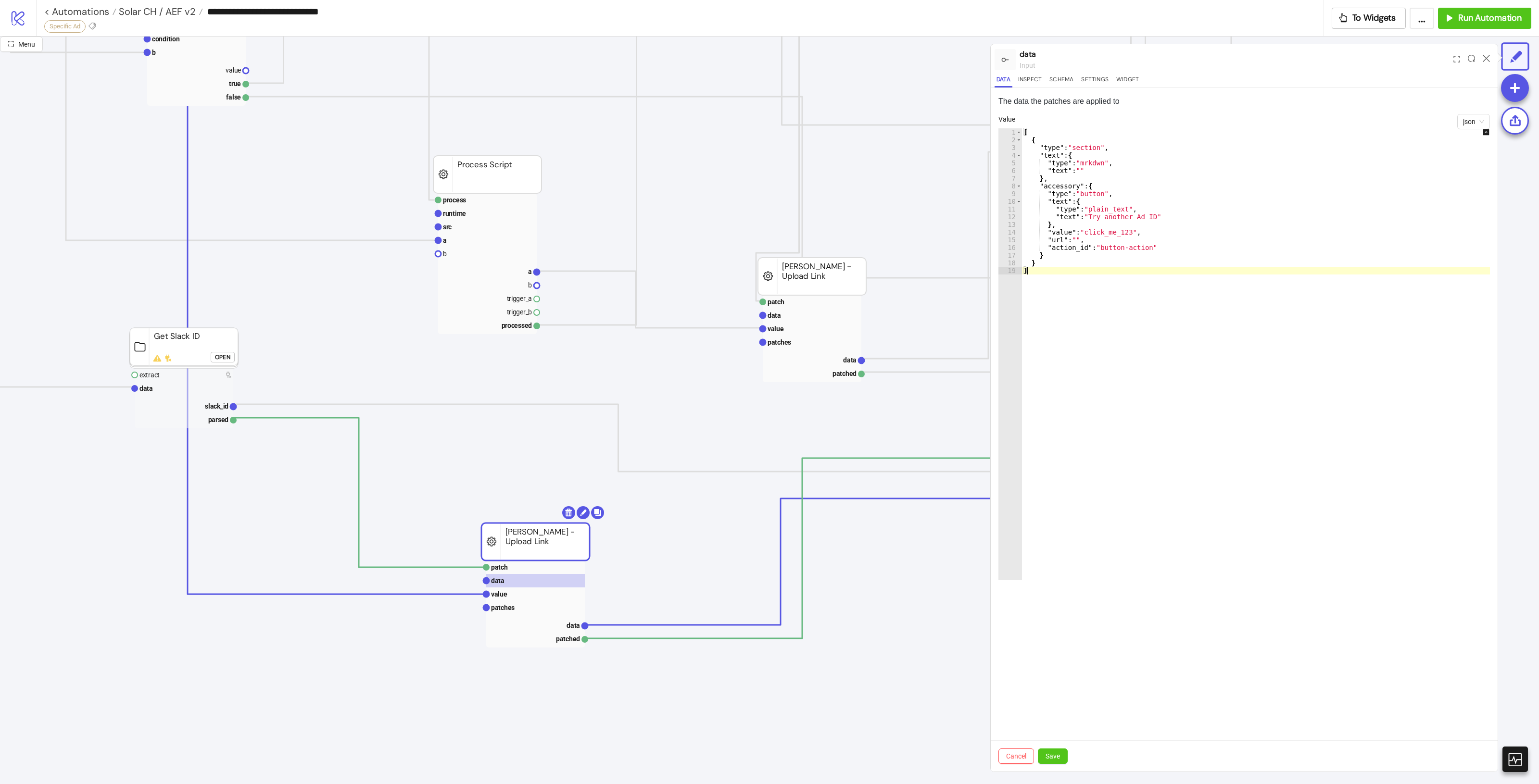
scroll to position [0, 0]
type textarea "*"
click at [1046, 756] on span "Save" at bounding box center [1053, 756] width 14 height 8
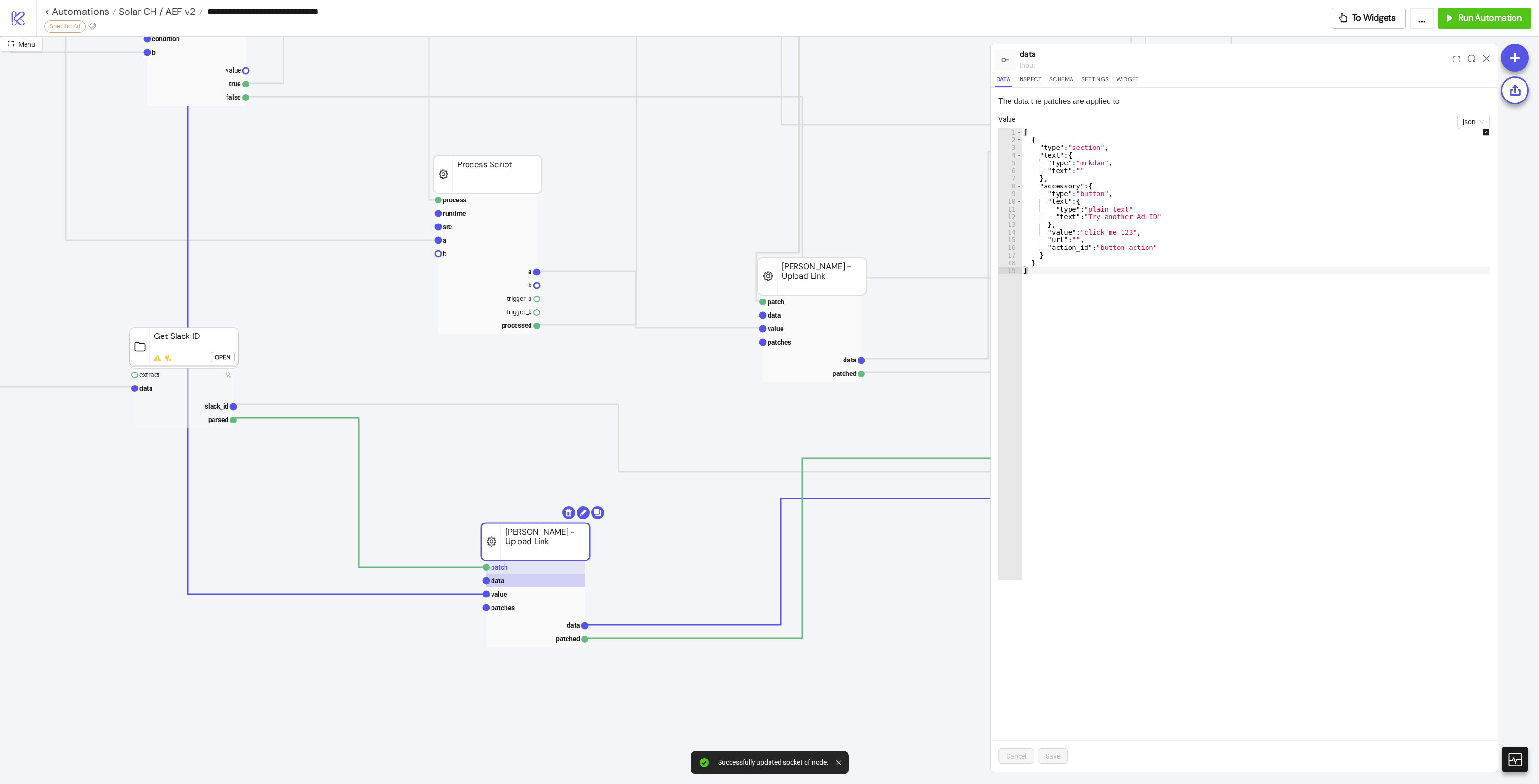
click at [503, 564] on text "patch" at bounding box center [499, 568] width 17 height 8
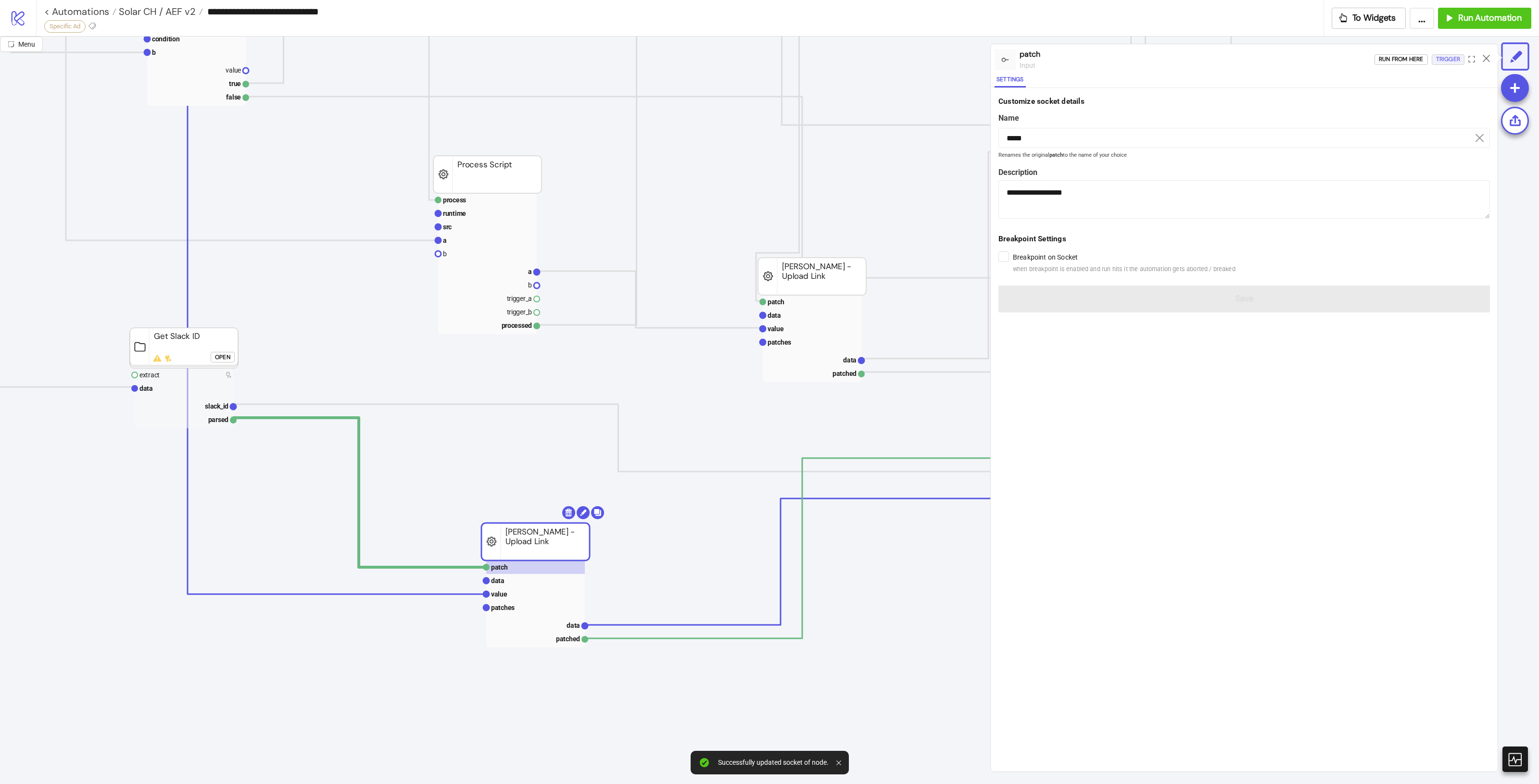
click at [1450, 61] on div "Trigger" at bounding box center [1448, 60] width 24 height 11
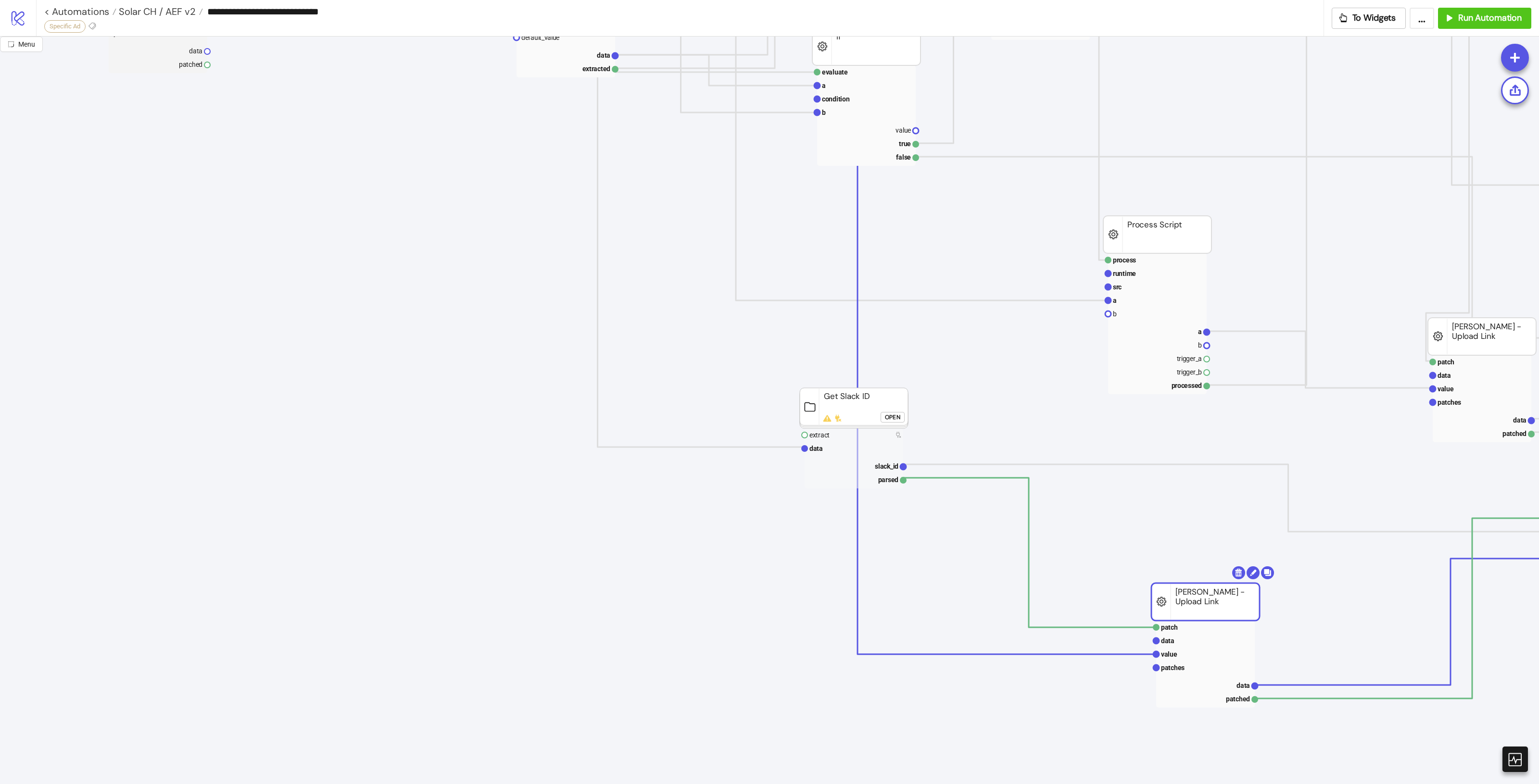
drag, startPoint x: 235, startPoint y: 668, endPoint x: 253, endPoint y: 604, distance: 66.5
click at [242, 656] on icon "process runtime src ad asset body info trigger_a trigger_b processed Process Sc…" at bounding box center [1115, 216] width 2307 height 1923
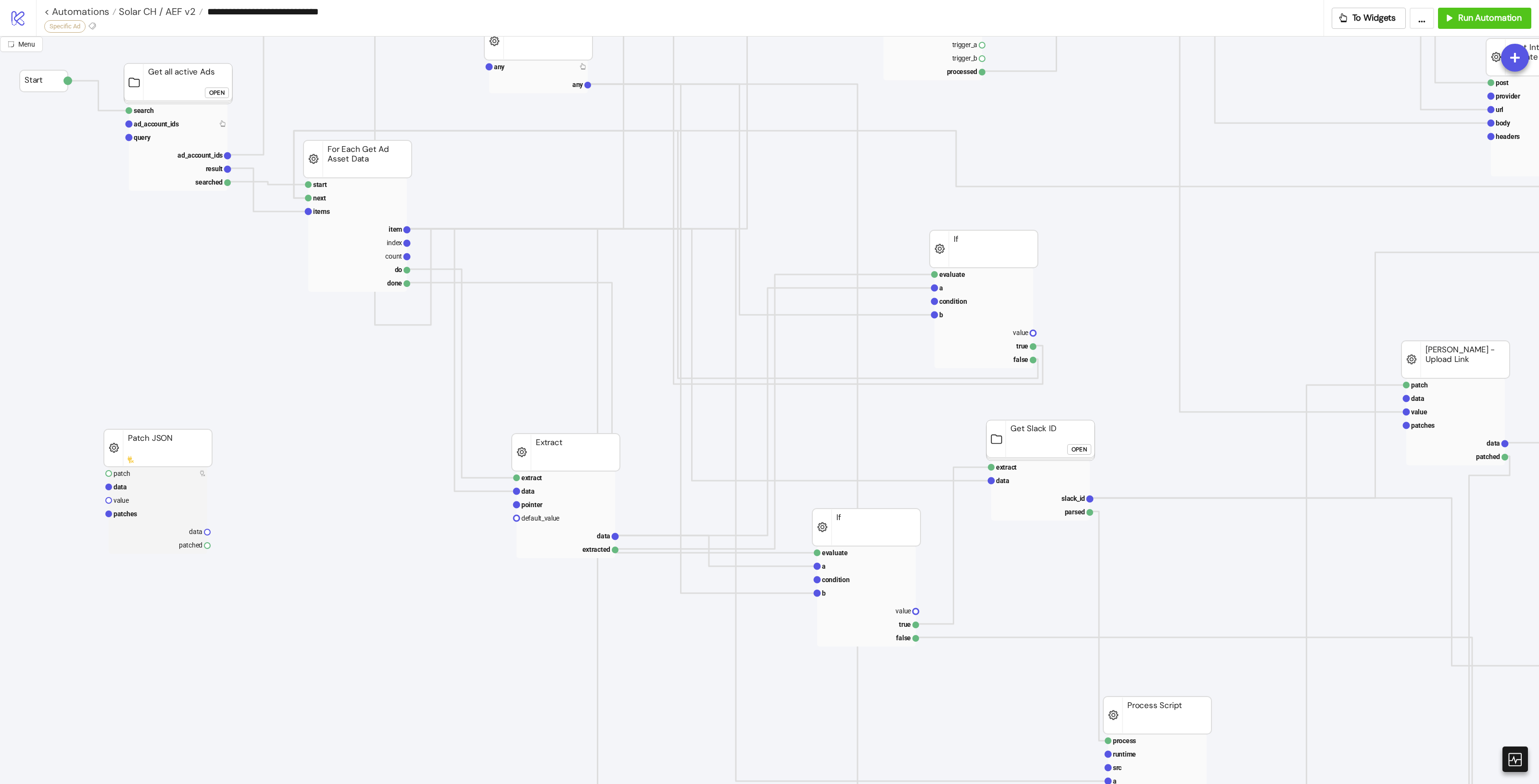
scroll to position [180, 38]
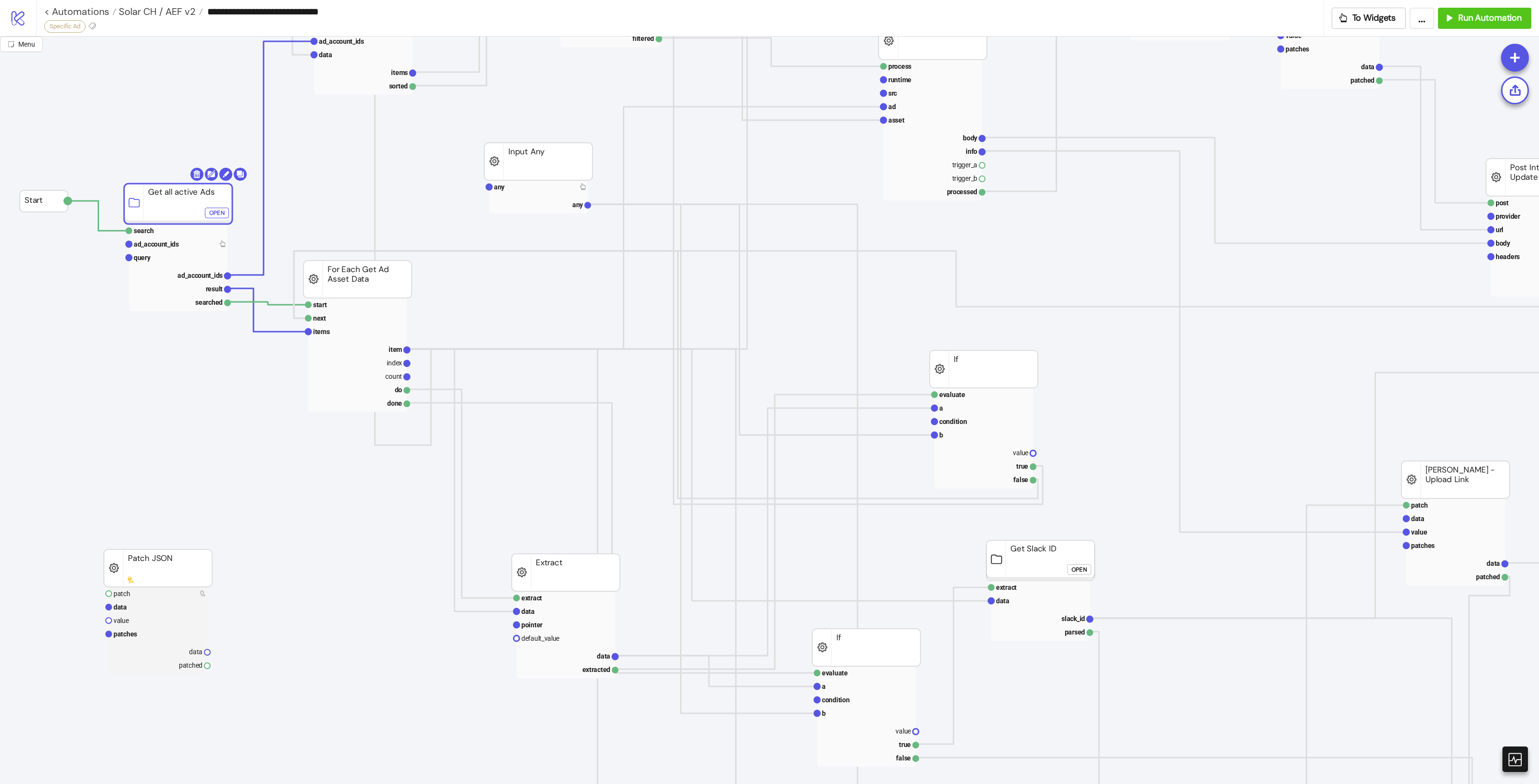
drag, startPoint x: 169, startPoint y: 207, endPoint x: 166, endPoint y: 215, distance: 8.5
click at [166, 215] on rect at bounding box center [179, 203] width 109 height 41
click at [144, 236] on text "search" at bounding box center [140, 239] width 20 height 8
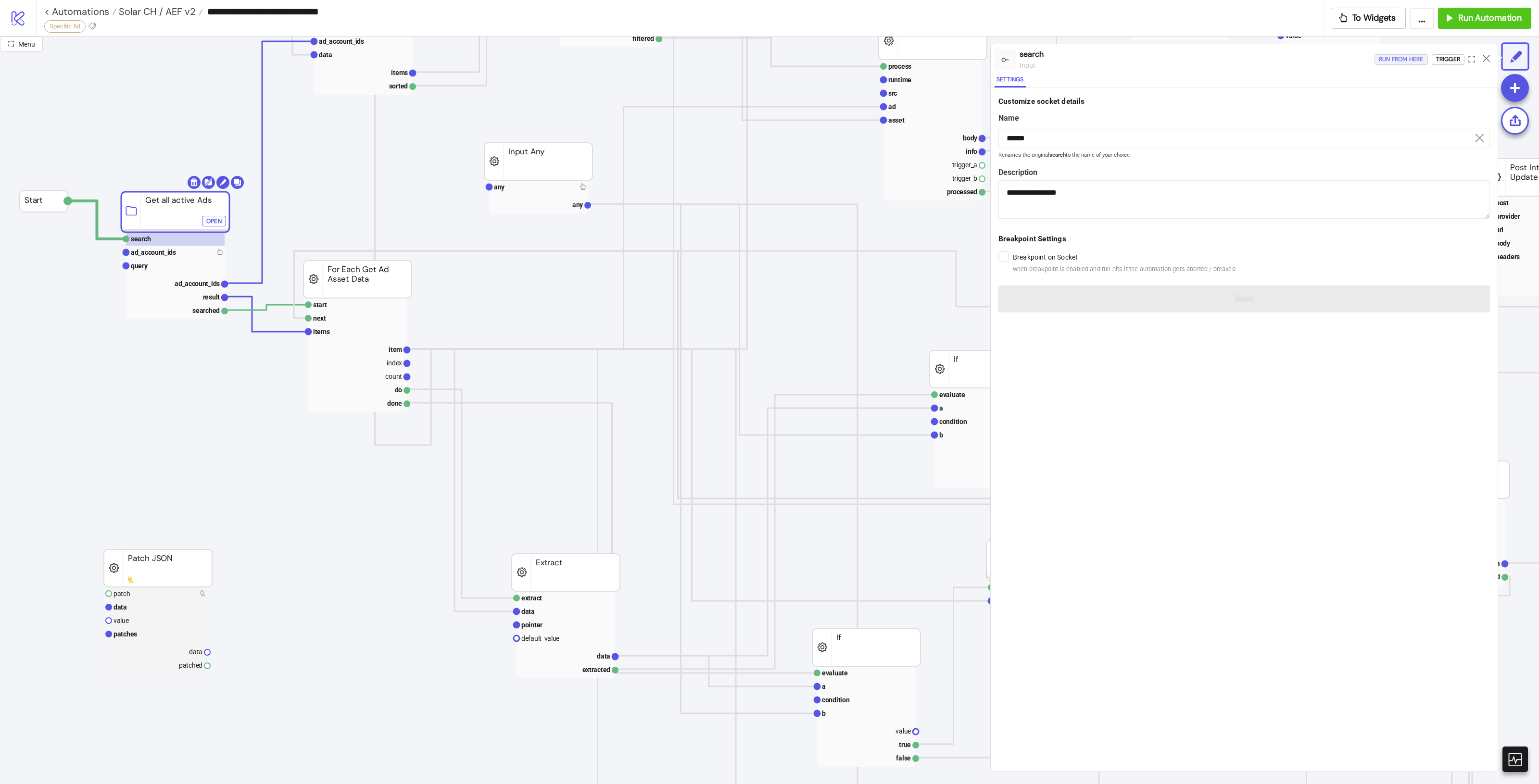
click at [1409, 59] on div "Run from here" at bounding box center [1401, 60] width 45 height 11
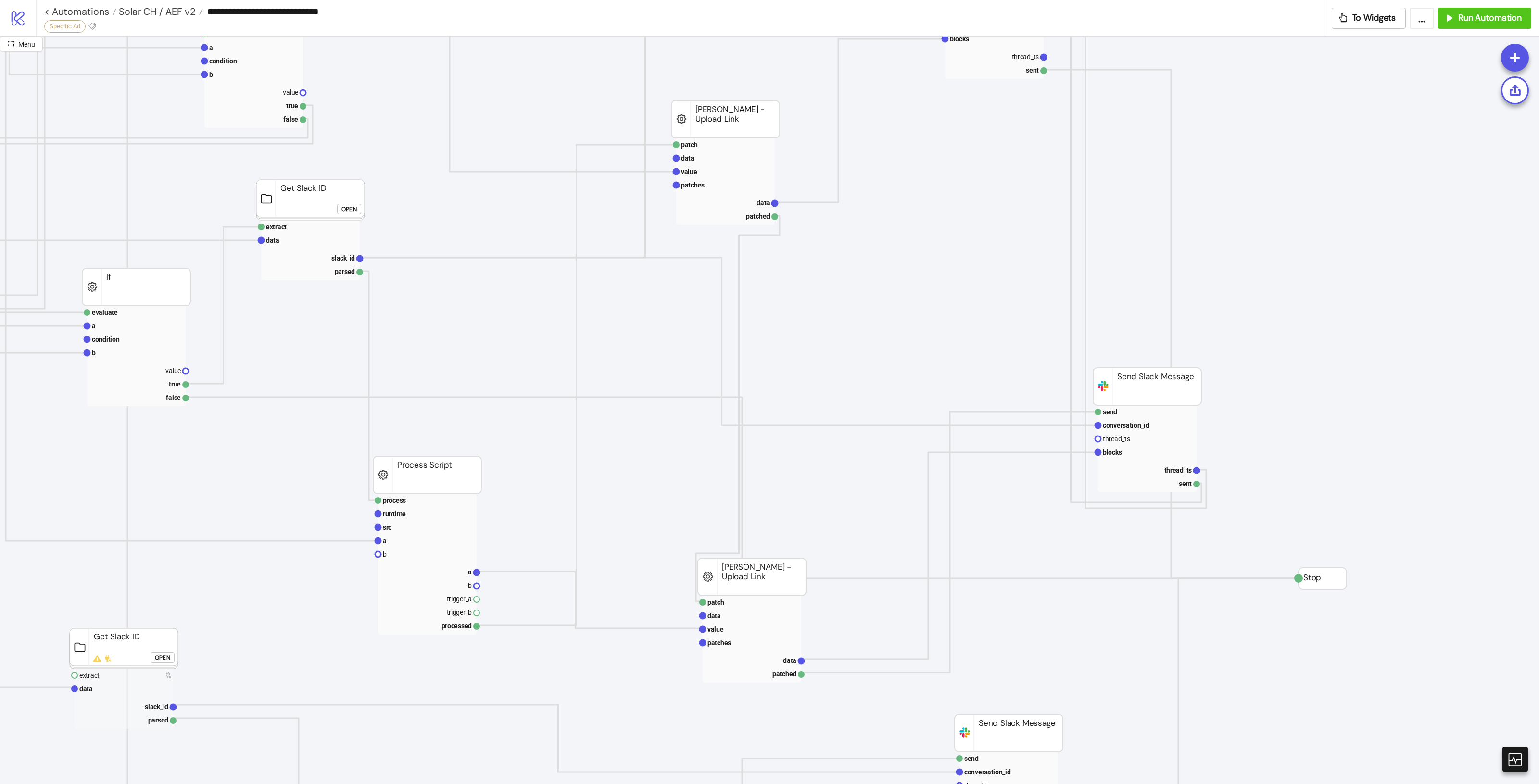
scroll to position [541, 691]
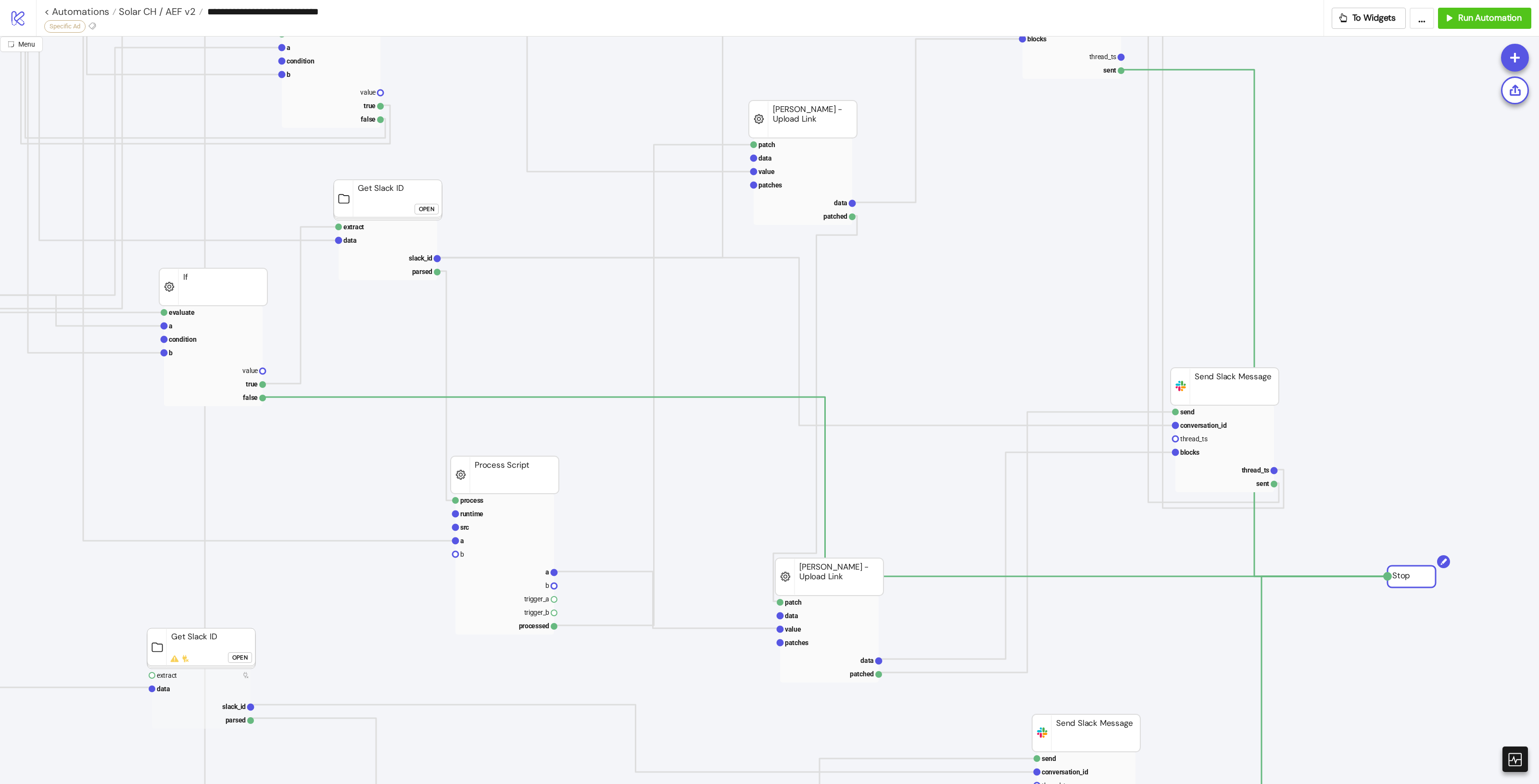
drag, startPoint x: 1405, startPoint y: 578, endPoint x: 1413, endPoint y: 546, distance: 33.0
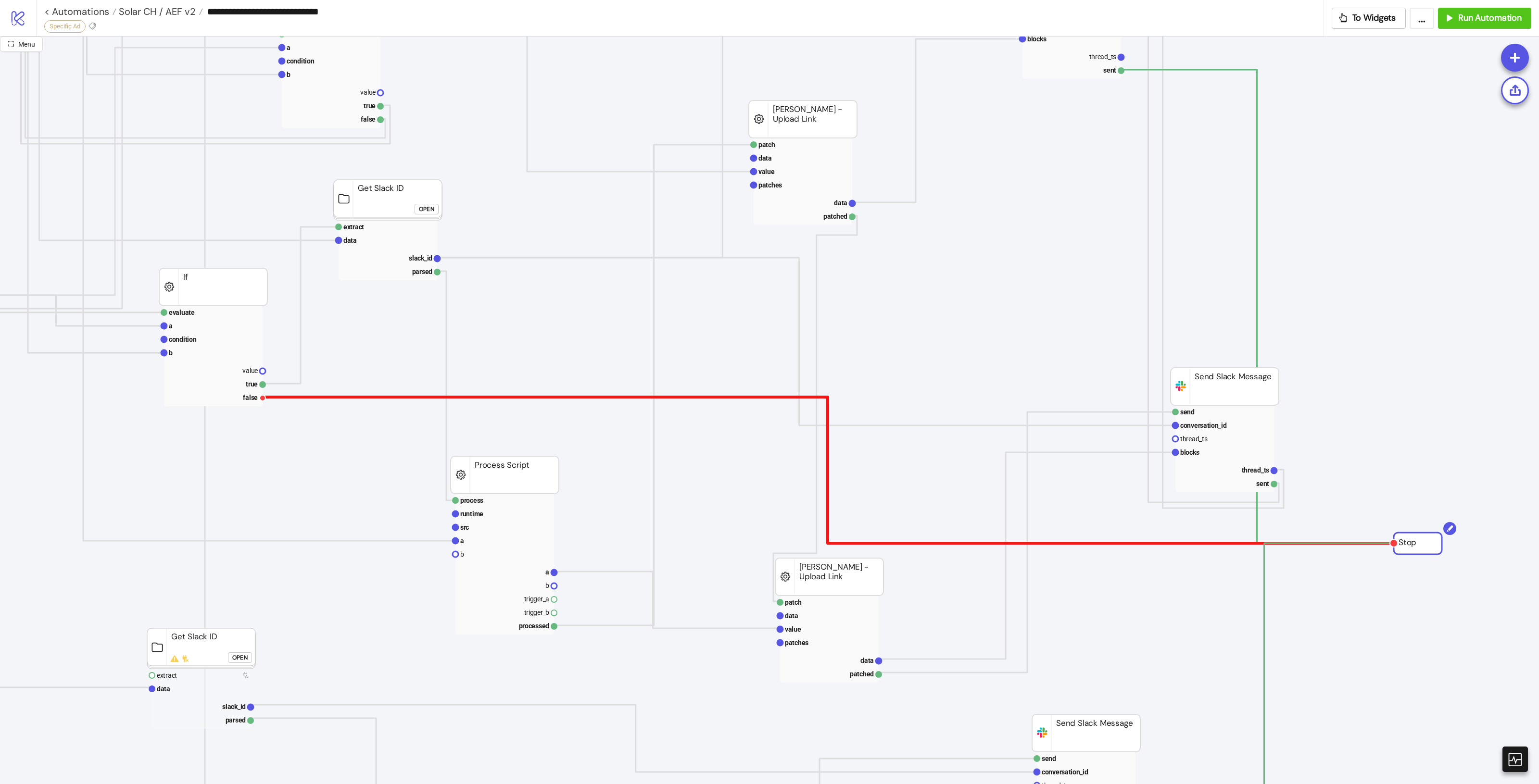
click at [592, 398] on polyline at bounding box center [827, 470] width 1131 height 146
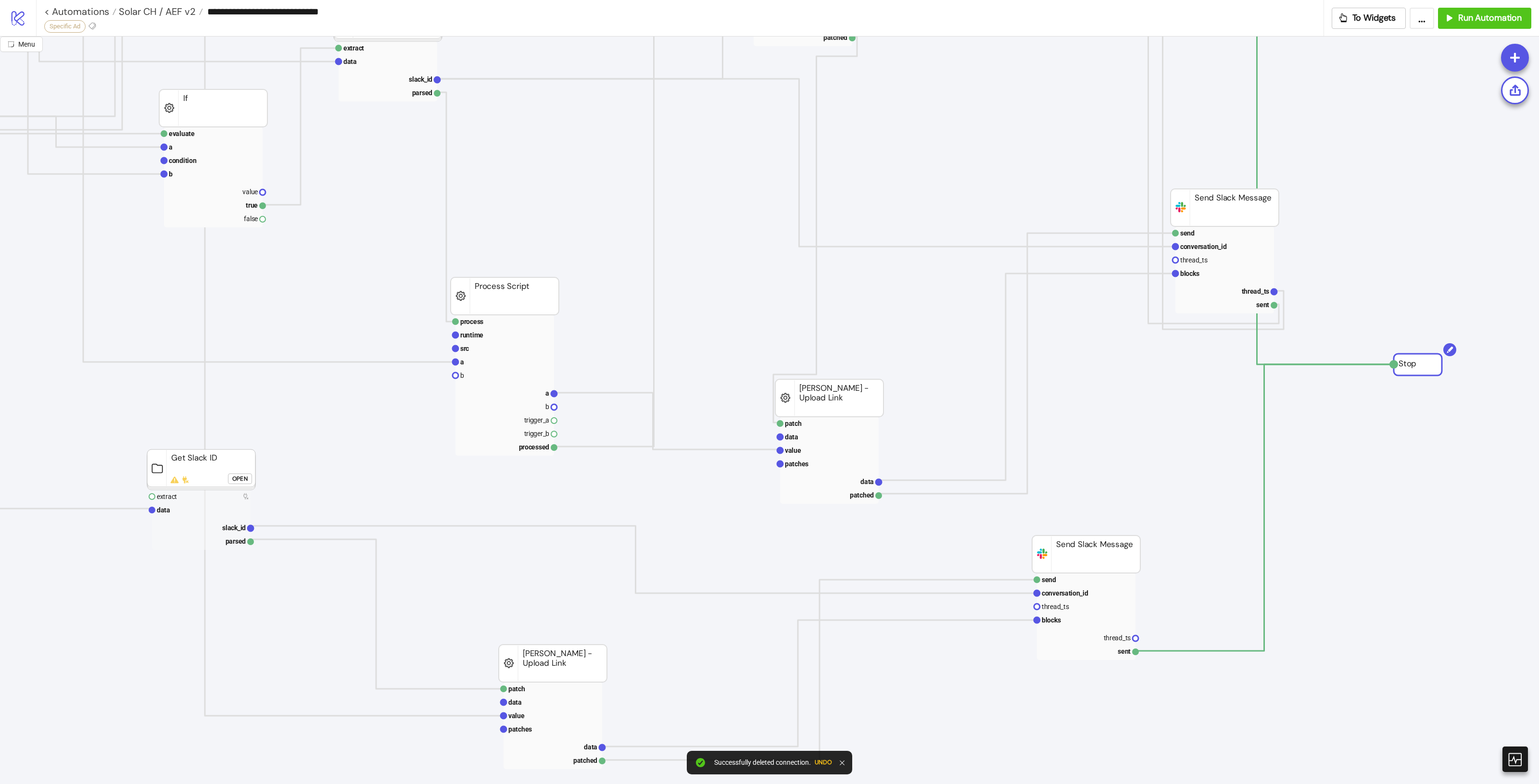
scroll to position [721, 691]
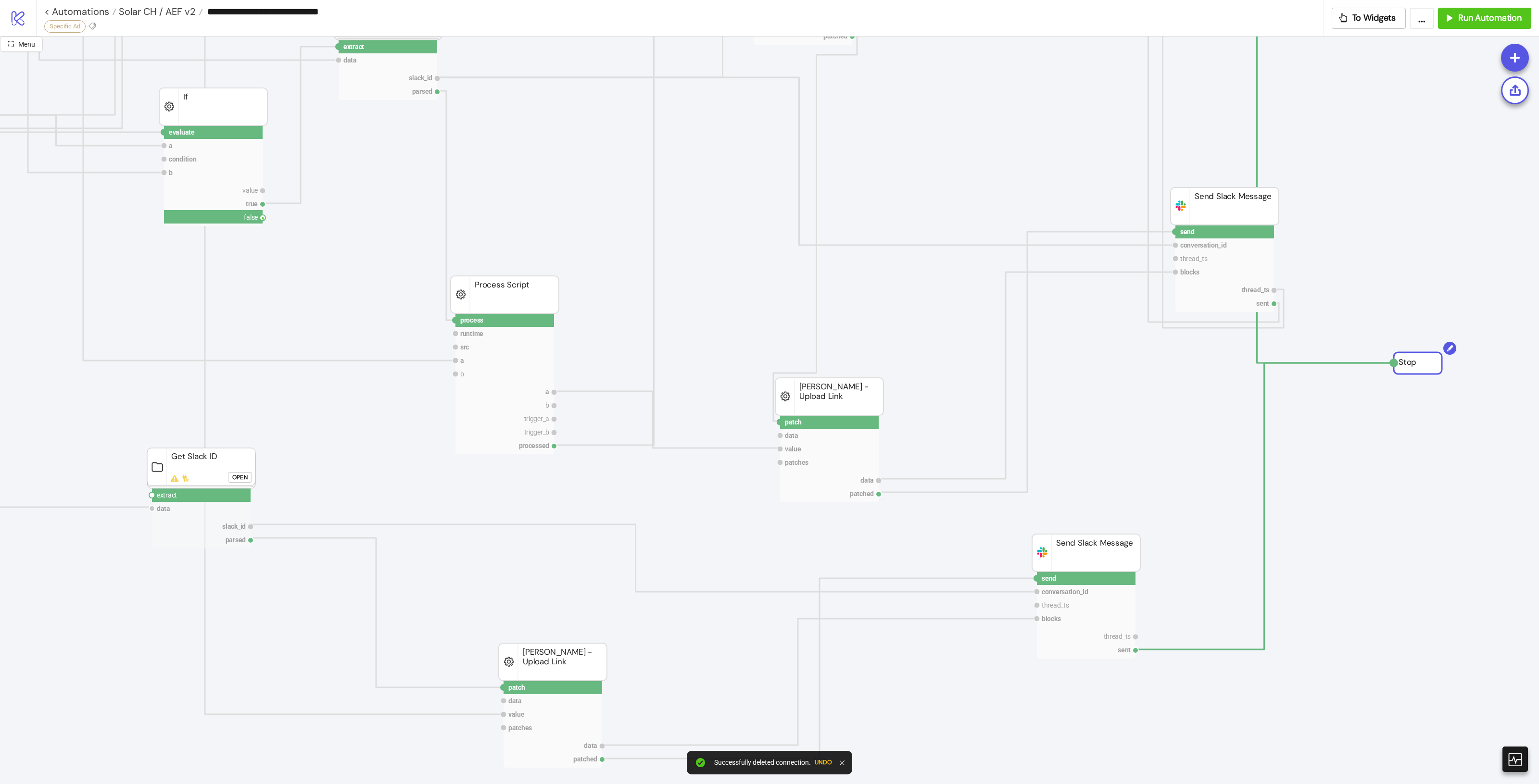
click at [263, 219] on icon "process runtime src ad asset body info trigger_a trigger_b processed Process Sc…" at bounding box center [471, 277] width 2324 height 1923
drag, startPoint x: 263, startPoint y: 219, endPoint x: 153, endPoint y: 501, distance: 302.7
click at [153, 501] on icon "process runtime src ad asset body info trigger_a trigger_b processed Process Sc…" at bounding box center [471, 277] width 2324 height 1923
click at [152, 494] on circle at bounding box center [152, 494] width 6 height 6
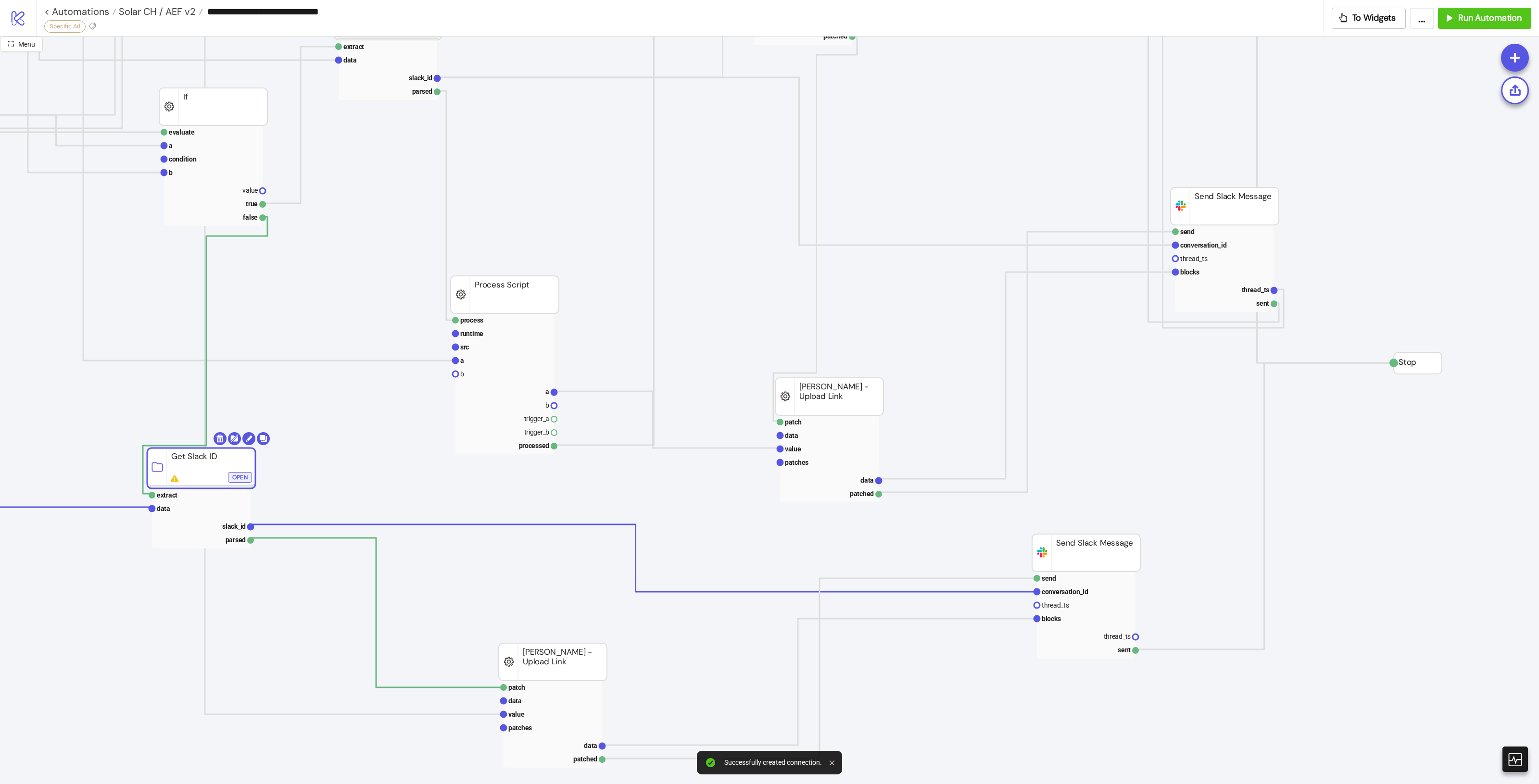
click at [235, 475] on div "Open" at bounding box center [239, 478] width 15 height 11
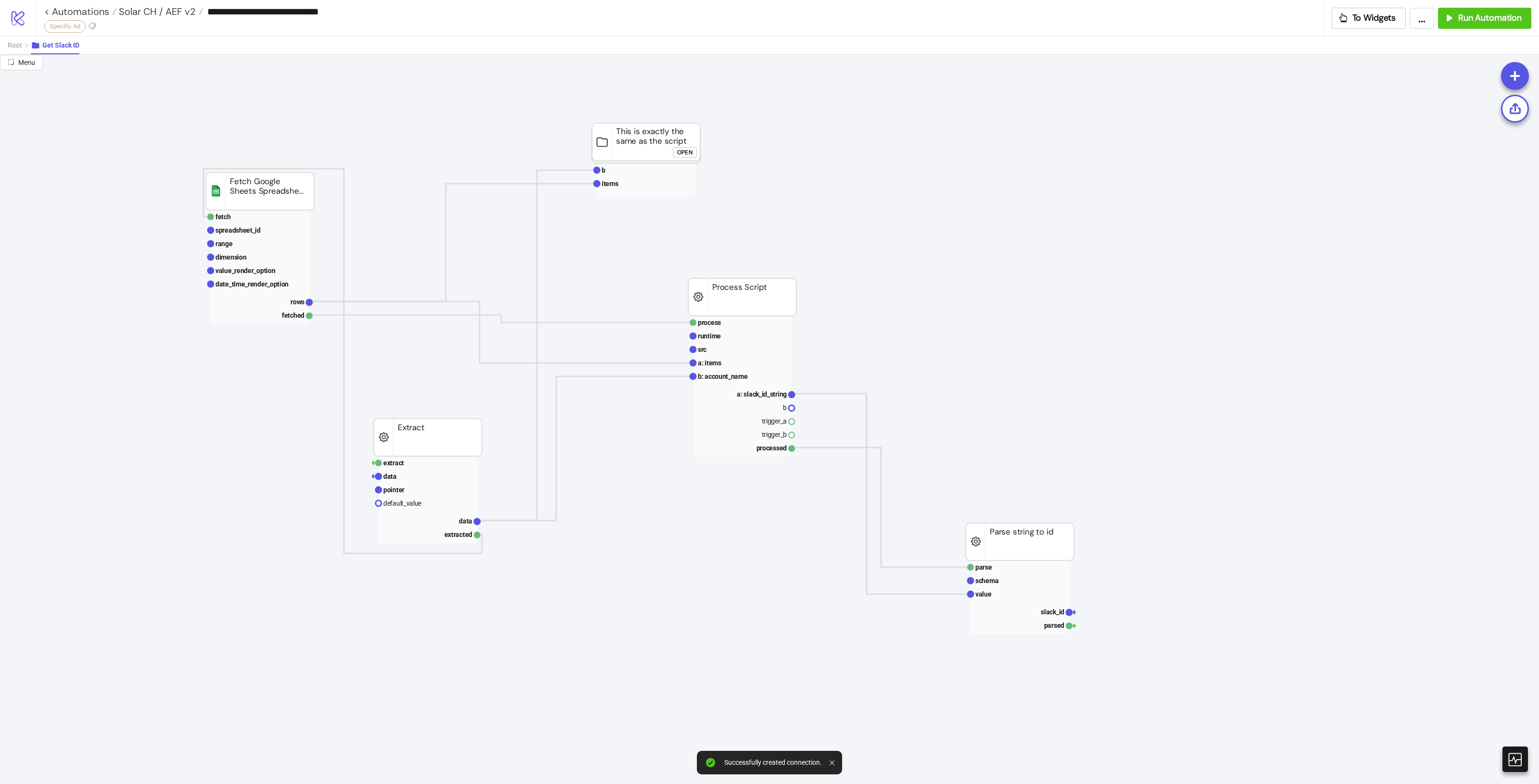
scroll to position [360, 0]
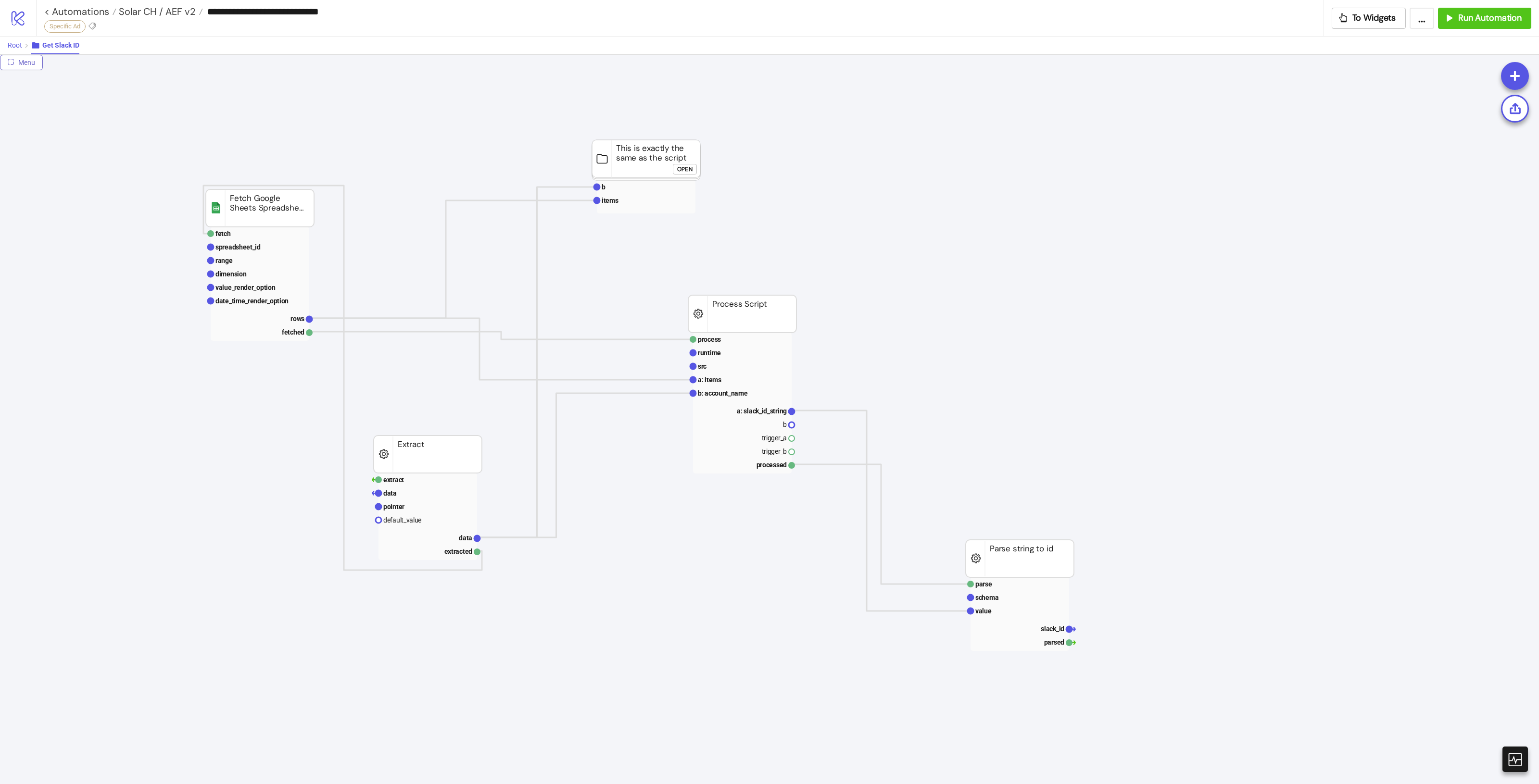
click at [8, 41] on span "Root" at bounding box center [15, 45] width 14 height 8
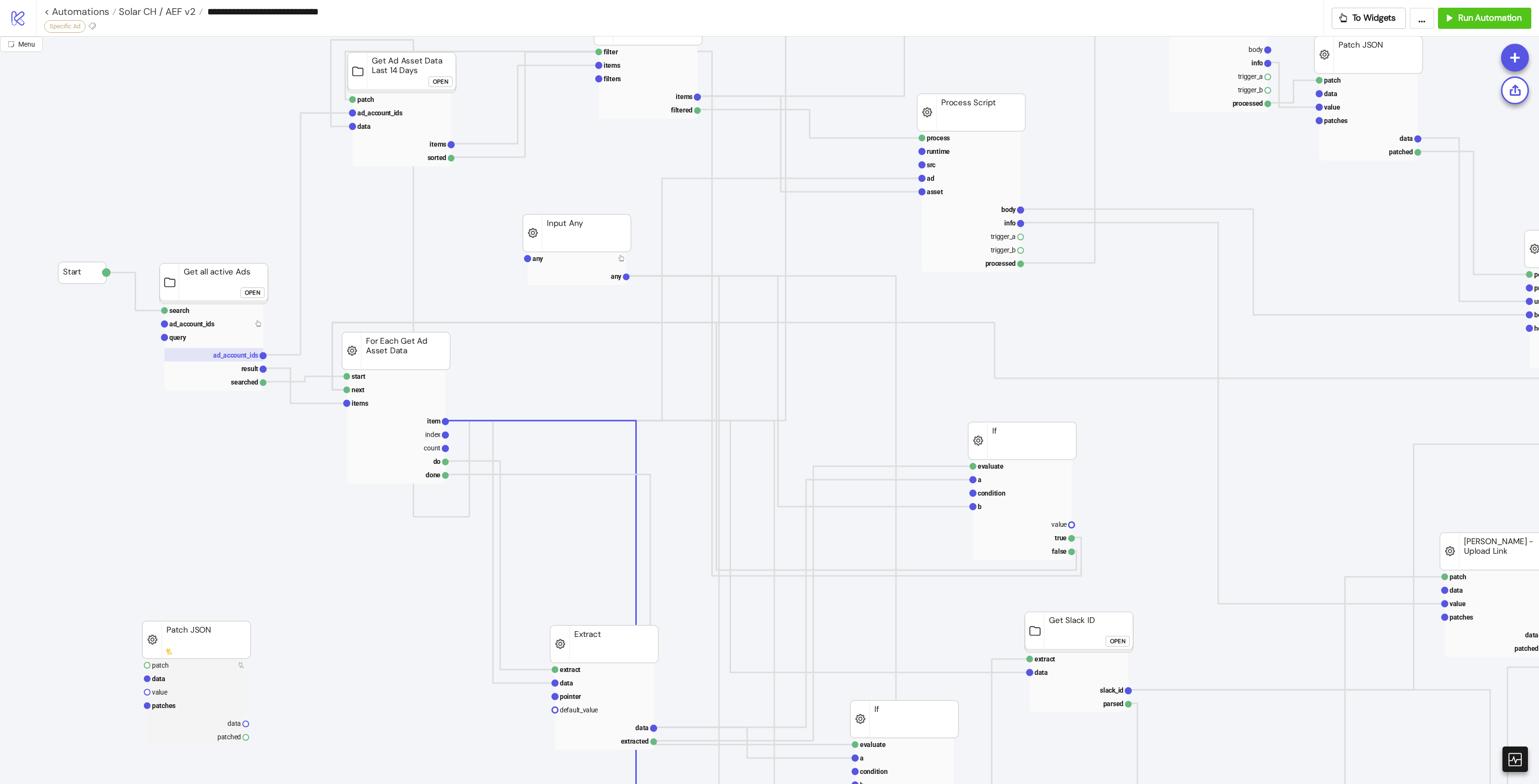
scroll to position [0, 0]
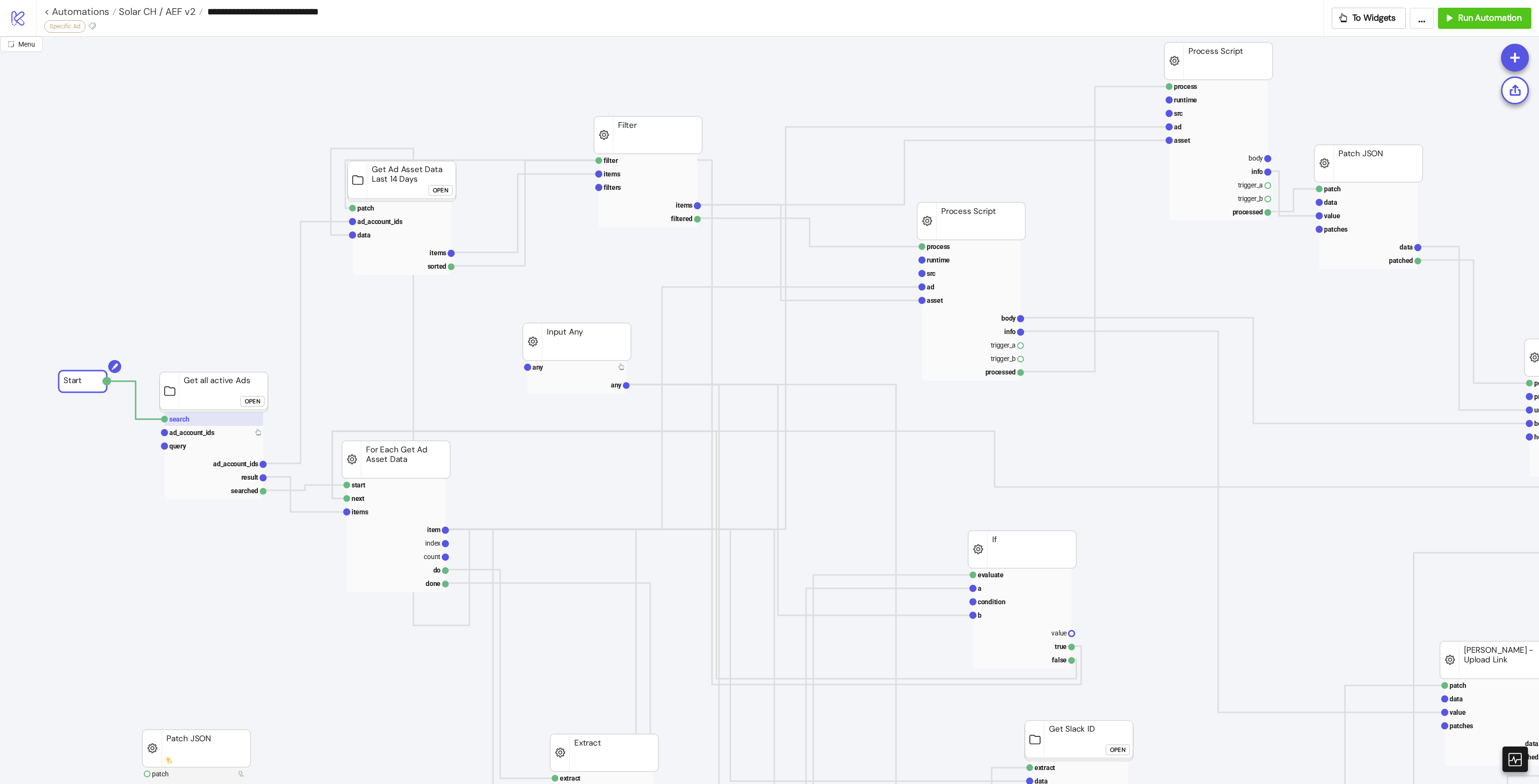
click at [189, 423] on rect at bounding box center [214, 419] width 99 height 14
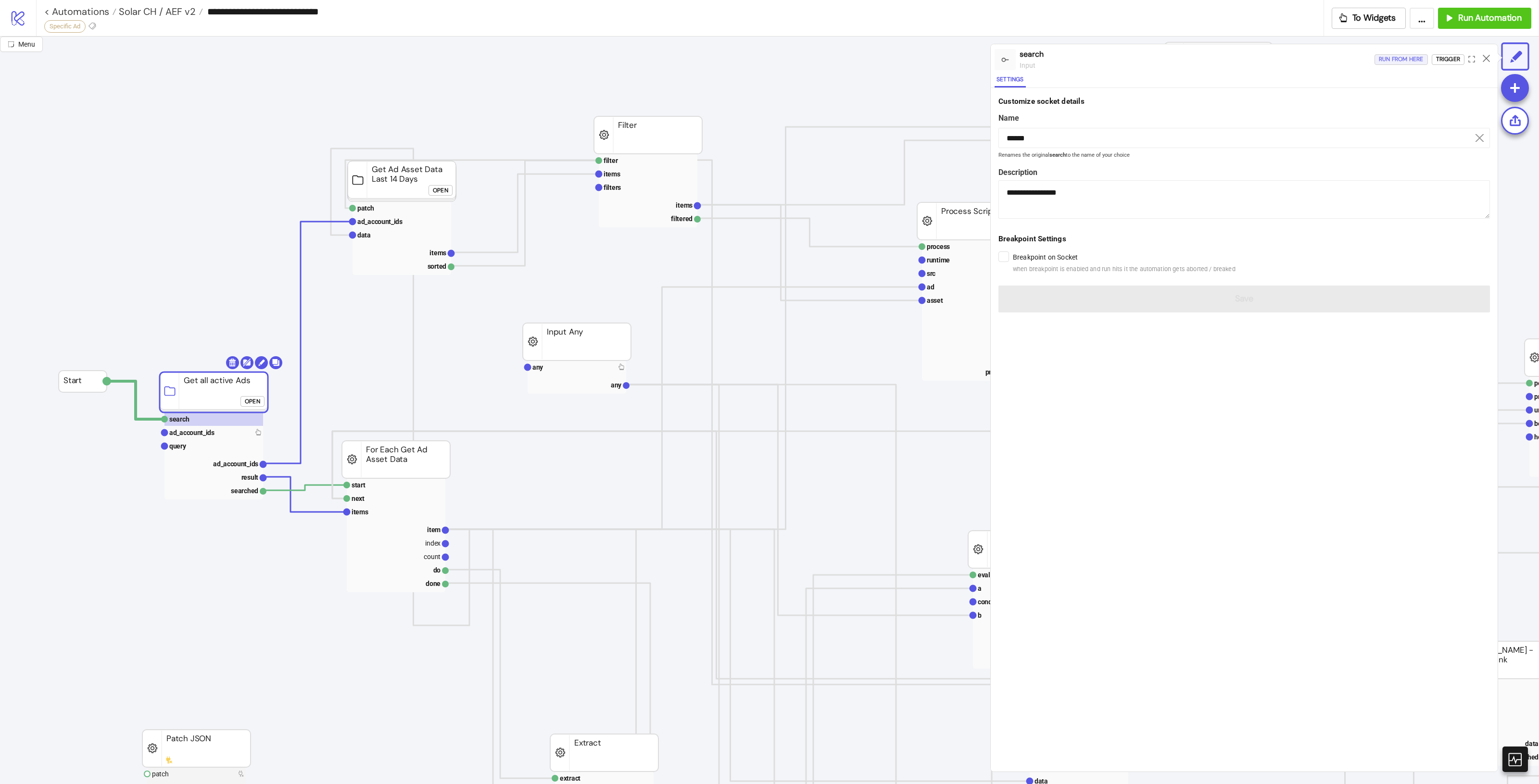
click at [1394, 64] on div "Run from here" at bounding box center [1401, 60] width 45 height 11
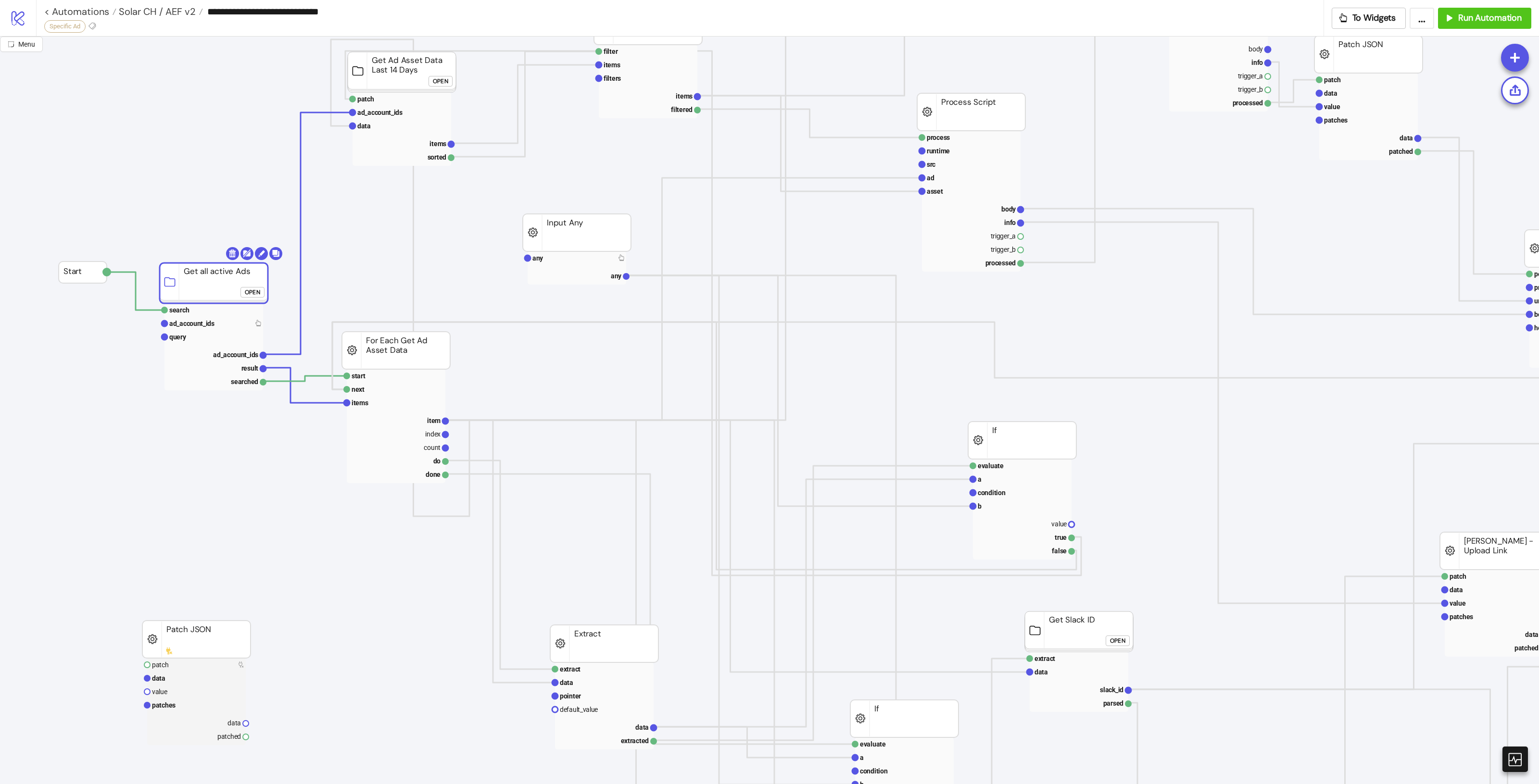
scroll to position [360, 0]
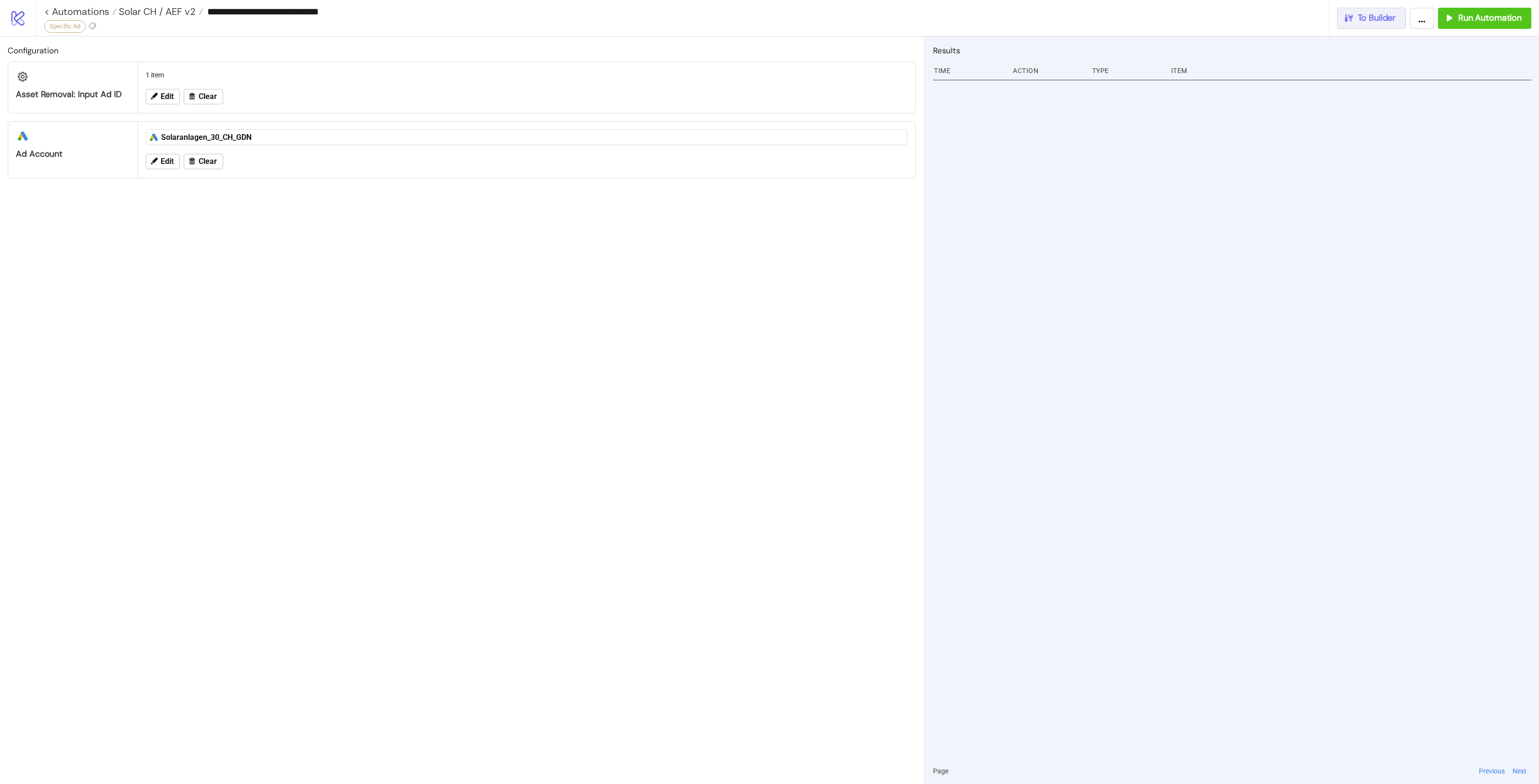
click at [1353, 18] on icon "button" at bounding box center [1348, 18] width 10 height 10
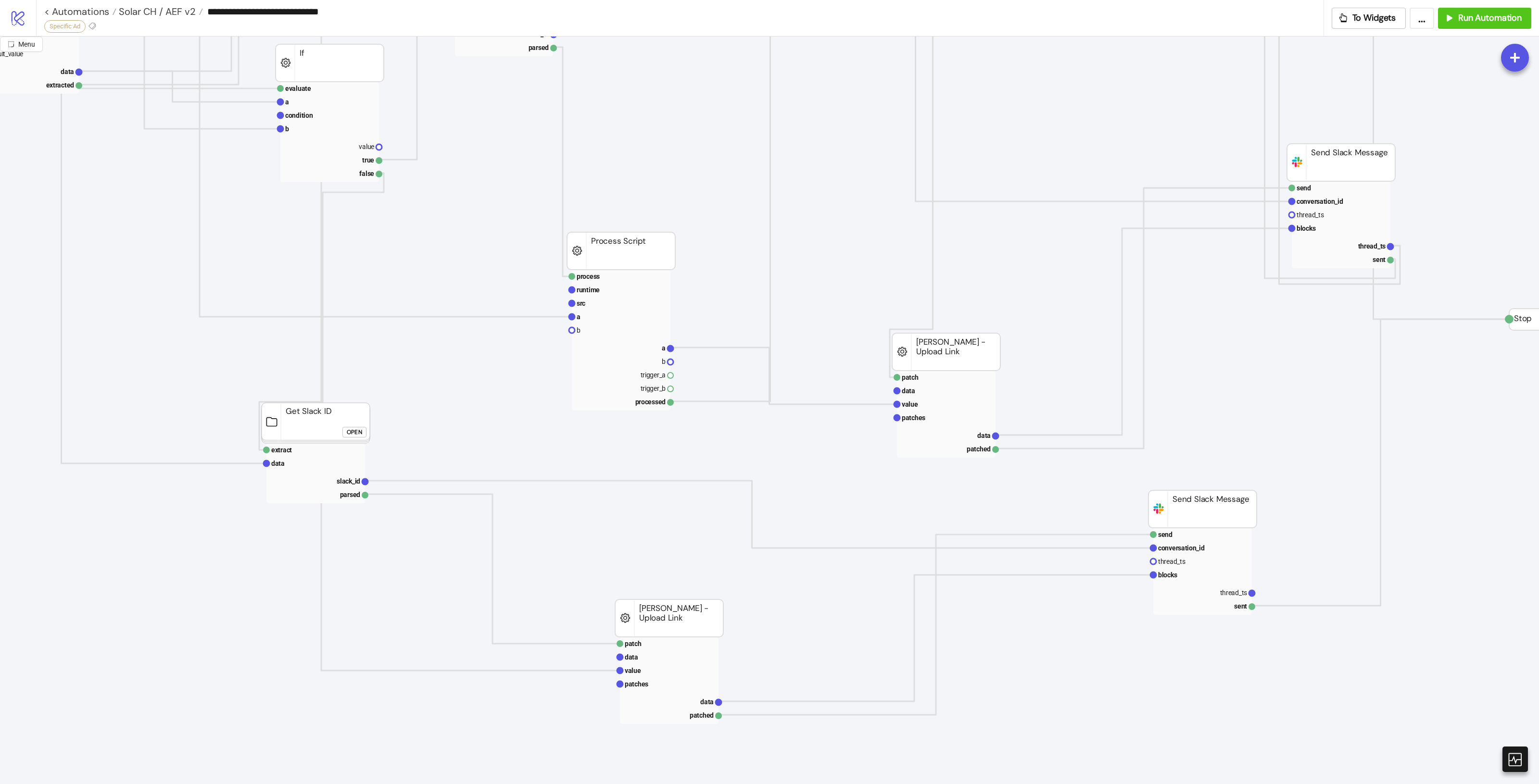
scroll to position [782, 574]
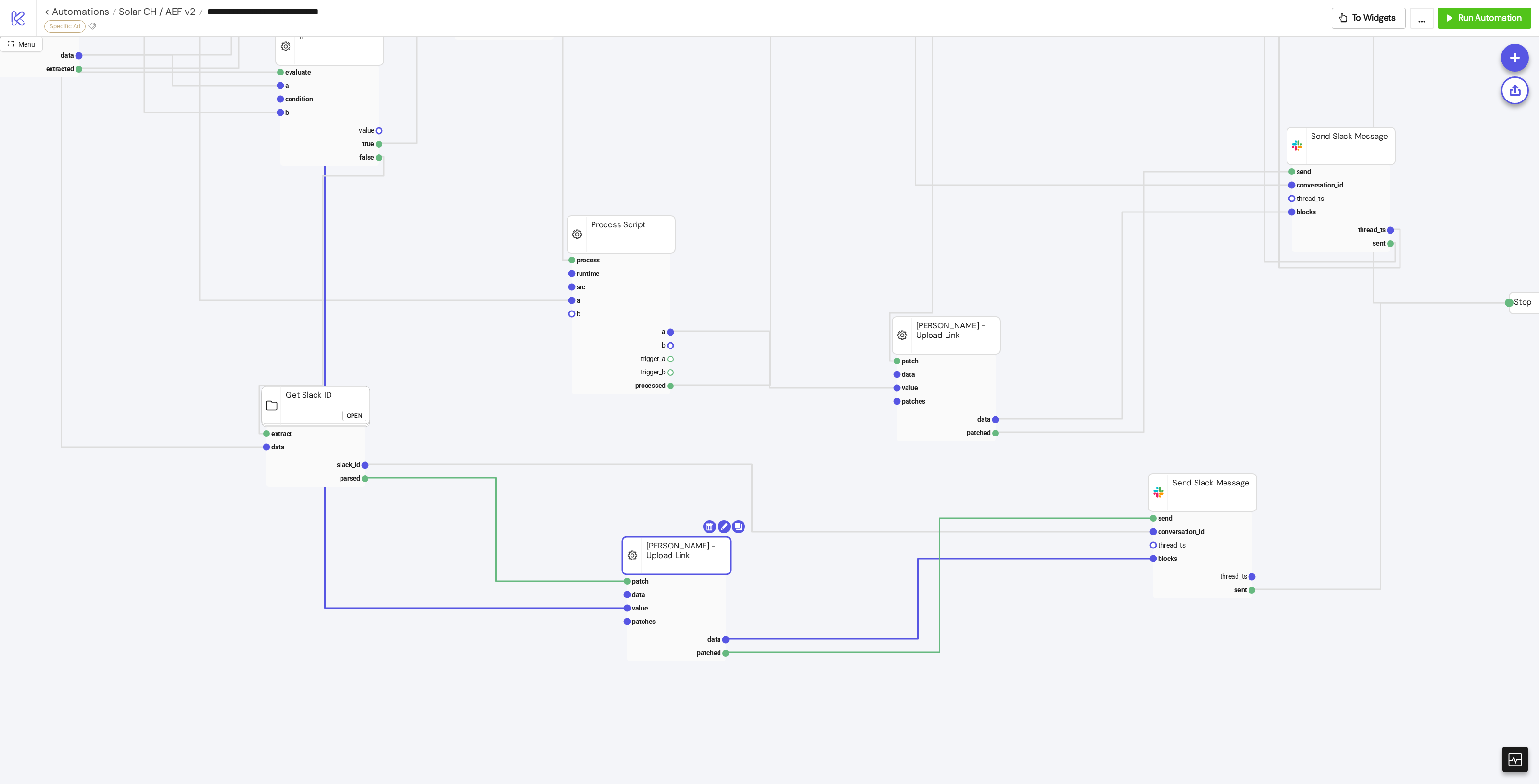
drag, startPoint x: 693, startPoint y: 602, endPoint x: 700, endPoint y: 556, distance: 46.5
click at [700, 556] on rect at bounding box center [677, 555] width 109 height 37
click at [669, 612] on rect at bounding box center [677, 608] width 99 height 14
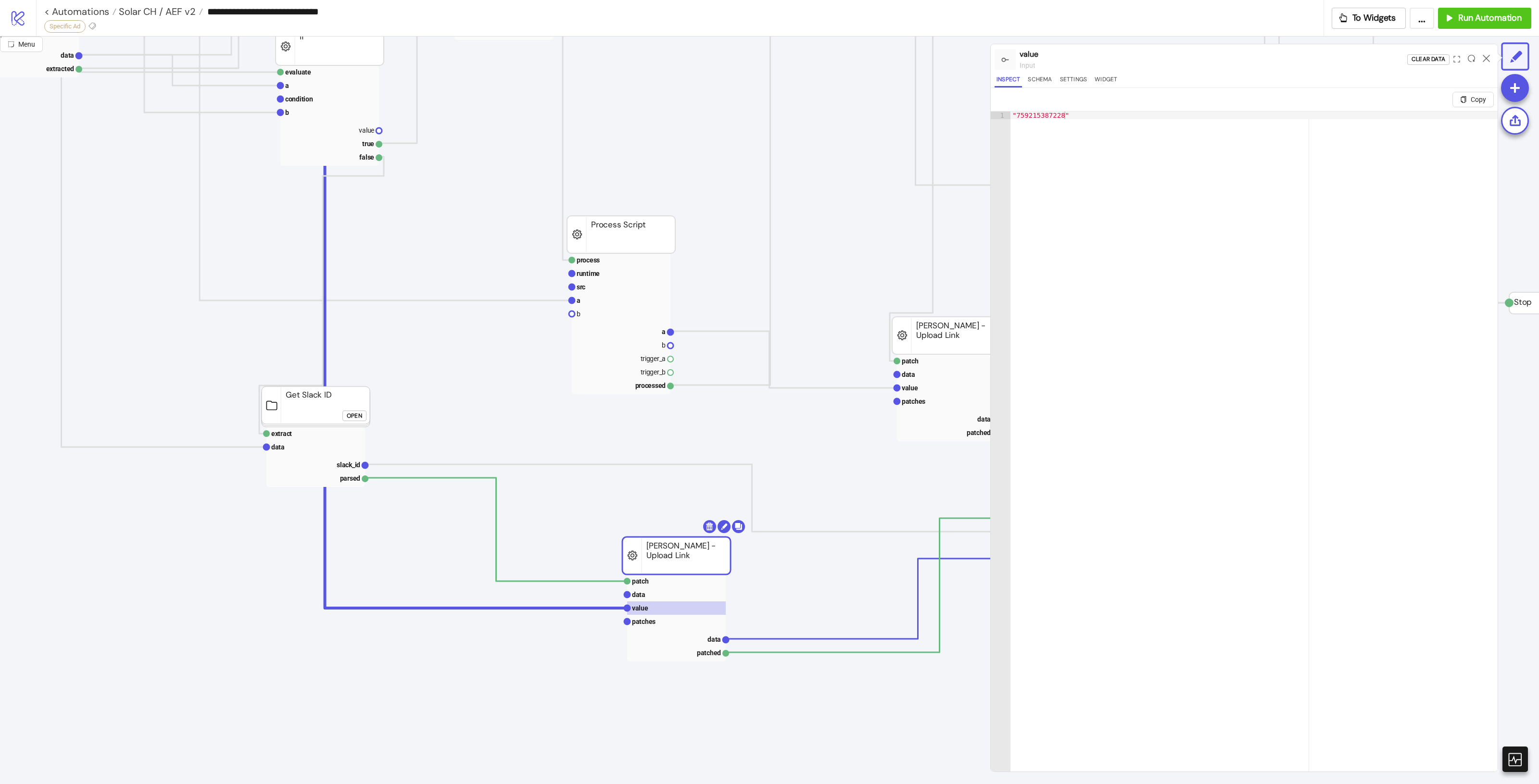
click at [659, 632] on rect at bounding box center [677, 617] width 99 height 87
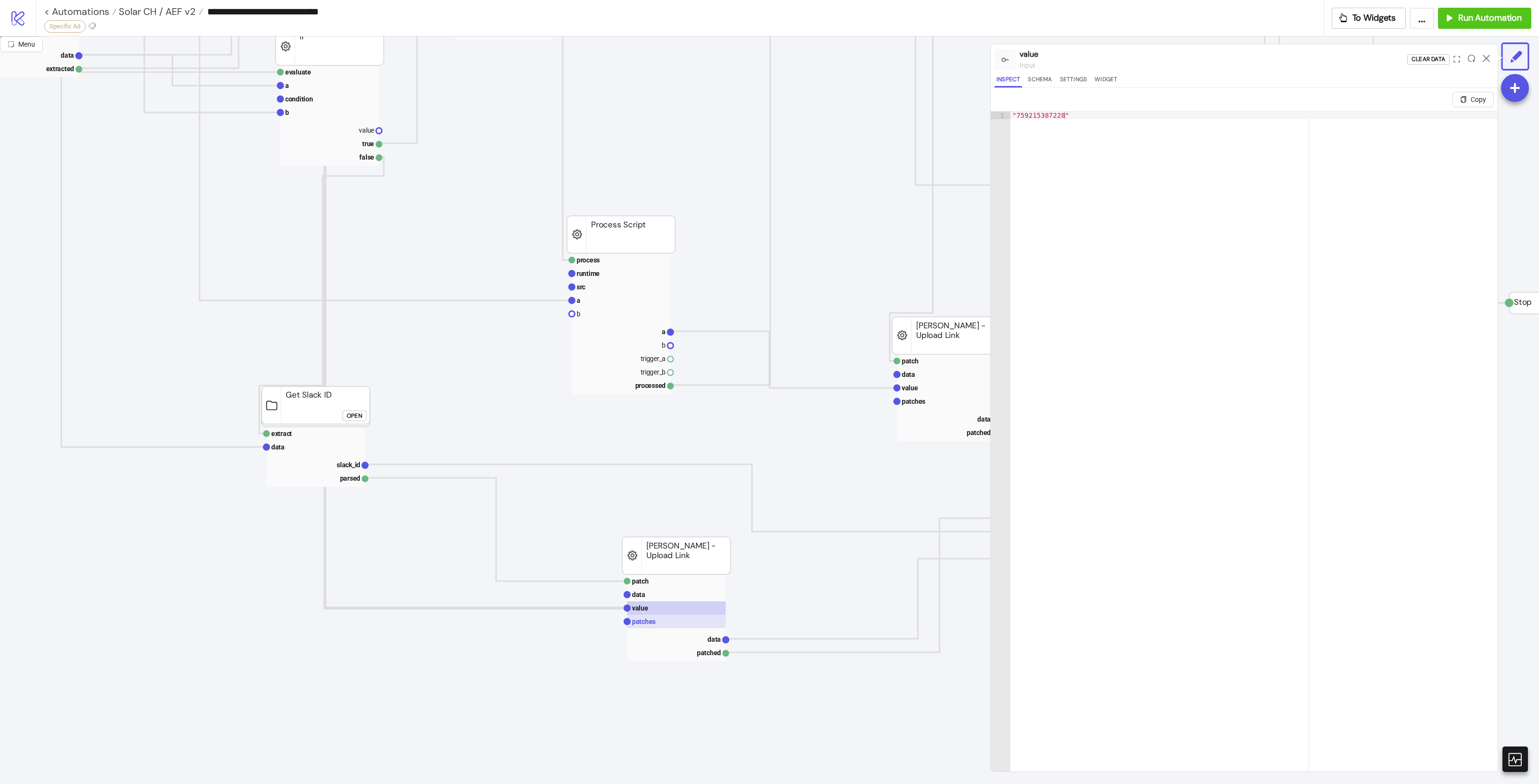
click at [659, 624] on rect at bounding box center [677, 621] width 99 height 14
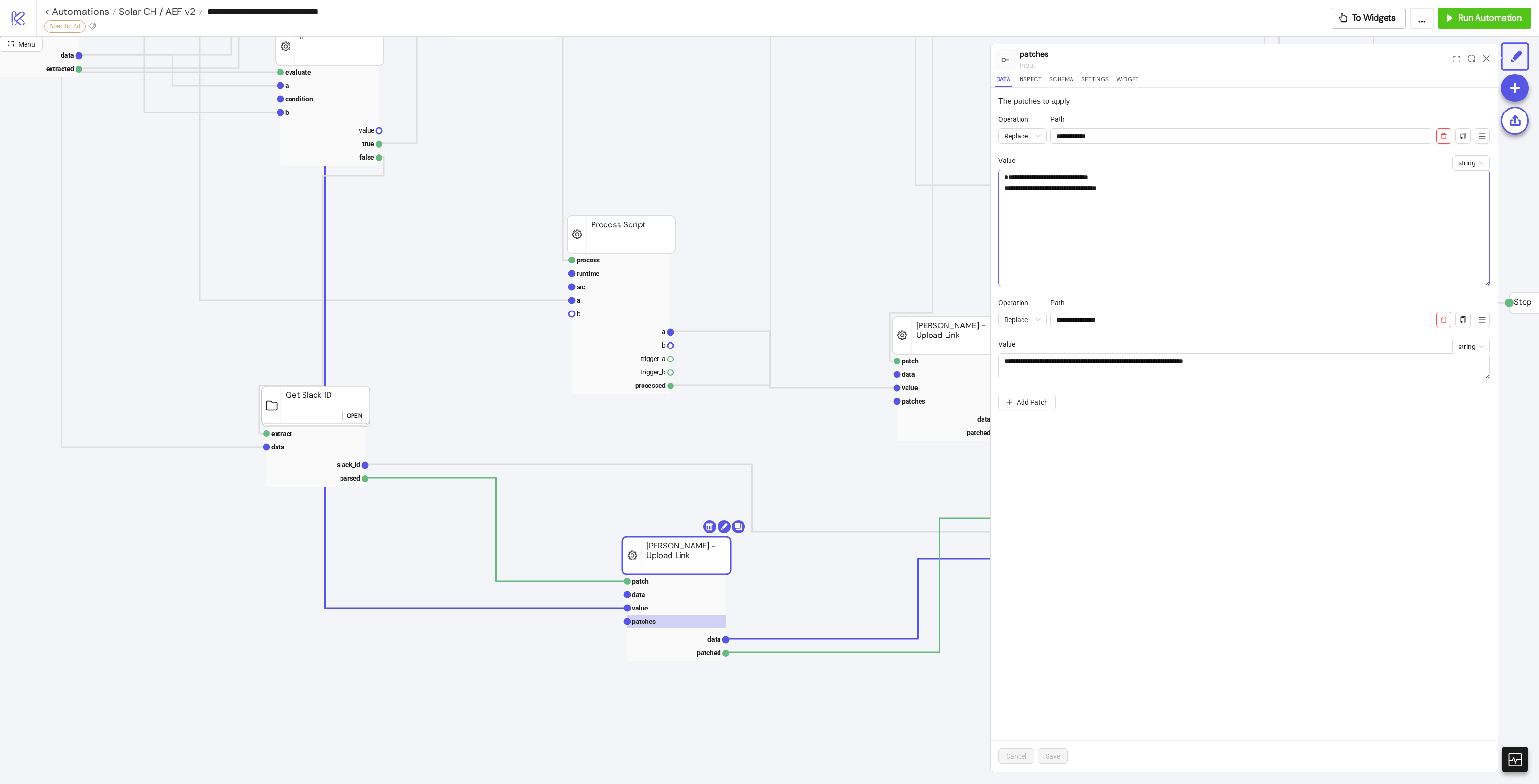
drag, startPoint x: 1484, startPoint y: 194, endPoint x: 1478, endPoint y: 284, distance: 90.2
click at [1478, 284] on textarea "**********" at bounding box center [1244, 228] width 491 height 116
click at [661, 593] on rect at bounding box center [677, 594] width 99 height 14
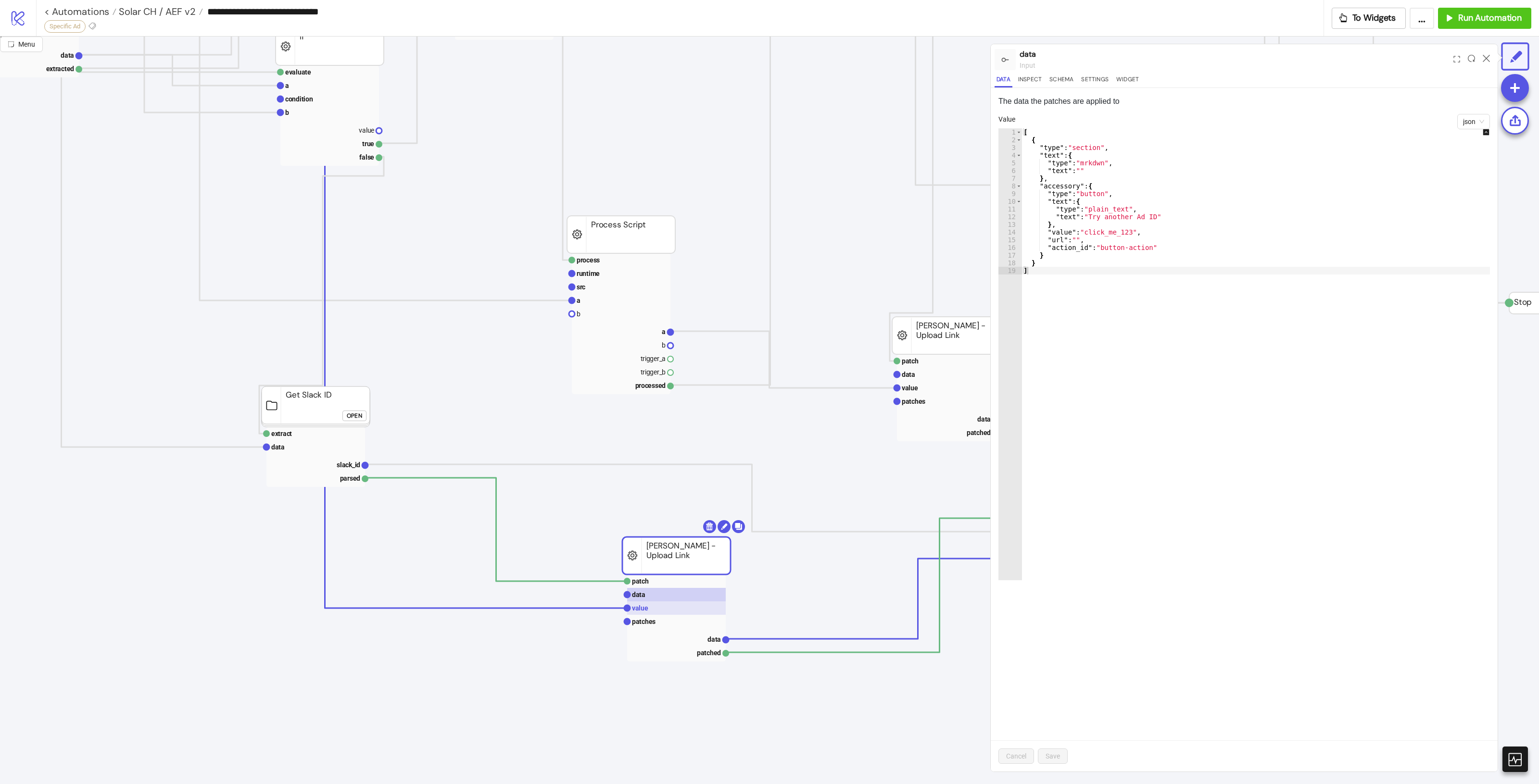
click at [659, 604] on rect at bounding box center [677, 608] width 99 height 14
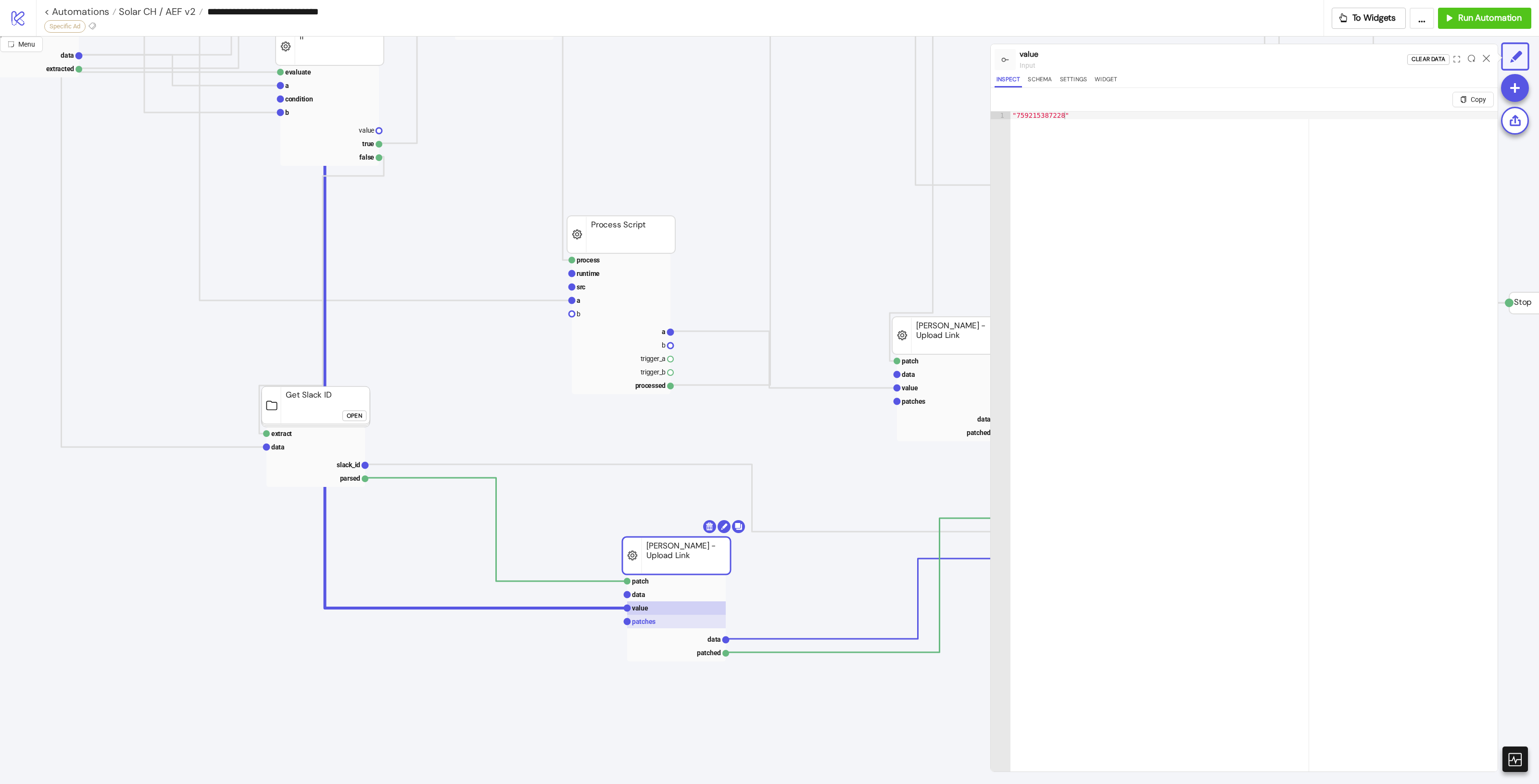
click at [665, 626] on rect at bounding box center [677, 621] width 99 height 14
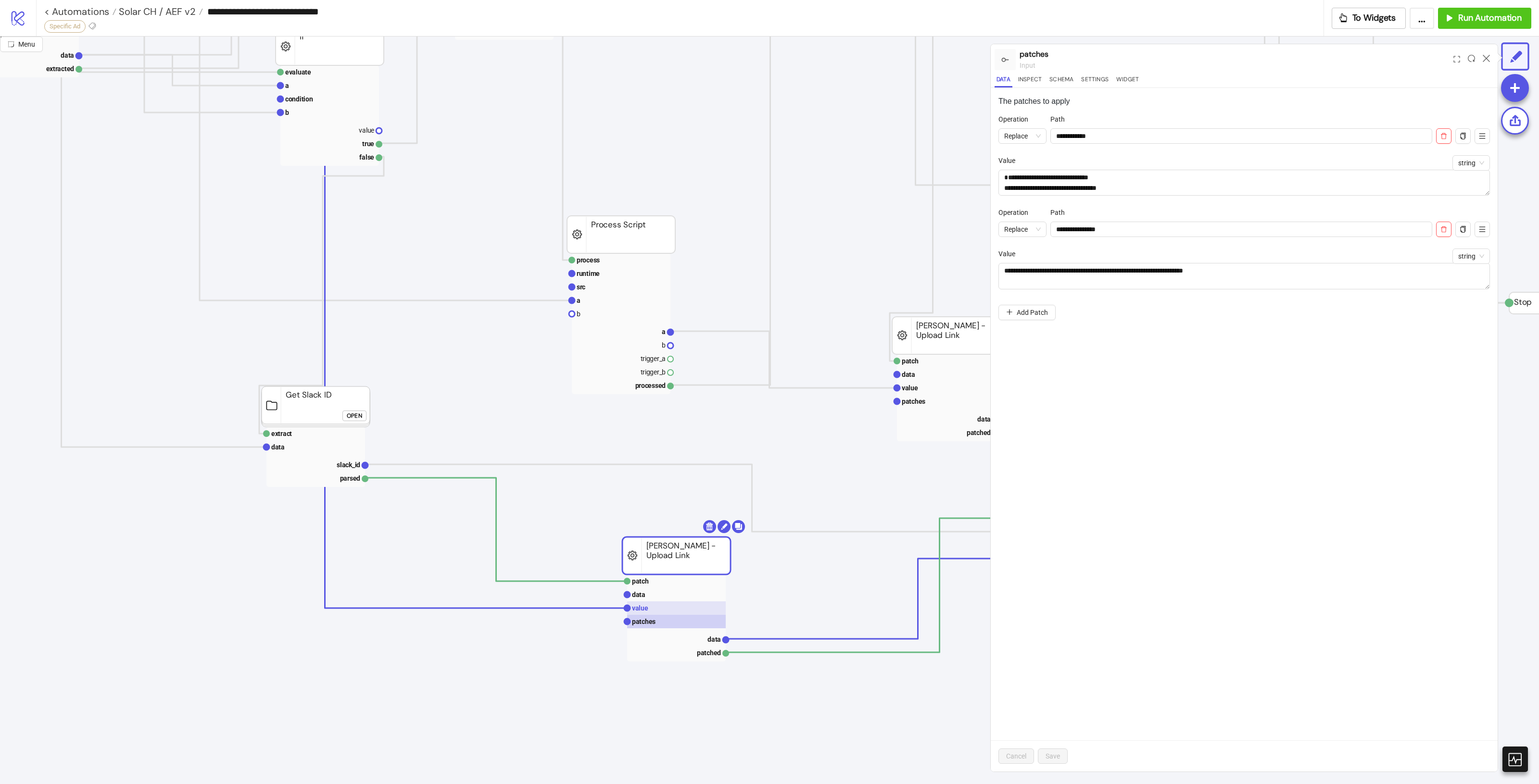
click at [693, 605] on rect at bounding box center [677, 608] width 99 height 14
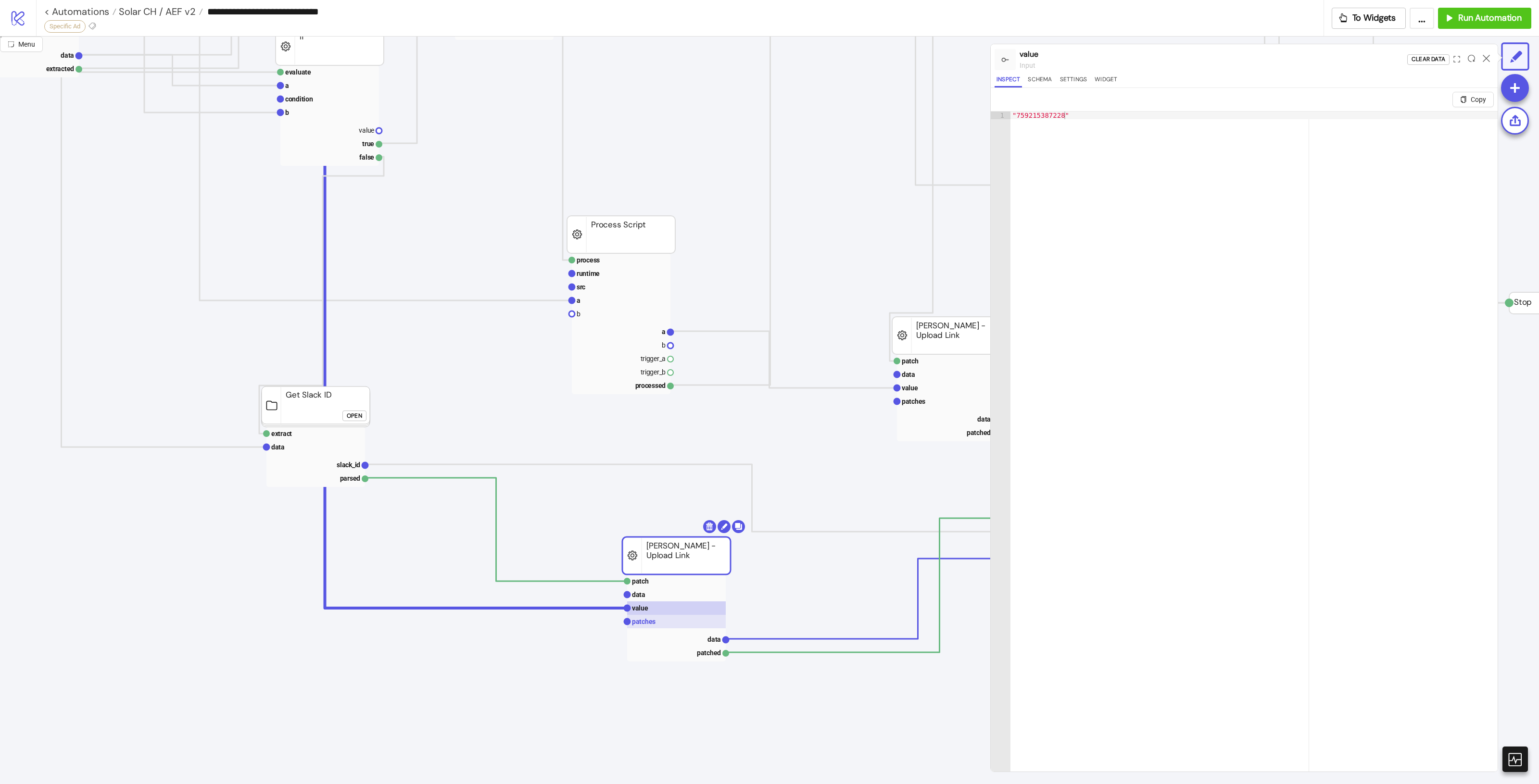
click at [691, 624] on rect at bounding box center [677, 621] width 99 height 14
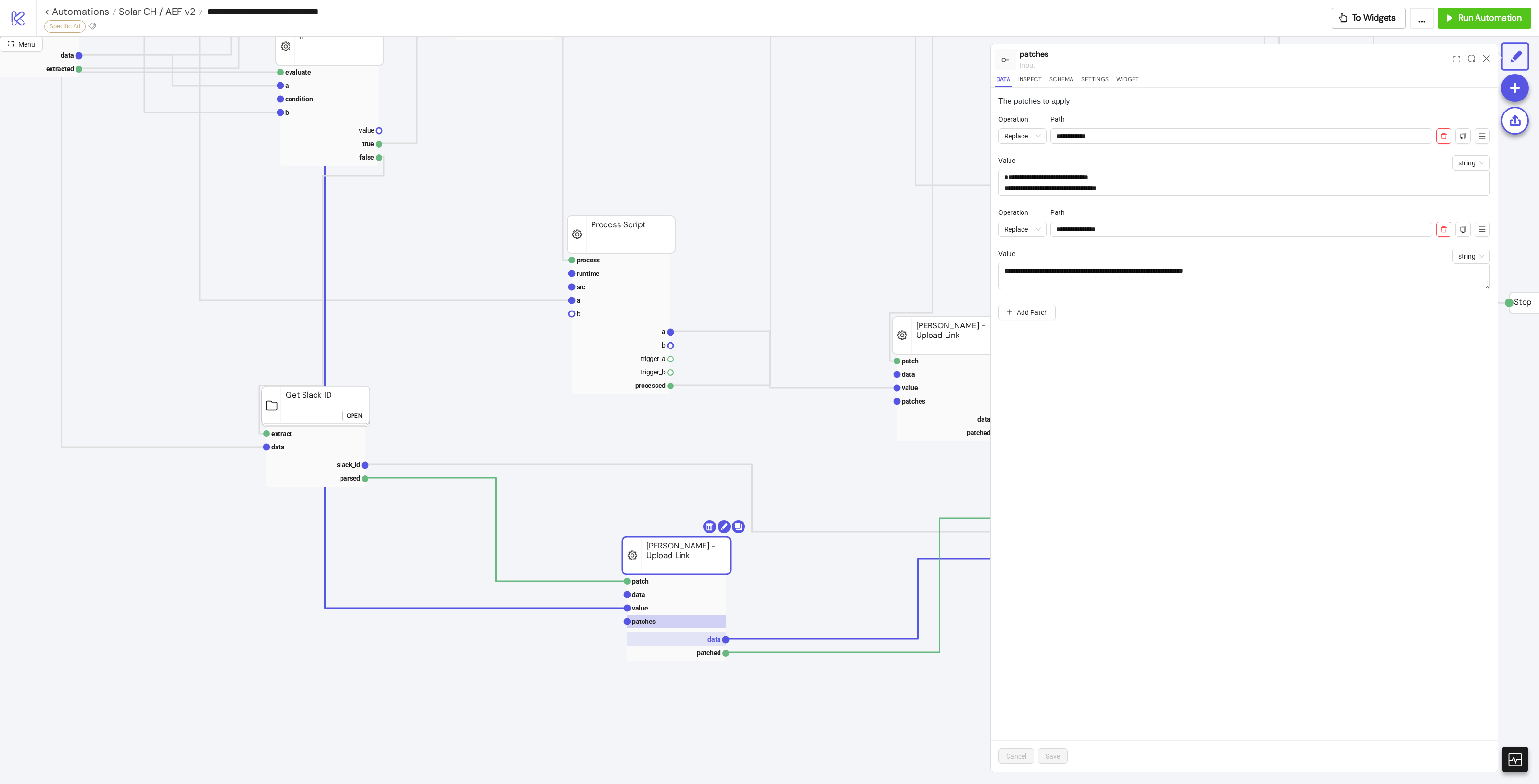
click at [710, 644] on text "data" at bounding box center [714, 640] width 14 height 8
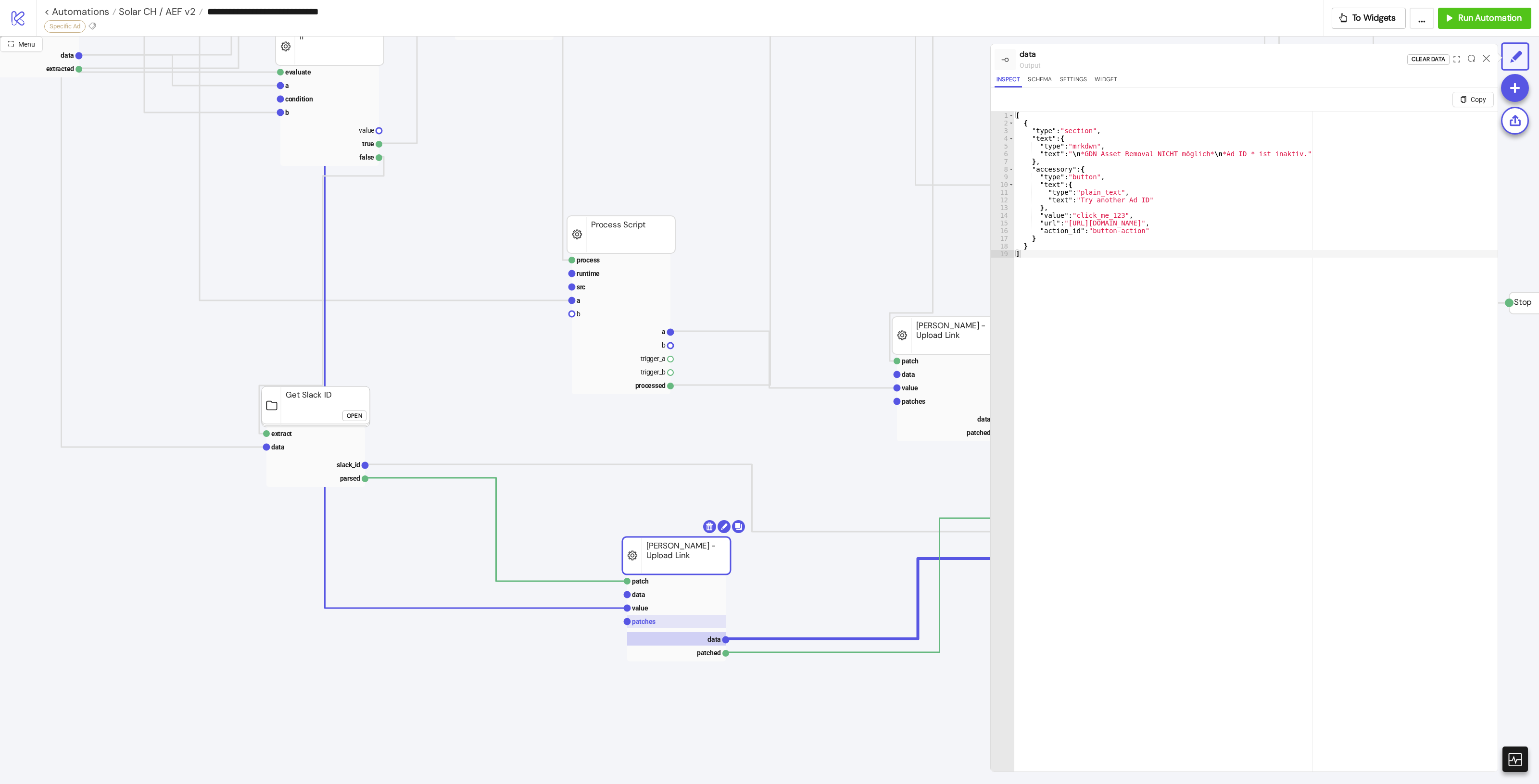
click at [700, 624] on rect at bounding box center [677, 621] width 99 height 14
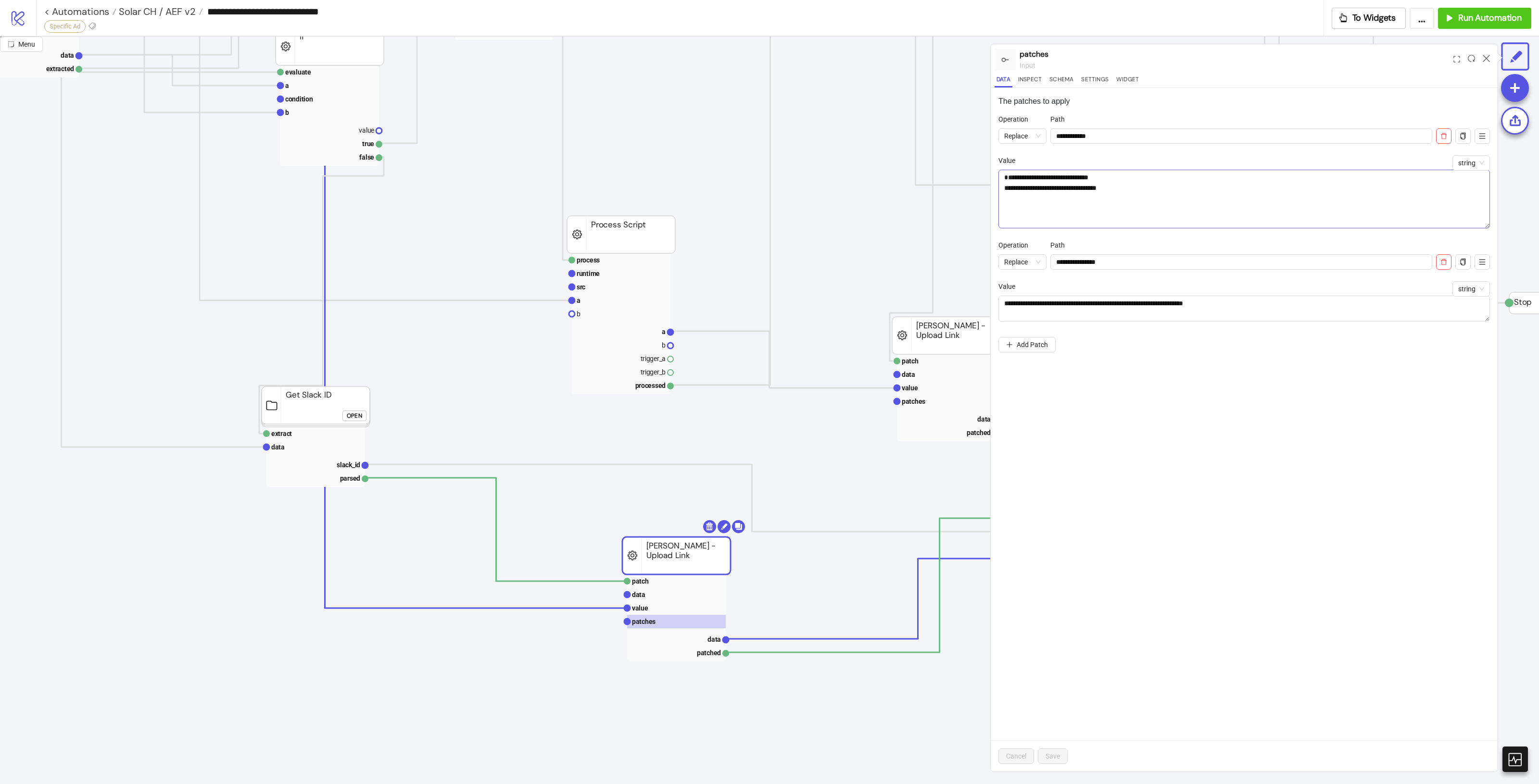
drag, startPoint x: 1482, startPoint y: 192, endPoint x: 1480, endPoint y: 222, distance: 30.1
click at [1480, 222] on textarea "**********" at bounding box center [1244, 199] width 491 height 59
click at [667, 607] on rect at bounding box center [677, 608] width 99 height 14
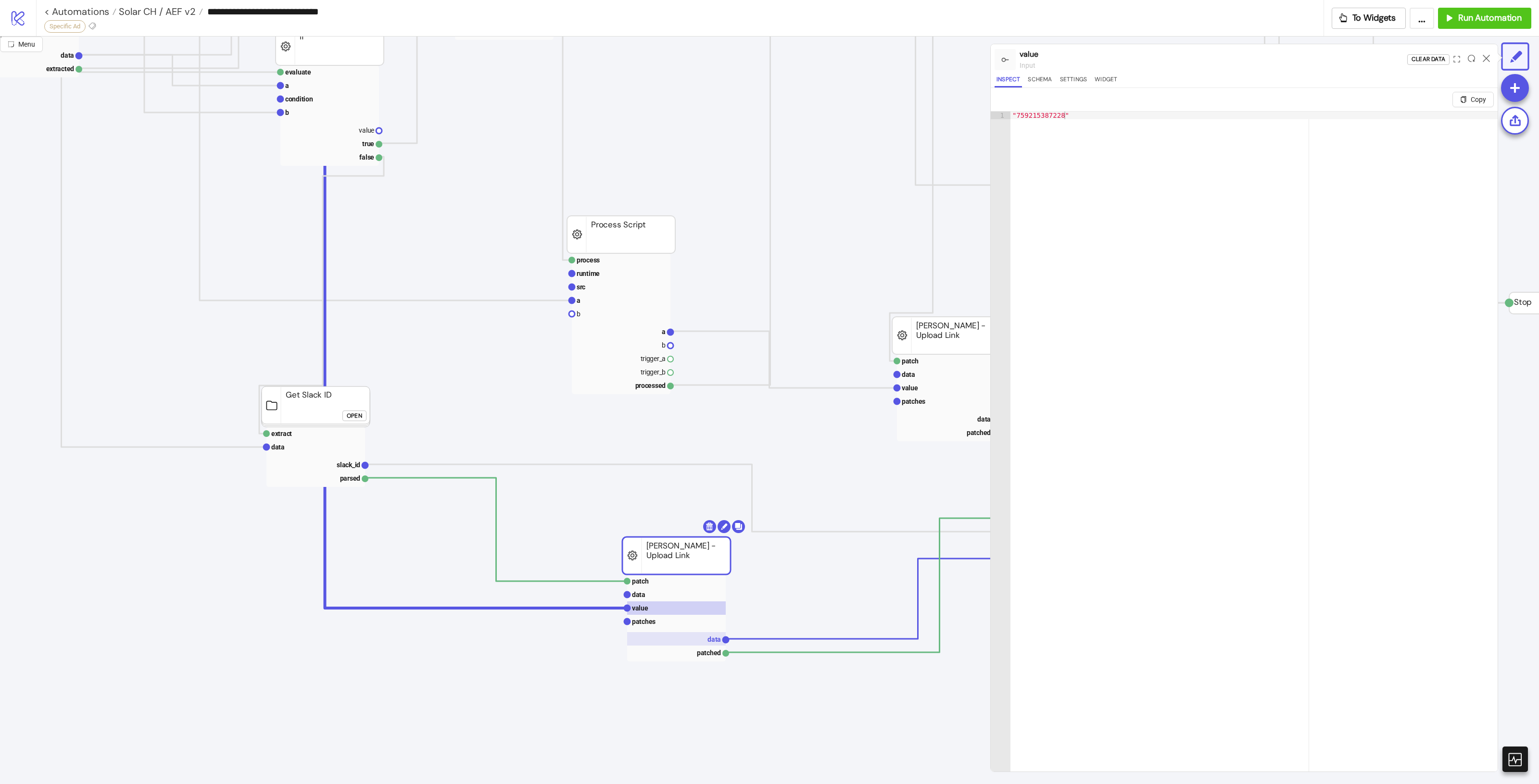
click at [698, 634] on rect at bounding box center [677, 639] width 99 height 14
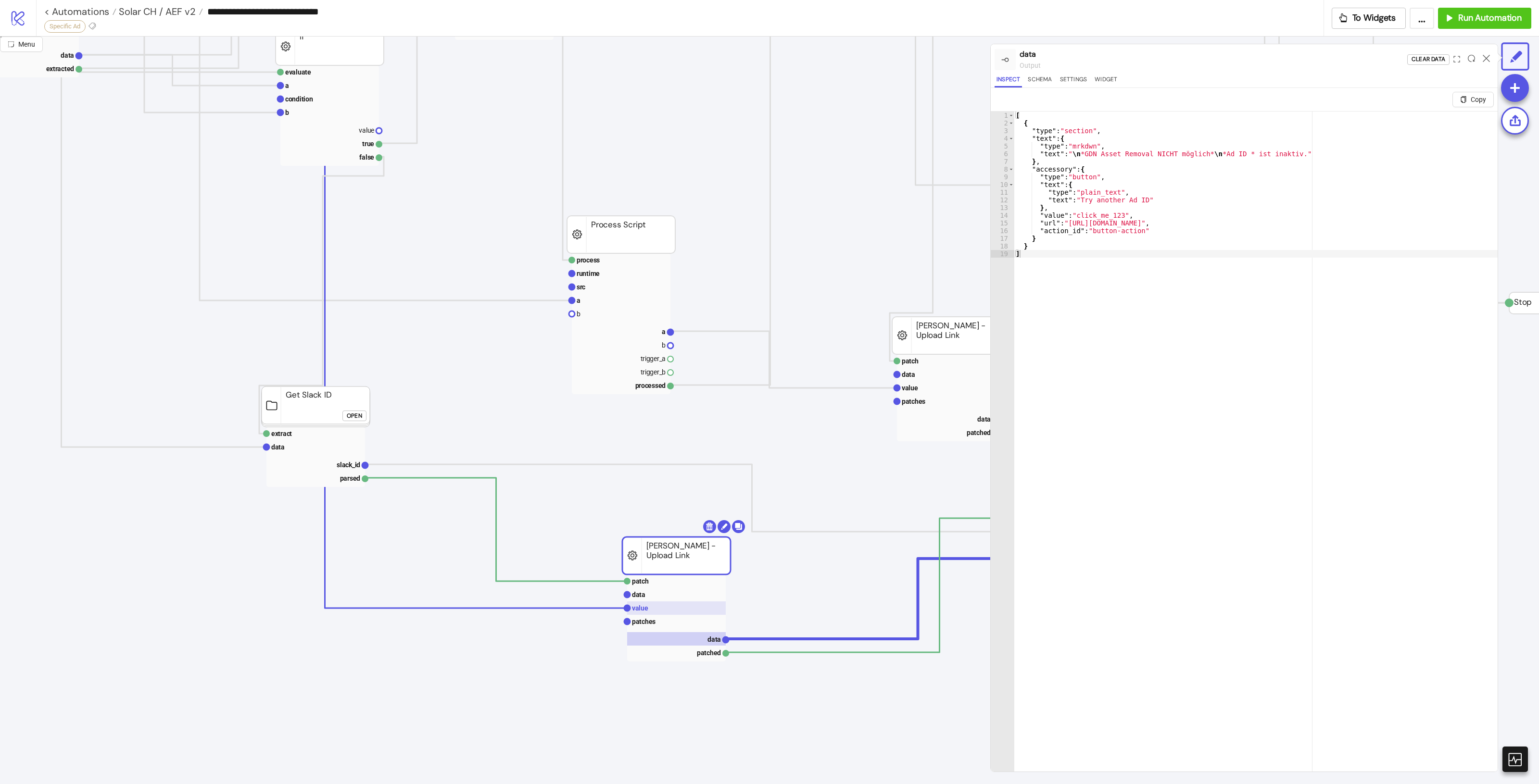
click at [696, 609] on rect at bounding box center [677, 608] width 99 height 14
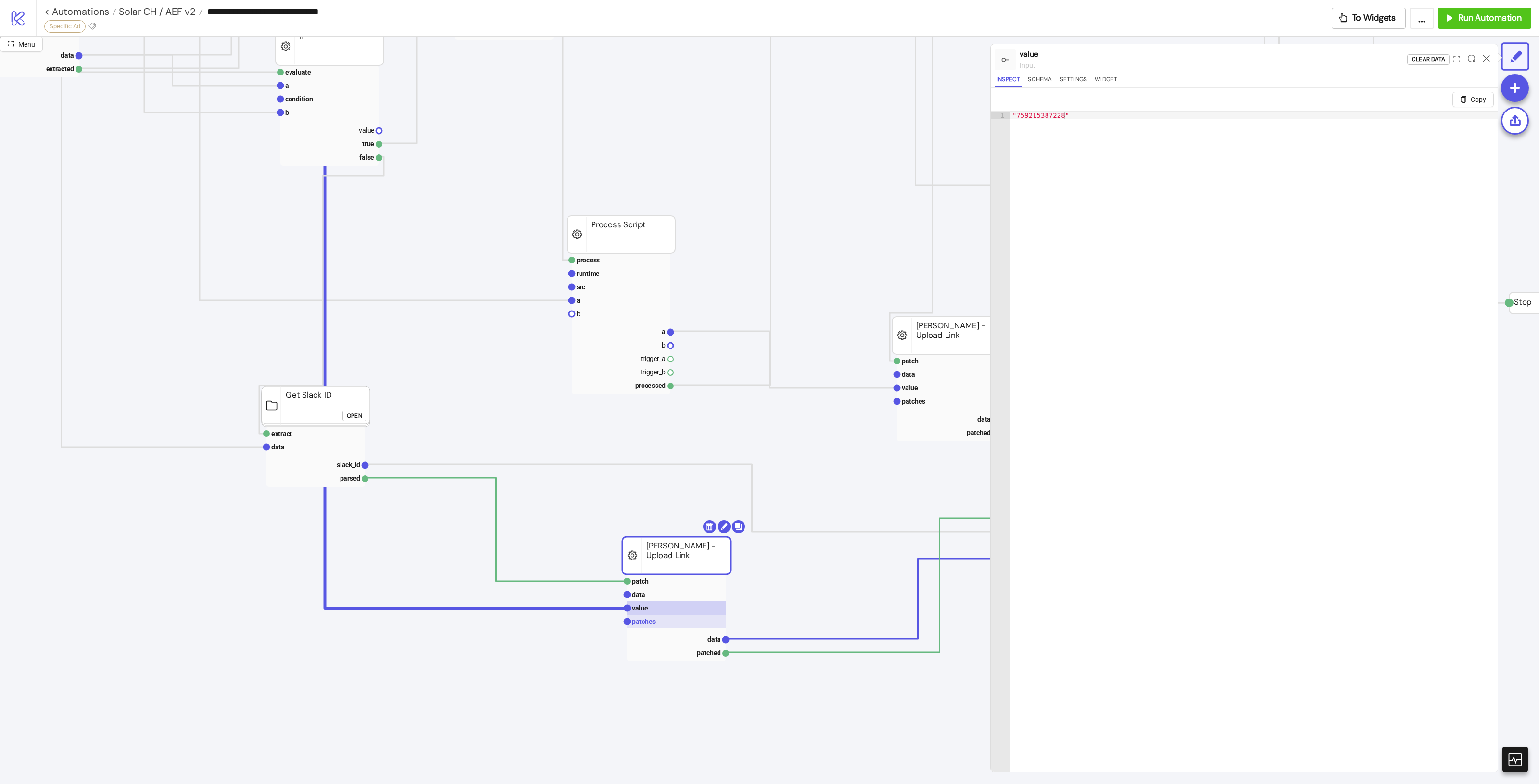
click at [693, 617] on rect at bounding box center [677, 621] width 99 height 14
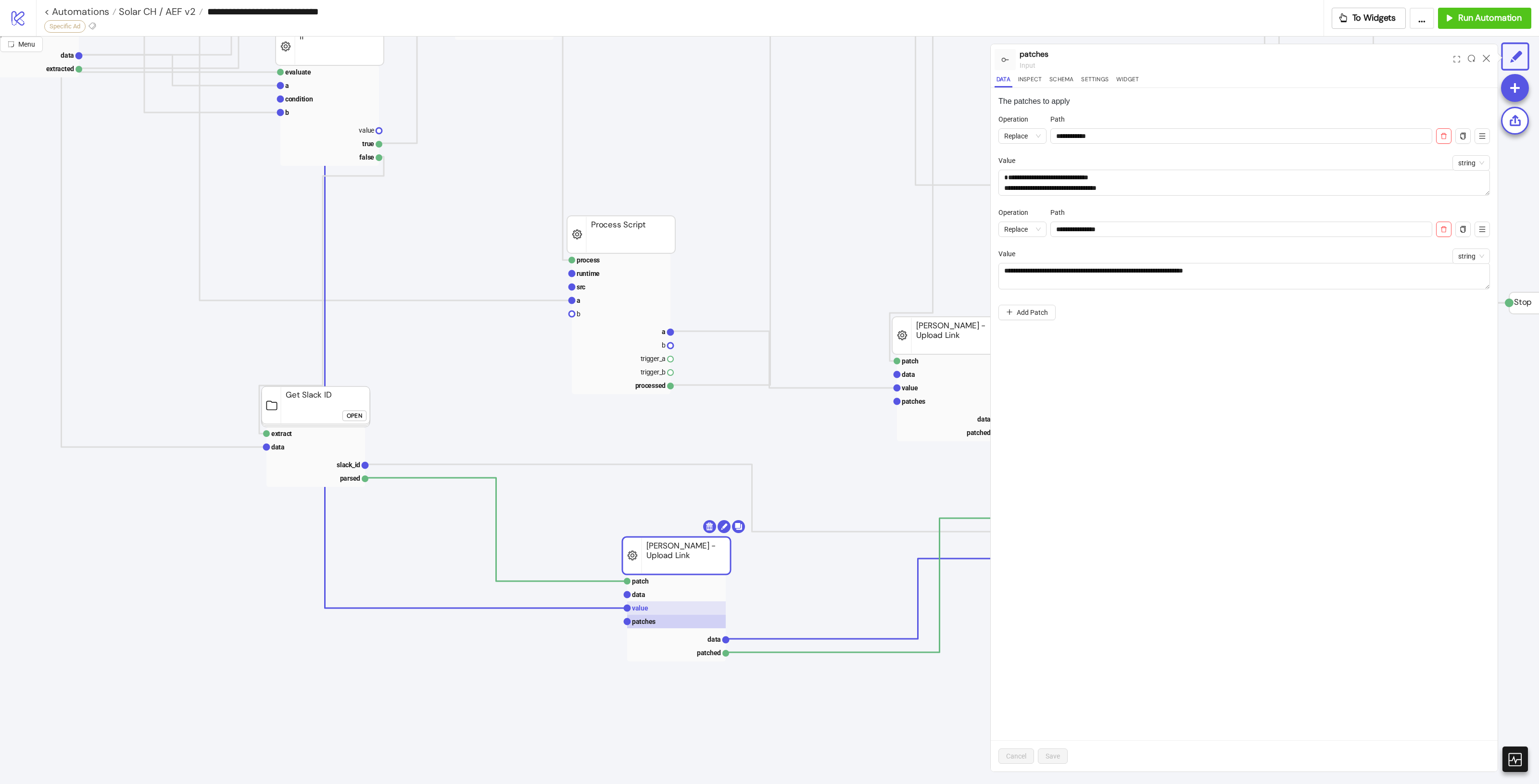
click at [693, 609] on rect at bounding box center [677, 608] width 99 height 14
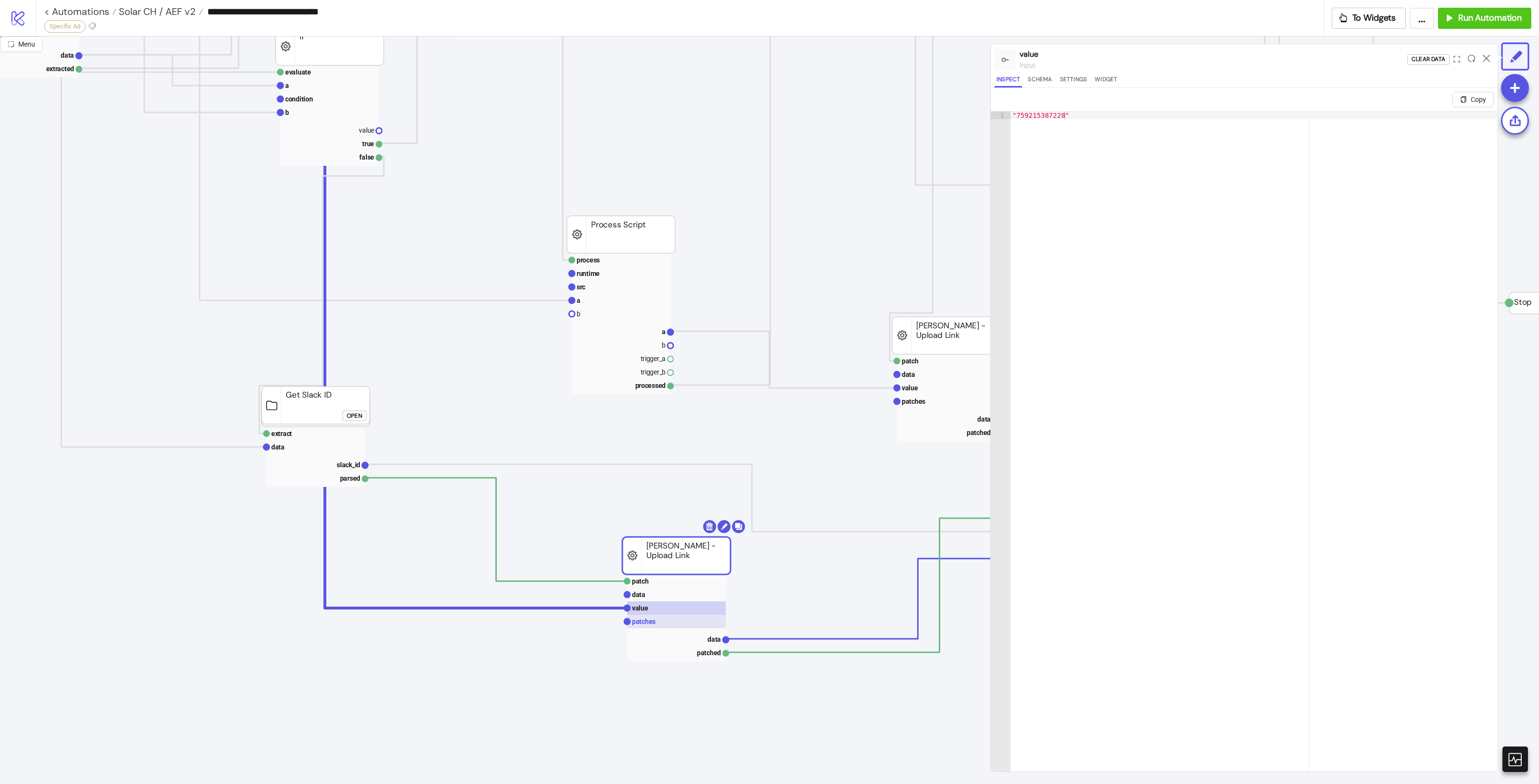
click at [696, 621] on rect at bounding box center [677, 621] width 99 height 14
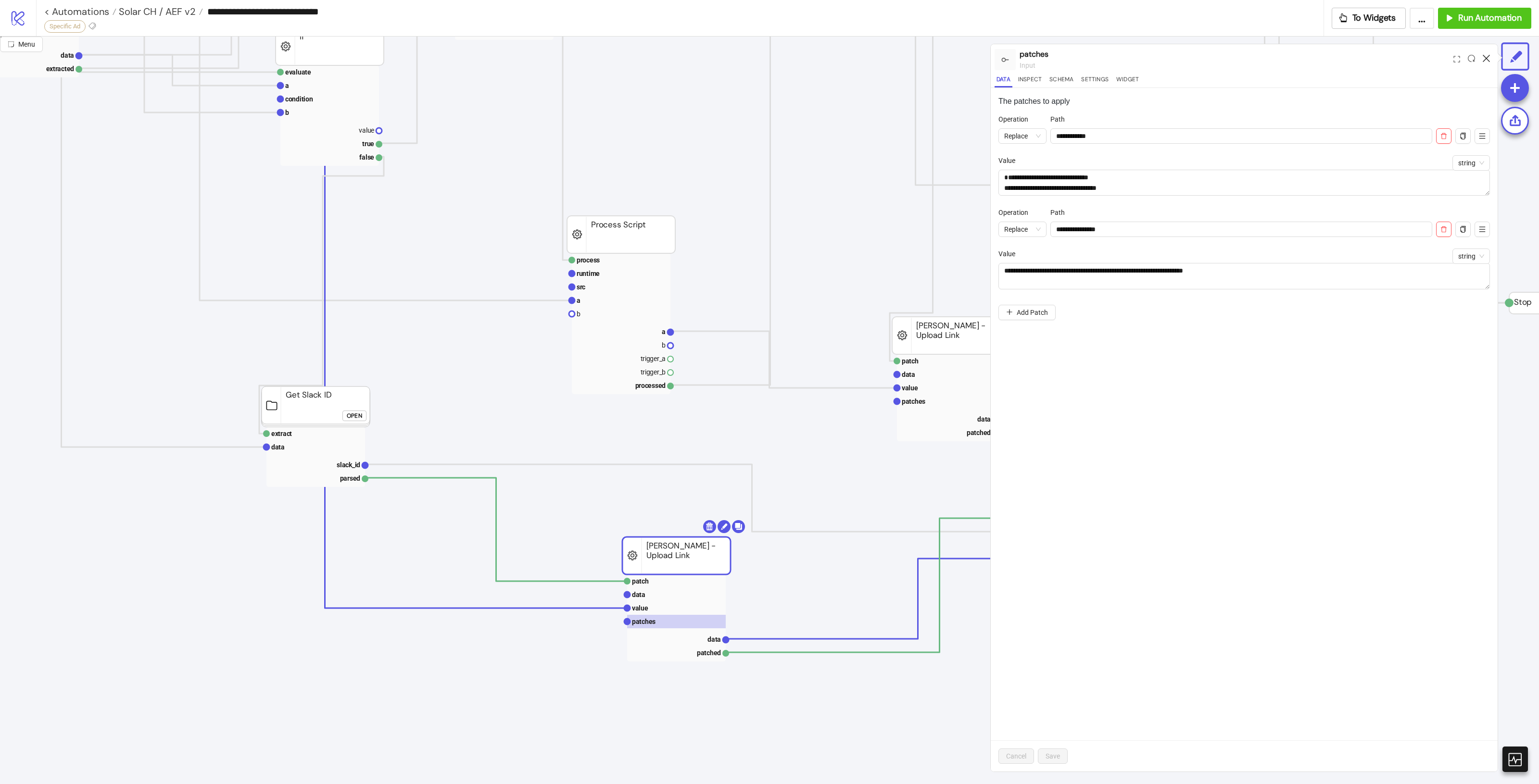
click at [1484, 57] on icon at bounding box center [1486, 58] width 7 height 7
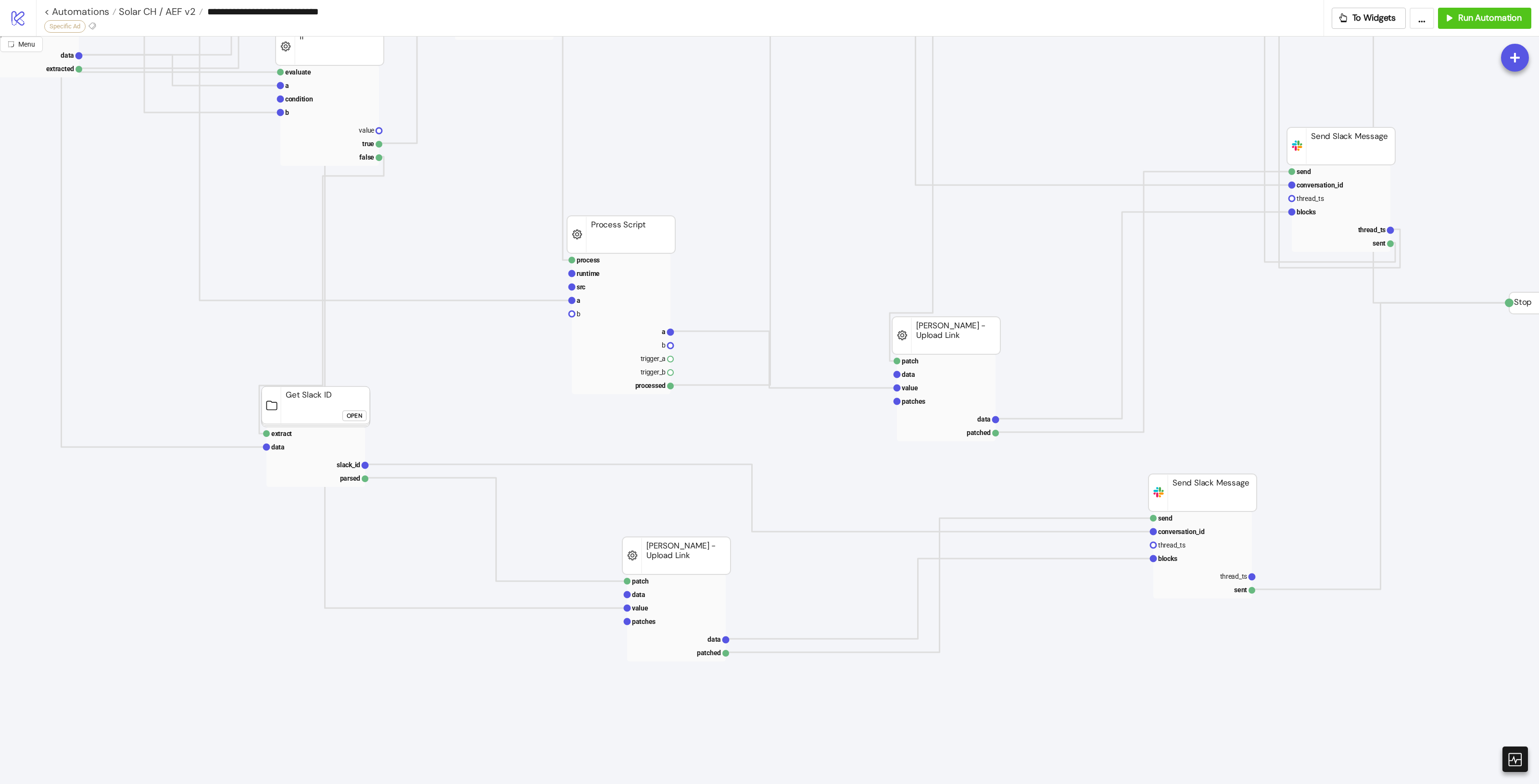
drag, startPoint x: 955, startPoint y: 340, endPoint x: 945, endPoint y: 345, distance: 11.2
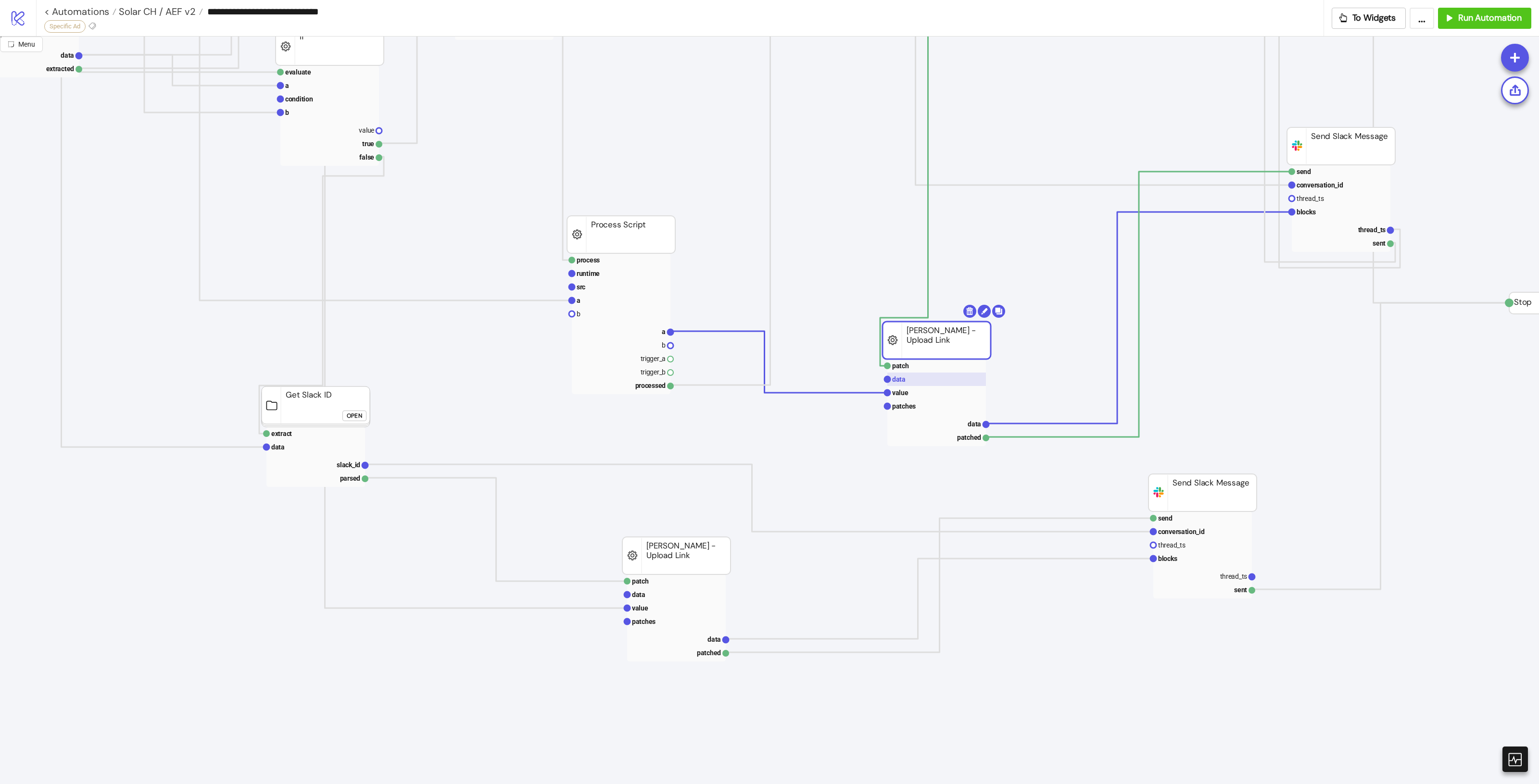
click at [910, 381] on rect at bounding box center [937, 379] width 99 height 14
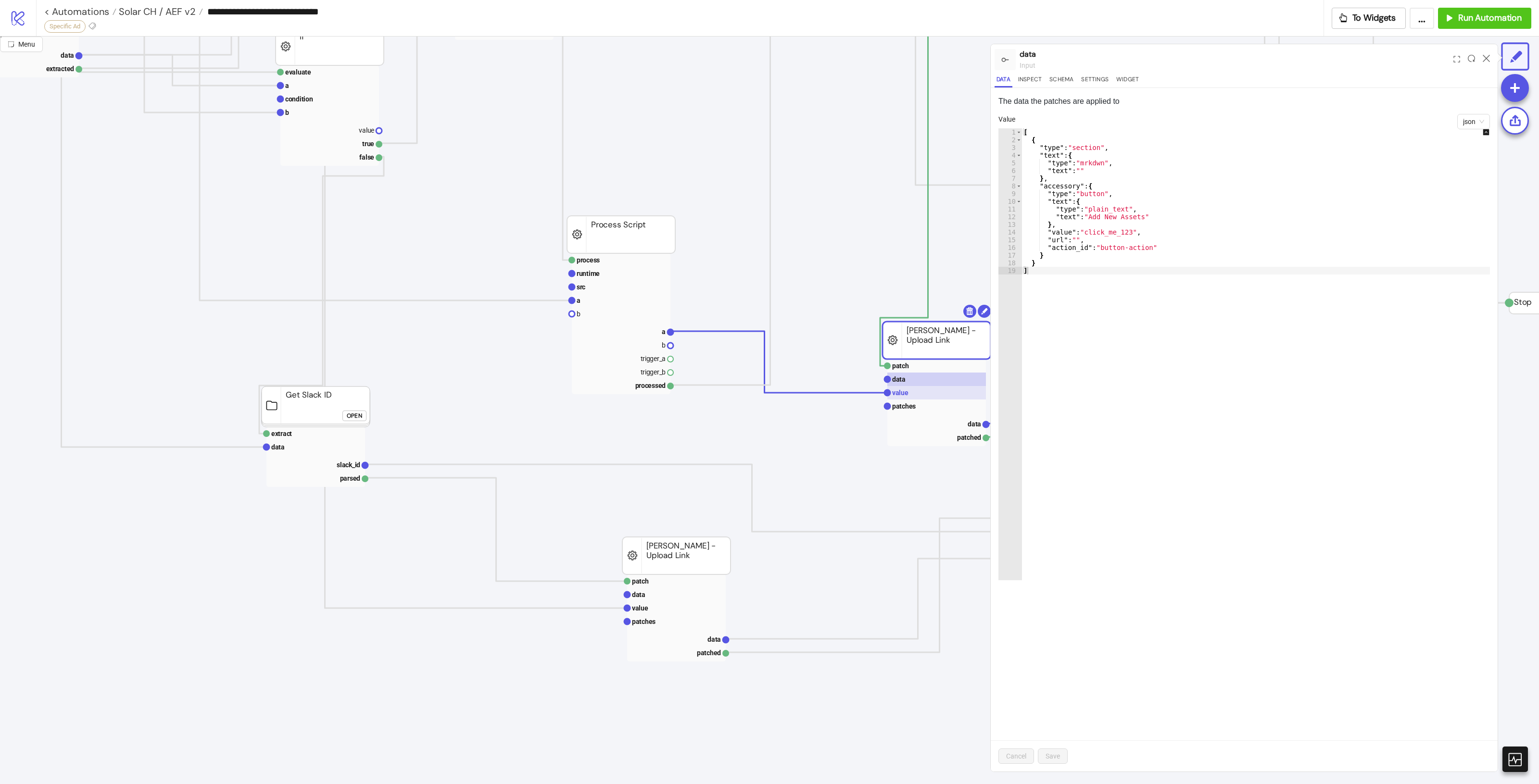
click at [910, 388] on rect at bounding box center [937, 392] width 99 height 14
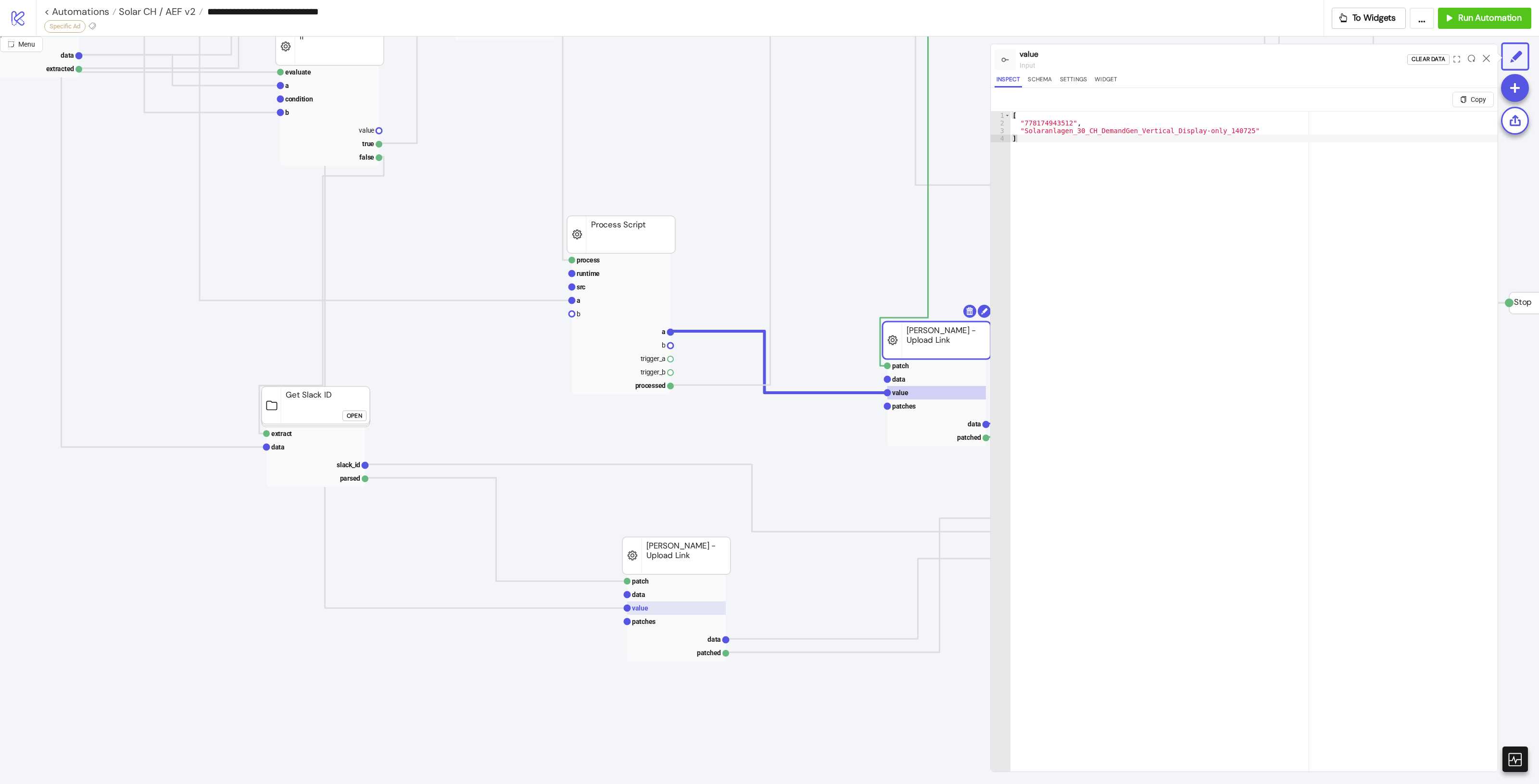
click at [684, 604] on rect at bounding box center [677, 608] width 99 height 14
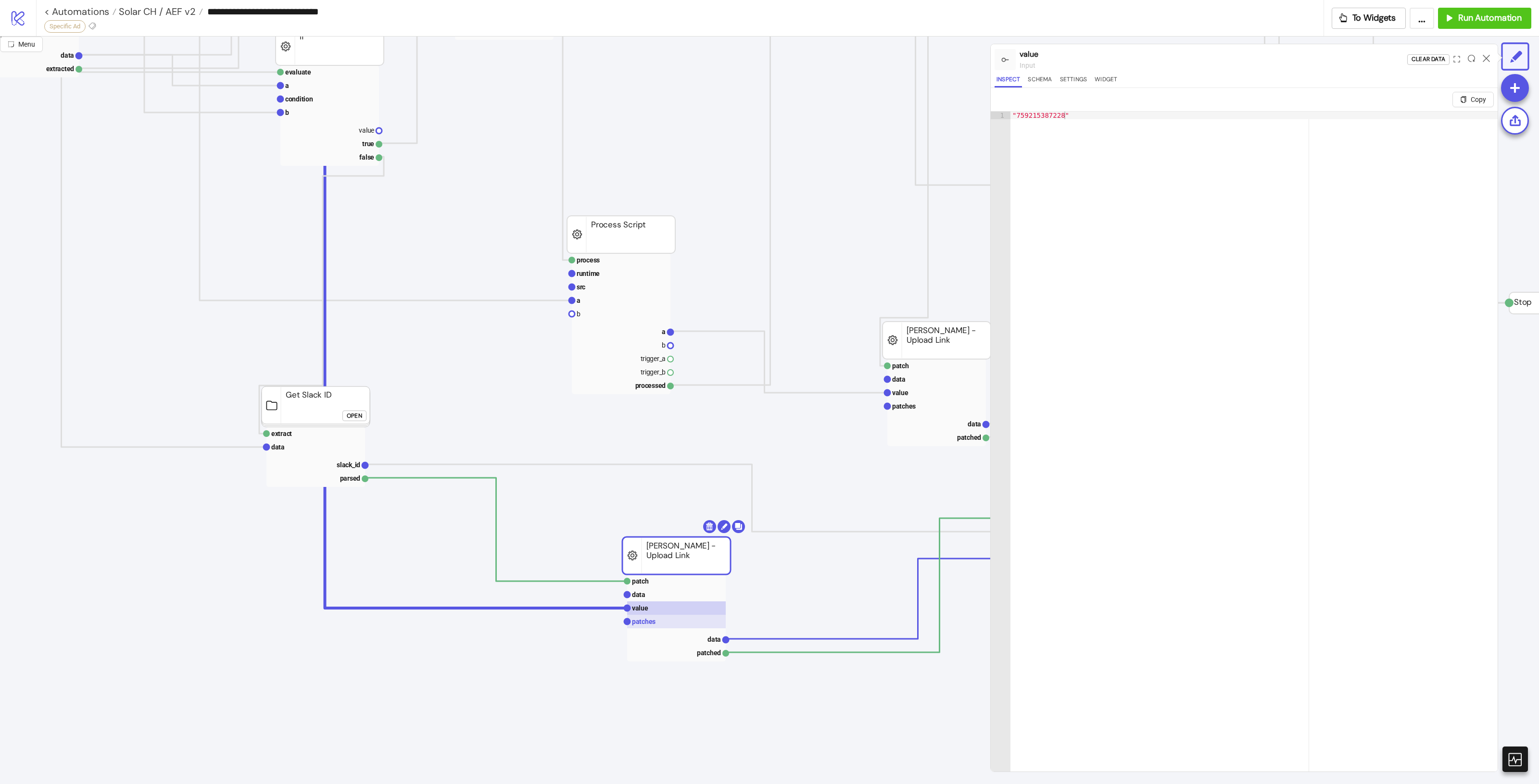
click at [680, 618] on rect at bounding box center [677, 621] width 99 height 14
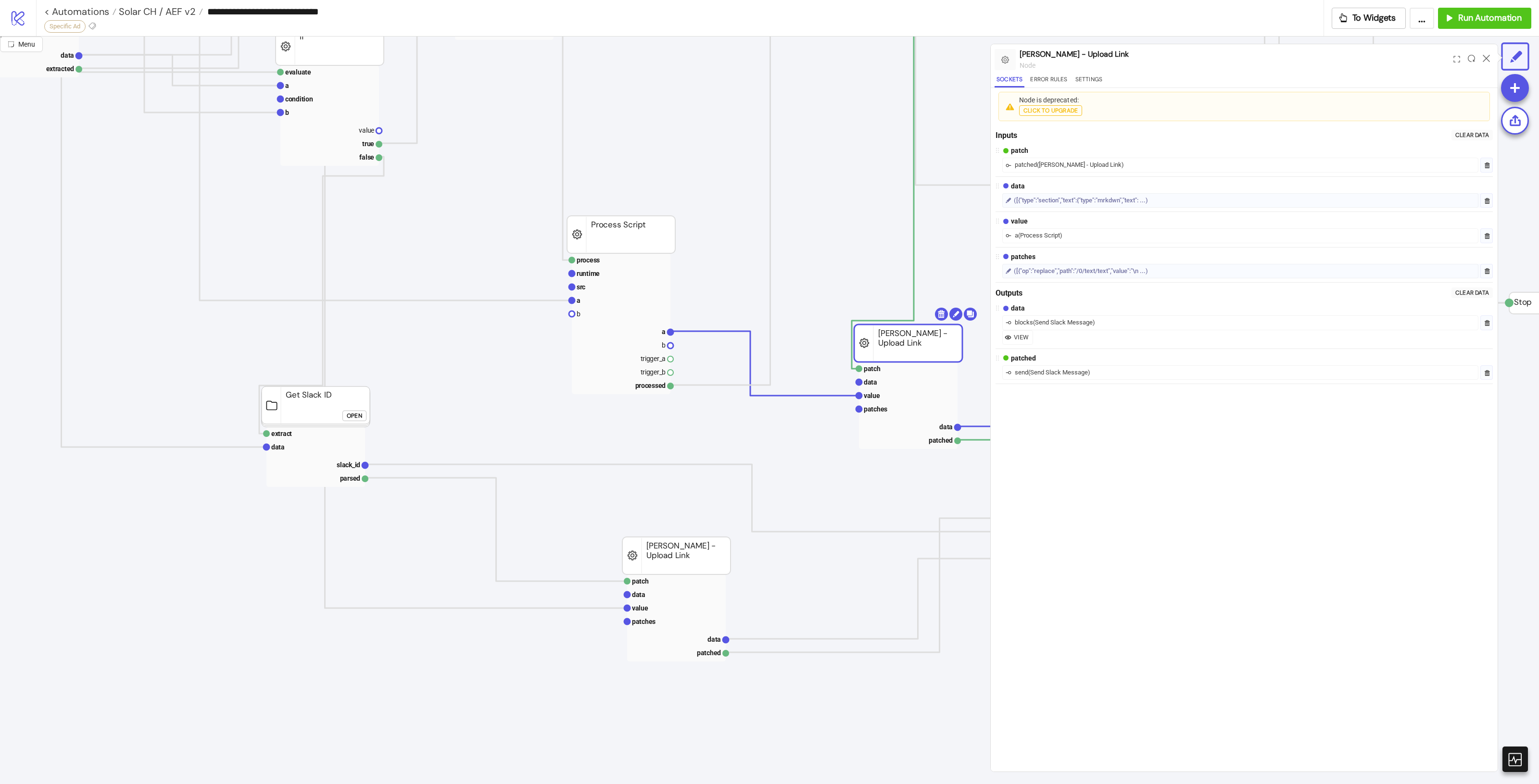
drag, startPoint x: 937, startPoint y: 337, endPoint x: 908, endPoint y: 340, distance: 29.2
click at [908, 340] on rect at bounding box center [909, 343] width 109 height 37
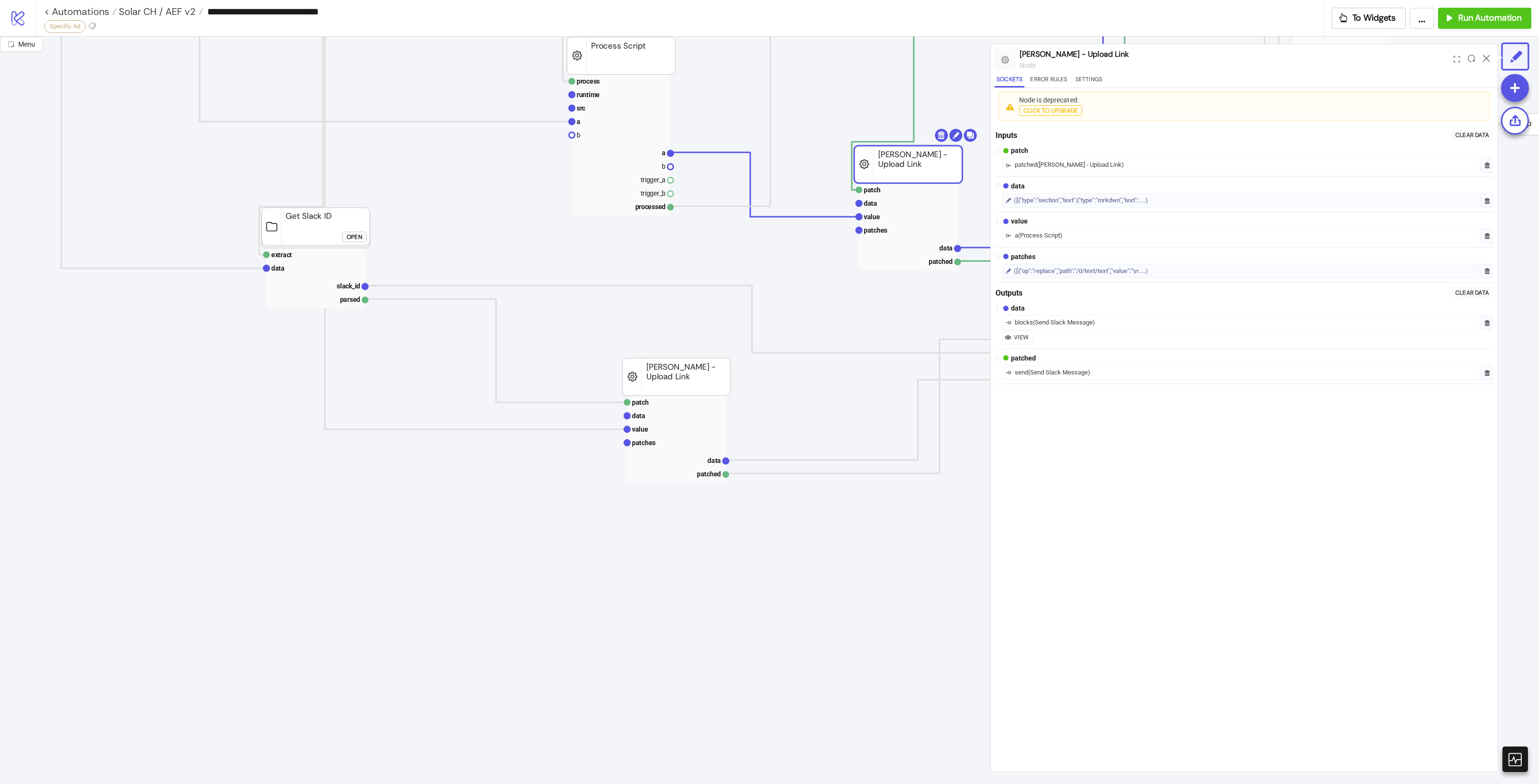
scroll to position [962, 574]
click at [443, 571] on span "Add Node" at bounding box center [464, 576] width 52 height 10
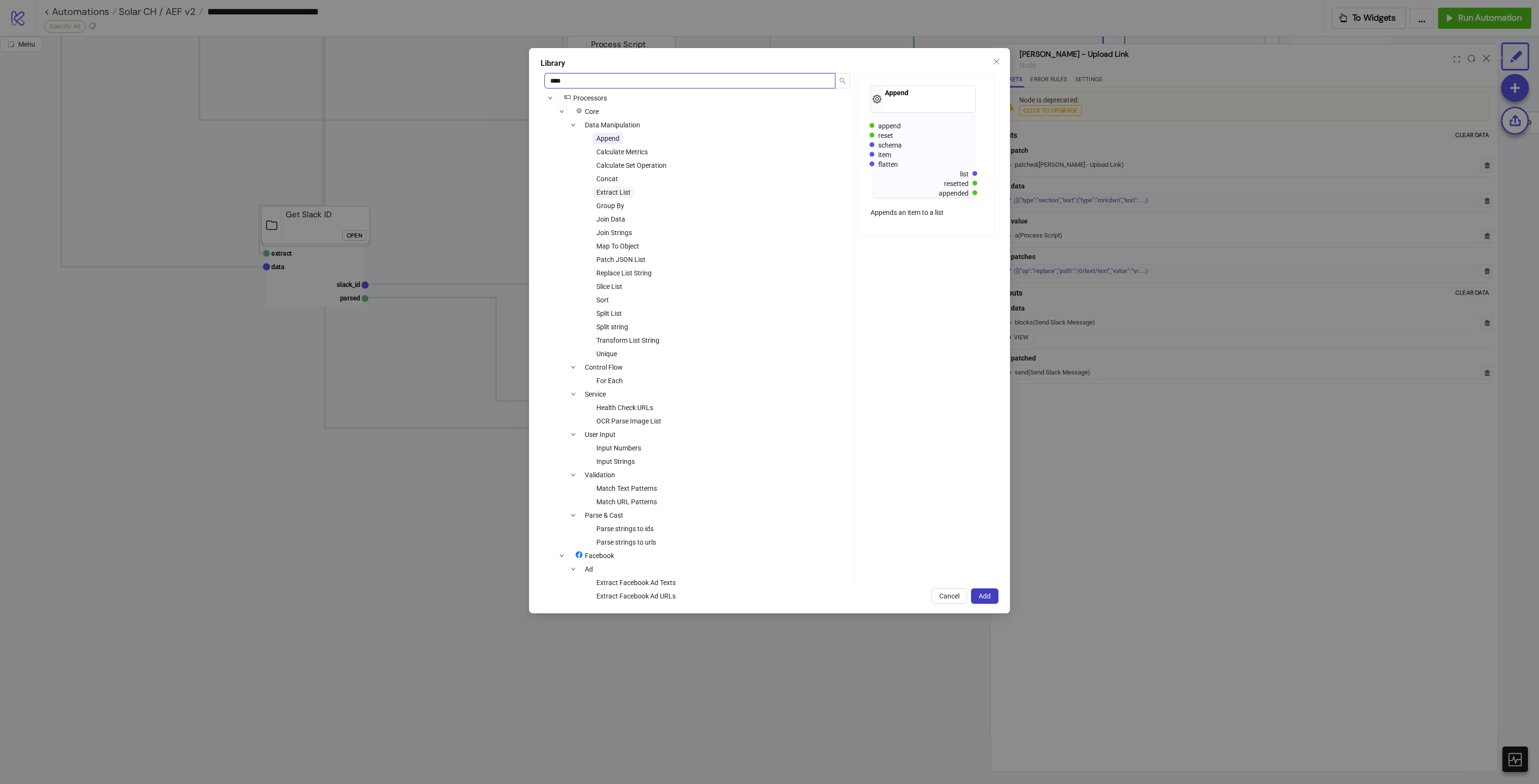
type input "****"
click at [618, 190] on span "Extract List" at bounding box center [614, 192] width 34 height 8
drag, startPoint x: 611, startPoint y: 139, endPoint x: 674, endPoint y: 163, distance: 67.4
click at [611, 140] on span "Append" at bounding box center [608, 139] width 23 height 8
click at [1000, 594] on div "Library **** icons/node Processors Core Data Manipulation Append Calculate Metr…" at bounding box center [769, 330] width 481 height 565
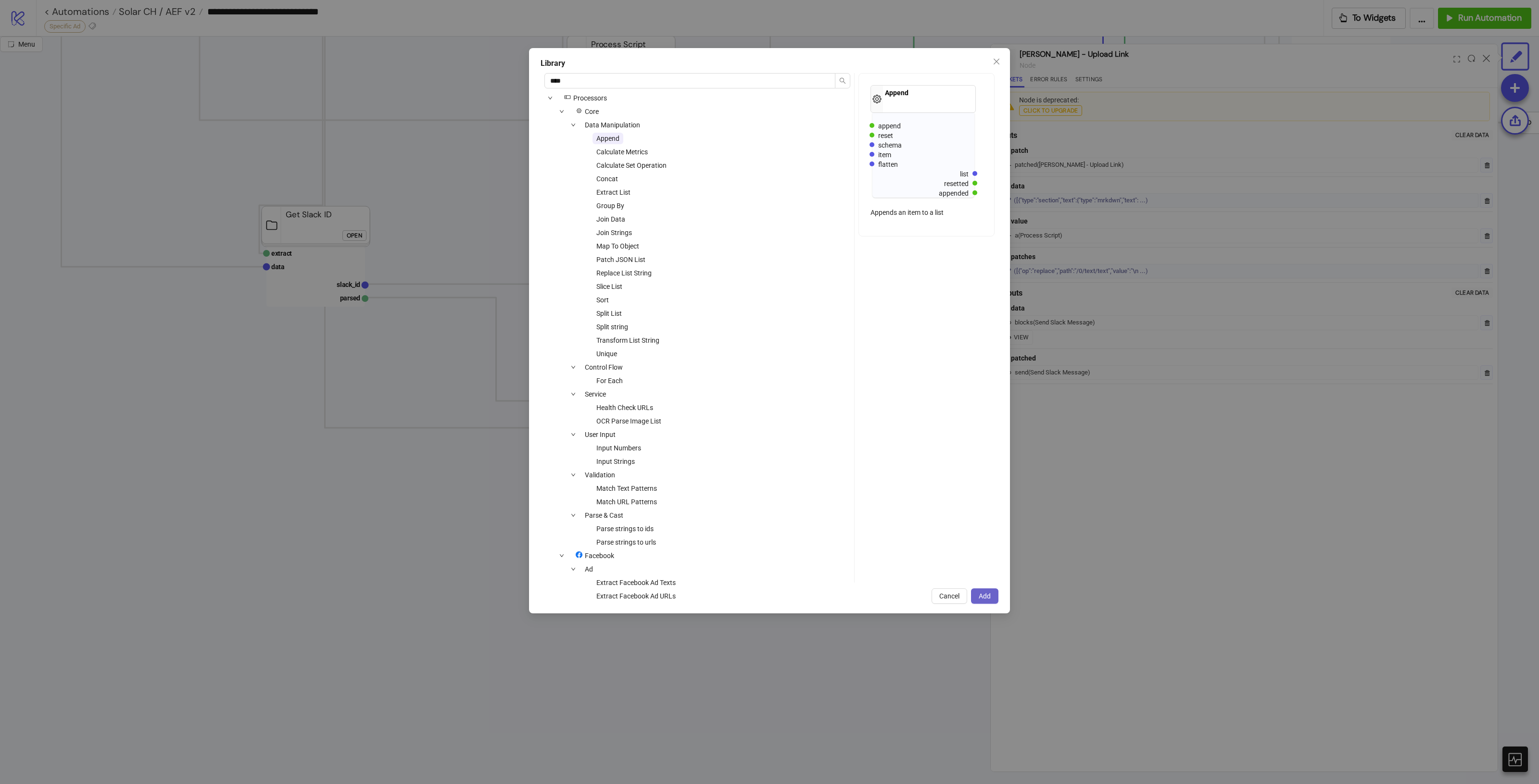
click at [989, 593] on span "Add" at bounding box center [985, 597] width 12 height 8
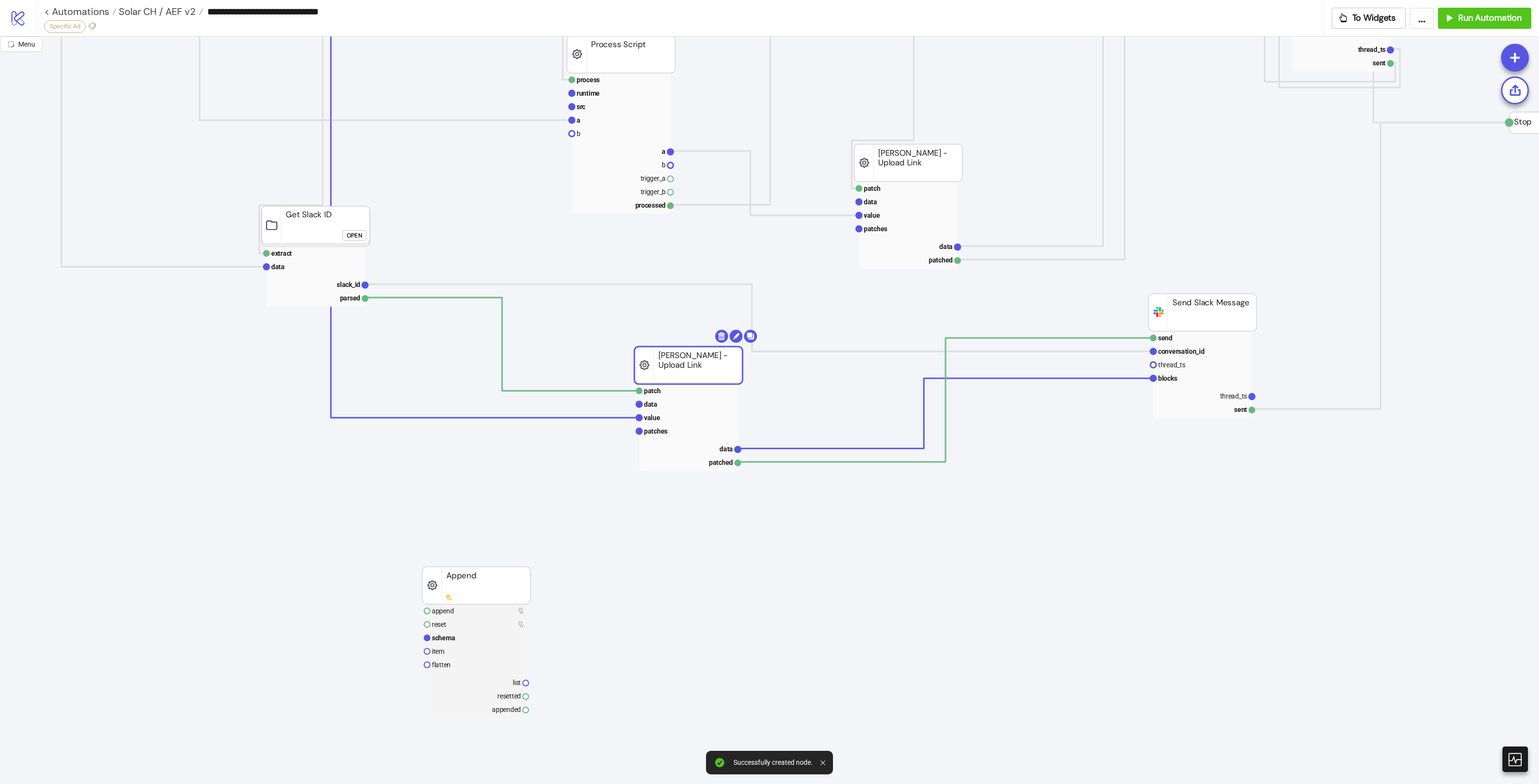
drag, startPoint x: 691, startPoint y: 380, endPoint x: 702, endPoint y: 370, distance: 14.9
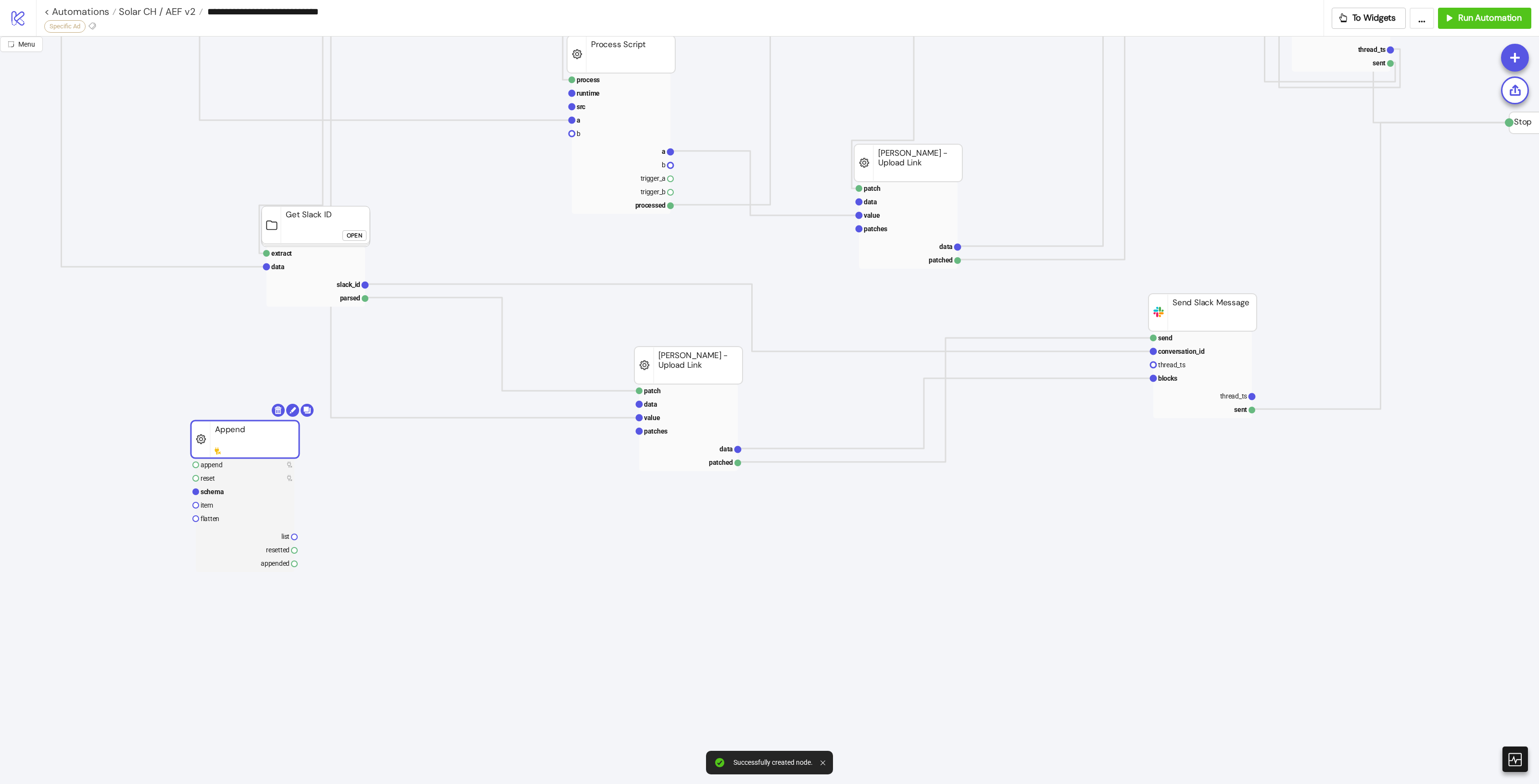
drag, startPoint x: 467, startPoint y: 593, endPoint x: 223, endPoint y: 404, distance: 308.6
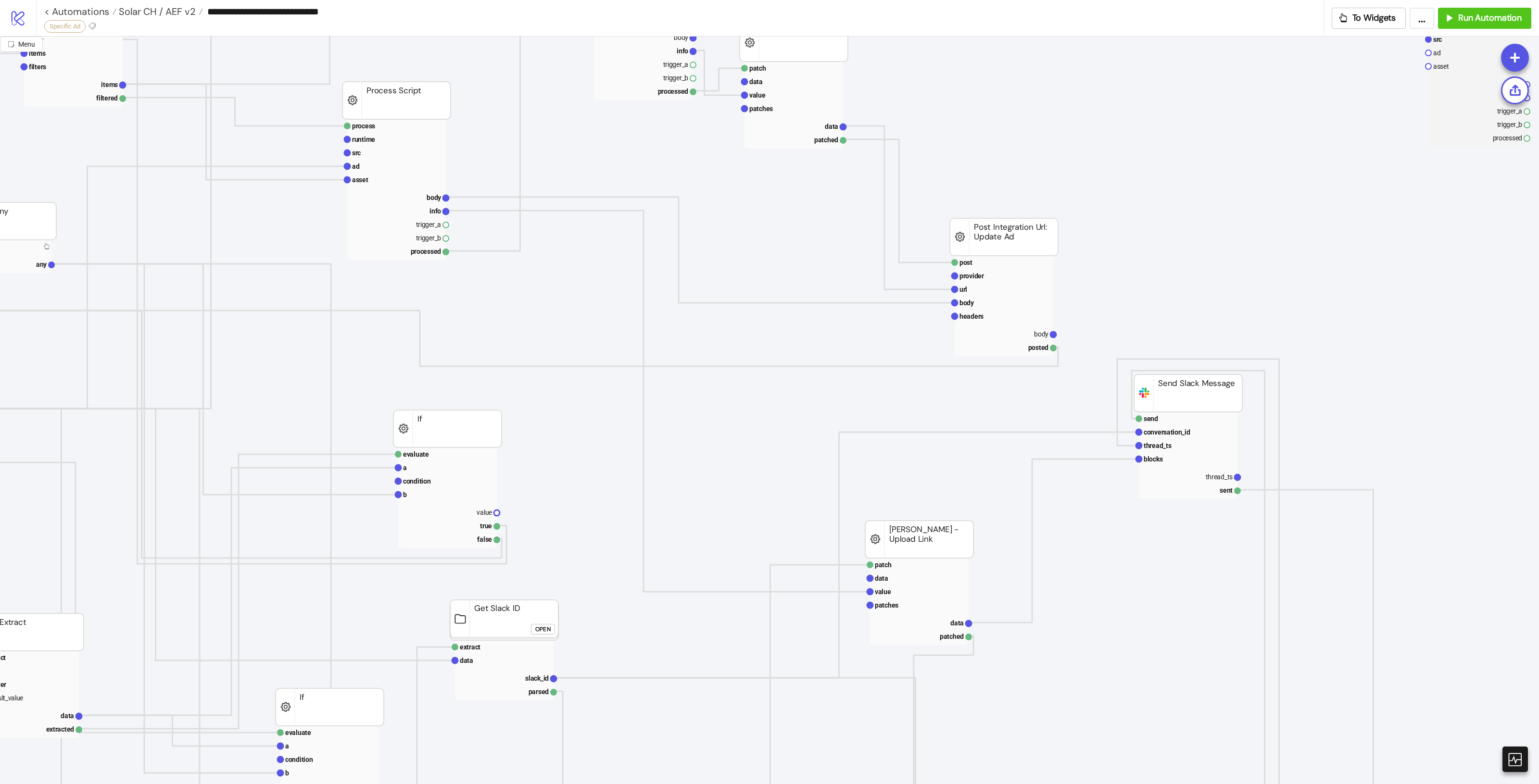
scroll to position [120, 574]
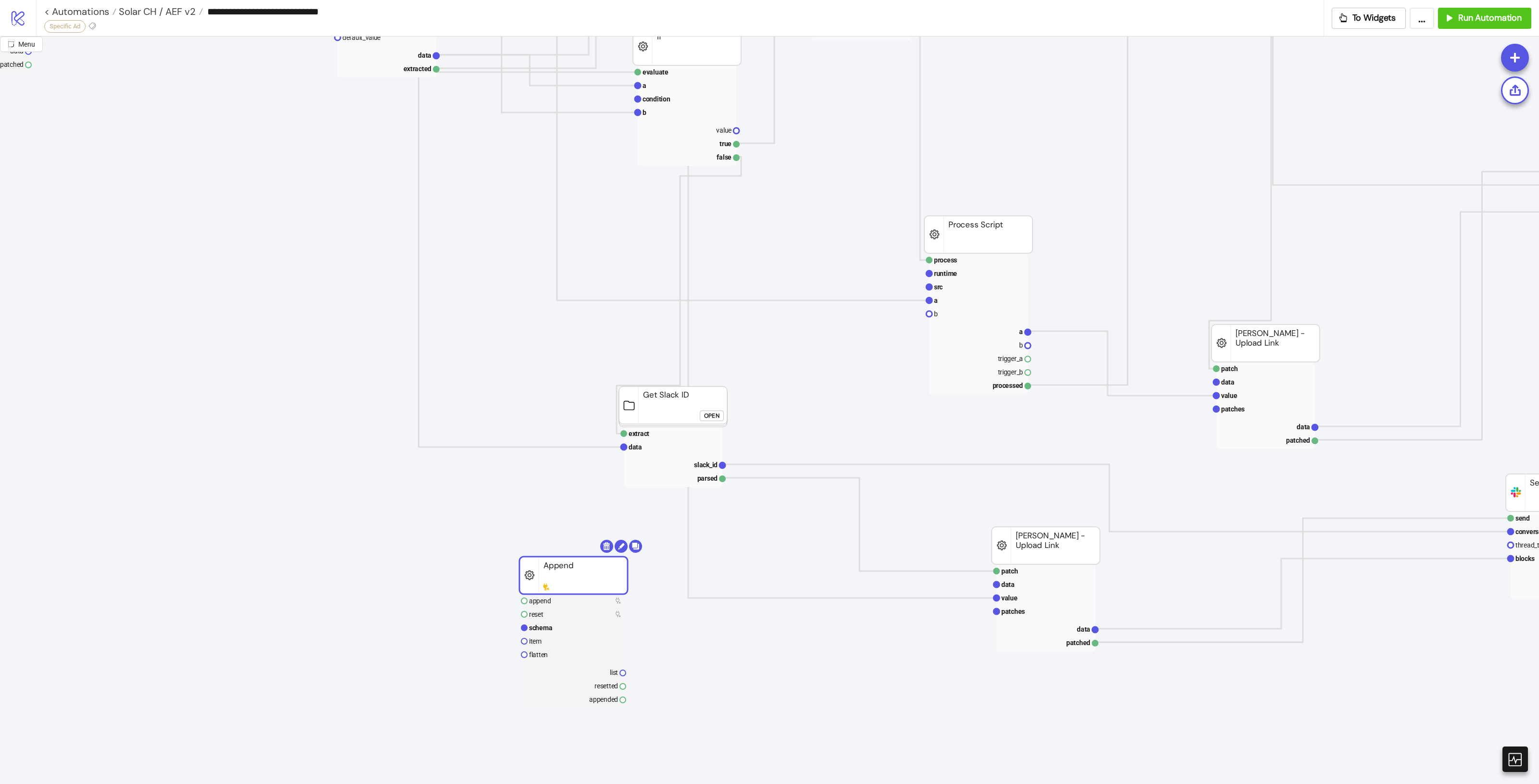
drag, startPoint x: 559, startPoint y: 578, endPoint x: 506, endPoint y: 262, distance: 320.4
click at [519, 557] on rect at bounding box center [574, 575] width 109 height 37
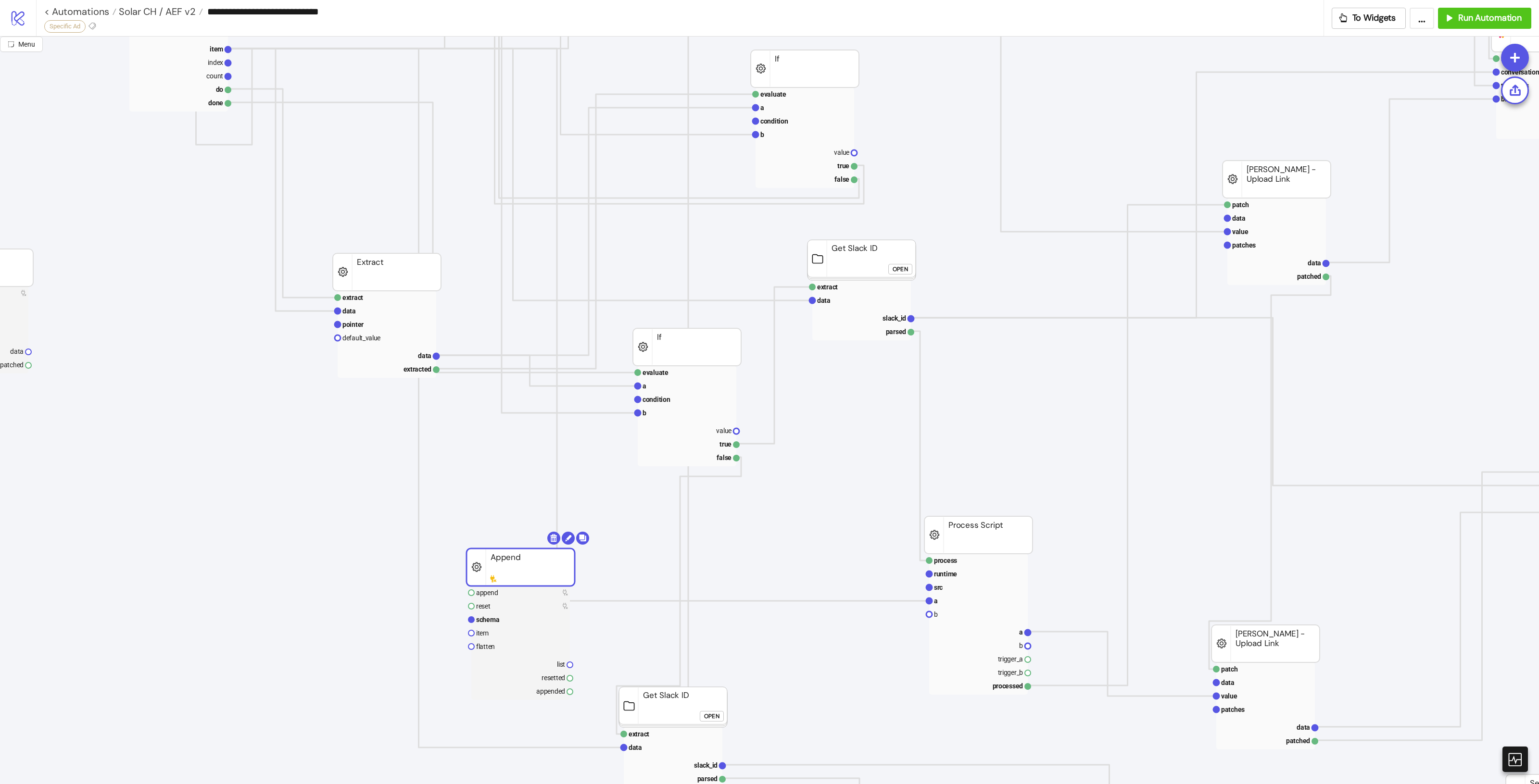
drag, startPoint x: 534, startPoint y: 574, endPoint x: 513, endPoint y: 301, distance: 273.8
click at [512, 340] on icon "process runtime src ad asset body info trigger_a trigger_b processed Process Sc…" at bounding box center [945, 517] width 2324 height 1923
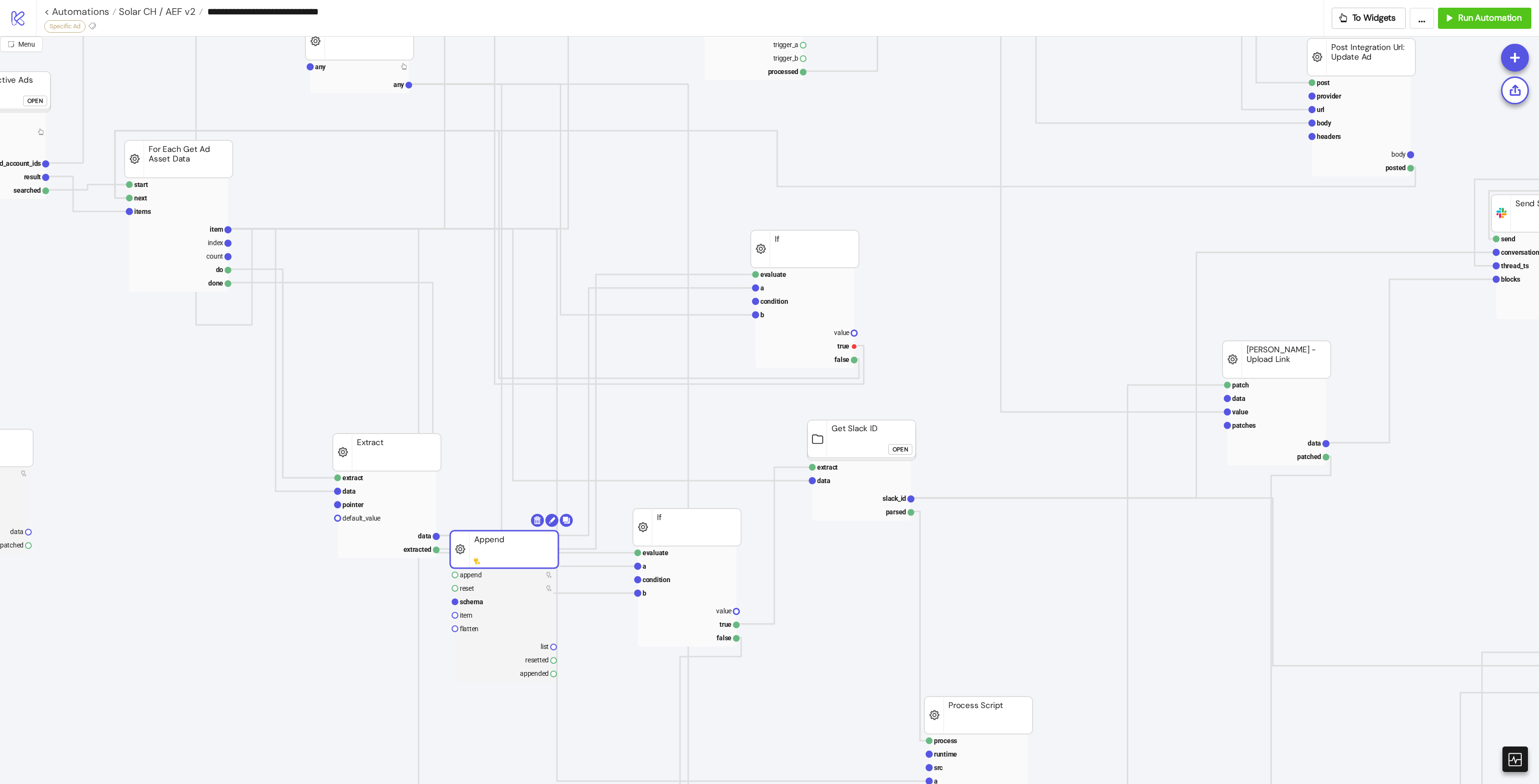
scroll to position [240, 217]
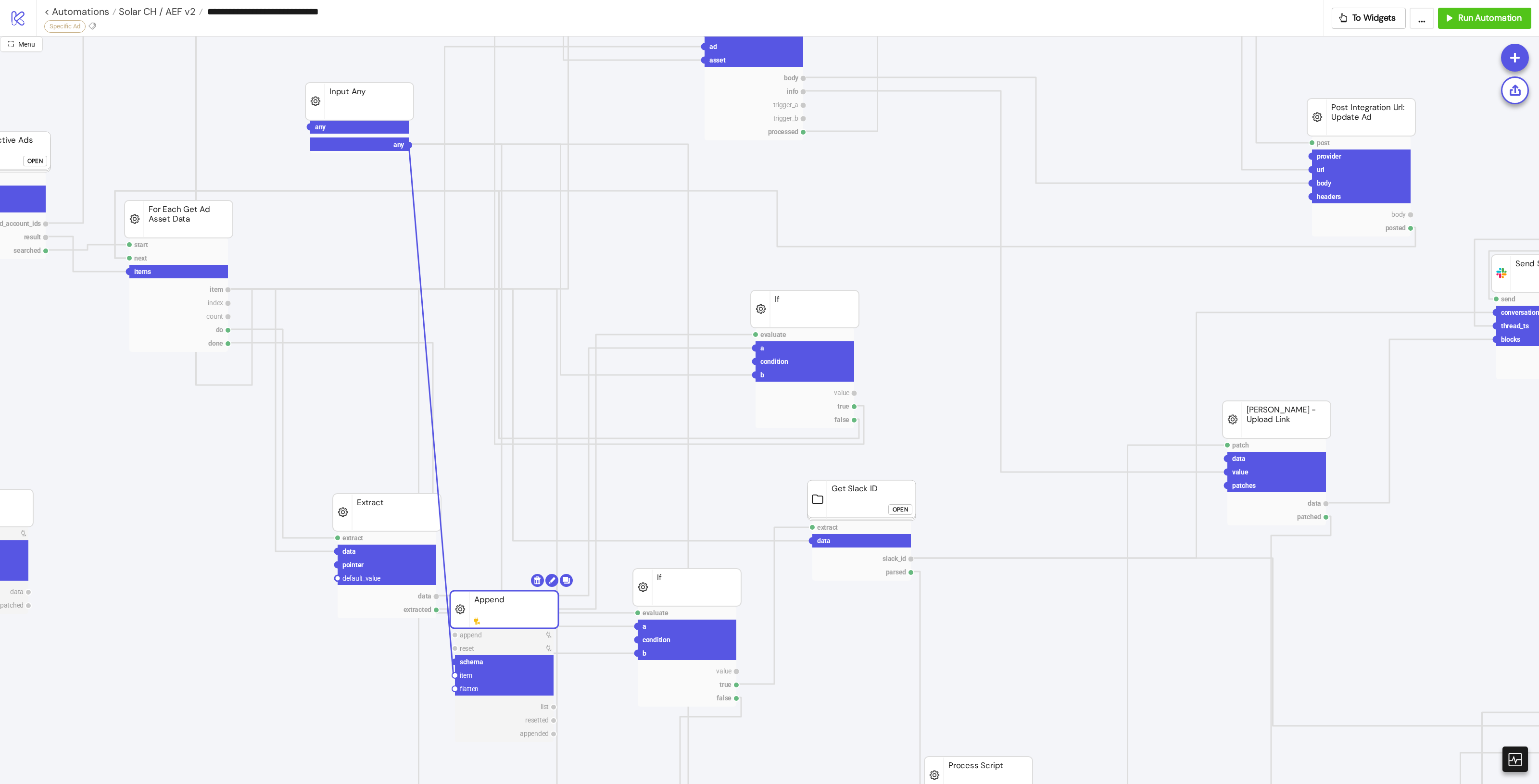
drag, startPoint x: 409, startPoint y: 147, endPoint x: 453, endPoint y: 675, distance: 529.8
click at [453, 675] on icon "process runtime src ad asset body info trigger_a trigger_b processed Process Sc…" at bounding box center [945, 757] width 2324 height 1923
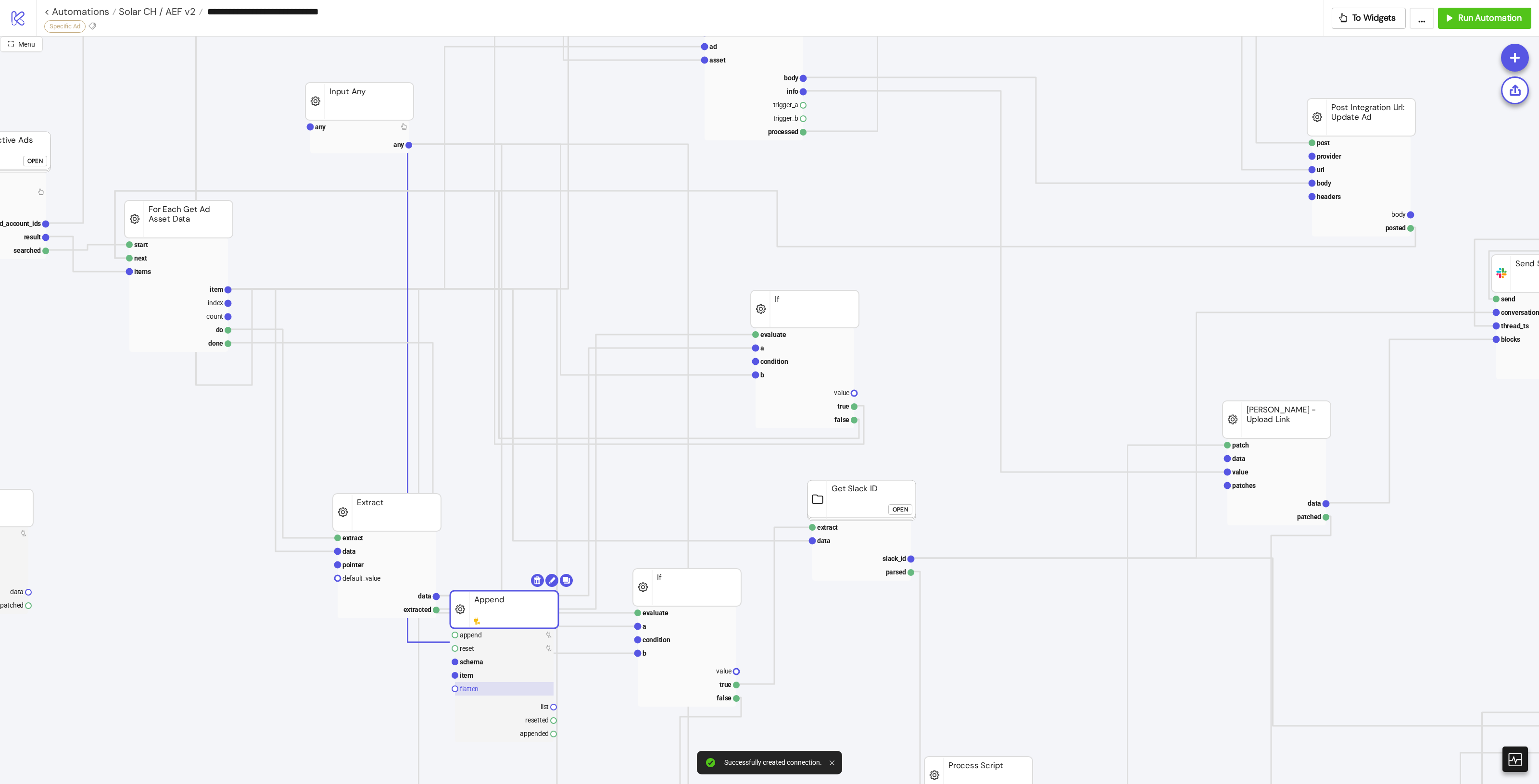
scroll to position [360, 217]
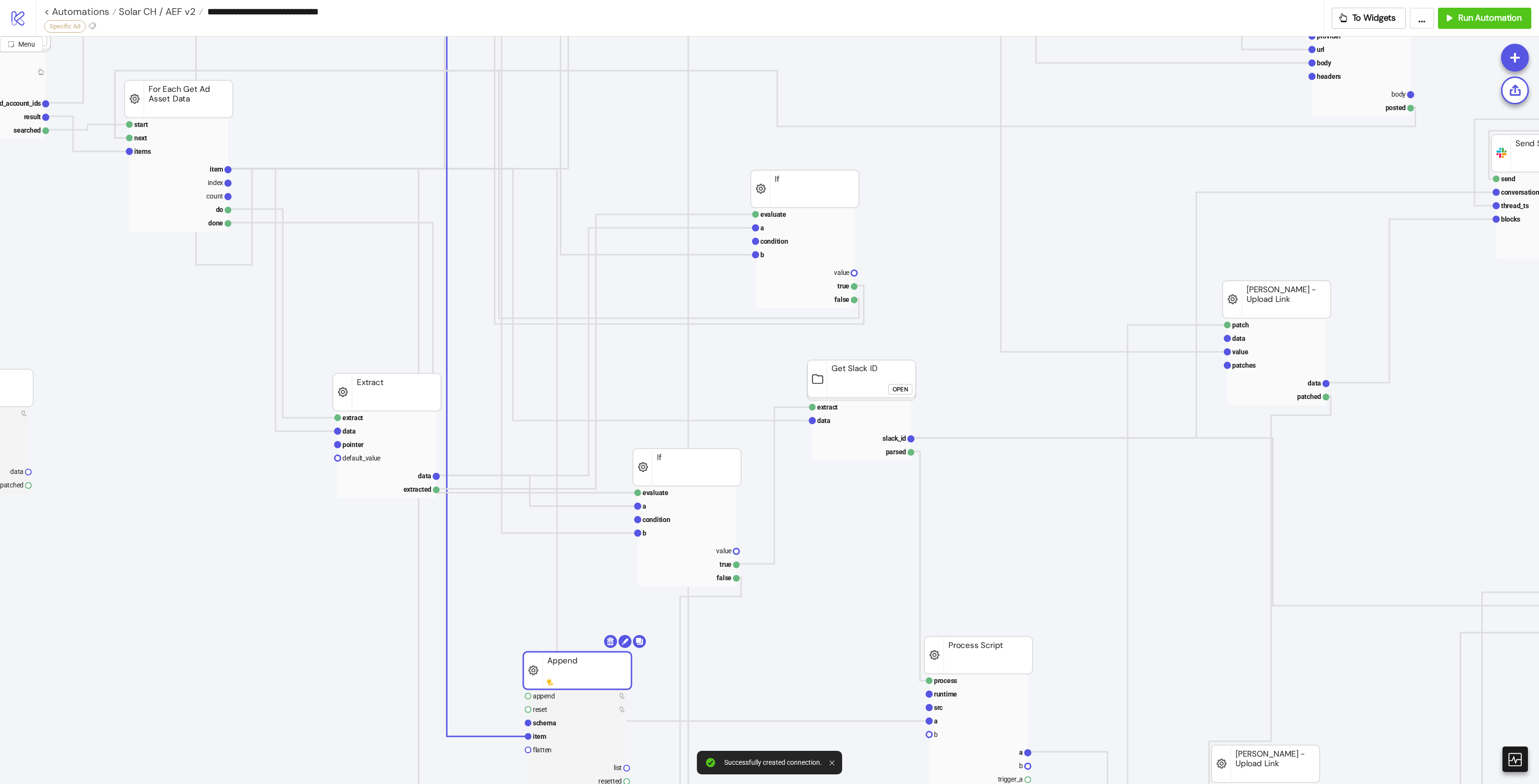
drag, startPoint x: 499, startPoint y: 490, endPoint x: 566, endPoint y: 659, distance: 181.8
click at [571, 667] on rect at bounding box center [578, 670] width 109 height 37
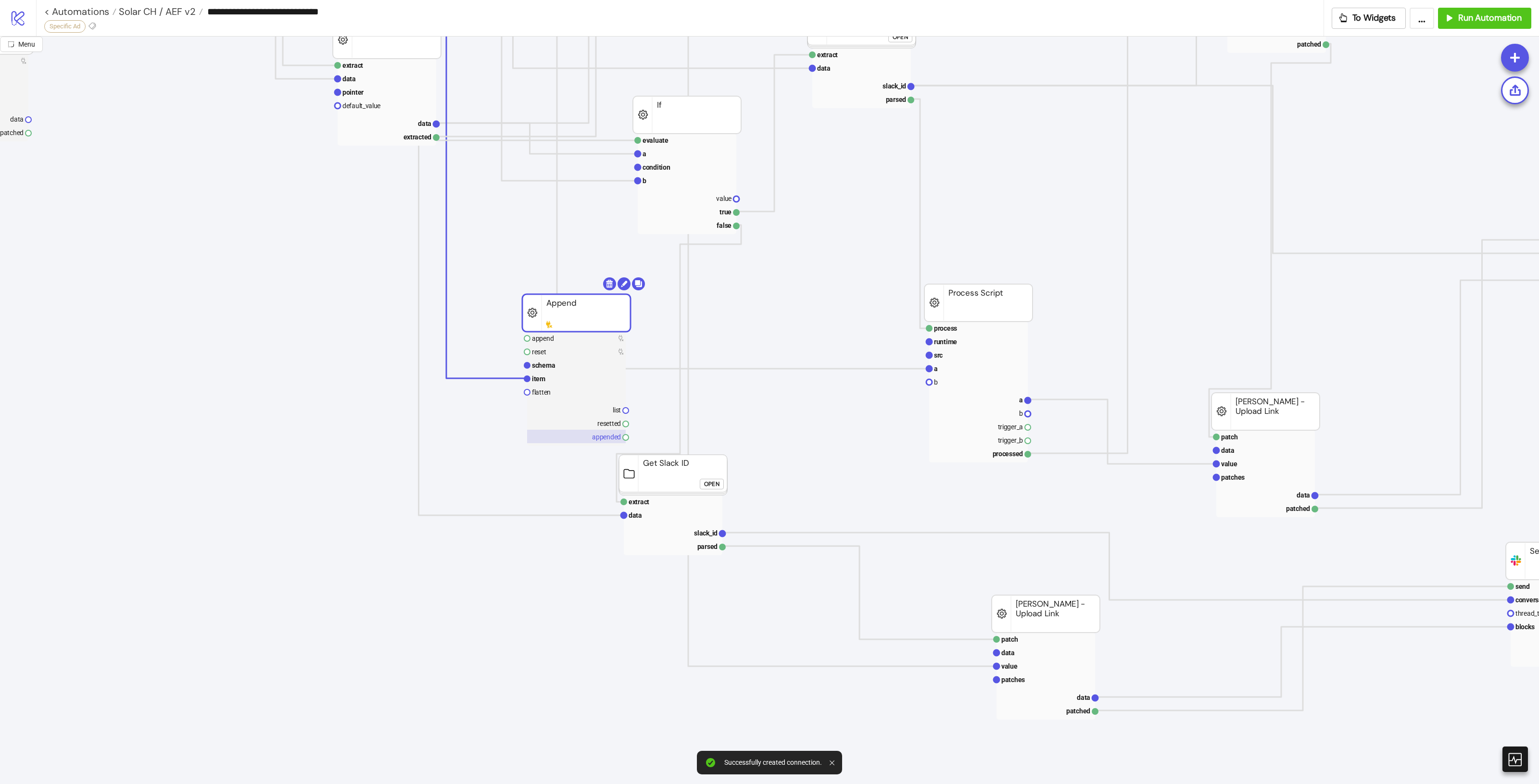
scroll to position [721, 217]
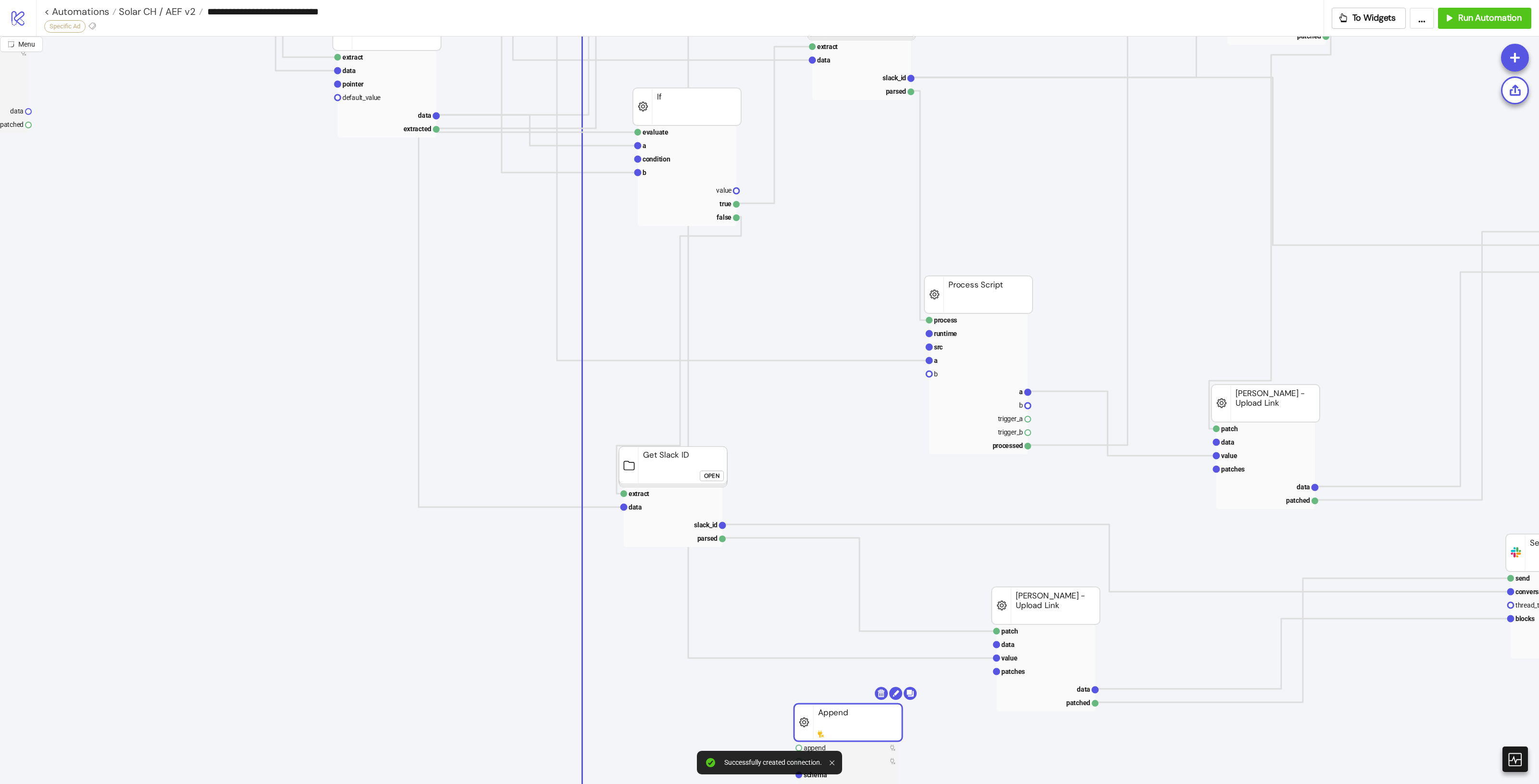
drag, startPoint x: 636, startPoint y: 435, endPoint x: 840, endPoint y: 624, distance: 278.1
click at [862, 704] on rect at bounding box center [848, 723] width 109 height 37
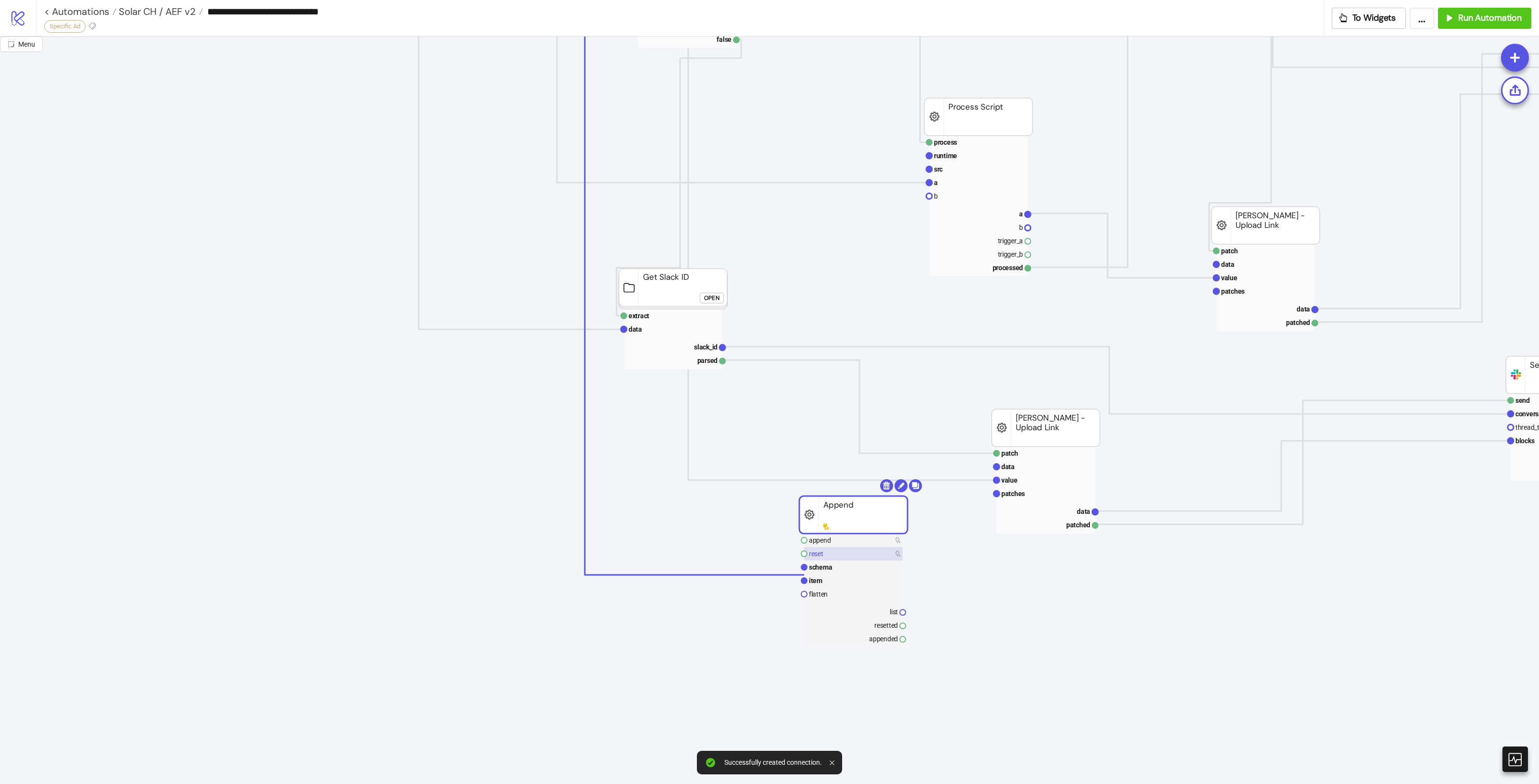
scroll to position [901, 217]
drag, startPoint x: 865, startPoint y: 525, endPoint x: 868, endPoint y: 530, distance: 5.8
click at [868, 530] on rect at bounding box center [860, 529] width 109 height 37
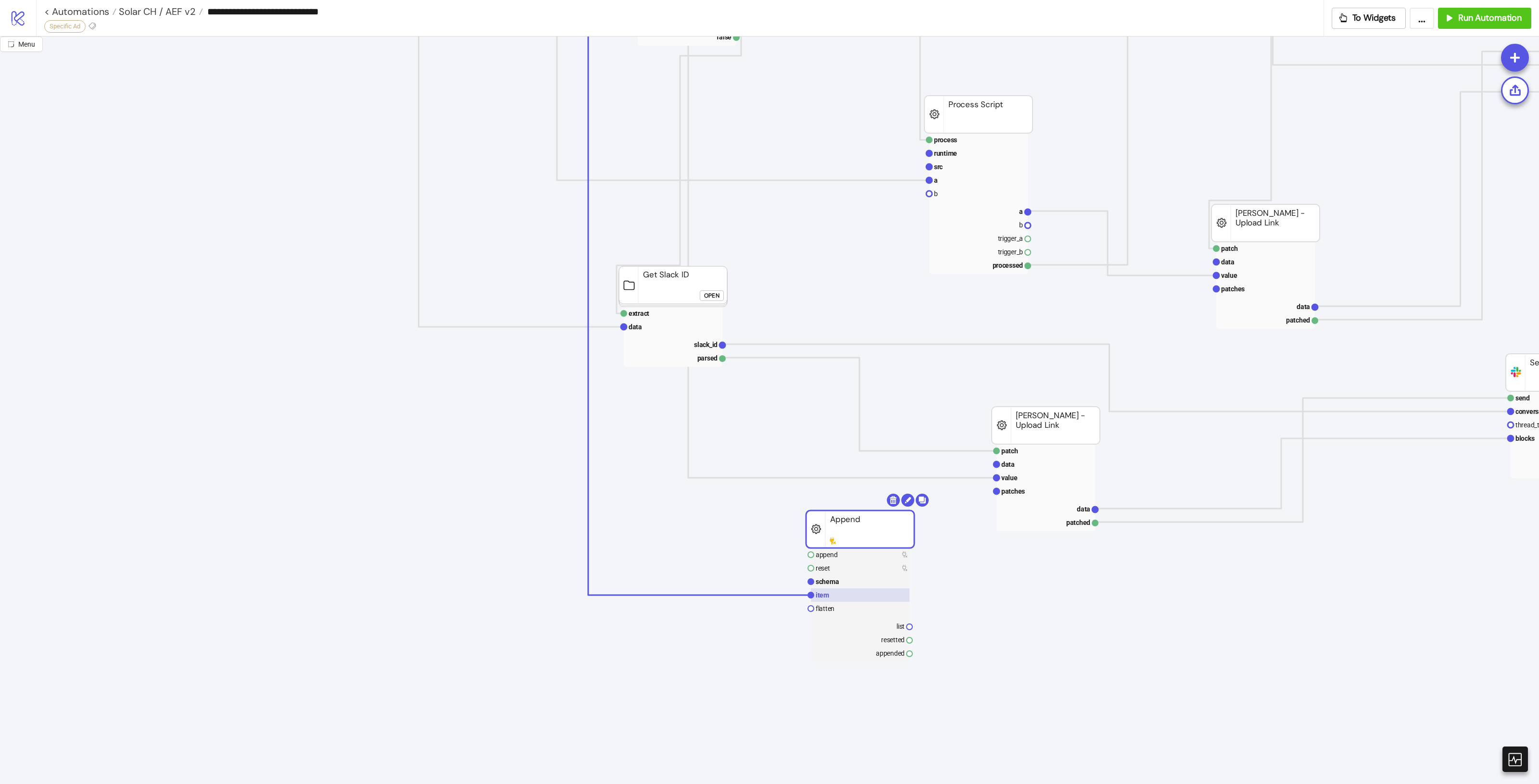
click at [850, 597] on rect at bounding box center [860, 595] width 99 height 14
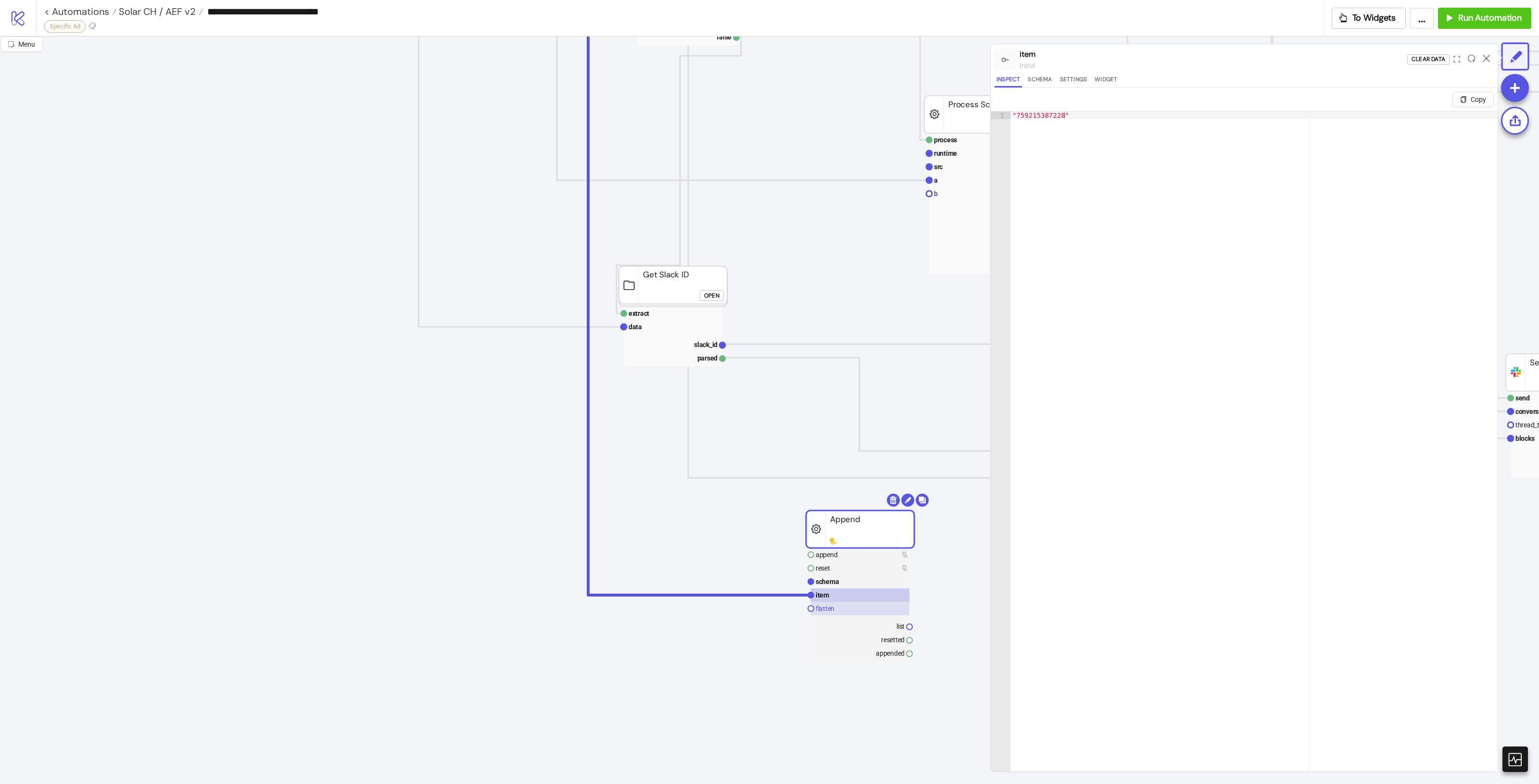
click at [847, 616] on g "append reset schema item flatten list resetted appended" at bounding box center [860, 605] width 105 height 114
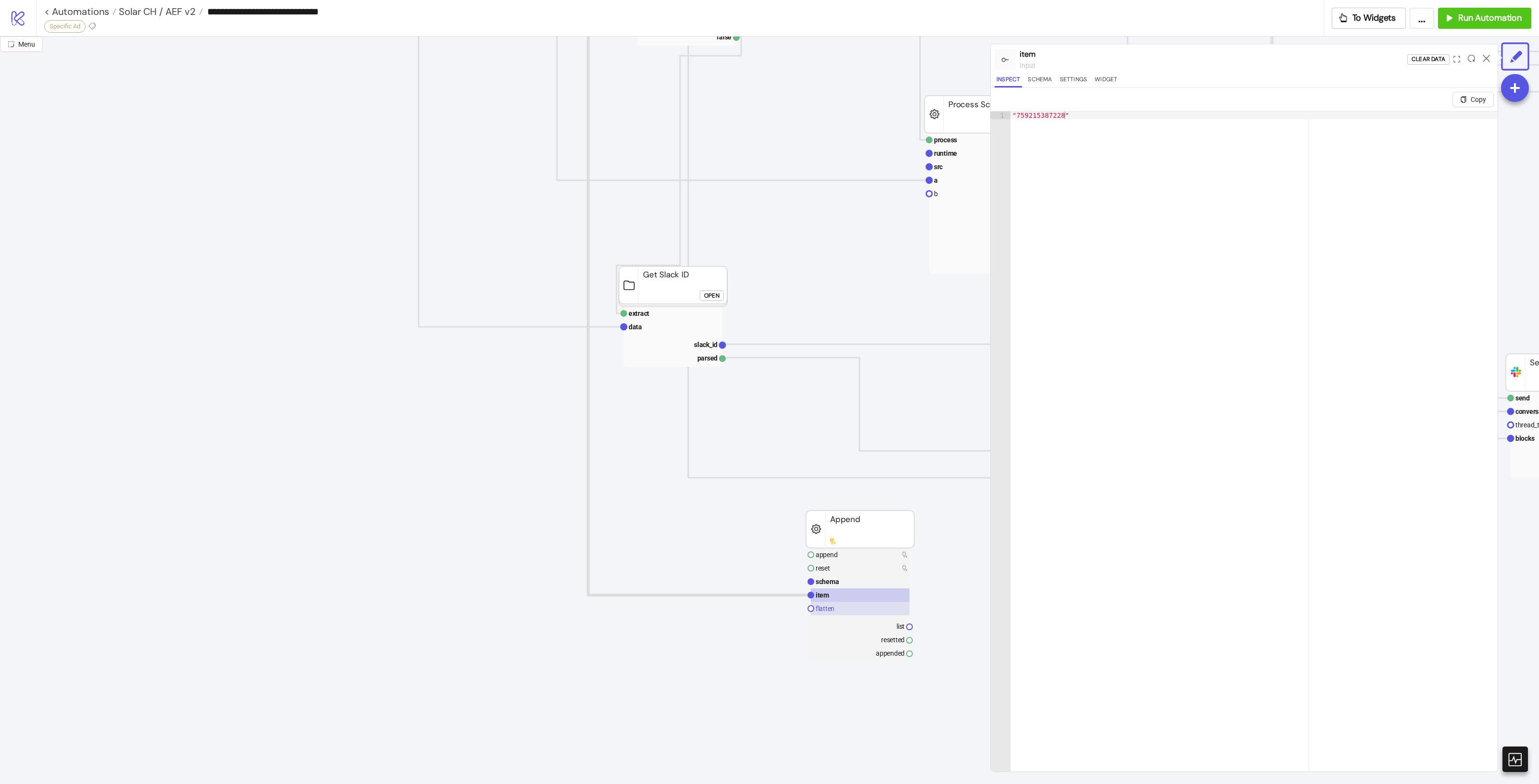
click at [850, 609] on rect at bounding box center [860, 609] width 99 height 14
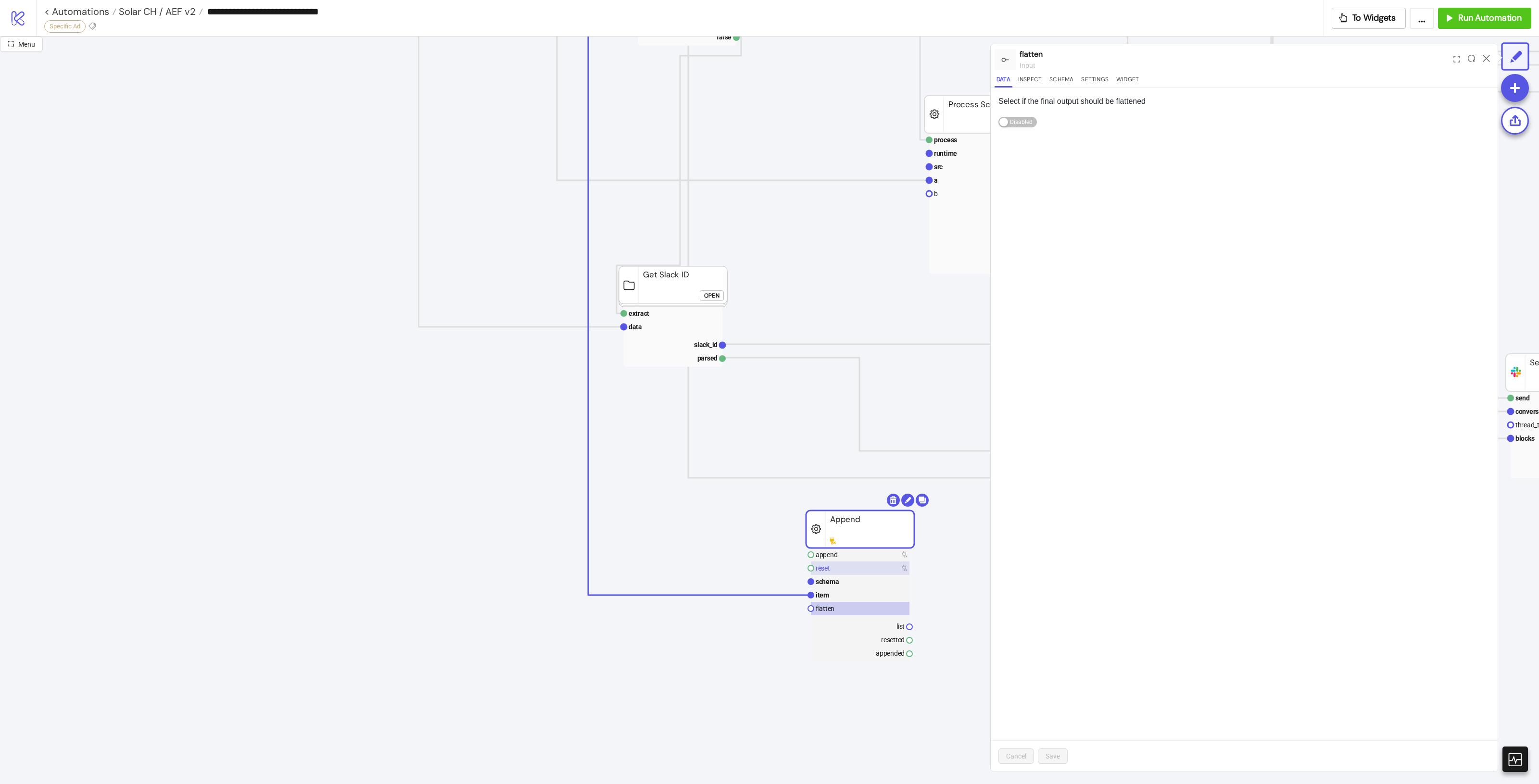
click at [860, 573] on rect at bounding box center [860, 568] width 99 height 14
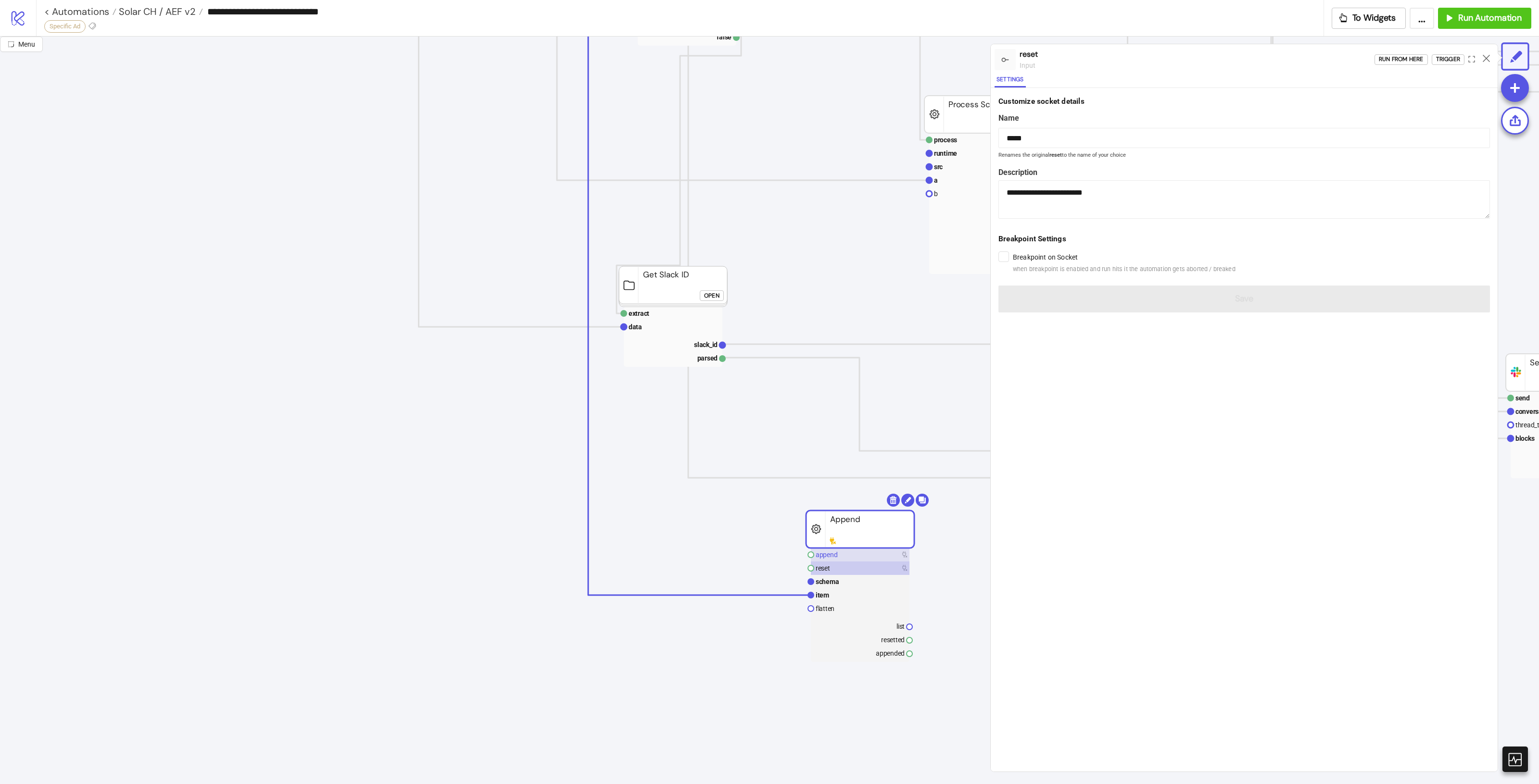
click at [862, 554] on rect at bounding box center [860, 554] width 99 height 14
type input "******"
type textarea "**********"
click at [1441, 59] on div "Trigger" at bounding box center [1448, 60] width 24 height 11
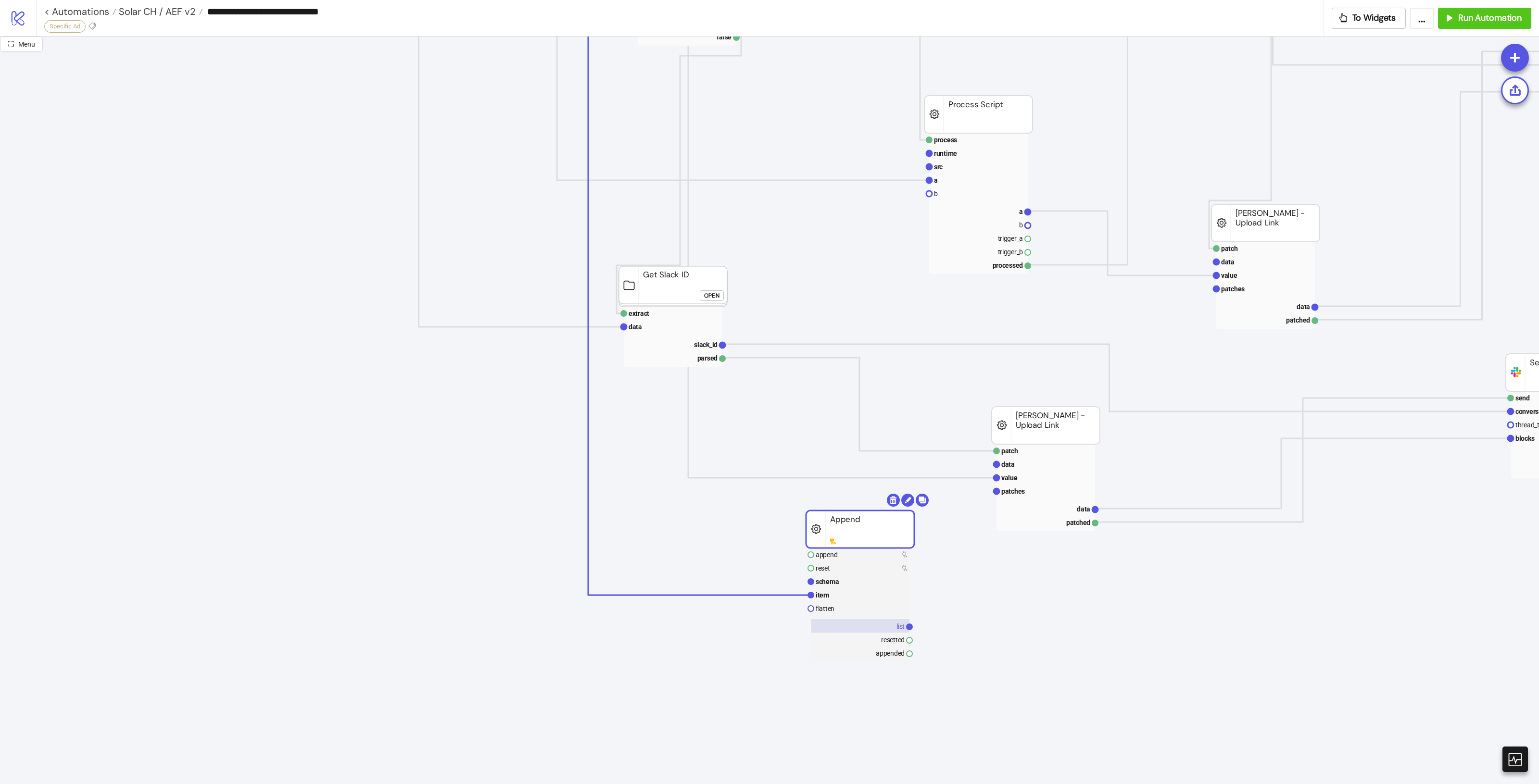
click at [898, 626] on text "list" at bounding box center [901, 627] width 8 height 8
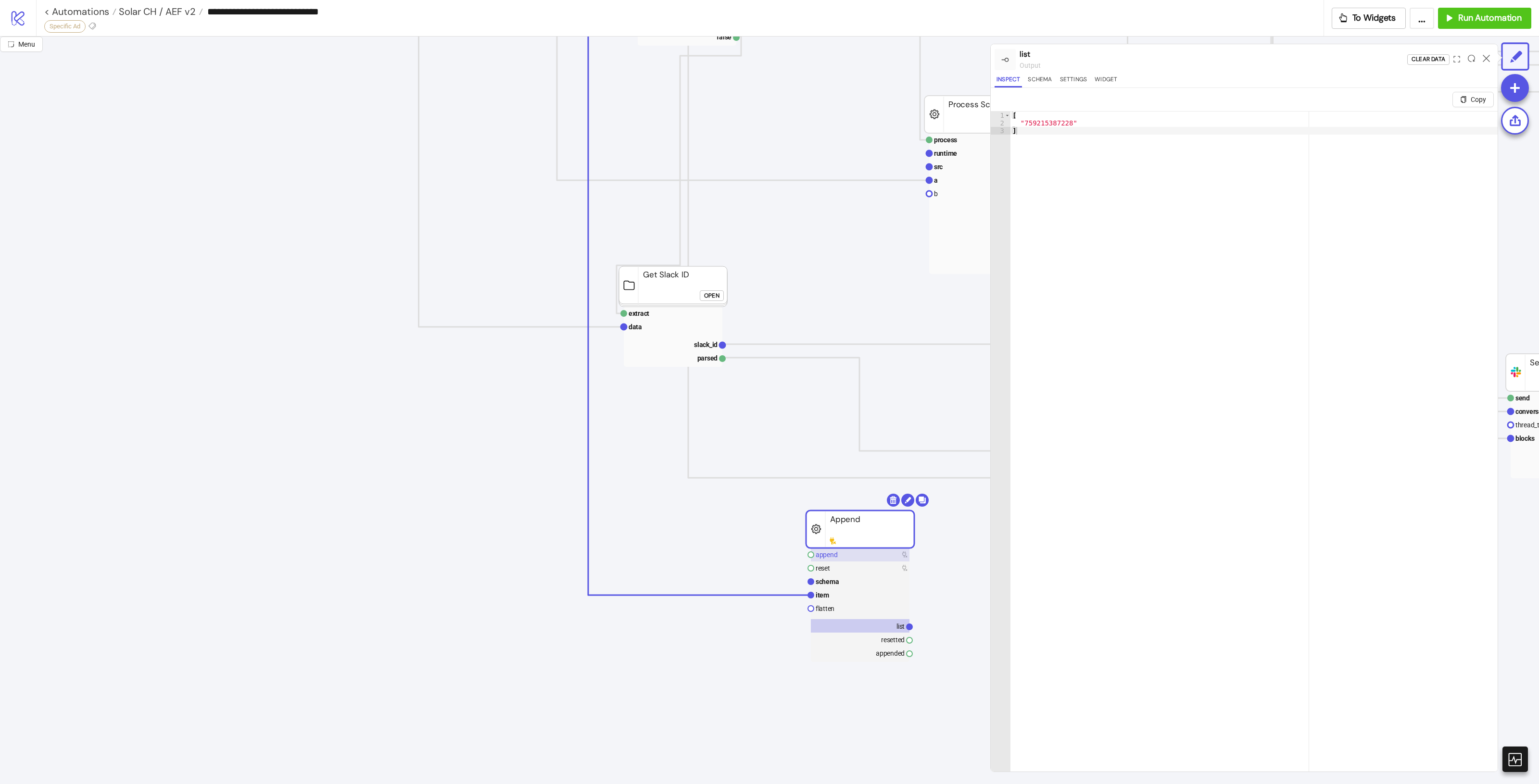
click at [853, 551] on rect at bounding box center [860, 554] width 99 height 14
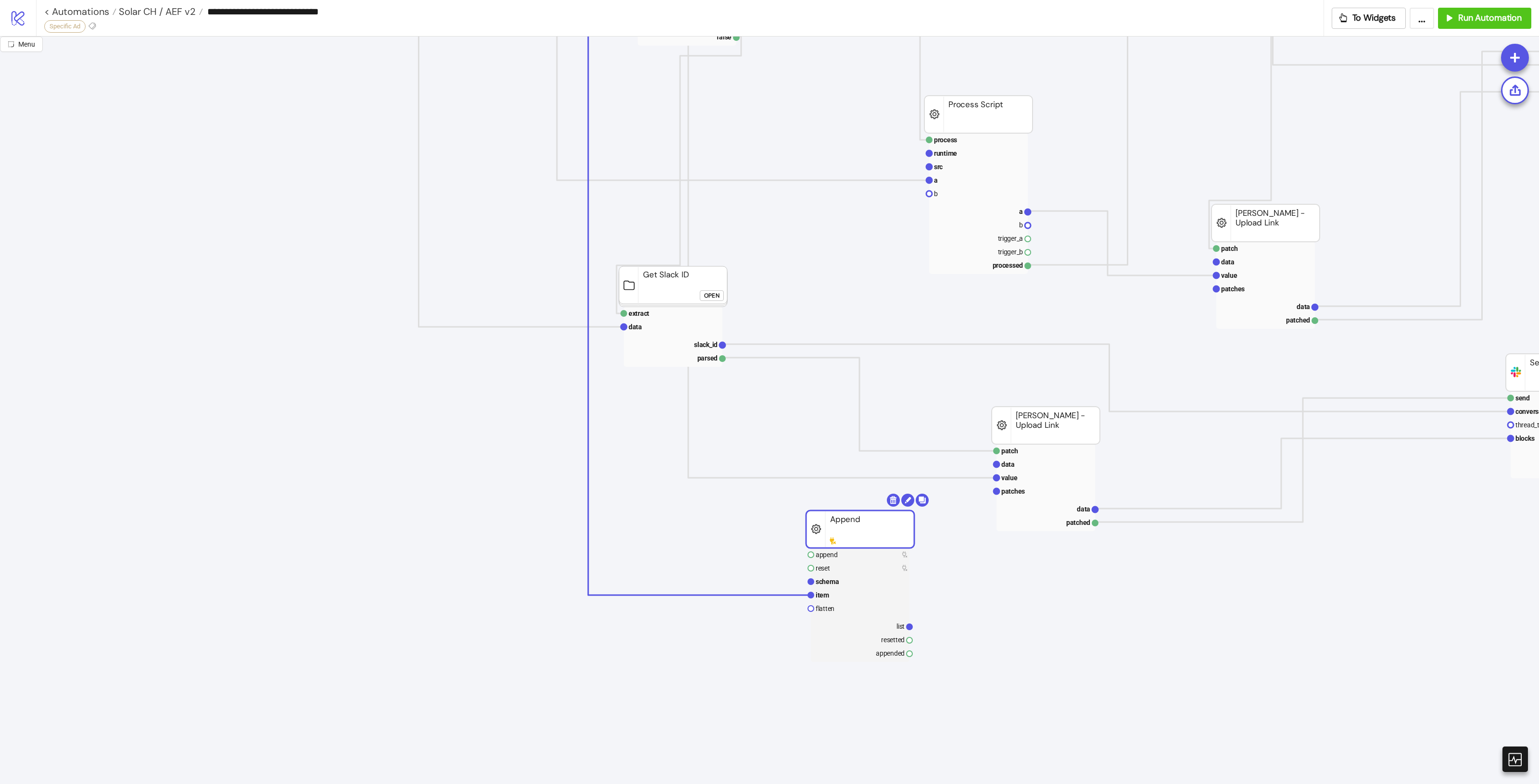
click at [884, 534] on rect at bounding box center [860, 529] width 109 height 37
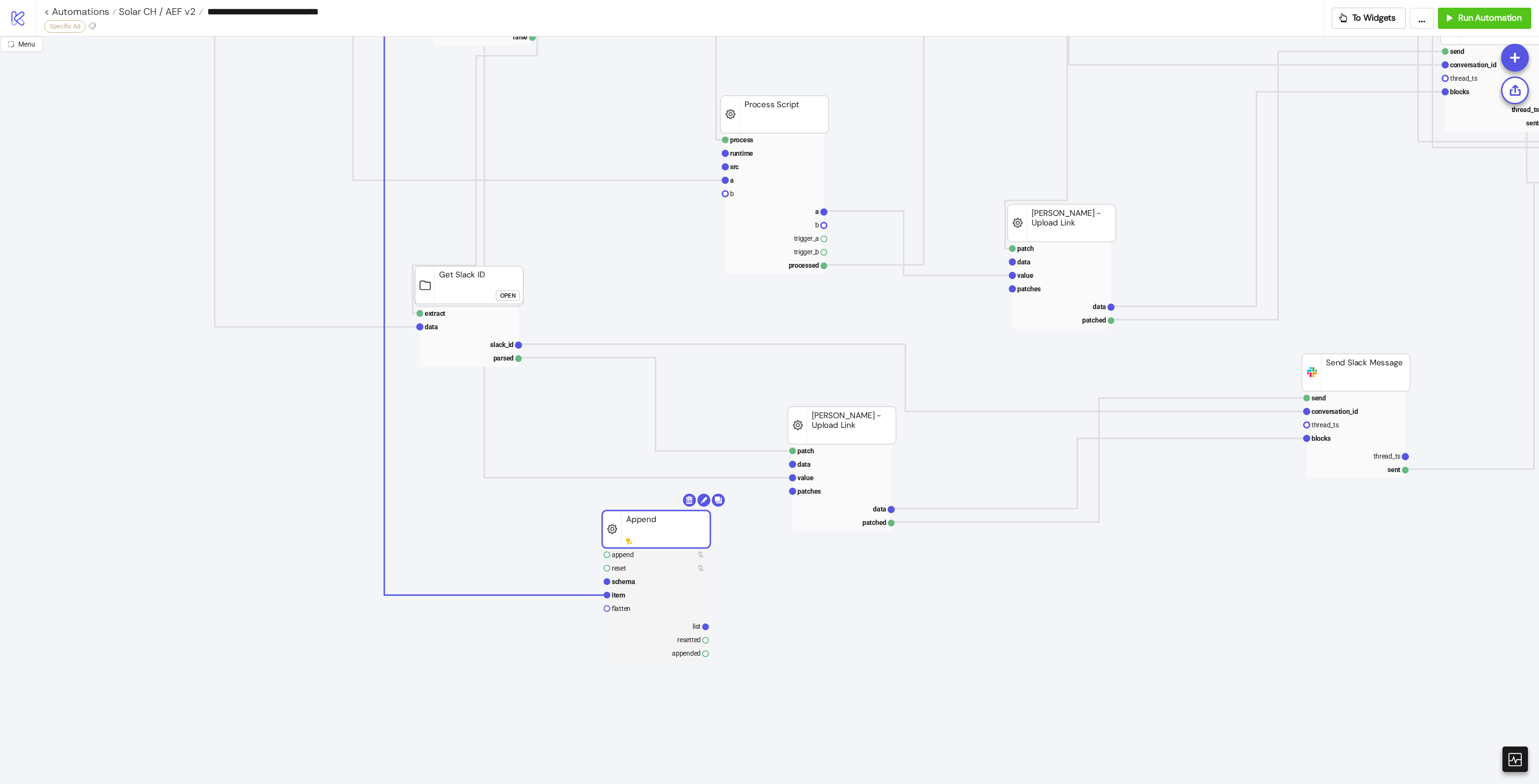
scroll to position [901, 575]
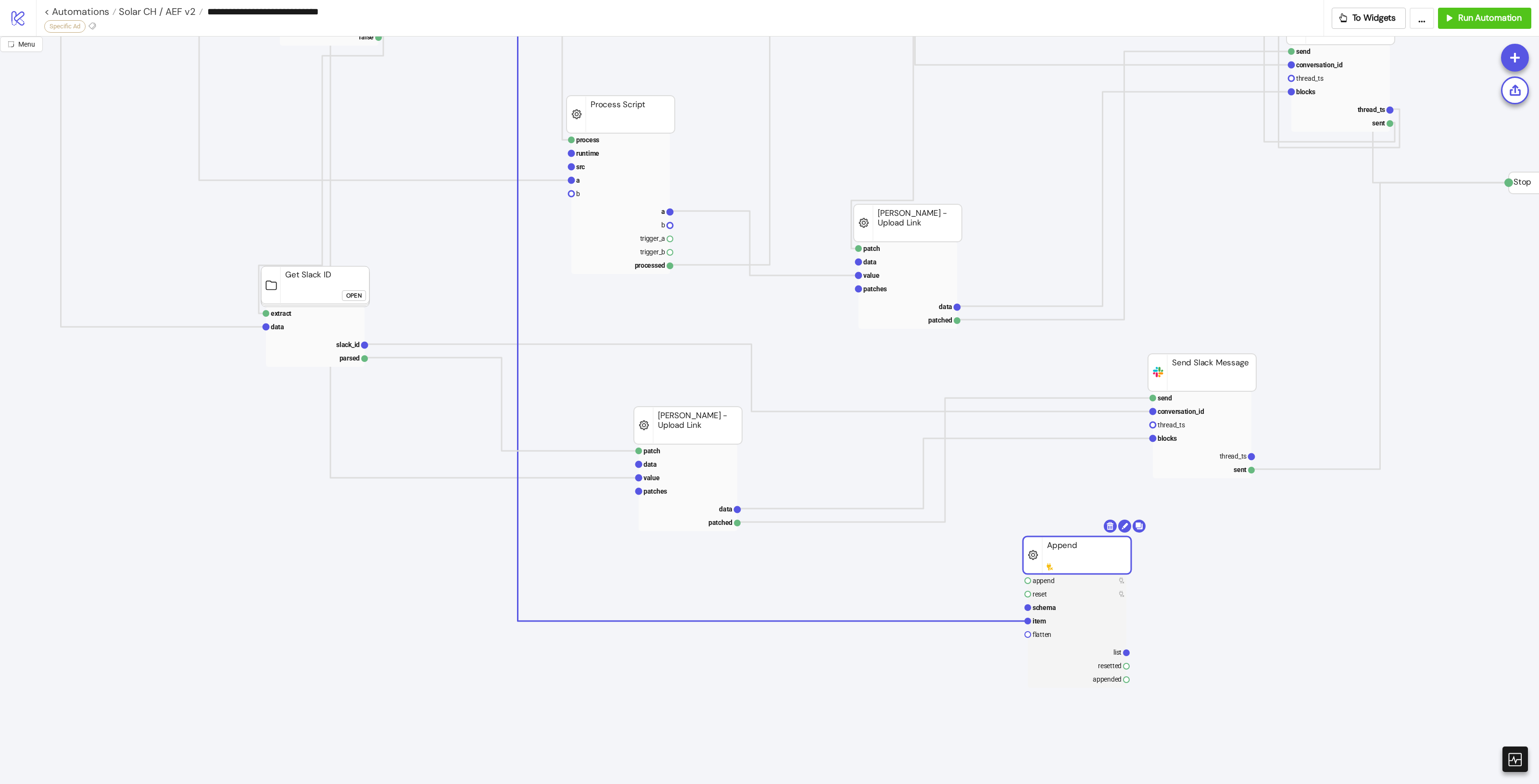
drag, startPoint x: 521, startPoint y: 537, endPoint x: 1071, endPoint y: 552, distance: 550.2
click at [1071, 553] on rect at bounding box center [1077, 555] width 109 height 37
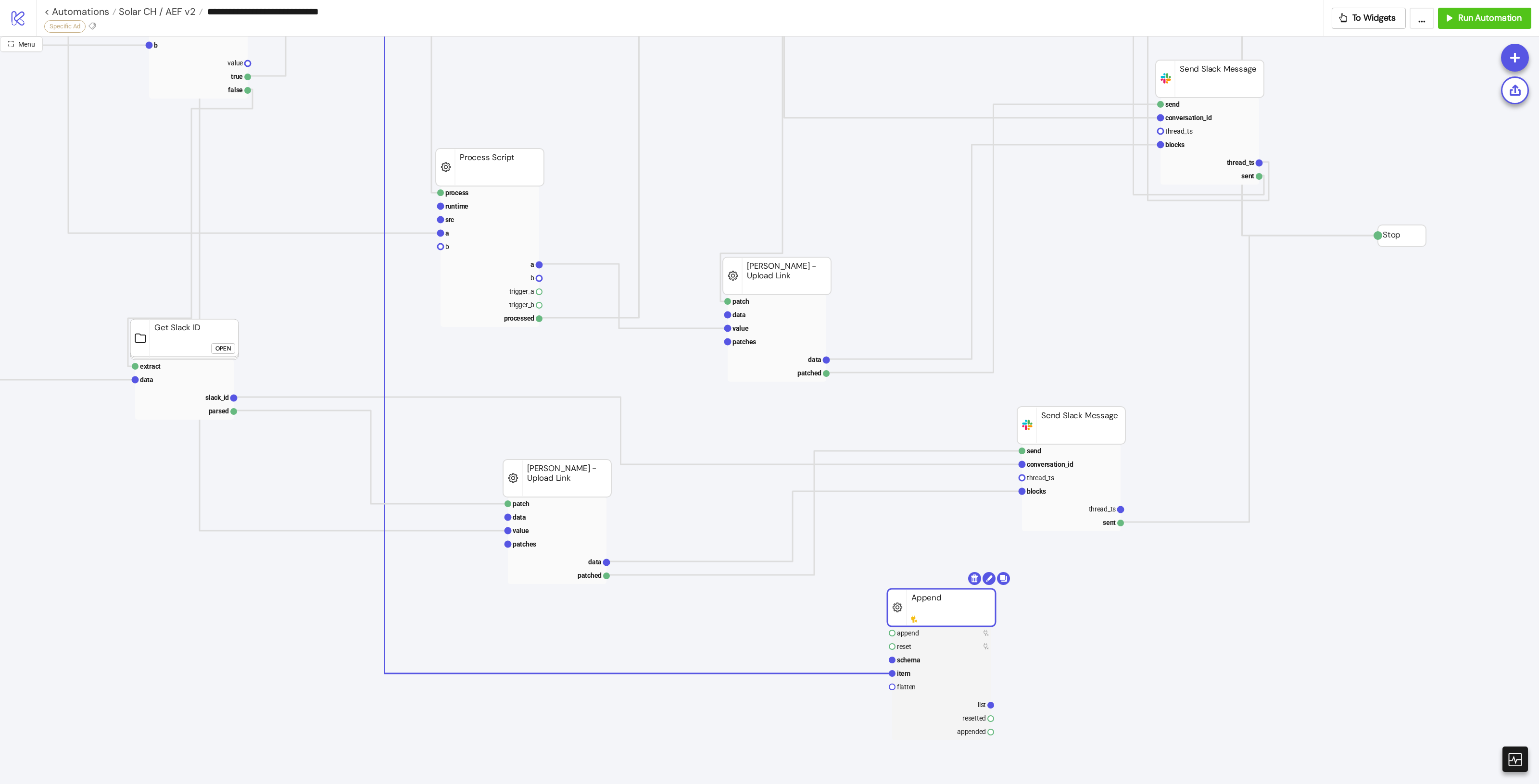
scroll to position [901, 706]
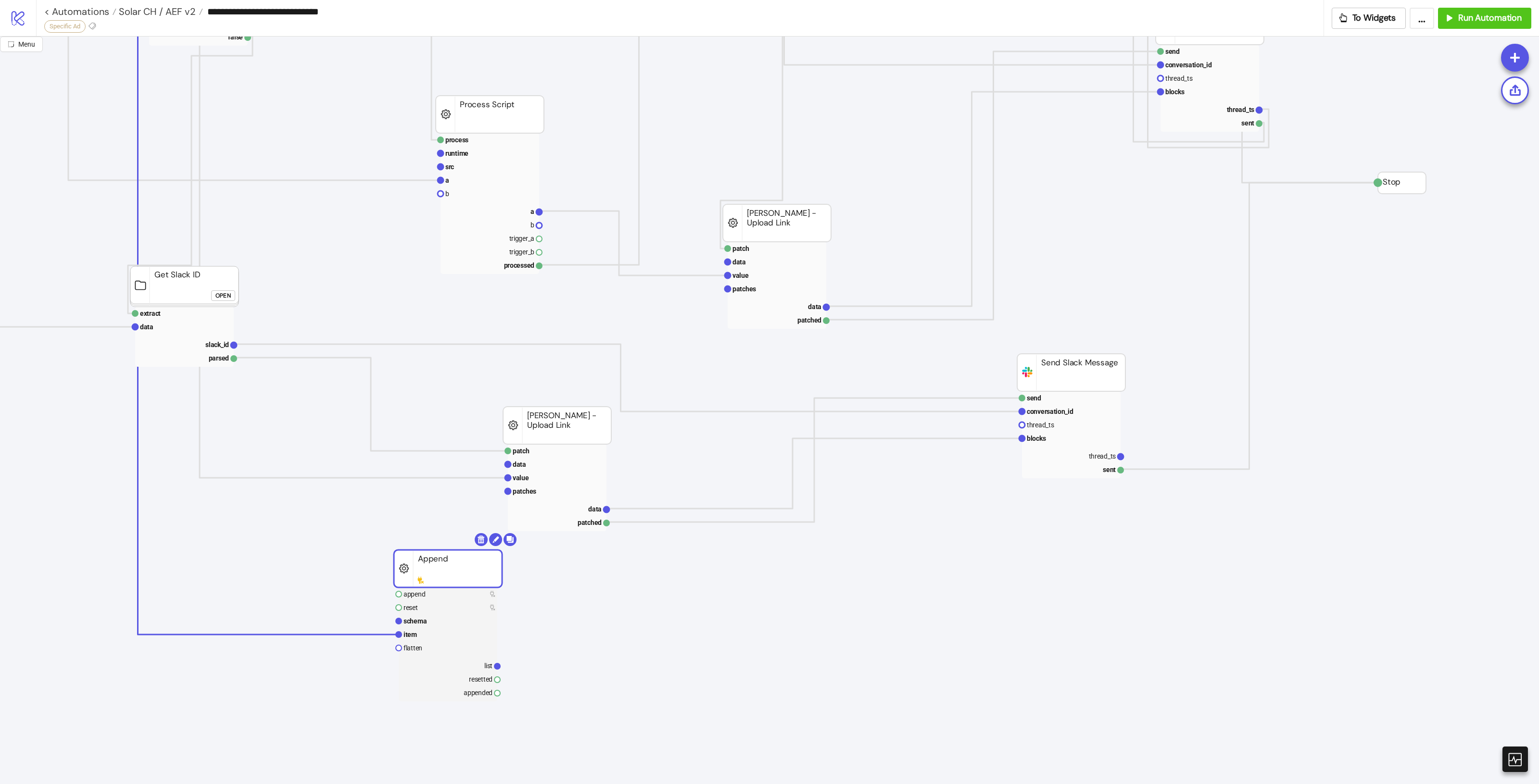
drag, startPoint x: 932, startPoint y: 566, endPoint x: 463, endPoint y: 582, distance: 469.3
click at [463, 582] on rect at bounding box center [448, 569] width 109 height 37
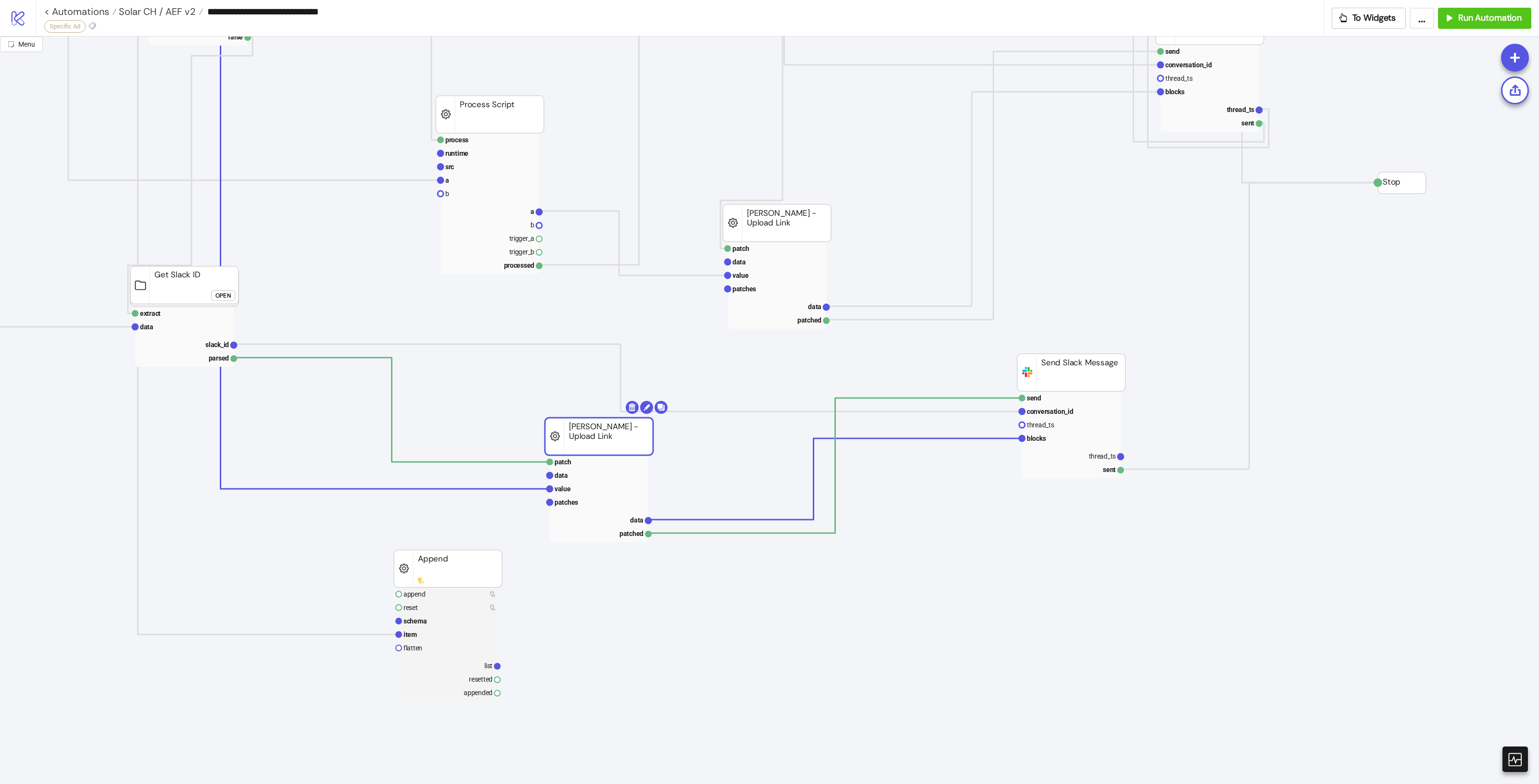
drag, startPoint x: 569, startPoint y: 439, endPoint x: 611, endPoint y: 450, distance: 43.4
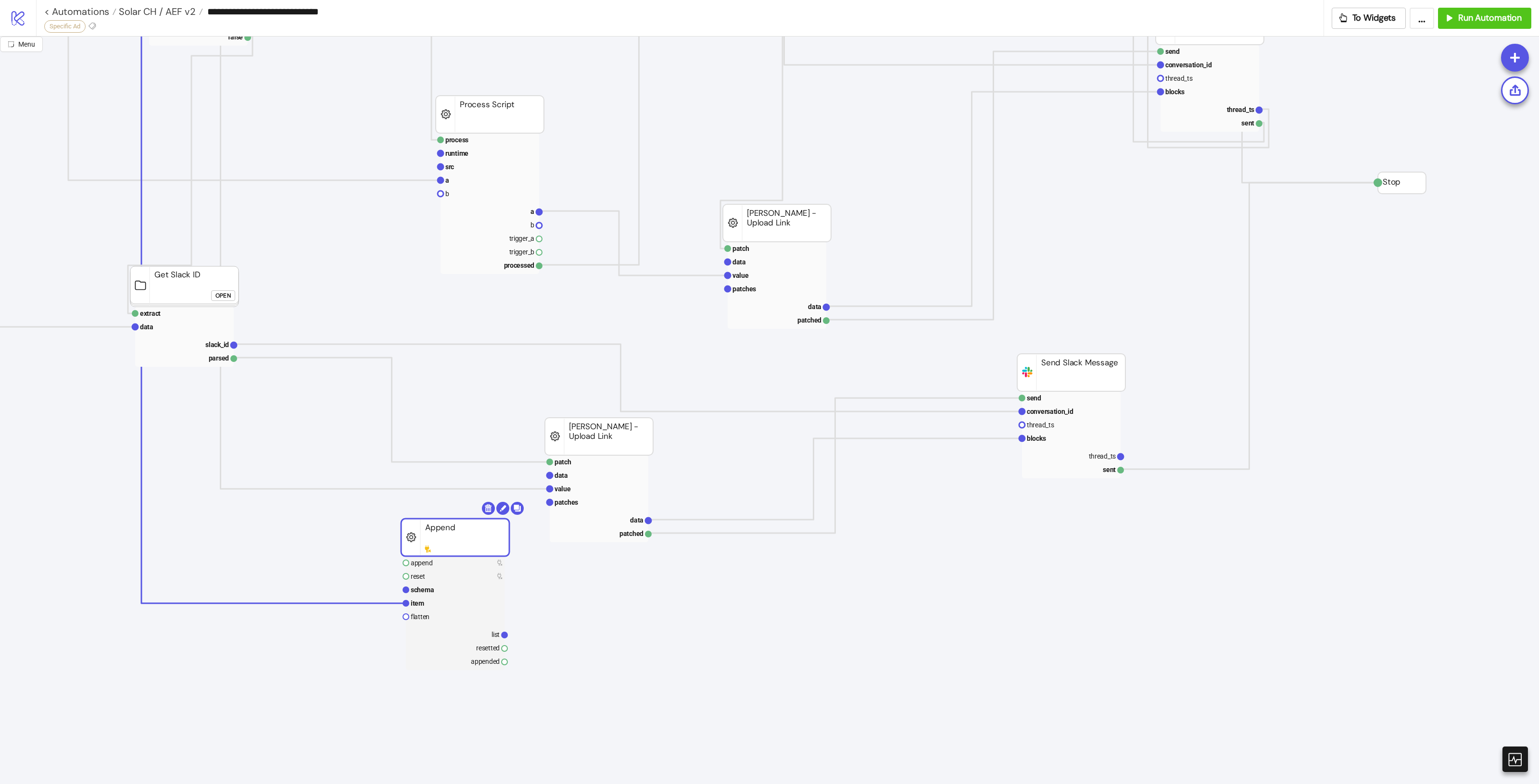
drag, startPoint x: 461, startPoint y: 569, endPoint x: 469, endPoint y: 539, distance: 31.0
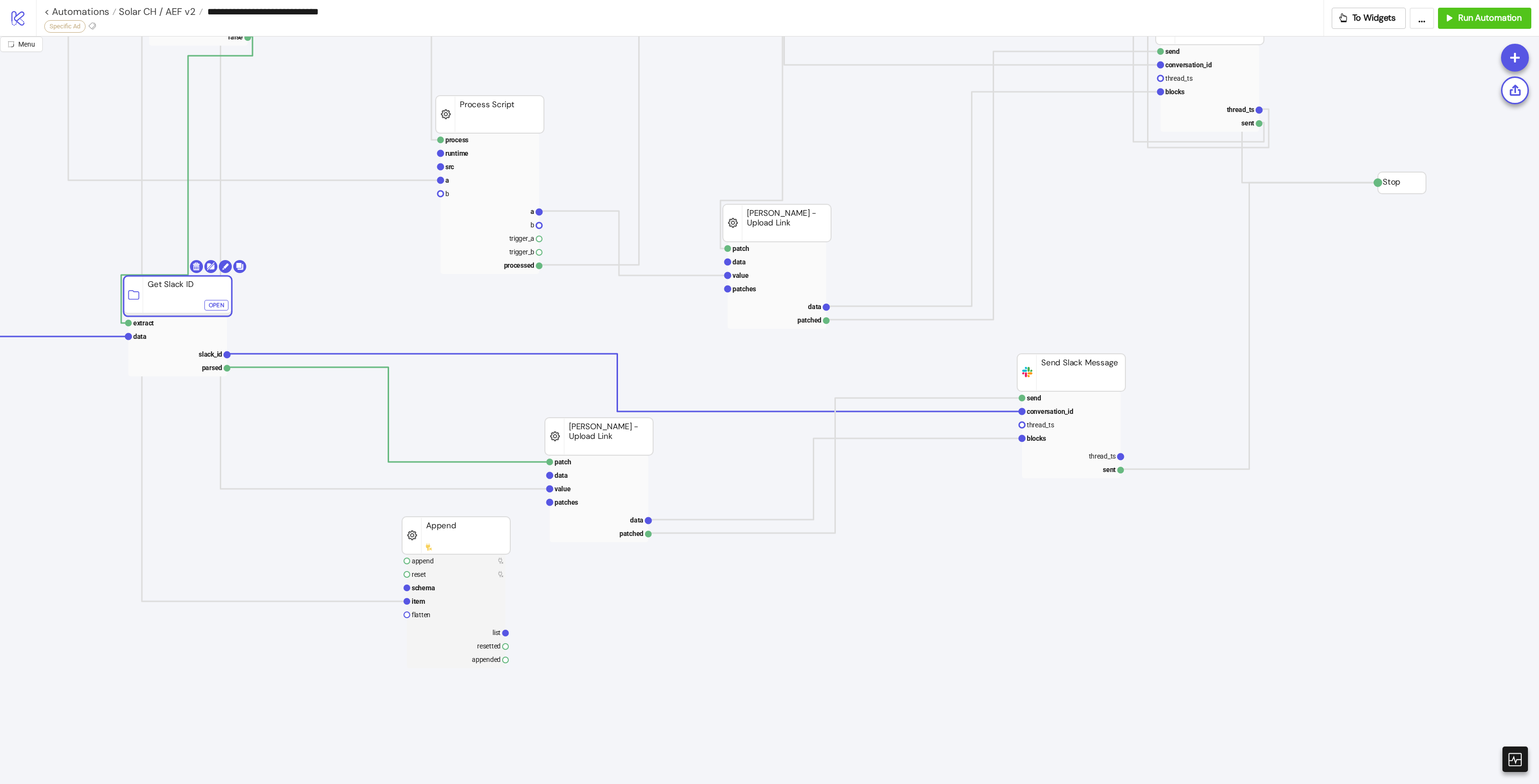
drag, startPoint x: 152, startPoint y: 282, endPoint x: 164, endPoint y: 299, distance: 20.8
click at [326, 364] on polyline at bounding box center [389, 413] width 322 height 99
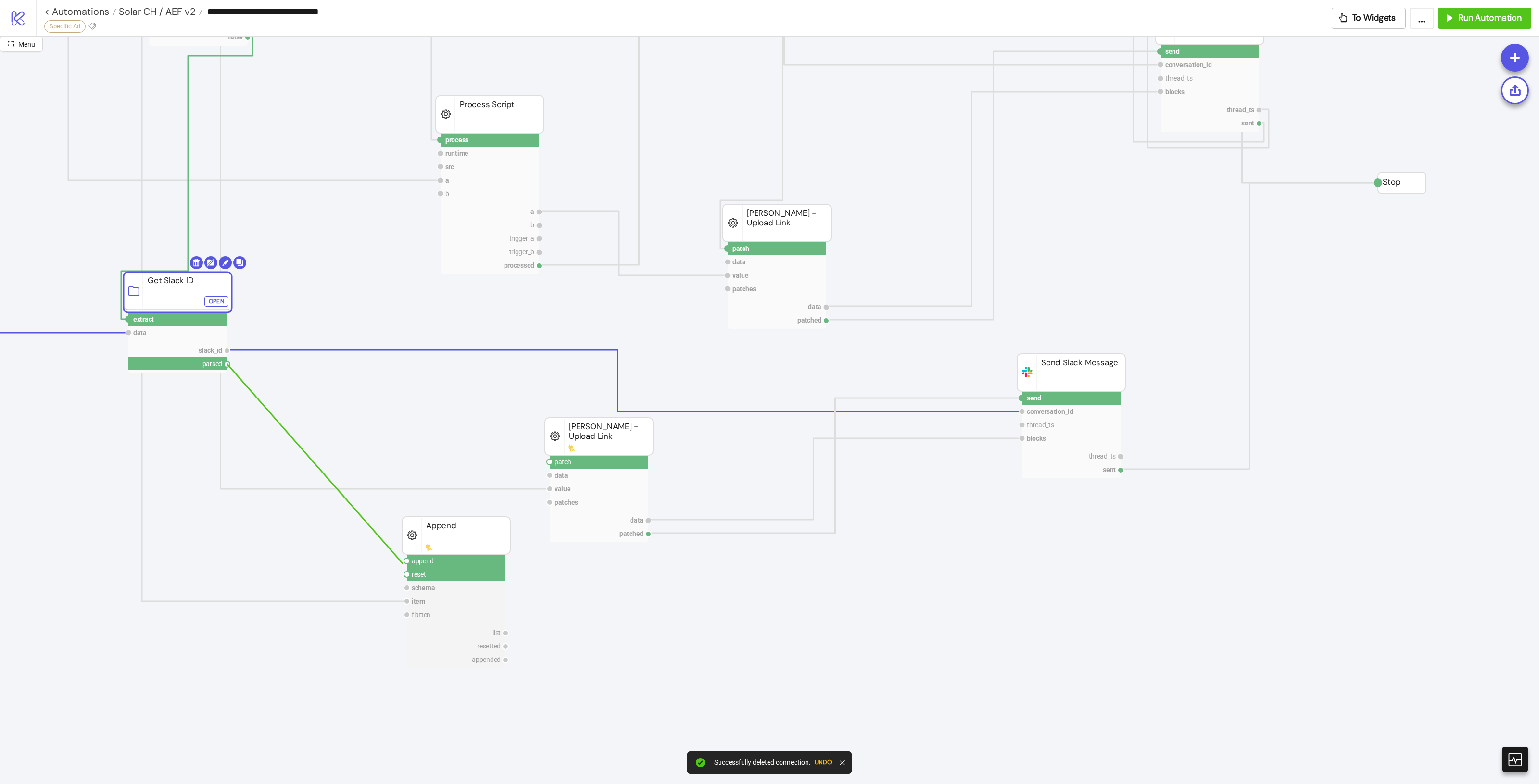
drag, startPoint x: 226, startPoint y: 364, endPoint x: 403, endPoint y: 564, distance: 267.1
click at [403, 564] on icon "process runtime src ad asset body info trigger_a trigger_b processed Process Sc…" at bounding box center [456, 97] width 2324 height 1923
click at [405, 559] on circle at bounding box center [406, 561] width 6 height 6
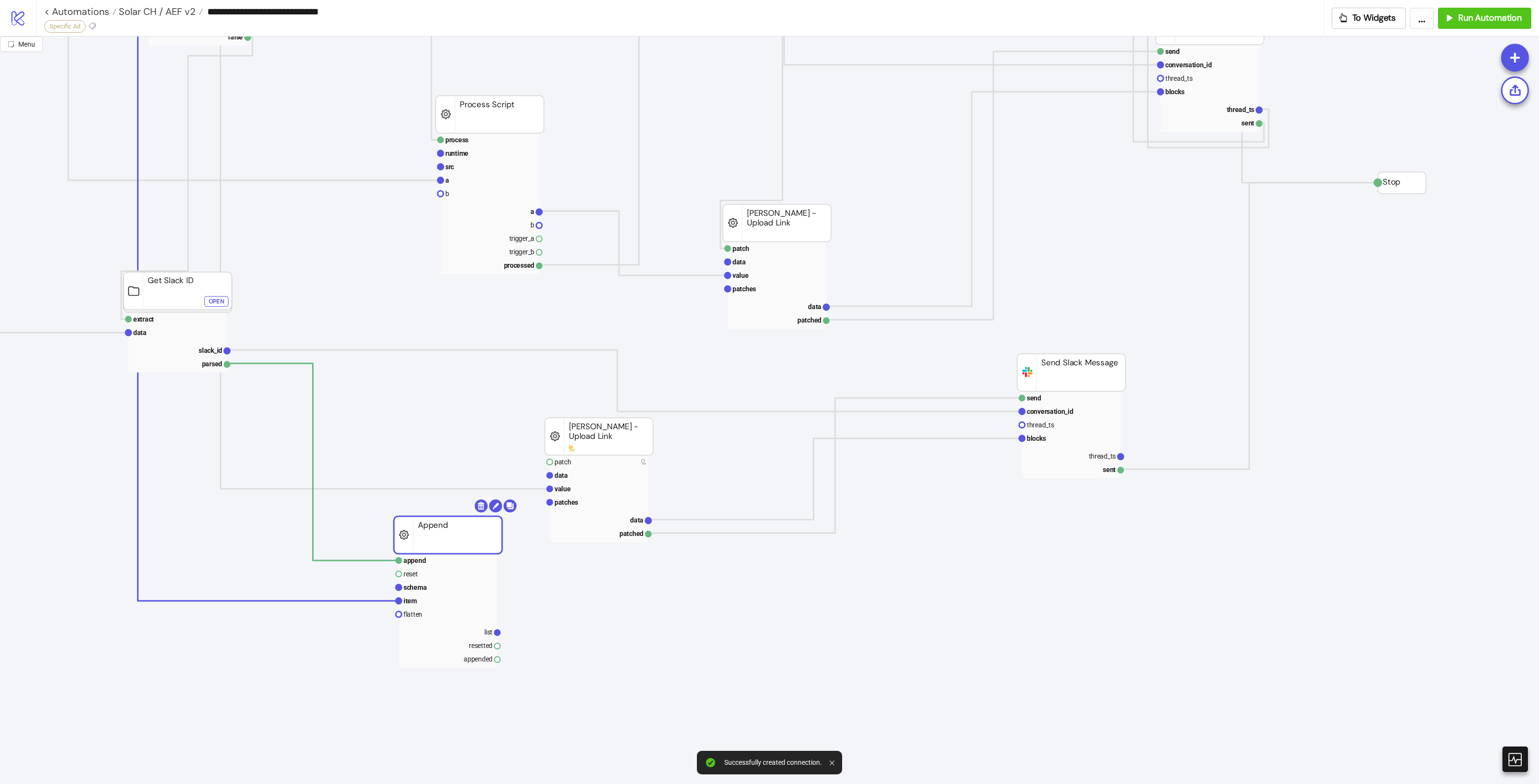
drag, startPoint x: 458, startPoint y: 536, endPoint x: 427, endPoint y: 536, distance: 31.0
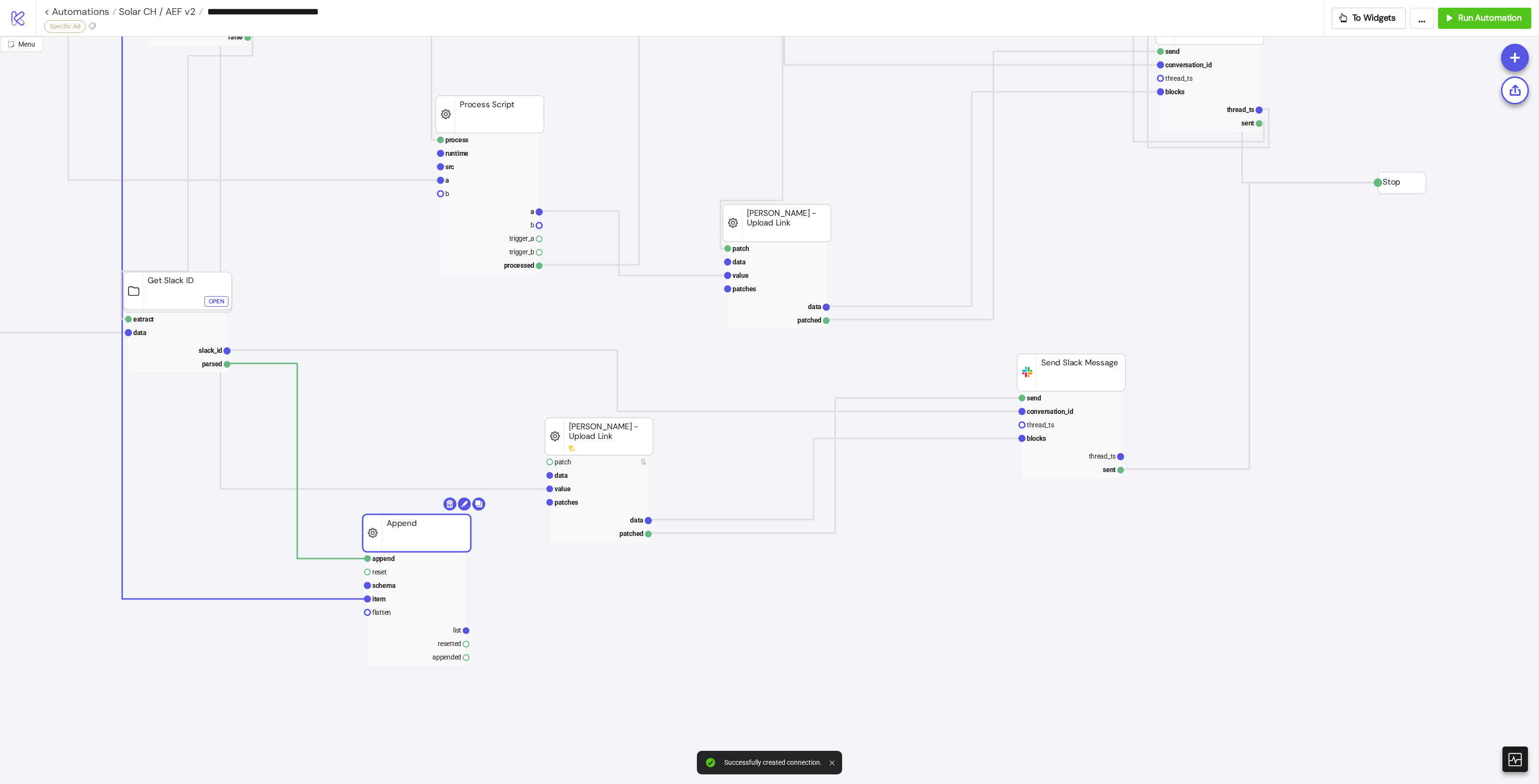
click at [521, 491] on icon "process runtime src ad asset body info trigger_a trigger_b processed Process Sc…" at bounding box center [456, 97] width 2324 height 1923
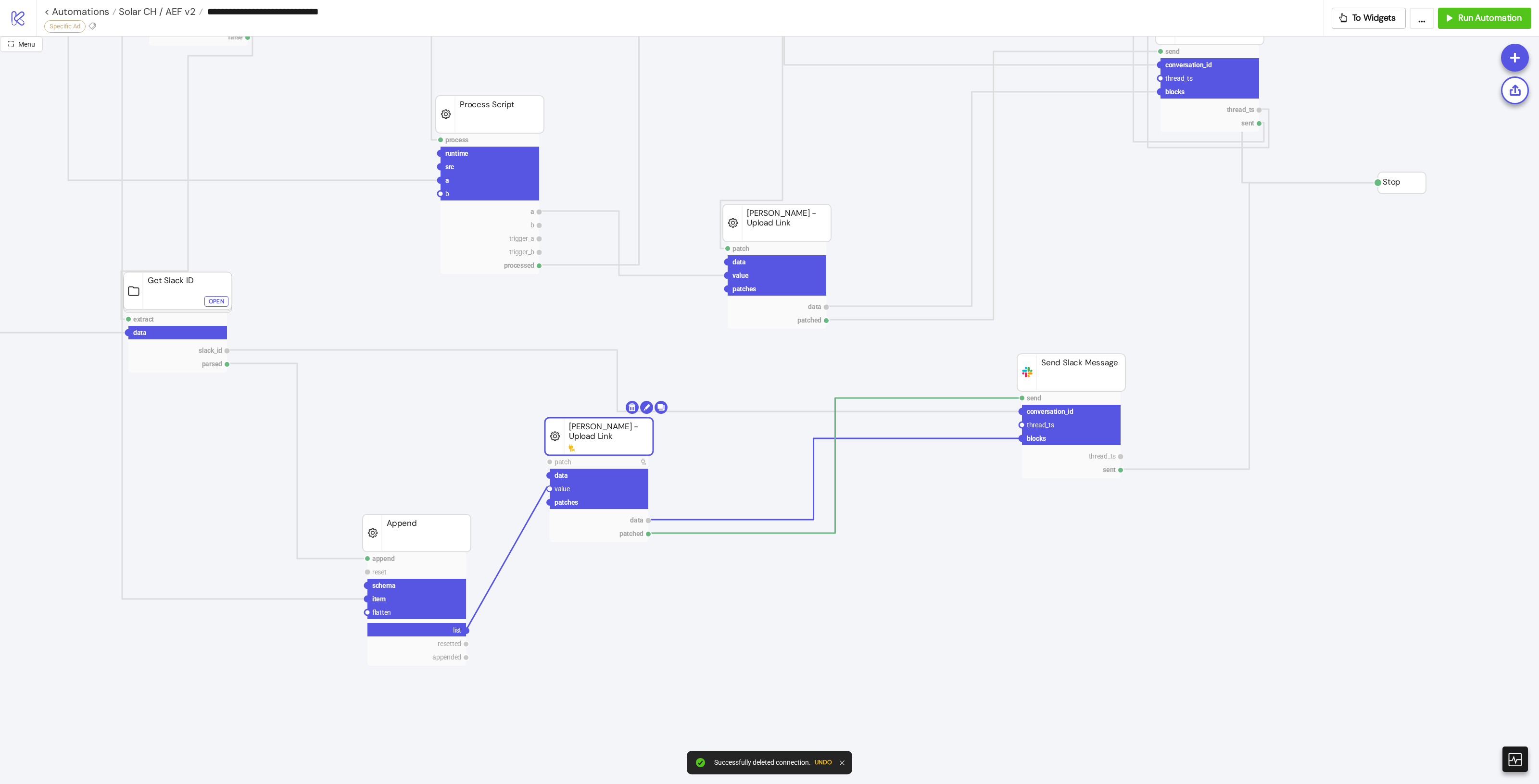
drag, startPoint x: 466, startPoint y: 628, endPoint x: 547, endPoint y: 490, distance: 160.0
click at [547, 490] on icon "process runtime src ad asset body info trigger_a trigger_b processed Process Sc…" at bounding box center [456, 97] width 2324 height 1923
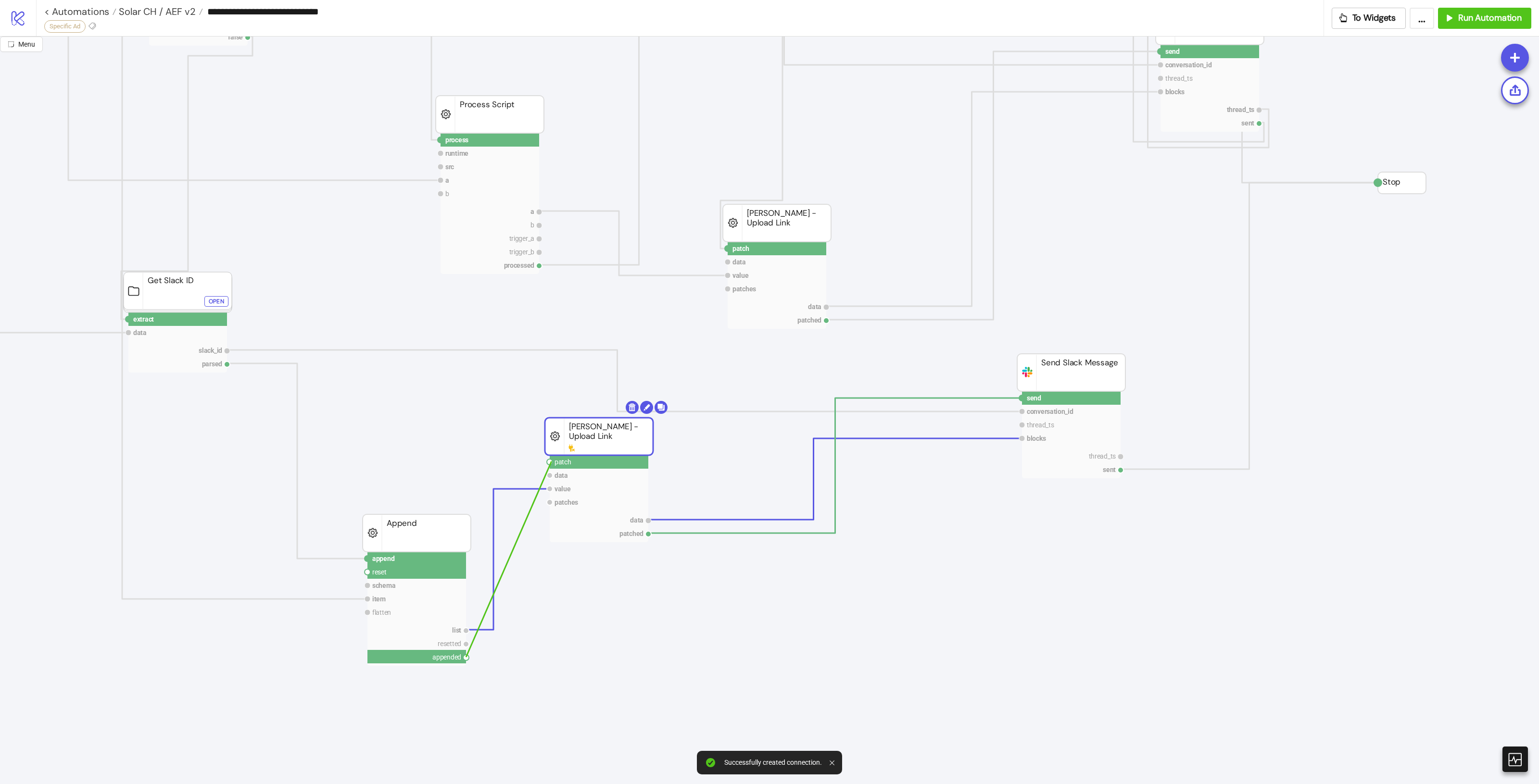
drag, startPoint x: 467, startPoint y: 659, endPoint x: 549, endPoint y: 462, distance: 213.4
click at [550, 462] on icon "process runtime src ad asset body info trigger_a trigger_b processed Process Sc…" at bounding box center [456, 97] width 2324 height 1923
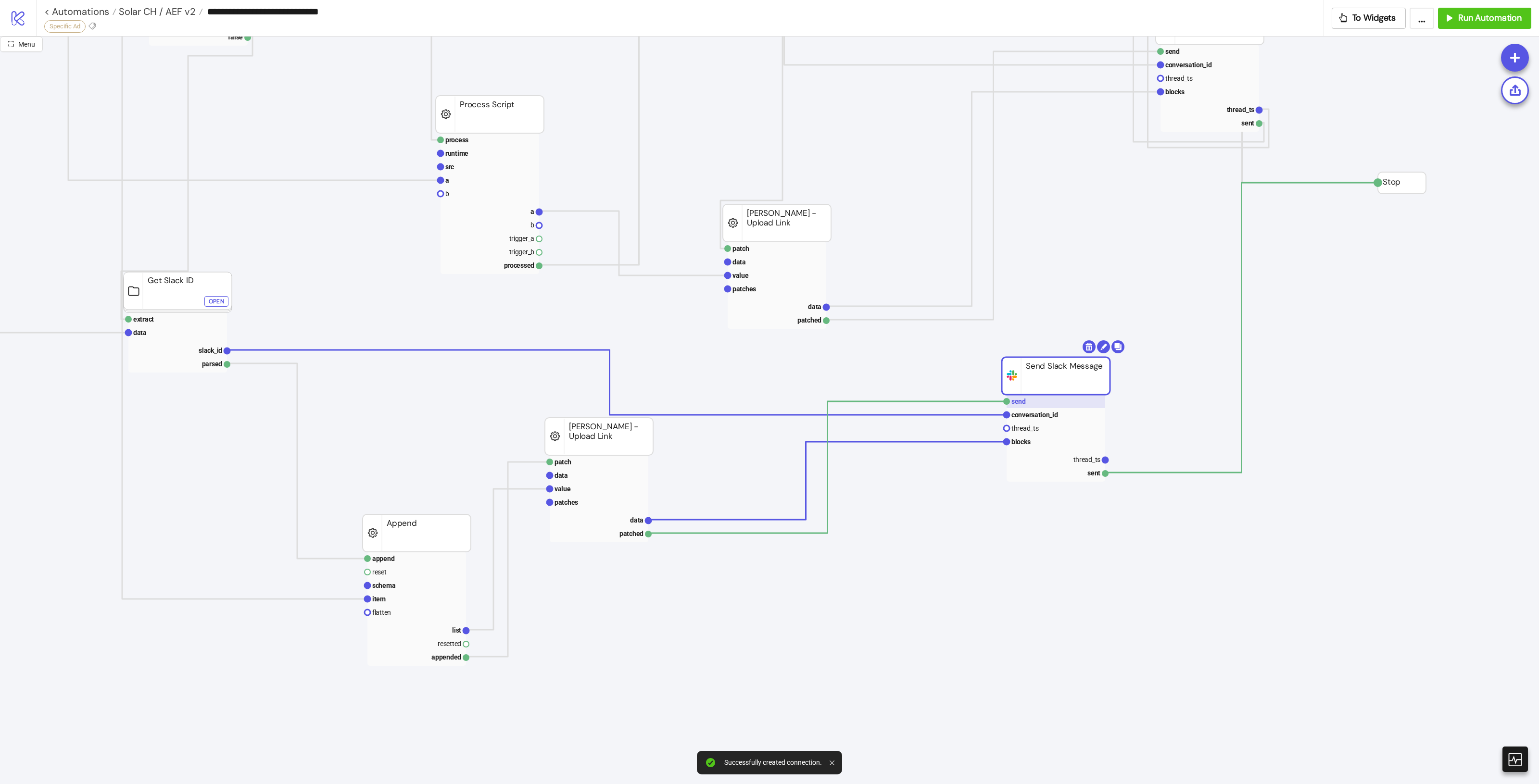
drag, startPoint x: 1022, startPoint y: 385, endPoint x: 1080, endPoint y: 405, distance: 61.4
click at [1241, 368] on polyline at bounding box center [1241, 328] width 273 height 291
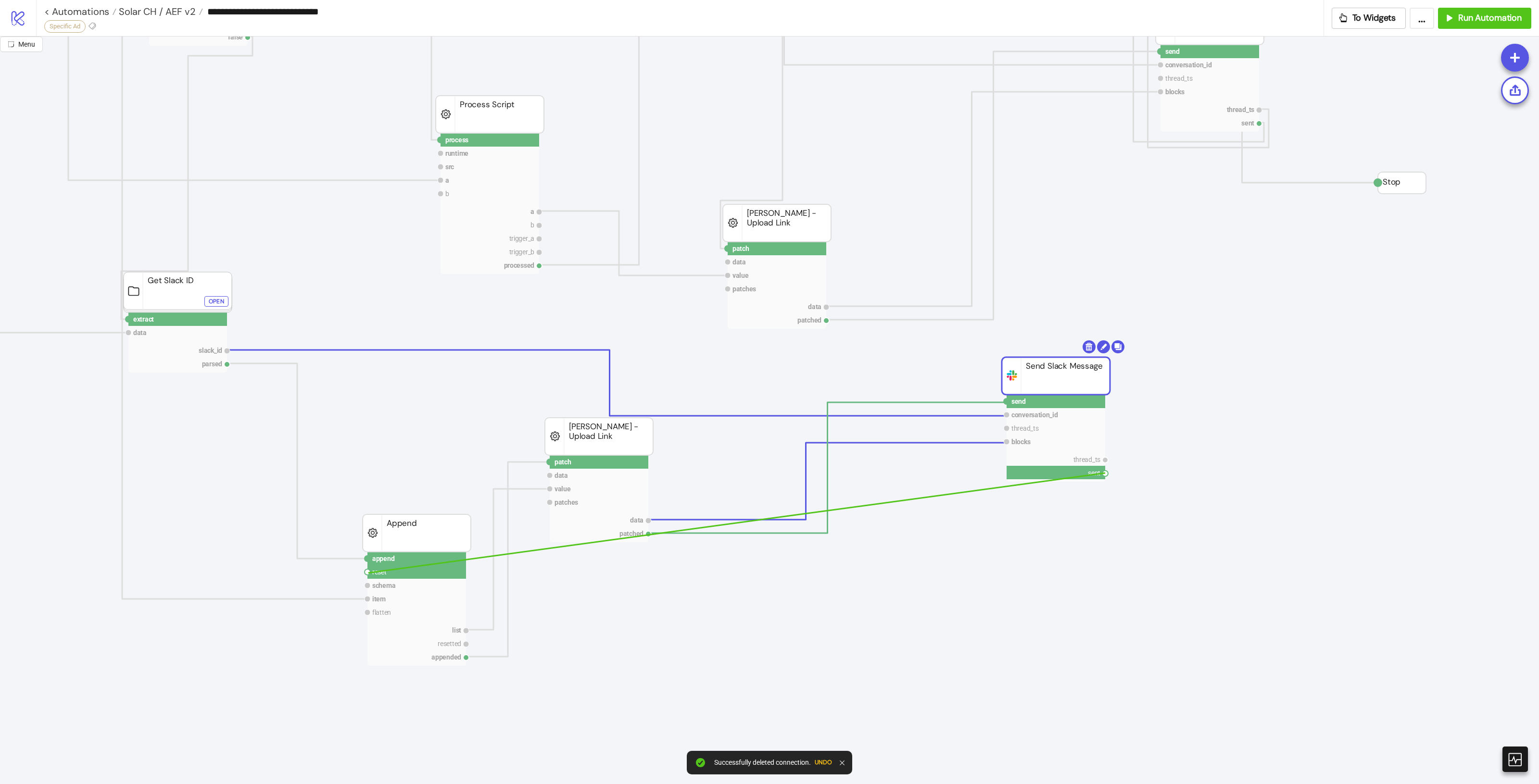
drag, startPoint x: 1105, startPoint y: 471, endPoint x: 368, endPoint y: 573, distance: 744.0
click at [368, 573] on icon "process runtime src ad asset body info trigger_a trigger_b processed Process Sc…" at bounding box center [456, 97] width 2324 height 1923
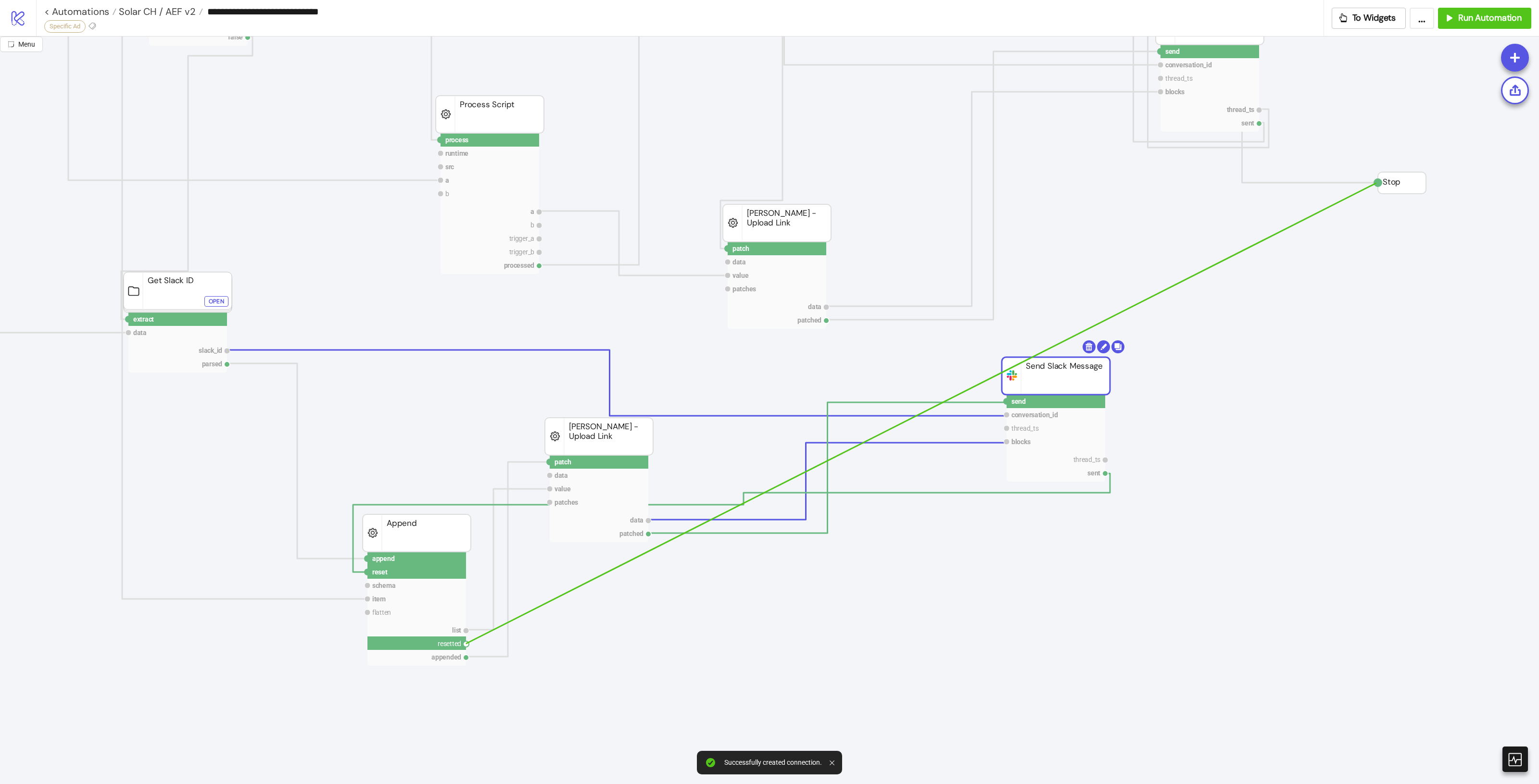
drag, startPoint x: 464, startPoint y: 645, endPoint x: 1378, endPoint y: 183, distance: 1024.1
click at [1378, 183] on icon "process runtime src ad asset body info trigger_a trigger_b processed Process Sc…" at bounding box center [456, 97] width 2324 height 1923
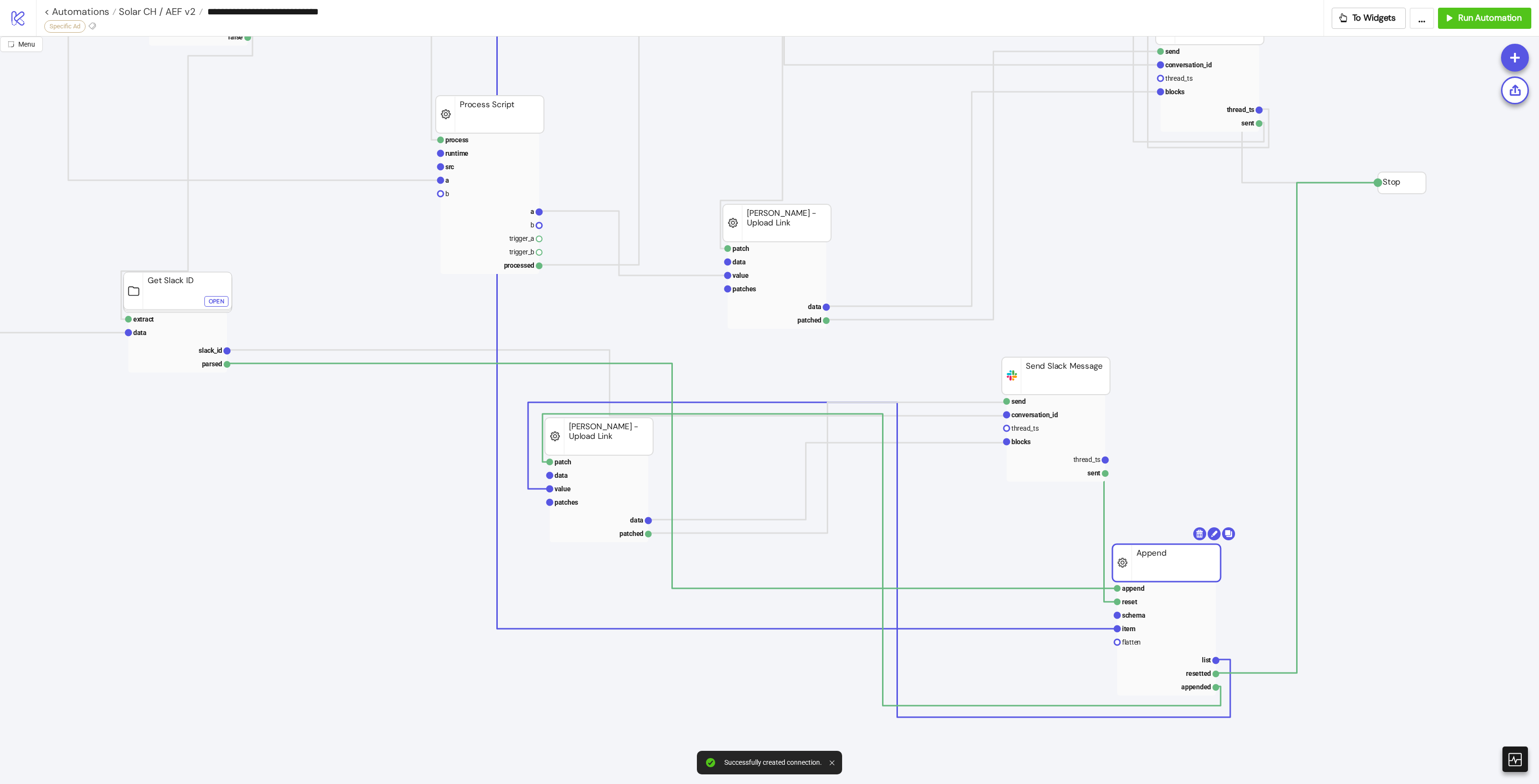
drag, startPoint x: 440, startPoint y: 537, endPoint x: 1186, endPoint y: 561, distance: 746.4
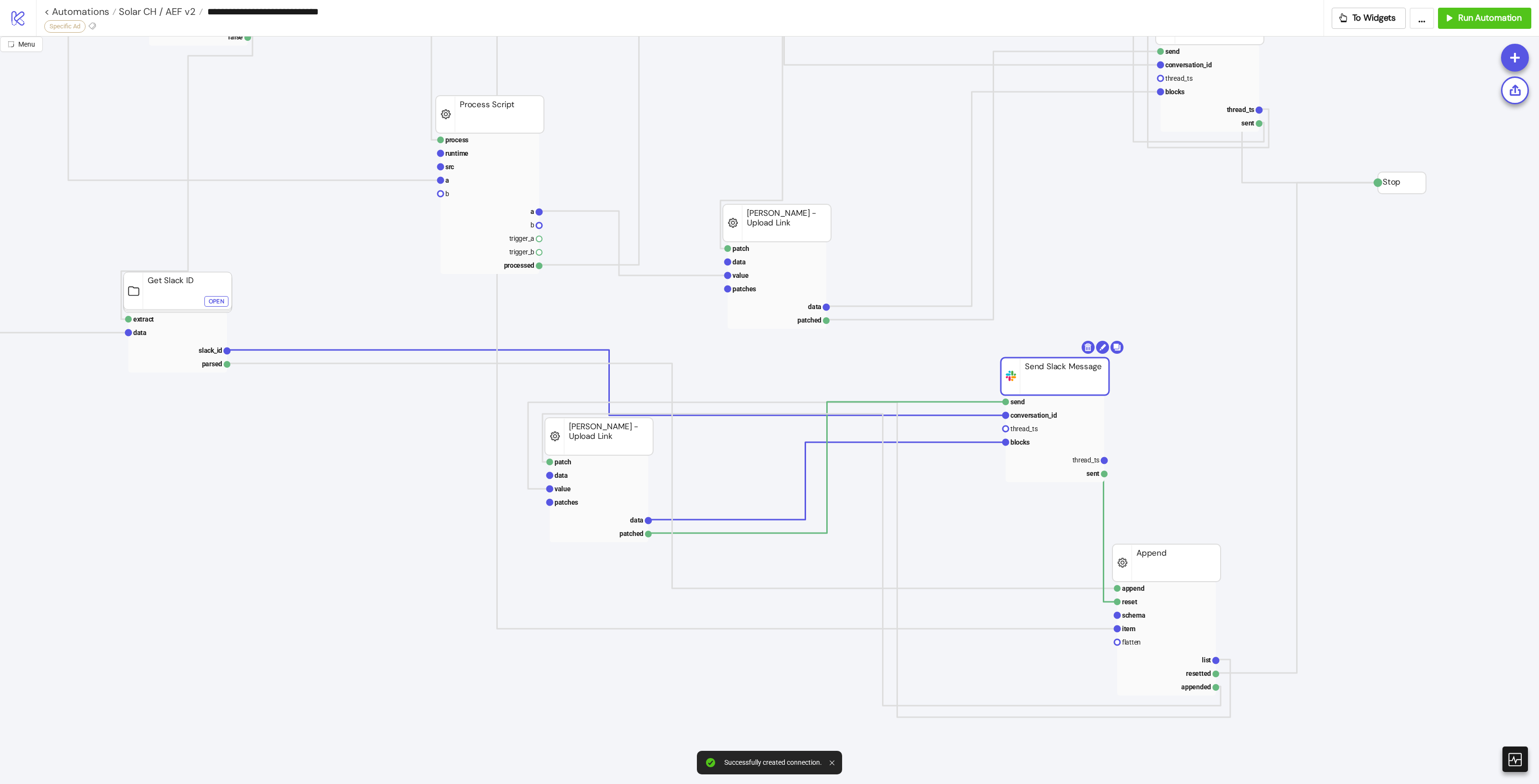
drag, startPoint x: 1061, startPoint y: 380, endPoint x: 1003, endPoint y: 390, distance: 58.9
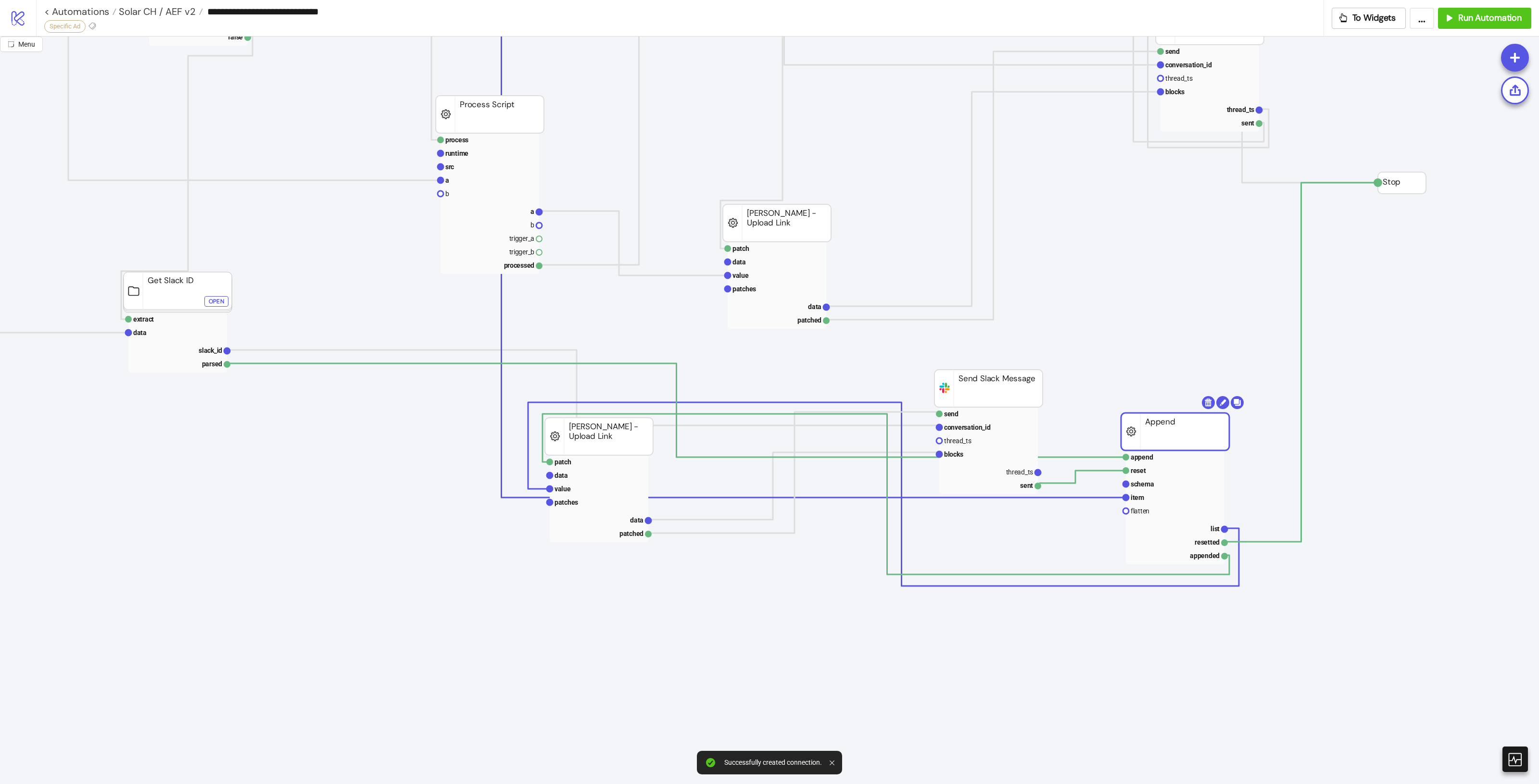
drag, startPoint x: 1148, startPoint y: 549, endPoint x: 1157, endPoint y: 417, distance: 132.3
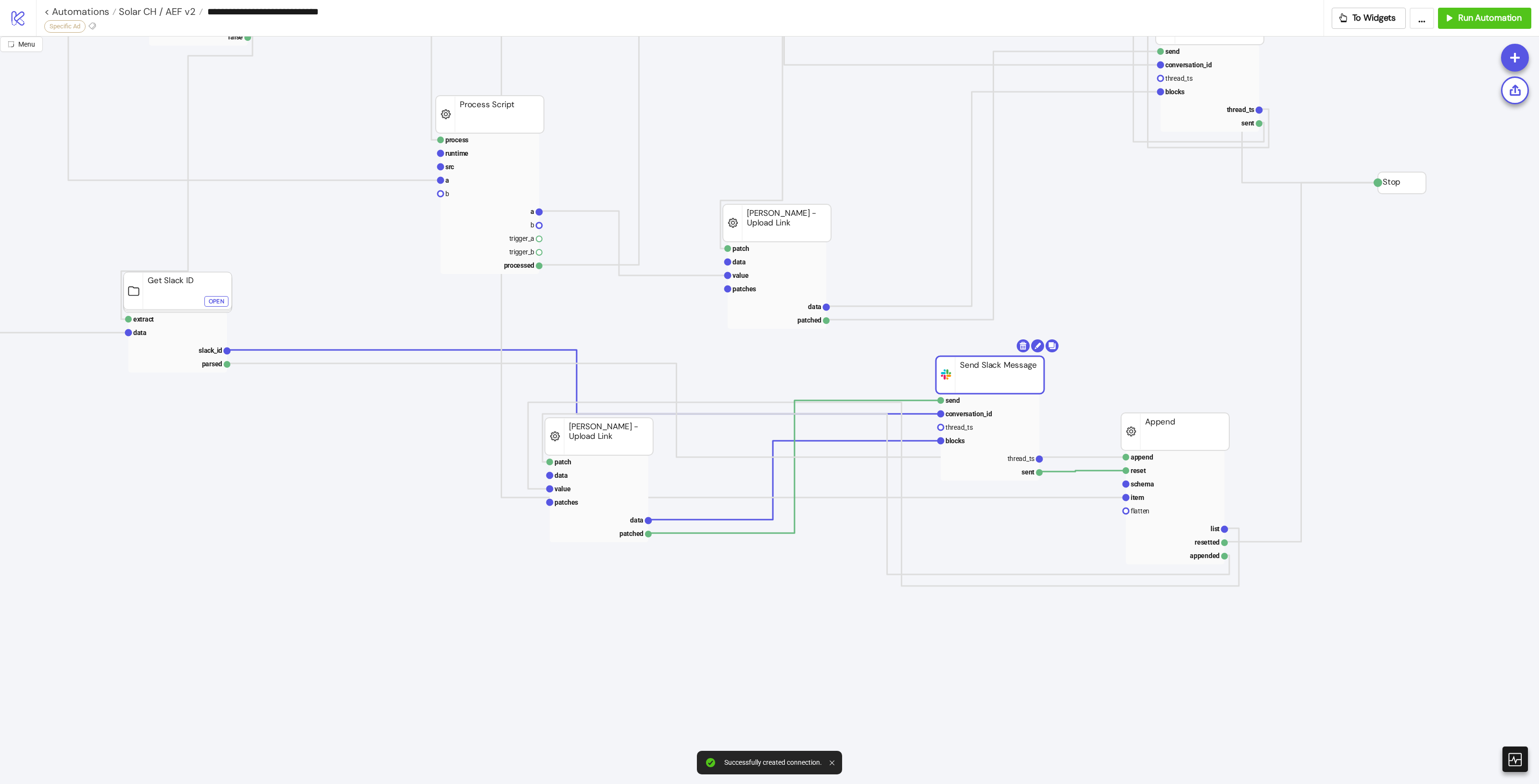
drag, startPoint x: 996, startPoint y: 380, endPoint x: 998, endPoint y: 369, distance: 11.2
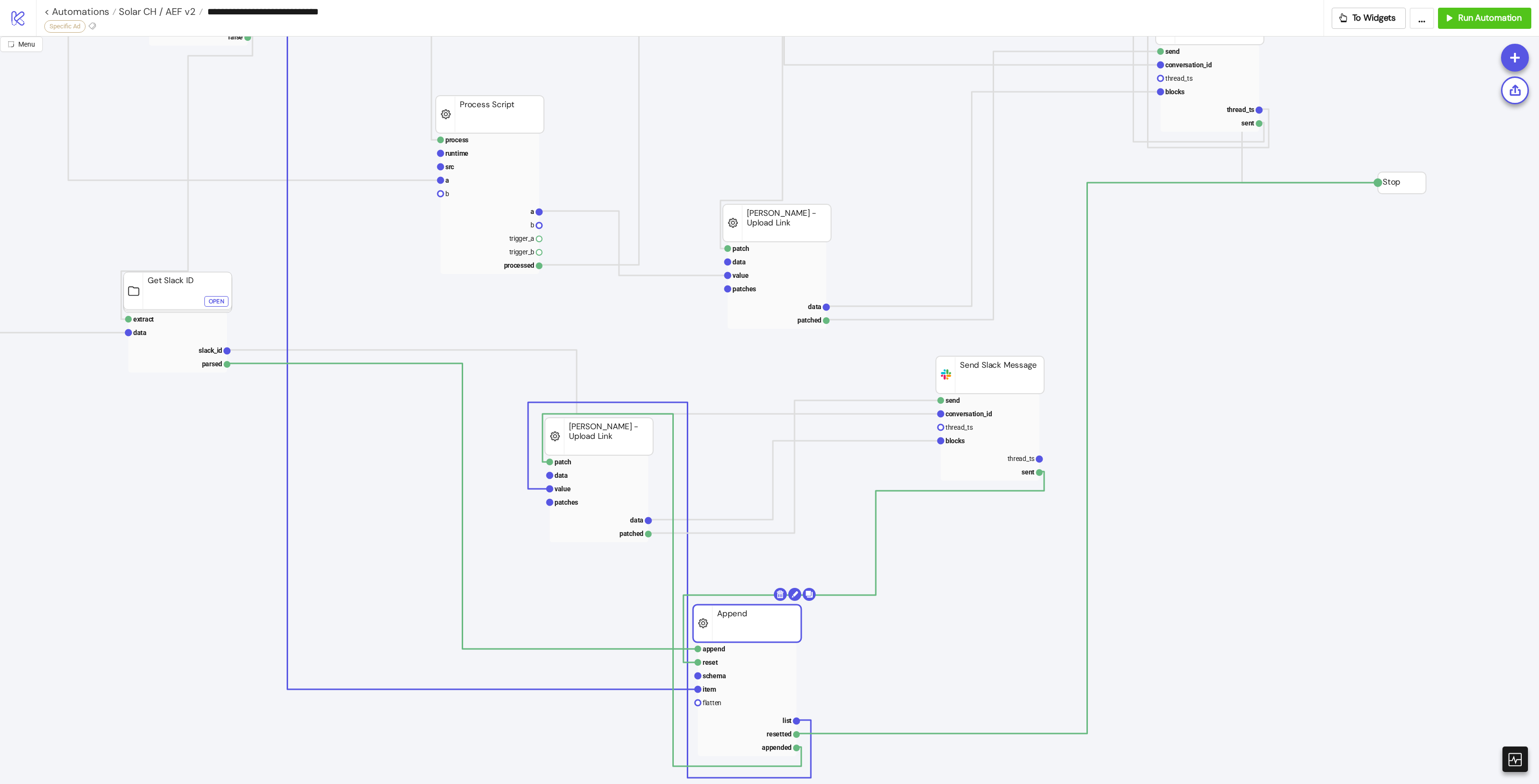
drag, startPoint x: 1187, startPoint y: 431, endPoint x: 759, endPoint y: 623, distance: 469.1
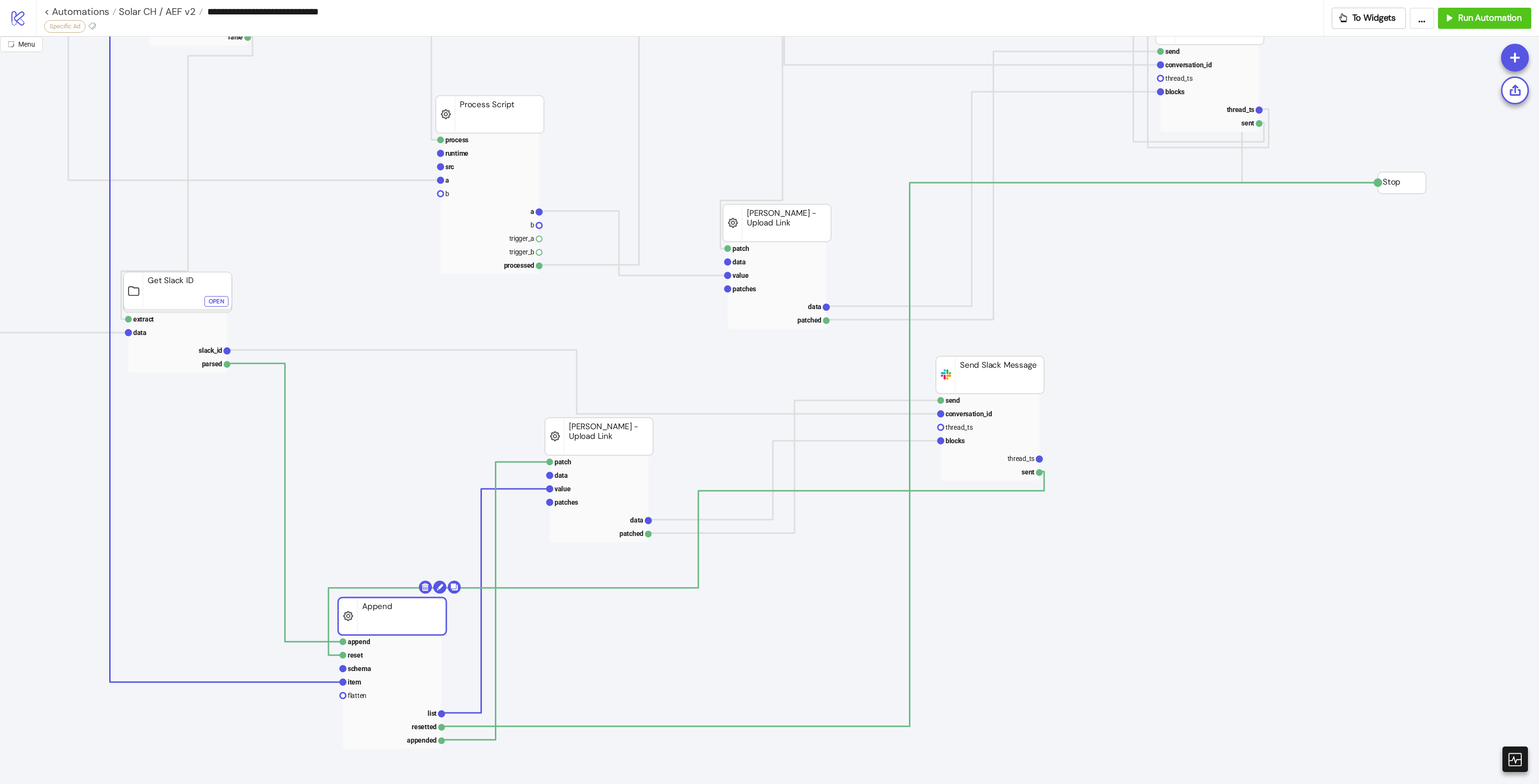
drag, startPoint x: 735, startPoint y: 630, endPoint x: 396, endPoint y: 631, distance: 339.0
click at [396, 631] on rect at bounding box center [393, 616] width 109 height 37
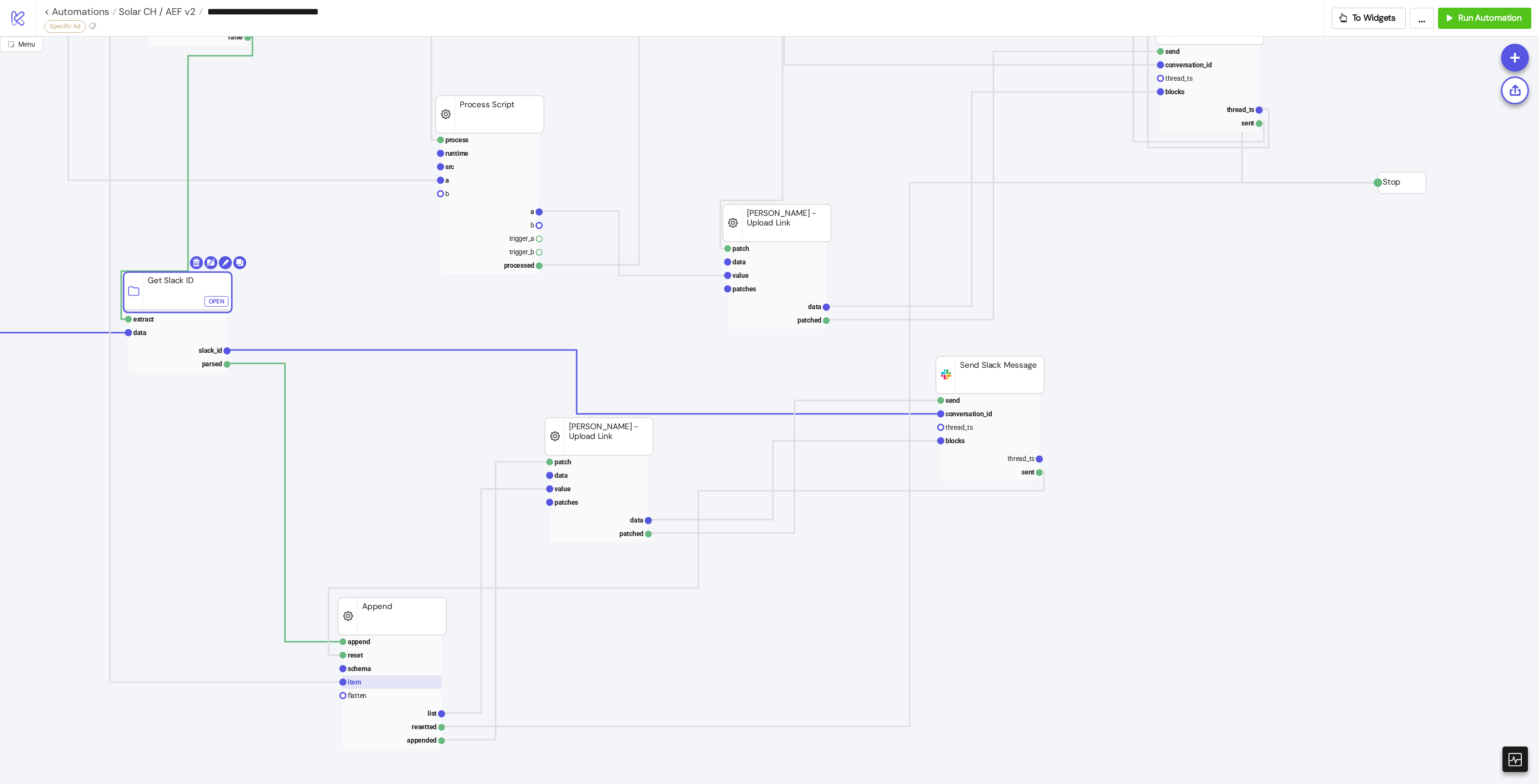
click at [376, 680] on rect at bounding box center [393, 682] width 99 height 14
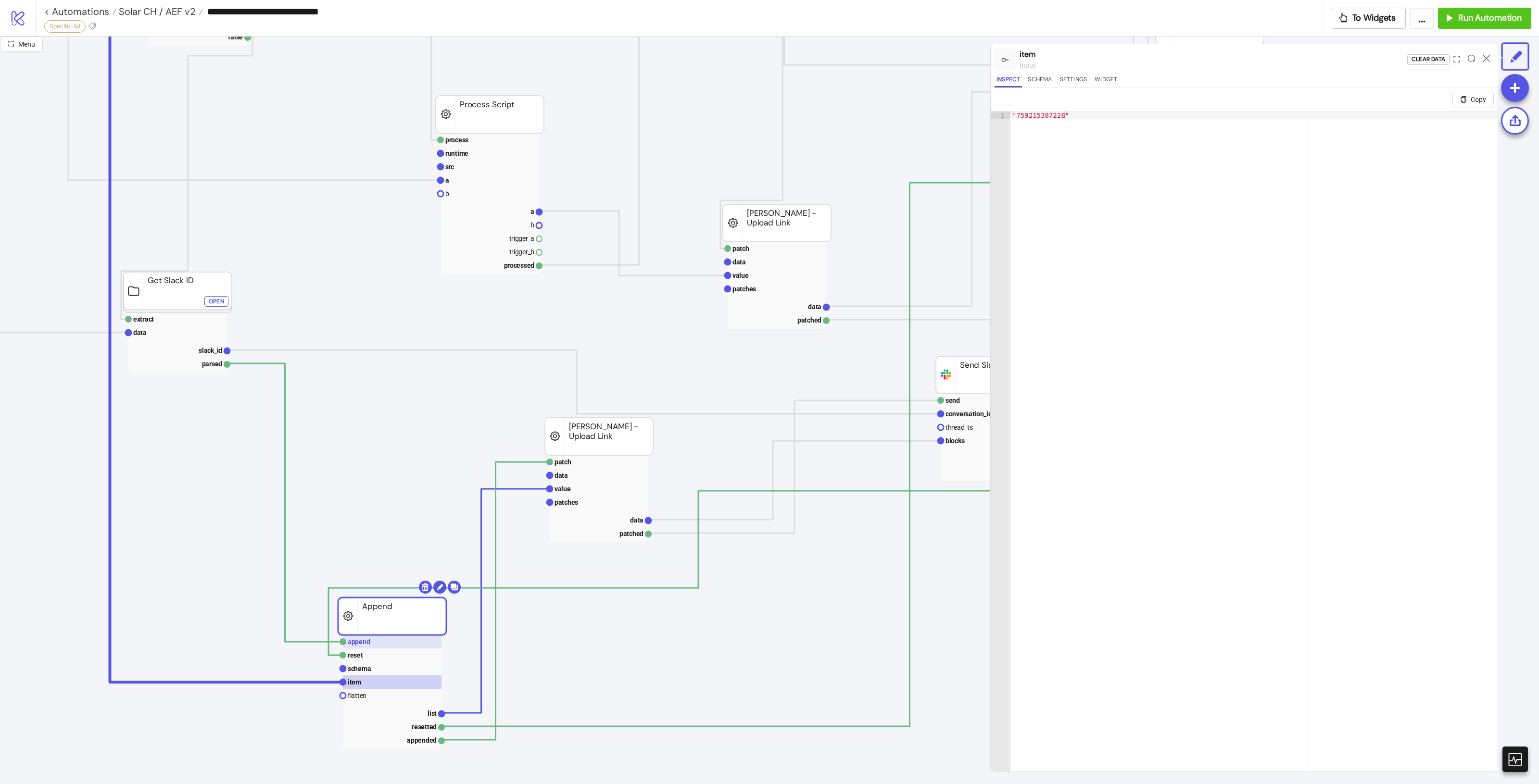
click at [377, 644] on rect at bounding box center [393, 641] width 99 height 14
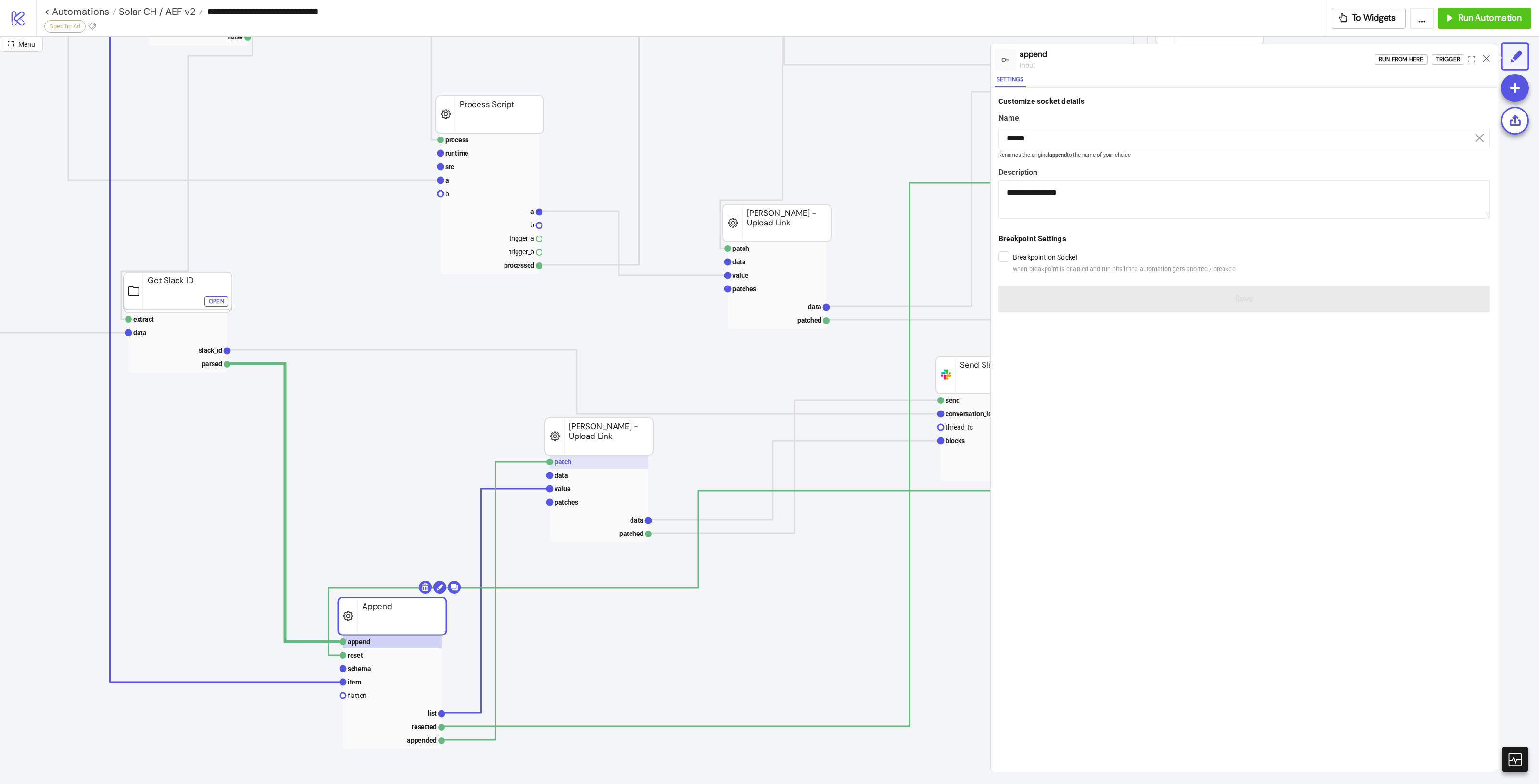
click at [588, 462] on rect at bounding box center [599, 462] width 99 height 14
type input "*****"
type textarea "**********"
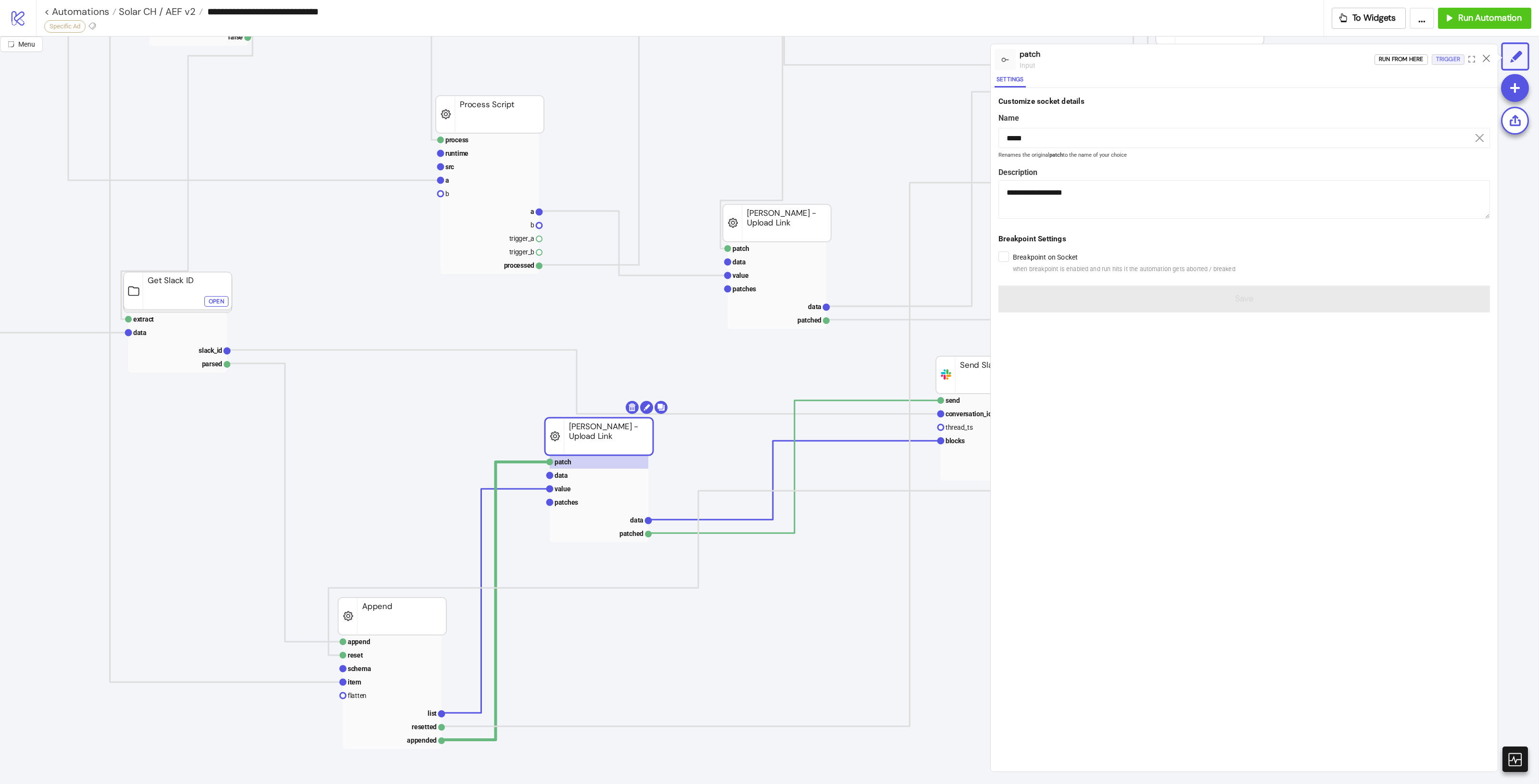
click at [1454, 61] on div "Trigger" at bounding box center [1448, 60] width 24 height 11
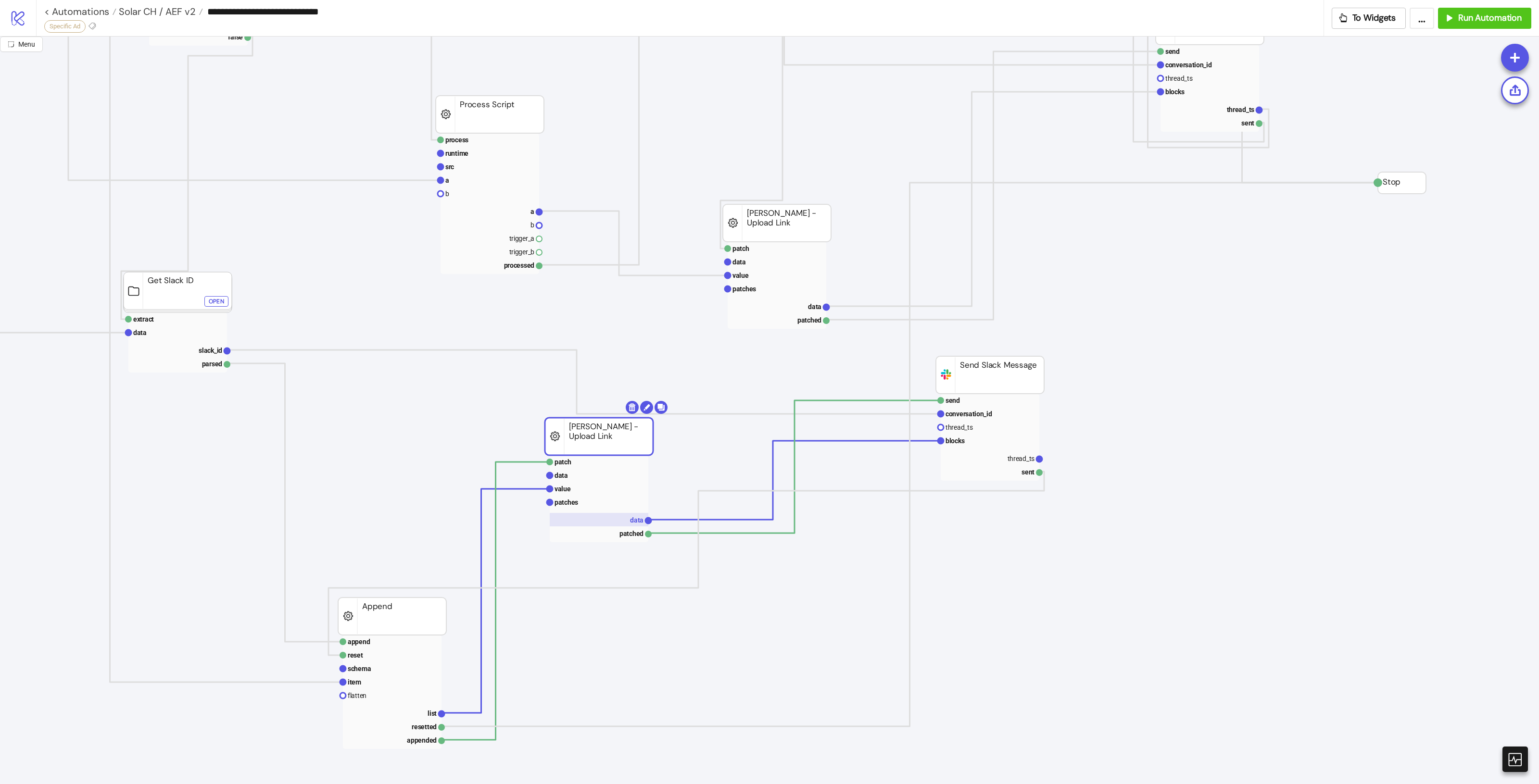
click at [623, 522] on rect at bounding box center [599, 519] width 99 height 14
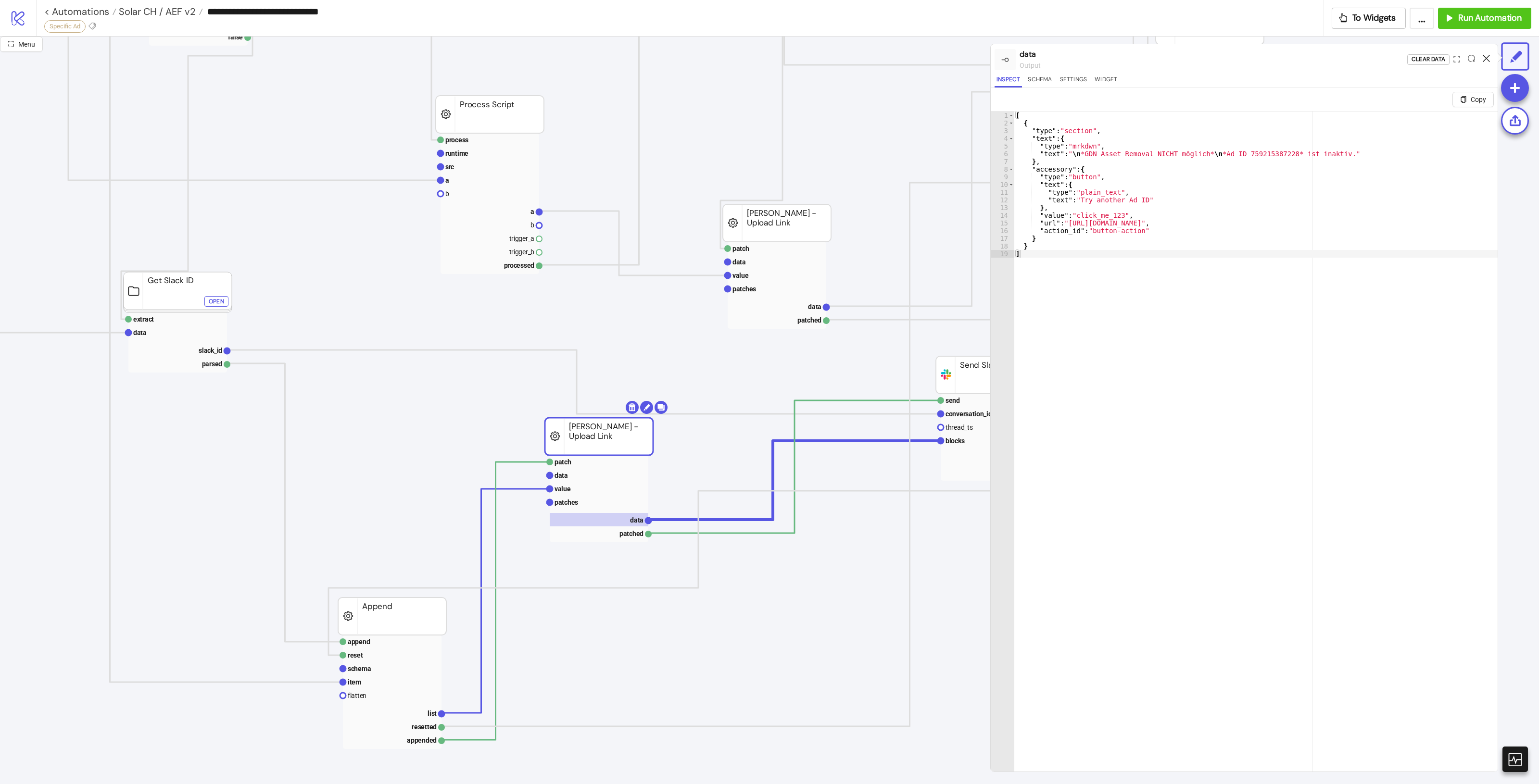
click at [1484, 57] on icon at bounding box center [1486, 58] width 7 height 7
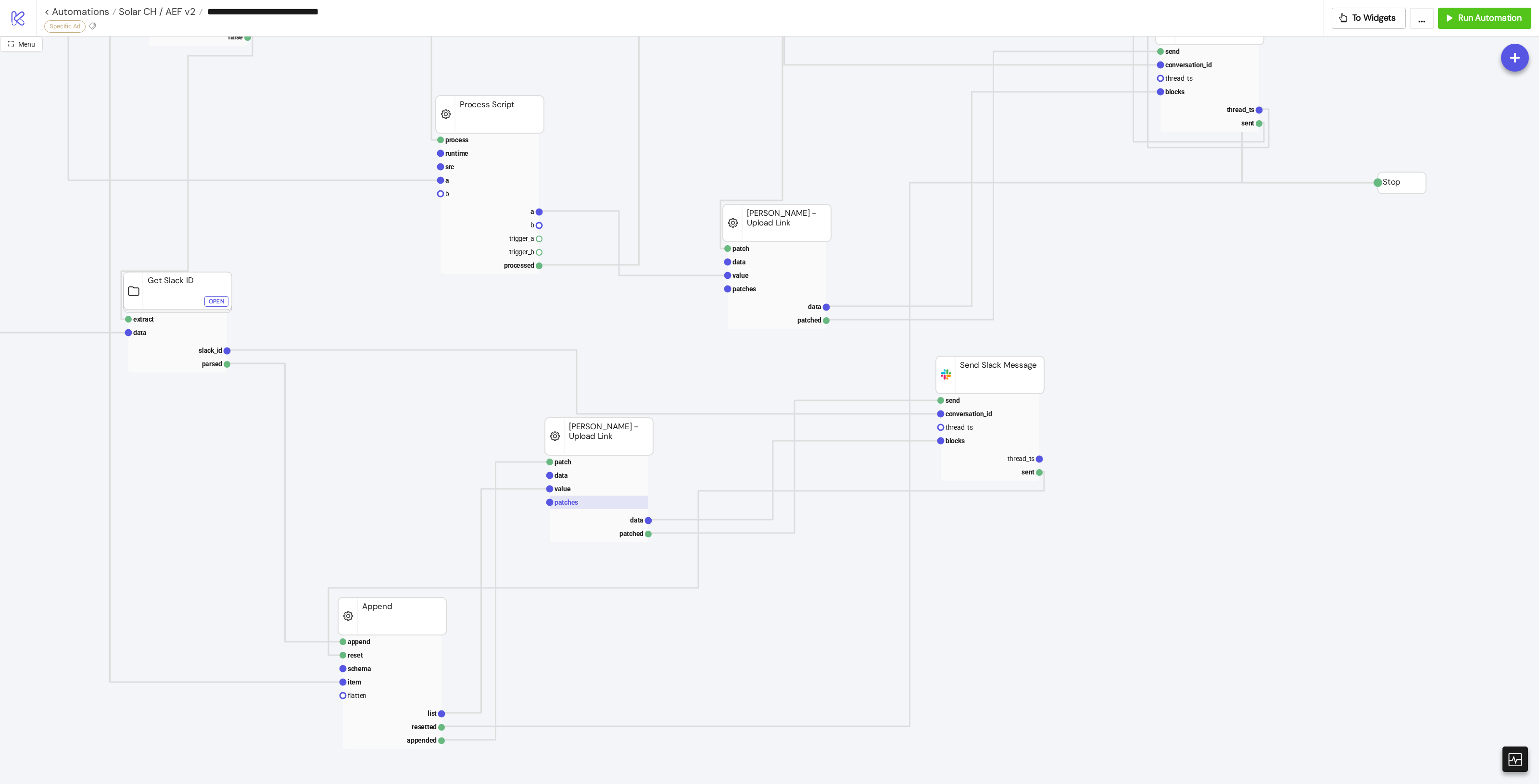
click at [569, 501] on text "patches" at bounding box center [566, 502] width 24 height 8
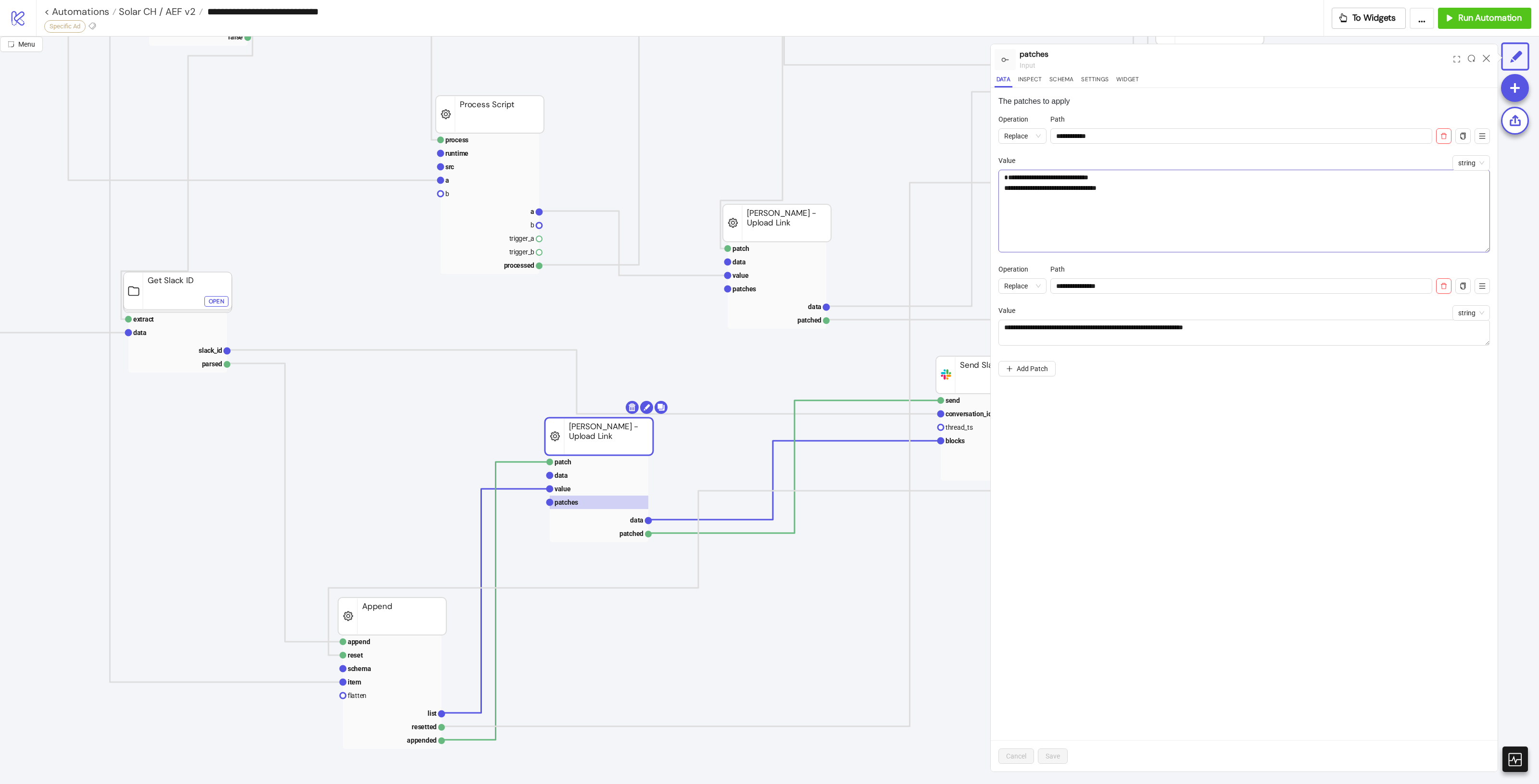
drag, startPoint x: 1484, startPoint y: 191, endPoint x: 1477, endPoint y: 246, distance: 55.4
click at [1477, 246] on textarea "**********" at bounding box center [1244, 211] width 491 height 83
click at [1107, 196] on textarea "**********" at bounding box center [1244, 211] width 491 height 83
click at [1332, 225] on textarea "**********" at bounding box center [1244, 211] width 491 height 83
click at [1321, 451] on div "**********" at bounding box center [1244, 429] width 507 height 684
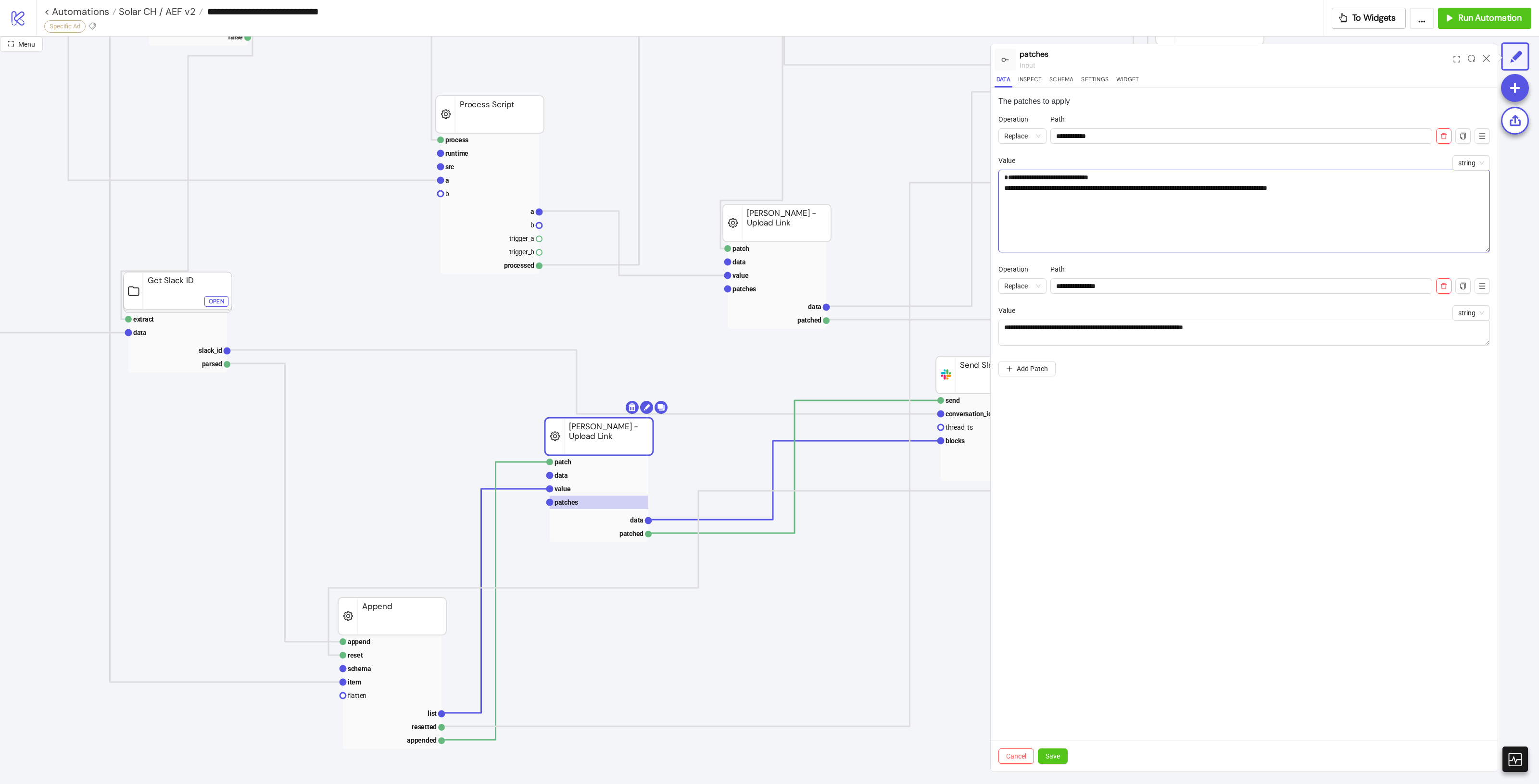
drag, startPoint x: 1087, startPoint y: 187, endPoint x: 1069, endPoint y: 187, distance: 18.0
click at [1069, 187] on textarea "**********" at bounding box center [1244, 211] width 491 height 83
type textarea "**********"
click at [1340, 501] on div "**********" at bounding box center [1244, 429] width 507 height 684
click at [1054, 754] on span "Save" at bounding box center [1053, 756] width 14 height 8
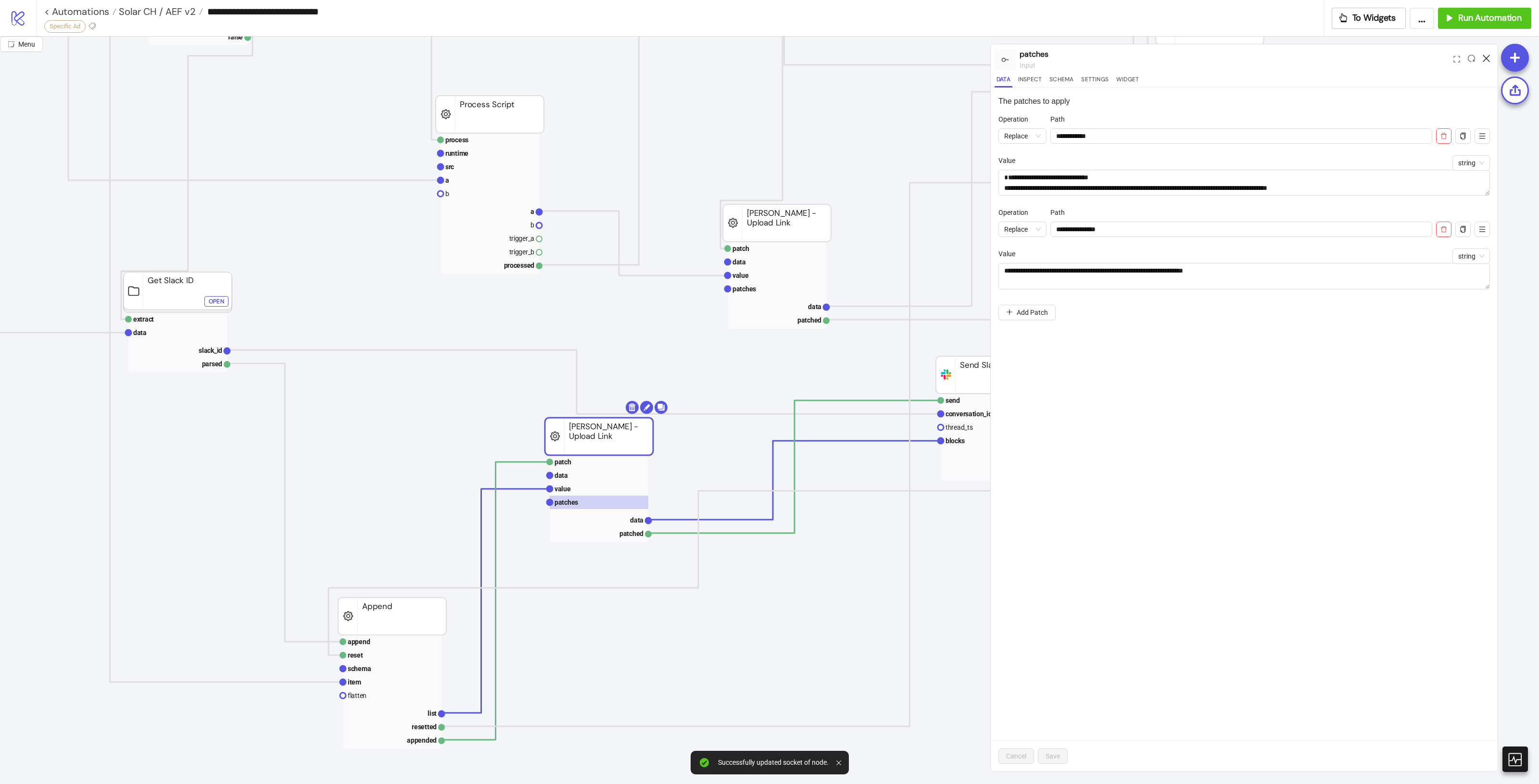
click at [1489, 57] on icon at bounding box center [1486, 58] width 7 height 7
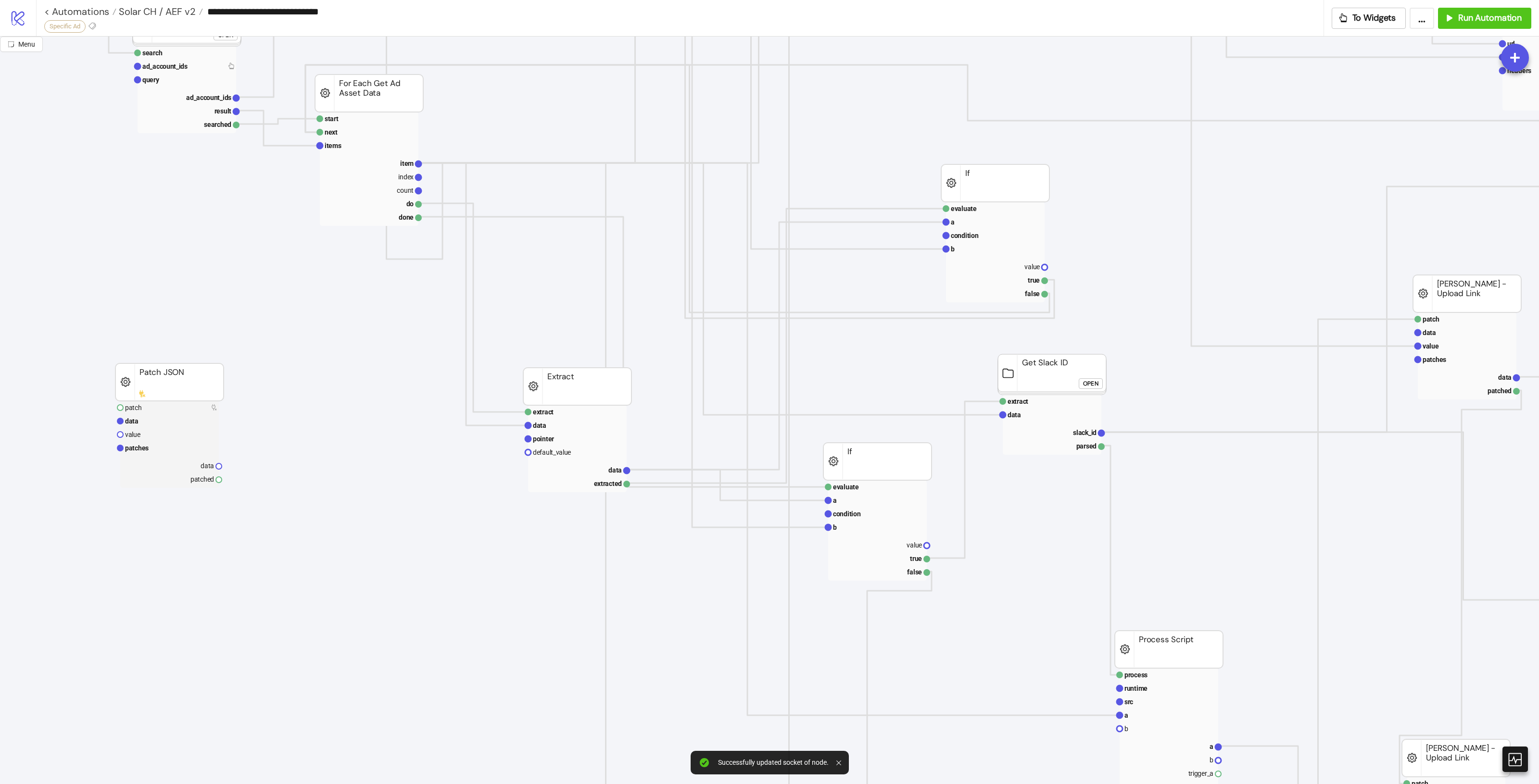
scroll to position [240, 27]
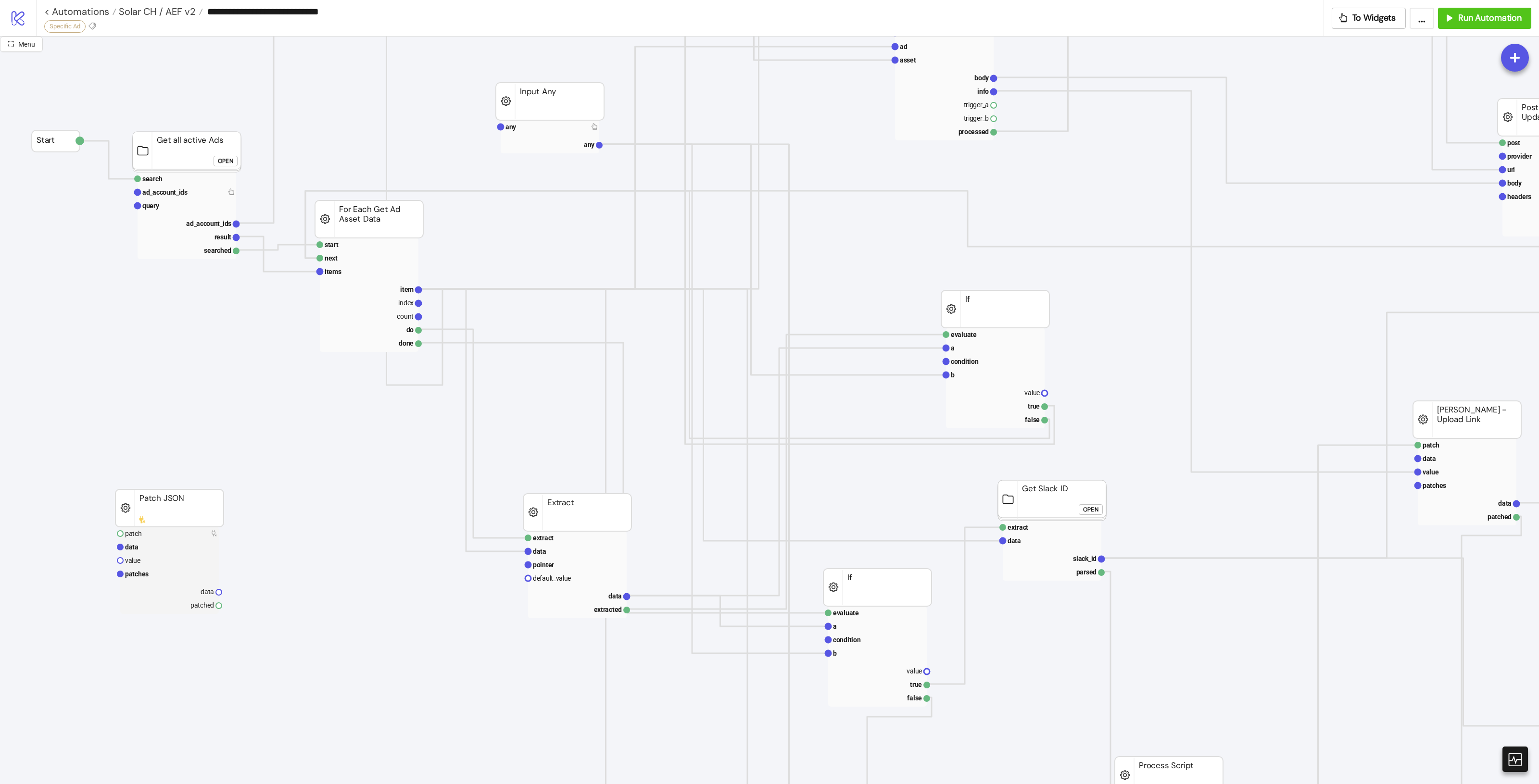
click at [223, 161] on div "Open" at bounding box center [225, 161] width 15 height 11
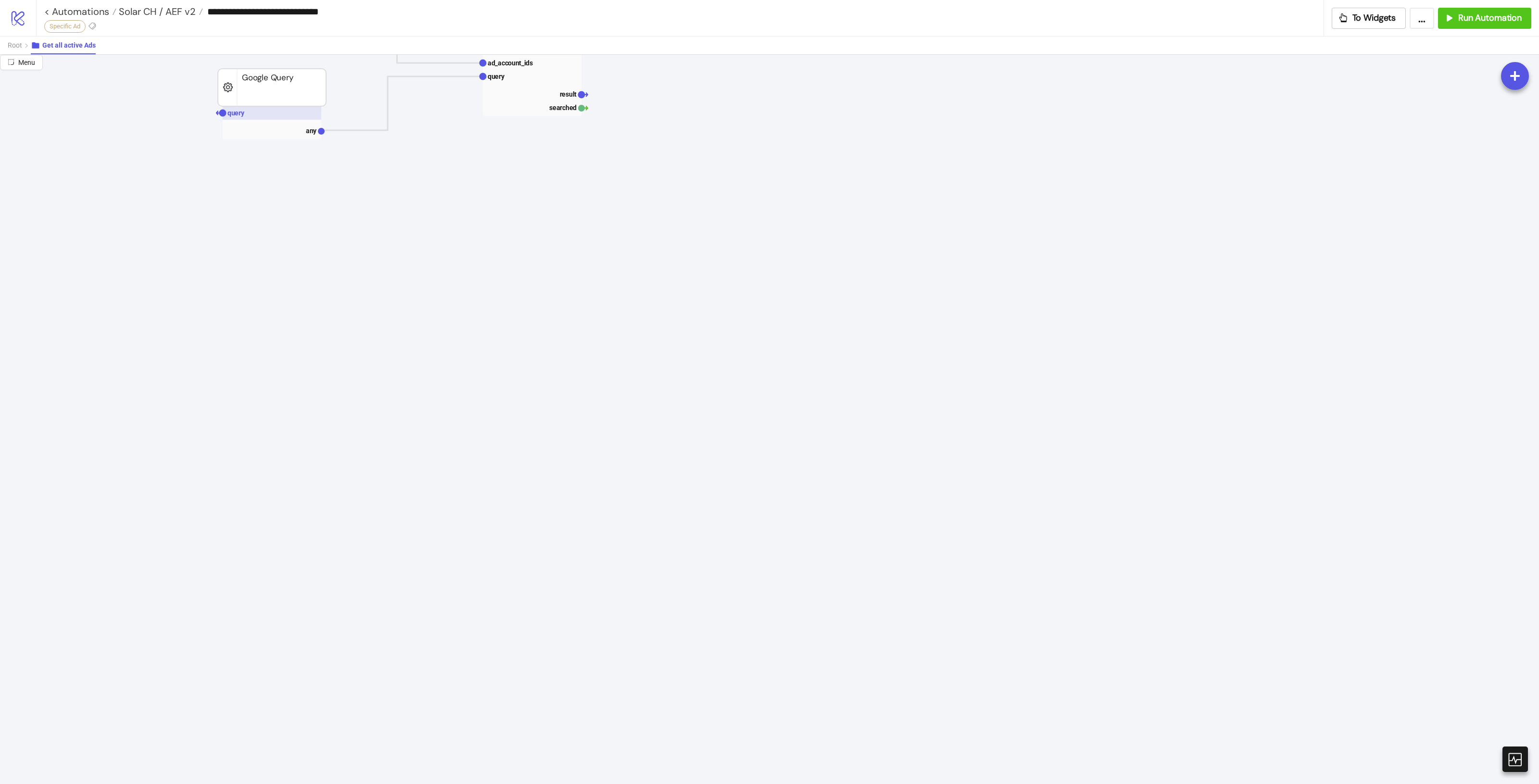
click at [266, 108] on rect at bounding box center [272, 112] width 99 height 14
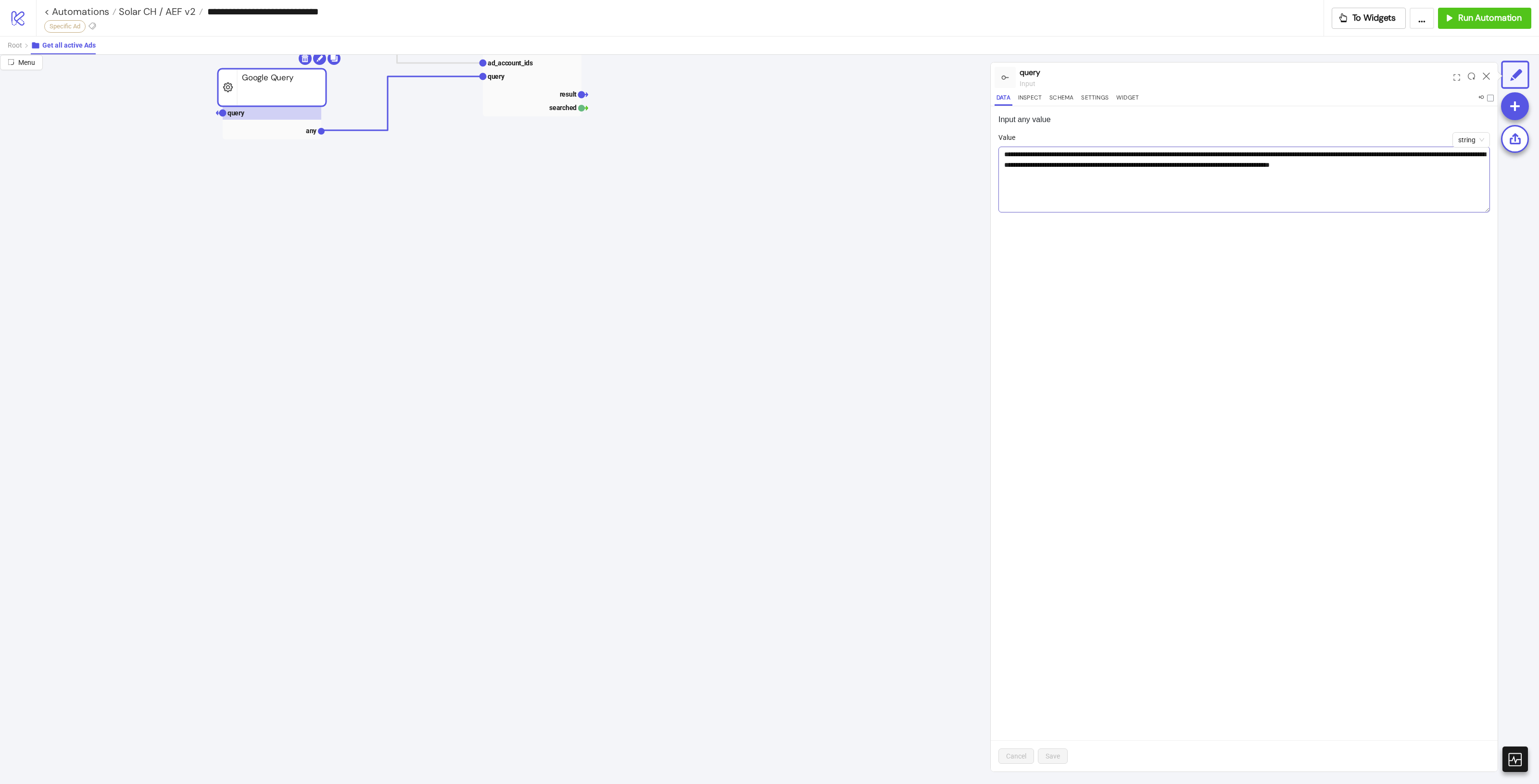
drag, startPoint x: 1482, startPoint y: 171, endPoint x: 1480, endPoint y: 211, distance: 40.0
click at [1480, 211] on textarea "**********" at bounding box center [1244, 179] width 491 height 66
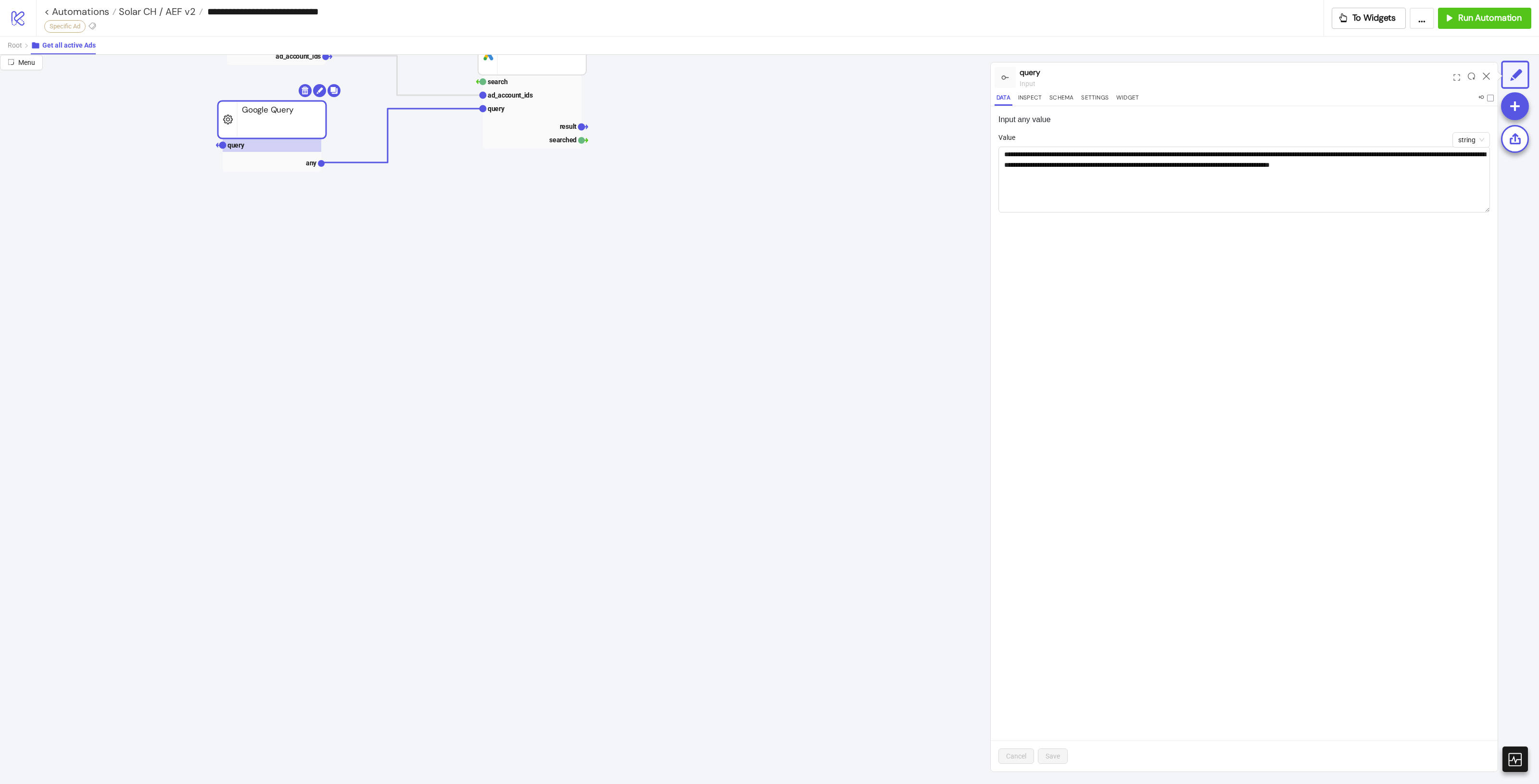
scroll to position [180, 27]
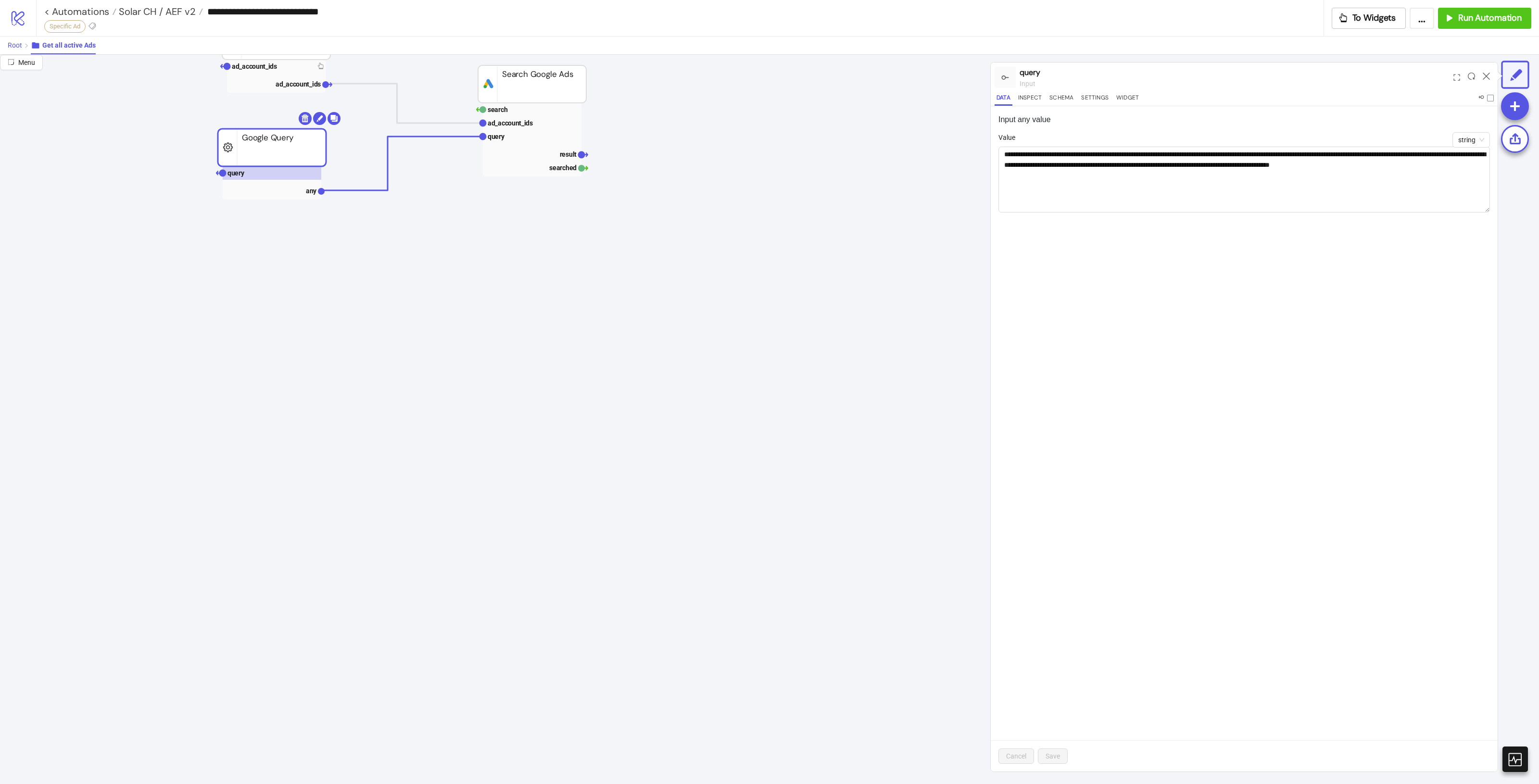
click at [7, 41] on div "Root Get all active Ads" at bounding box center [769, 45] width 1539 height 18
click at [10, 44] on span "Root" at bounding box center [15, 45] width 14 height 8
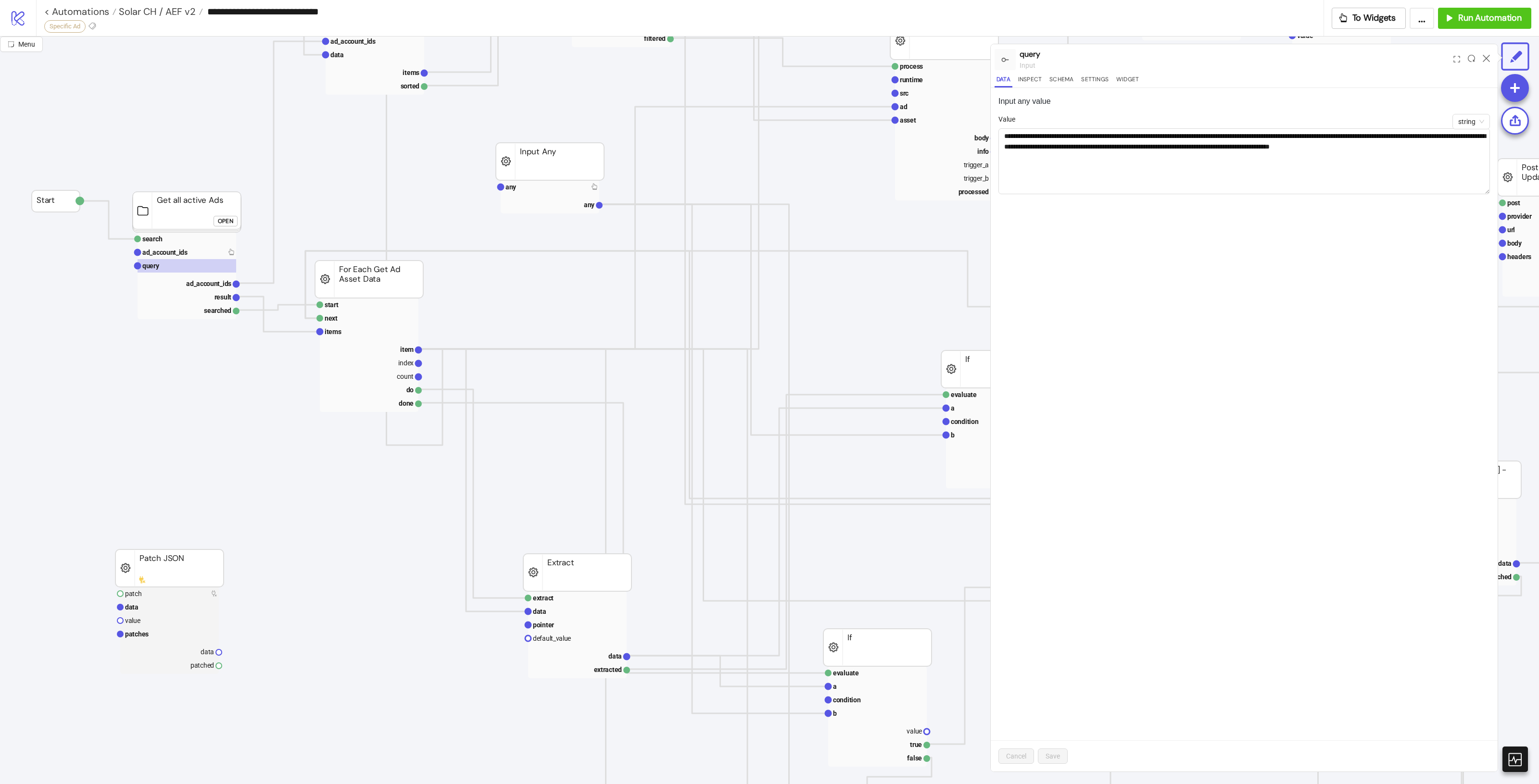
click at [1489, 55] on icon at bounding box center [1486, 58] width 7 height 7
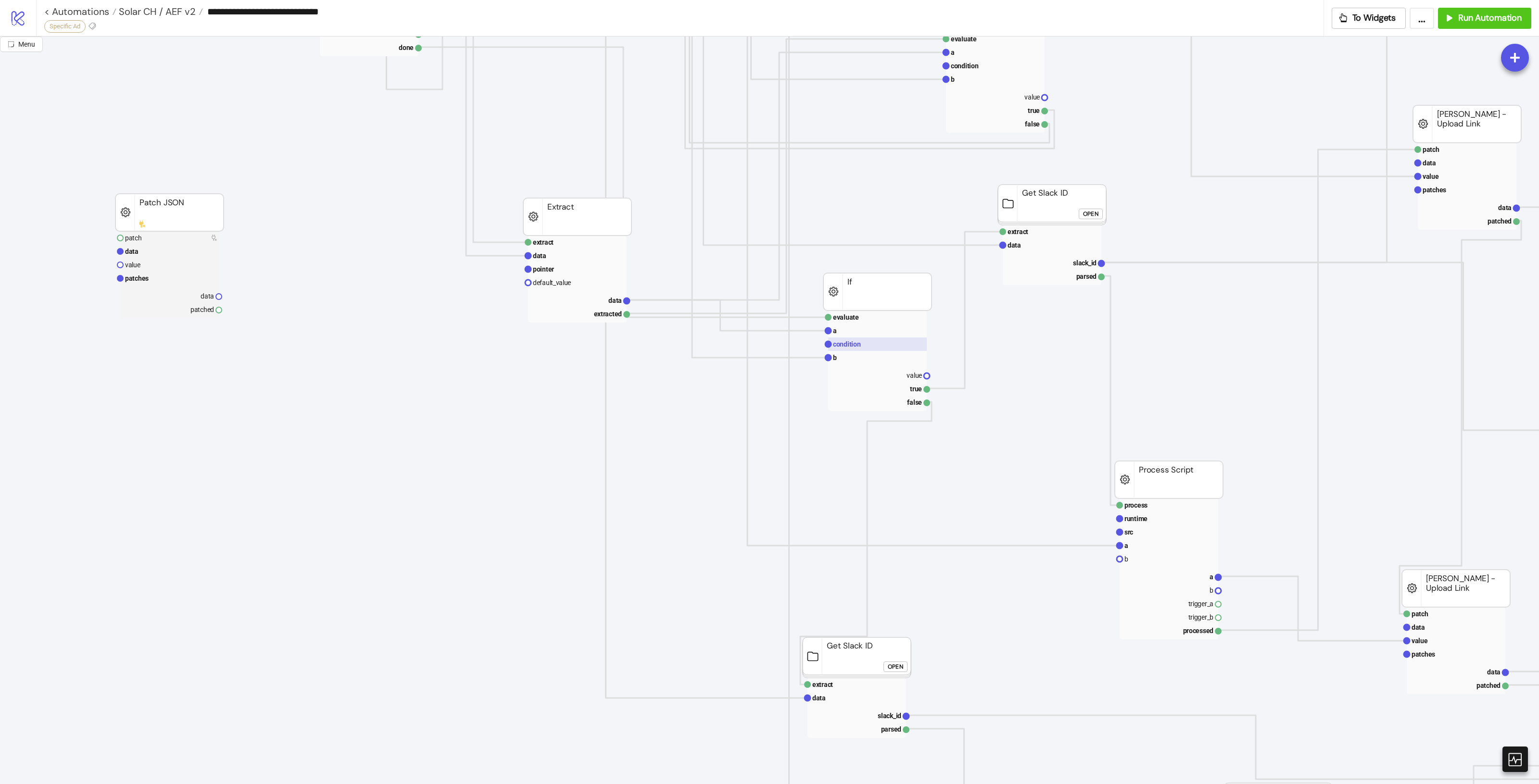
scroll to position [541, 27]
click at [843, 660] on rect at bounding box center [857, 652] width 109 height 41
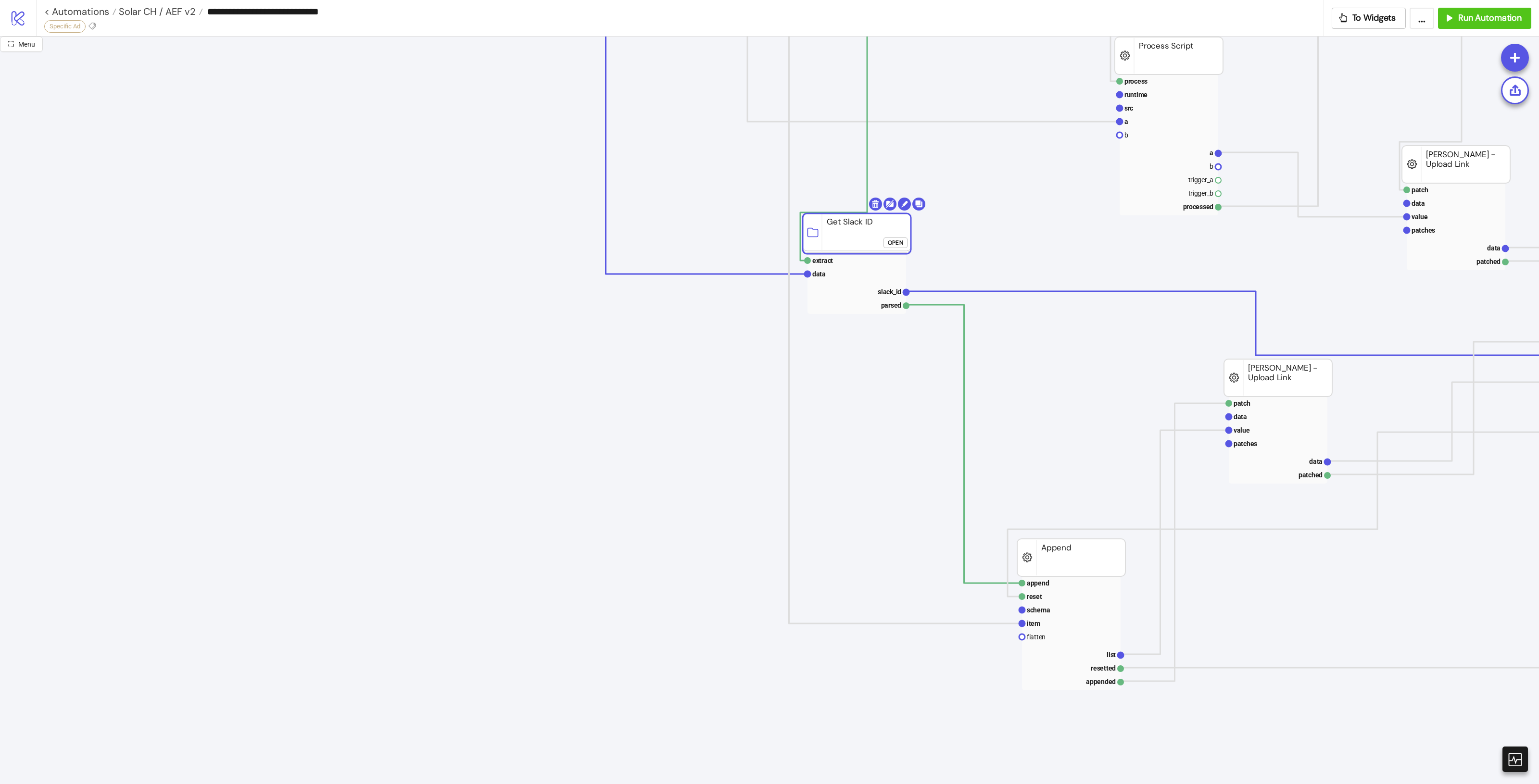
scroll to position [962, 27]
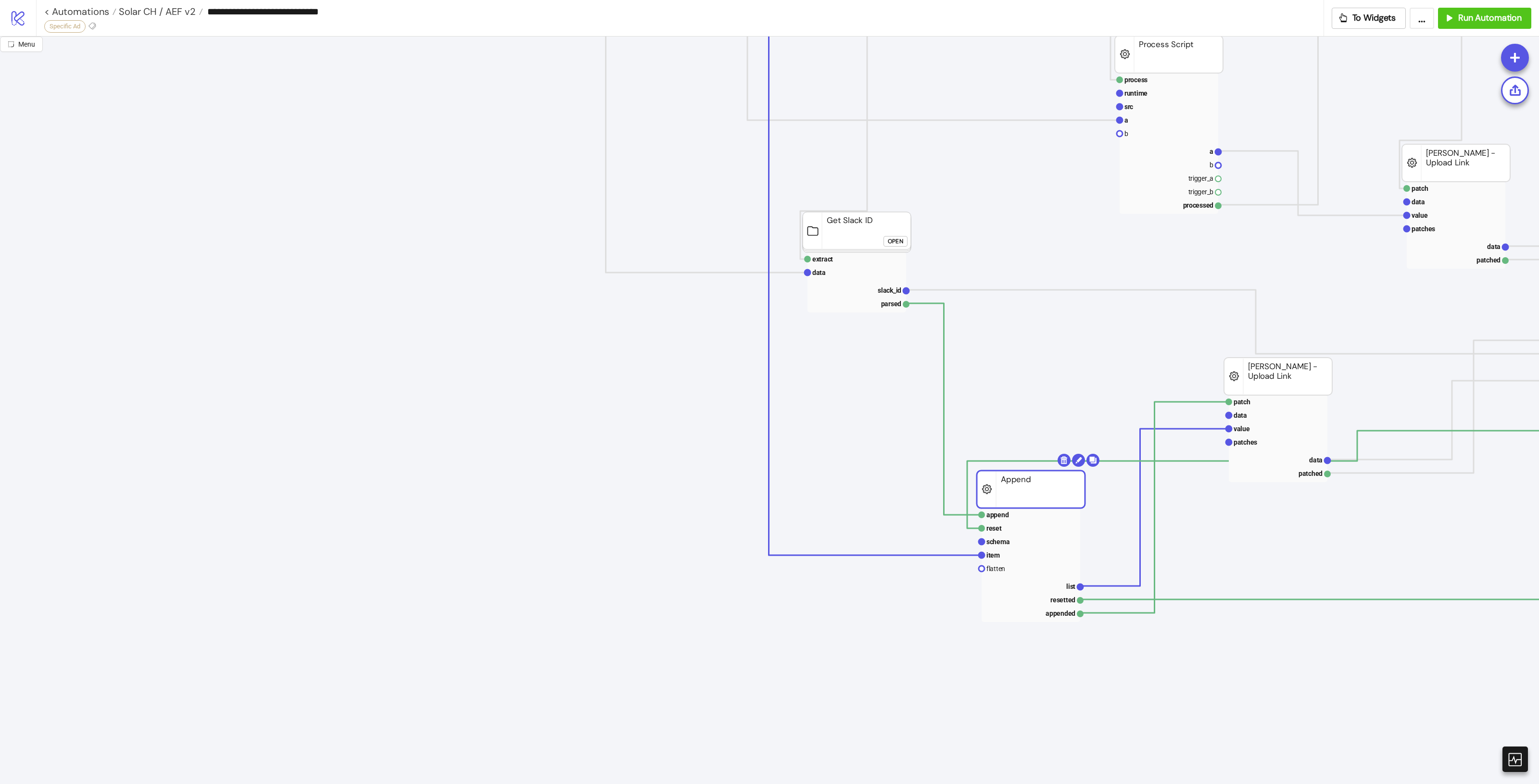
drag, startPoint x: 1079, startPoint y: 568, endPoint x: 1037, endPoint y: 490, distance: 88.6
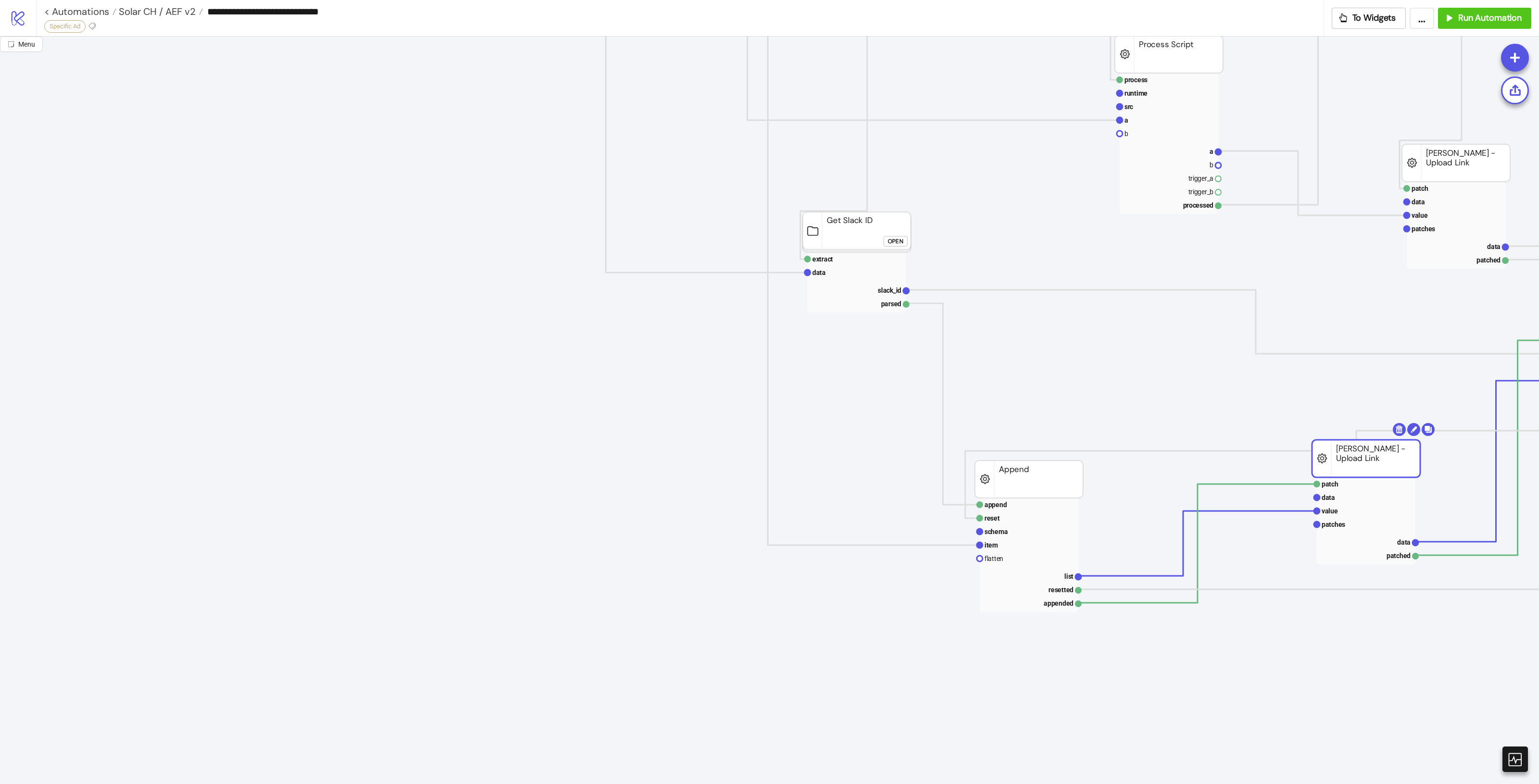
drag, startPoint x: 1264, startPoint y: 364, endPoint x: 1335, endPoint y: 446, distance: 108.5
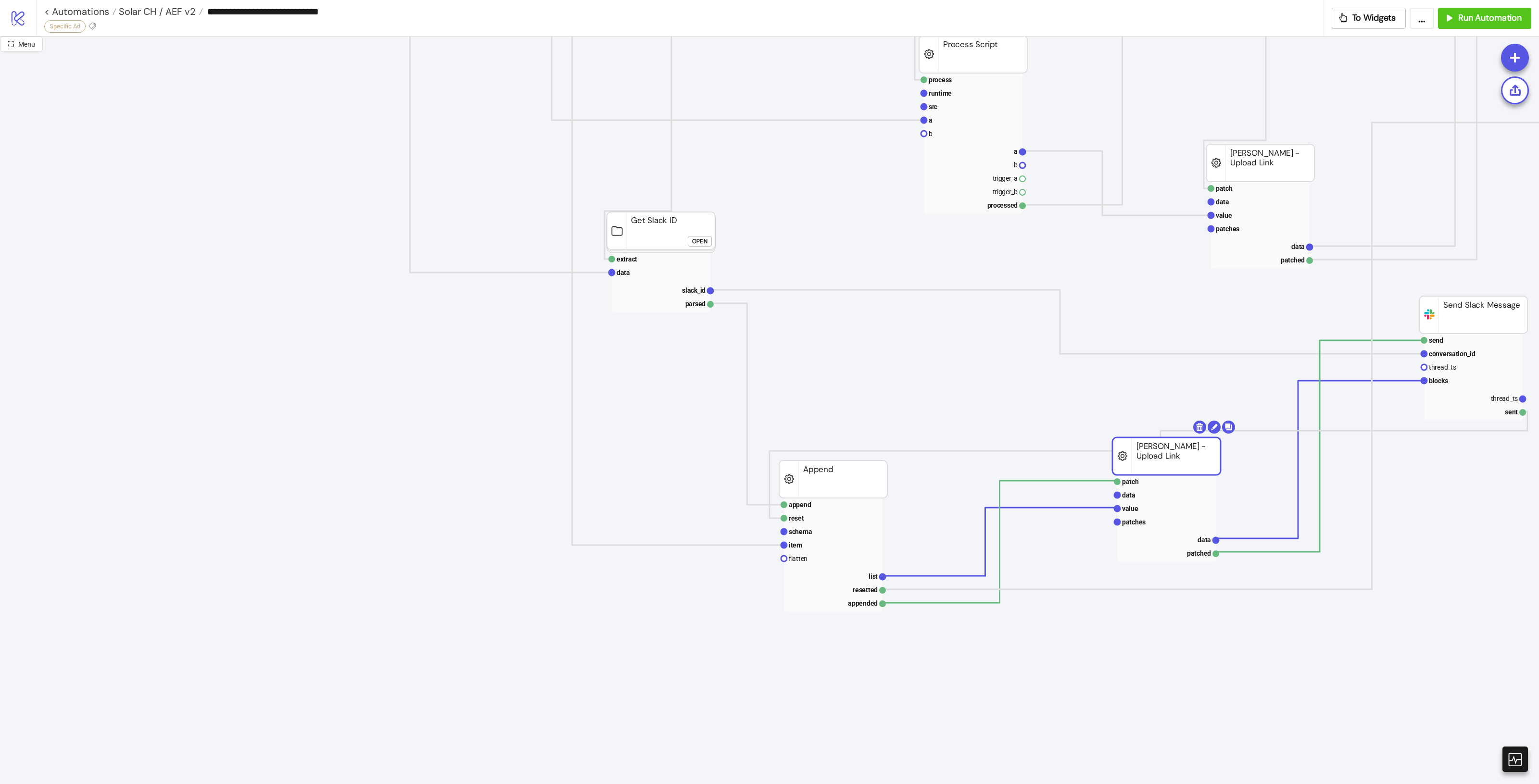
scroll to position [962, 453]
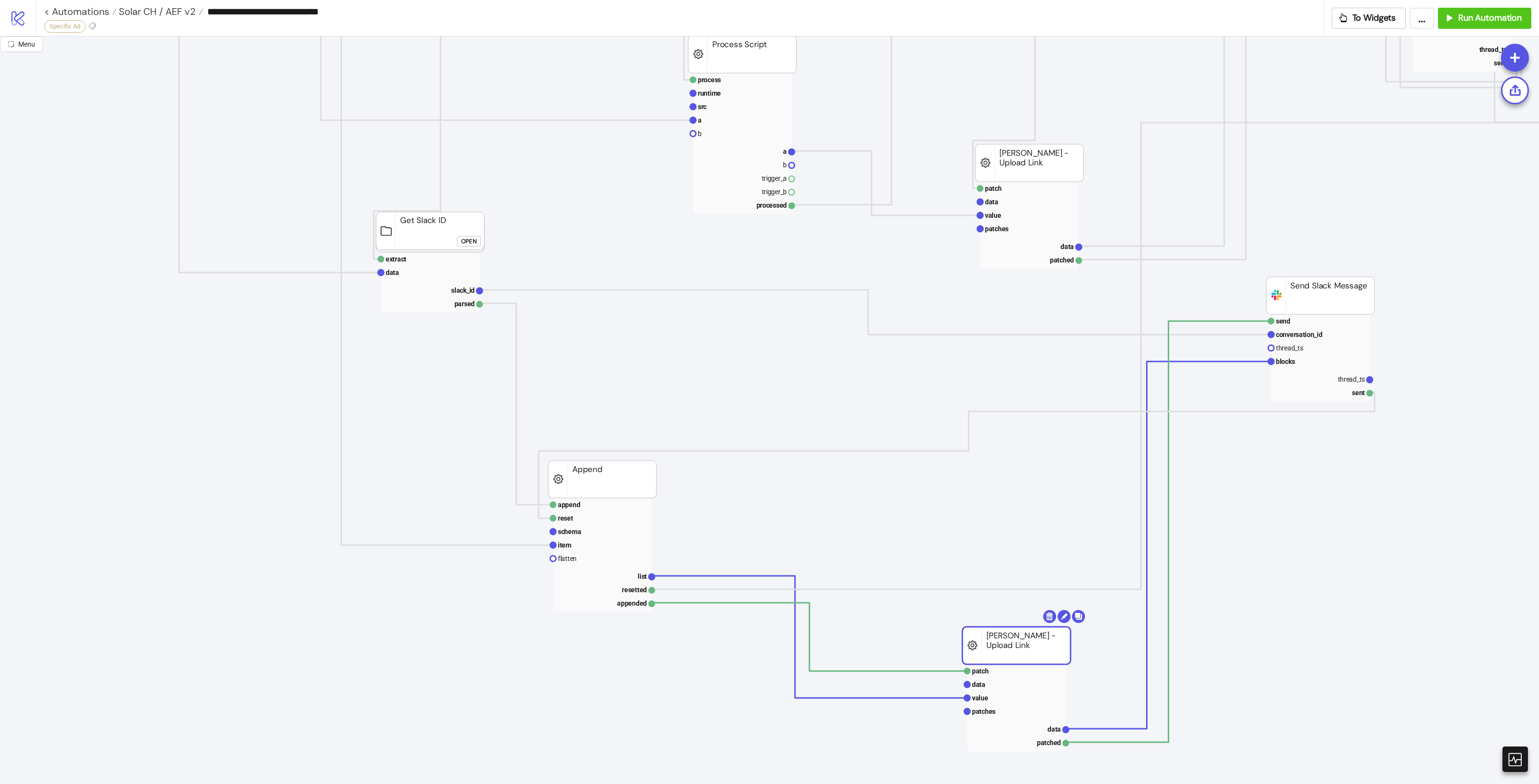
drag, startPoint x: 918, startPoint y: 478, endPoint x: 993, endPoint y: 659, distance: 195.9
click at [630, 571] on rect at bounding box center [602, 576] width 99 height 14
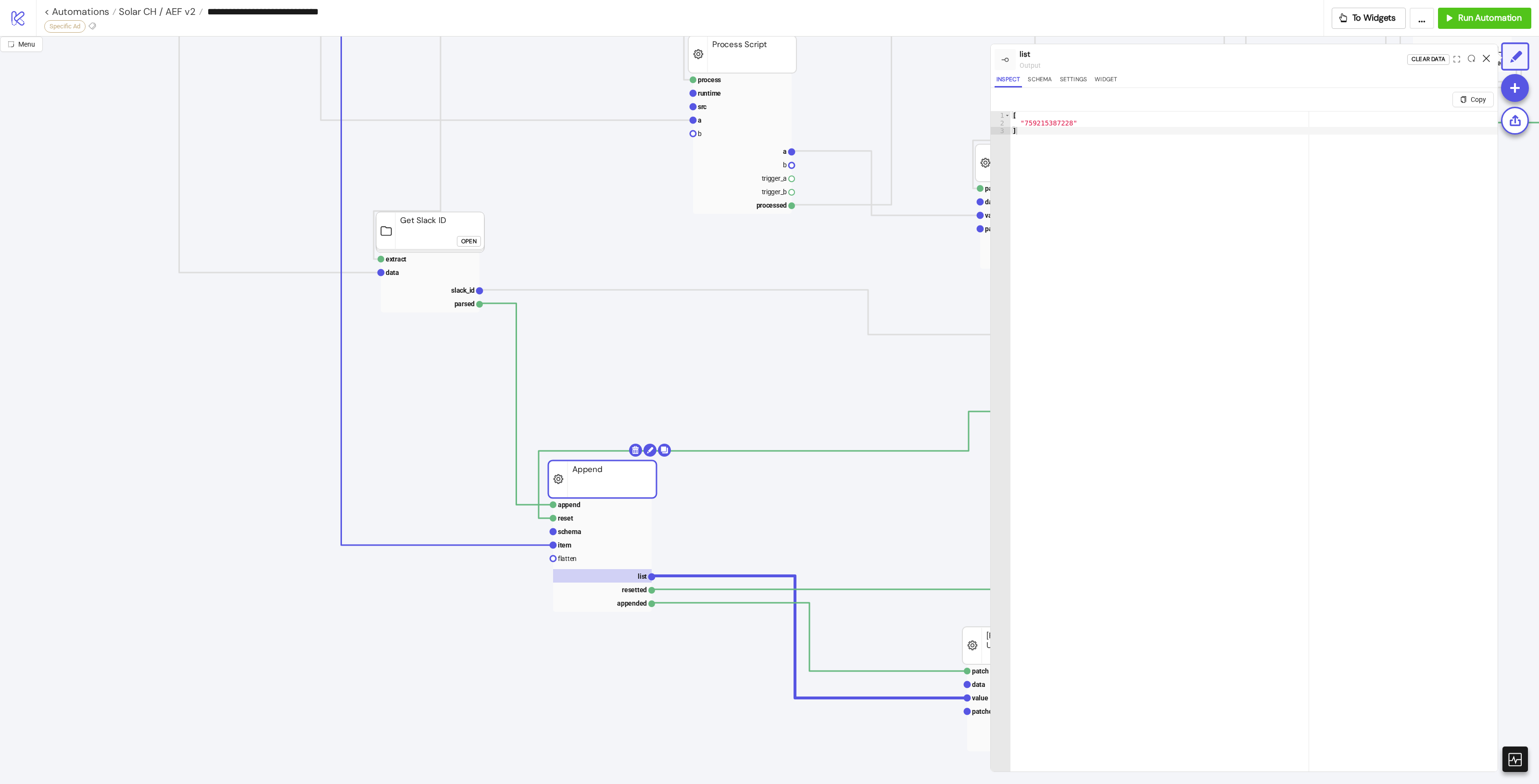
click at [1485, 57] on icon at bounding box center [1486, 58] width 7 height 7
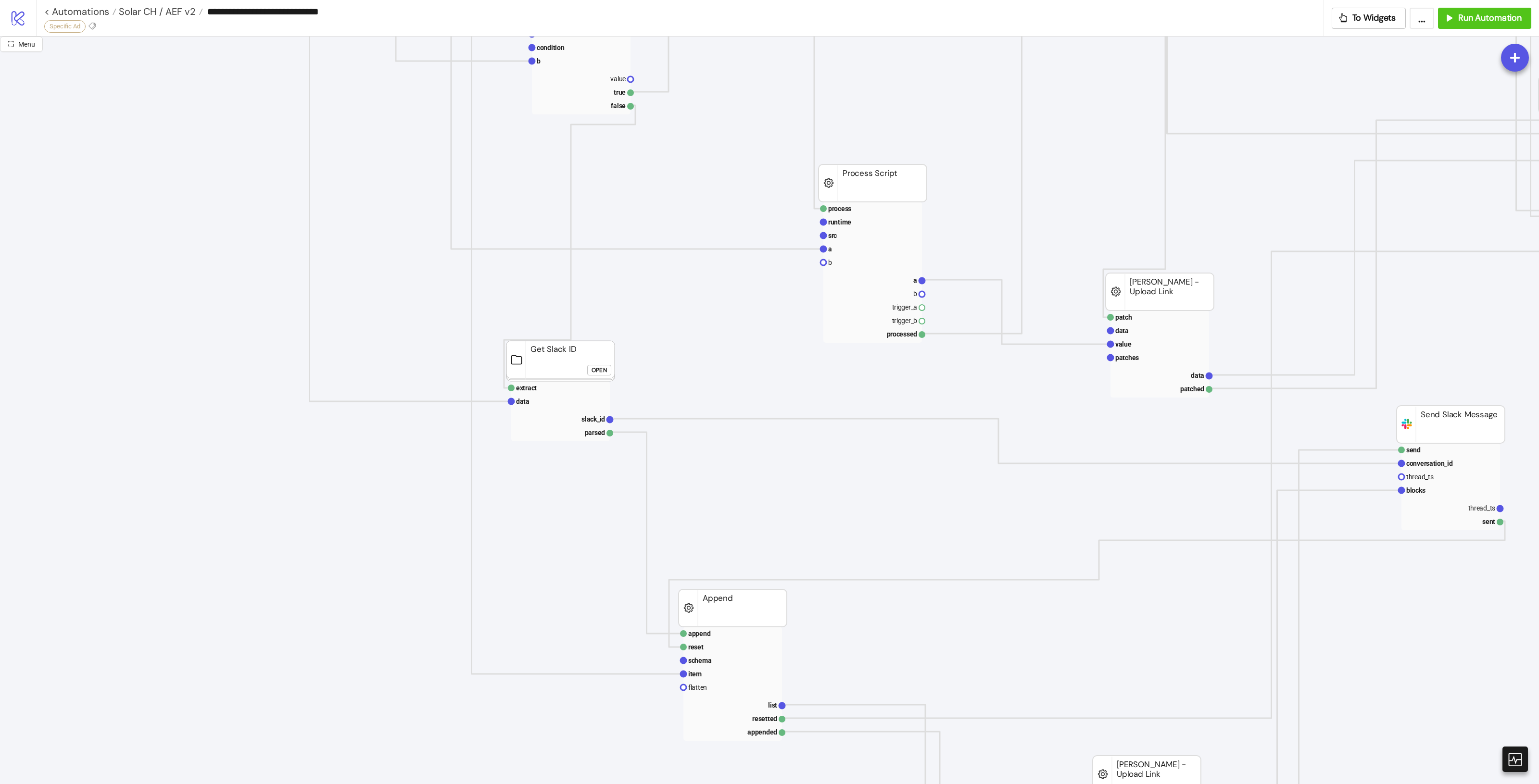
scroll to position [721, 323]
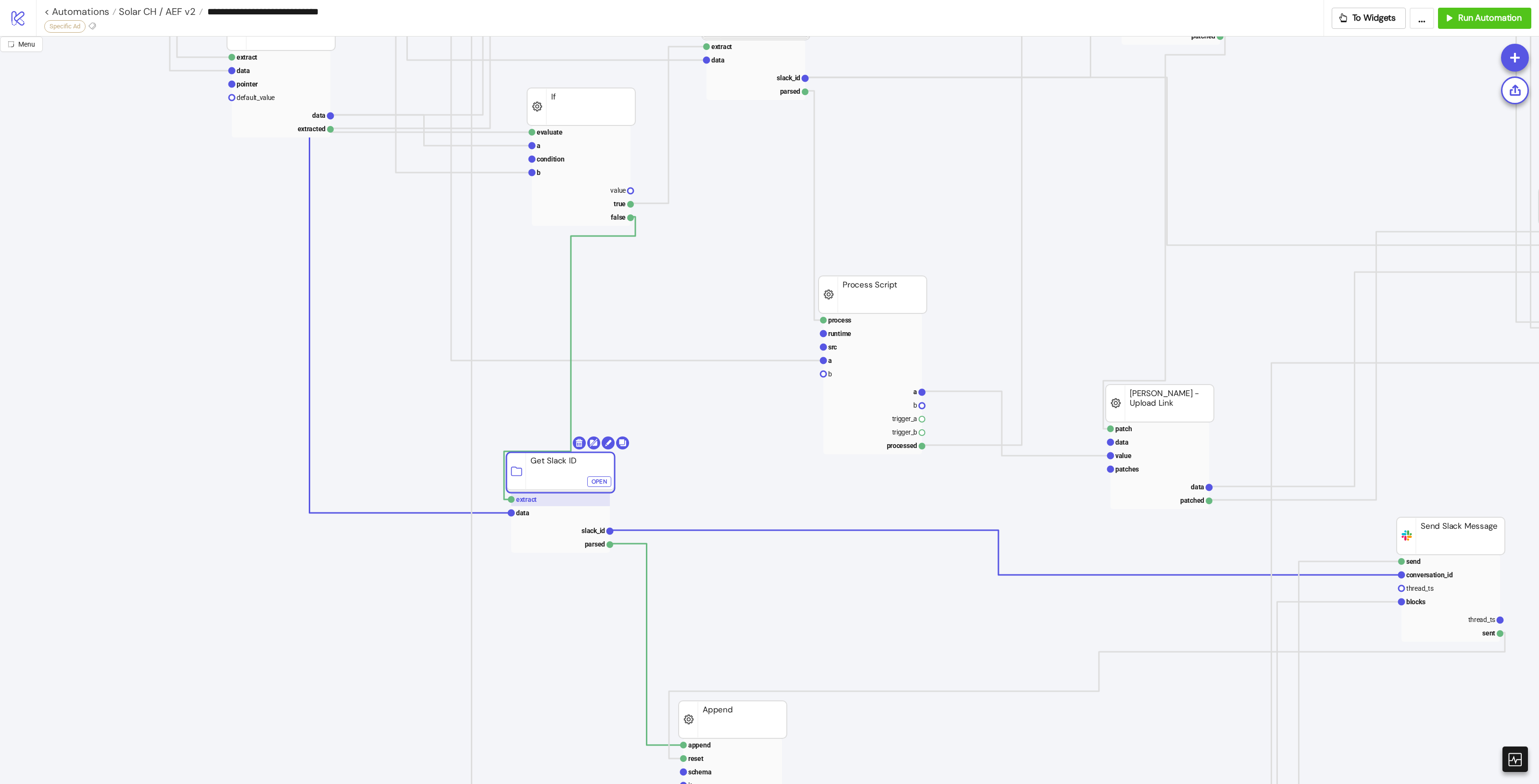
click at [537, 498] on rect at bounding box center [561, 499] width 99 height 14
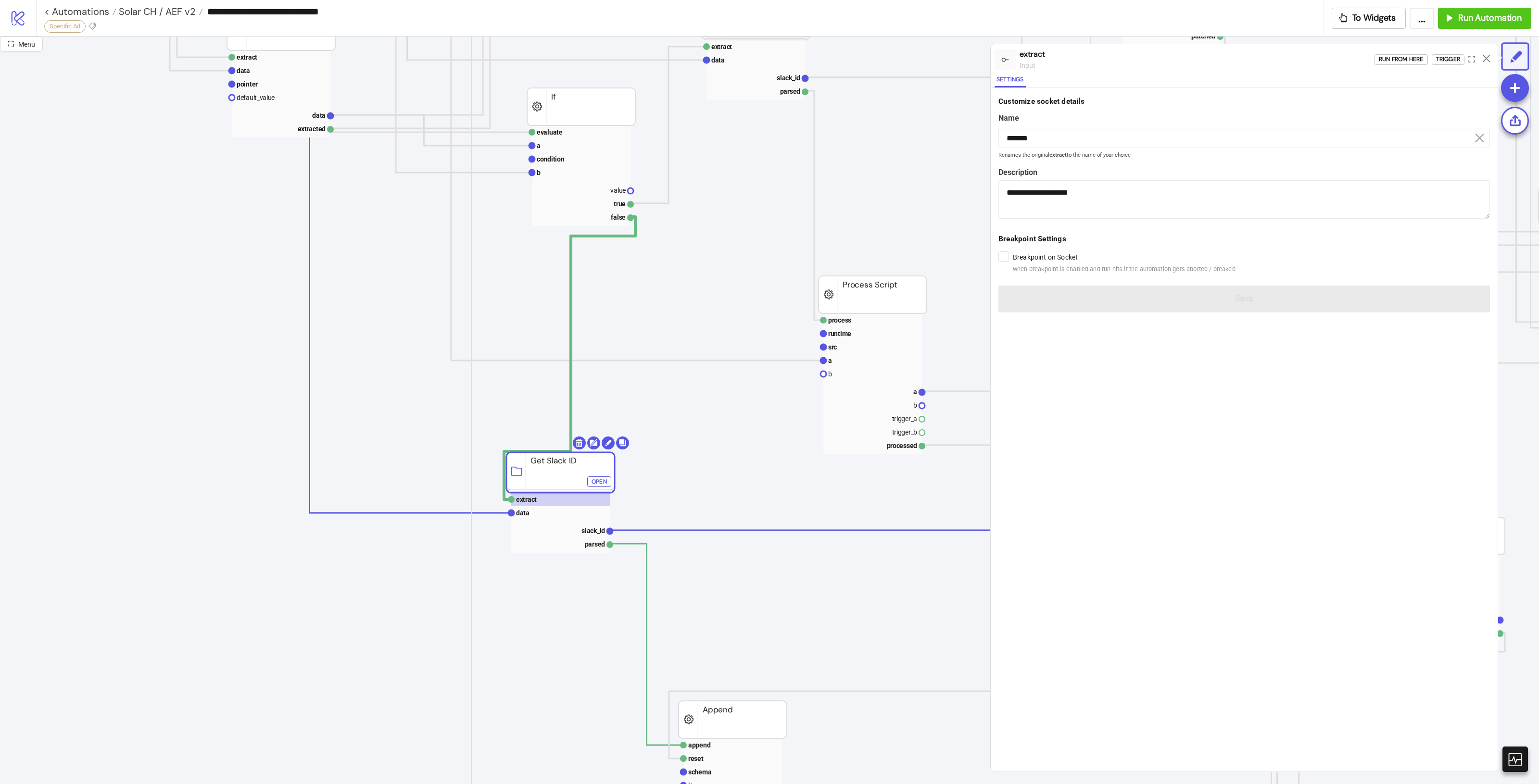
click at [552, 479] on rect at bounding box center [561, 472] width 109 height 41
click at [1473, 11] on button "Run Automation" at bounding box center [1484, 18] width 93 height 22
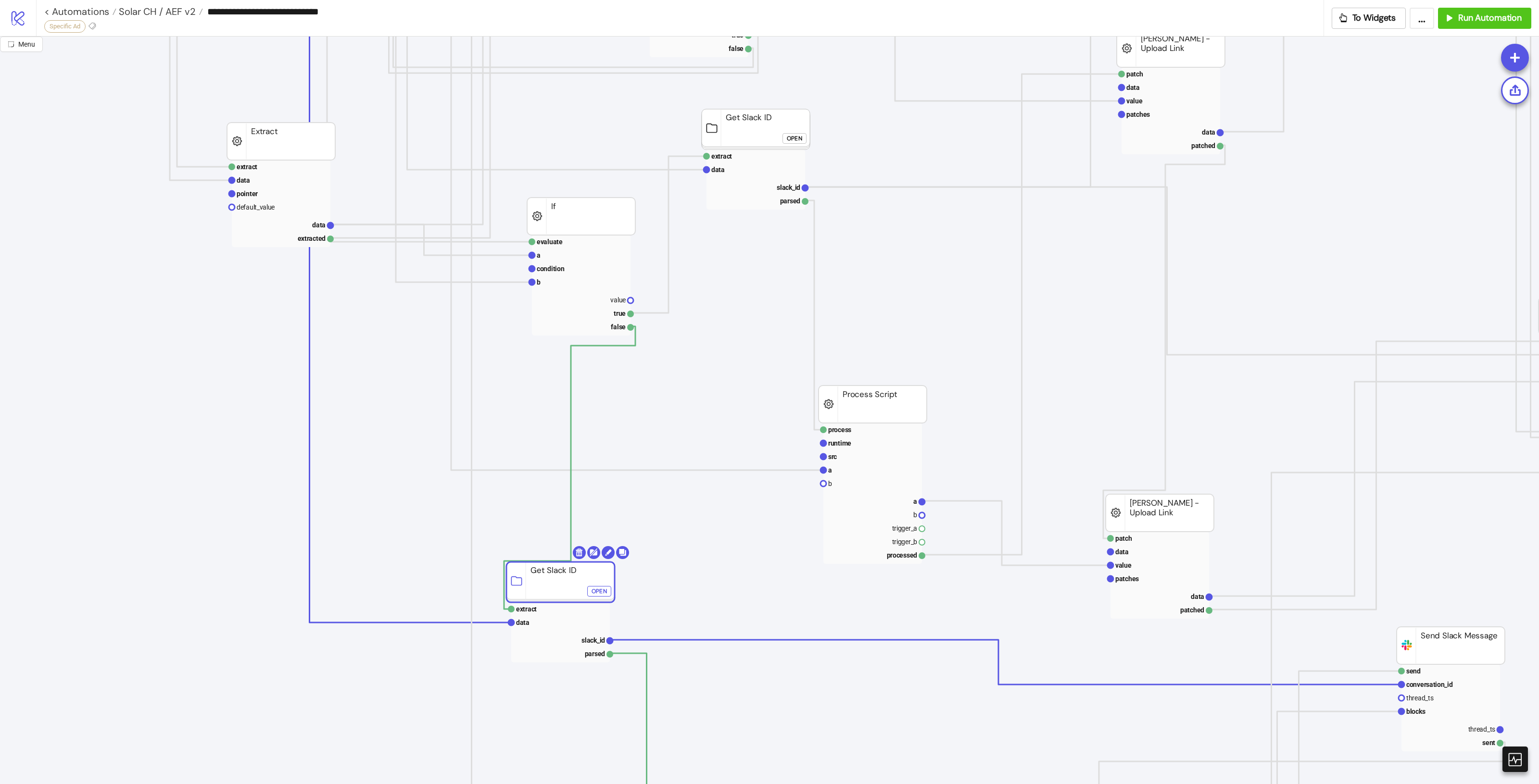
scroll to position [420, 323]
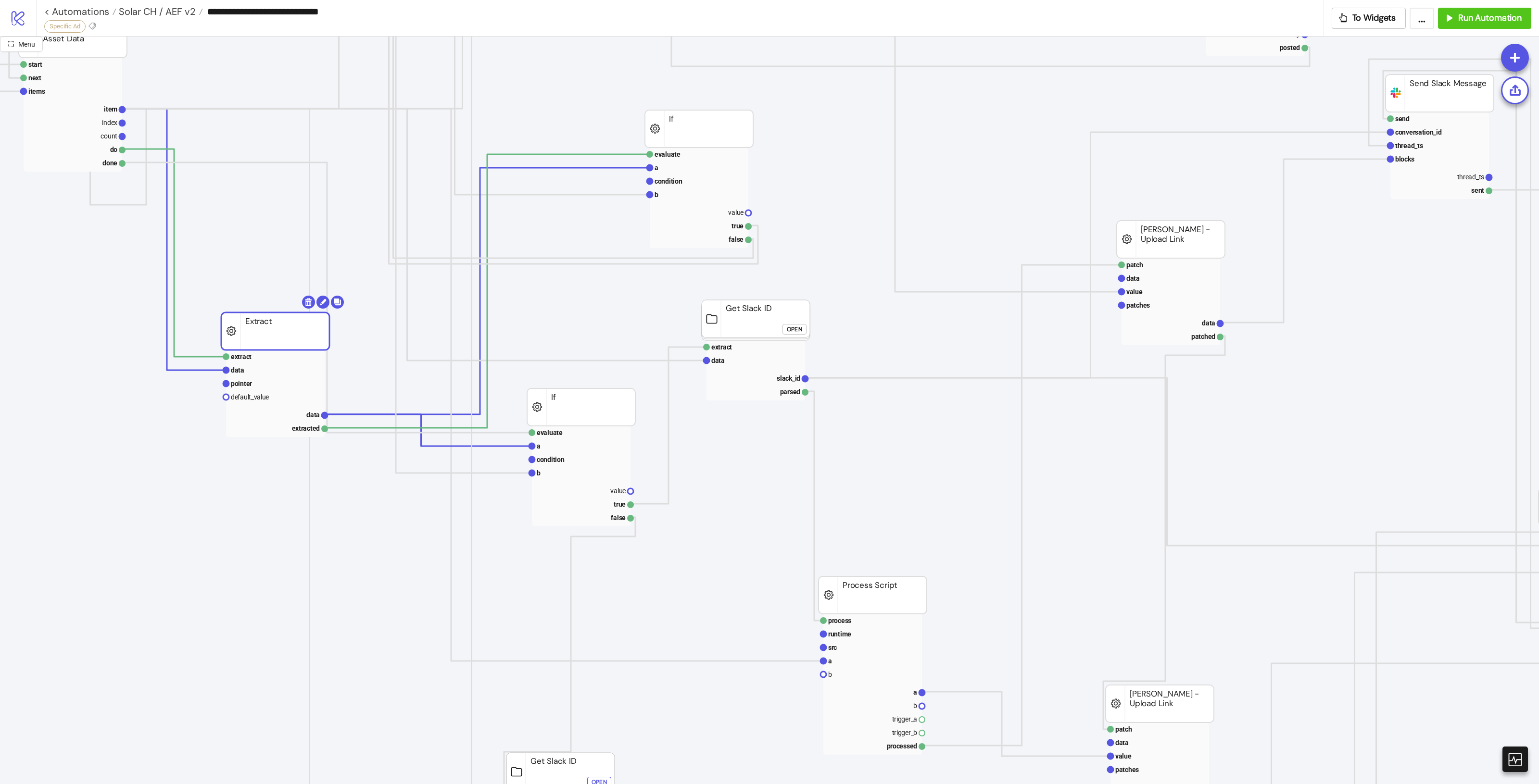
drag, startPoint x: 285, startPoint y: 340, endPoint x: 279, endPoint y: 338, distance: 6.3
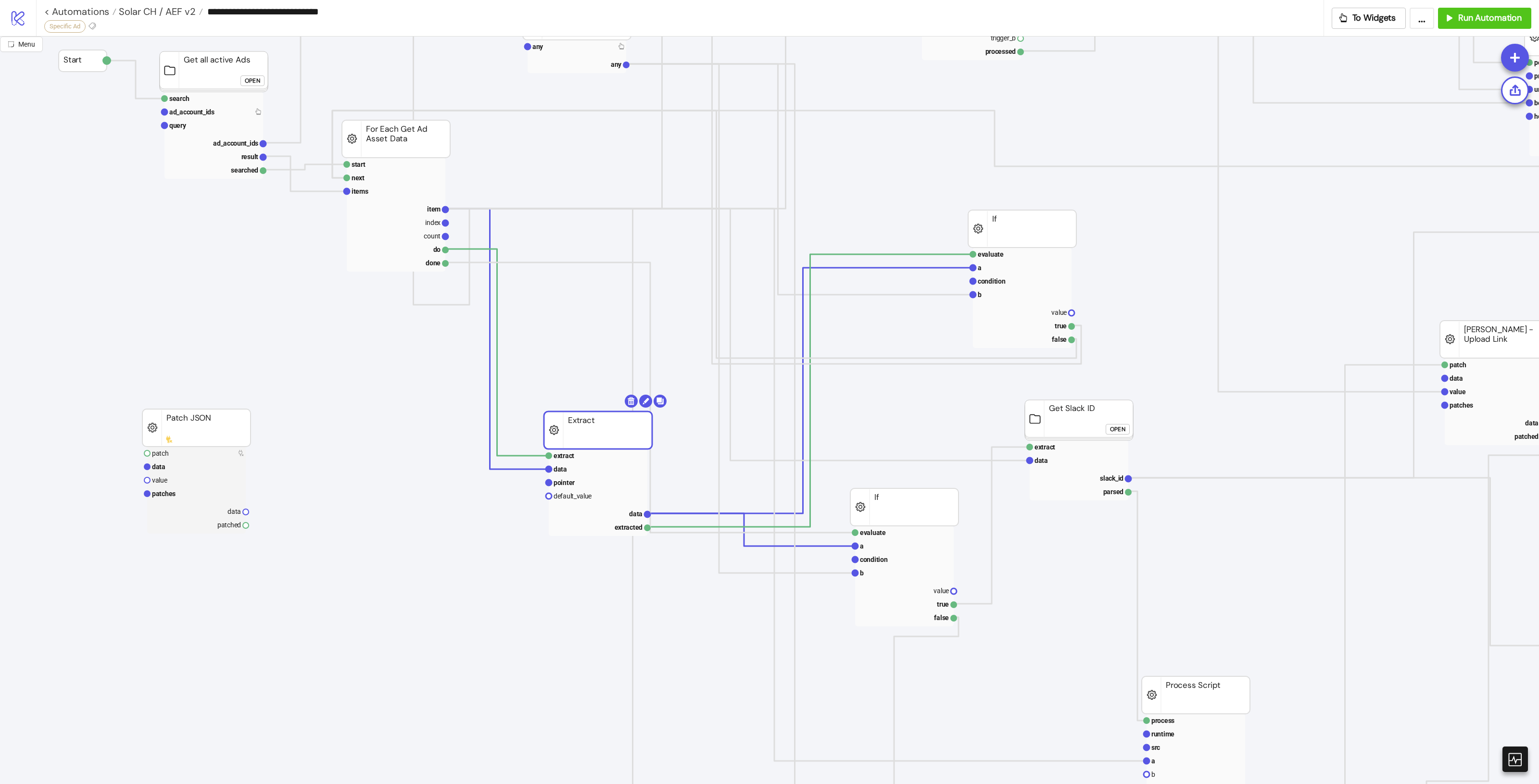
scroll to position [120, 0]
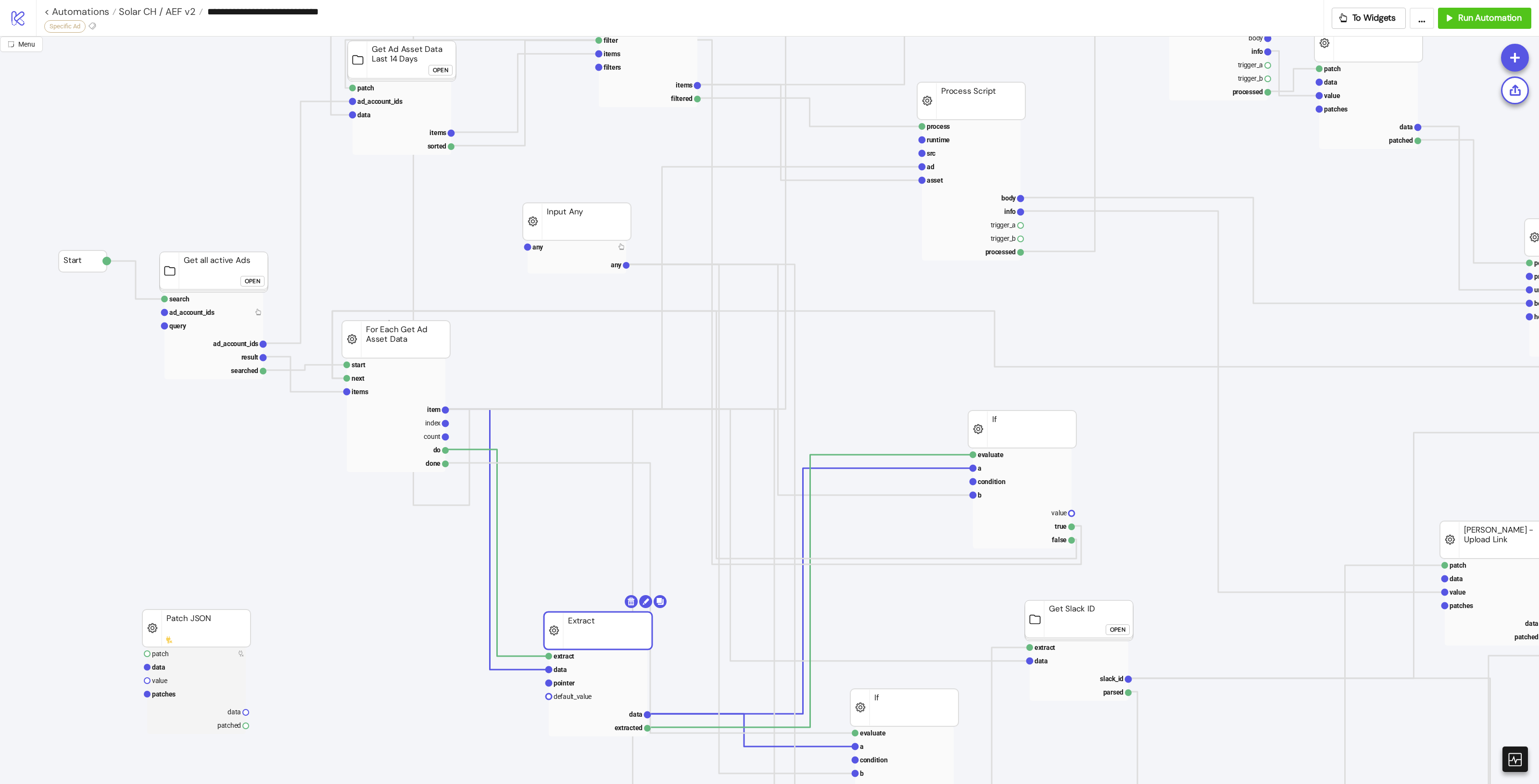
click at [389, 321] on g "For Each Get Ad Asset Data" at bounding box center [397, 339] width 109 height 37
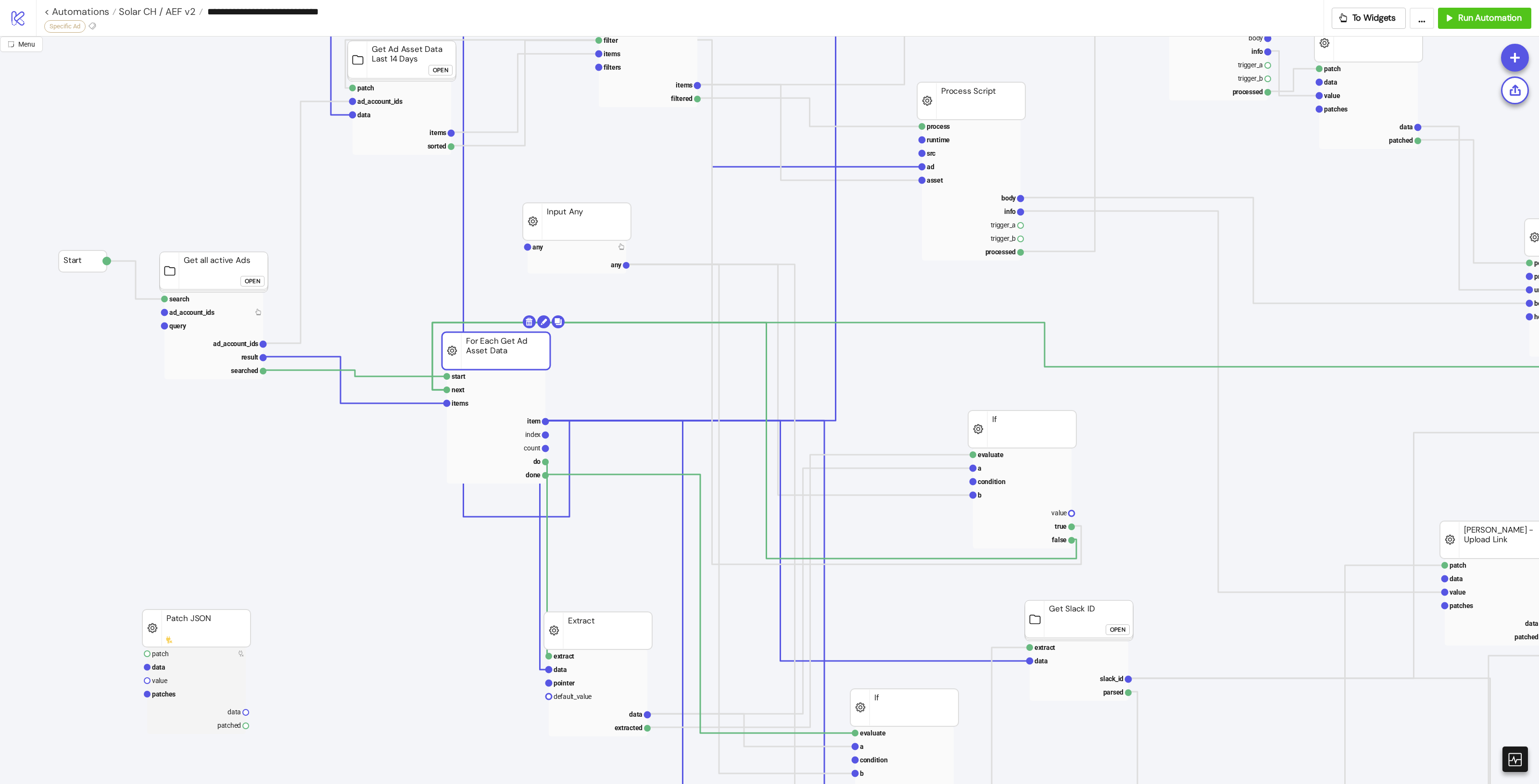
drag, startPoint x: 390, startPoint y: 341, endPoint x: 383, endPoint y: 306, distance: 35.7
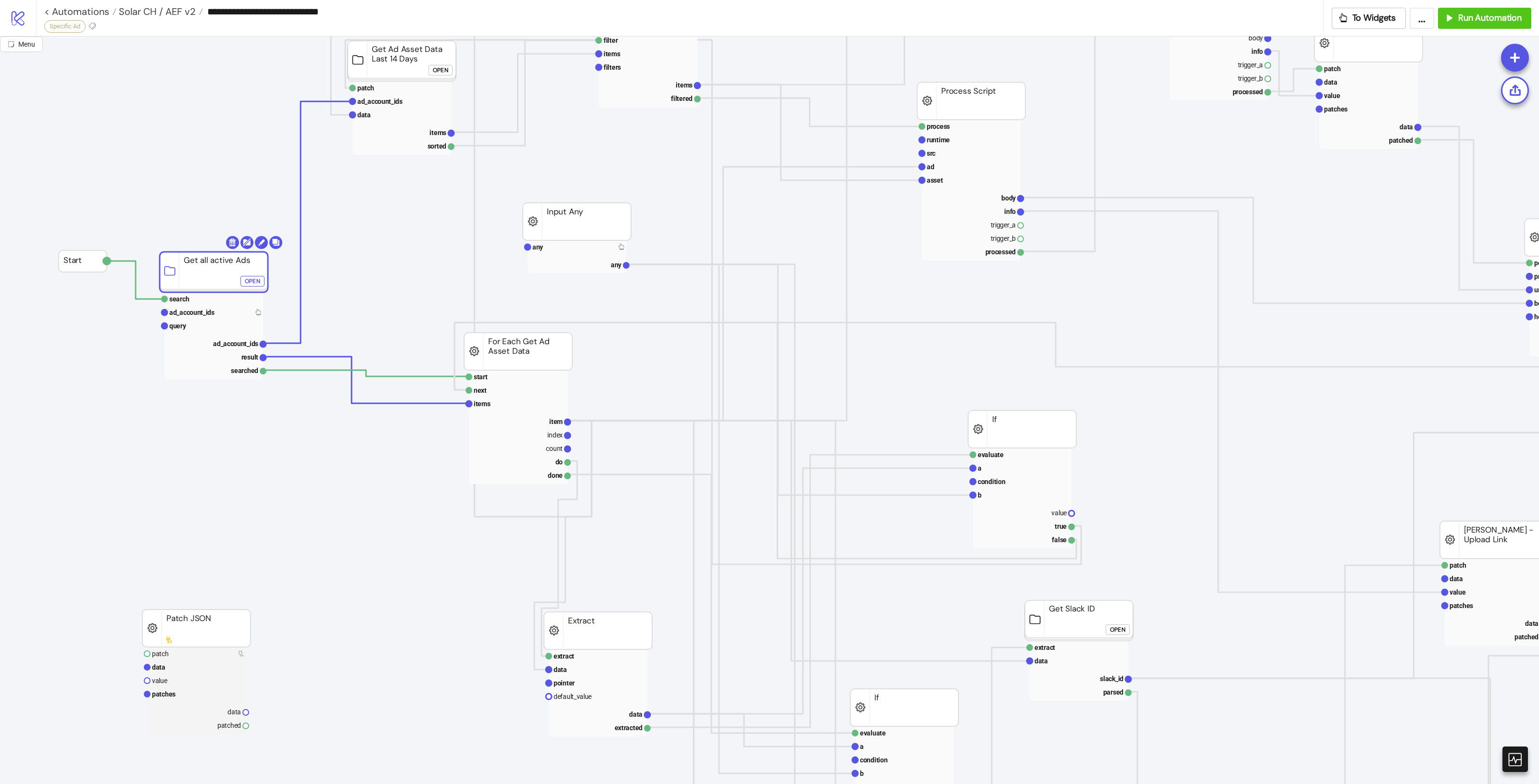
drag, startPoint x: 216, startPoint y: 273, endPoint x: 237, endPoint y: 272, distance: 21.0
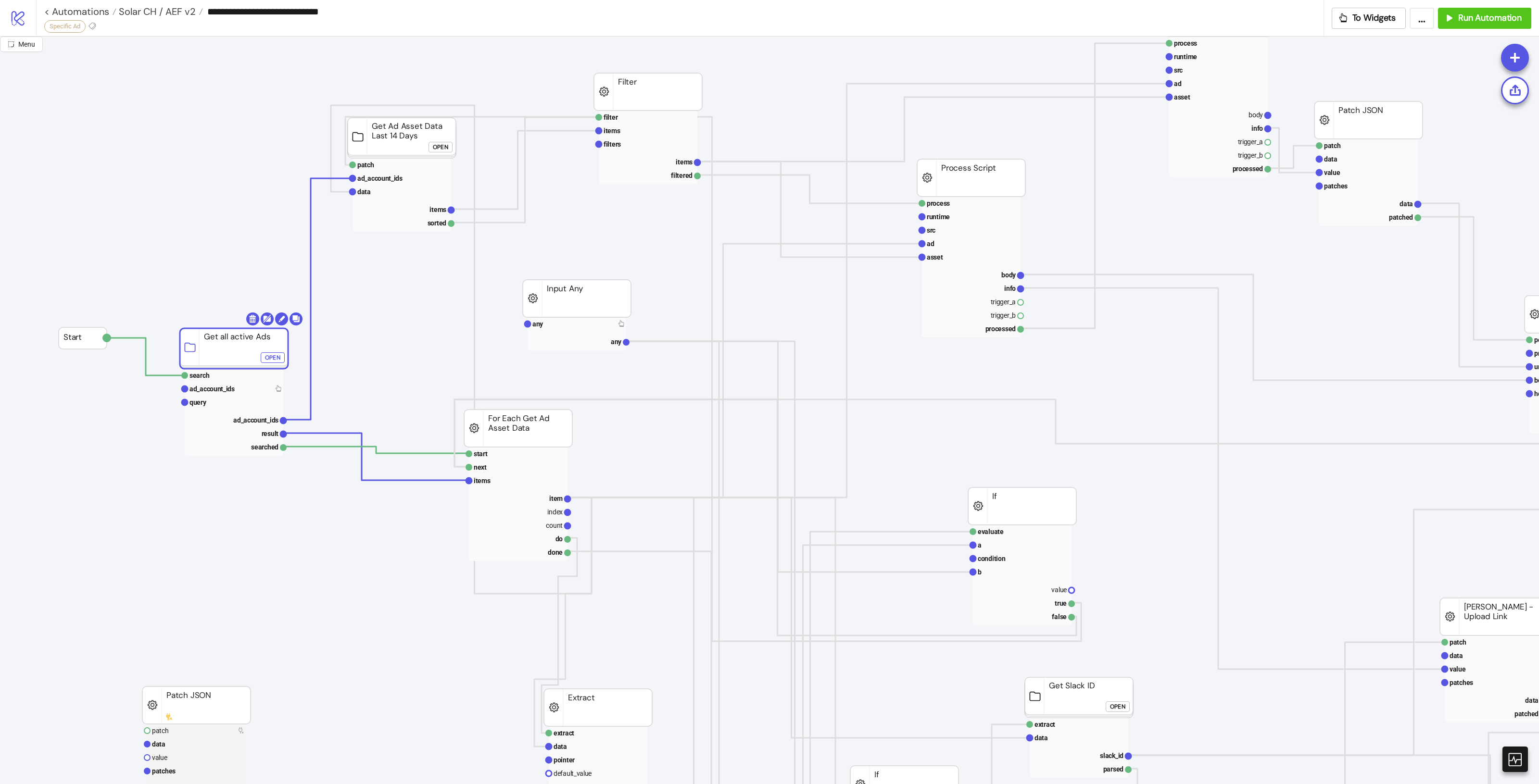
scroll to position [0, 0]
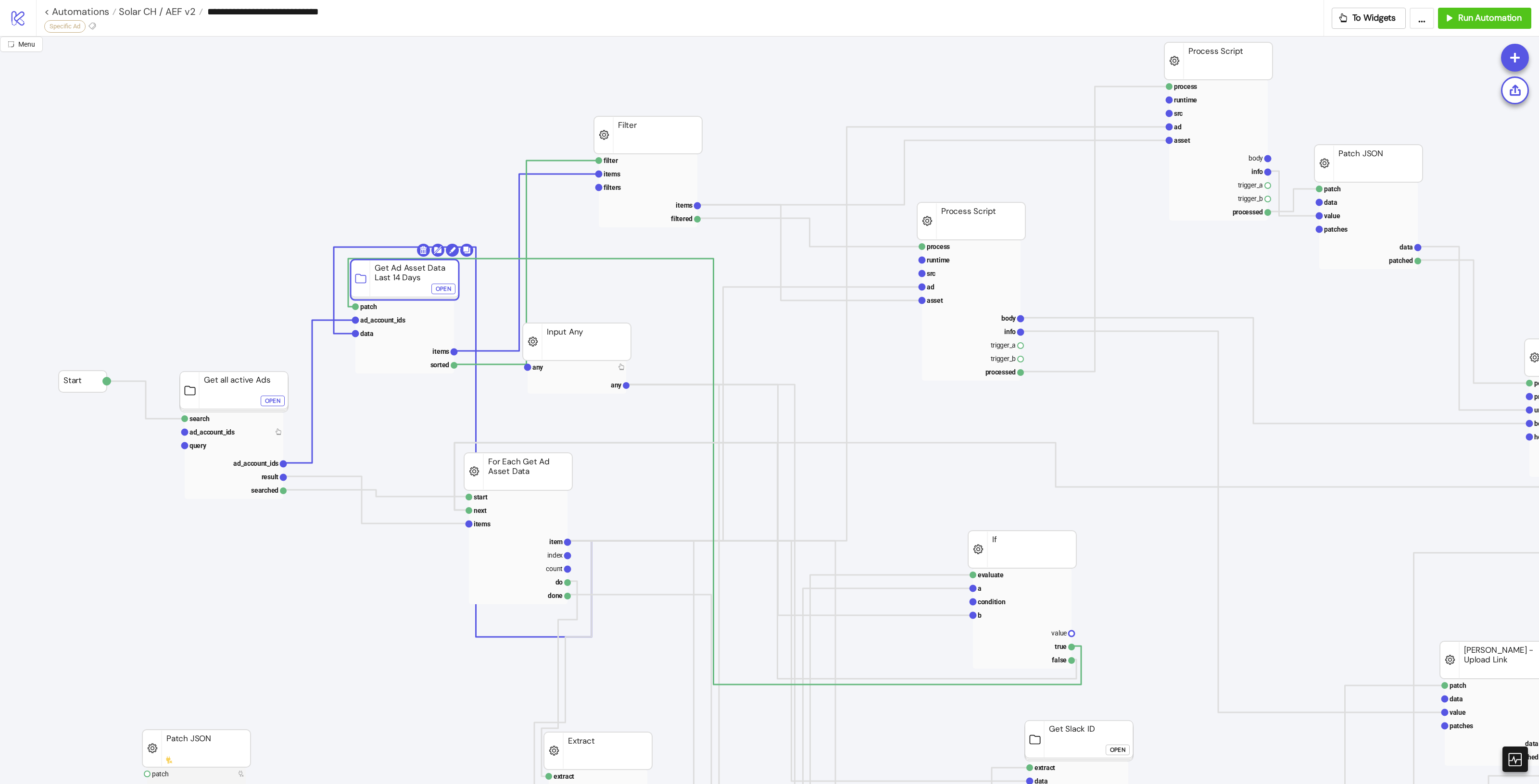
drag, startPoint x: 385, startPoint y: 188, endPoint x: 388, endPoint y: 315, distance: 127.0
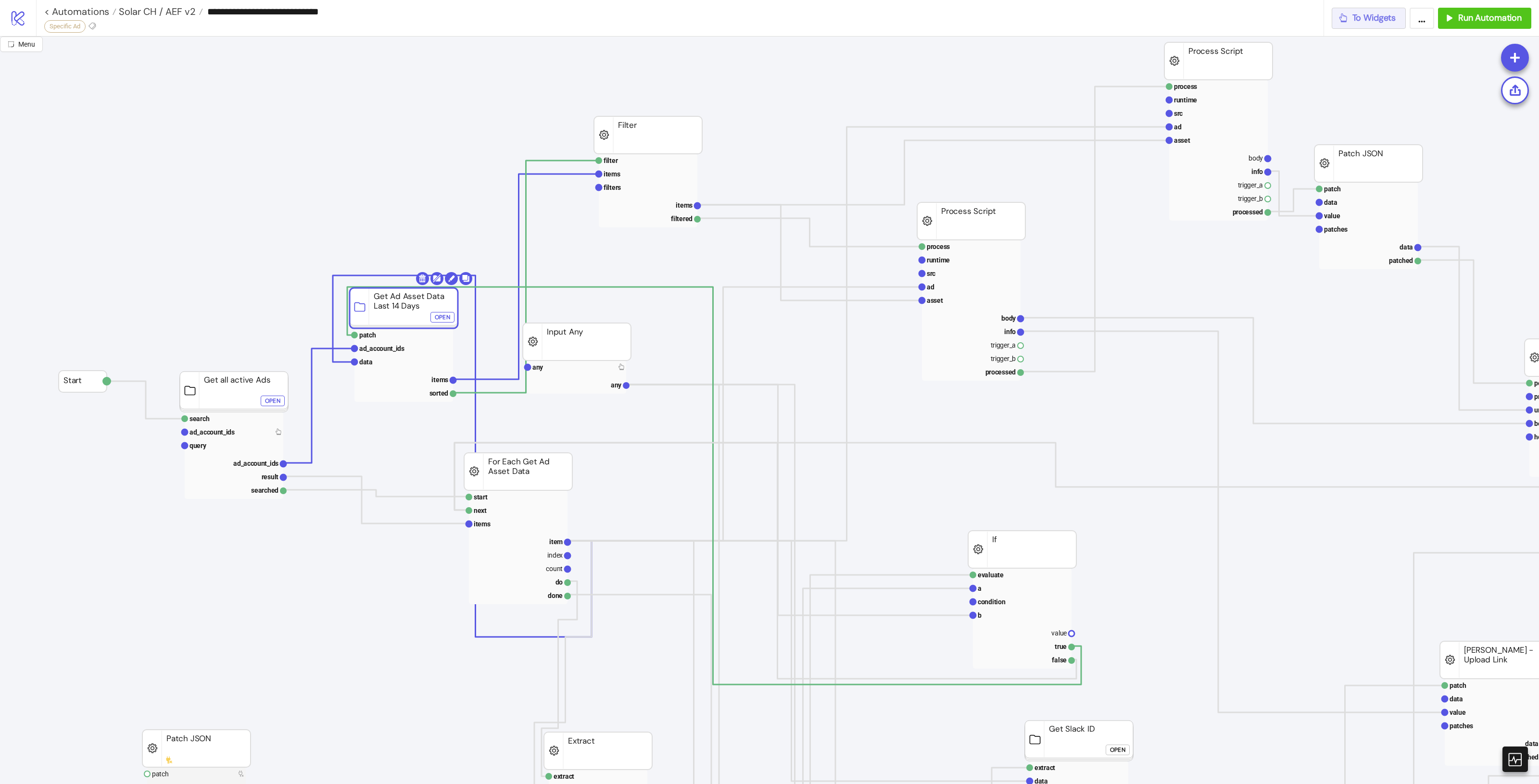
click at [1344, 19] on icon "button" at bounding box center [1343, 18] width 10 height 10
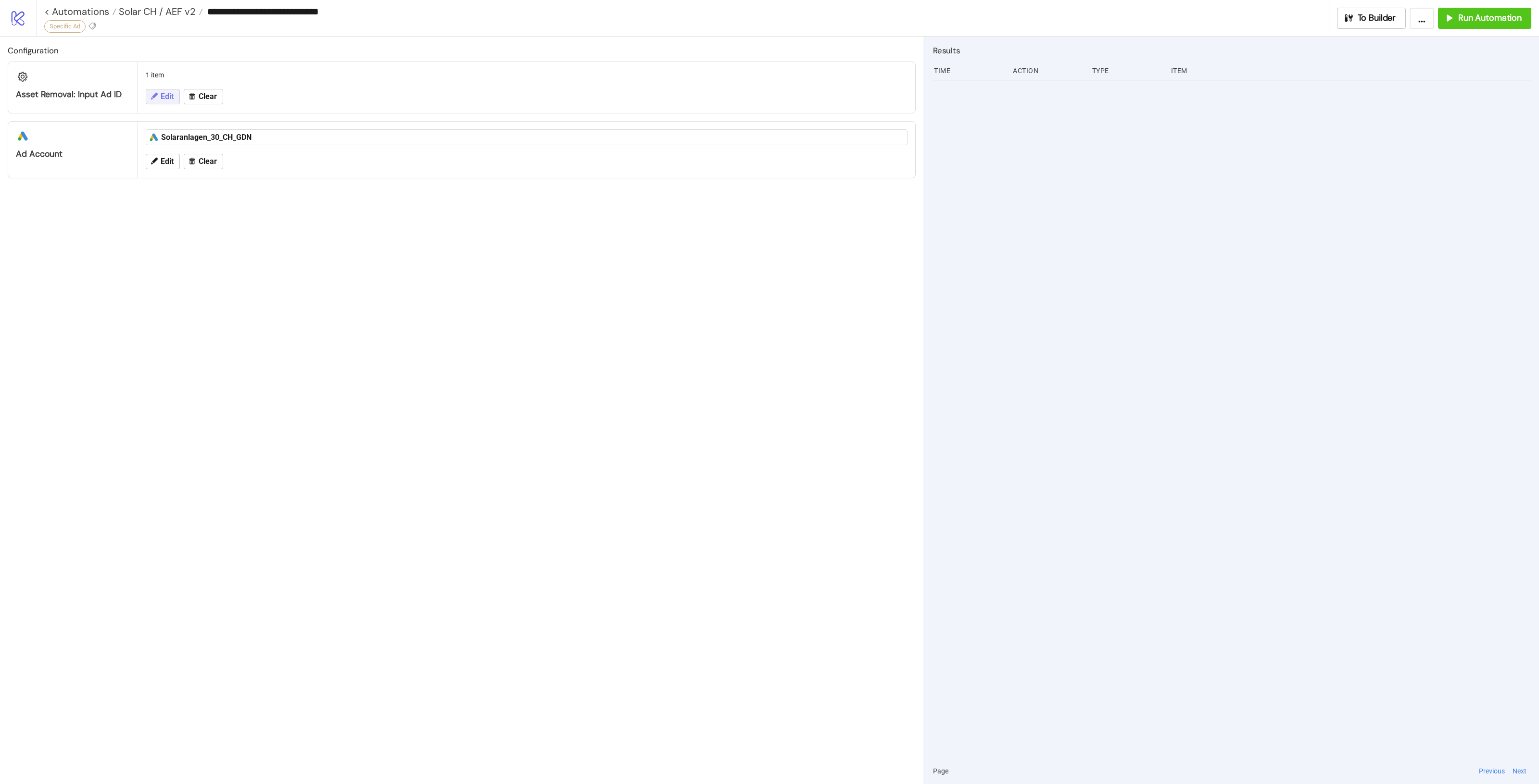
click at [164, 90] on button "Edit" at bounding box center [163, 97] width 34 height 15
click at [252, 123] on textarea "**********" at bounding box center [527, 124] width 747 height 26
paste textarea
type textarea "**********"
click at [193, 167] on span "Save" at bounding box center [200, 165] width 14 height 8
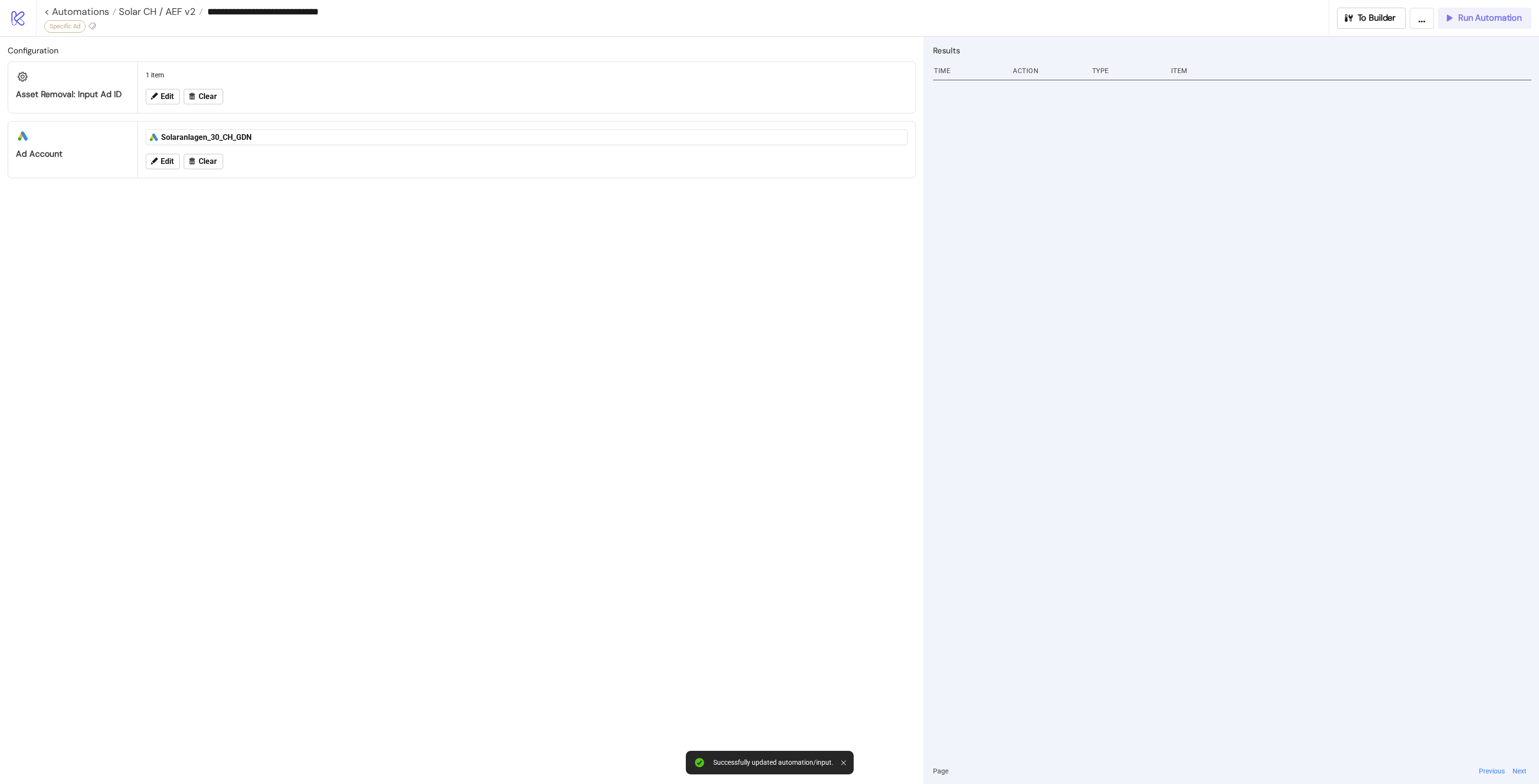
click at [1480, 20] on span "Run Automation" at bounding box center [1490, 18] width 64 height 11
click at [1513, 72] on button "OK" at bounding box center [1507, 69] width 17 height 11
click at [152, 94] on icon at bounding box center [153, 96] width 9 height 9
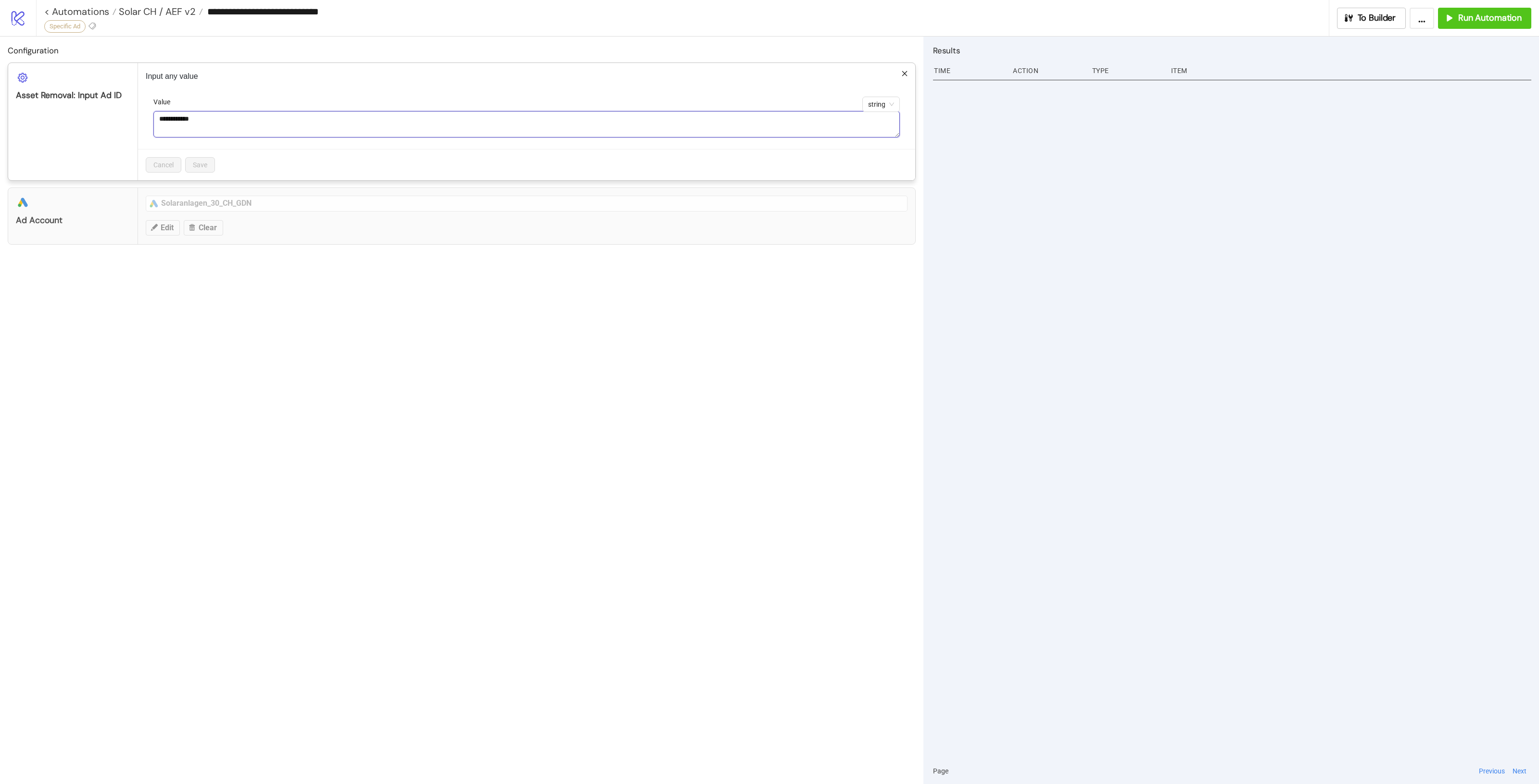
click at [213, 125] on textarea "**********" at bounding box center [527, 124] width 747 height 26
paste textarea
type textarea "**********"
click at [210, 169] on button "Save" at bounding box center [199, 164] width 30 height 15
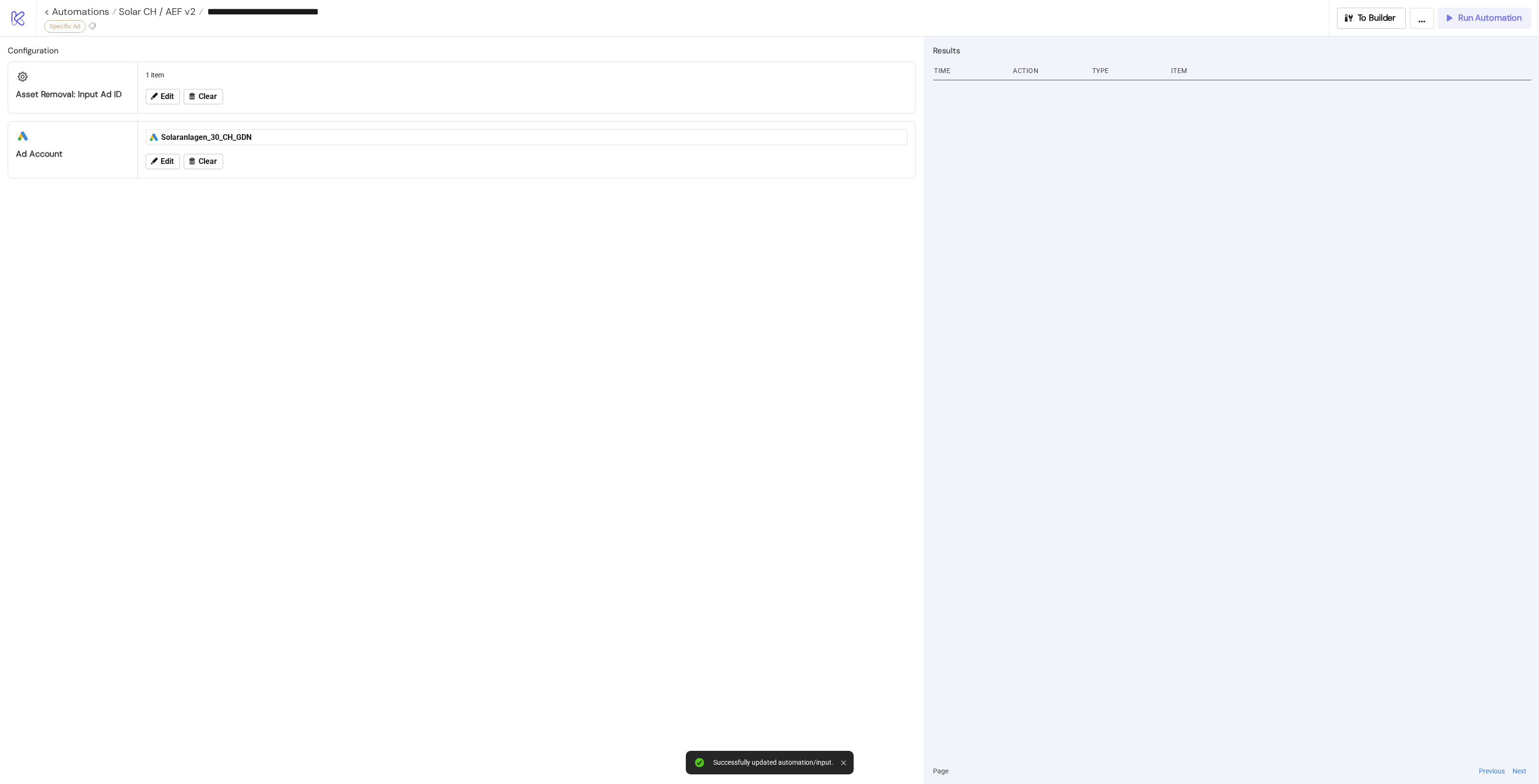
click at [1491, 22] on span "Run Automation" at bounding box center [1490, 18] width 64 height 11
click at [1512, 69] on button "OK" at bounding box center [1507, 69] width 17 height 11
click at [148, 97] on button "Edit" at bounding box center [163, 97] width 34 height 15
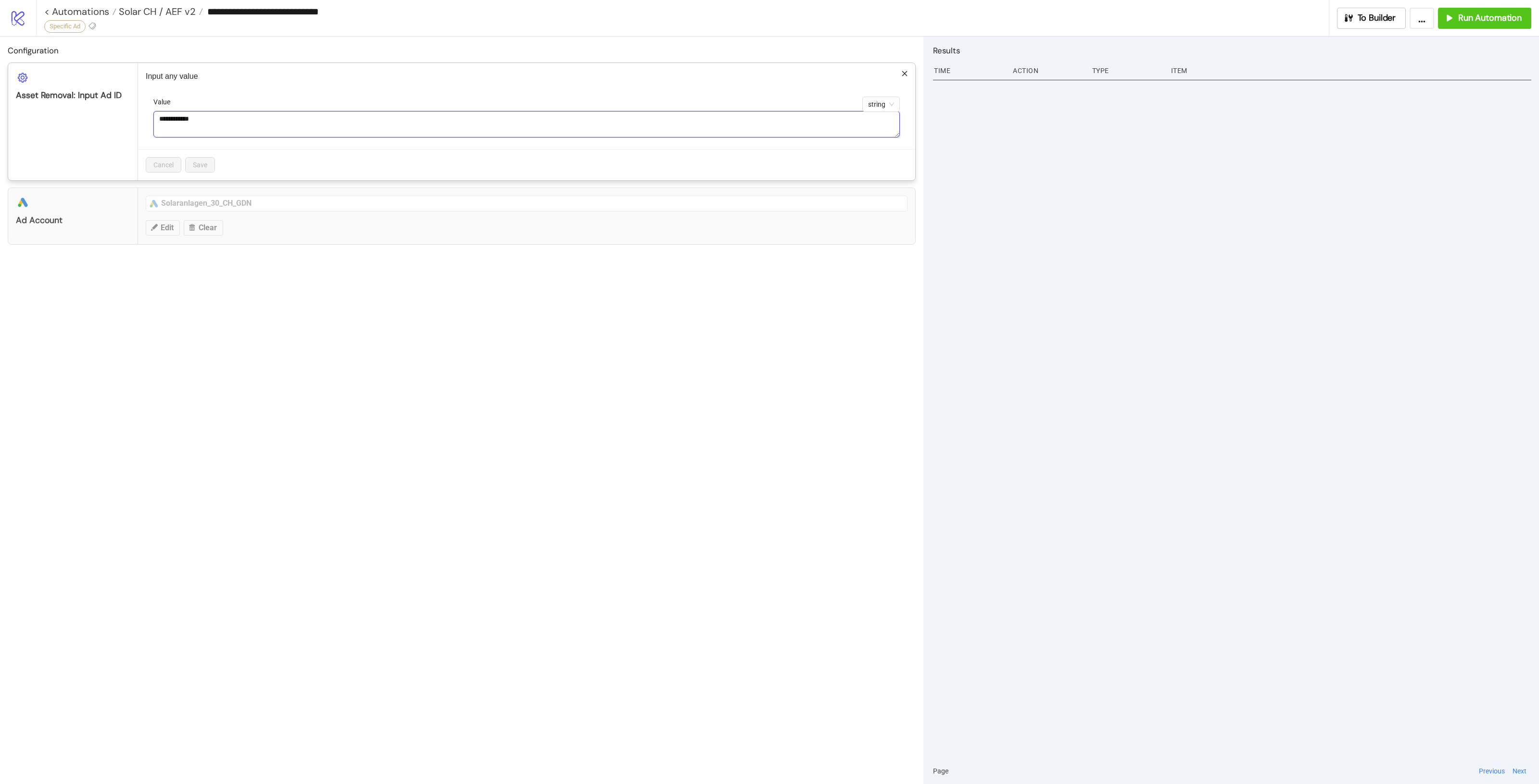
click at [239, 128] on textarea "**********" at bounding box center [527, 124] width 747 height 26
click at [791, 402] on div "**********" at bounding box center [461, 410] width 923 height 747
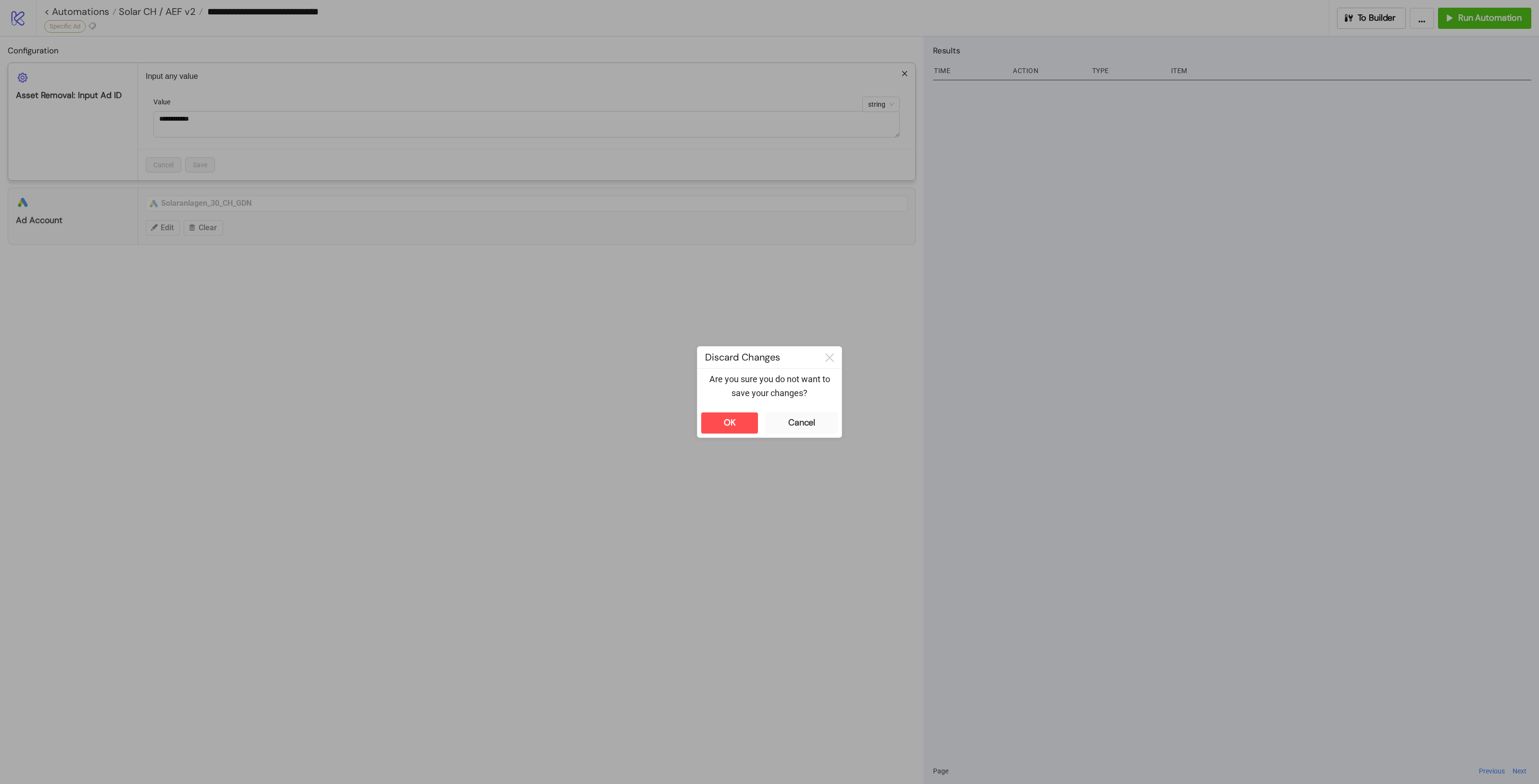
click at [917, 300] on div "**********" at bounding box center [769, 392] width 1539 height 784
drag, startPoint x: 741, startPoint y: 420, endPoint x: 752, endPoint y: 420, distance: 11.0
click at [742, 420] on button "OK" at bounding box center [729, 423] width 57 height 22
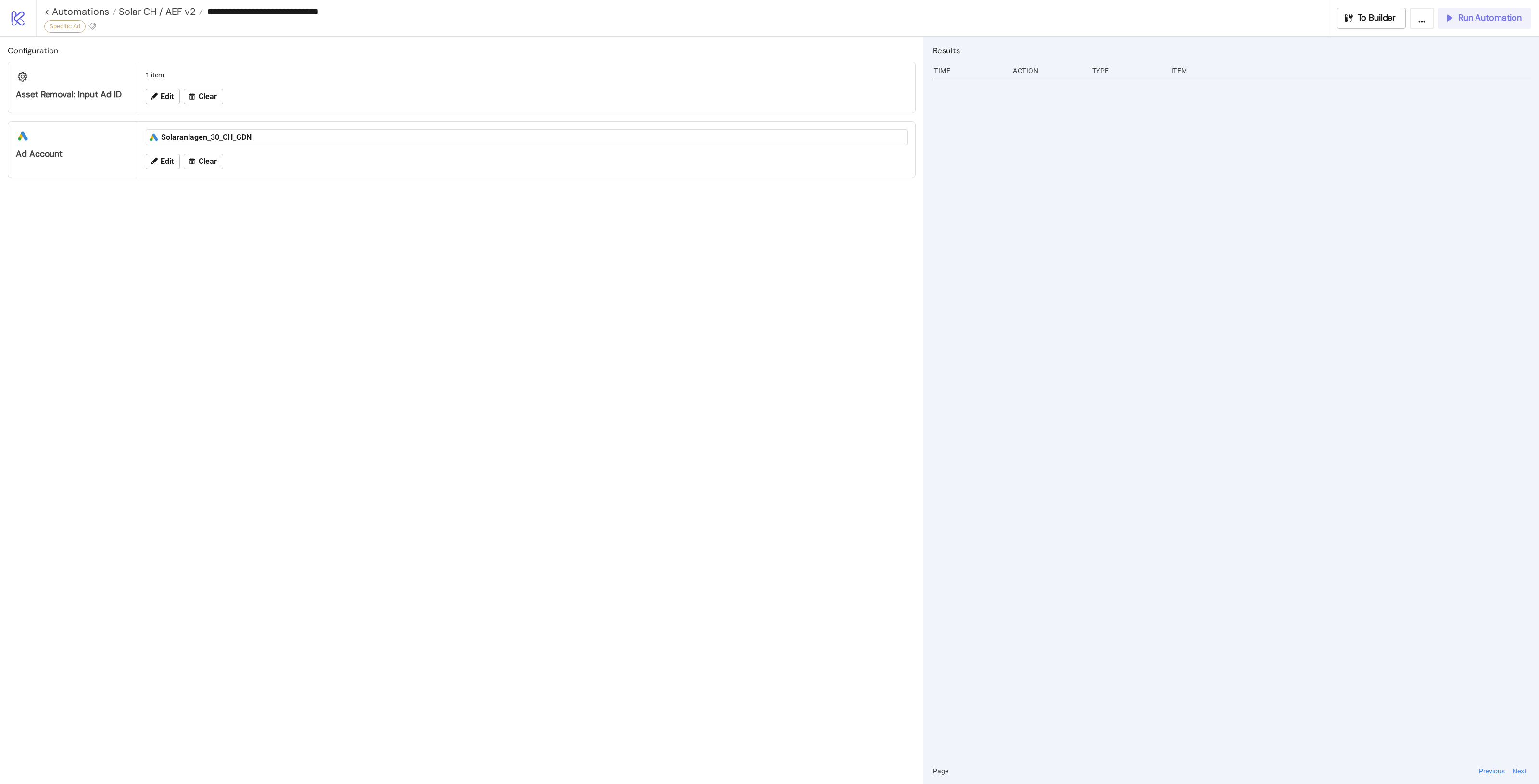
click at [1502, 15] on span "Run Automation" at bounding box center [1490, 18] width 64 height 11
click at [1359, 21] on span "To Builder" at bounding box center [1377, 18] width 38 height 11
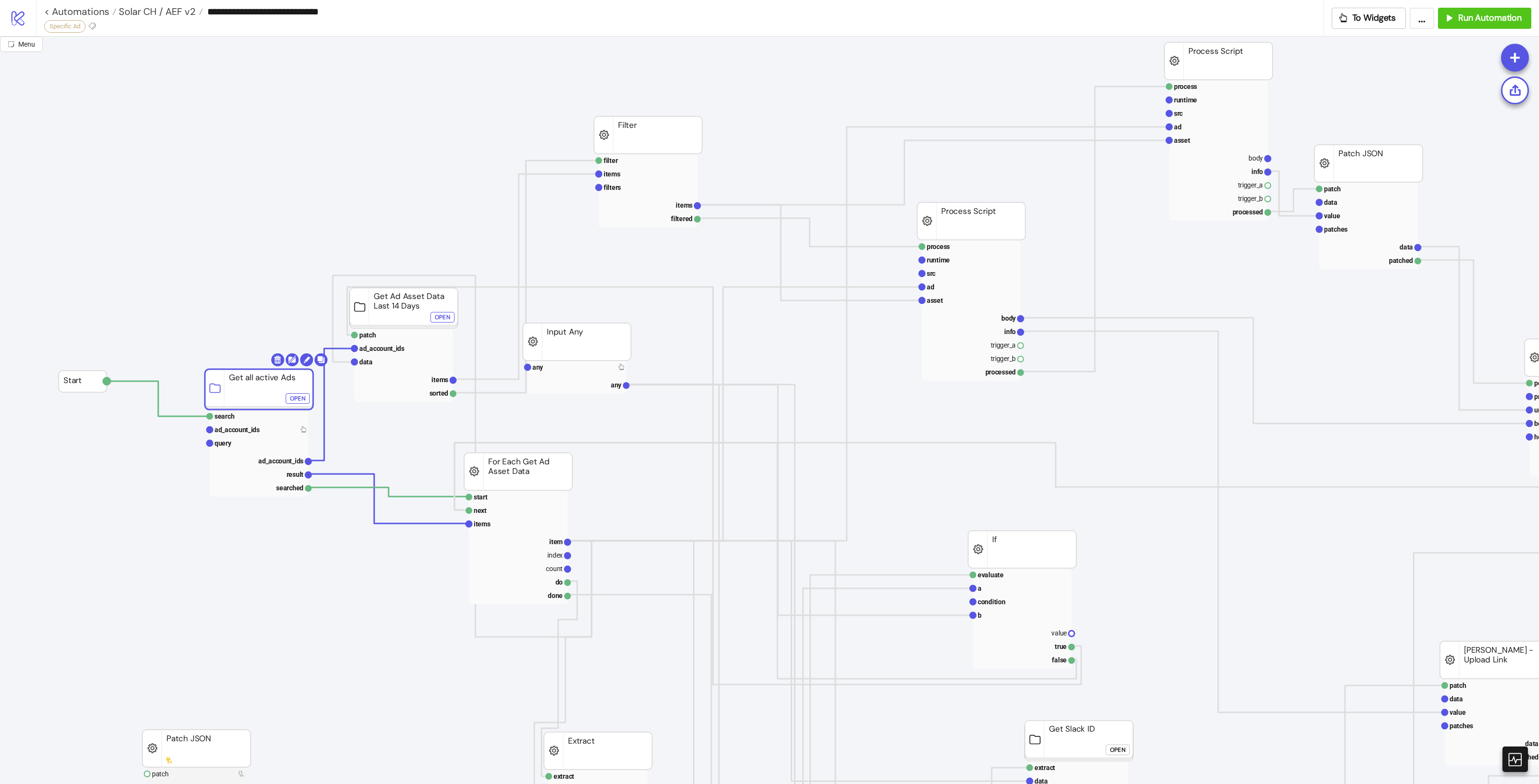
drag, startPoint x: 215, startPoint y: 393, endPoint x: 241, endPoint y: 399, distance: 26.7
click at [297, 396] on button "Open" at bounding box center [306, 397] width 24 height 10
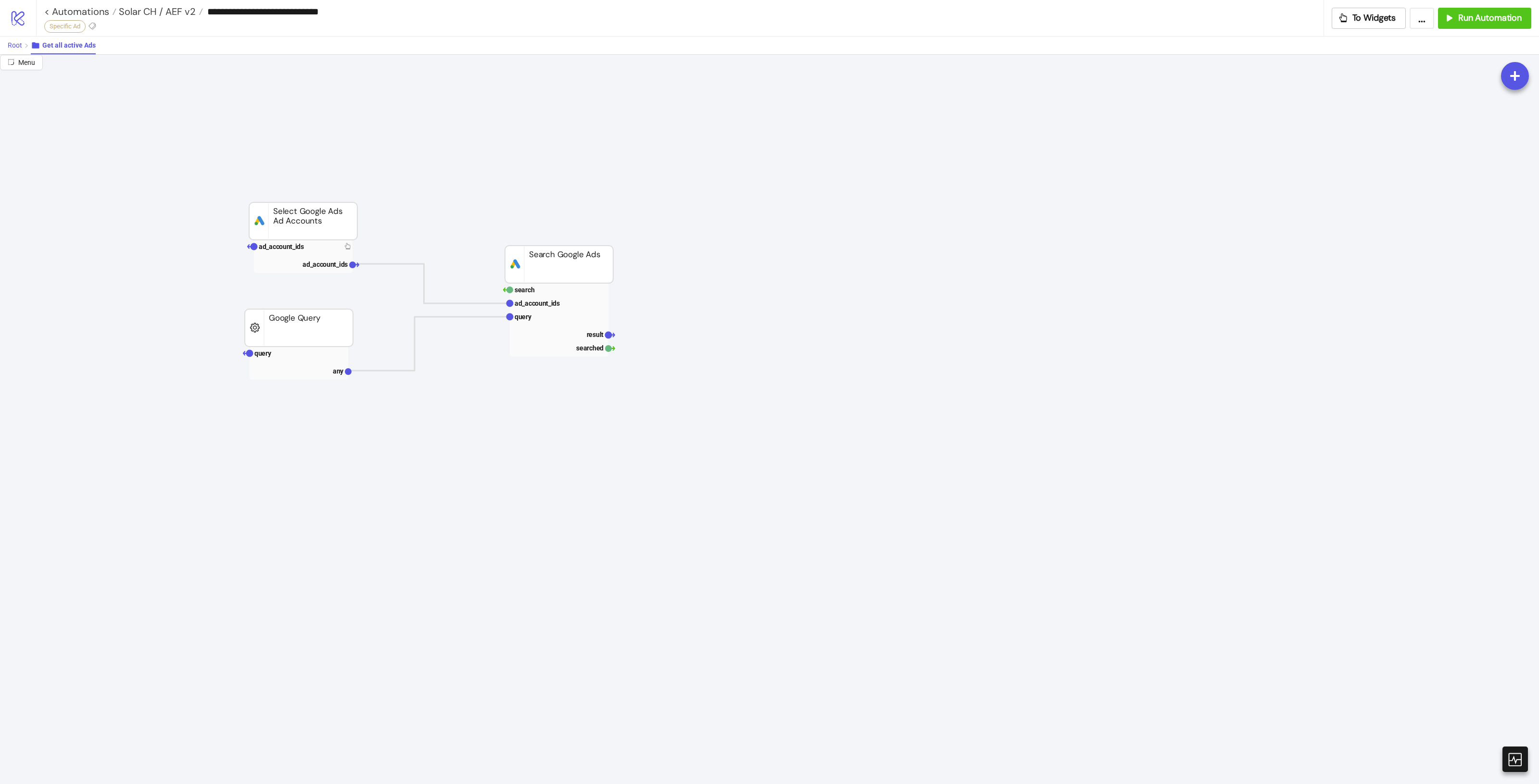
click at [15, 49] on span "Root" at bounding box center [15, 45] width 14 height 8
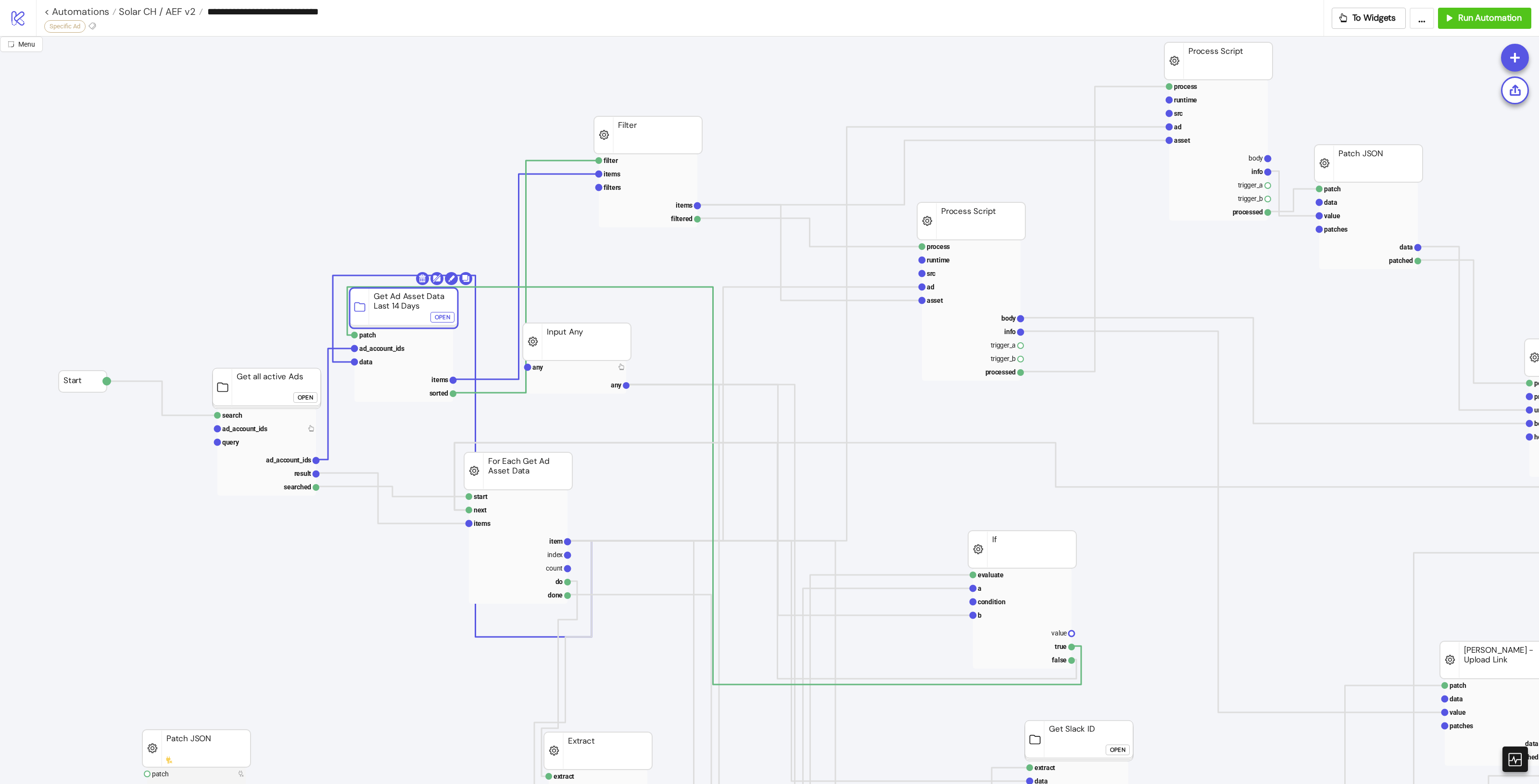
click at [448, 315] on div "Open" at bounding box center [442, 317] width 15 height 11
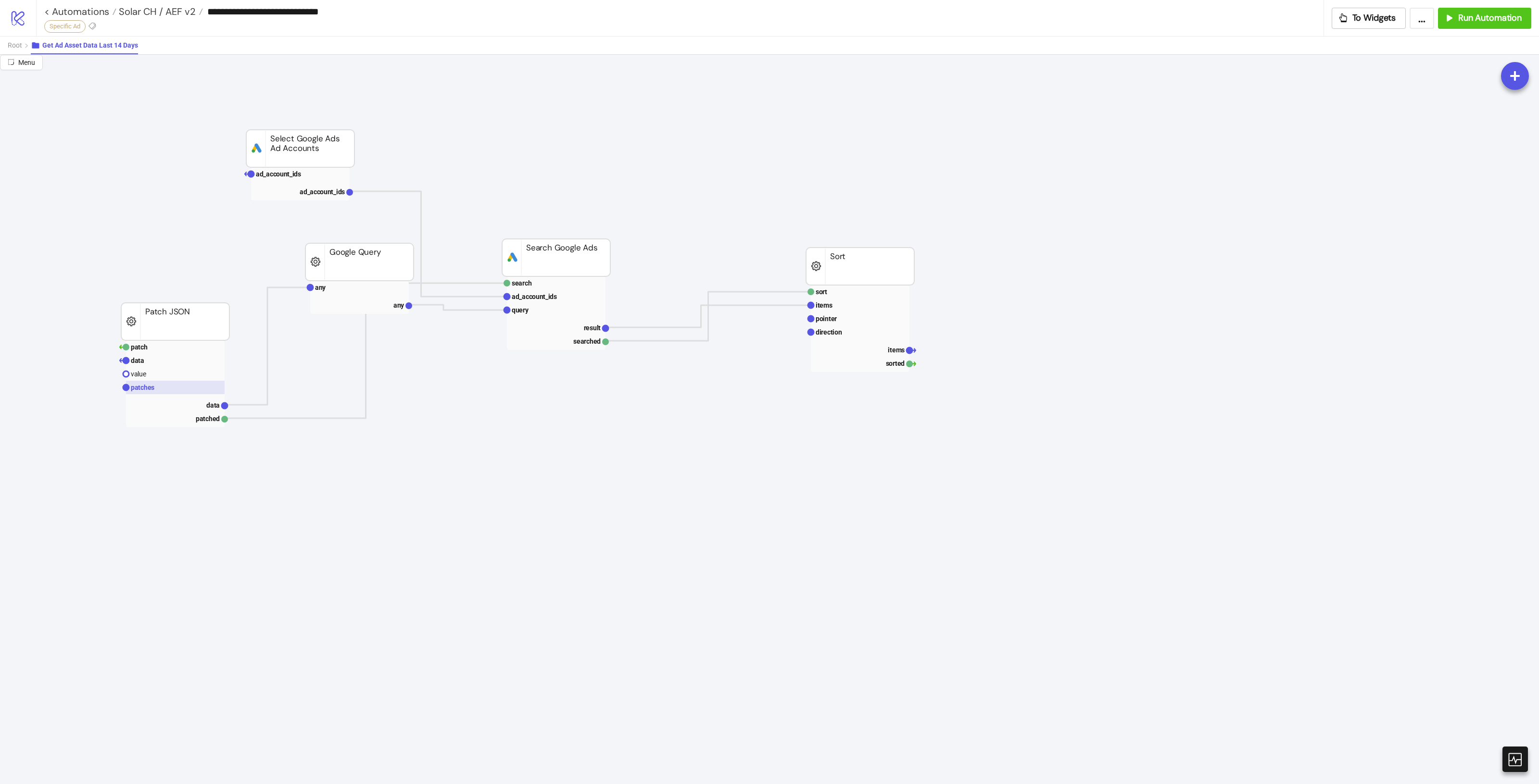
click at [190, 393] on rect at bounding box center [176, 387] width 99 height 14
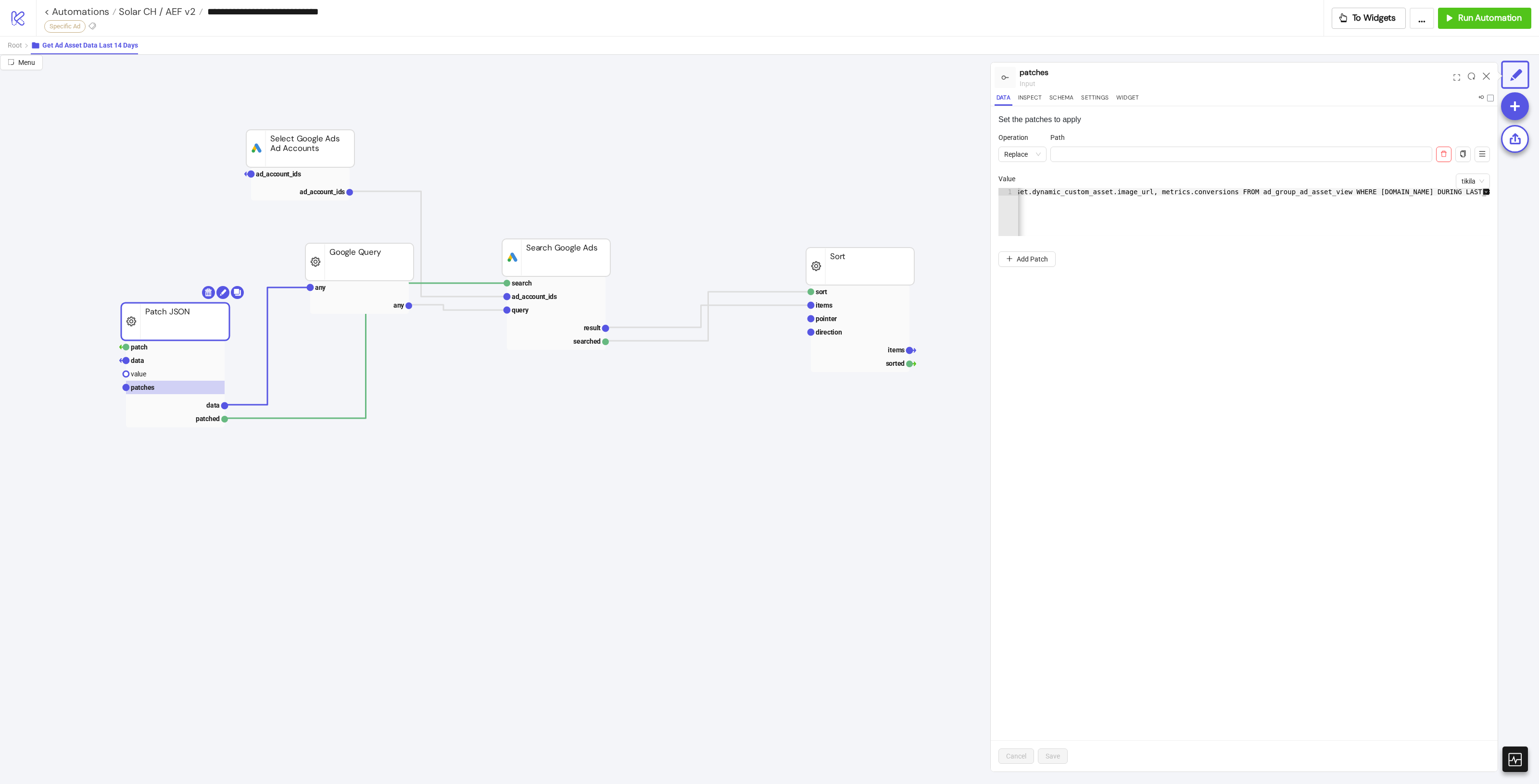
scroll to position [0, 1675]
click at [197, 410] on rect at bounding box center [176, 404] width 99 height 14
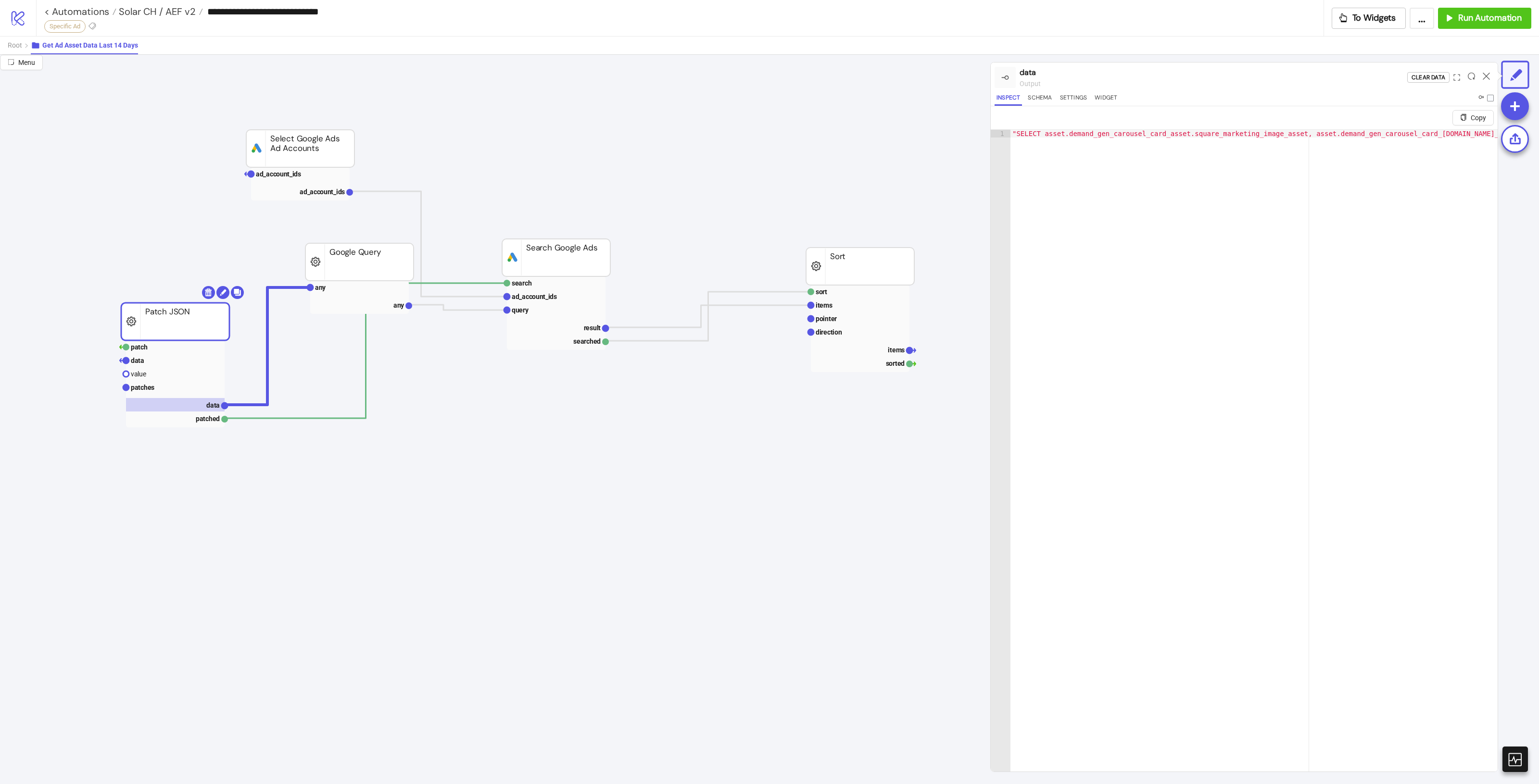
type textarea "**********"
drag, startPoint x: 1360, startPoint y: 135, endPoint x: 1517, endPoint y: 149, distance: 157.6
click at [1525, 145] on div "**********" at bounding box center [769, 420] width 1539 height 729
click at [1367, 128] on div "Copy 1 "SELECT asset.demand_gen_carousel_card_asset.square_marketing_image_asse…" at bounding box center [1244, 439] width 507 height 665
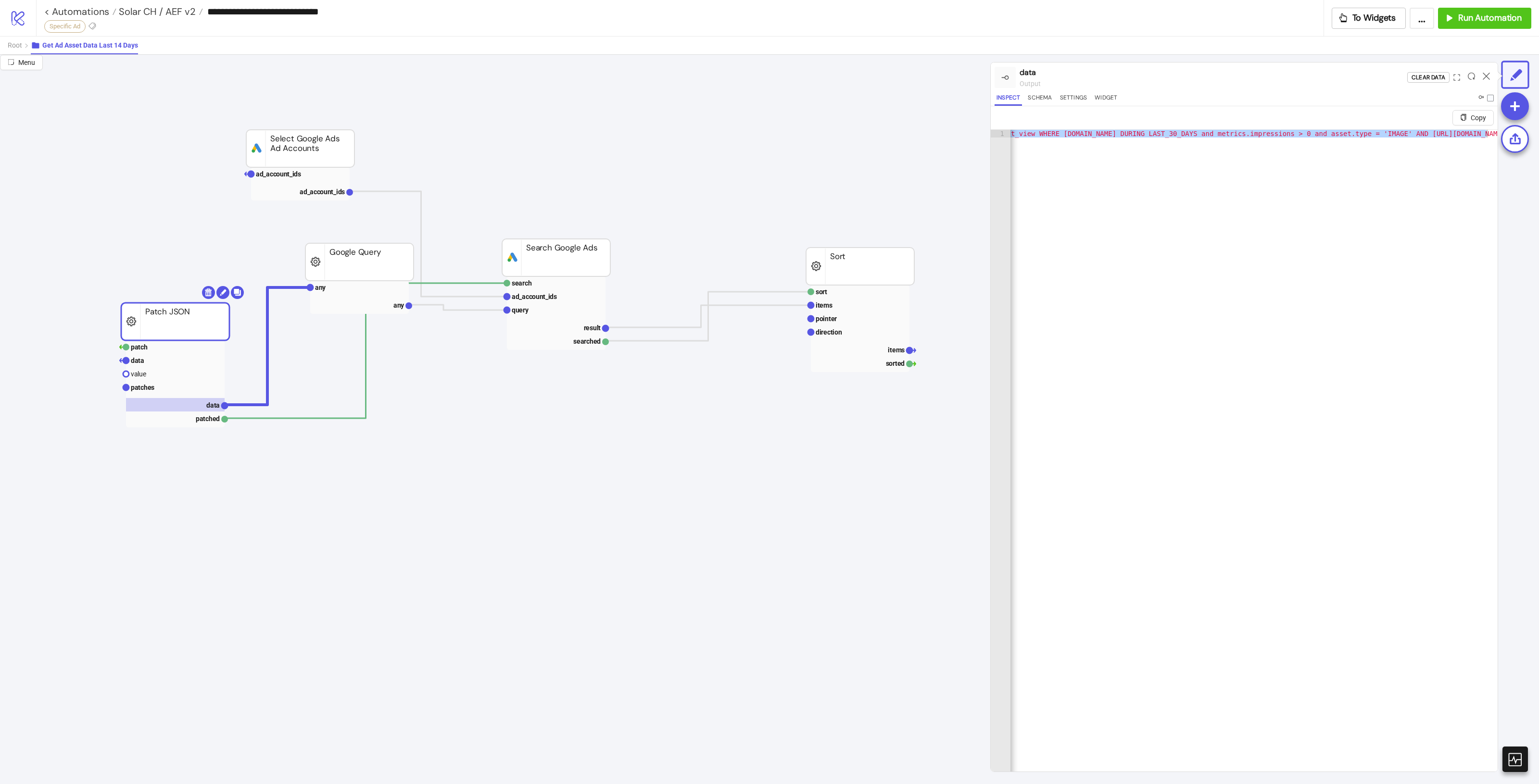
click at [1343, 135] on div ""SELECT asset.demand_gen_carousel_card_asset.square_marketing_image_asset, asse…" at bounding box center [1254, 463] width 487 height 665
click at [1311, 132] on div ""SELECT asset.demand_gen_carousel_card_asset.square_marketing_image_asset, asse…" at bounding box center [450, 466] width 2077 height 672
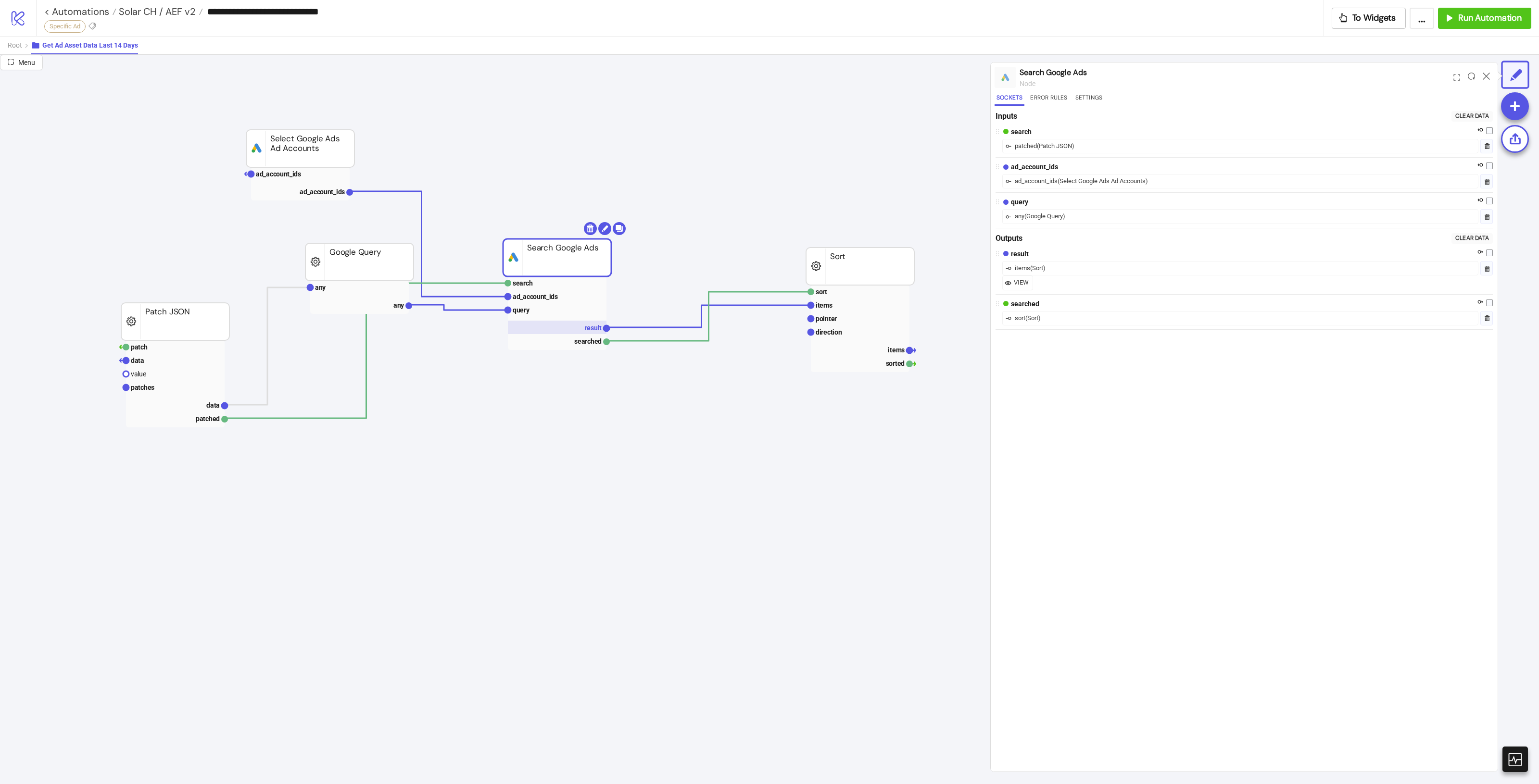
click at [575, 330] on rect at bounding box center [558, 327] width 99 height 14
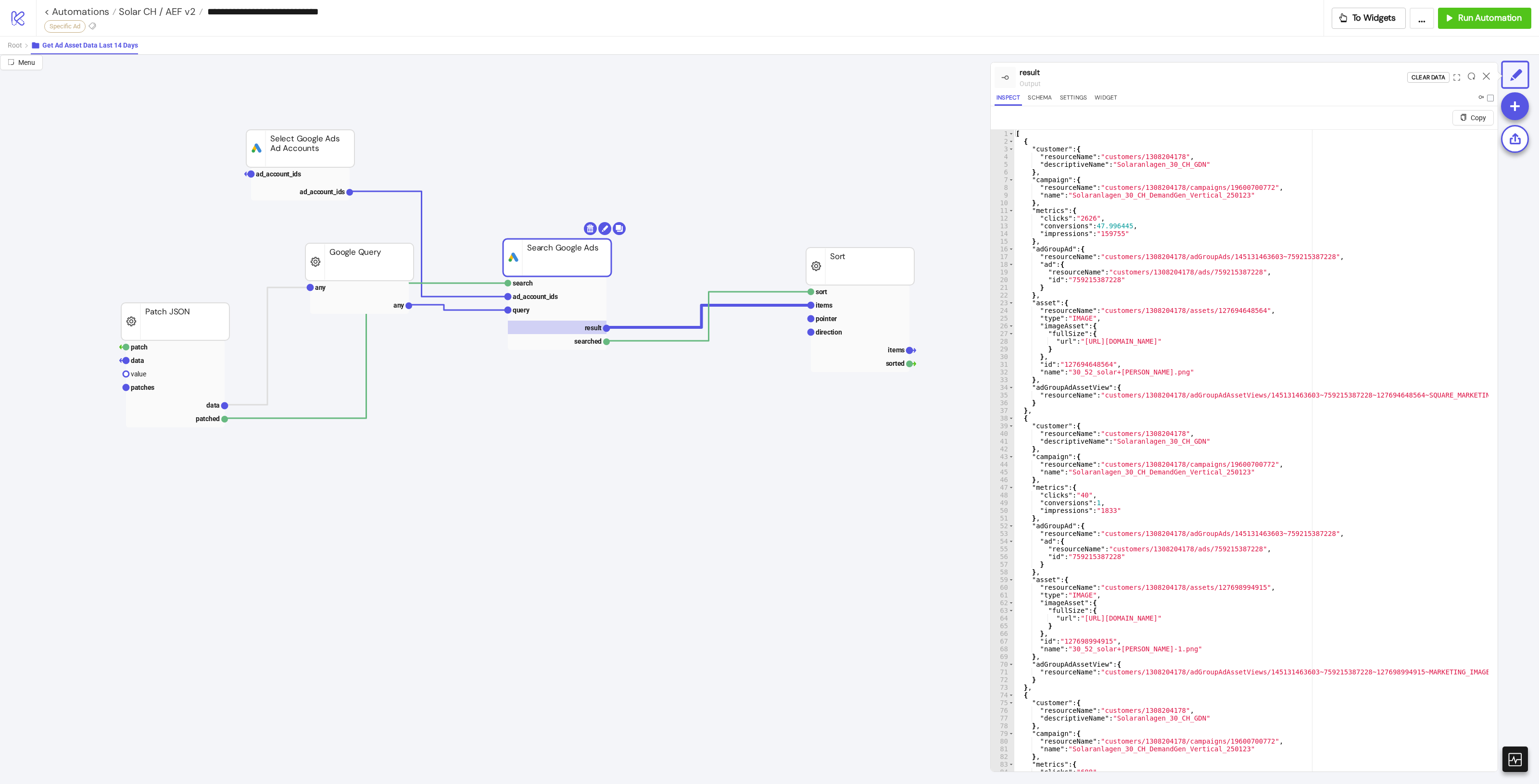
type textarea "**********"
click at [1197, 284] on div "[ { "customer" : { "resourceName" : "customers/1308204178" , "descriptiveName" …" at bounding box center [1251, 466] width 475 height 672
type input "**********"
click at [1444, 140] on span "​" at bounding box center [1450, 138] width 14 height 14
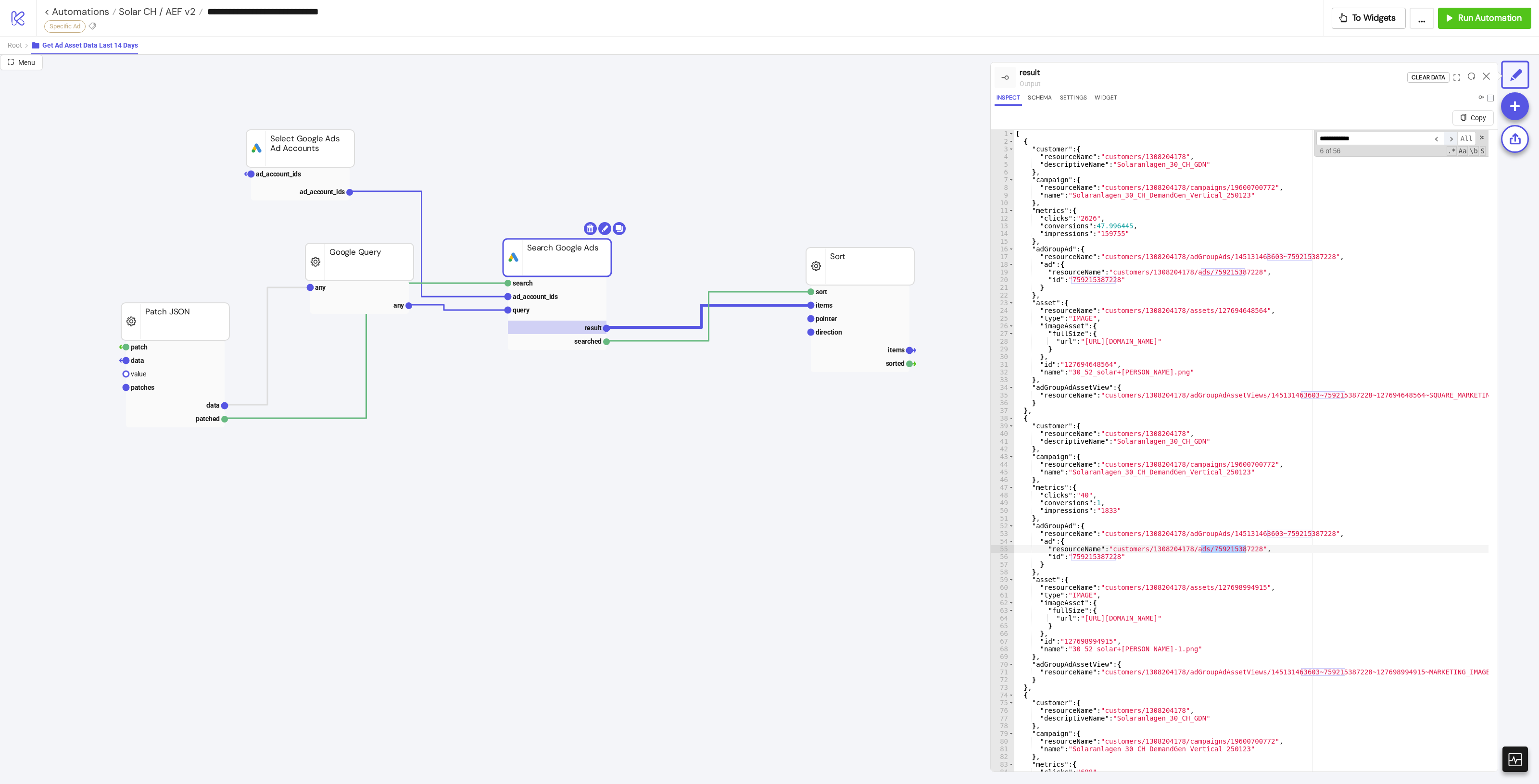
click at [1444, 140] on span "​" at bounding box center [1450, 138] width 14 height 14
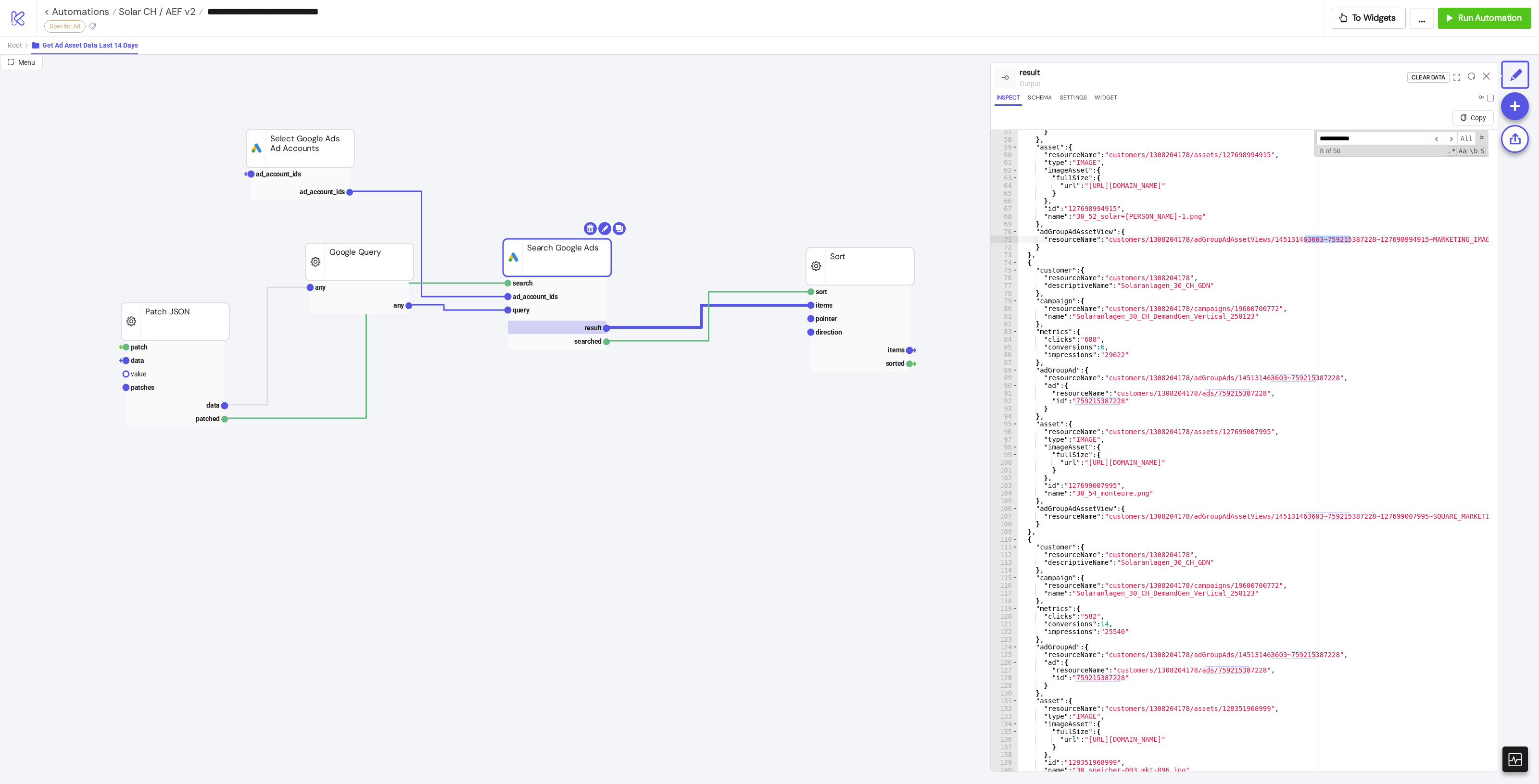
scroll to position [433, 0]
drag, startPoint x: 8, startPoint y: 61, endPoint x: 17, endPoint y: 54, distance: 11.4
click at [93, 78] on div "**********" at bounding box center [769, 420] width 1539 height 729
click at [19, 49] on span "Root" at bounding box center [15, 45] width 14 height 8
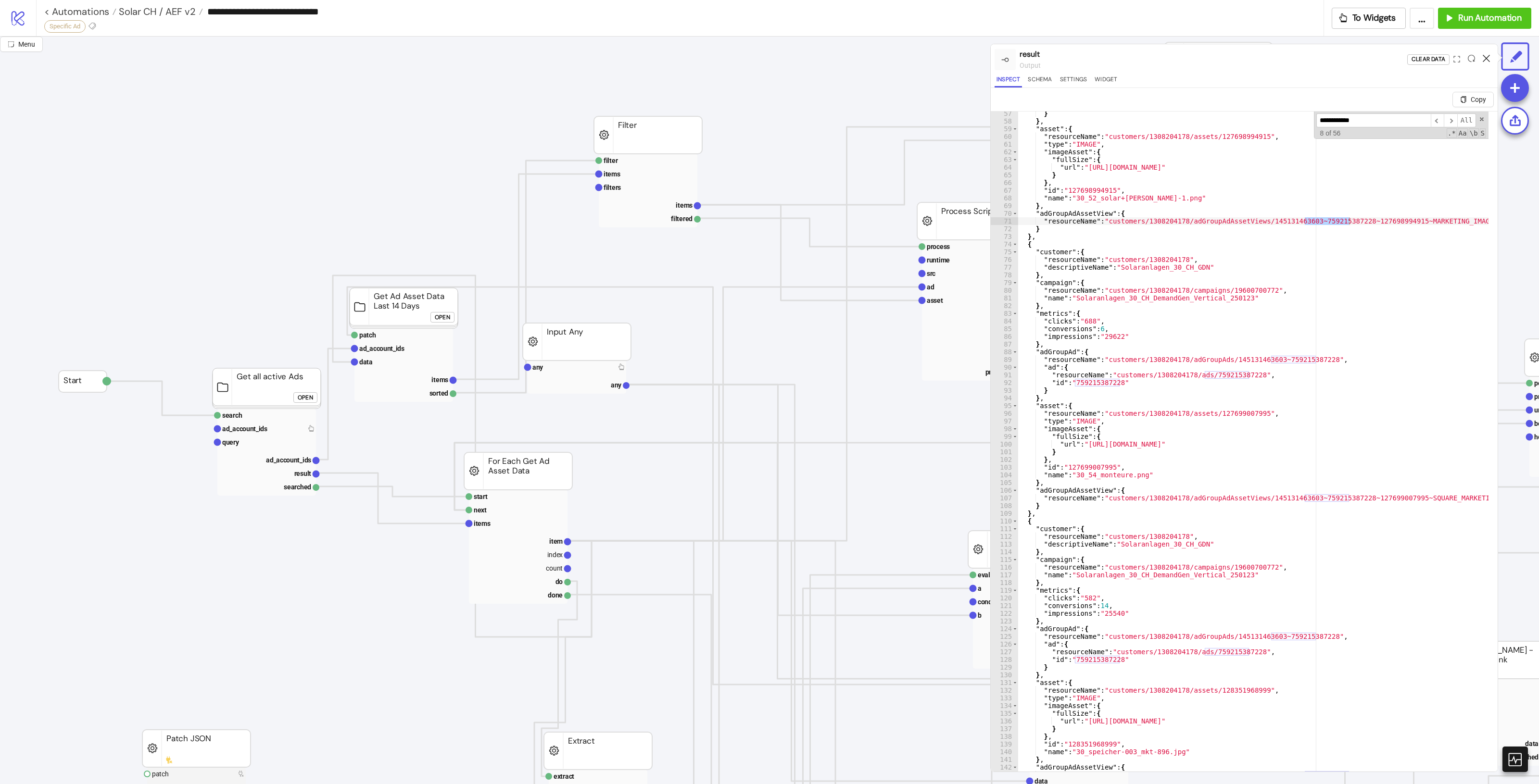
click at [1487, 58] on icon at bounding box center [1486, 58] width 7 height 7
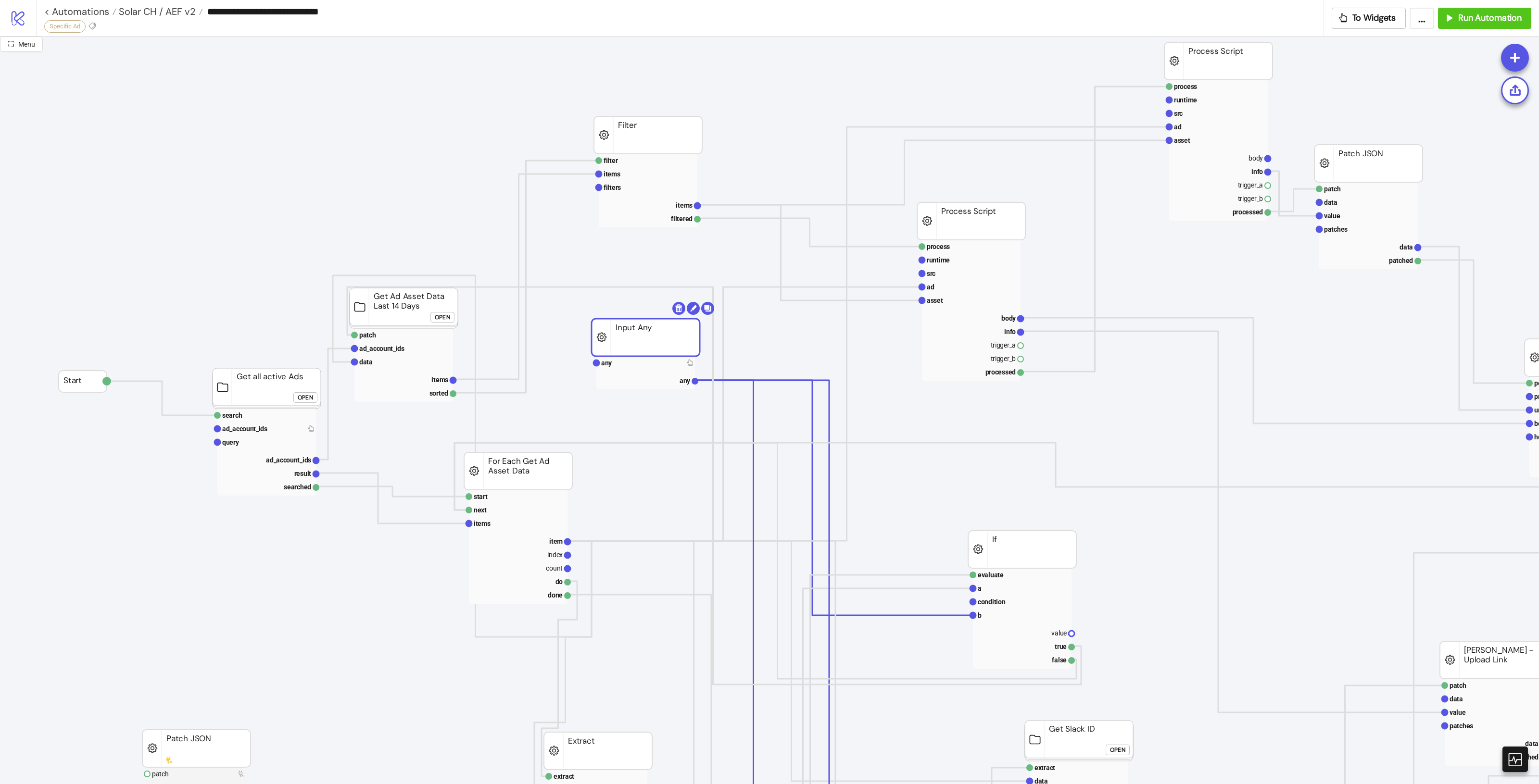
drag, startPoint x: 594, startPoint y: 353, endPoint x: 856, endPoint y: 404, distance: 266.9
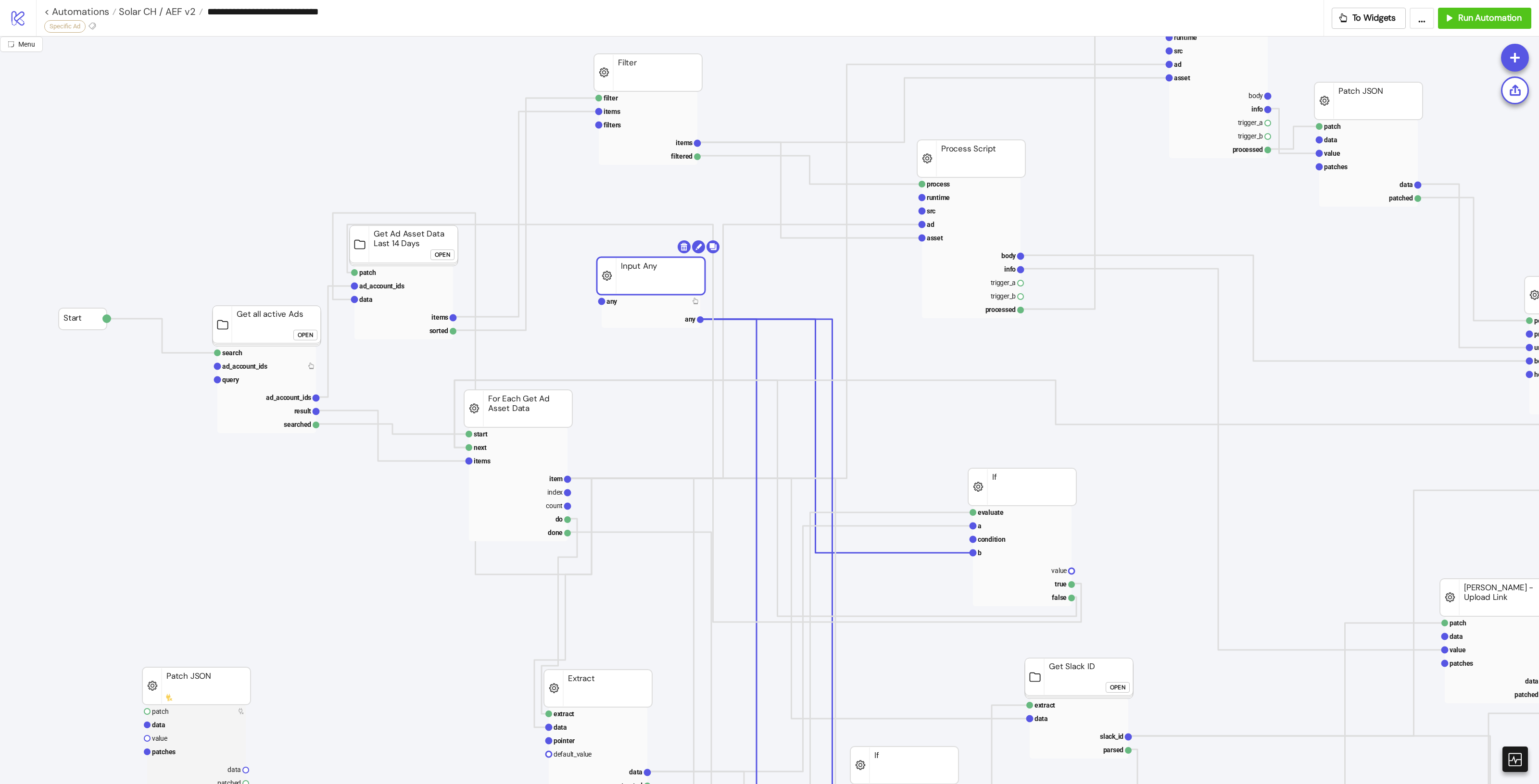
scroll to position [120, 0]
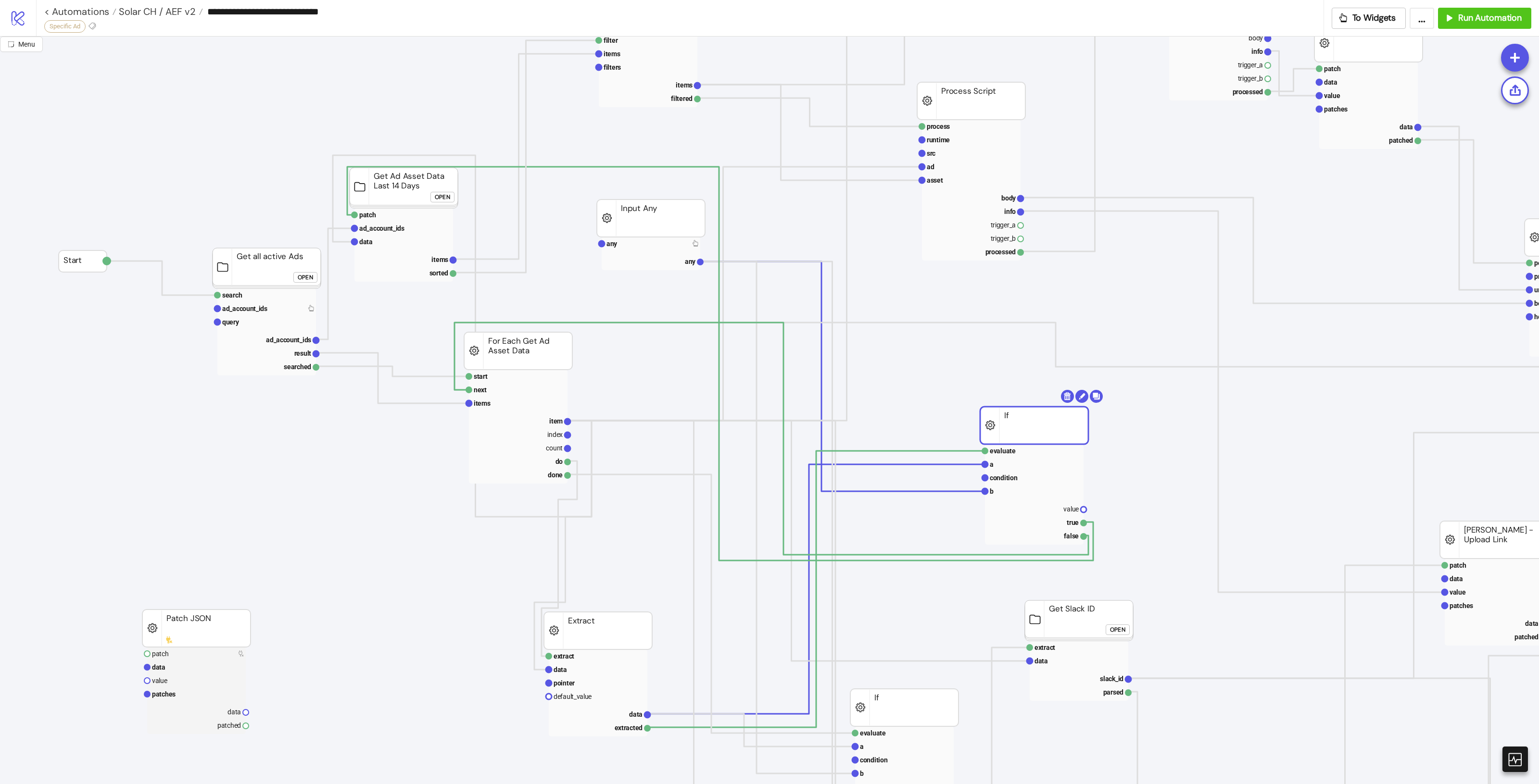
drag, startPoint x: 1039, startPoint y: 440, endPoint x: 1066, endPoint y: 429, distance: 29.2
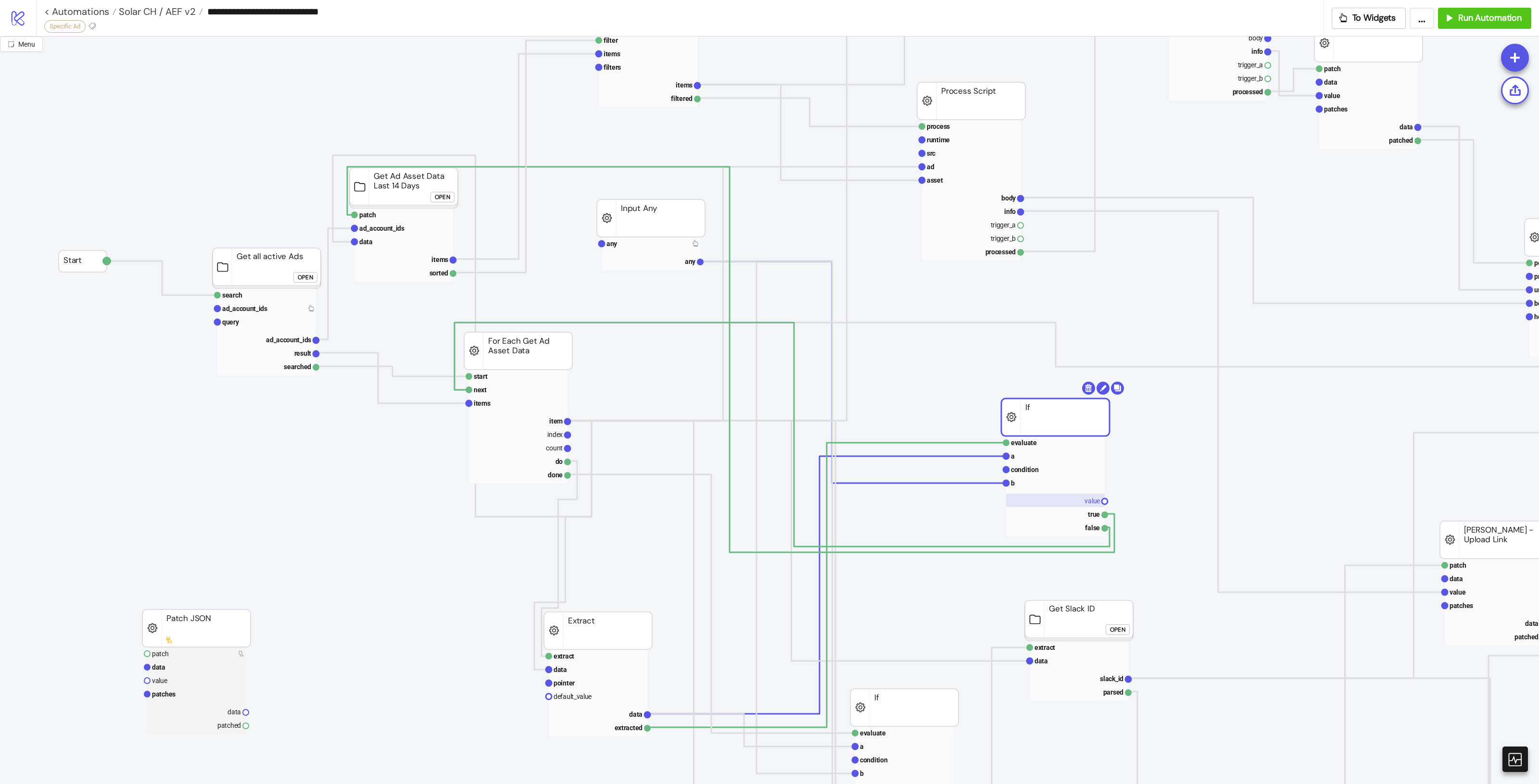
click at [1093, 505] on text "value" at bounding box center [1091, 501] width 15 height 8
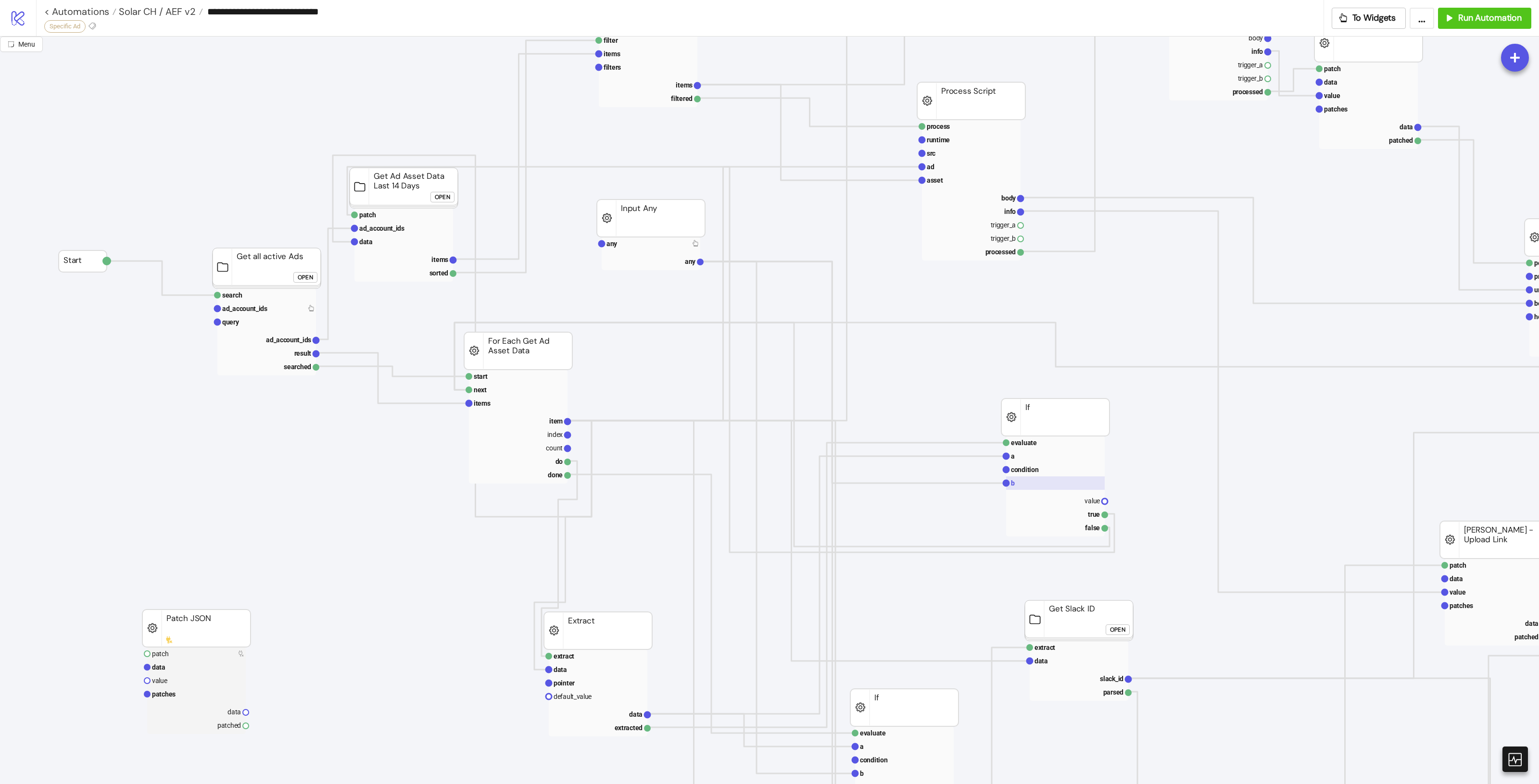
click at [1052, 490] on rect at bounding box center [1056, 483] width 99 height 14
click at [1028, 461] on rect at bounding box center [1056, 456] width 99 height 14
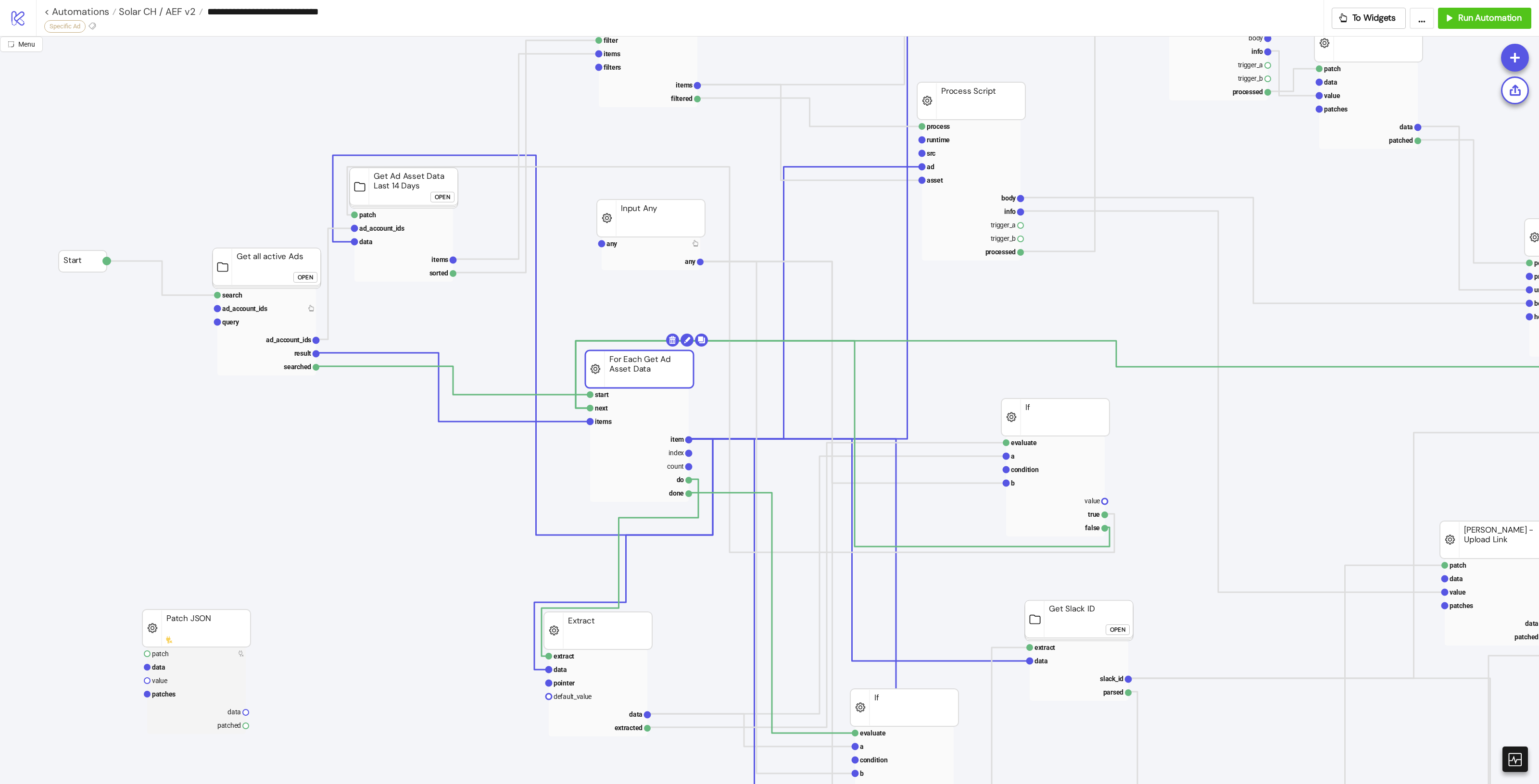
drag, startPoint x: 530, startPoint y: 349, endPoint x: 635, endPoint y: 362, distance: 105.8
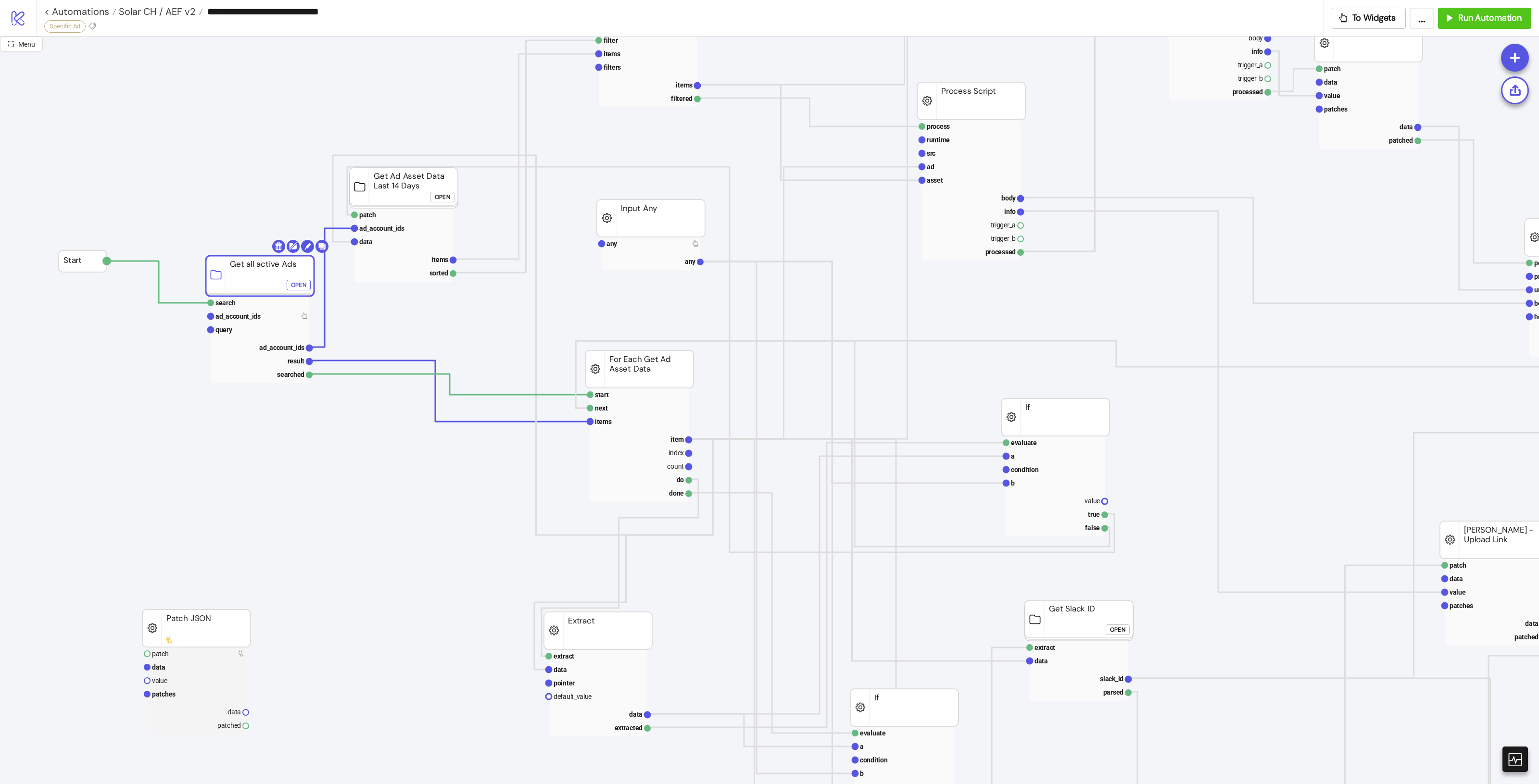
drag, startPoint x: 239, startPoint y: 275, endPoint x: 243, endPoint y: 282, distance: 8.1
click at [296, 289] on div "Open" at bounding box center [296, 288] width 15 height 11
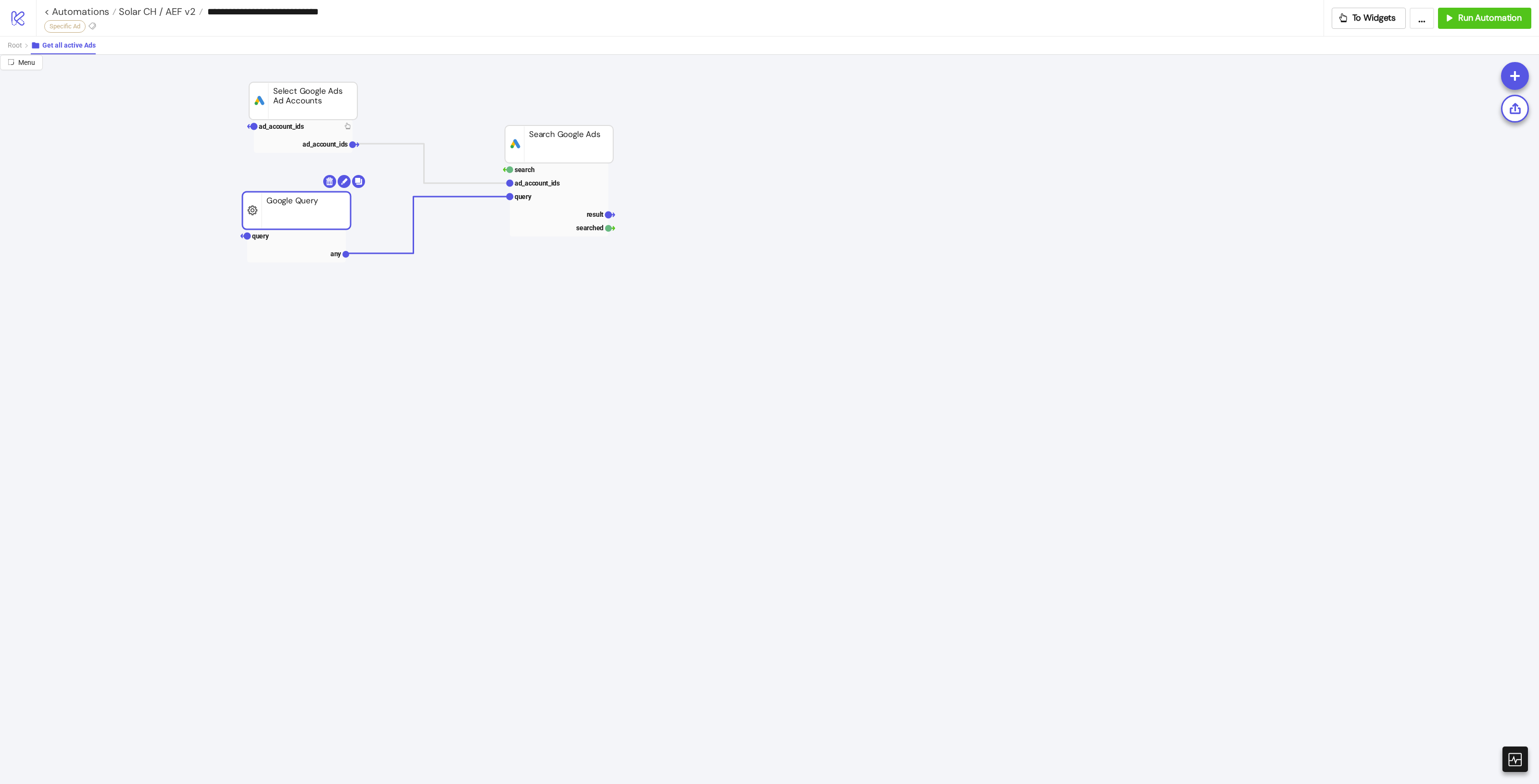
drag, startPoint x: 320, startPoint y: 204, endPoint x: 308, endPoint y: 218, distance: 18.4
drag, startPoint x: 582, startPoint y: 157, endPoint x: 578, endPoint y: 167, distance: 10.8
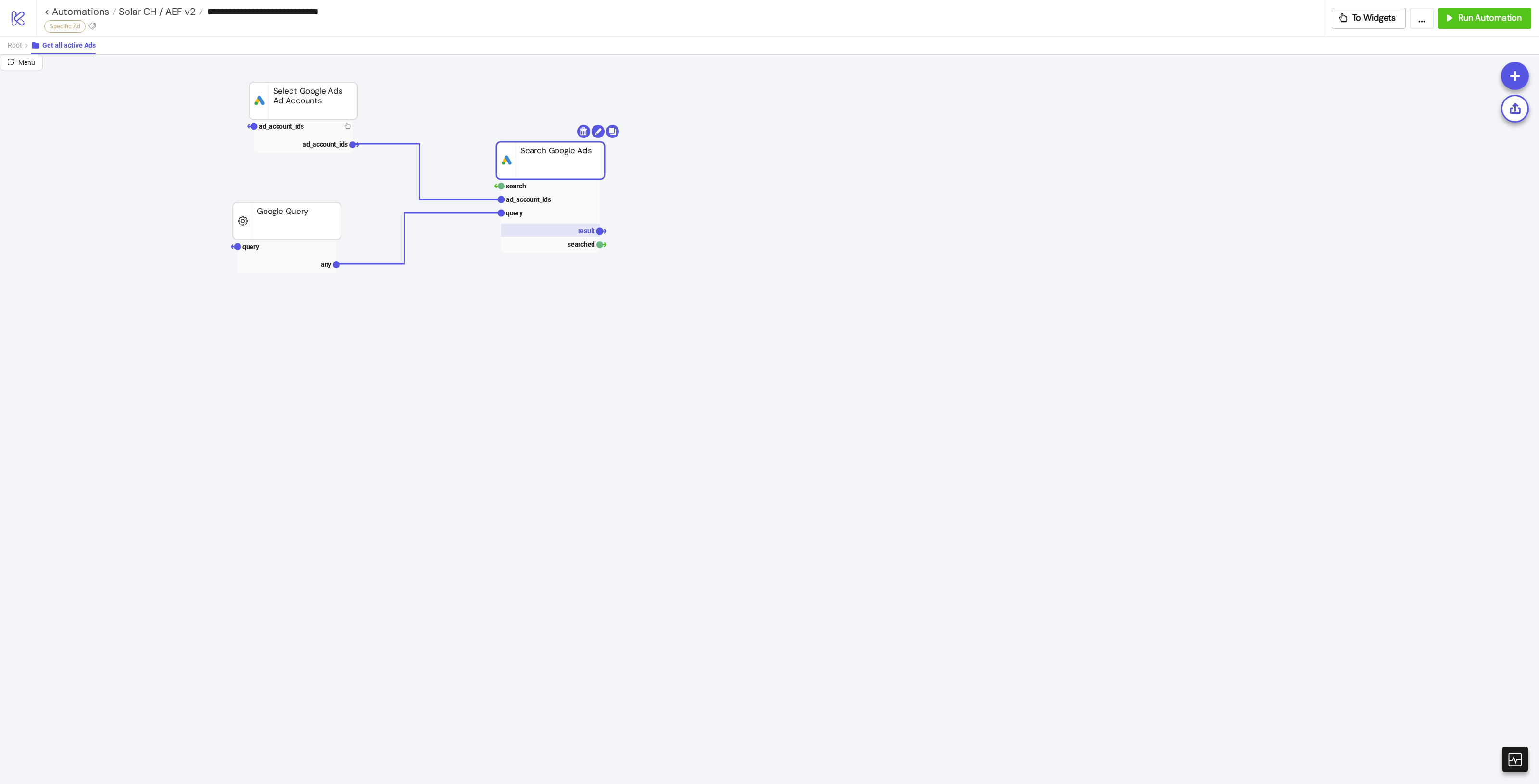
click at [578, 229] on rect at bounding box center [550, 230] width 99 height 14
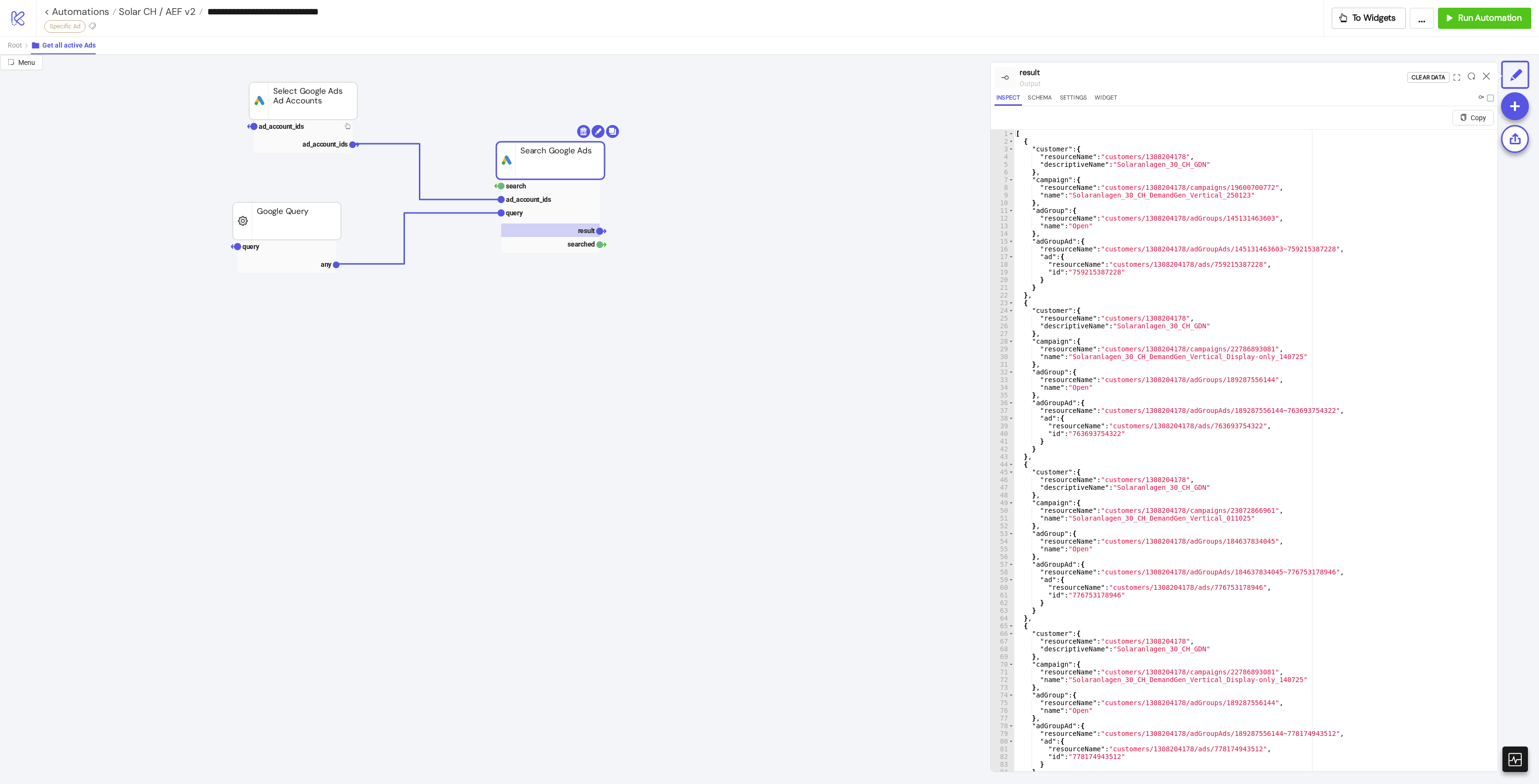
type textarea "**********"
click at [1133, 266] on div "[ { "customer" : { "resourceName" : "customers/1308204178" , "descriptiveName" …" at bounding box center [1251, 470] width 475 height 680
type input "**********"
click at [1444, 138] on span "​" at bounding box center [1450, 138] width 14 height 14
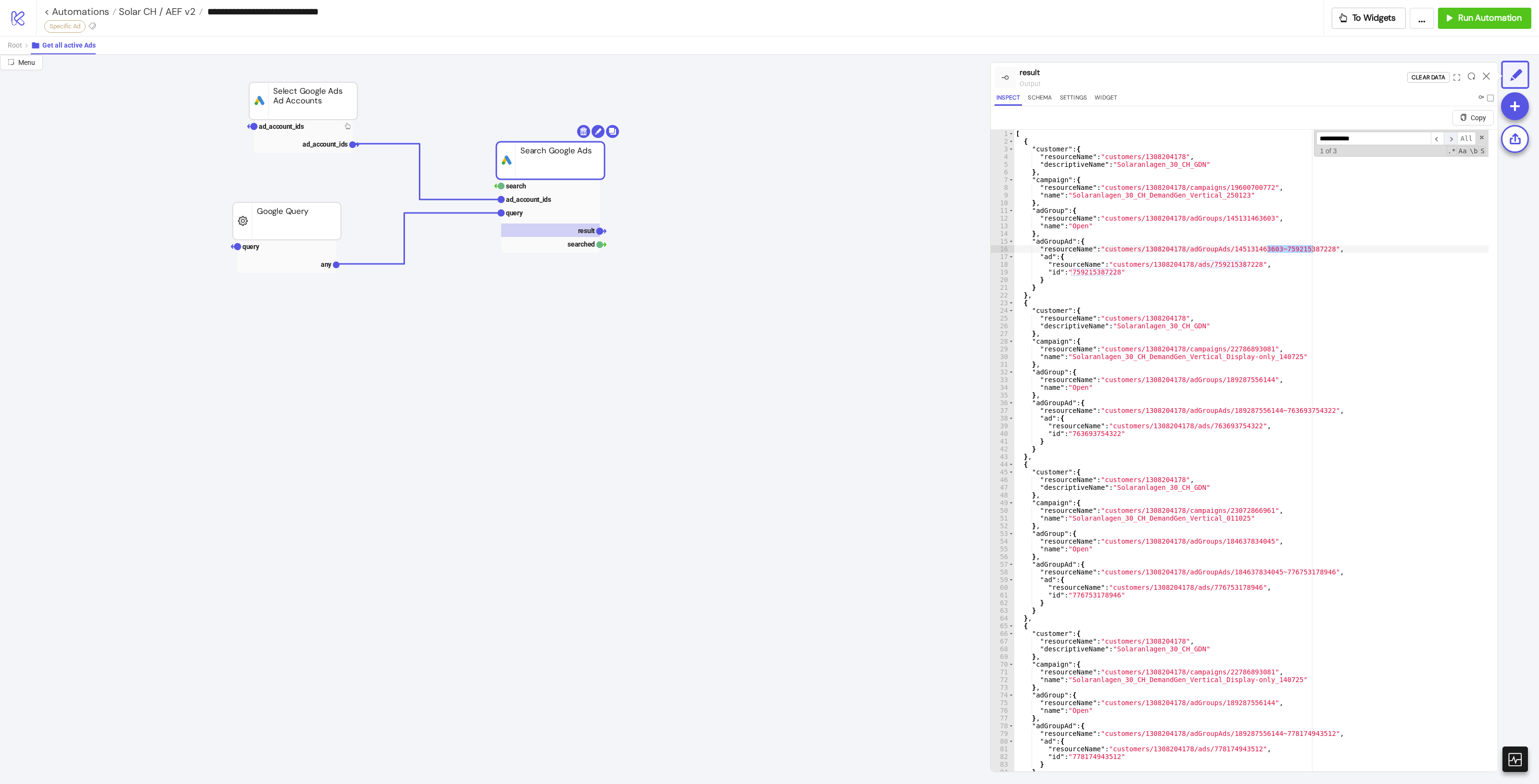
click at [1444, 138] on span "​" at bounding box center [1450, 138] width 14 height 14
type textarea "**********"
click at [1119, 227] on div "[ { "customer" : { "resourceName" : "customers/1308204178" , "descriptiveName" …" at bounding box center [1251, 470] width 475 height 680
click at [13, 47] on span "Root" at bounding box center [15, 45] width 14 height 8
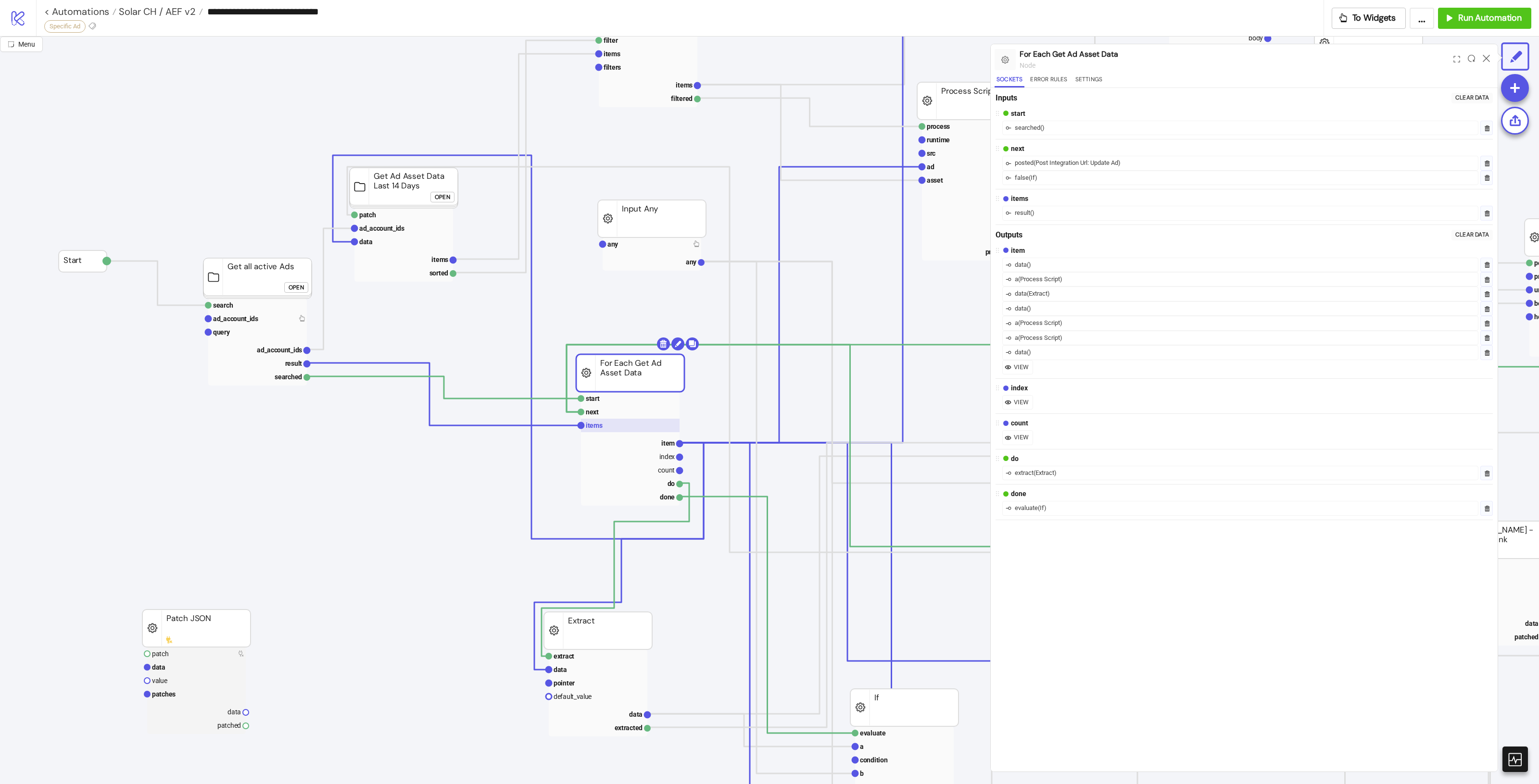
click at [619, 424] on rect at bounding box center [630, 425] width 99 height 14
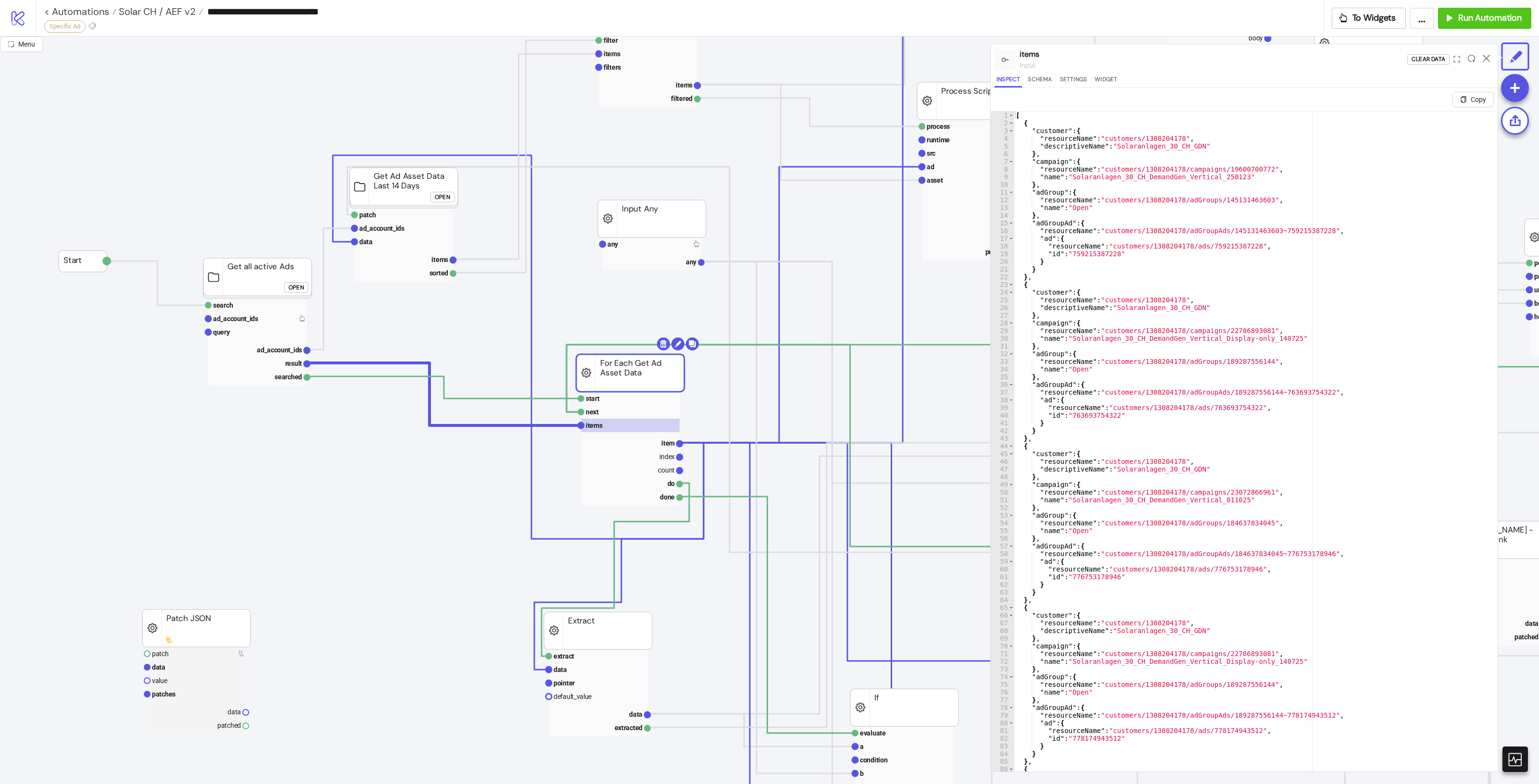
type textarea "**********"
click at [1168, 324] on div "[ { "customer" : { "resourceName" : "customers/1308204178" , "descriptiveName" …" at bounding box center [1251, 461] width 475 height 699
type input "**********"
click at [647, 445] on rect at bounding box center [630, 443] width 99 height 14
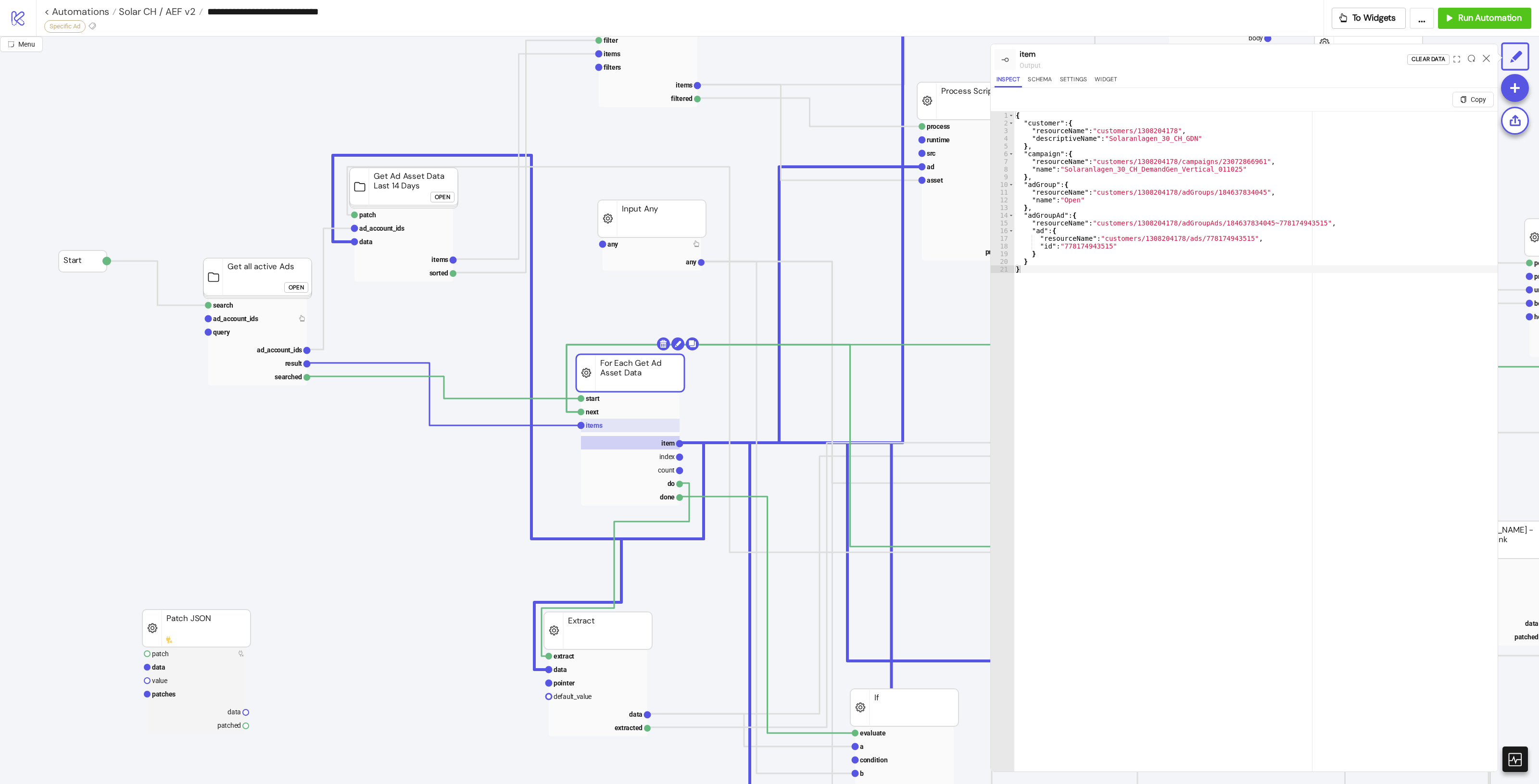
click at [641, 422] on rect at bounding box center [630, 425] width 99 height 14
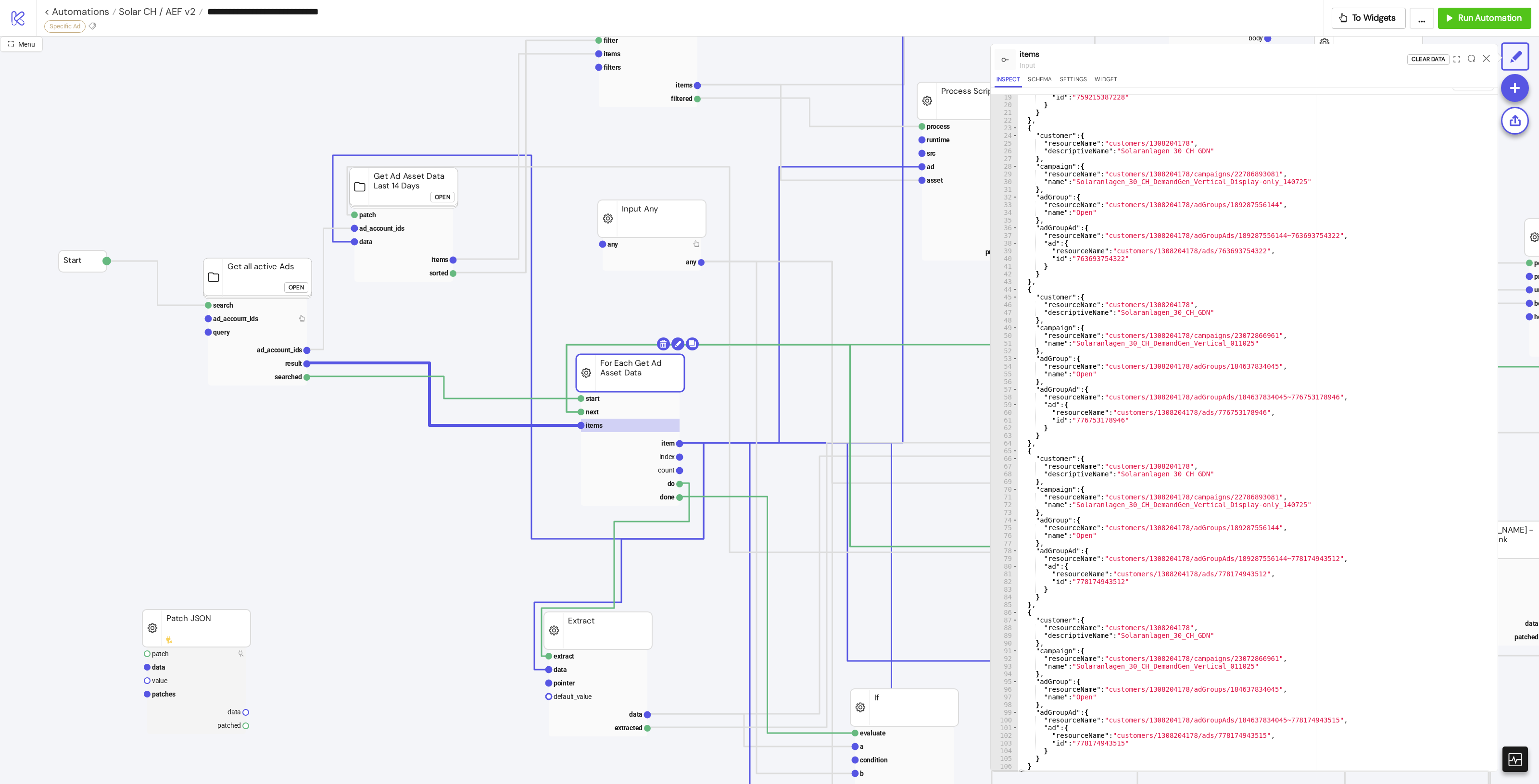
scroll to position [22, 0]
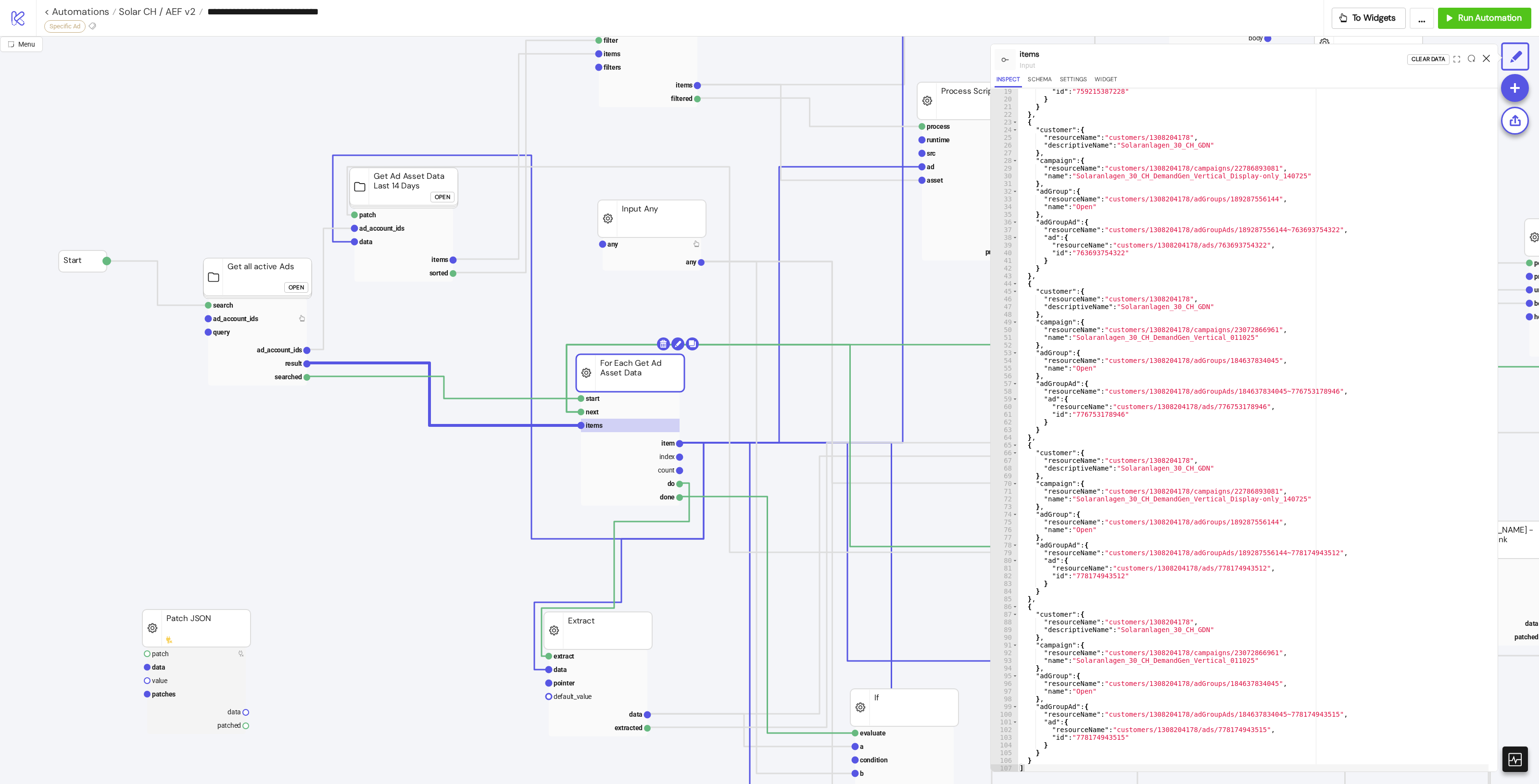
click at [1484, 55] on icon at bounding box center [1486, 58] width 7 height 7
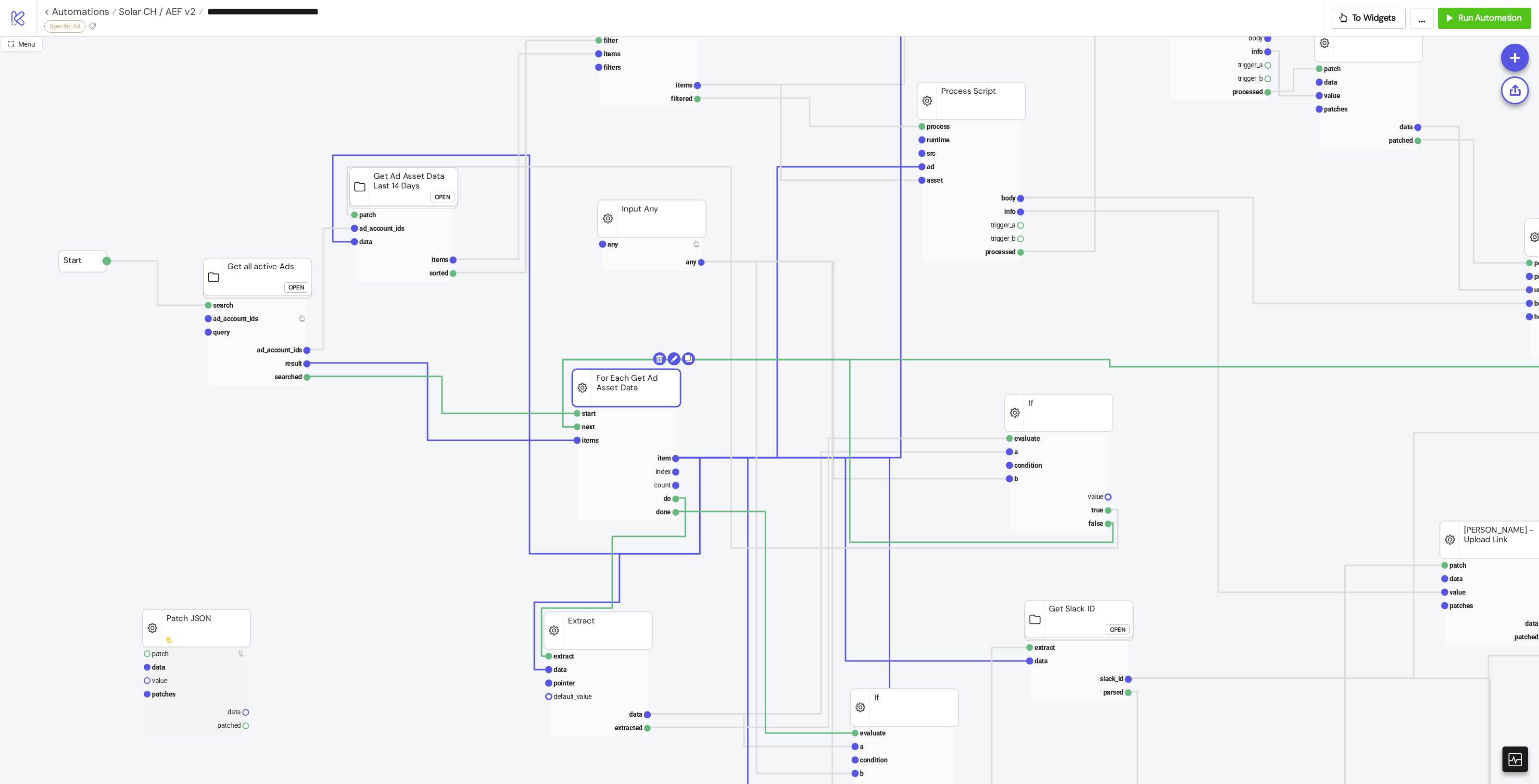
drag, startPoint x: 626, startPoint y: 388, endPoint x: 625, endPoint y: 392, distance: 4.1
click at [619, 438] on rect at bounding box center [626, 440] width 99 height 14
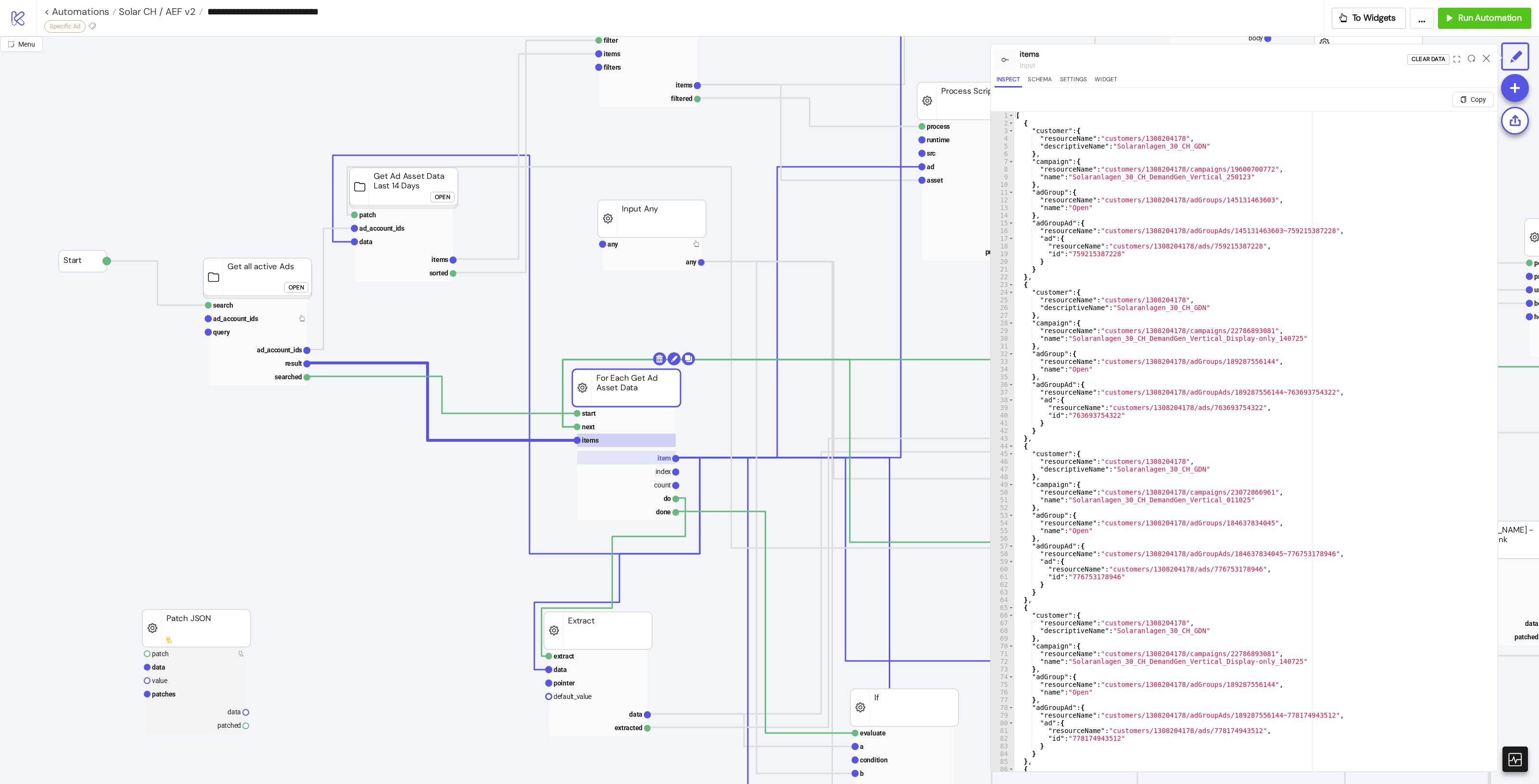
click at [654, 457] on rect at bounding box center [626, 457] width 99 height 14
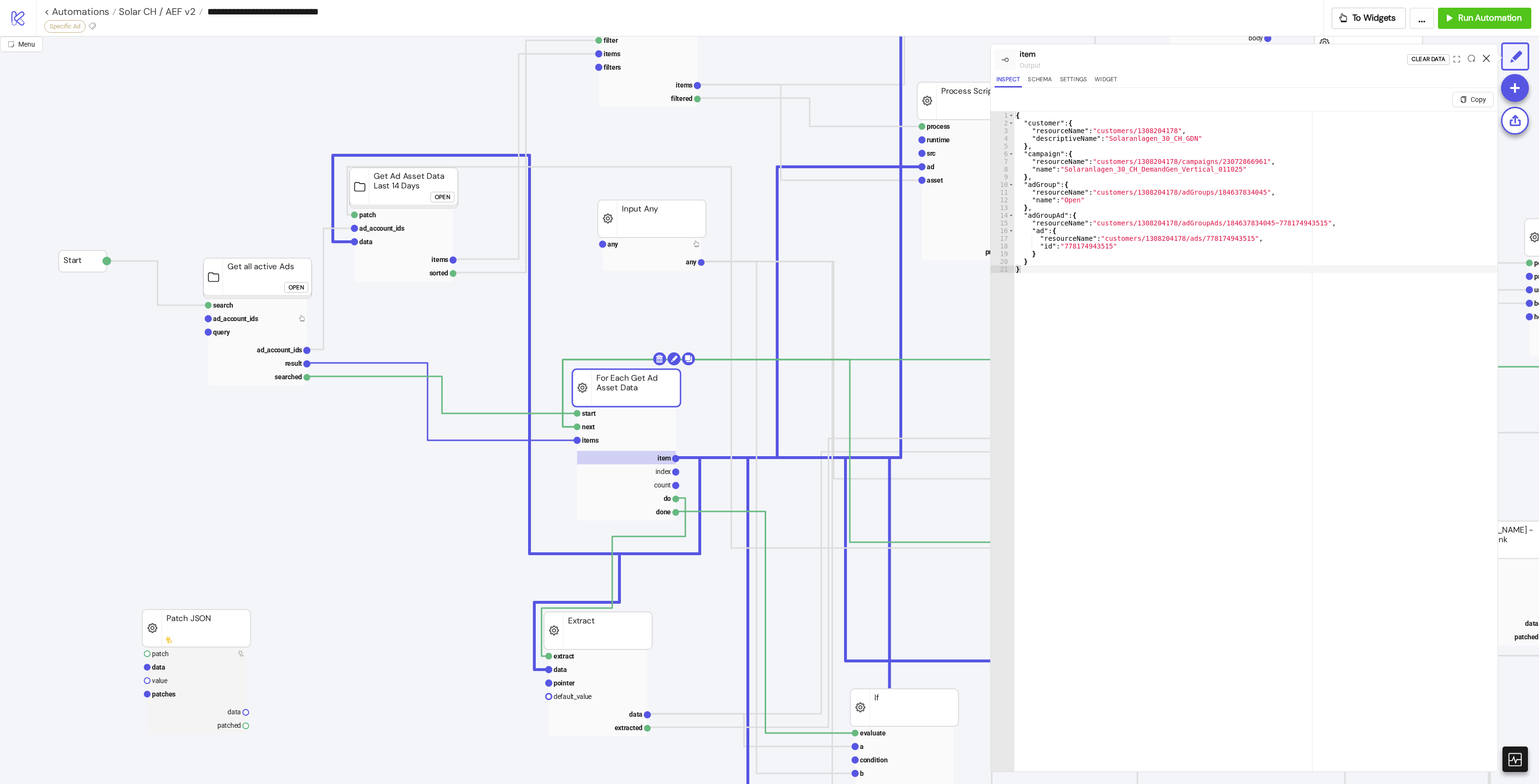
click at [1483, 60] on icon at bounding box center [1486, 58] width 7 height 7
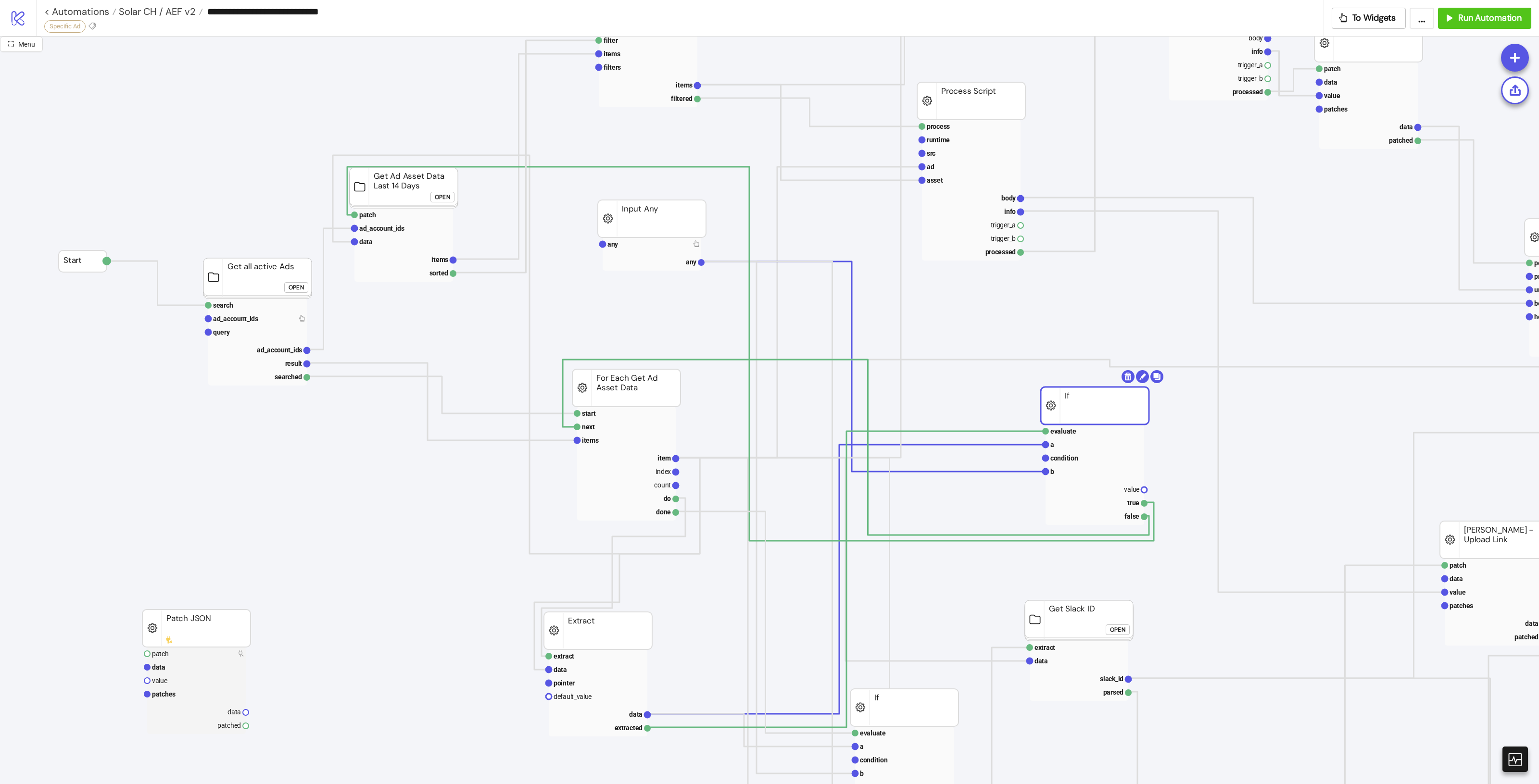
drag, startPoint x: 1063, startPoint y: 415, endPoint x: 1100, endPoint y: 408, distance: 37.7
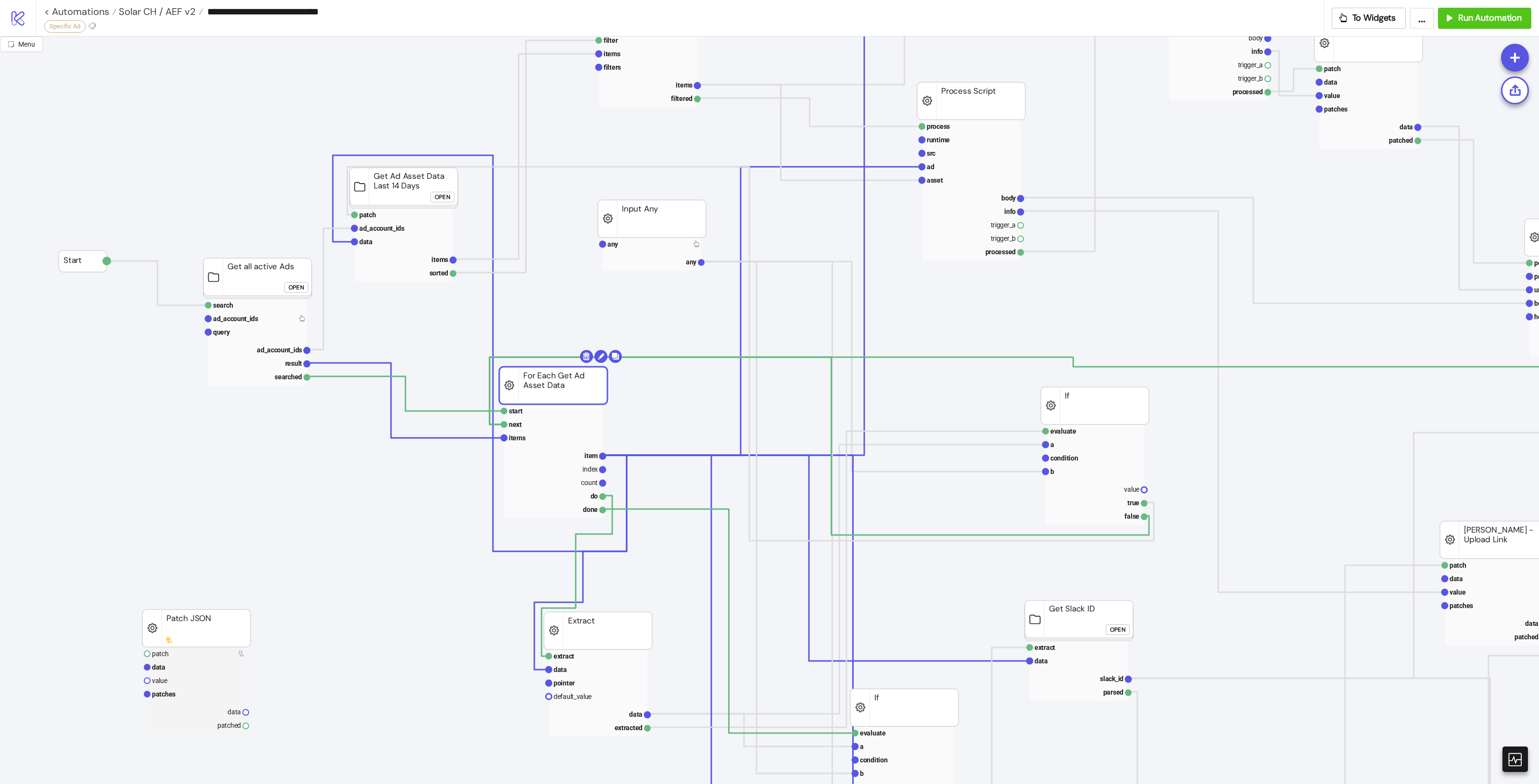
drag, startPoint x: 629, startPoint y: 385, endPoint x: 503, endPoint y: 377, distance: 126.3
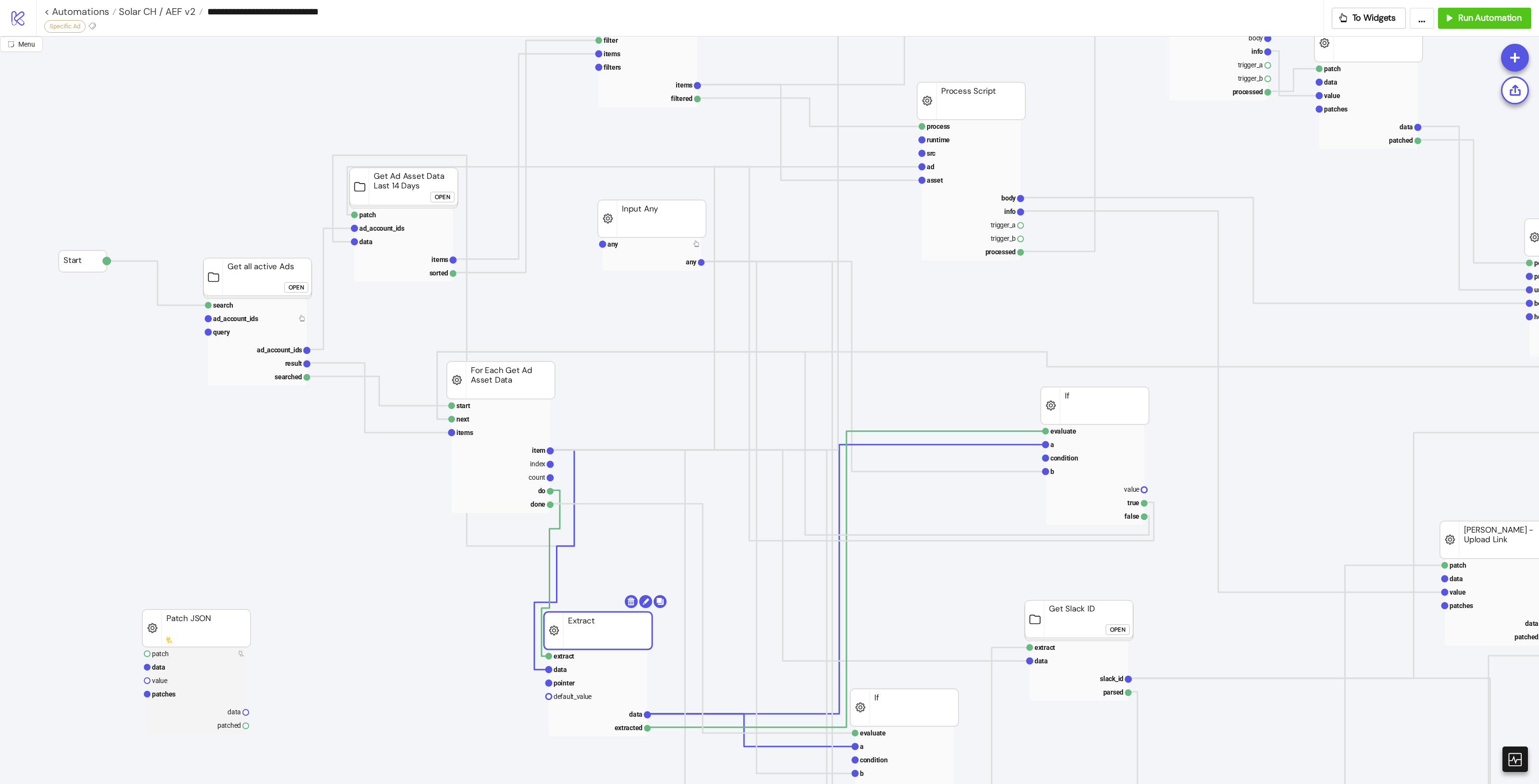
drag, startPoint x: 606, startPoint y: 617, endPoint x: 619, endPoint y: 599, distance: 22.2
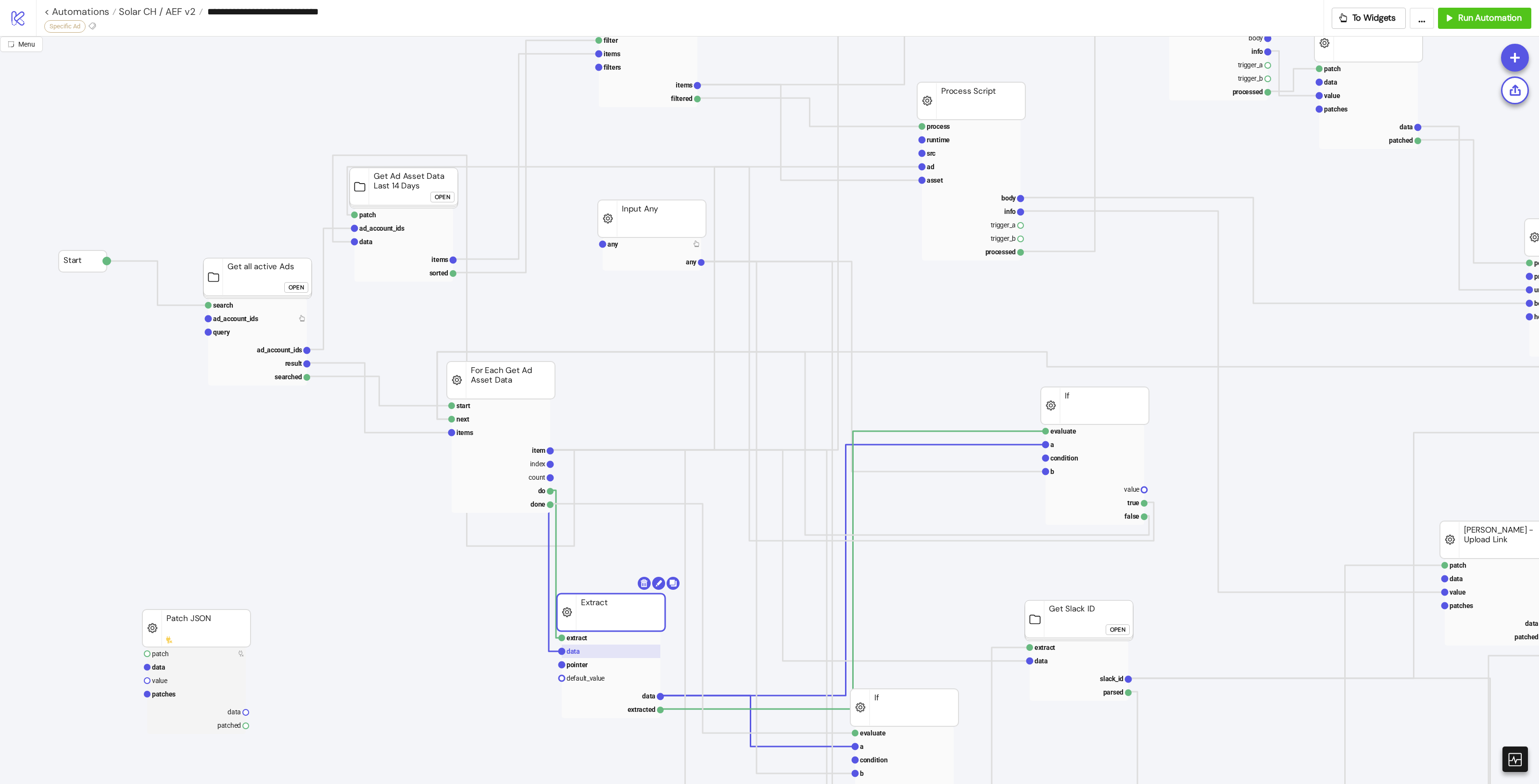
click at [598, 653] on rect at bounding box center [611, 651] width 99 height 14
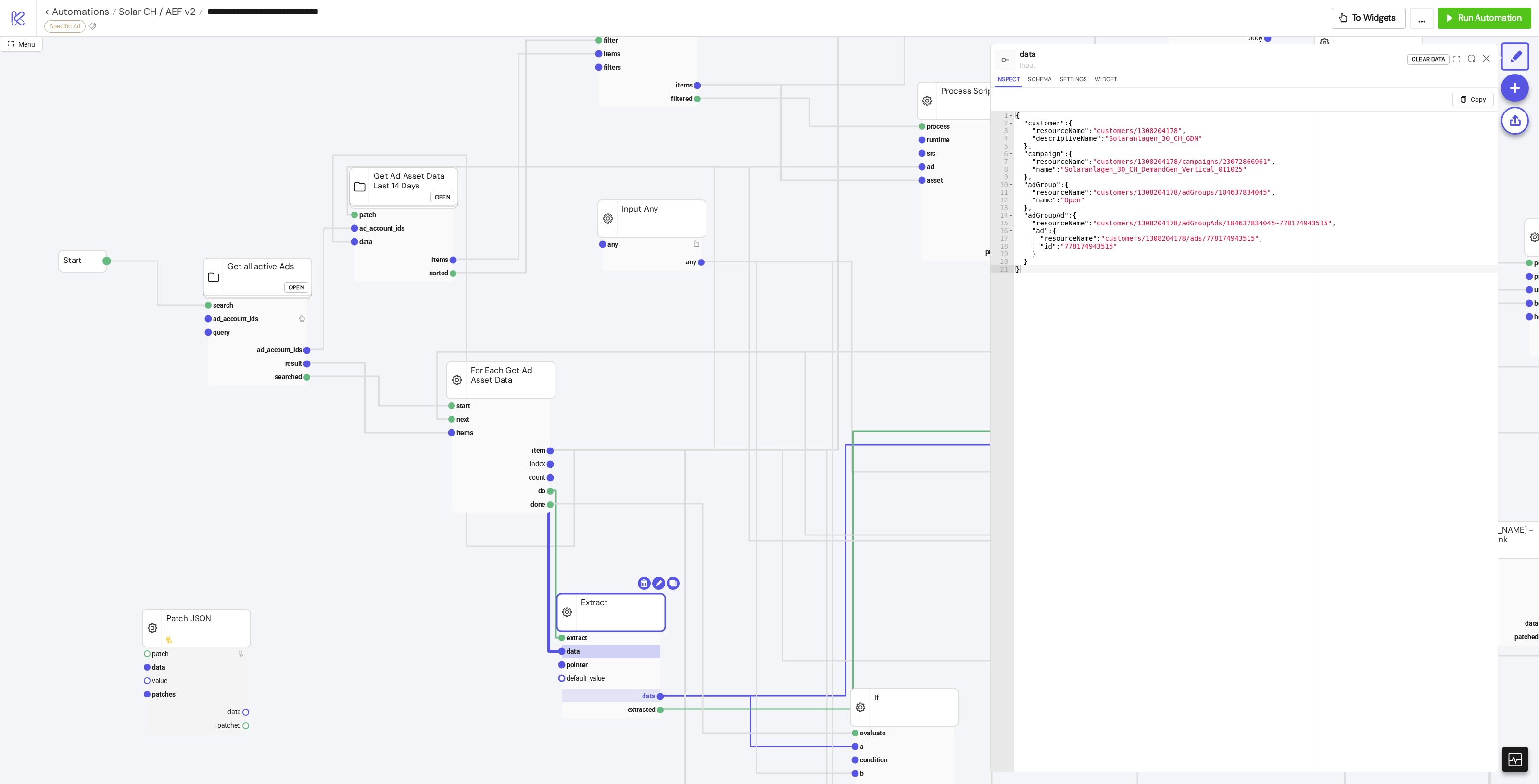
click at [633, 698] on rect at bounding box center [611, 695] width 99 height 14
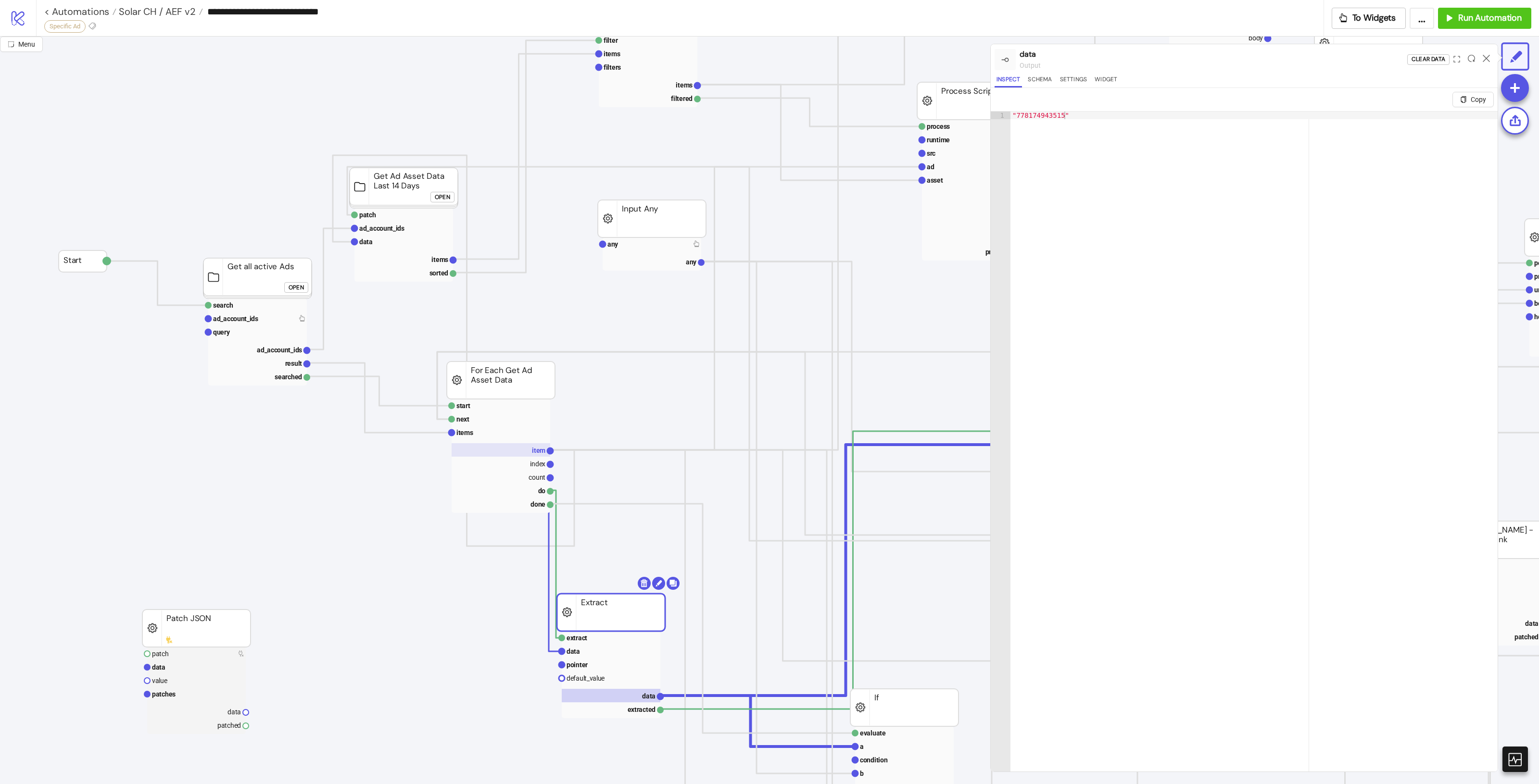
click at [531, 448] on rect at bounding box center [501, 450] width 99 height 14
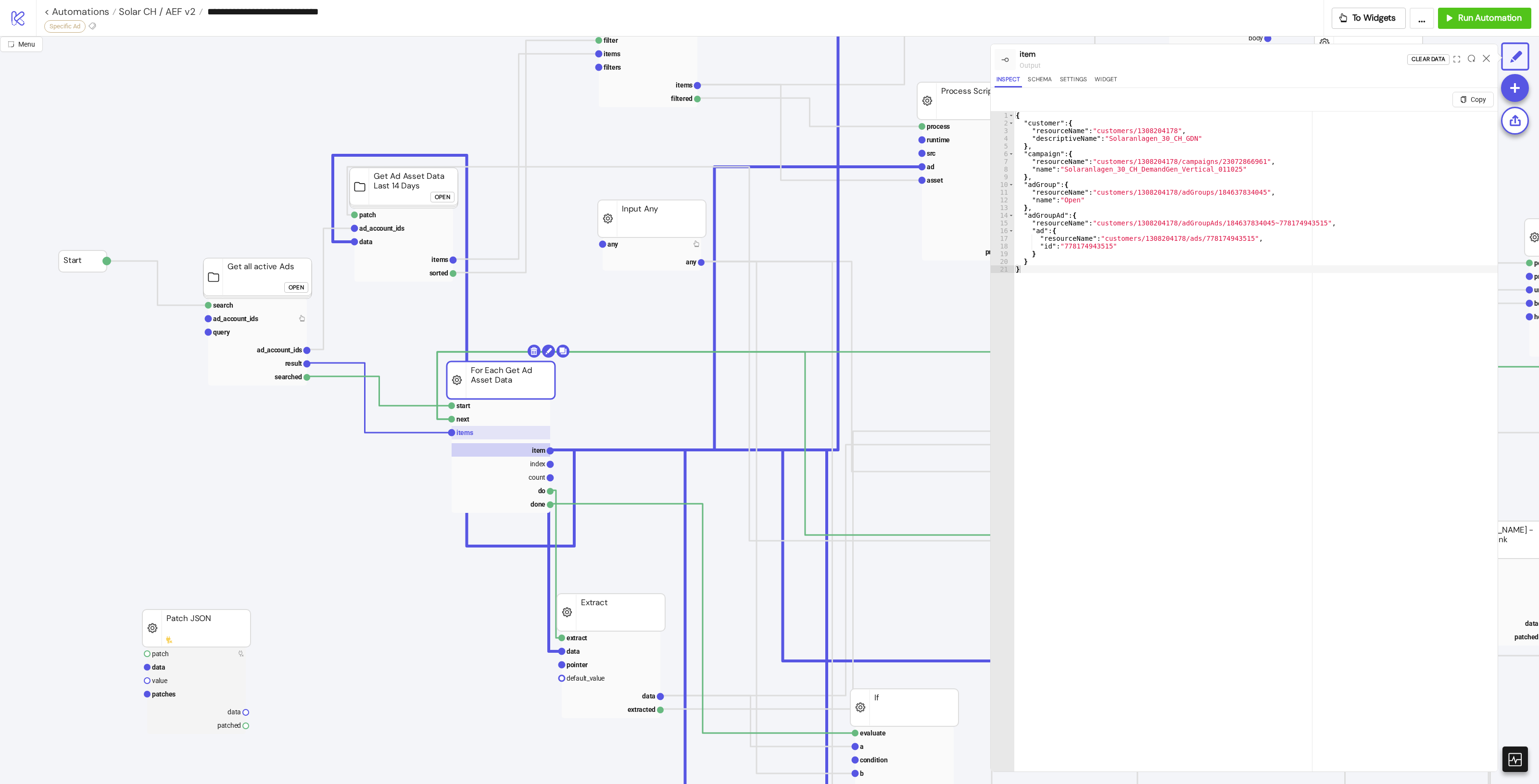
click at [493, 434] on rect at bounding box center [501, 432] width 99 height 14
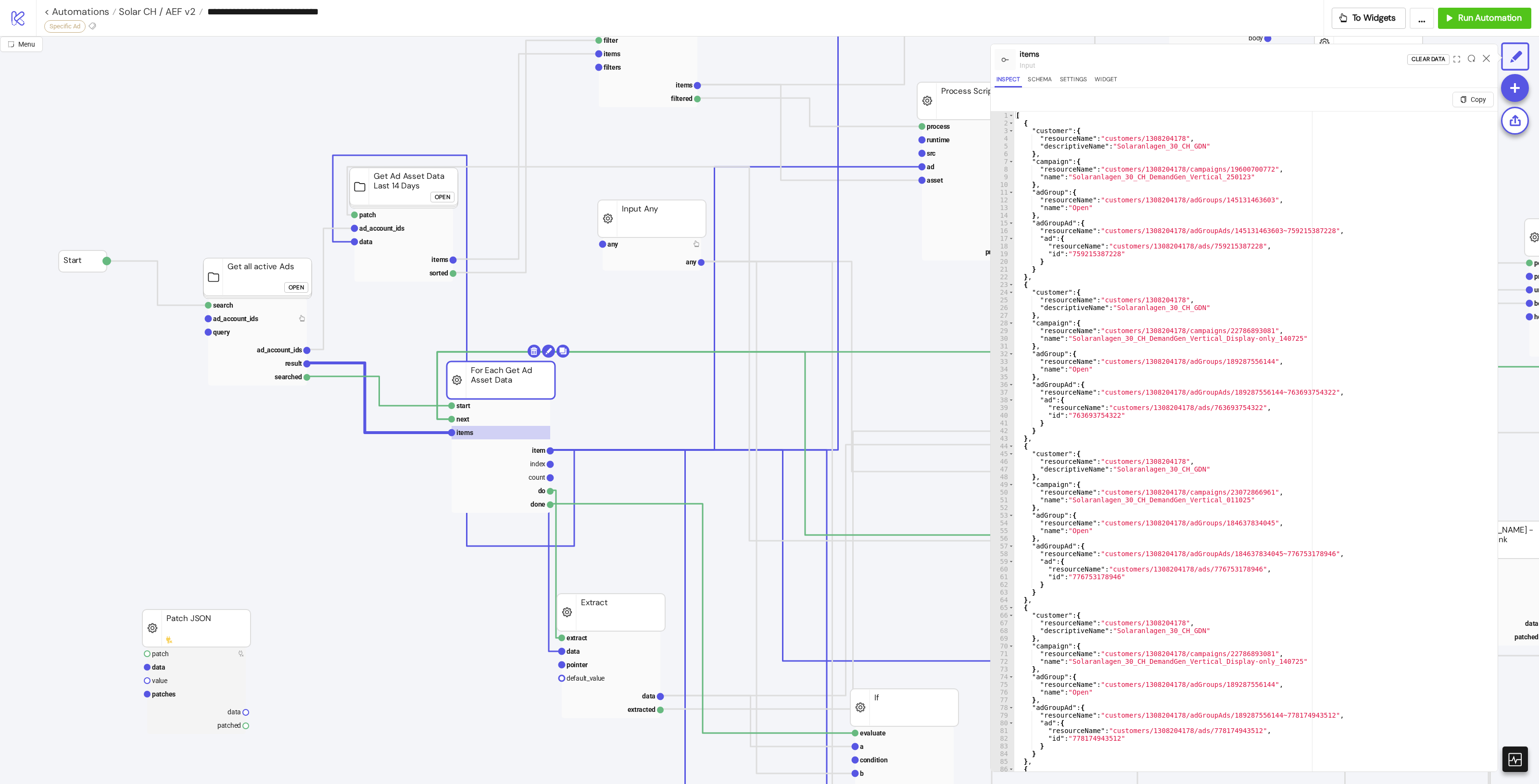
type textarea "**********"
click at [1323, 355] on div "[ { "customer" : { "resourceName" : "customers/1308204178" , "descriptiveName" …" at bounding box center [1251, 461] width 475 height 699
type input "**********"
click at [1486, 59] on icon at bounding box center [1486, 58] width 7 height 7
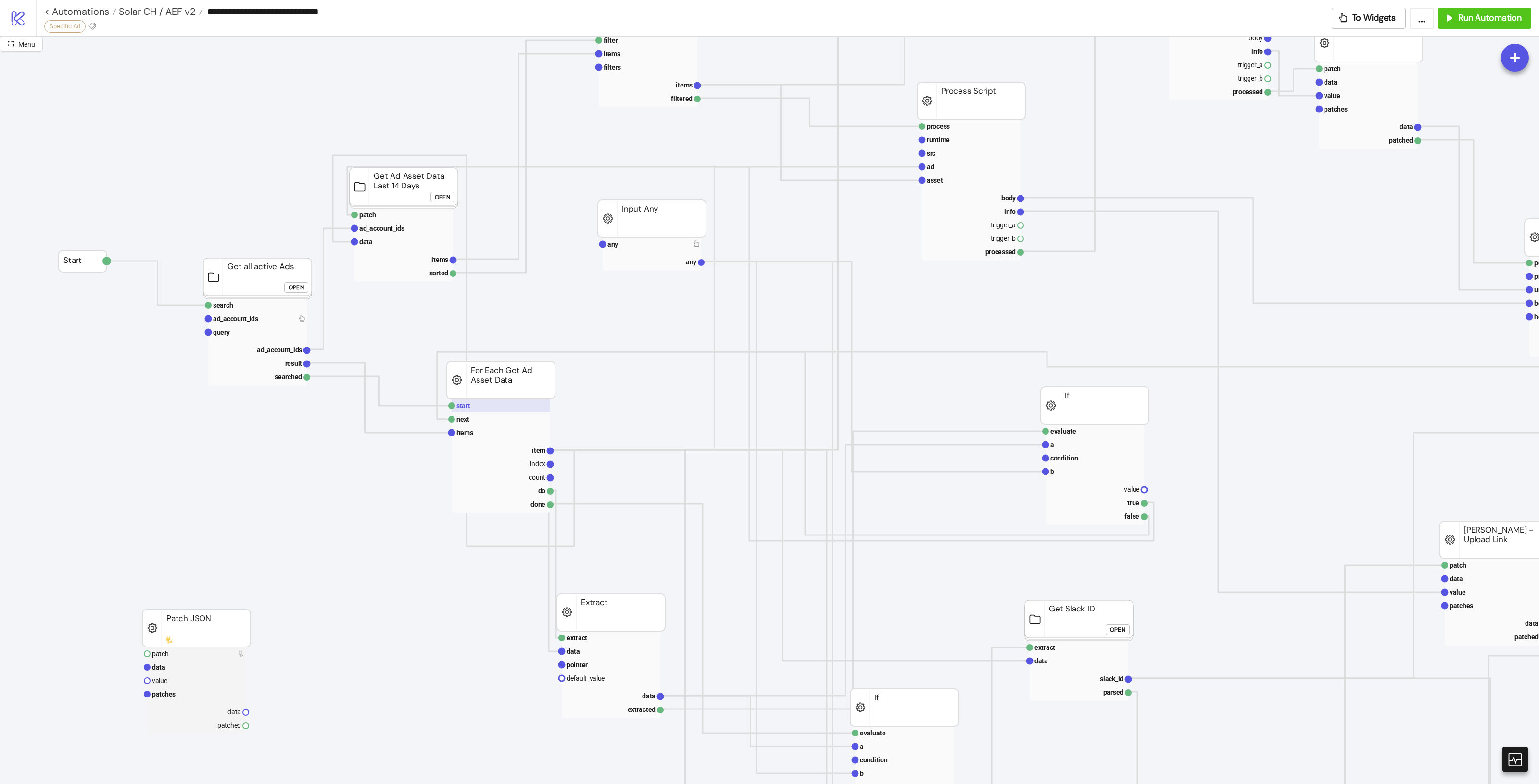
click at [505, 407] on rect at bounding box center [501, 405] width 99 height 14
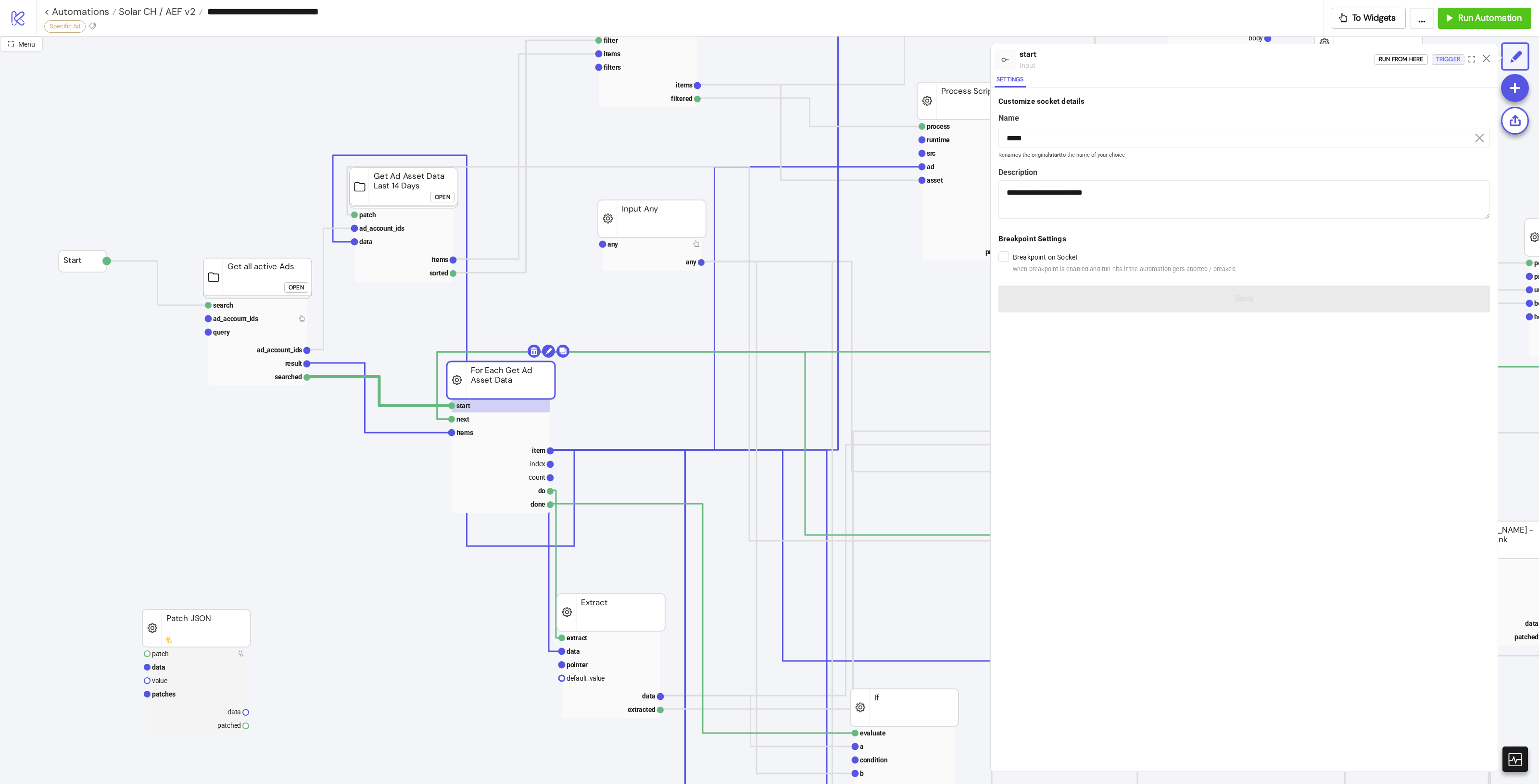
click at [1443, 58] on div "Trigger" at bounding box center [1448, 60] width 24 height 11
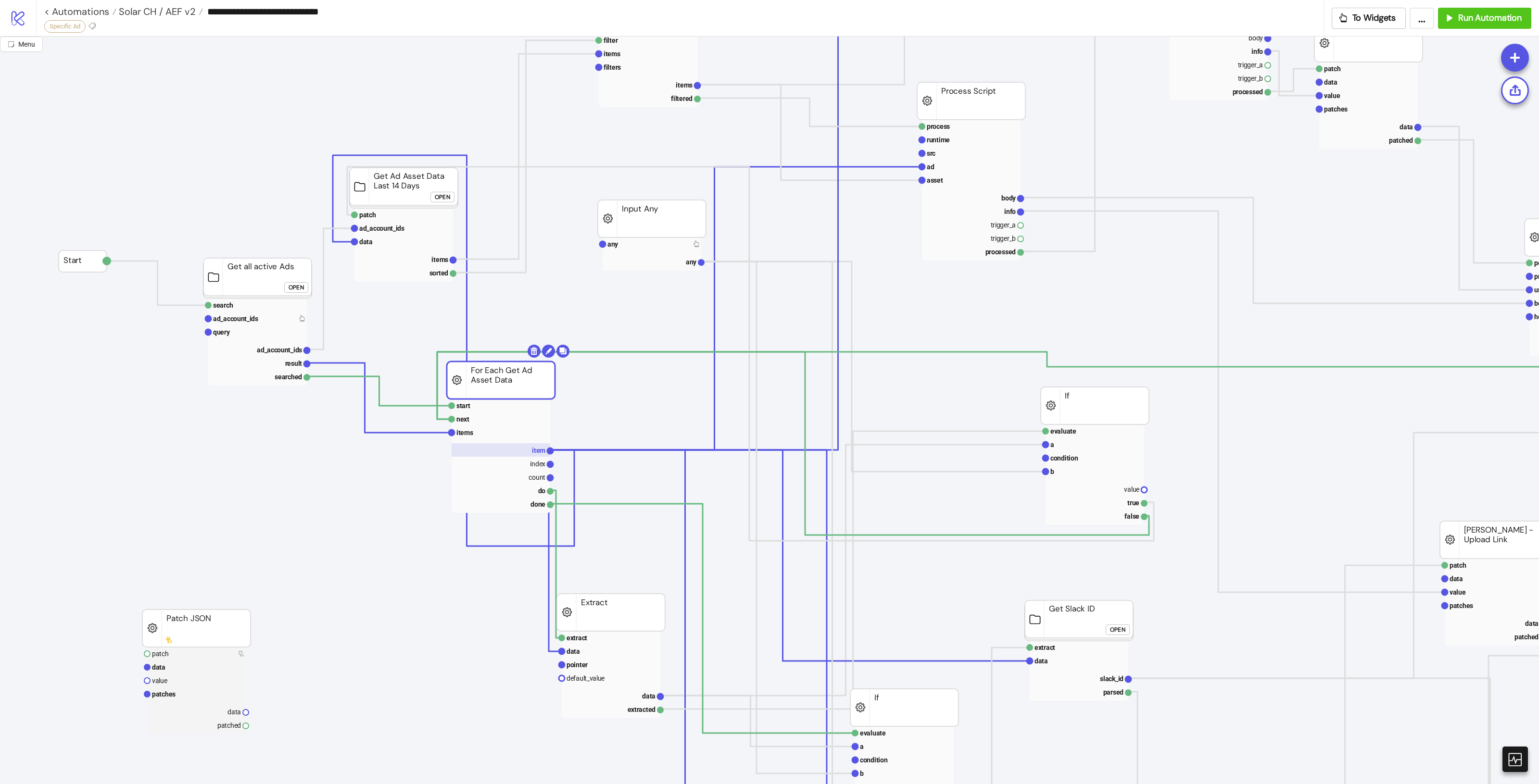
click at [537, 455] on rect at bounding box center [501, 450] width 99 height 14
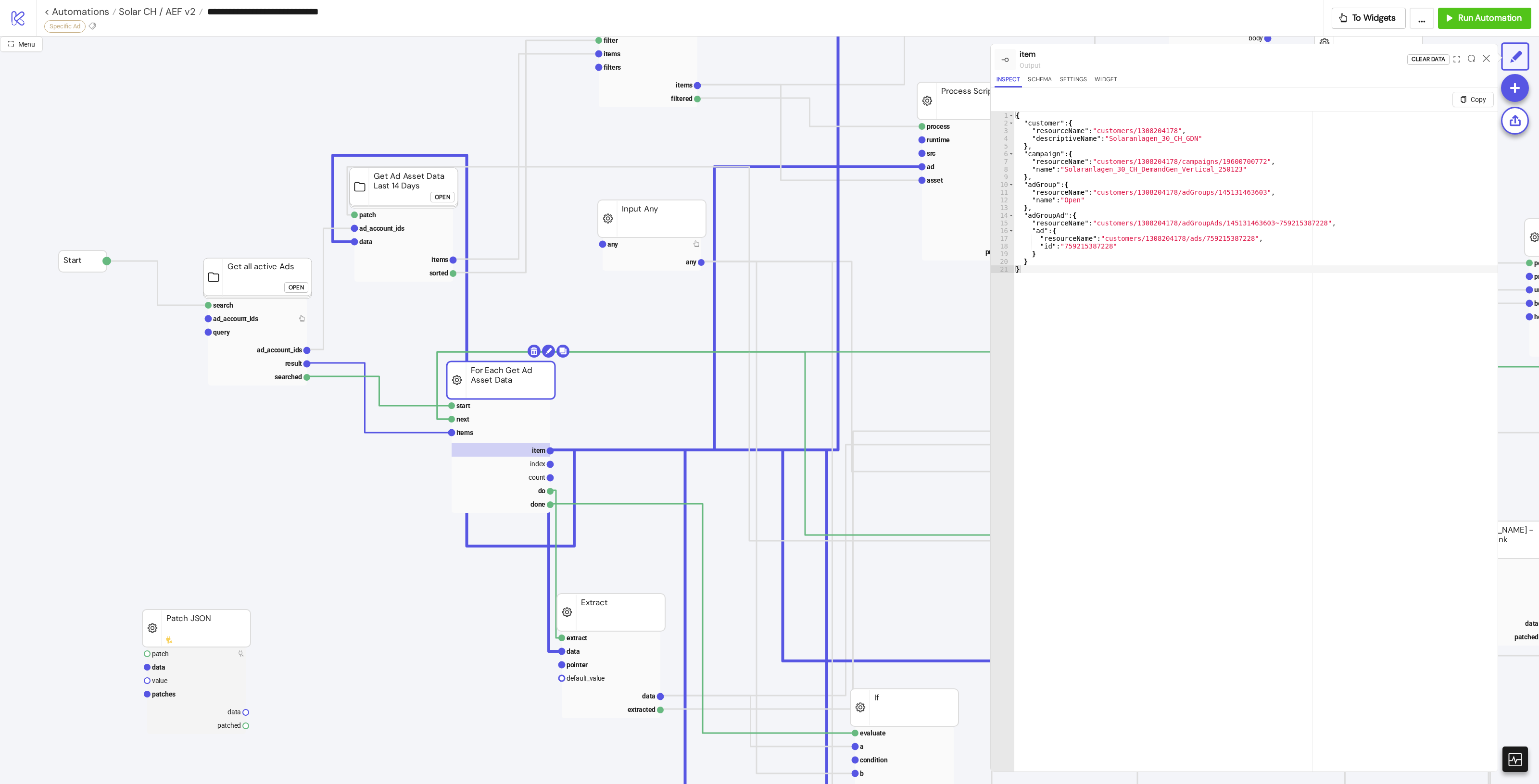
click at [1323, 212] on div "{ "customer" : { "resourceName" : "customers/1308204178" , "descriptiveName" : …" at bounding box center [1256, 461] width 483 height 699
click at [1340, 183] on div "{ "customer" : { "resourceName" : "customers/1308204178" , "descriptiveName" : …" at bounding box center [1256, 461] width 483 height 699
type textarea "**********"
type input "**********"
type textarea "**********"
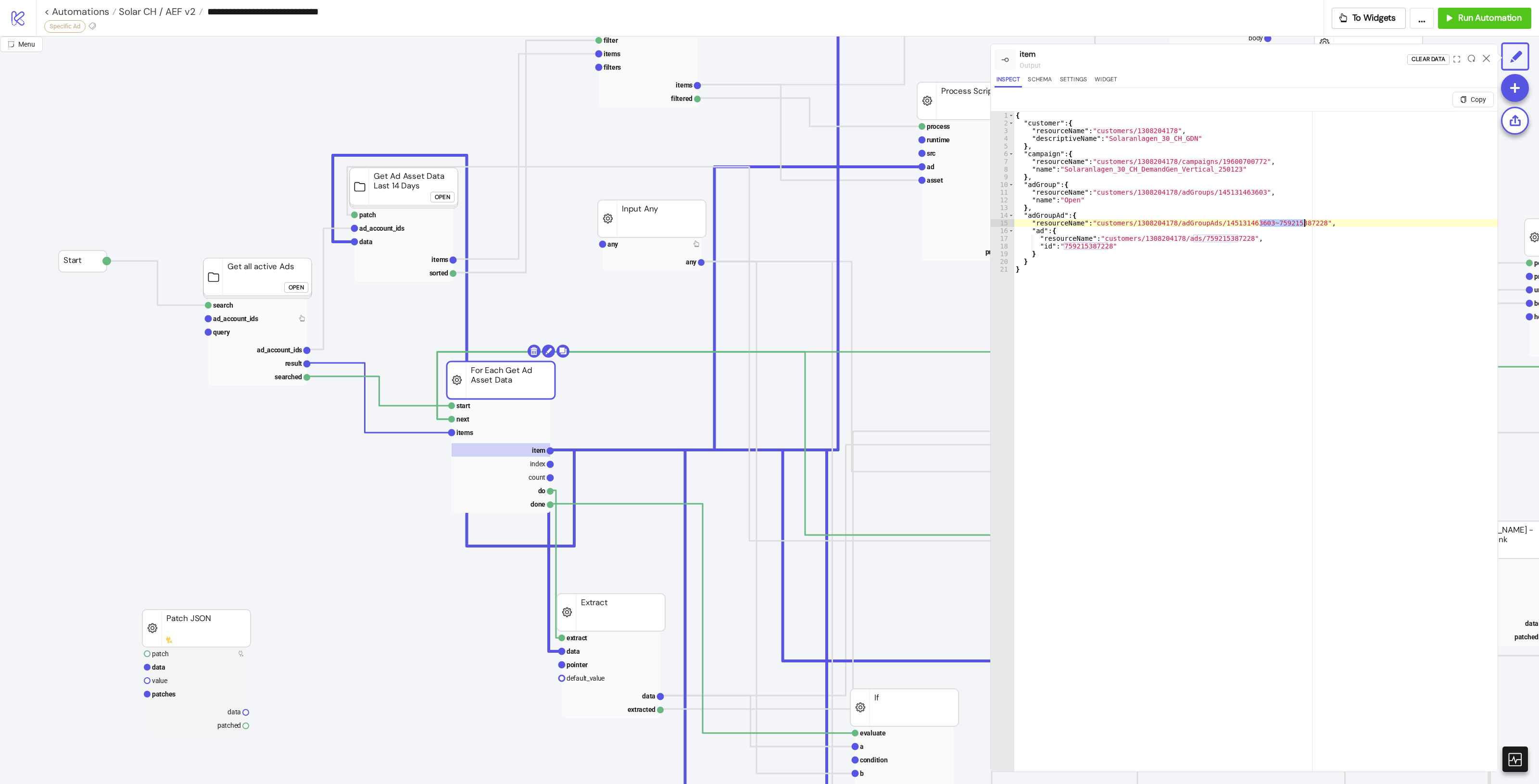
click at [1482, 57] on div at bounding box center [1486, 59] width 15 height 26
click at [1484, 58] on icon at bounding box center [1486, 58] width 7 height 7
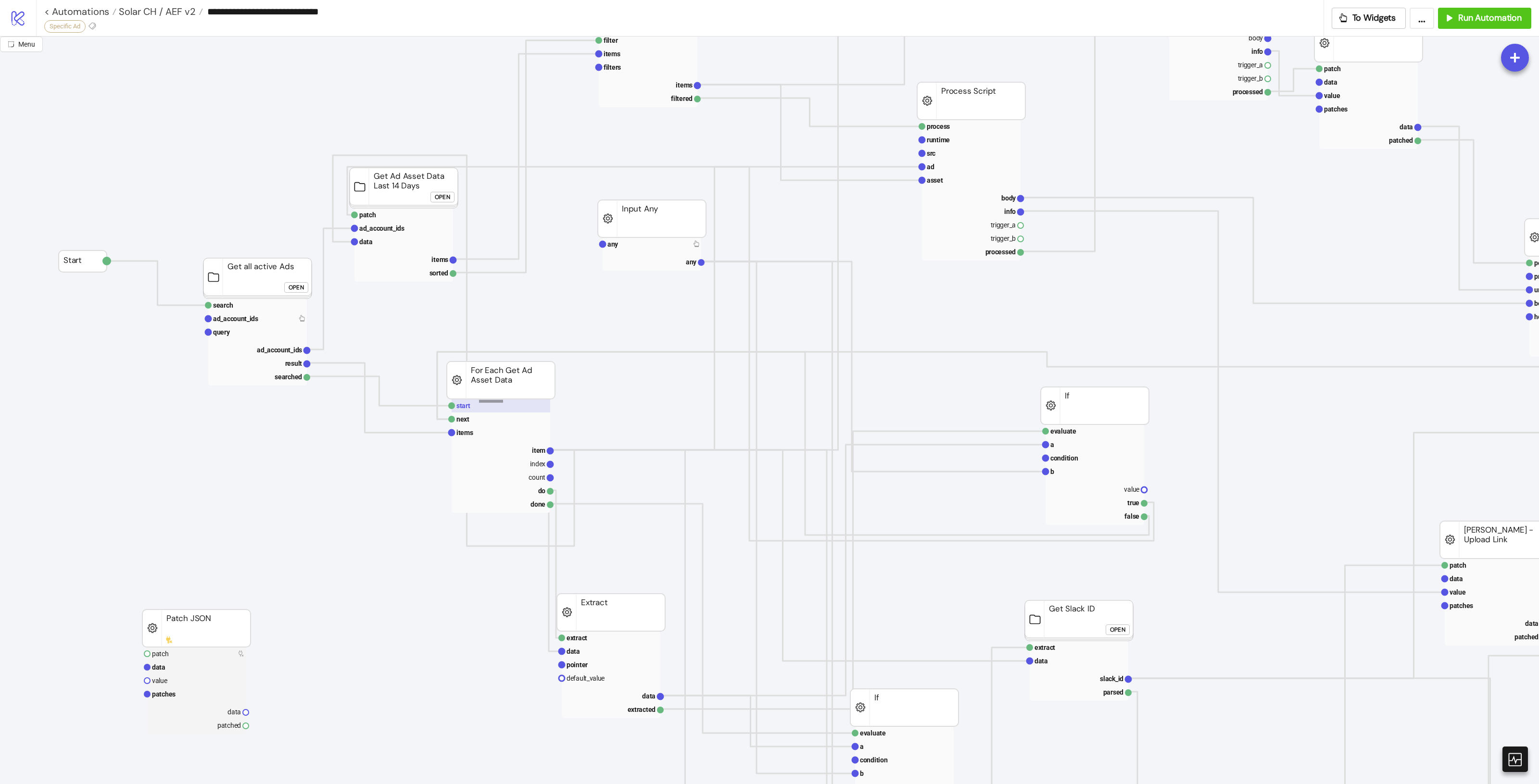
drag, startPoint x: 503, startPoint y: 403, endPoint x: 479, endPoint y: 400, distance: 24.2
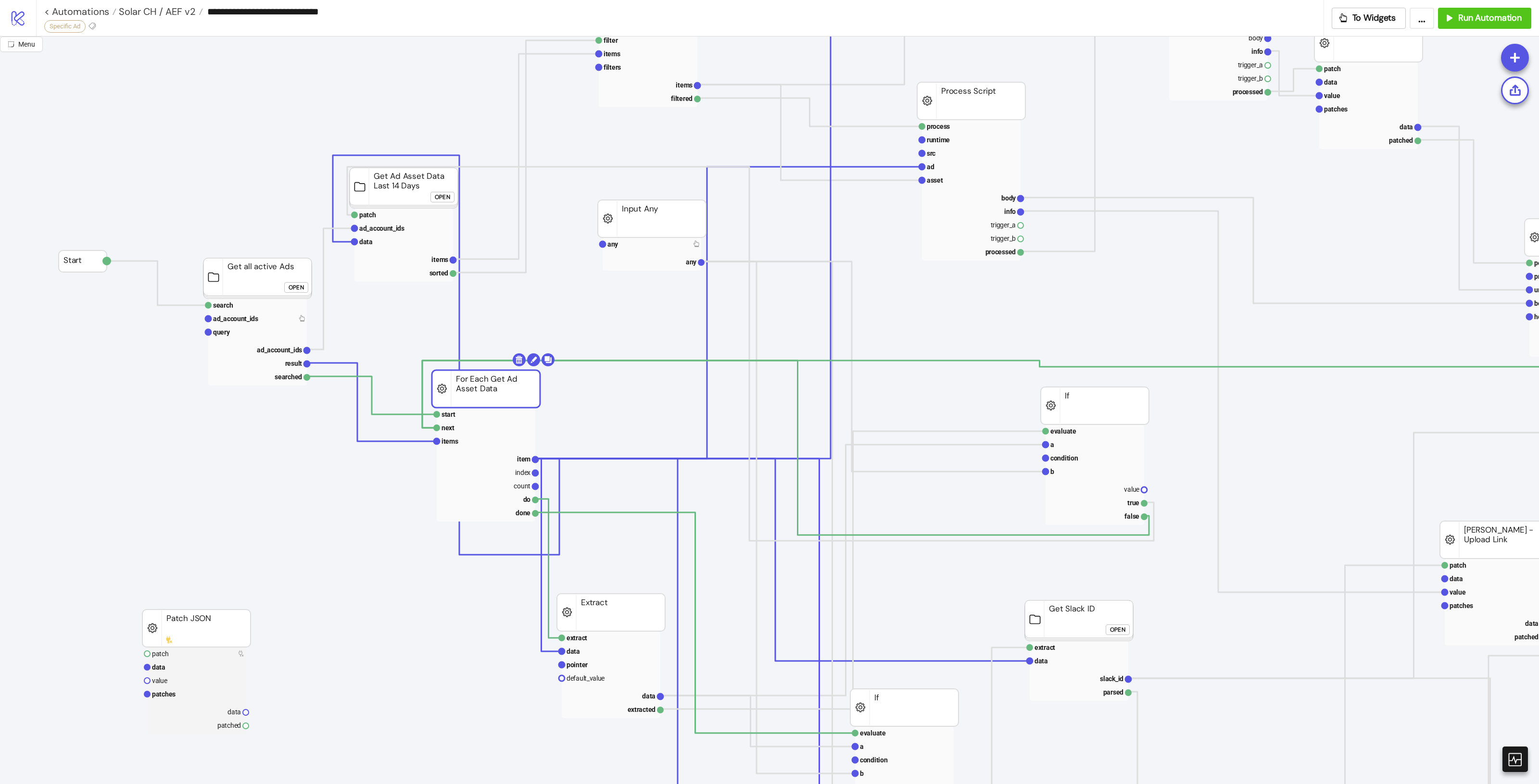
drag, startPoint x: 496, startPoint y: 389, endPoint x: 481, endPoint y: 398, distance: 17.5
click at [612, 640] on rect at bounding box center [611, 638] width 99 height 14
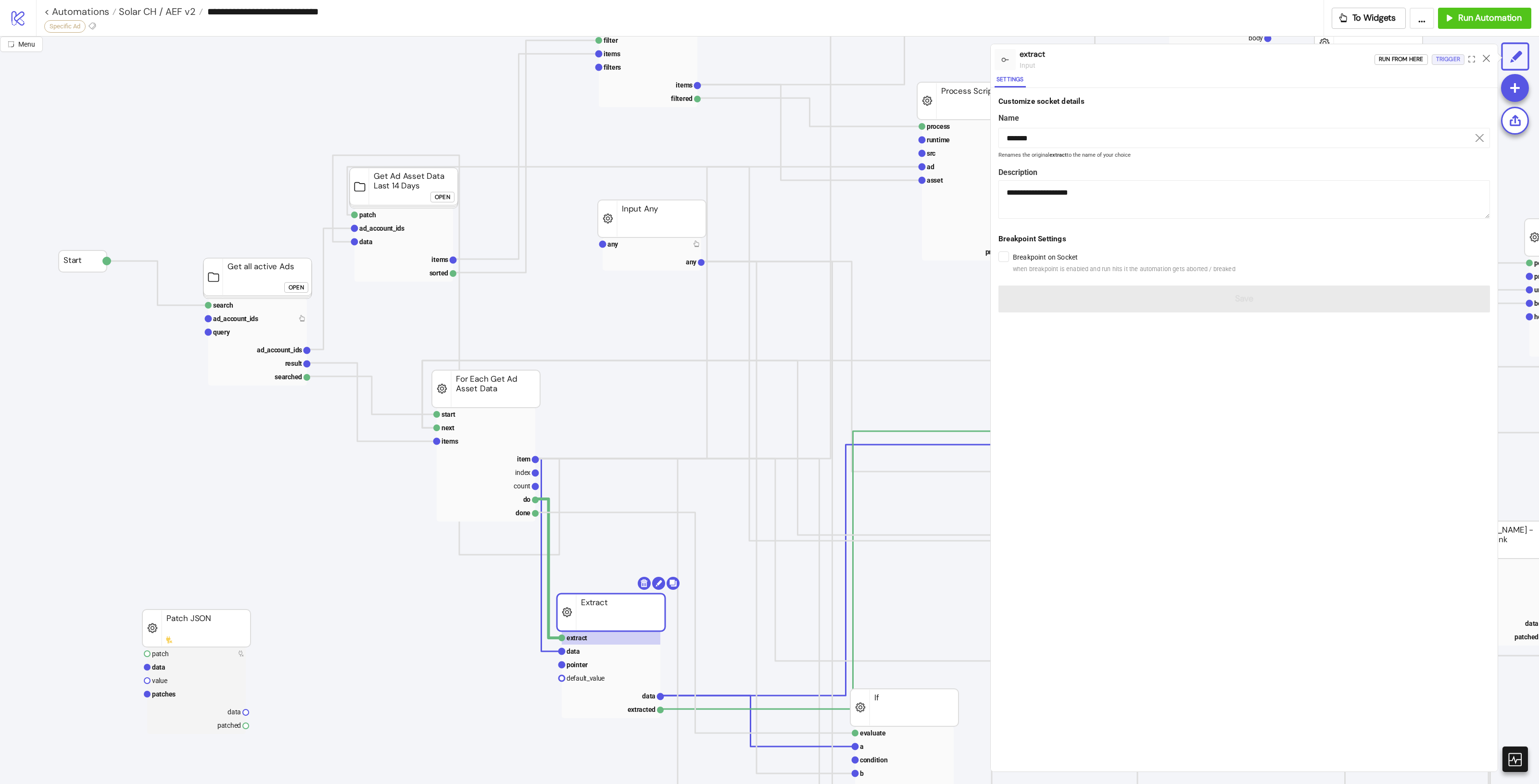
click at [1442, 59] on div "Trigger" at bounding box center [1448, 60] width 24 height 11
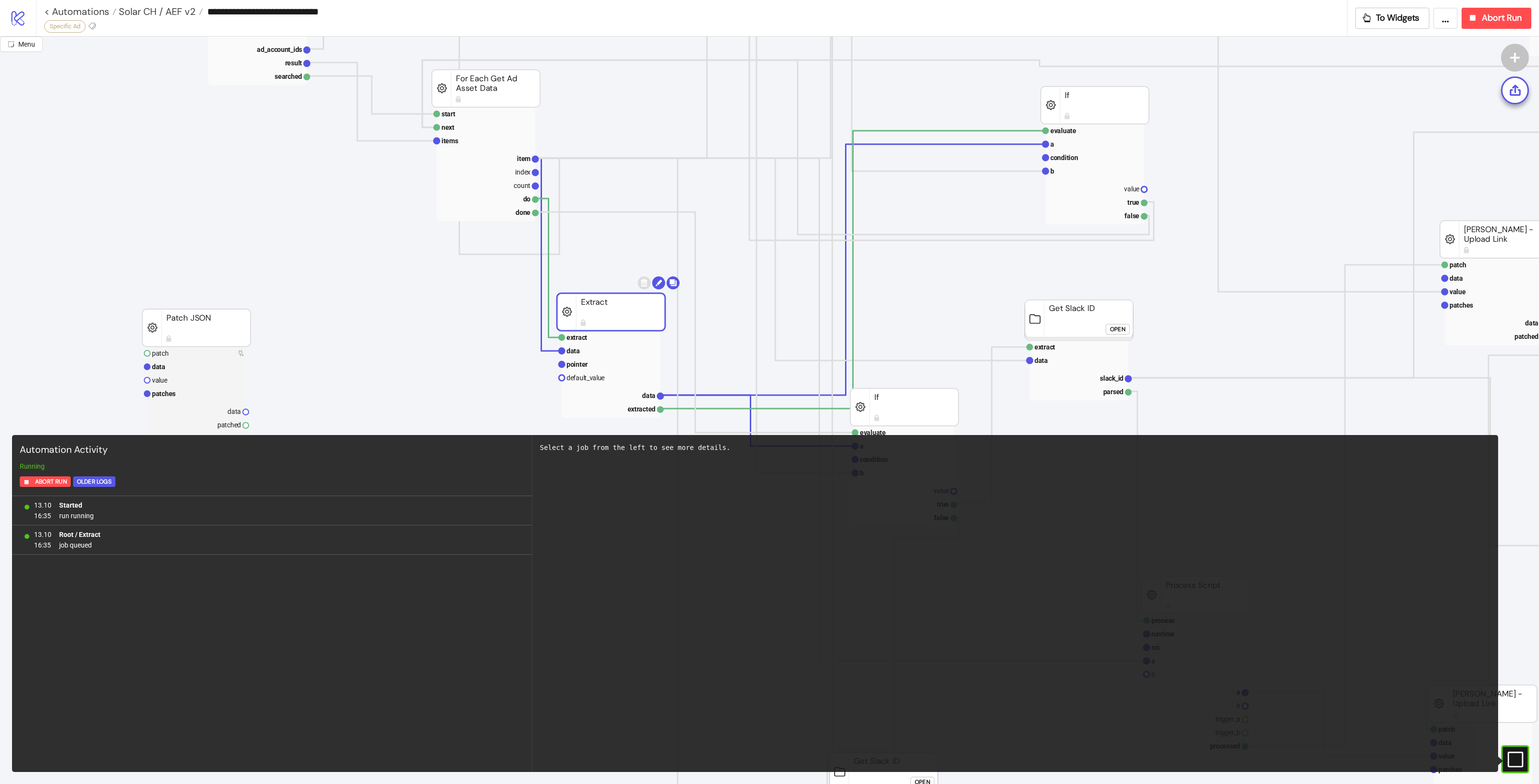
scroll to position [541, 0]
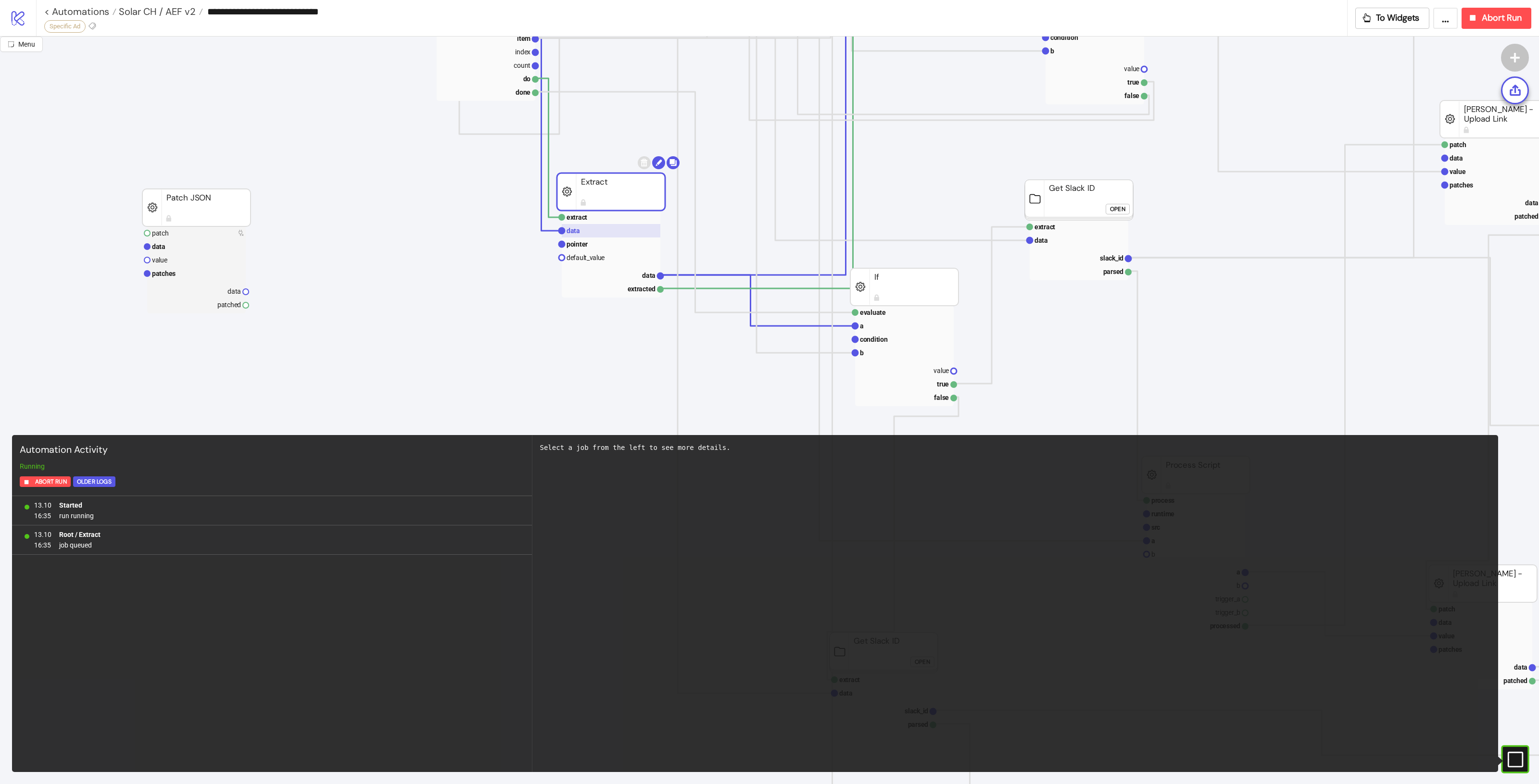
click at [595, 232] on rect at bounding box center [611, 230] width 99 height 14
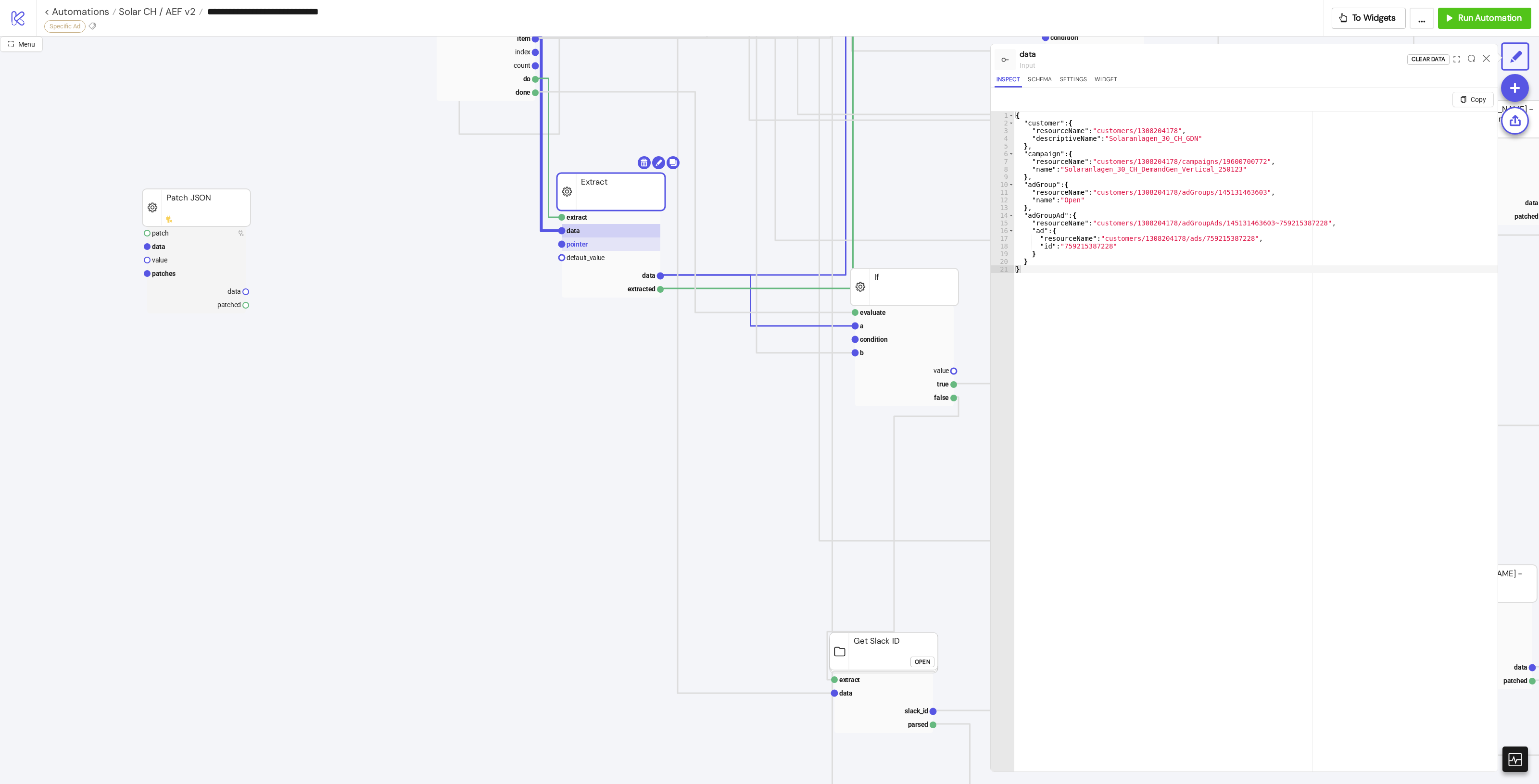
click at [619, 244] on rect at bounding box center [611, 244] width 99 height 14
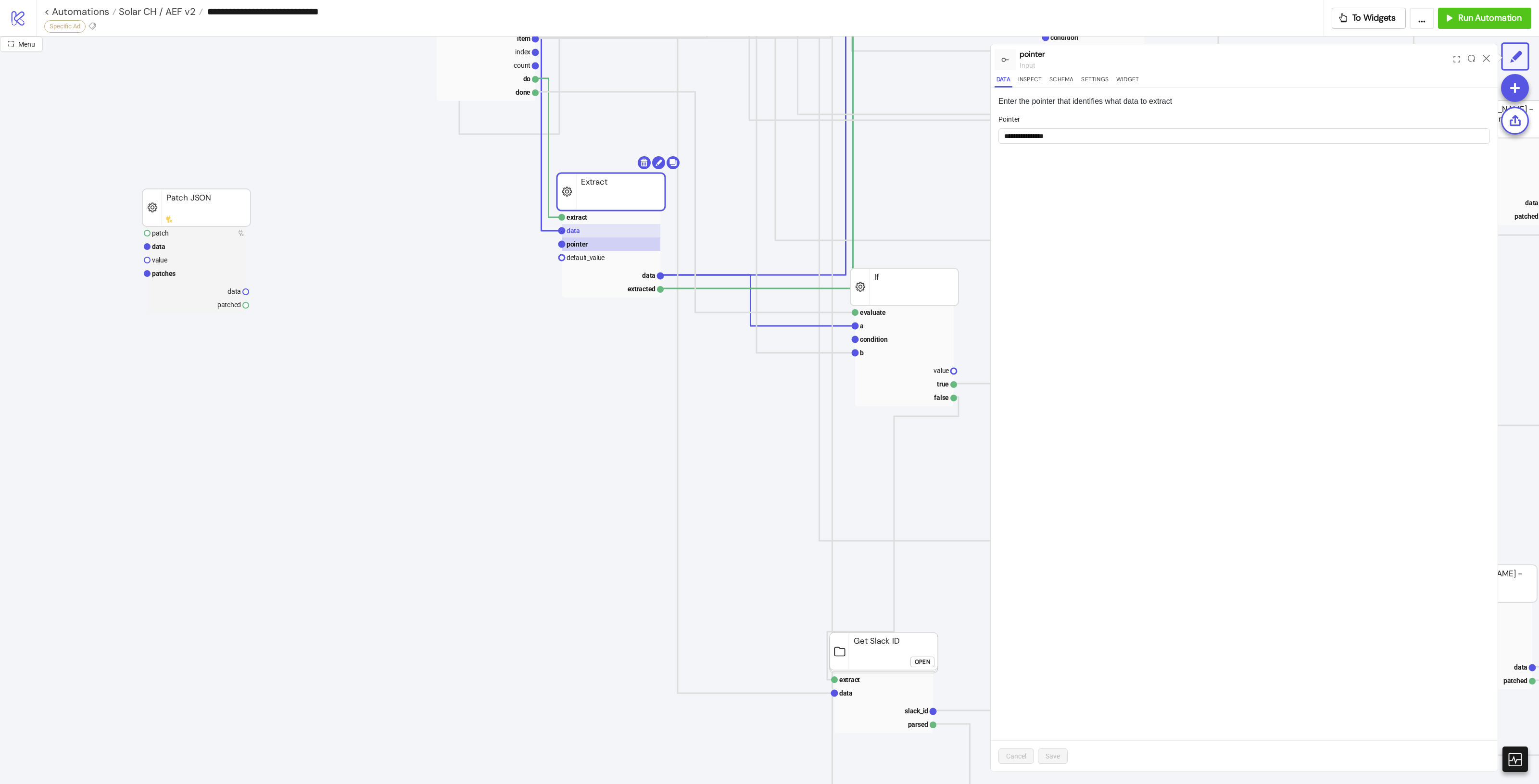
click at [618, 234] on rect at bounding box center [611, 230] width 99 height 14
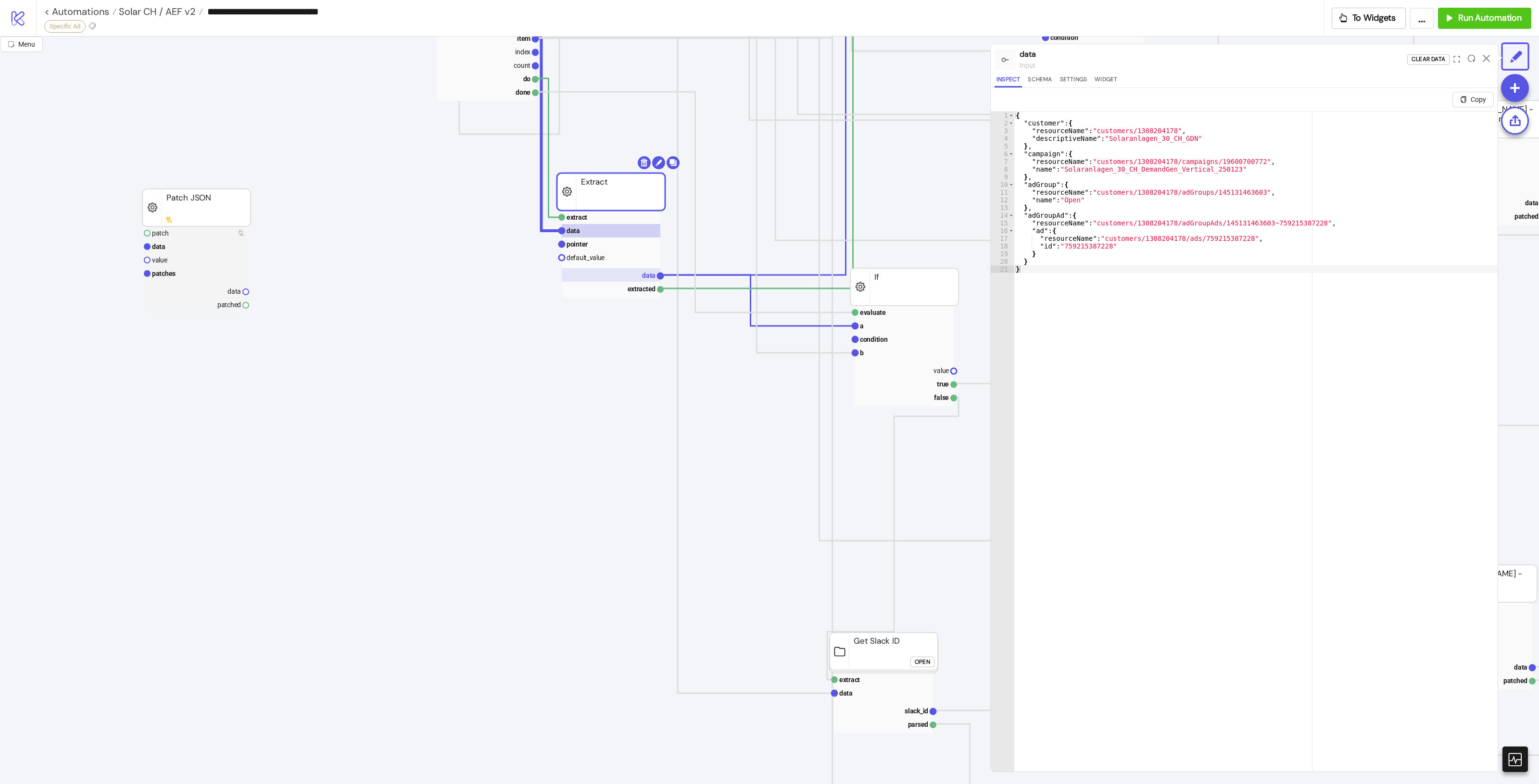
click at [632, 274] on rect at bounding box center [611, 274] width 99 height 14
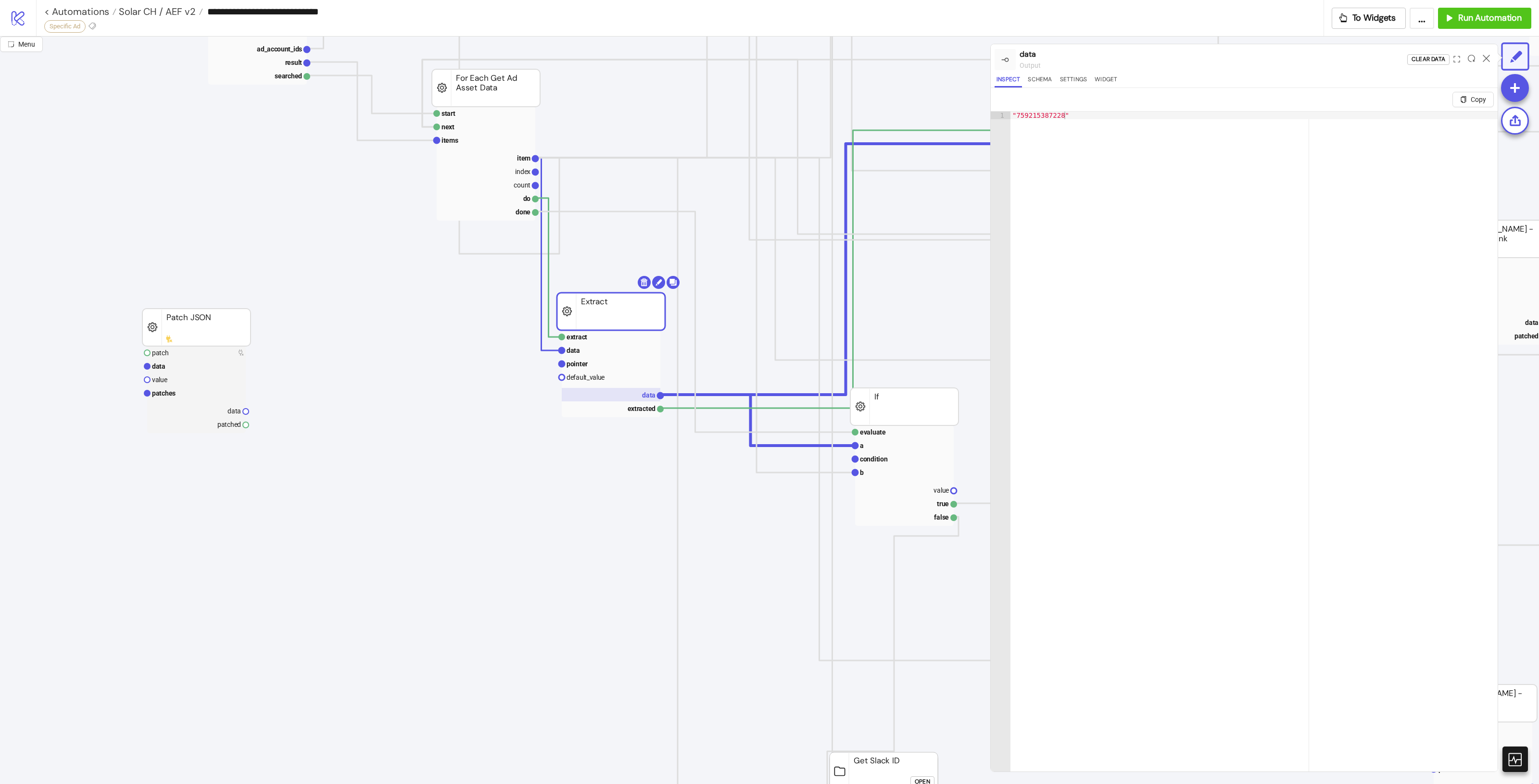
scroll to position [420, 0]
type textarea "**********"
click at [1180, 218] on div ""759215387228"" at bounding box center [1254, 461] width 487 height 699
type input "**********"
click at [1483, 59] on icon at bounding box center [1486, 58] width 7 height 7
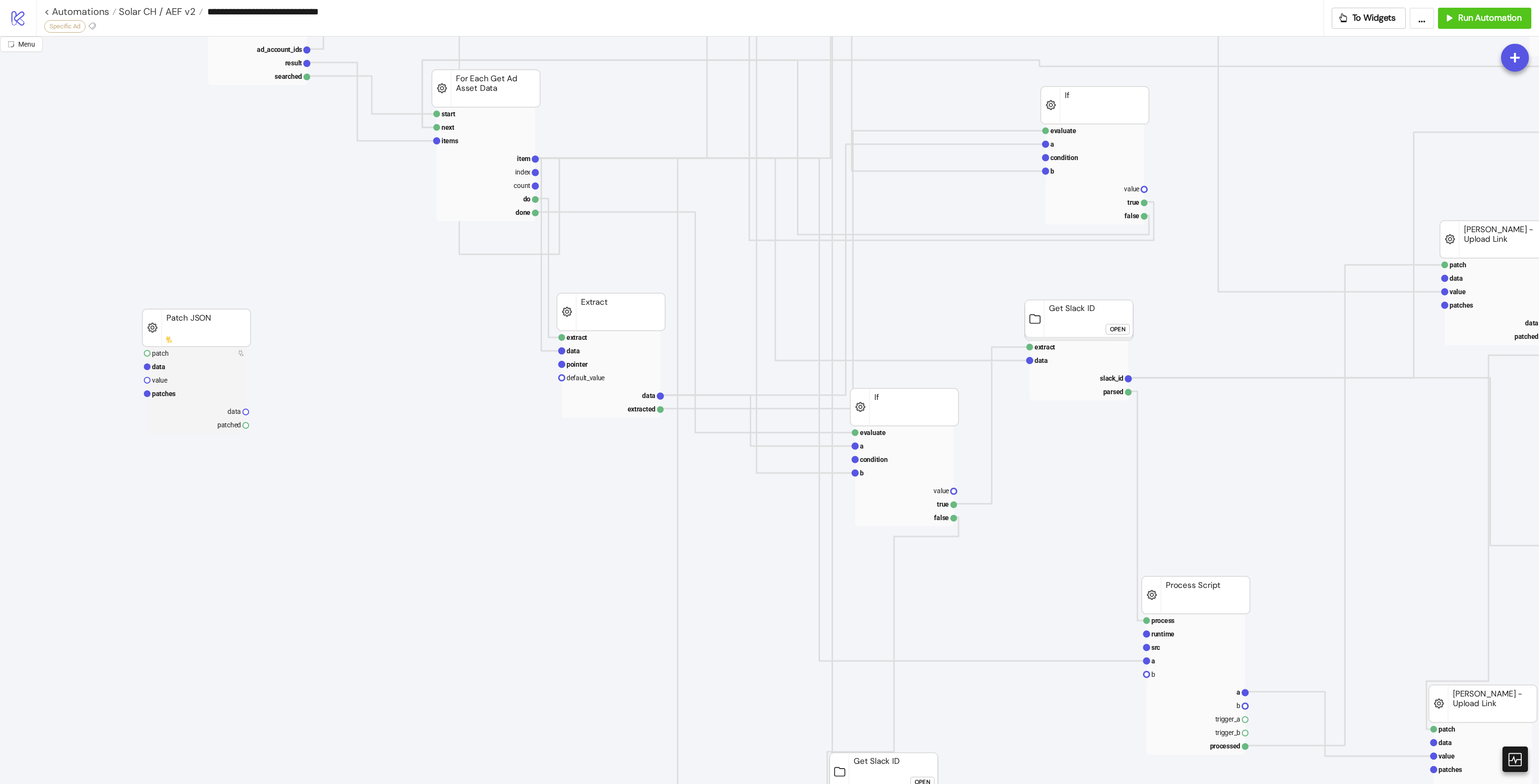
click at [1484, 61] on icon "process runtime src ad asset body info trigger_a trigger_b processed Process Sc…" at bounding box center [1162, 577] width 2324 height 1923
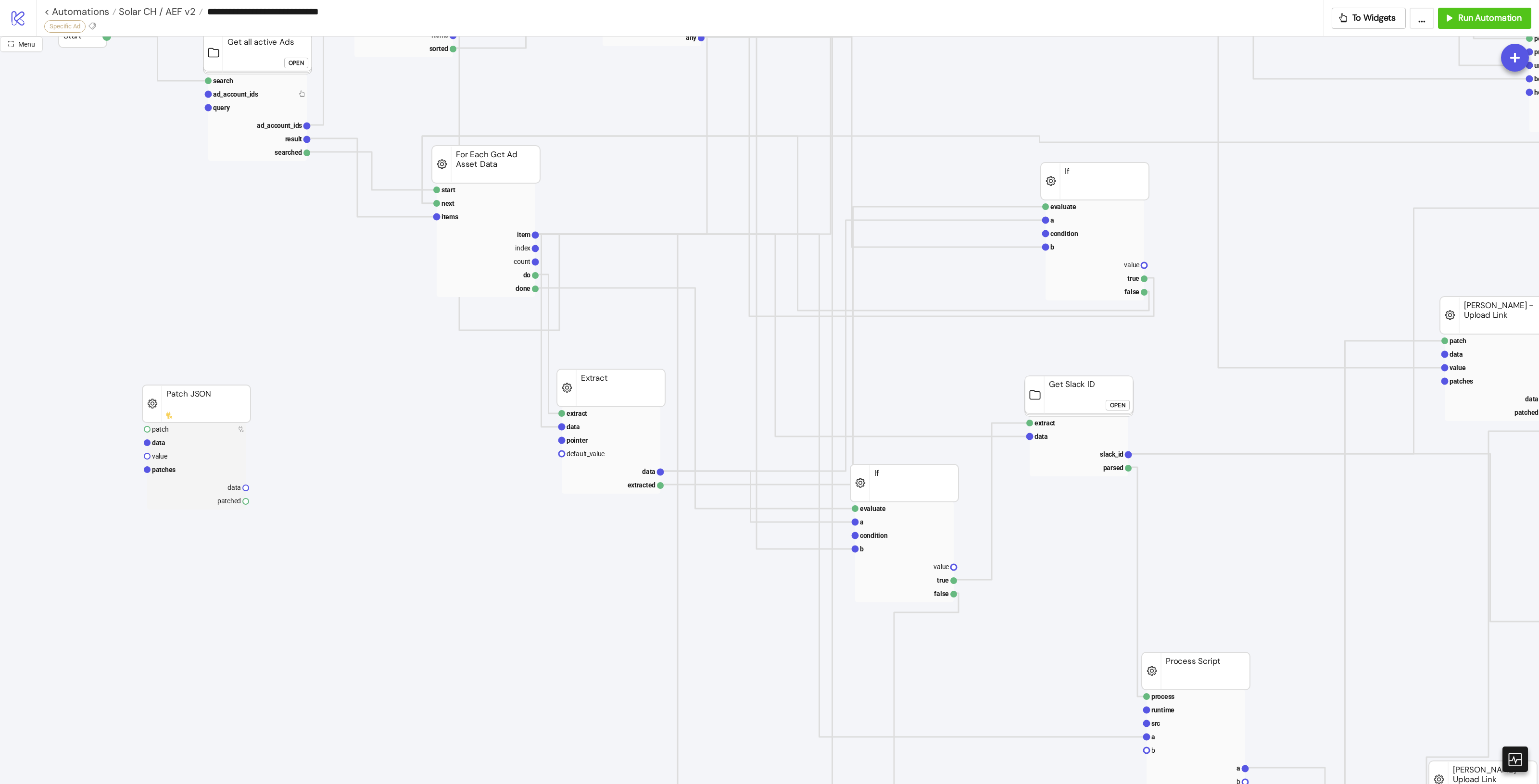
scroll to position [240, 0]
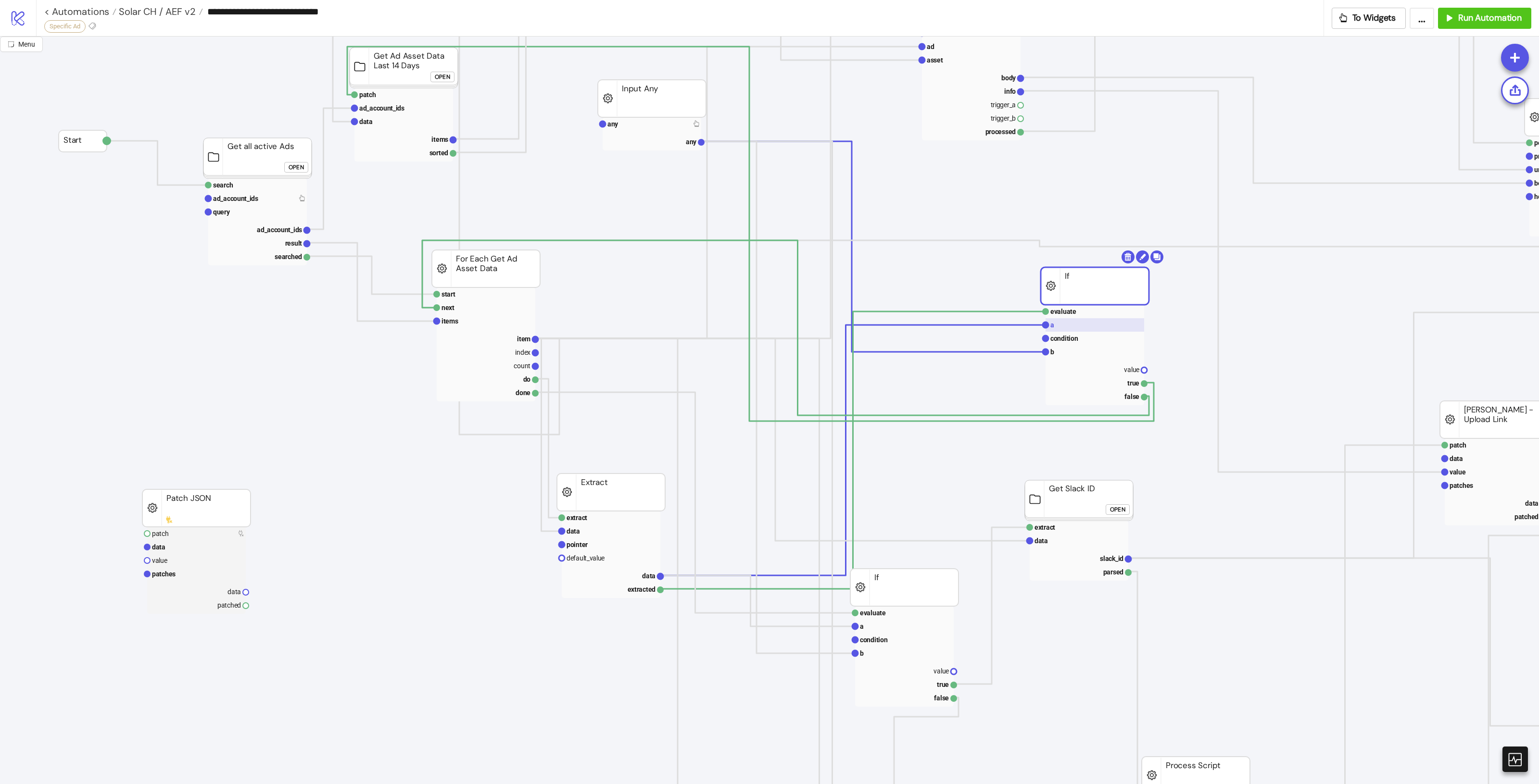
click at [1065, 325] on rect at bounding box center [1095, 325] width 99 height 14
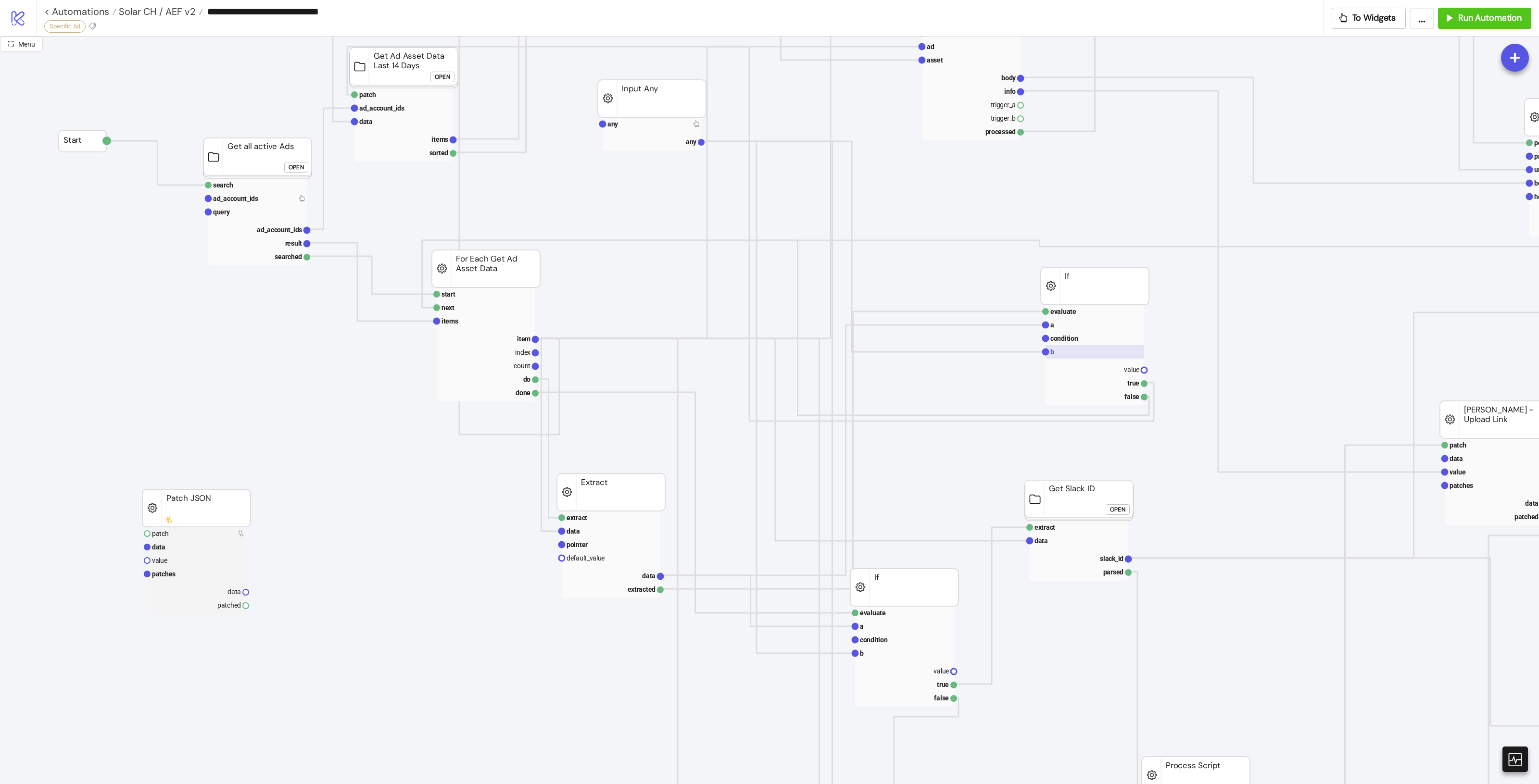
click at [1063, 356] on rect at bounding box center [1095, 352] width 99 height 14
click at [1073, 329] on rect at bounding box center [1095, 325] width 99 height 14
click at [1073, 342] on text "condition" at bounding box center [1064, 339] width 28 height 8
click at [1081, 315] on rect at bounding box center [1095, 311] width 99 height 14
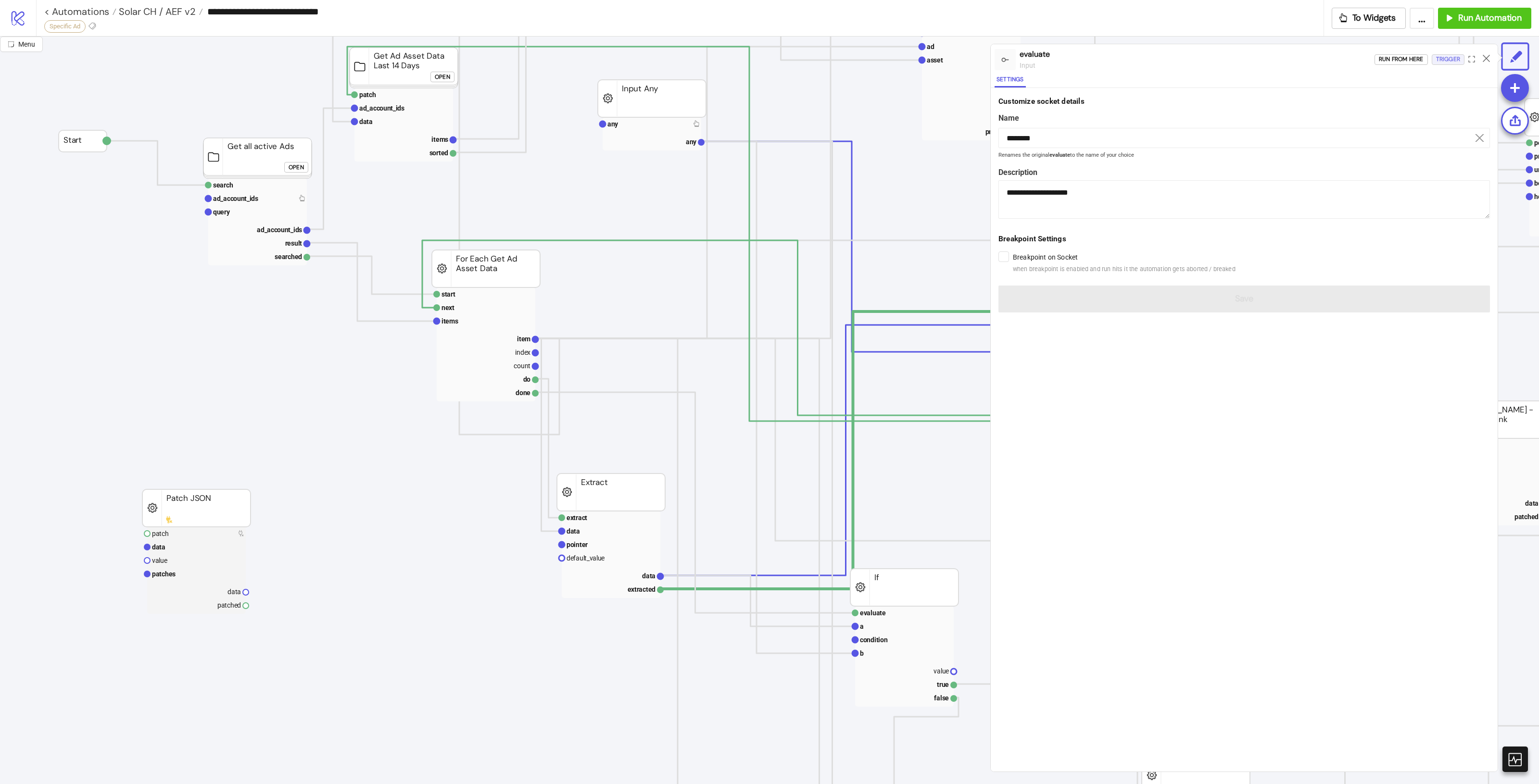
click at [1444, 60] on div "Trigger" at bounding box center [1448, 60] width 24 height 11
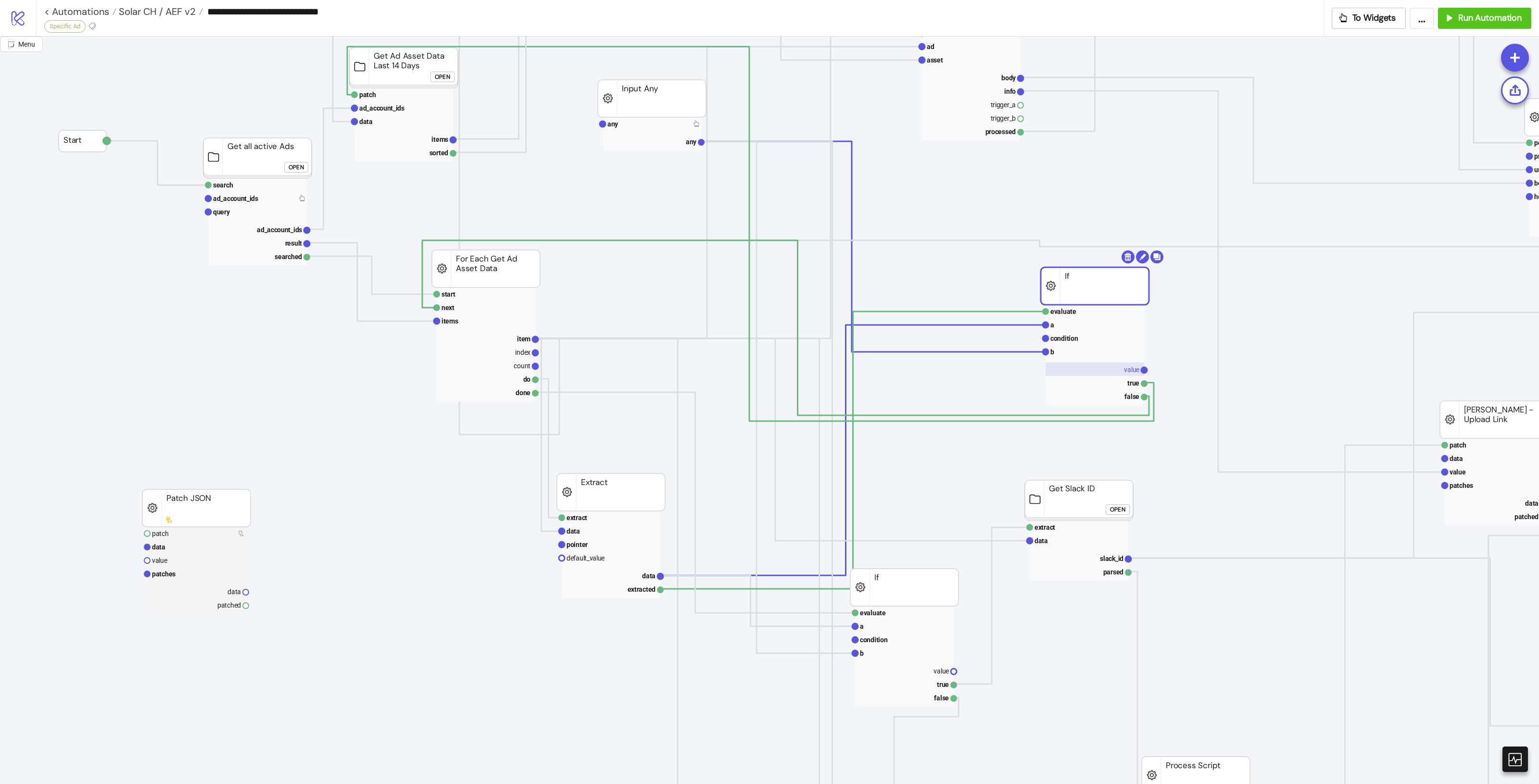
click at [1129, 373] on text "value" at bounding box center [1131, 370] width 15 height 8
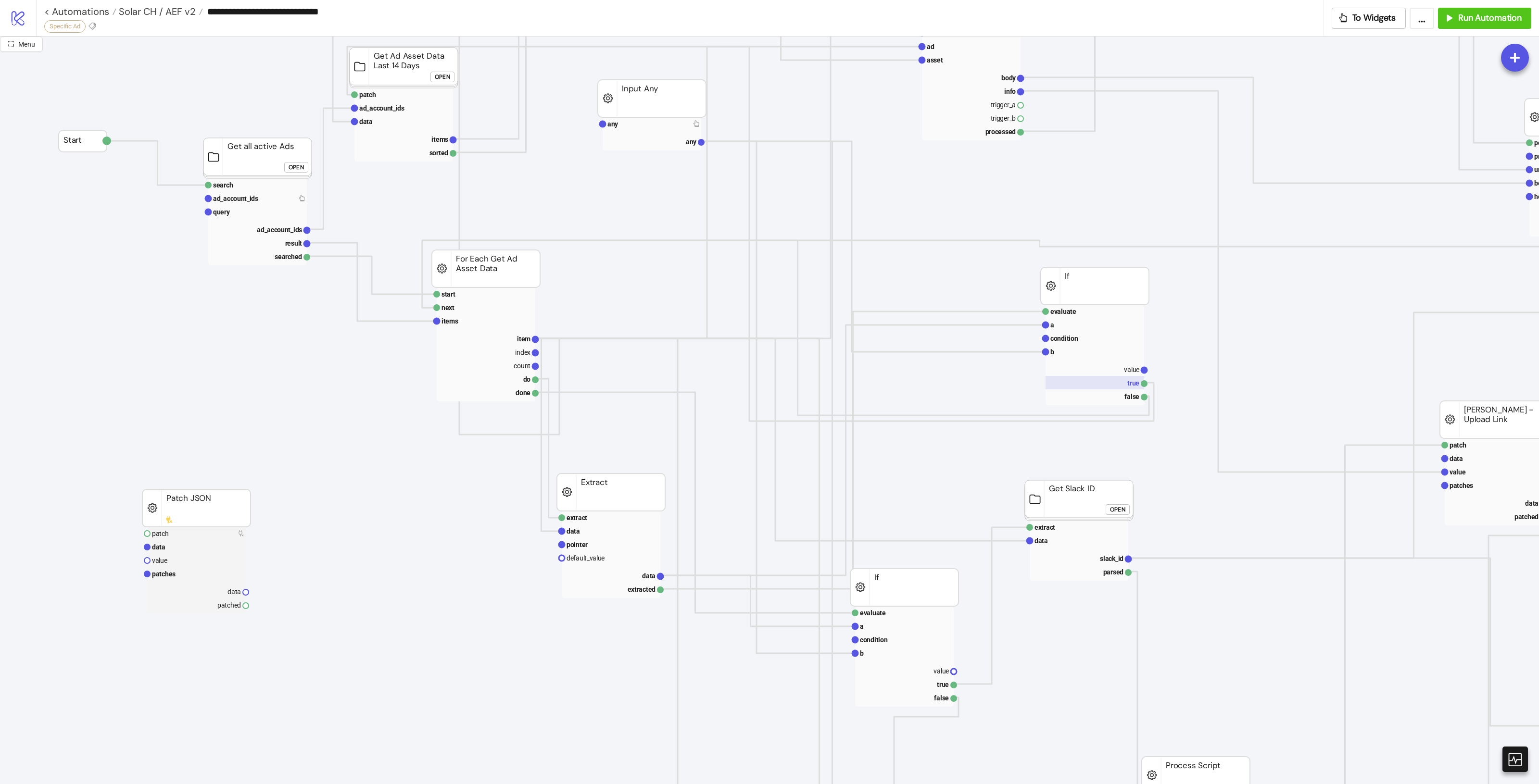
click at [1129, 384] on rect at bounding box center [1095, 382] width 99 height 14
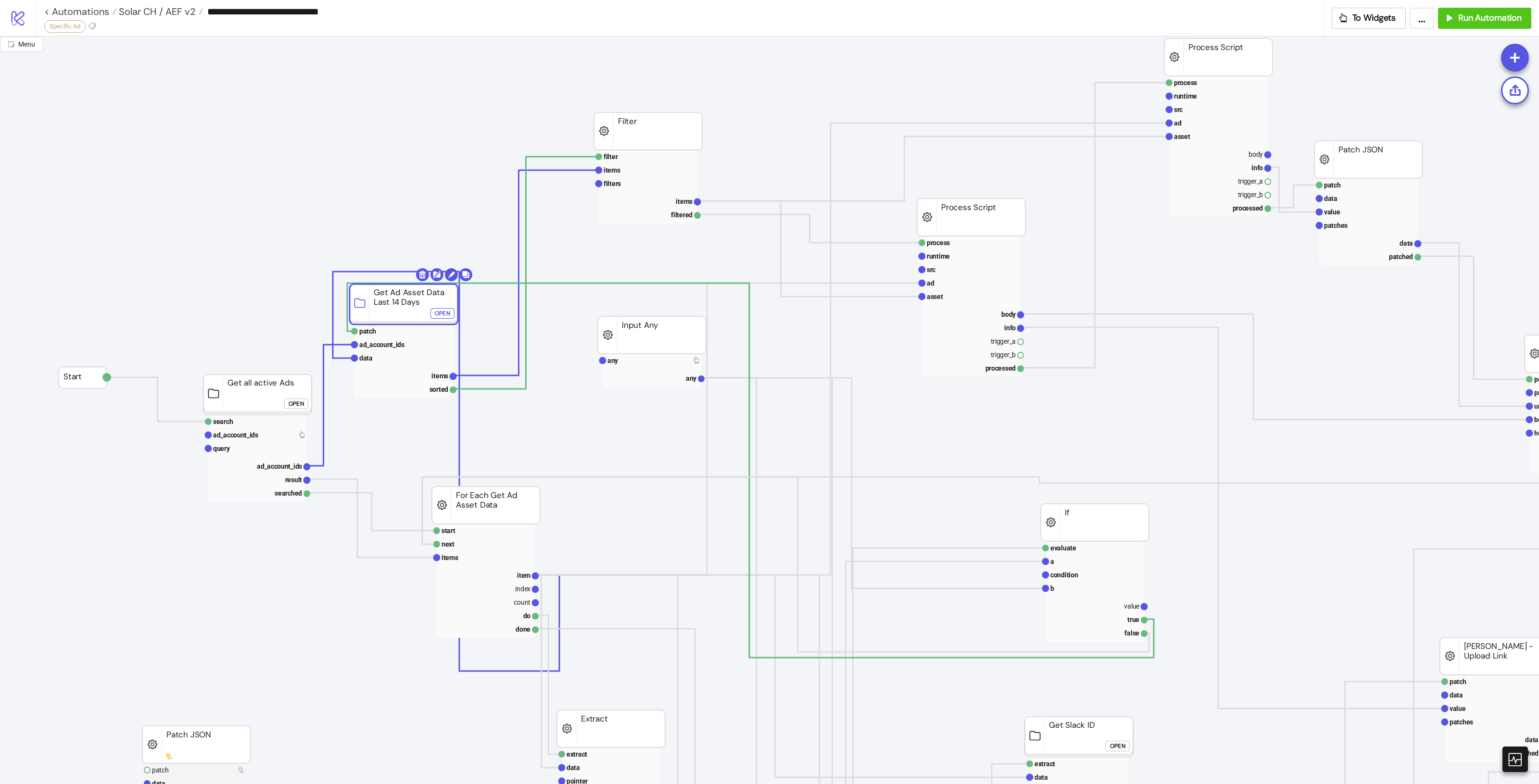
scroll to position [0, 0]
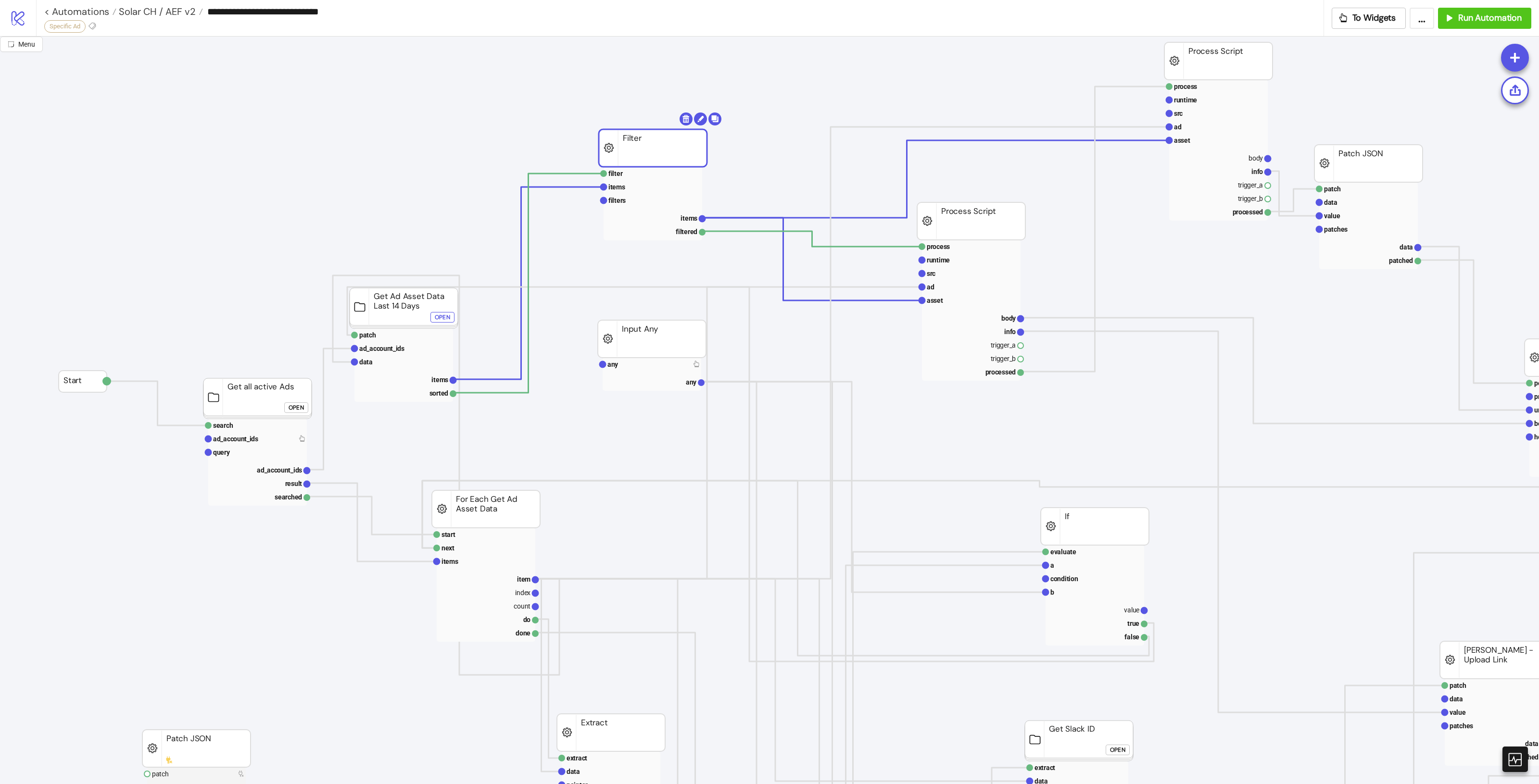
drag, startPoint x: 647, startPoint y: 135, endPoint x: 654, endPoint y: 148, distance: 14.8
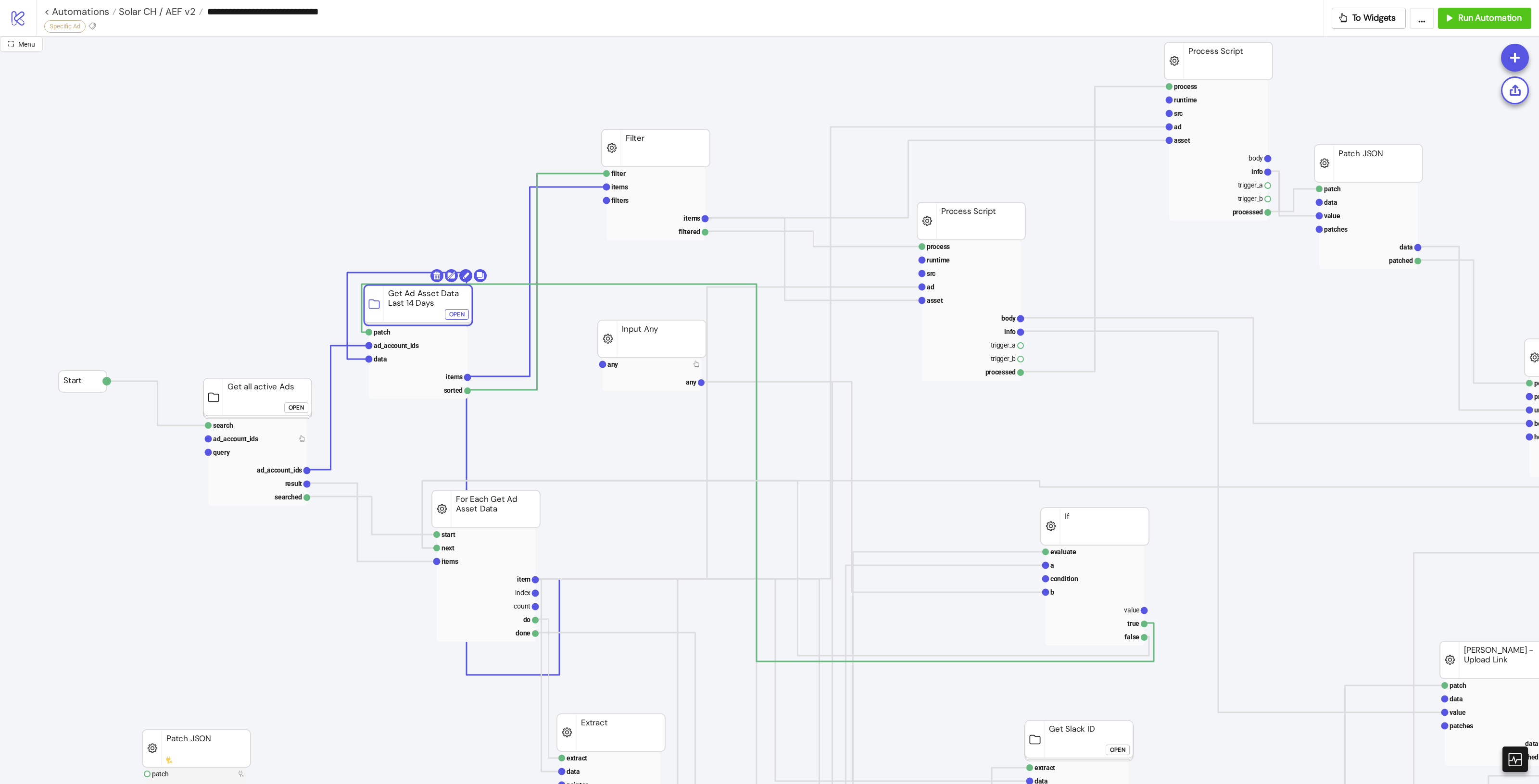
drag, startPoint x: 394, startPoint y: 301, endPoint x: 410, endPoint y: 298, distance: 16.3
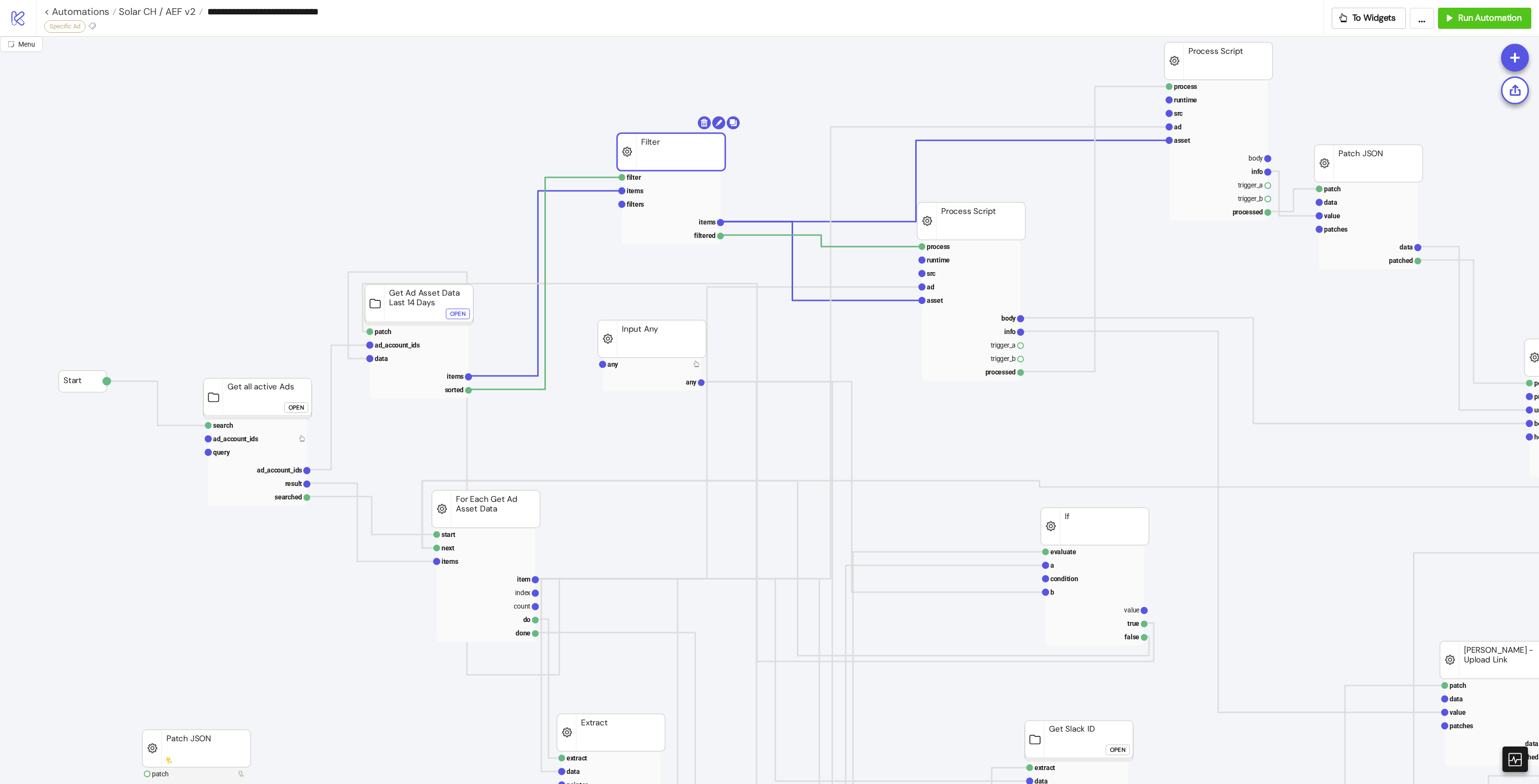
drag, startPoint x: 658, startPoint y: 137, endPoint x: 684, endPoint y: 141, distance: 26.3
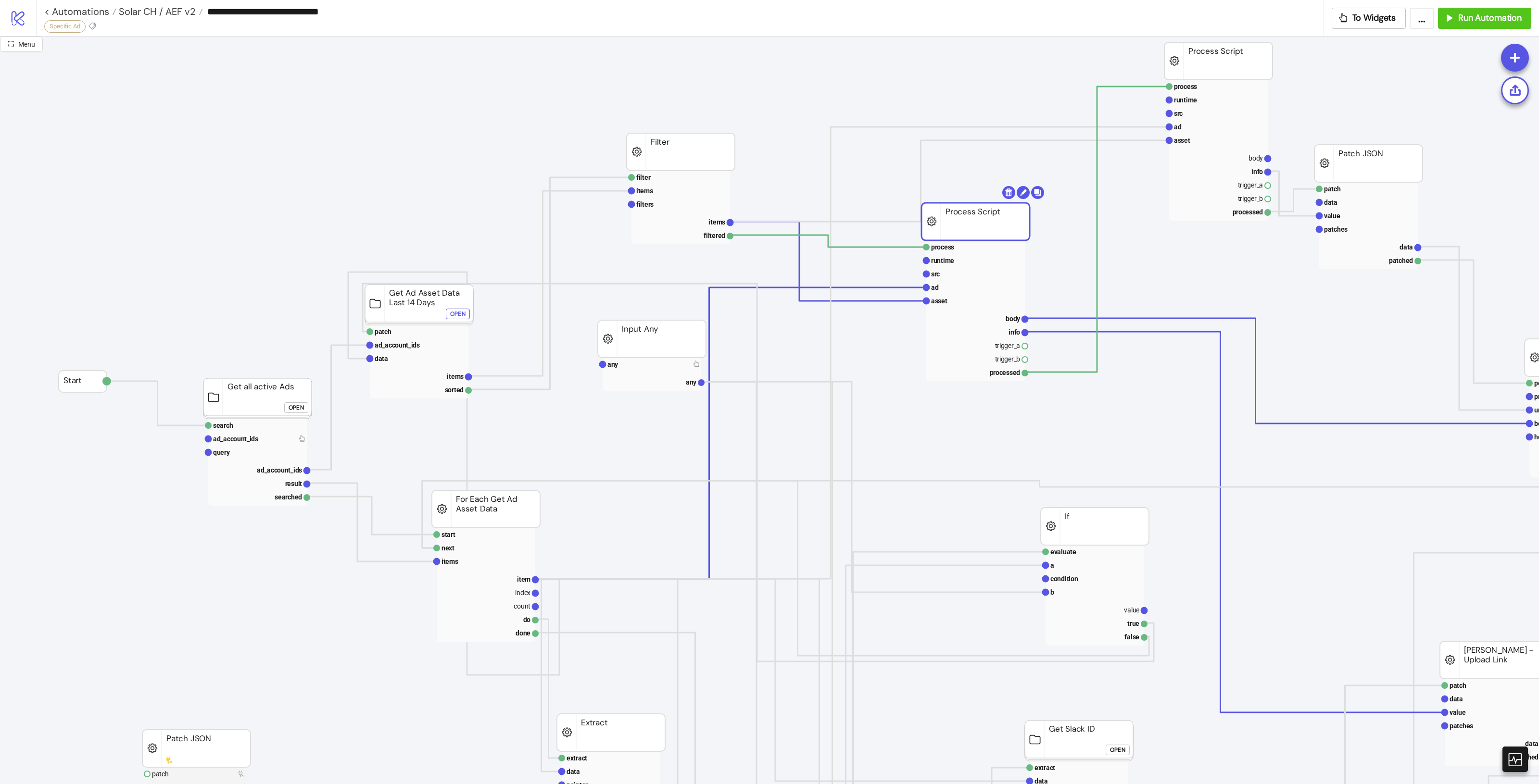
drag, startPoint x: 934, startPoint y: 210, endPoint x: 948, endPoint y: 218, distance: 16.1
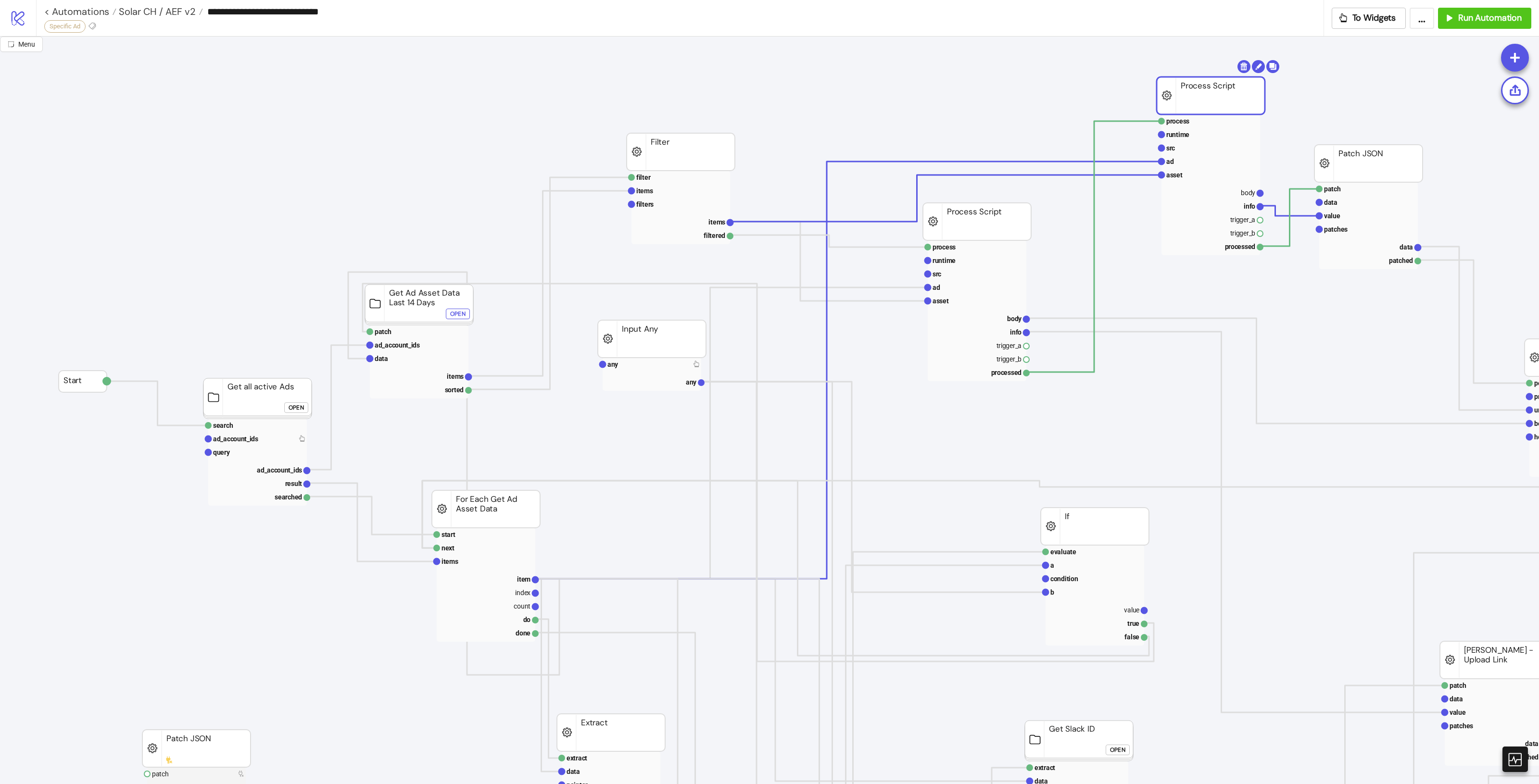
drag, startPoint x: 1228, startPoint y: 71, endPoint x: 1232, endPoint y: 101, distance: 30.3
drag, startPoint x: 1374, startPoint y: 156, endPoint x: 1344, endPoint y: 160, distance: 30.3
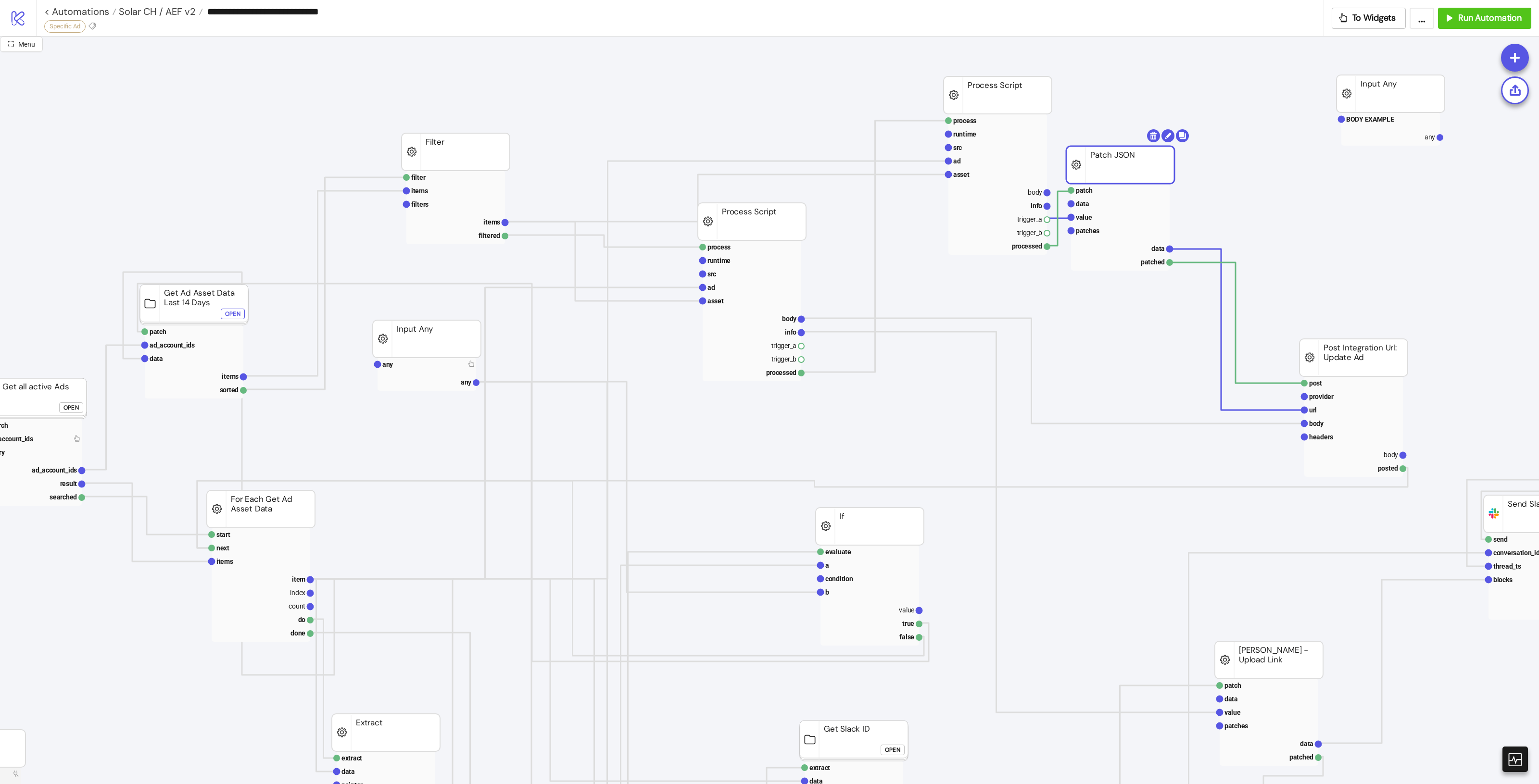
scroll to position [0, 312]
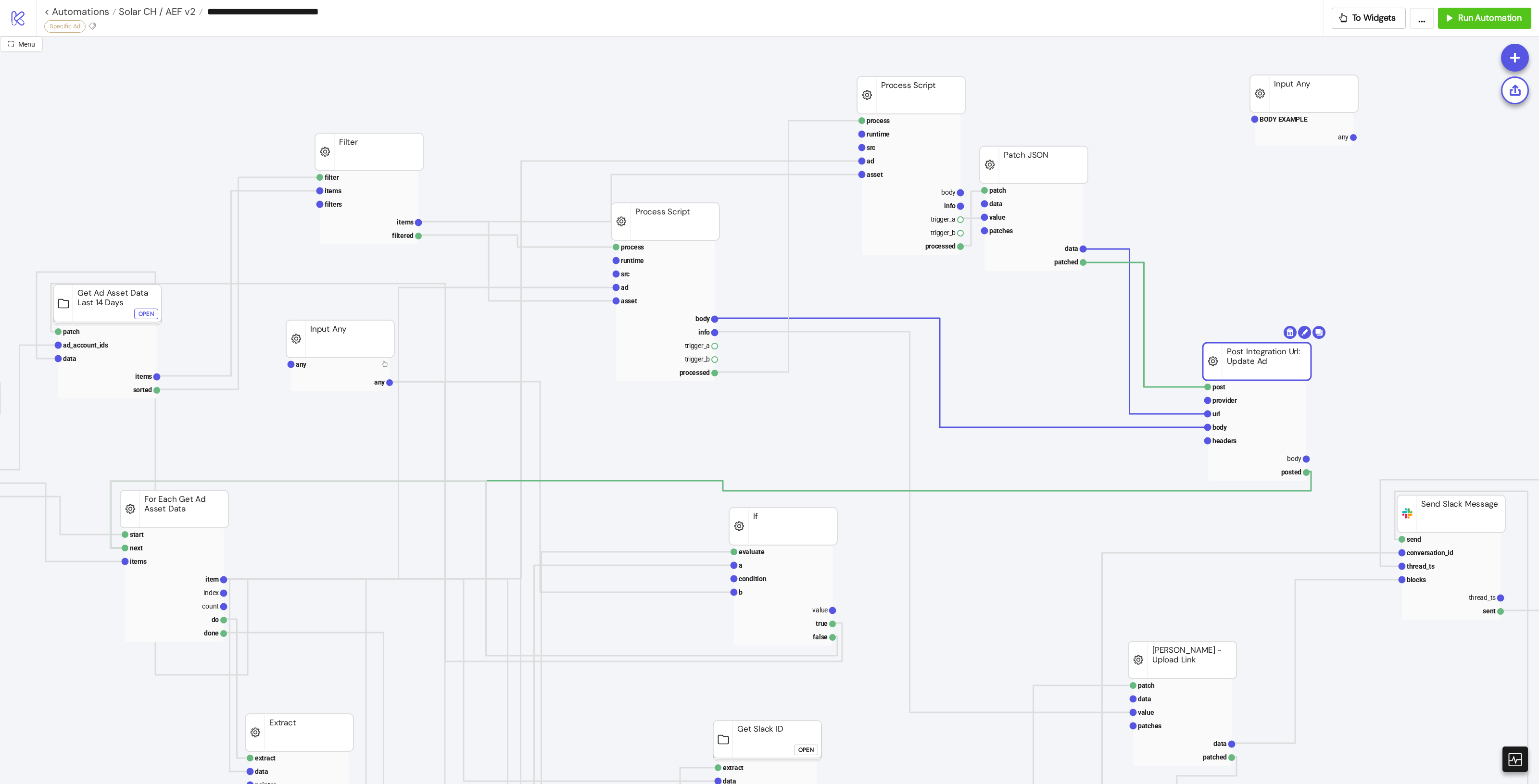
drag, startPoint x: 1273, startPoint y: 350, endPoint x: 1249, endPoint y: 357, distance: 25.0
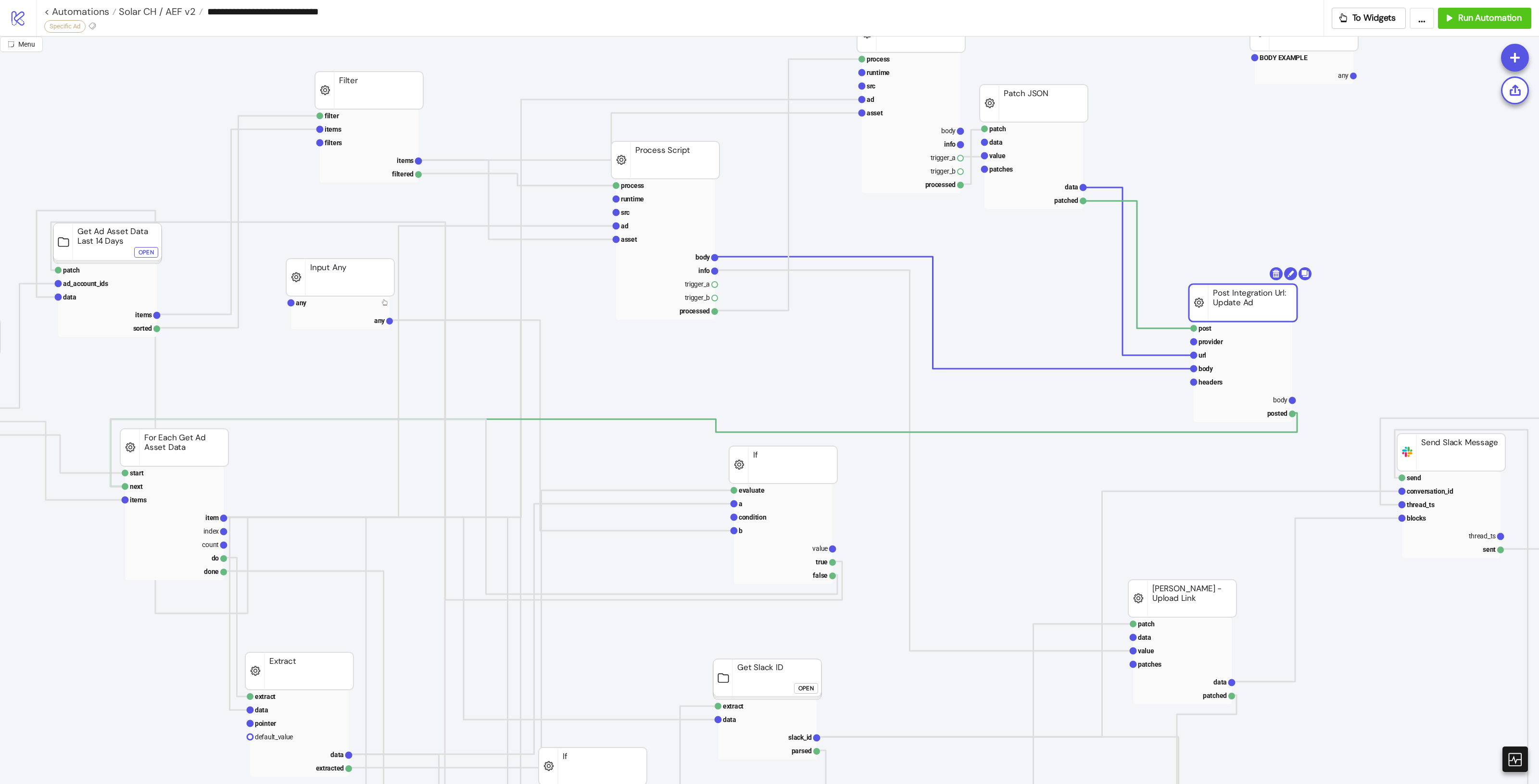
scroll to position [120, 312]
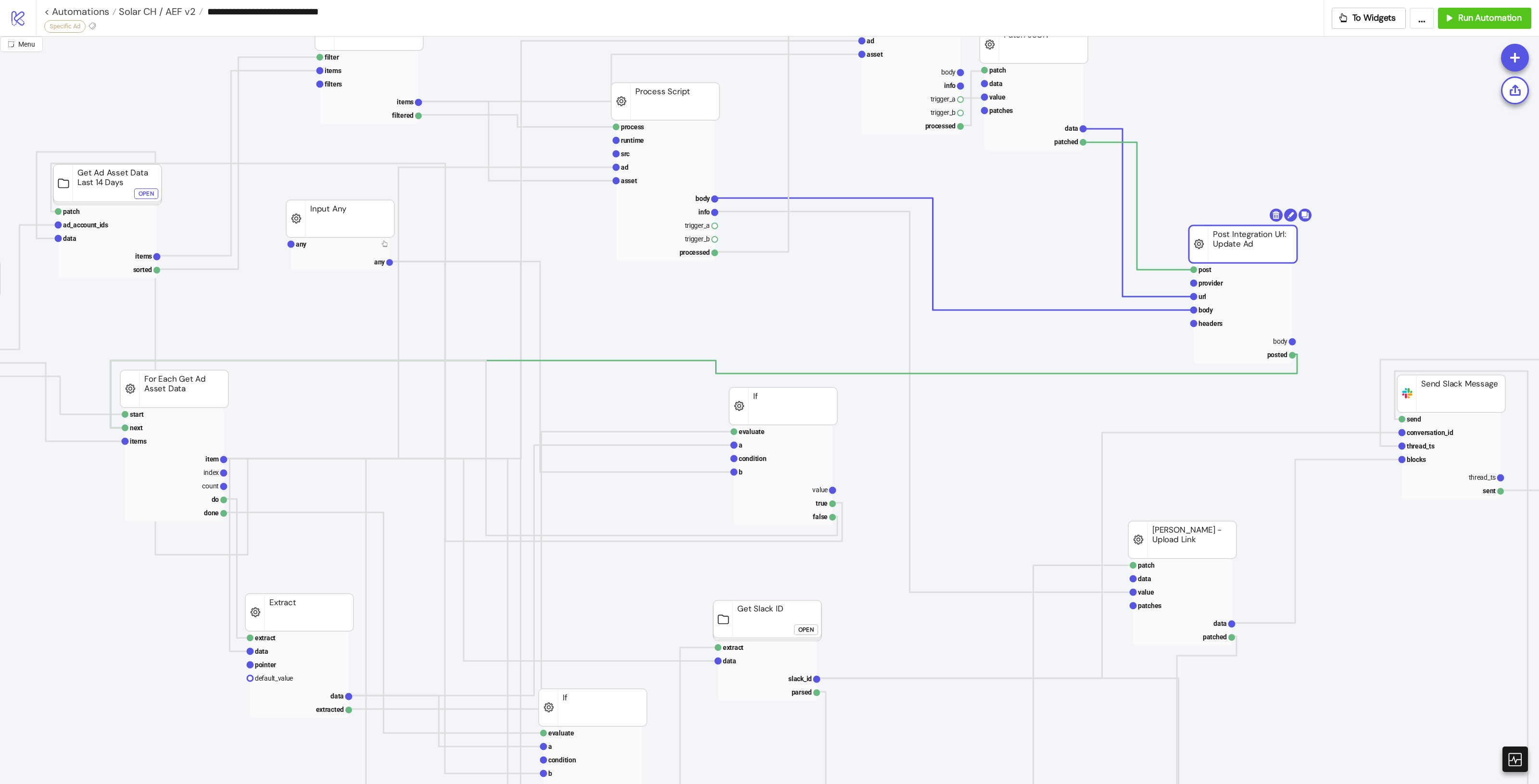
drag, startPoint x: 1190, startPoint y: 374, endPoint x: 1190, endPoint y: 412, distance: 38.0
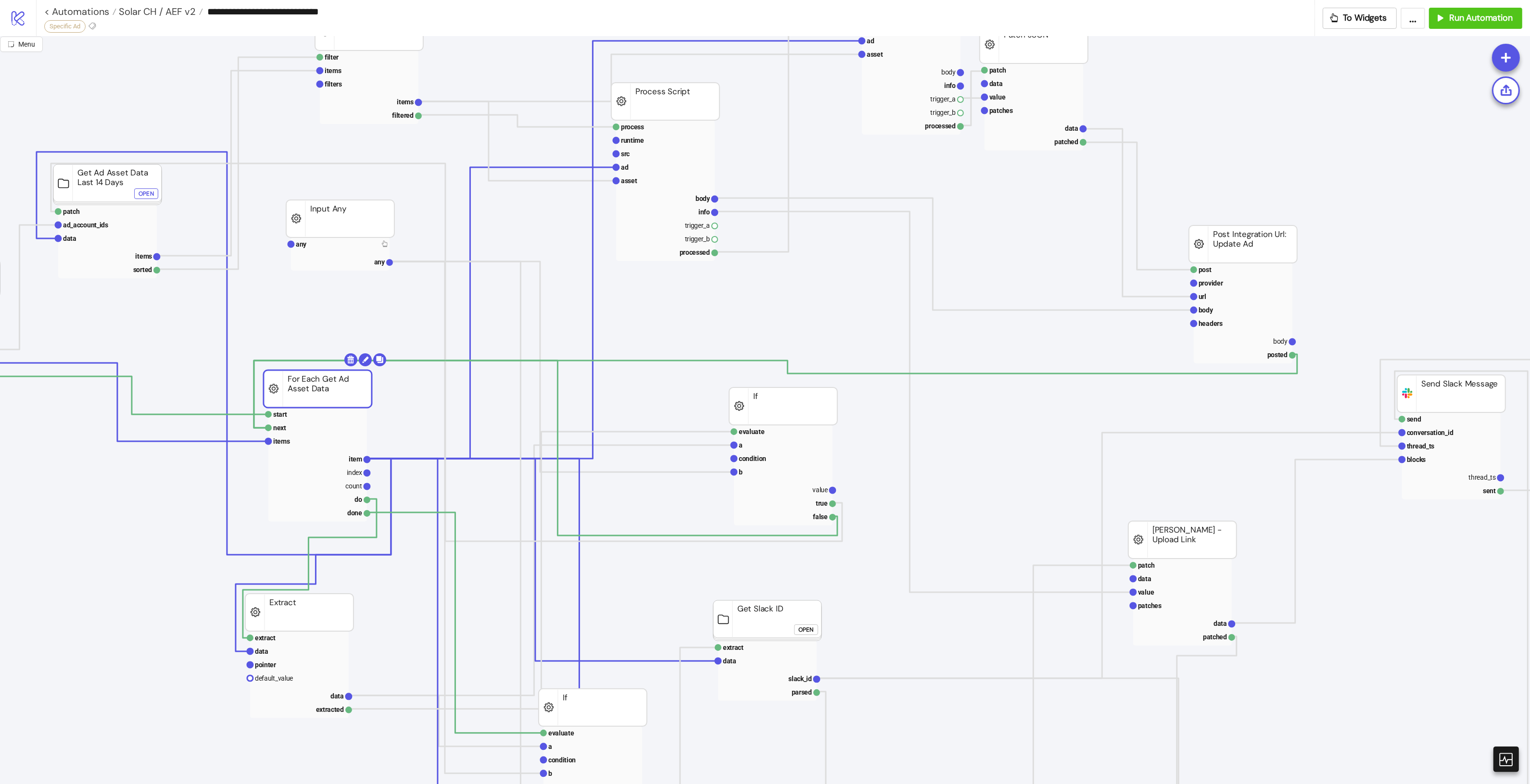
drag, startPoint x: 188, startPoint y: 404, endPoint x: 332, endPoint y: 404, distance: 144.0
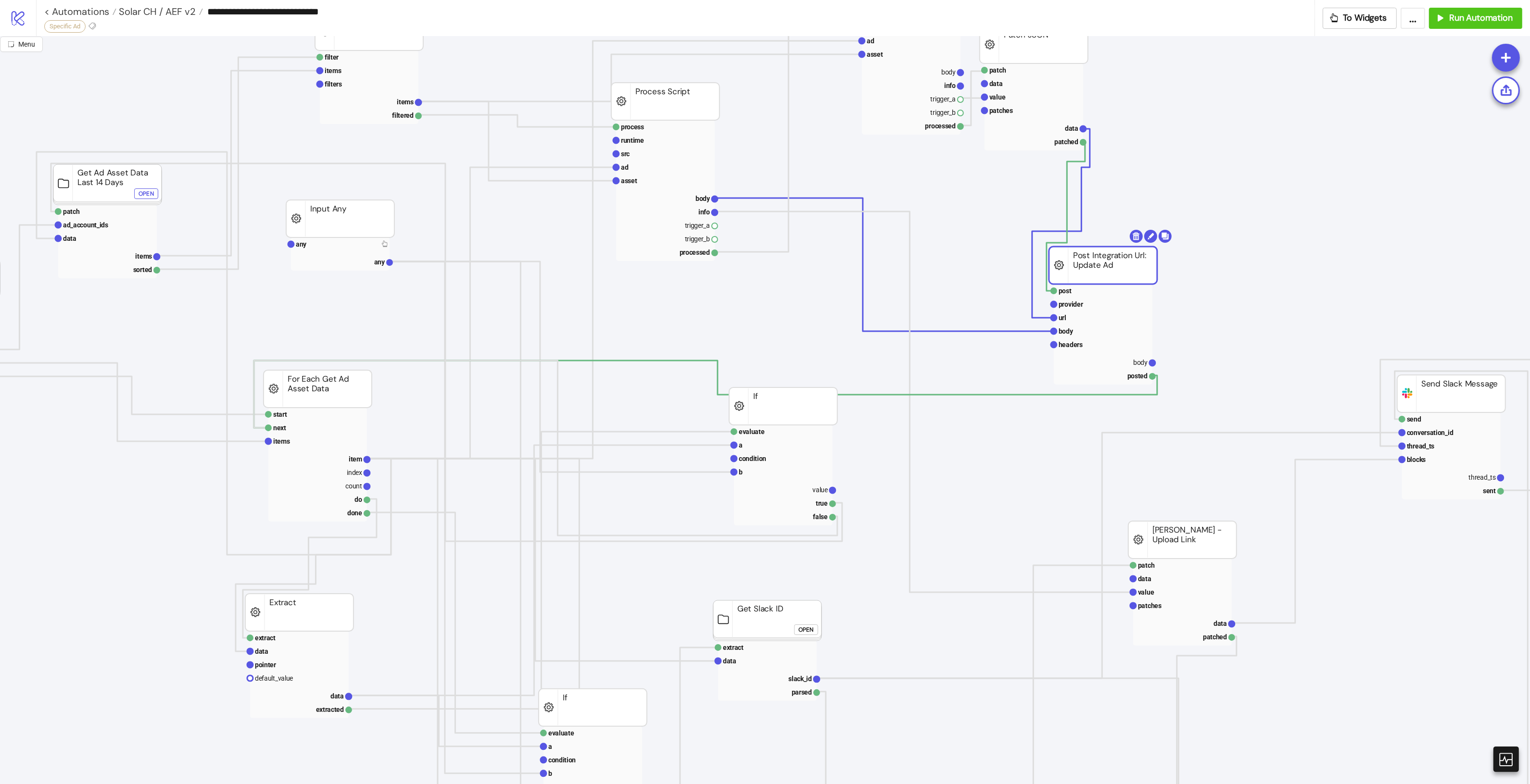
drag, startPoint x: 1246, startPoint y: 234, endPoint x: 1106, endPoint y: 256, distance: 141.7
click at [1141, 297] on rect at bounding box center [1103, 290] width 99 height 14
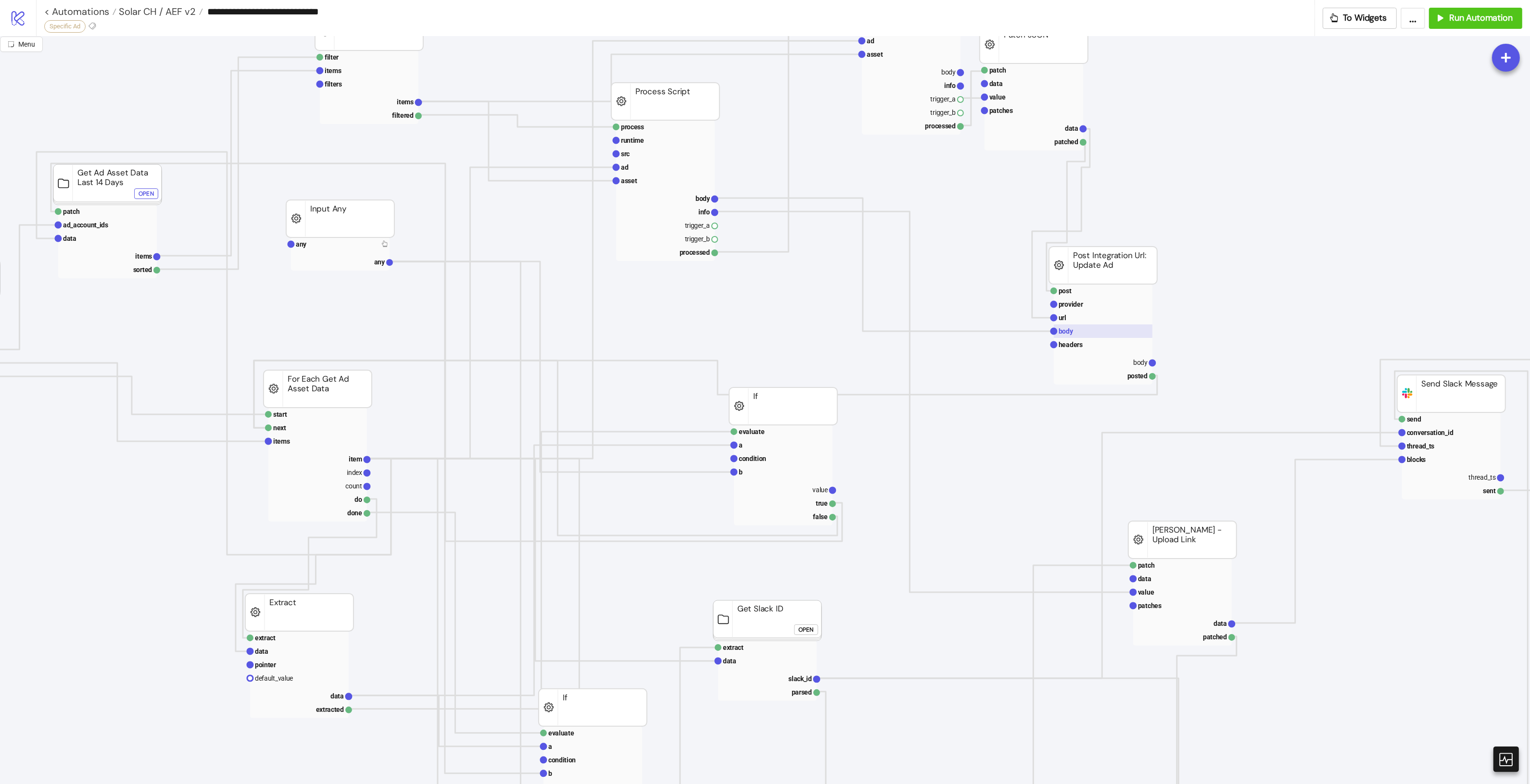
click at [1109, 329] on rect at bounding box center [1103, 331] width 99 height 14
click at [1123, 360] on rect at bounding box center [1103, 361] width 99 height 14
click at [1126, 378] on rect at bounding box center [1103, 375] width 99 height 14
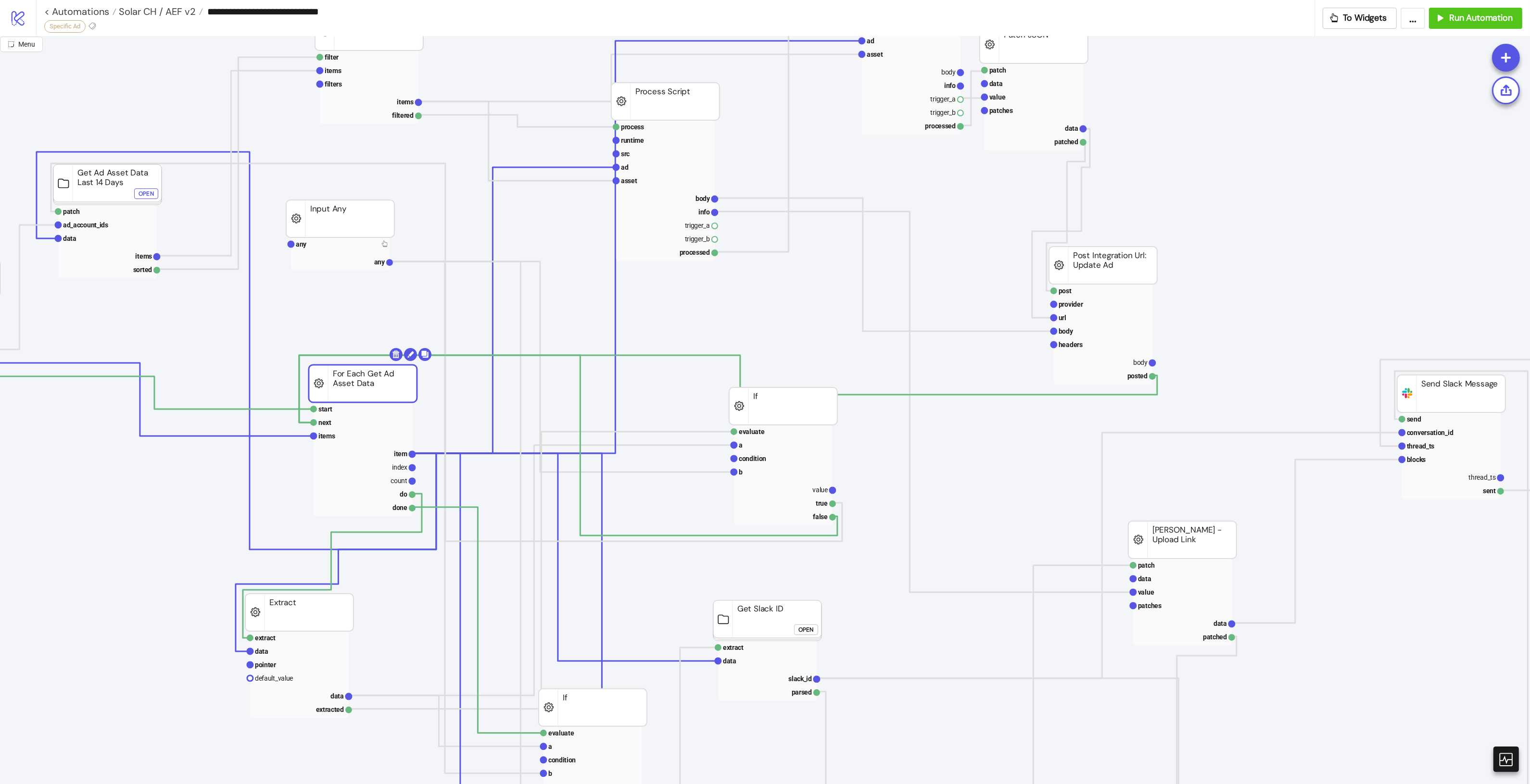
drag, startPoint x: 359, startPoint y: 398, endPoint x: 367, endPoint y: 391, distance: 10.6
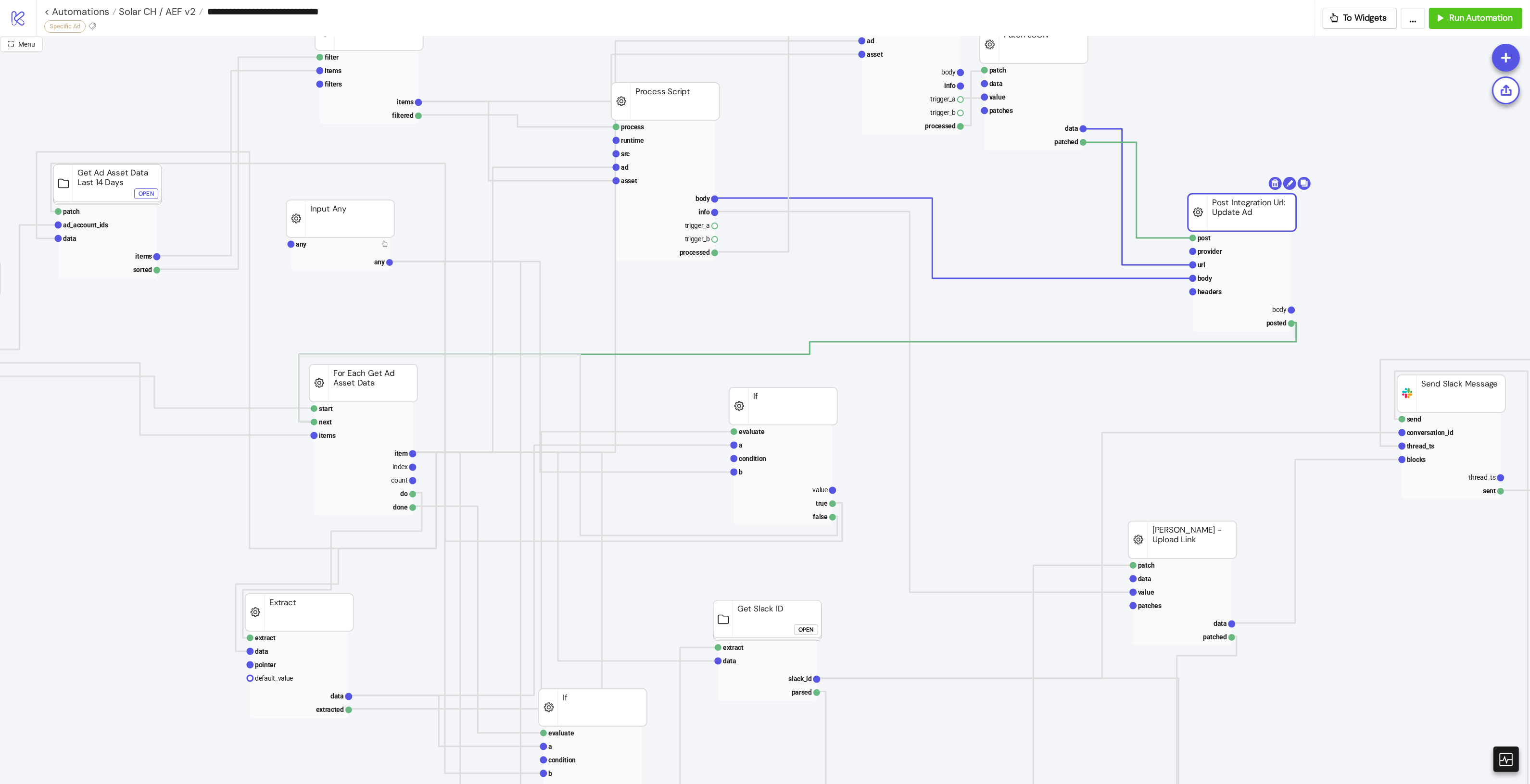
drag, startPoint x: 1109, startPoint y: 274, endPoint x: 1248, endPoint y: 222, distance: 148.4
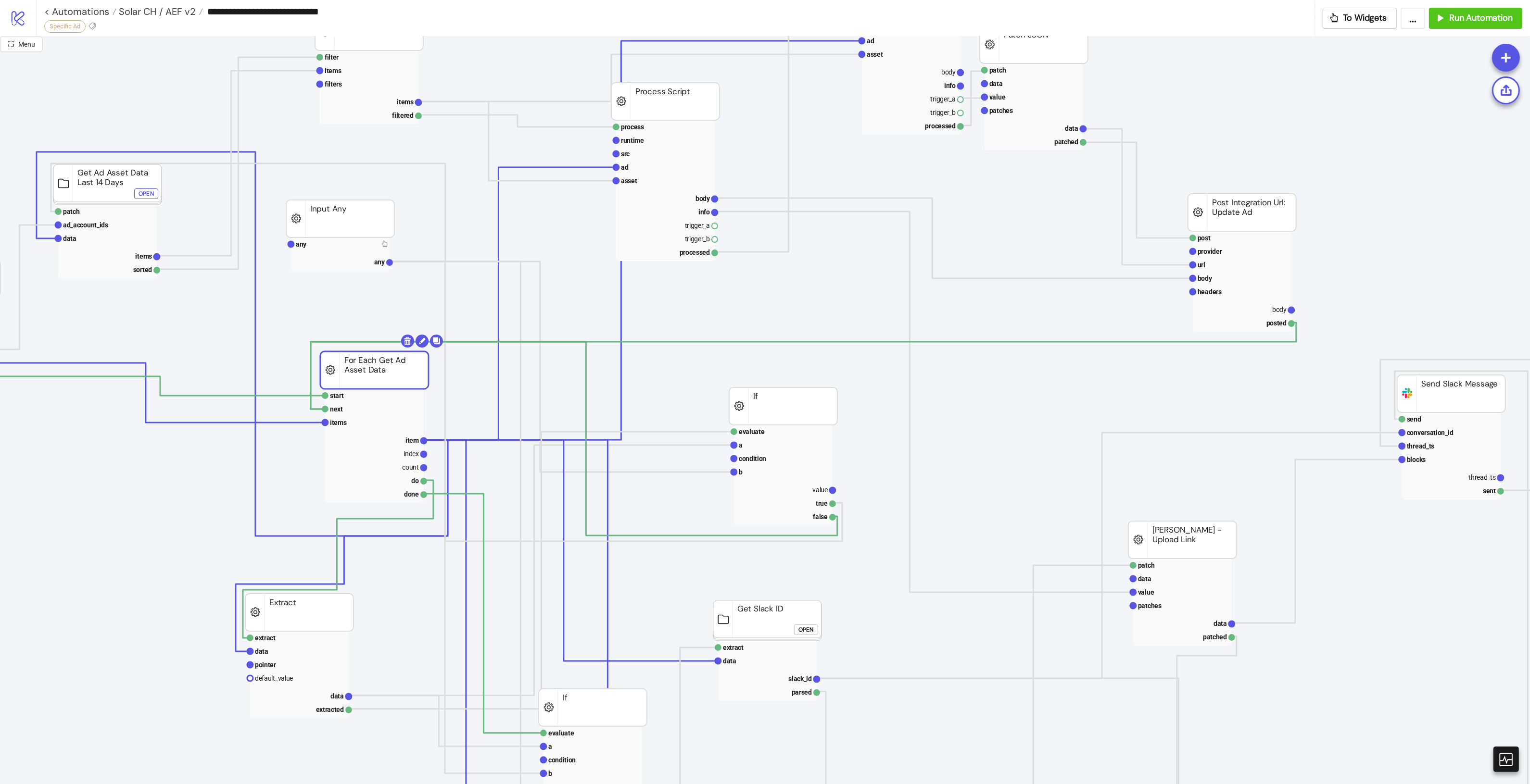
drag, startPoint x: 369, startPoint y: 384, endPoint x: 378, endPoint y: 372, distance: 15.0
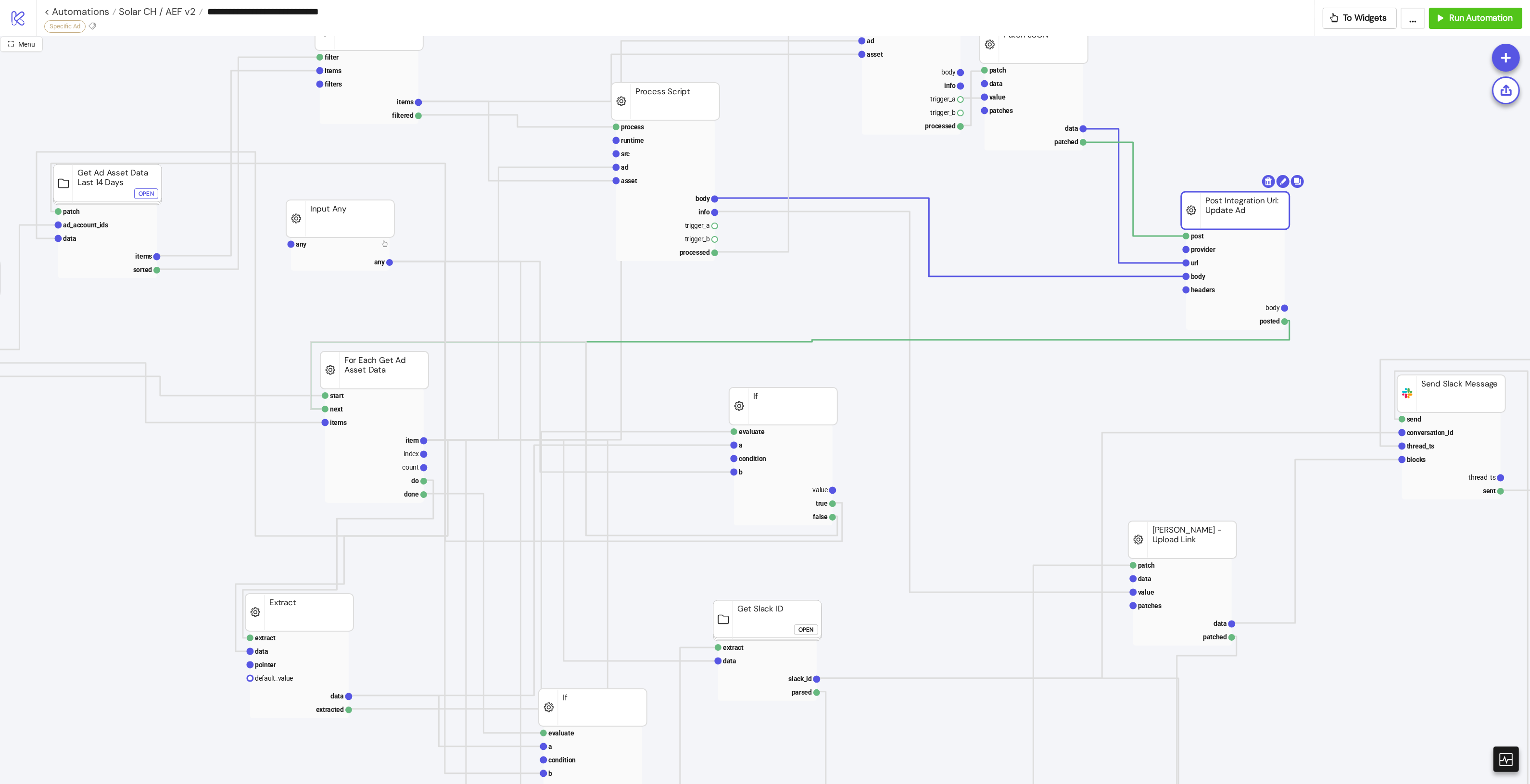
drag, startPoint x: 1240, startPoint y: 227, endPoint x: 1232, endPoint y: 227, distance: 8.0
click at [1253, 308] on rect at bounding box center [1233, 307] width 99 height 14
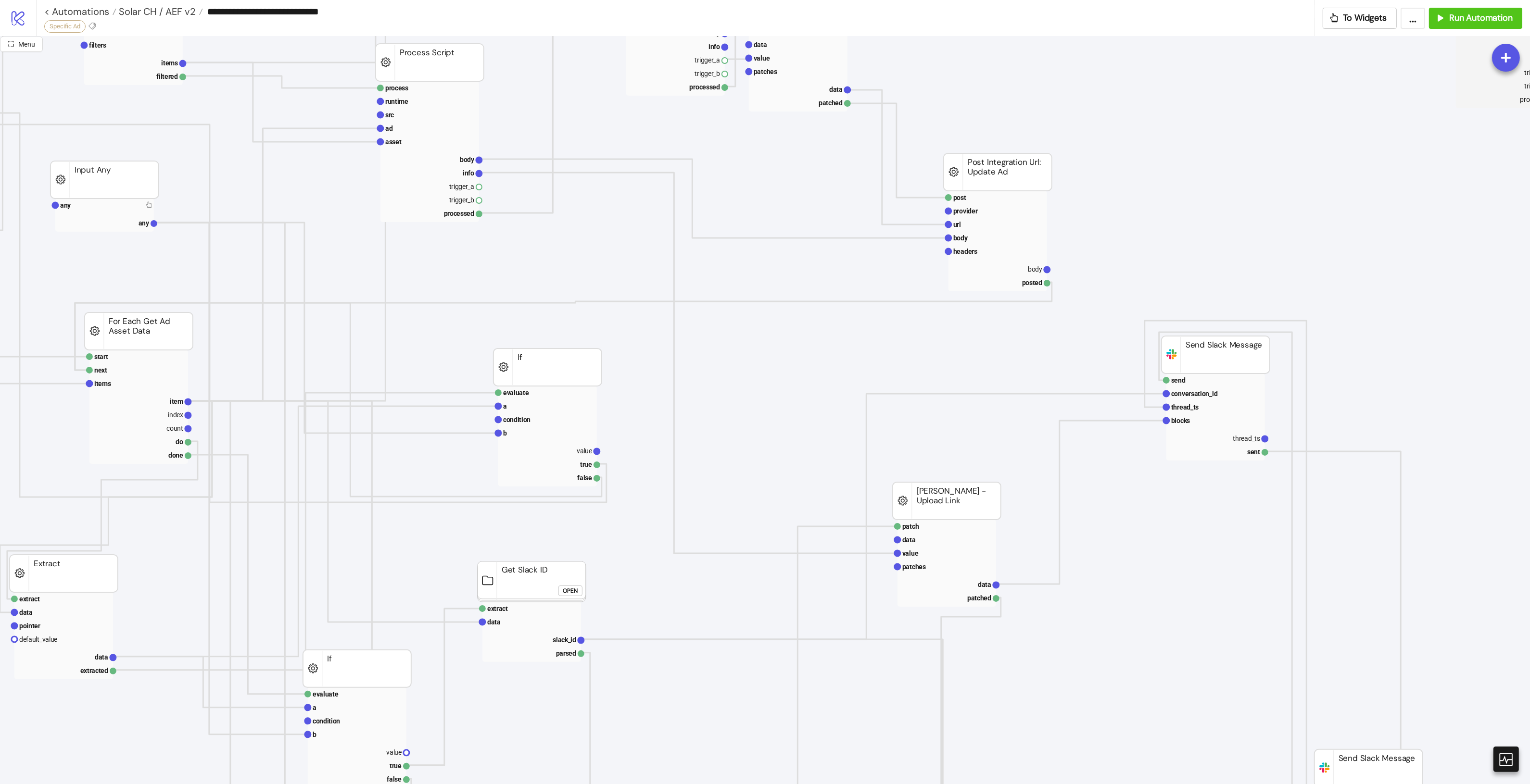
scroll to position [180, 547]
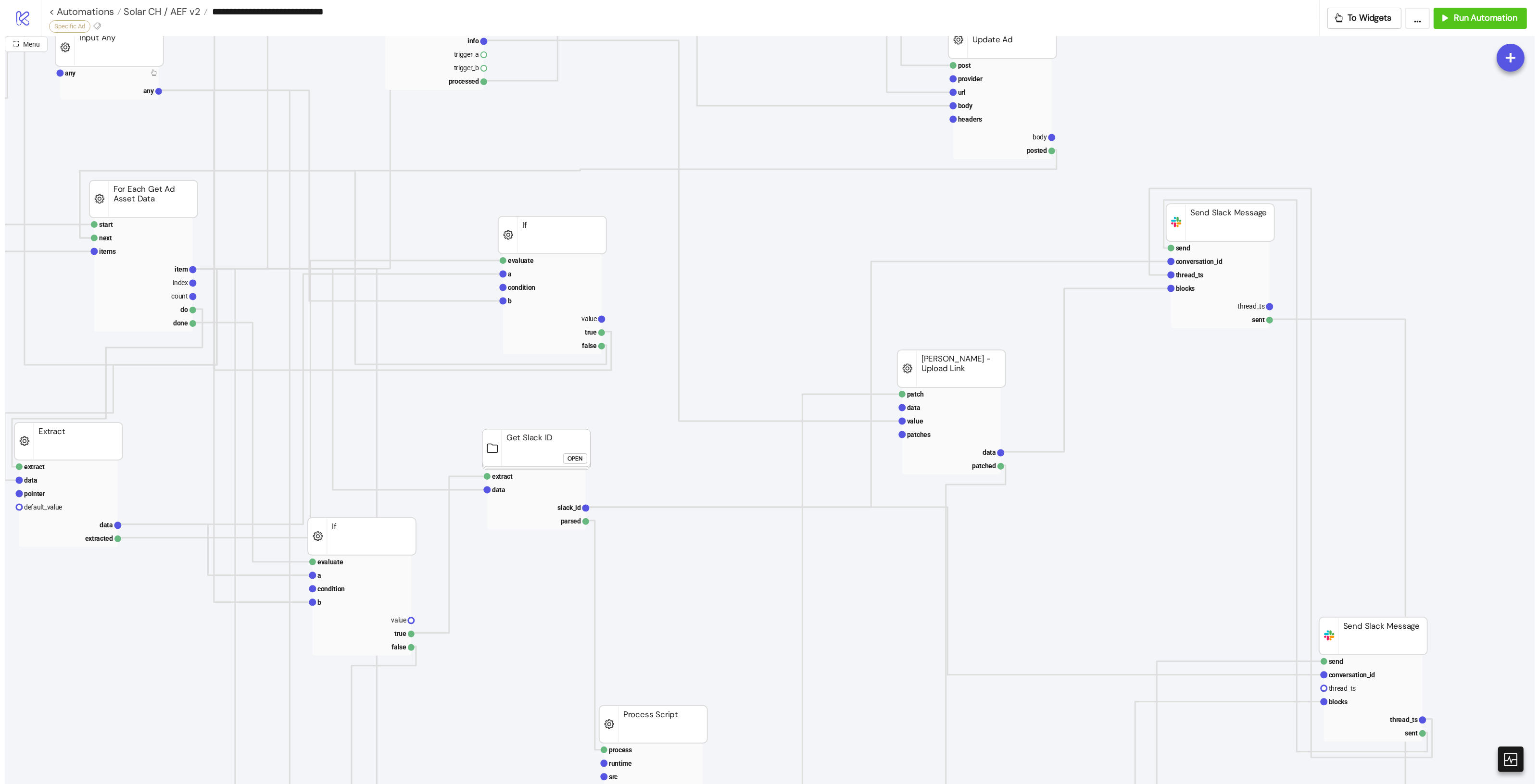
scroll to position [301, 547]
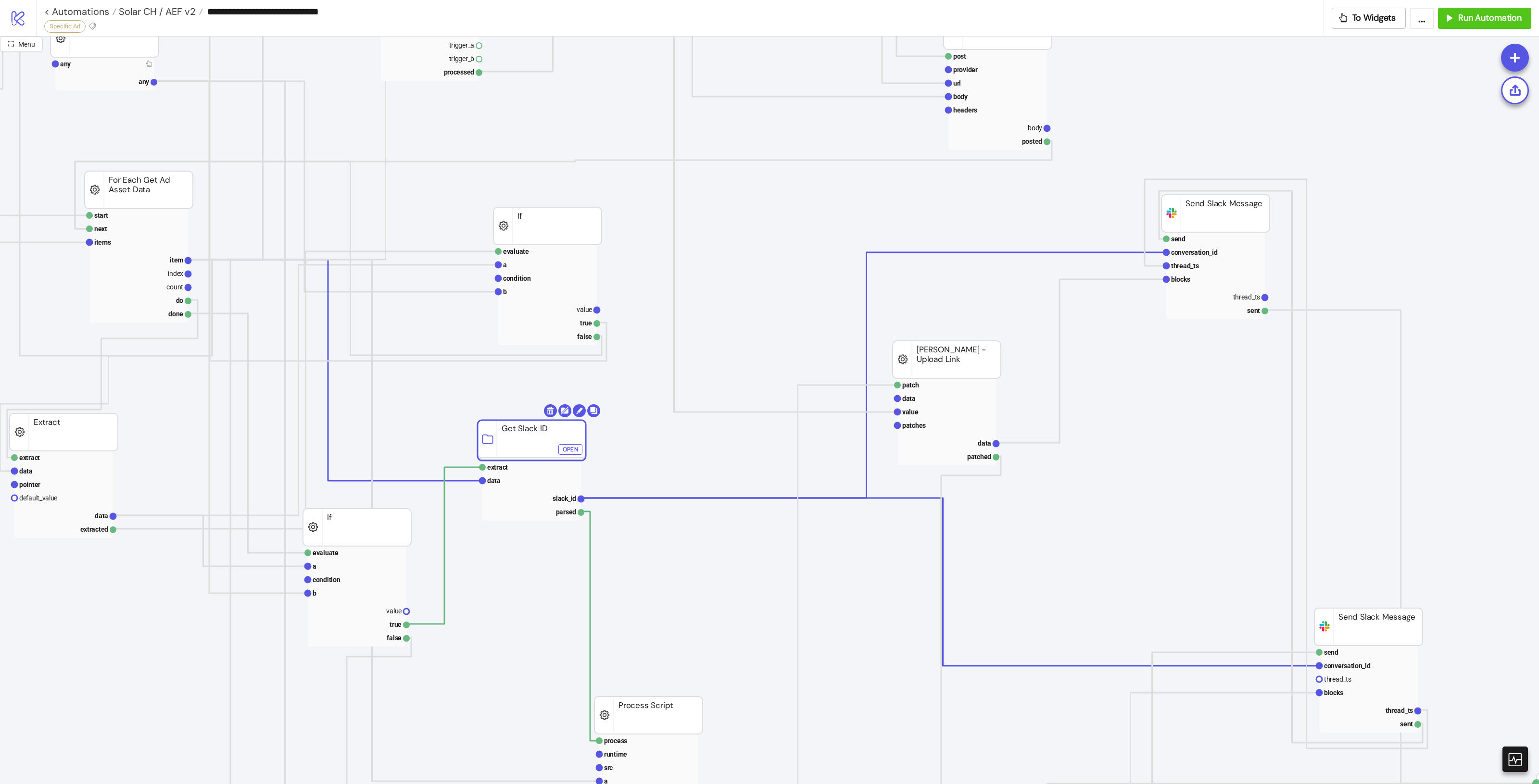
click at [665, 470] on icon "process runtime src ad asset body info trigger_a trigger_b processed Process Sc…" at bounding box center [614, 697] width 2324 height 1923
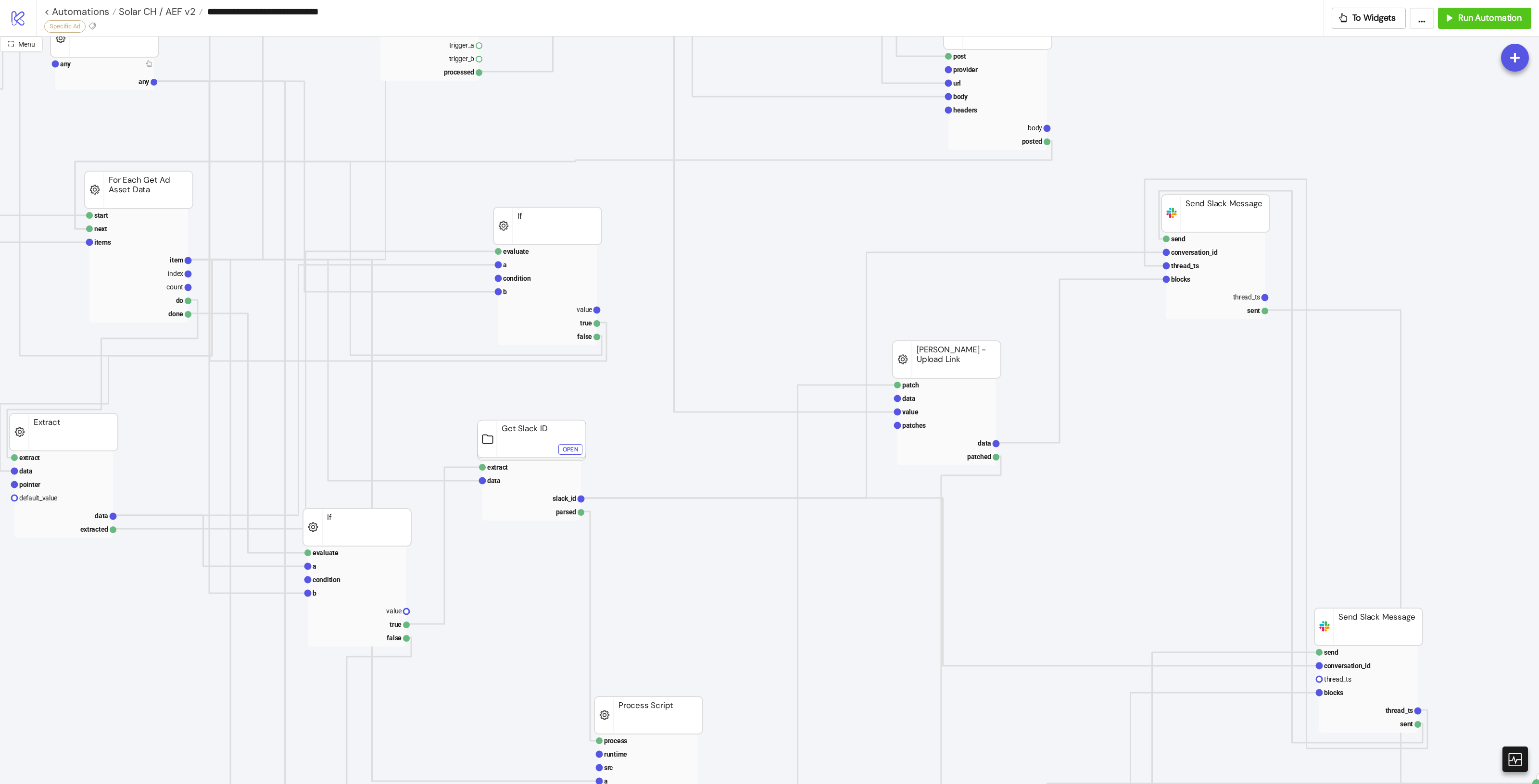
drag, startPoint x: 690, startPoint y: 582, endPoint x: 677, endPoint y: 574, distance: 15.3
click at [689, 581] on icon "process runtime src ad asset body info trigger_a trigger_b processed Process Sc…" at bounding box center [614, 697] width 2324 height 1923
click at [1174, 415] on icon "process runtime src ad asset body info trigger_a trigger_b processed Process Sc…" at bounding box center [614, 697] width 2324 height 1923
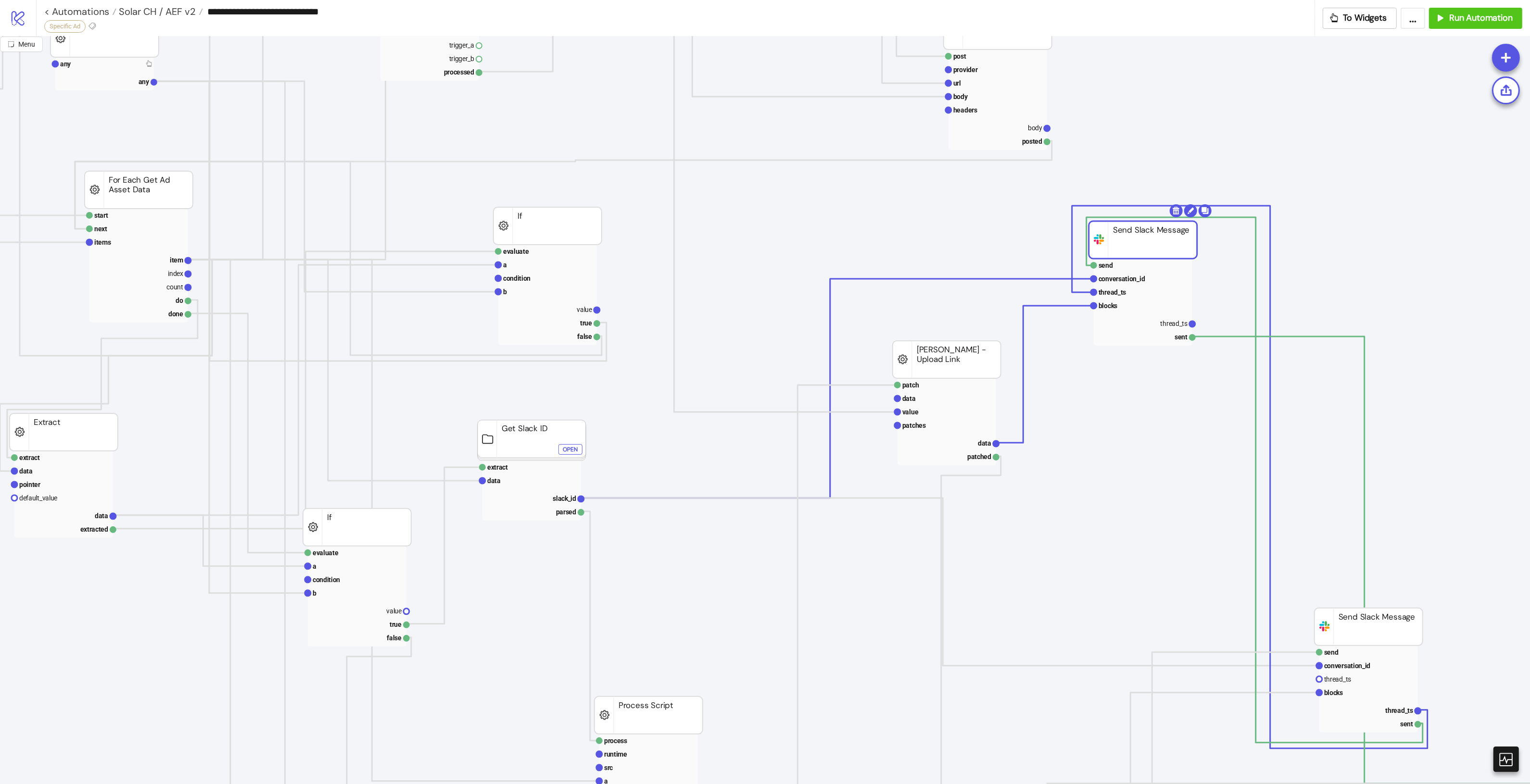
drag, startPoint x: 1216, startPoint y: 212, endPoint x: 1138, endPoint y: 241, distance: 83.2
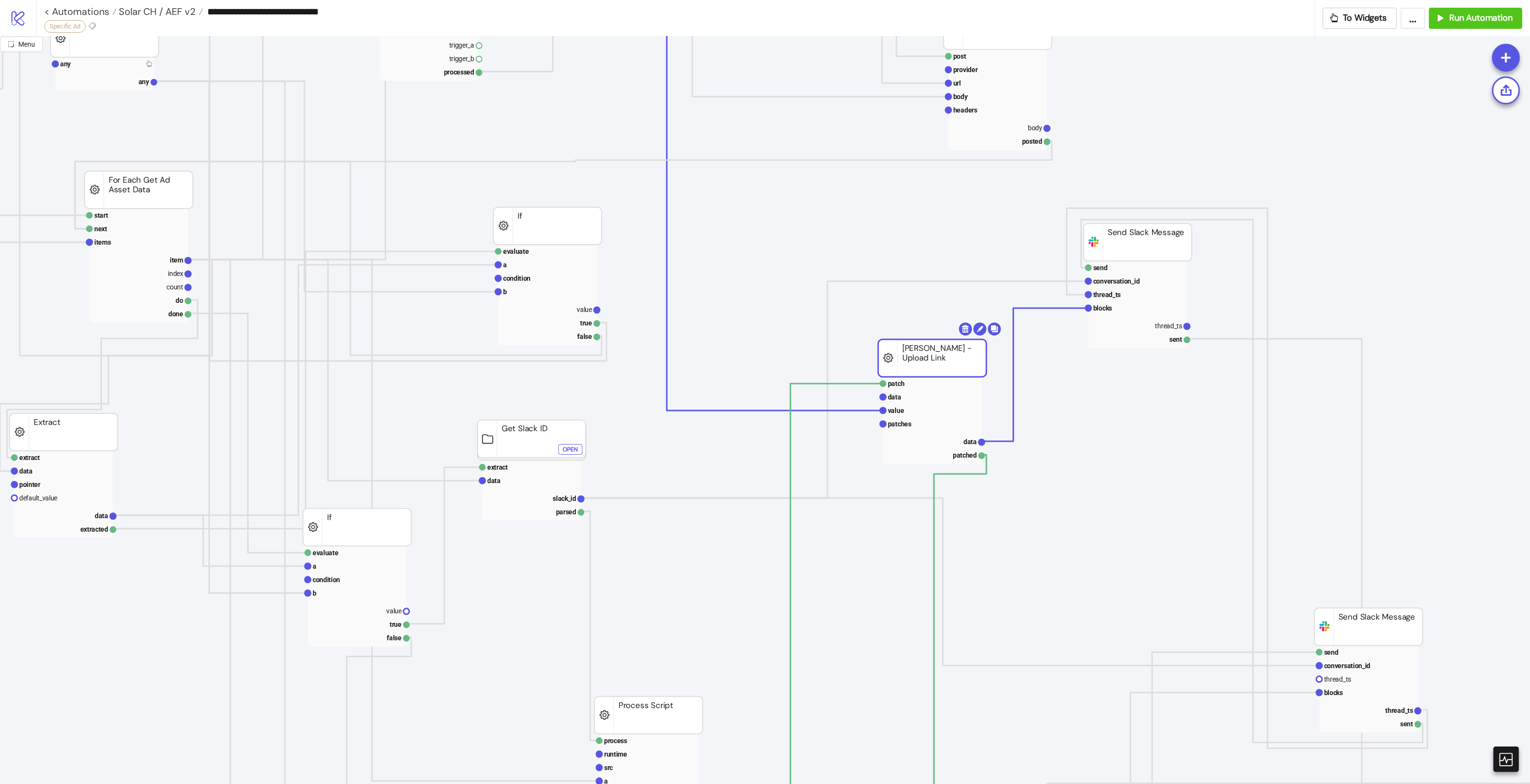
drag, startPoint x: 924, startPoint y: 355, endPoint x: 896, endPoint y: 353, distance: 28.1
click at [940, 441] on rect at bounding box center [921, 440] width 99 height 14
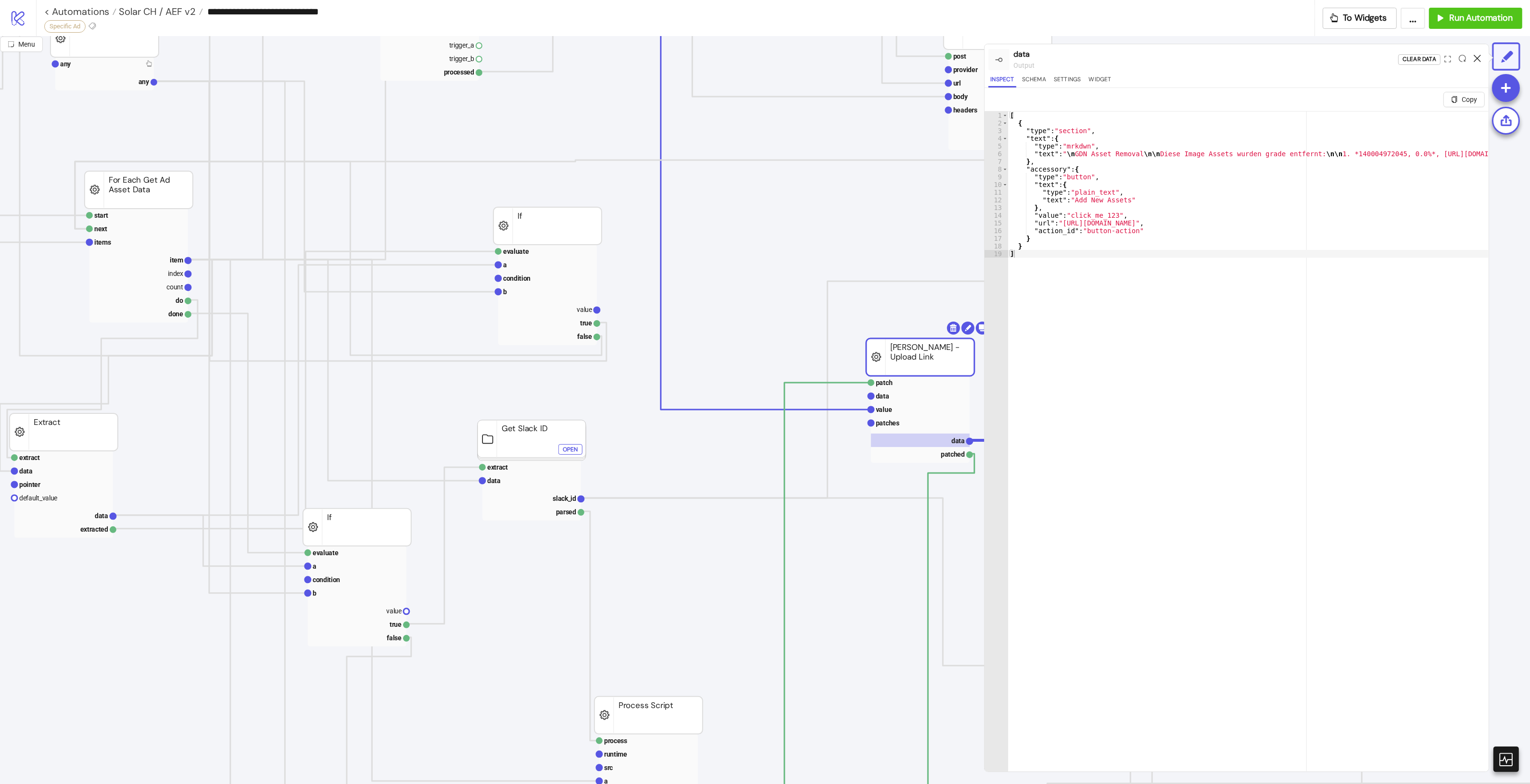
click at [1481, 61] on icon at bounding box center [1477, 58] width 7 height 7
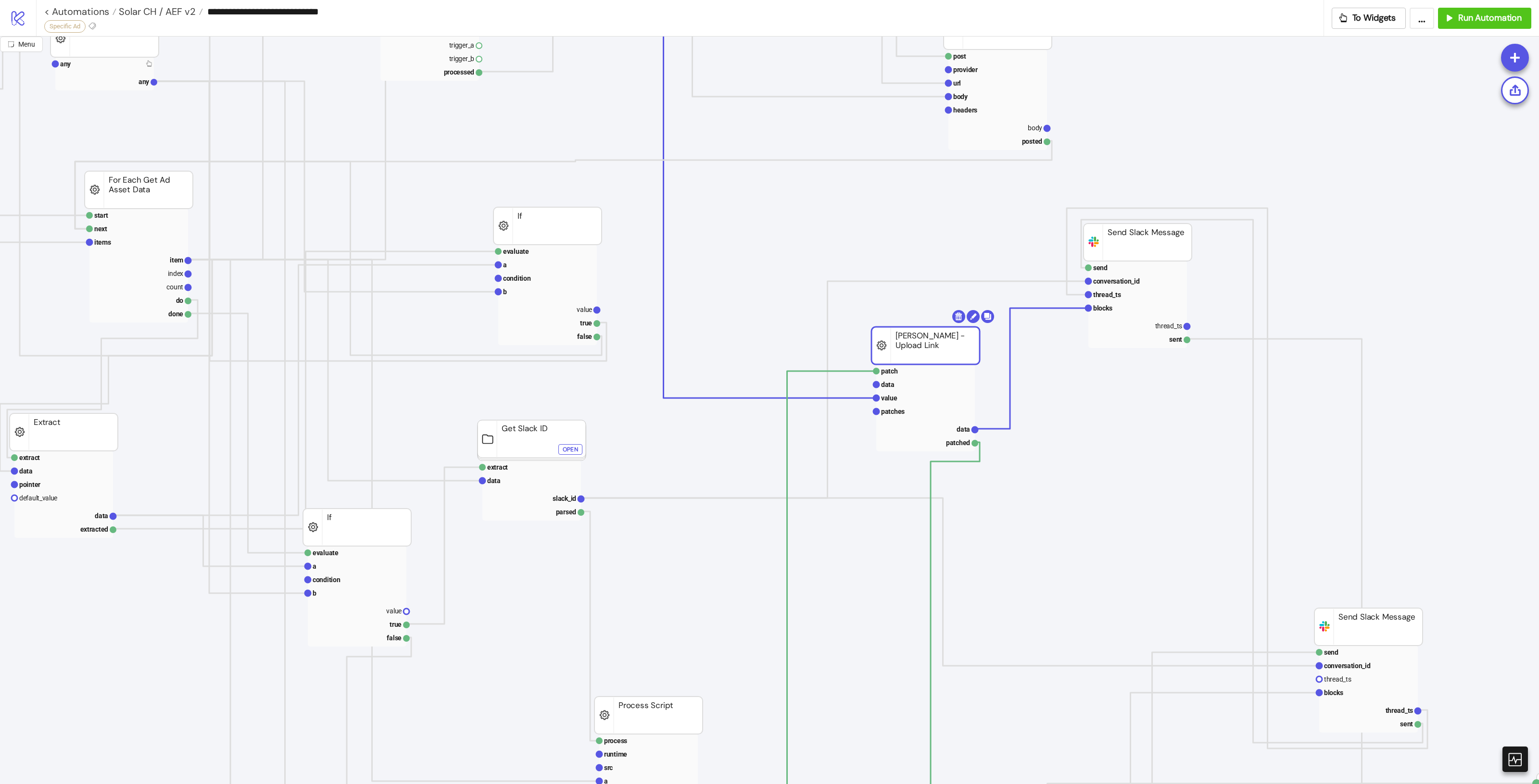
drag, startPoint x: 925, startPoint y: 342, endPoint x: 928, endPoint y: 319, distance: 23.2
click at [929, 327] on rect at bounding box center [925, 345] width 109 height 37
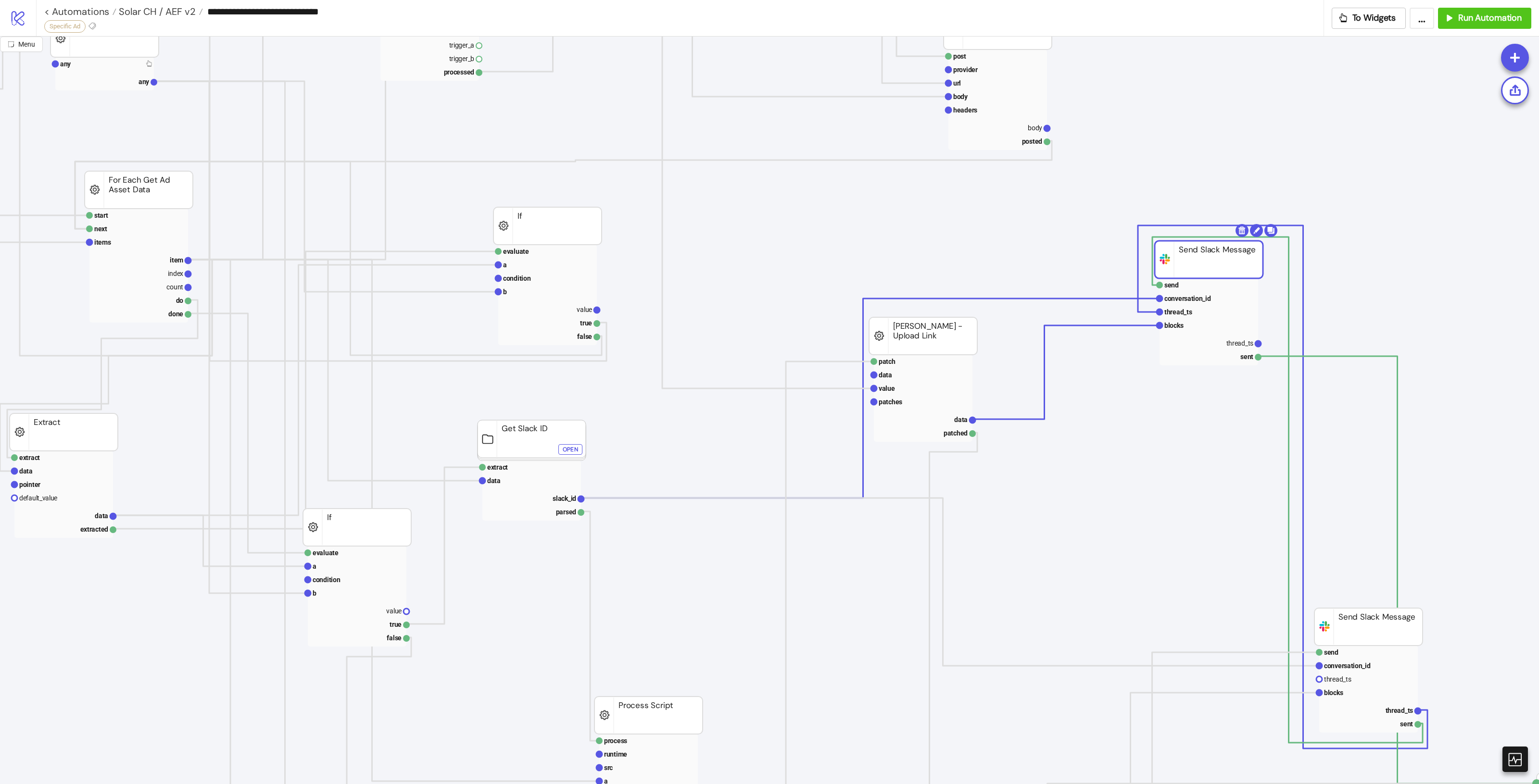
drag, startPoint x: 1181, startPoint y: 240, endPoint x: 1253, endPoint y: 258, distance: 74.2
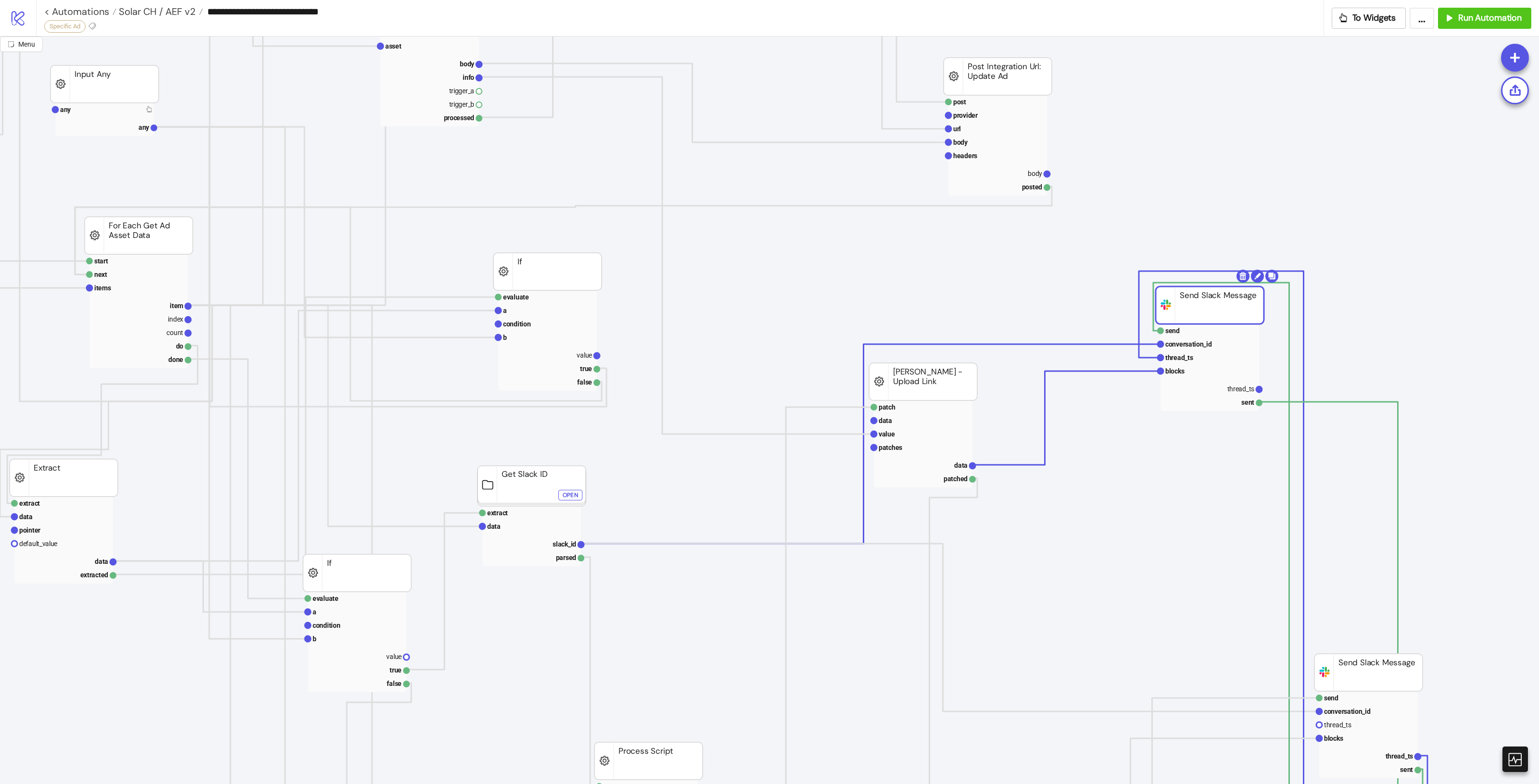
scroll to position [180, 547]
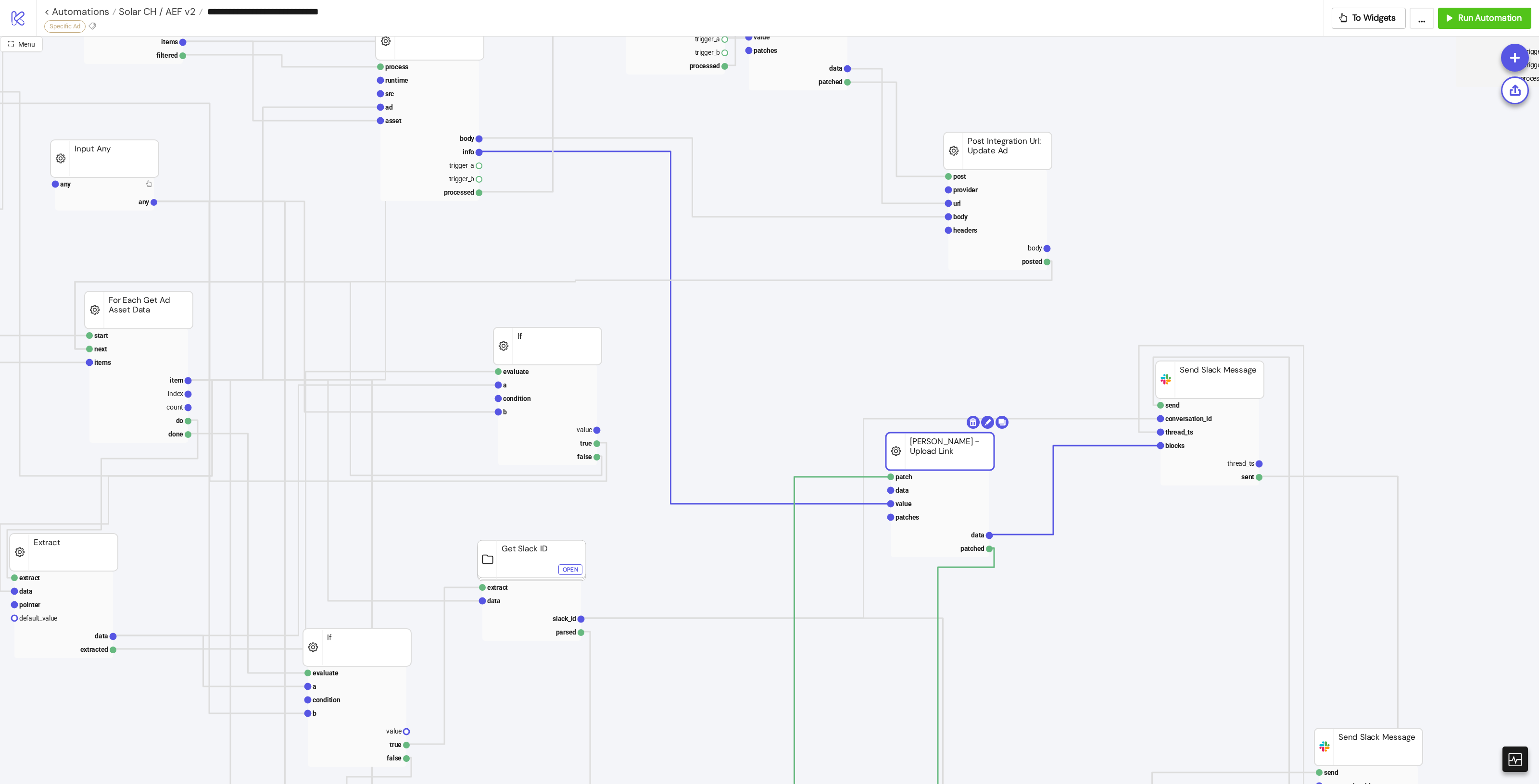
drag, startPoint x: 929, startPoint y: 450, endPoint x: 957, endPoint y: 445, distance: 28.4
click at [939, 501] on rect at bounding box center [953, 502] width 99 height 14
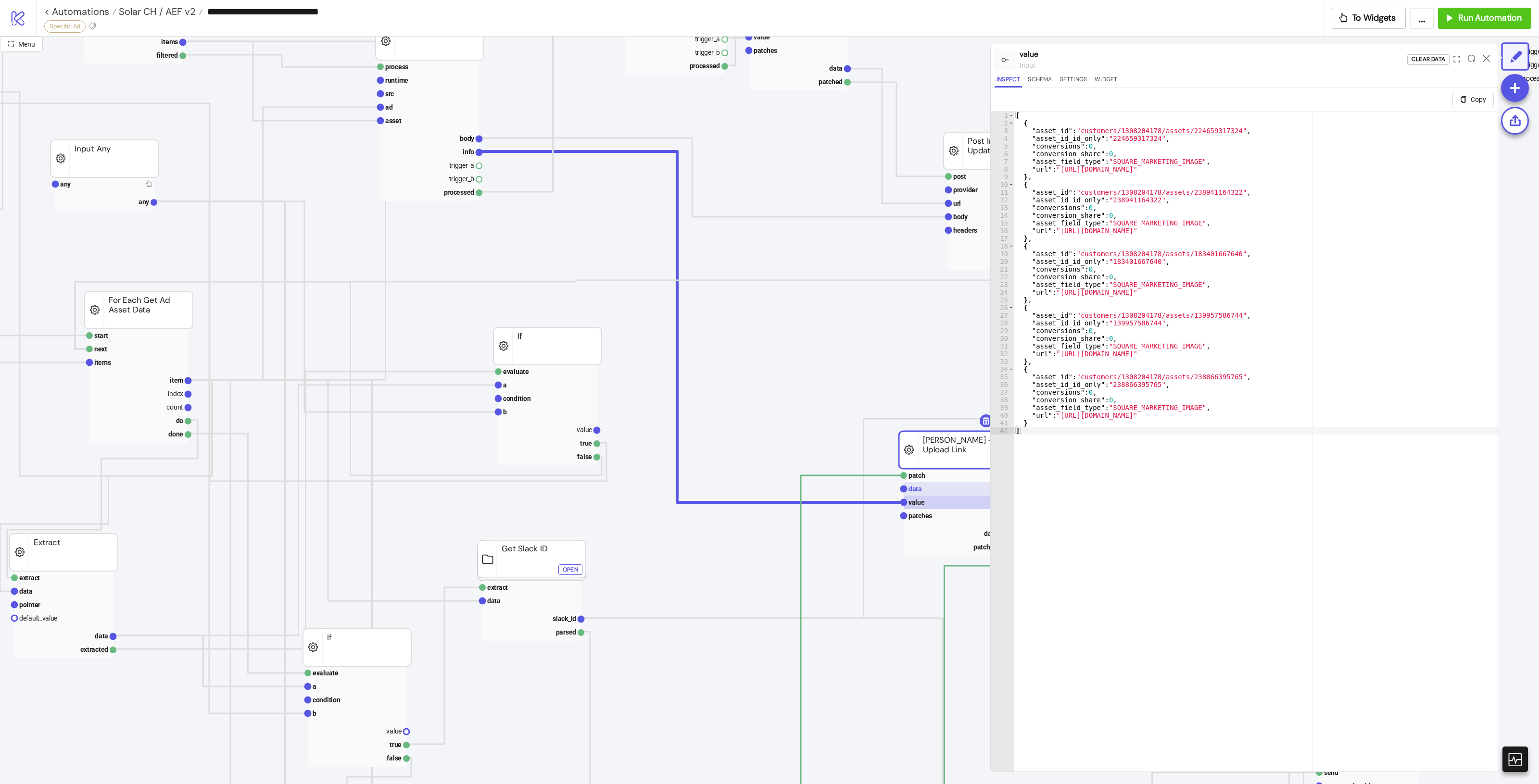
click at [938, 490] on rect at bounding box center [953, 489] width 99 height 14
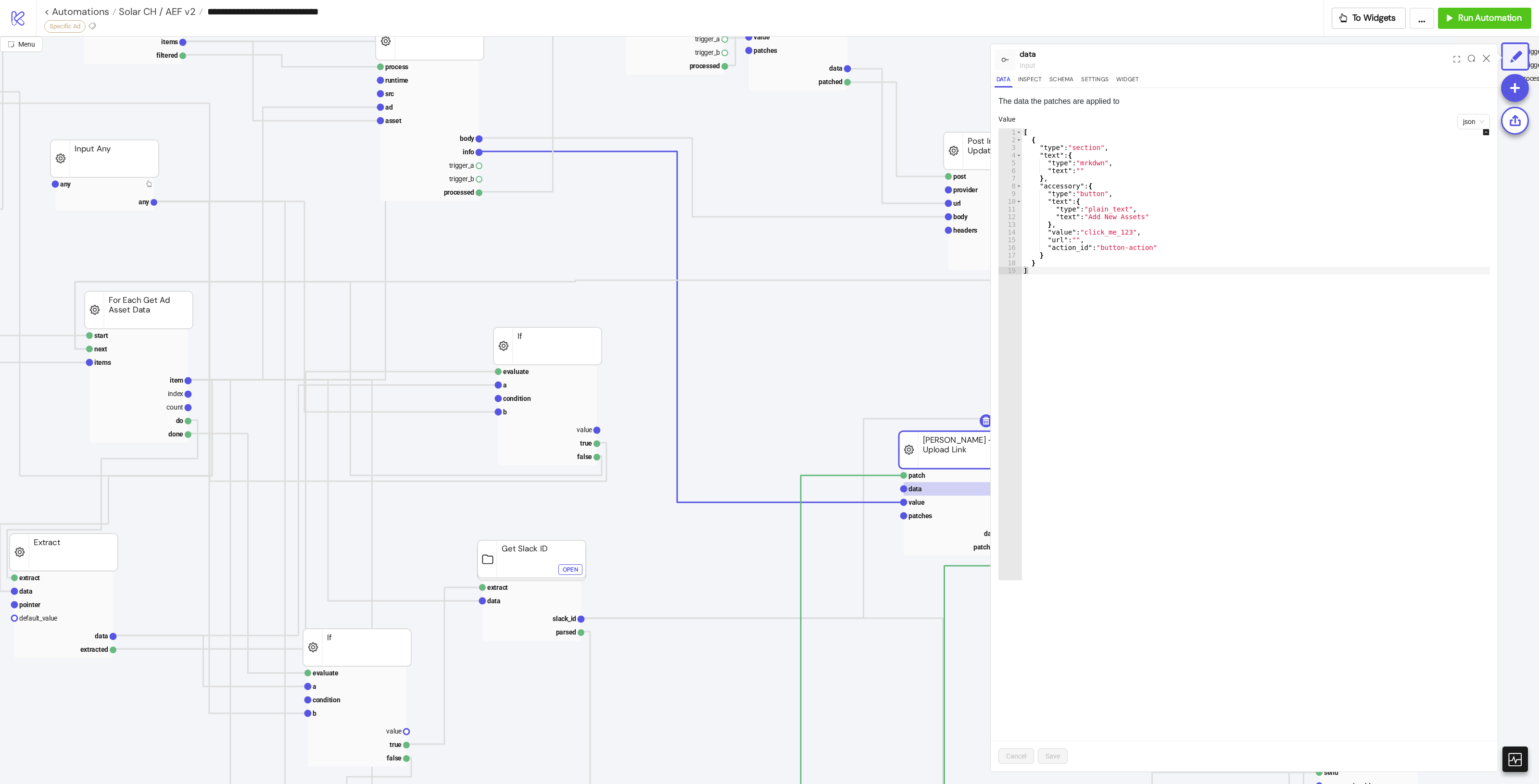
click at [1479, 55] on div at bounding box center [1486, 59] width 15 height 26
click at [1486, 57] on icon at bounding box center [1486, 58] width 7 height 7
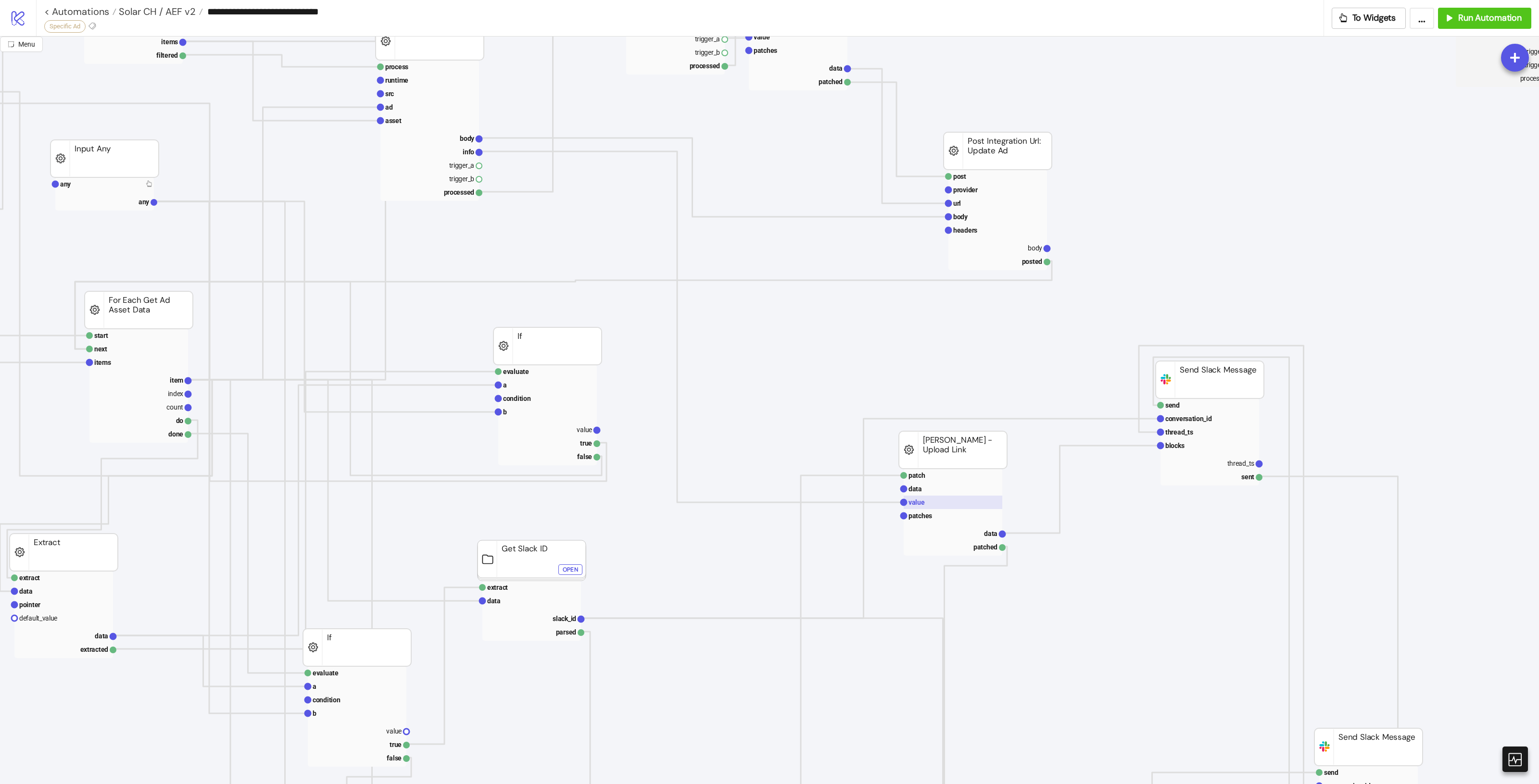
click at [918, 506] on text "value" at bounding box center [917, 502] width 16 height 8
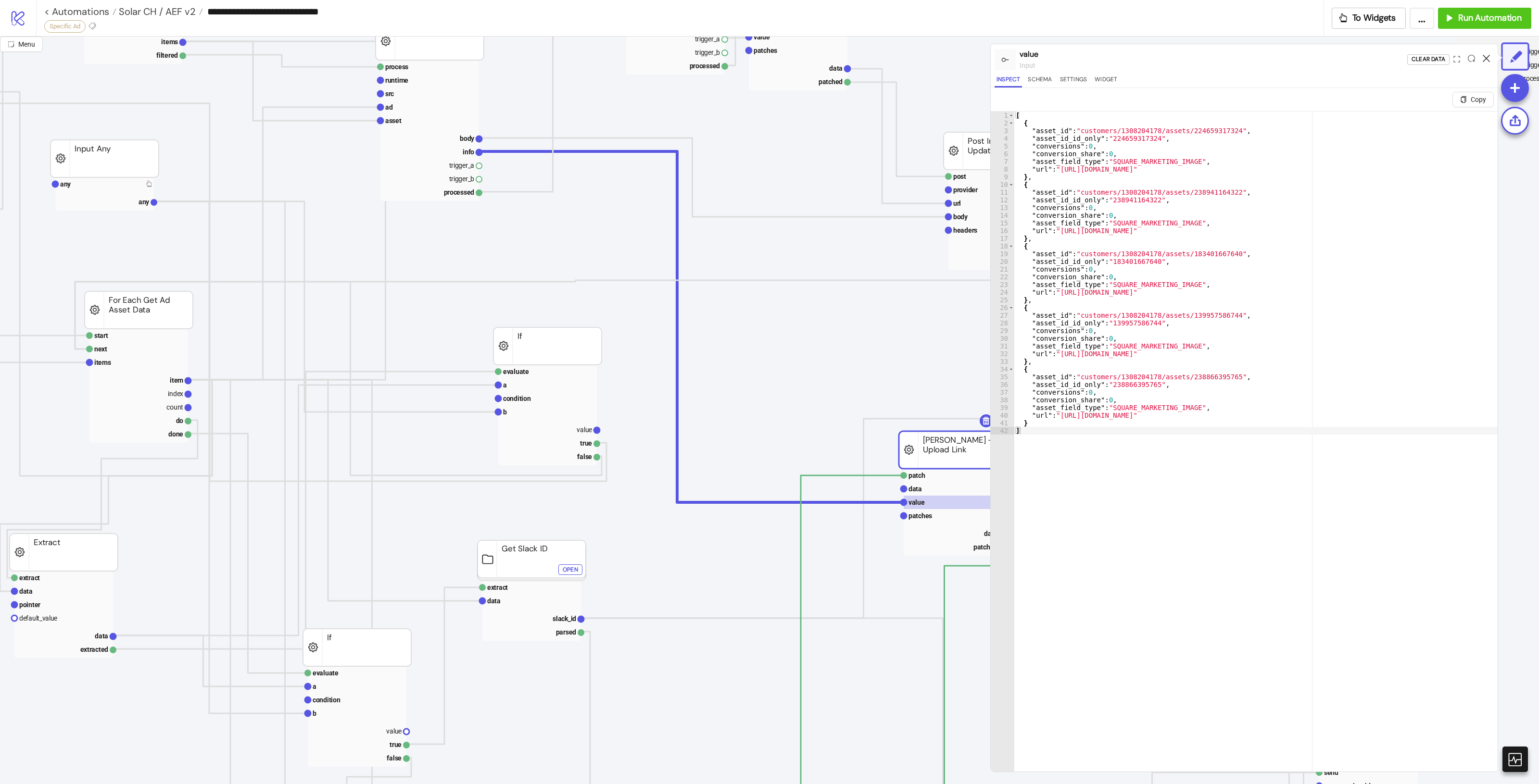
click at [1488, 56] on icon at bounding box center [1486, 58] width 7 height 7
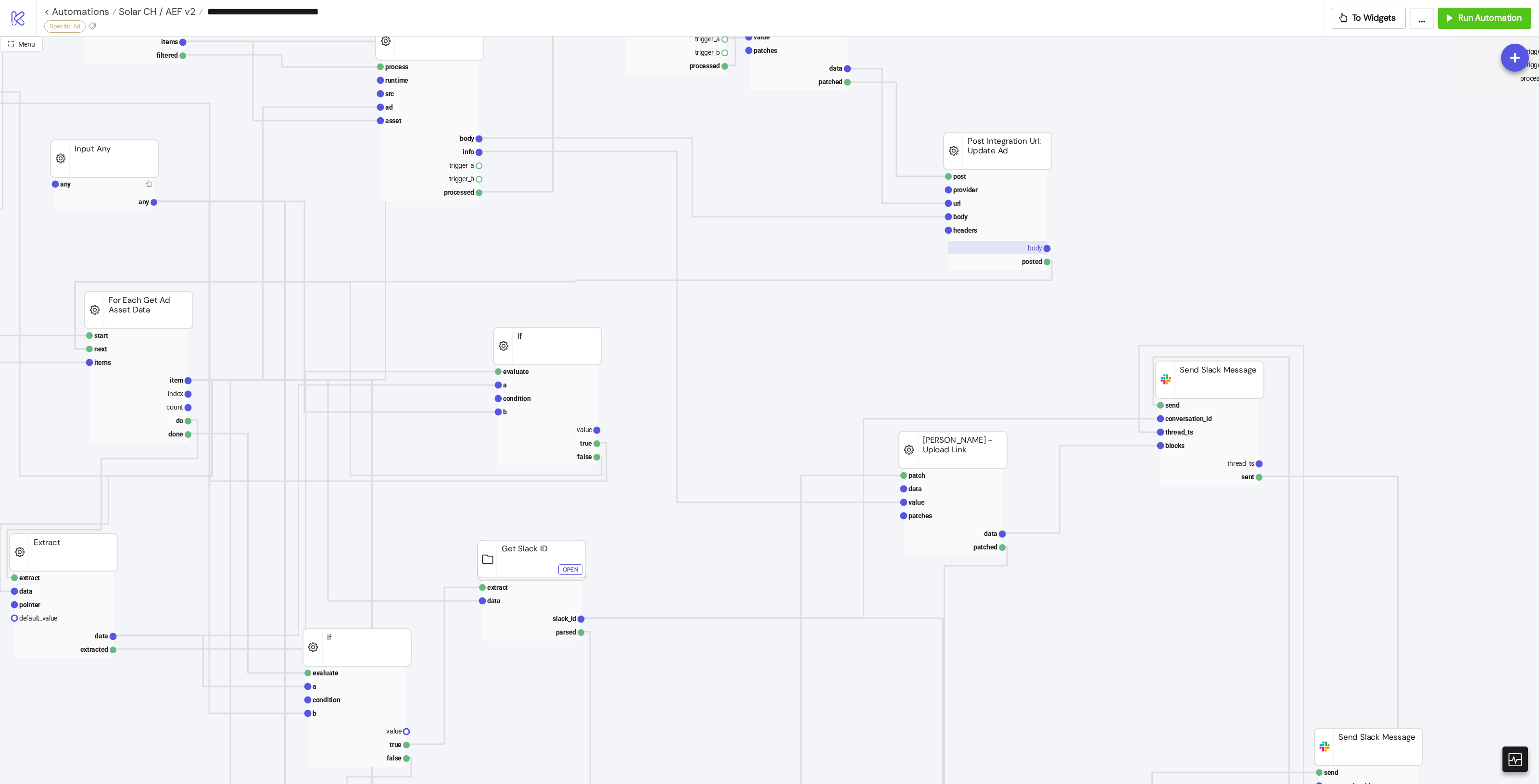
click at [977, 246] on rect at bounding box center [998, 247] width 99 height 14
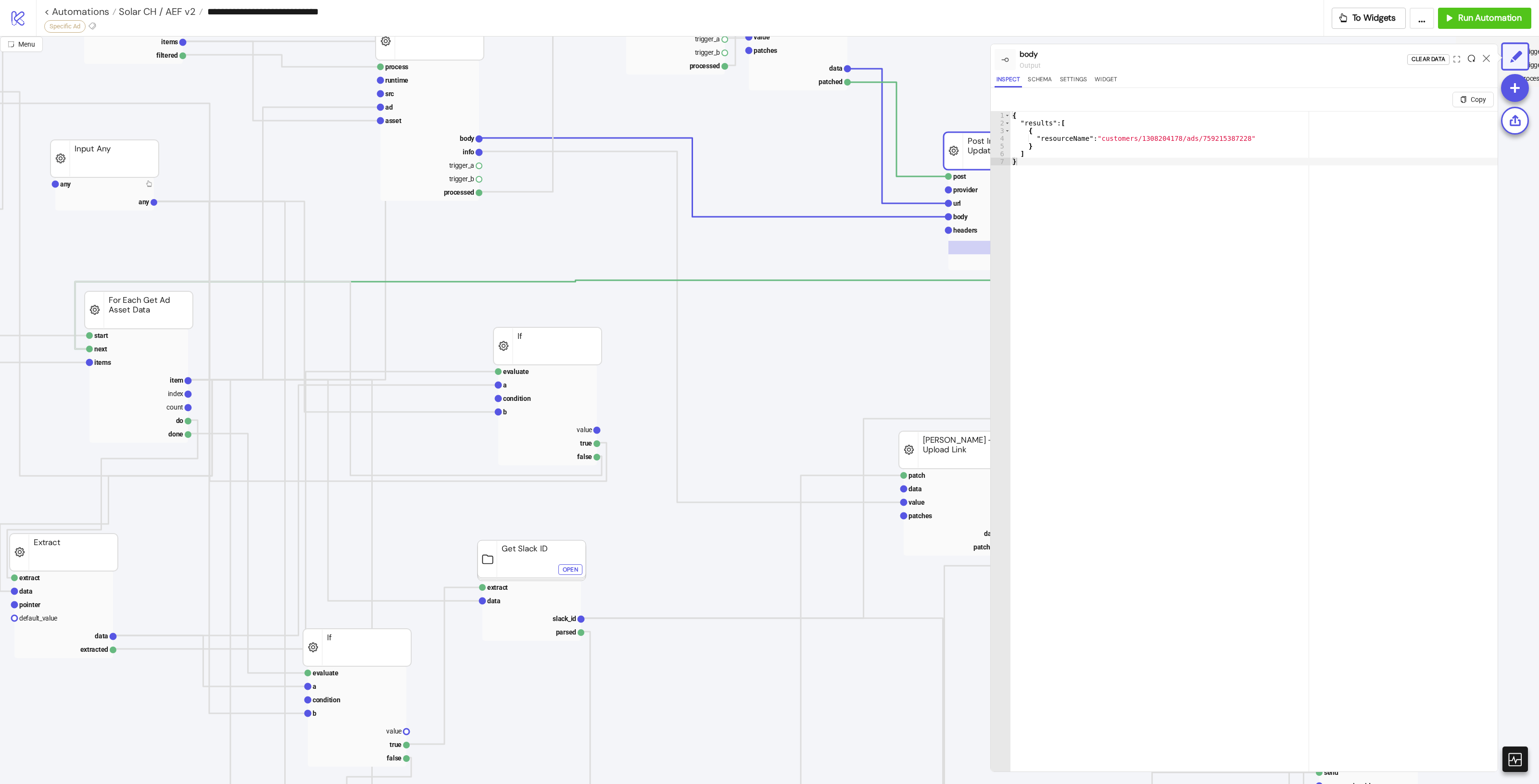
click at [1473, 58] on icon at bounding box center [1471, 58] width 7 height 7
click at [1484, 57] on icon at bounding box center [1486, 58] width 7 height 7
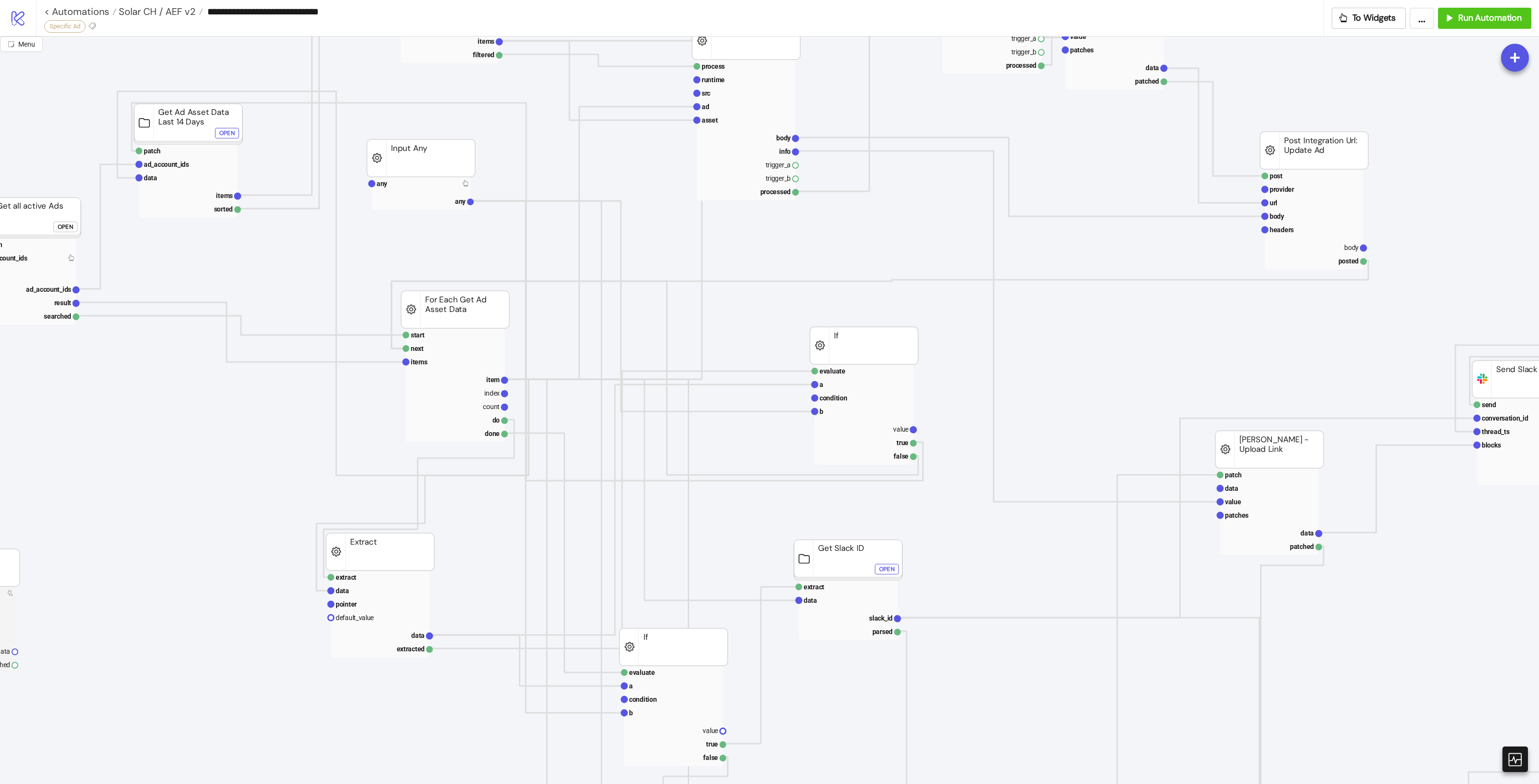
scroll to position [180, 231]
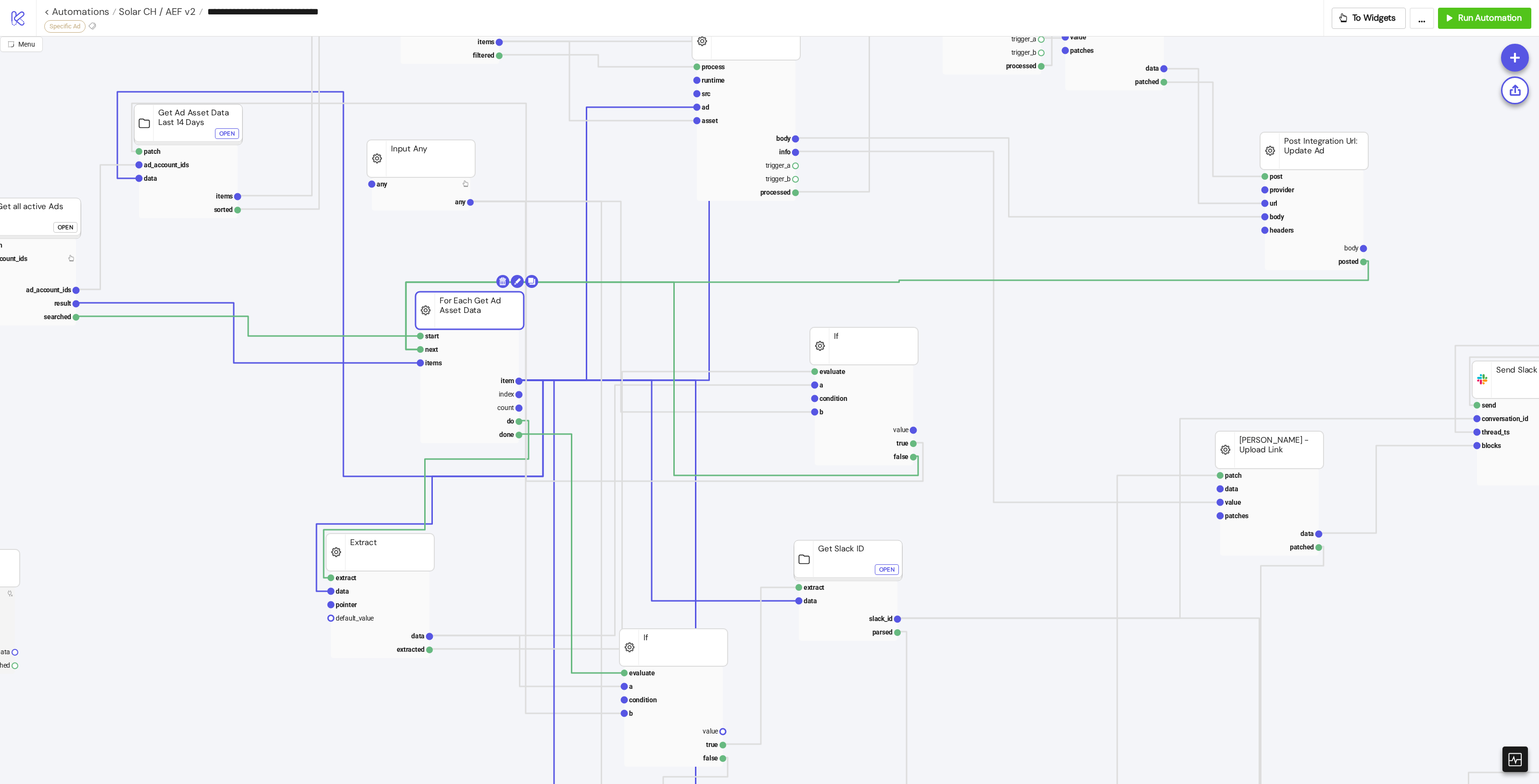
drag, startPoint x: 469, startPoint y: 313, endPoint x: 483, endPoint y: 314, distance: 14.0
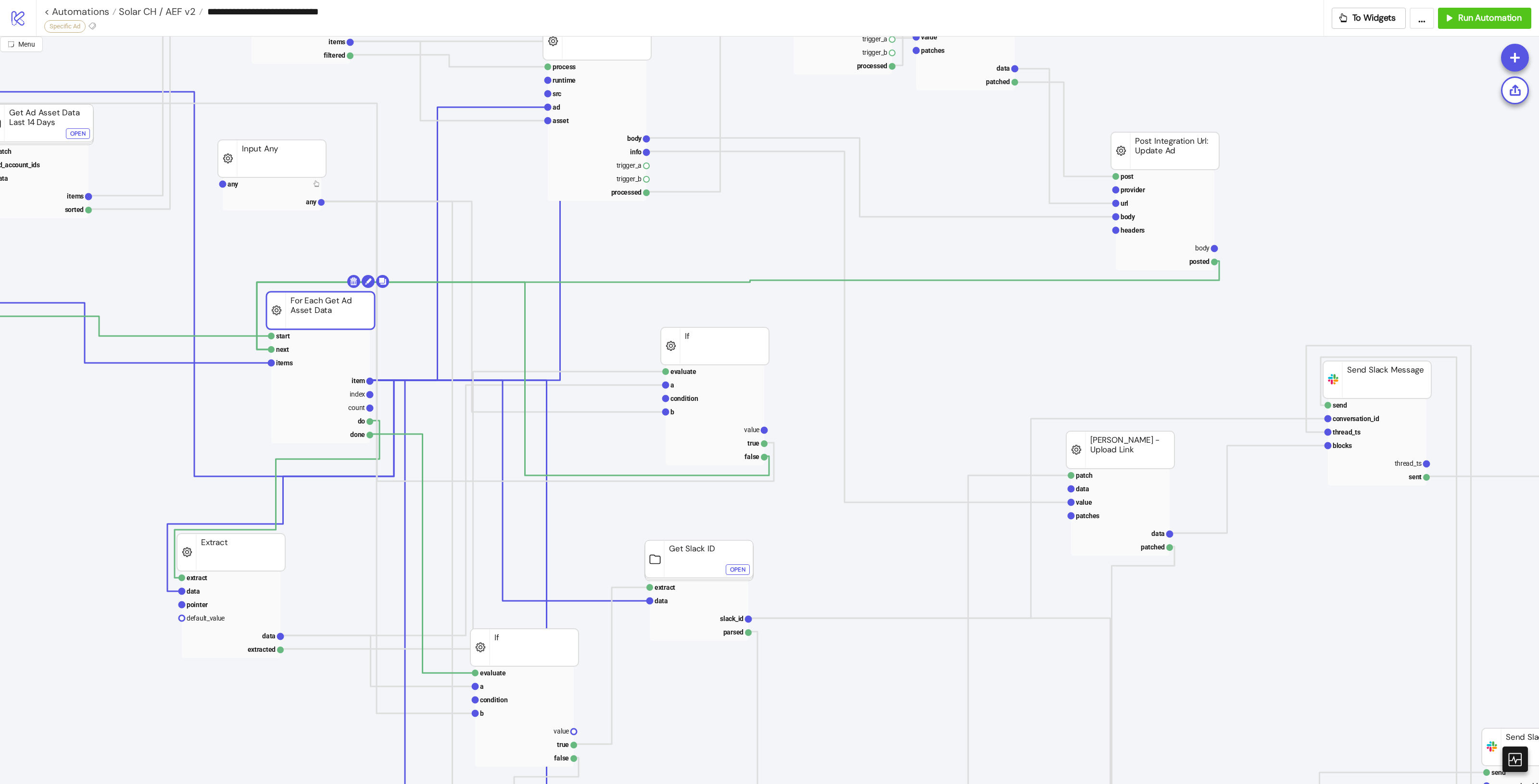
scroll to position [180, 397]
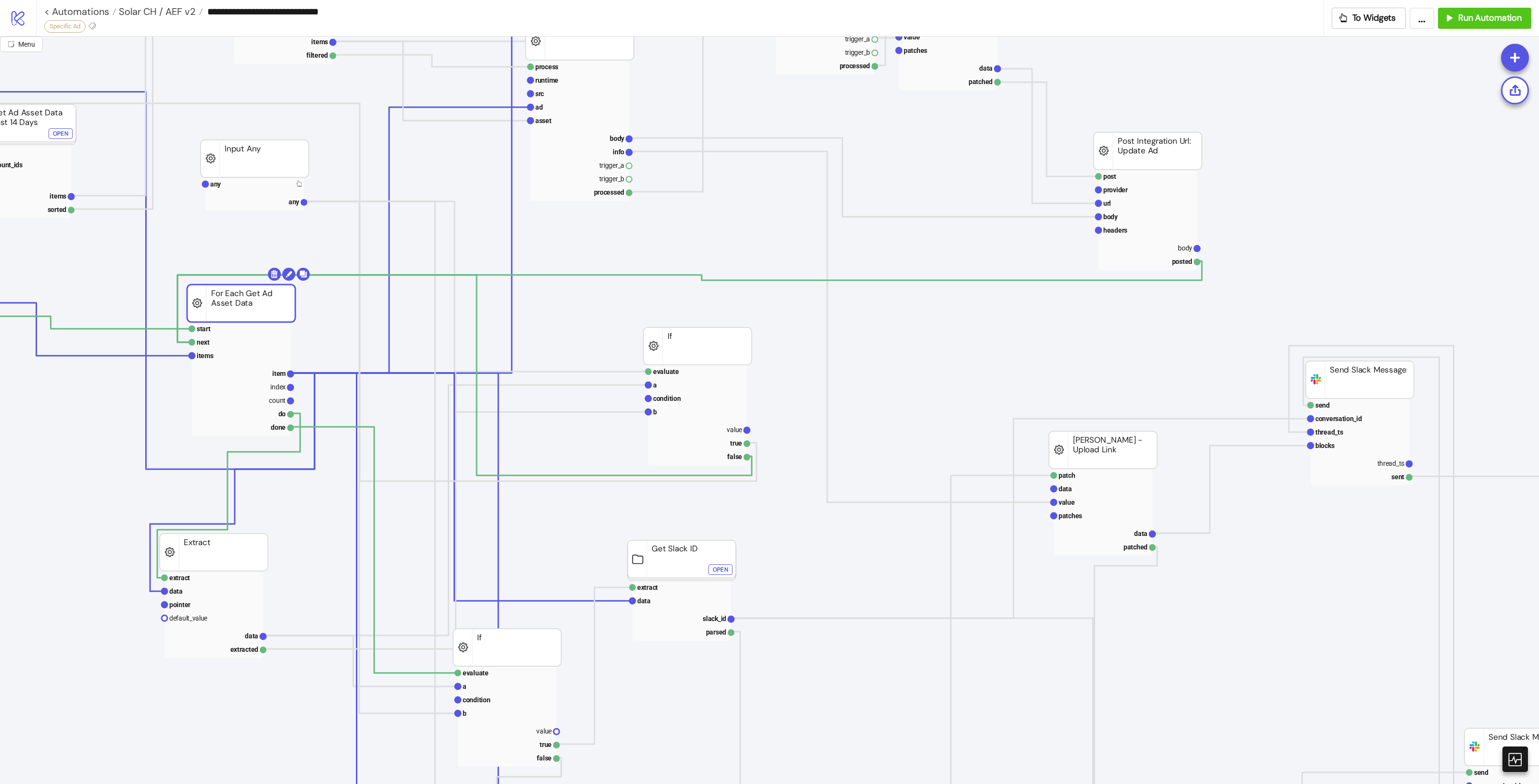
drag, startPoint x: 322, startPoint y: 310, endPoint x: 261, endPoint y: 303, distance: 61.4
click at [261, 303] on rect at bounding box center [241, 303] width 109 height 37
drag, startPoint x: 336, startPoint y: 427, endPoint x: 637, endPoint y: 685, distance: 396.4
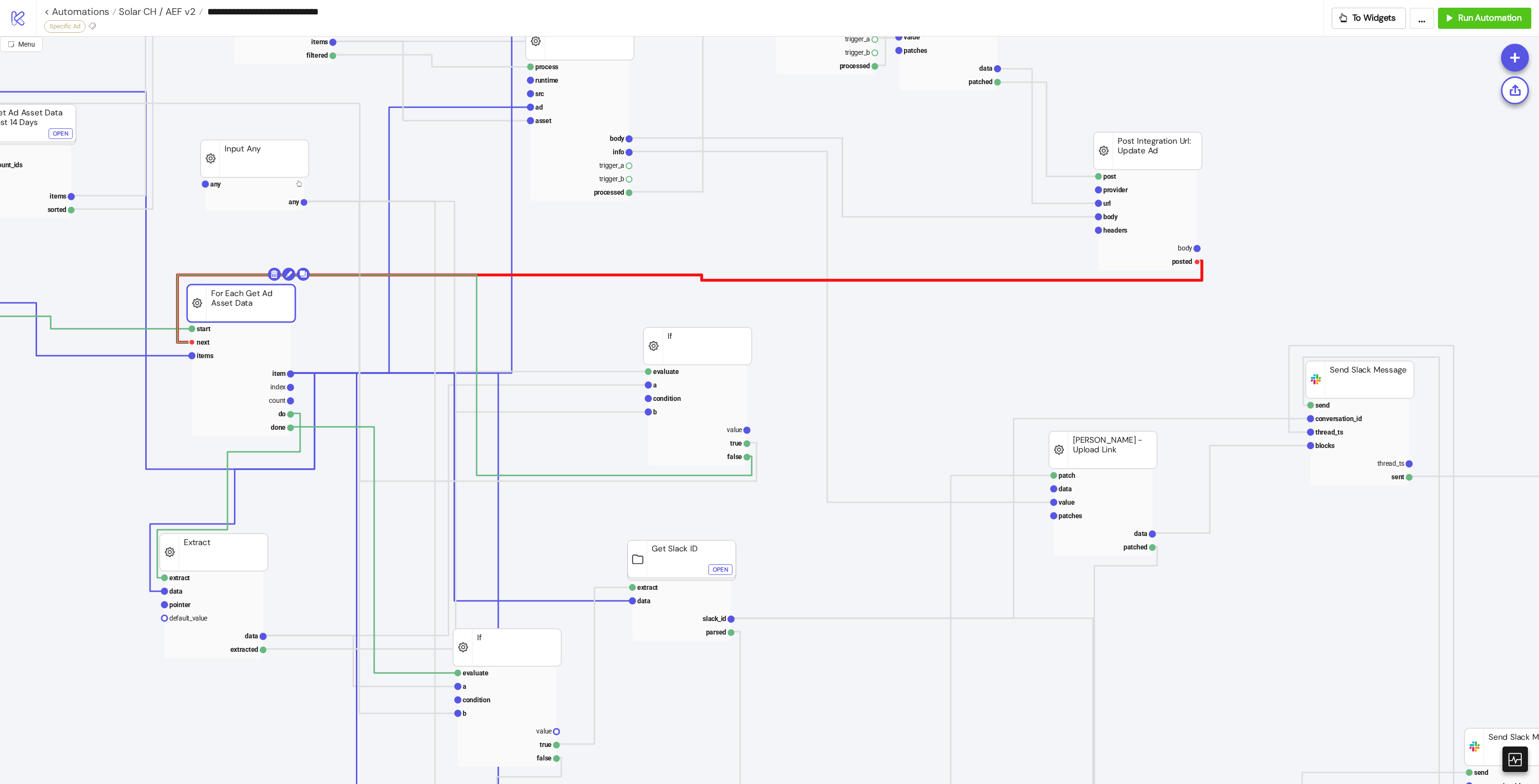
click at [1140, 280] on polyline at bounding box center [689, 301] width 1024 height 81
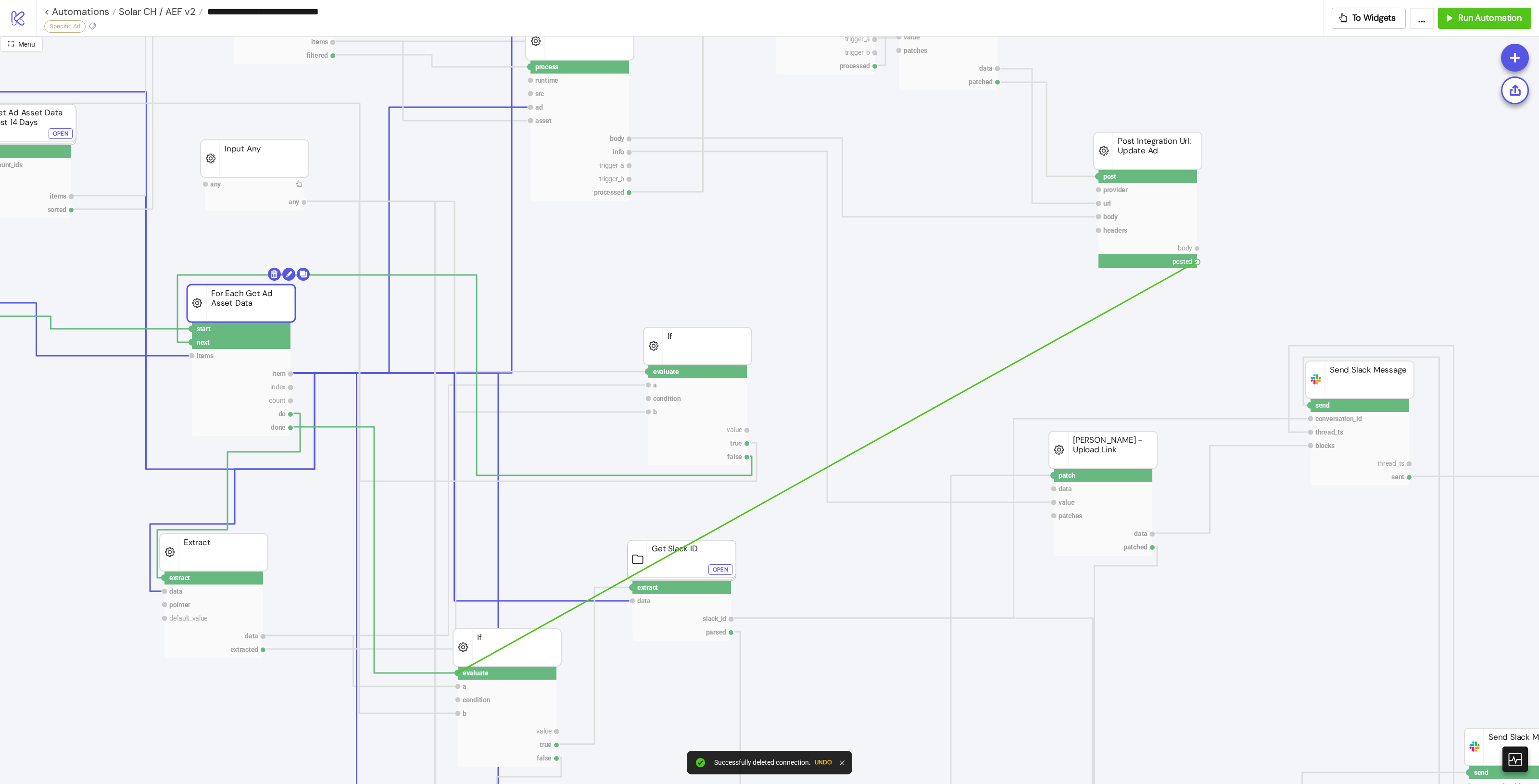
drag, startPoint x: 1196, startPoint y: 265, endPoint x: 457, endPoint y: 674, distance: 844.6
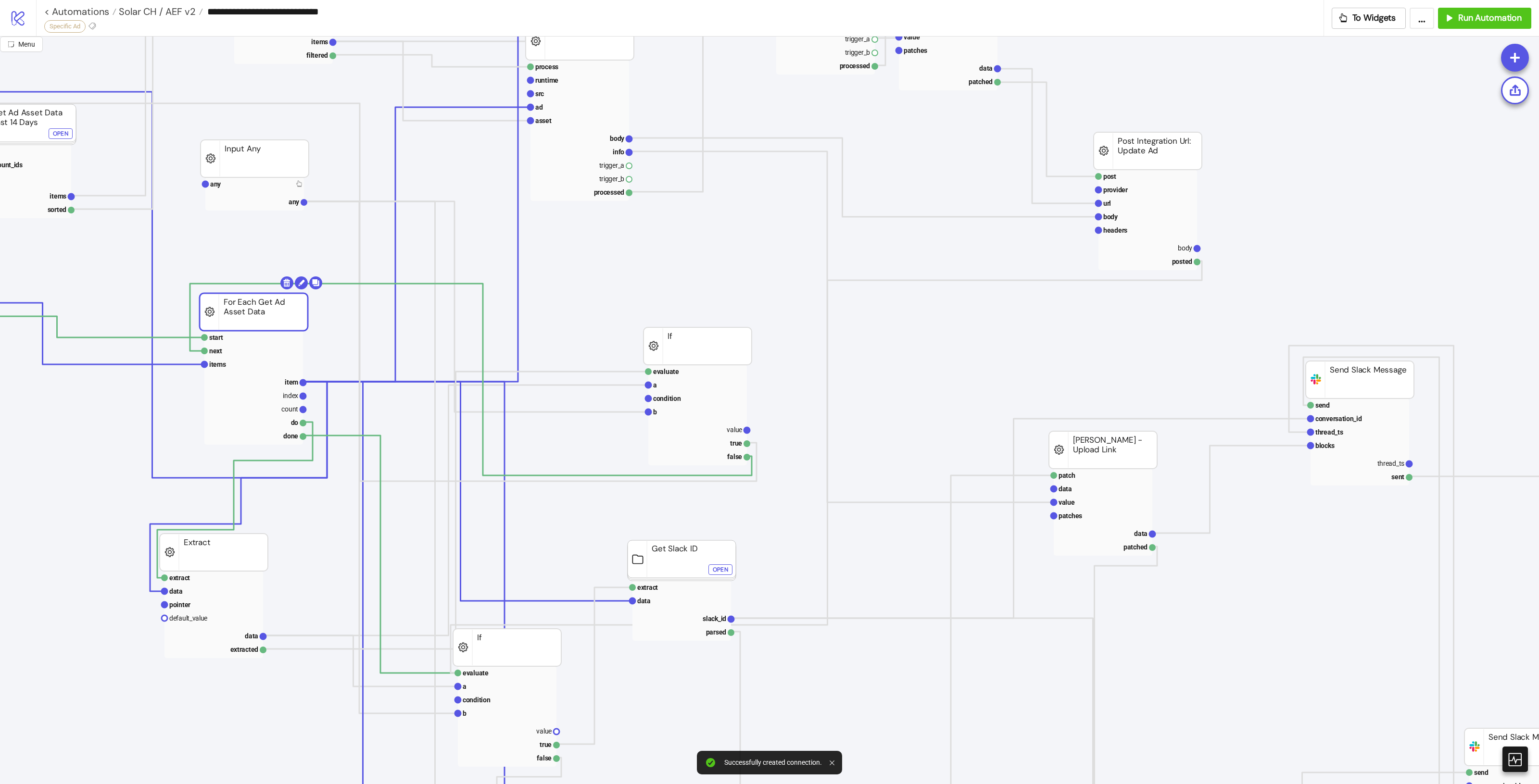
drag, startPoint x: 258, startPoint y: 308, endPoint x: 270, endPoint y: 317, distance: 15.0
click at [270, 317] on rect at bounding box center [254, 312] width 109 height 37
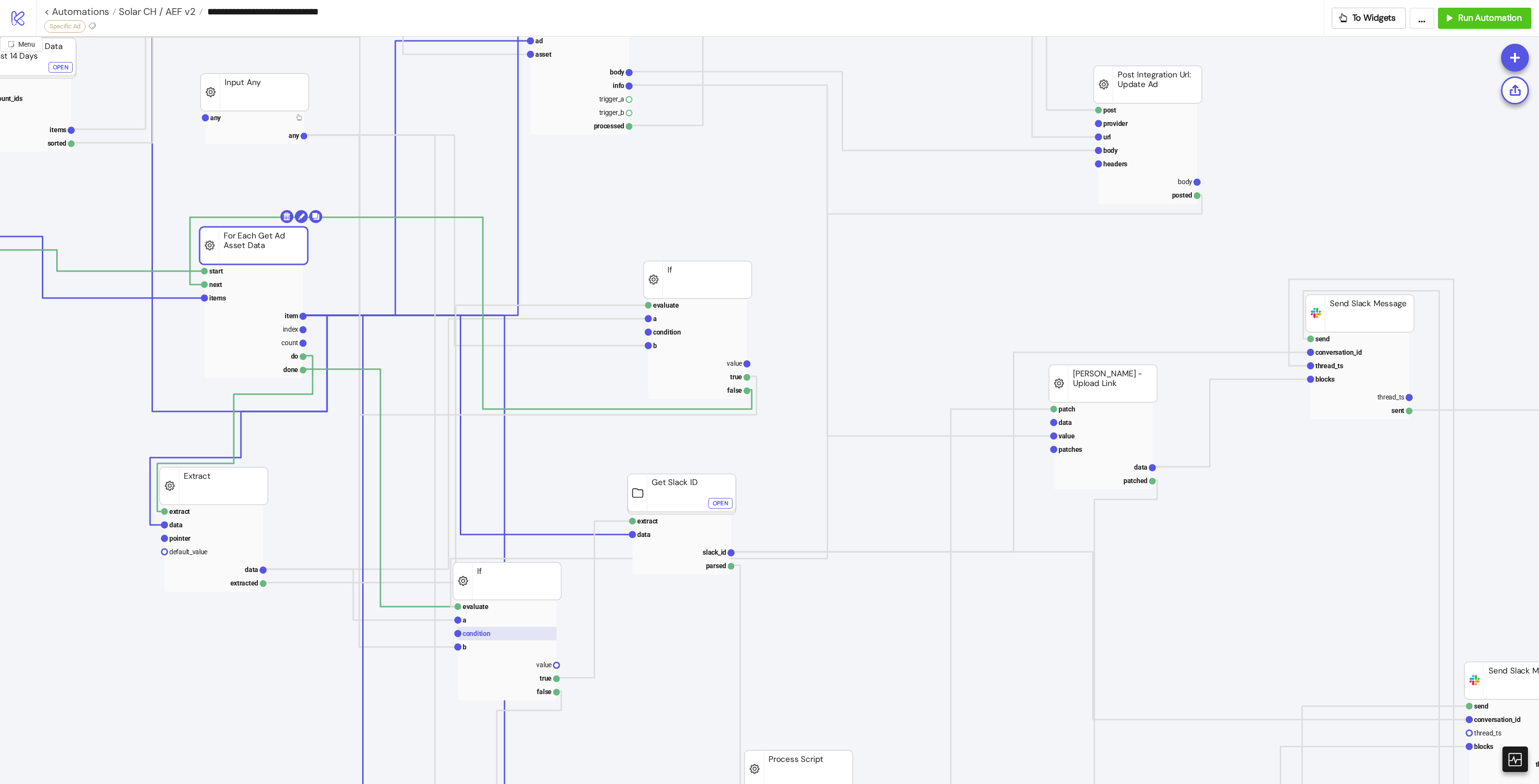
scroll to position [301, 397]
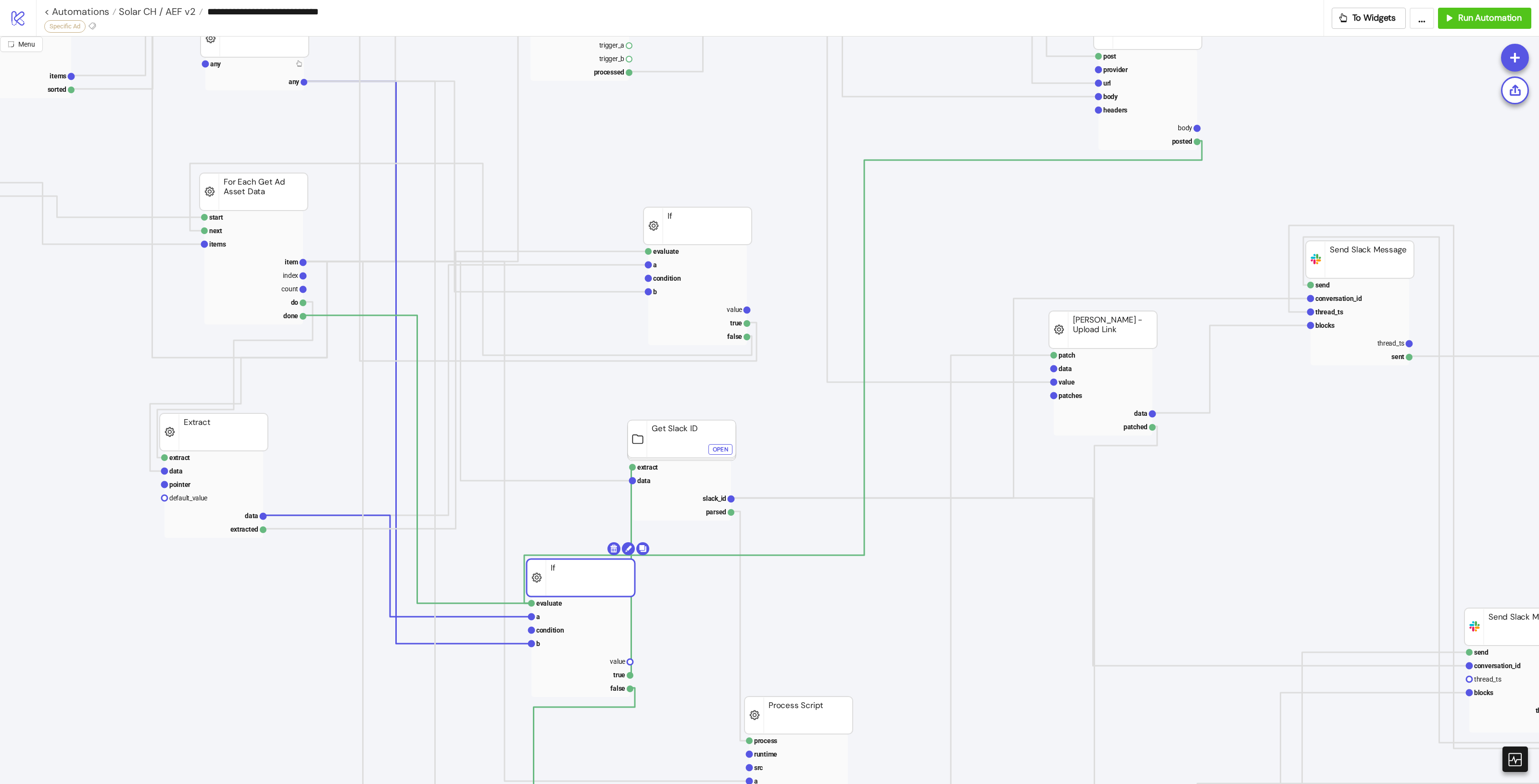
drag, startPoint x: 527, startPoint y: 549, endPoint x: 587, endPoint y: 588, distance: 71.6
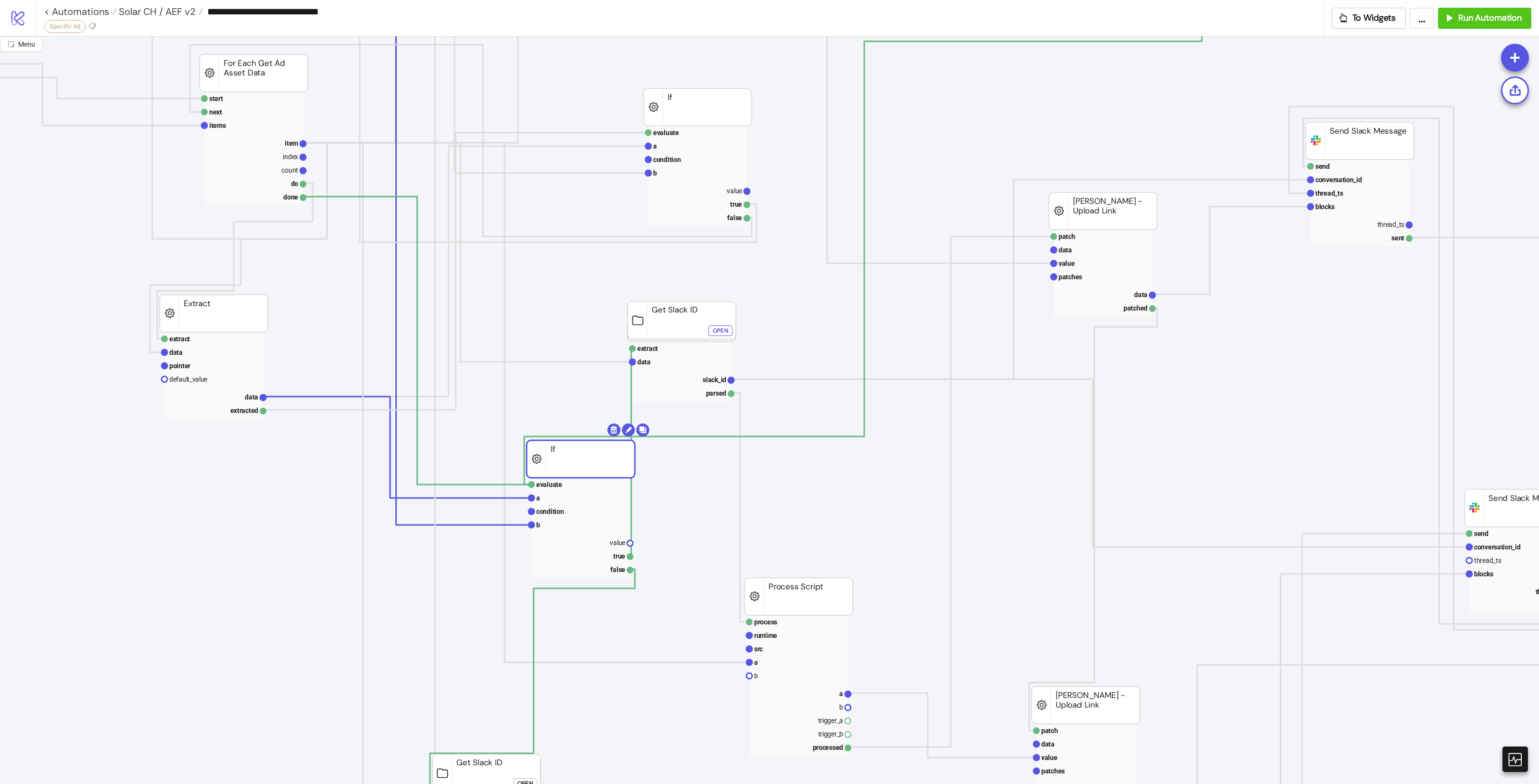
scroll to position [420, 397]
click at [602, 554] on rect at bounding box center [581, 554] width 99 height 14
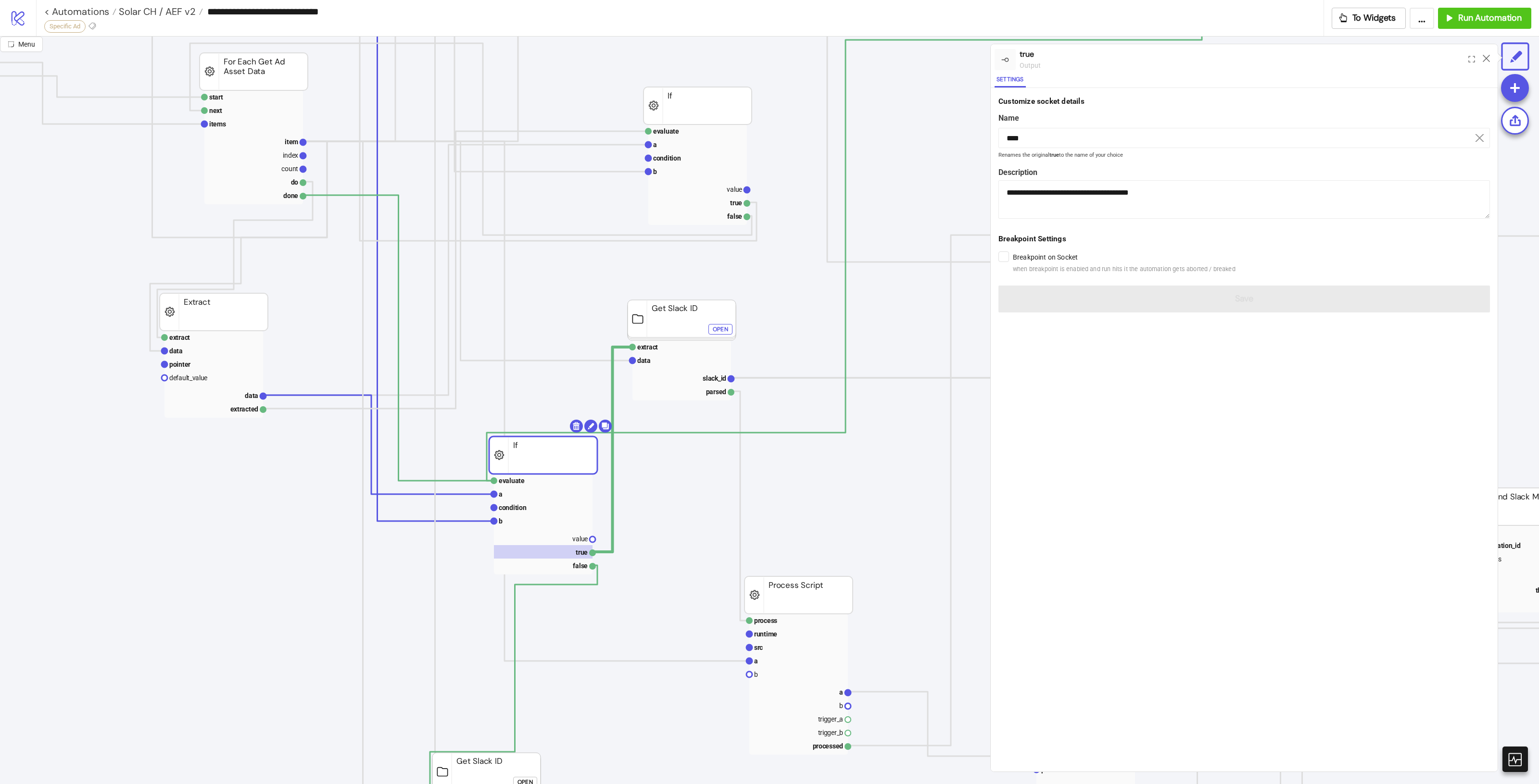
drag, startPoint x: 582, startPoint y: 455, endPoint x: 531, endPoint y: 447, distance: 51.6
click at [531, 447] on rect at bounding box center [543, 455] width 109 height 37
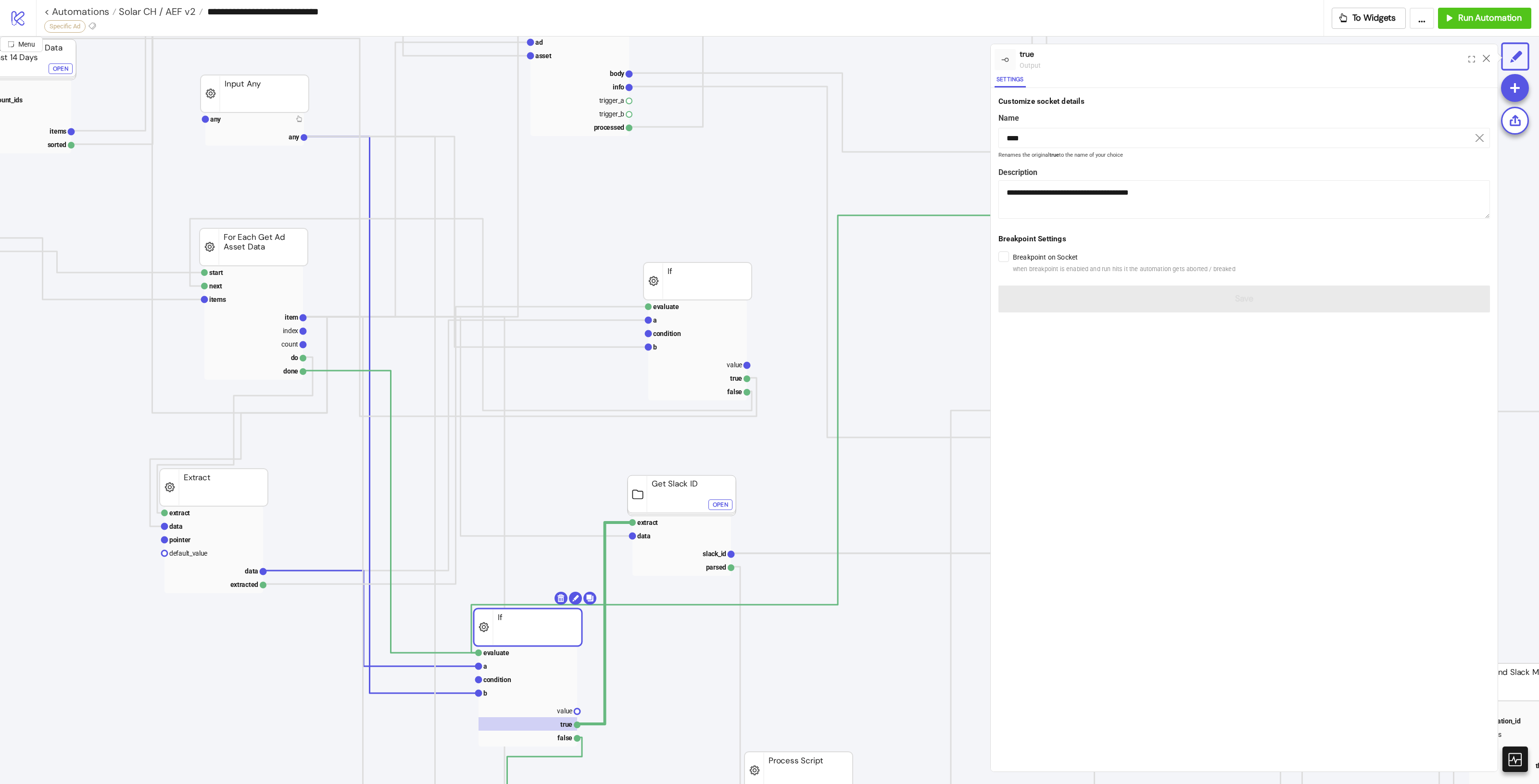
scroll to position [240, 397]
click at [1486, 57] on icon at bounding box center [1486, 58] width 7 height 7
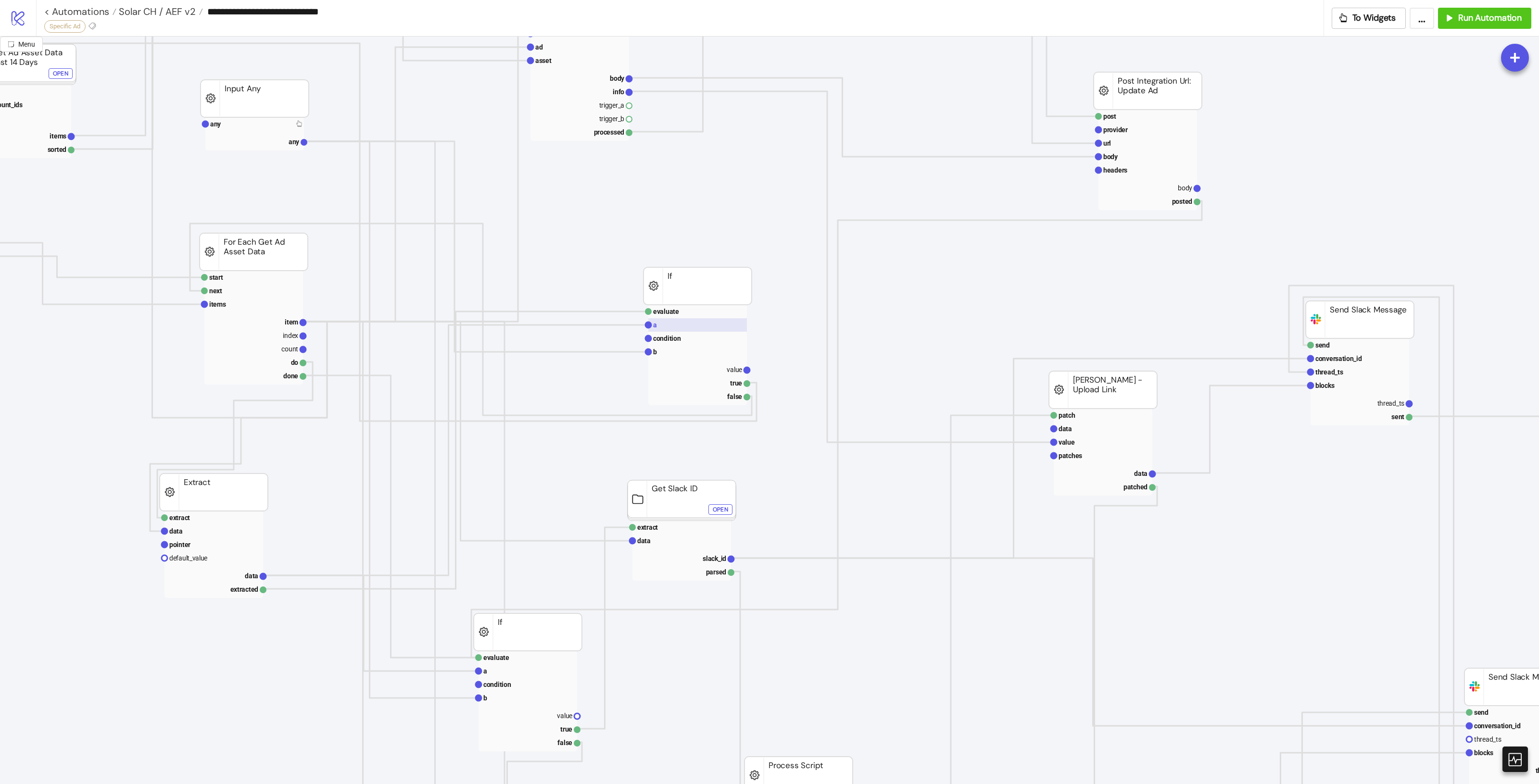
click at [671, 330] on rect at bounding box center [698, 325] width 99 height 14
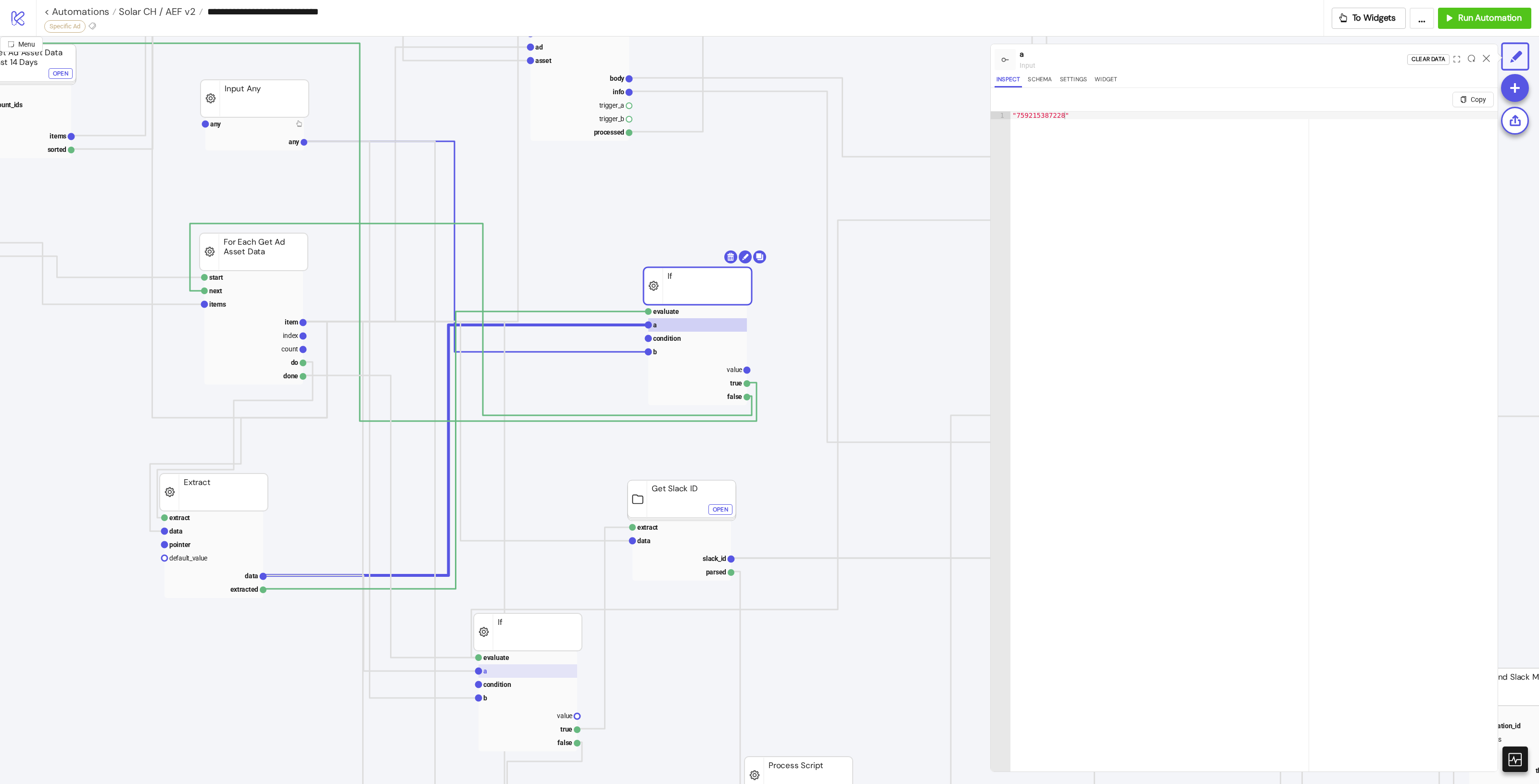
click at [514, 671] on rect at bounding box center [528, 671] width 99 height 14
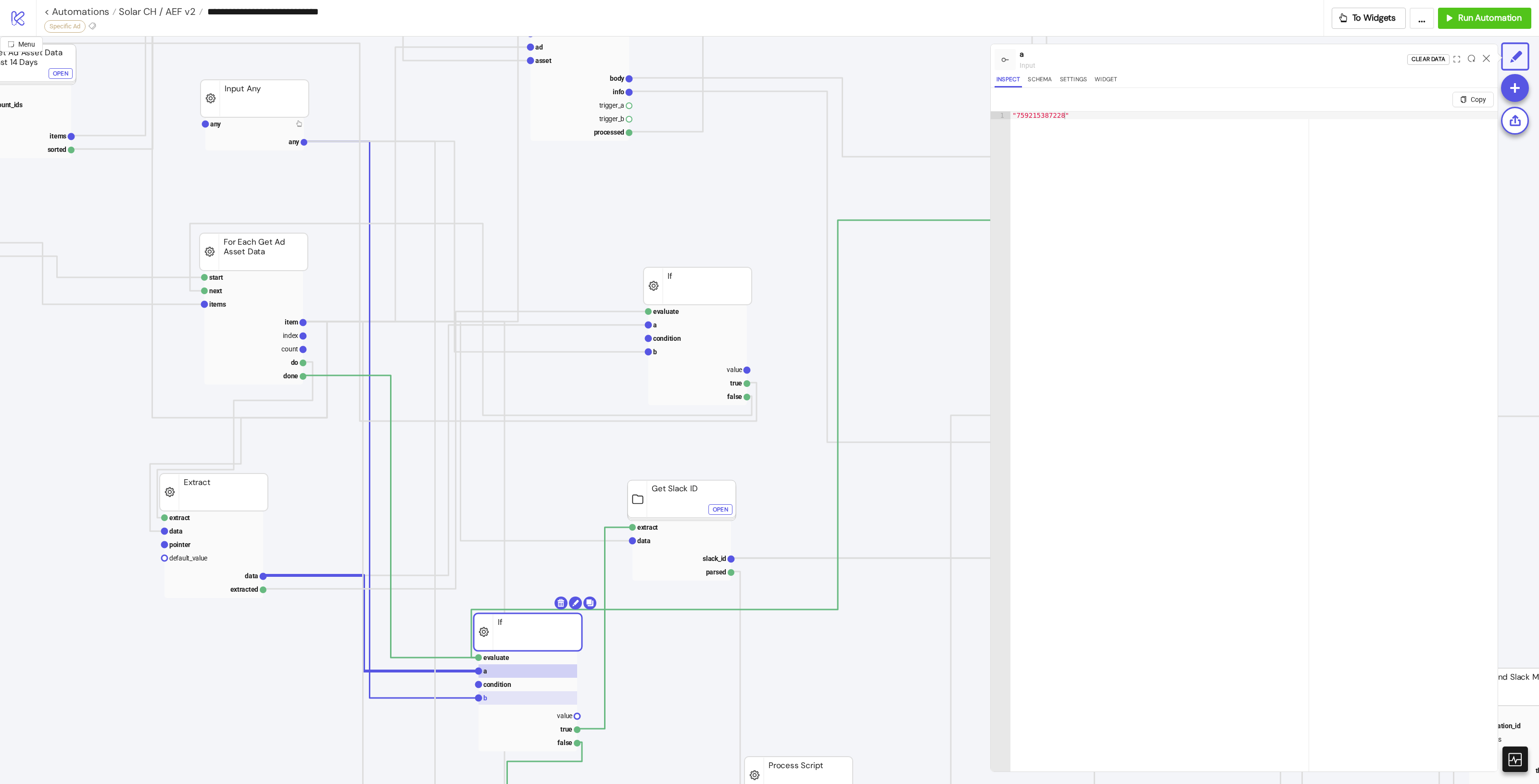
click at [506, 700] on rect at bounding box center [528, 698] width 99 height 14
click at [1483, 59] on icon at bounding box center [1486, 58] width 7 height 7
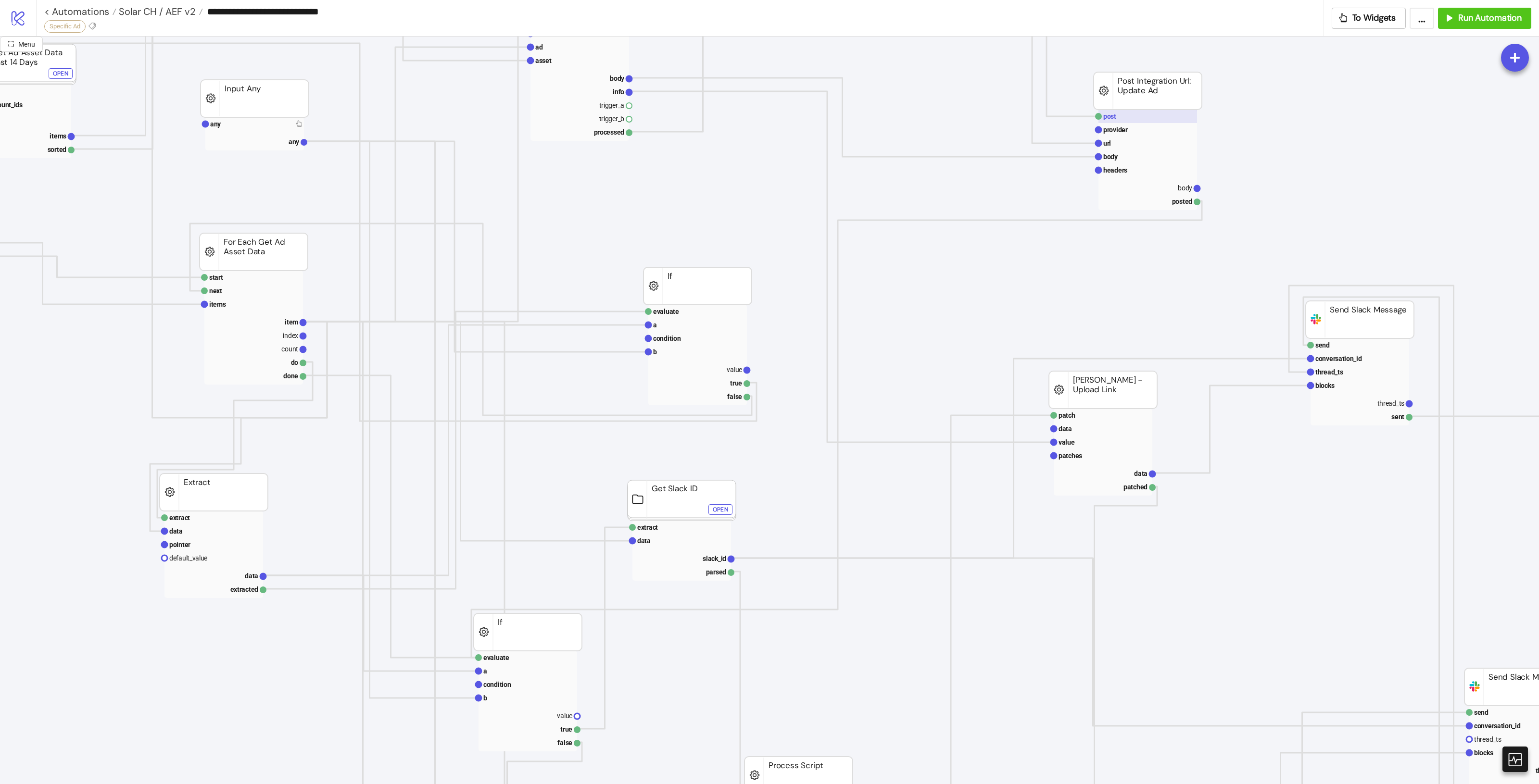
click at [1164, 116] on rect at bounding box center [1148, 116] width 99 height 14
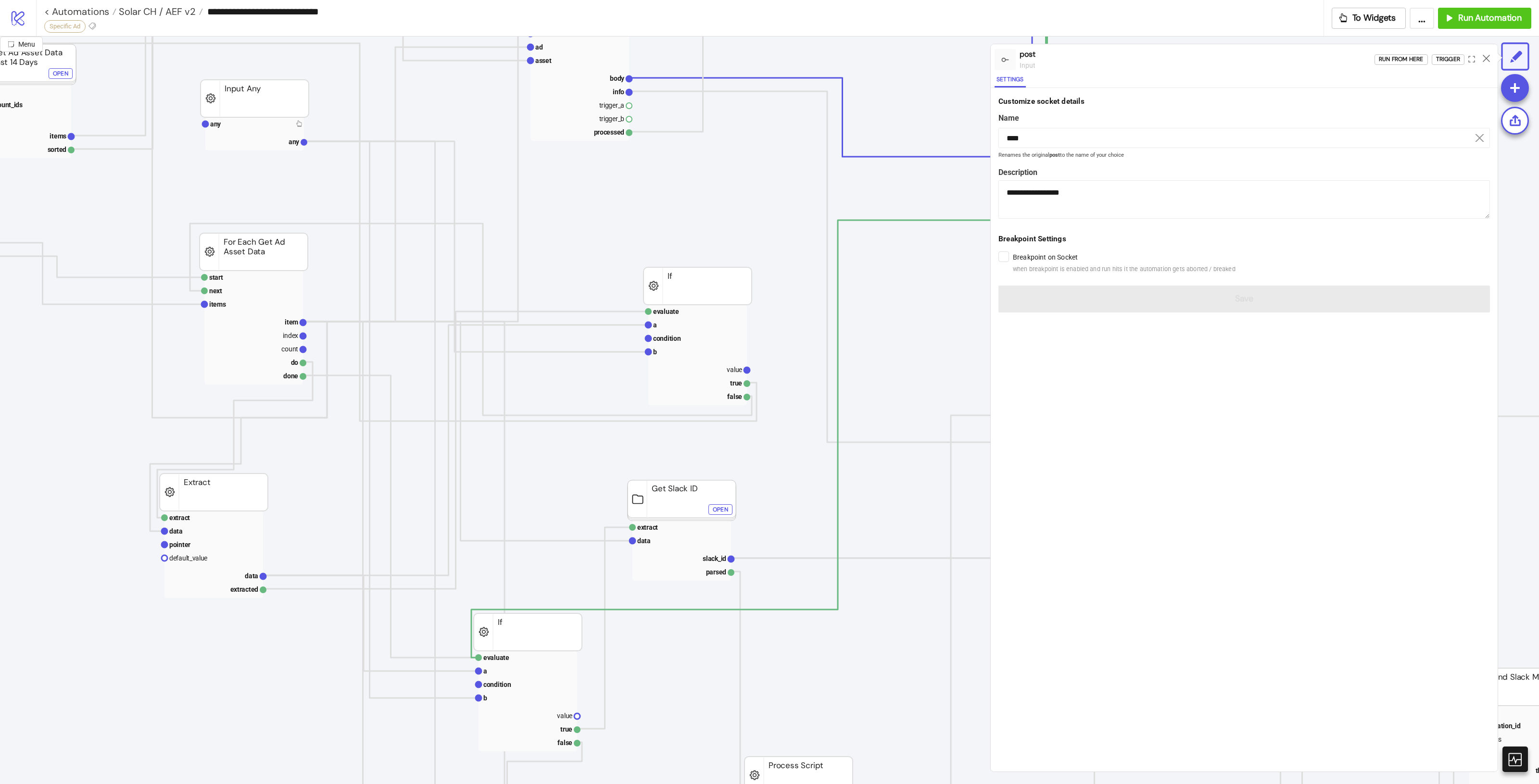
click at [1479, 59] on div at bounding box center [1486, 59] width 15 height 26
click at [1484, 59] on icon at bounding box center [1486, 58] width 7 height 7
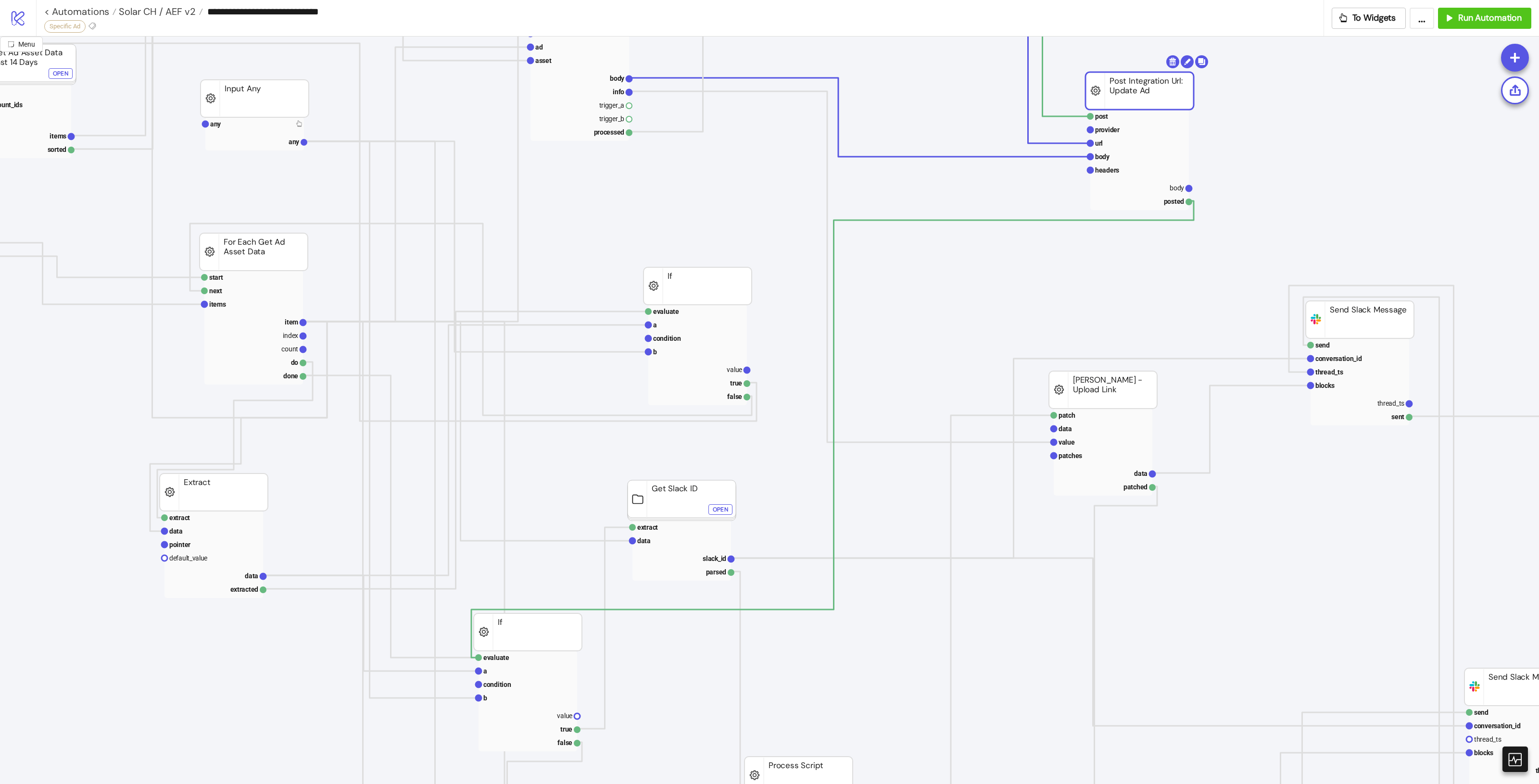
drag, startPoint x: 1159, startPoint y: 99, endPoint x: 1154, endPoint y: 104, distance: 7.1
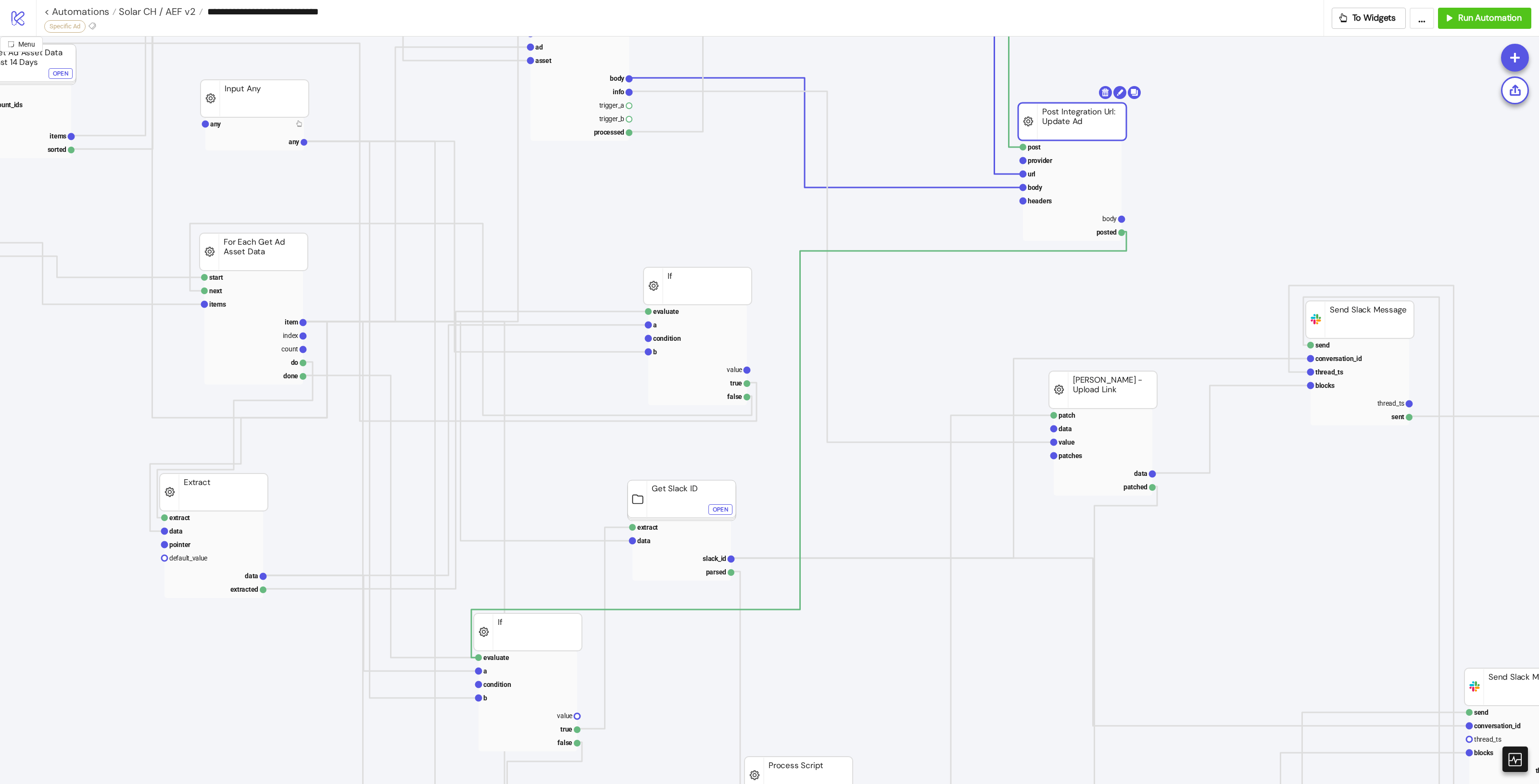
drag, startPoint x: 1116, startPoint y: 114, endPoint x: 1056, endPoint y: 120, distance: 60.3
click at [1056, 120] on rect at bounding box center [1072, 121] width 109 height 37
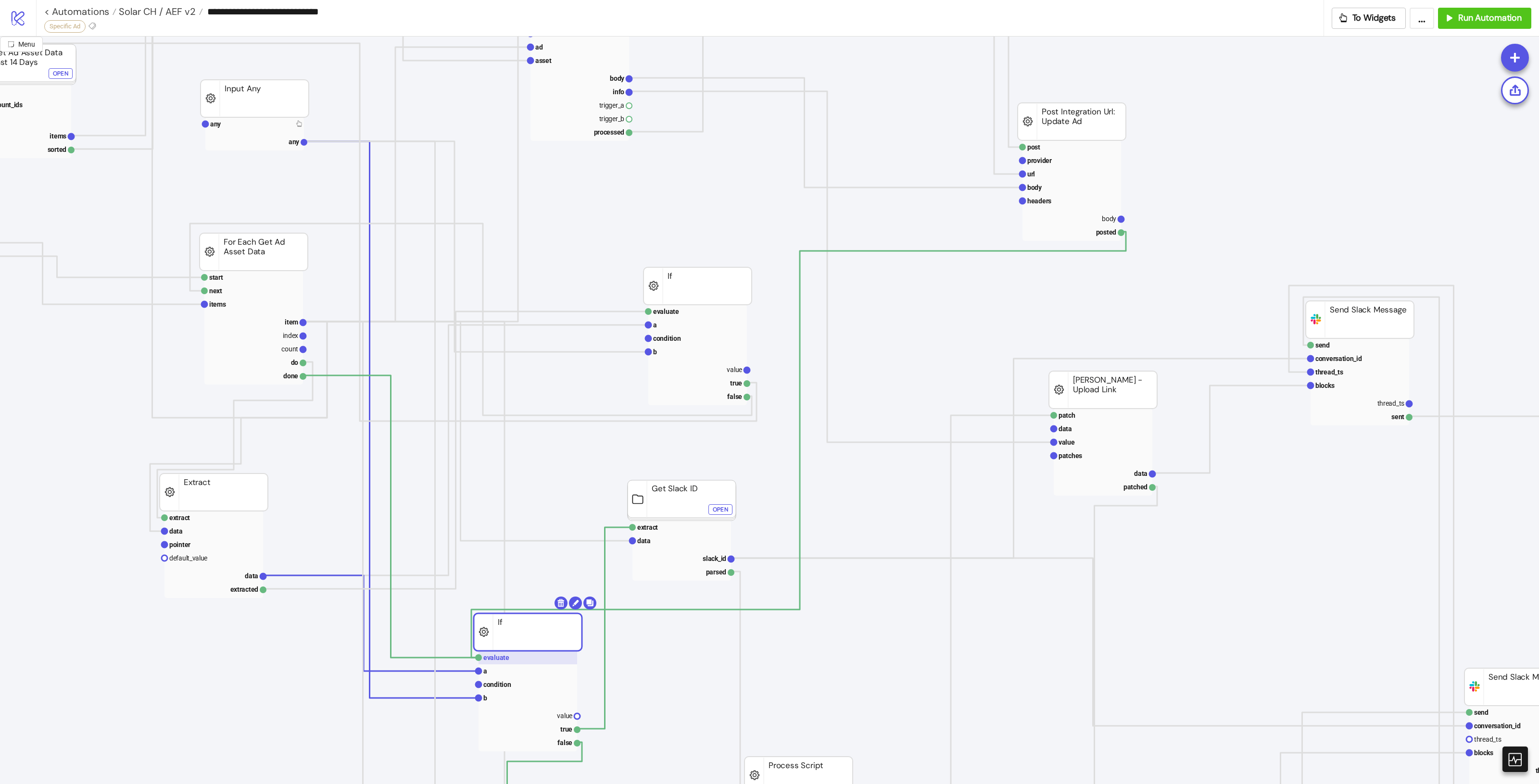
click at [503, 659] on text "evaluate" at bounding box center [496, 658] width 26 height 8
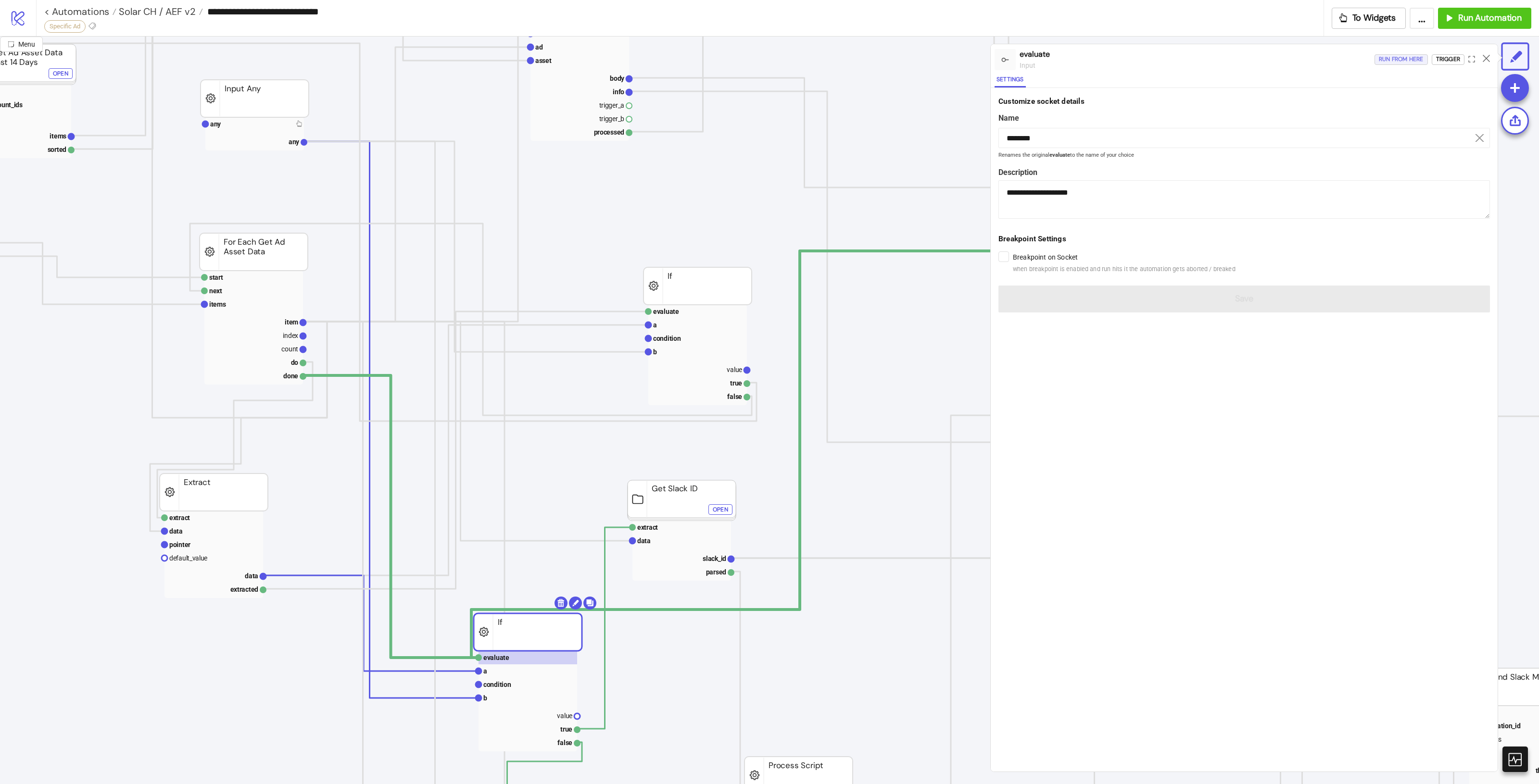
click at [1396, 58] on div "Run from here" at bounding box center [1401, 60] width 45 height 11
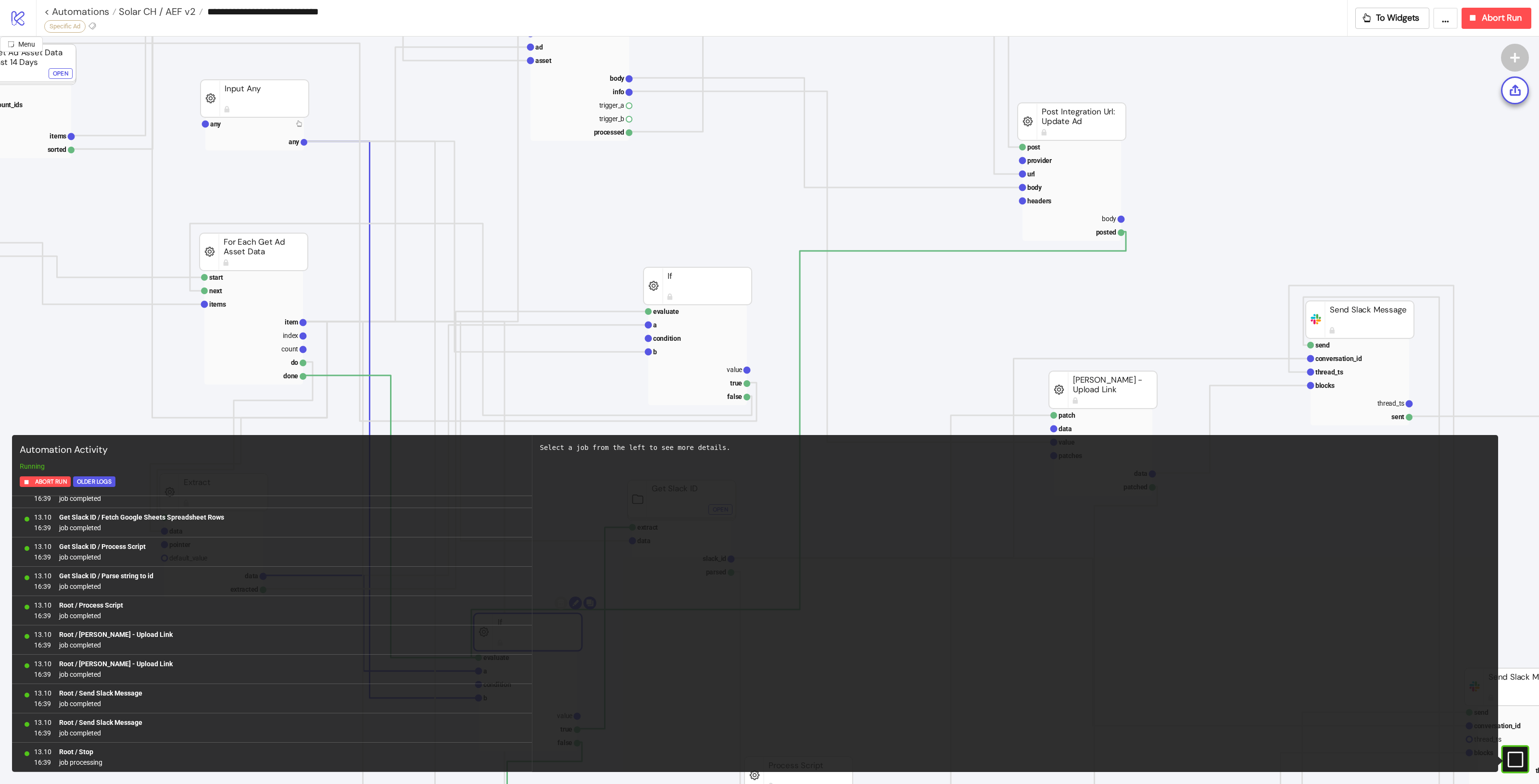
scroll to position [0, 0]
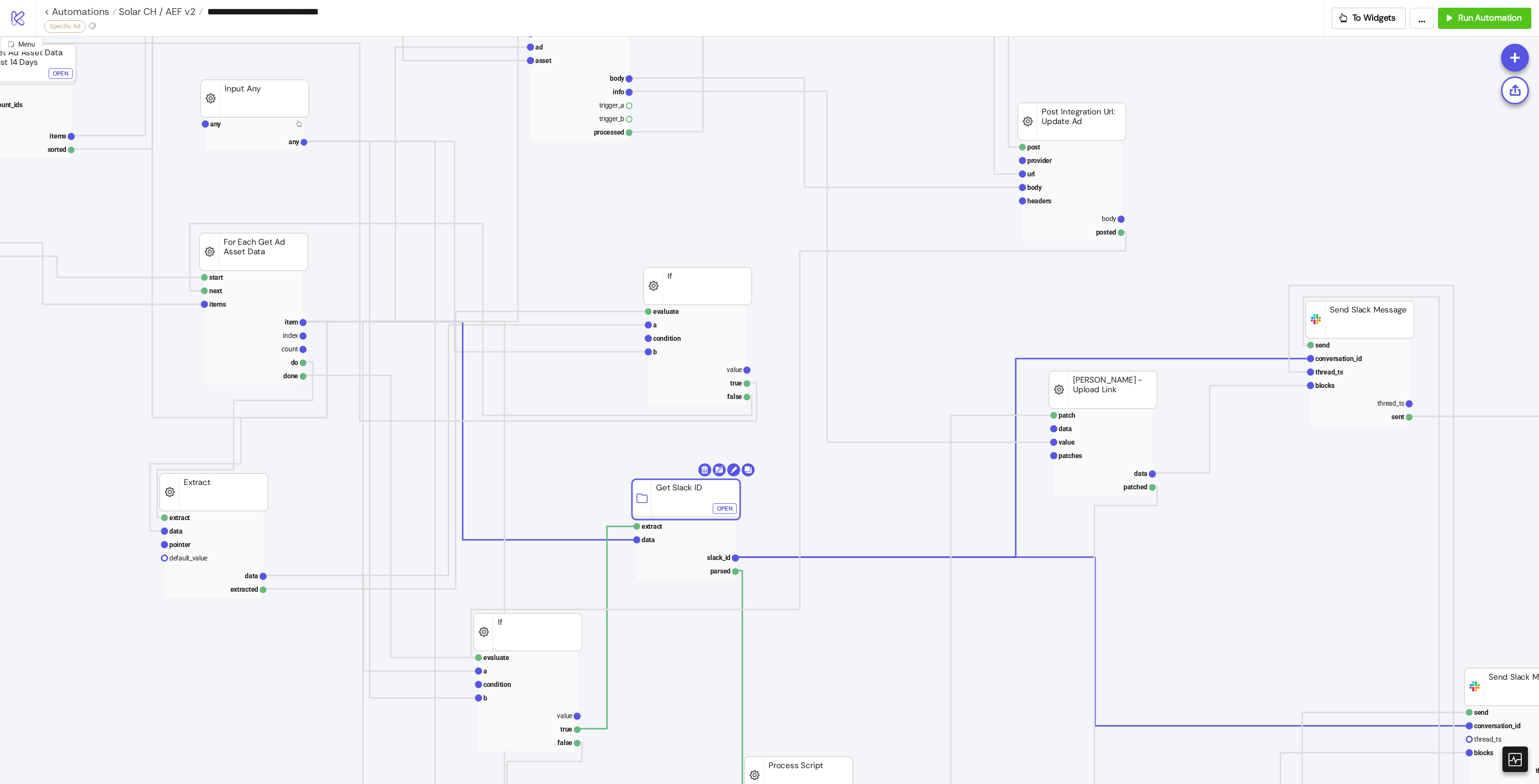
drag, startPoint x: 668, startPoint y: 508, endPoint x: 716, endPoint y: 496, distance: 49.5
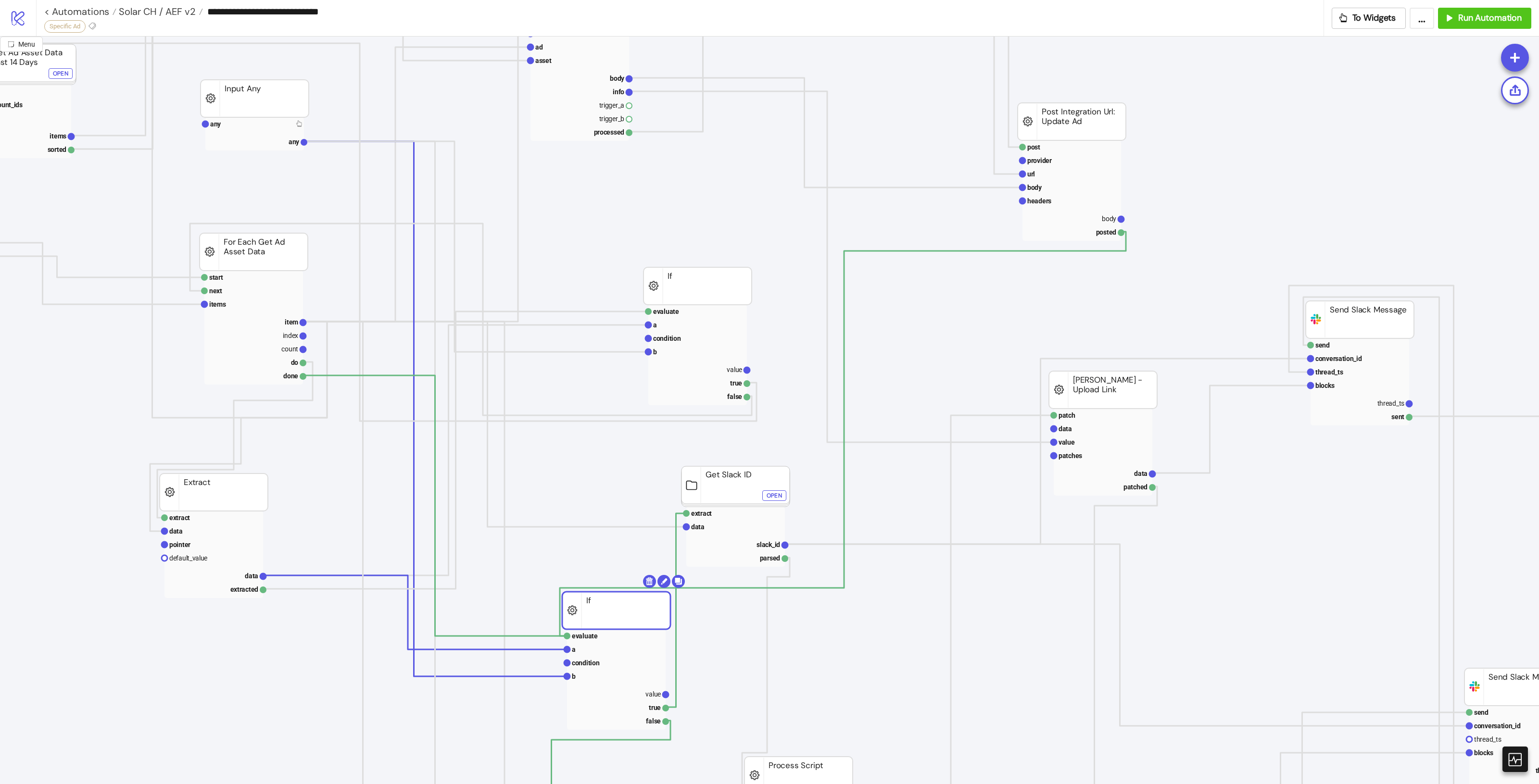
drag, startPoint x: 557, startPoint y: 625, endPoint x: 716, endPoint y: 505, distance: 199.2
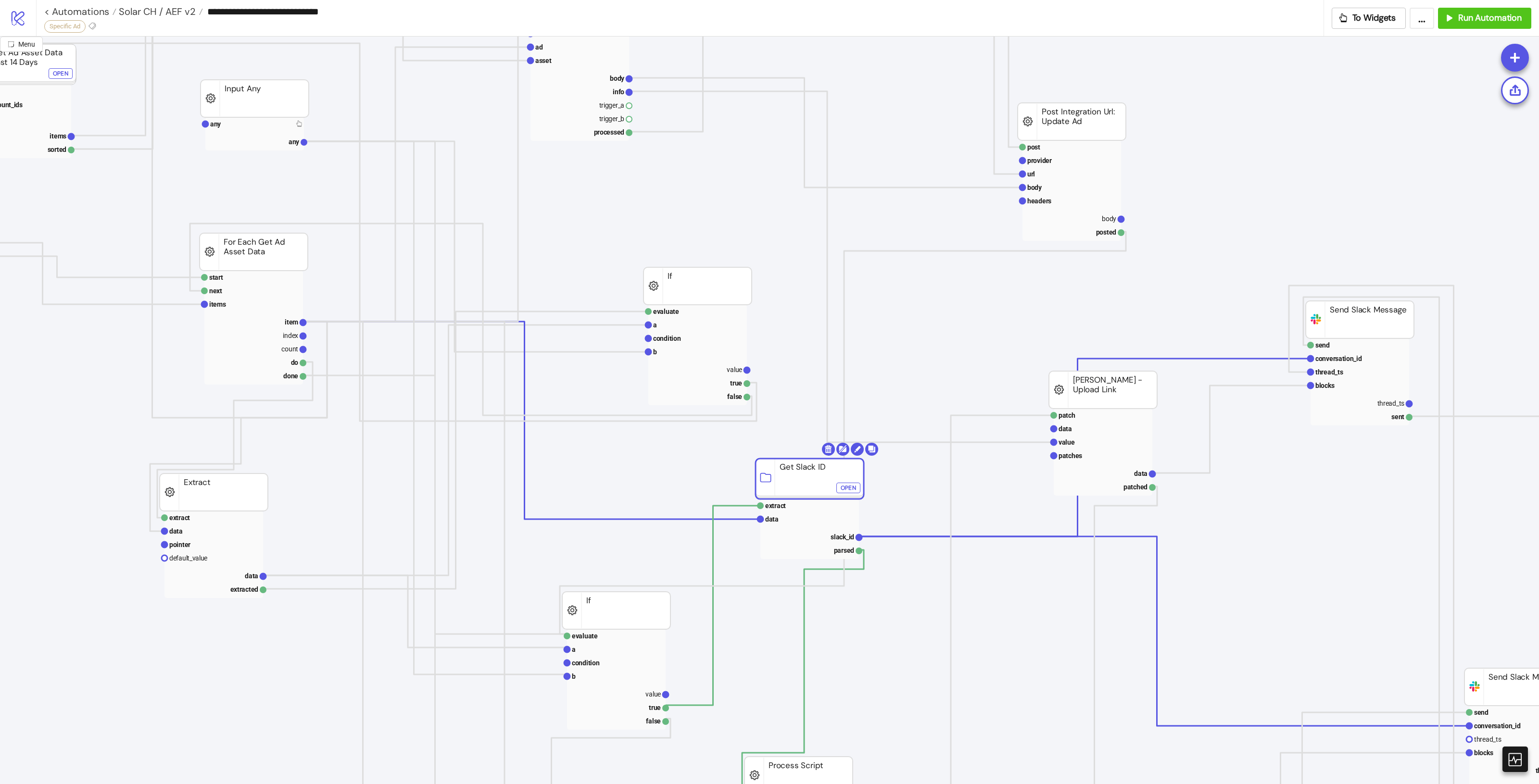
drag, startPoint x: 723, startPoint y: 492, endPoint x: 787, endPoint y: 486, distance: 64.3
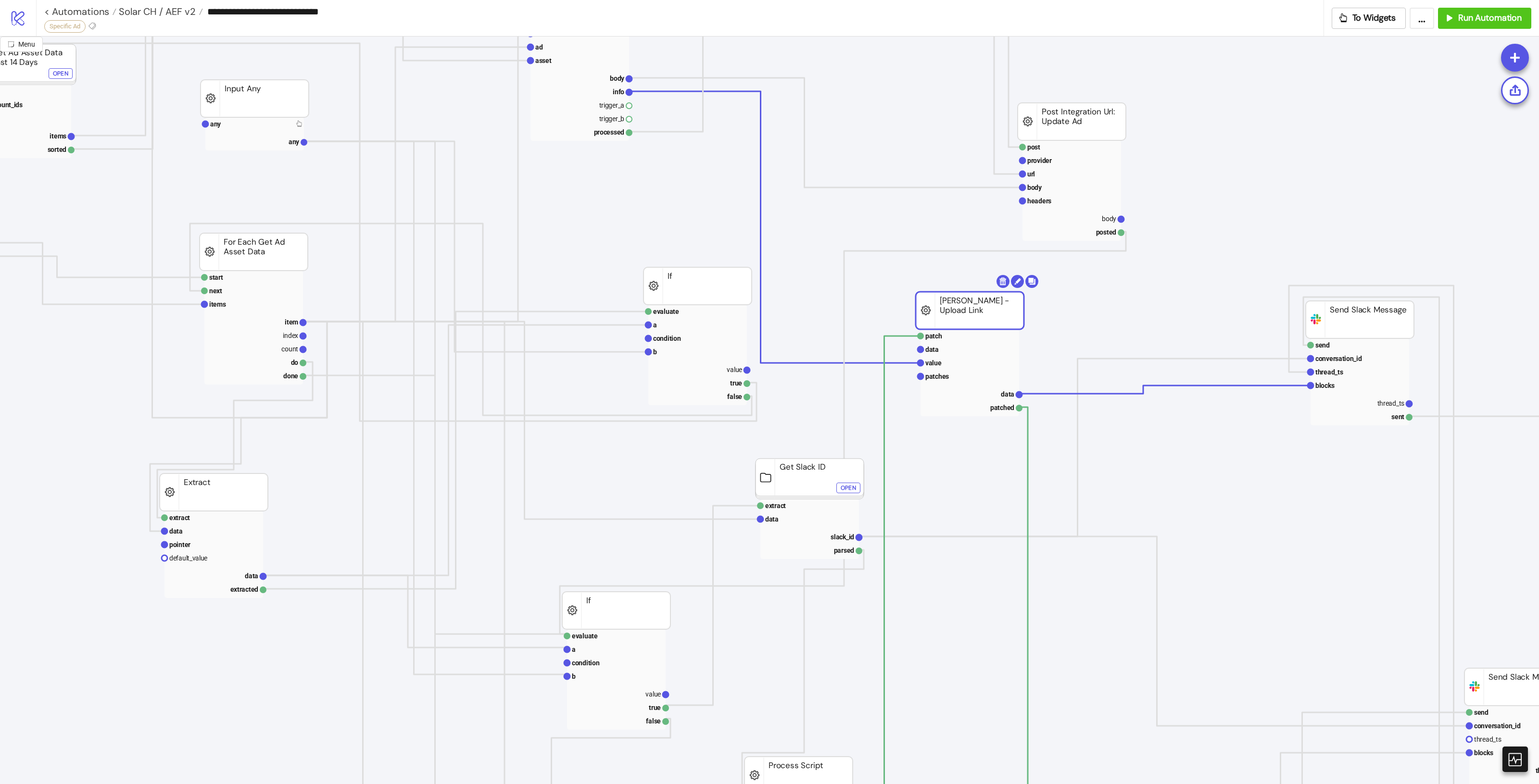
drag, startPoint x: 1107, startPoint y: 388, endPoint x: 992, endPoint y: 308, distance: 140.1
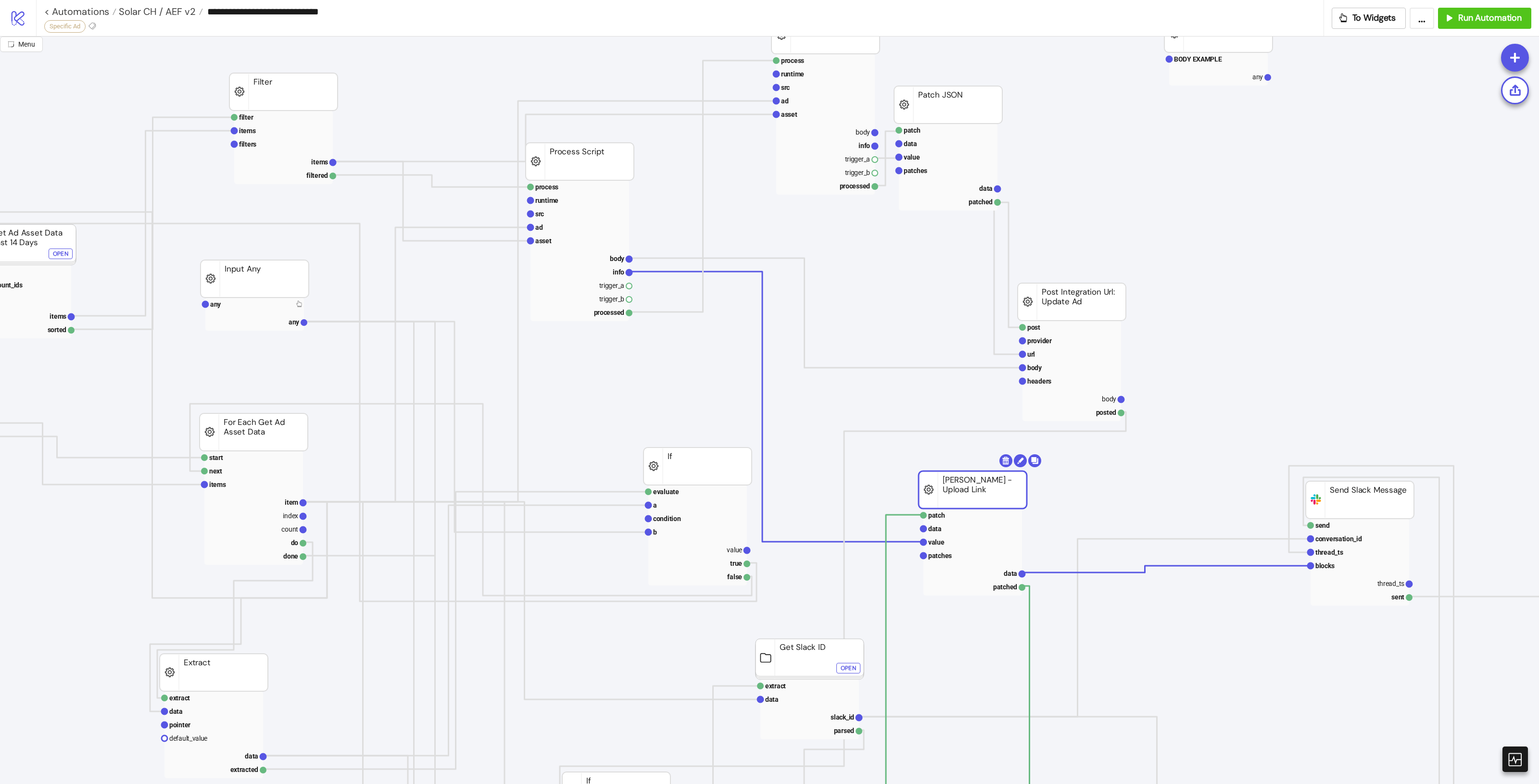
drag, startPoint x: 1221, startPoint y: 661, endPoint x: 1215, endPoint y: 658, distance: 6.7
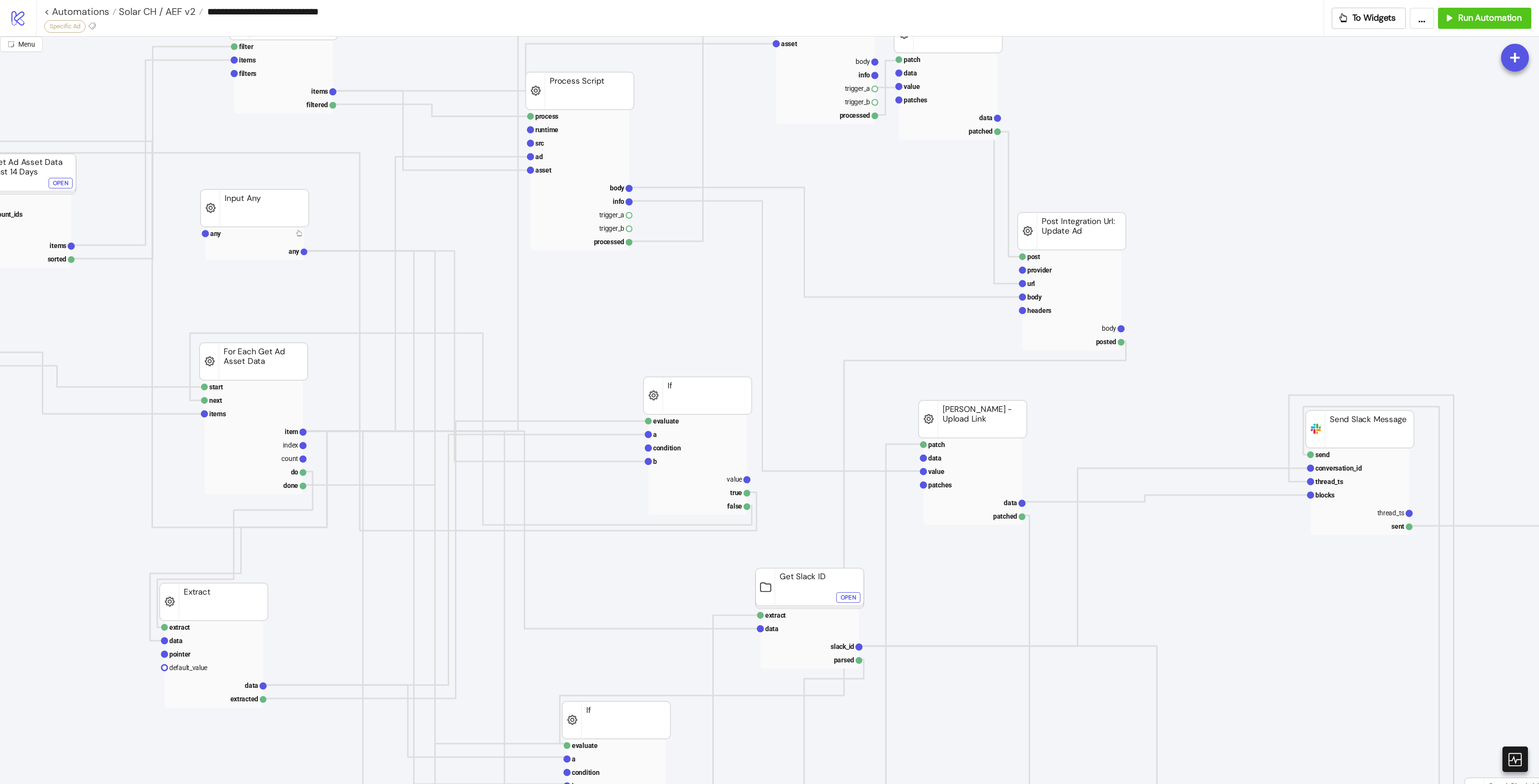
scroll to position [240, 397]
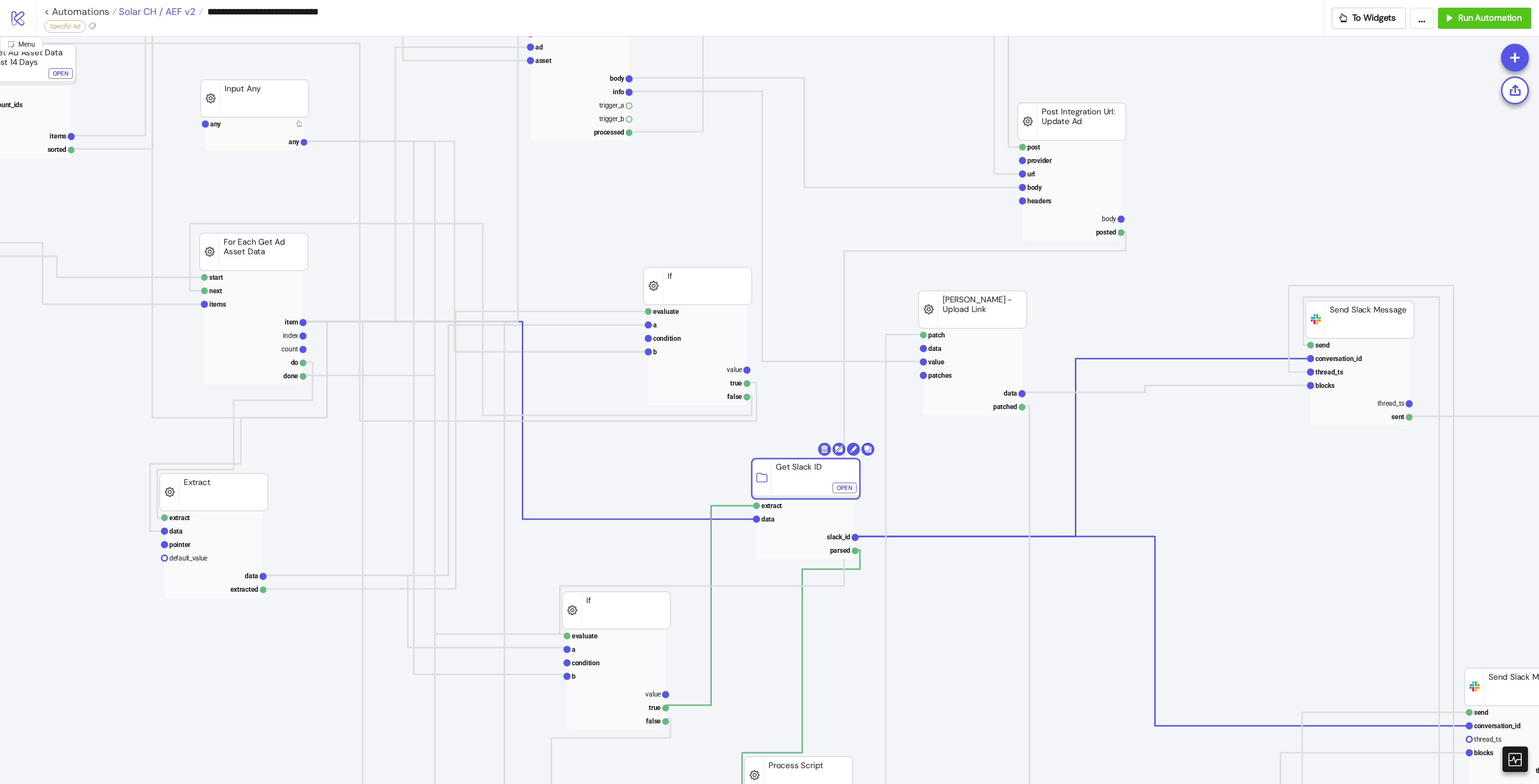
click at [147, 12] on span "Solar CH / AEF v2" at bounding box center [156, 12] width 79 height 13
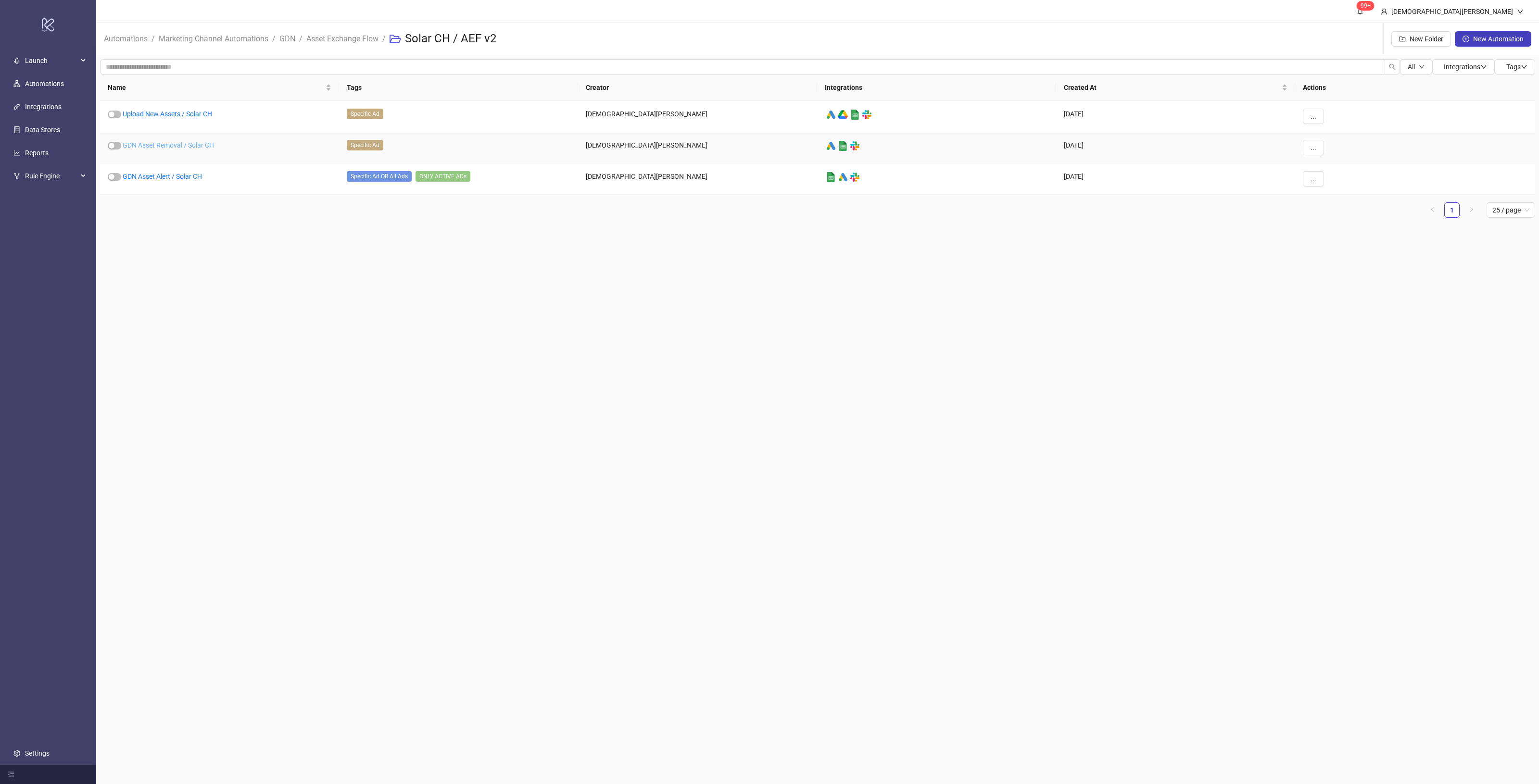
click at [181, 148] on link "GDN Asset Removal / Solar CH" at bounding box center [168, 145] width 92 height 8
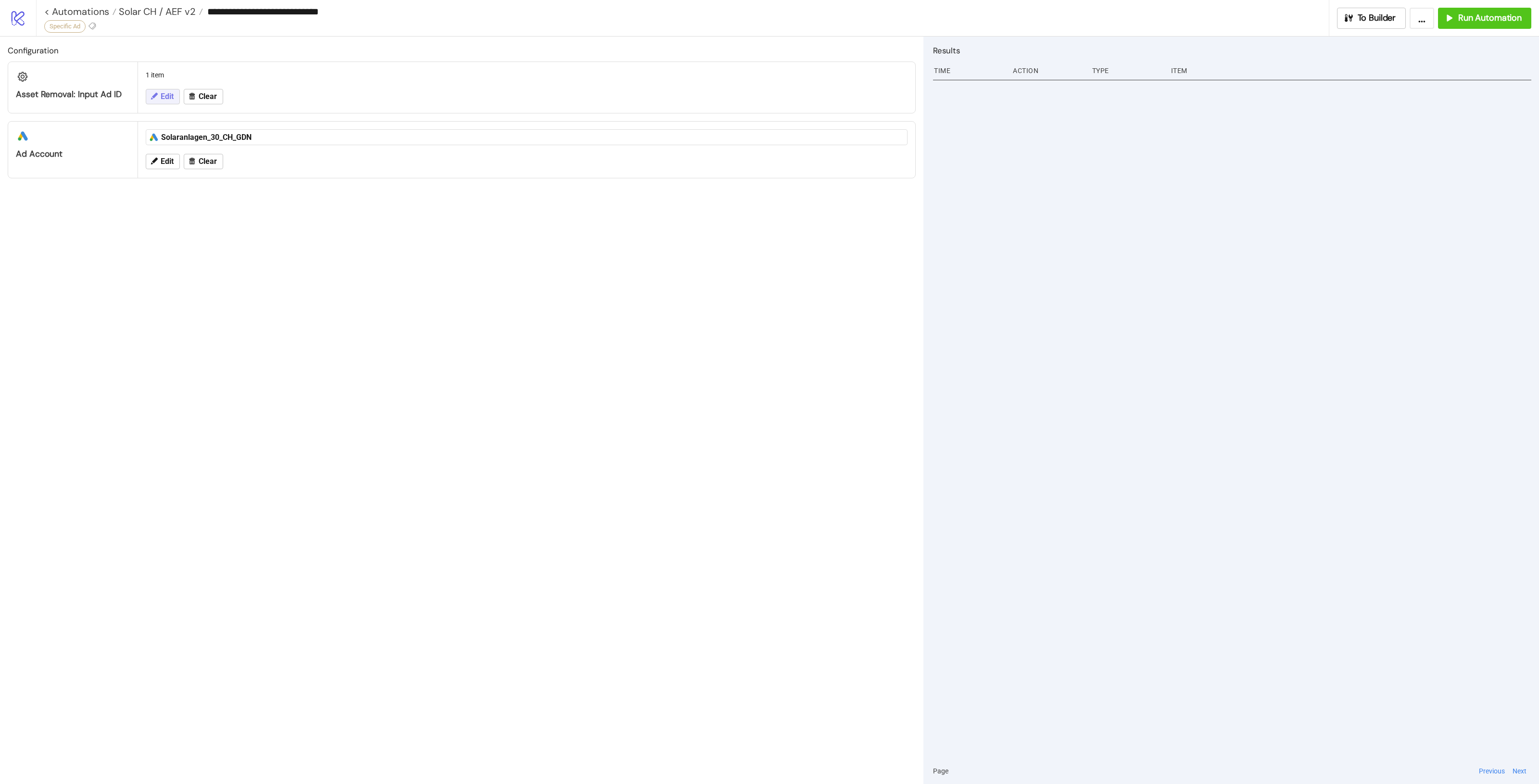
click at [156, 99] on icon at bounding box center [153, 96] width 9 height 9
click at [244, 123] on textarea "**********" at bounding box center [527, 124] width 747 height 26
paste textarea
type textarea "**********"
click at [205, 164] on span "Save" at bounding box center [200, 165] width 14 height 8
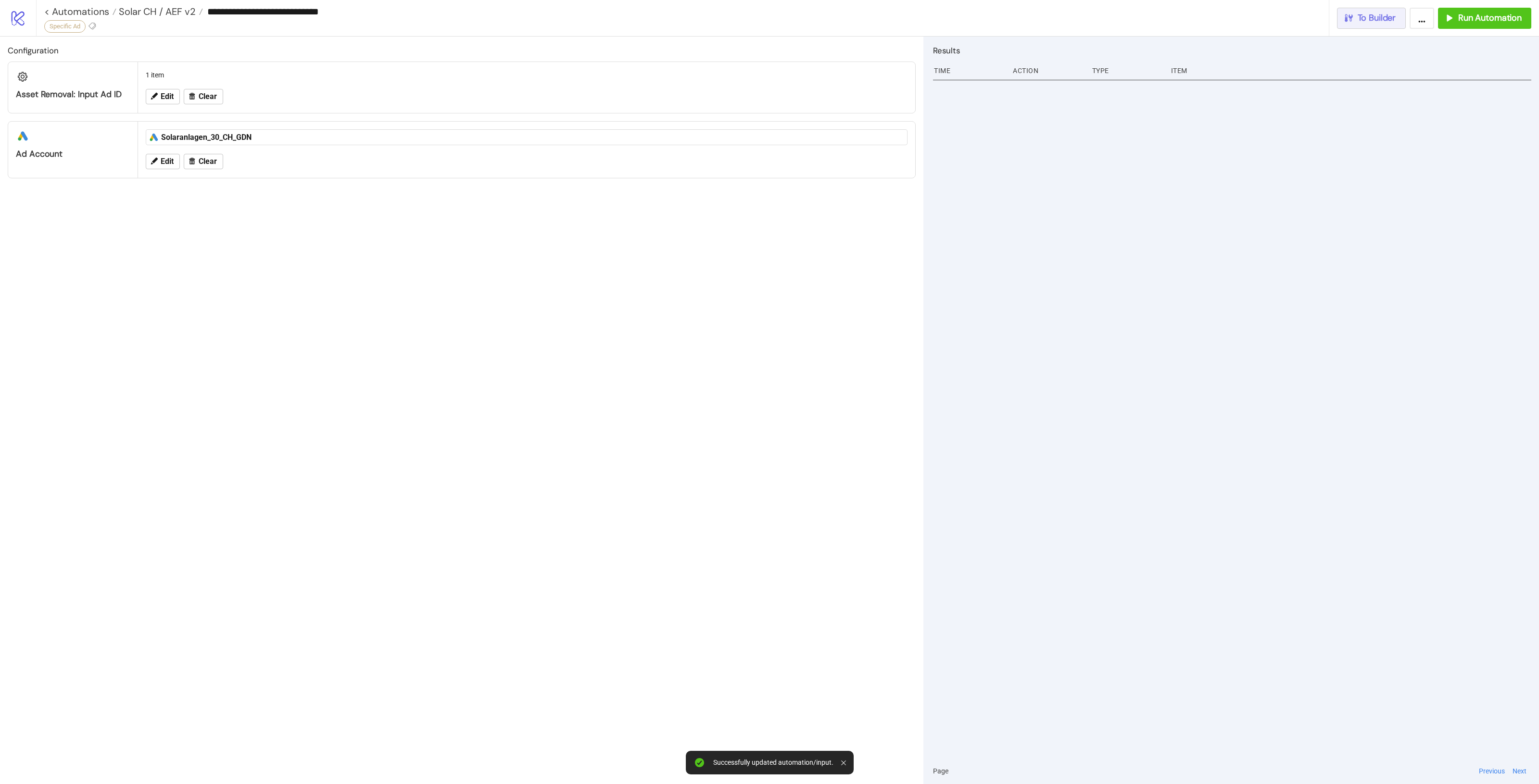
drag, startPoint x: 1355, startPoint y: 14, endPoint x: 1448, endPoint y: 36, distance: 95.6
click at [1400, 89] on div "**********" at bounding box center [769, 392] width 1539 height 784
click at [1462, 20] on span "Run Automation" at bounding box center [1490, 18] width 64 height 11
drag, startPoint x: 1463, startPoint y: 22, endPoint x: 1443, endPoint y: 41, distance: 27.6
click at [1463, 22] on span "Run Automation" at bounding box center [1490, 18] width 64 height 11
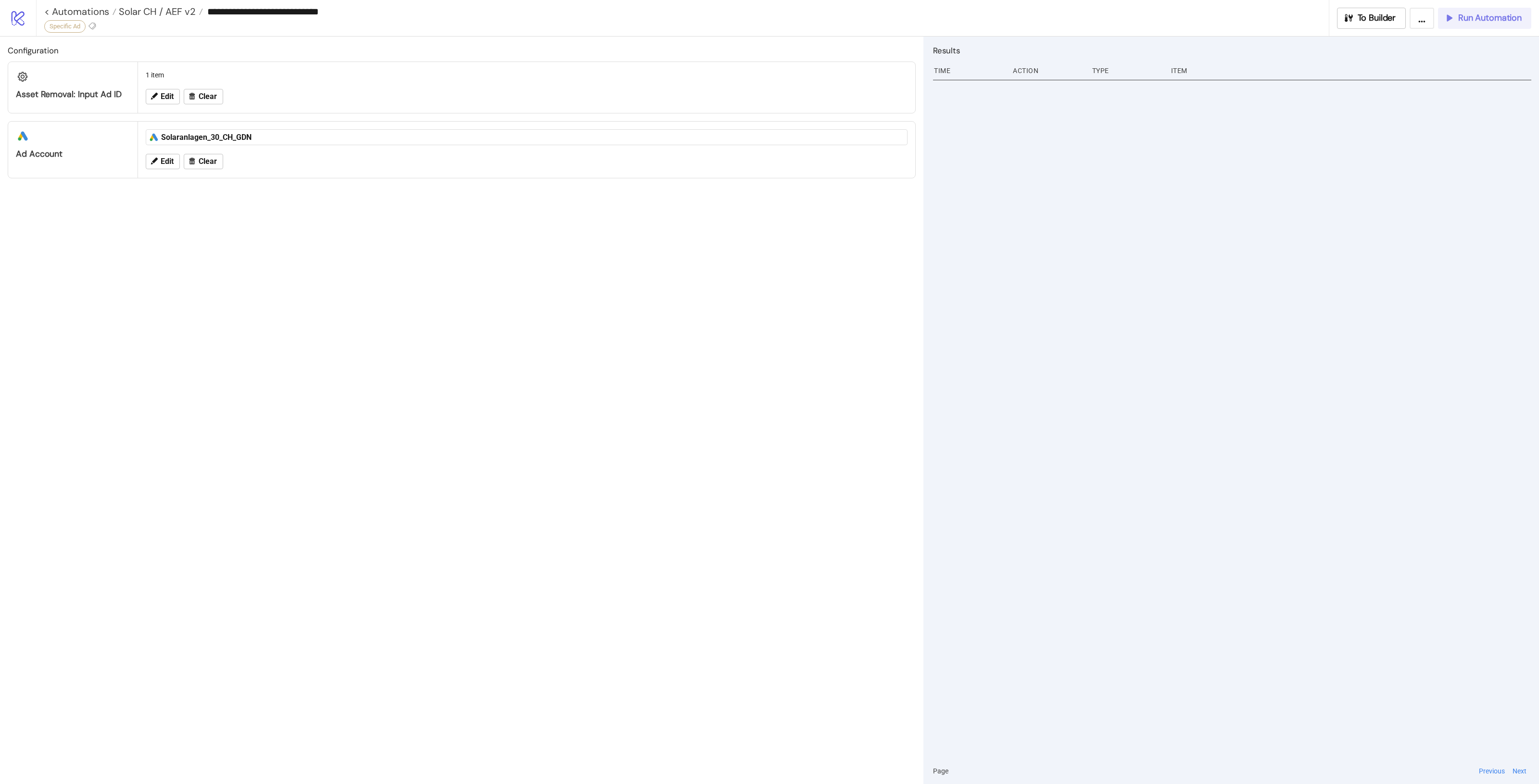
click at [1470, 16] on span "Run Automation" at bounding box center [1490, 18] width 64 height 11
drag, startPoint x: 543, startPoint y: 396, endPoint x: 562, endPoint y: 397, distance: 19.0
click at [546, 393] on div "Configuration Asset Removal: Input Ad ID 1 item Edit Clear platform/google_ads …" at bounding box center [461, 410] width 923 height 747
click at [1341, 20] on button "To Builder" at bounding box center [1371, 18] width 69 height 22
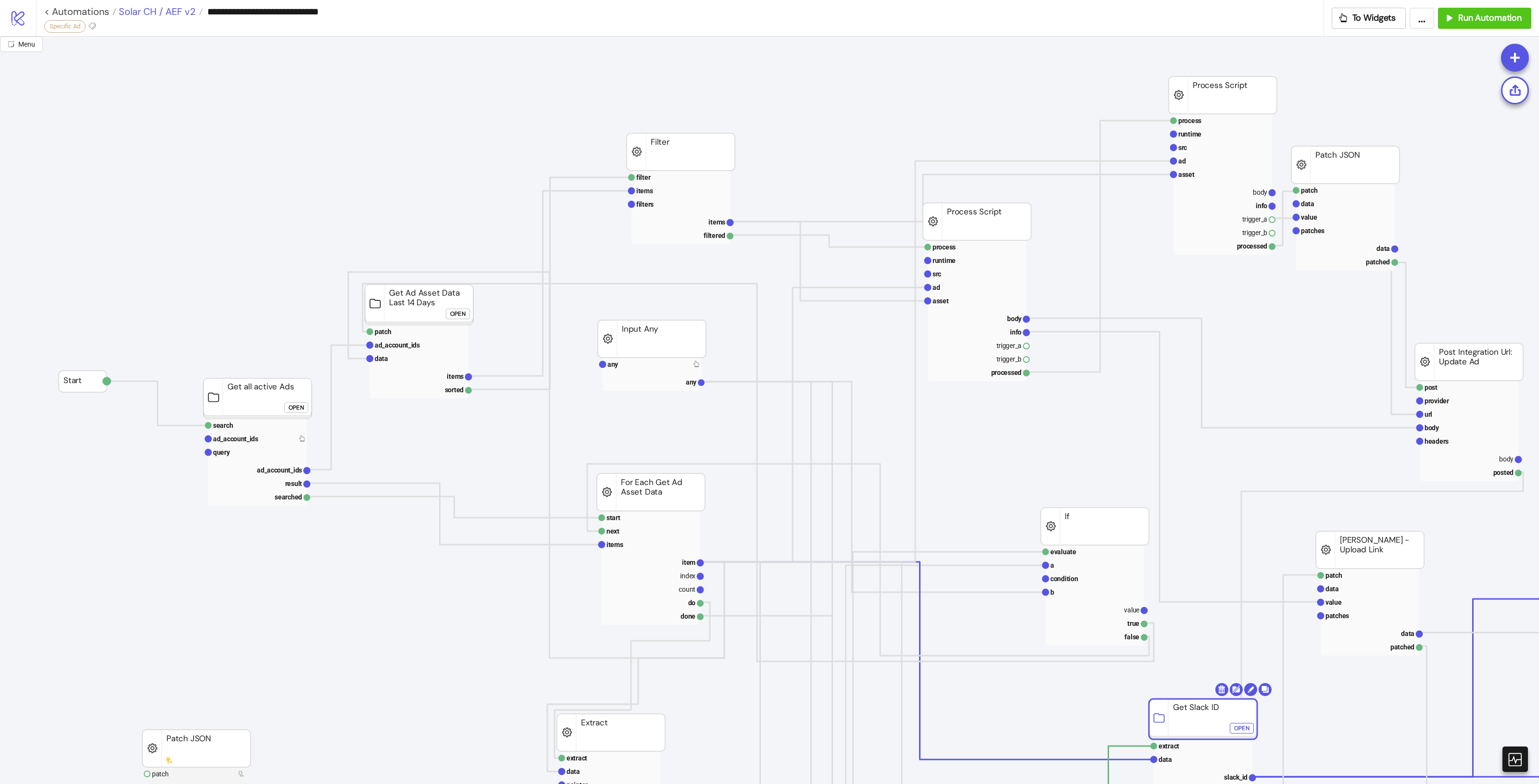
drag, startPoint x: 244, startPoint y: 10, endPoint x: 178, endPoint y: 15, distance: 66.2
click at [265, 83] on div "**********" at bounding box center [769, 392] width 1539 height 784
click at [158, 8] on span "Solar CH / AEF v2" at bounding box center [156, 12] width 79 height 13
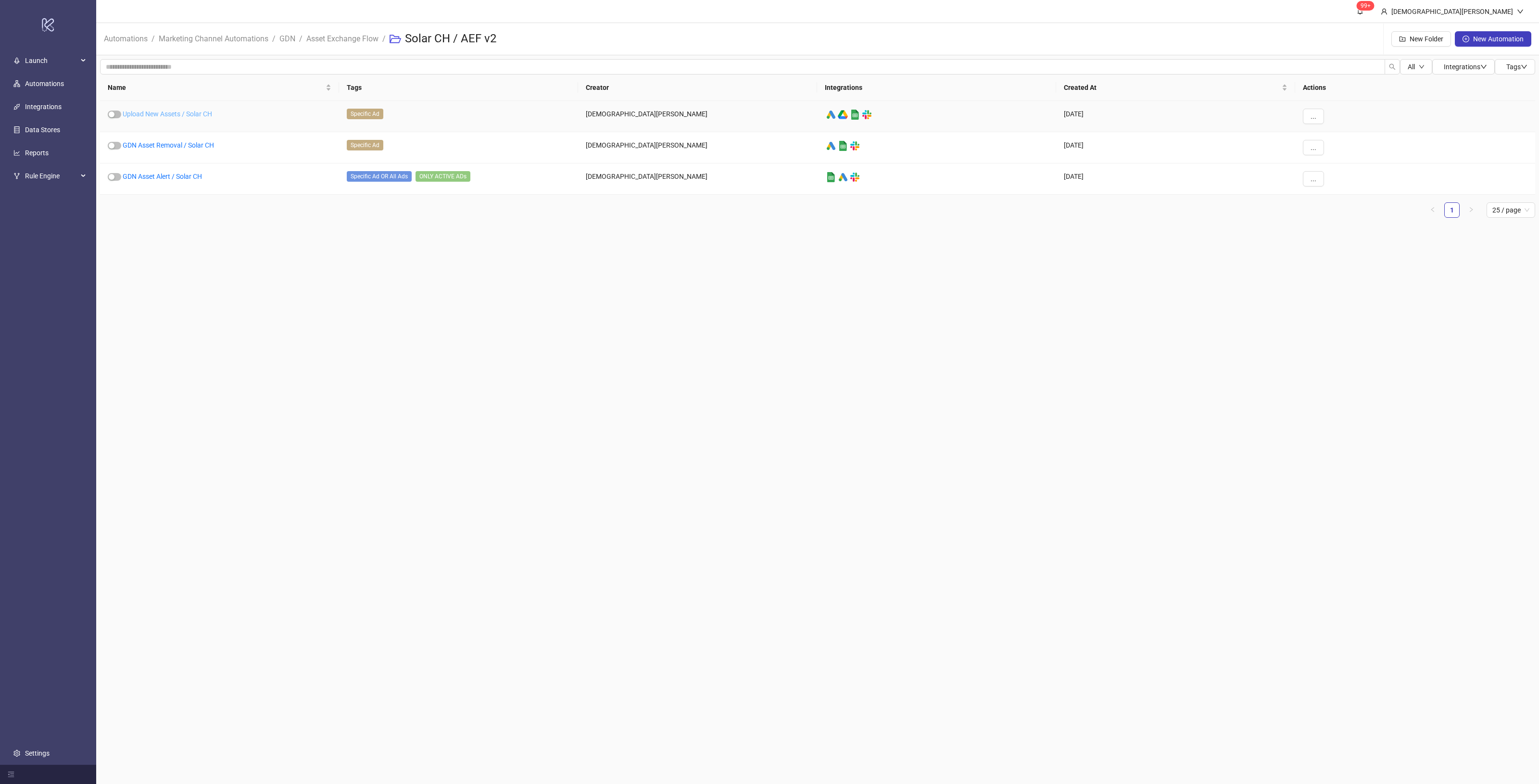
click at [178, 112] on link "Upload New Assets / Solar CH" at bounding box center [168, 114] width 89 height 8
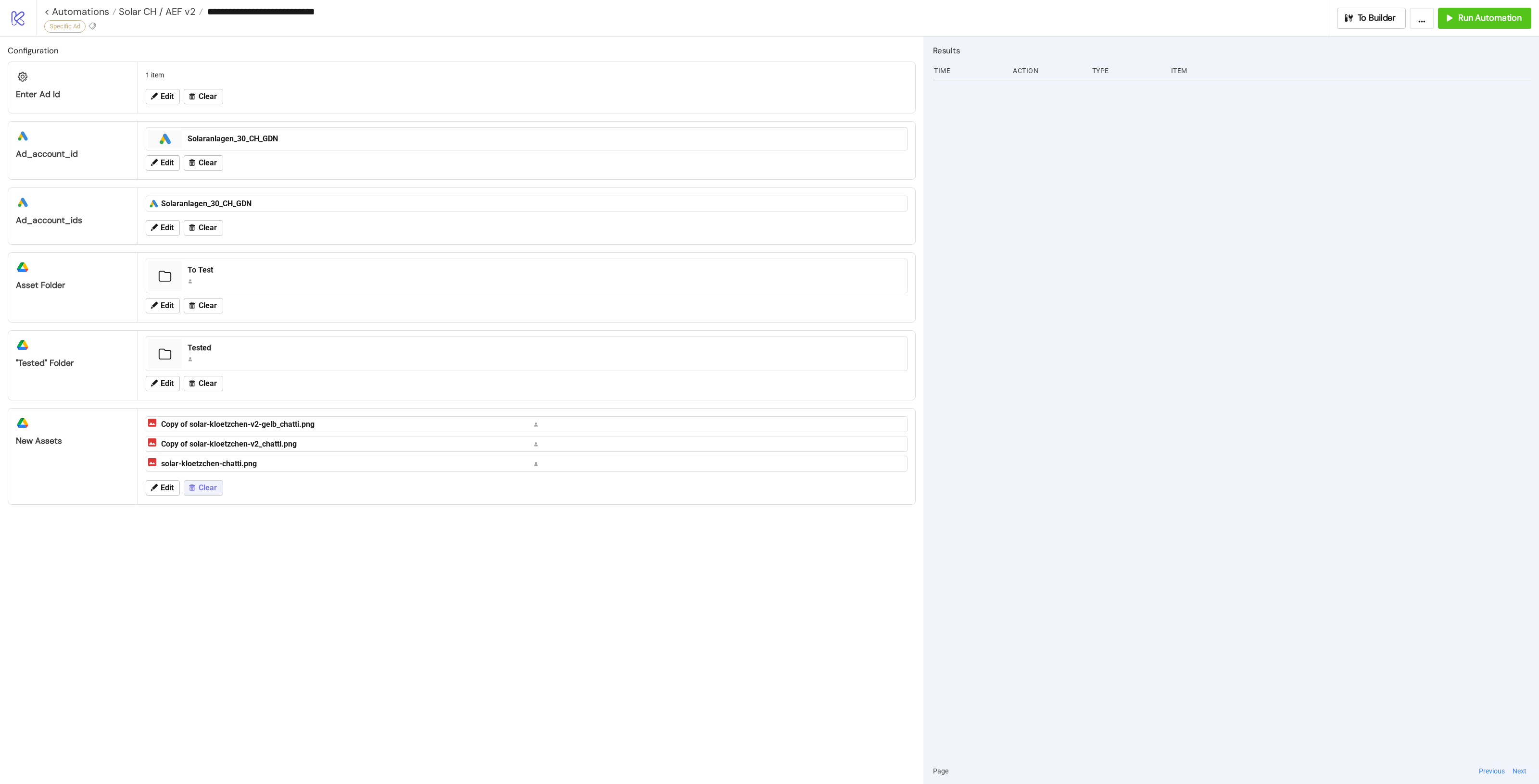
click at [211, 496] on button "Clear" at bounding box center [203, 487] width 39 height 15
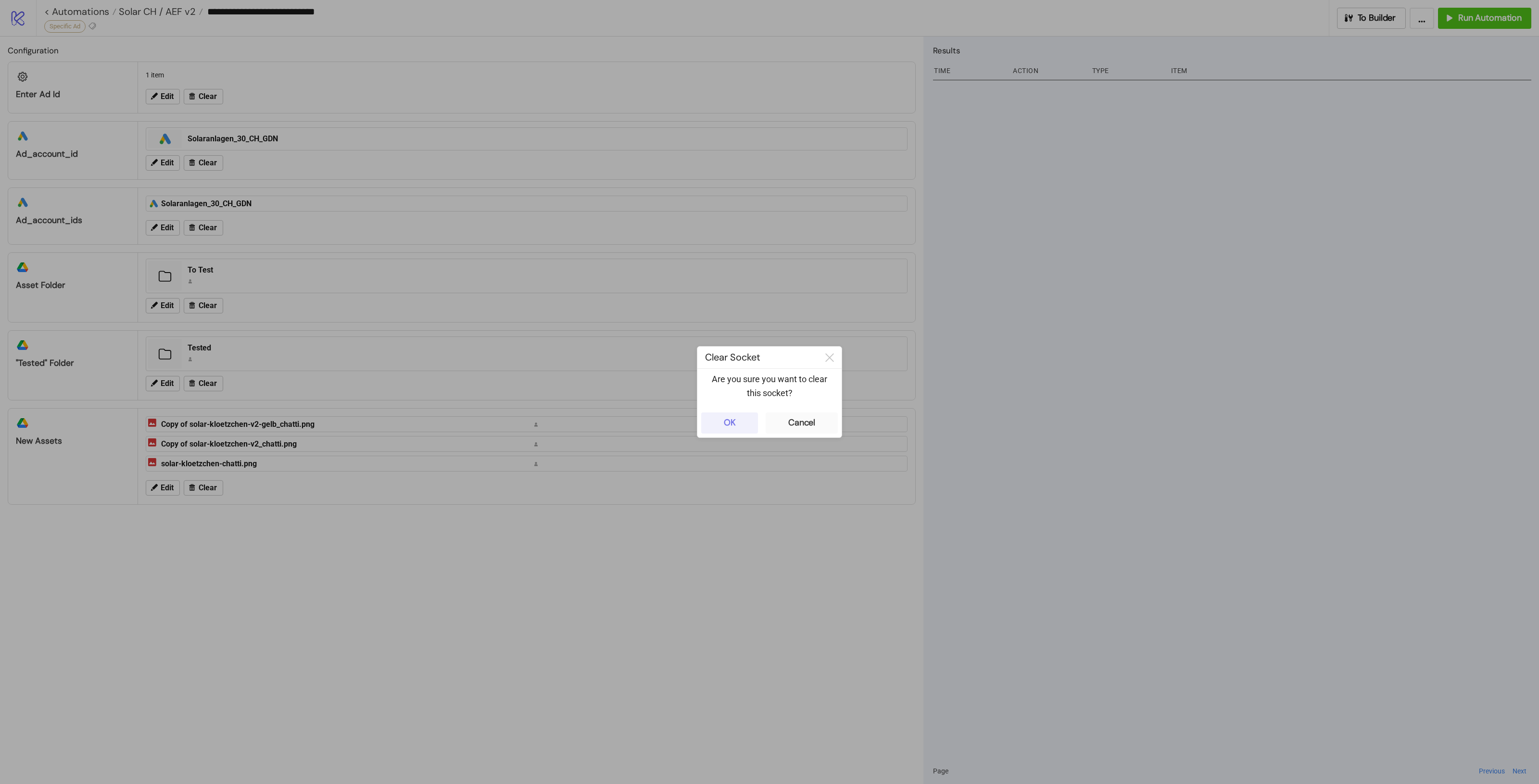
click at [722, 424] on button "OK" at bounding box center [729, 423] width 57 height 22
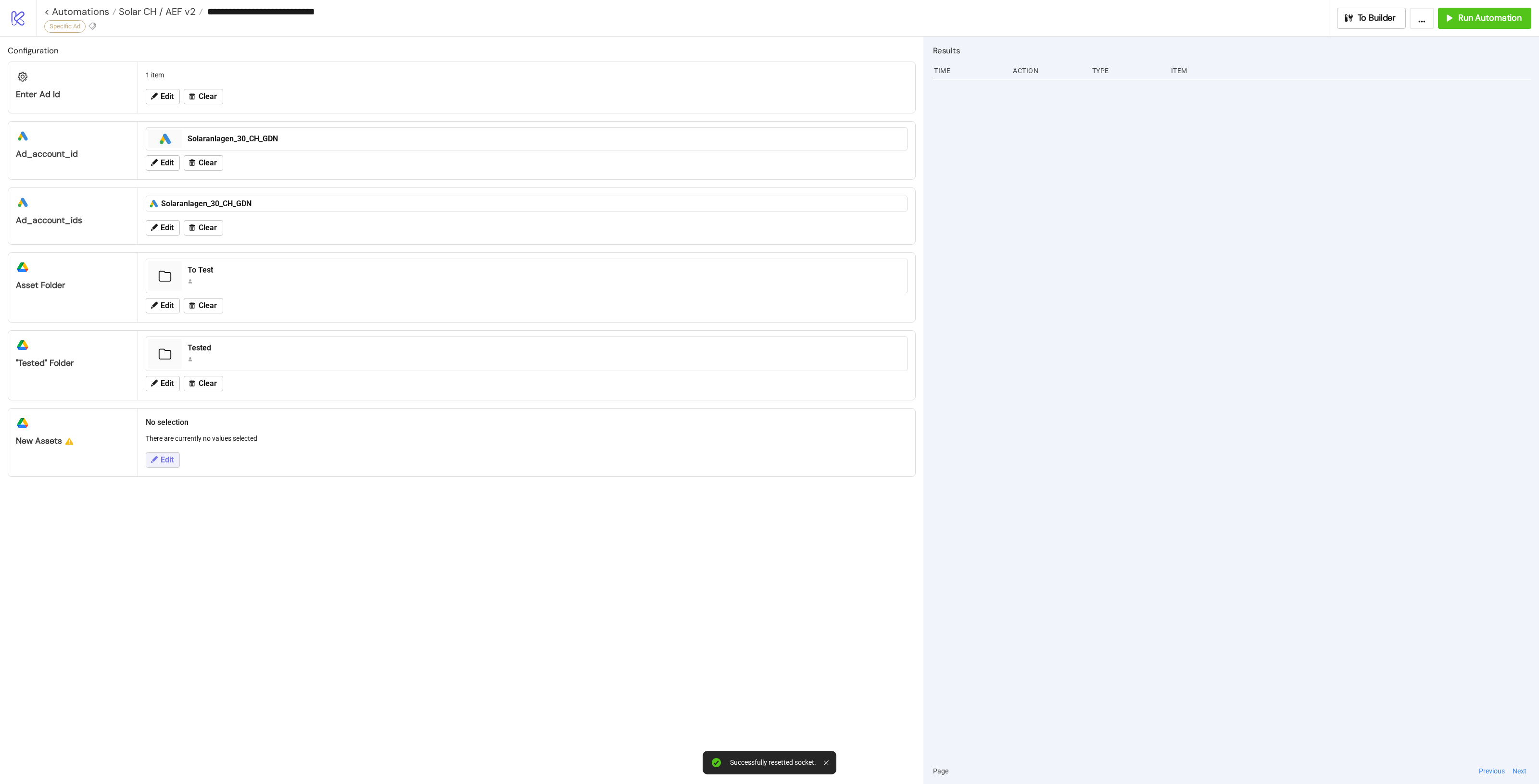
click at [170, 463] on span "Edit" at bounding box center [167, 459] width 13 height 9
click at [275, 475] on div at bounding box center [522, 472] width 732 height 14
click at [181, 540] on button "Refresh" at bounding box center [181, 546] width 49 height 15
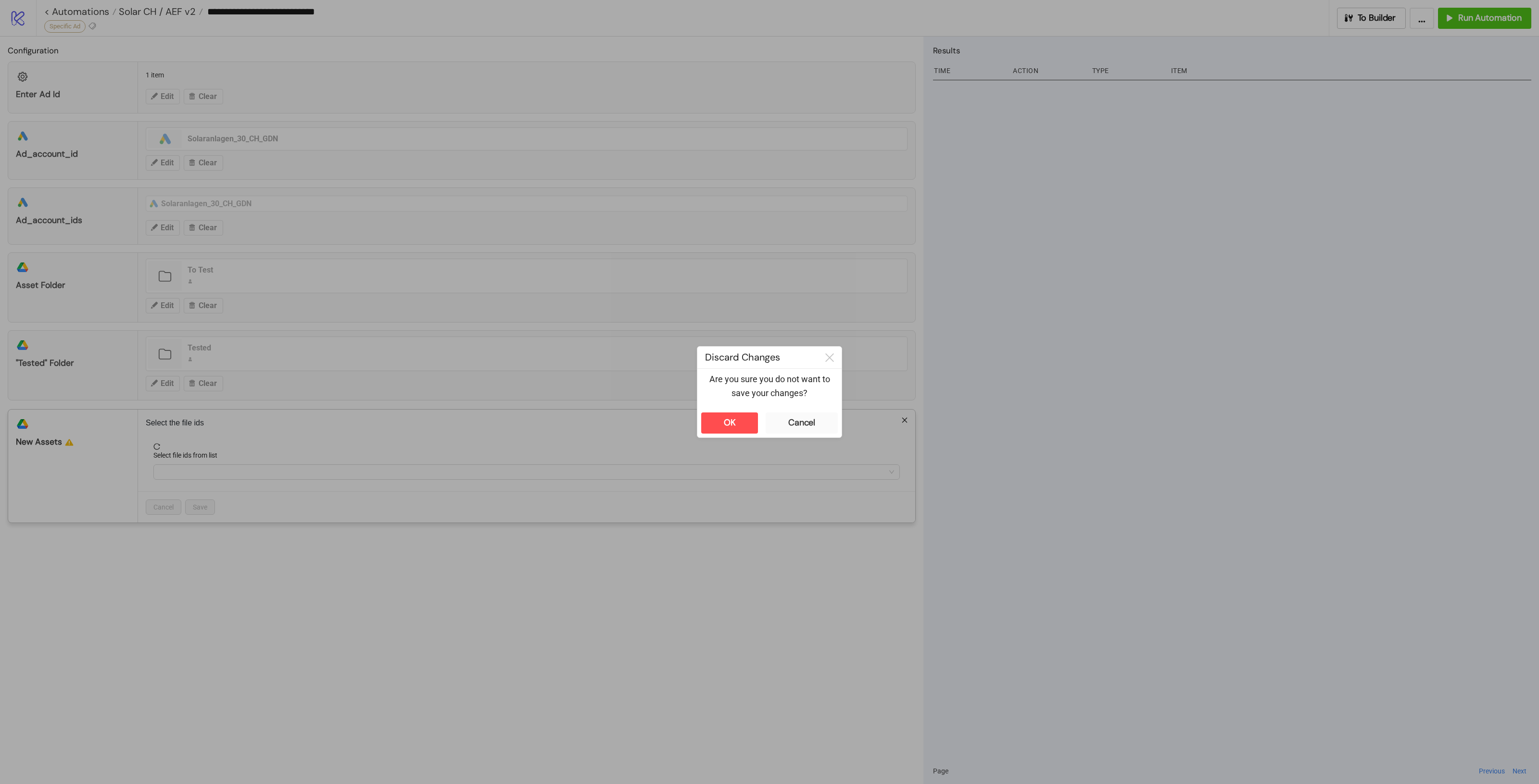
click at [467, 632] on div "**********" at bounding box center [769, 392] width 1539 height 784
click at [716, 418] on button "OK" at bounding box center [729, 423] width 57 height 22
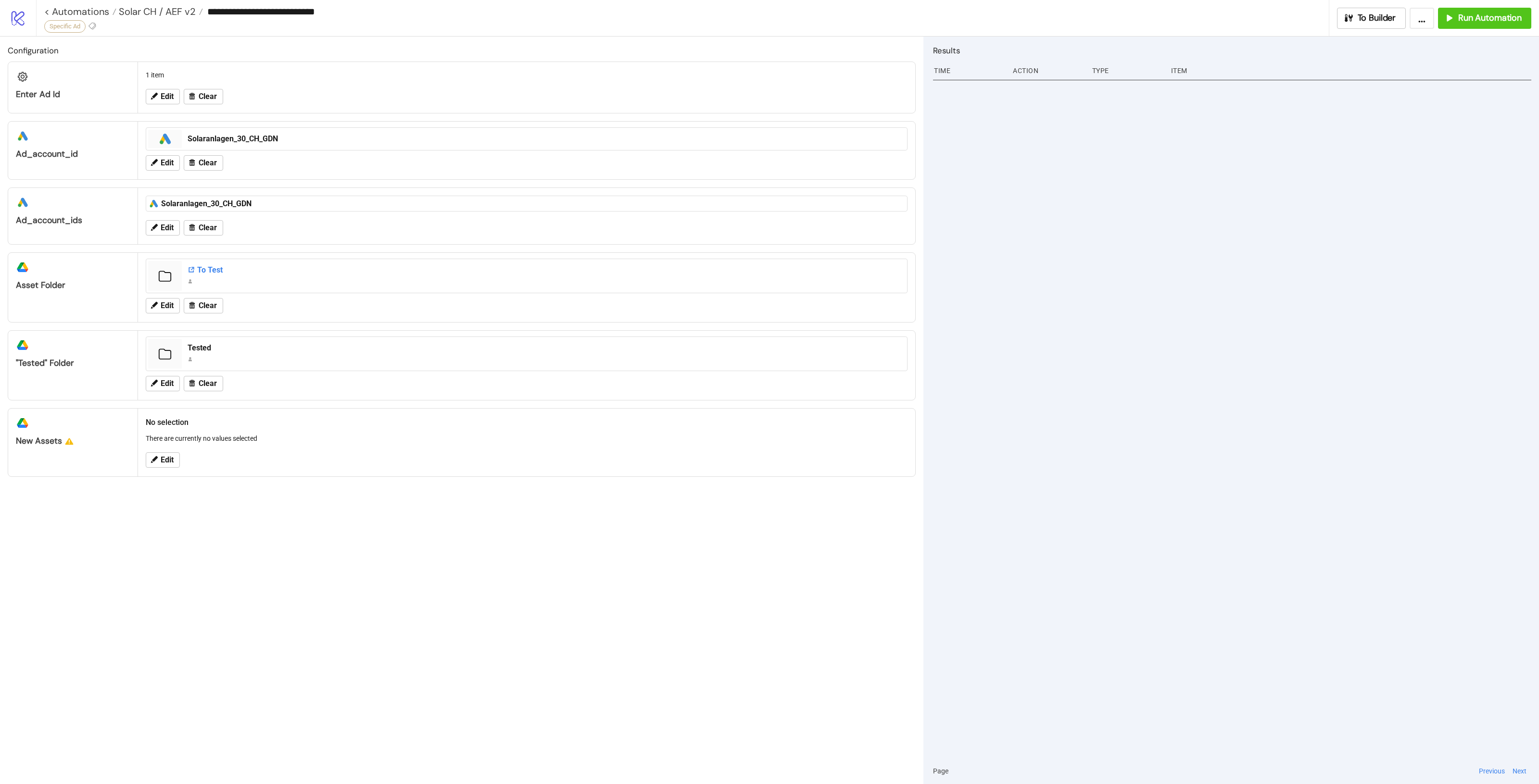
click at [207, 268] on div "To Test" at bounding box center [544, 270] width 714 height 10
drag, startPoint x: 157, startPoint y: 303, endPoint x: 222, endPoint y: 282, distance: 68.3
click at [235, 282] on div "To Test Edit Clear" at bounding box center [527, 287] width 777 height 69
click at [199, 270] on div "To Test" at bounding box center [544, 270] width 714 height 10
click at [171, 461] on span "Edit" at bounding box center [167, 459] width 13 height 9
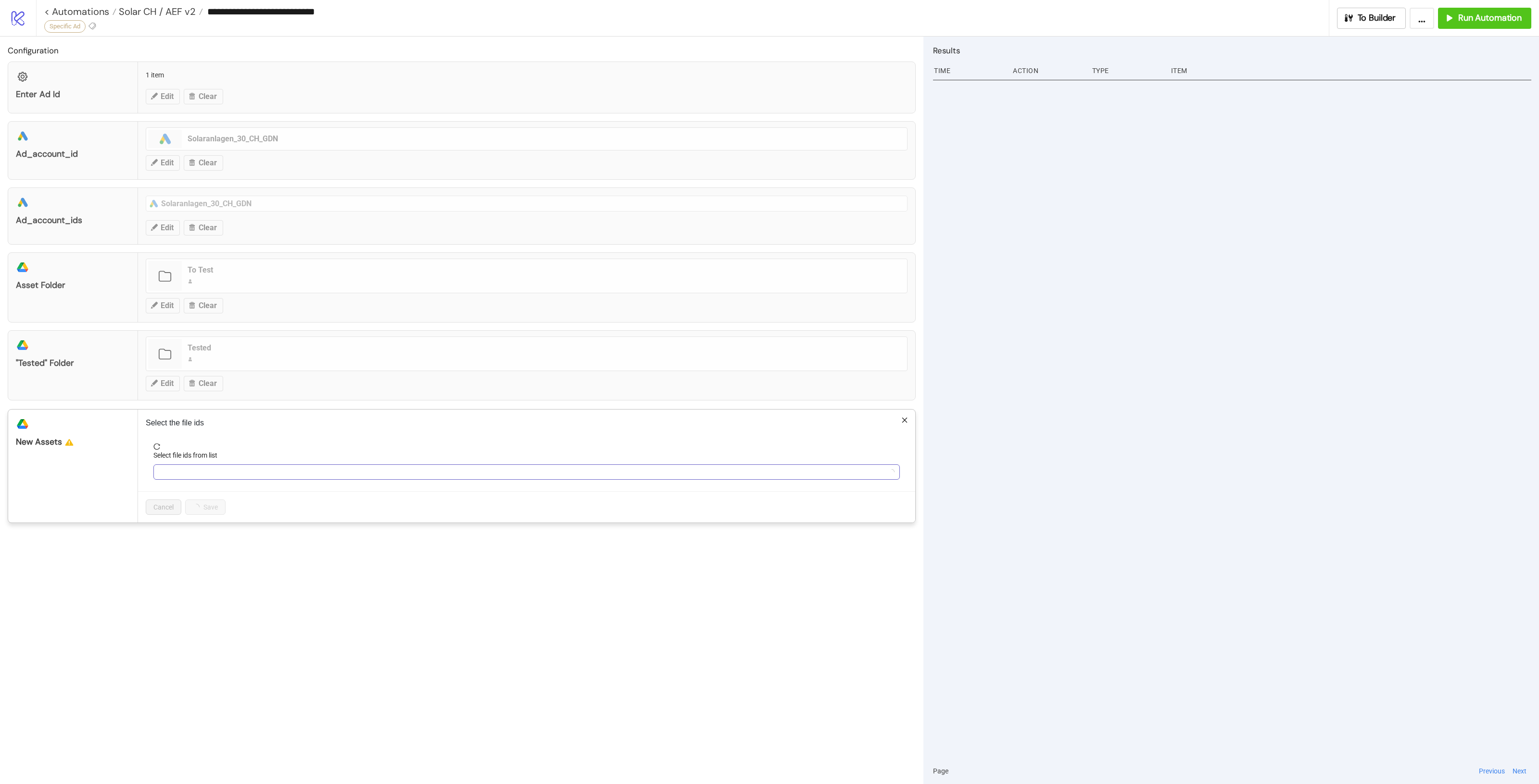
click at [233, 472] on div at bounding box center [522, 472] width 732 height 14
click at [180, 542] on span "Refresh" at bounding box center [187, 546] width 23 height 8
click at [206, 493] on span "30_3_panel-strom_gemini.jpg.jpg" at bounding box center [222, 493] width 122 height 10
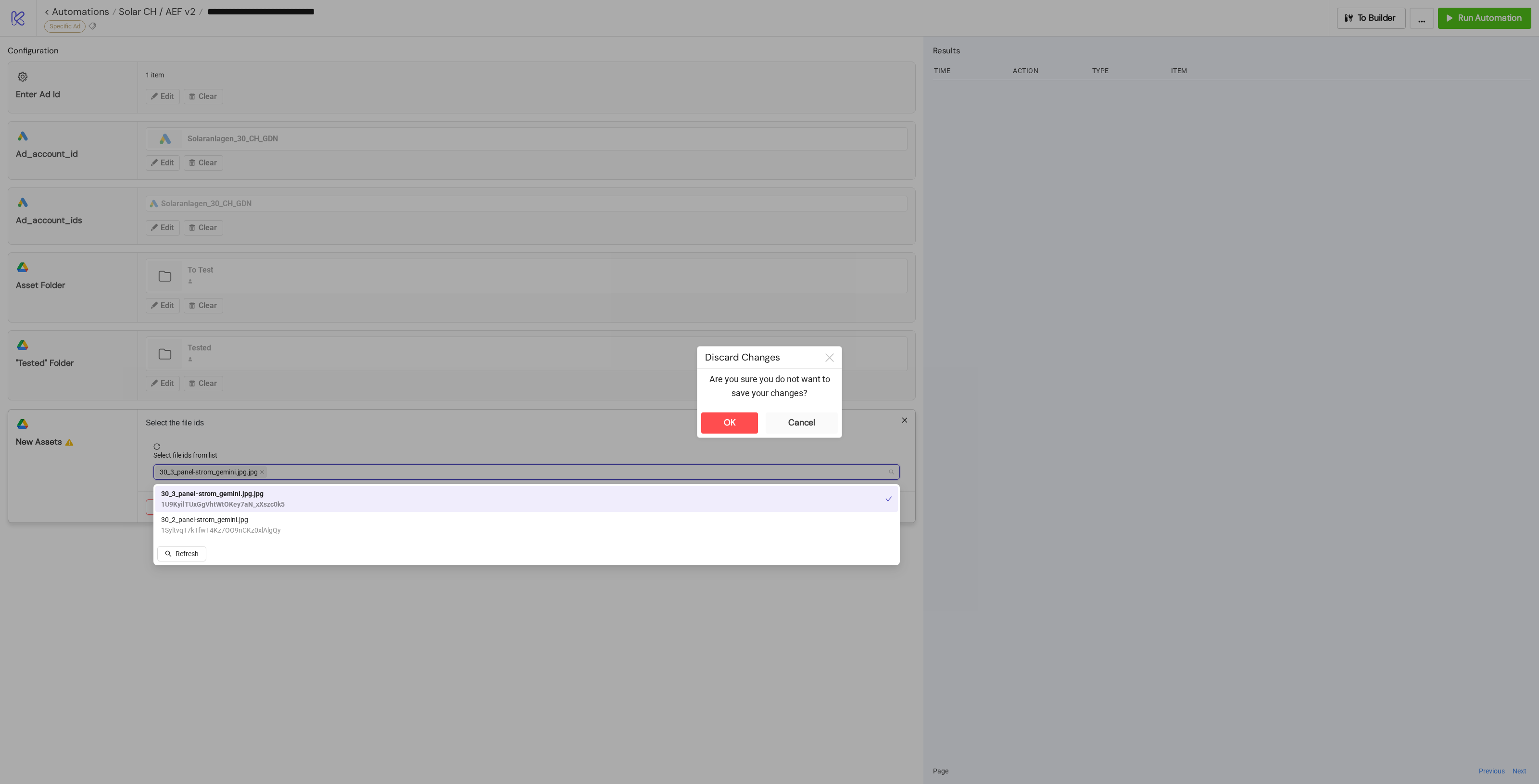
click at [208, 515] on span "30_2_panel-strom_gemini.jpg" at bounding box center [221, 519] width 120 height 10
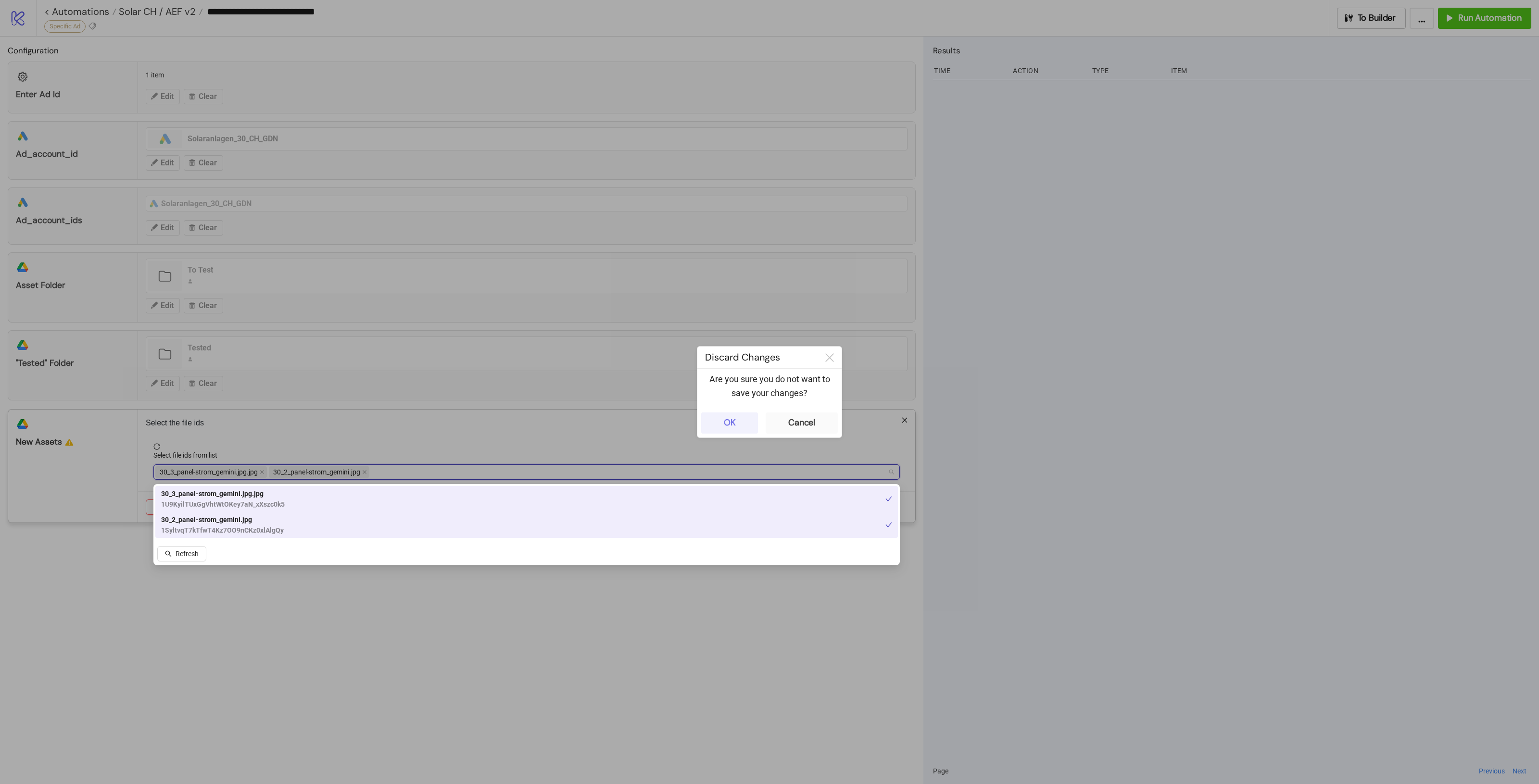
click at [733, 423] on div "OK" at bounding box center [729, 423] width 12 height 11
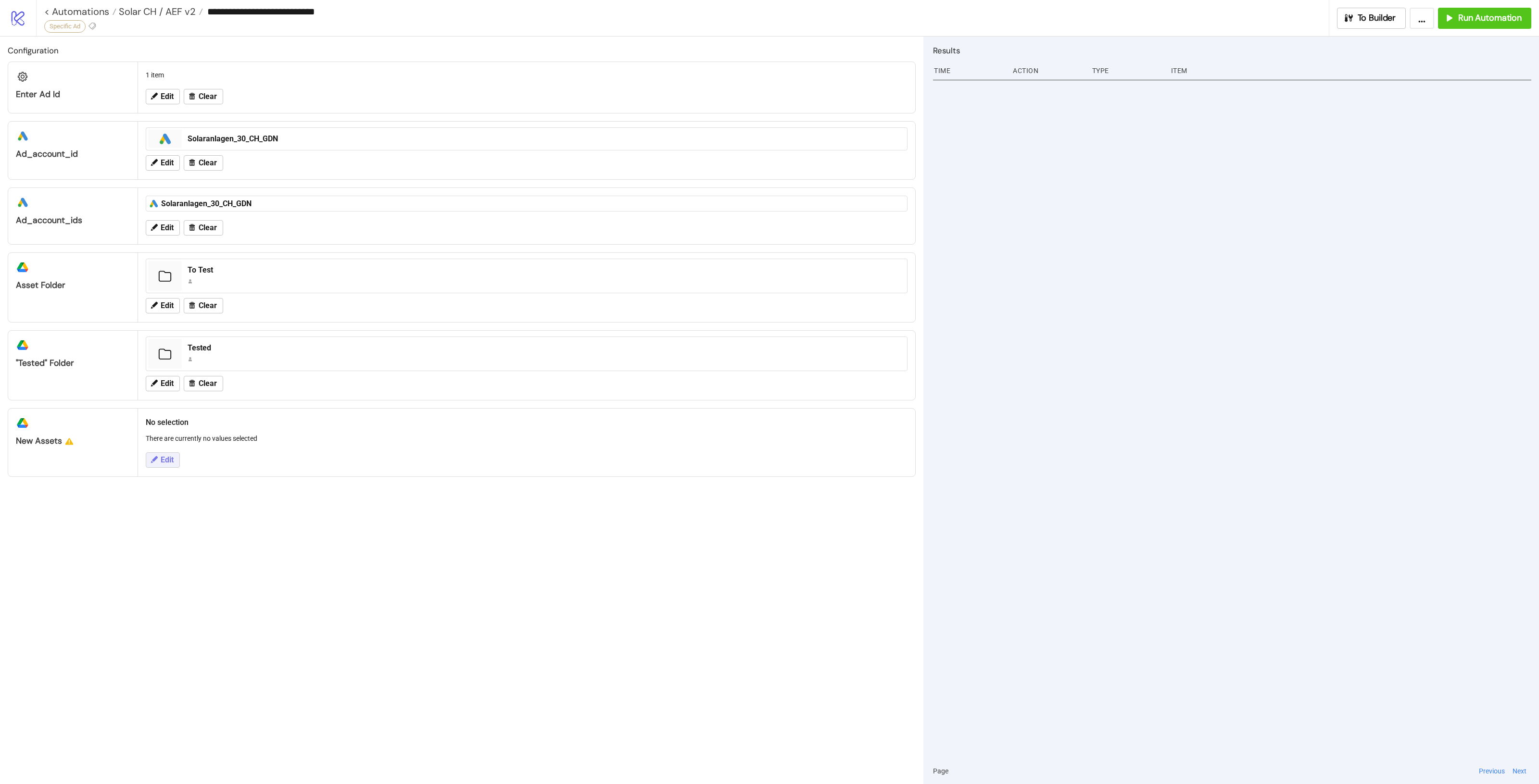
click at [152, 455] on button "Edit" at bounding box center [163, 459] width 34 height 15
drag, startPoint x: 404, startPoint y: 481, endPoint x: 397, endPoint y: 476, distance: 8.6
click at [403, 479] on div at bounding box center [522, 472] width 732 height 14
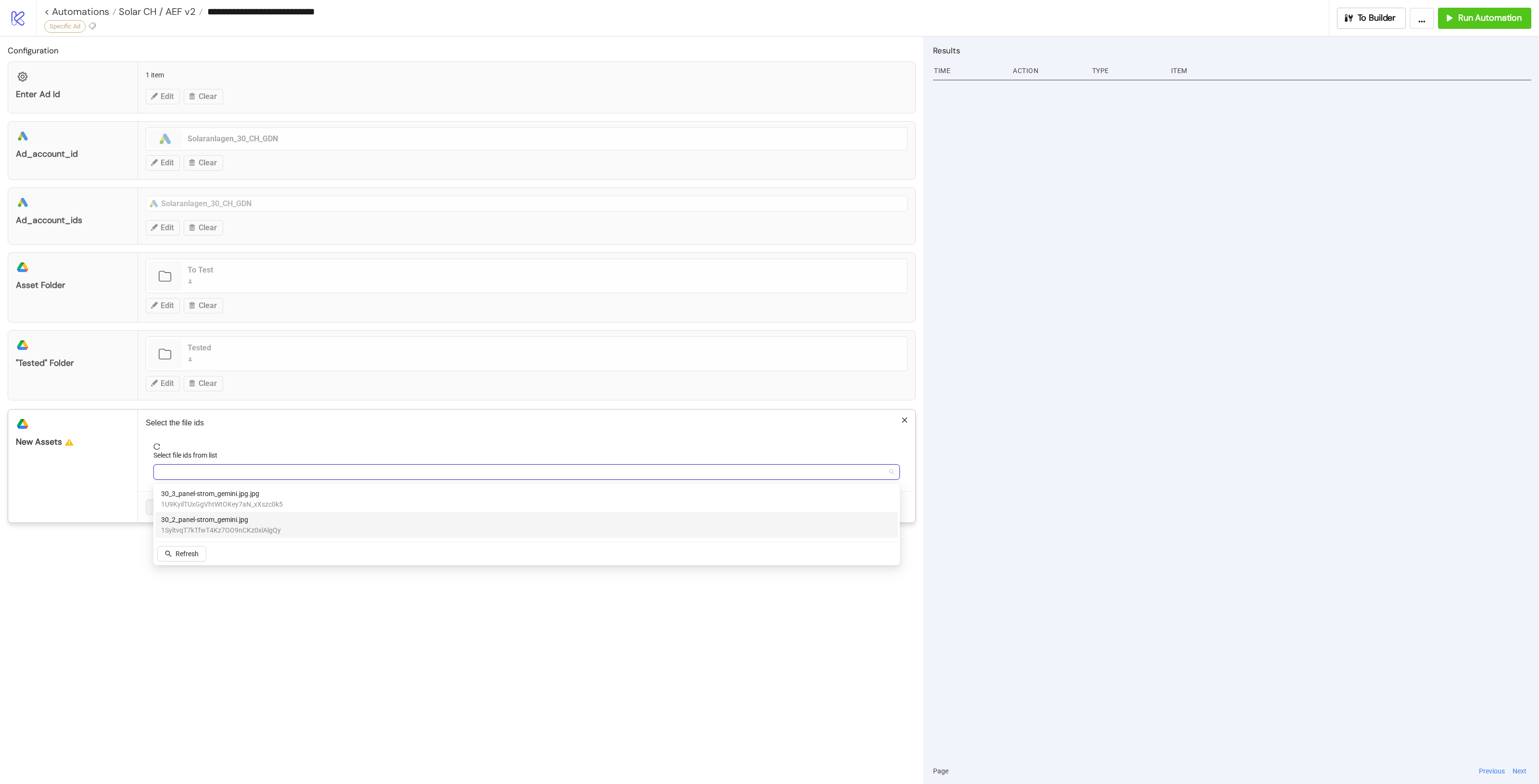
click at [197, 513] on div "30_2_panel-strom_gemini.jpg 1SyltvqT7kTfwT4Kz7OO9nCKz0xlAlgQy" at bounding box center [527, 525] width 743 height 26
click at [205, 497] on span "30_3_panel-strom_gemini.jpg.jpg" at bounding box center [222, 493] width 122 height 10
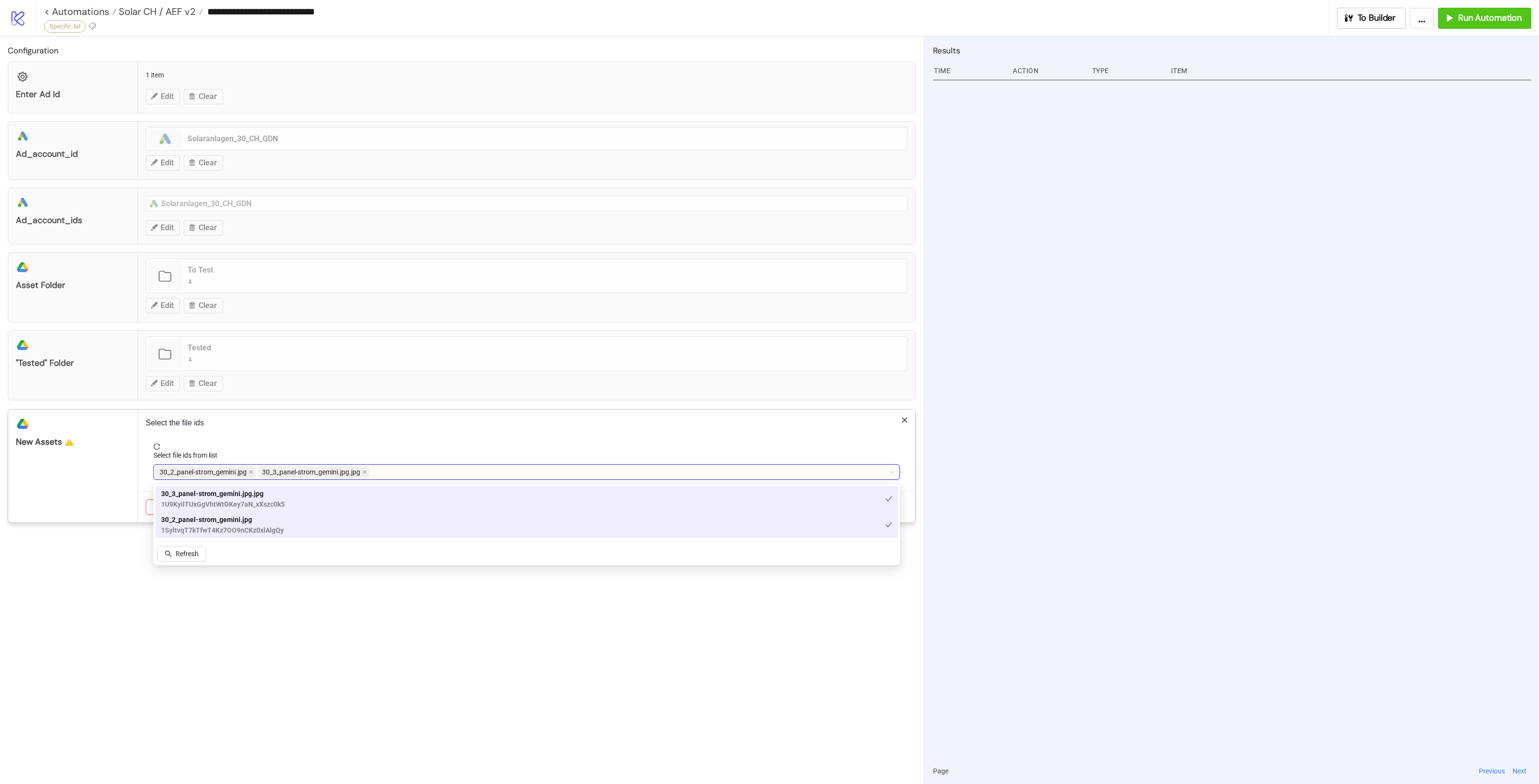
click at [441, 477] on div "30_2_panel-strom_gemini.jpg 30_3_panel-strom_gemini.jpg.jpg" at bounding box center [522, 472] width 732 height 14
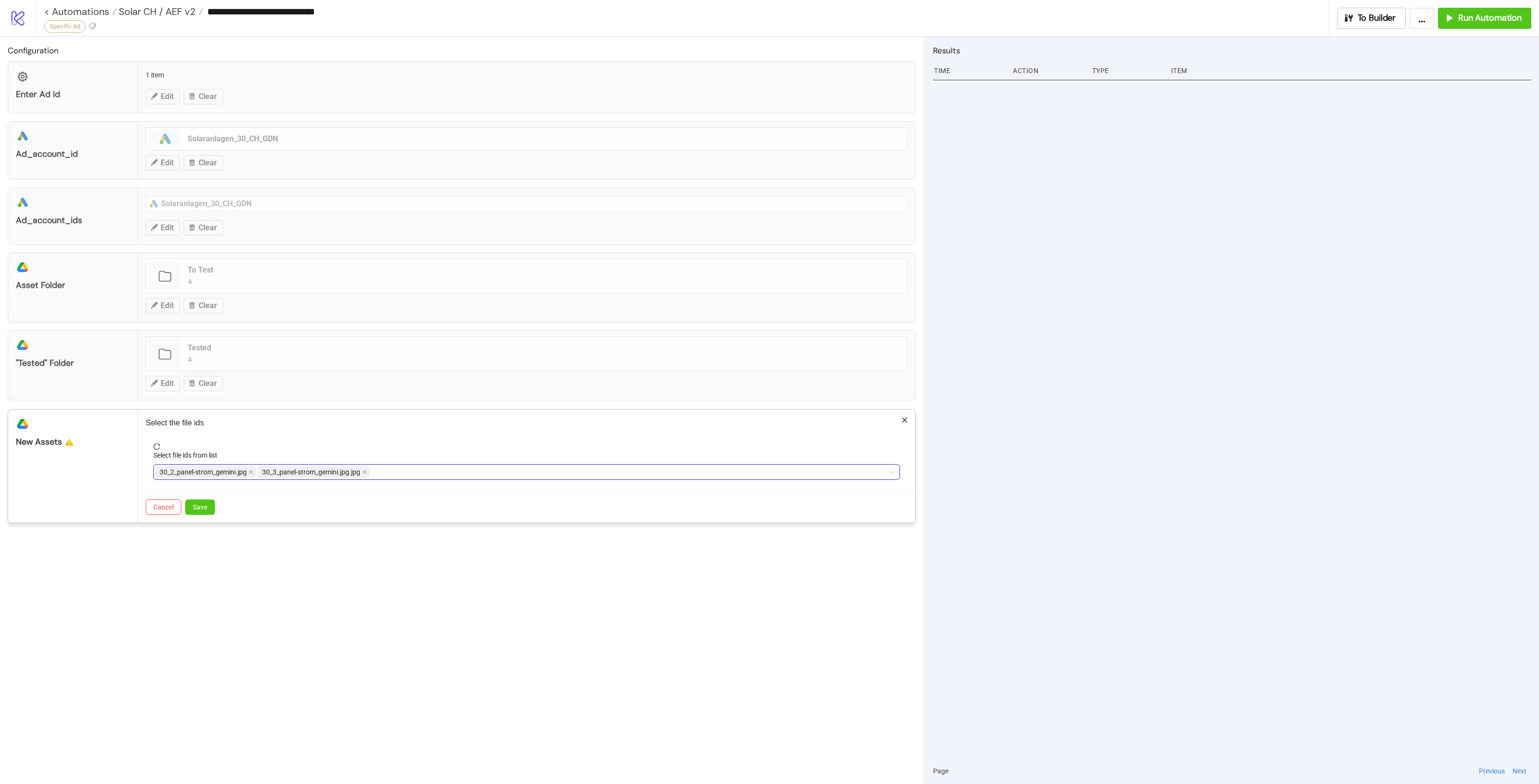
click at [498, 431] on div "Select the file ids Select file ids from list 30_2_panel-strom_gemini.jpg, 30_3…" at bounding box center [527, 467] width 777 height 113
click at [206, 510] on span "Save" at bounding box center [200, 507] width 14 height 8
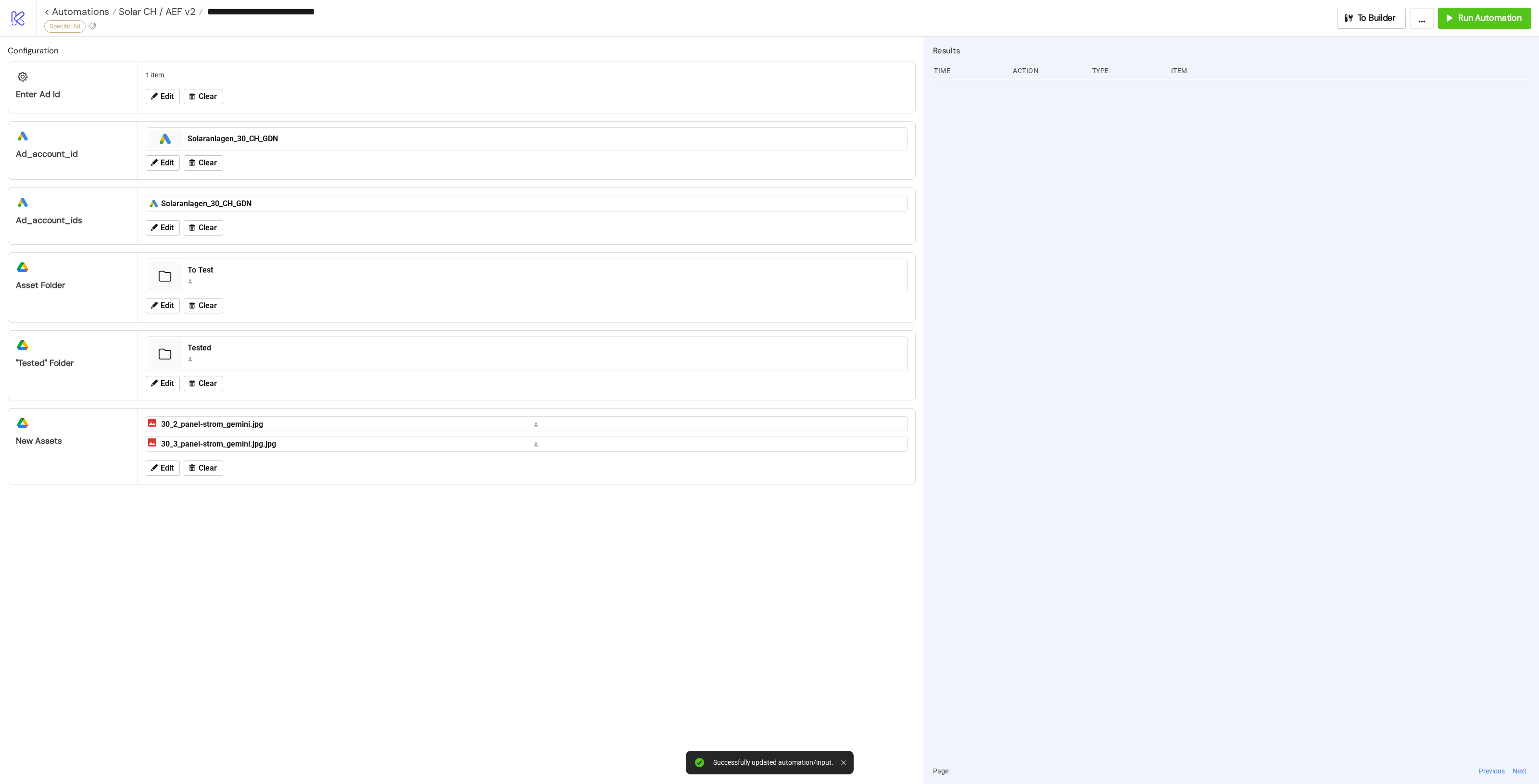
click at [380, 595] on div "Configuration Enter Ad Id 1 item Edit Clear platform/google_ads ad_account_id p…" at bounding box center [461, 410] width 923 height 747
click at [161, 93] on span "Edit" at bounding box center [167, 97] width 13 height 9
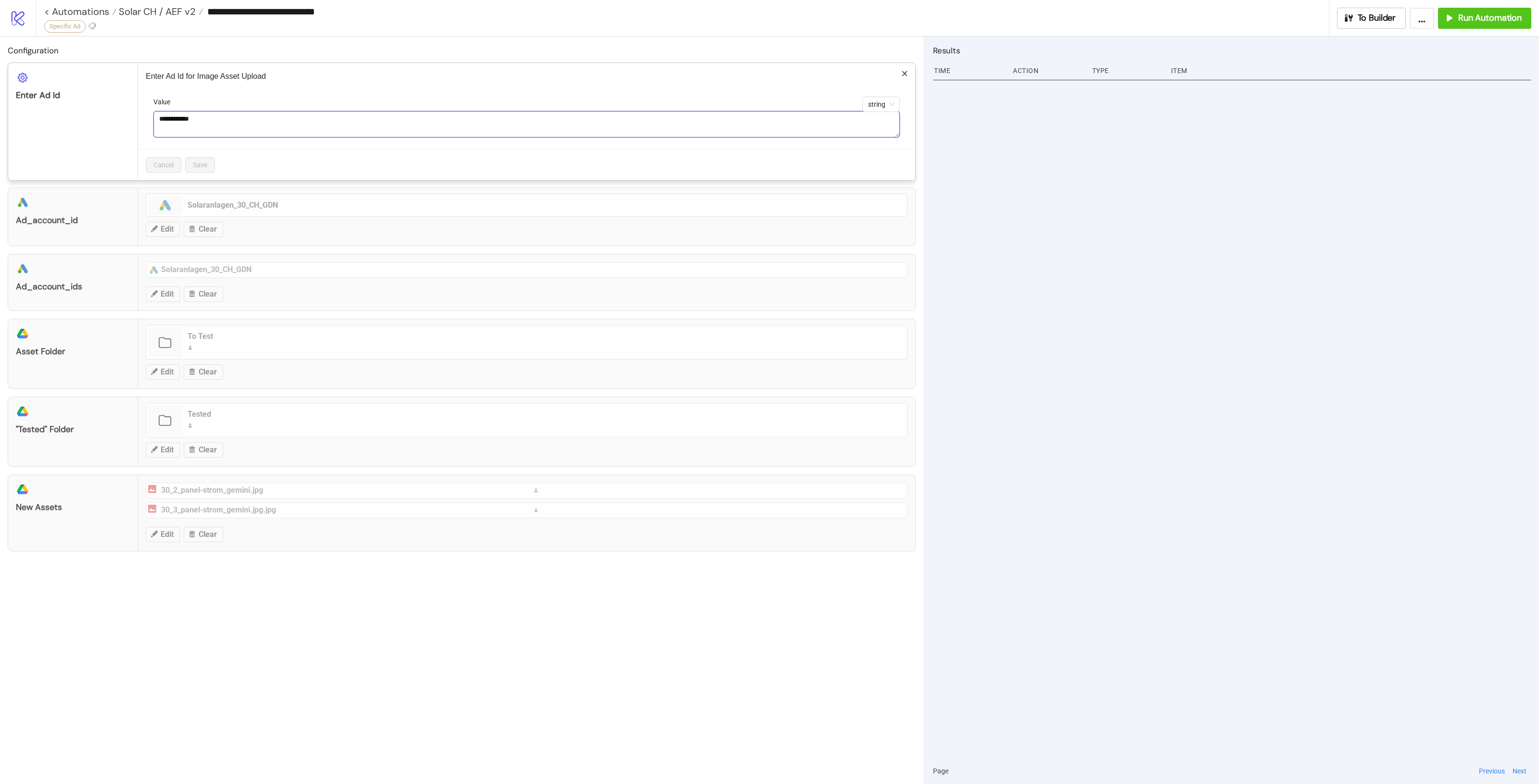
click at [235, 120] on textarea "**********" at bounding box center [527, 124] width 747 height 26
paste textarea
type textarea "**********"
click at [206, 173] on div "Cancel Save" at bounding box center [527, 164] width 777 height 31
click at [208, 162] on button "Save" at bounding box center [199, 164] width 30 height 15
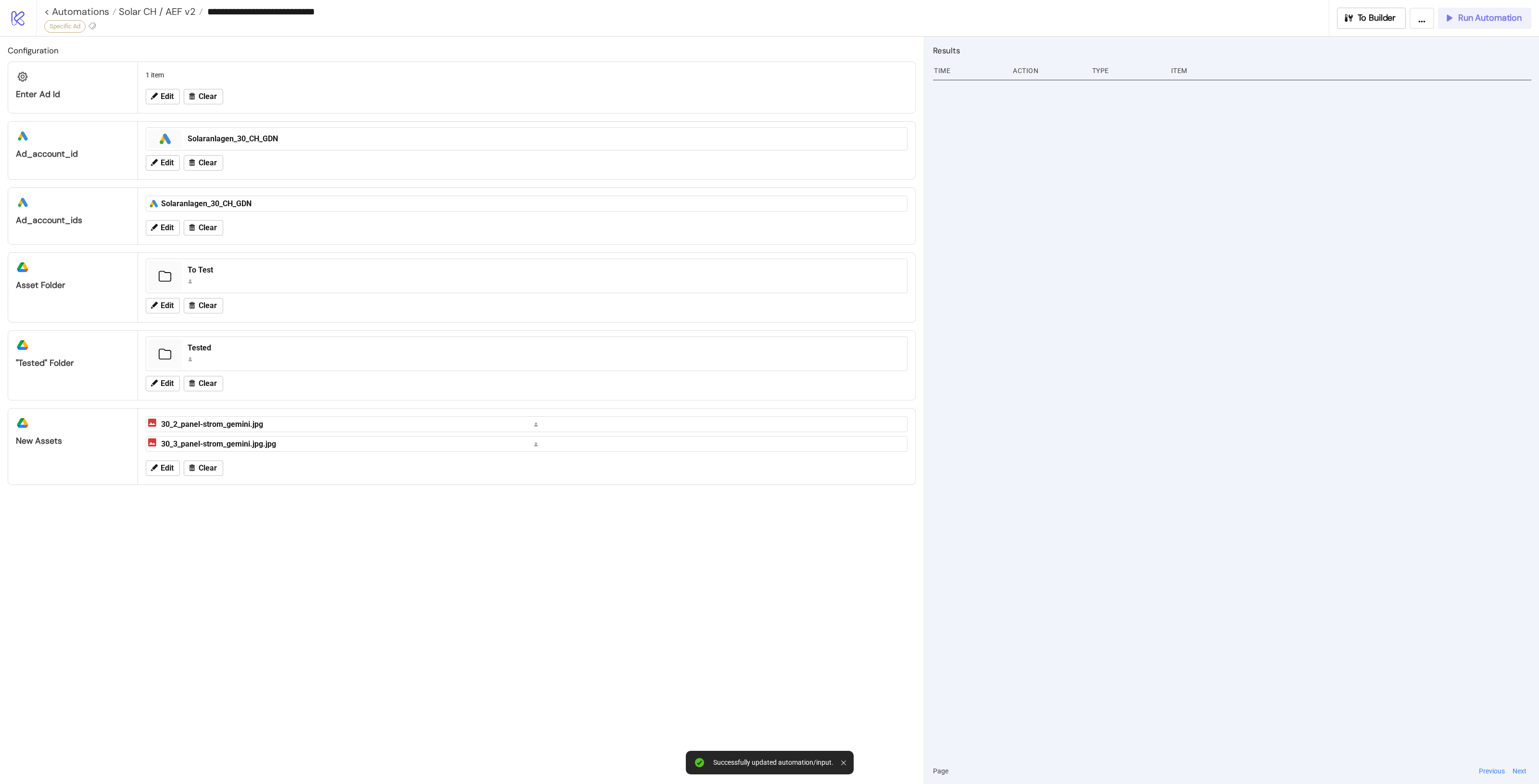
click at [1494, 17] on span "Run Automation" at bounding box center [1490, 18] width 64 height 11
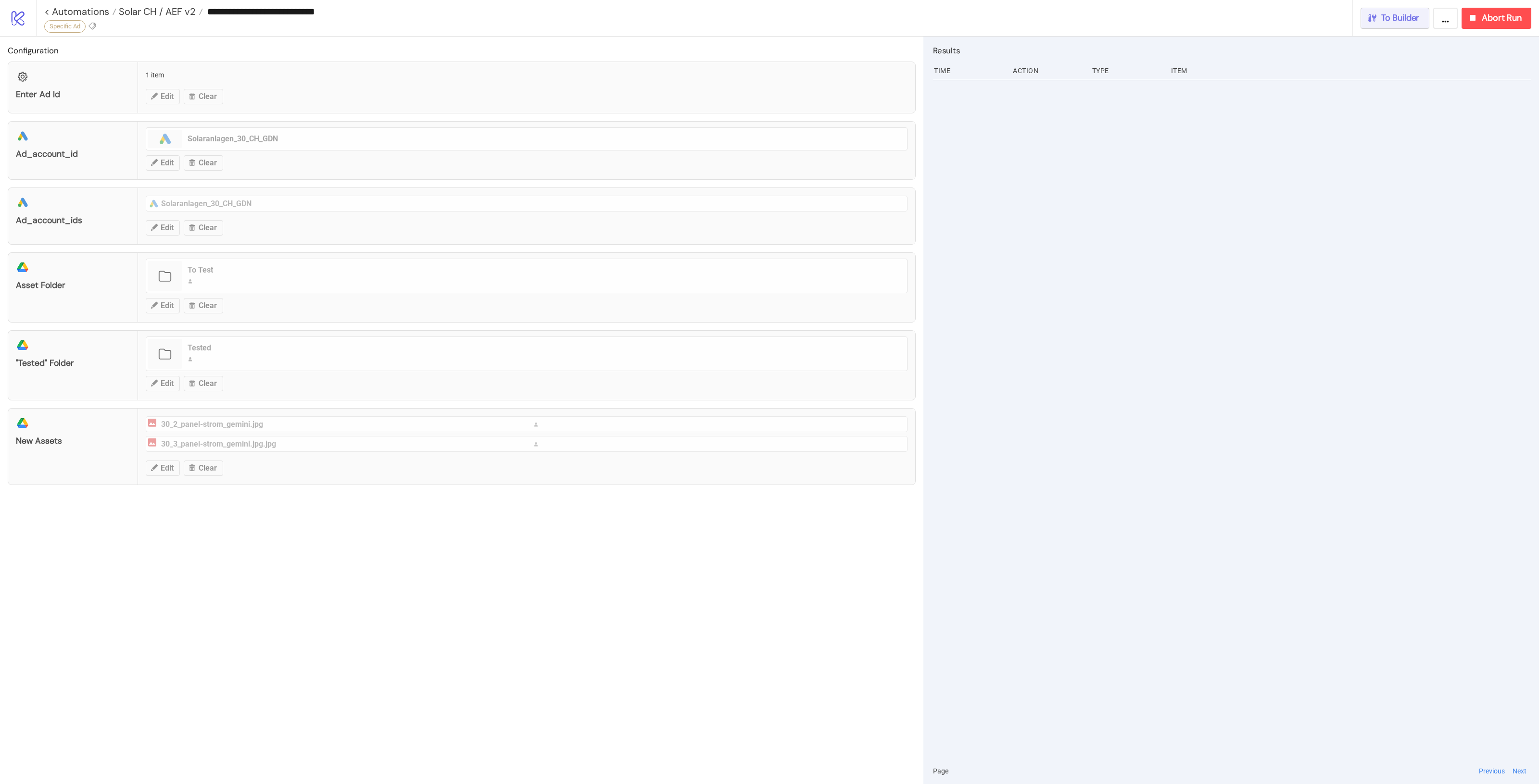
click at [1388, 16] on span "To Builder" at bounding box center [1400, 18] width 38 height 11
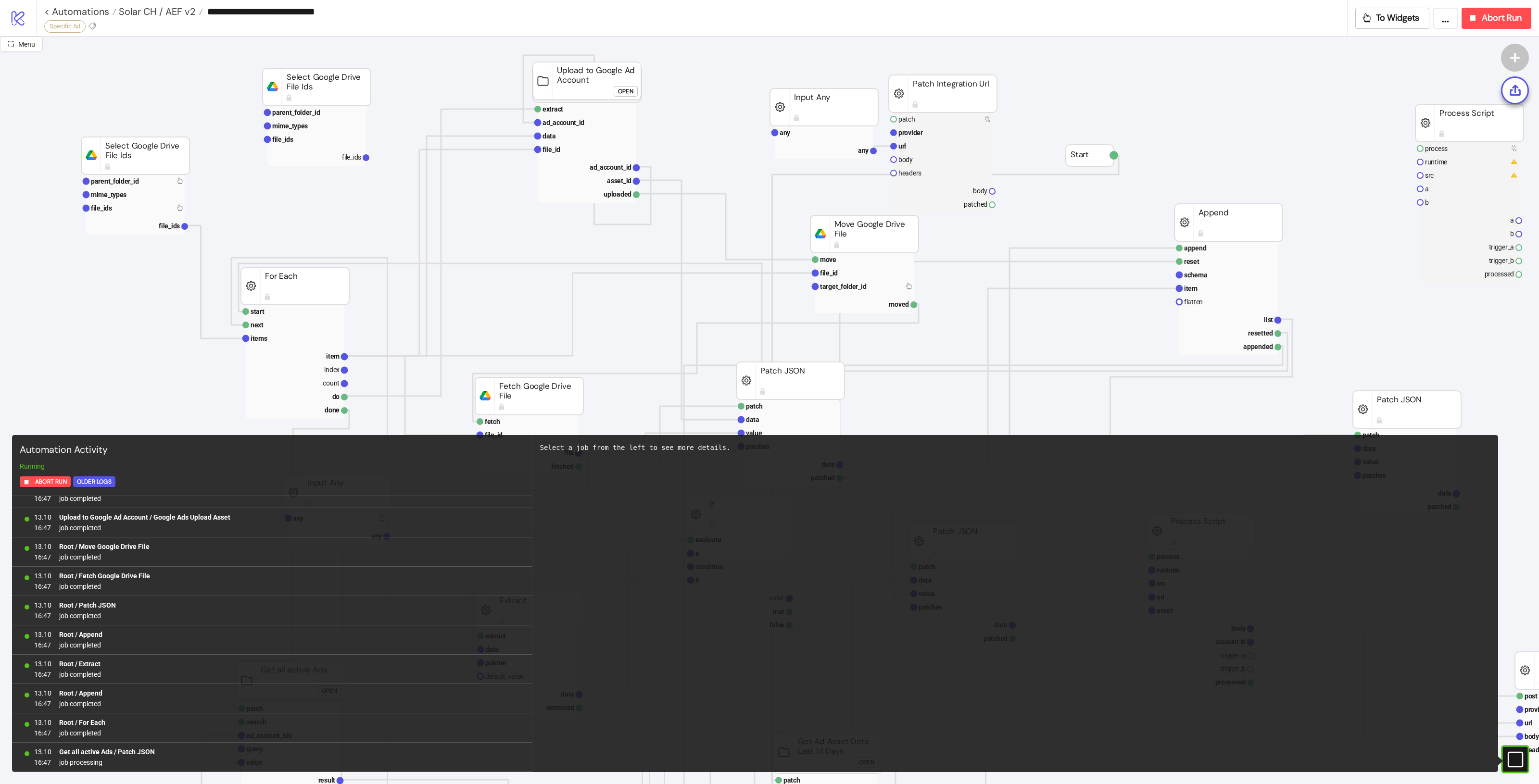
scroll to position [518, 0]
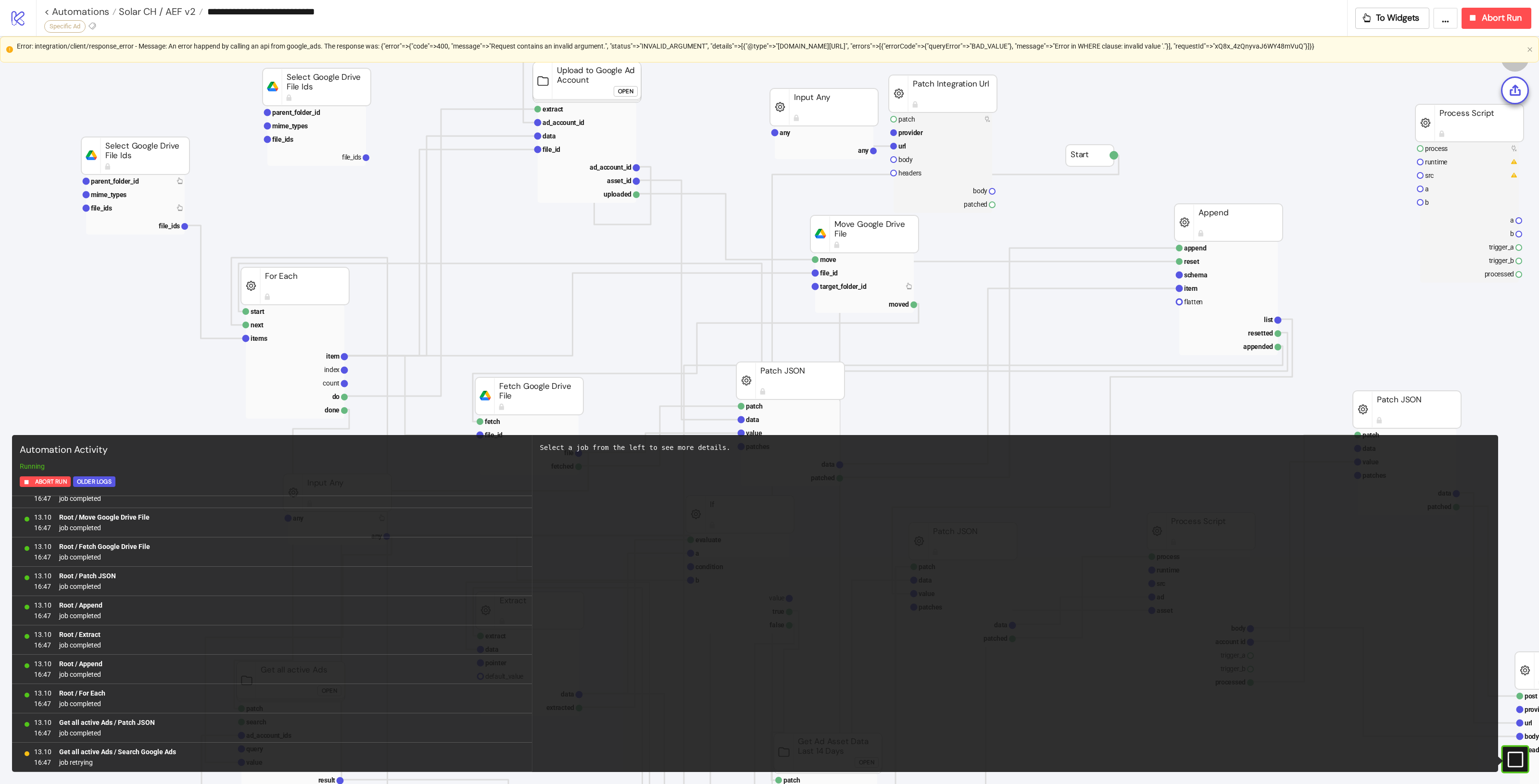
click at [695, 45] on \"requestId\"=>\"xQ8x_4zQnyvaJ6WY48mVuQ\"}]}}"] "Error: integration/client/response_error - Message: An error happend by calling…" at bounding box center [770, 45] width 1506 height 10
click at [803, 47] on \"requestId\"=>\"xQ8x_4zQnyvaJ6WY48mVuQ\"}]}}"] "Error: integration/client/response_error - Message: An error happend by calling…" at bounding box center [770, 45] width 1506 height 10
click at [16, 45] on div "Error: integration/client/response_error - Message: An error happend by calling…" at bounding box center [769, 49] width 1539 height 26
click at [318, 44] on \"requestId\"=>\"xQ8x_4zQnyvaJ6WY48mVuQ\"}]}}"] "Error: integration/client/response_error - Message: An error happend by calling…" at bounding box center [770, 45] width 1506 height 10
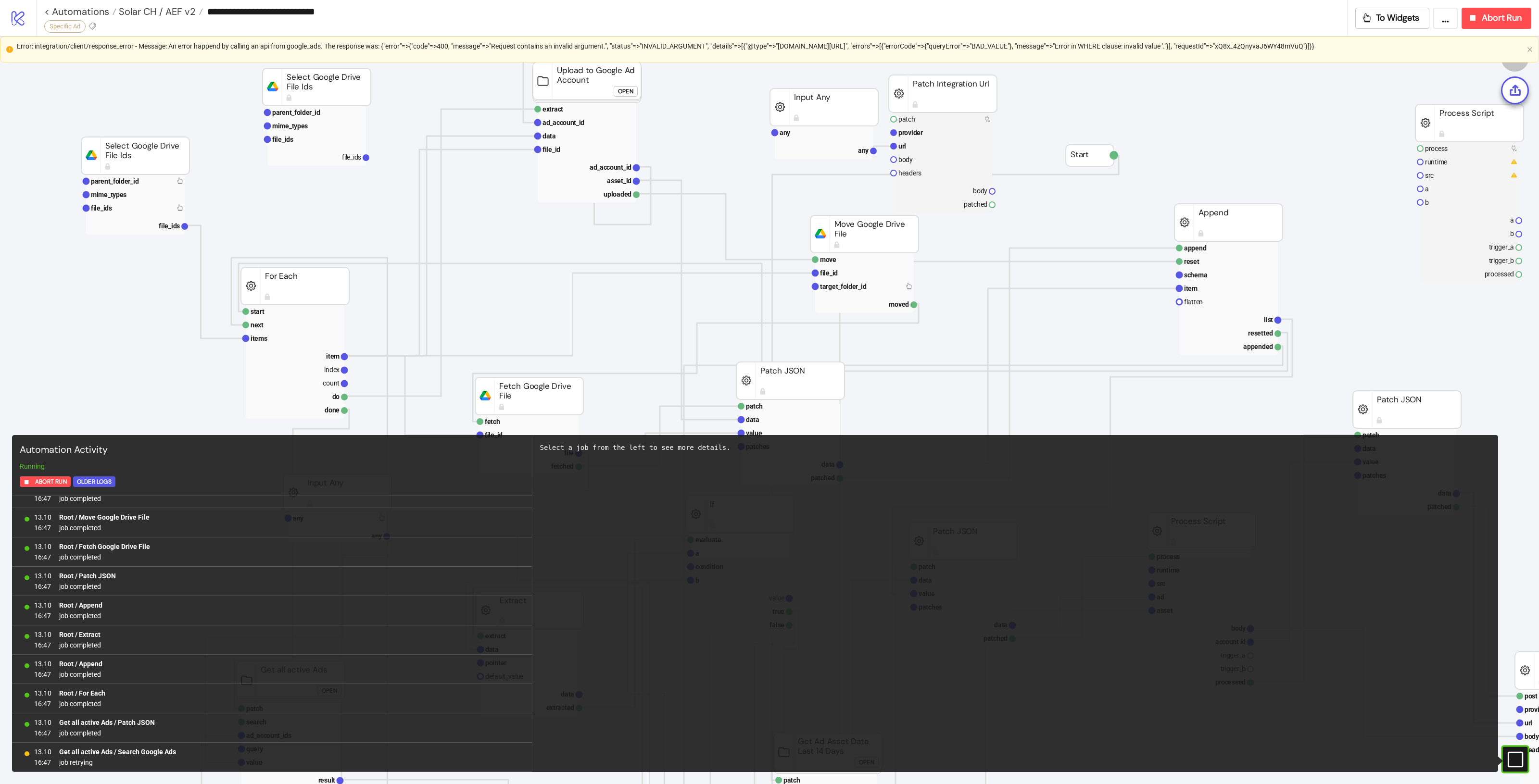
drag, startPoint x: 16, startPoint y: 46, endPoint x: 1473, endPoint y: 49, distance: 1457.0
click at [1473, 49] on div "Error: integration/client/response_error - Message: An error happend by calling…" at bounding box center [769, 49] width 1539 height 26
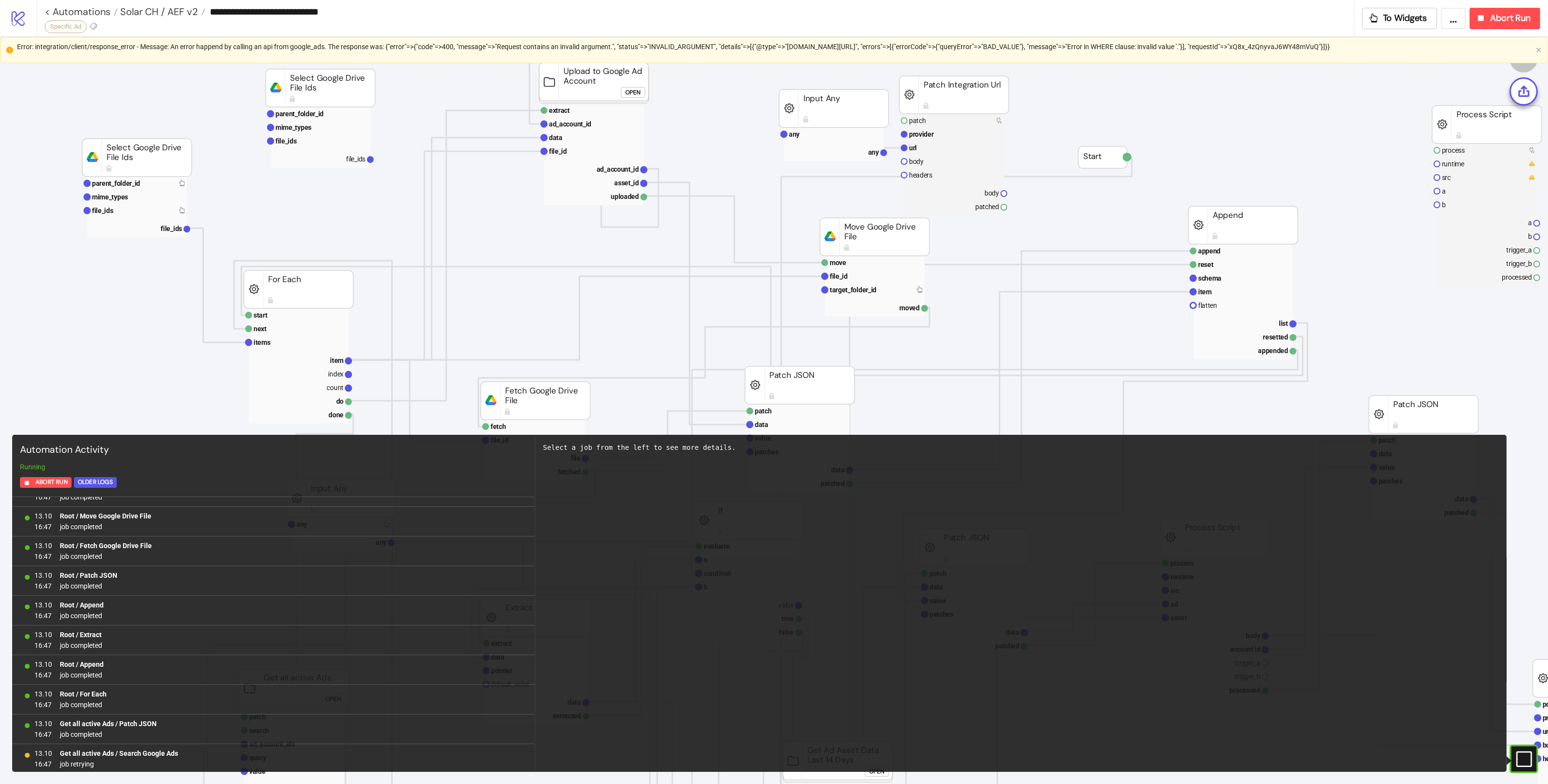
copy \"requestId\"=>\"xQ8x_4zQnyvaJ6WY48mVuQ\"}]}}"] "Error: integration/client/response_error - Message: An error happend by calling…"
click at [1532, 50] on \"requestId\"=>\"xQ8x_4zQnyvaJ6WY48mVuQ\"}]}}"] "Error: integration/client/response_error - Message: An error happend by calling…" at bounding box center [774, 46] width 1515 height 10
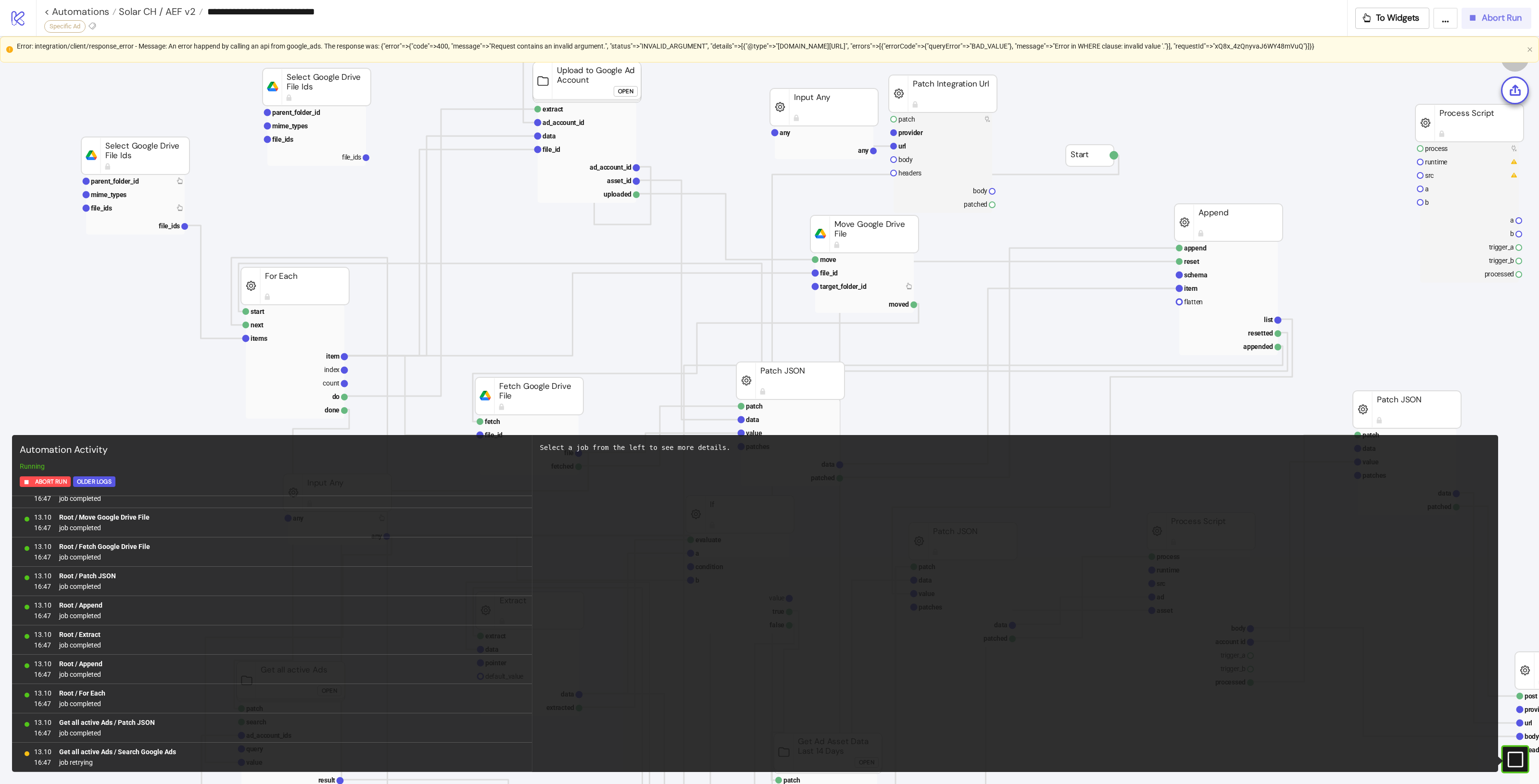
click at [1502, 25] on button "Abort Run" at bounding box center [1496, 18] width 69 height 22
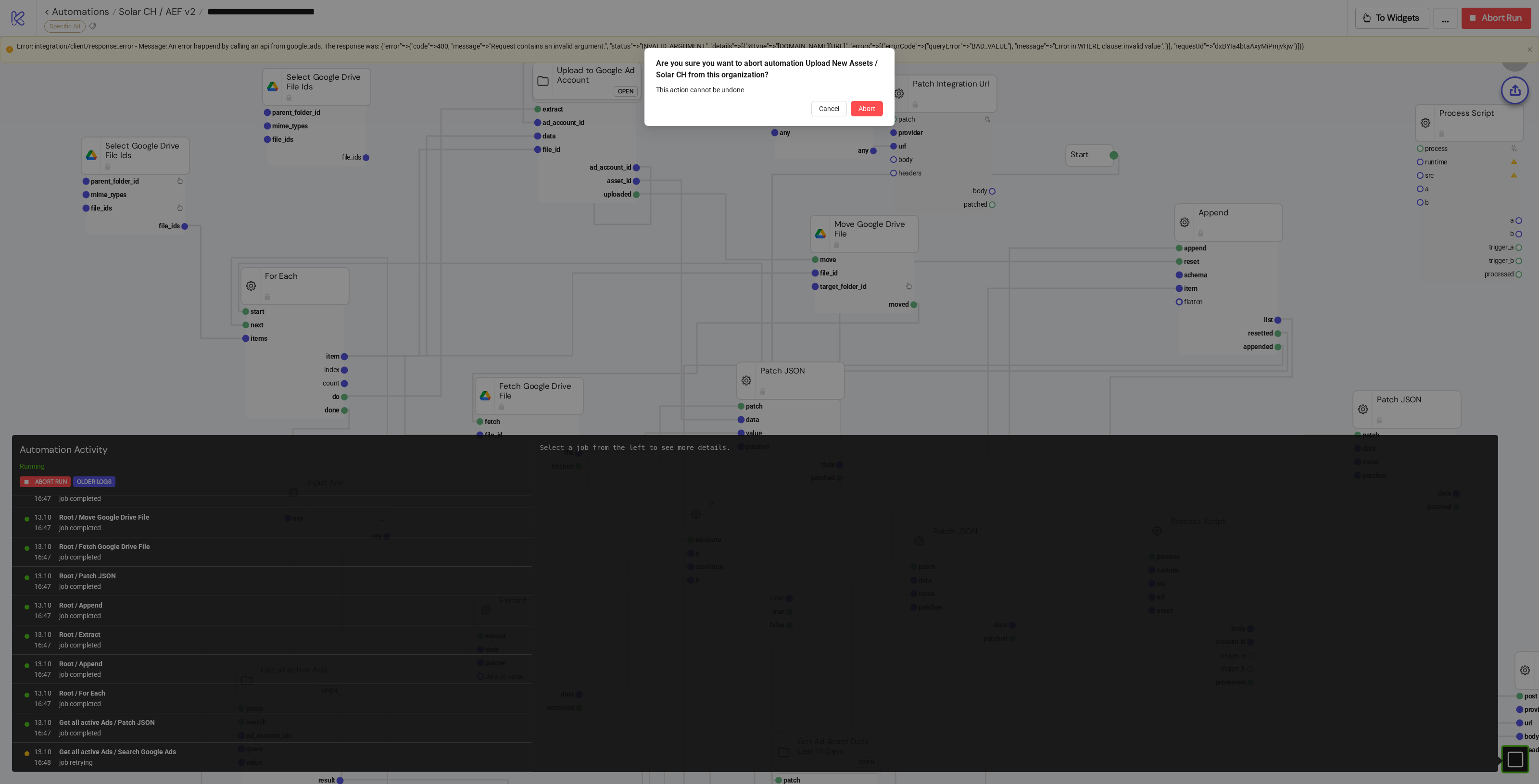
click at [883, 104] on div "Are you sure you want to abort automation Upload New Assets / Solar CH from thi…" at bounding box center [769, 87] width 250 height 78
click at [866, 106] on span "Abort" at bounding box center [866, 108] width 17 height 8
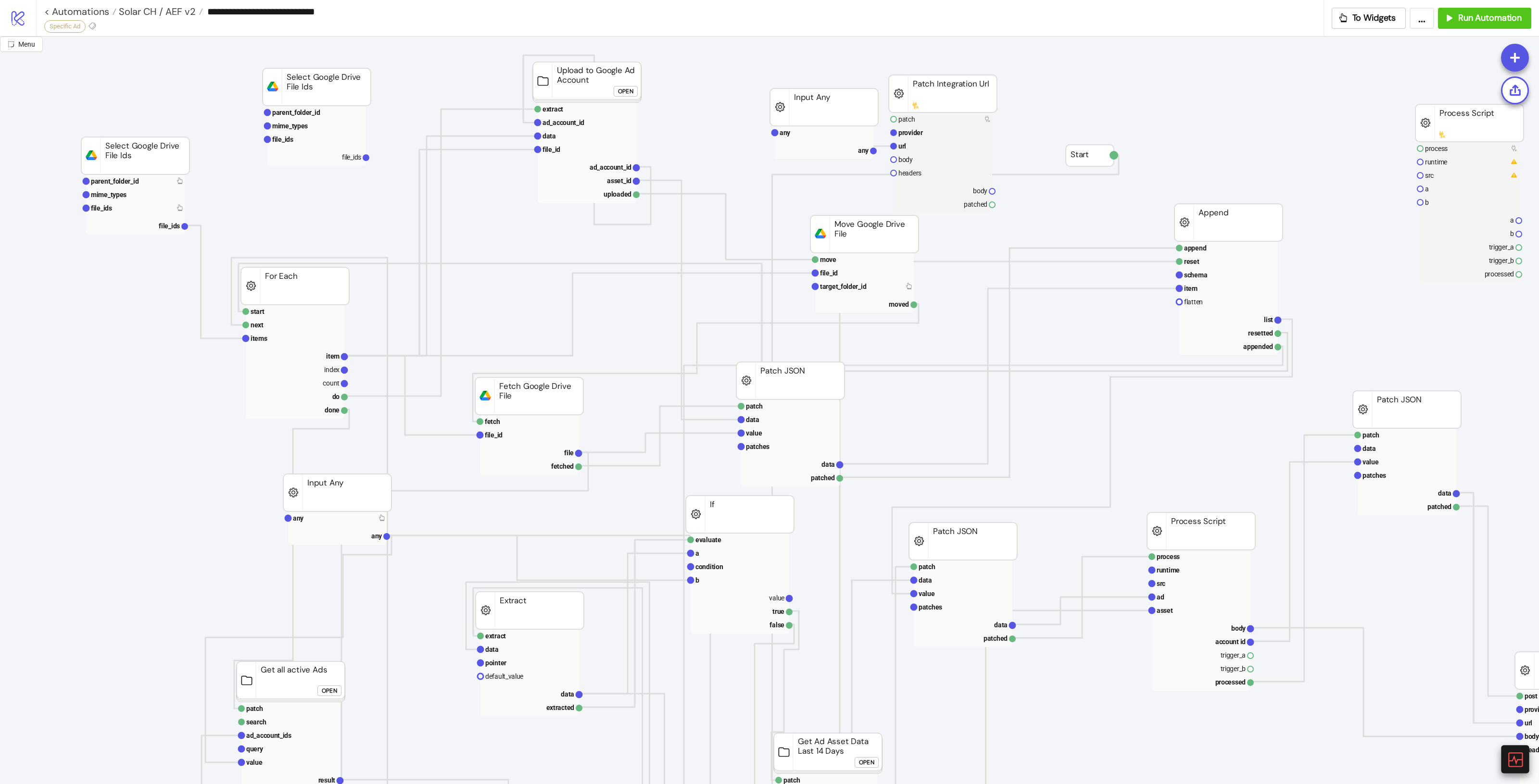
click at [1524, 756] on div at bounding box center [1514, 758] width 28 height 28
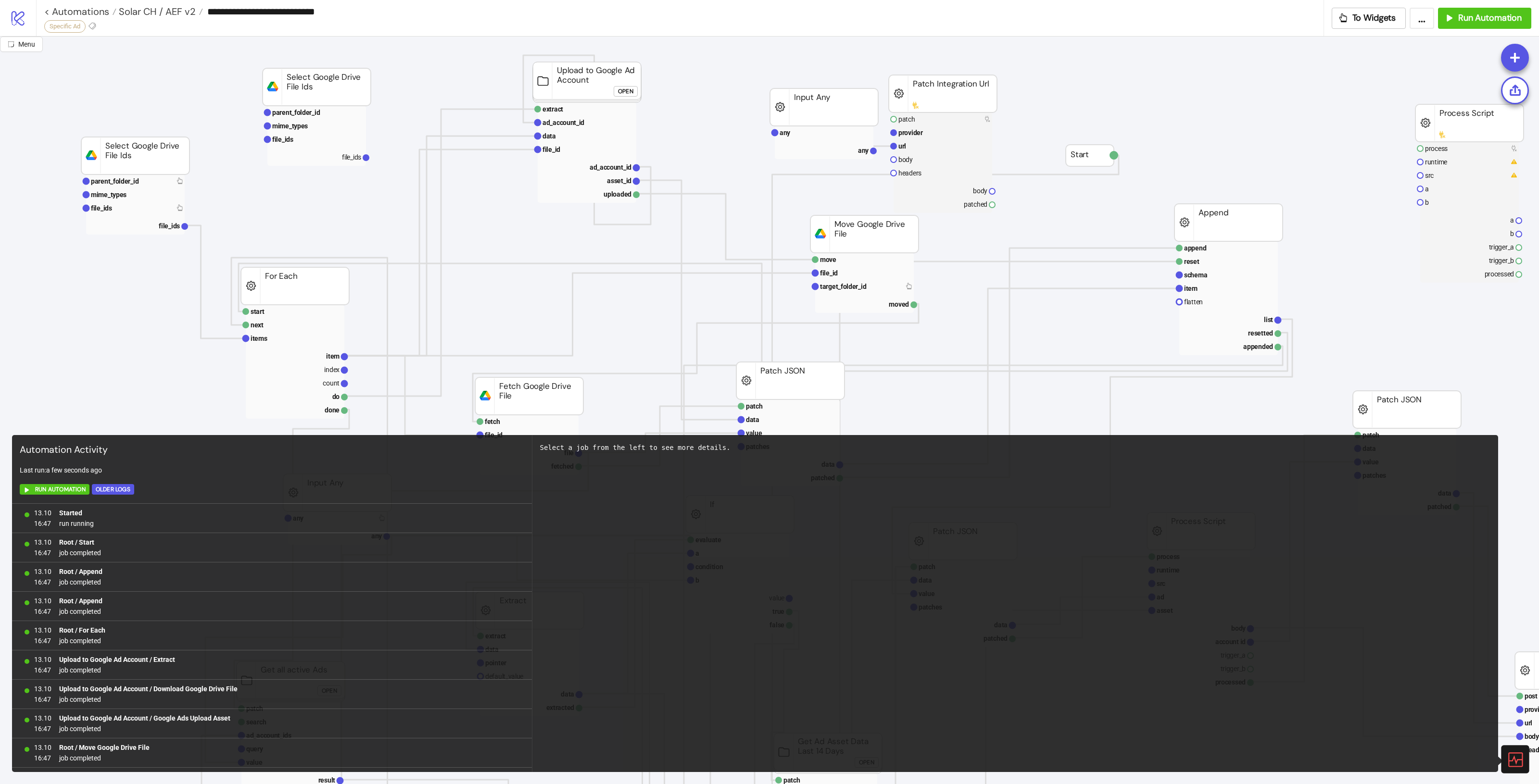
scroll to position [556, 0]
click at [1506, 761] on icon at bounding box center [1514, 759] width 17 height 17
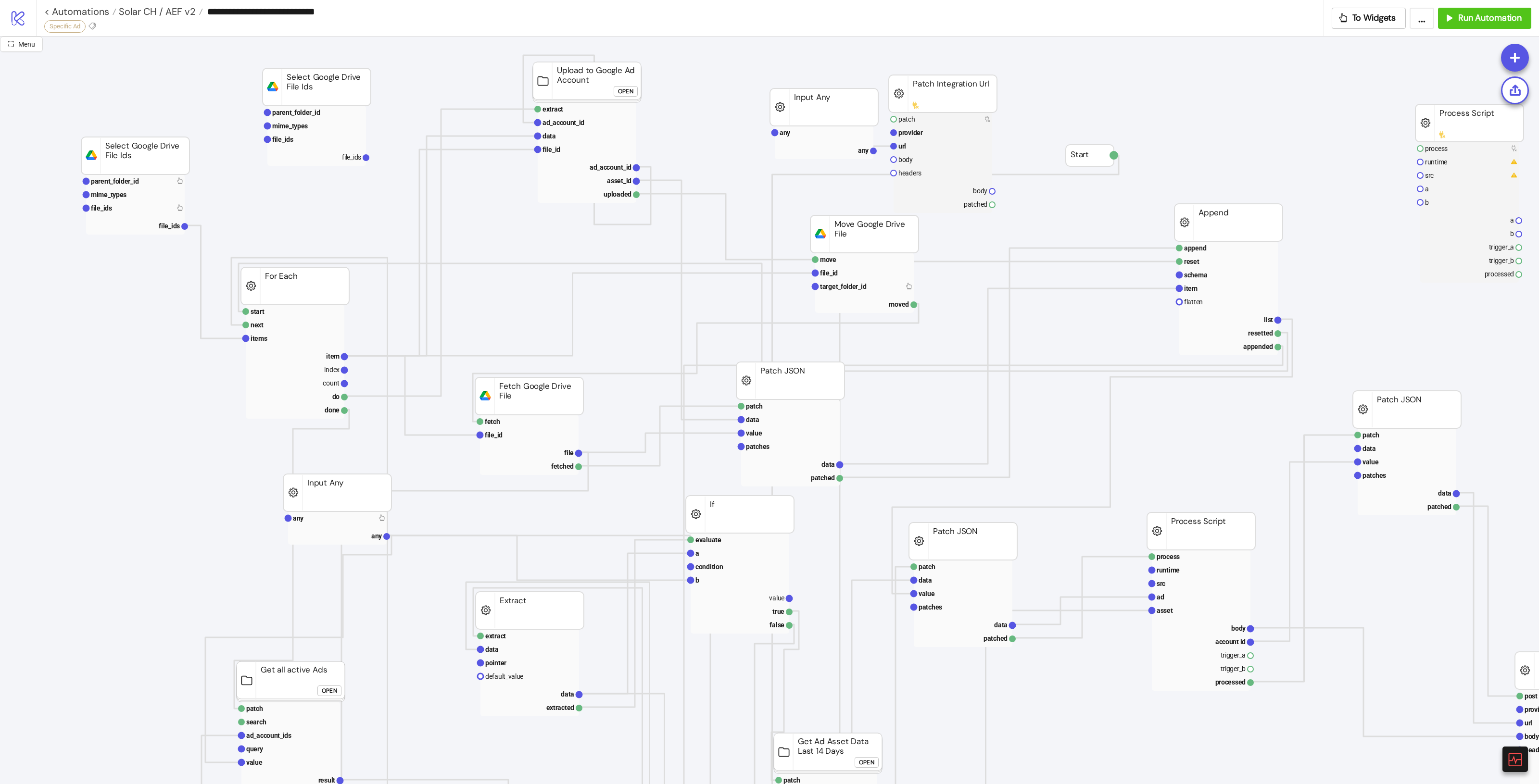
click at [327, 698] on foreignobject "Open" at bounding box center [332, 694] width 29 height 19
click at [330, 691] on div "Open" at bounding box center [329, 691] width 15 height 11
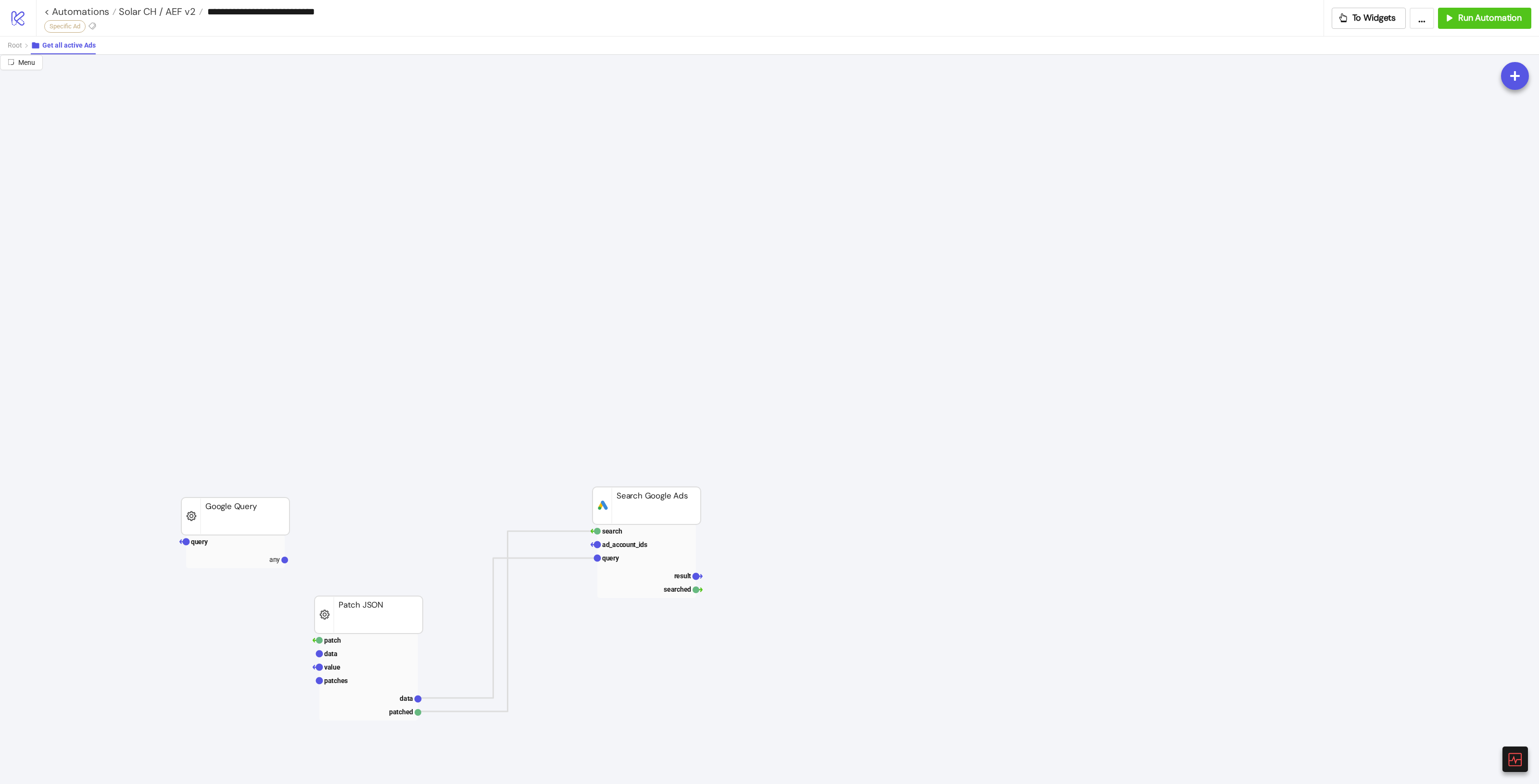
scroll to position [240, 0]
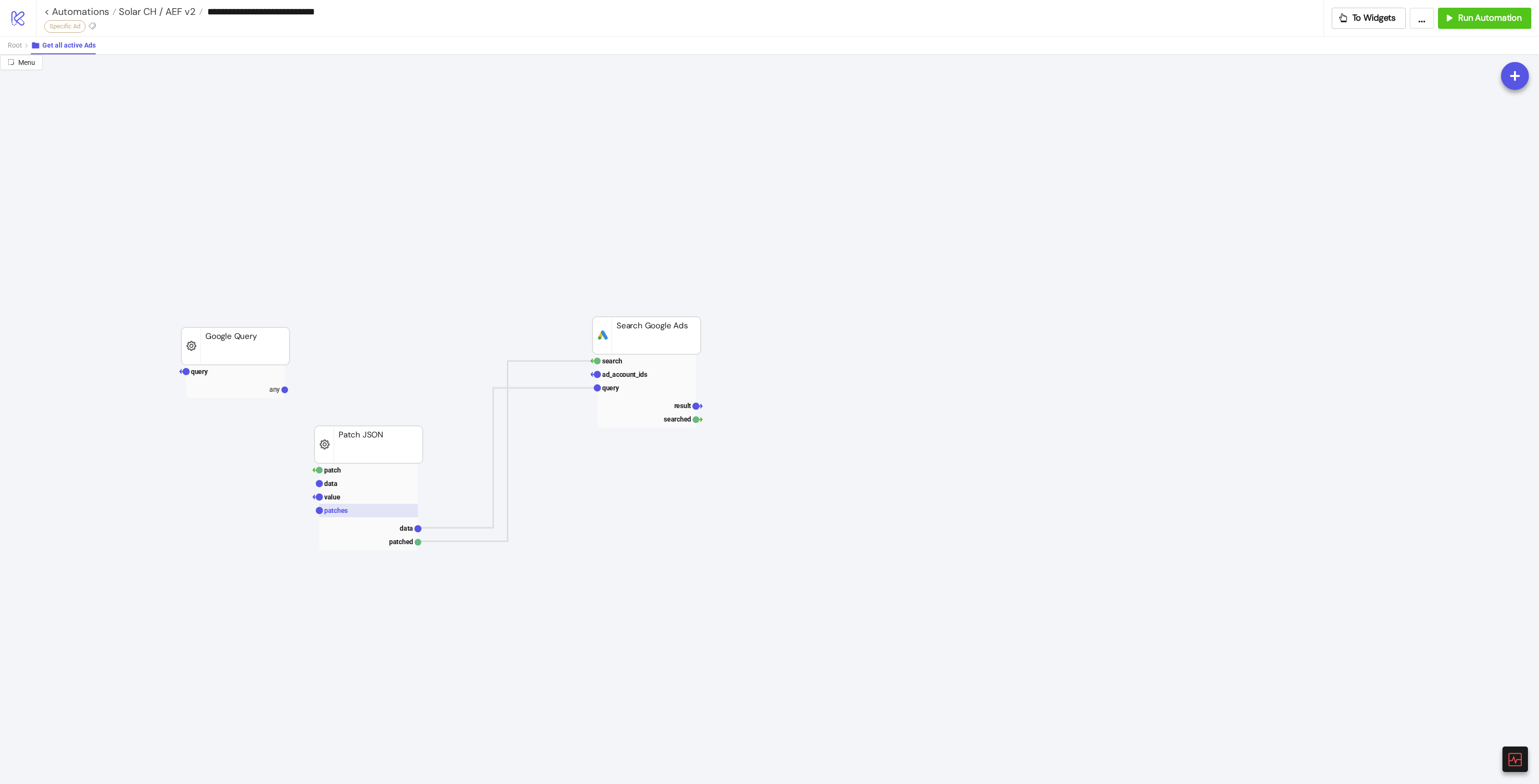
click at [352, 507] on rect at bounding box center [369, 510] width 99 height 14
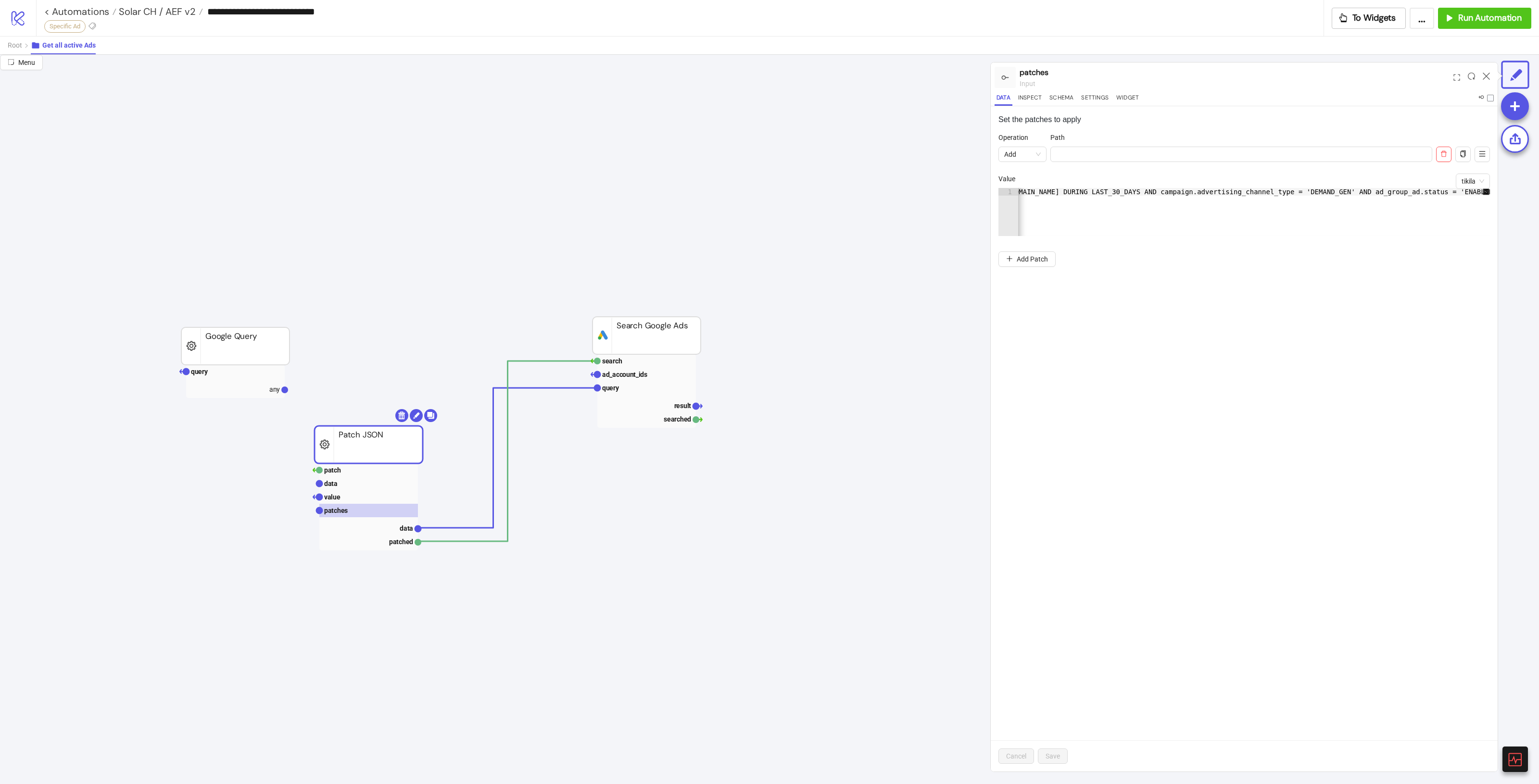
scroll to position [0, 535]
type textarea "**********"
drag, startPoint x: 1470, startPoint y: 192, endPoint x: 1517, endPoint y: 198, distance: 47.4
click at [1517, 198] on div "**********" at bounding box center [769, 420] width 1539 height 729
click at [1466, 190] on div "SELECT customer.descriptive_name, campaign.name, ad_group.name, ad_group_ad.ad.…" at bounding box center [1251, 212] width 479 height 48
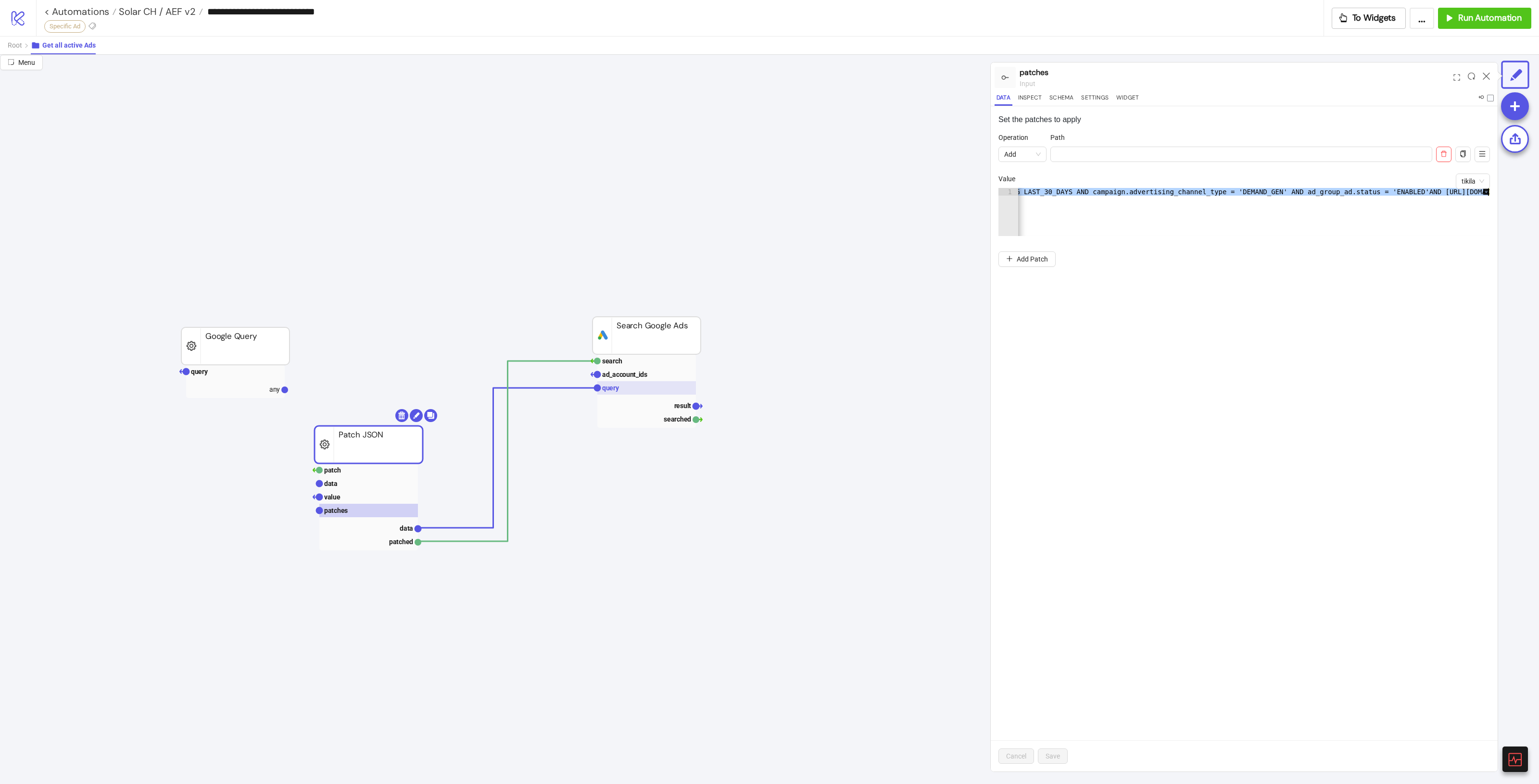
click at [621, 385] on rect at bounding box center [647, 388] width 99 height 14
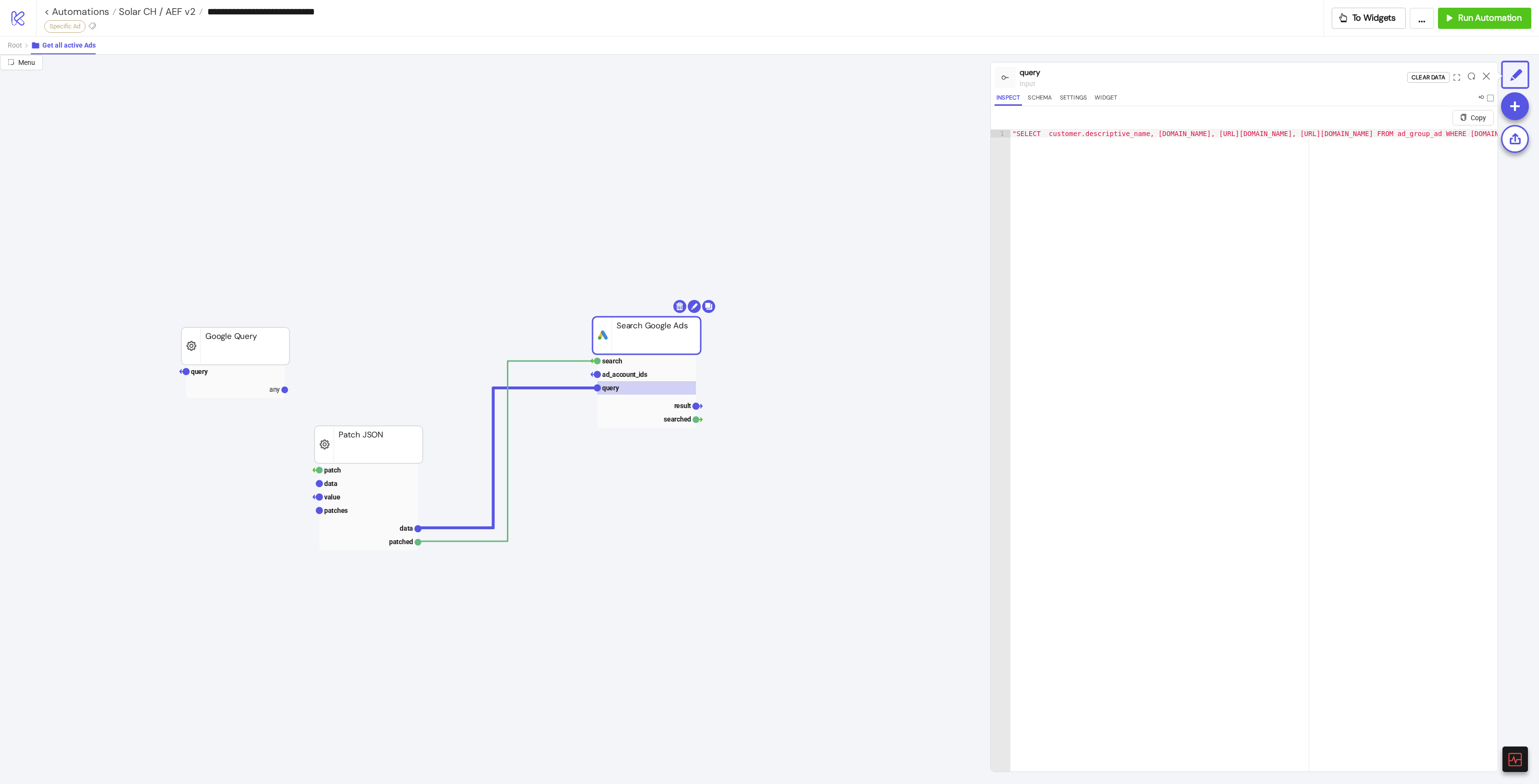
type textarea "**********"
drag, startPoint x: 1142, startPoint y: 135, endPoint x: 1458, endPoint y: 147, distance: 316.2
click at [1458, 147] on div ""SELECT customer.descriptive_name, campaign.name, ad_group.name, ad_group_ad.ad…" at bounding box center [992, 466] width 992 height 672
click at [1345, 132] on div ""SELECT customer.descriptive_name, campaign.name, ad_group.name, ad_group_ad.ad…" at bounding box center [1246, 458] width 484 height 656
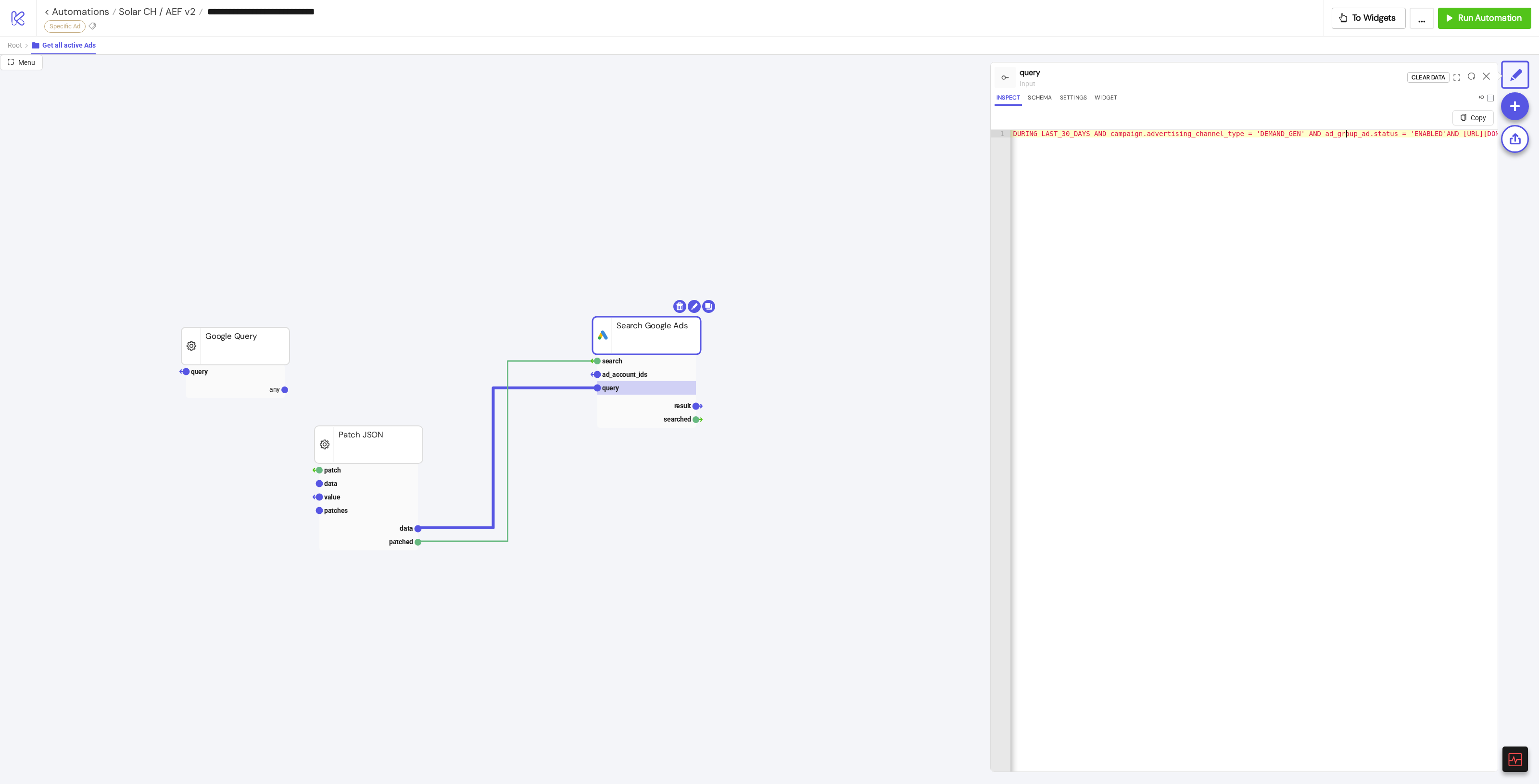
click at [1352, 132] on div ""SELECT customer.descriptive_name, campaign.name, ad_group.name, ad_group_ad.ad…" at bounding box center [992, 466] width 992 height 672
click at [1352, 132] on div ""SELECT customer.descriptive_name, campaign.name, ad_group.name, ad_group_ad.ad…" at bounding box center [1254, 463] width 487 height 665
click at [1436, 124] on div "**********" at bounding box center [1244, 439] width 507 height 665
click at [1431, 131] on div ""SELECT customer.descriptive_name, campaign.name, ad_group.name, ad_group_ad.ad…" at bounding box center [992, 466] width 992 height 672
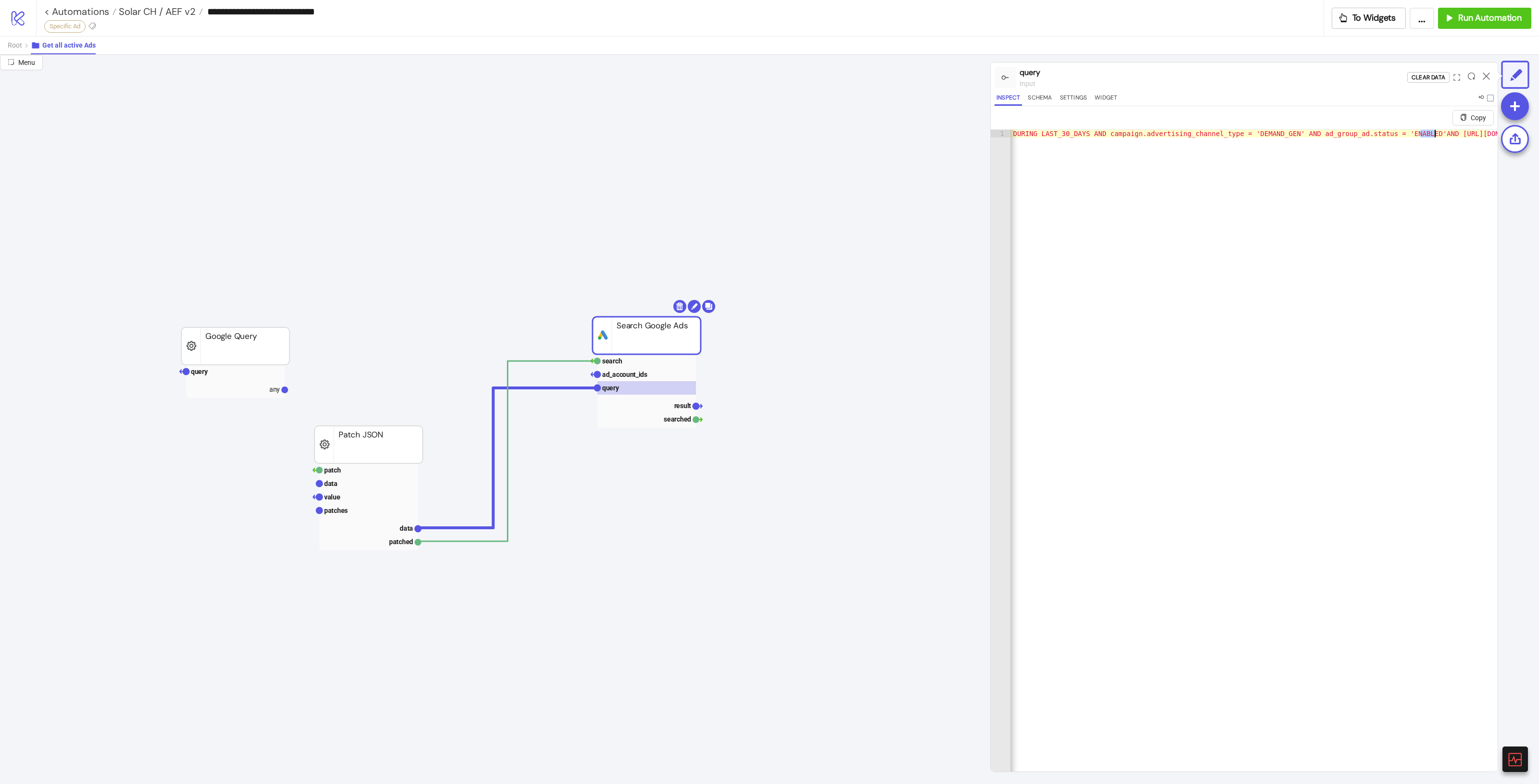
click at [1431, 131] on div ""SELECT customer.descriptive_name, campaign.name, ad_group.name, ad_group_ad.ad…" at bounding box center [992, 466] width 992 height 672
click at [399, 526] on rect at bounding box center [369, 527] width 99 height 14
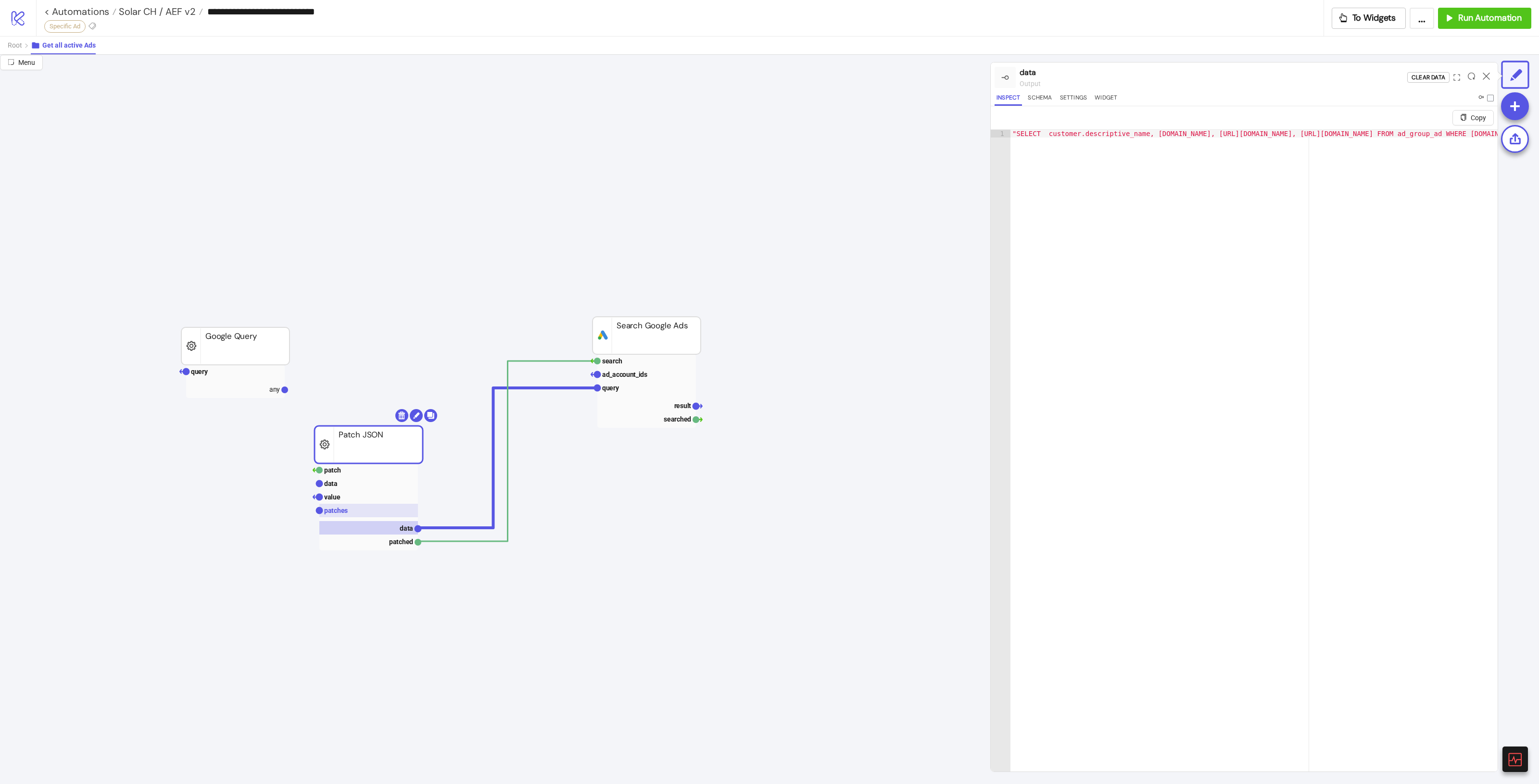
click at [374, 510] on rect at bounding box center [369, 510] width 99 height 14
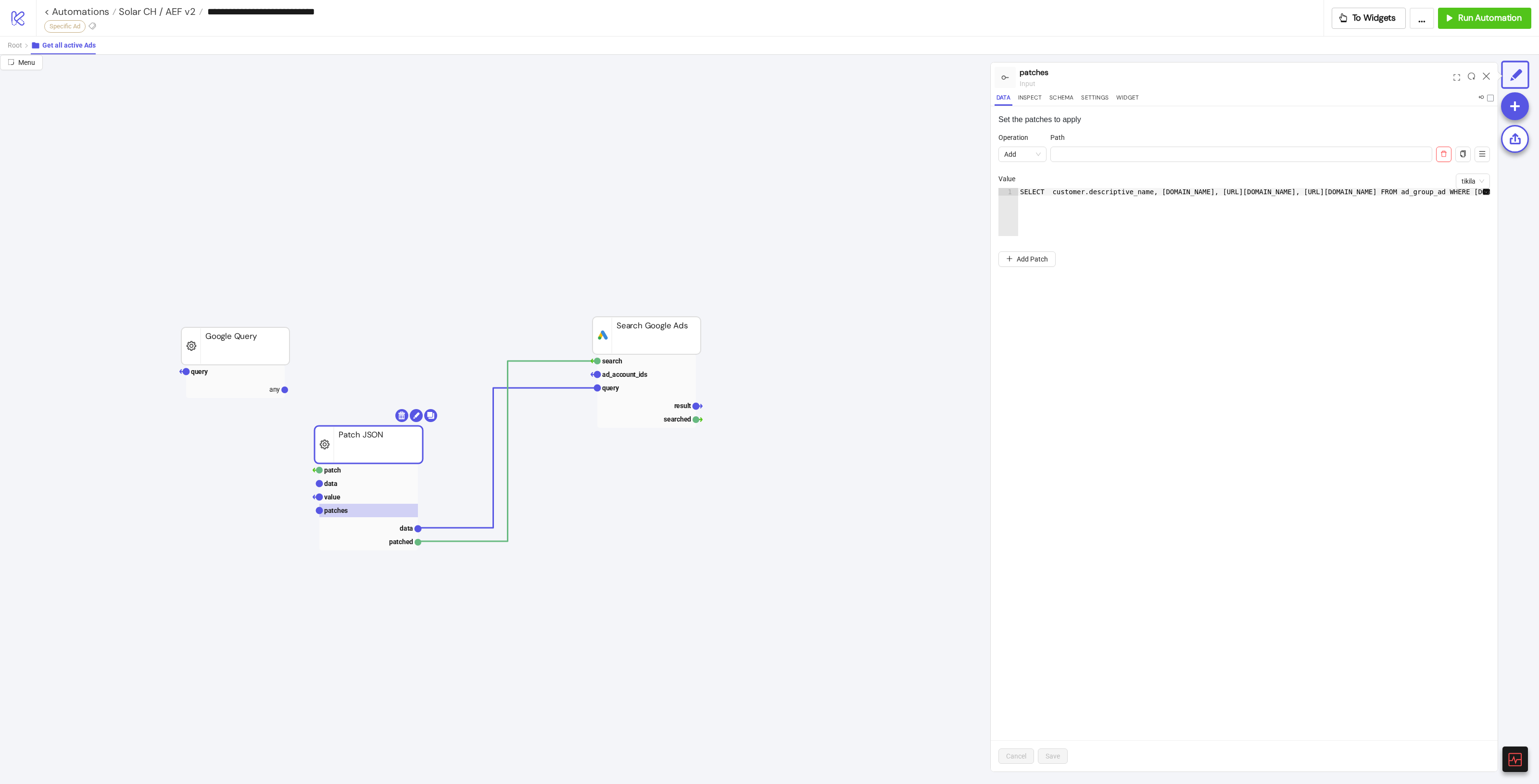
scroll to position [0, 535]
type textarea "**********"
click at [1326, 224] on div "SELECT customer.descriptive_name, campaign.name, ad_group.name, ad_group_ad.ad.…" at bounding box center [987, 215] width 1007 height 54
click at [676, 388] on rect at bounding box center [647, 388] width 99 height 14
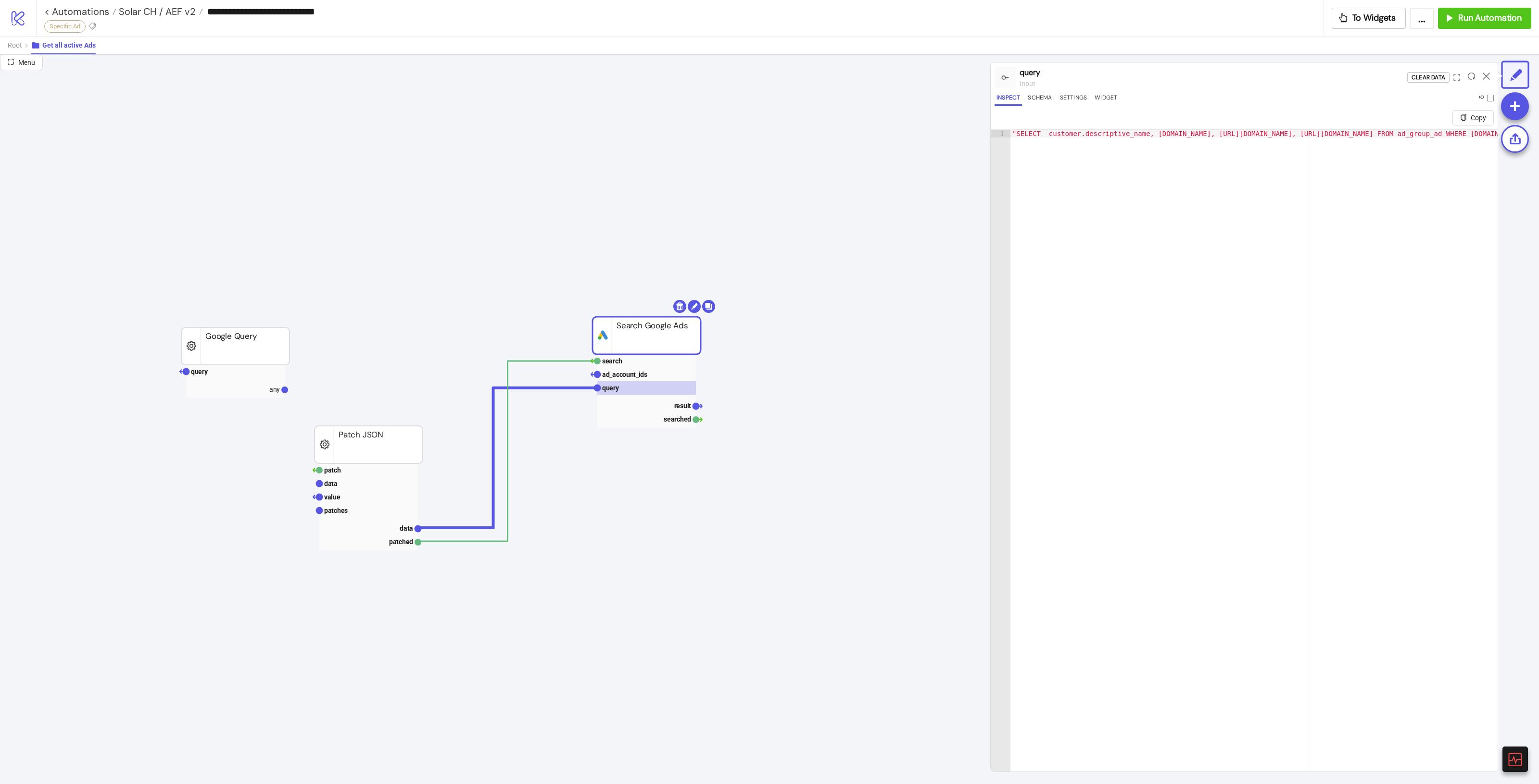
type textarea "**********"
drag, startPoint x: 1318, startPoint y: 135, endPoint x: 1484, endPoint y: 147, distance: 166.4
click at [1484, 147] on div ""SELECT customer.descriptive_name, campaign.name, ad_group.name, ad_group_ad.ad…" at bounding box center [992, 466] width 992 height 672
click at [393, 511] on rect at bounding box center [369, 510] width 99 height 14
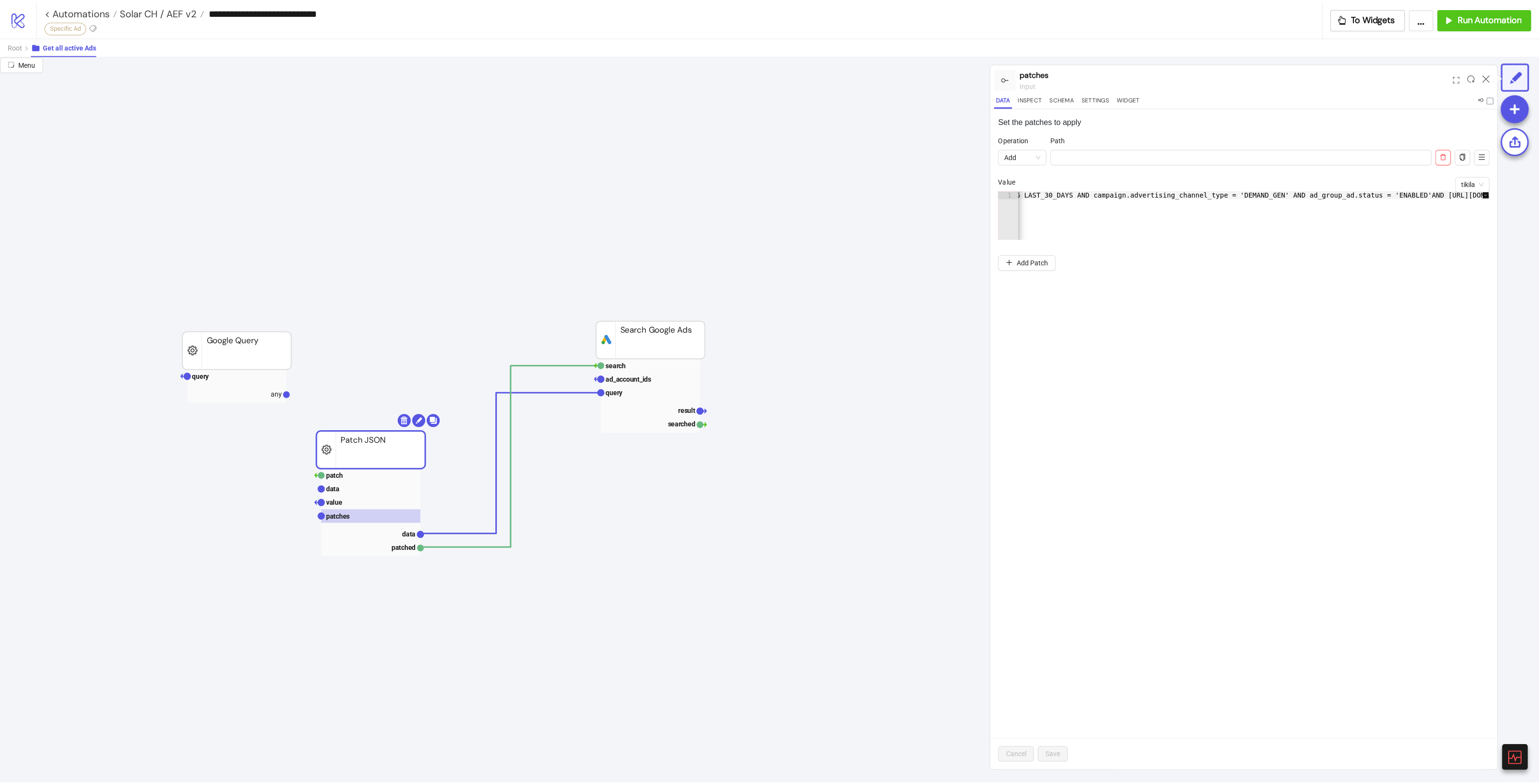
scroll to position [0, 535]
click at [1473, 193] on div "SELECT customer.descriptive_name, campaign.name, ad_group.name, ad_group_ad.ad.…" at bounding box center [981, 215] width 1007 height 54
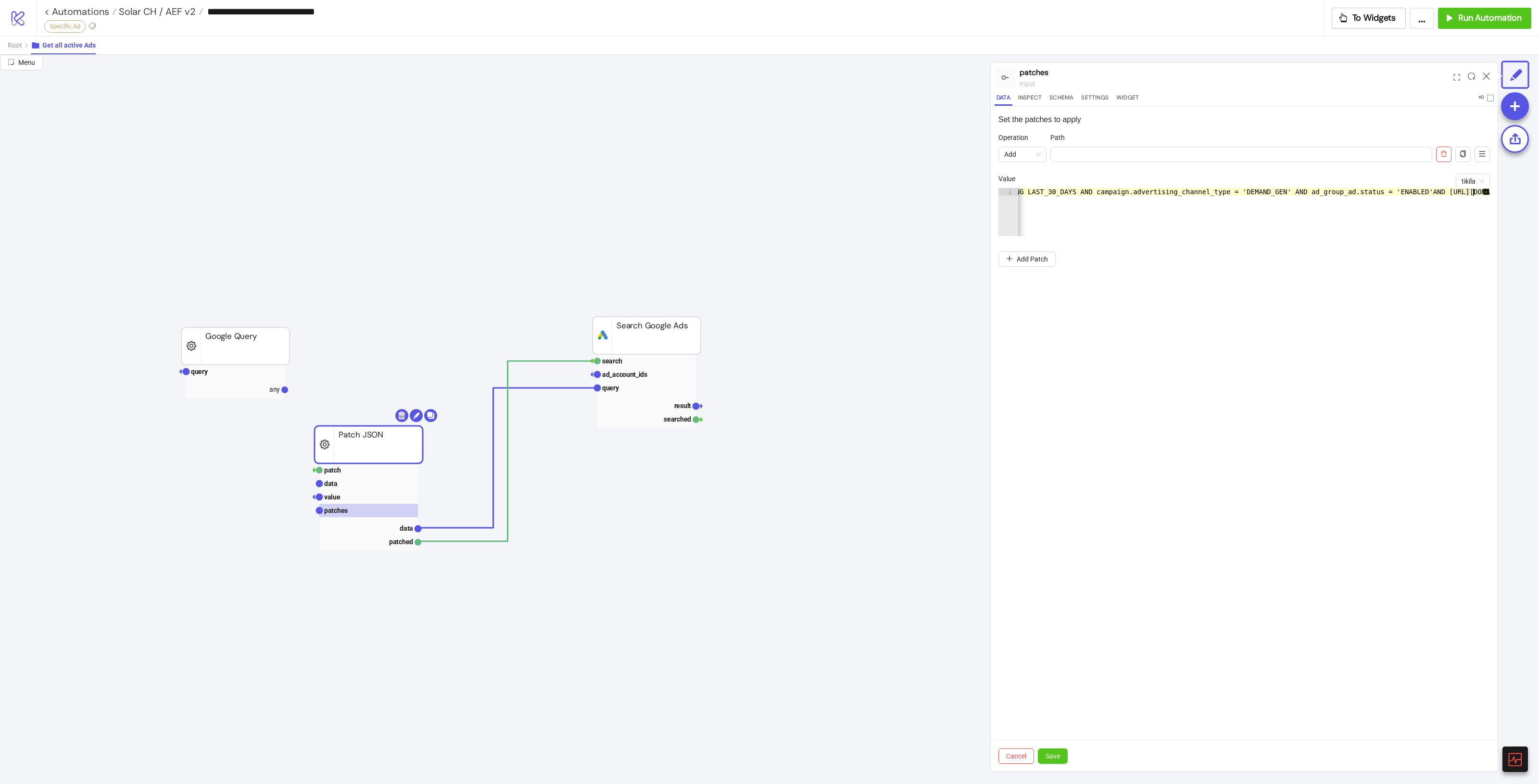
scroll to position [0, 531]
type textarea "**********"
click at [1055, 754] on span "Save" at bounding box center [1053, 756] width 14 height 8
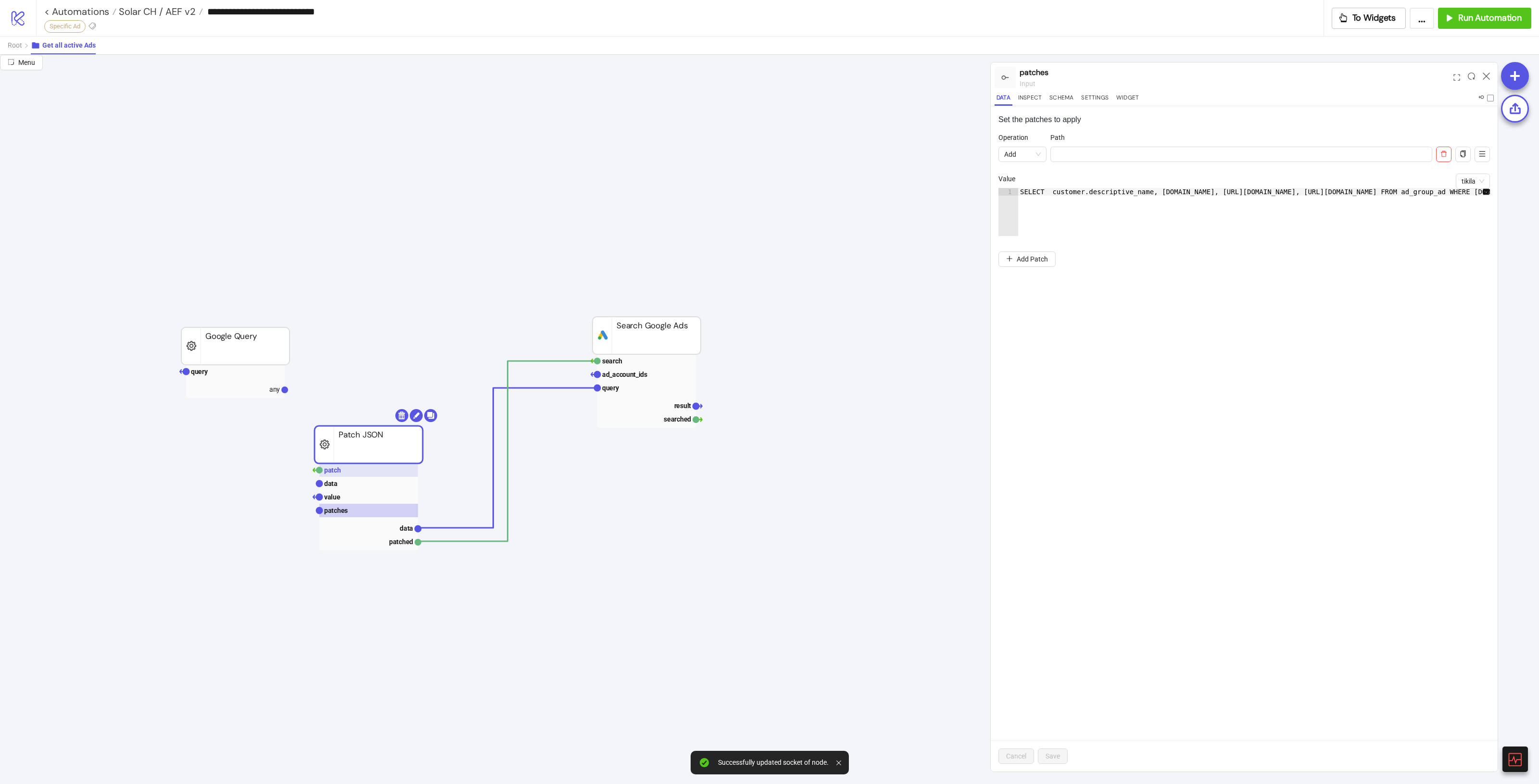
click at [334, 467] on text "patch" at bounding box center [332, 471] width 17 height 8
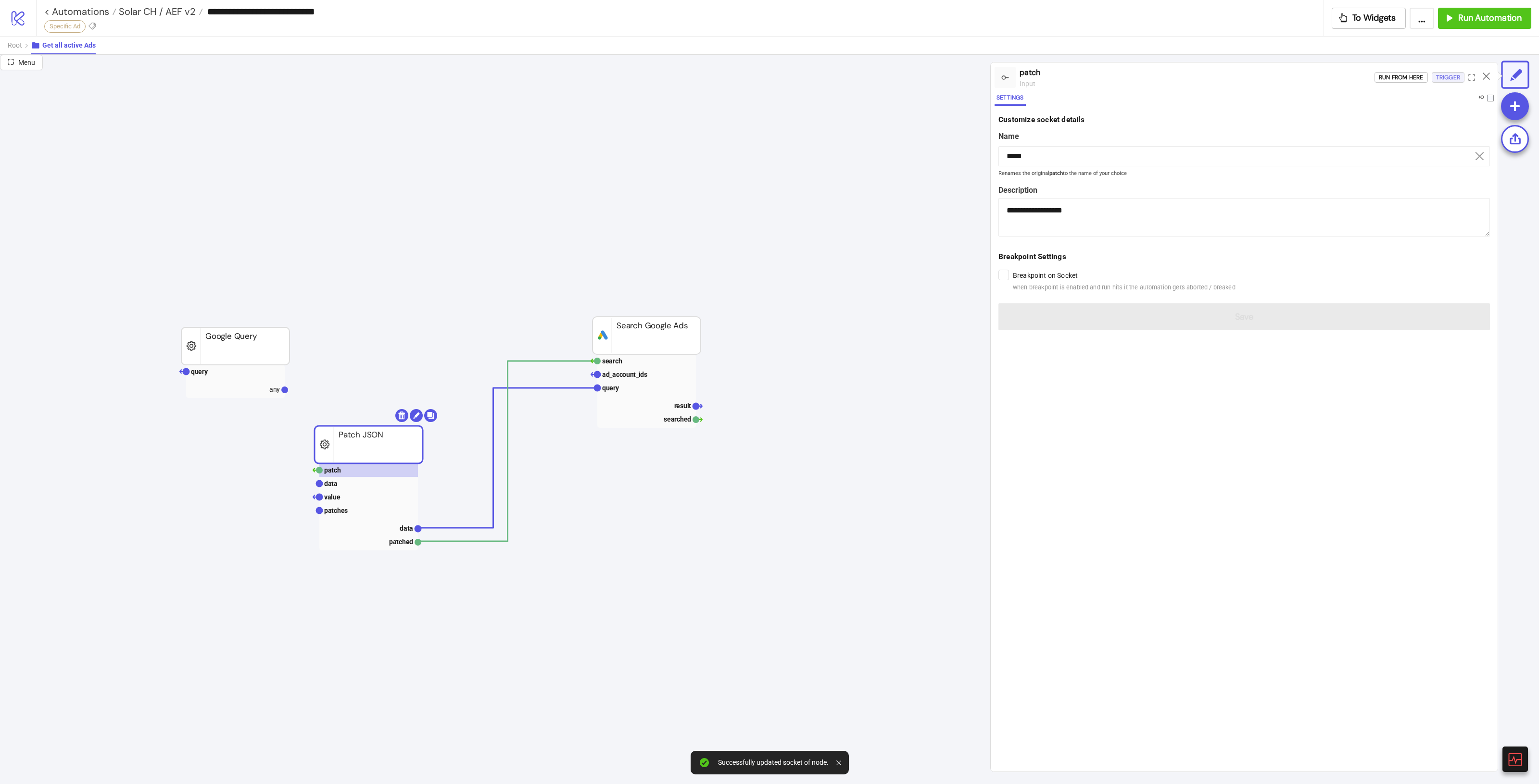
click at [1438, 73] on div "Trigger" at bounding box center [1448, 77] width 24 height 11
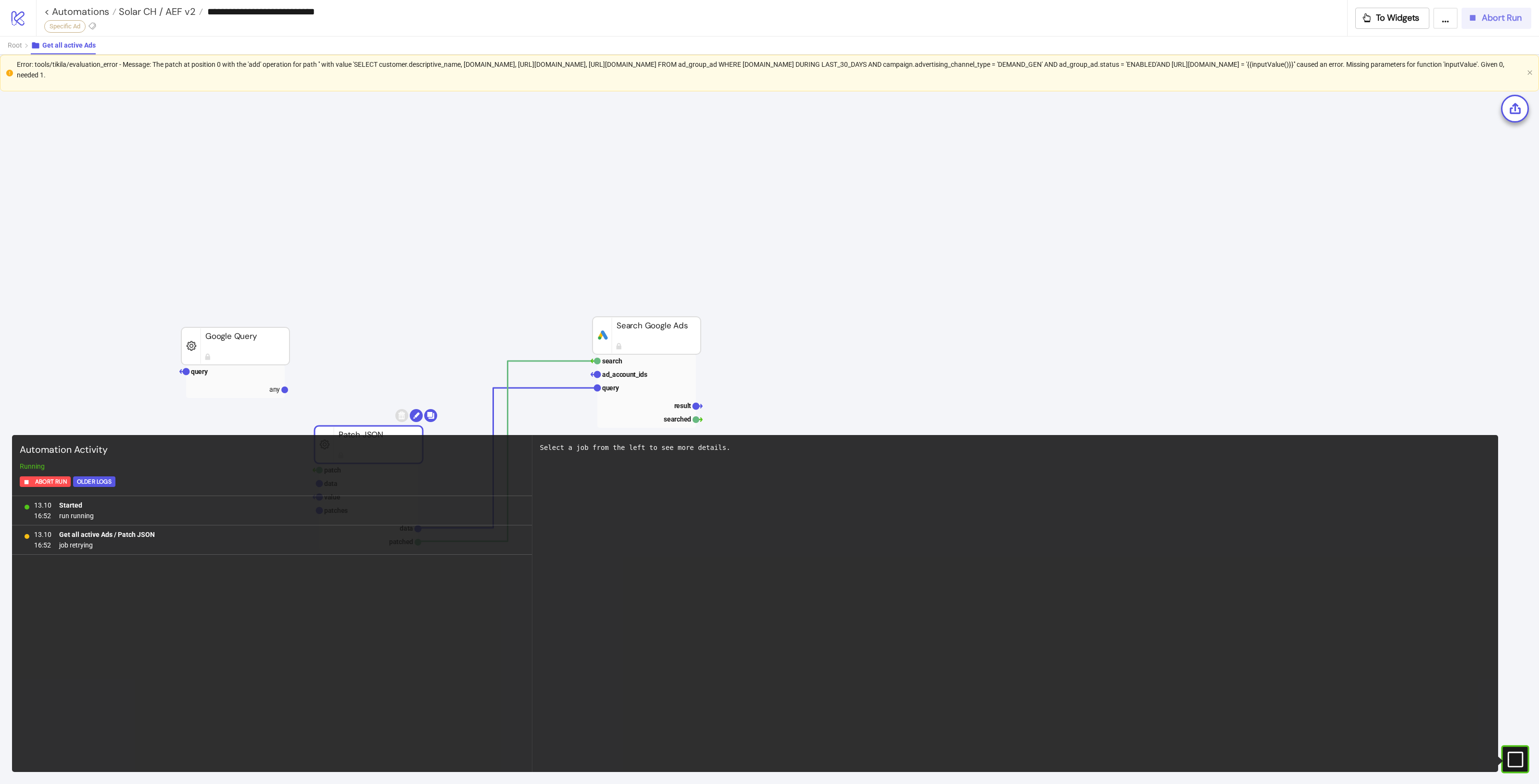
click at [1491, 25] on button "Abort Run" at bounding box center [1496, 18] width 69 height 22
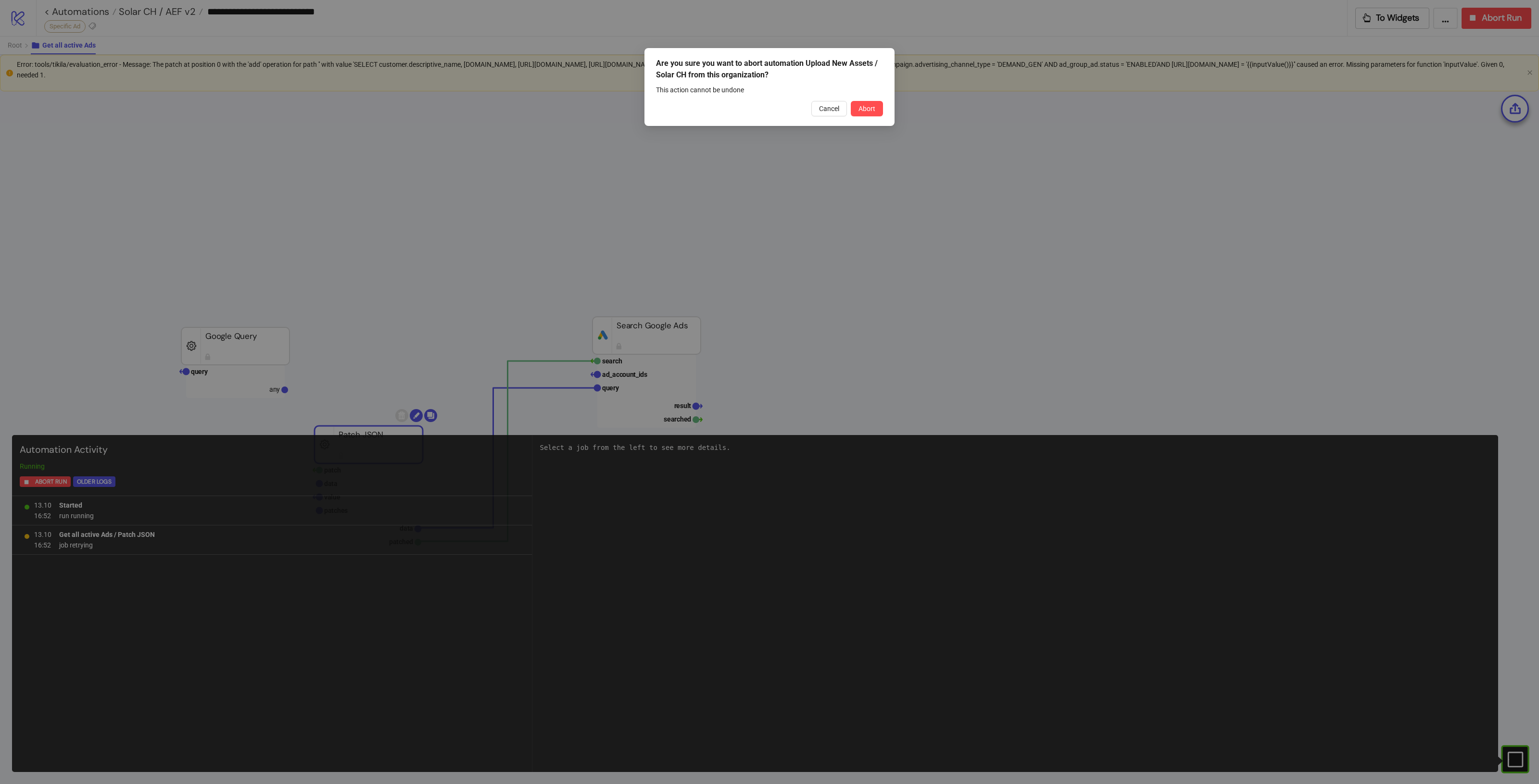
click at [898, 111] on div "Are you sure you want to abort automation Upload New Assets / Solar CH from thi…" at bounding box center [769, 392] width 1539 height 784
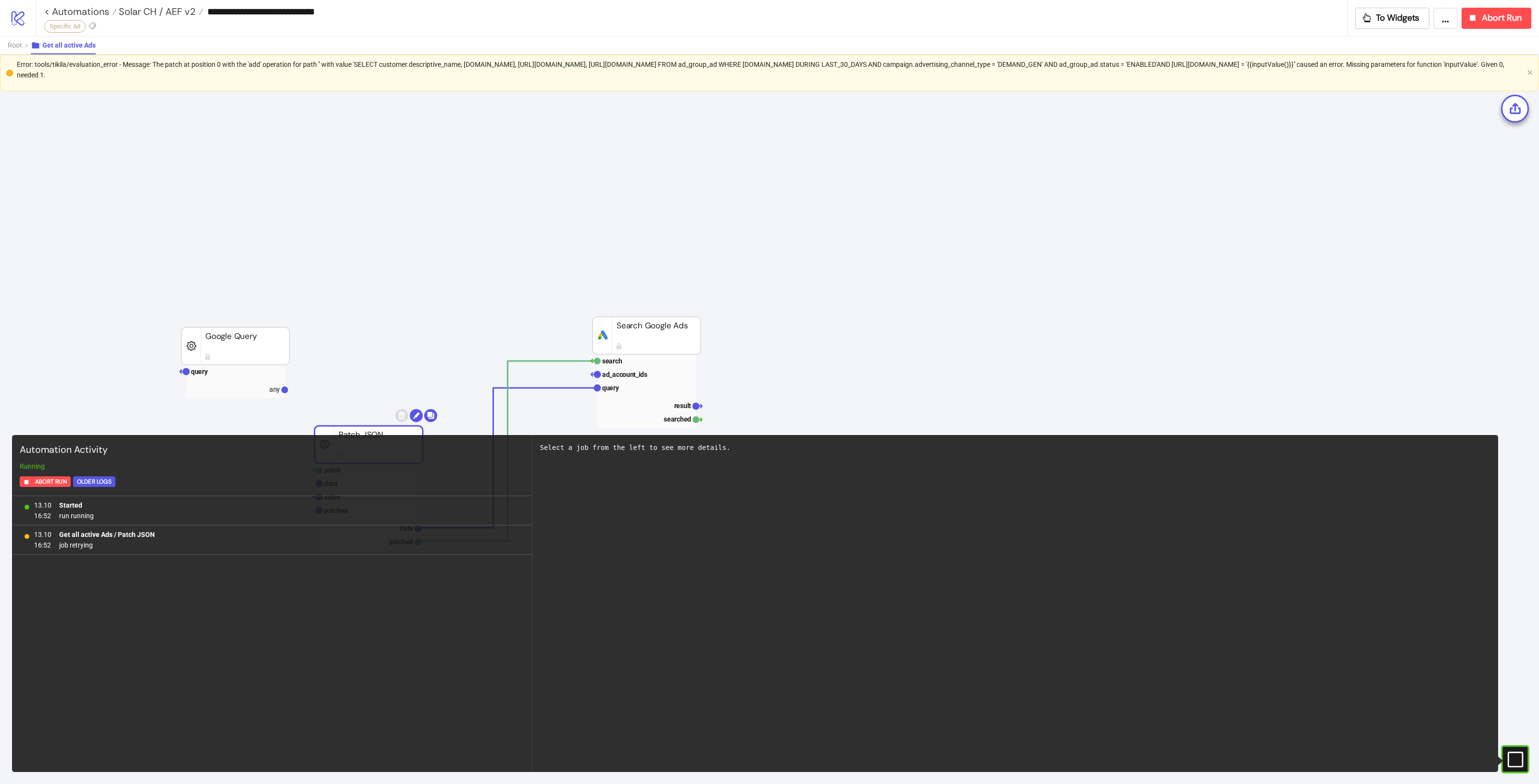
click at [874, 109] on div "Are you sure you want to abort automation Upload New Assets / Solar CH from thi…" at bounding box center [769, 392] width 1539 height 784
click at [1479, 11] on button "Abort Run" at bounding box center [1496, 18] width 69 height 22
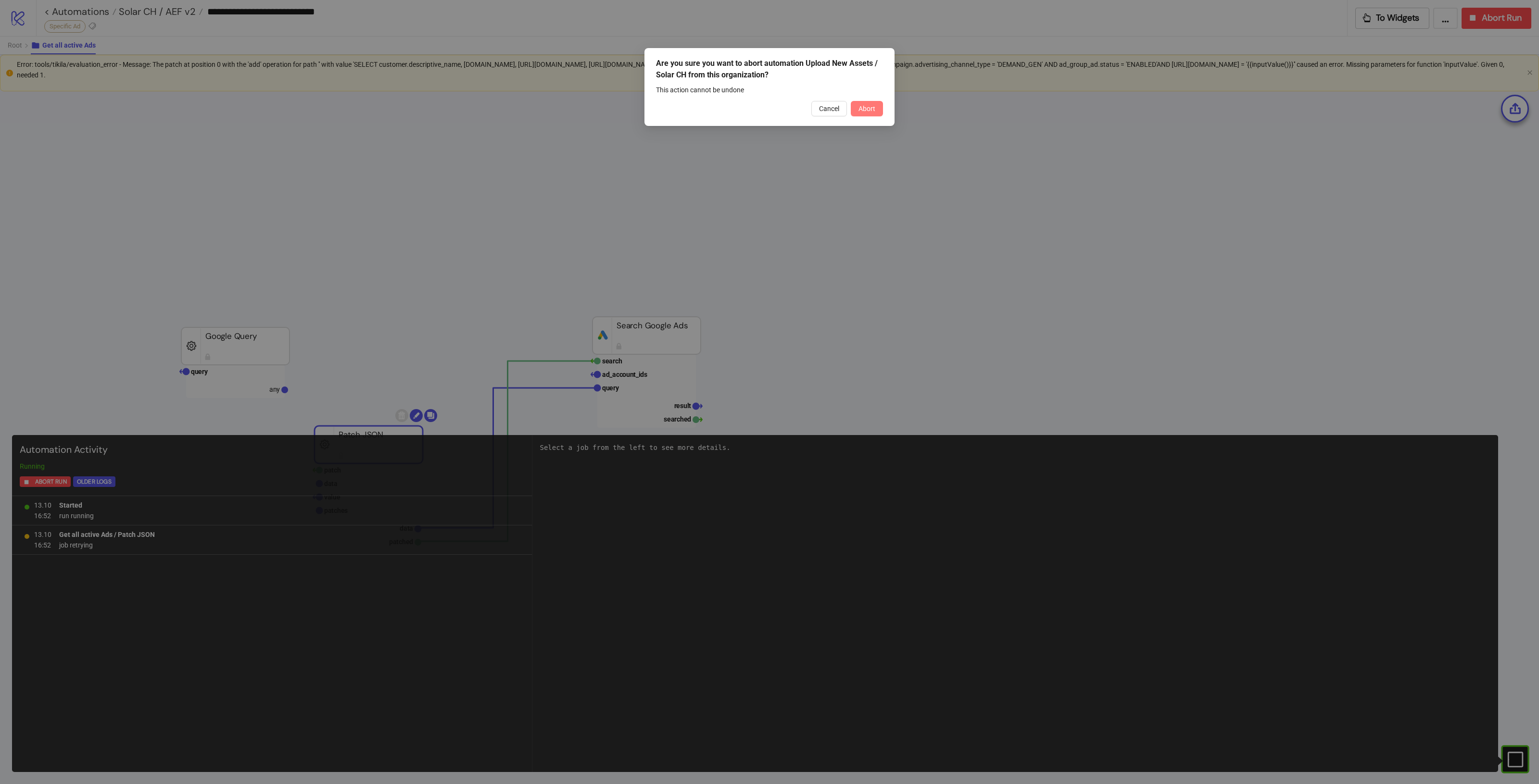
click at [852, 112] on button "Abort" at bounding box center [866, 108] width 32 height 15
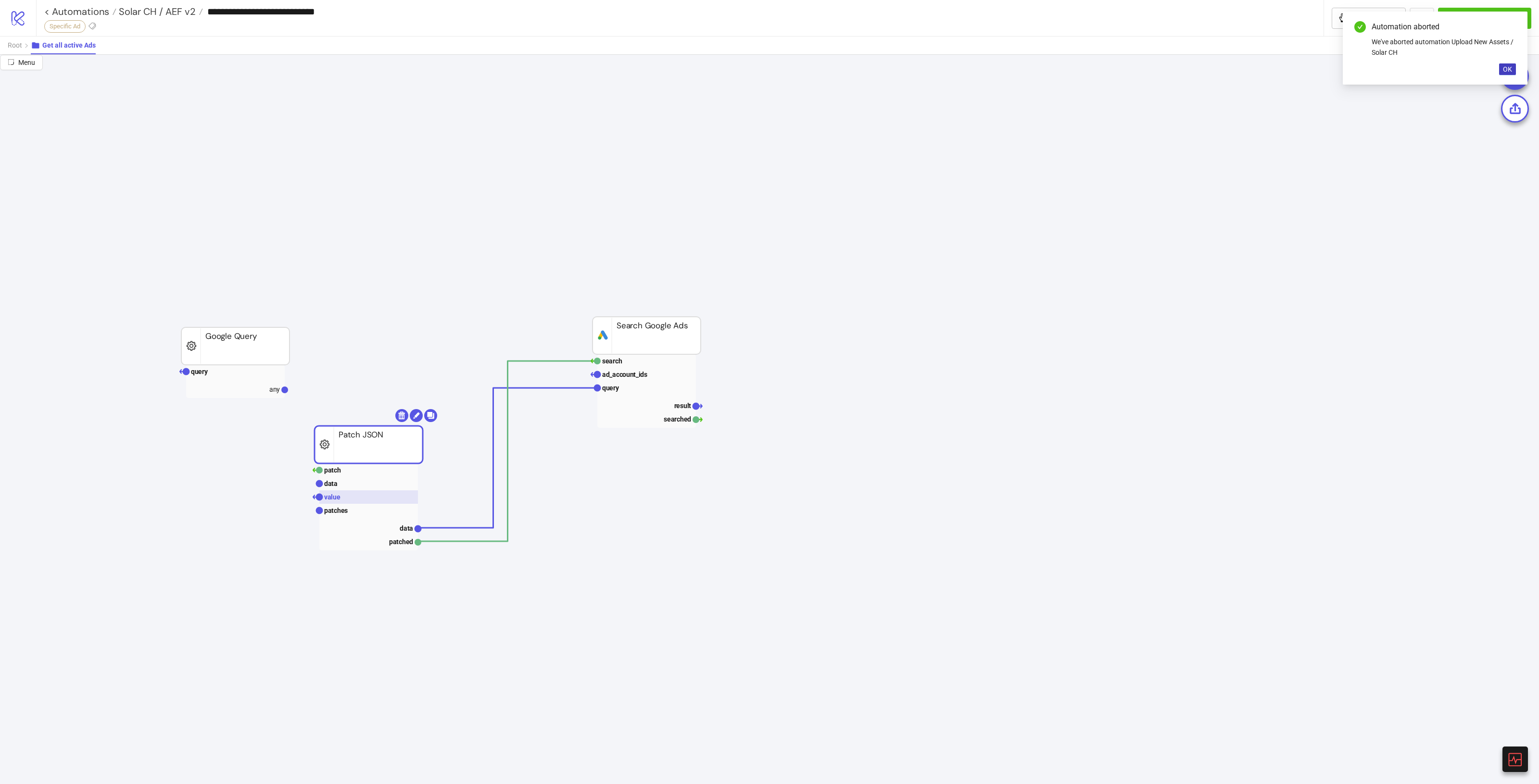
click at [357, 502] on rect at bounding box center [369, 497] width 99 height 14
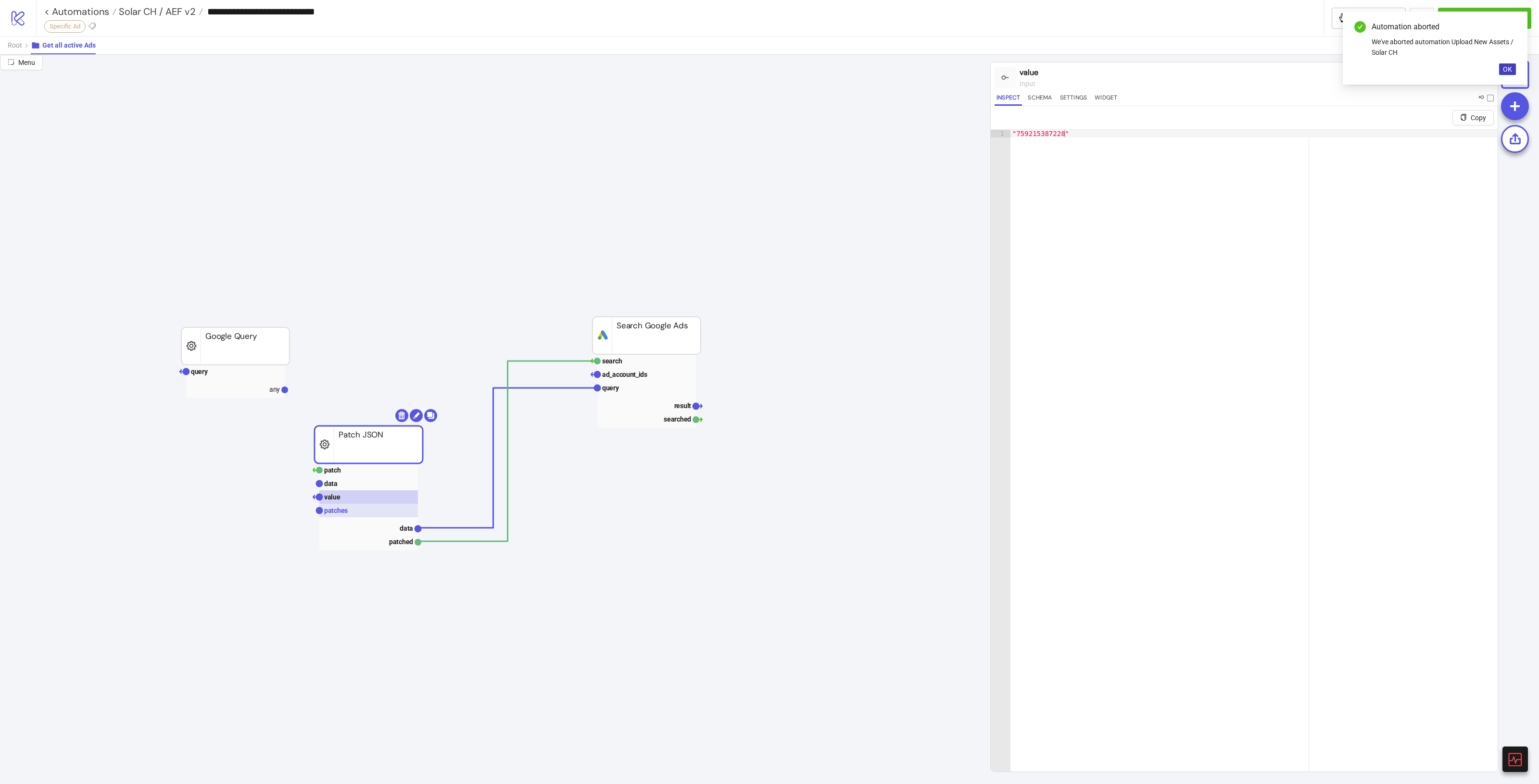
click at [364, 512] on rect at bounding box center [369, 510] width 99 height 14
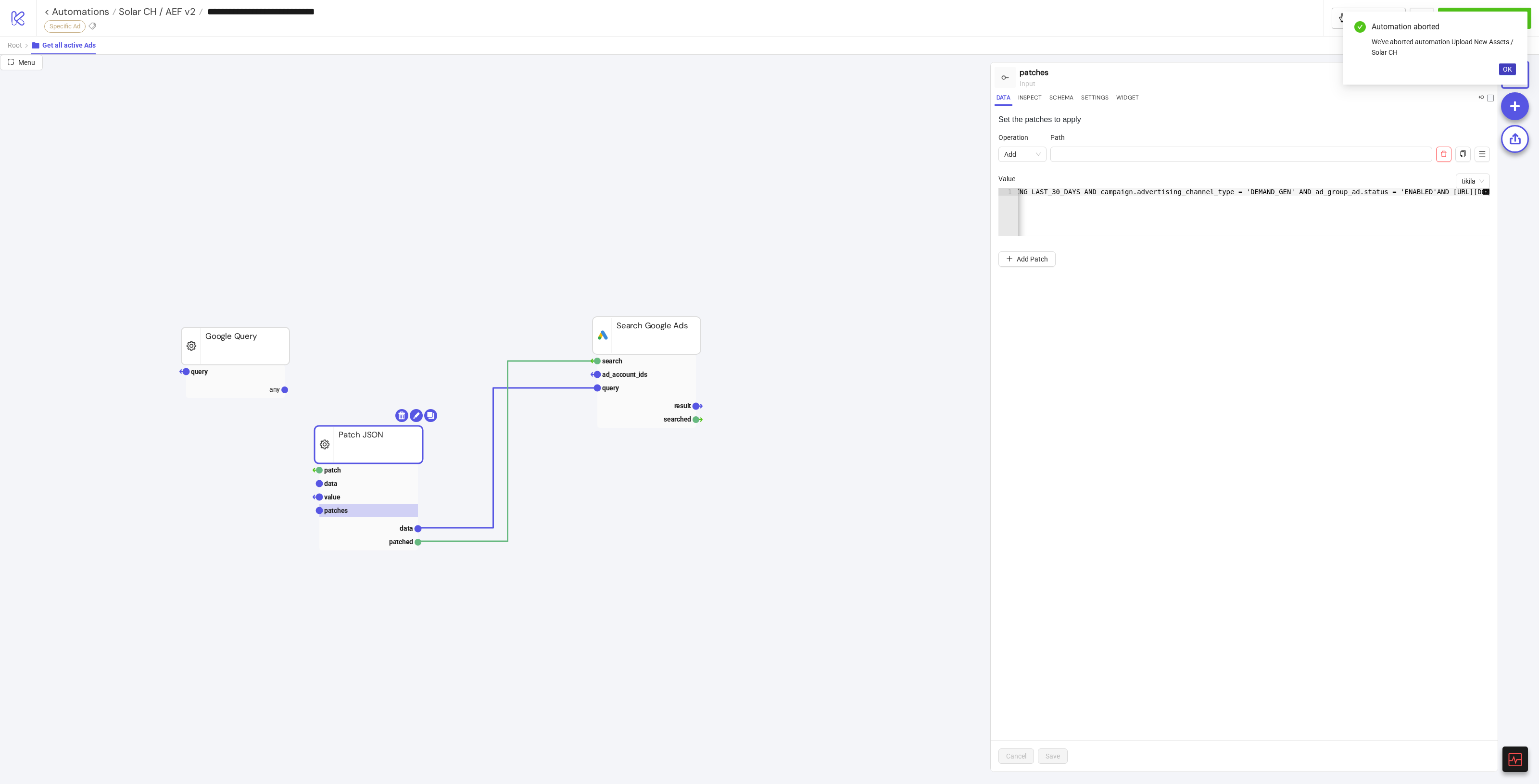
click at [1472, 191] on div "SELECT customer.descriptive_name, campaign.name, ad_group.name, ad_group_ad.ad.…" at bounding box center [990, 215] width 1000 height 54
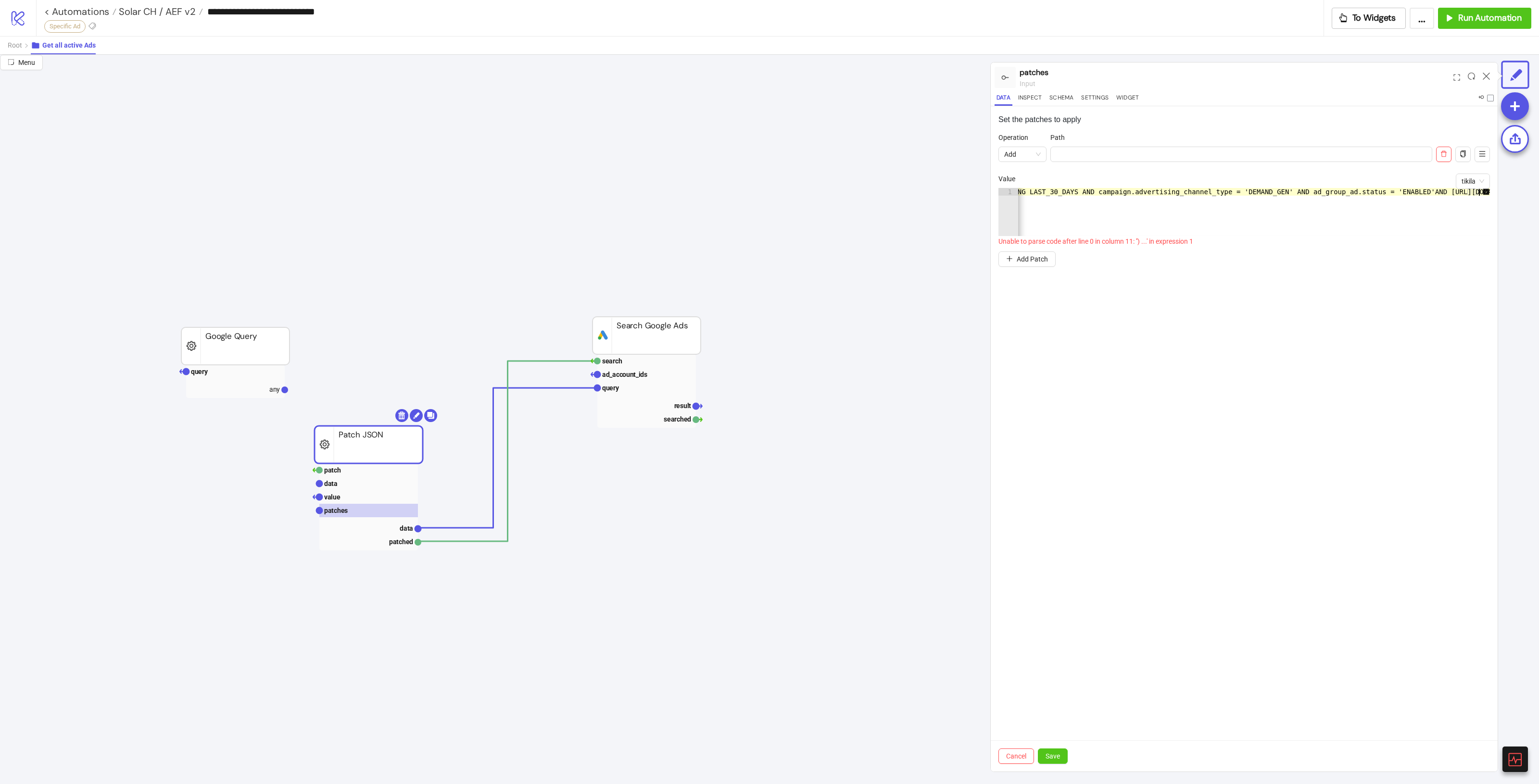
scroll to position [0, 530]
type textarea "**********"
click at [1066, 758] on button "Save" at bounding box center [1052, 756] width 30 height 15
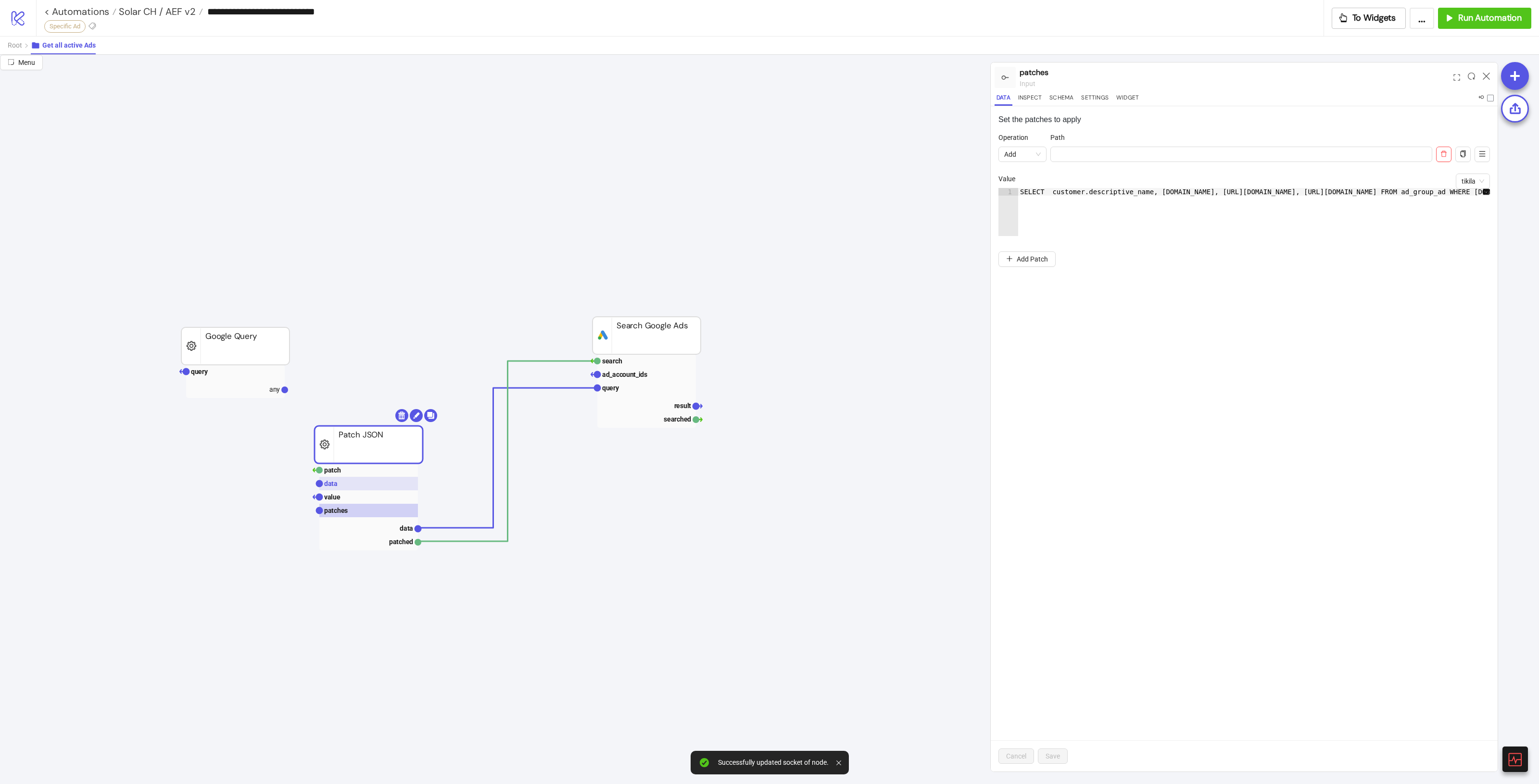
click at [370, 477] on rect at bounding box center [369, 483] width 99 height 14
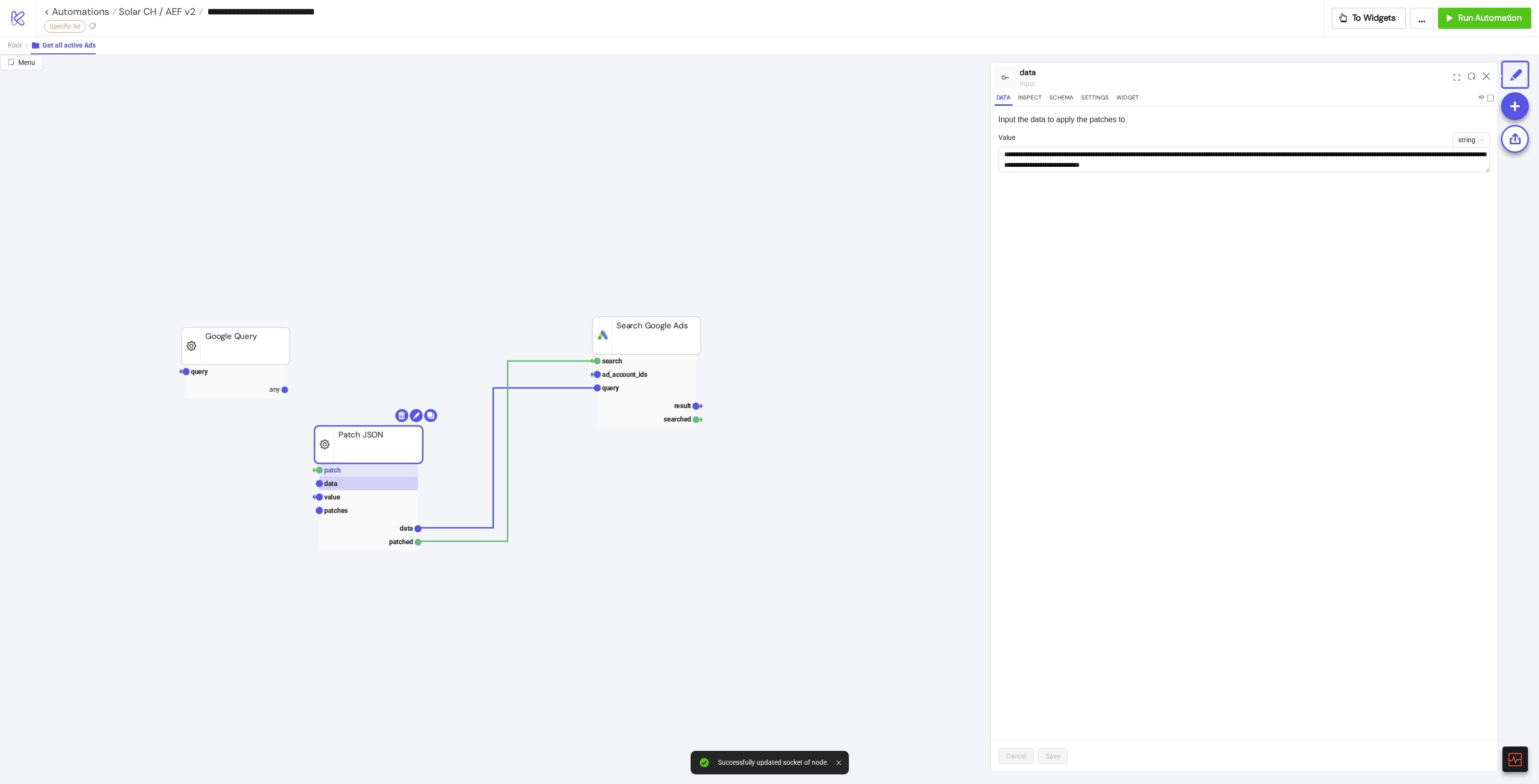
click at [377, 467] on rect at bounding box center [369, 470] width 99 height 14
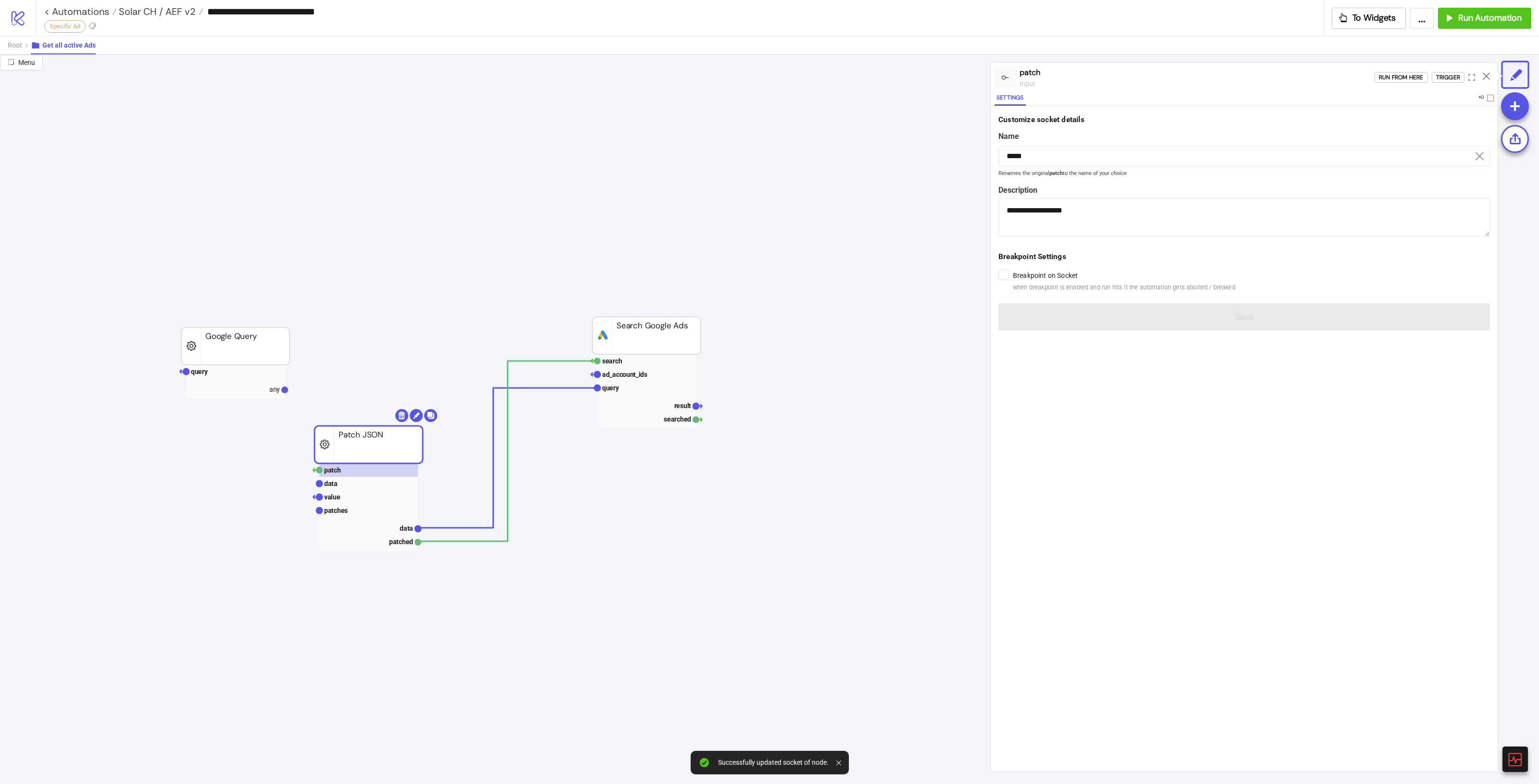
click at [1455, 69] on div "Run from here Trigger" at bounding box center [1436, 77] width 123 height 26
click at [1450, 77] on div "Trigger" at bounding box center [1448, 77] width 24 height 11
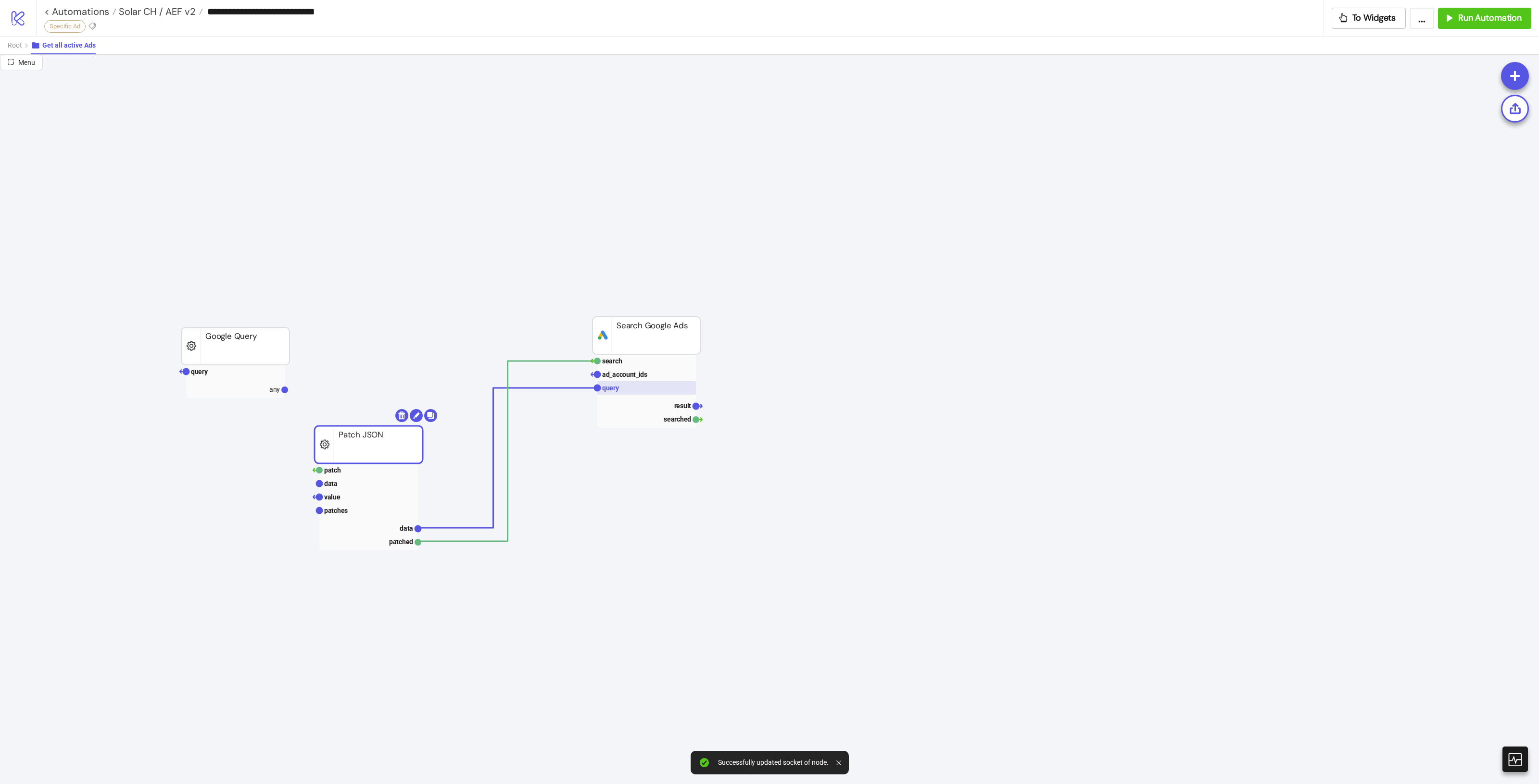
click at [628, 383] on rect at bounding box center [647, 388] width 99 height 14
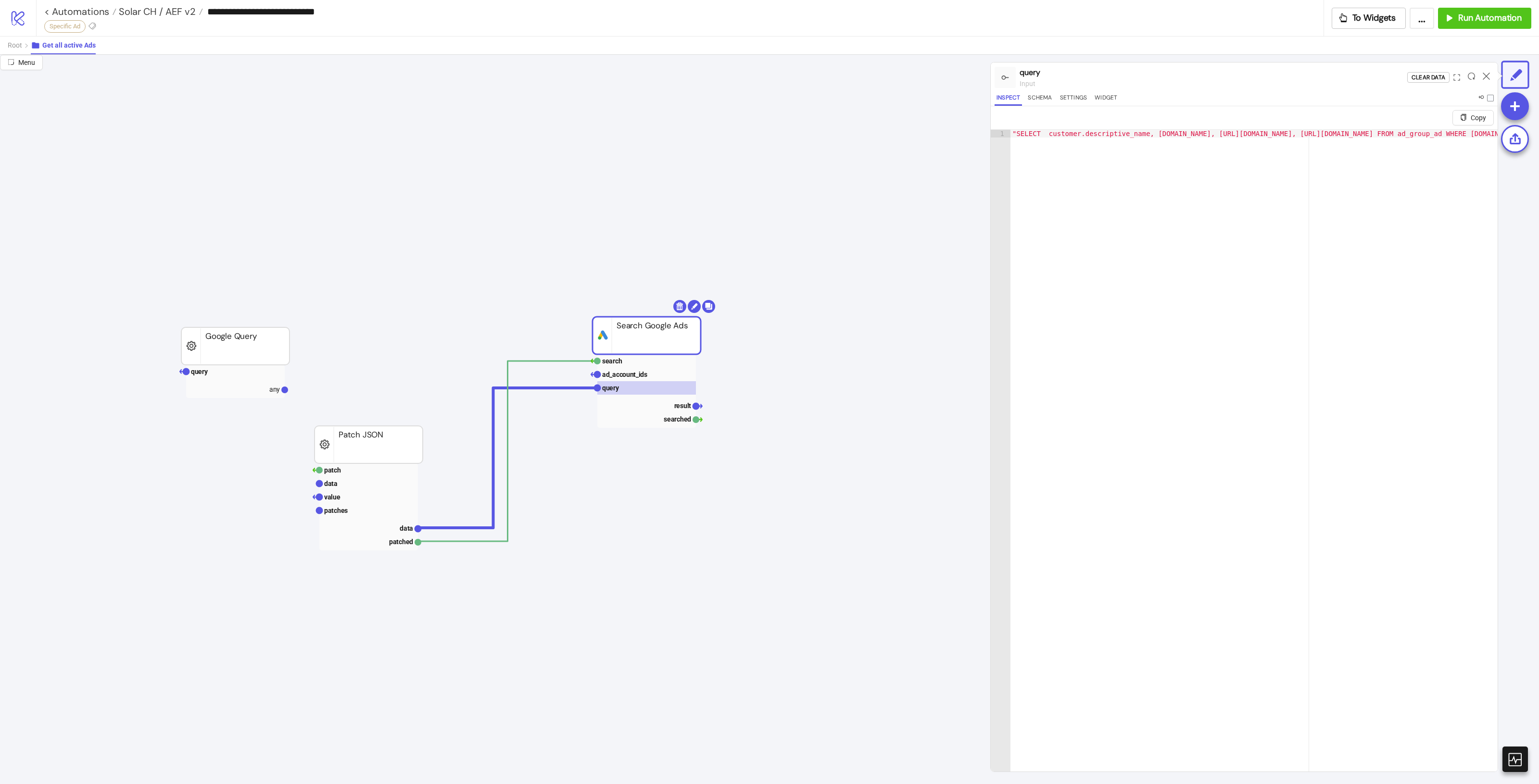
type textarea "**********"
drag, startPoint x: 1370, startPoint y: 136, endPoint x: 1496, endPoint y: 144, distance: 126.3
click at [1496, 144] on div "**********" at bounding box center [1244, 439] width 507 height 665
click at [674, 400] on rect at bounding box center [647, 405] width 99 height 14
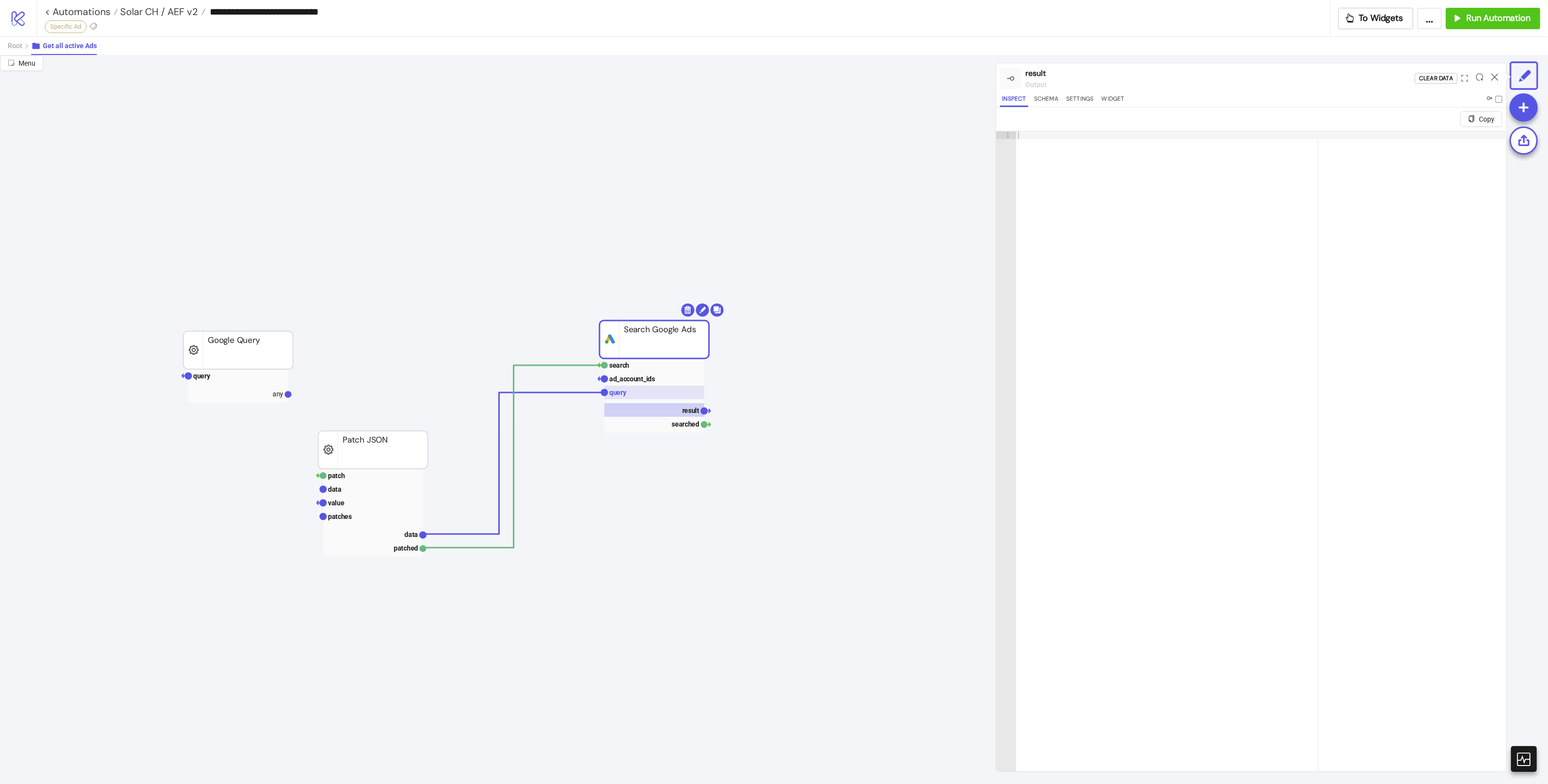
click at [658, 390] on rect at bounding box center [655, 392] width 100 height 14
click at [650, 365] on rect at bounding box center [655, 365] width 100 height 14
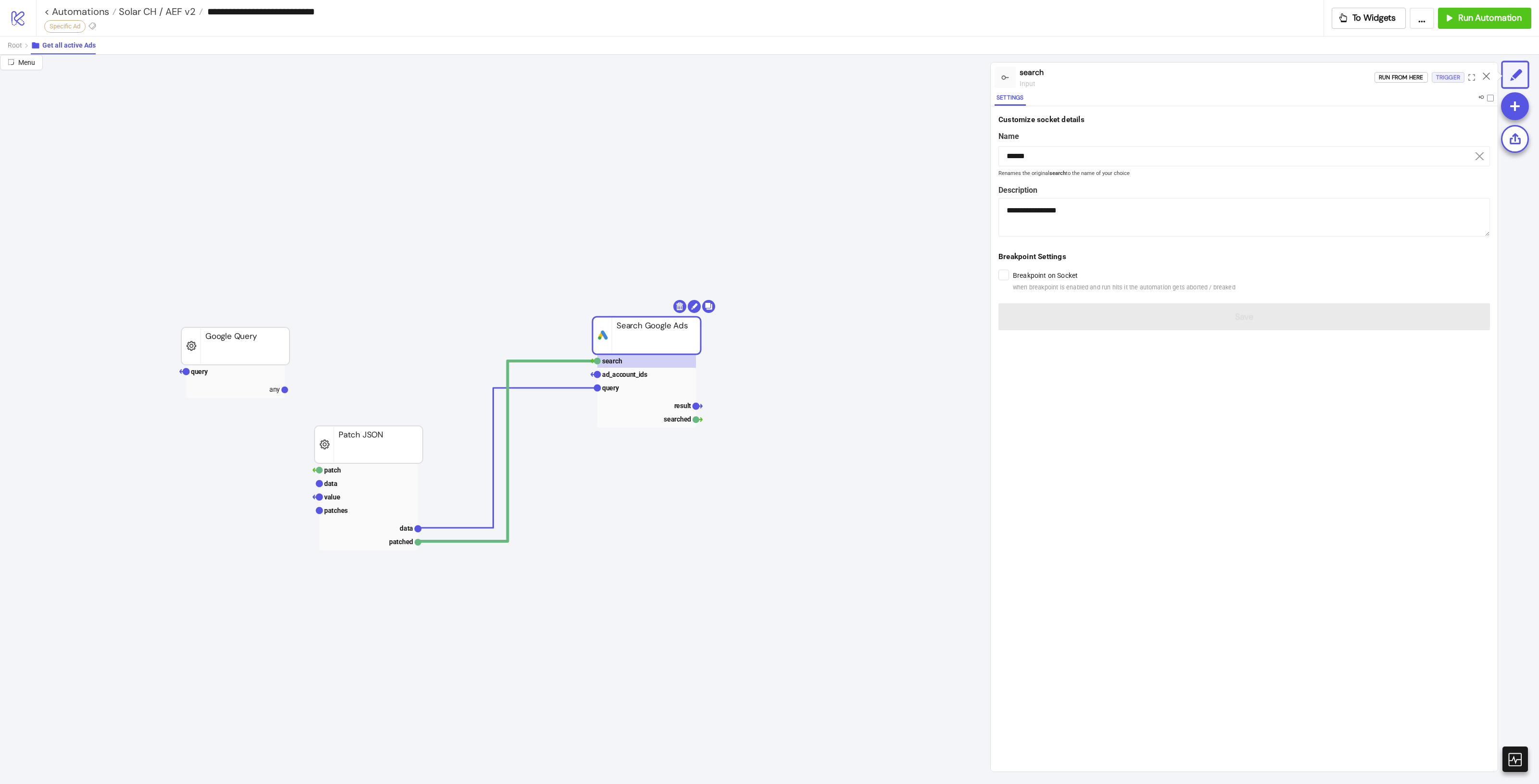
click at [1437, 73] on div "Trigger" at bounding box center [1448, 77] width 24 height 11
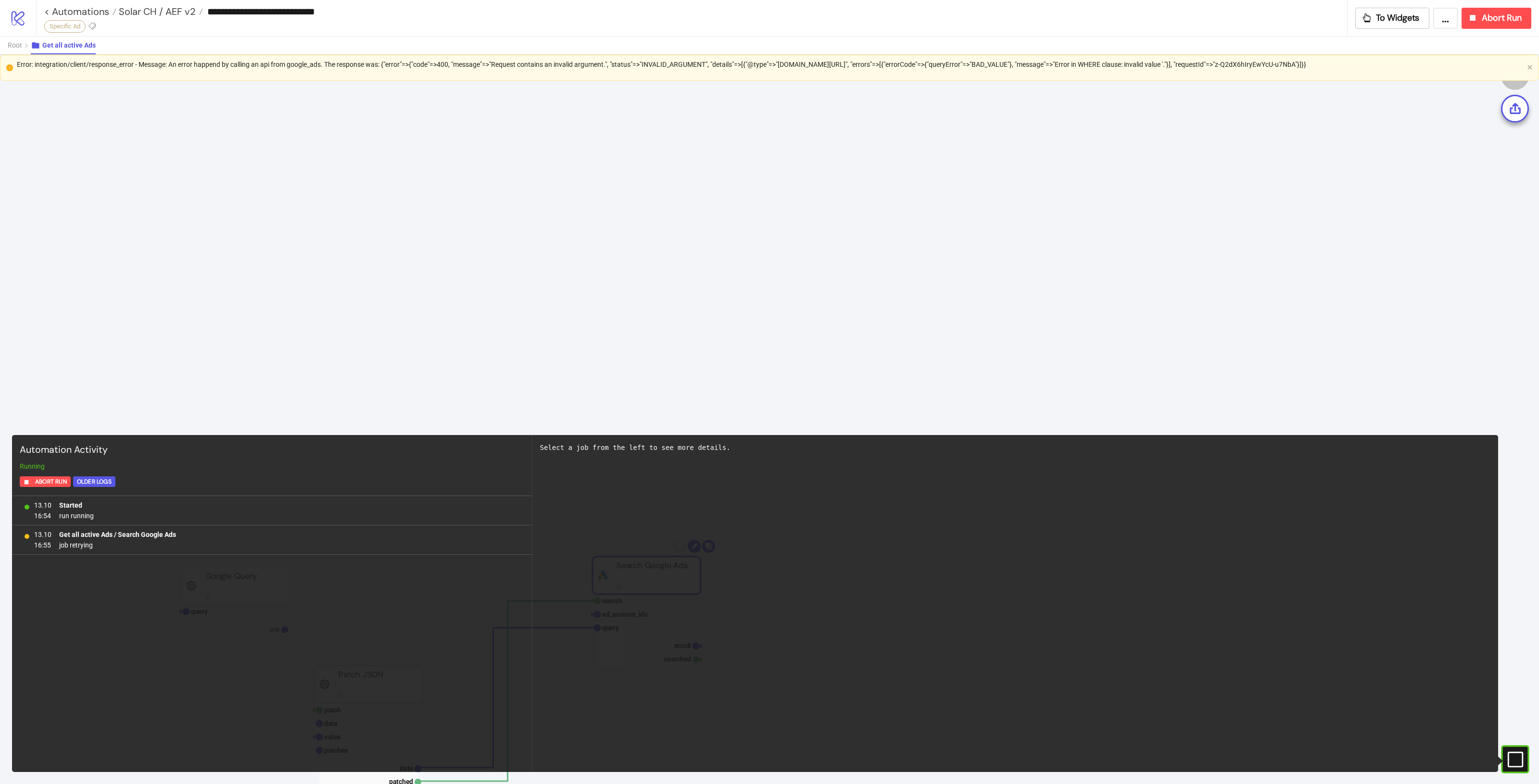
scroll to position [0, 0]
click at [1478, 25] on button "Abort Run" at bounding box center [1496, 18] width 69 height 22
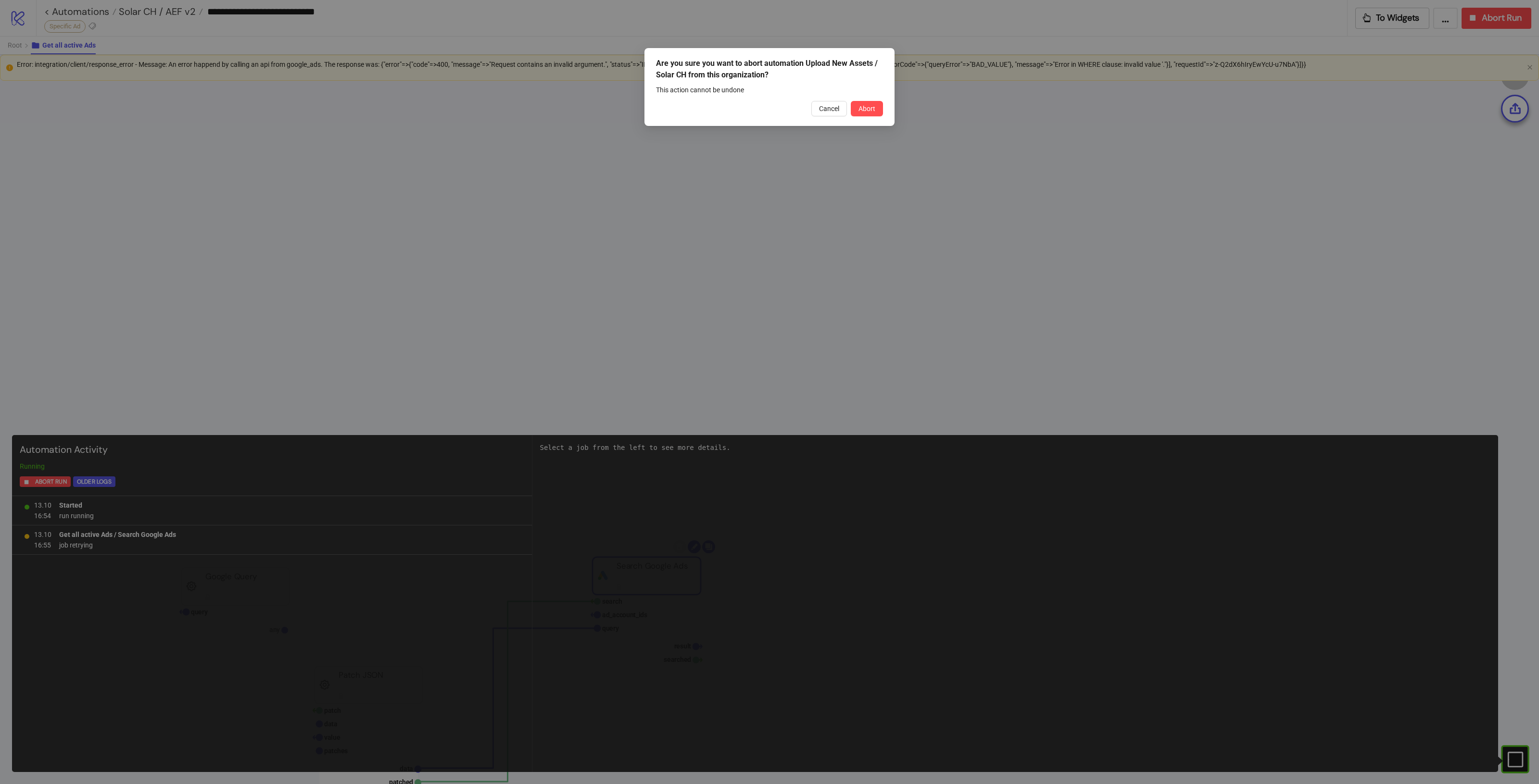
click at [861, 108] on span "Abort" at bounding box center [866, 108] width 17 height 8
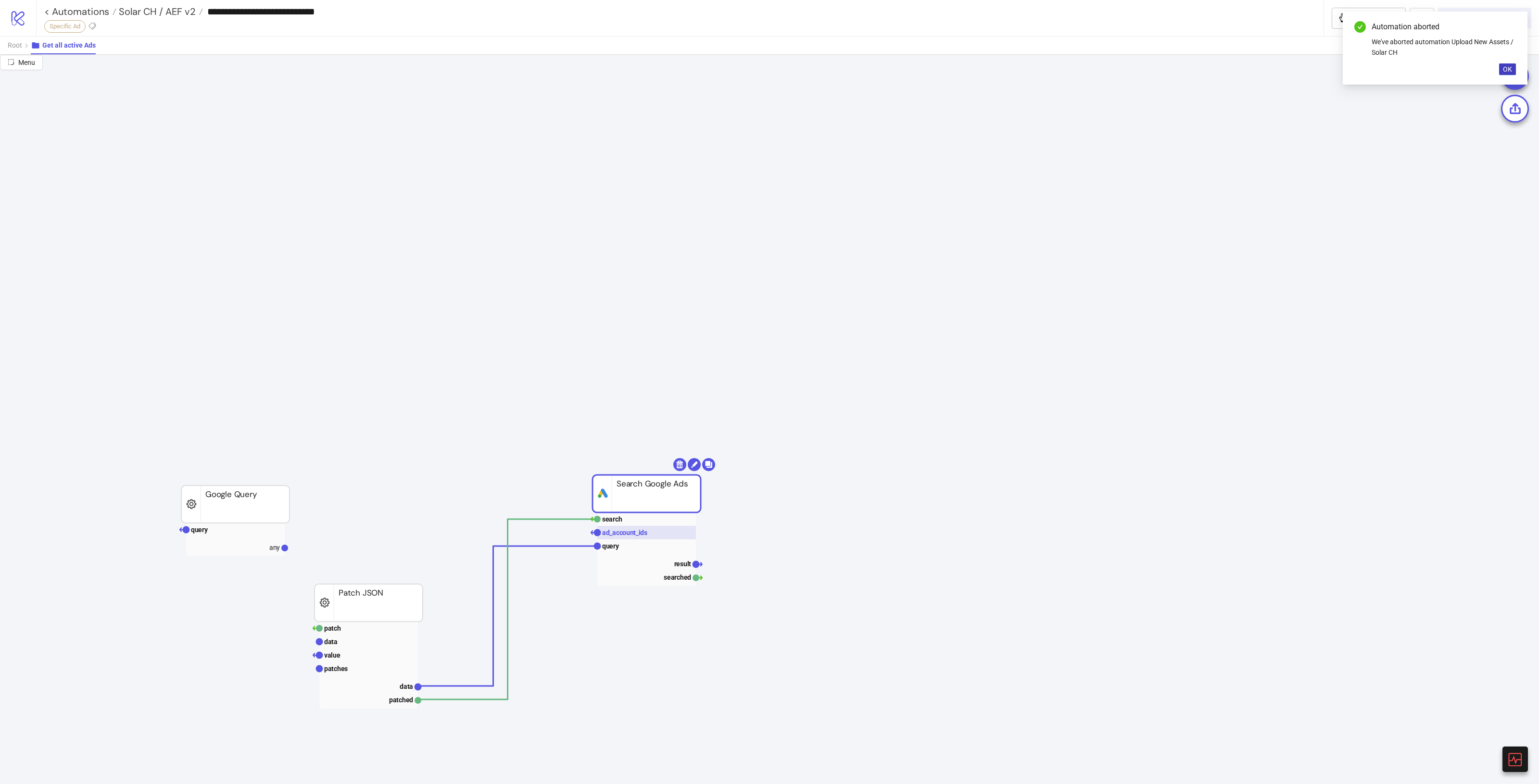
scroll to position [240, 0]
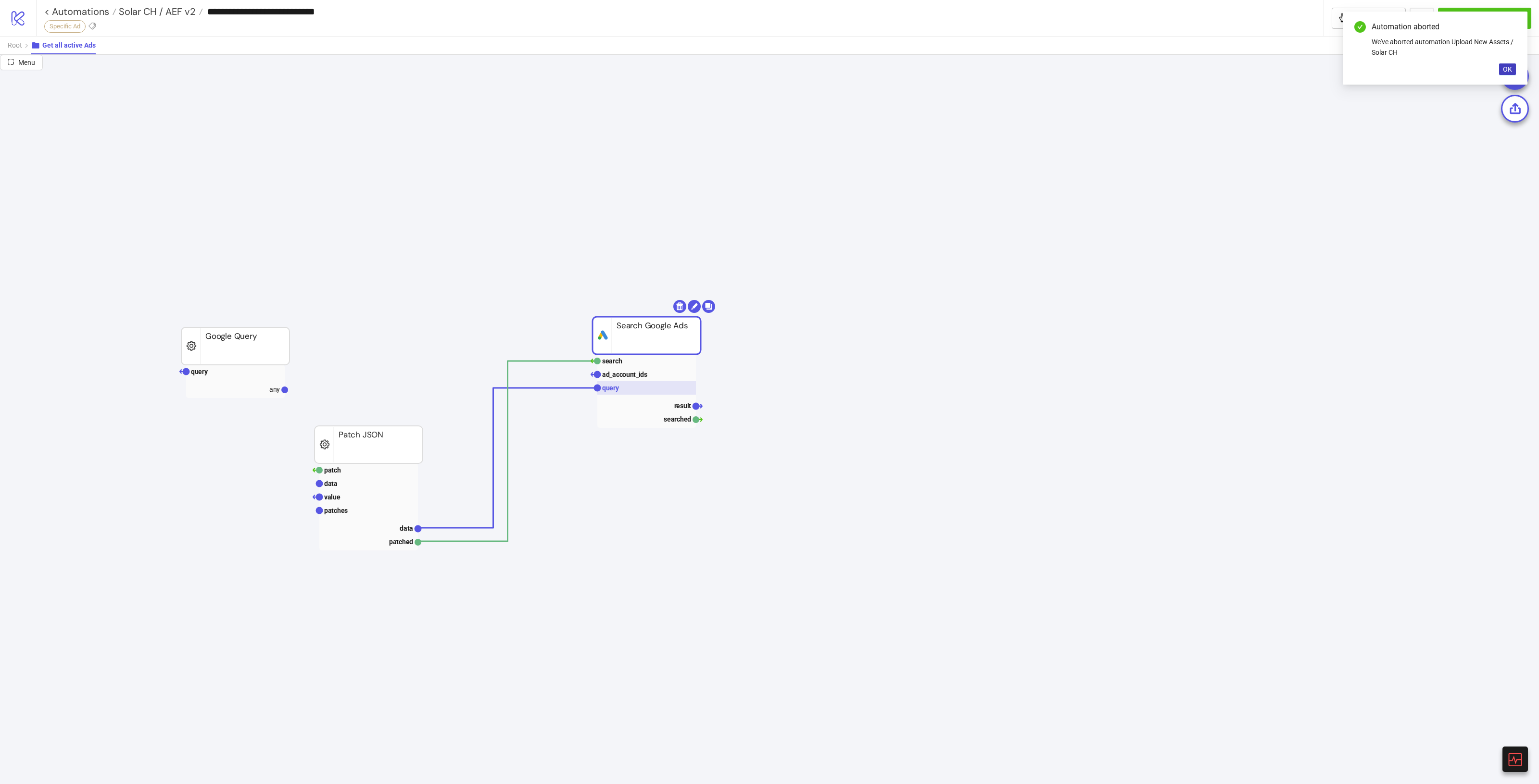
click at [619, 385] on rect at bounding box center [647, 388] width 99 height 14
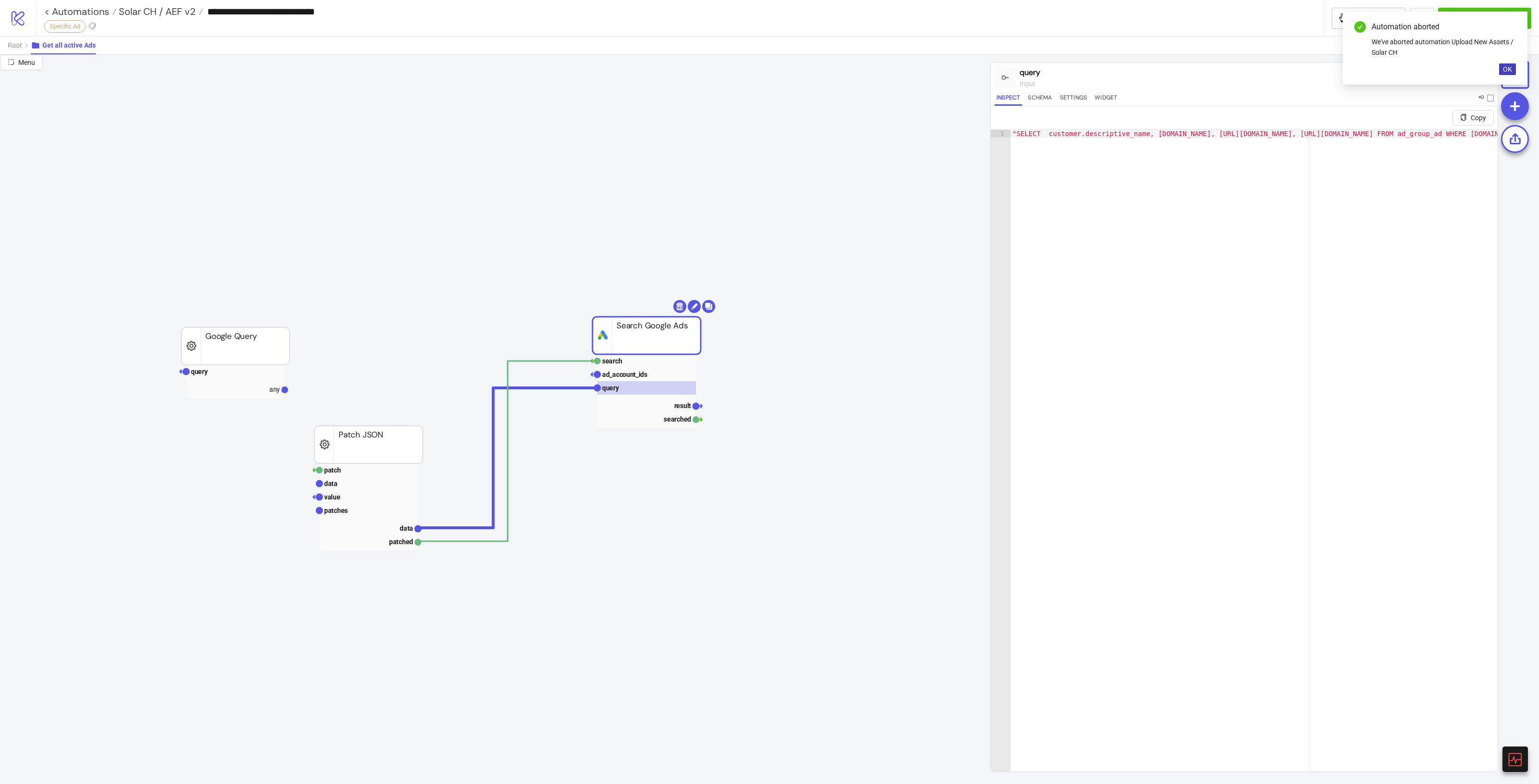
type textarea "**********"
click at [1081, 137] on div ""SELECT customer.descriptive_name, campaign.name, ad_group.name, ad_group_ad.ad…" at bounding box center [1507, 470] width 992 height 680
click at [1245, 183] on div ""SELECT customer.descriptive_name, campaign.name, ad_group.name, ad_group_ad.ad…" at bounding box center [1507, 470] width 992 height 680
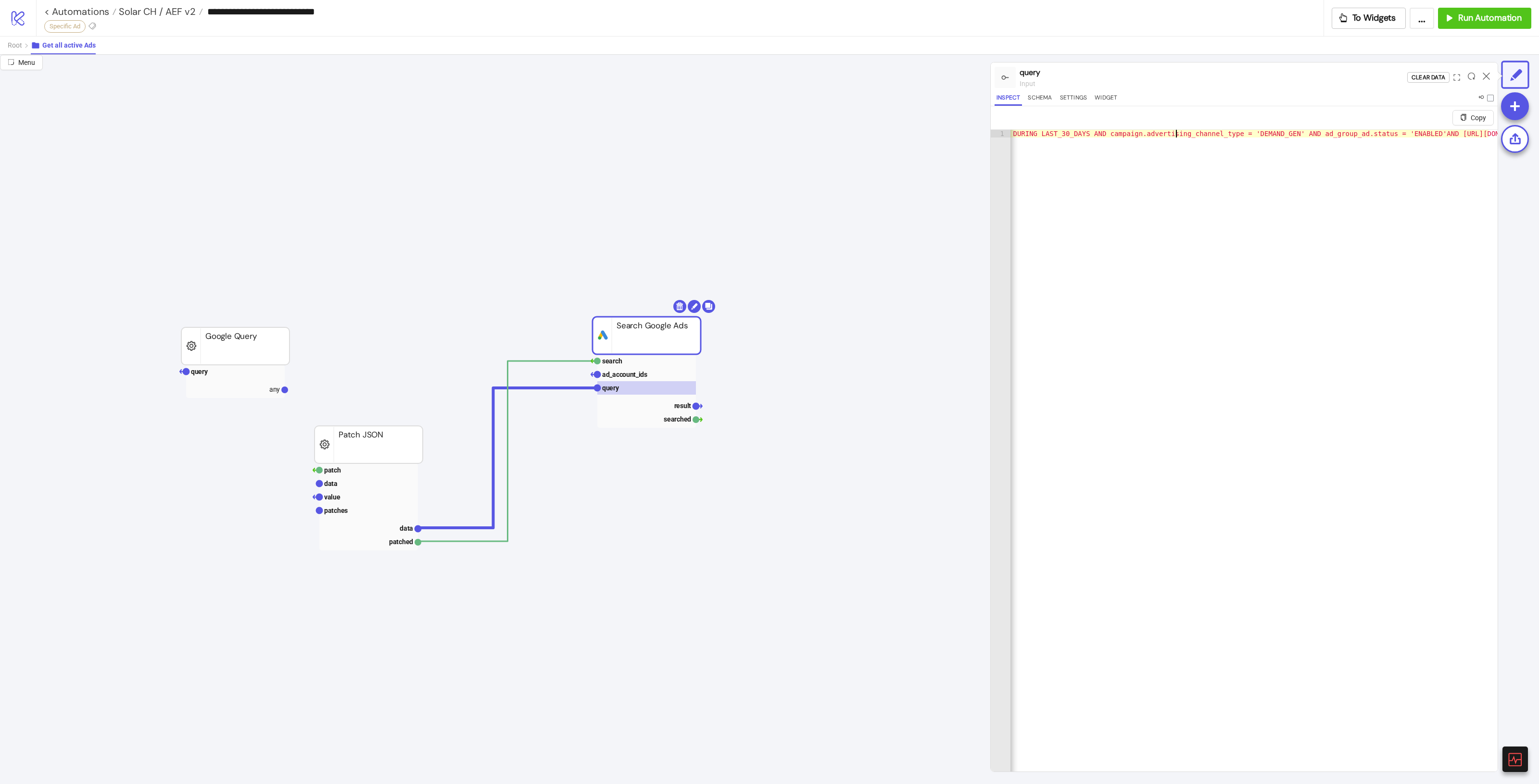
click at [1175, 132] on div ""SELECT customer.descriptive_name, campaign.name, ad_group.name, ad_group_ad.ad…" at bounding box center [992, 466] width 992 height 672
click at [335, 511] on text "patches" at bounding box center [336, 510] width 24 height 8
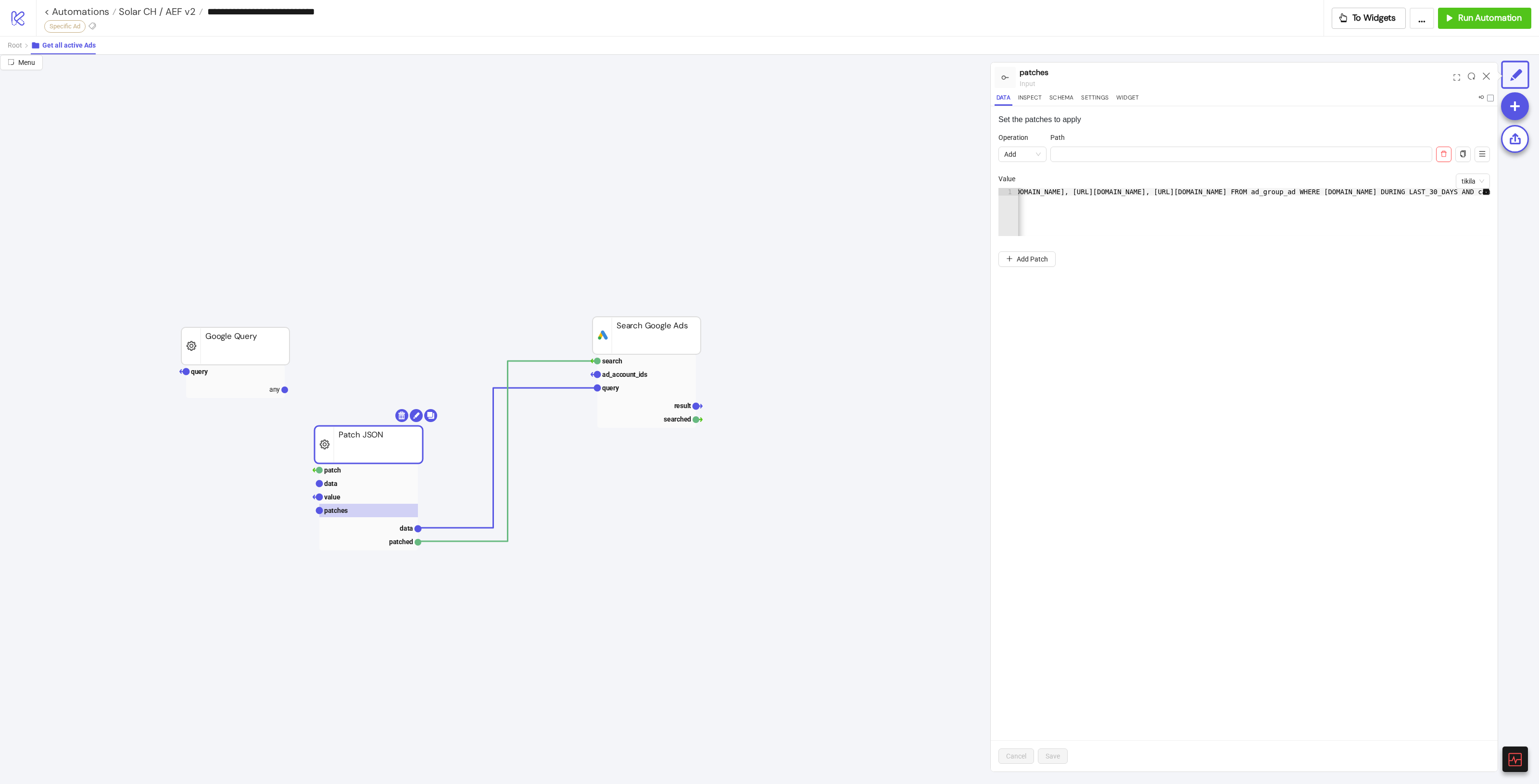
scroll to position [0, 150]
click at [1154, 193] on div "SELECT customer.descriptive_name, campaign.name, ad_group.name, ad_group_ad.ad.…" at bounding box center [1371, 215] width 1007 height 54
type textarea "**********"
click at [1061, 760] on button "Save" at bounding box center [1052, 756] width 30 height 15
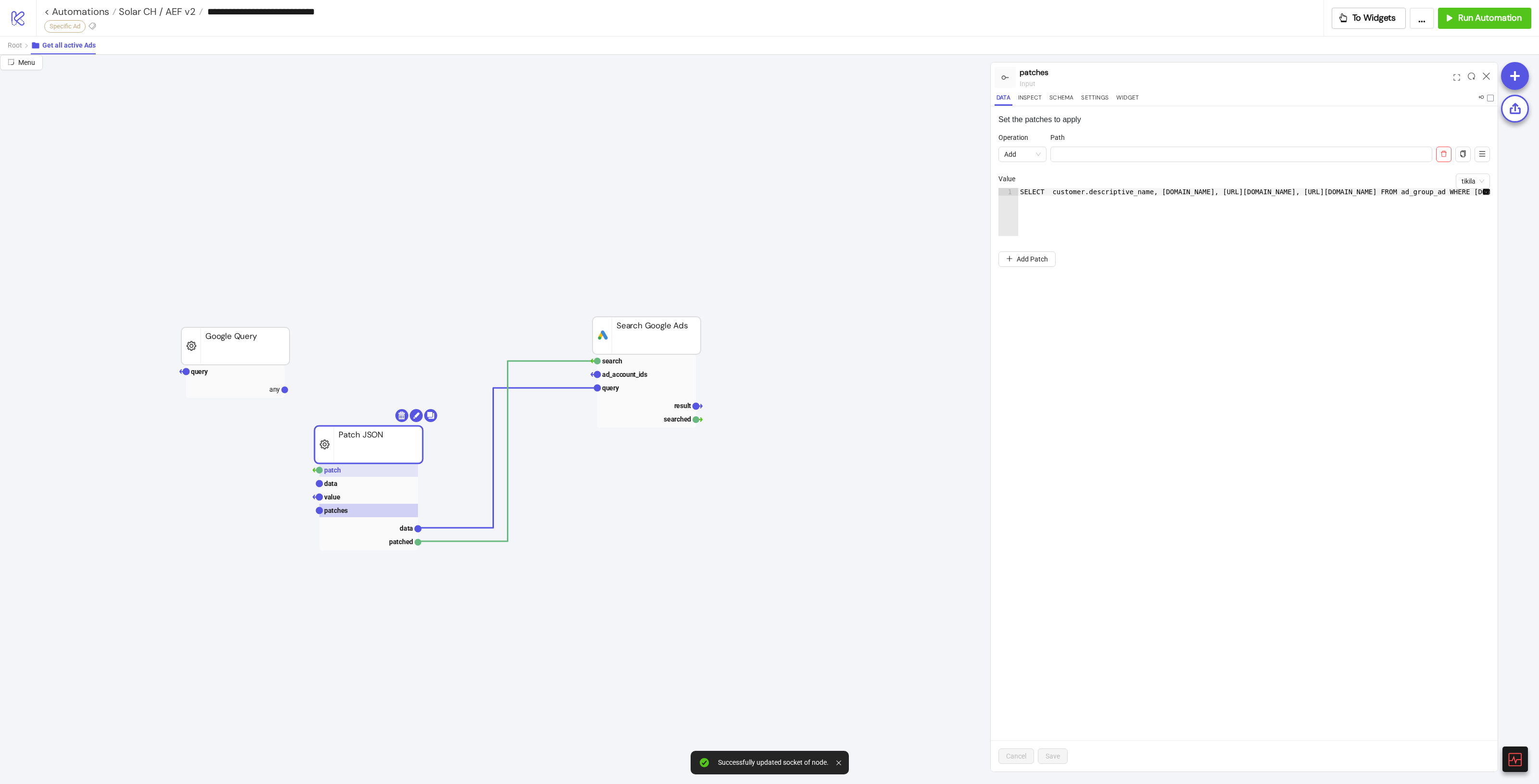
click at [349, 474] on rect at bounding box center [369, 470] width 99 height 14
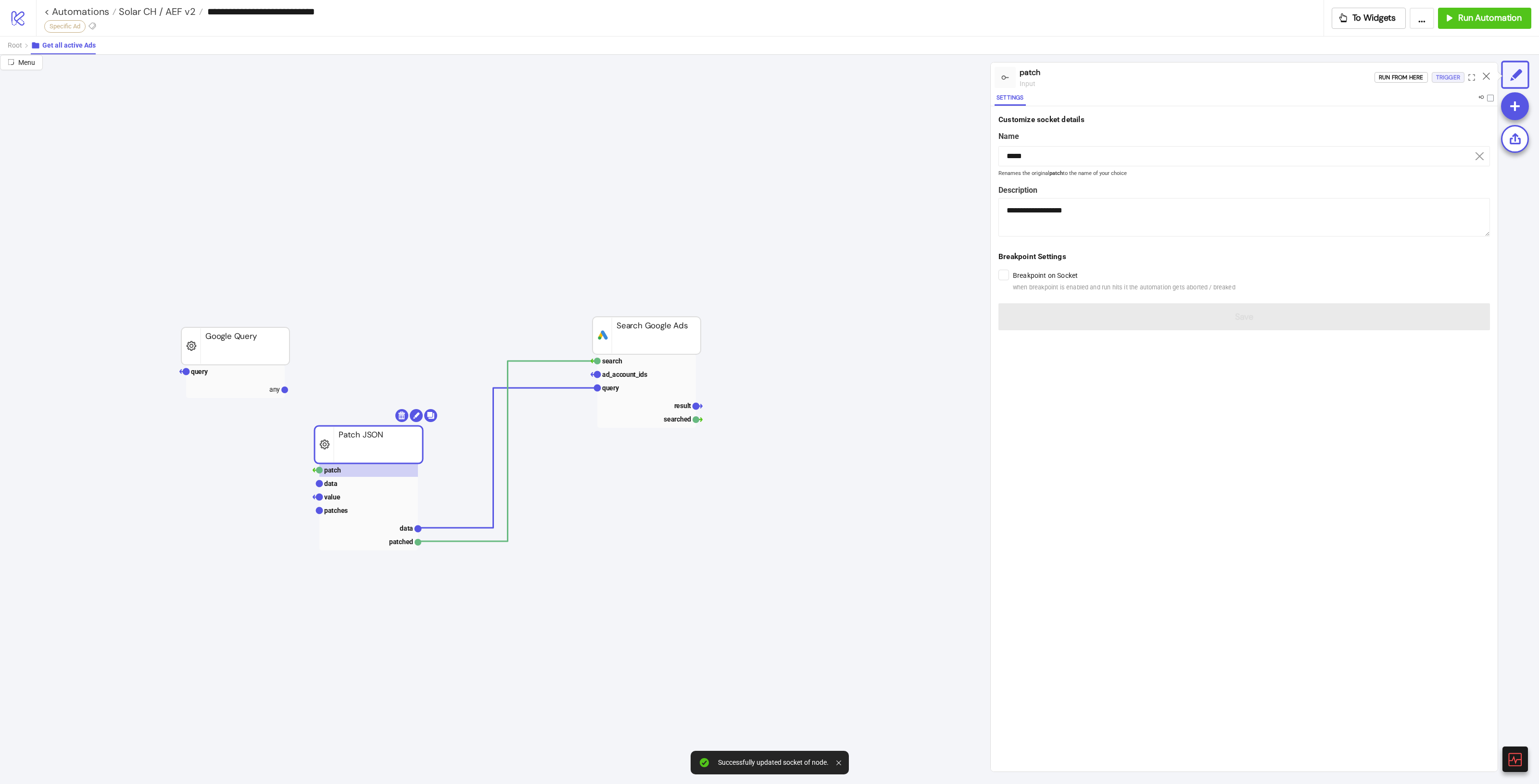
click at [1445, 73] on div "Trigger" at bounding box center [1448, 77] width 24 height 11
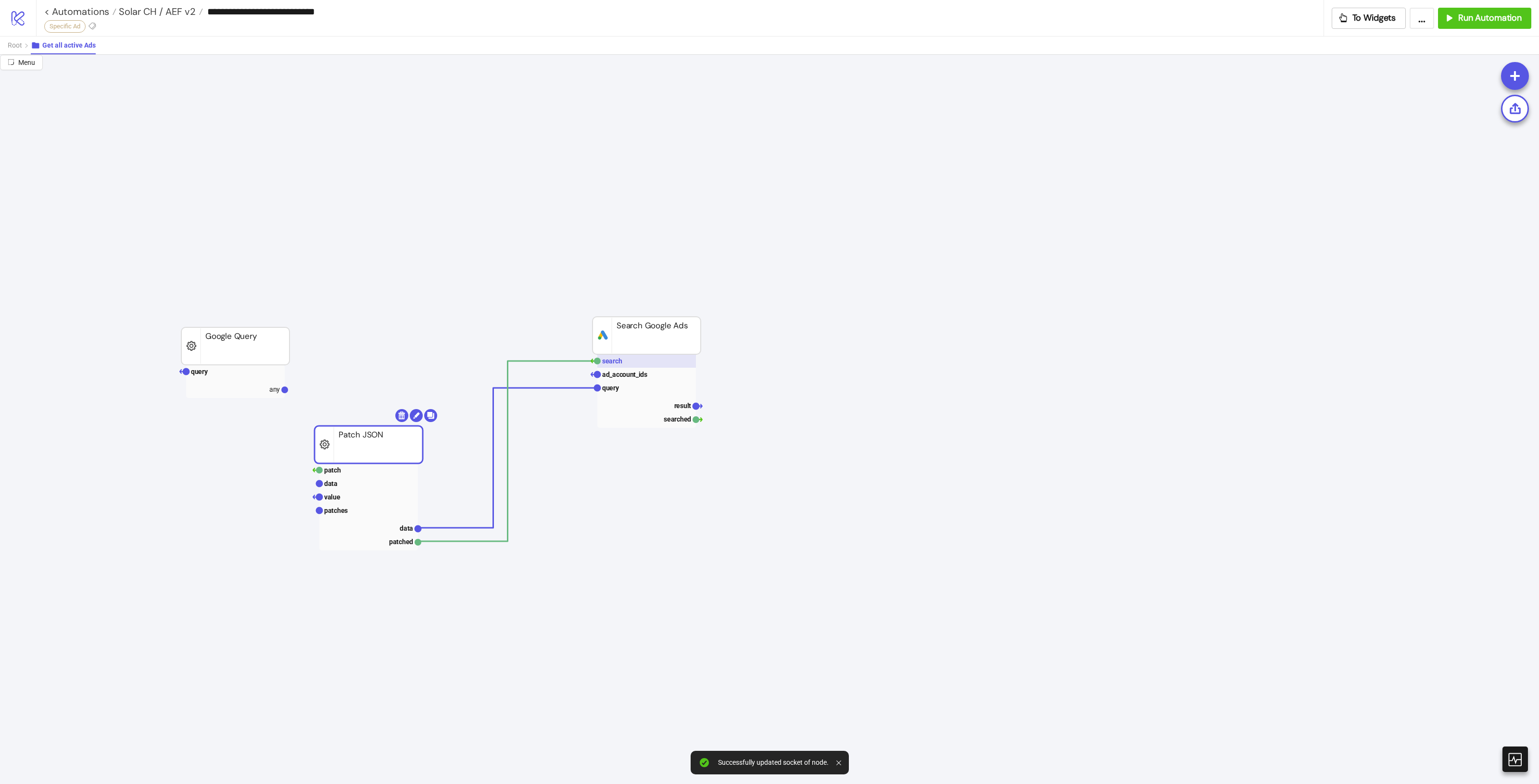
click at [663, 359] on rect at bounding box center [647, 360] width 99 height 14
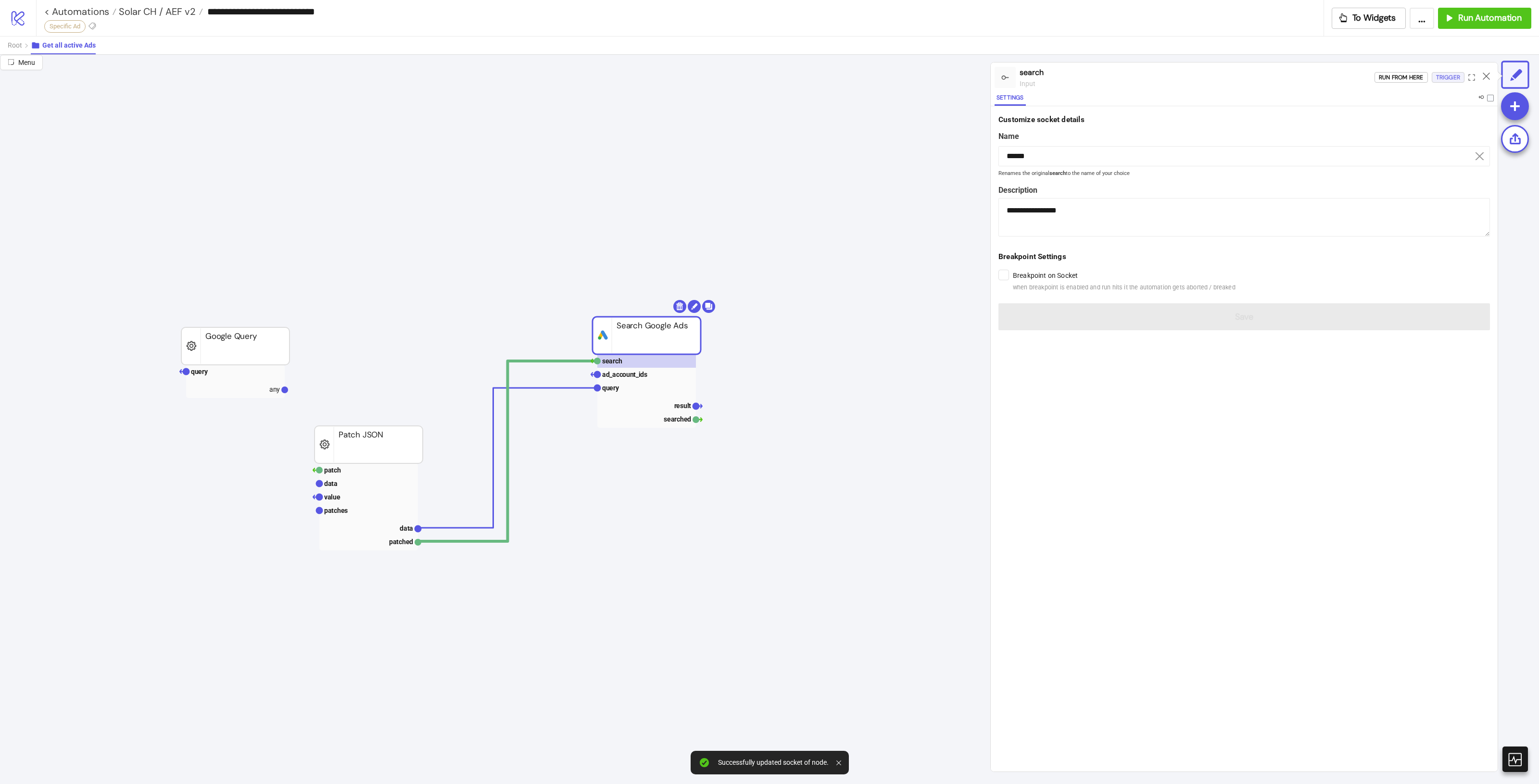
click at [1454, 77] on div "Trigger" at bounding box center [1448, 77] width 24 height 11
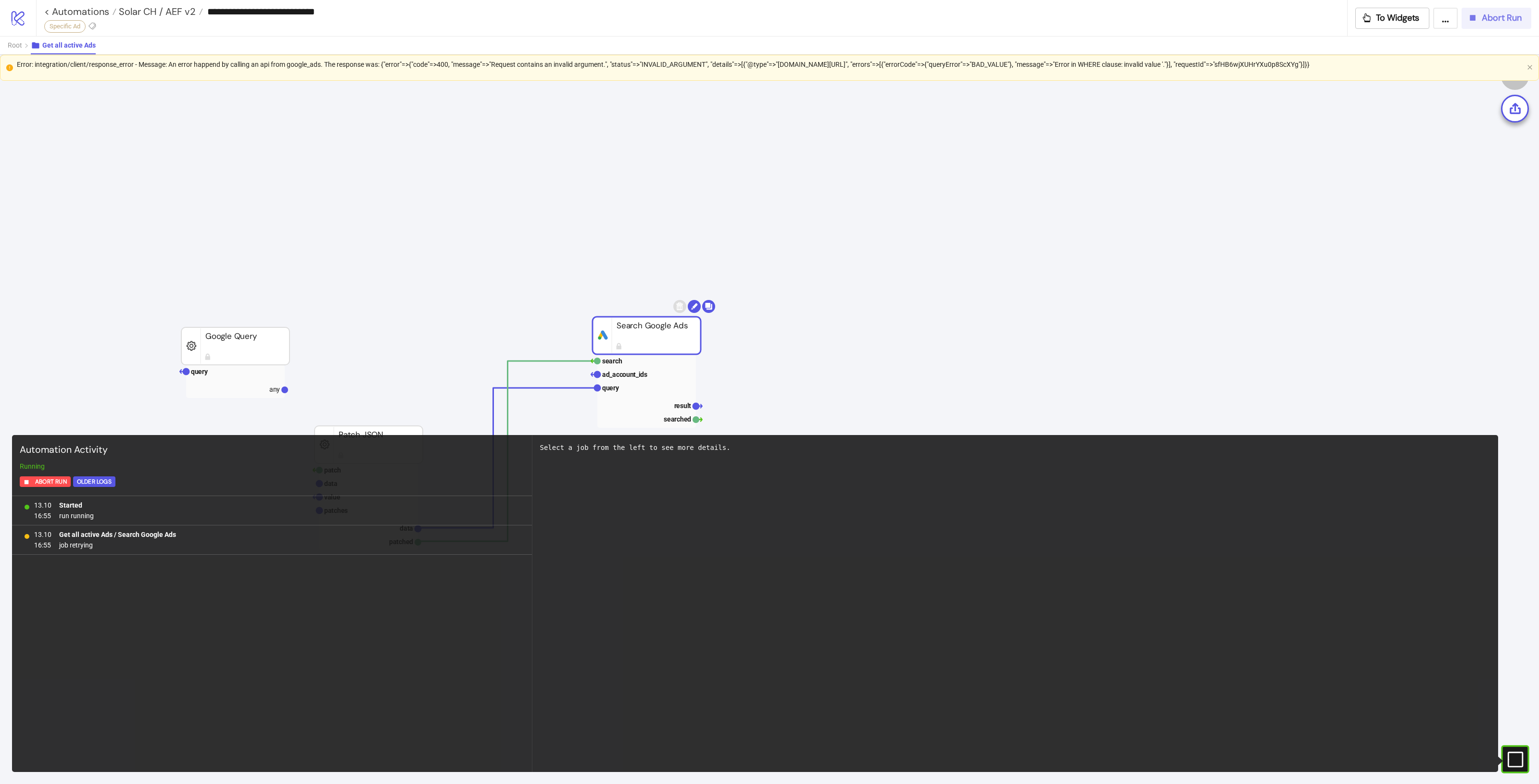
click at [1493, 19] on span "Abort Run" at bounding box center [1502, 18] width 40 height 11
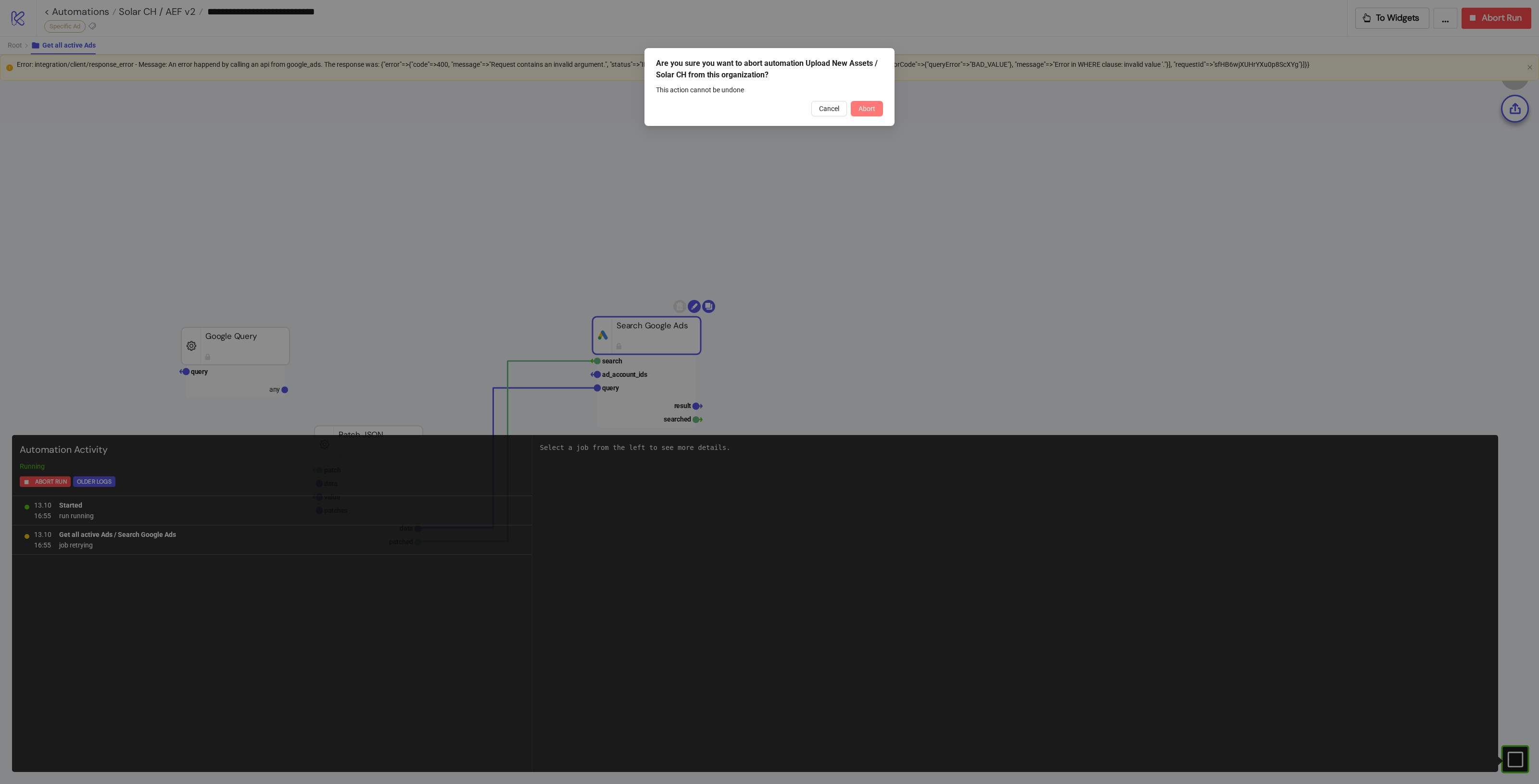
click at [870, 112] on span "Abort" at bounding box center [866, 108] width 17 height 8
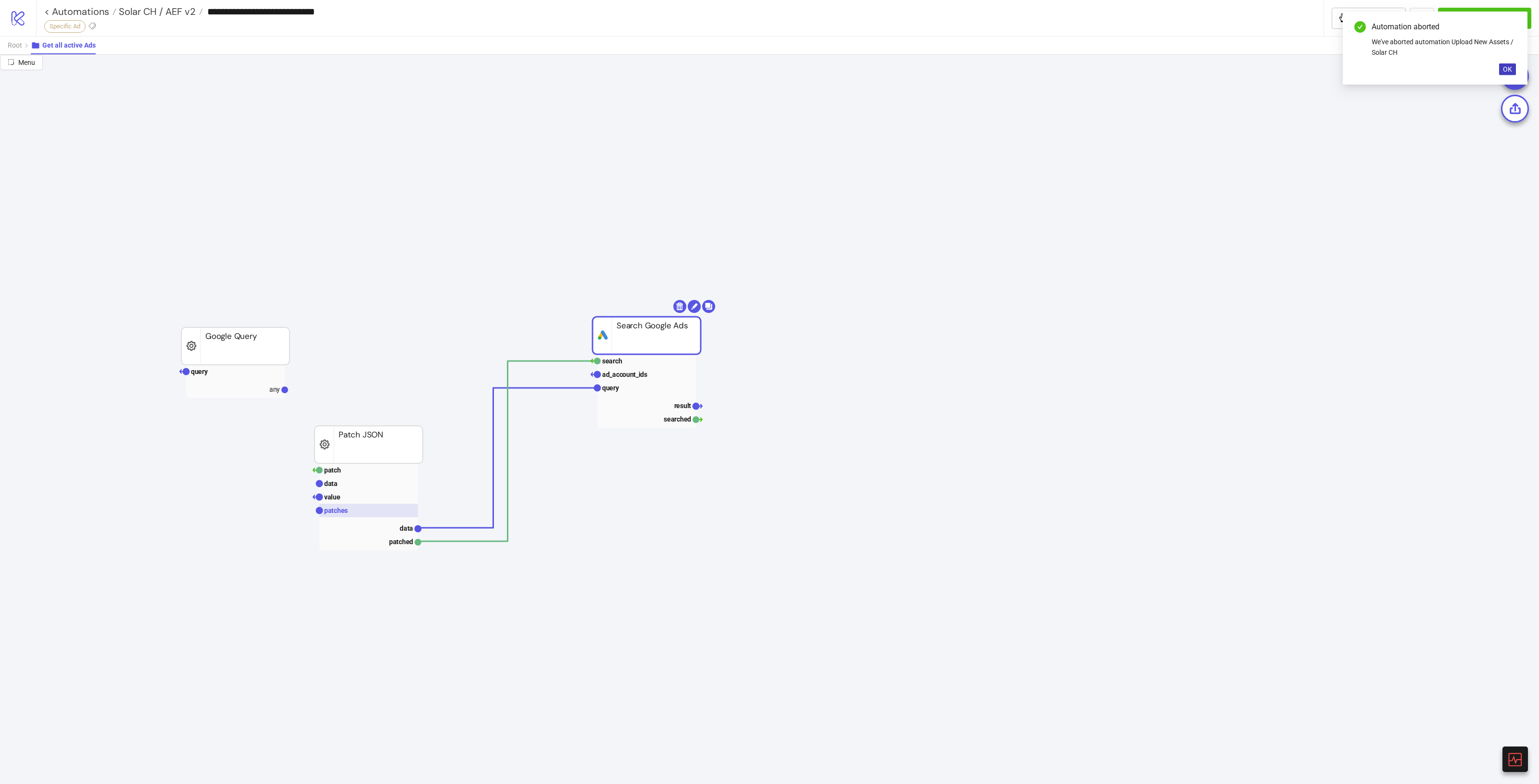
click at [357, 514] on rect at bounding box center [369, 510] width 99 height 14
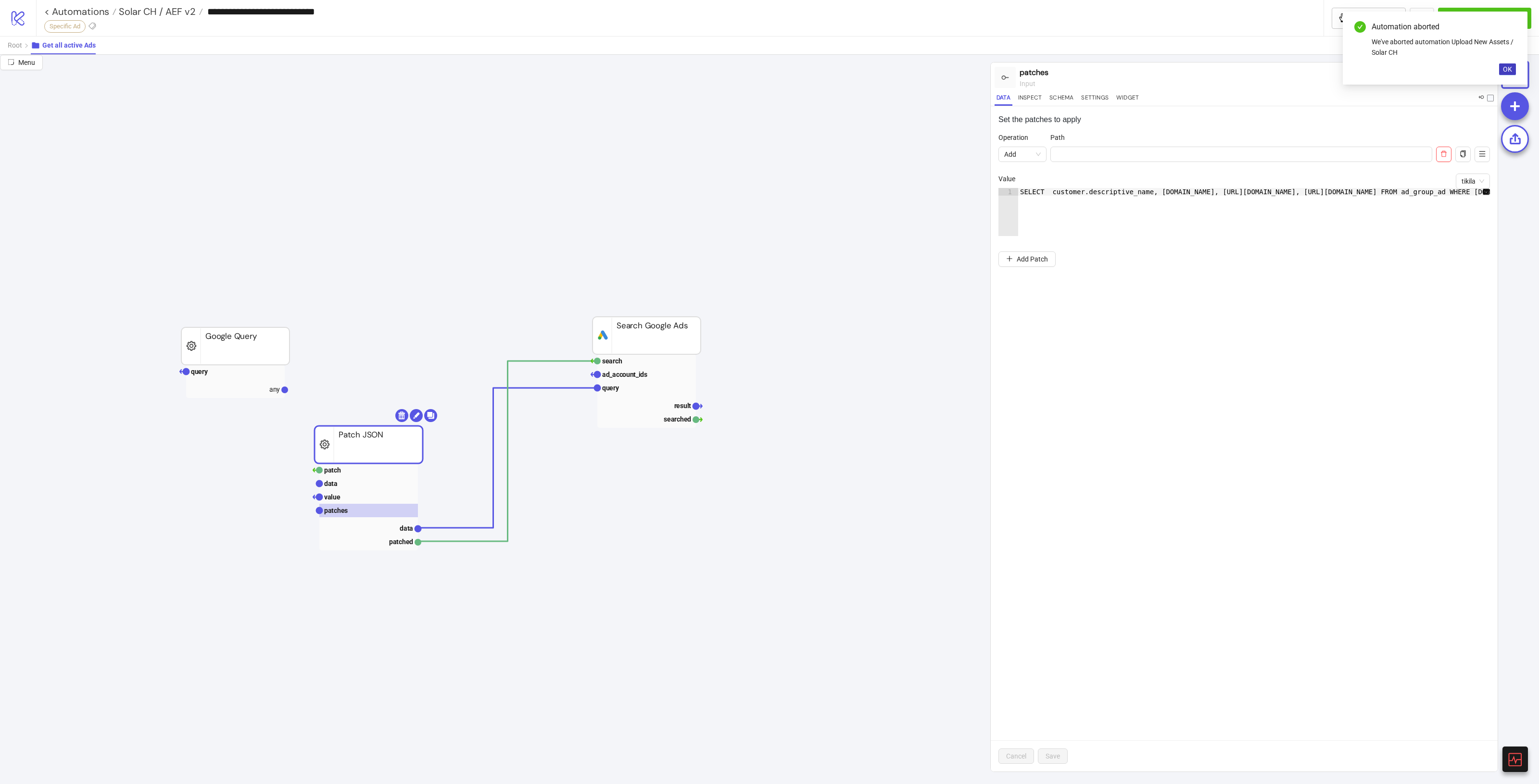
scroll to position [0, 535]
click at [1134, 225] on div at bounding box center [987, 230] width 1007 height 11
click at [1384, 195] on div "SELECT customer.descriptive_name, campaign.name, ad_group.name, ad_group_ad_ad.…" at bounding box center [986, 215] width 1007 height 54
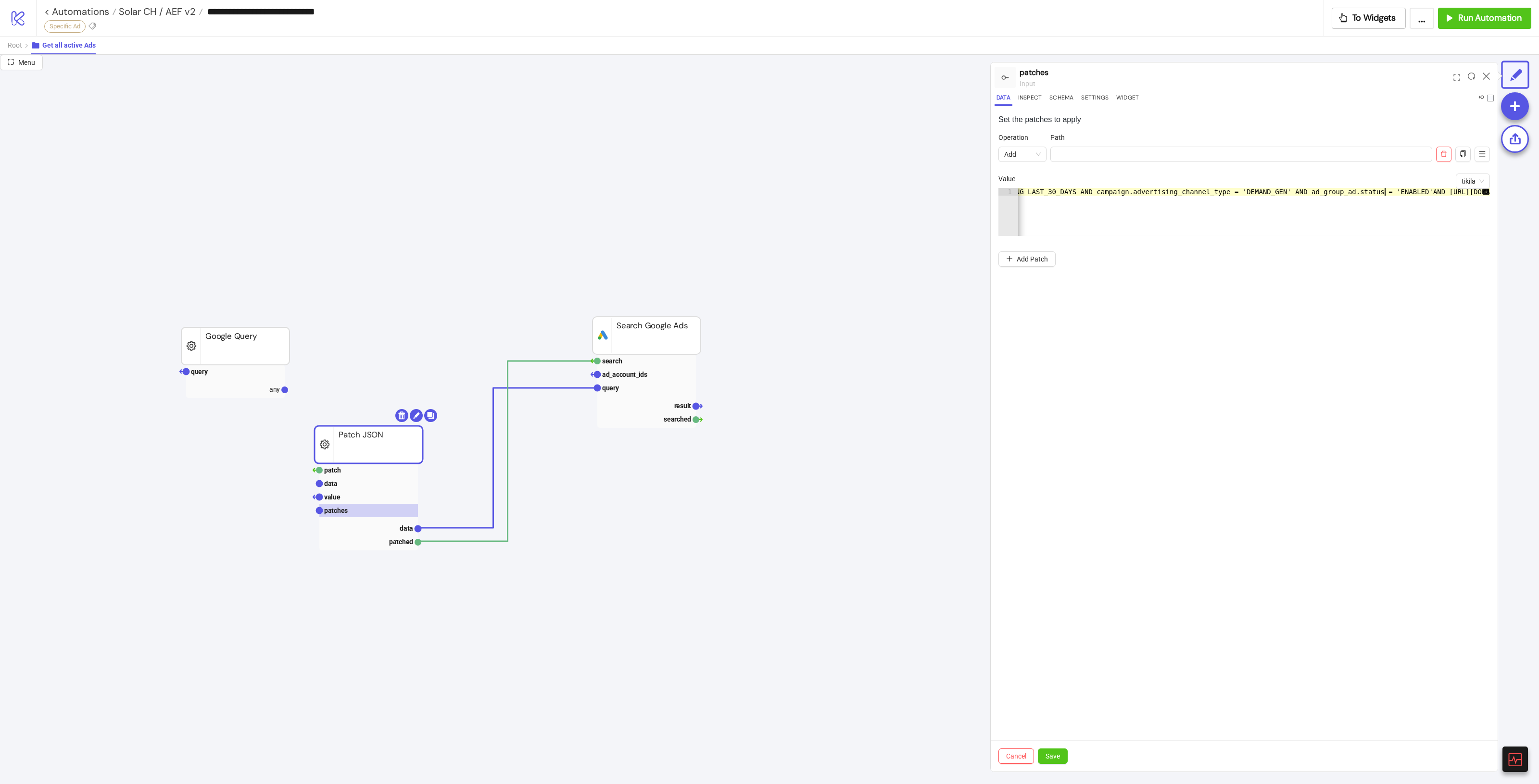
scroll to position [0, 64]
type textarea "**********"
click at [1060, 768] on div "Cancel Save" at bounding box center [1244, 755] width 507 height 31
click at [1059, 762] on button "Save" at bounding box center [1052, 756] width 30 height 15
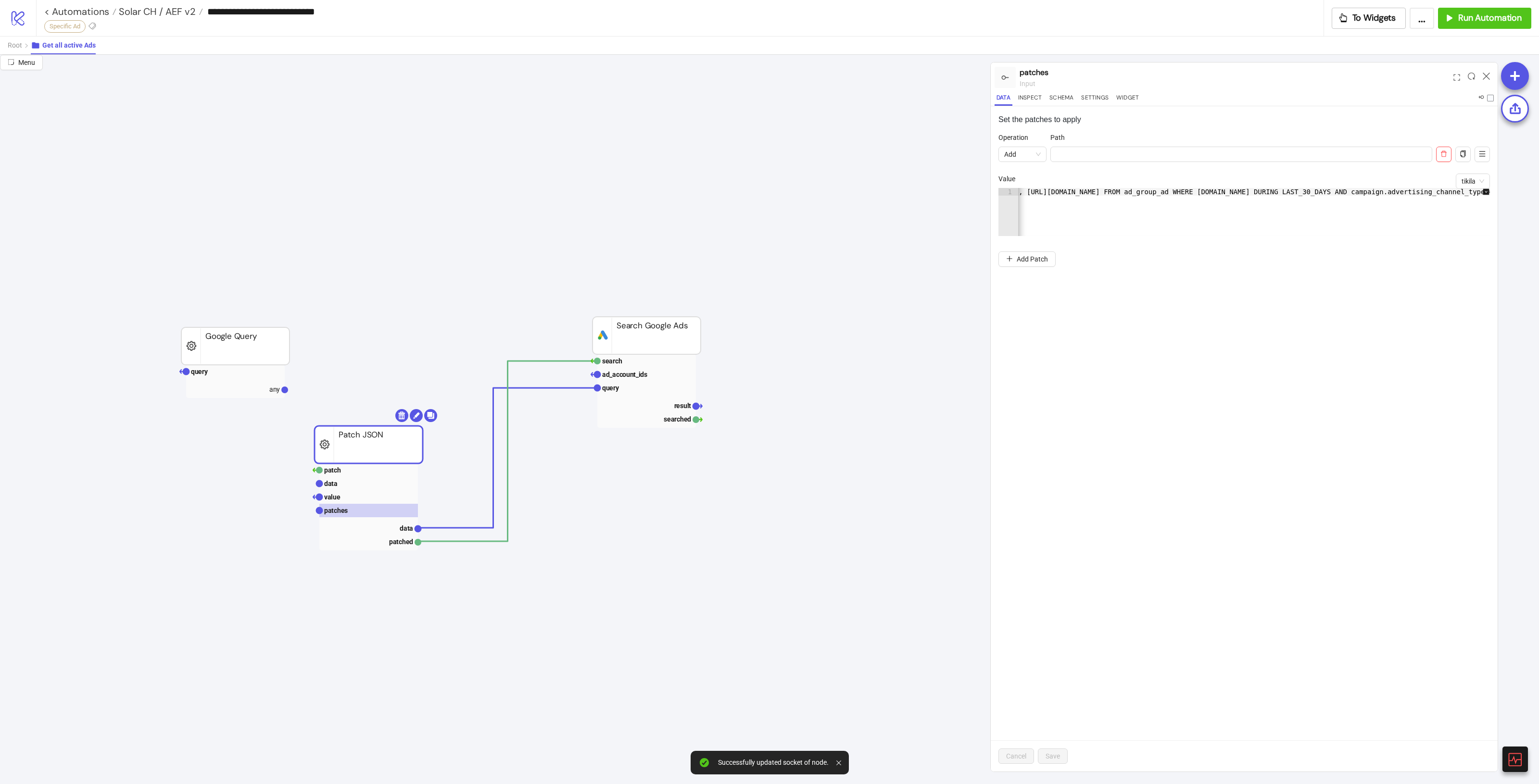
scroll to position [0, 535]
click at [334, 469] on text "patch" at bounding box center [332, 471] width 17 height 8
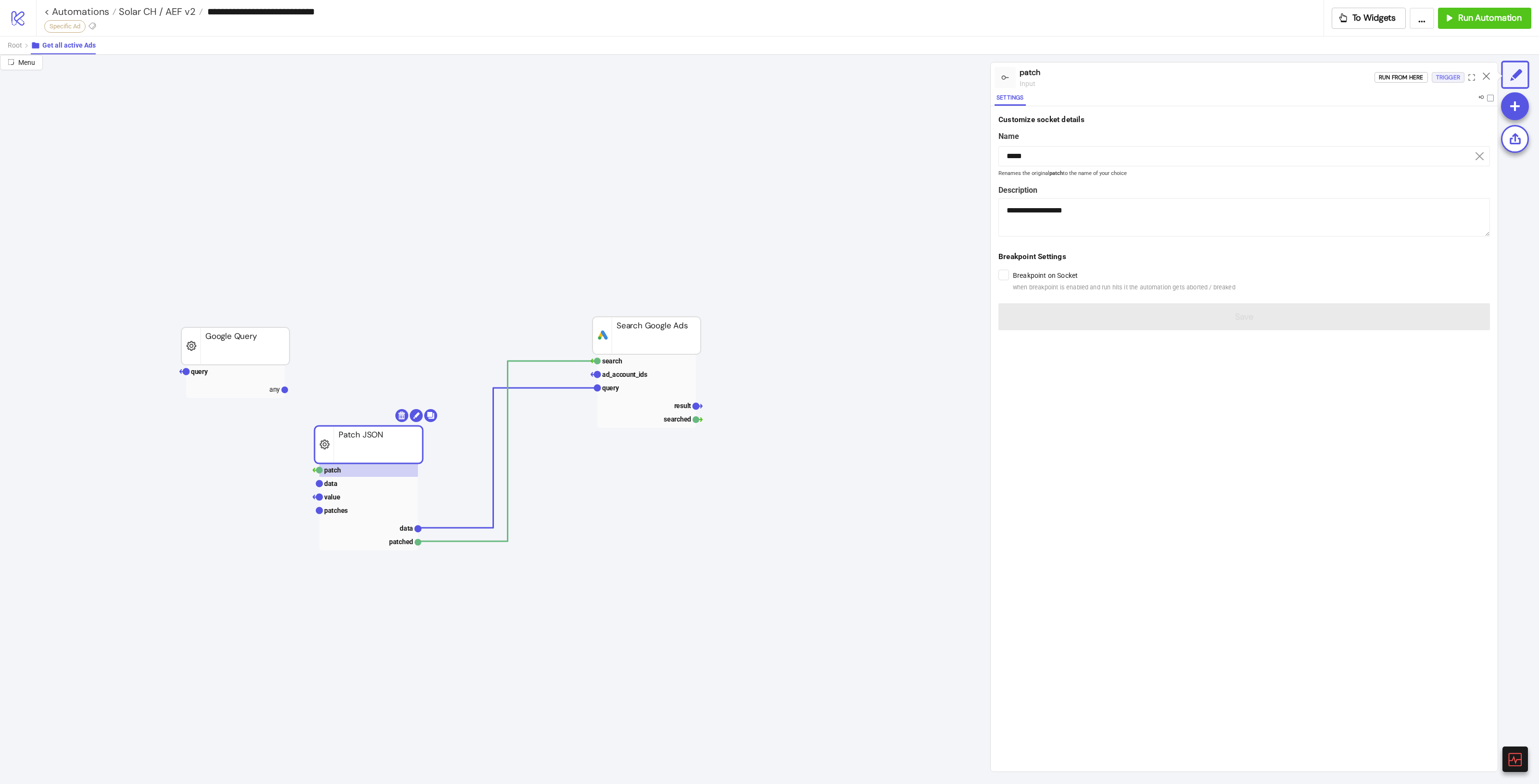
click at [1434, 75] on button "Trigger" at bounding box center [1448, 77] width 33 height 10
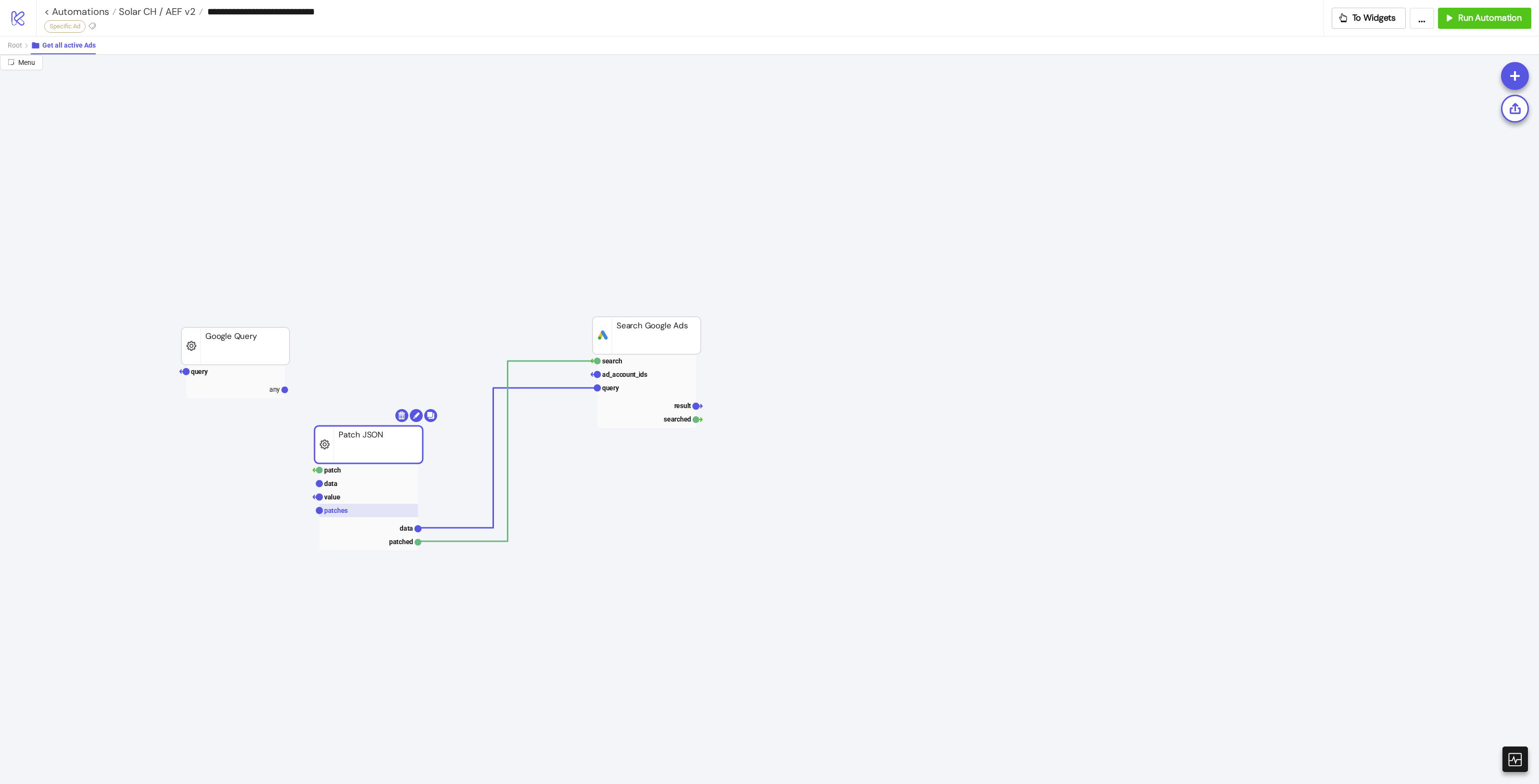
click at [377, 507] on rect at bounding box center [369, 510] width 99 height 14
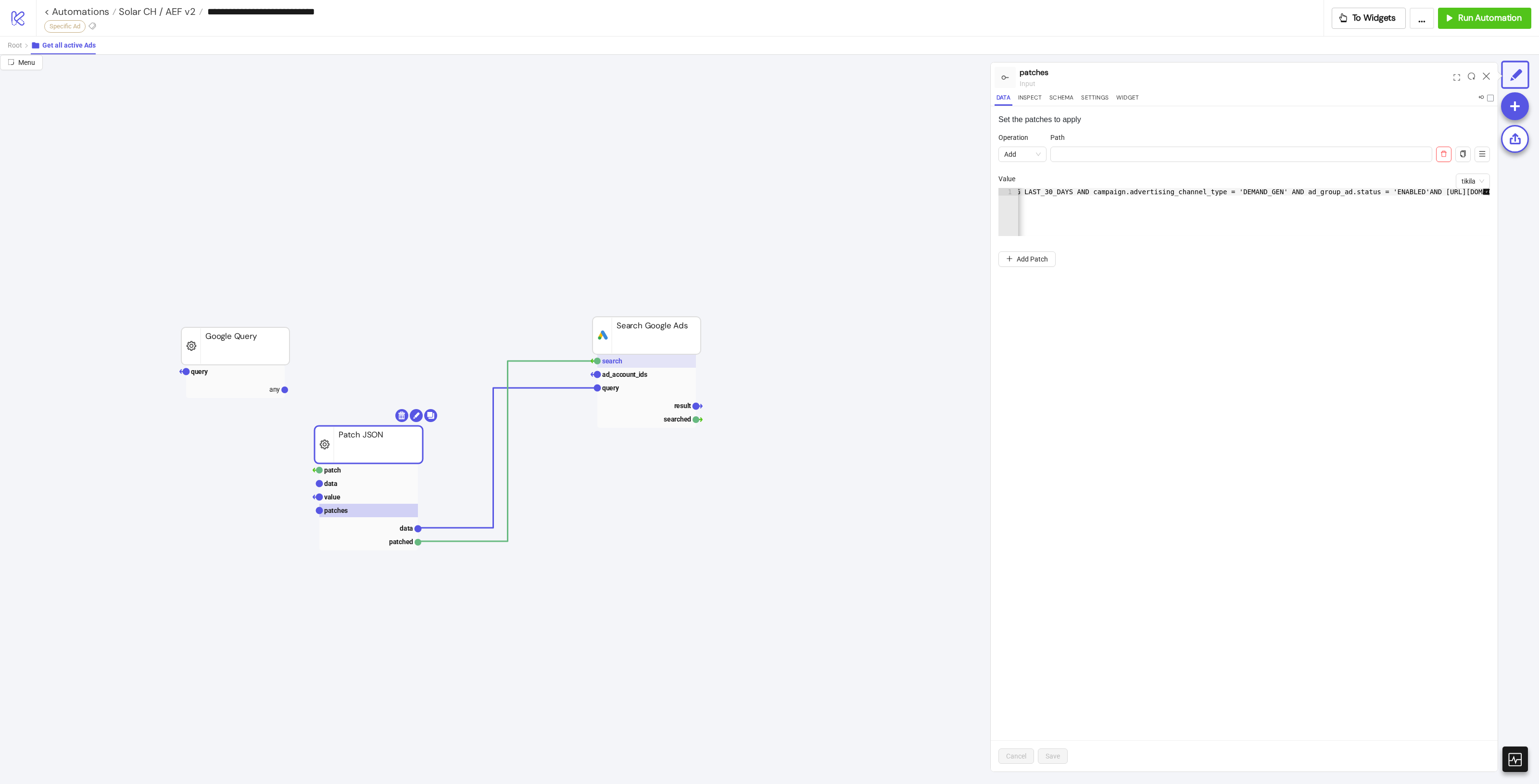
click at [639, 362] on rect at bounding box center [647, 360] width 99 height 14
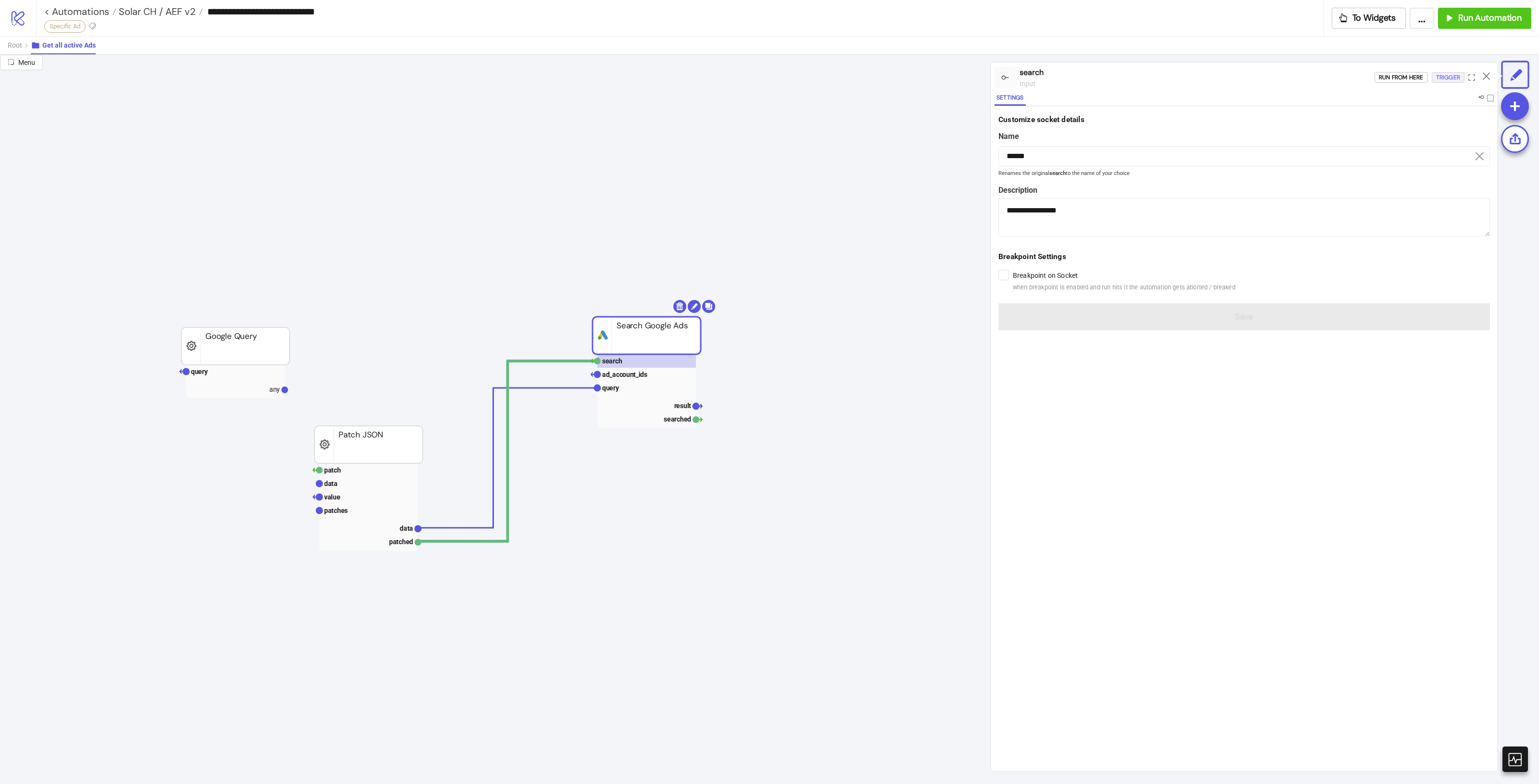
click at [1449, 77] on div "Trigger" at bounding box center [1448, 77] width 24 height 11
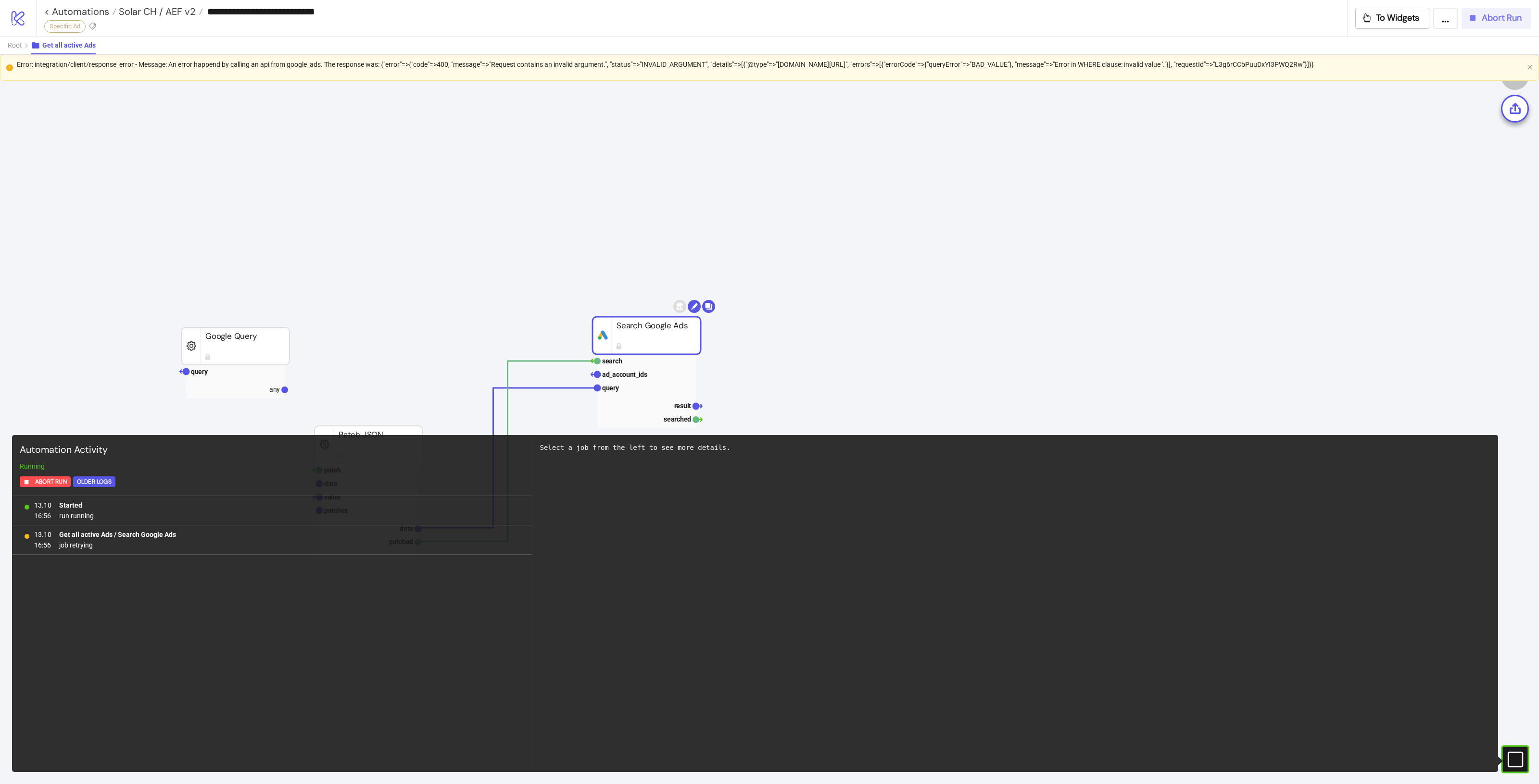
click at [1496, 21] on span "Abort Run" at bounding box center [1502, 18] width 40 height 11
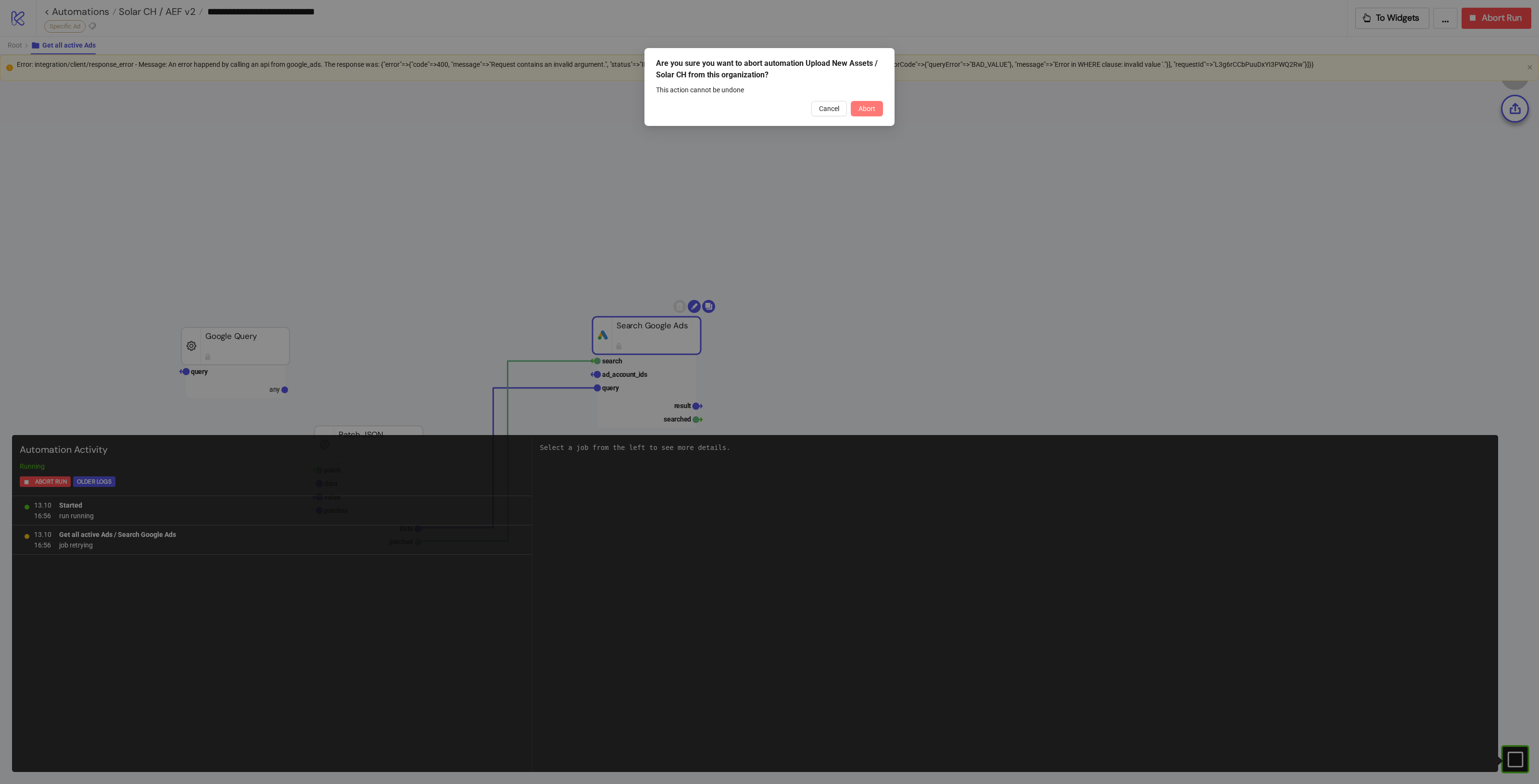
click at [873, 113] on button "Abort" at bounding box center [866, 108] width 32 height 15
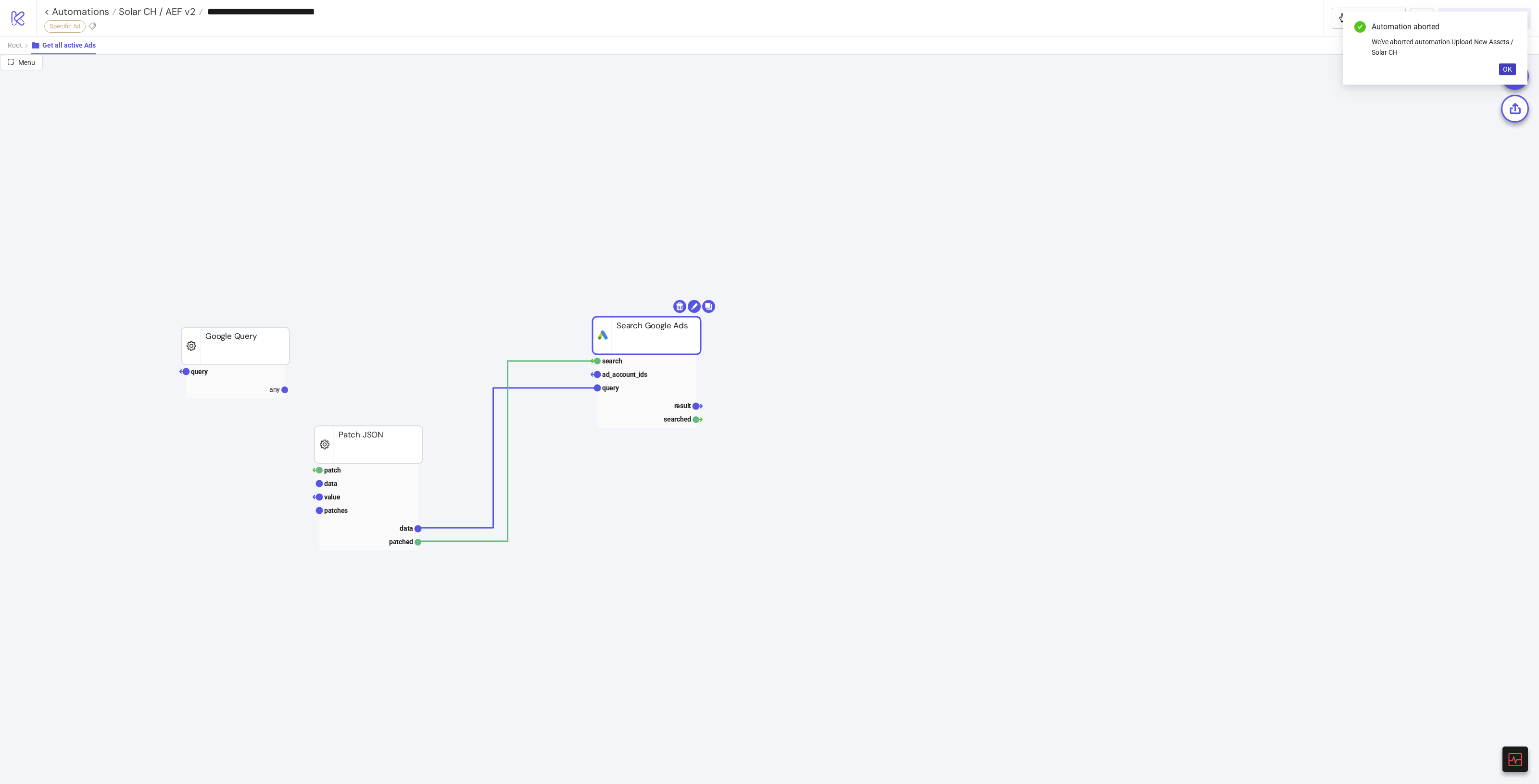
scroll to position [360, 0]
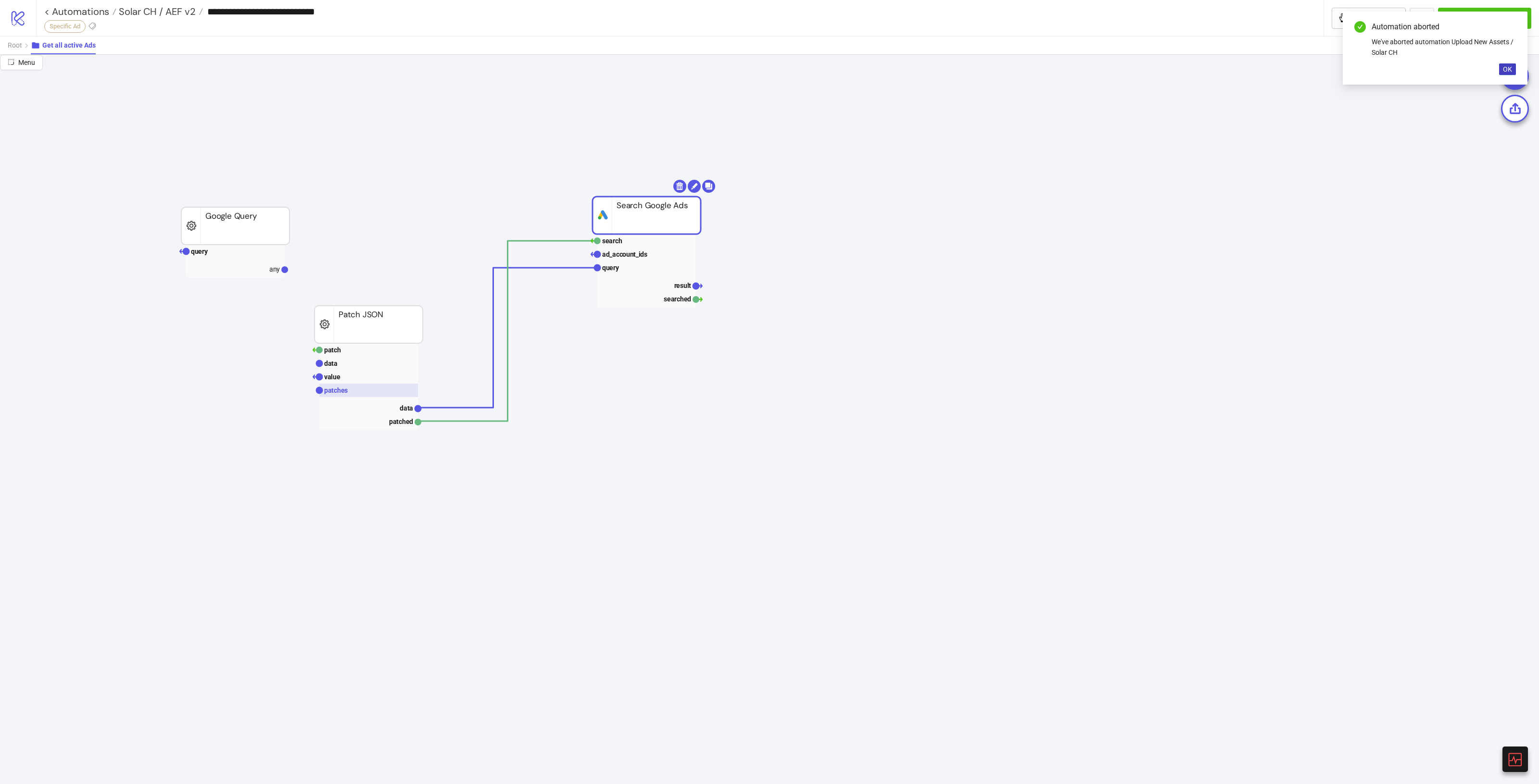
click at [386, 395] on rect at bounding box center [369, 390] width 99 height 14
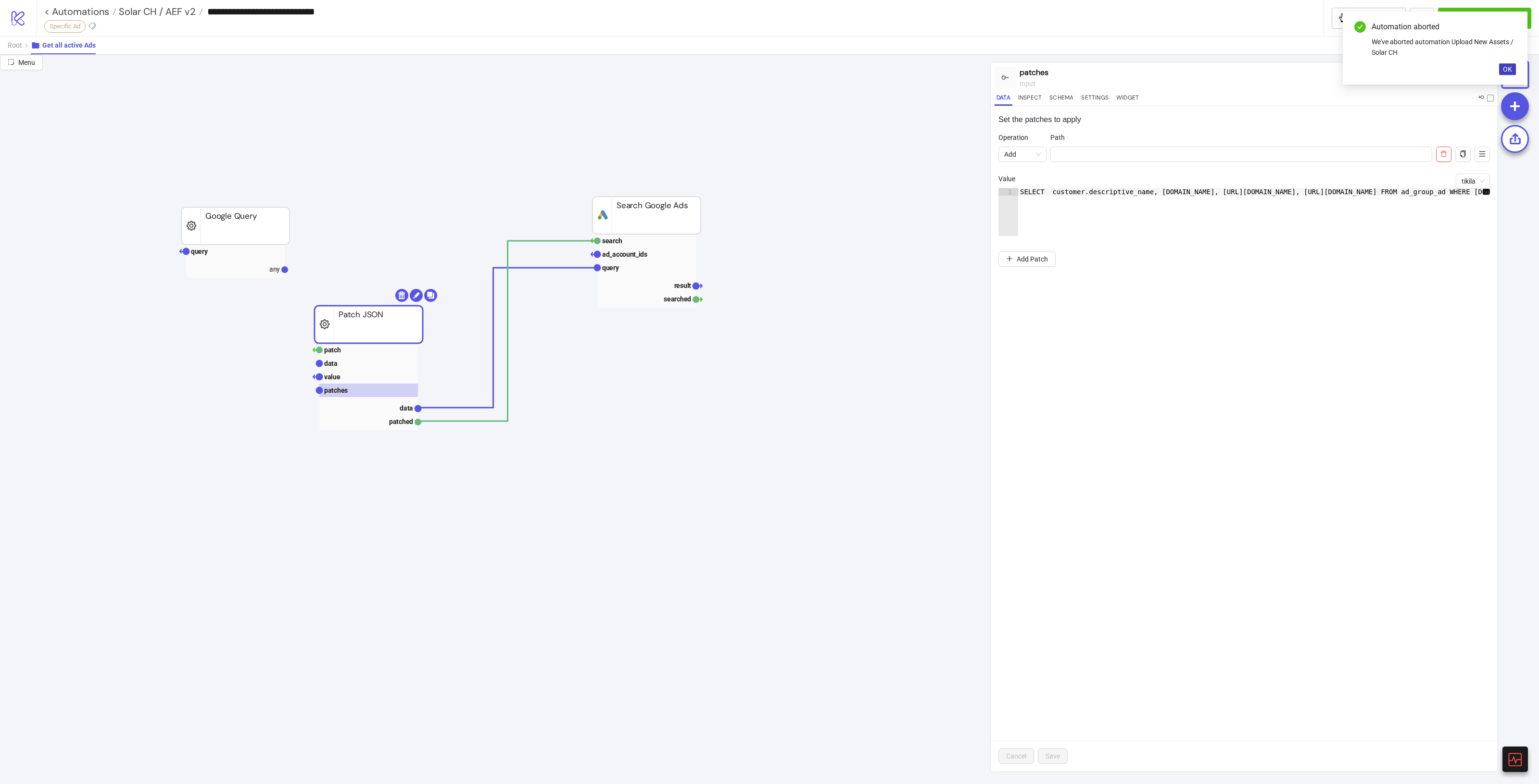
drag, startPoint x: 1174, startPoint y: 236, endPoint x: 1428, endPoint y: 234, distance: 254.0
click at [1461, 233] on div at bounding box center [1253, 230] width 472 height 11
drag, startPoint x: 1195, startPoint y: 239, endPoint x: 1198, endPoint y: 233, distance: 6.7
click at [1194, 237] on li "Operation Add Path tikila Value 1 SELECT customer.descriptive_name, campaign.na…" at bounding box center [1244, 190] width 491 height 116
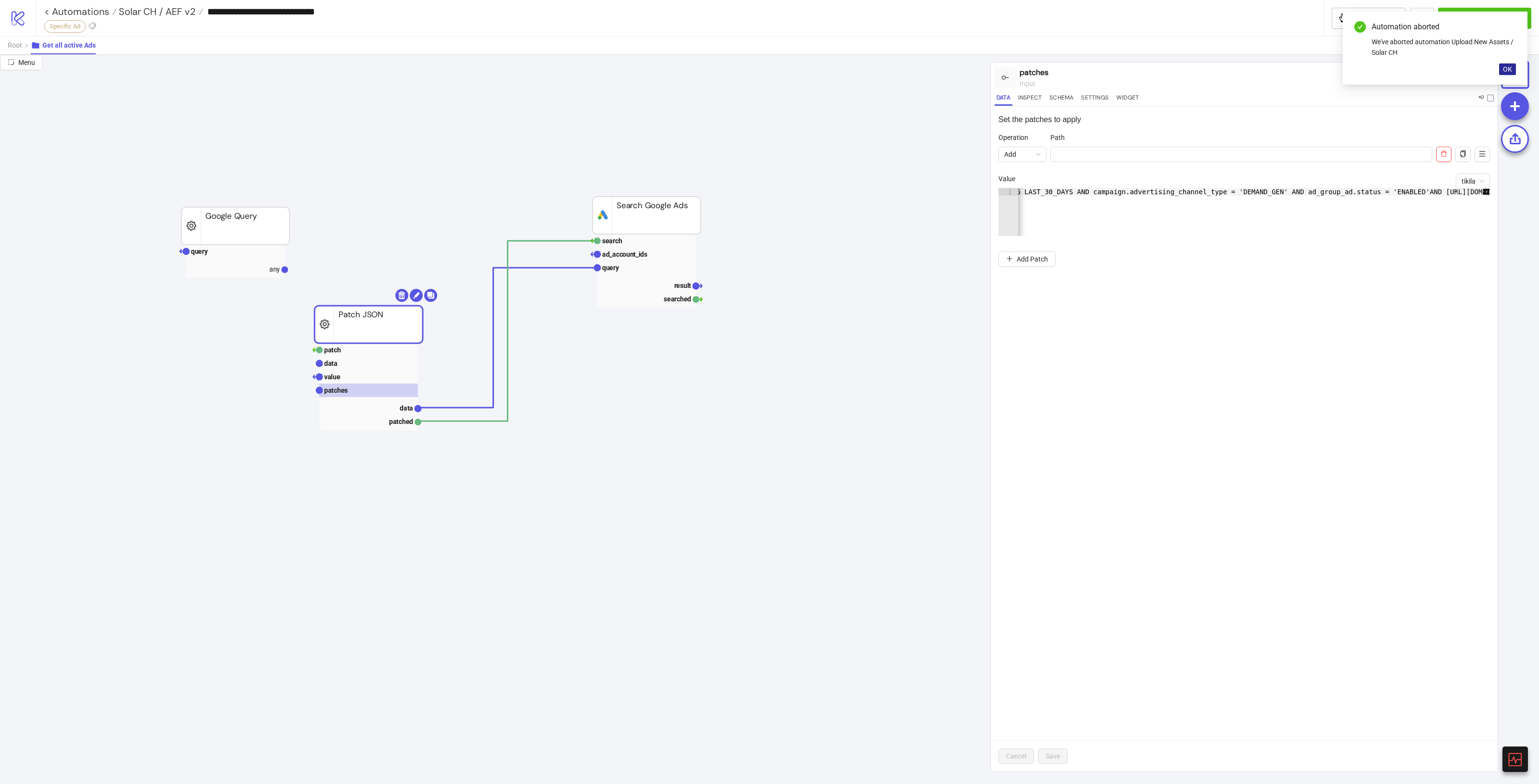
click at [1509, 68] on span "OK" at bounding box center [1507, 69] width 9 height 8
click at [1340, 195] on div "SELECT customer.descriptive_name, campaign.name, ad_group.name, ad_group_ad_ad.…" at bounding box center [987, 215] width 1007 height 54
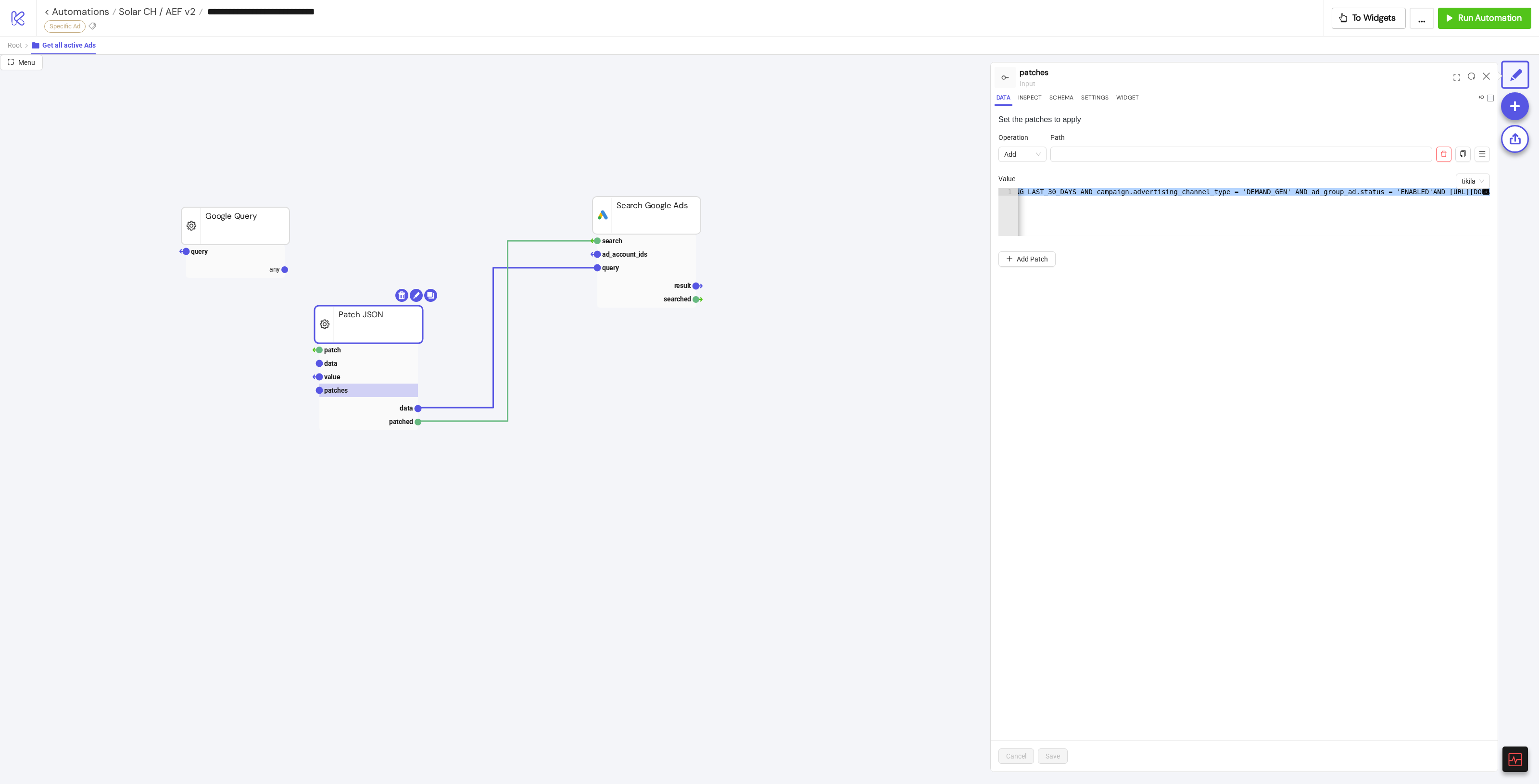
click at [1328, 209] on div "SELECT customer.descriptive_name, campaign.name, ad_group.name, ad_group_ad_ad.…" at bounding box center [1259, 212] width 482 height 48
click at [1333, 194] on div "SELECT customer.descriptive_name, campaign.name, ad_group.name, ad_group_ad_ad.…" at bounding box center [986, 215] width 1007 height 54
paste textarea "*"
type textarea "**********"
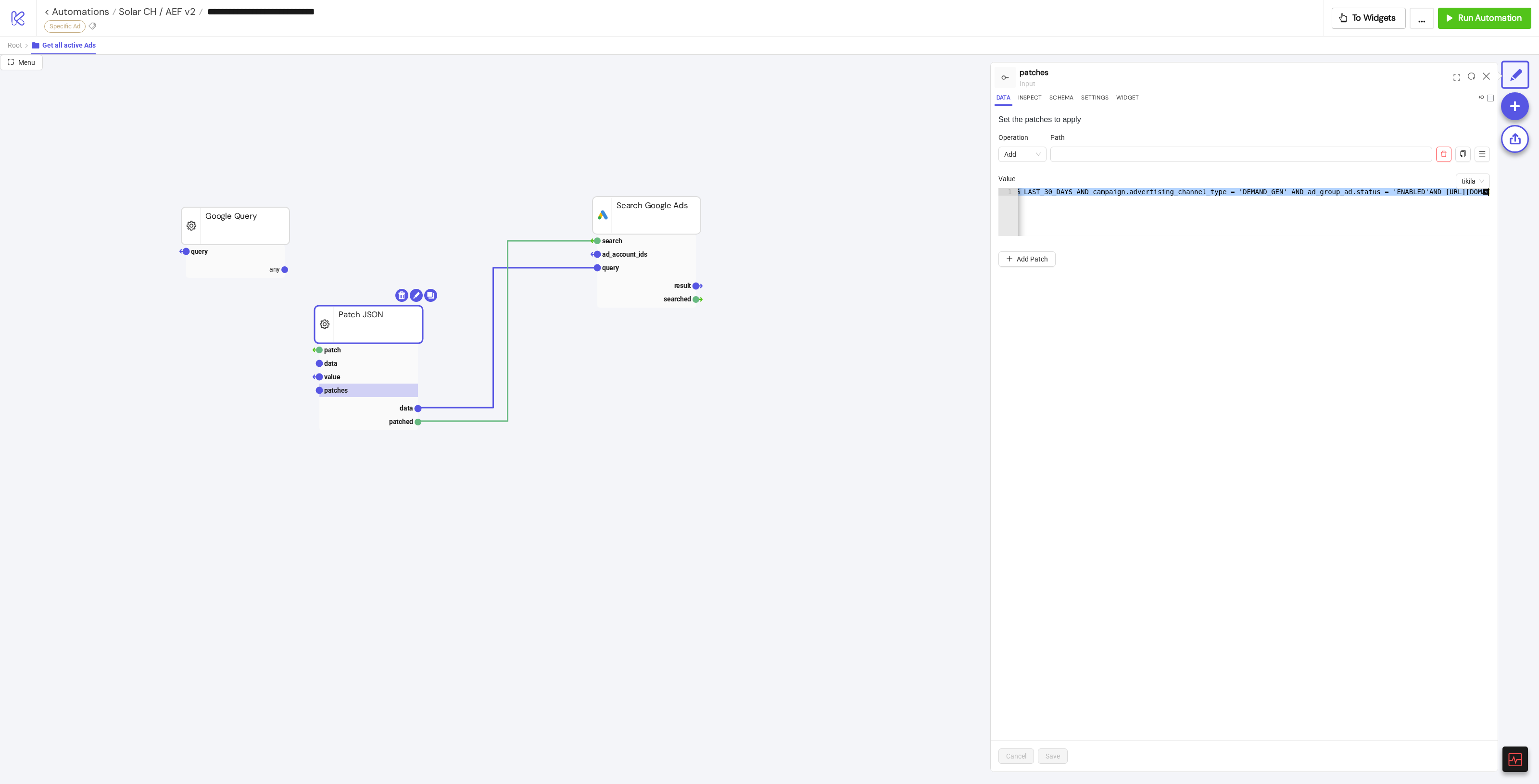
scroll to position [0, 539]
click at [1037, 766] on div "Cancel Save" at bounding box center [1244, 755] width 507 height 31
click at [1052, 758] on span "Save" at bounding box center [1053, 756] width 14 height 8
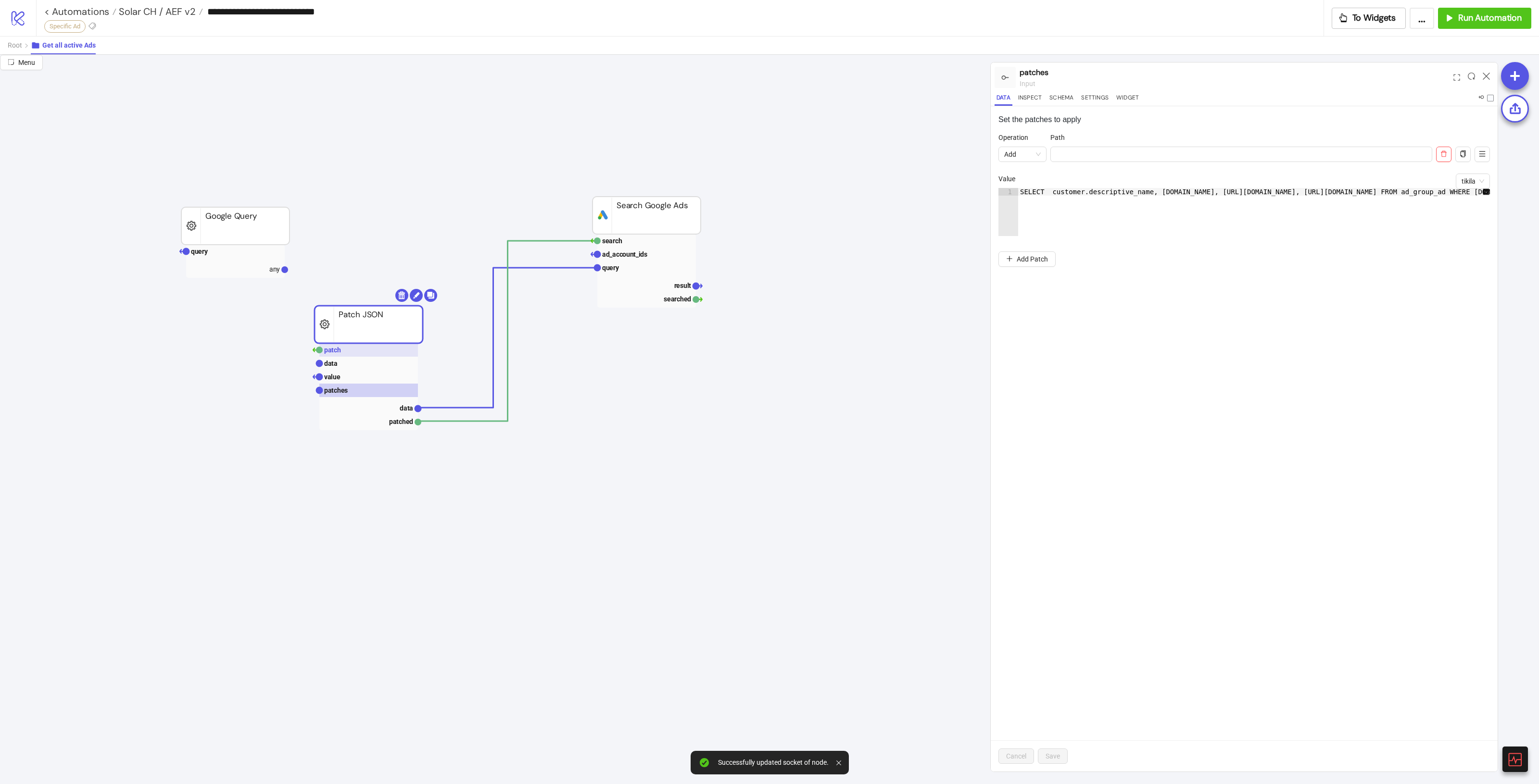
click at [377, 353] on rect at bounding box center [369, 349] width 99 height 14
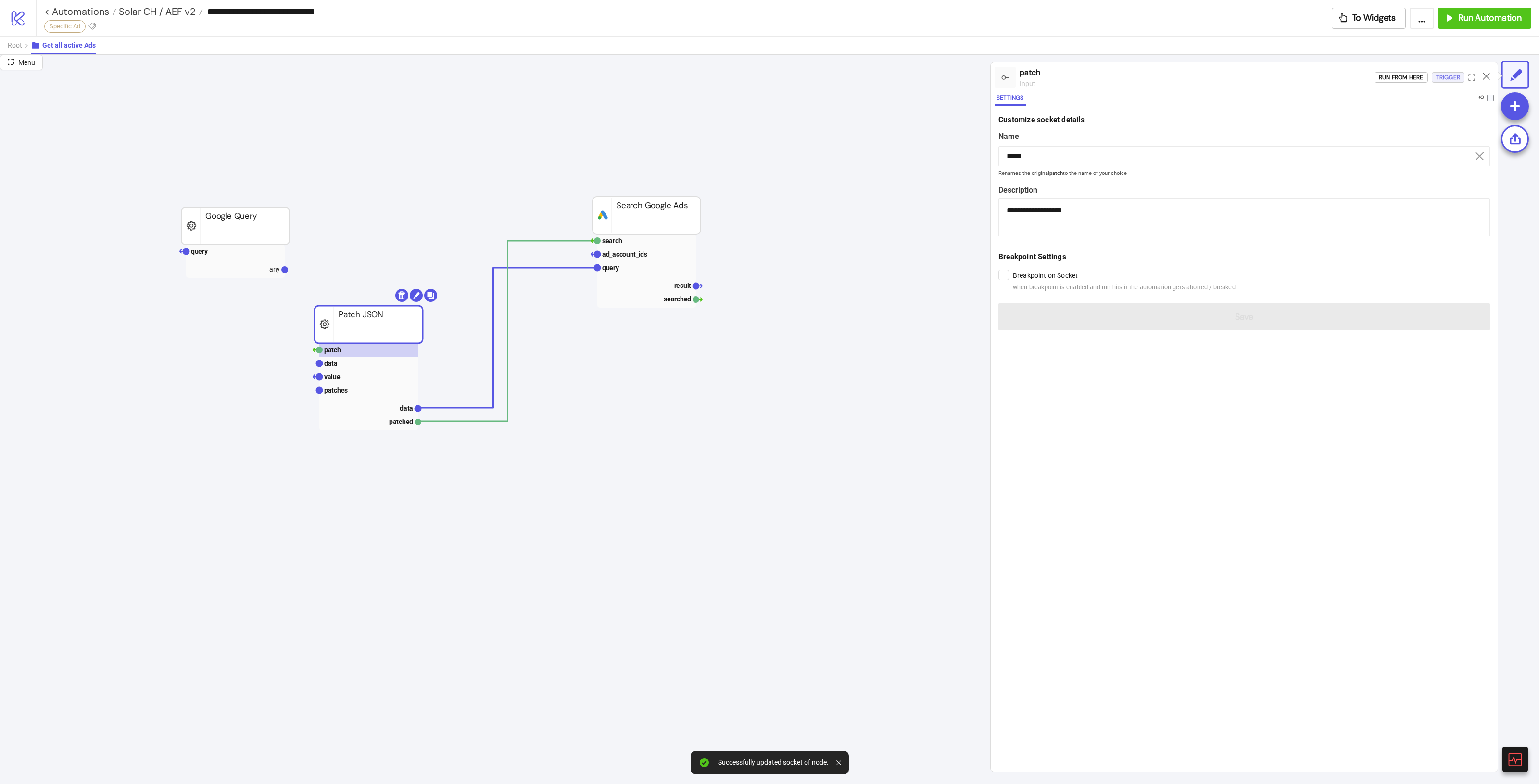
click at [1449, 77] on div "Trigger" at bounding box center [1448, 77] width 24 height 11
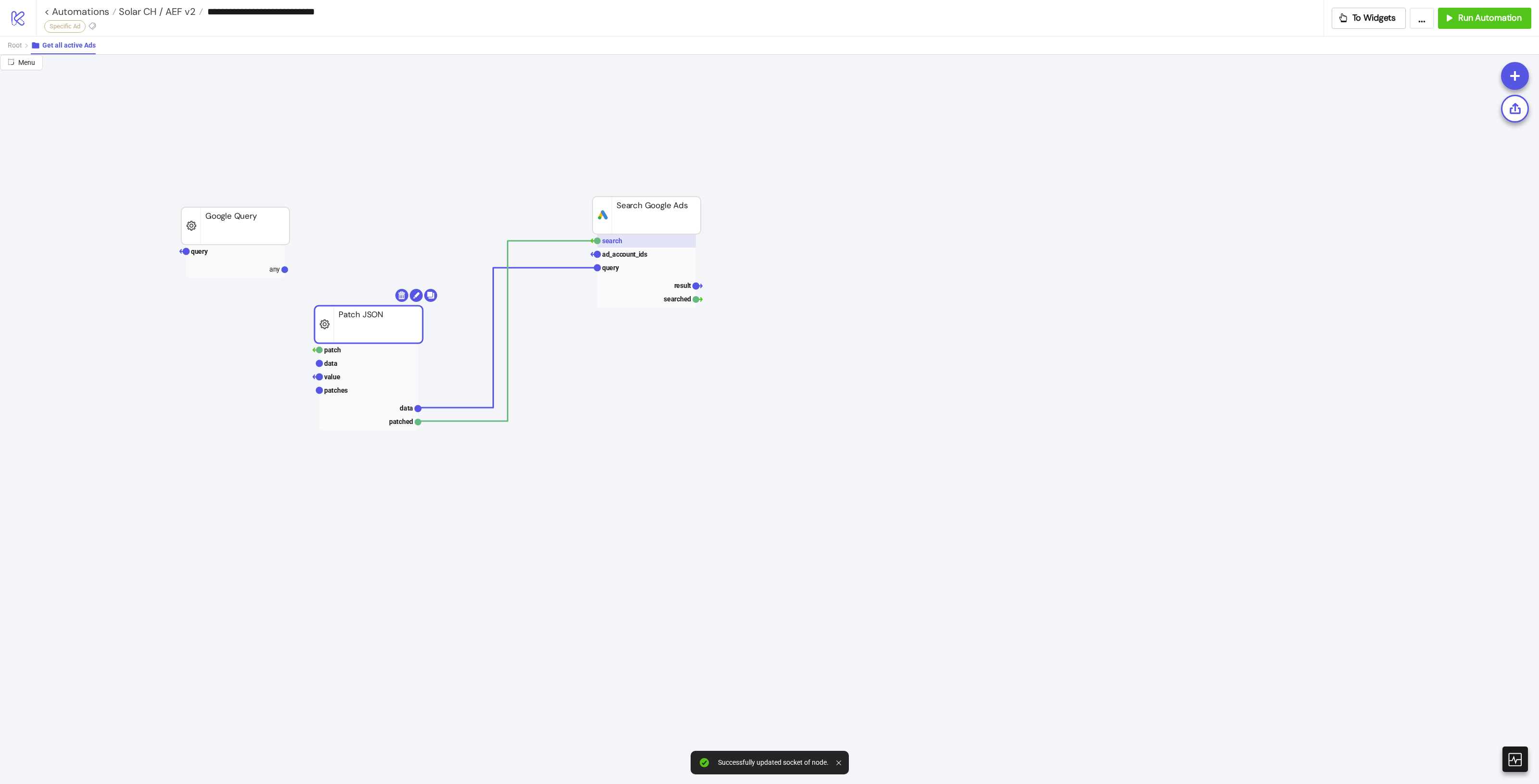
click at [635, 240] on rect at bounding box center [647, 241] width 99 height 14
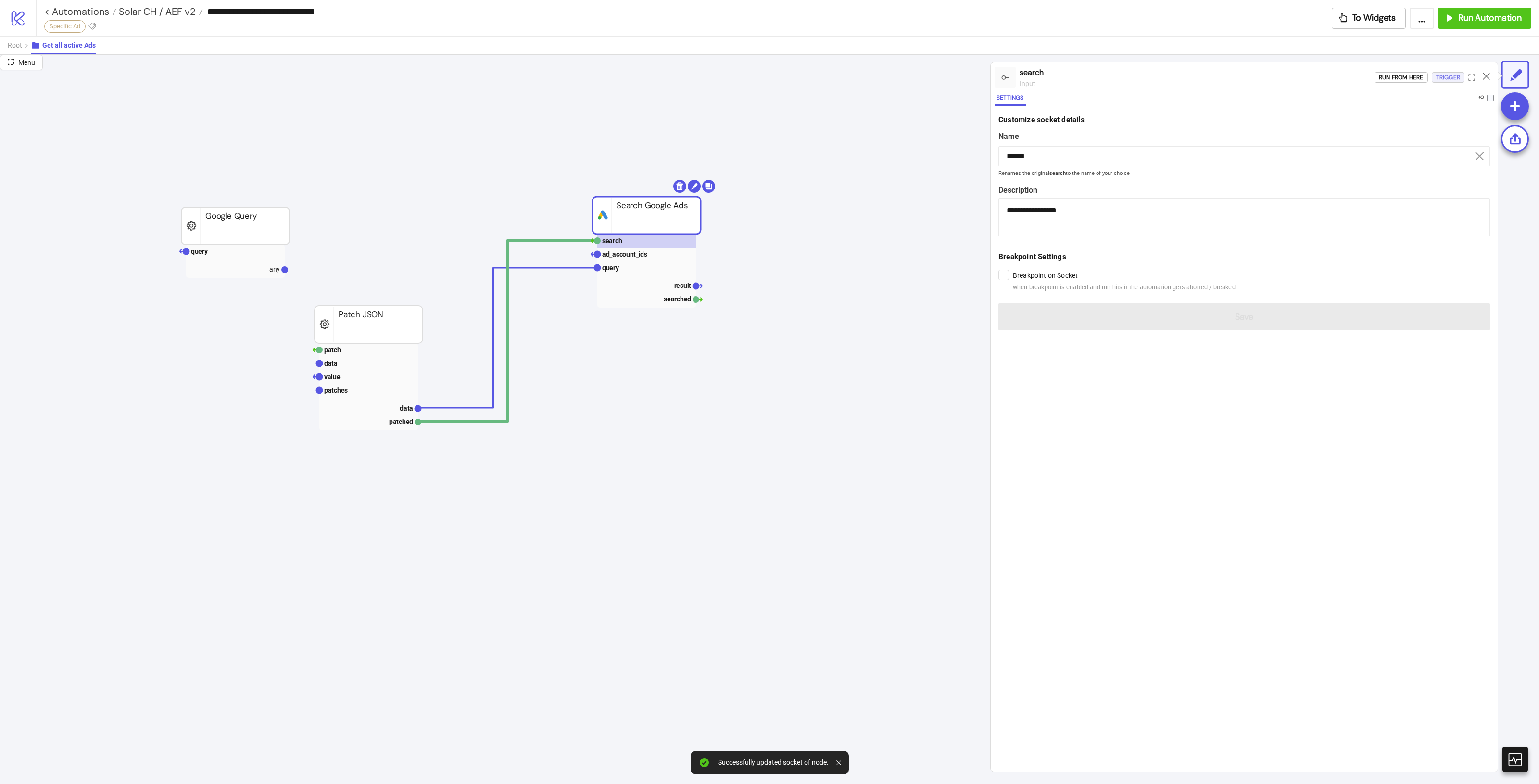
click at [1446, 77] on div "Trigger" at bounding box center [1448, 77] width 24 height 11
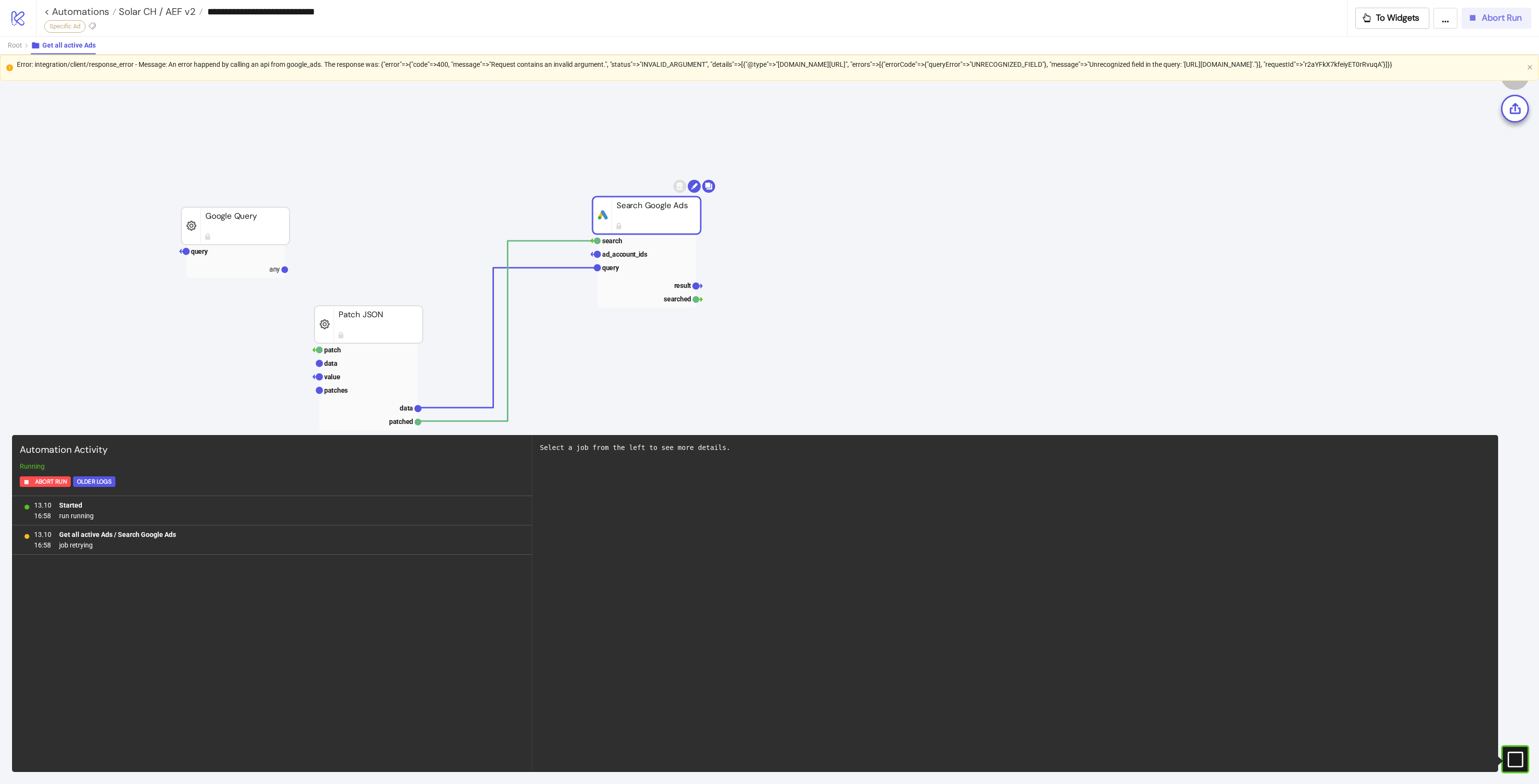
click at [1496, 25] on button "Abort Run" at bounding box center [1496, 18] width 69 height 22
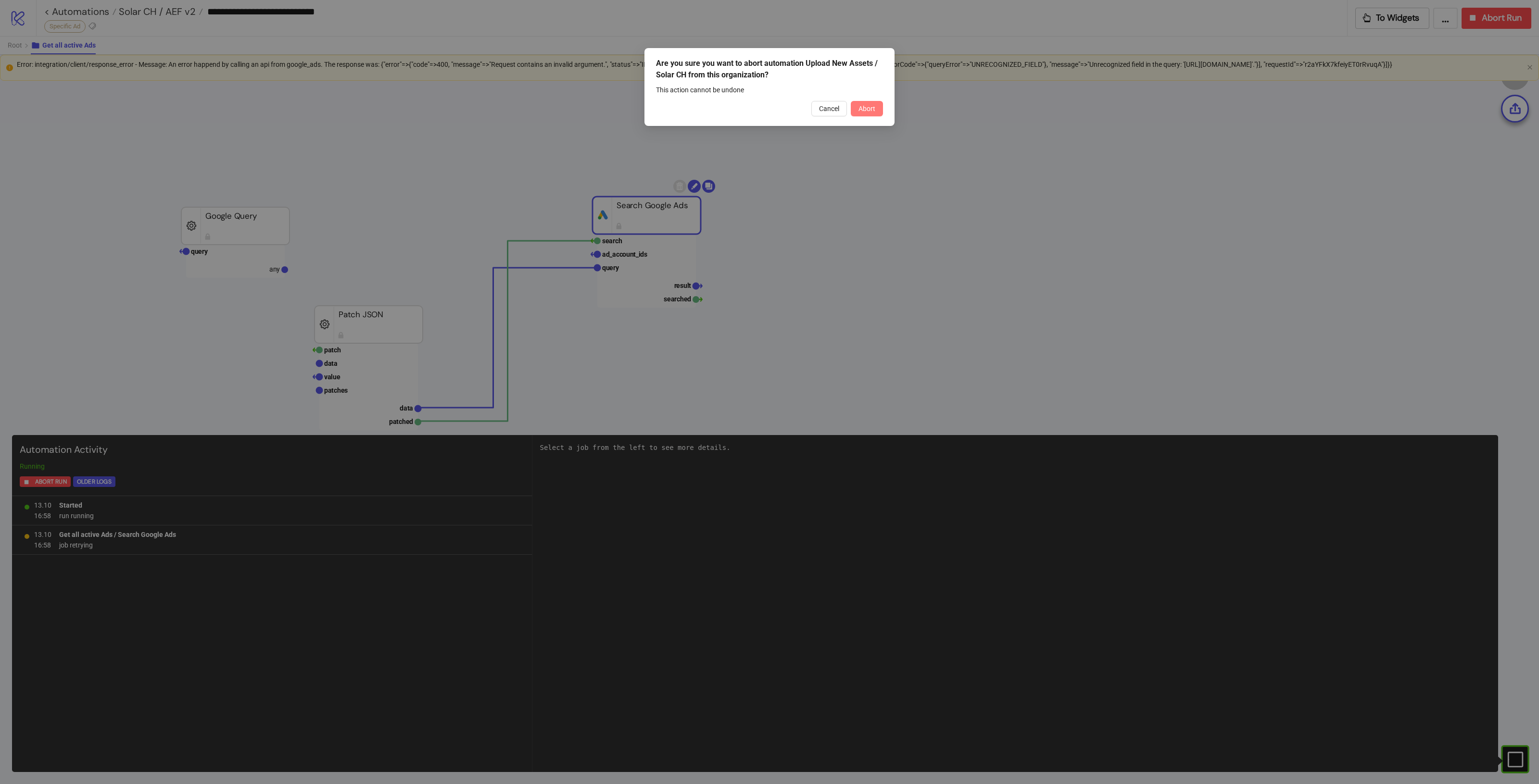
click at [862, 106] on span "Abort" at bounding box center [866, 108] width 17 height 8
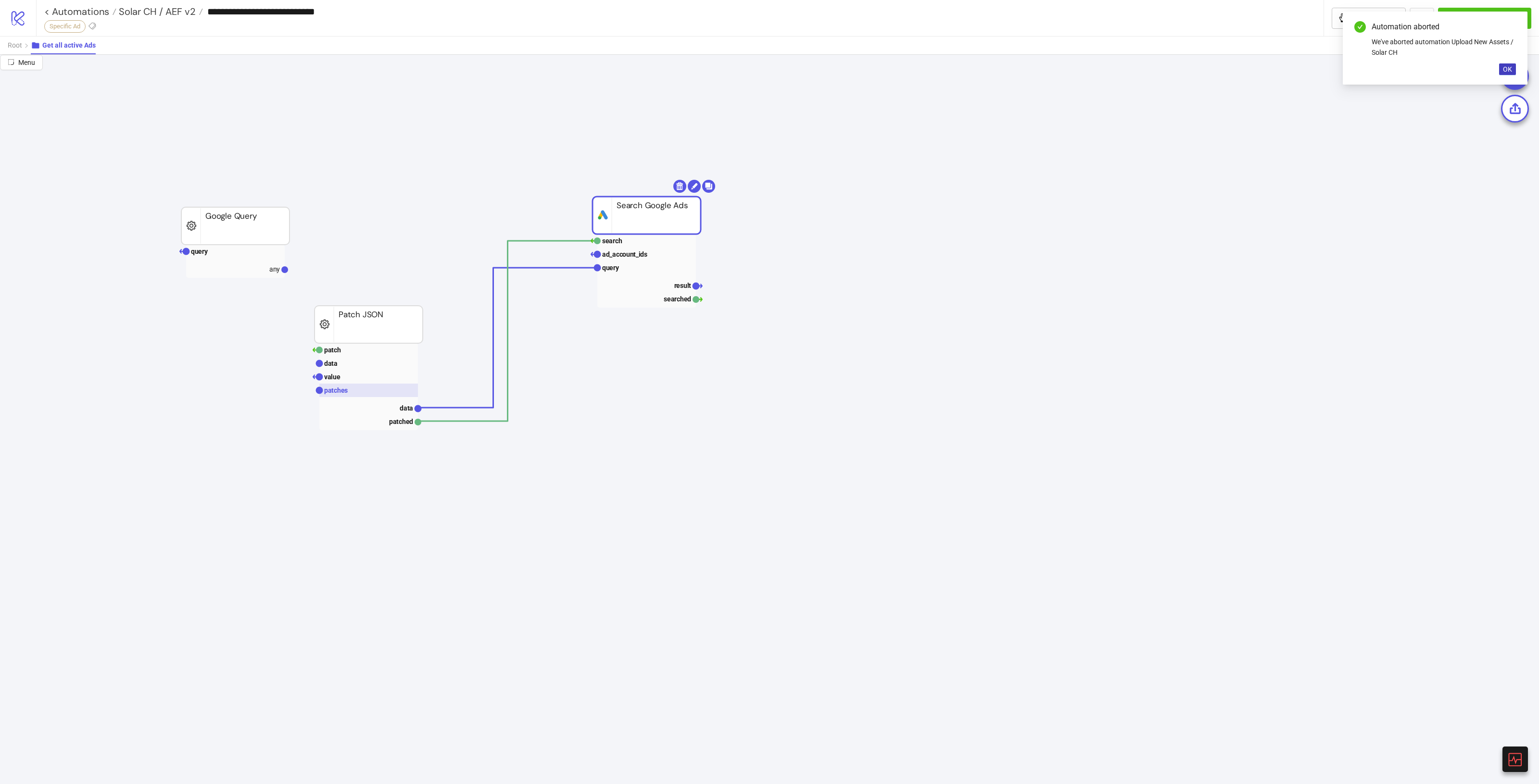
click at [357, 392] on rect at bounding box center [369, 390] width 99 height 14
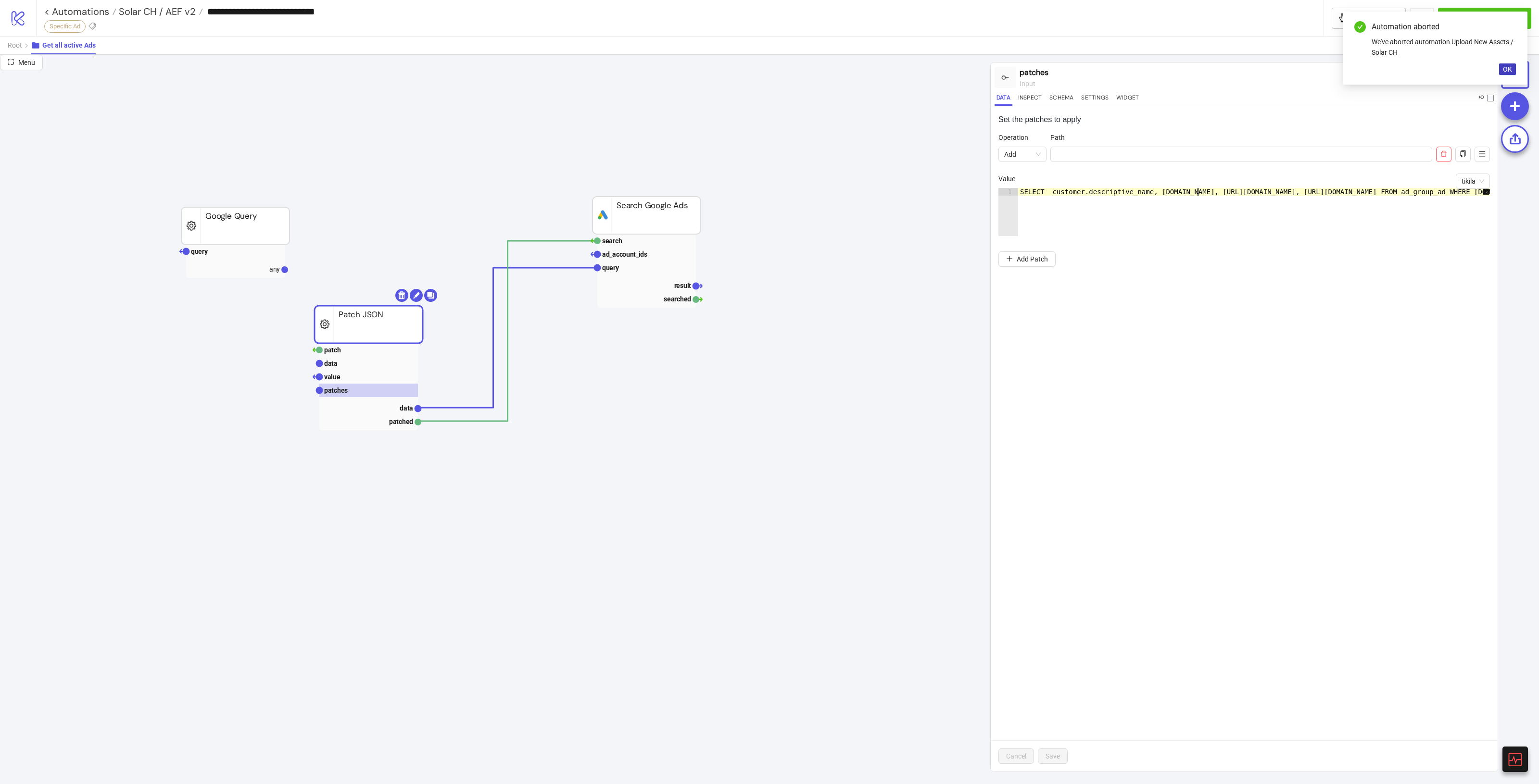
click at [1197, 195] on div "SELECT customer.descriptive_name, campaign.name, ad_group.name, ad_group_ad_ad.…" at bounding box center [1523, 220] width 1011 height 64
paste textarea "Cursor at row 1"
type textarea "**********"
click at [1067, 751] on button "Save" at bounding box center [1052, 756] width 30 height 15
click at [365, 352] on rect at bounding box center [369, 349] width 99 height 14
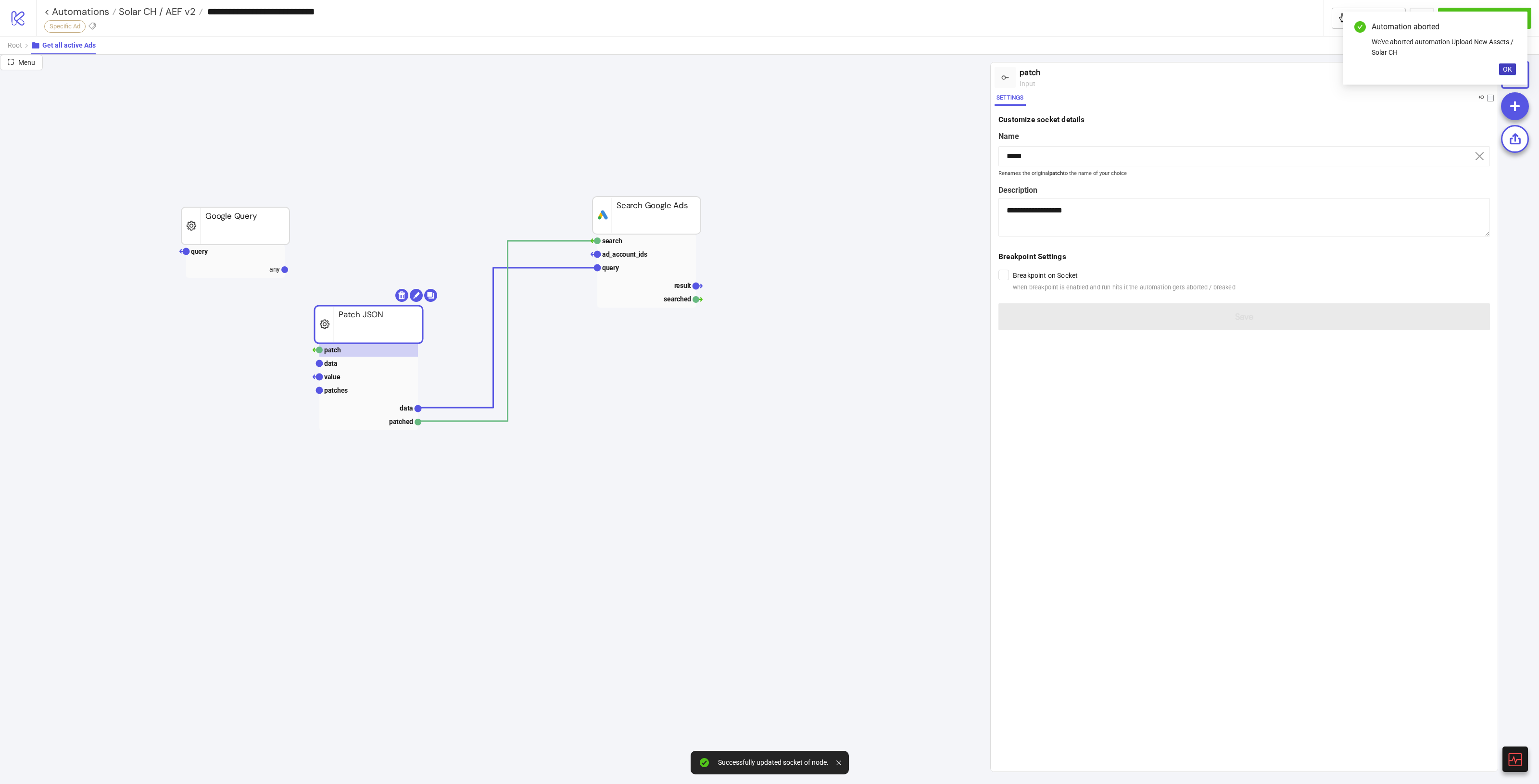
drag, startPoint x: 1508, startPoint y: 67, endPoint x: 1468, endPoint y: 73, distance: 40.4
click at [1508, 68] on span "OK" at bounding box center [1507, 69] width 9 height 8
click at [1462, 77] on button "Trigger" at bounding box center [1448, 77] width 33 height 10
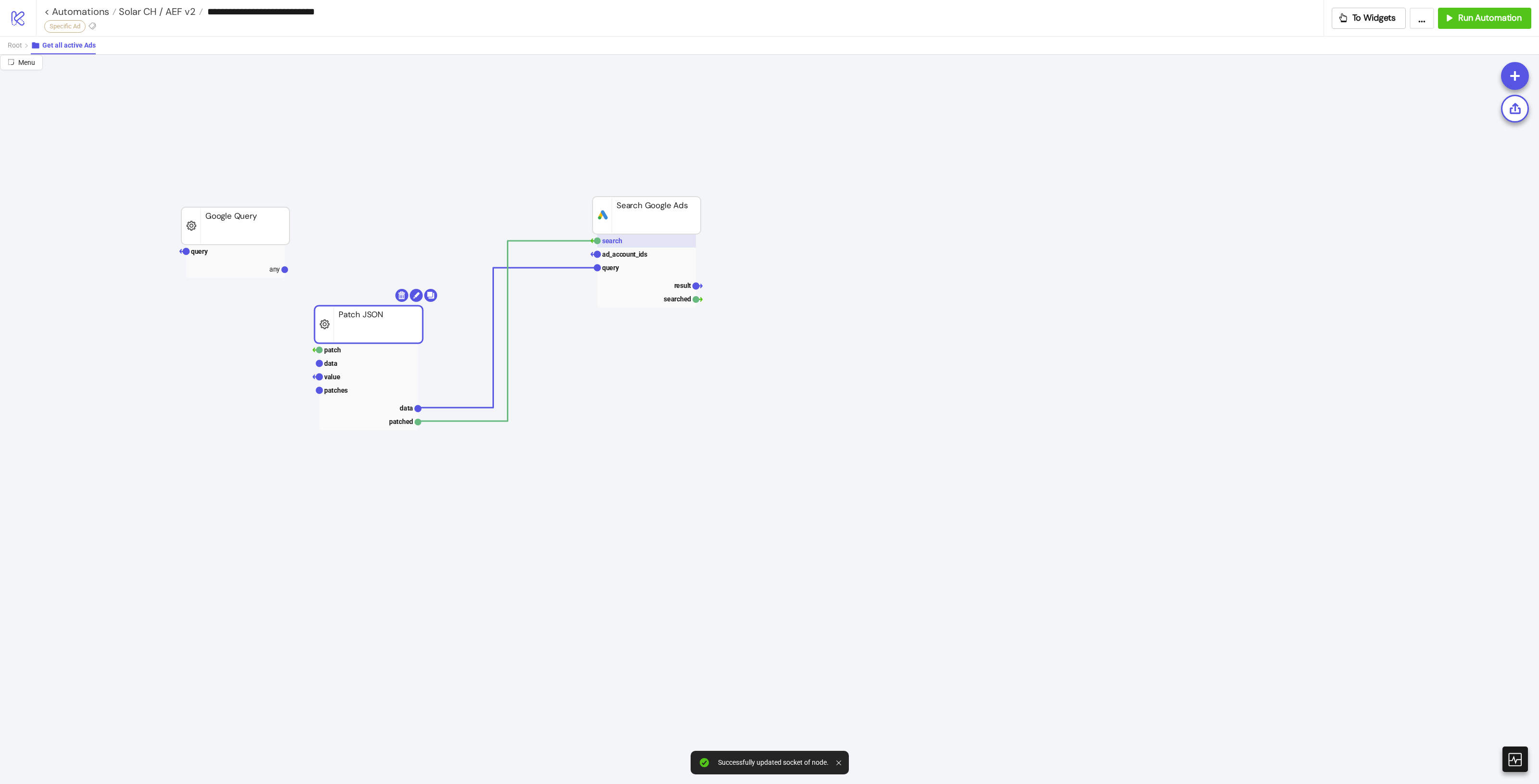
click at [628, 243] on rect at bounding box center [647, 241] width 99 height 14
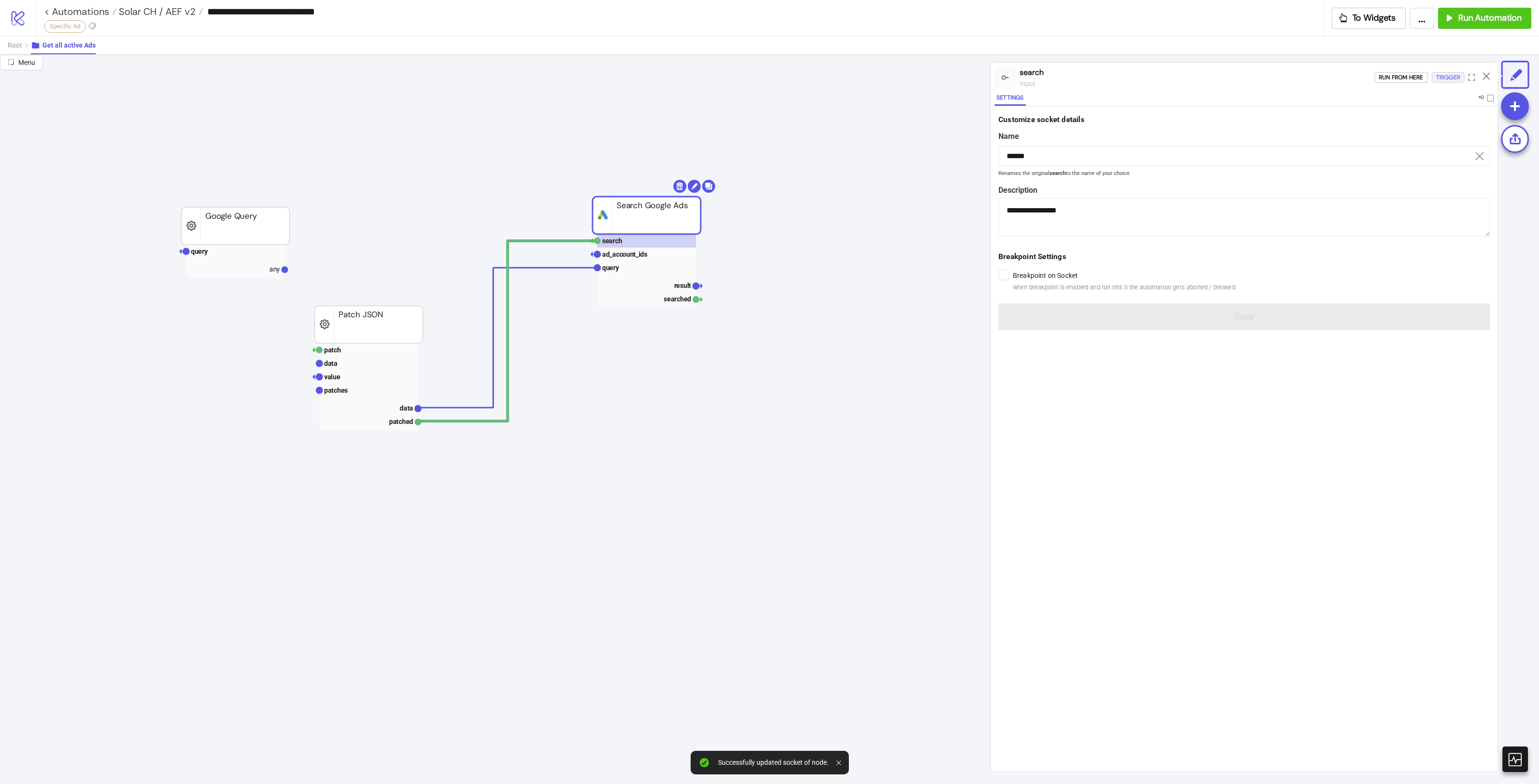
click at [1439, 77] on div "Trigger" at bounding box center [1448, 77] width 24 height 11
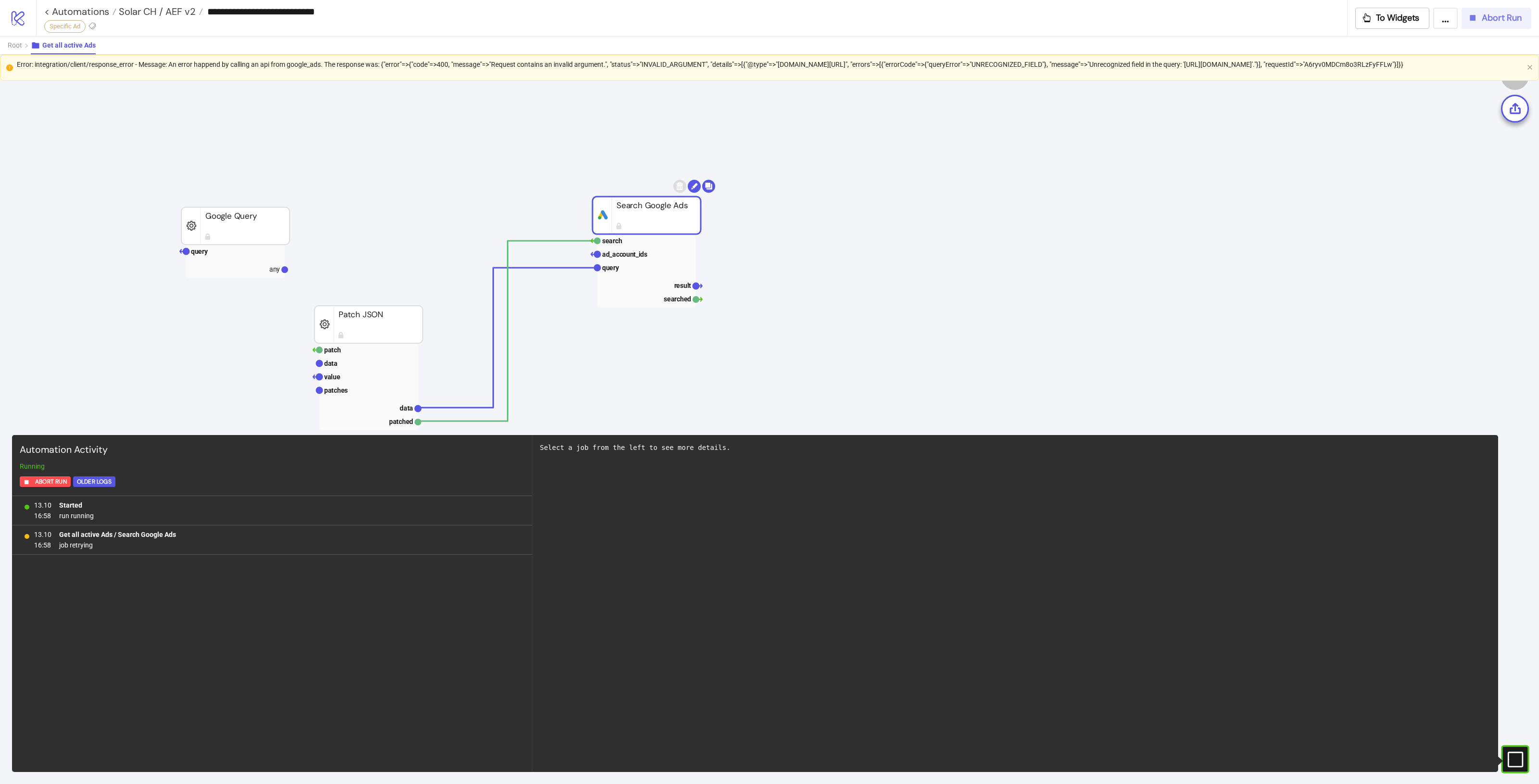
drag, startPoint x: 1497, startPoint y: 22, endPoint x: 1490, endPoint y: 19, distance: 7.6
click at [1498, 20] on span "Abort Run" at bounding box center [1502, 18] width 40 height 11
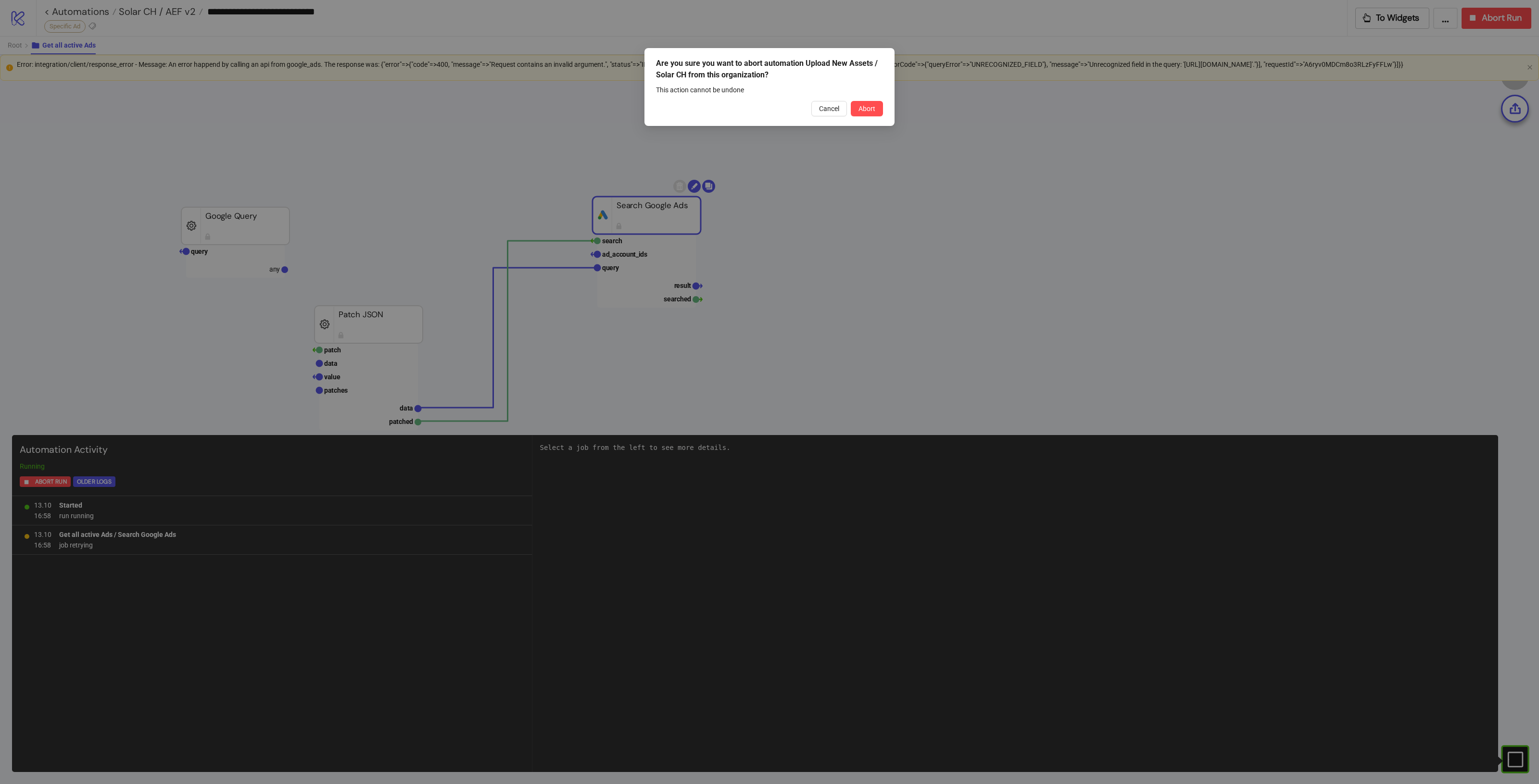
click at [871, 102] on button "Abort" at bounding box center [866, 108] width 32 height 15
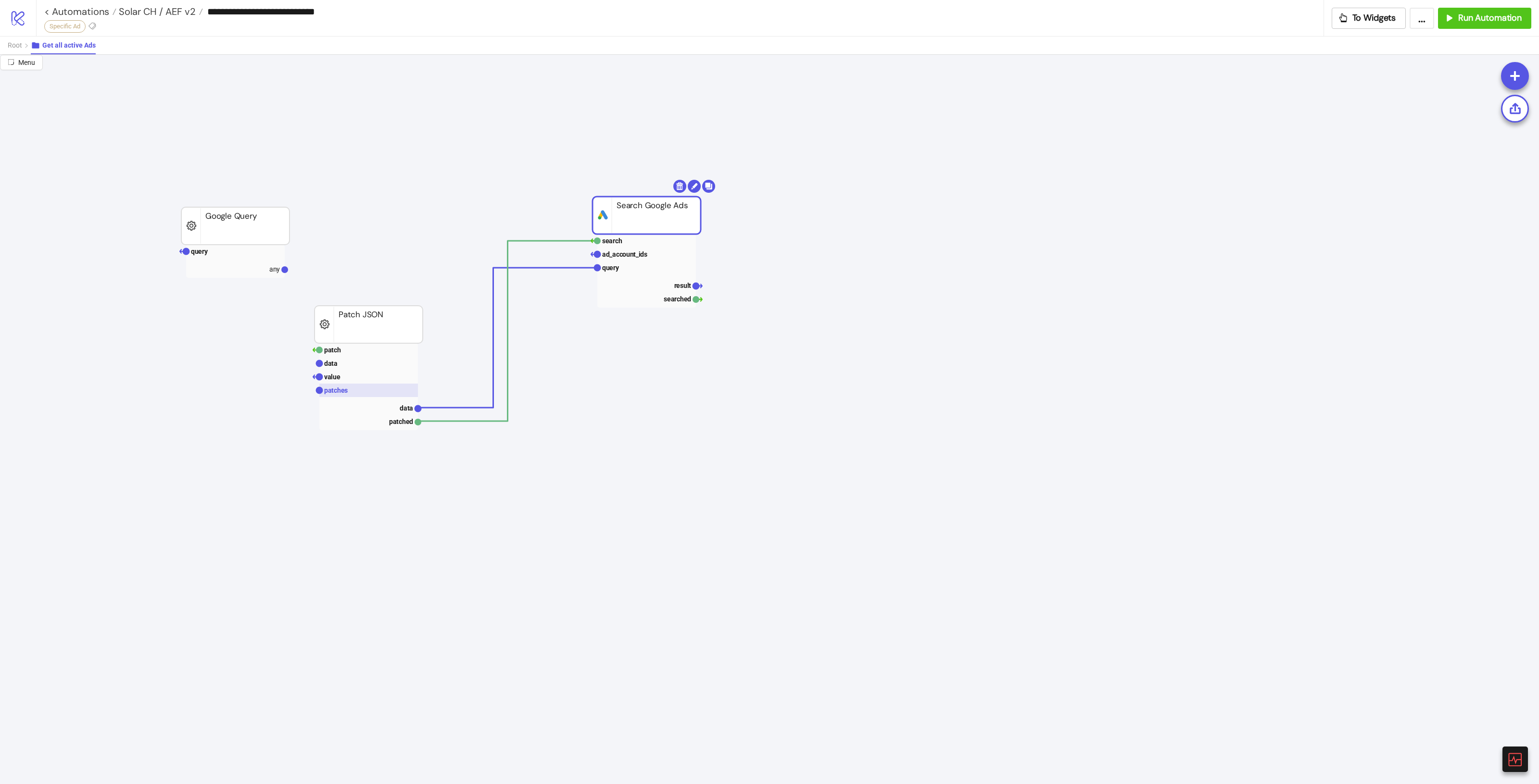
click at [351, 394] on rect at bounding box center [369, 390] width 99 height 14
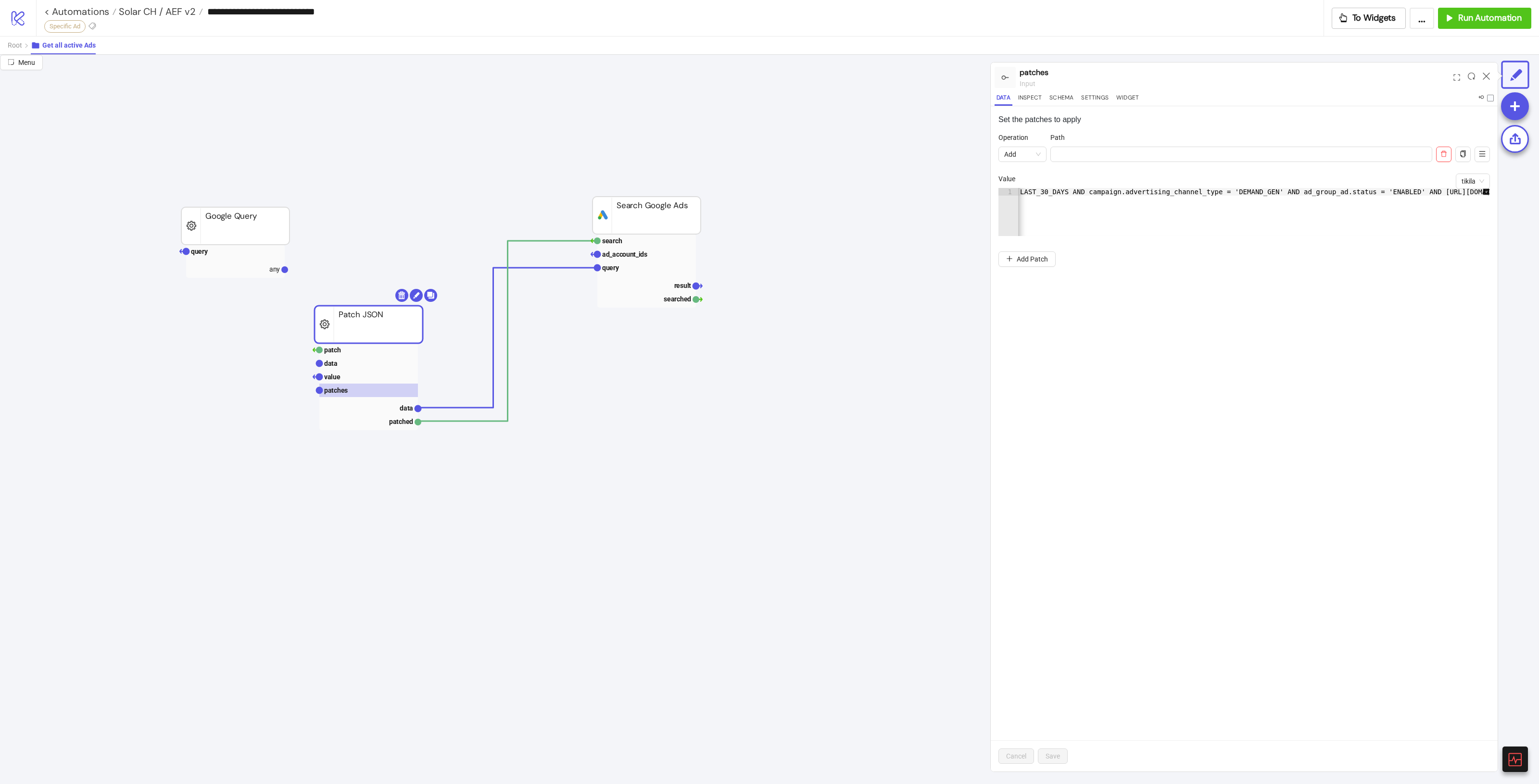
click at [1381, 195] on div "SELECT customer.descriptive_name, campaign.name, ad_group.name, ad_group_ad_ad.…" at bounding box center [984, 215] width 1011 height 54
click at [1383, 191] on div "SELECT customer.descriptive_name, campaign.name, ad_group.name, ad_group_ad_ad.…" at bounding box center [984, 215] width 1011 height 54
type textarea "**********"
click at [1056, 762] on button "Save" at bounding box center [1052, 756] width 30 height 15
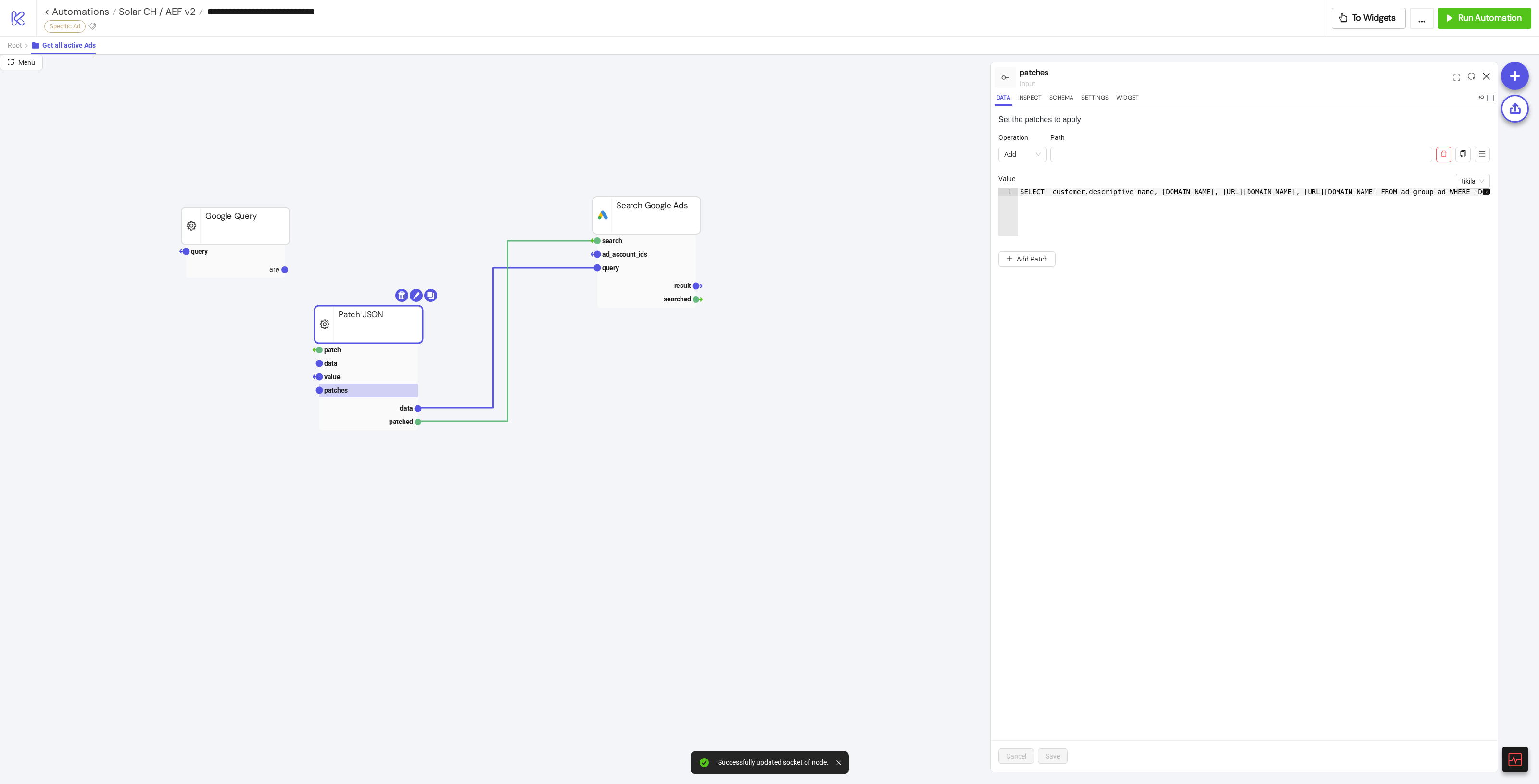
click at [1486, 79] on icon at bounding box center [1486, 76] width 7 height 7
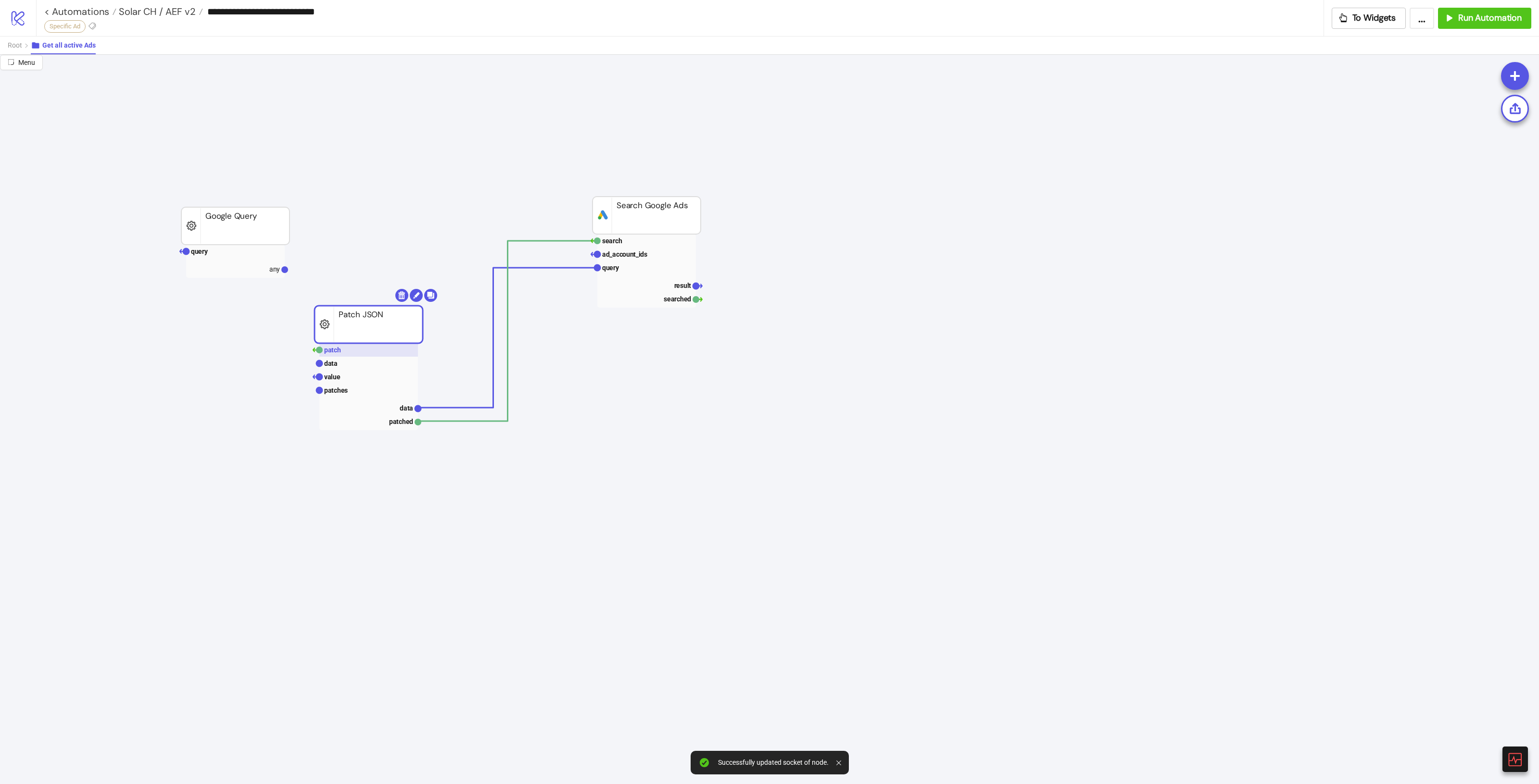
click at [376, 351] on rect at bounding box center [369, 349] width 99 height 14
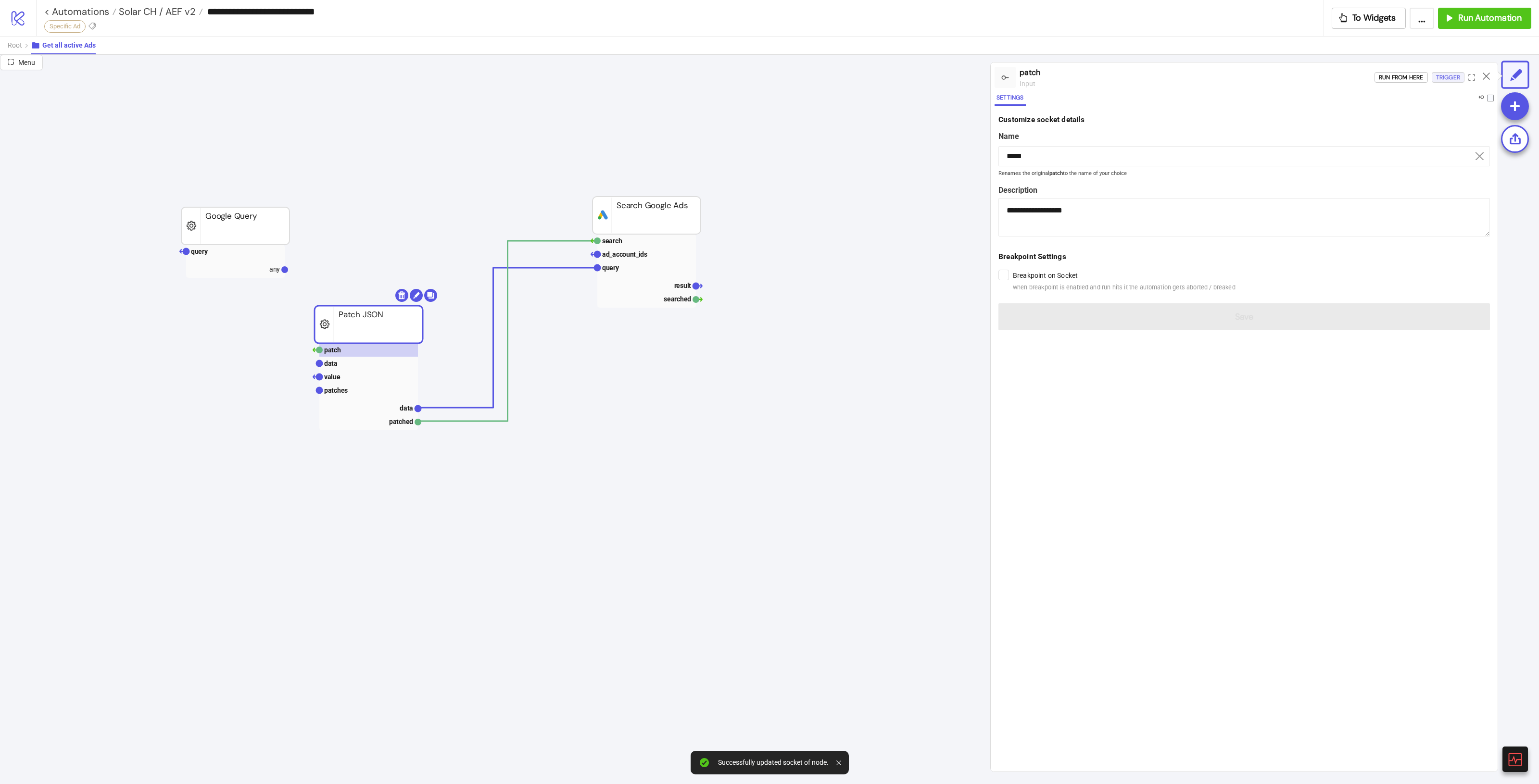
click at [1448, 73] on div "Trigger" at bounding box center [1448, 77] width 24 height 11
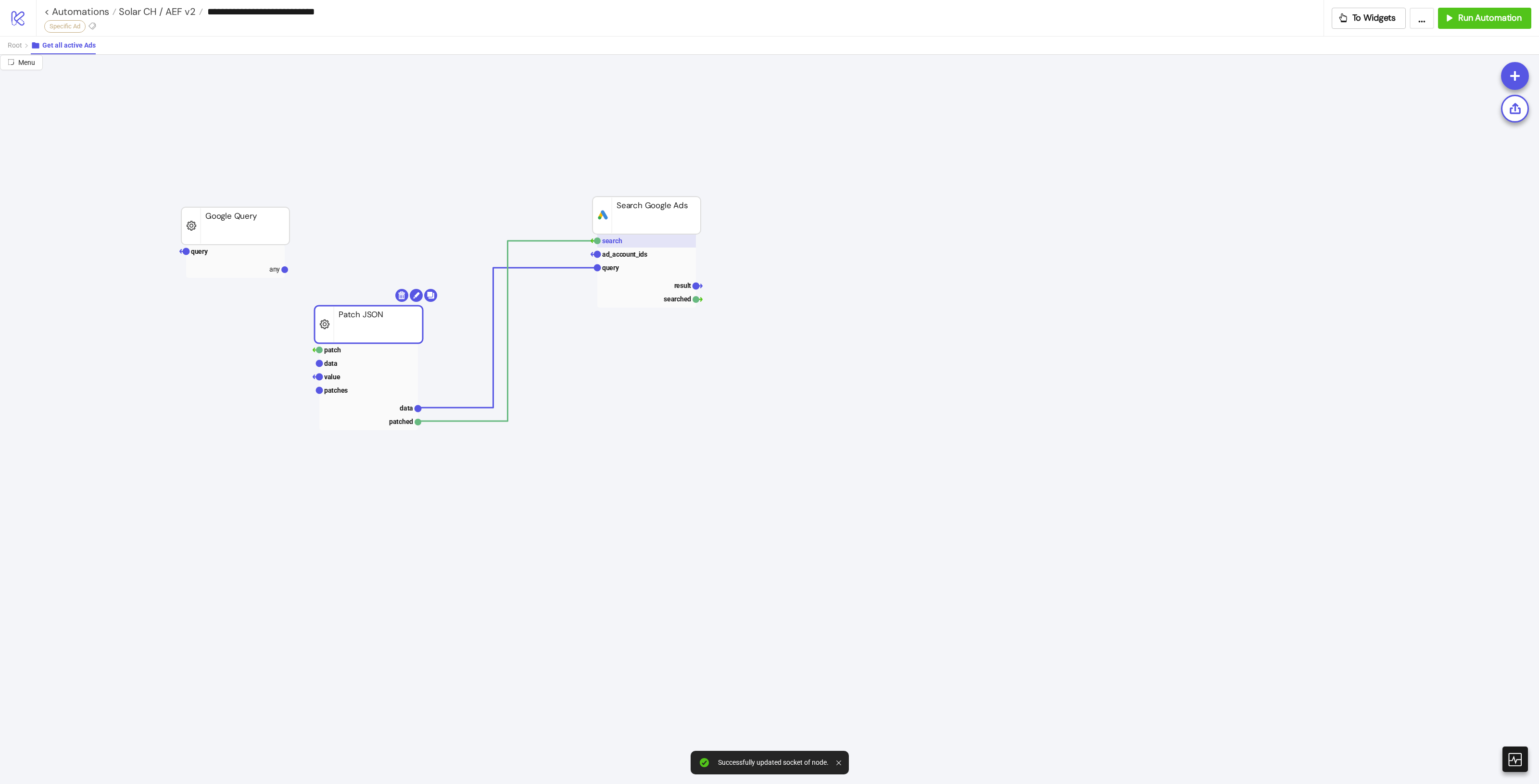
click at [650, 242] on rect at bounding box center [647, 241] width 99 height 14
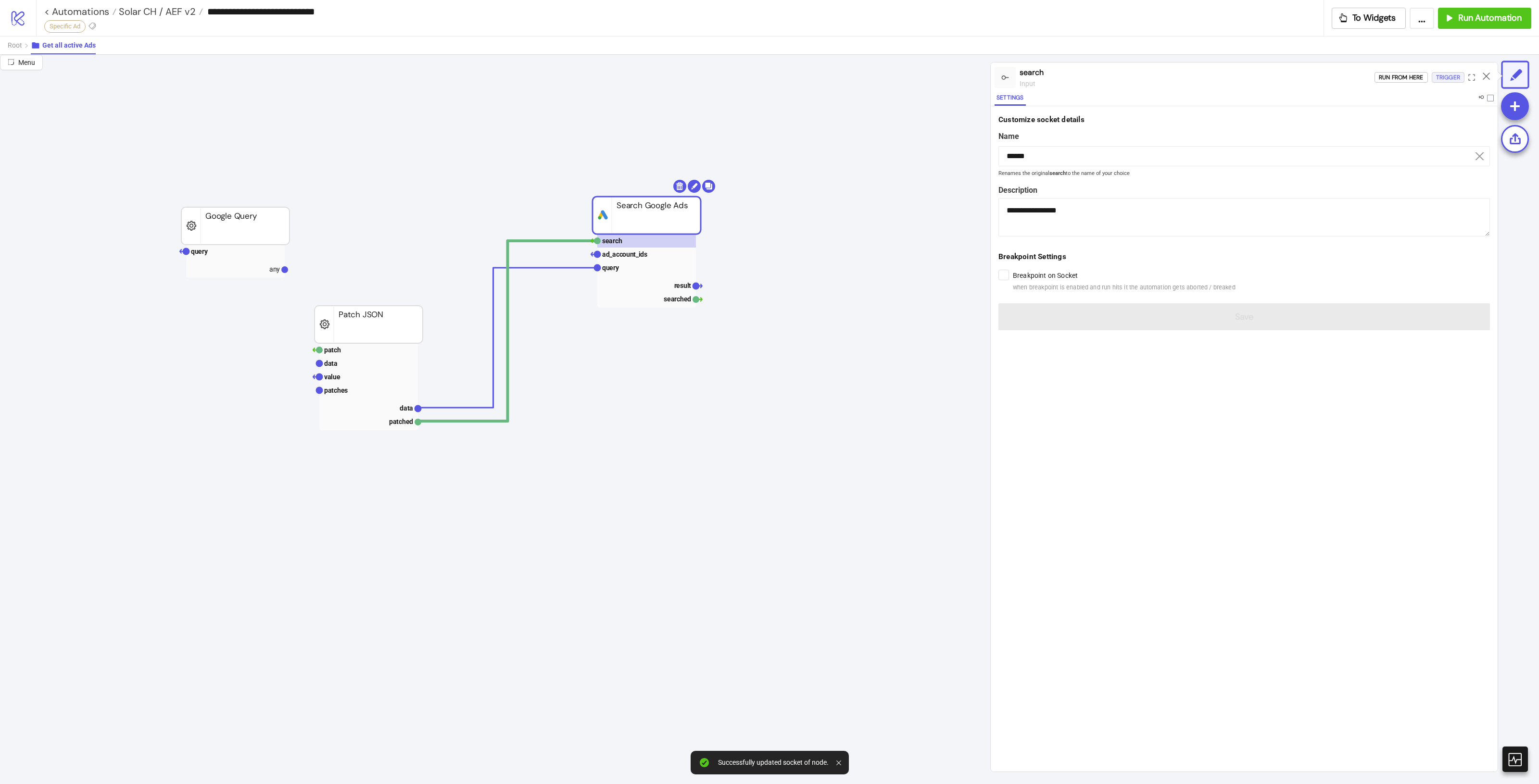
click at [1454, 76] on div "Trigger" at bounding box center [1448, 77] width 24 height 11
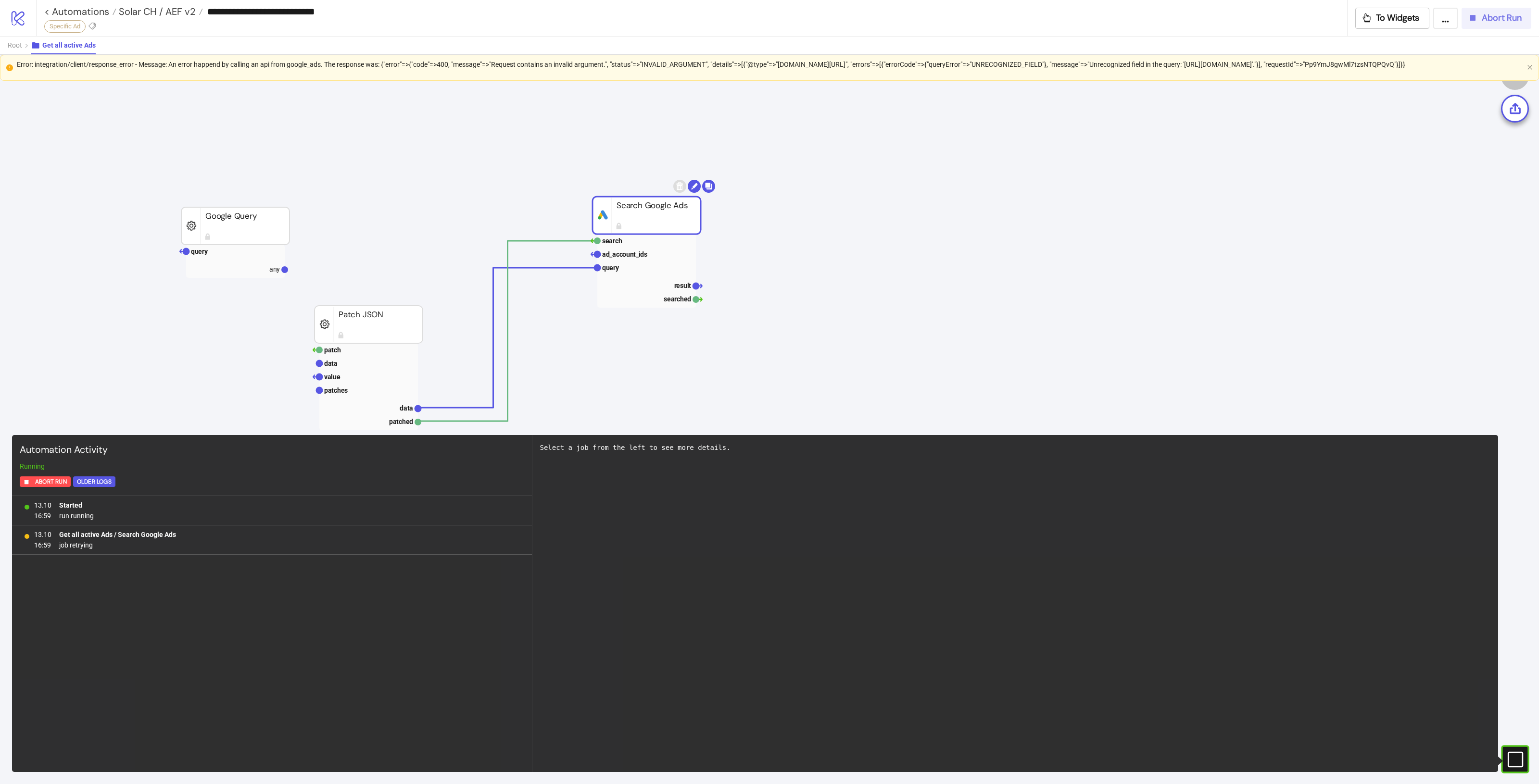
click at [1496, 19] on span "Abort Run" at bounding box center [1502, 18] width 40 height 11
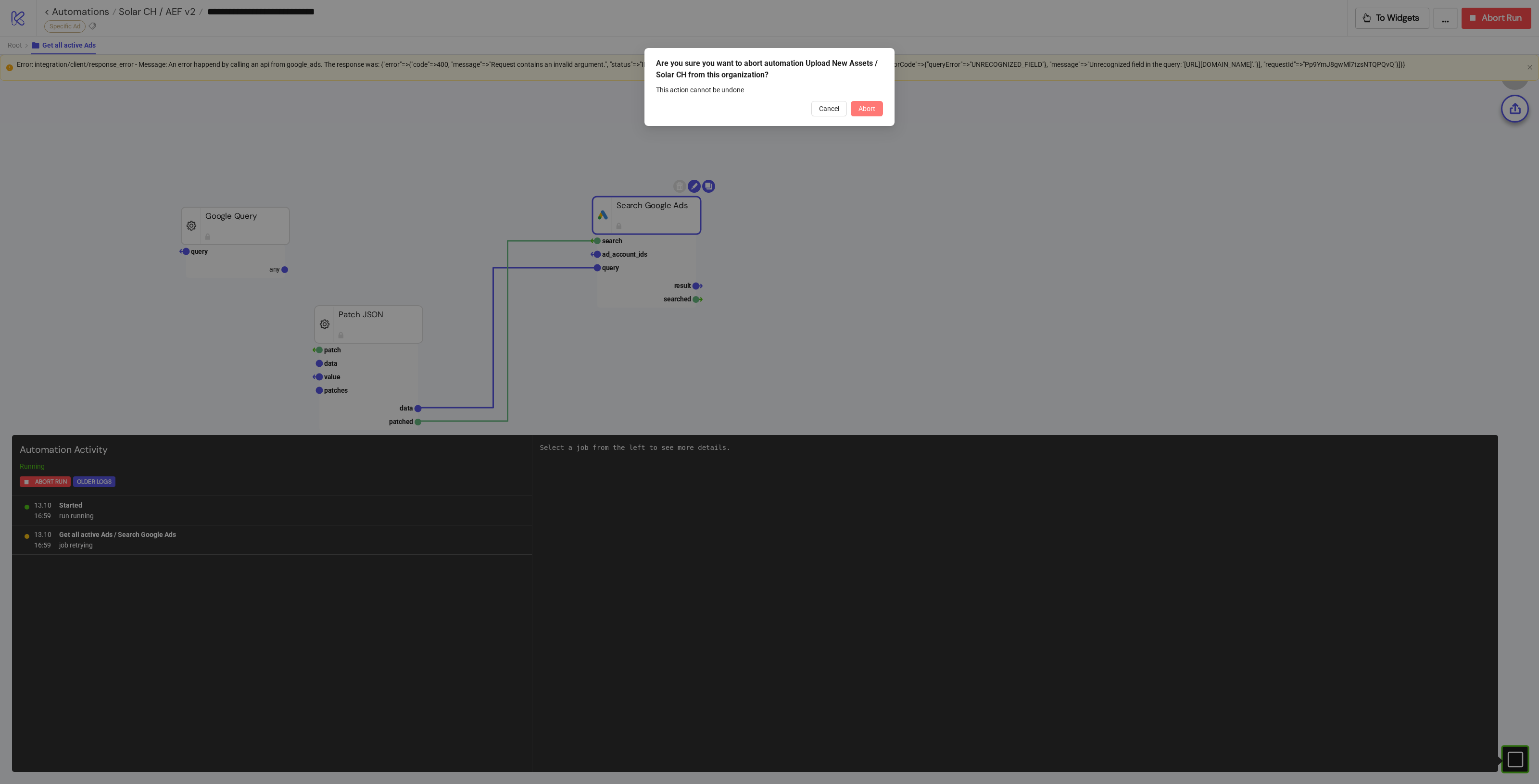
click at [864, 112] on span "Abort" at bounding box center [866, 108] width 17 height 8
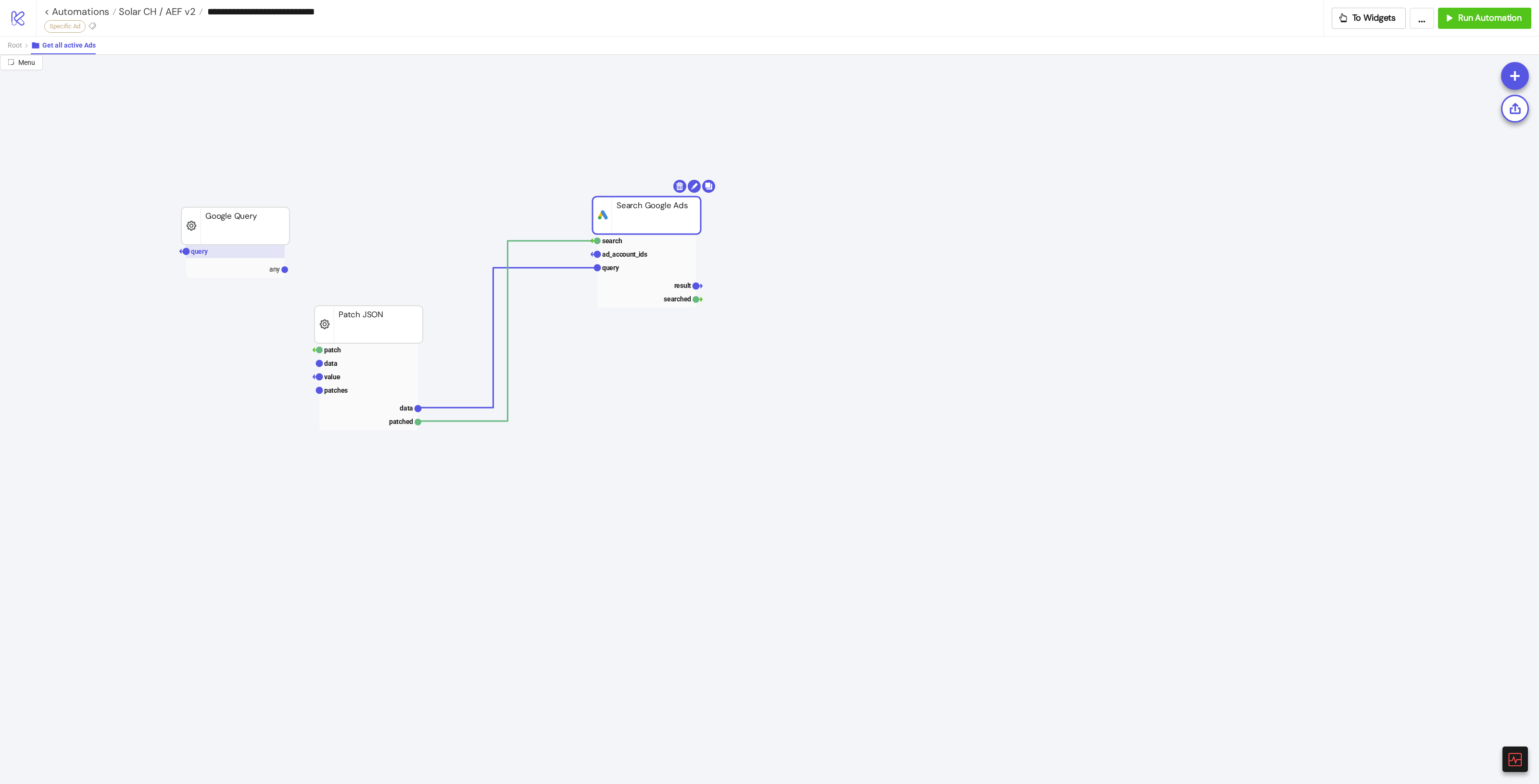
click at [232, 246] on rect at bounding box center [235, 251] width 99 height 14
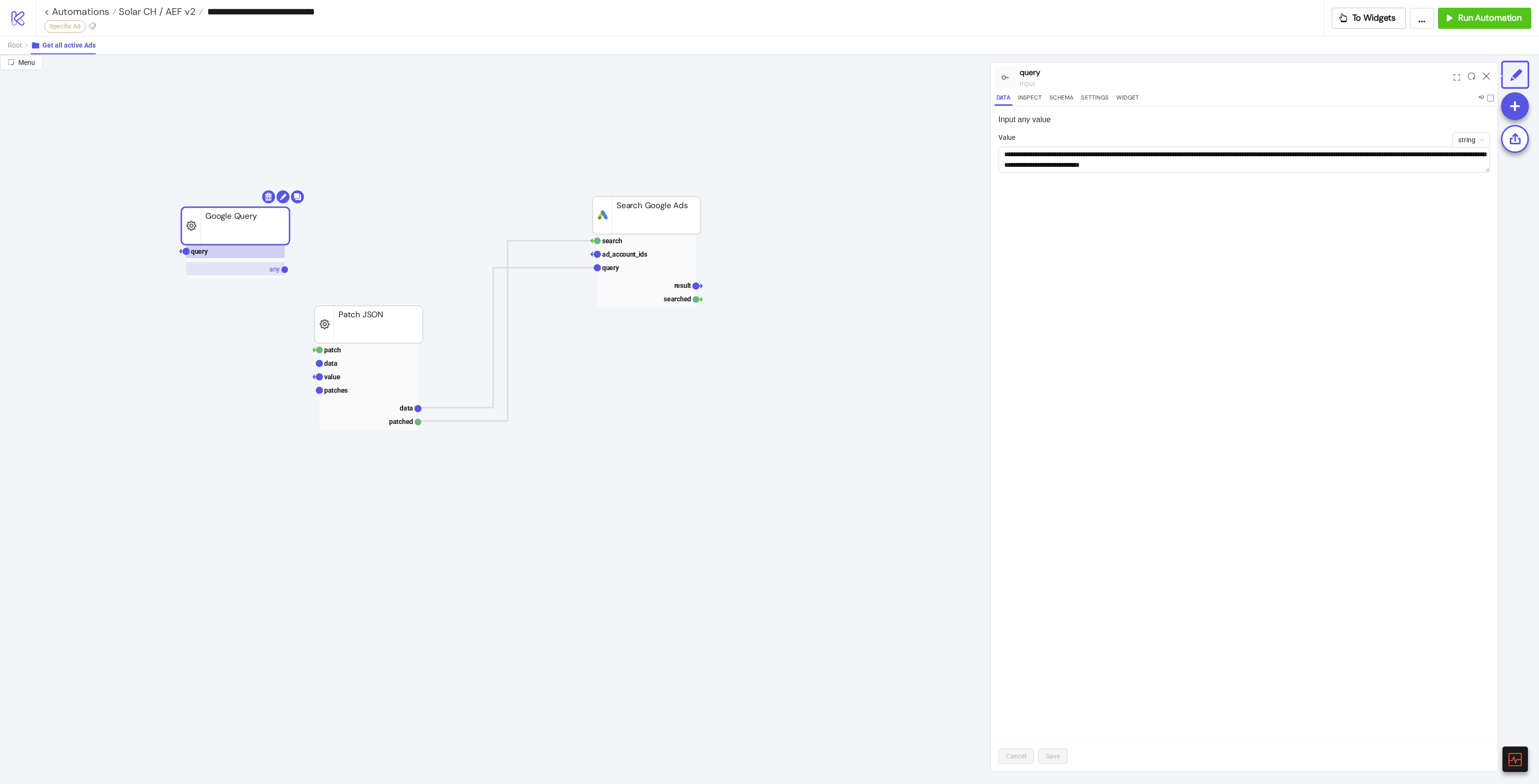
click at [258, 268] on rect at bounding box center [235, 269] width 99 height 14
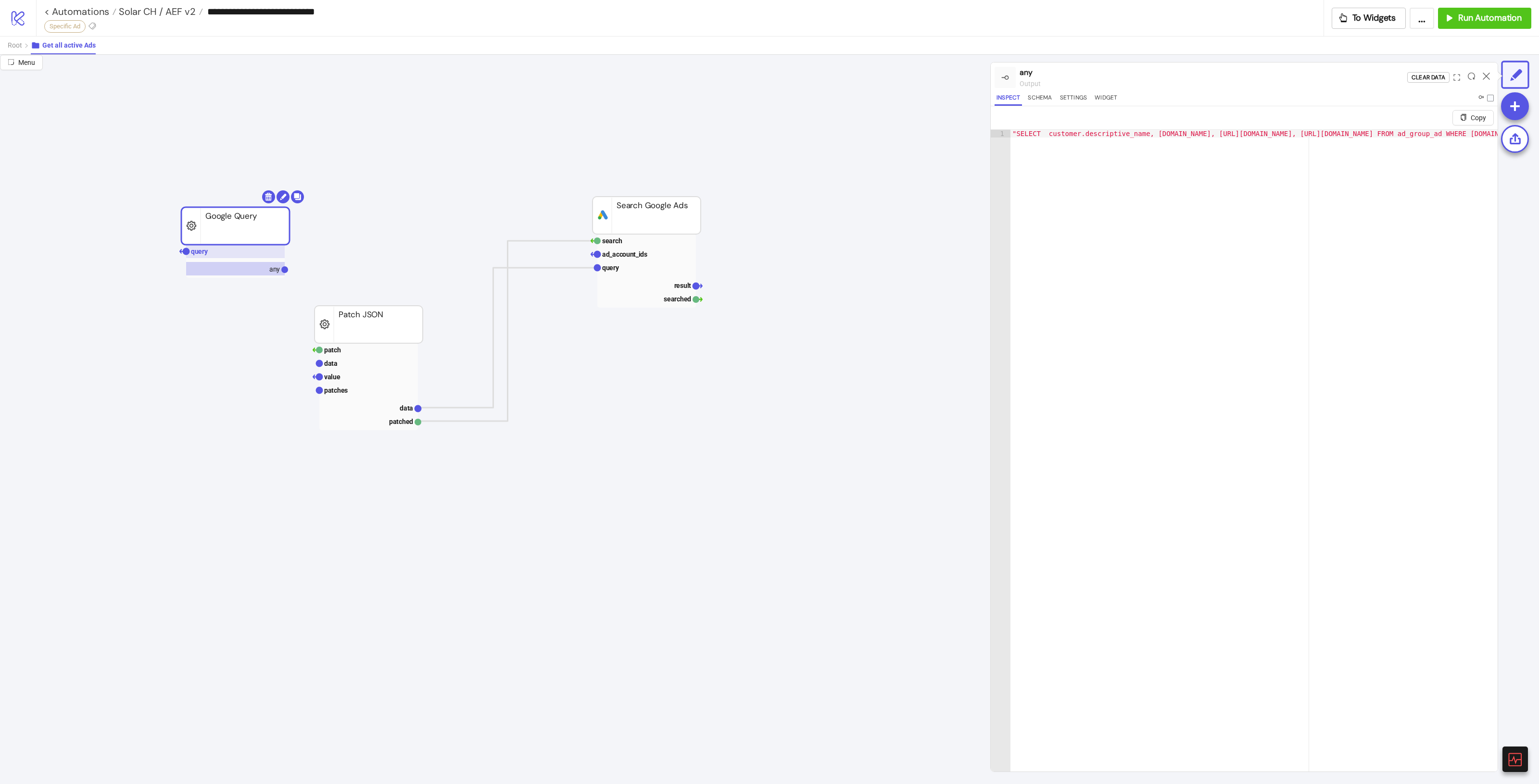
click at [244, 248] on rect at bounding box center [235, 251] width 99 height 14
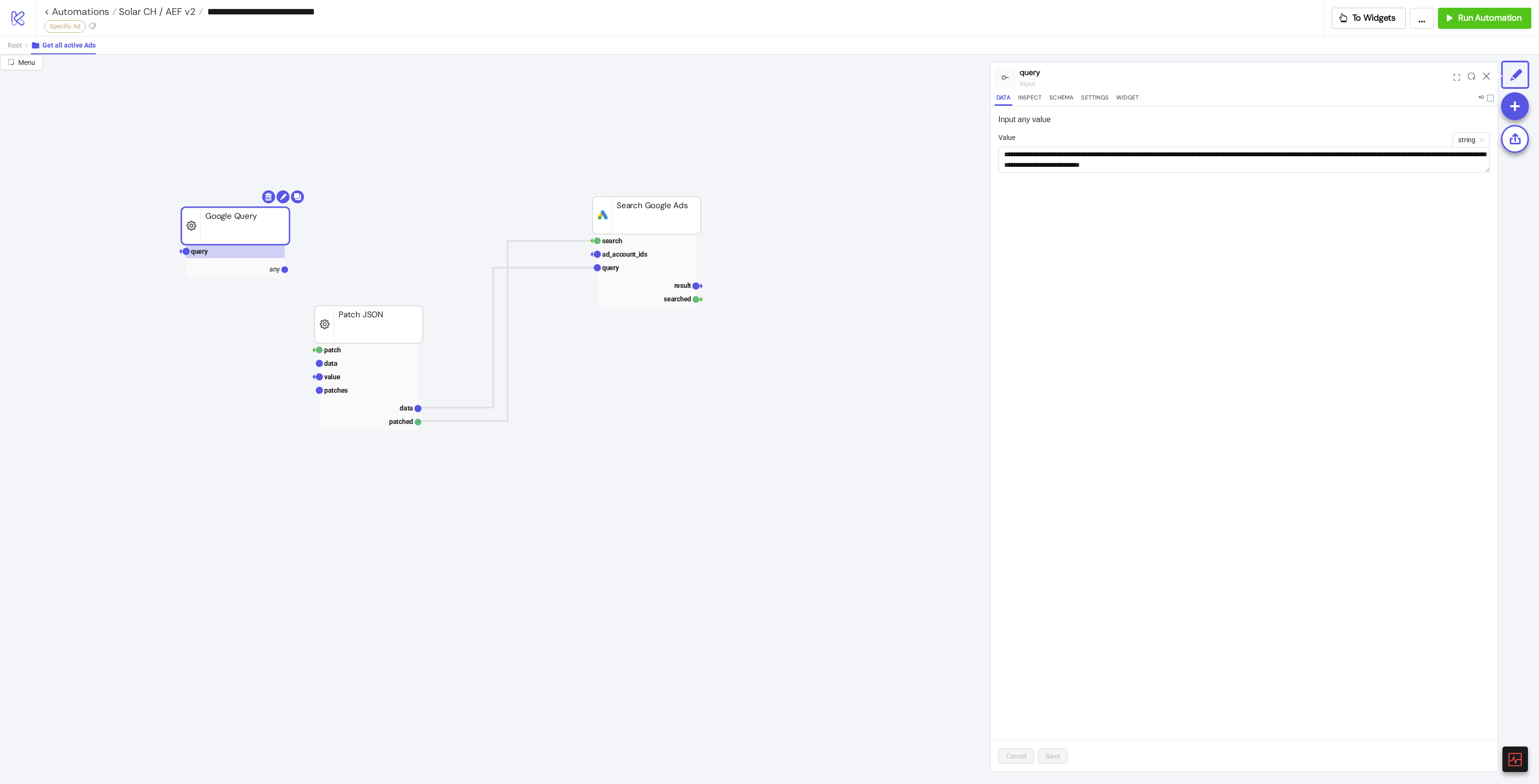
click at [577, 267] on icon "query any Google Query search ad_account_ids query result searched platform/goo…" at bounding box center [1079, 656] width 2160 height 1923
click at [577, 268] on polyline at bounding box center [507, 337] width 180 height 140
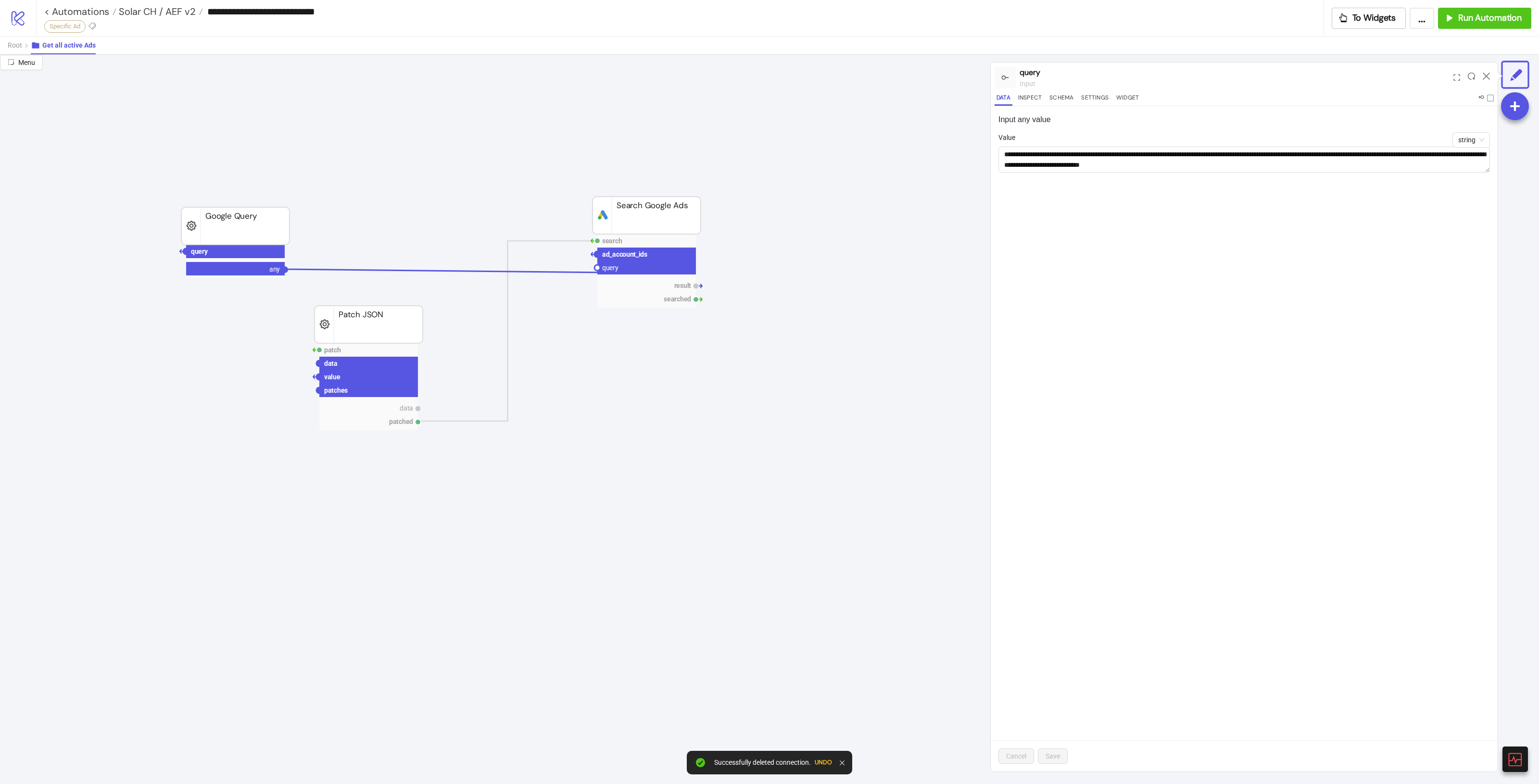
drag, startPoint x: 285, startPoint y: 272, endPoint x: 598, endPoint y: 270, distance: 313.0
click at [598, 270] on icon "query any Google Query search ad_account_ids query result searched platform/goo…" at bounding box center [1079, 656] width 2160 height 1923
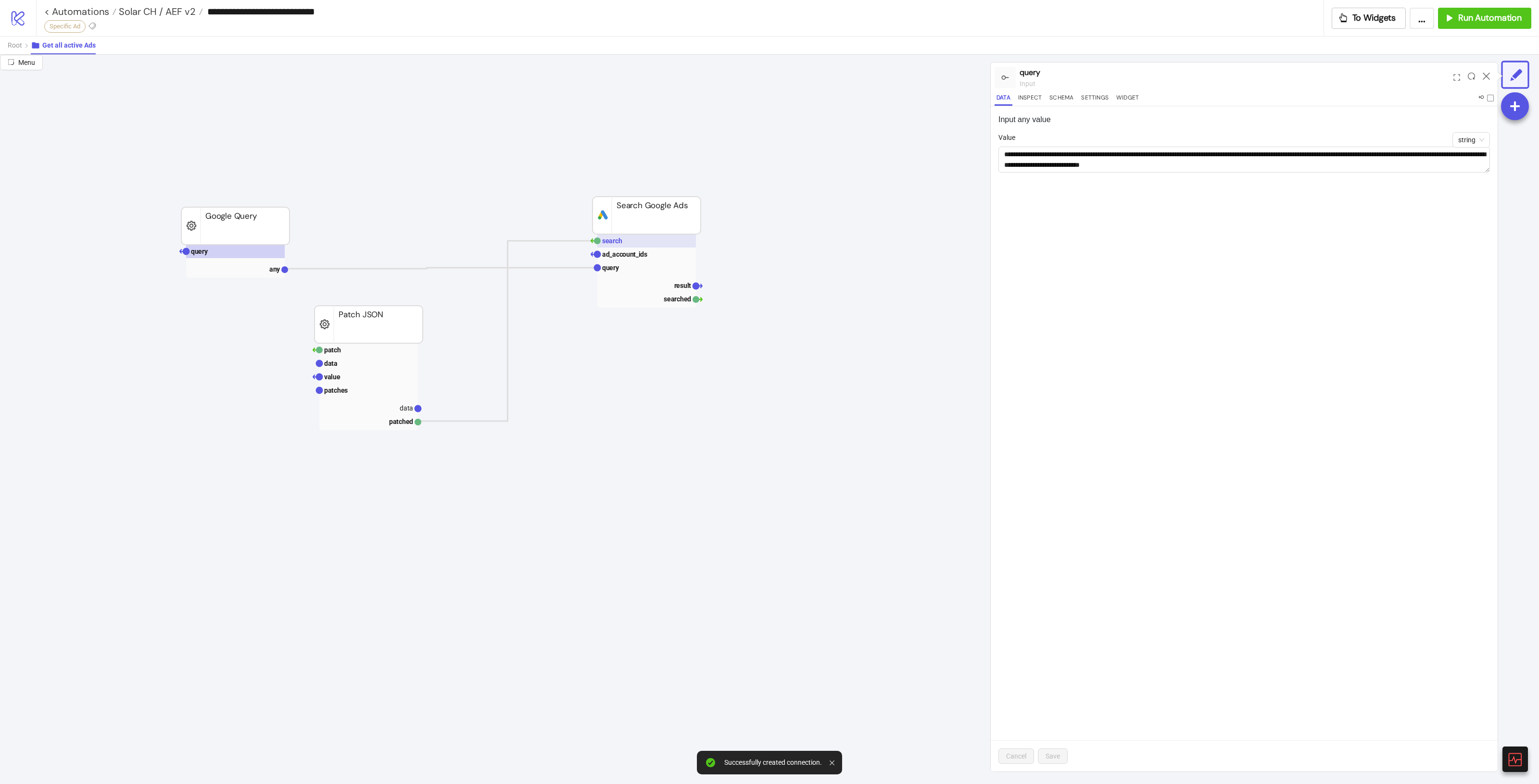
click at [638, 241] on rect at bounding box center [647, 241] width 99 height 14
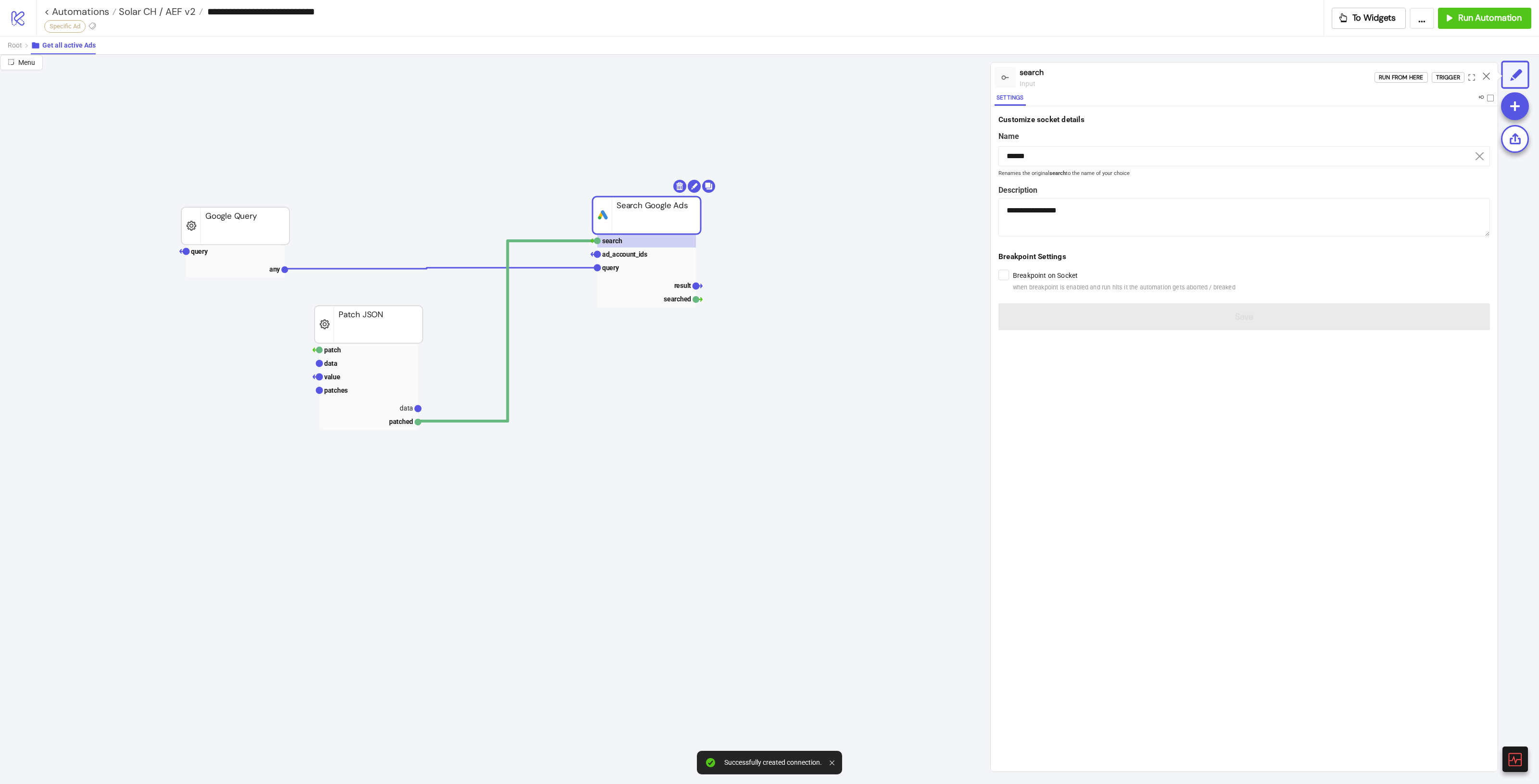
click at [1455, 69] on div "Run from here Trigger" at bounding box center [1436, 77] width 123 height 26
click at [1454, 71] on div "Run from here Trigger" at bounding box center [1436, 77] width 123 height 26
click at [1458, 73] on div "Trigger" at bounding box center [1448, 77] width 24 height 11
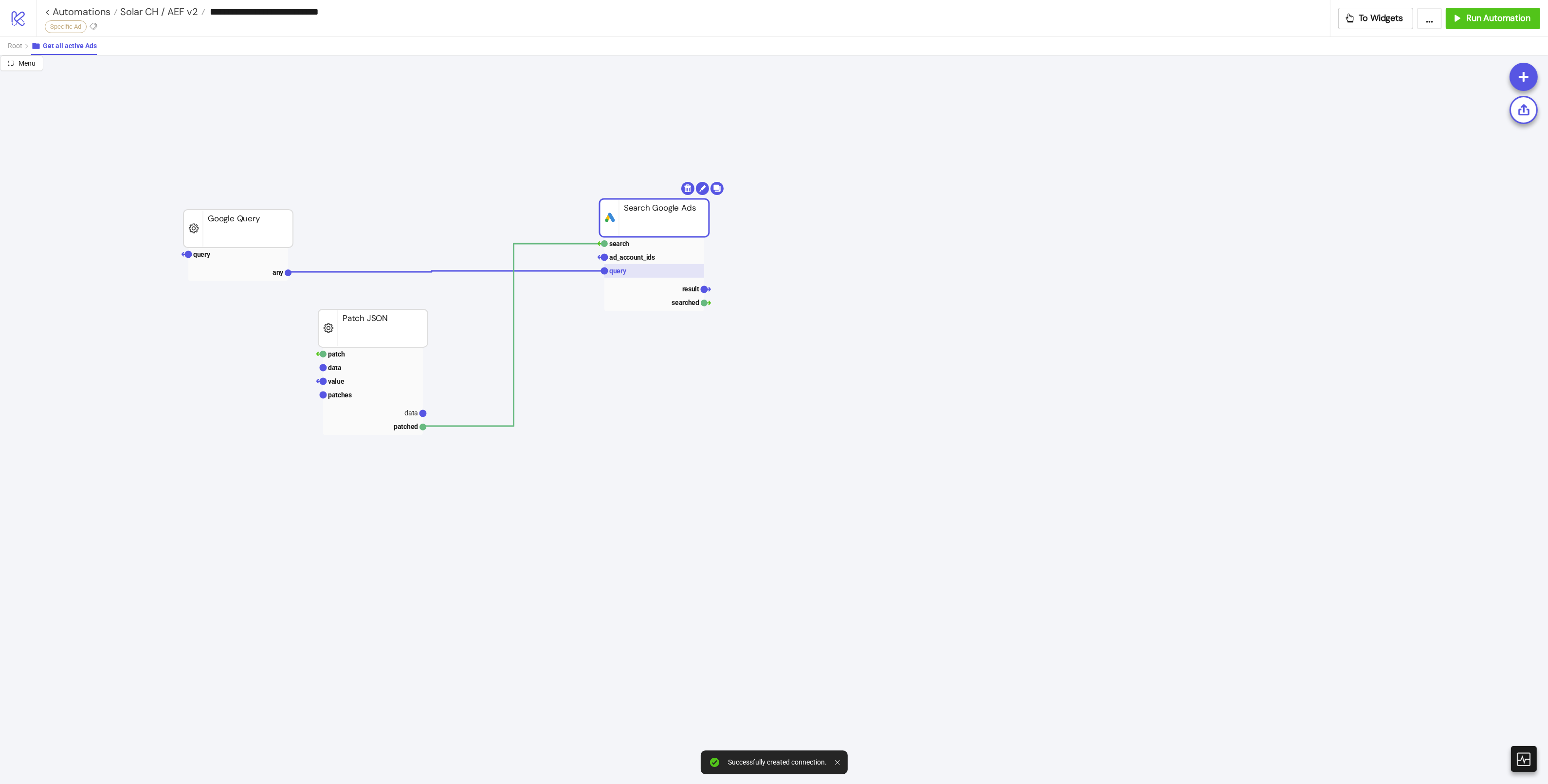
click at [650, 268] on rect at bounding box center [655, 270] width 100 height 14
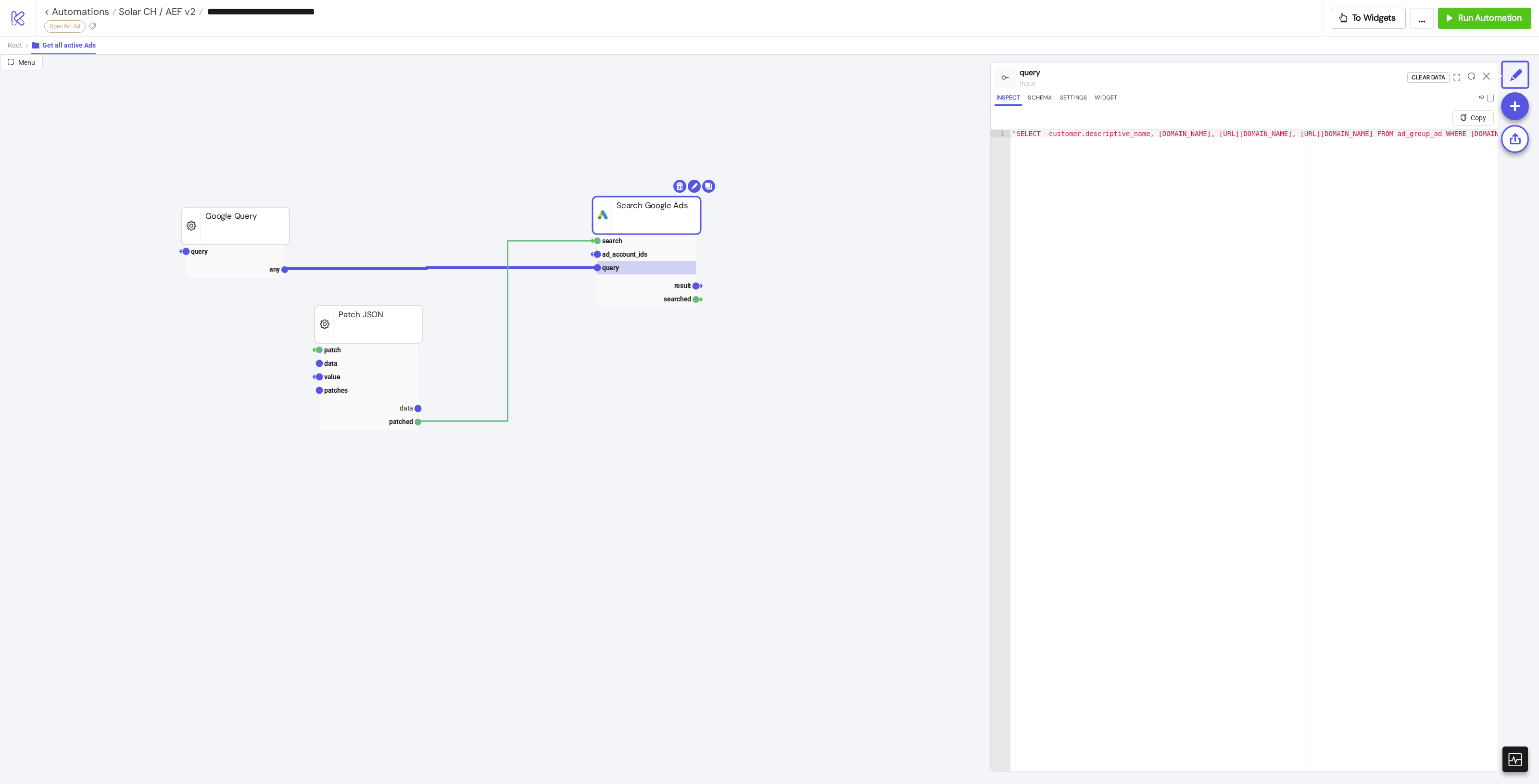
type textarea "**********"
drag, startPoint x: 1256, startPoint y: 135, endPoint x: 915, endPoint y: 132, distance: 341.0
click at [915, 132] on div "**********" at bounding box center [769, 420] width 1539 height 729
click at [22, 45] on span "Root" at bounding box center [15, 45] width 14 height 8
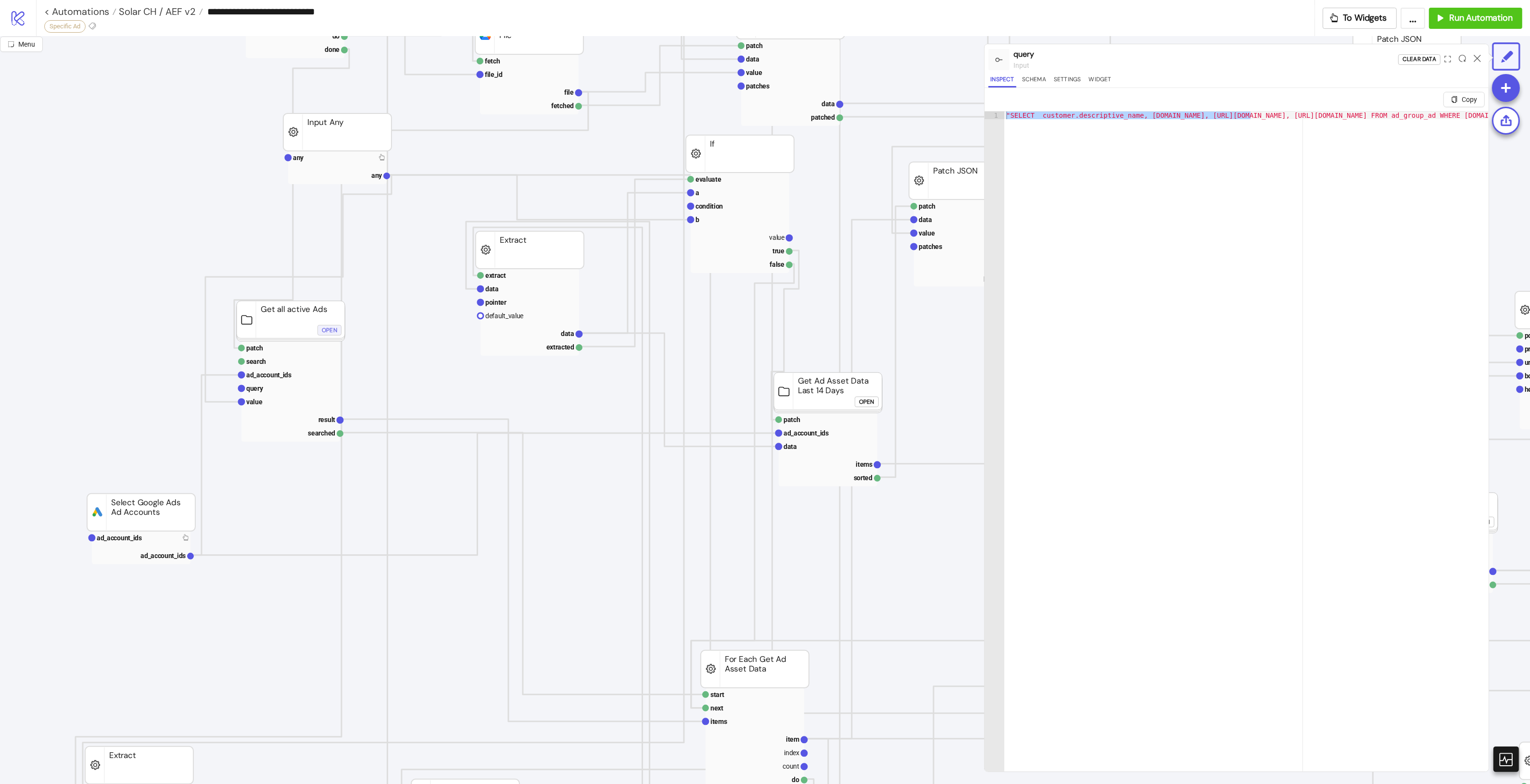
click at [330, 334] on div "Open" at bounding box center [329, 331] width 15 height 11
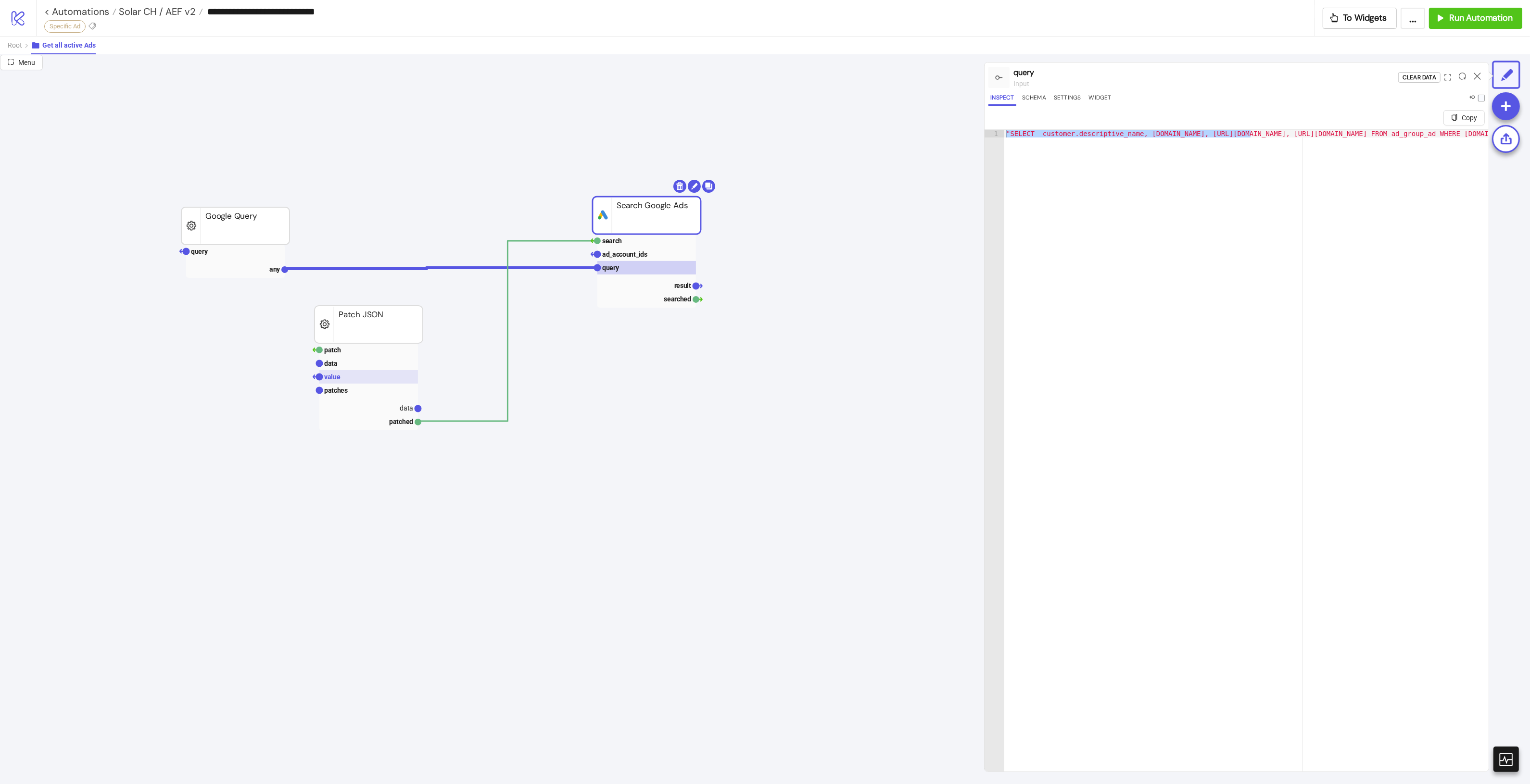
click at [388, 376] on rect at bounding box center [369, 376] width 99 height 14
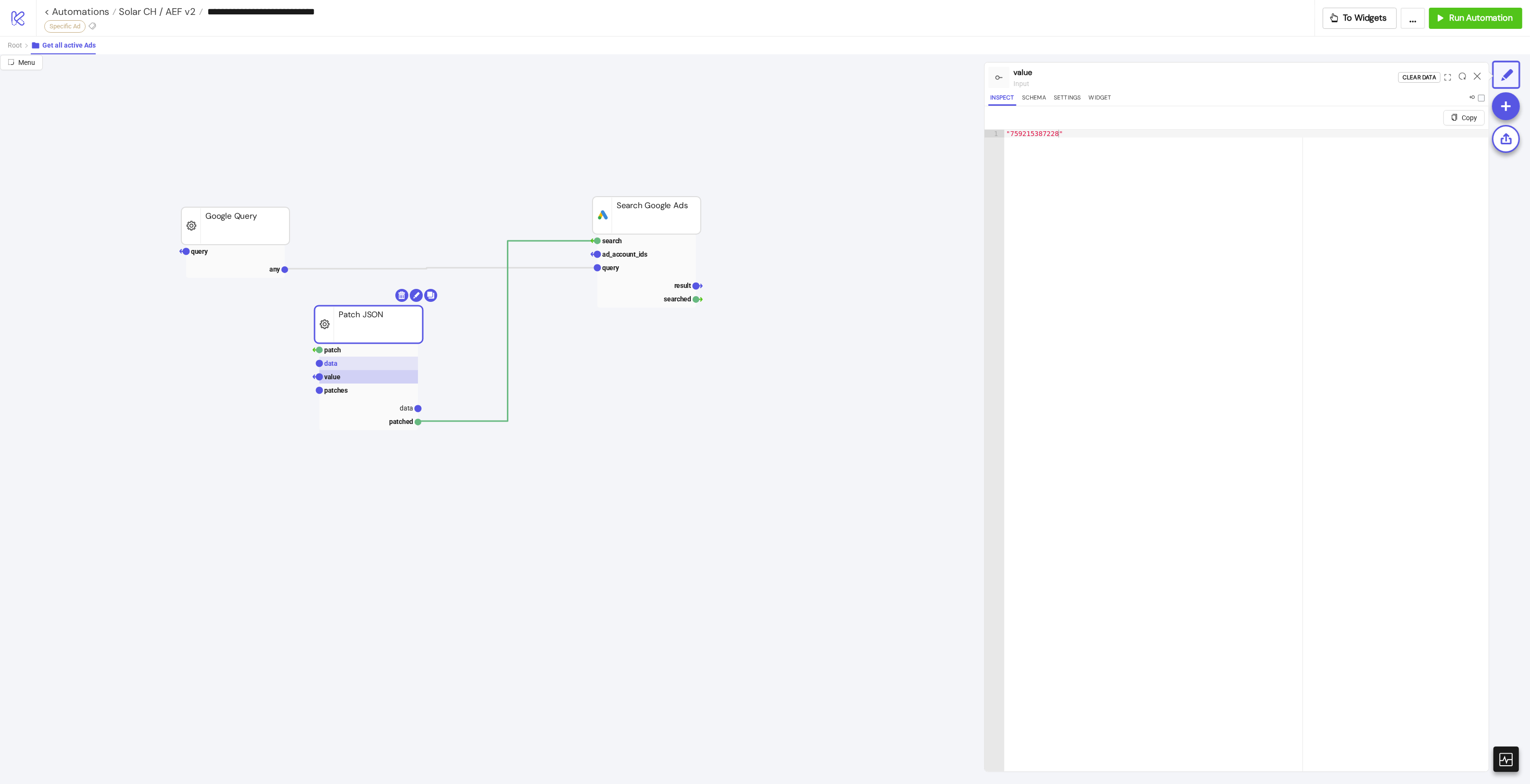
click at [395, 370] on rect at bounding box center [369, 363] width 99 height 14
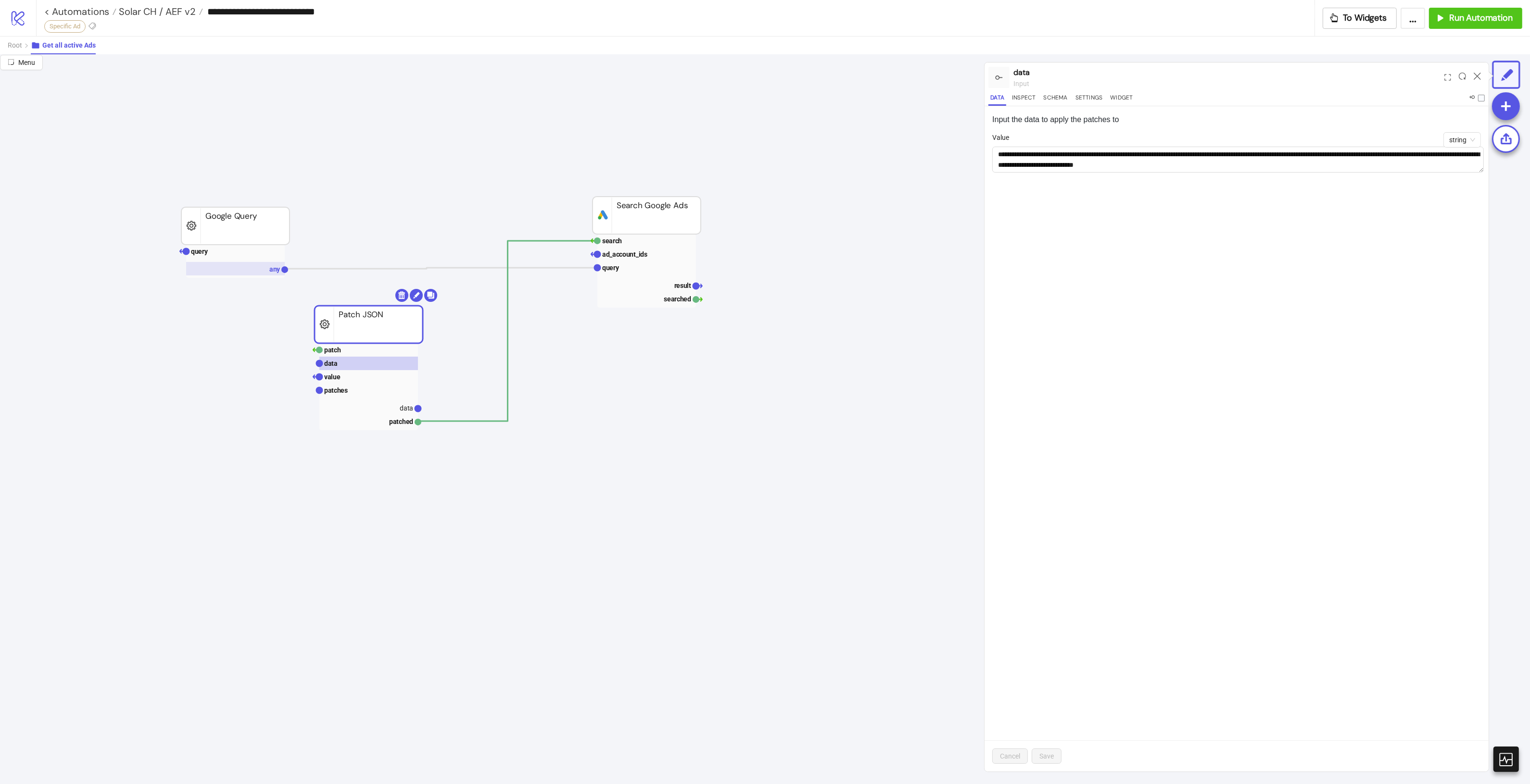
click at [268, 272] on rect at bounding box center [235, 269] width 99 height 14
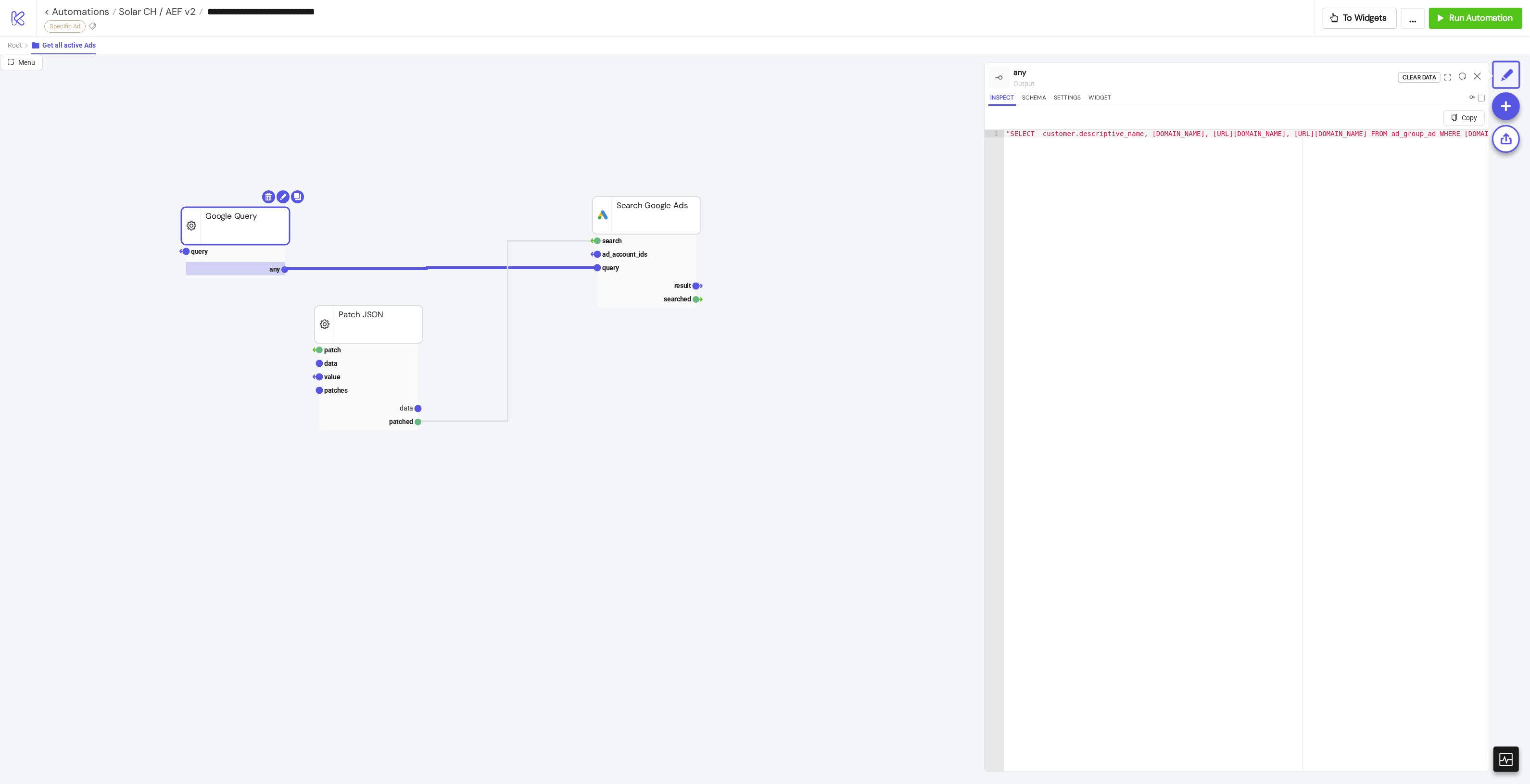
type textarea "**********"
drag, startPoint x: 1149, startPoint y: 137, endPoint x: 1477, endPoint y: 136, distance: 328.0
click at [1477, 136] on div ""SELECT customer.descriptive_name, campaign.name, ad_group.name, ad_group_ad.ad…" at bounding box center [1055, 466] width 866 height 672
click at [1380, 169] on div ""SELECT customer.descriptive_name, campaign.name, ad_group.name, ad_group_ad.ad…" at bounding box center [1049, 466] width 866 height 672
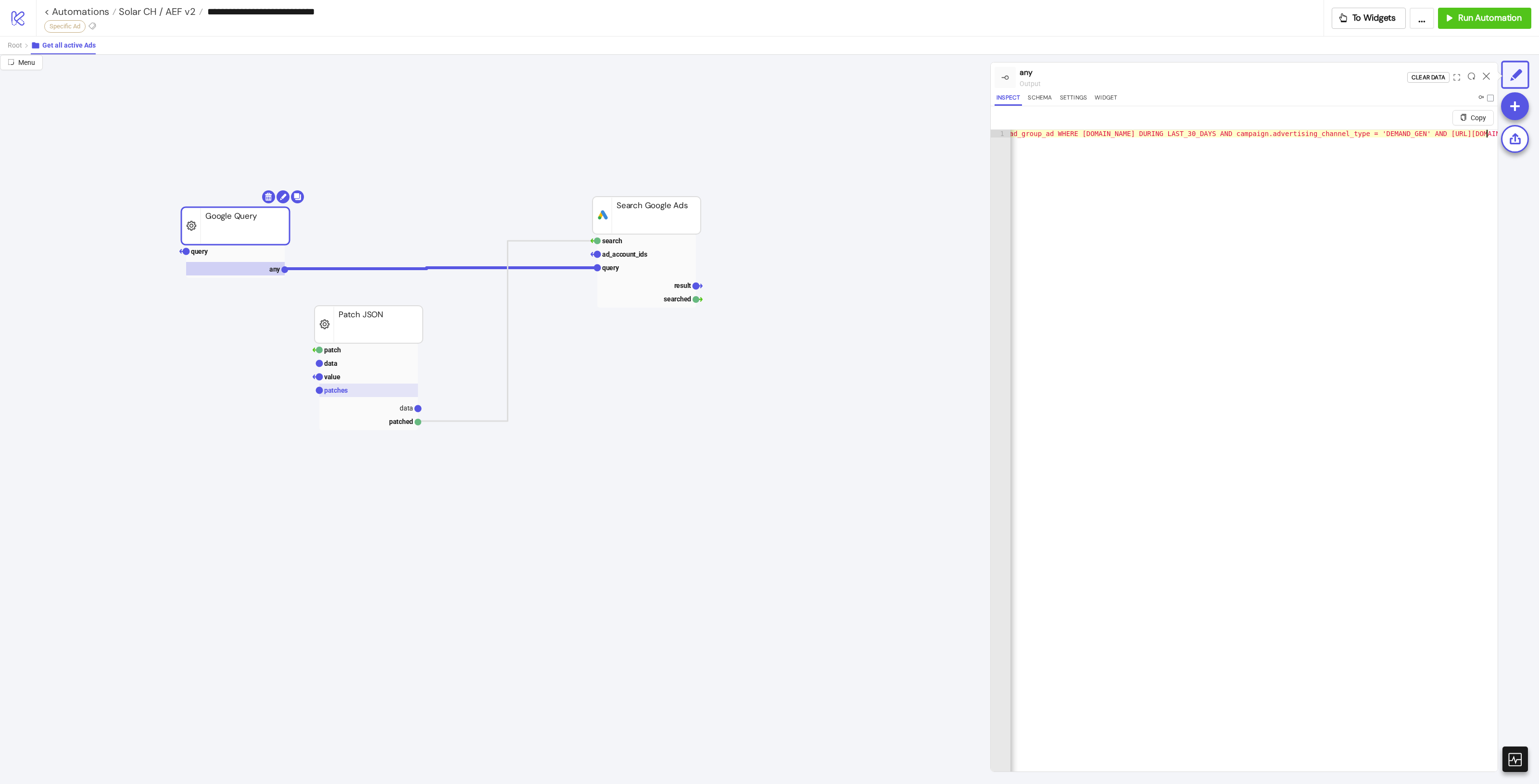
click at [381, 395] on rect at bounding box center [369, 390] width 99 height 14
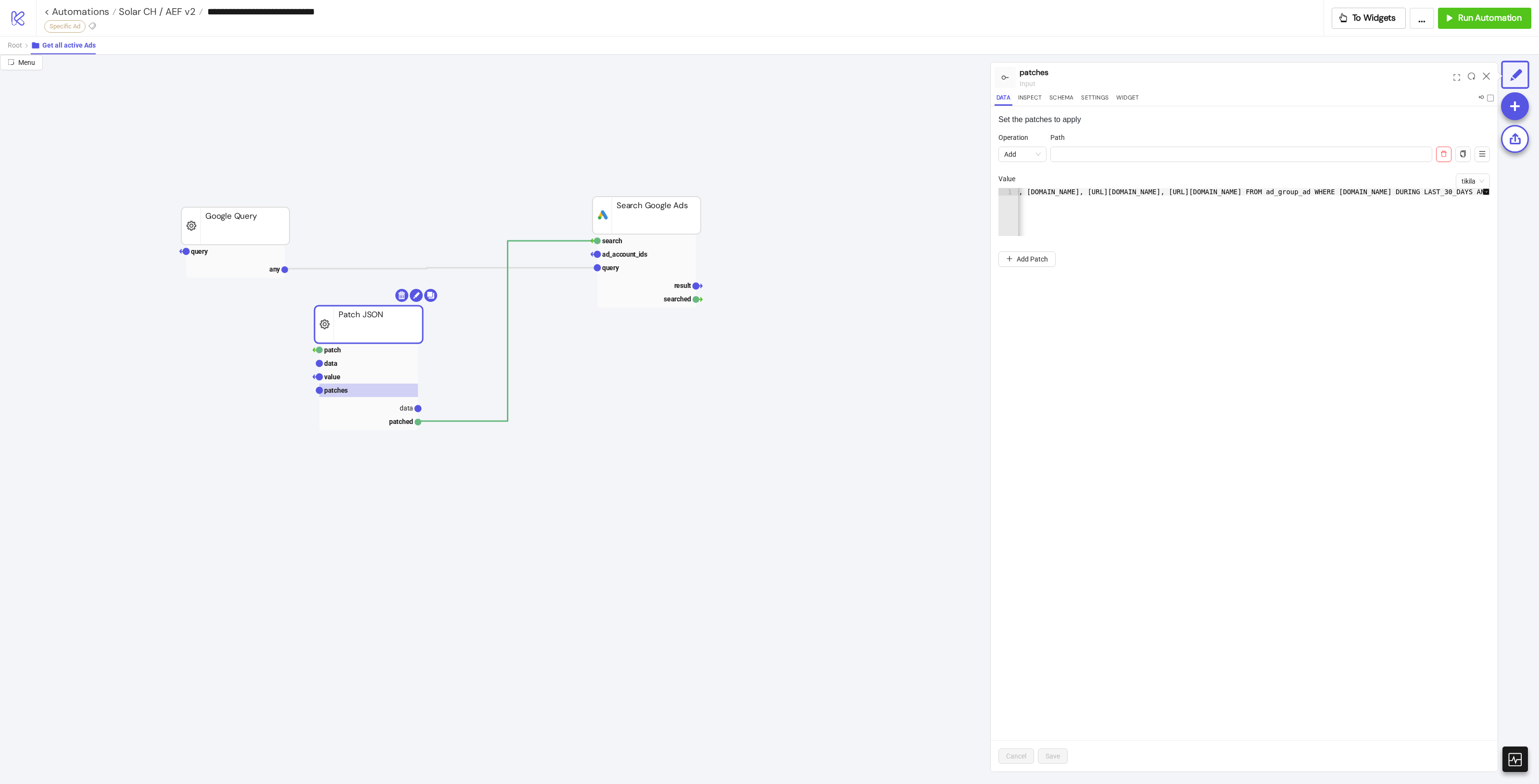
scroll to position [0, 0]
click at [226, 254] on rect at bounding box center [235, 251] width 99 height 14
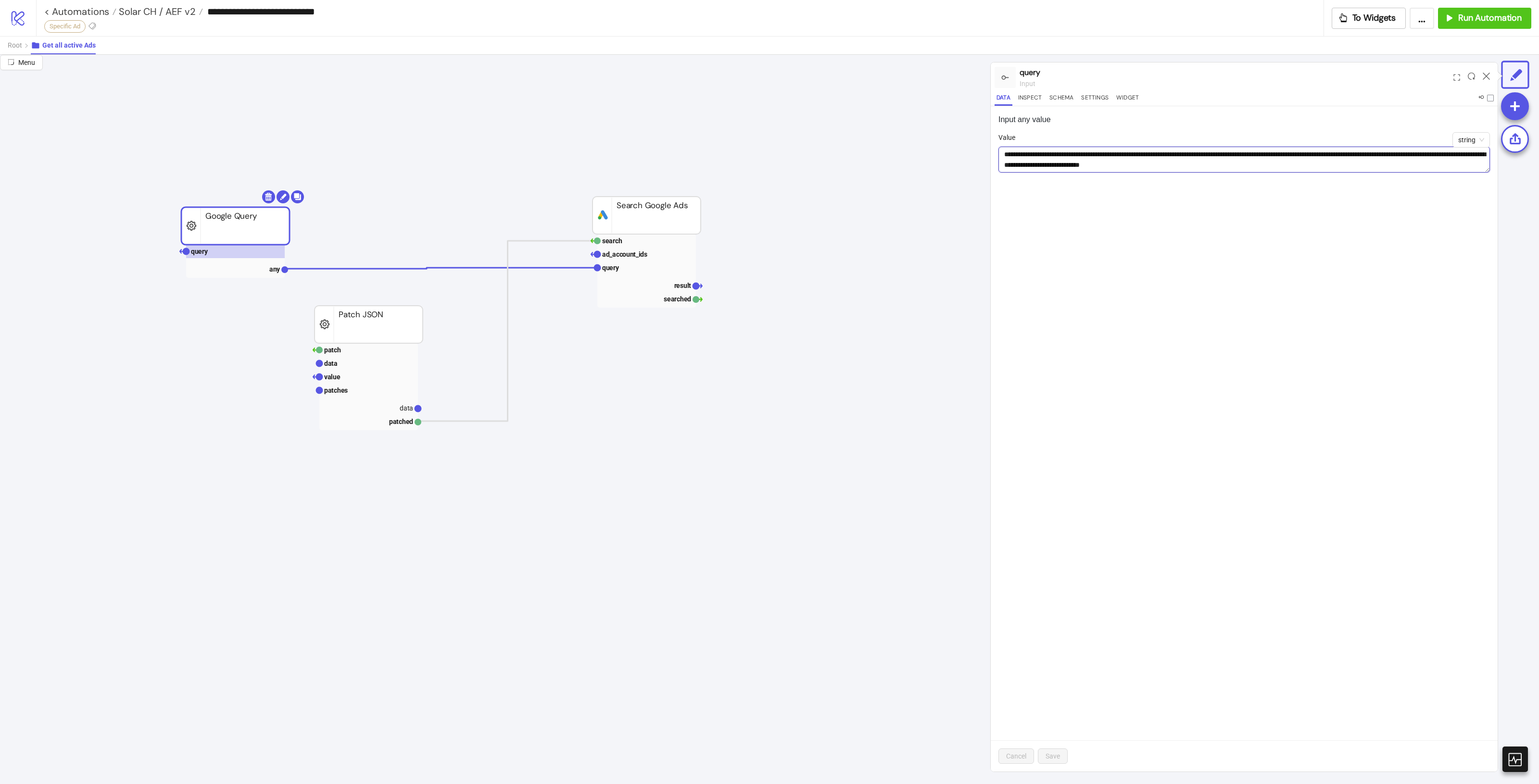
click at [1330, 161] on textarea "**********" at bounding box center [1244, 160] width 491 height 26
drag, startPoint x: 1330, startPoint y: 162, endPoint x: 933, endPoint y: 135, distance: 397.9
click at [933, 135] on div "**********" at bounding box center [769, 420] width 1539 height 729
click at [467, 266] on icon "query any Google Query patch data value patches data patched Patch JSON search …" at bounding box center [1079, 656] width 2160 height 1923
click at [466, 268] on polyline at bounding box center [441, 268] width 313 height 1
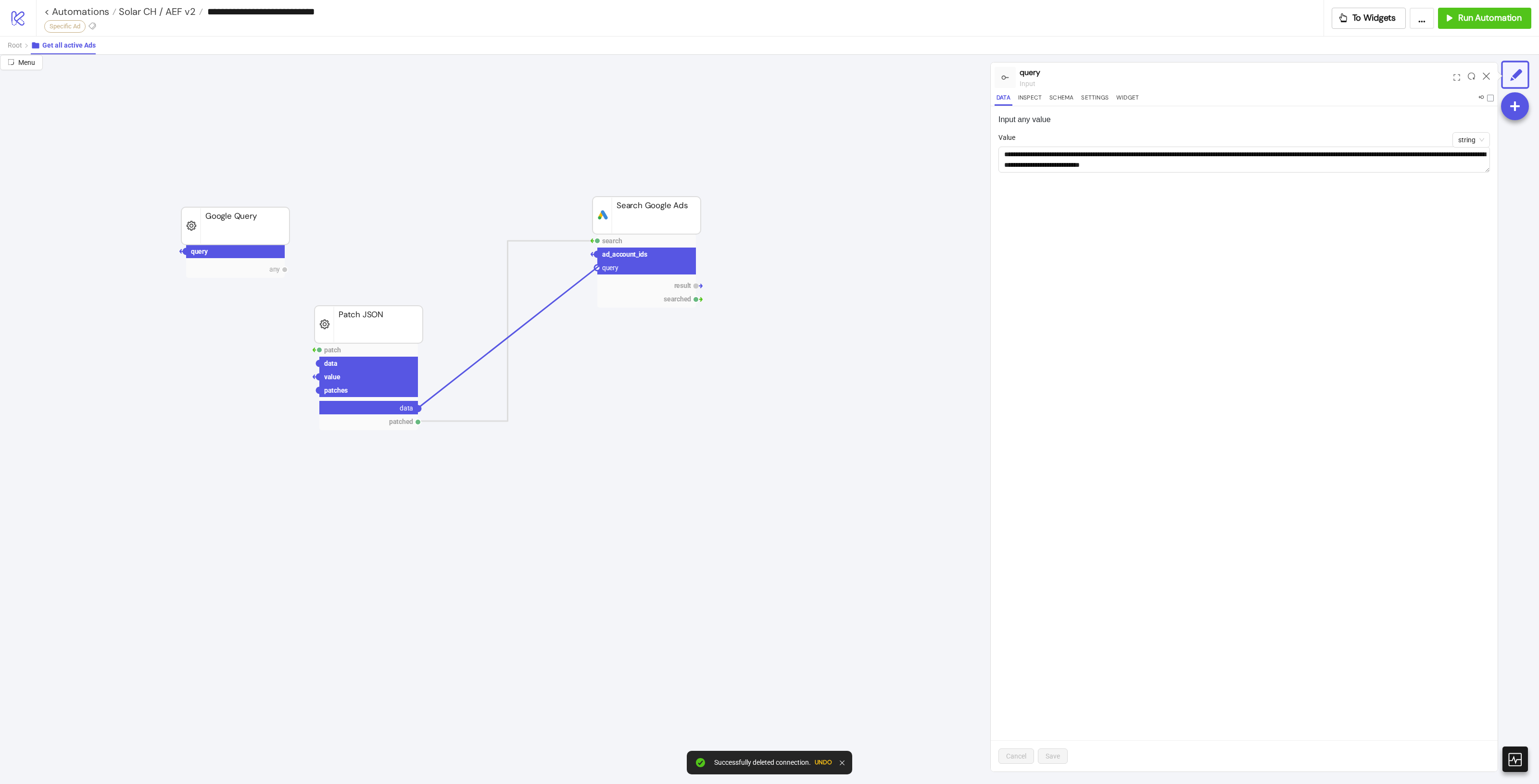
drag, startPoint x: 419, startPoint y: 407, endPoint x: 599, endPoint y: 266, distance: 228.7
click at [599, 266] on icon "query any Google Query patch data value patches data patched Patch JSON search …" at bounding box center [1079, 656] width 2160 height 1923
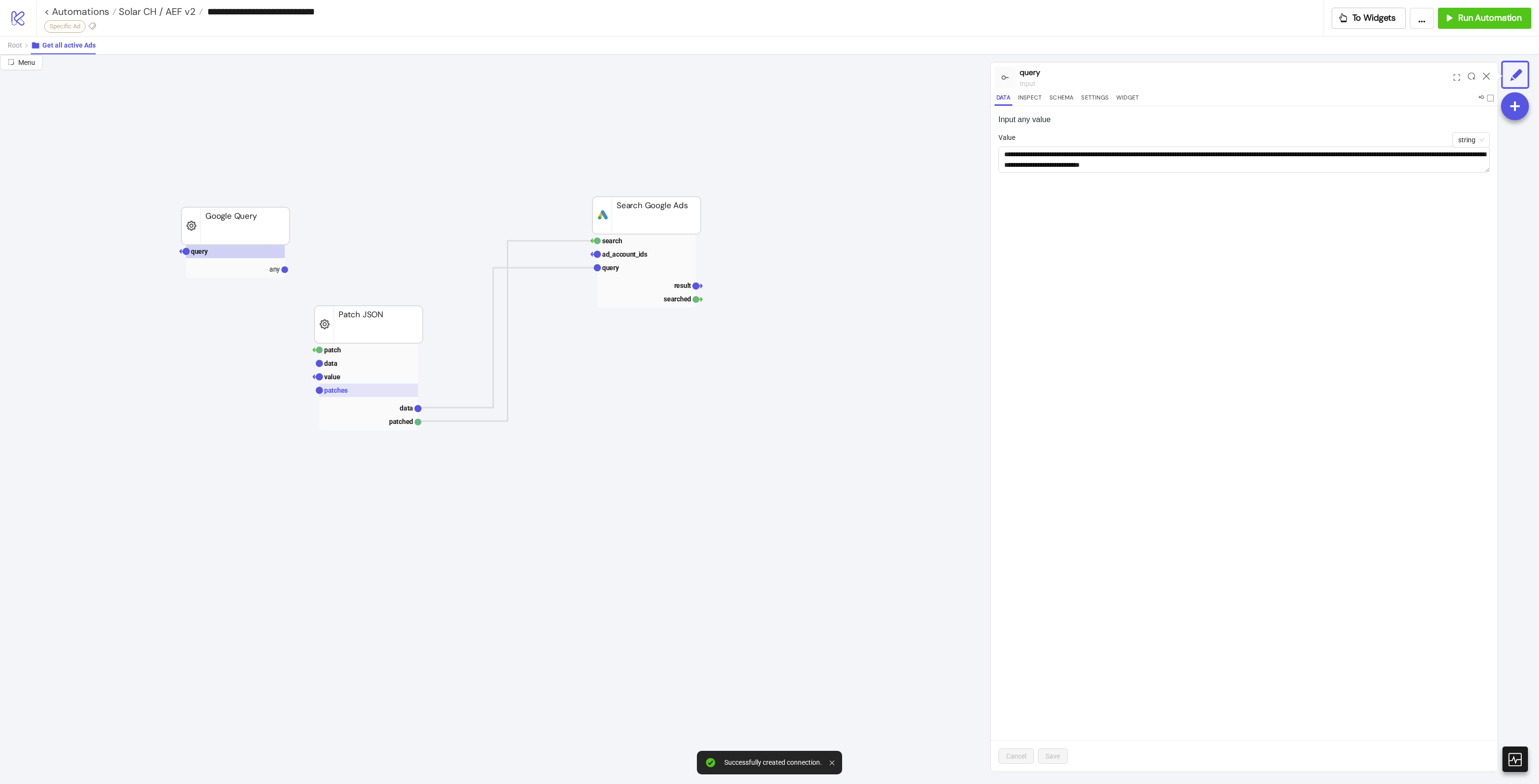
click at [357, 388] on rect at bounding box center [369, 390] width 99 height 14
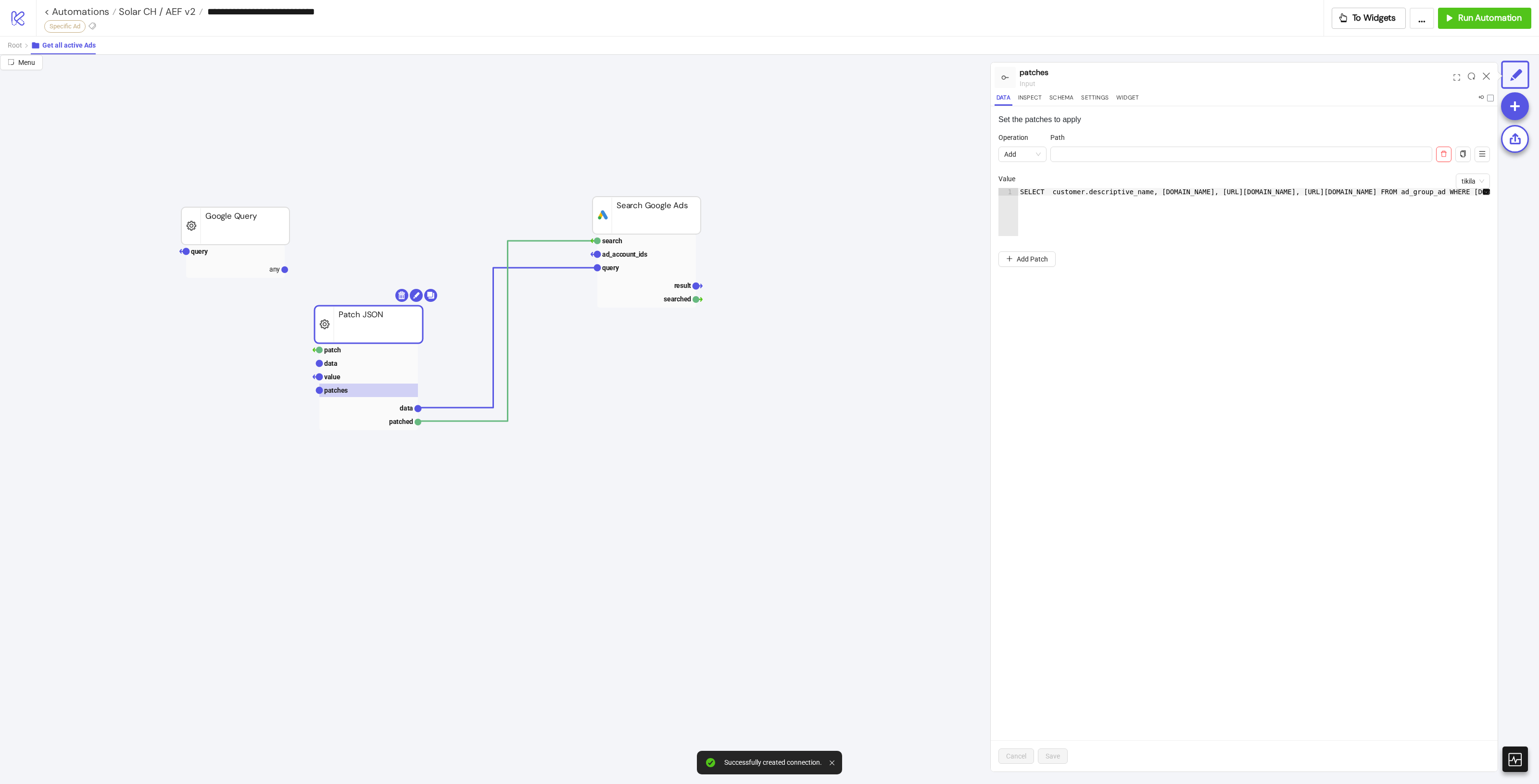
click at [1147, 239] on li "Operation Add Path tikila Value 1 SELECT customer.descriptive_name, campaign.na…" at bounding box center [1244, 190] width 491 height 116
click at [1264, 193] on div "SELECT customer.descriptive_name, campaign.name, ad_group.name, ad_group_ad_ad.…" at bounding box center [1480, 215] width 1011 height 54
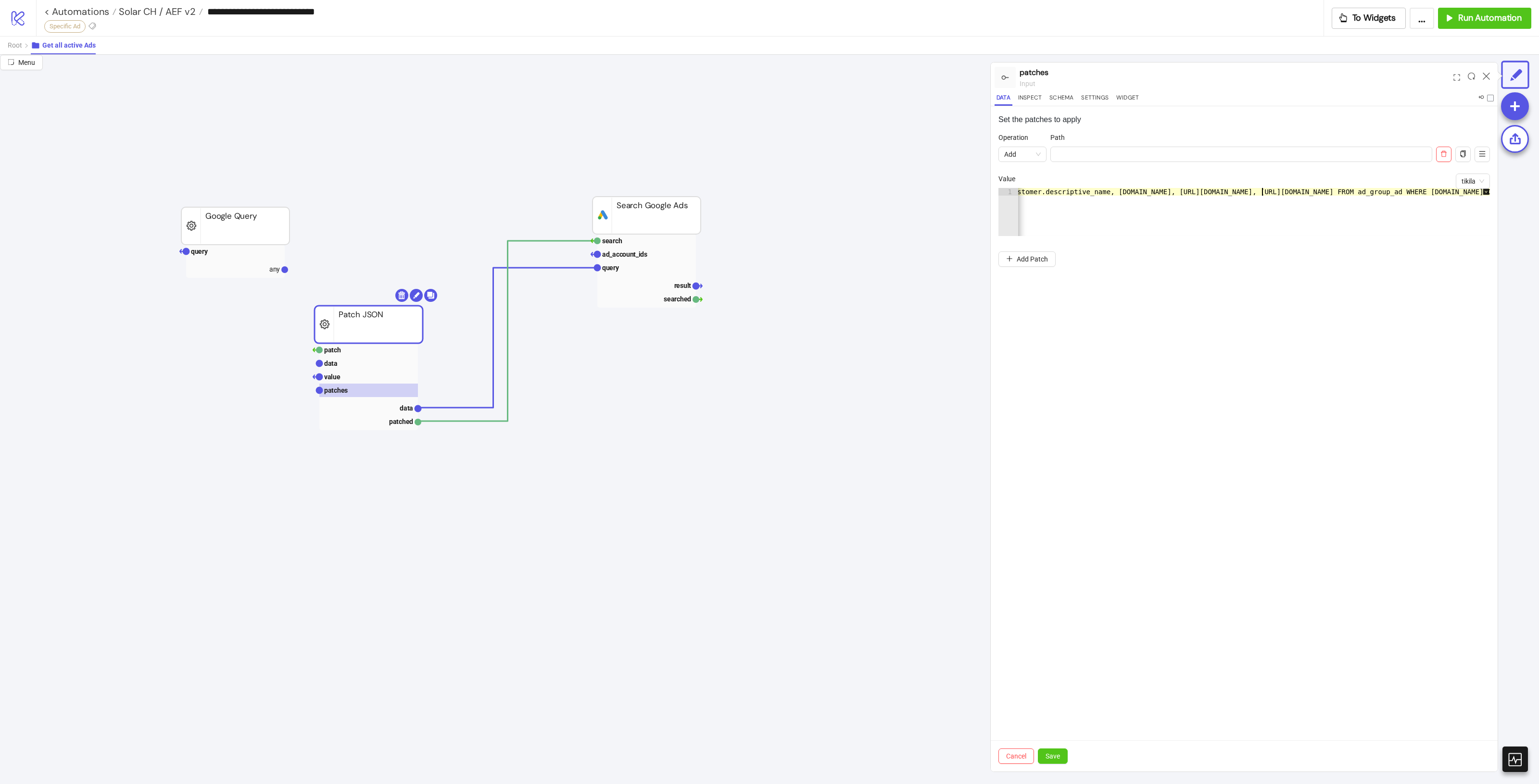
scroll to position [0, 20]
type textarea "**********"
click at [1061, 758] on button "Save" at bounding box center [1052, 756] width 30 height 15
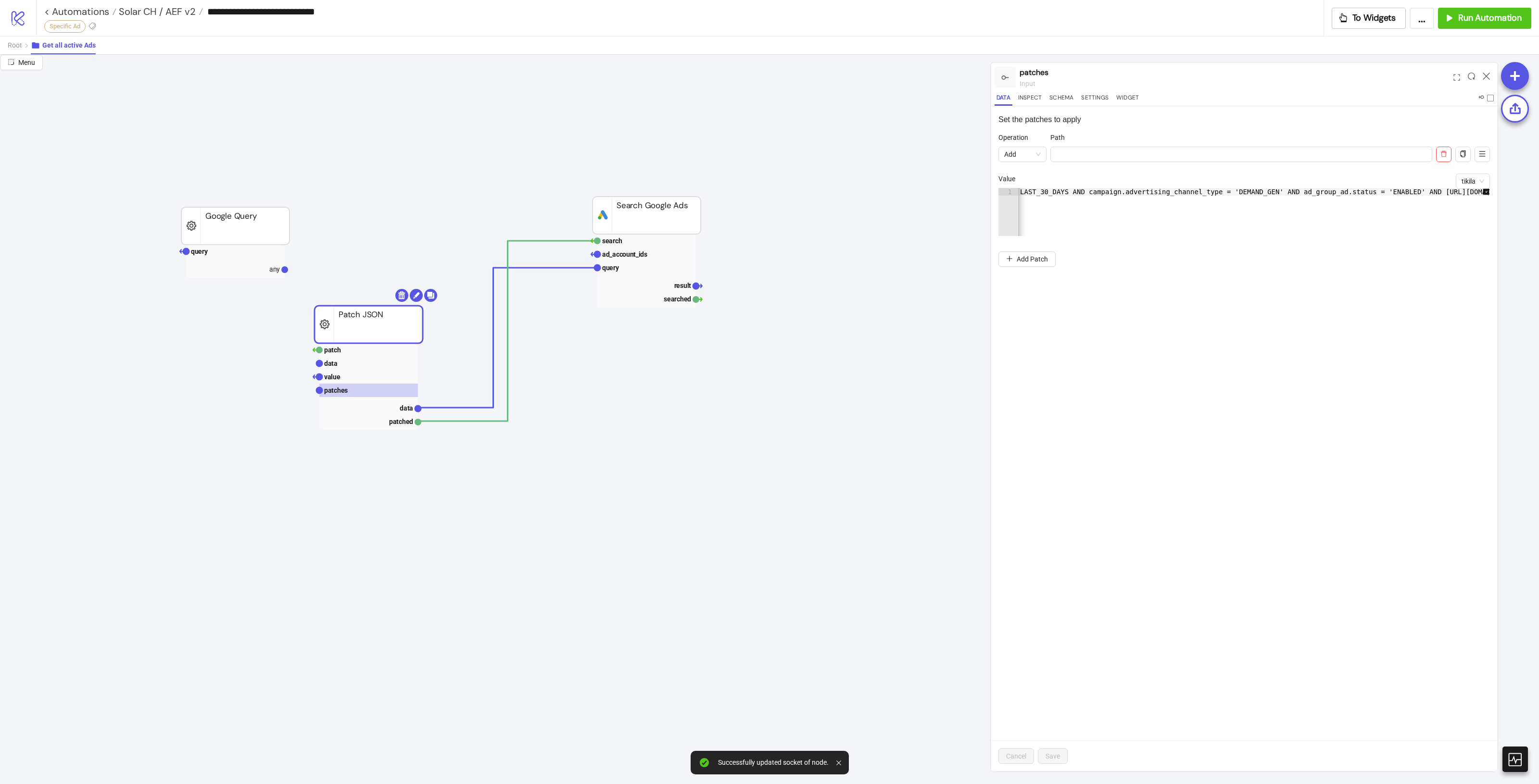
scroll to position [0, 539]
click at [363, 348] on rect at bounding box center [369, 349] width 99 height 14
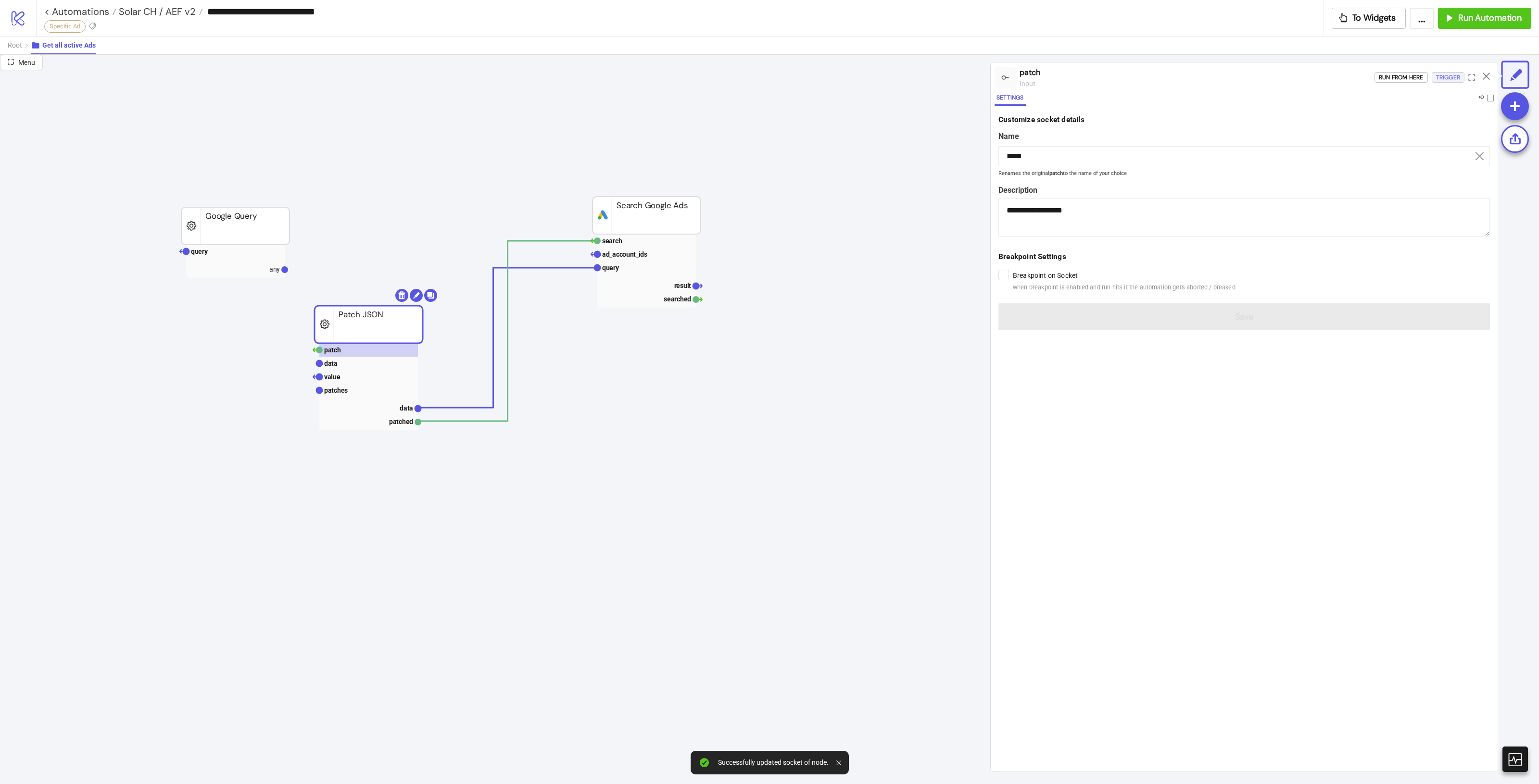
click at [1444, 78] on div "Trigger" at bounding box center [1448, 77] width 24 height 11
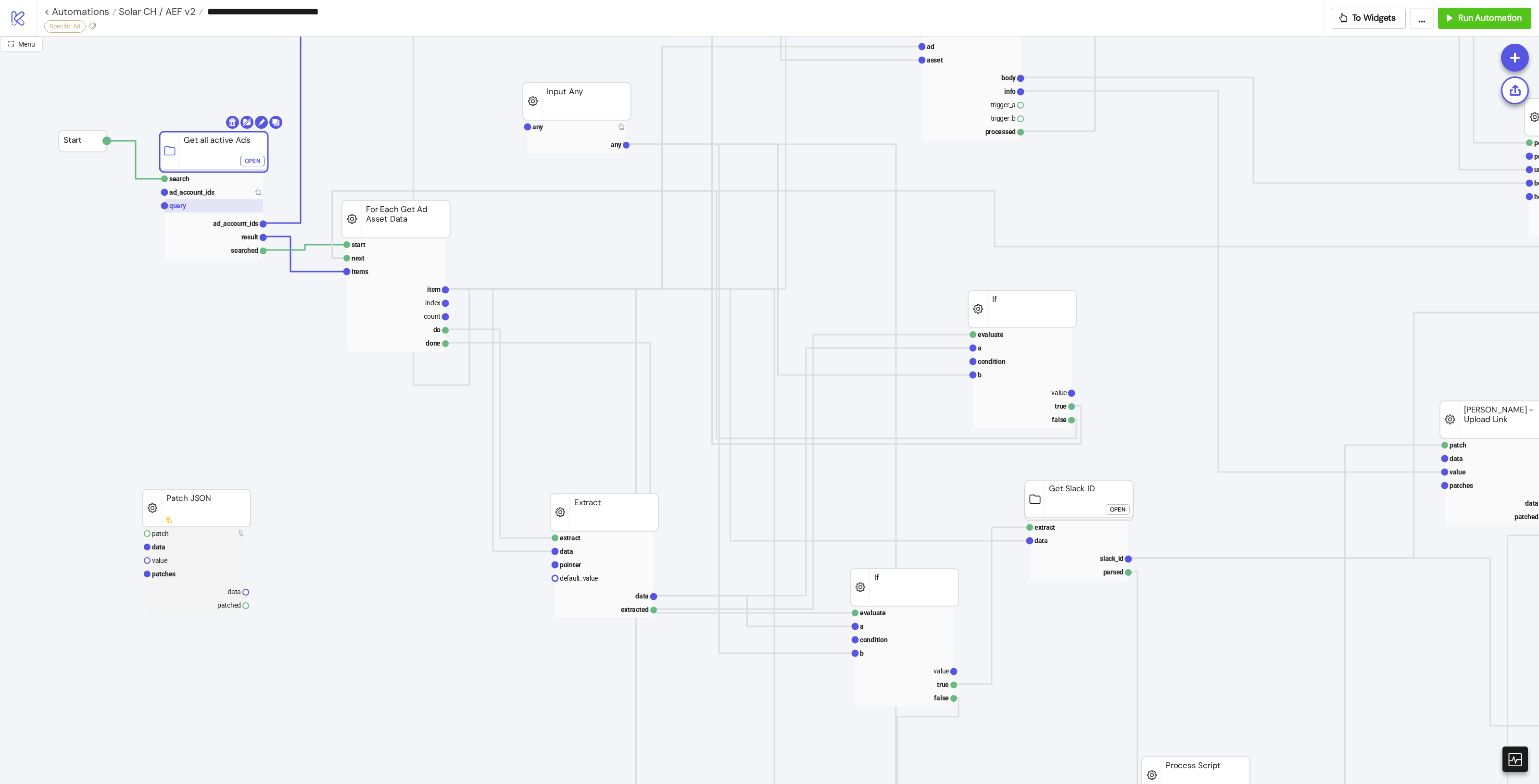
scroll to position [60, 0]
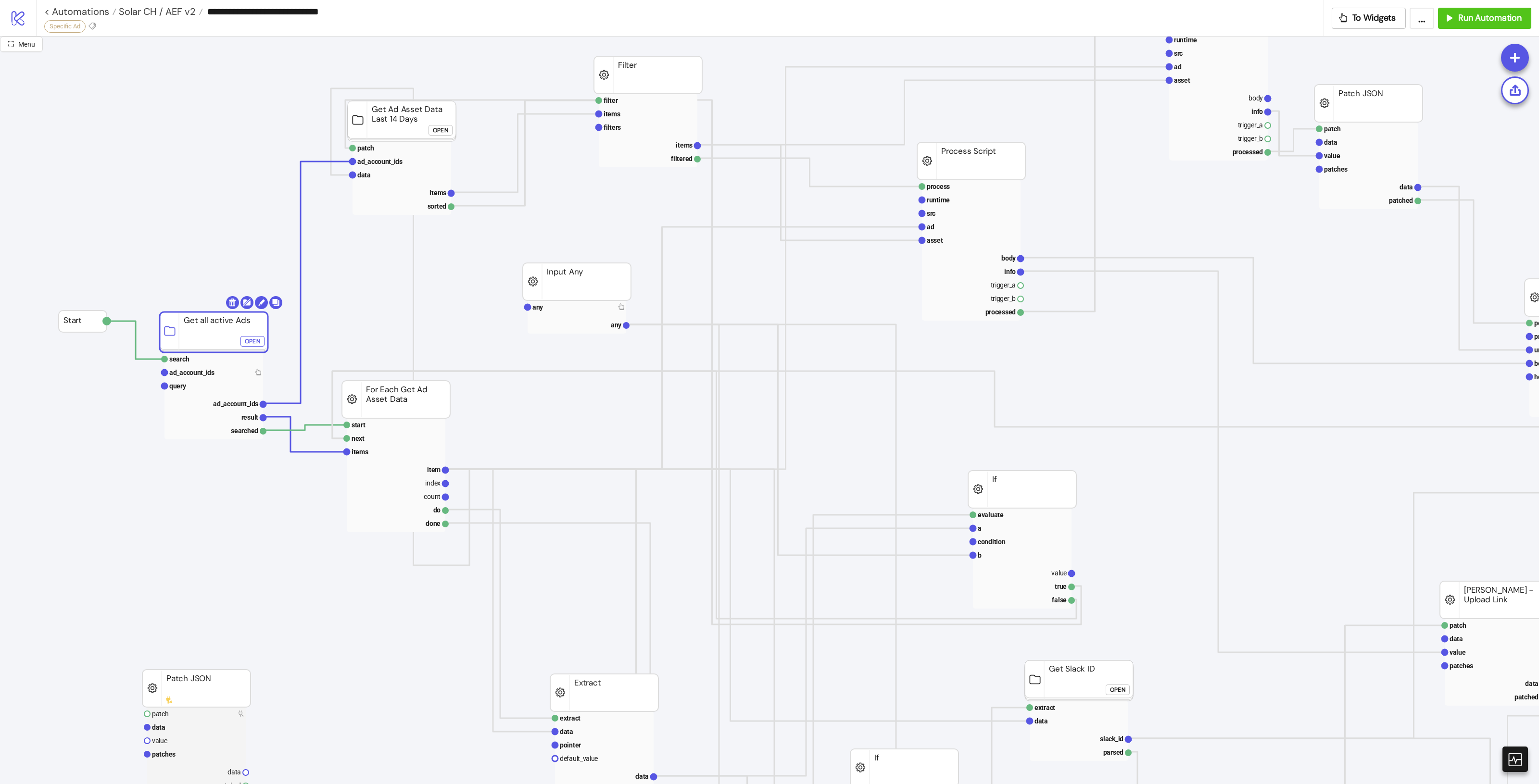
click at [248, 335] on foreignobject "Open" at bounding box center [255, 345] width 29 height 19
click div "Open"
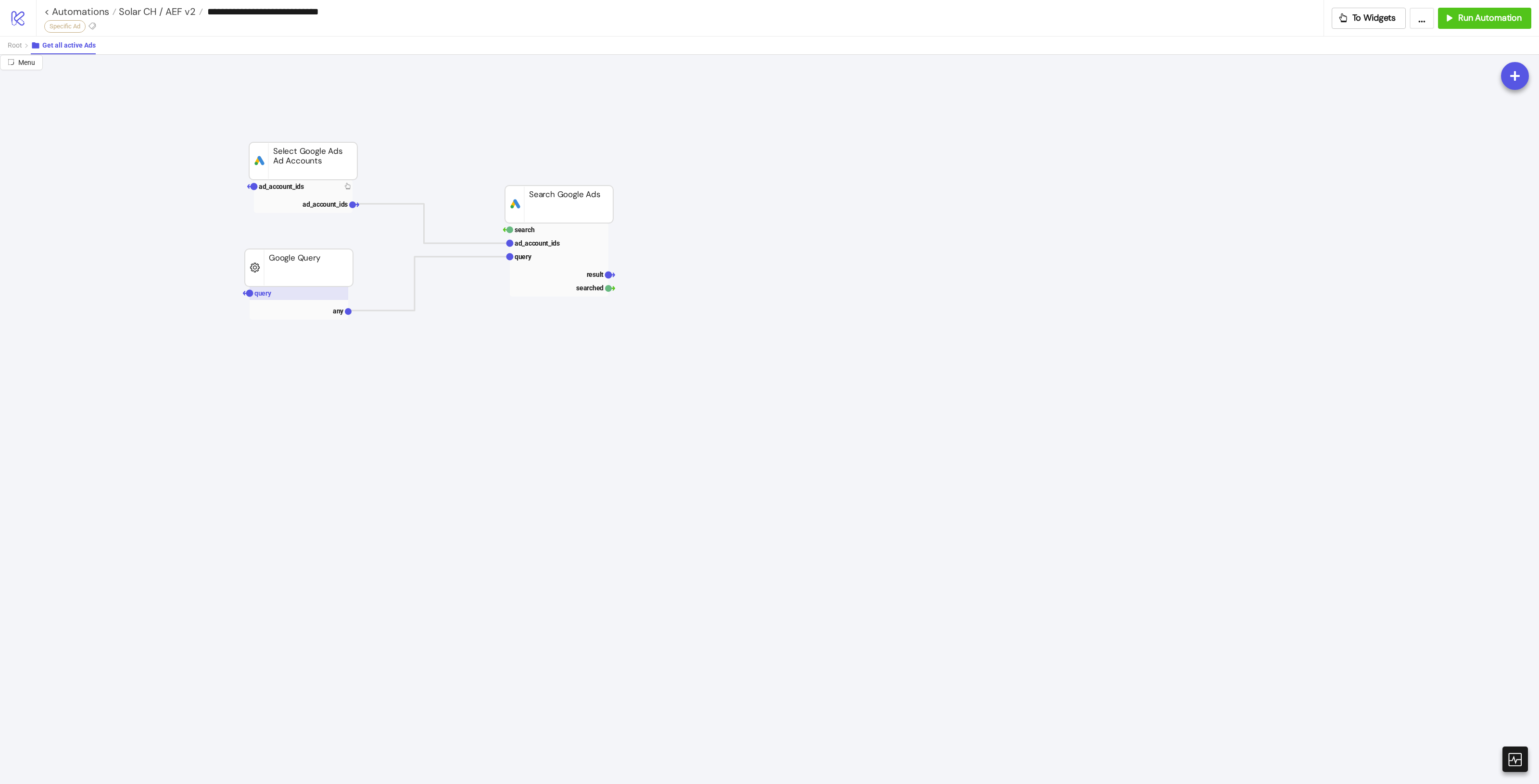
click at [287, 299] on rect at bounding box center [299, 293] width 99 height 14
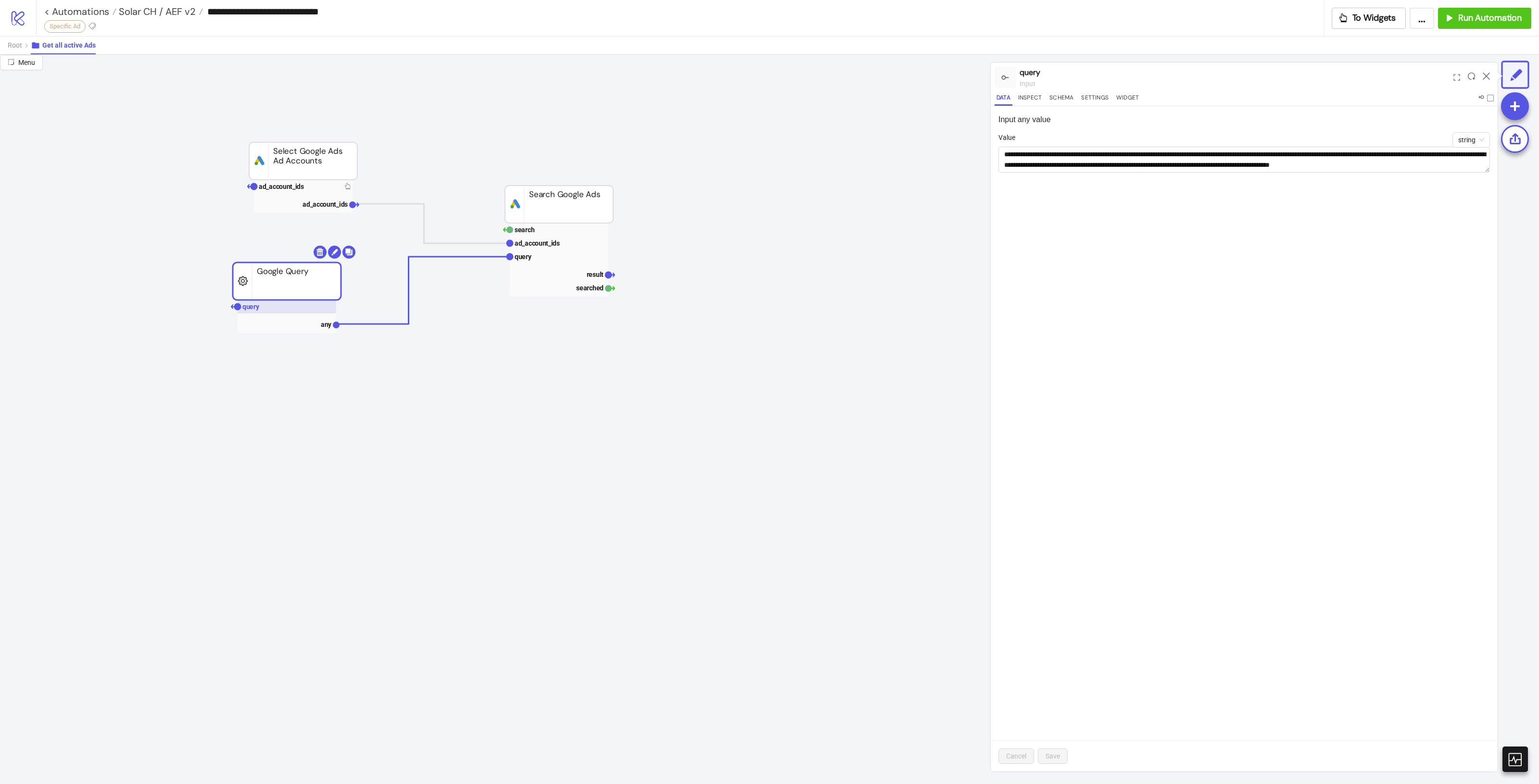
click at [326, 309] on rect at bounding box center [287, 306] width 99 height 14
click at [318, 323] on rect at bounding box center [287, 324] width 99 height 14
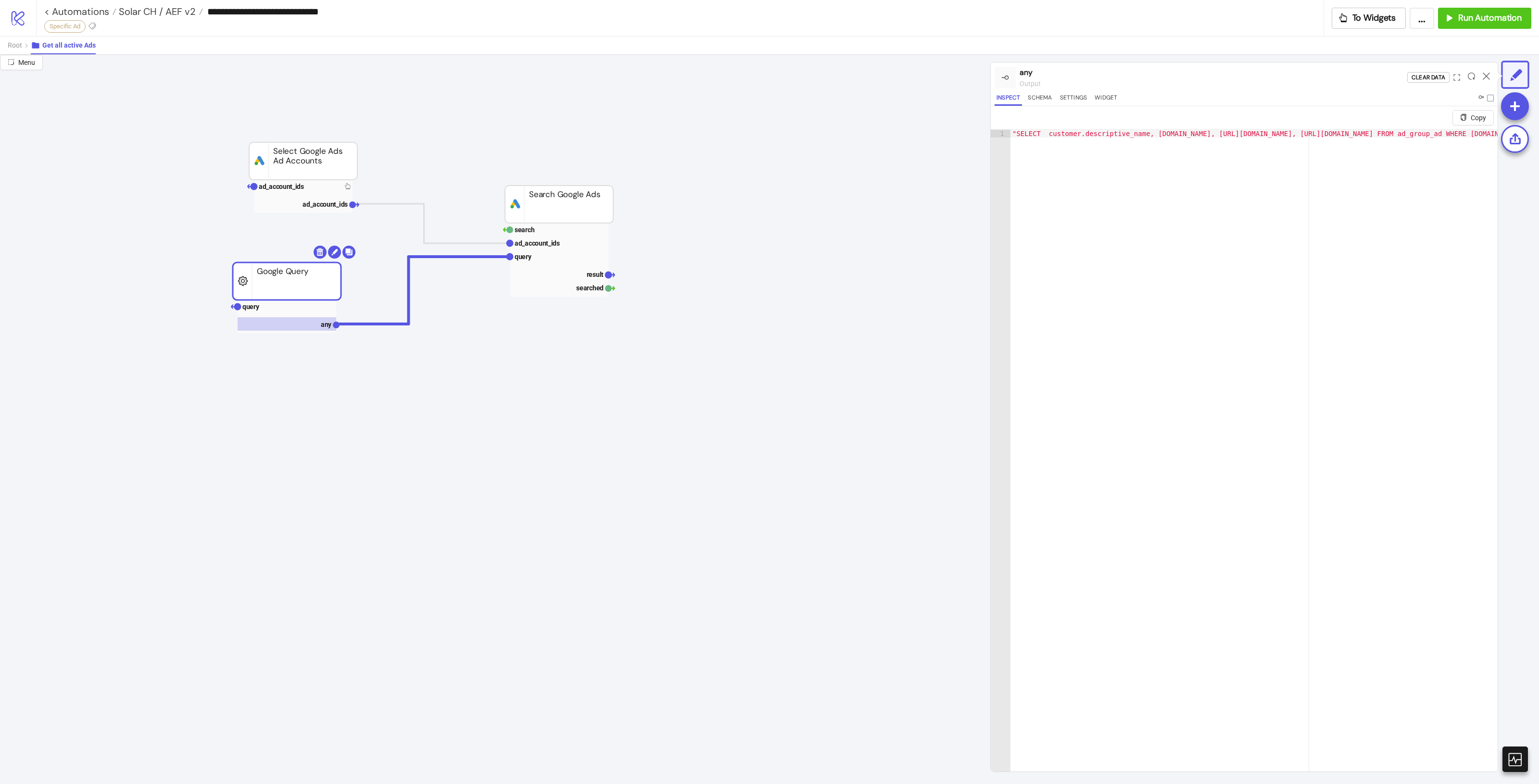
click at [570, 266] on rect at bounding box center [559, 260] width 99 height 73
click at [571, 261] on rect at bounding box center [559, 256] width 99 height 14
type textarea "**********"
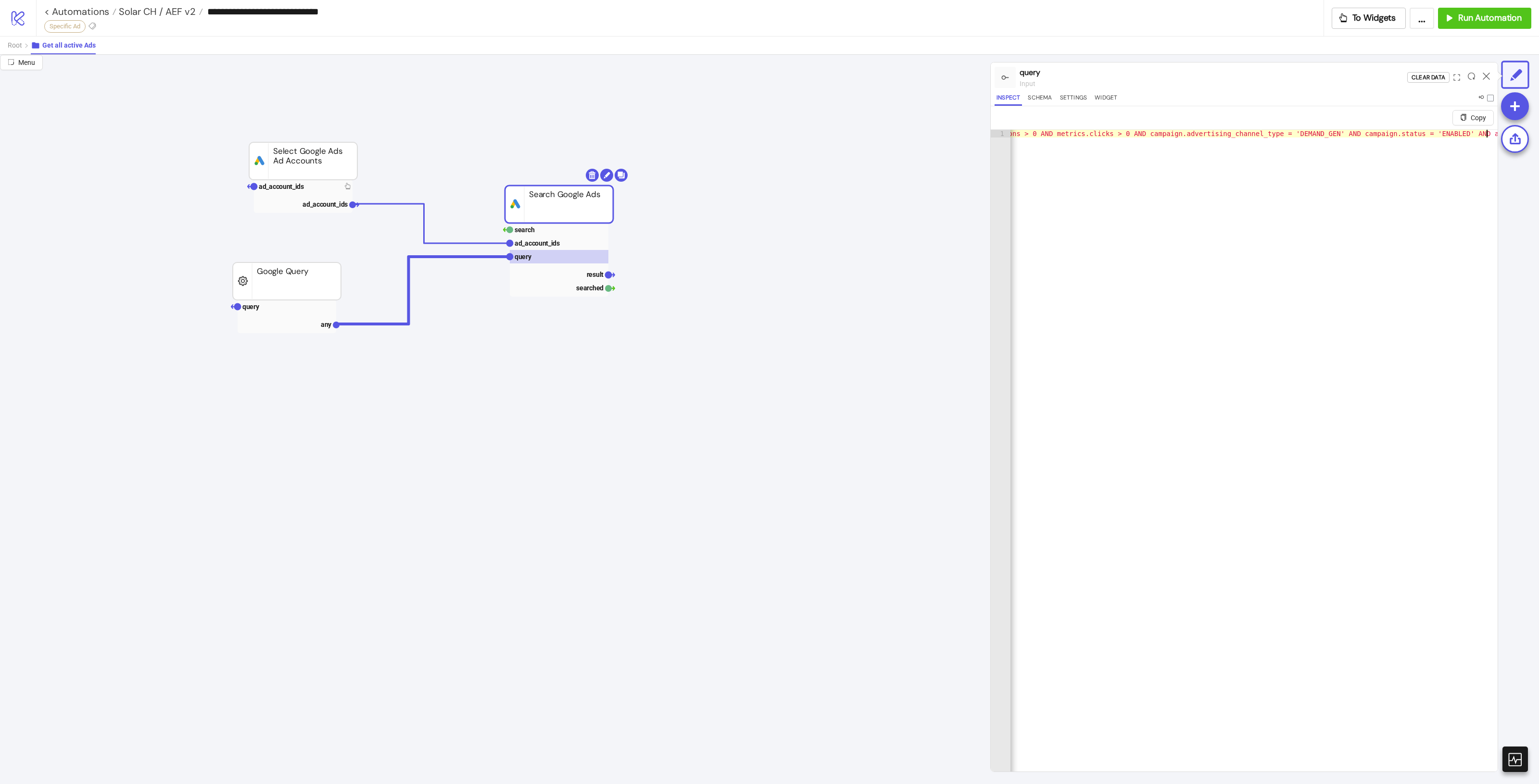
drag, startPoint x: 1060, startPoint y: 141, endPoint x: 1410, endPoint y: 149, distance: 350.1
click at [1410, 149] on div ""SELECT customer.descriptive_name, [DOMAIN_NAME], [URL][DOMAIN_NAME], [URL][DOM…" at bounding box center [909, 466] width 1159 height 672
drag, startPoint x: 1405, startPoint y: 134, endPoint x: 1511, endPoint y: 131, distance: 106.0
click at [1511, 131] on div "**********" at bounding box center [769, 420] width 1539 height 729
drag, startPoint x: 10, startPoint y: 47, endPoint x: 32, endPoint y: 45, distance: 22.1
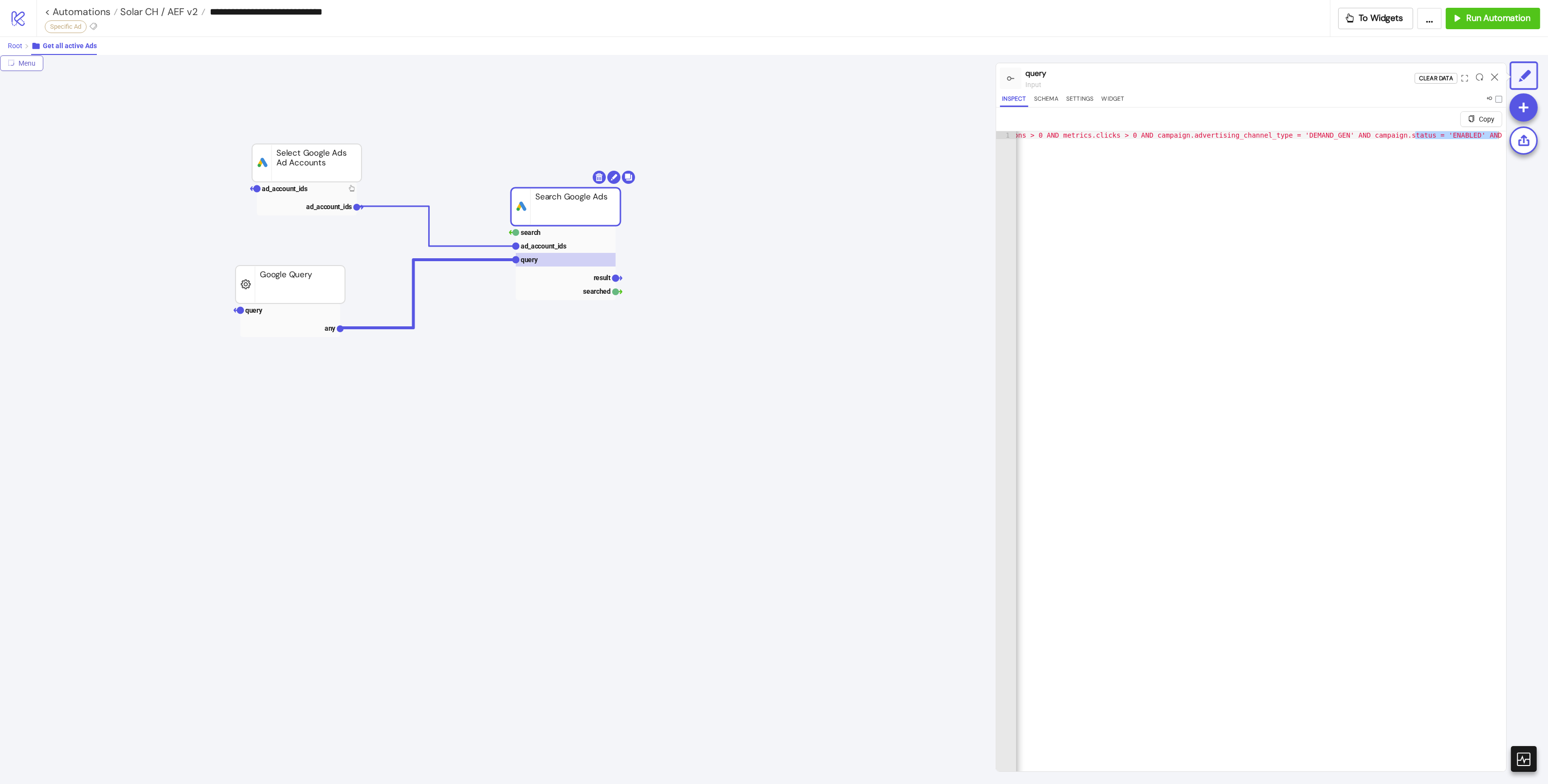
click at [10, 48] on span "Root" at bounding box center [15, 46] width 15 height 8
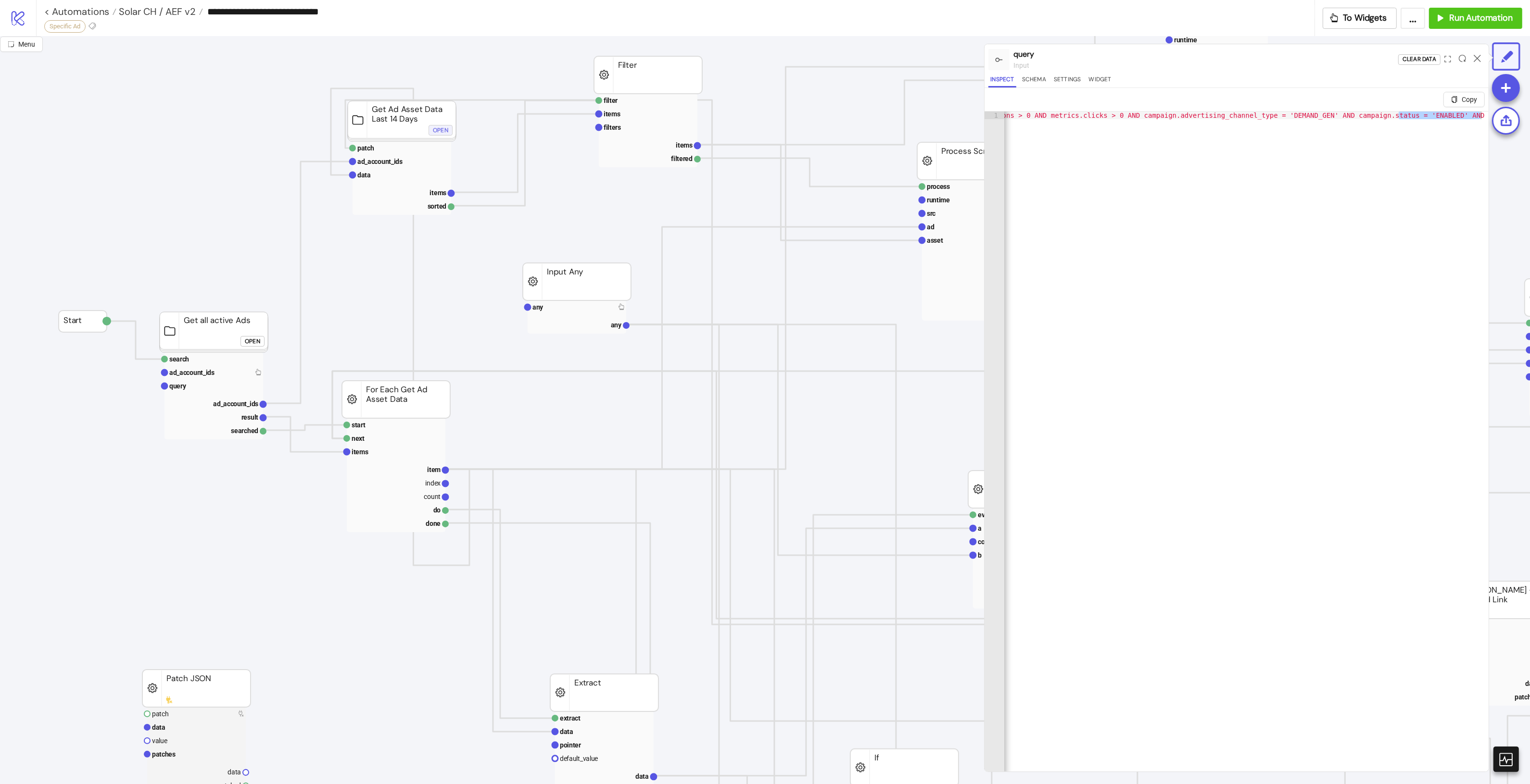
click at [436, 131] on div "Open" at bounding box center [440, 131] width 15 height 11
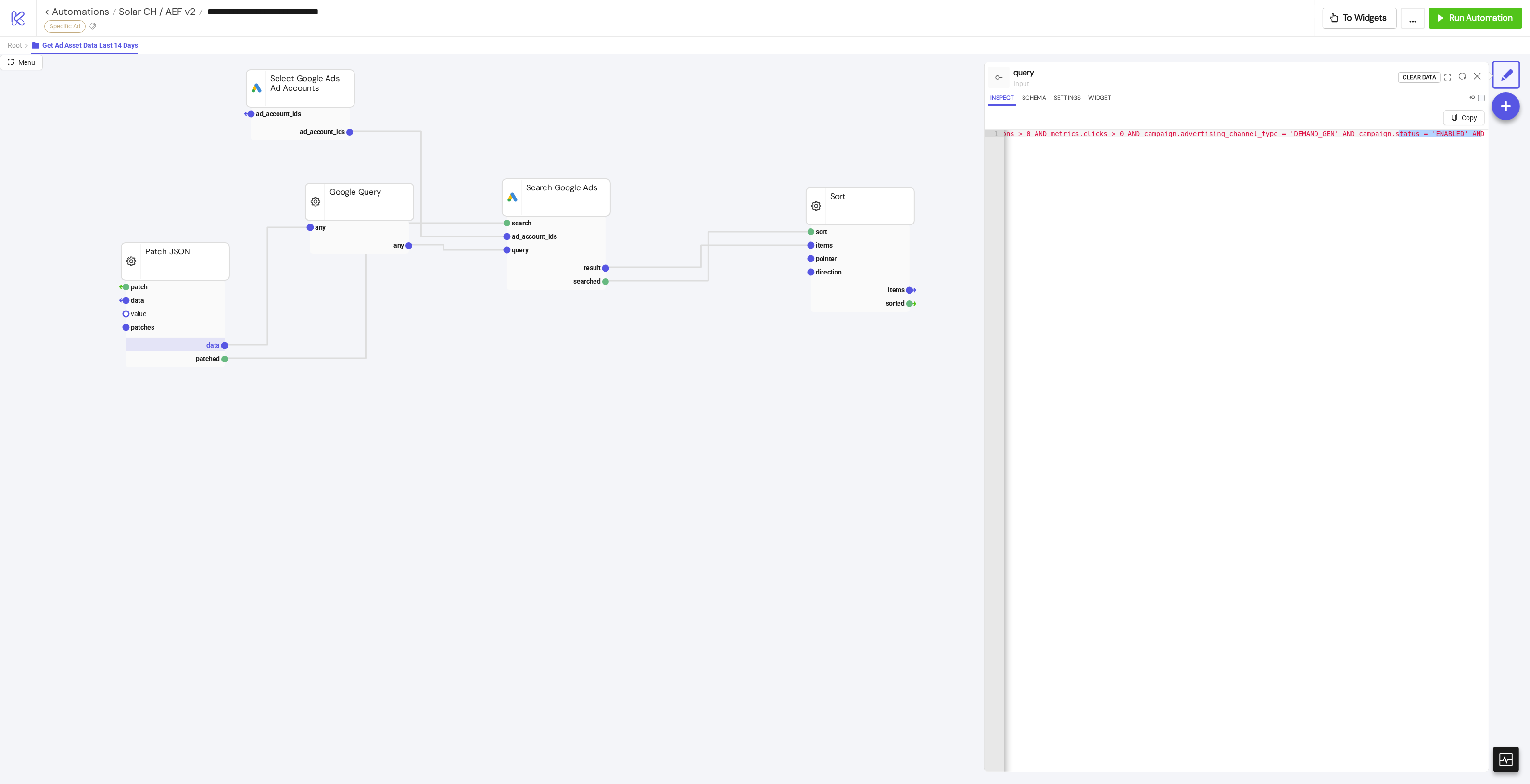
click at [175, 346] on rect at bounding box center [175, 345] width 99 height 14
click at [345, 232] on rect at bounding box center [360, 227] width 99 height 14
type textarea "**********"
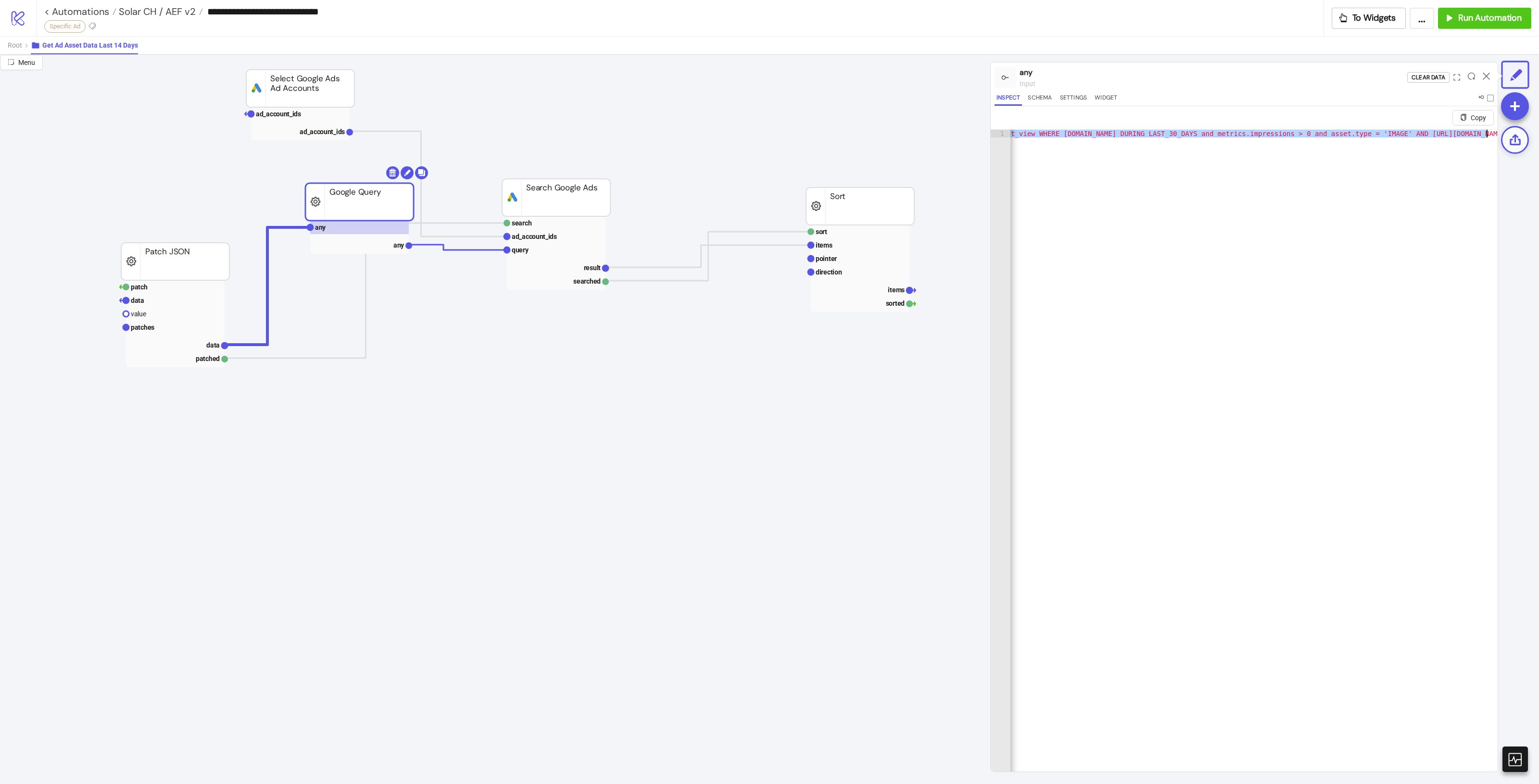
scroll to position [0, 1598]
drag, startPoint x: 1215, startPoint y: 130, endPoint x: 1521, endPoint y: 132, distance: 306.0
click at [1521, 132] on div "**********" at bounding box center [769, 420] width 1539 height 729
click at [1336, 139] on div ""SELECT asset.demand_gen_carousel_card_asset.square_marketing_image_asset, asse…" at bounding box center [1254, 463] width 487 height 665
click at [1164, 131] on div ""SELECT asset.demand_gen_carousel_card_asset.square_marketing_image_asset, asse…" at bounding box center [450, 466] width 2077 height 672
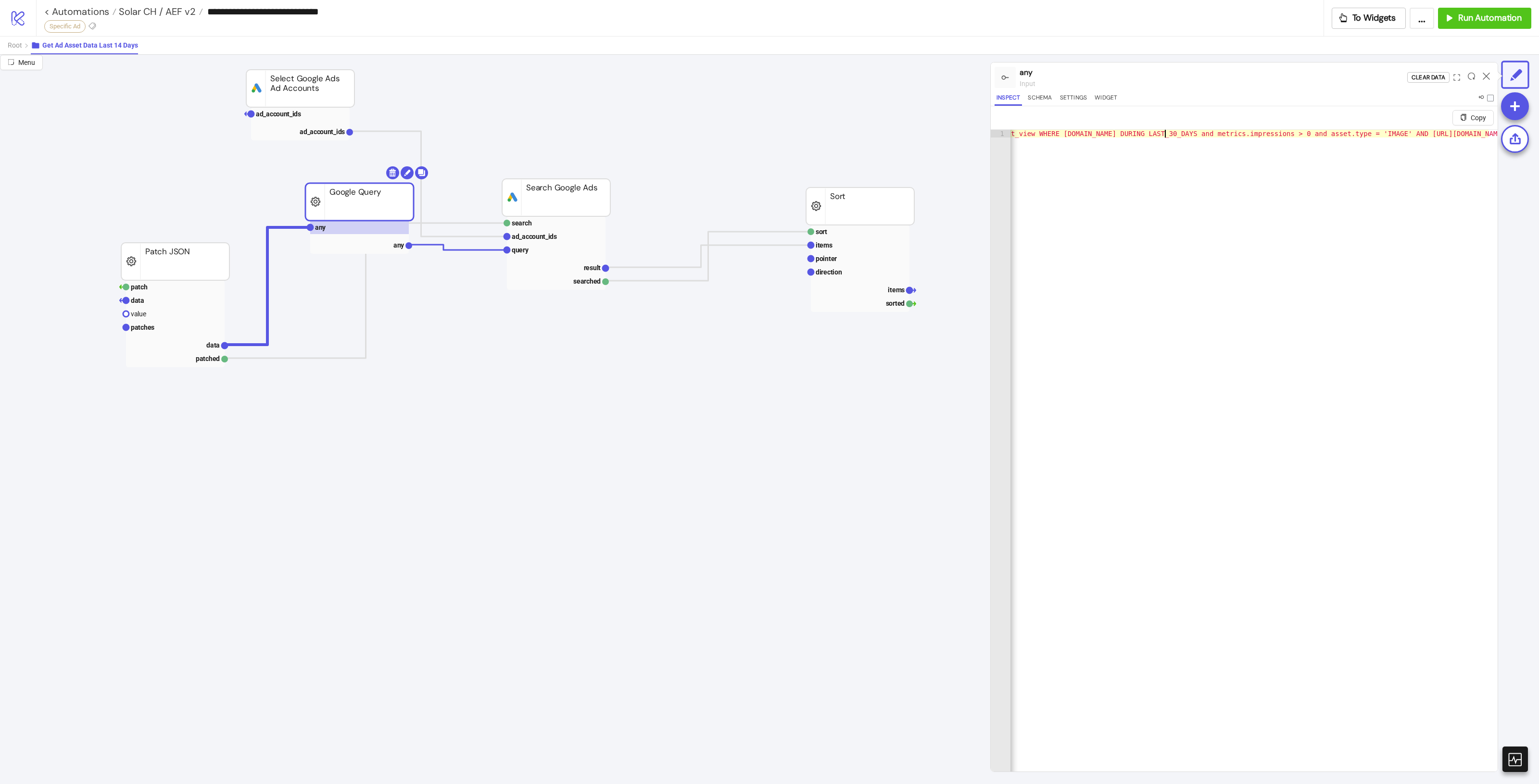
click at [1164, 131] on div ""SELECT asset.demand_gen_carousel_card_asset.square_marketing_image_asset, asse…" at bounding box center [450, 466] width 2077 height 672
click at [168, 329] on rect at bounding box center [176, 327] width 99 height 14
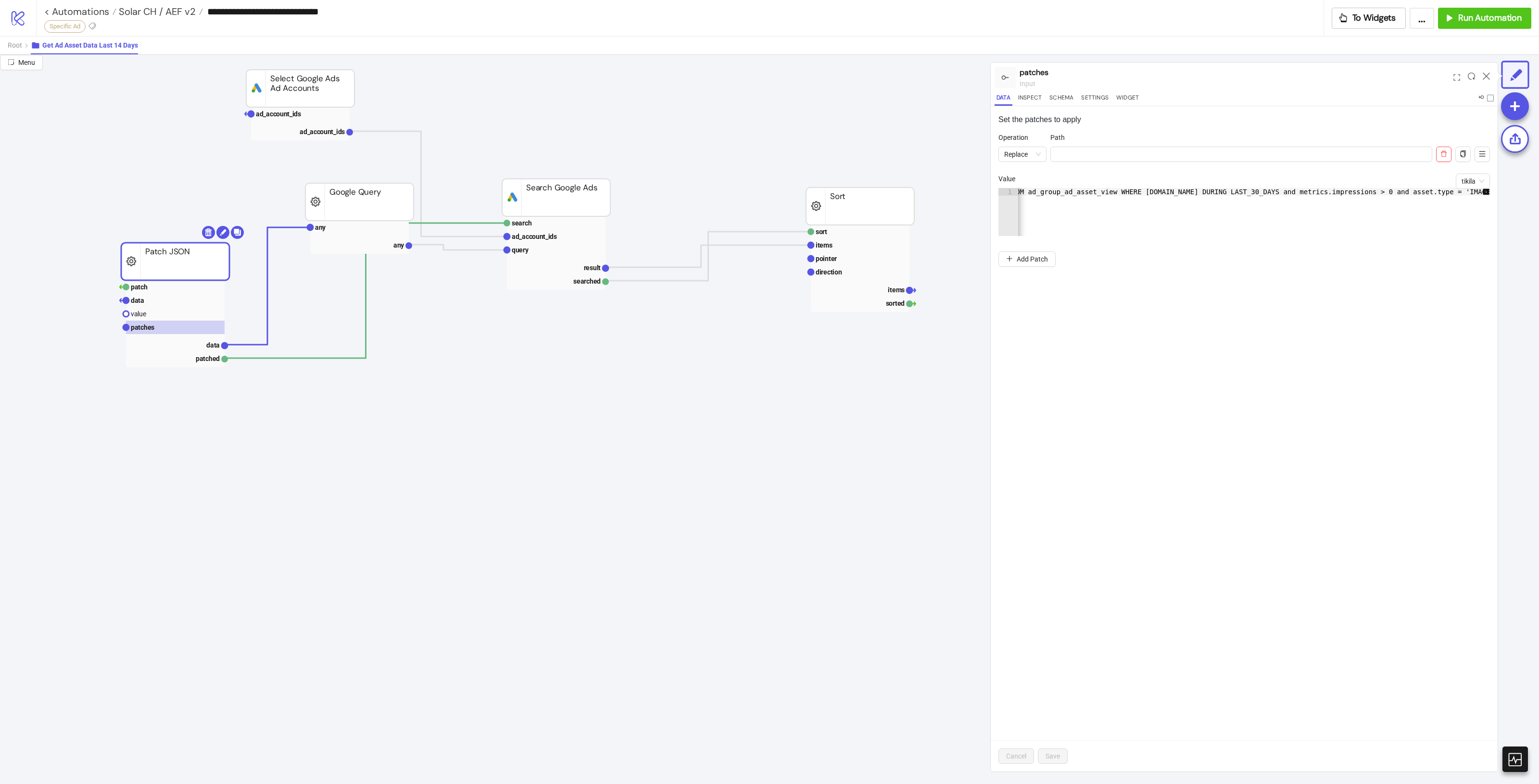
scroll to position [0, 1569]
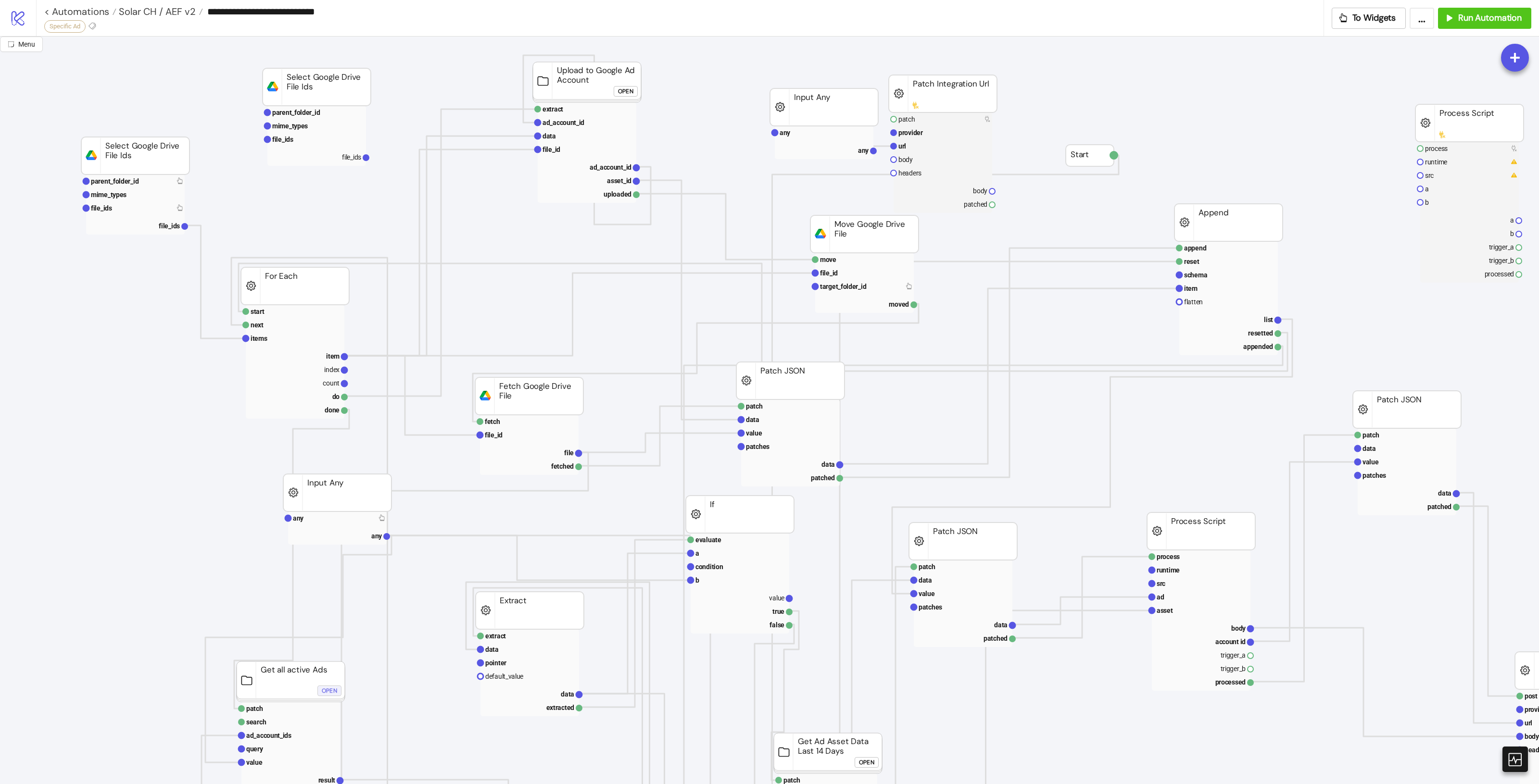
click at [333, 695] on div "Open" at bounding box center [329, 691] width 15 height 11
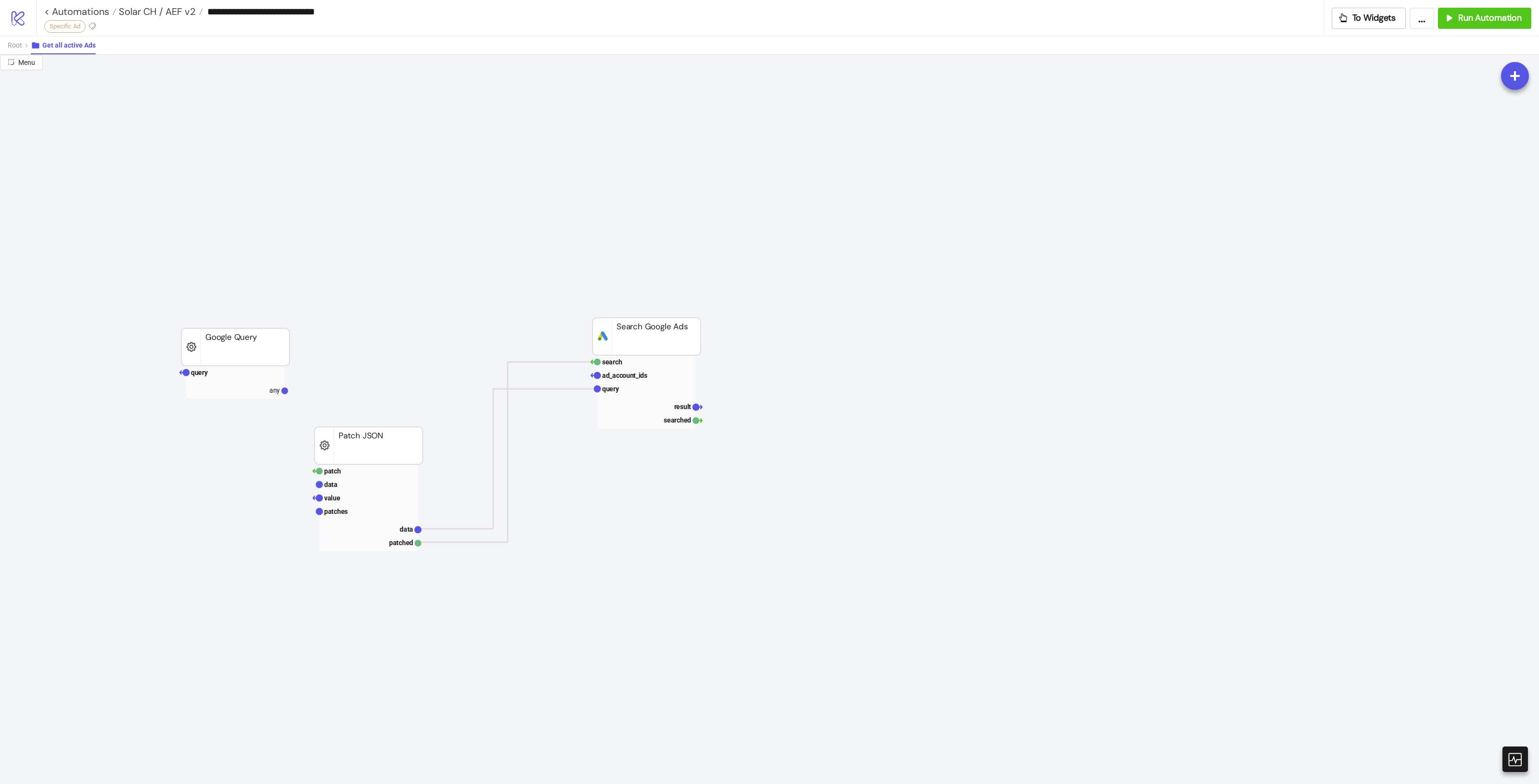
scroll to position [240, 0]
click at [410, 531] on text "data" at bounding box center [406, 529] width 14 height 8
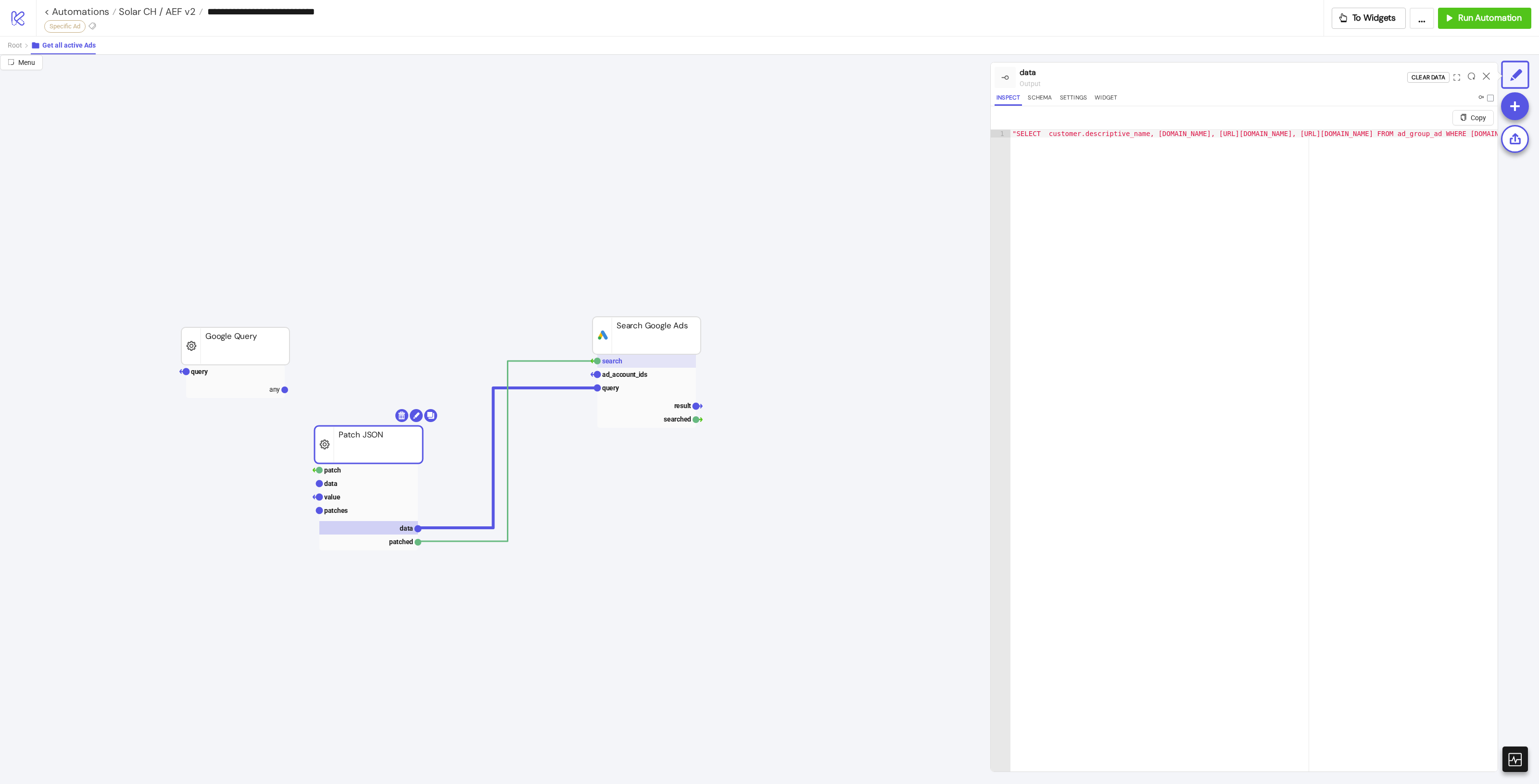
click at [658, 366] on rect at bounding box center [647, 360] width 99 height 14
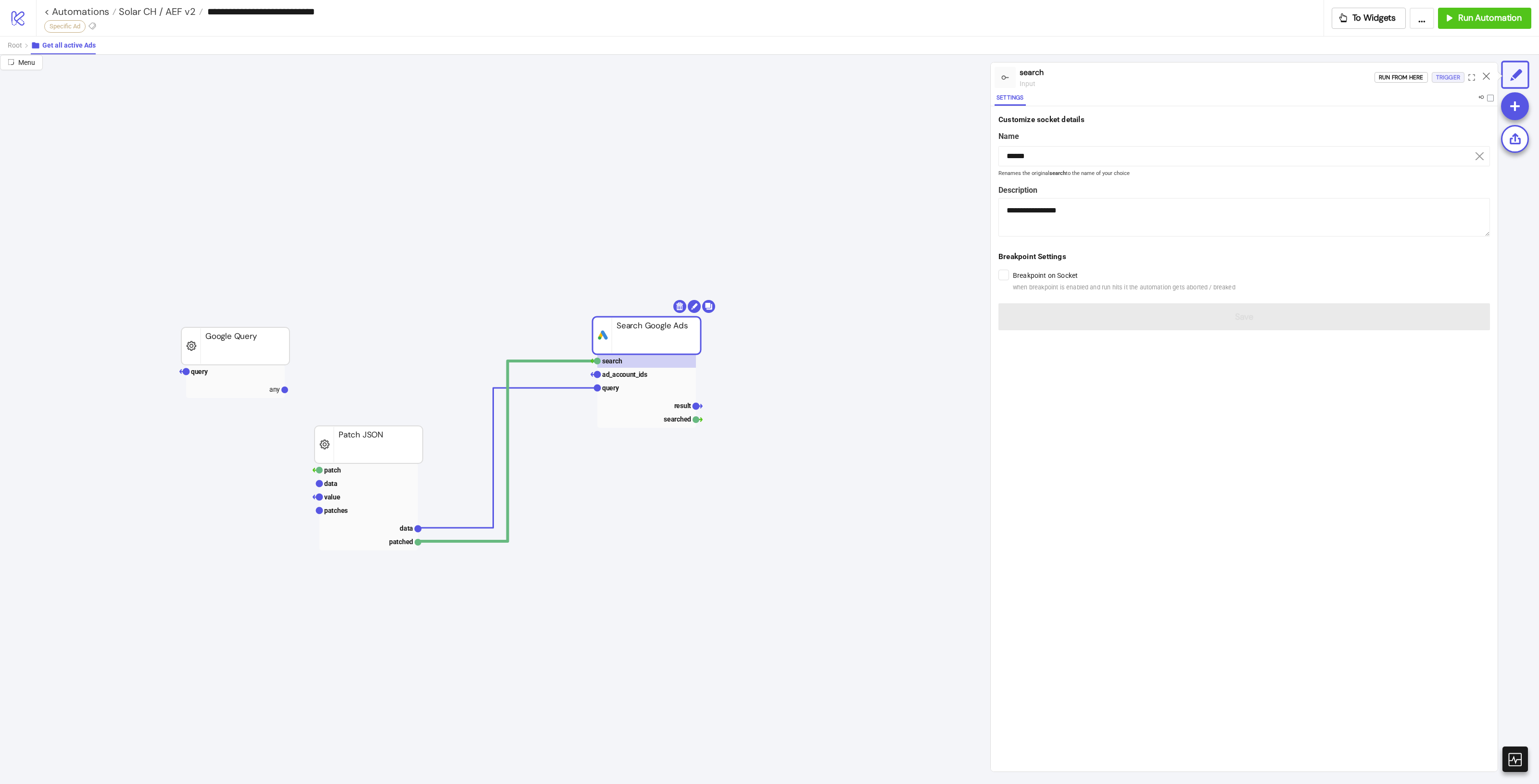
click at [1440, 81] on div "Trigger" at bounding box center [1448, 77] width 24 height 11
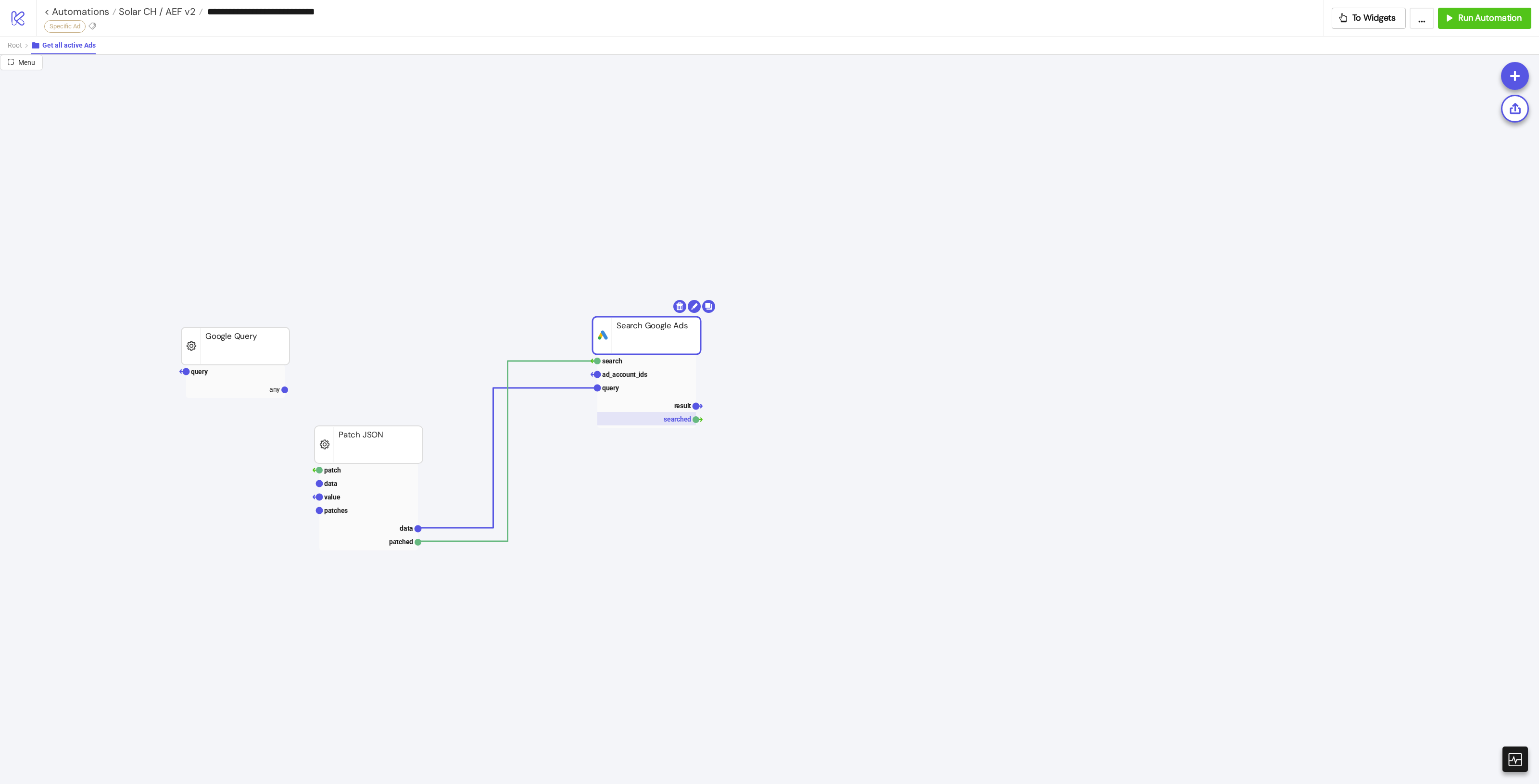
click at [685, 412] on rect at bounding box center [647, 419] width 99 height 14
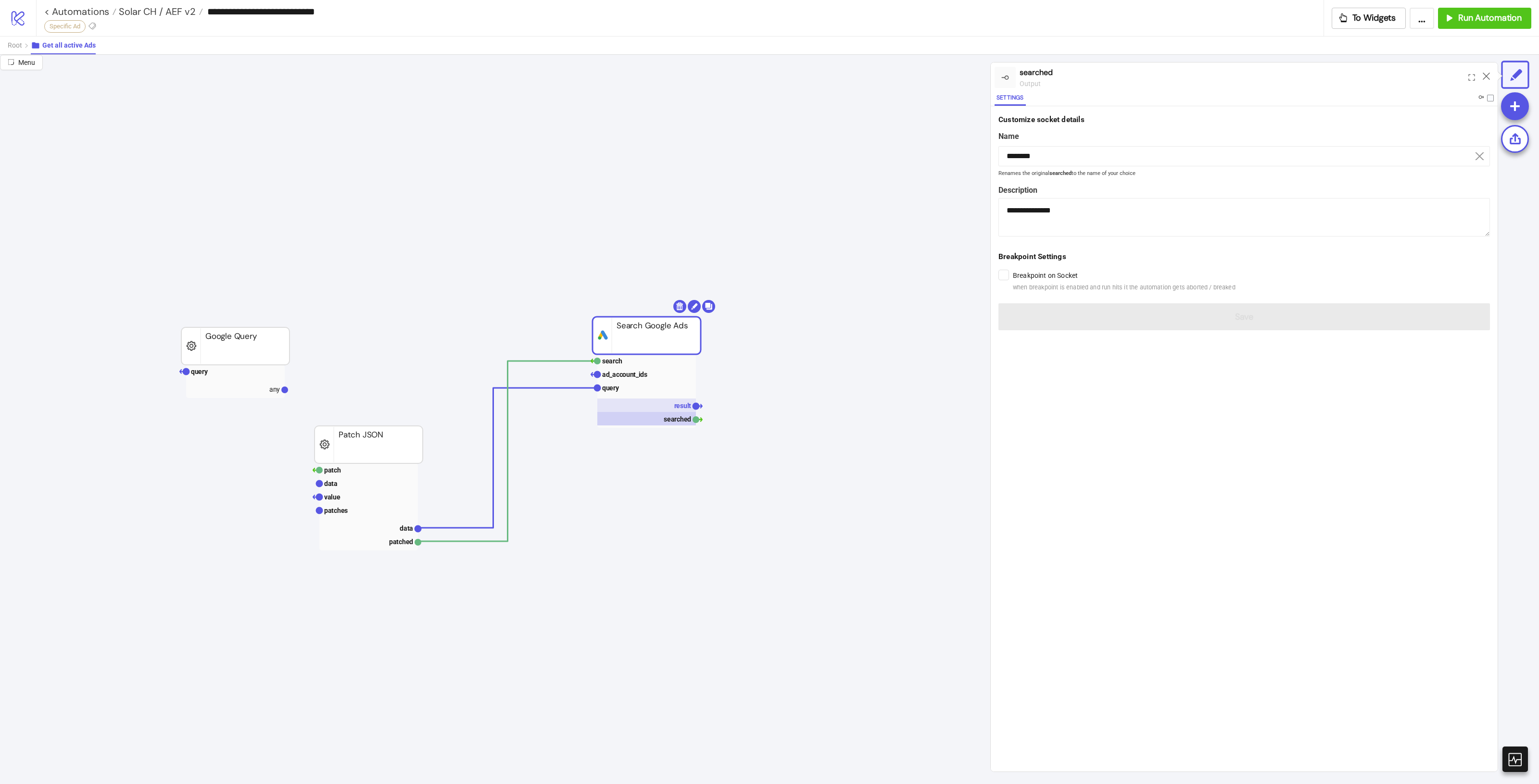
click at [684, 410] on rect at bounding box center [647, 405] width 99 height 14
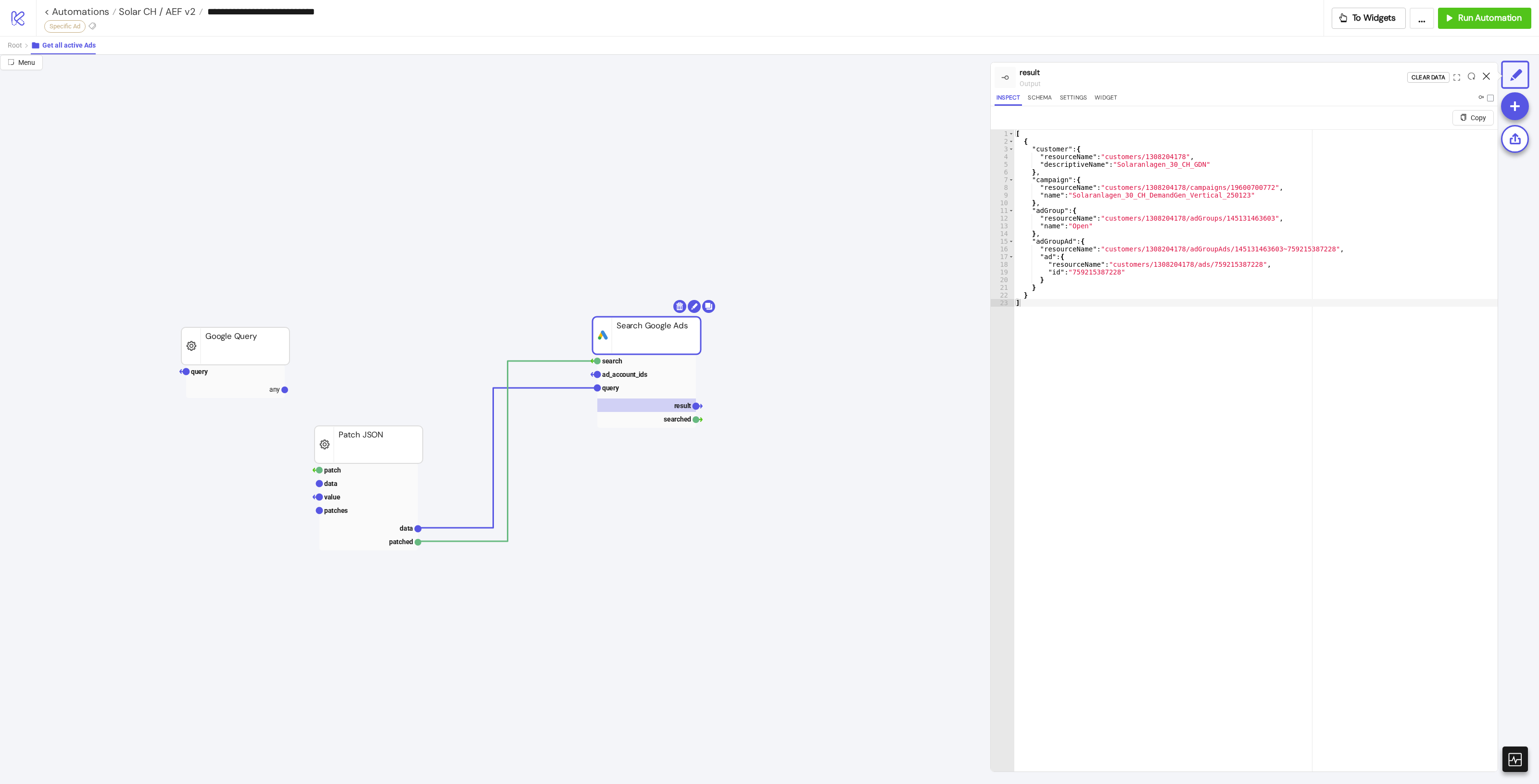
click at [1485, 78] on icon at bounding box center [1486, 76] width 7 height 7
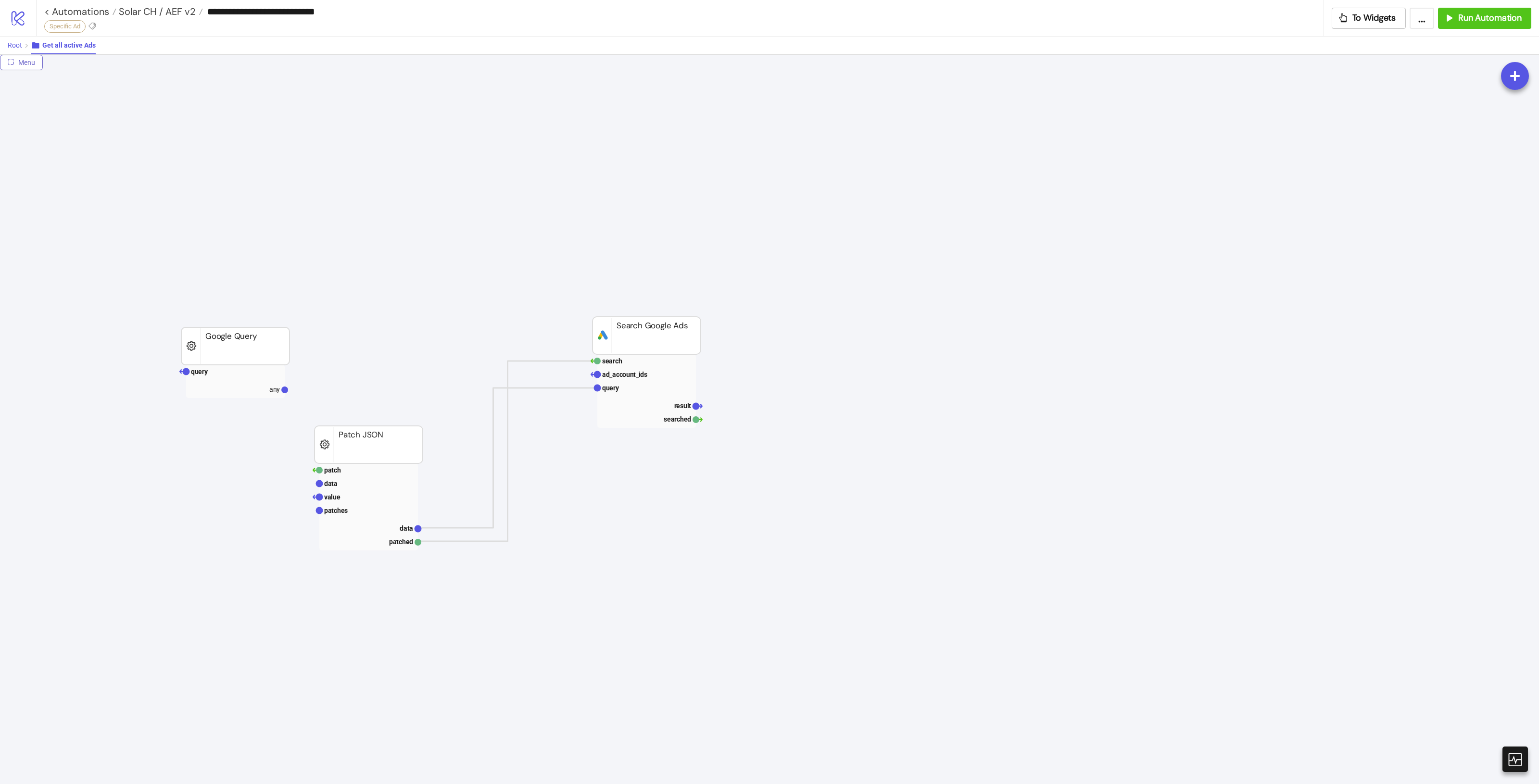
click at [13, 44] on span "Root" at bounding box center [15, 45] width 14 height 8
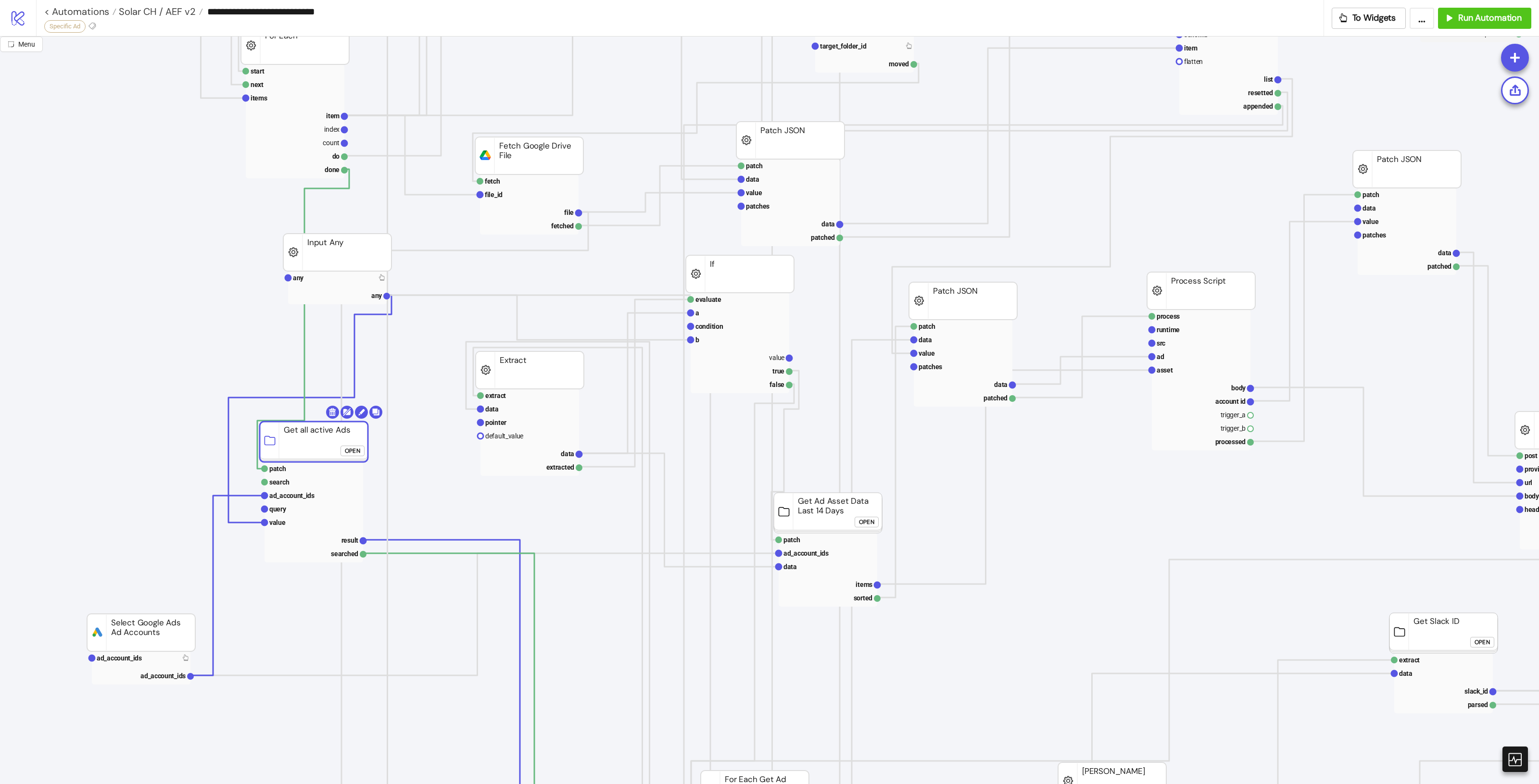
drag, startPoint x: 277, startPoint y: 445, endPoint x: 289, endPoint y: 443, distance: 12.2
click at [289, 443] on rect at bounding box center [314, 442] width 109 height 41
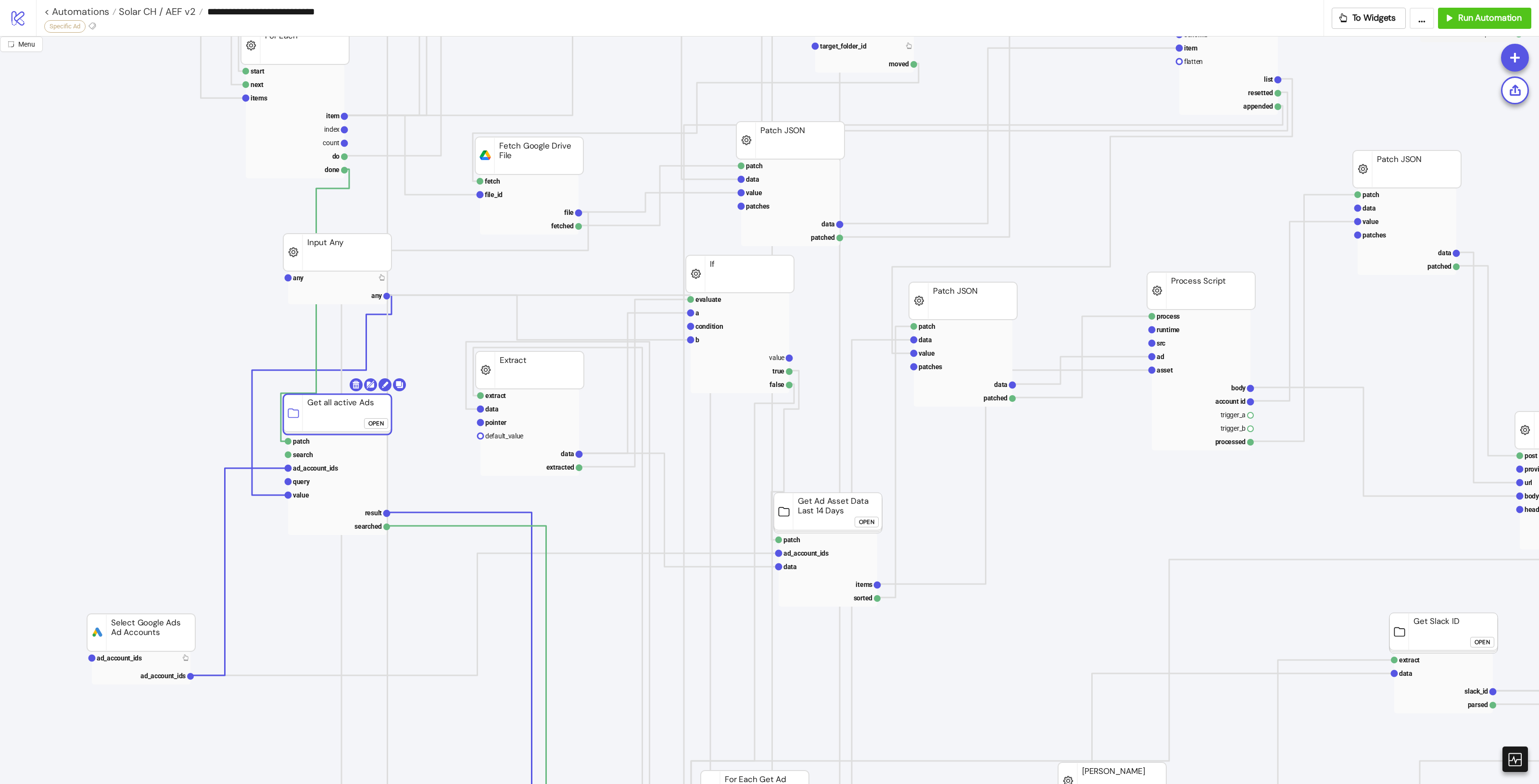
drag, startPoint x: 331, startPoint y: 447, endPoint x: 340, endPoint y: 419, distance: 29.4
click at [353, 422] on rect at bounding box center [337, 414] width 109 height 41
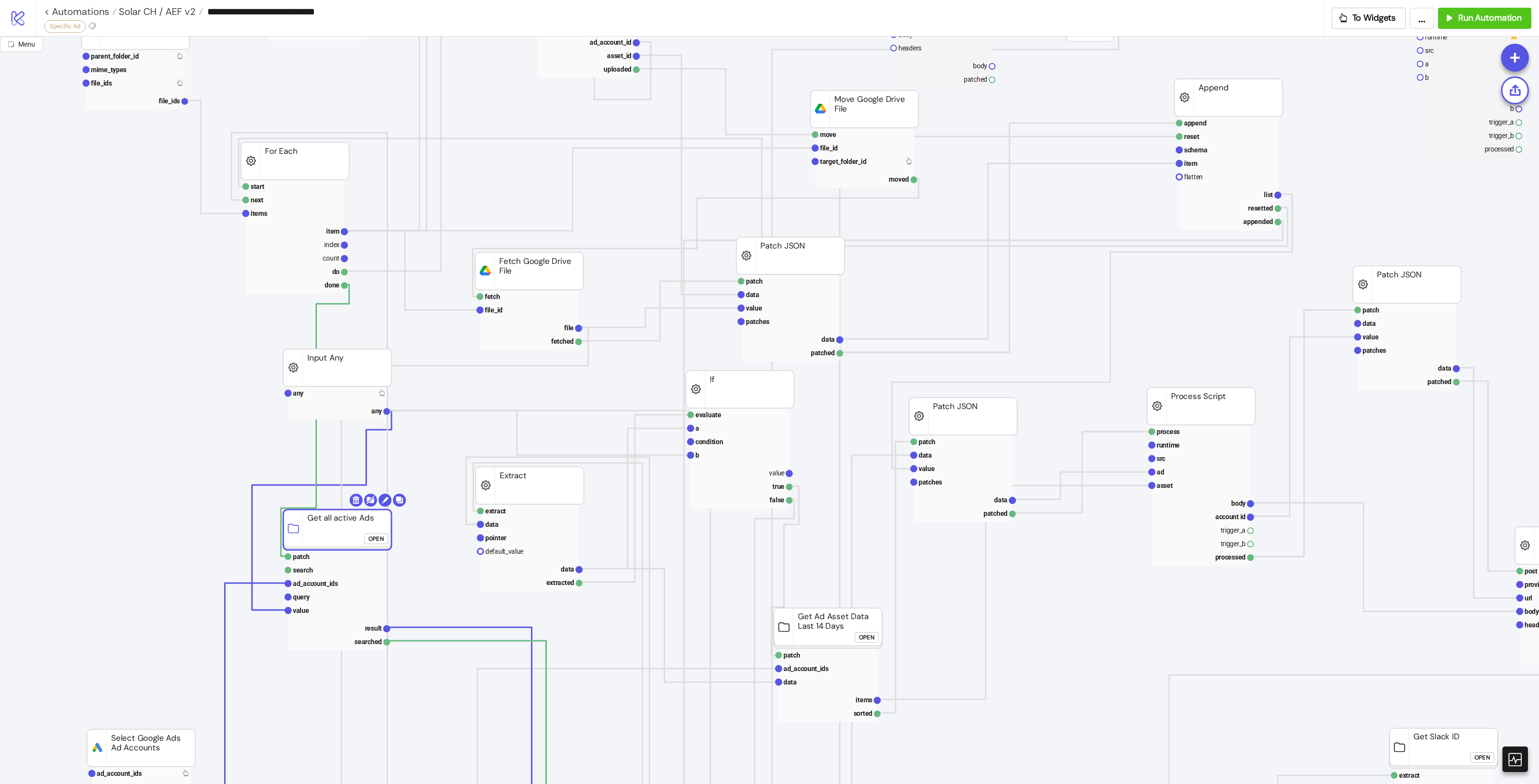
scroll to position [120, 0]
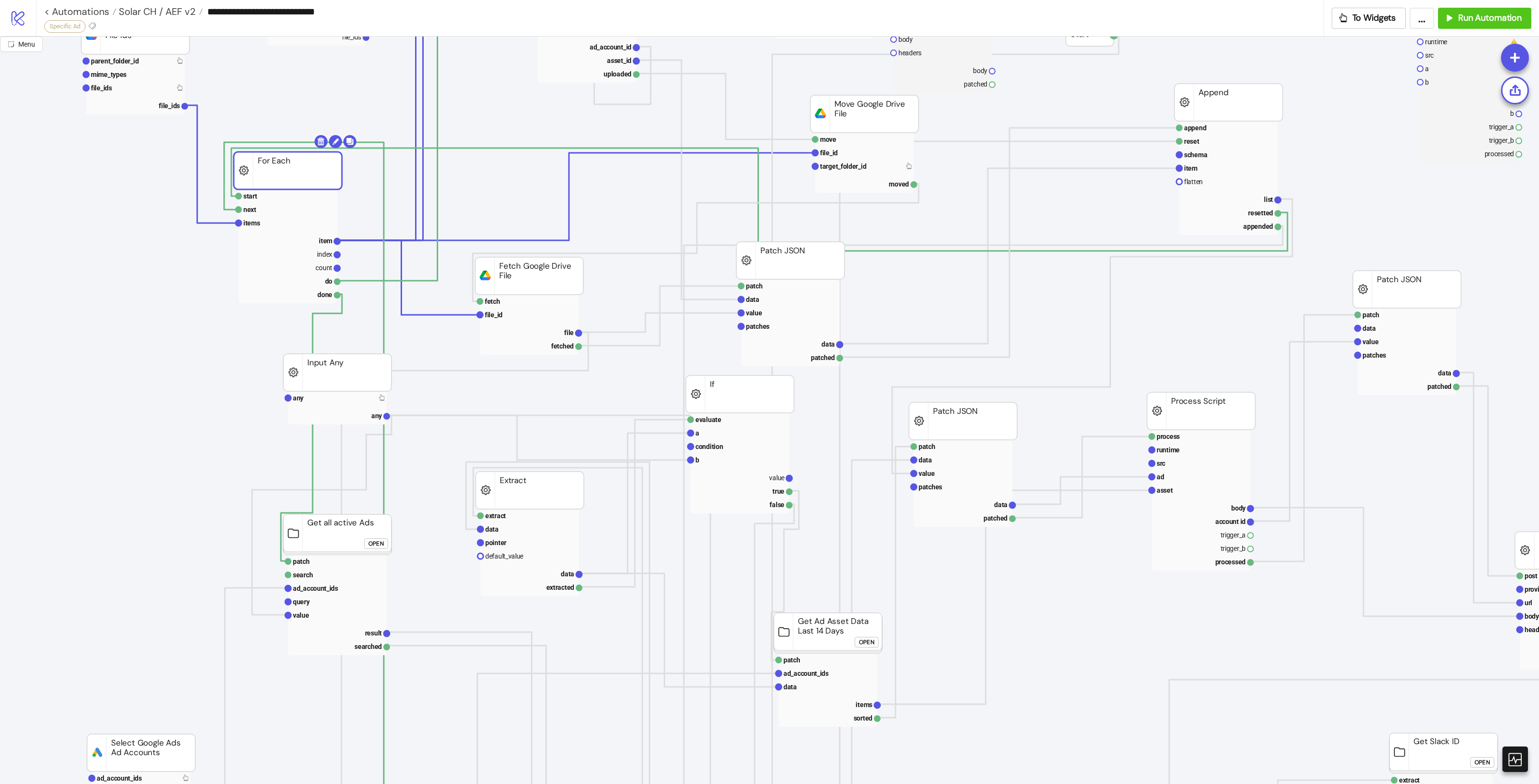
drag, startPoint x: 260, startPoint y: 171, endPoint x: 193, endPoint y: 187, distance: 68.9
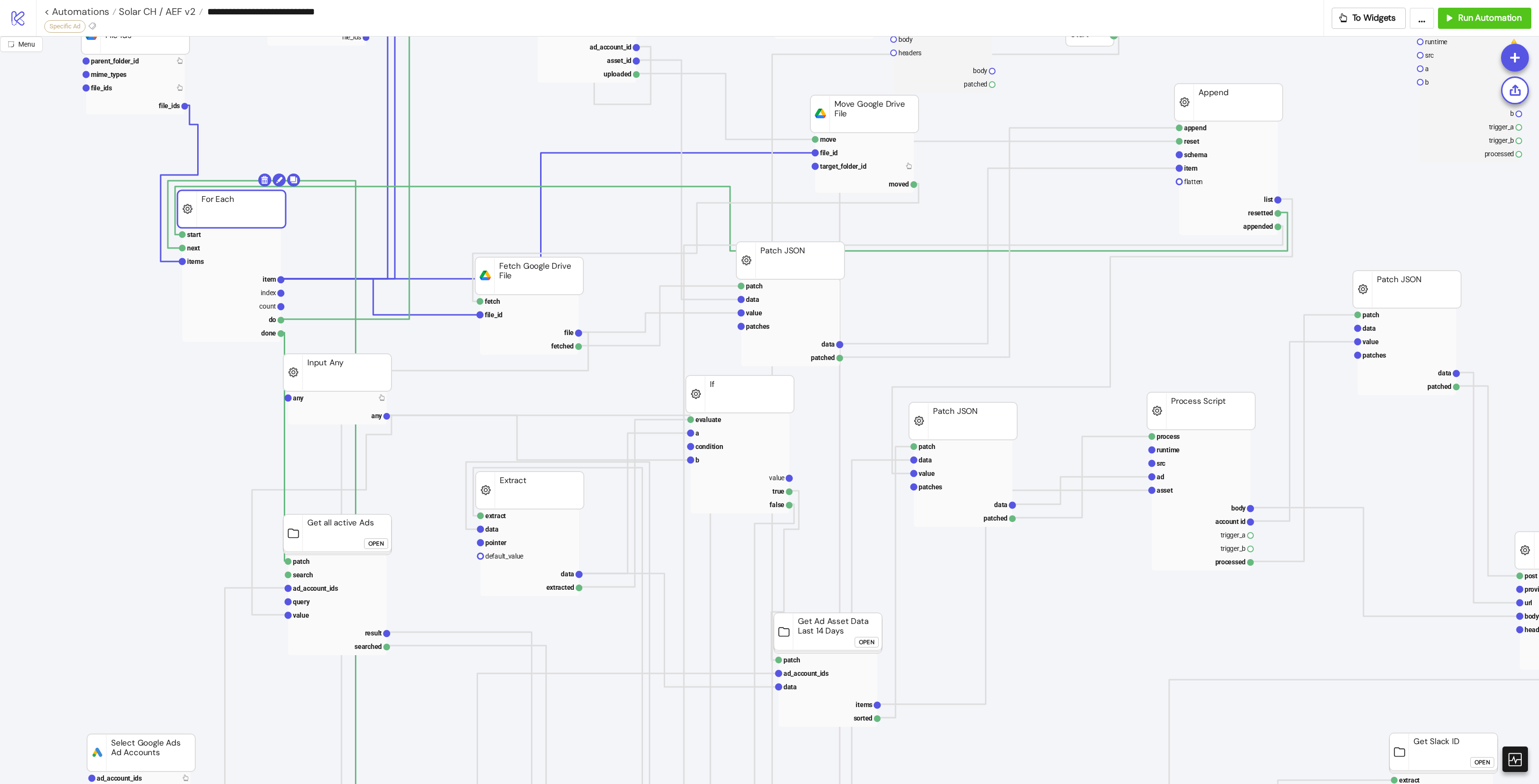
drag, startPoint x: 231, startPoint y: 199, endPoint x: 243, endPoint y: 230, distance: 33.2
click at [243, 228] on rect at bounding box center [231, 209] width 109 height 37
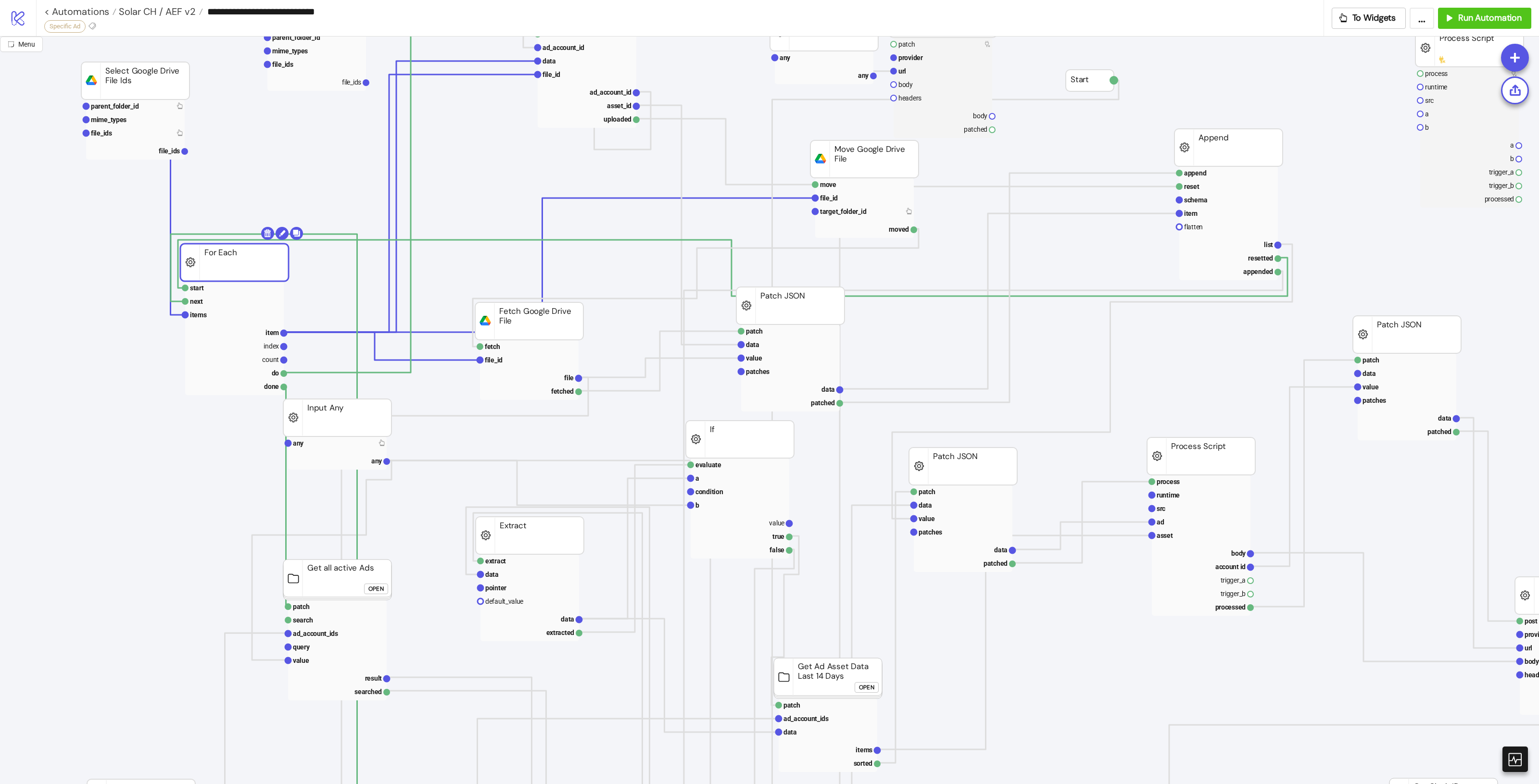
scroll to position [0, 0]
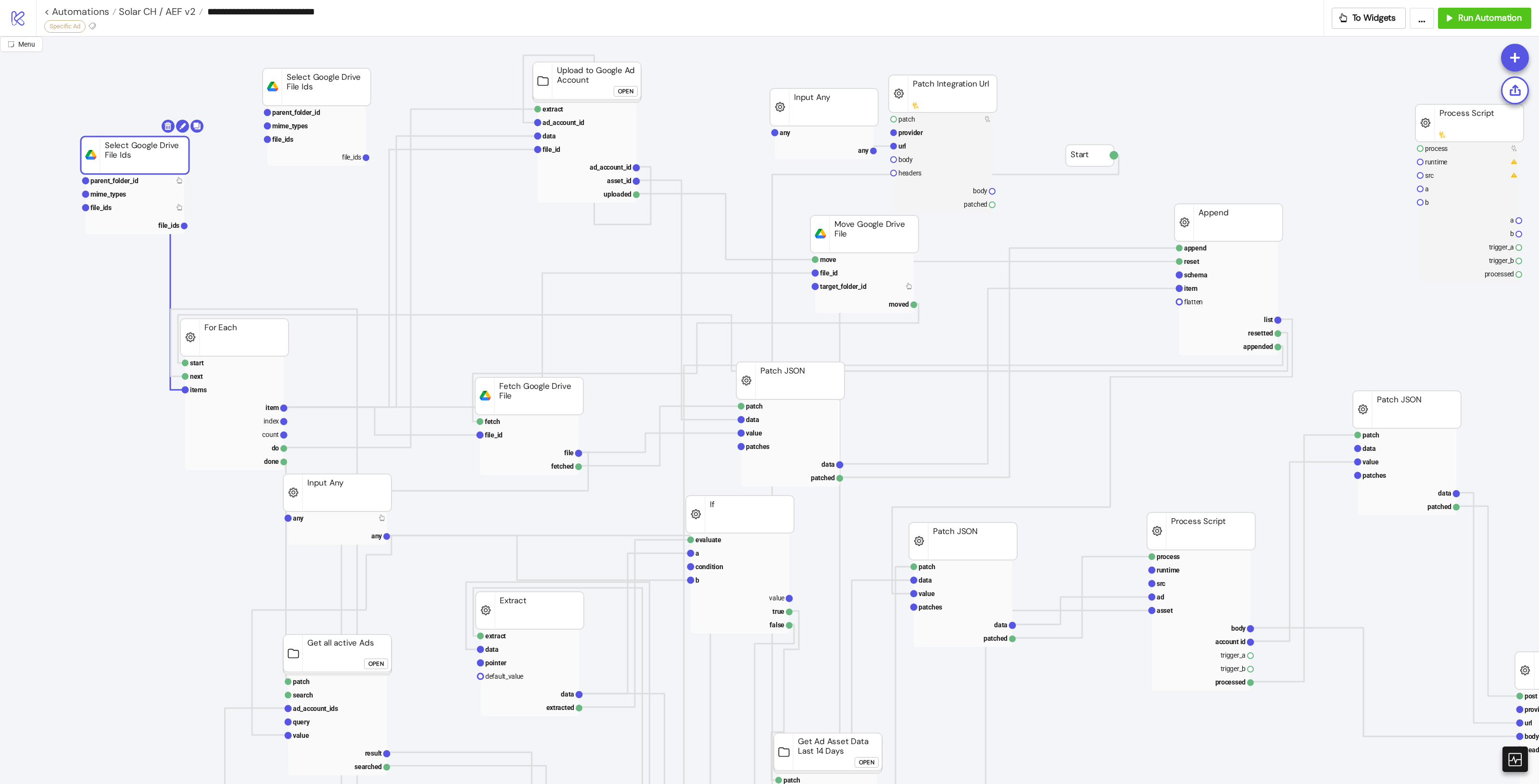
drag, startPoint x: 149, startPoint y: 160, endPoint x: 132, endPoint y: 144, distance: 23.3
click at [1520, 772] on div at bounding box center [1514, 758] width 28 height 28
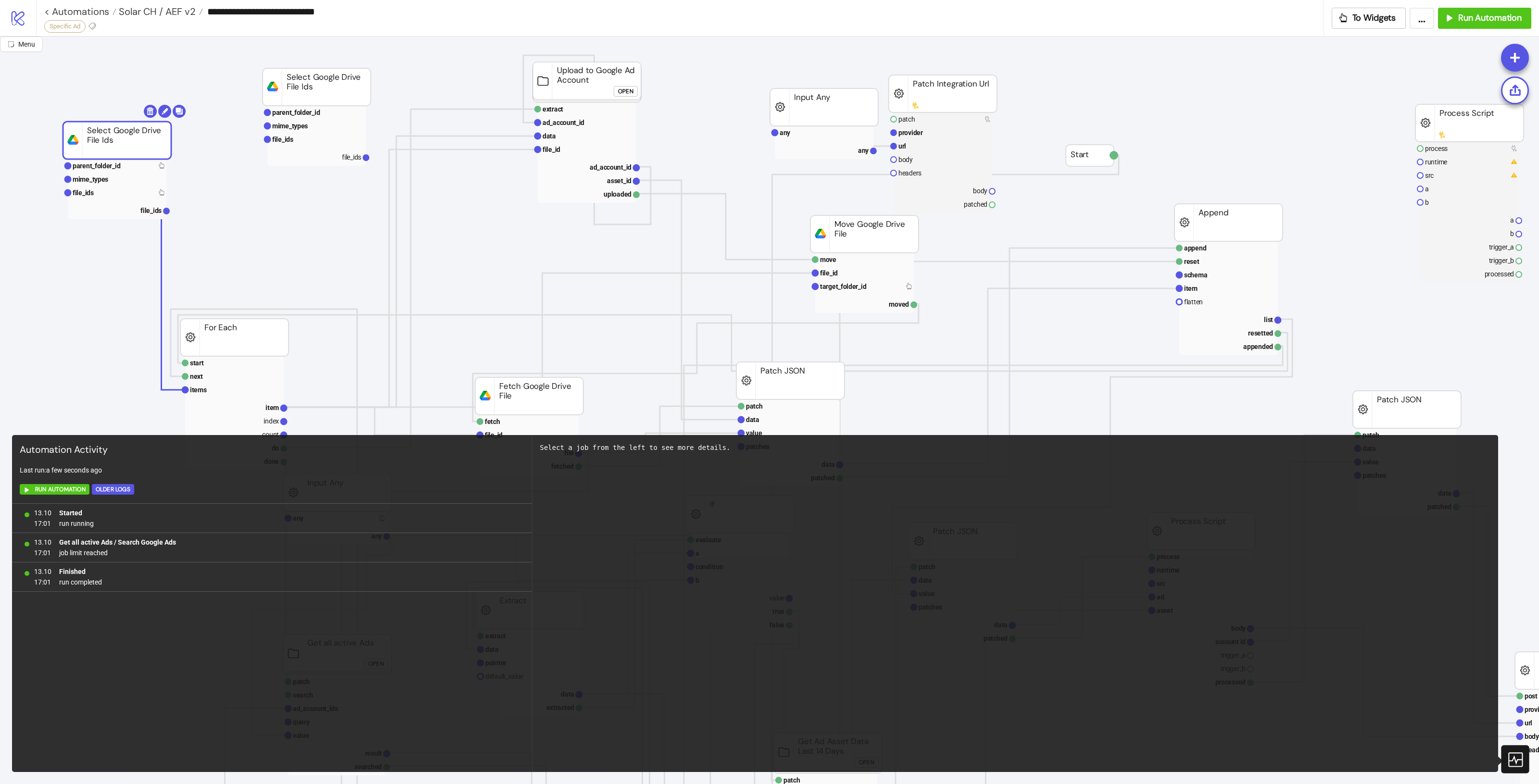
click at [1521, 759] on icon at bounding box center [1515, 759] width 14 height 14
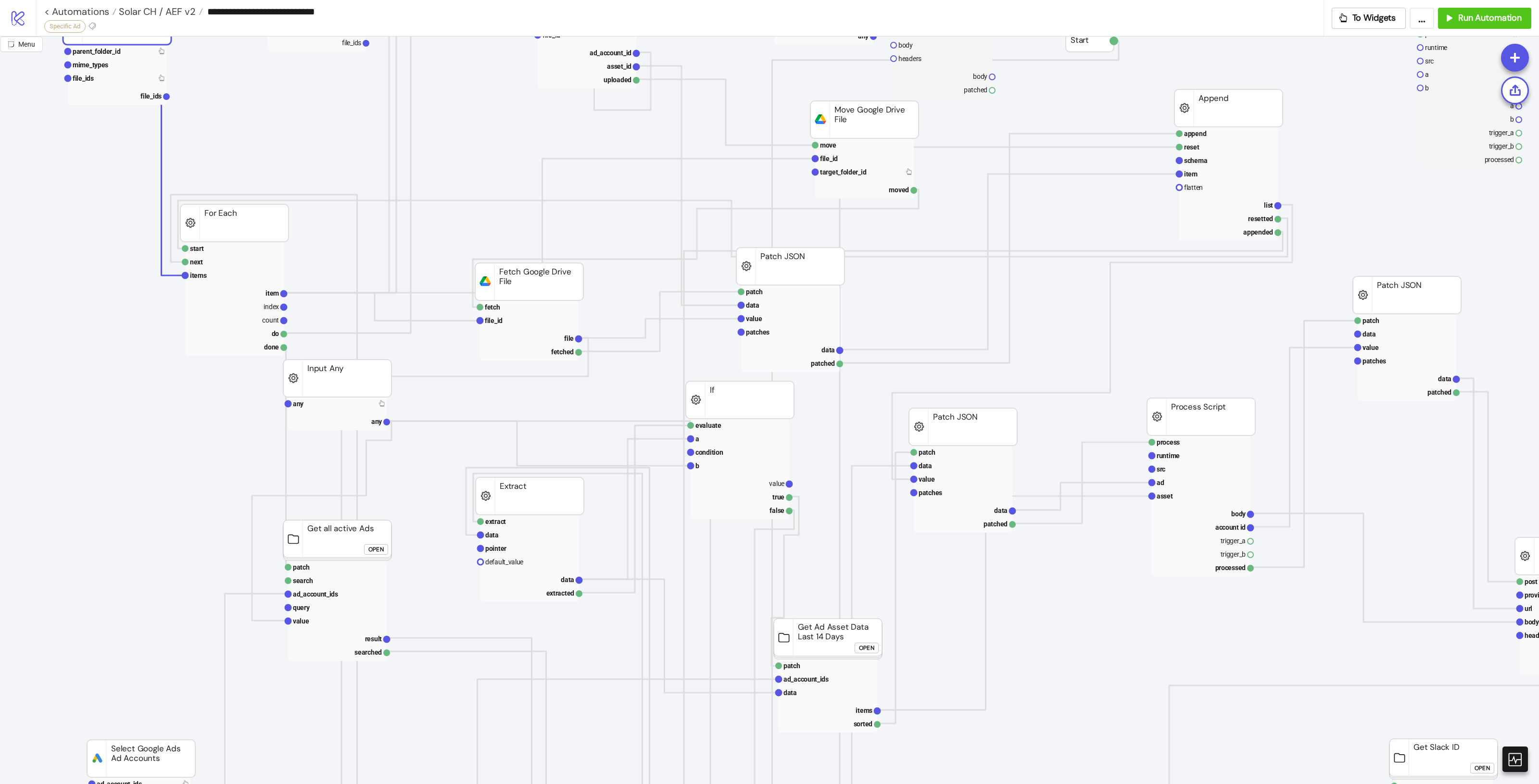
scroll to position [180, 0]
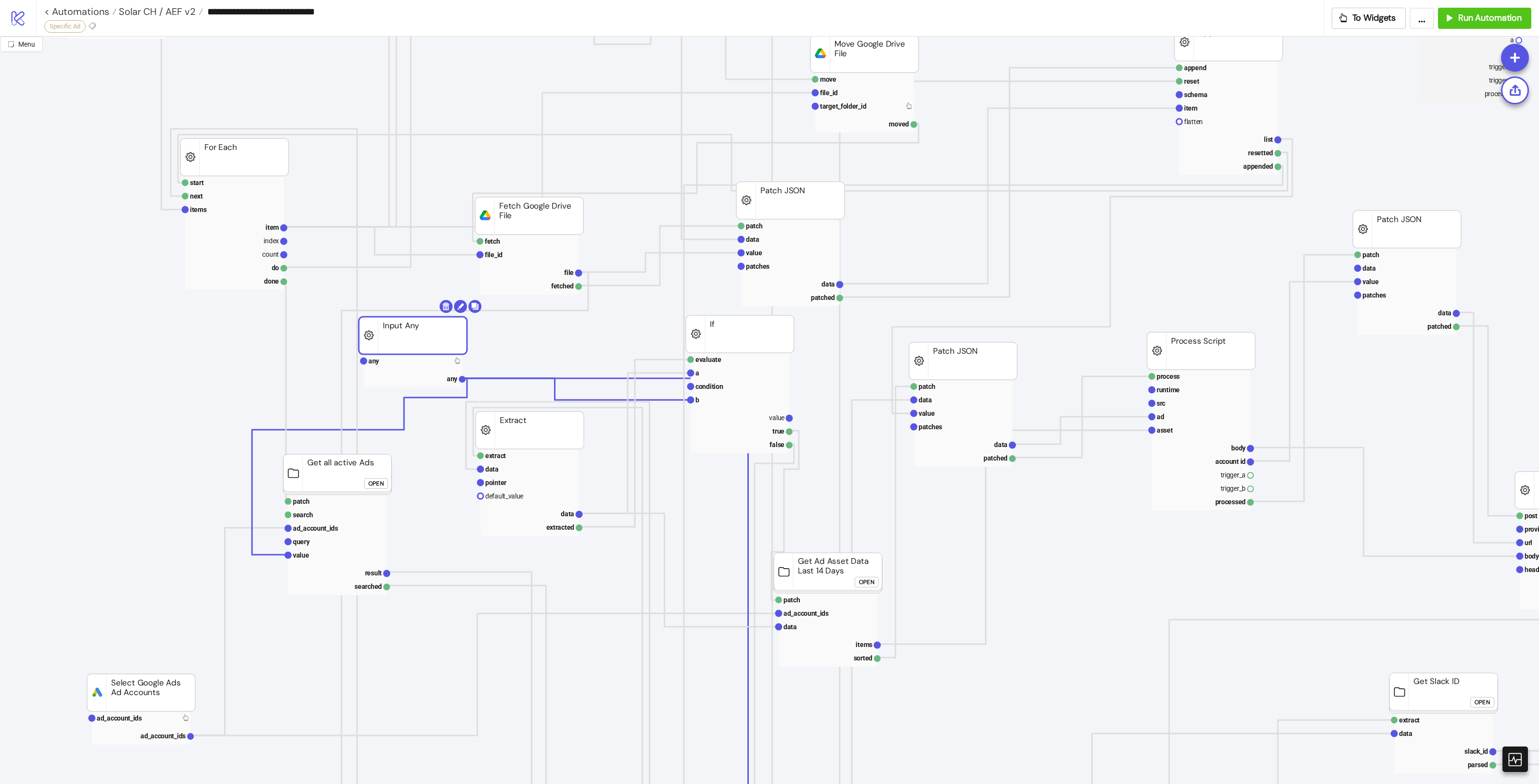
drag, startPoint x: 359, startPoint y: 324, endPoint x: 429, endPoint y: 310, distance: 71.4
click at [383, 490] on foreignobject "Open" at bounding box center [378, 487] width 29 height 19
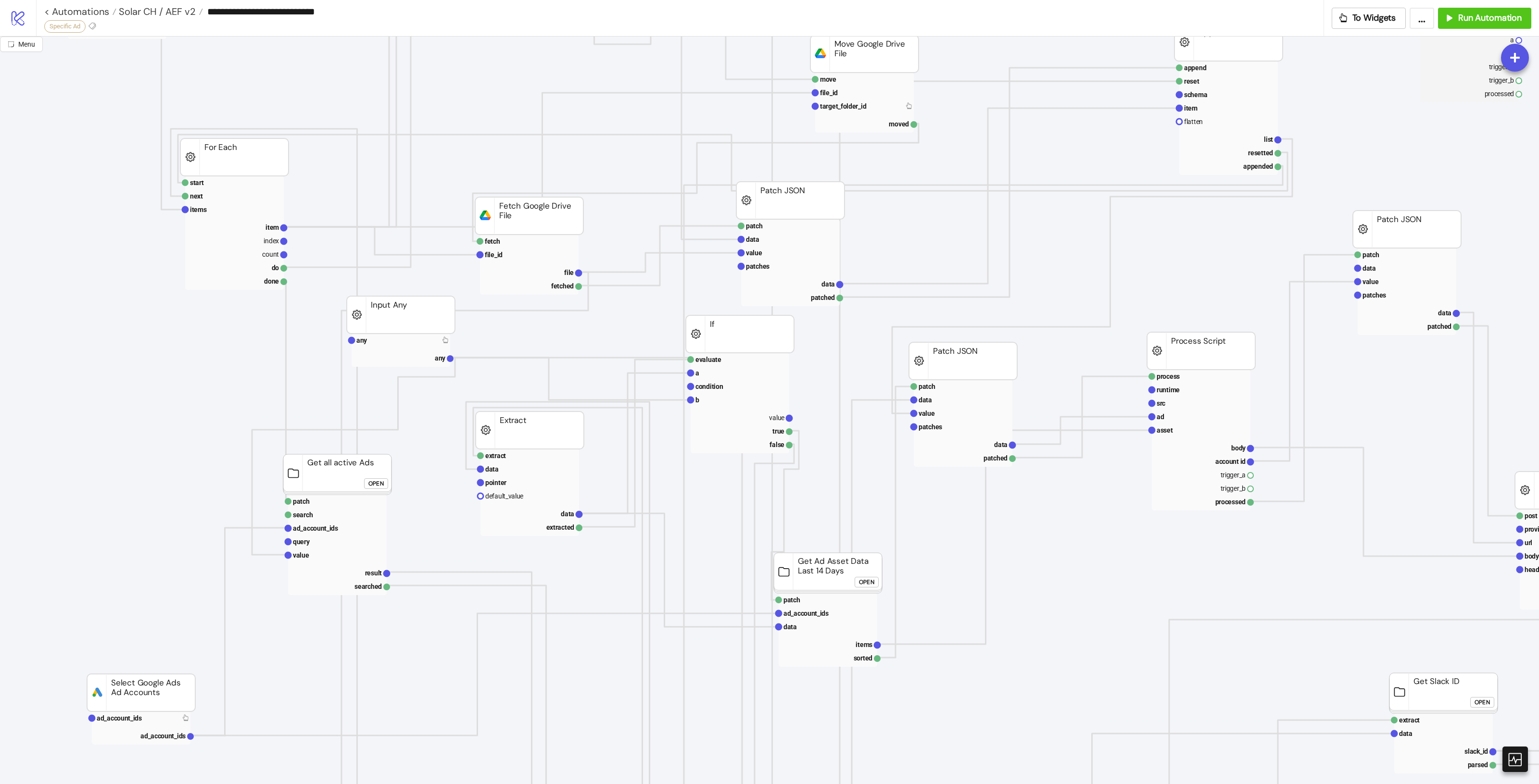
click at [366, 483] on button "Open" at bounding box center [376, 483] width 24 height 10
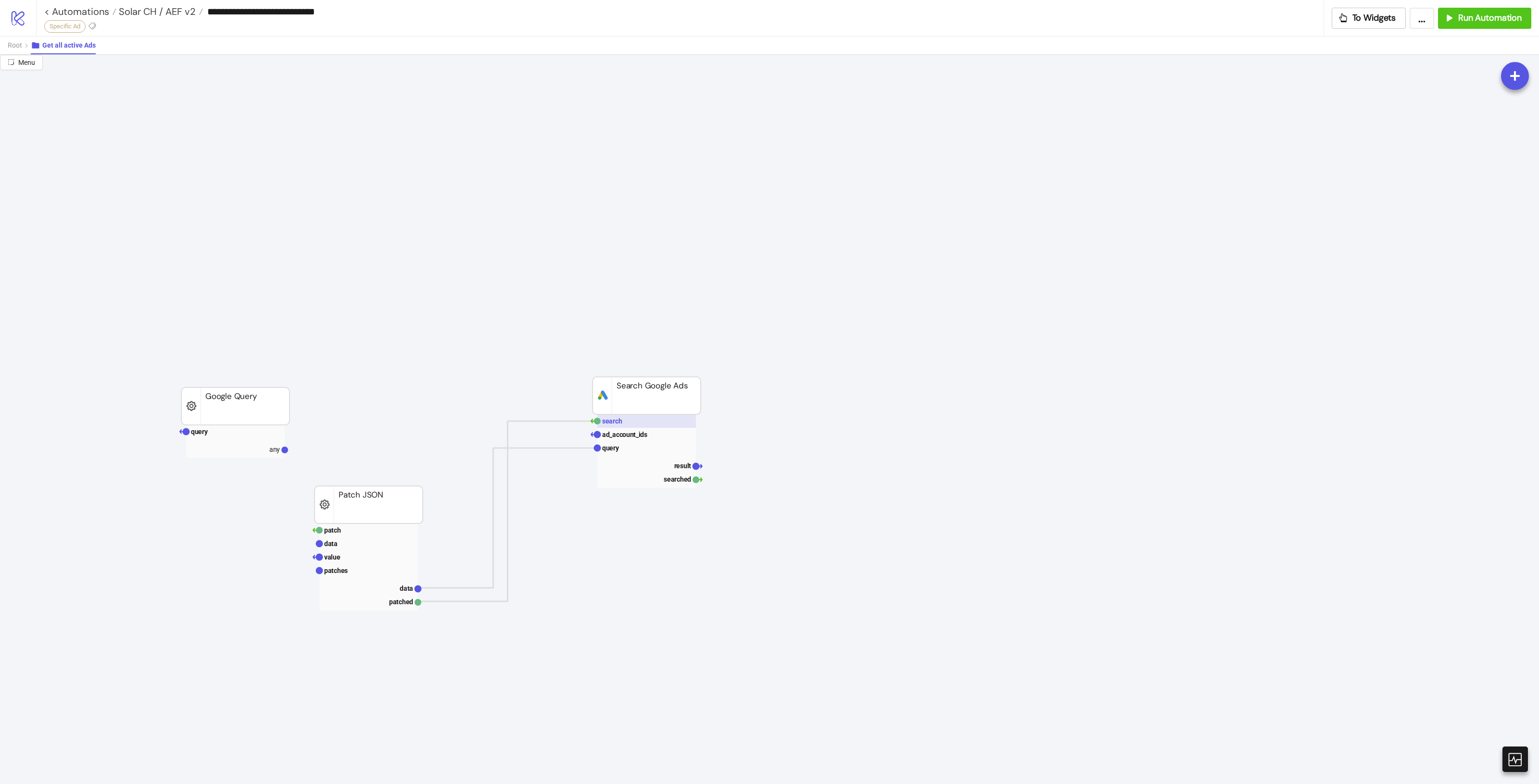
click at [657, 427] on rect at bounding box center [647, 421] width 99 height 14
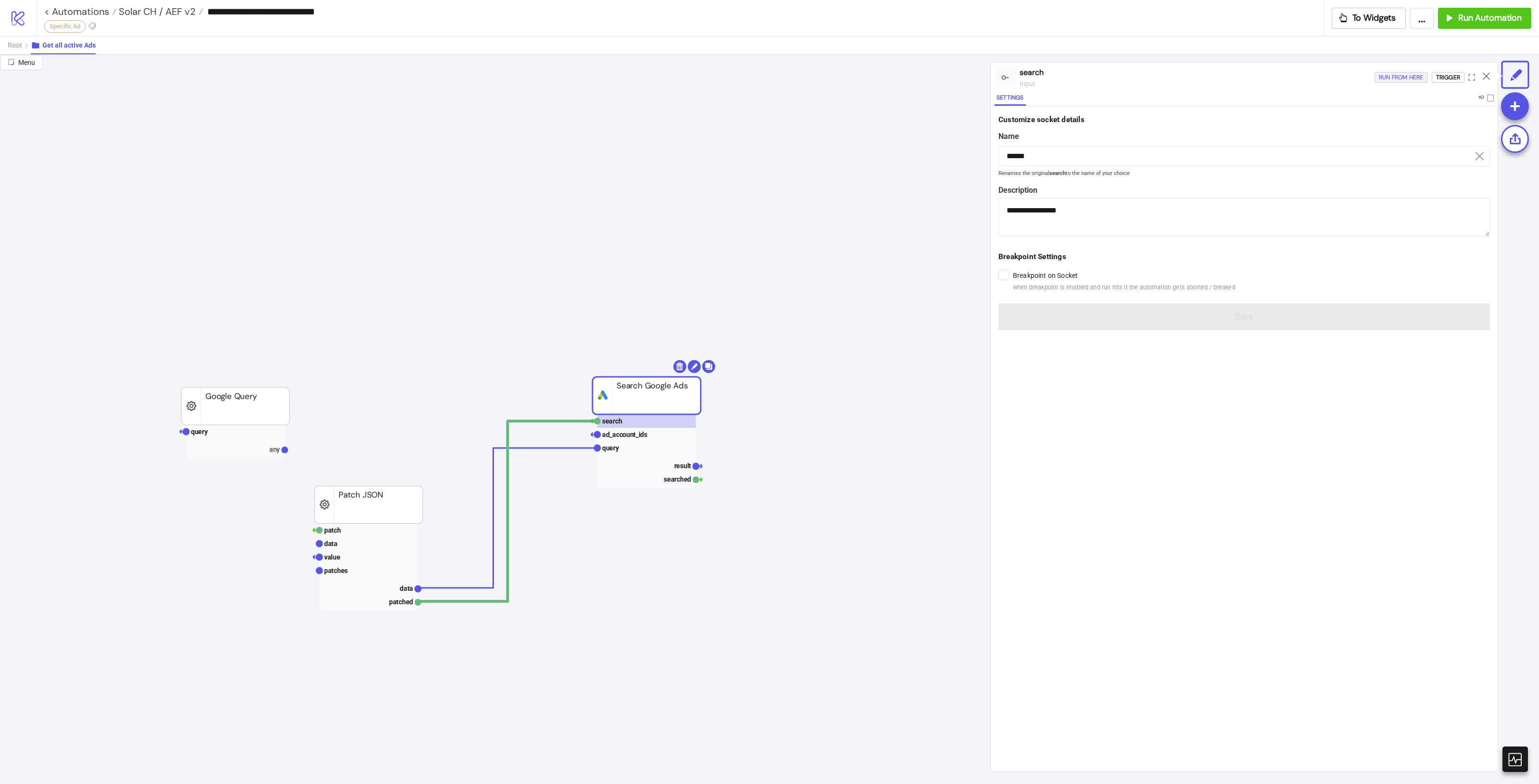
click at [1392, 83] on div "Run from here" at bounding box center [1401, 77] width 45 height 11
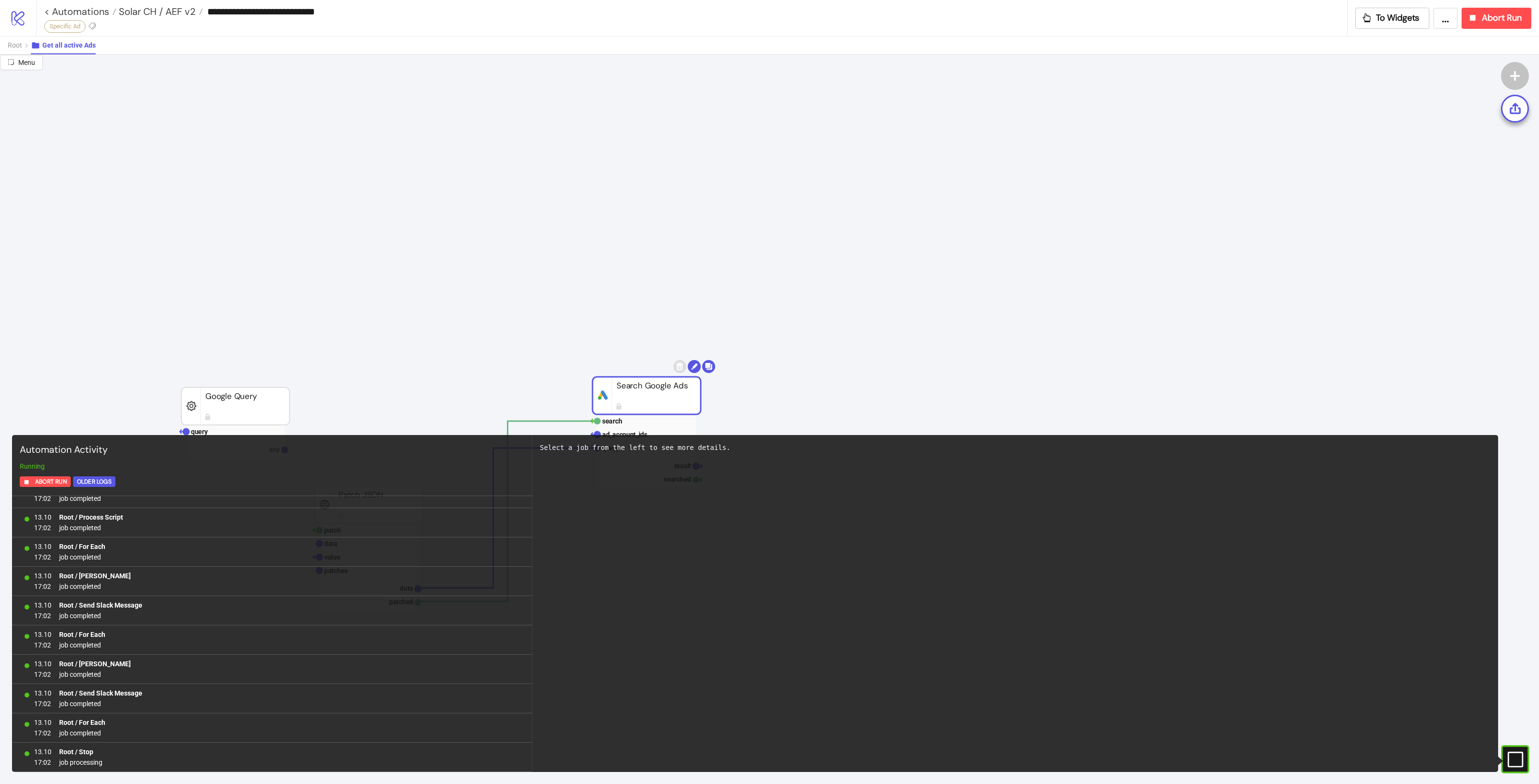
scroll to position [0, 0]
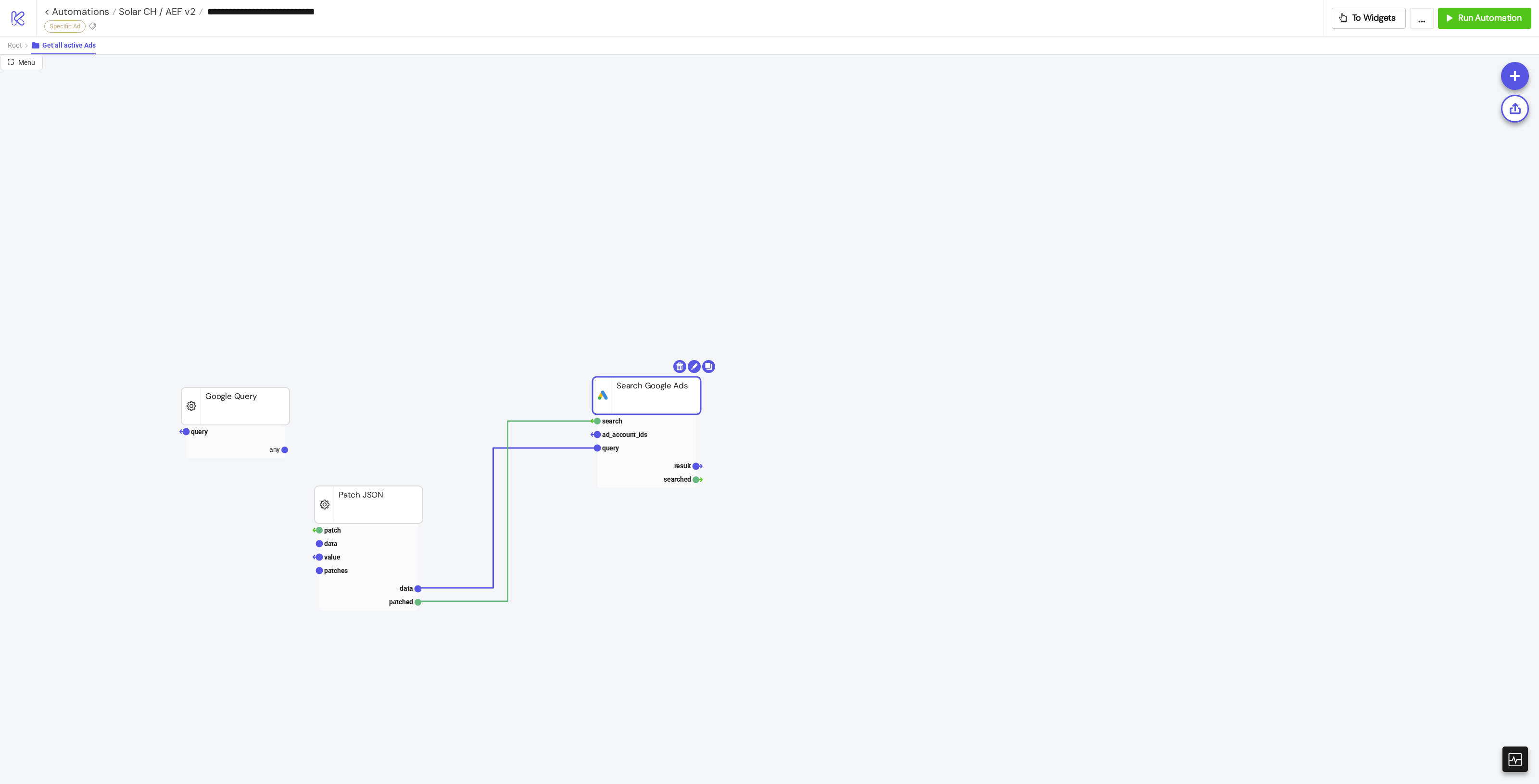
drag, startPoint x: 1155, startPoint y: 341, endPoint x: 1162, endPoint y: 341, distance: 7.0
click at [18, 42] on span "Root" at bounding box center [15, 45] width 14 height 8
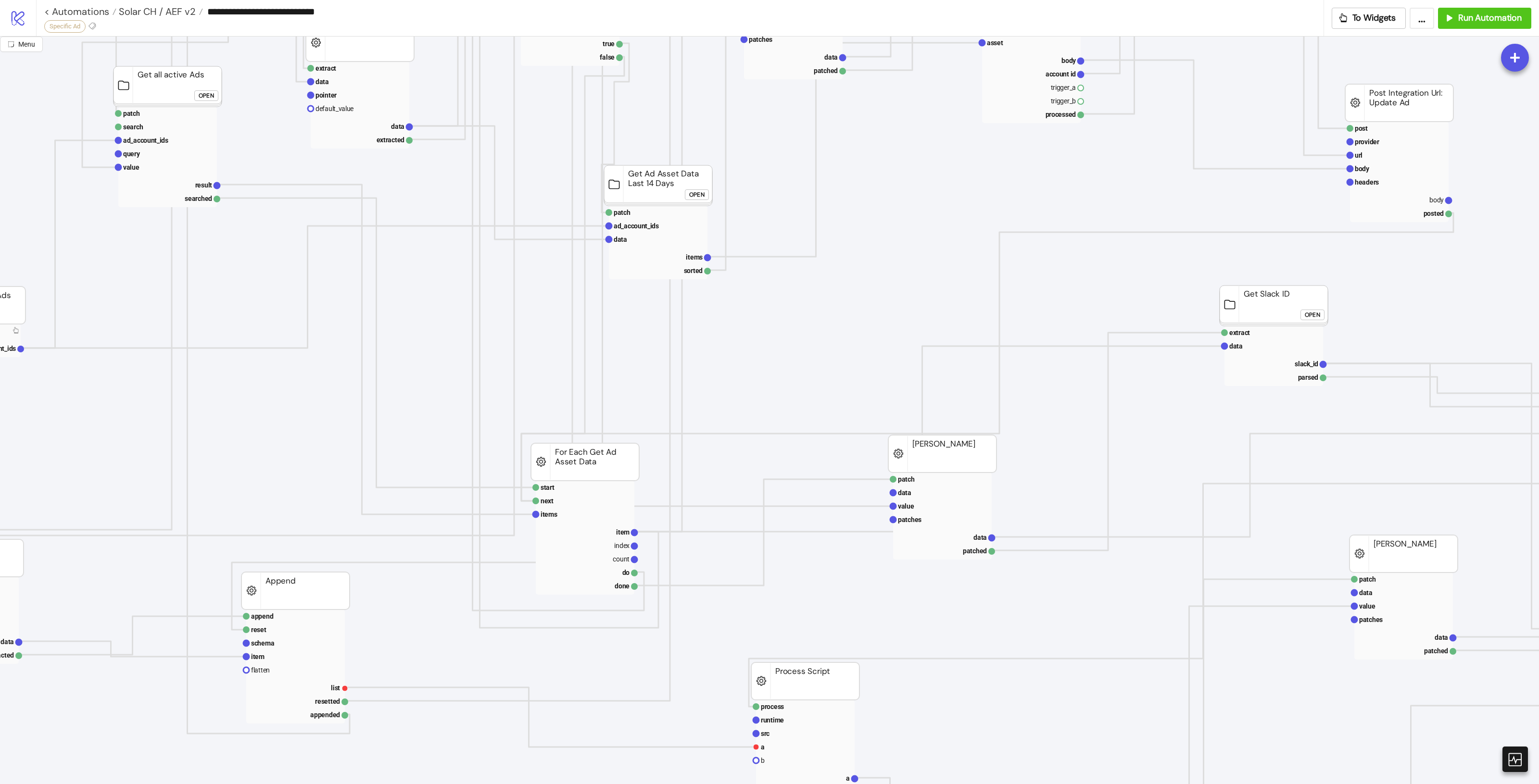
scroll to position [661, 170]
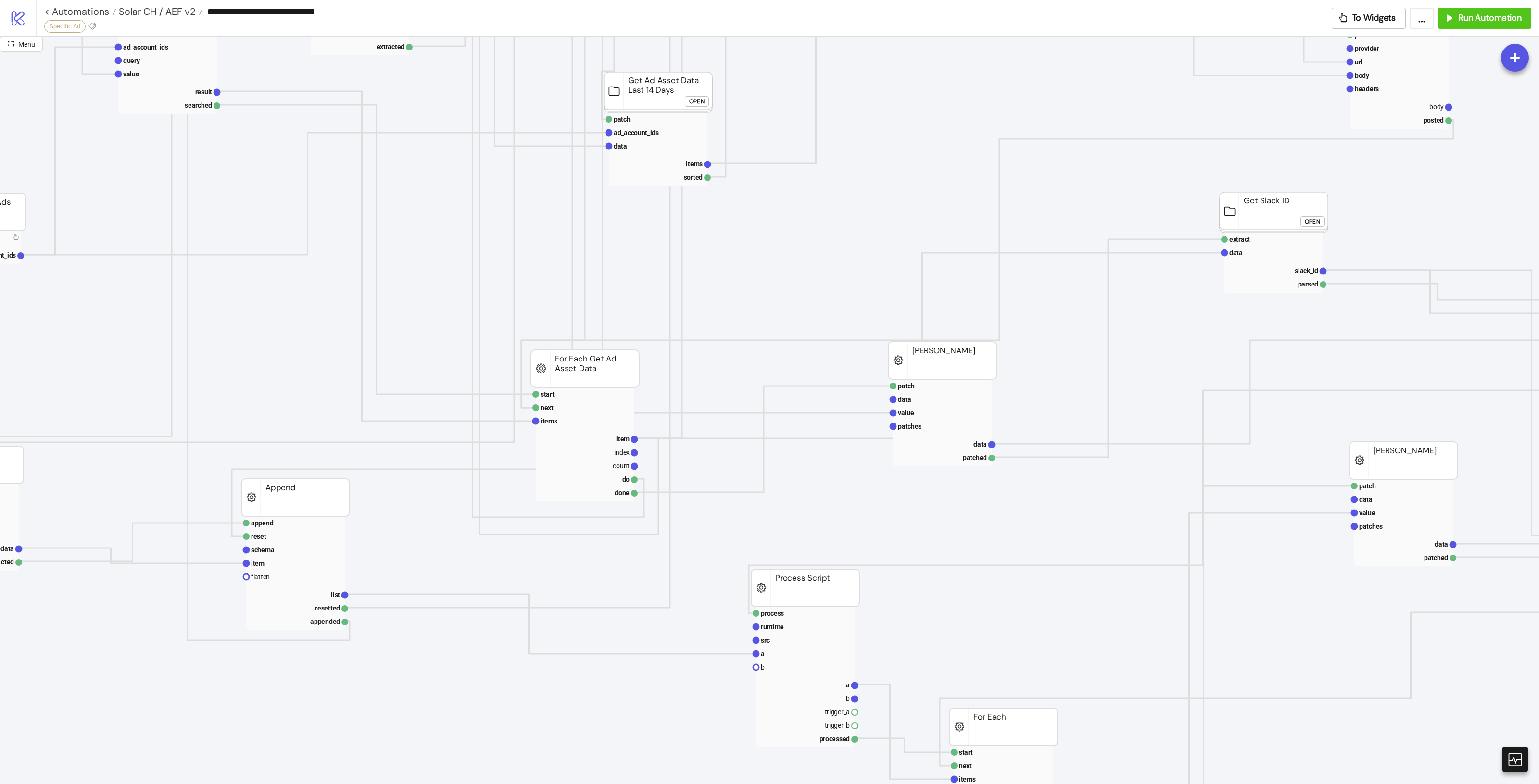
click at [495, 772] on icon "process runtime src a b a b trigger_a trigger_b processed Process Script proces…" at bounding box center [910, 337] width 2160 height 1923
drag, startPoint x: 495, startPoint y: 774, endPoint x: 207, endPoint y: 729, distance: 291.5
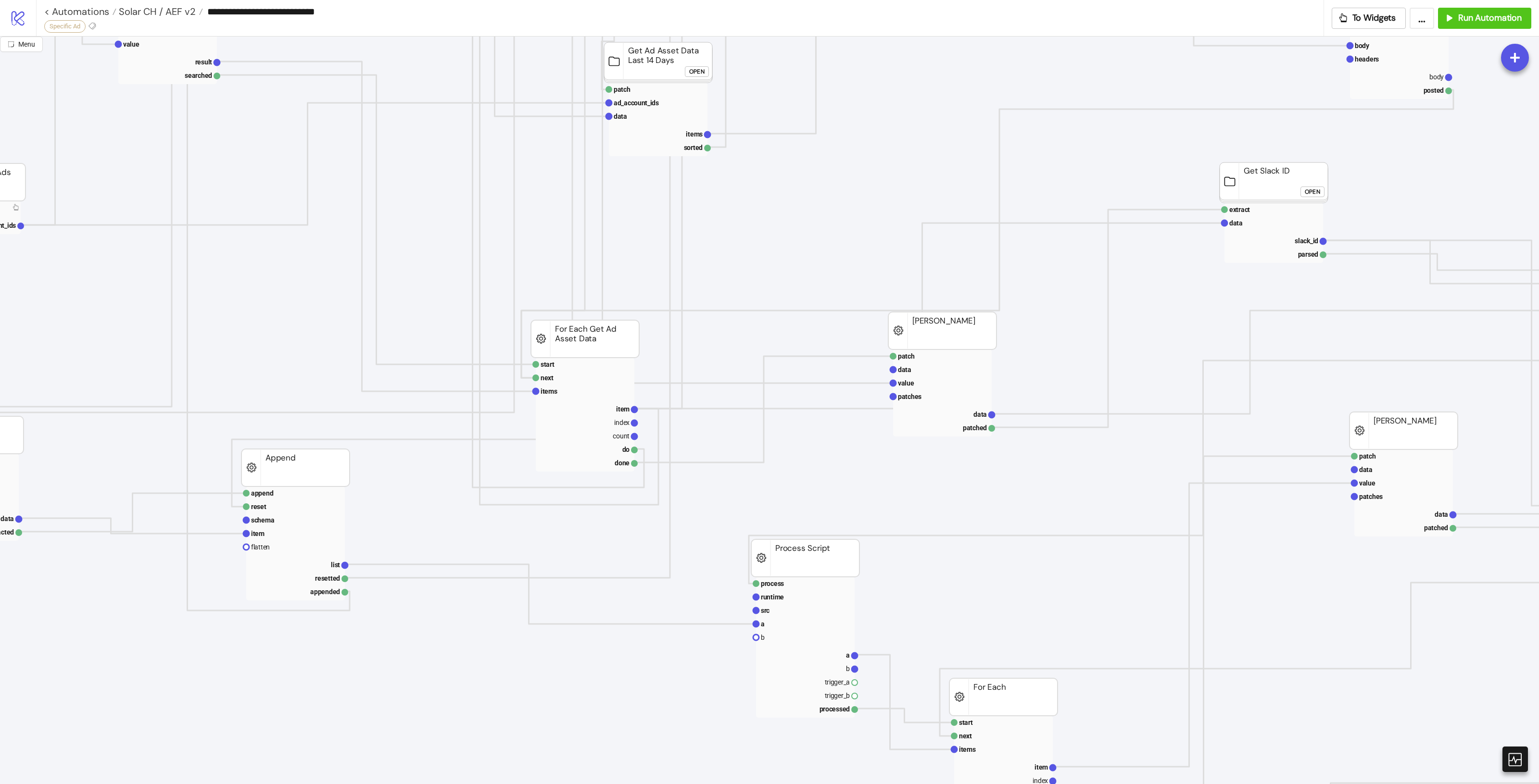
scroll to position [721, 170]
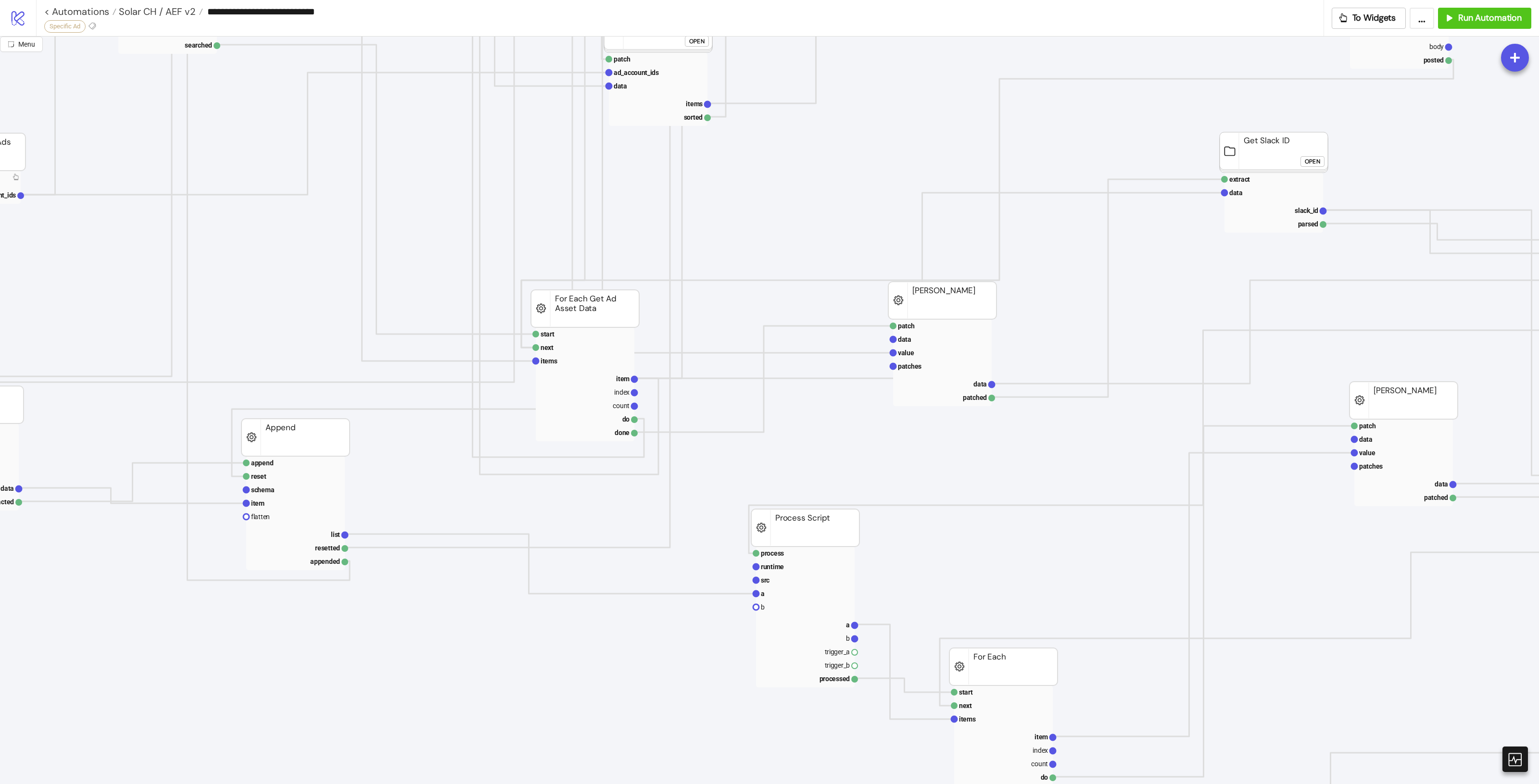
drag, startPoint x: 260, startPoint y: 773, endPoint x: 258, endPoint y: 778, distance: 5.4
click at [258, 774] on icon "process runtime src a b a b trigger_a trigger_b processed Process Script proces…" at bounding box center [910, 277] width 2160 height 1923
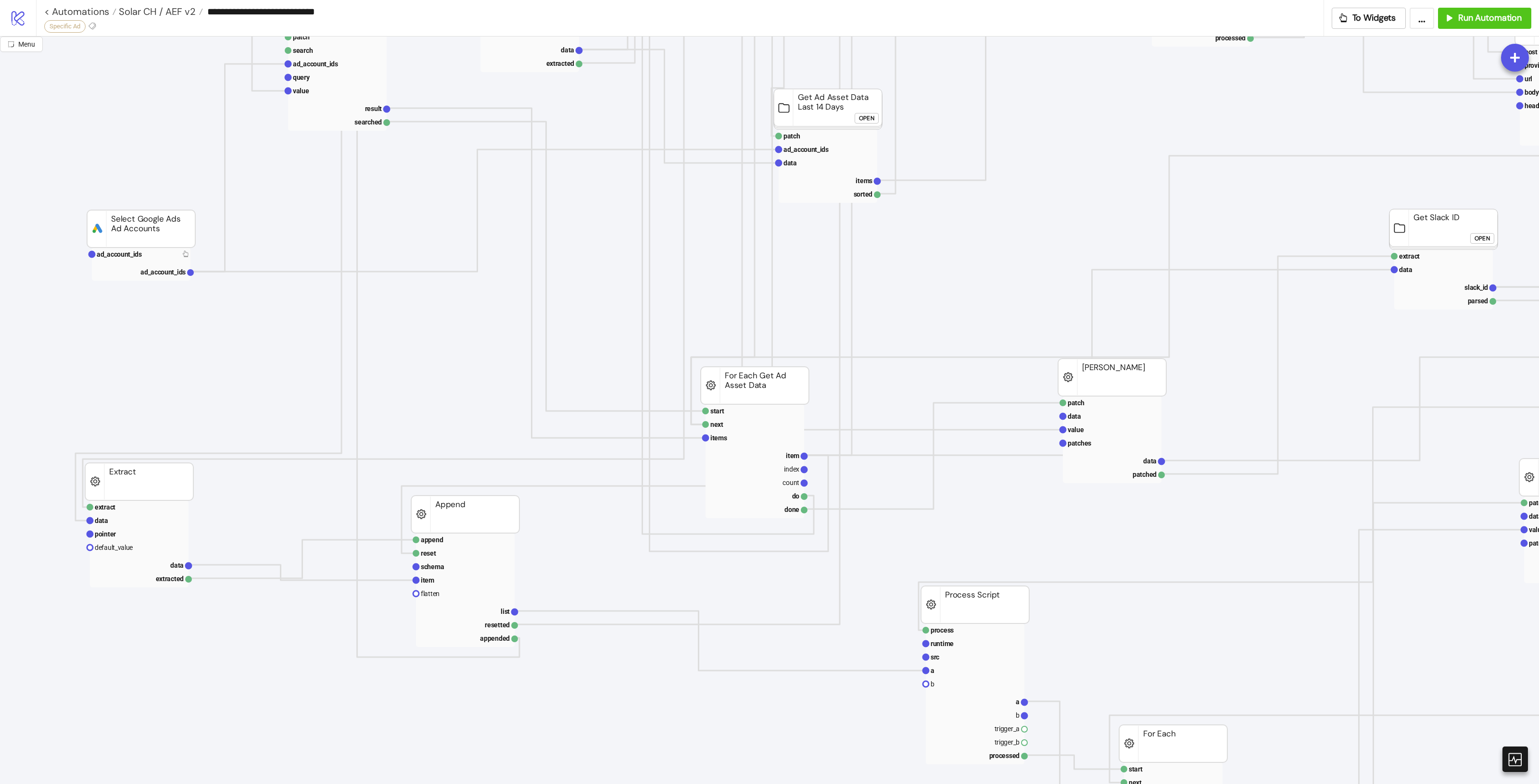
scroll to position [541, 0]
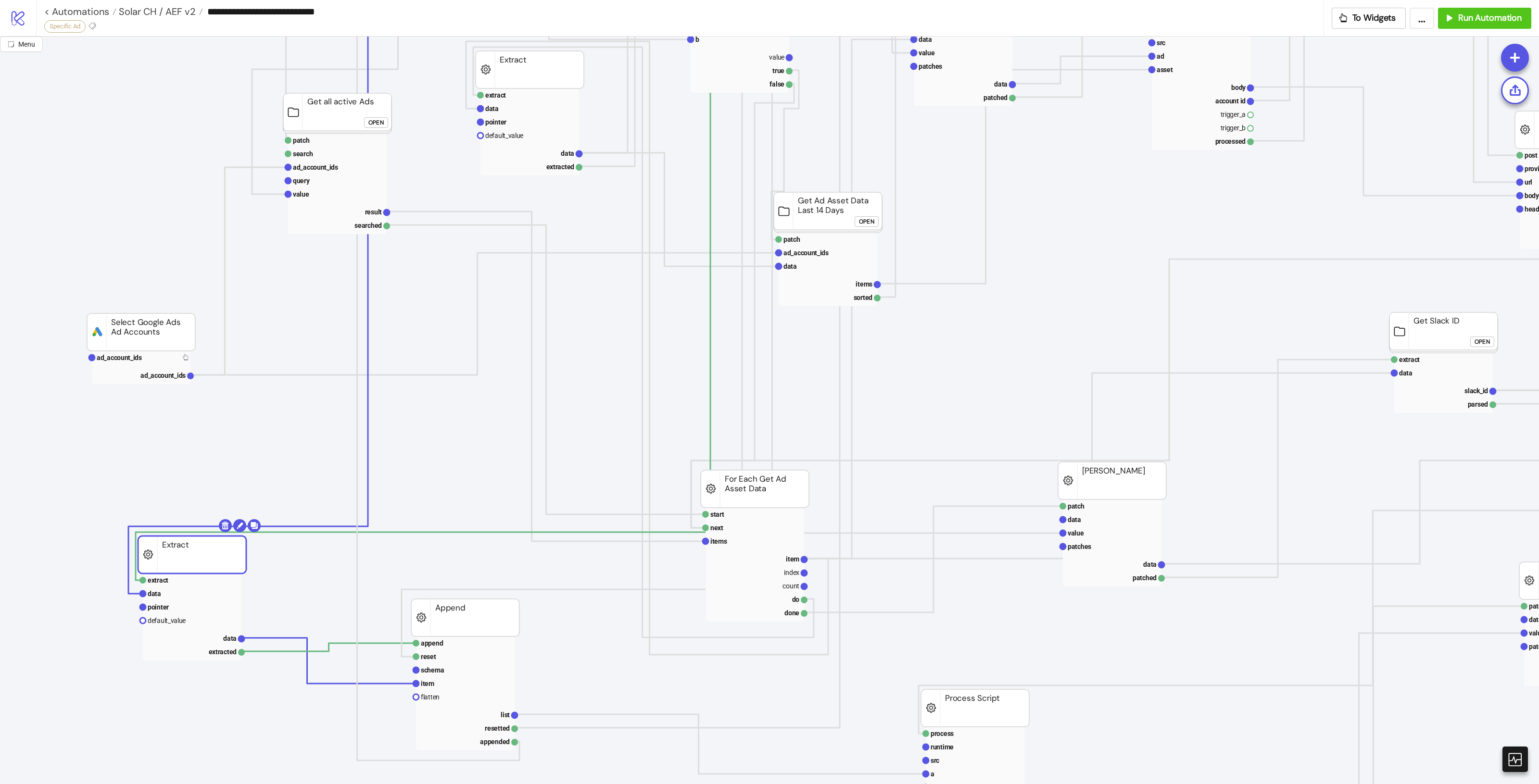
drag, startPoint x: 210, startPoint y: 560, endPoint x: 215, endPoint y: 542, distance: 18.7
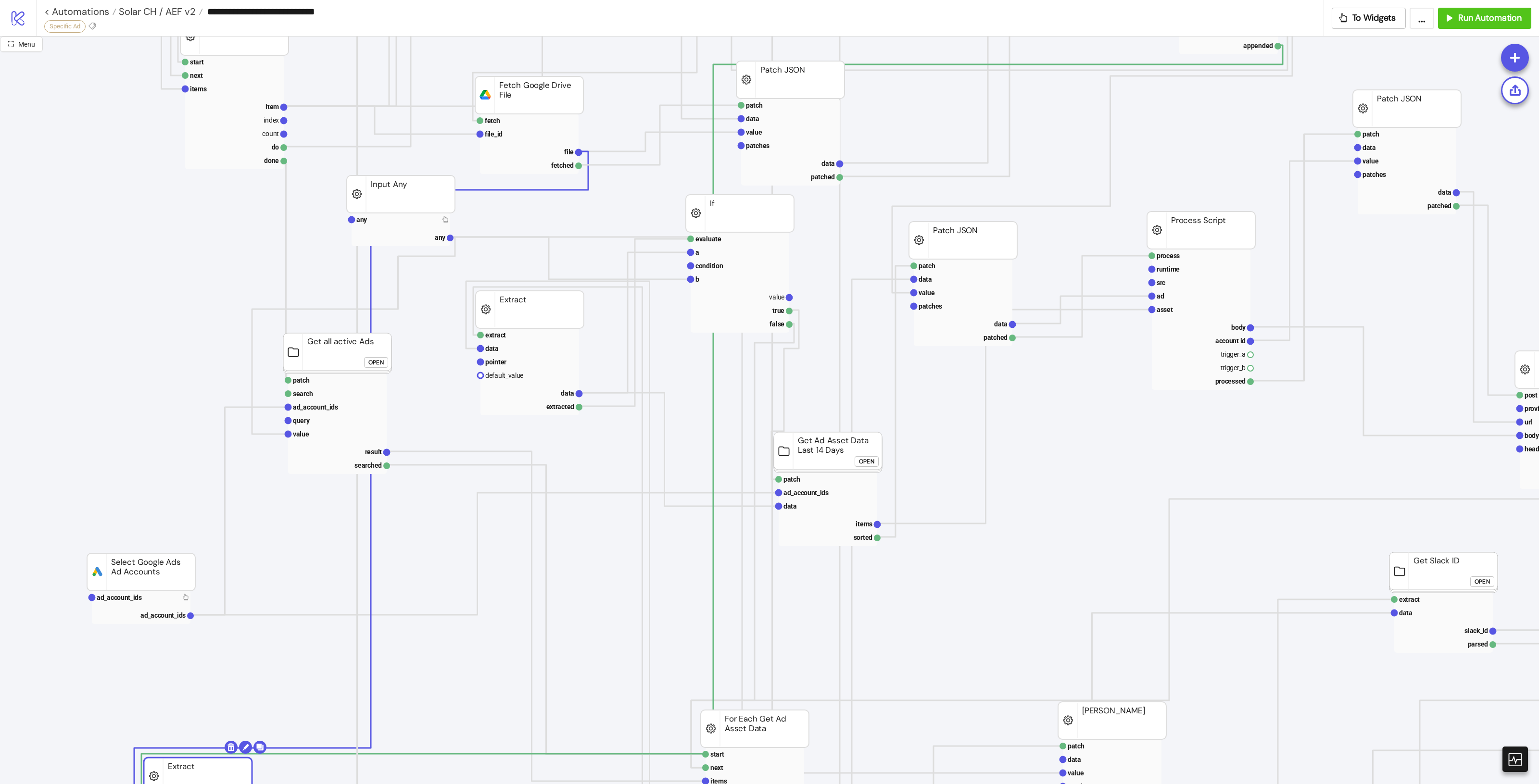
scroll to position [301, 0]
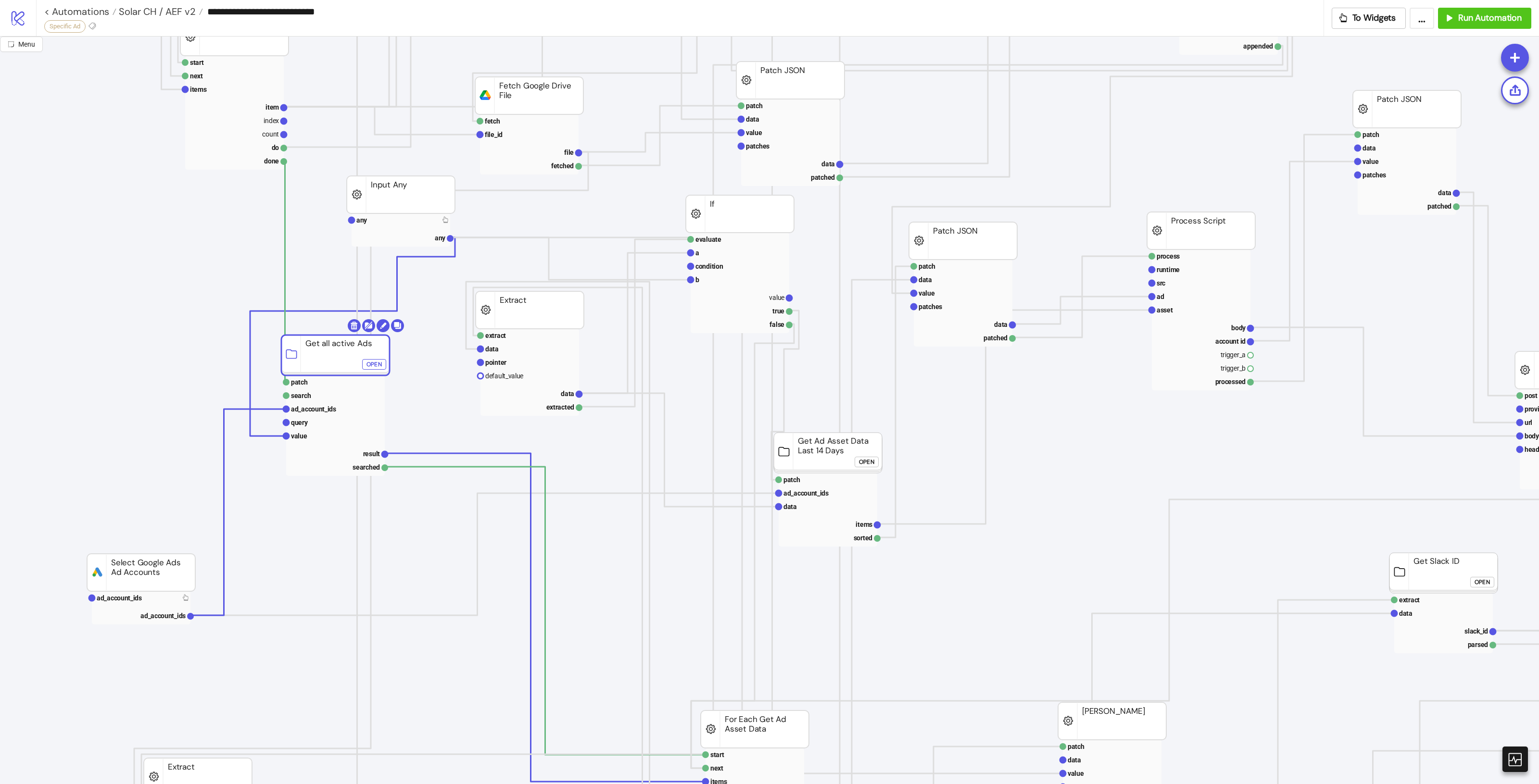
drag, startPoint x: 337, startPoint y: 341, endPoint x: 327, endPoint y: 349, distance: 12.8
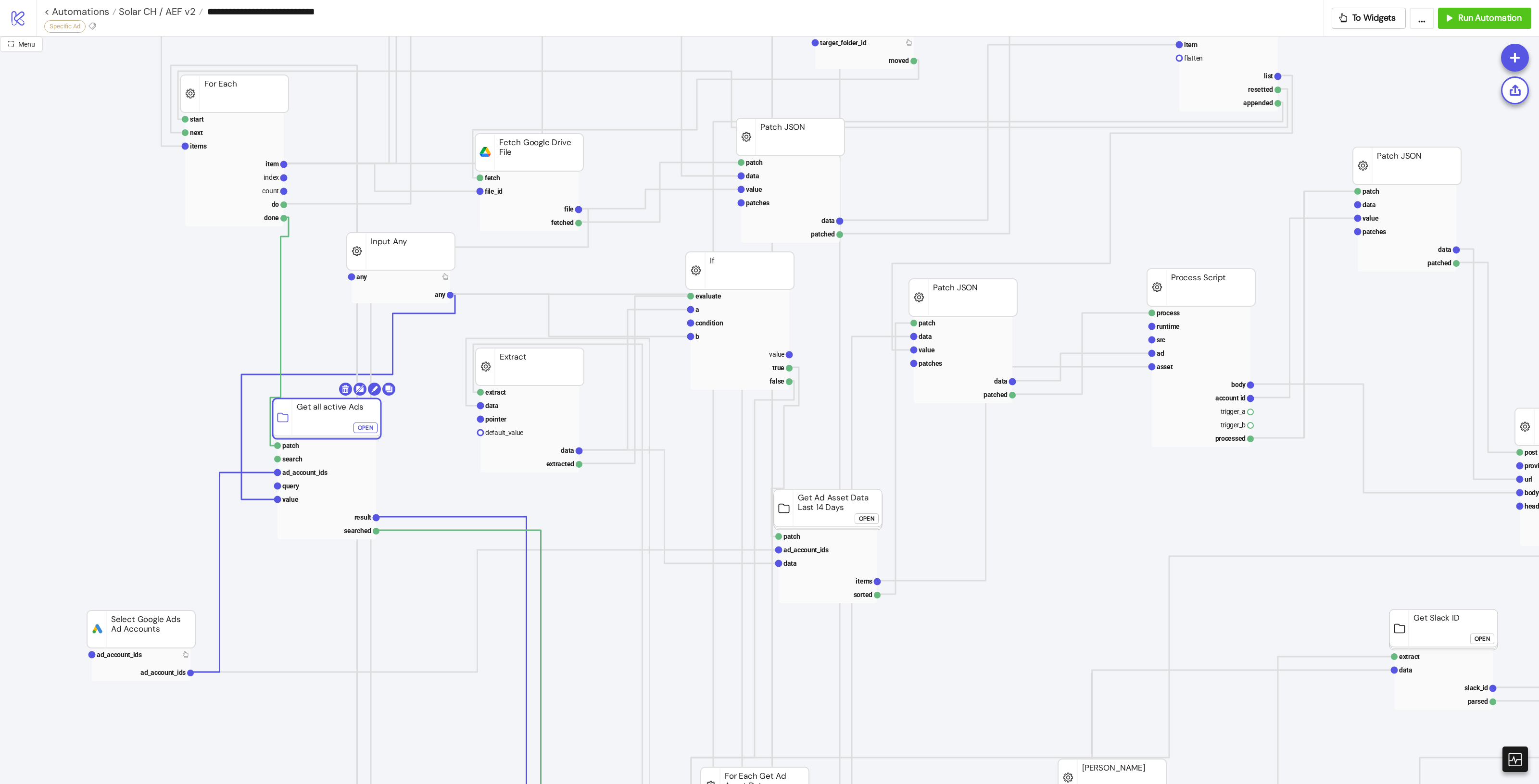
scroll to position [180, 0]
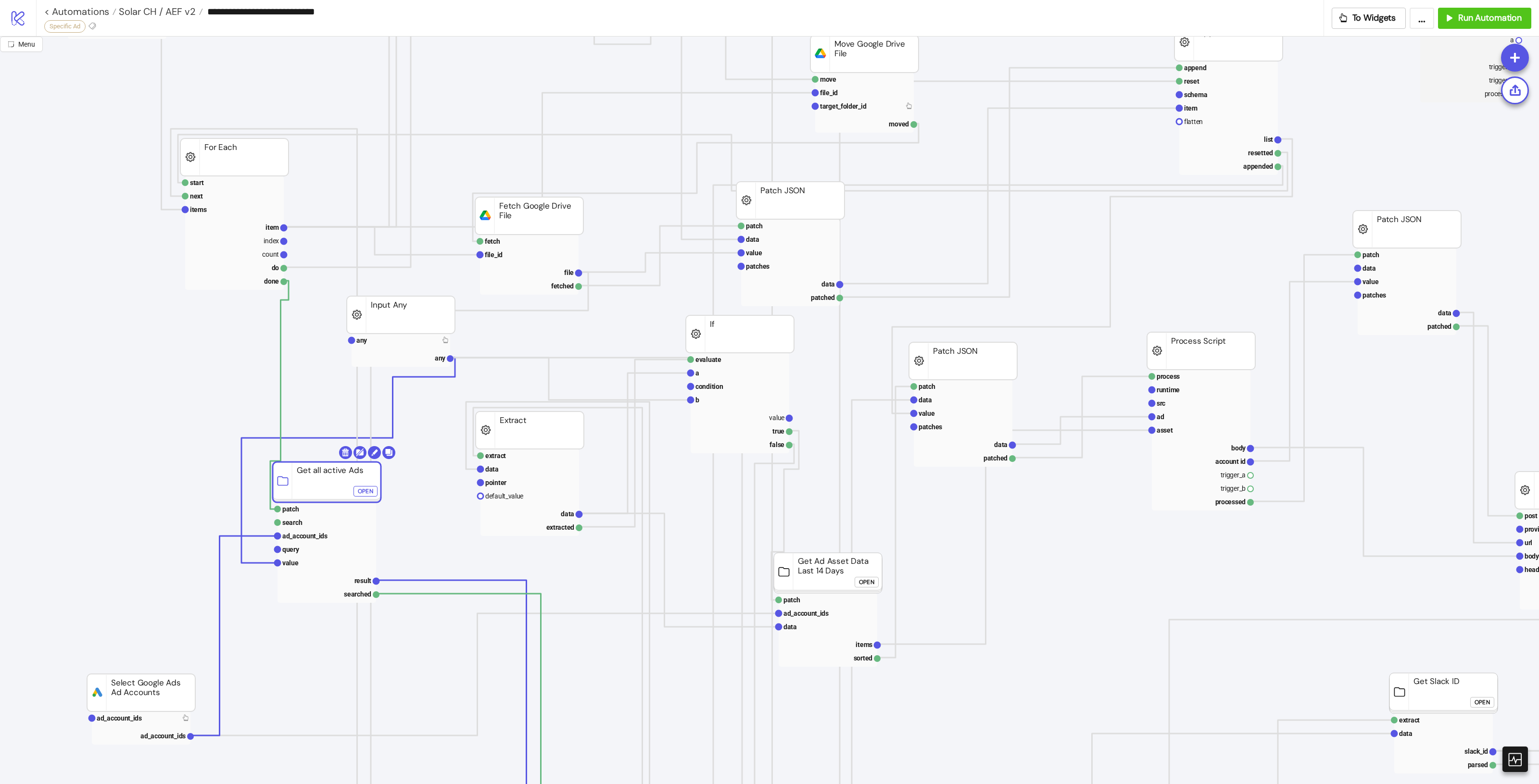
click at [371, 490] on div "Open" at bounding box center [365, 491] width 15 height 11
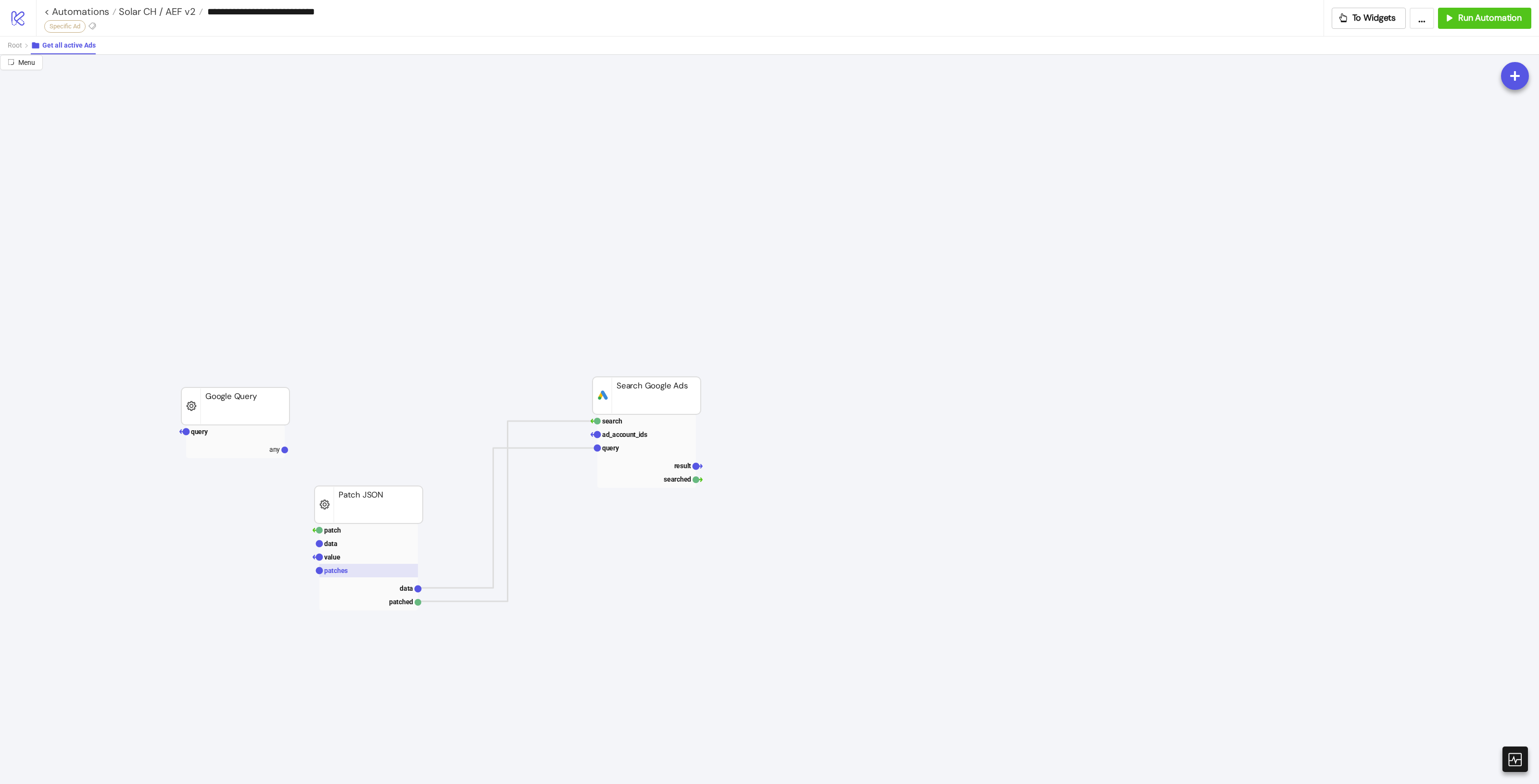
click at [375, 571] on rect at bounding box center [369, 570] width 99 height 14
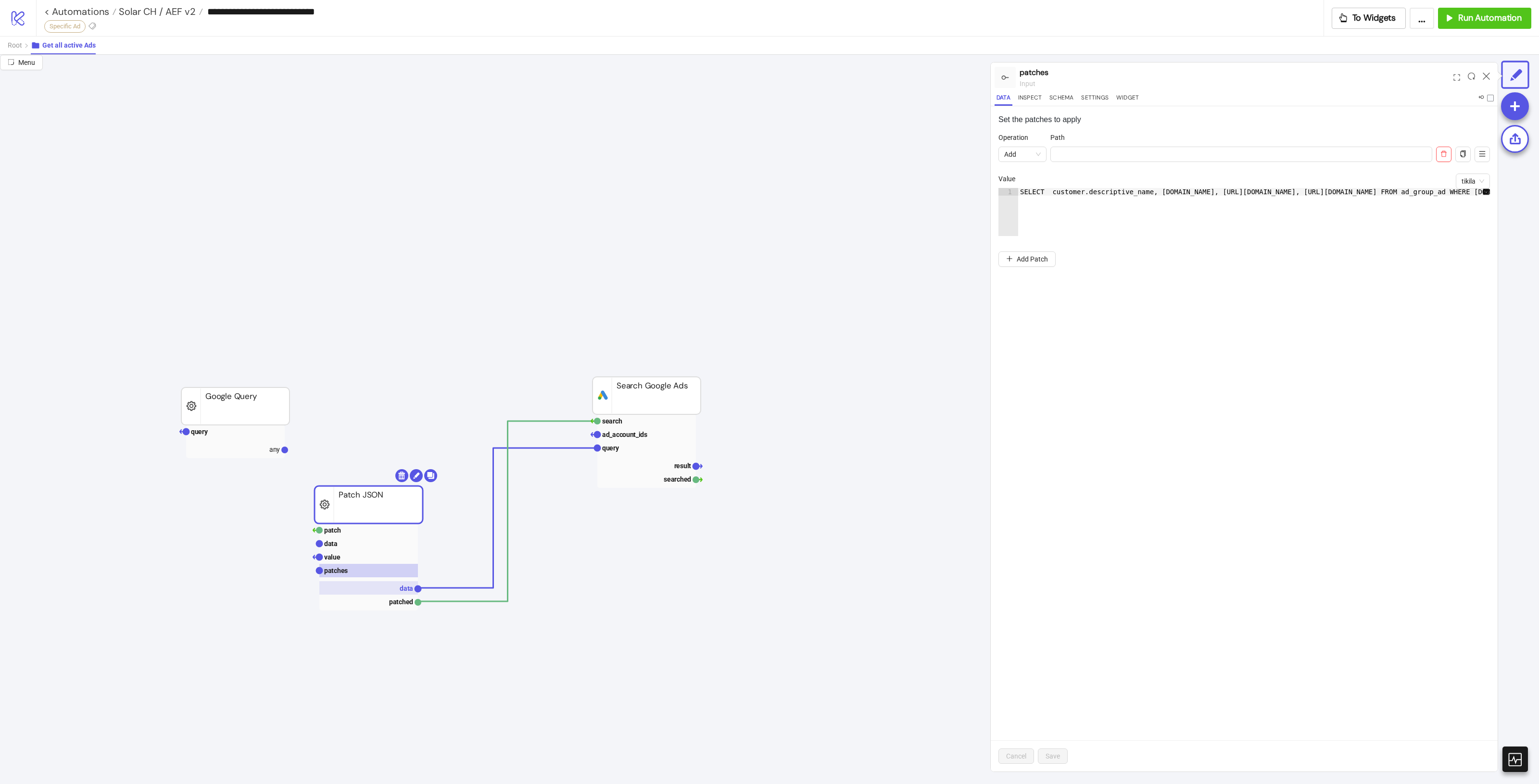
click at [400, 586] on rect at bounding box center [369, 588] width 99 height 14
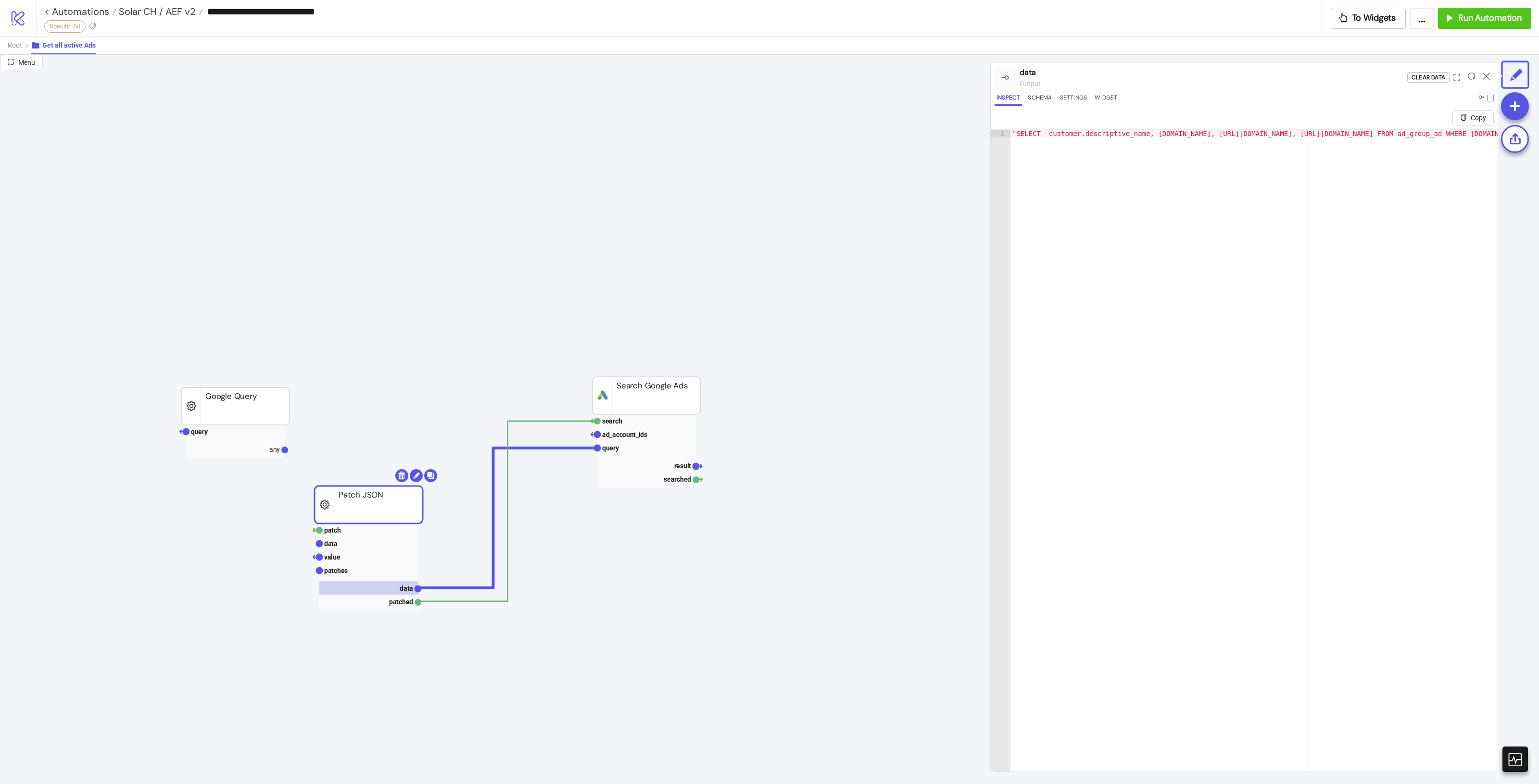
type textarea "**********"
click at [1162, 136] on div ""SELECT customer.descriptive_name, [DOMAIN_NAME], [URL][DOMAIN_NAME], [URL][DOM…" at bounding box center [1509, 470] width 996 height 680
click at [1162, 132] on div ""SELECT customer.descriptive_name, [DOMAIN_NAME], [URL][DOMAIN_NAME], [URL][DOM…" at bounding box center [1509, 470] width 996 height 680
click at [11, 52] on button "Root" at bounding box center [19, 45] width 23 height 18
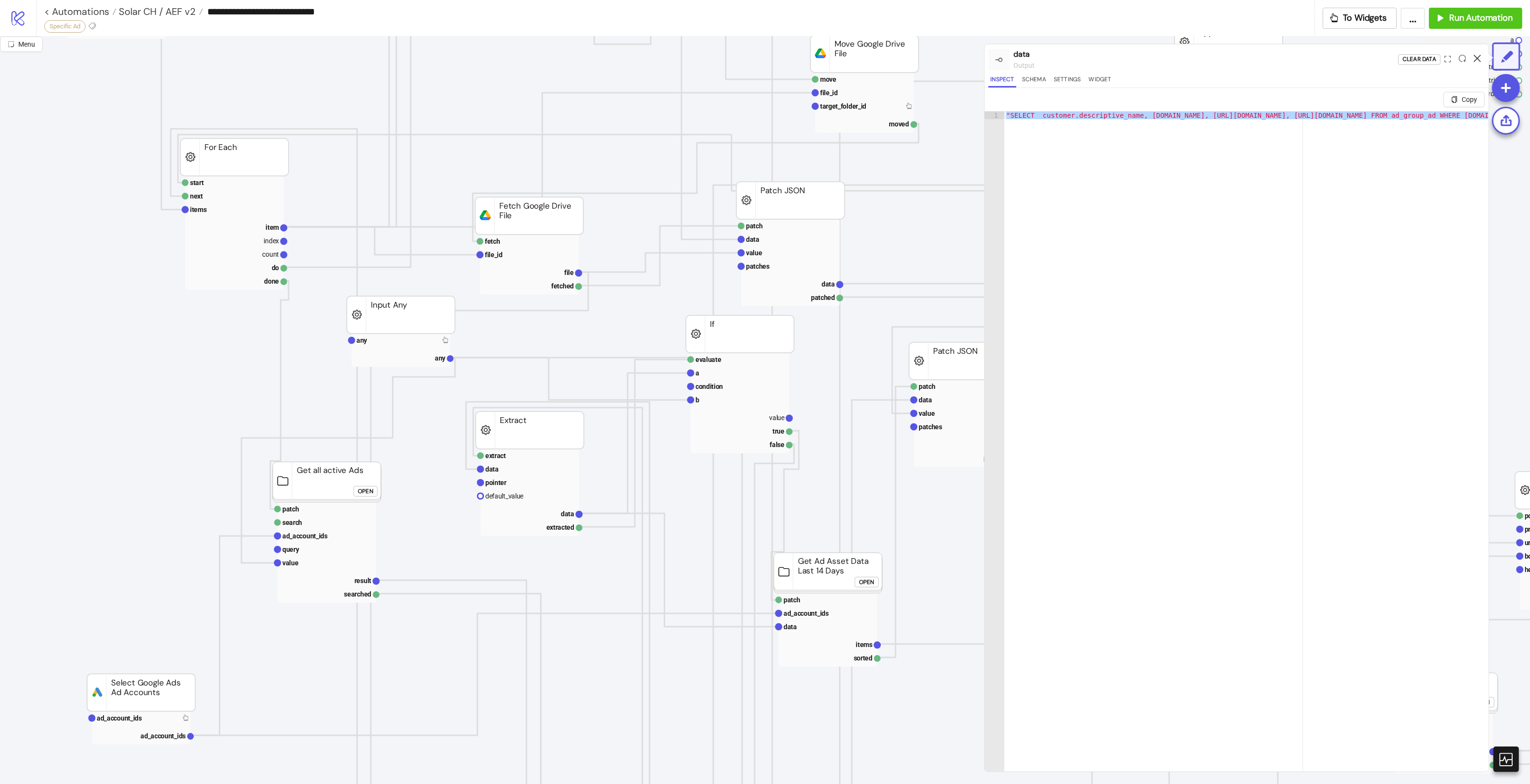
click at [1481, 55] on icon at bounding box center [1477, 58] width 7 height 7
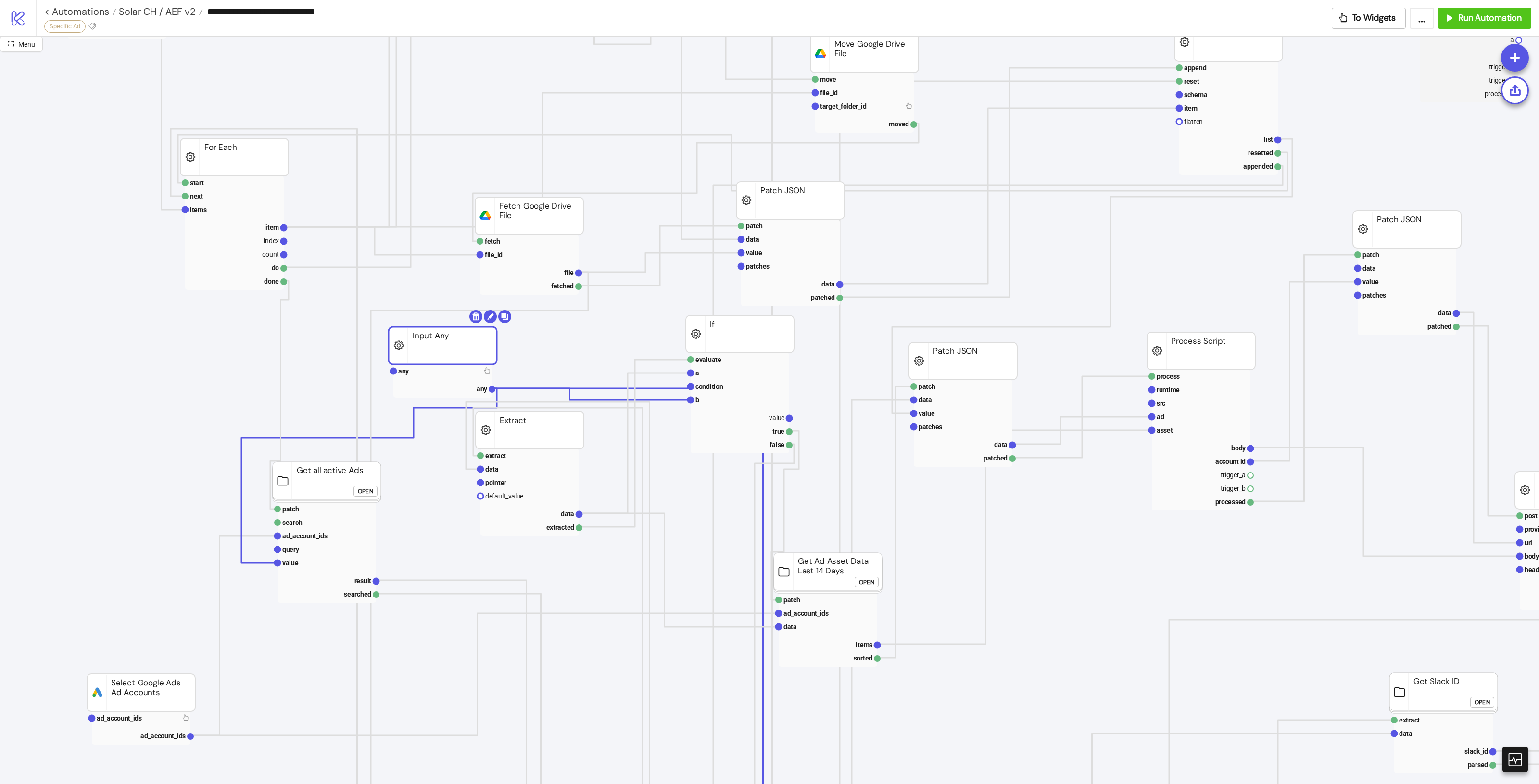
drag, startPoint x: 424, startPoint y: 325, endPoint x: 427, endPoint y: 337, distance: 12.4
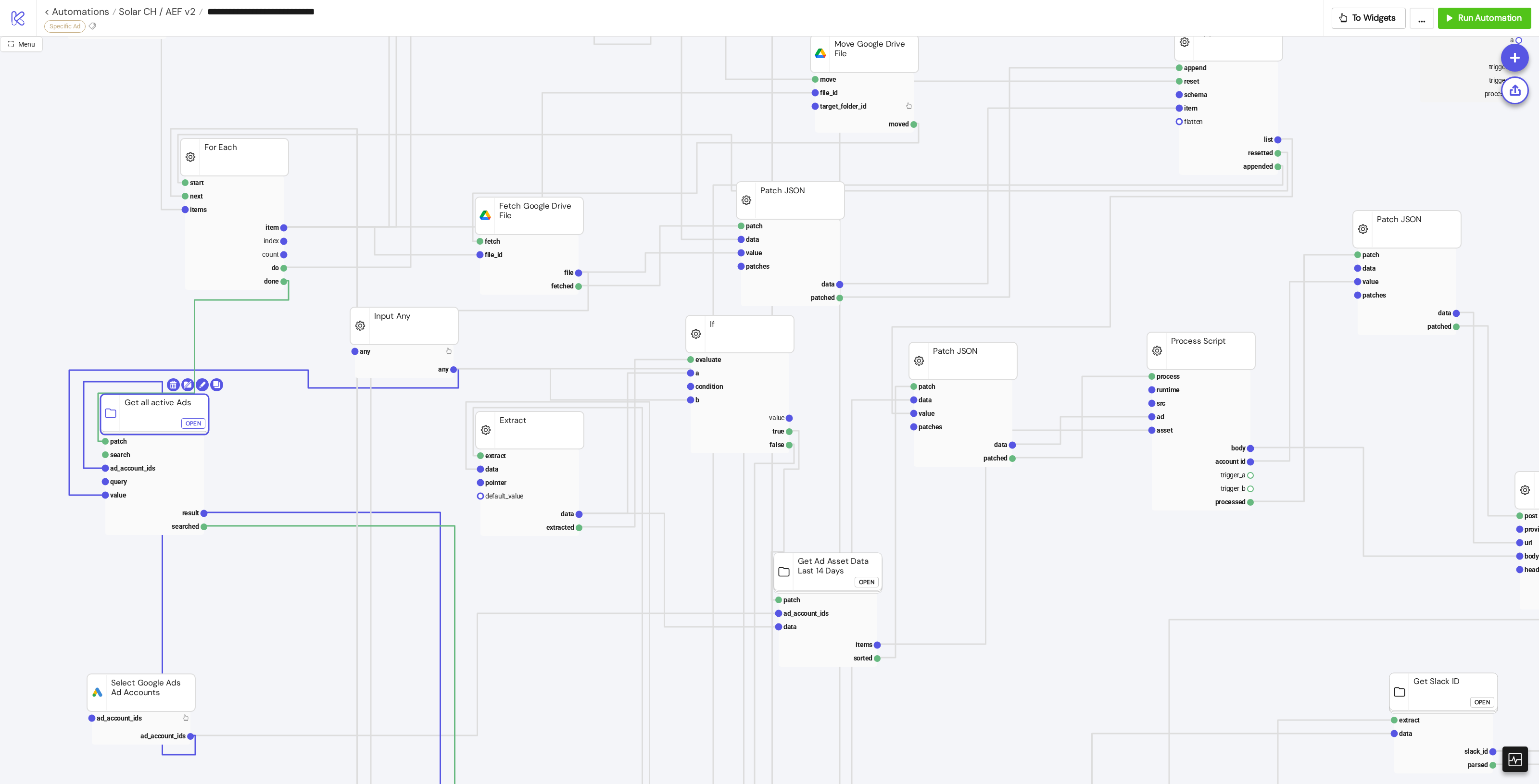
drag, startPoint x: 263, startPoint y: 483, endPoint x: 132, endPoint y: 410, distance: 150.0
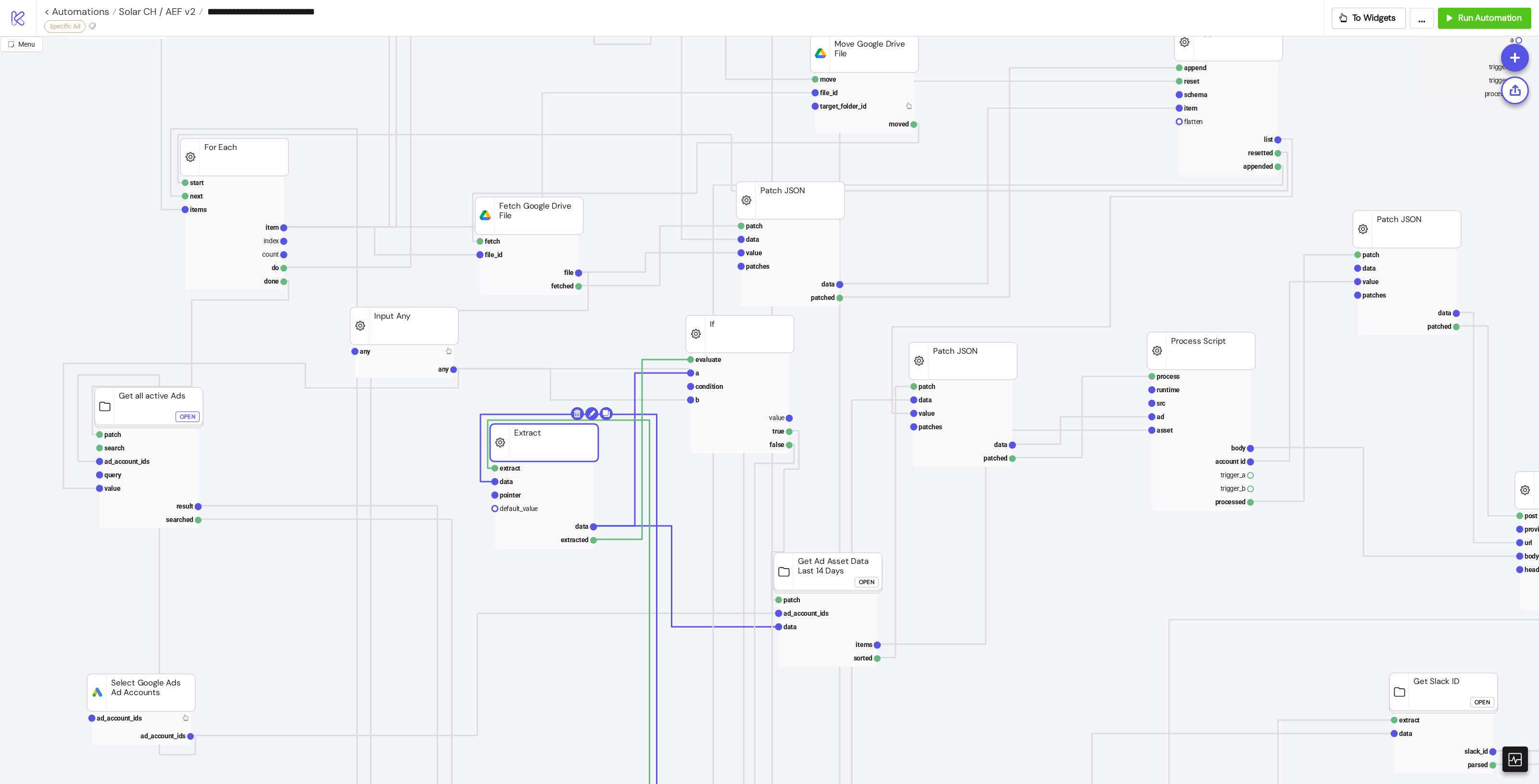
drag, startPoint x: 551, startPoint y: 424, endPoint x: 566, endPoint y: 436, distance: 19.2
click at [178, 411] on foreignobject "Open" at bounding box center [190, 420] width 29 height 19
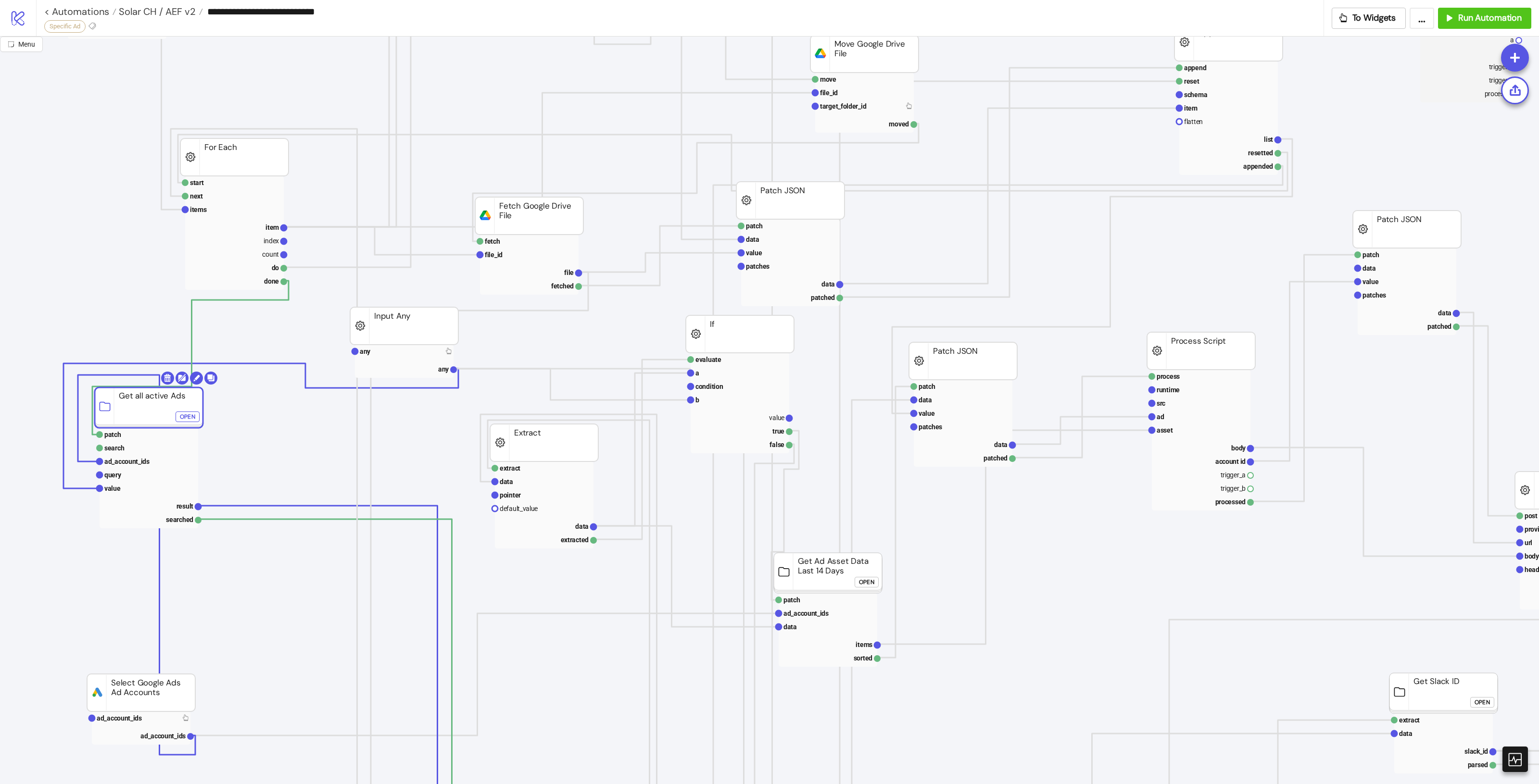
drag, startPoint x: 167, startPoint y: 416, endPoint x: 232, endPoint y: 422, distance: 65.3
click at [203, 422] on rect at bounding box center [149, 408] width 109 height 41
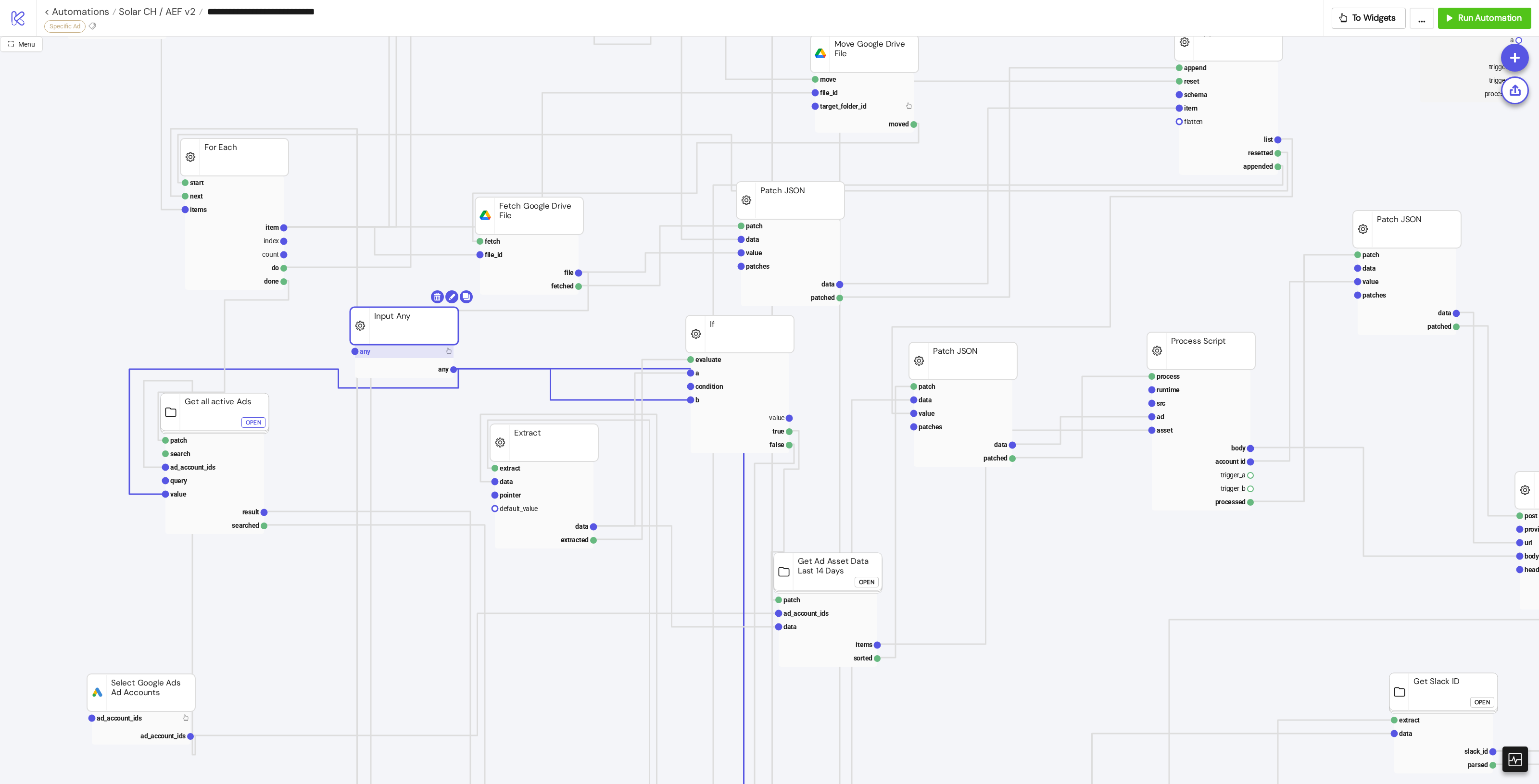
click at [383, 352] on rect at bounding box center [404, 351] width 99 height 14
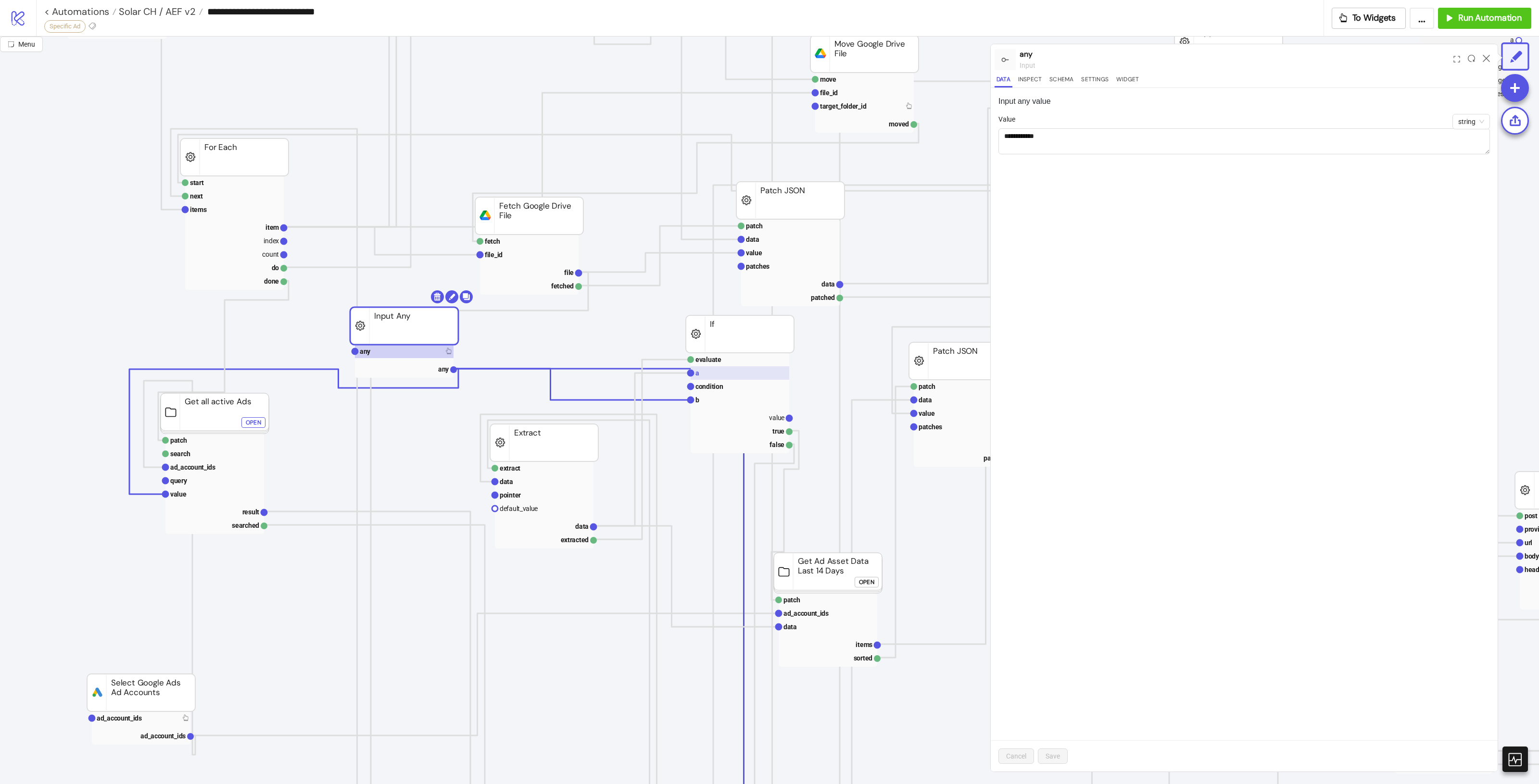
click at [729, 378] on rect at bounding box center [740, 372] width 99 height 14
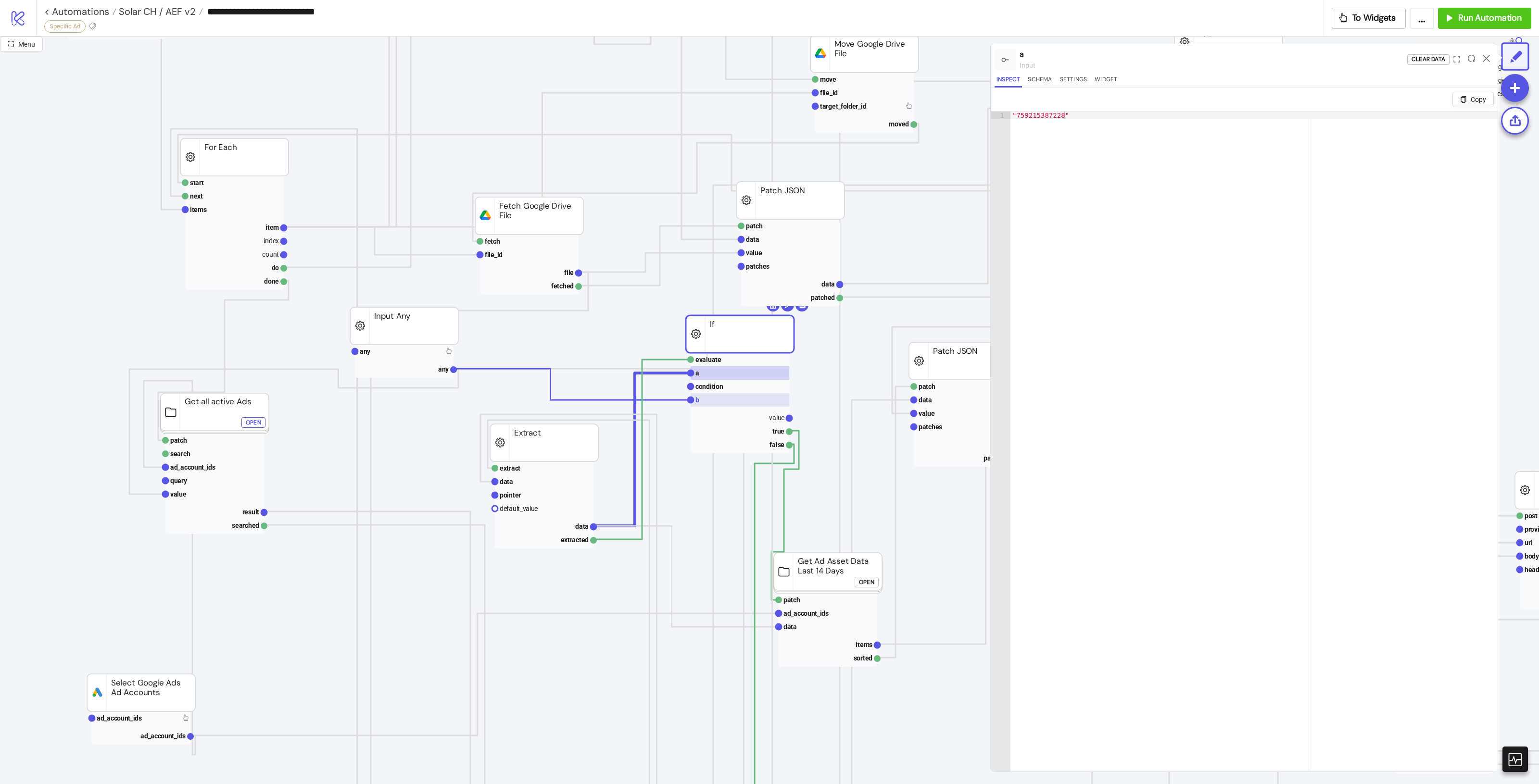
click at [719, 405] on rect at bounding box center [740, 400] width 99 height 14
click at [720, 374] on rect at bounding box center [740, 372] width 99 height 14
click at [715, 404] on rect at bounding box center [740, 400] width 99 height 14
click at [717, 376] on rect at bounding box center [740, 372] width 99 height 14
click at [712, 400] on rect at bounding box center [740, 400] width 99 height 14
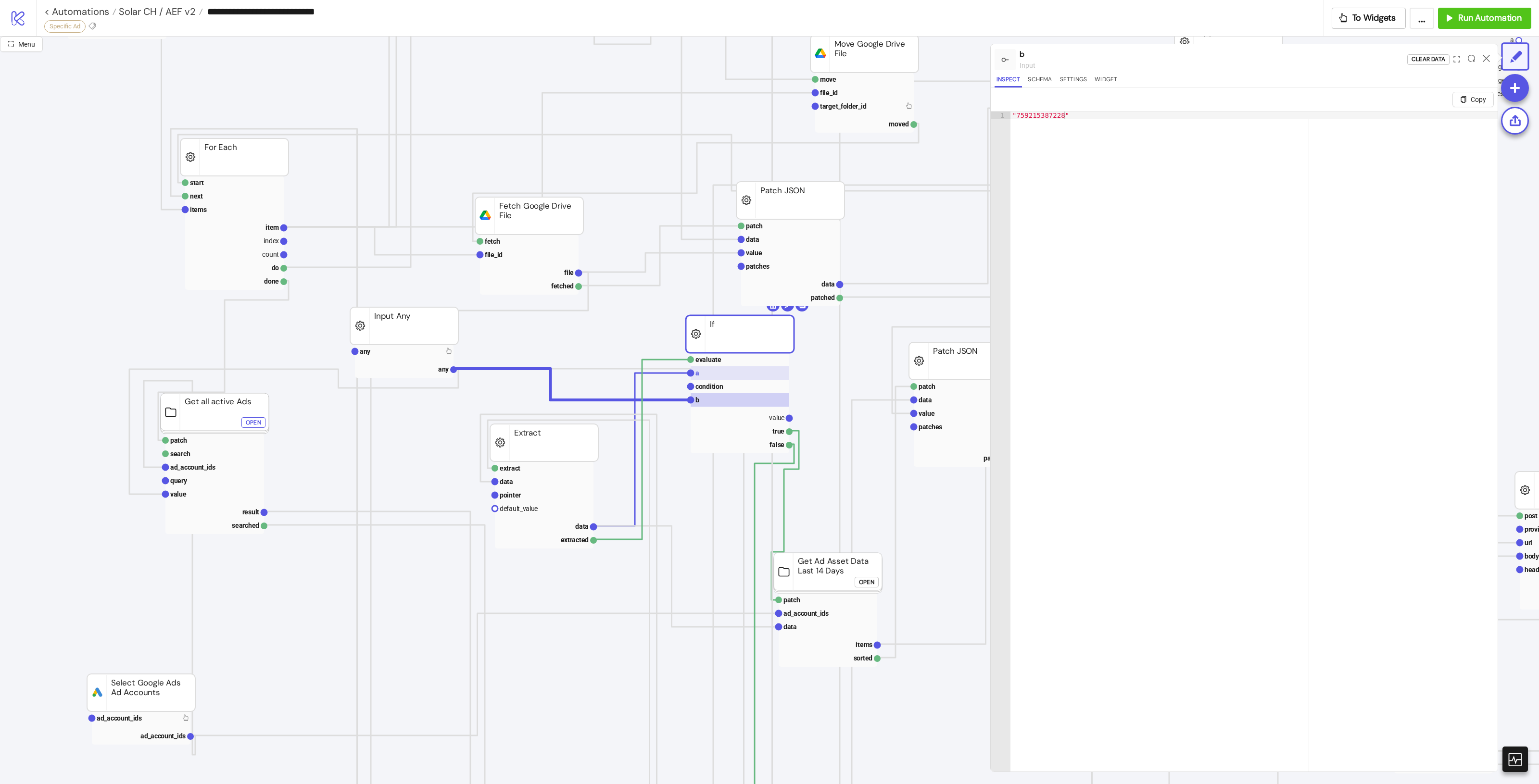
click at [714, 374] on rect at bounding box center [740, 372] width 99 height 14
click at [710, 400] on rect at bounding box center [740, 400] width 99 height 14
click at [716, 378] on rect at bounding box center [740, 372] width 99 height 14
click at [712, 402] on rect at bounding box center [740, 400] width 99 height 14
click at [386, 357] on rect at bounding box center [404, 351] width 99 height 14
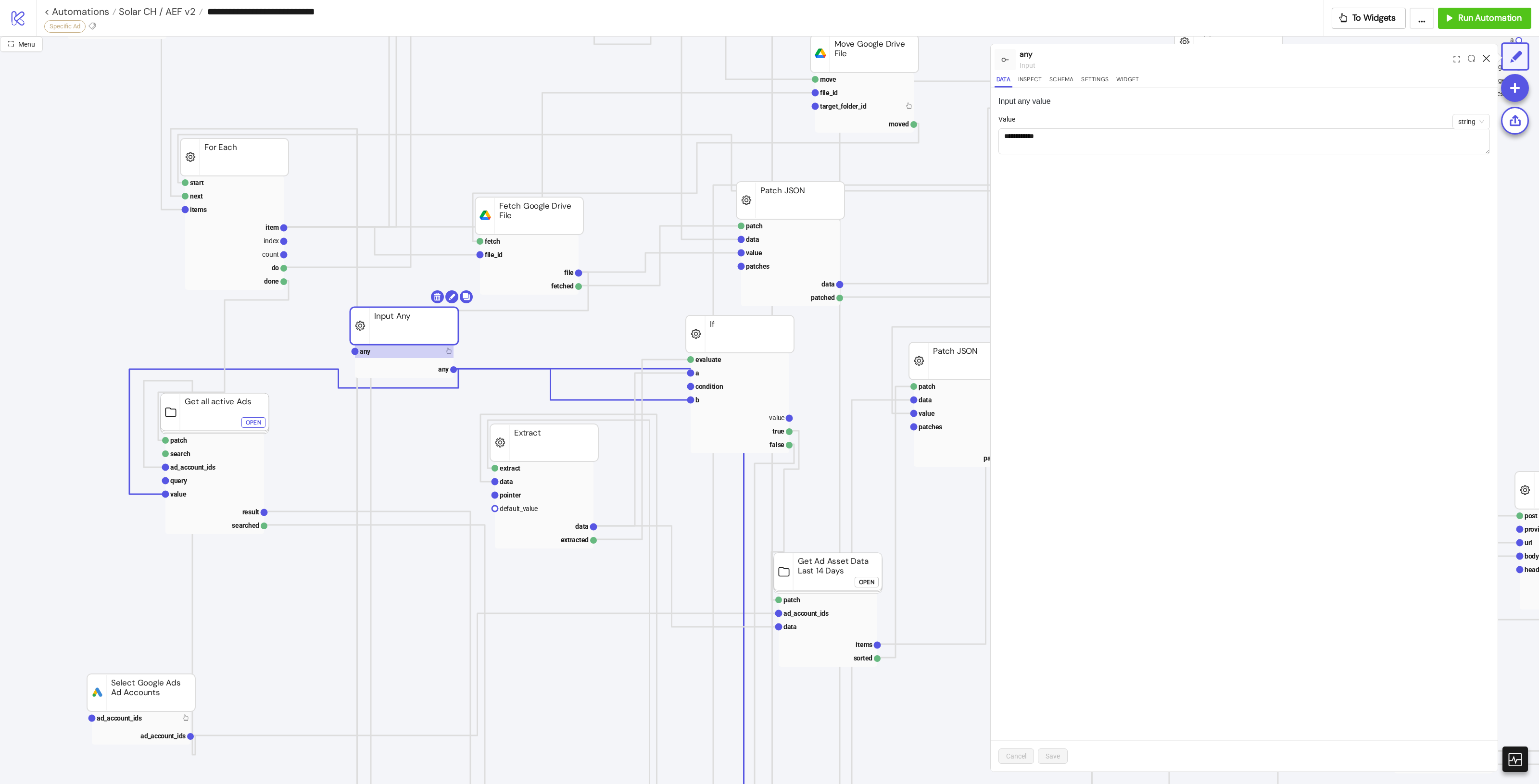
click at [1487, 61] on icon at bounding box center [1486, 58] width 7 height 7
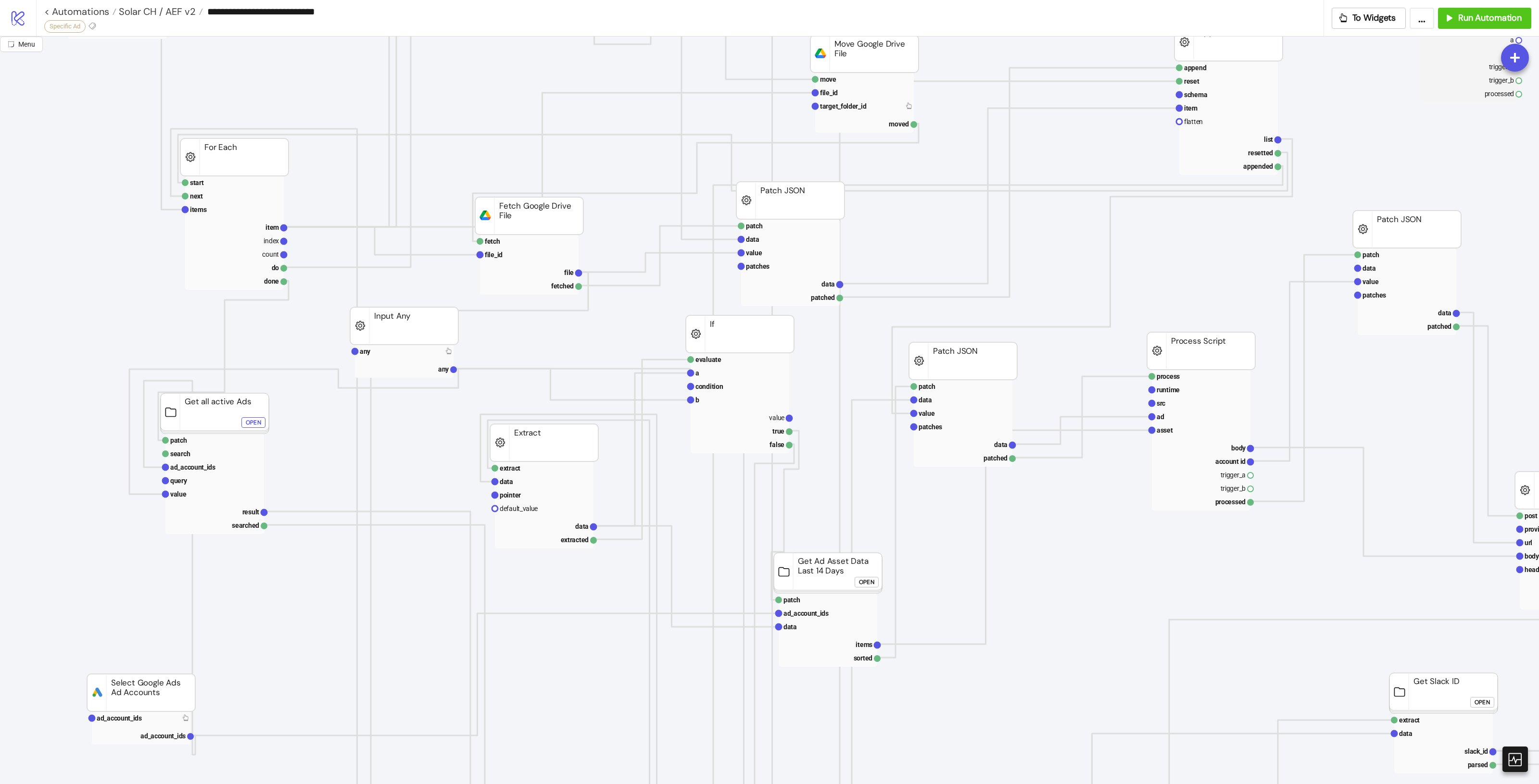
scroll to position [420, 0]
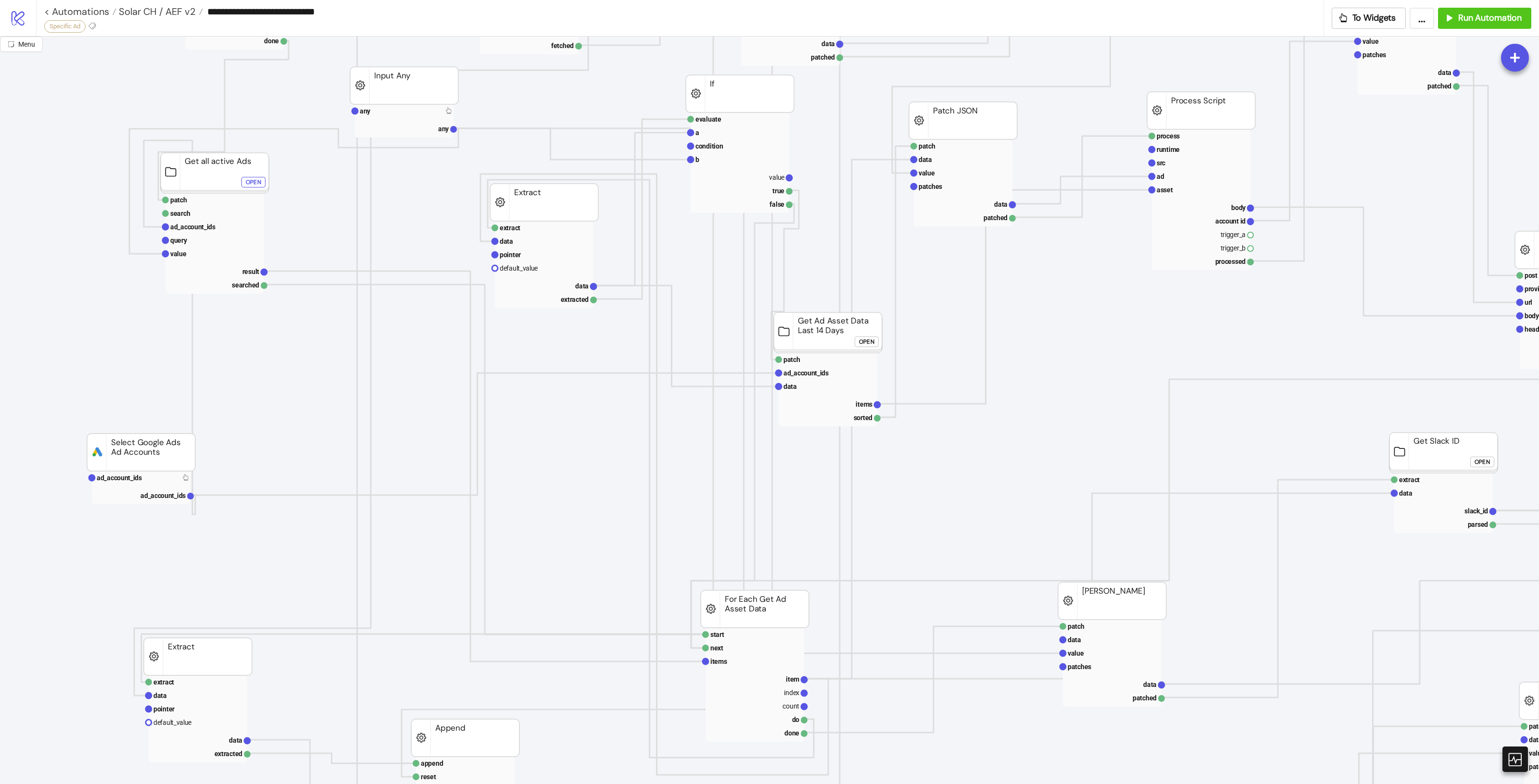
click at [1047, 483] on icon "process runtime src a b a b trigger_a trigger_b processed Process Script proces…" at bounding box center [1079, 577] width 2160 height 1923
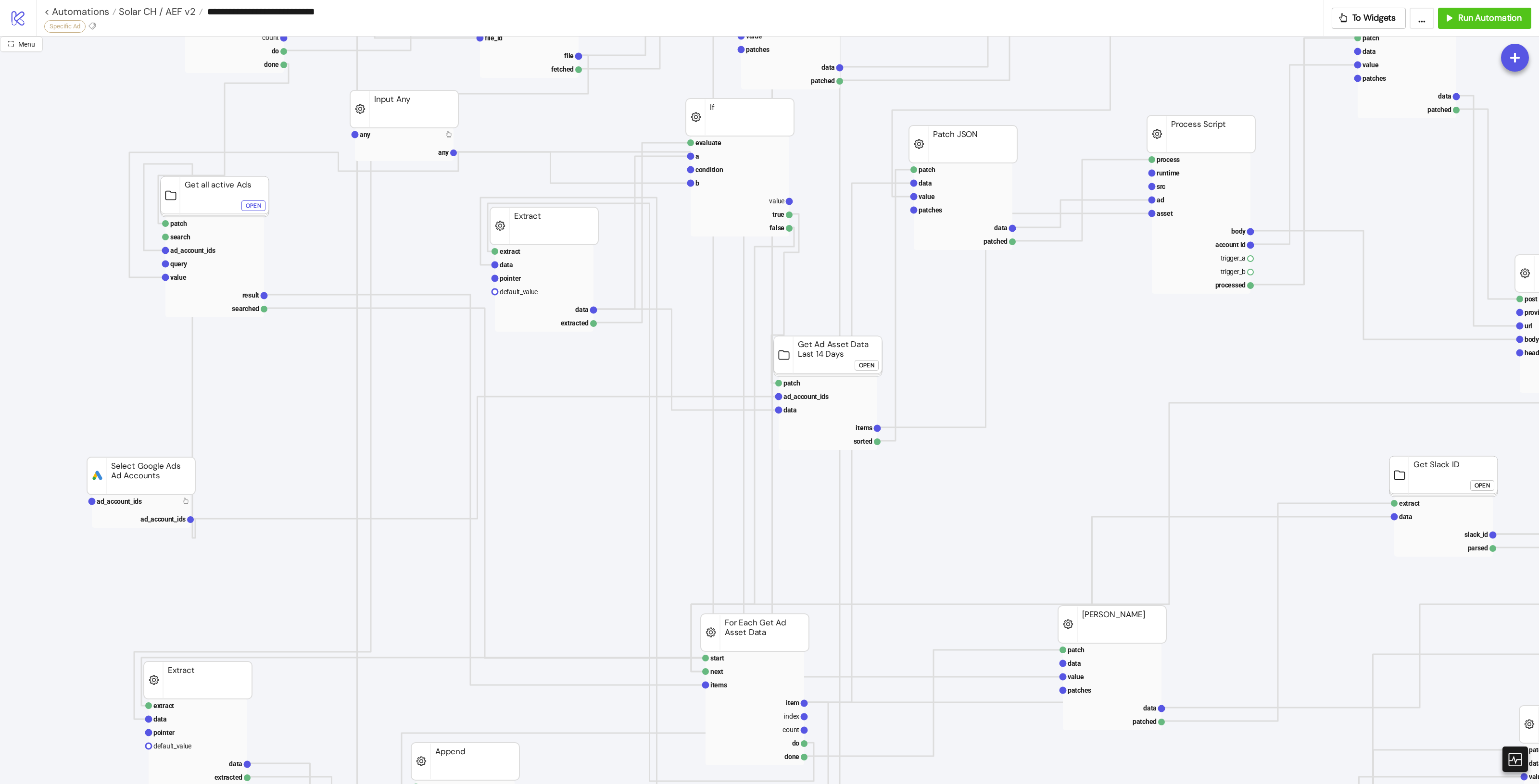
scroll to position [180, 0]
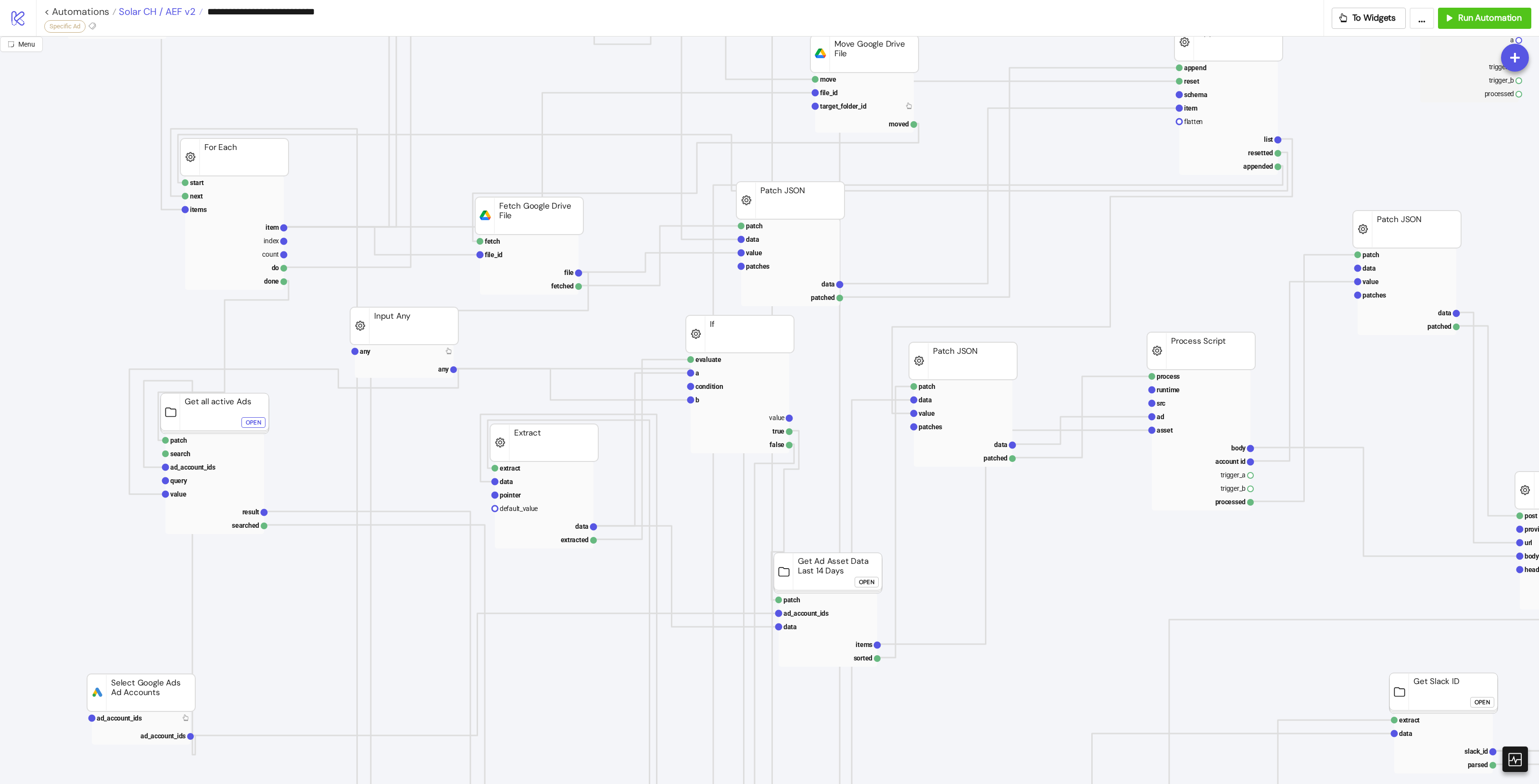
click at [147, 10] on span "Solar CH / AEF v2" at bounding box center [156, 12] width 79 height 13
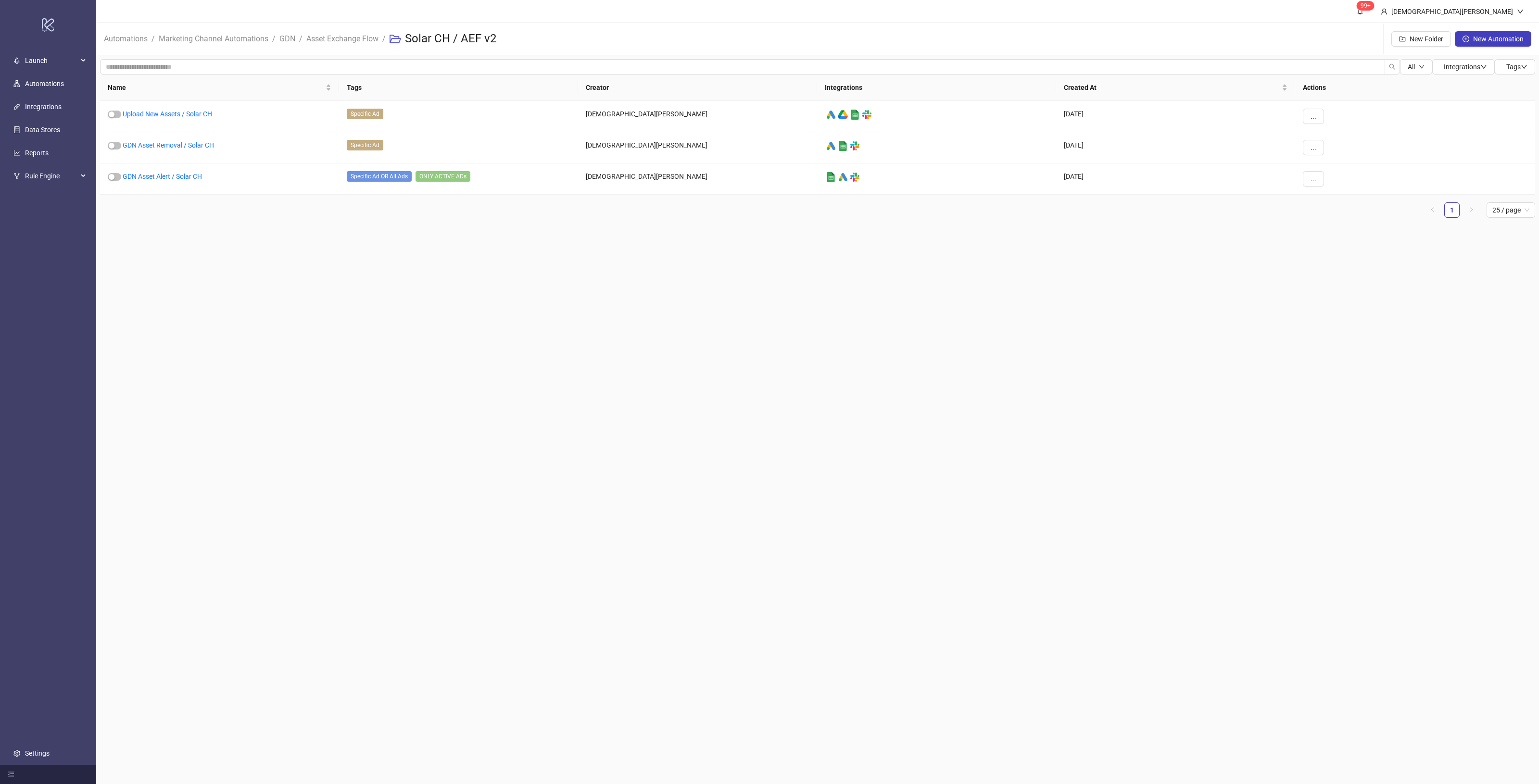
click at [352, 32] on li "Asset Exchange Flow" at bounding box center [342, 39] width 72 height 31
click at [354, 41] on link "Asset Exchange Flow" at bounding box center [342, 37] width 76 height 10
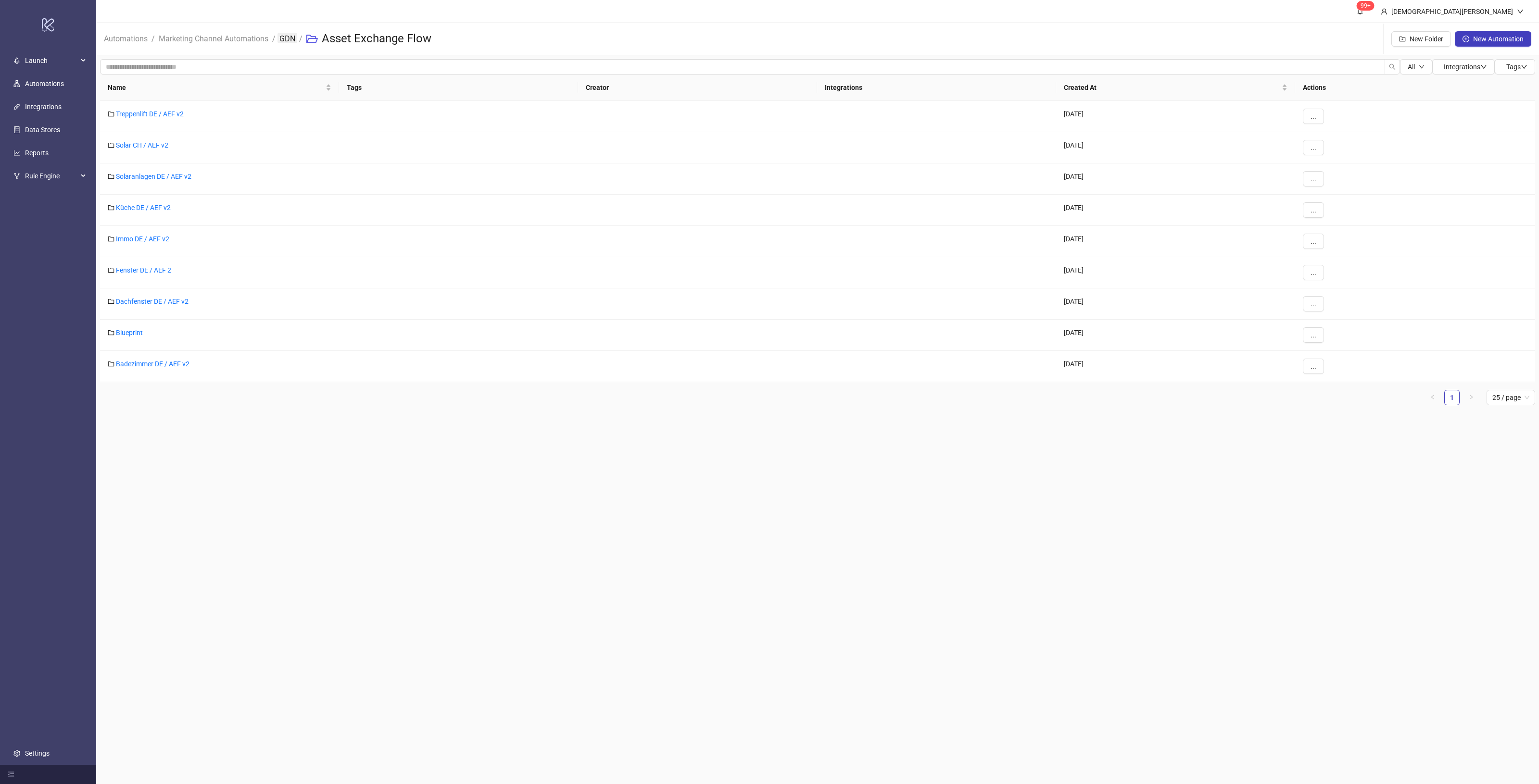
click at [280, 33] on link "GDN" at bounding box center [287, 37] width 20 height 10
click at [208, 46] on li "Marketing Channel Automations" at bounding box center [213, 39] width 109 height 31
click at [213, 41] on link "Marketing Channel Automations" at bounding box center [214, 37] width 113 height 10
click at [132, 45] on li "Automations" at bounding box center [125, 39] width 44 height 31
click at [134, 40] on link "Automations" at bounding box center [126, 37] width 48 height 10
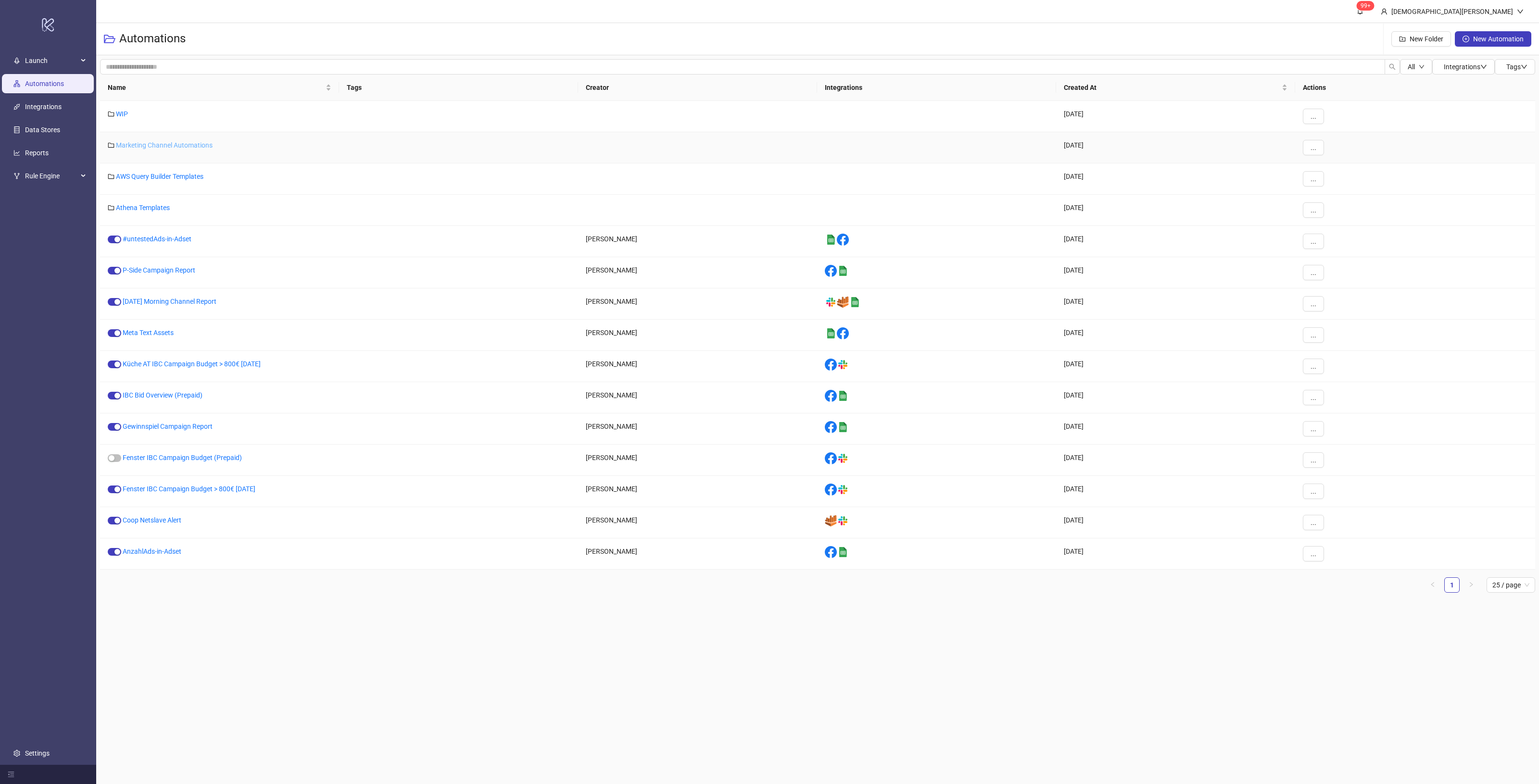
click at [164, 147] on link "Marketing Channel Automations" at bounding box center [164, 145] width 97 height 8
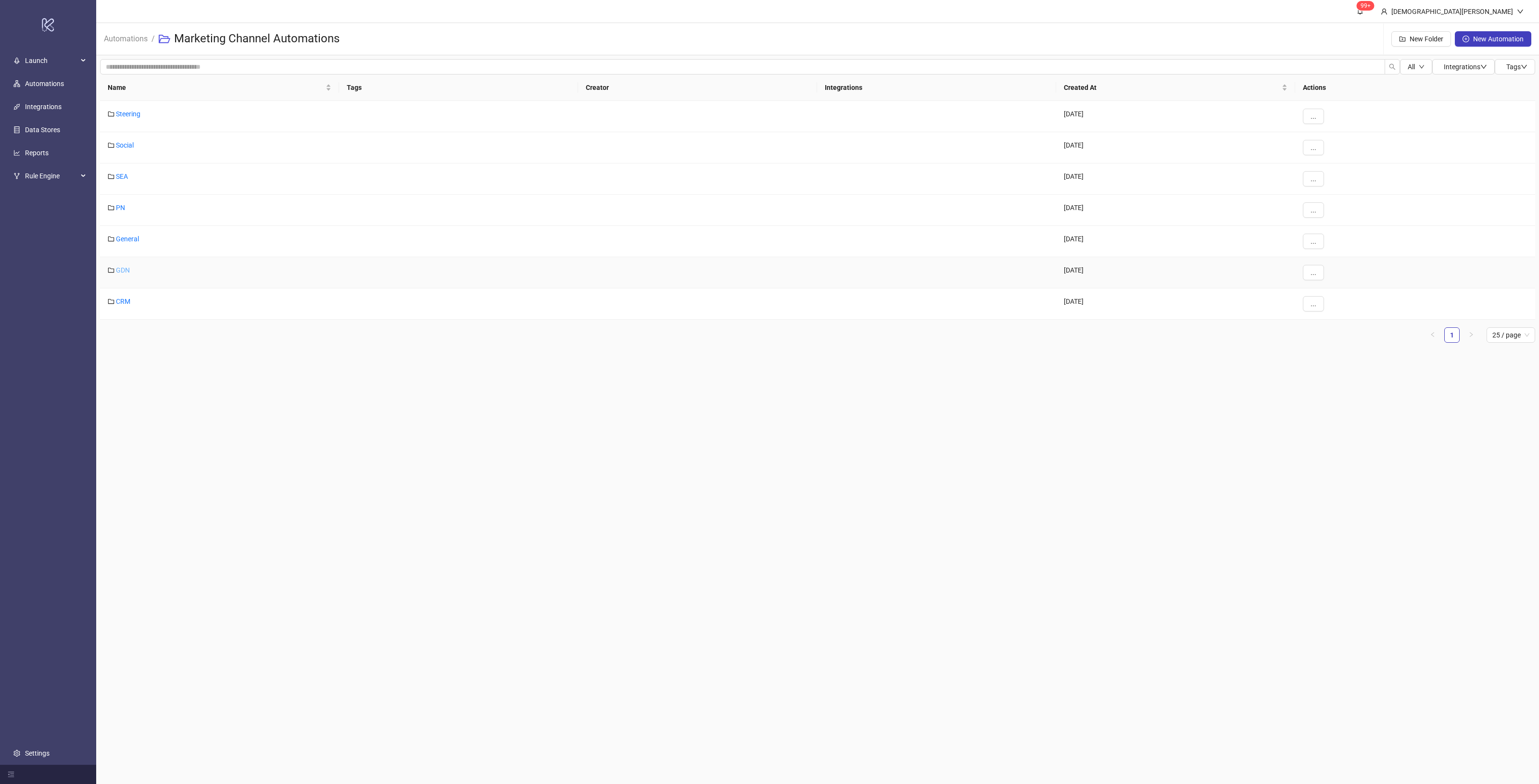
click at [118, 267] on link "GDN" at bounding box center [122, 270] width 14 height 8
